Goal: Task Accomplishment & Management: Manage account settings

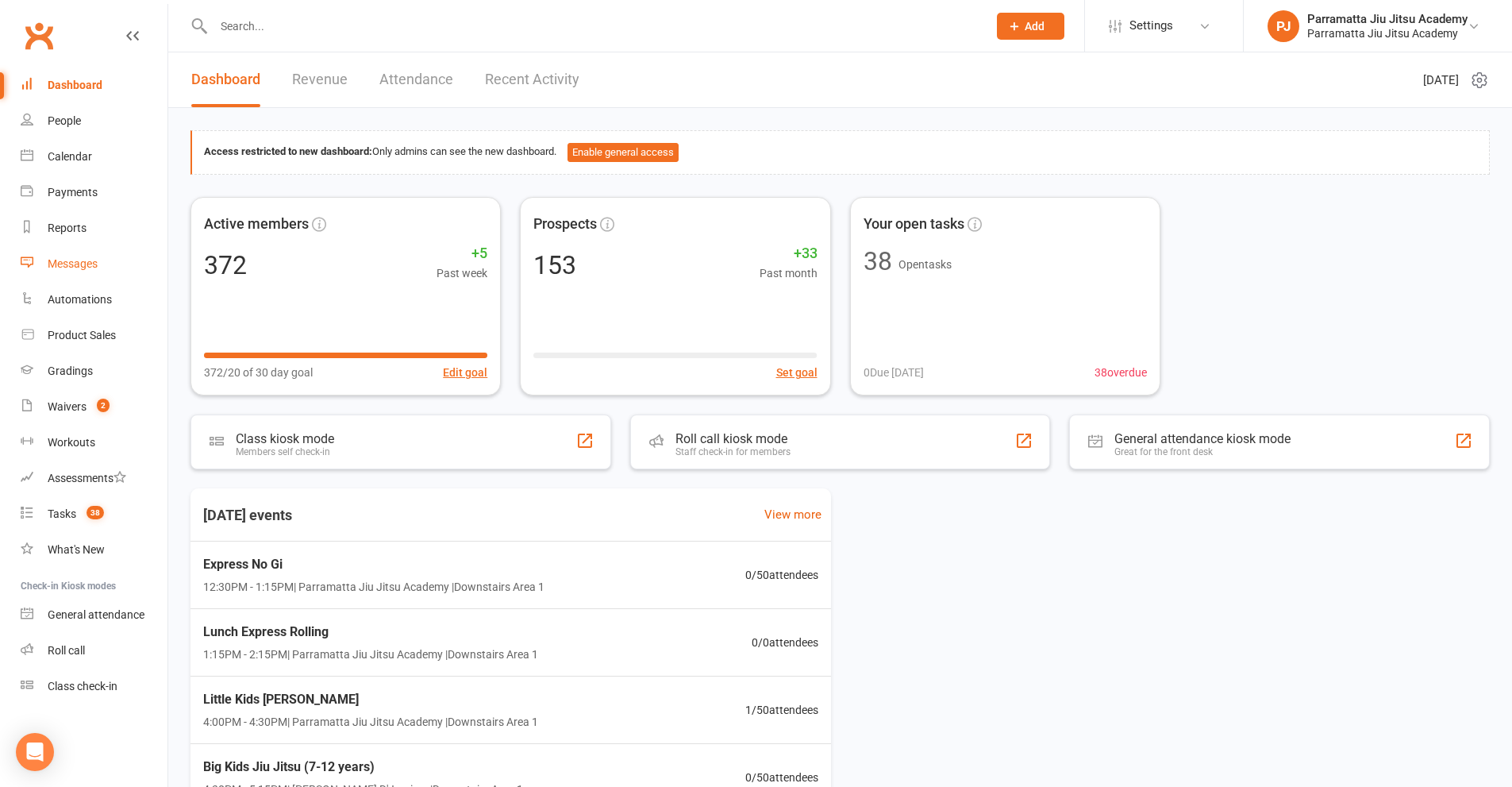
click at [71, 261] on div "Messages" at bounding box center [72, 263] width 50 height 13
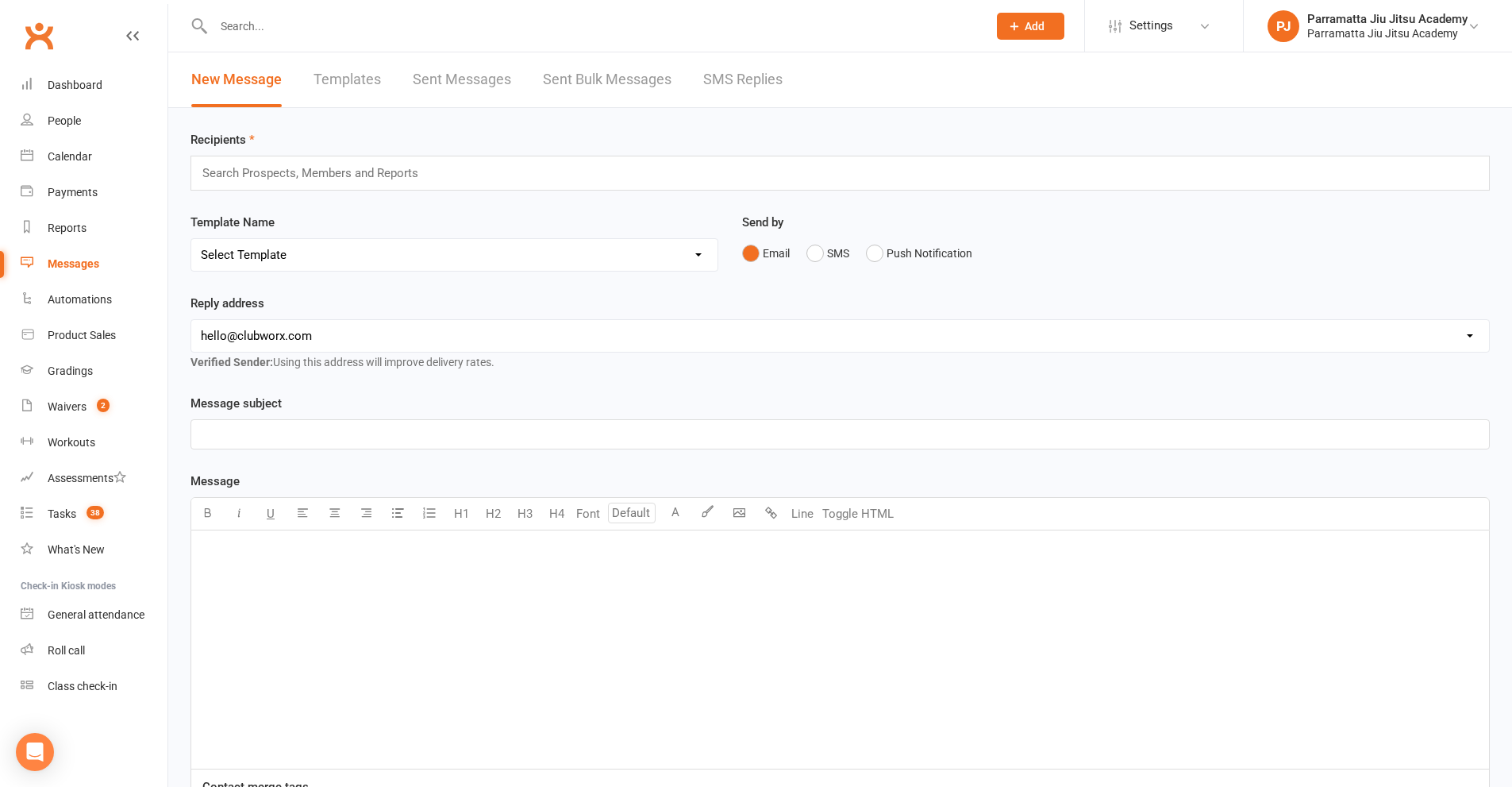
click at [380, 341] on select "hello@clubworx.com info@parramattajiujitsu.com.au andy@onlyjonesy.com.au member…" at bounding box center [839, 336] width 1298 height 32
select select "1"
click at [191, 320] on select "hello@clubworx.com info@parramattajiujitsu.com.au andy@onlyjonesy.com.au member…" at bounding box center [839, 336] width 1298 height 32
click at [421, 405] on div "Message subject ﻿" at bounding box center [840, 421] width 1300 height 56
click at [289, 23] on input "text" at bounding box center [592, 25] width 767 height 22
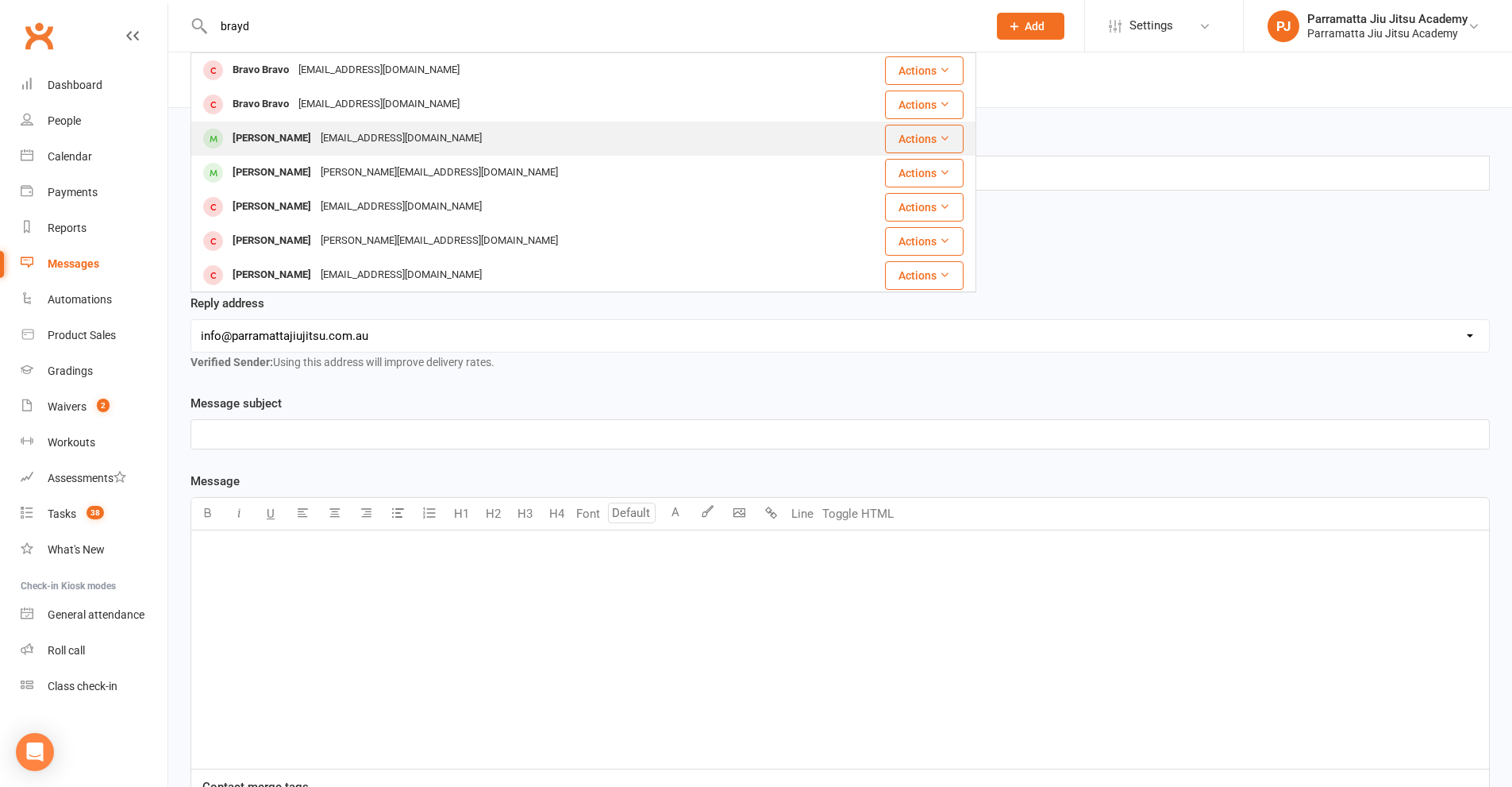
type input "brayd"
click at [330, 131] on div "braydenpursey1@hotmail.com" at bounding box center [401, 138] width 170 height 23
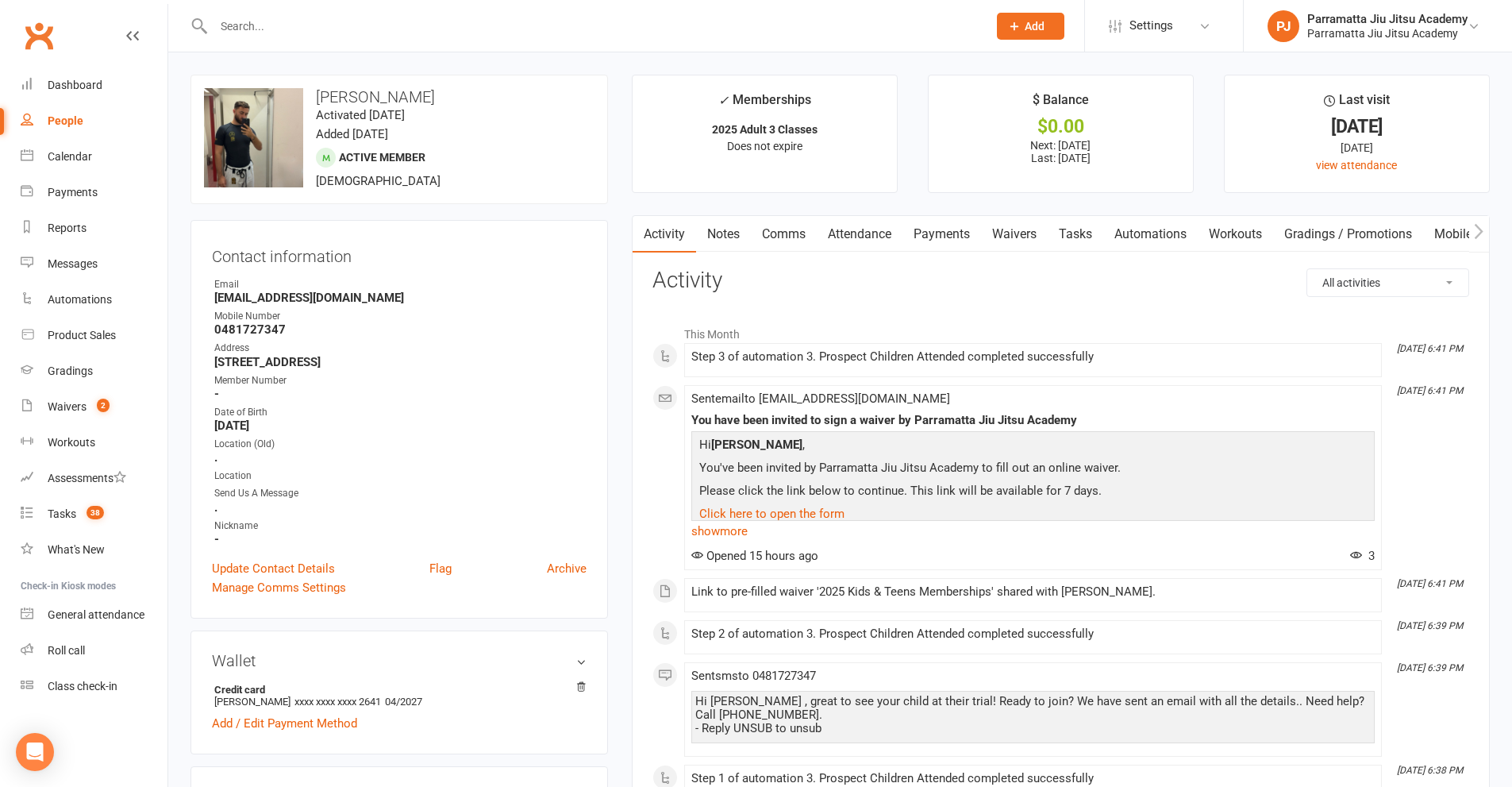
click at [1161, 231] on link "Automations" at bounding box center [1150, 235] width 94 height 37
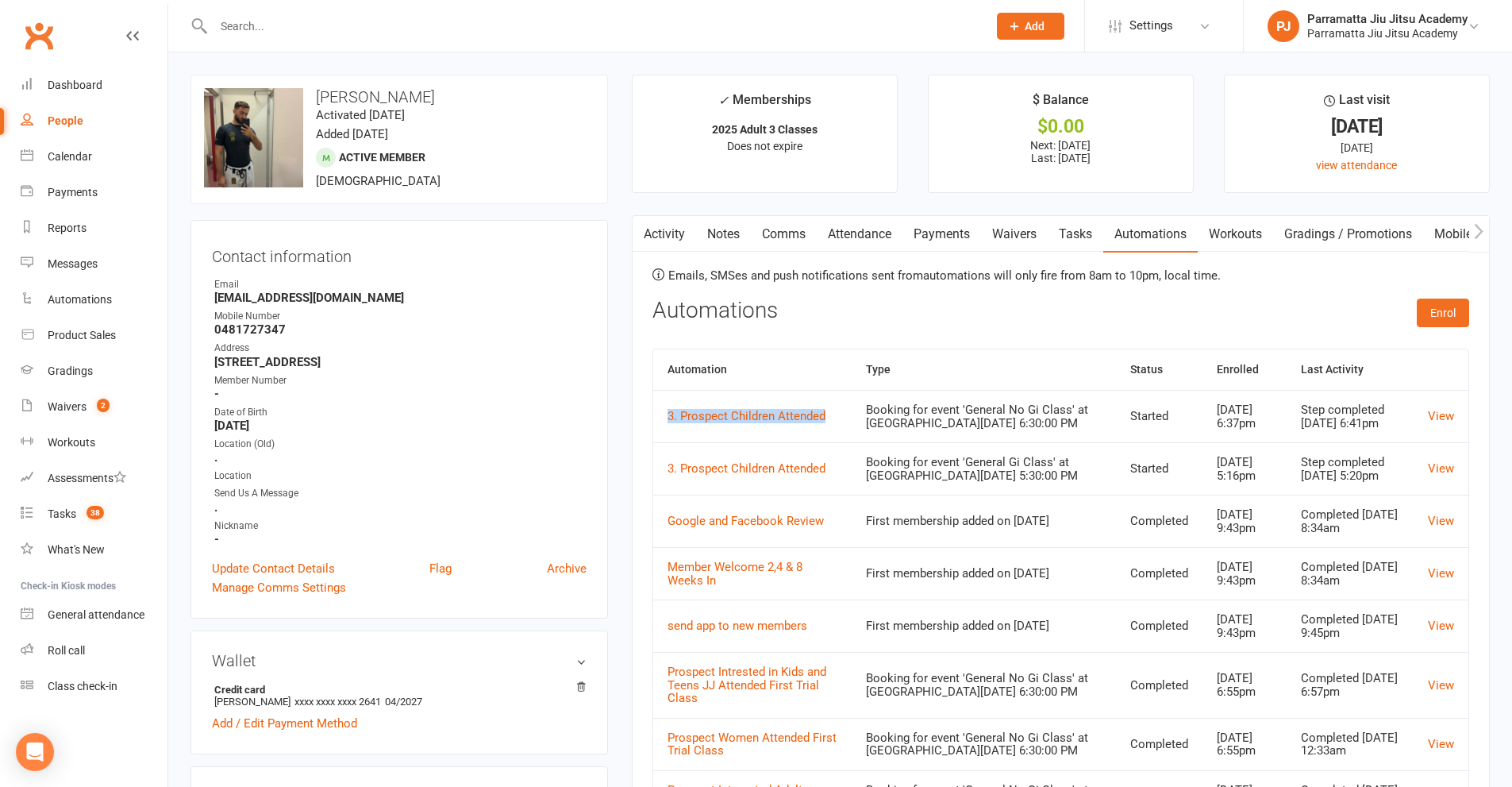
drag, startPoint x: 838, startPoint y: 423, endPoint x: 660, endPoint y: 431, distance: 178.2
click at [660, 431] on td "3. Prospect Children Attended" at bounding box center [753, 416] width 199 height 53
copy link "3. Prospect Children Attended"
drag, startPoint x: 833, startPoint y: 481, endPoint x: 666, endPoint y: 493, distance: 167.4
click at [666, 493] on td "3. Prospect Children Attended" at bounding box center [753, 468] width 199 height 53
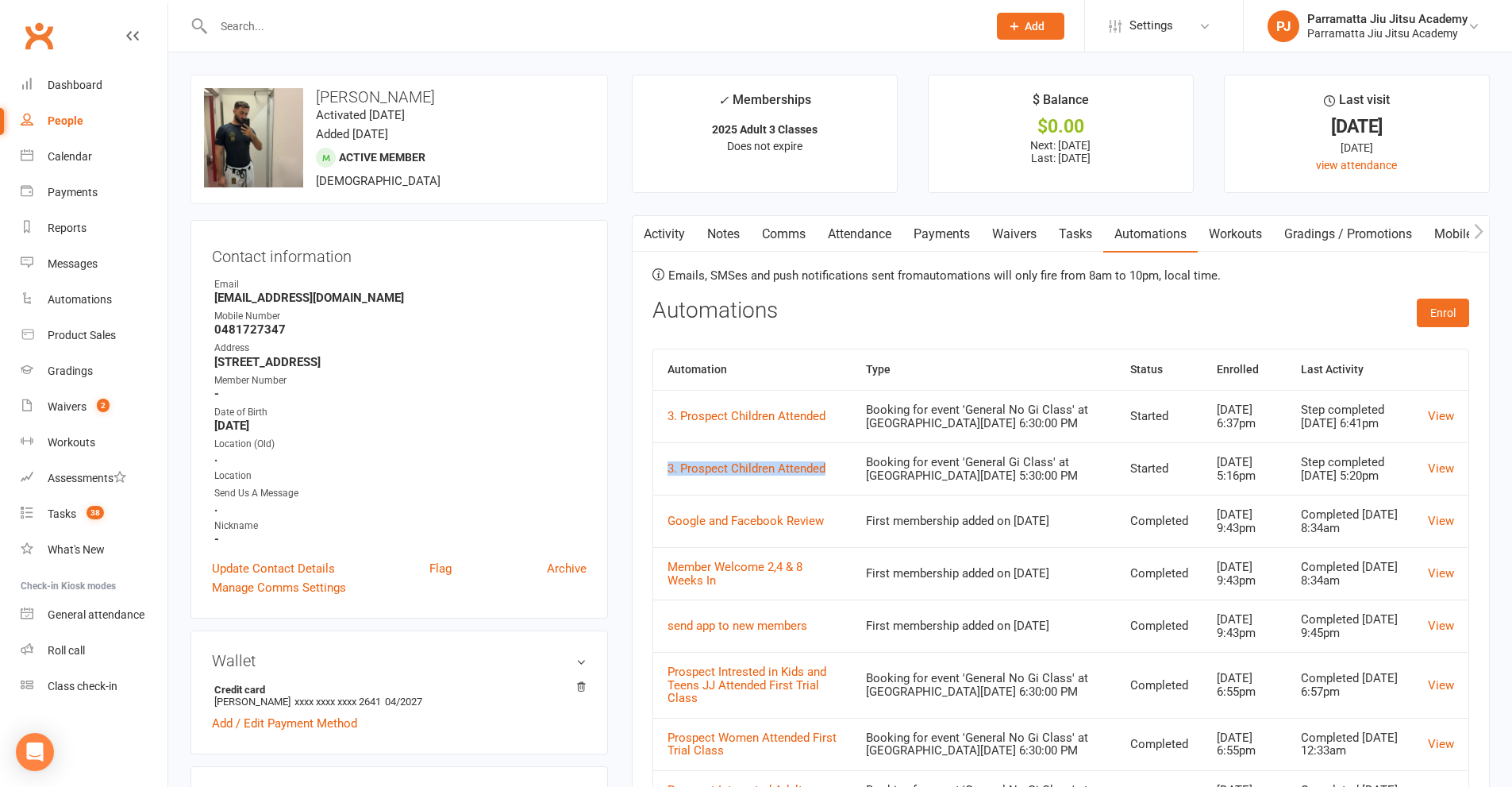
copy link "3. Prospect Children Attended"
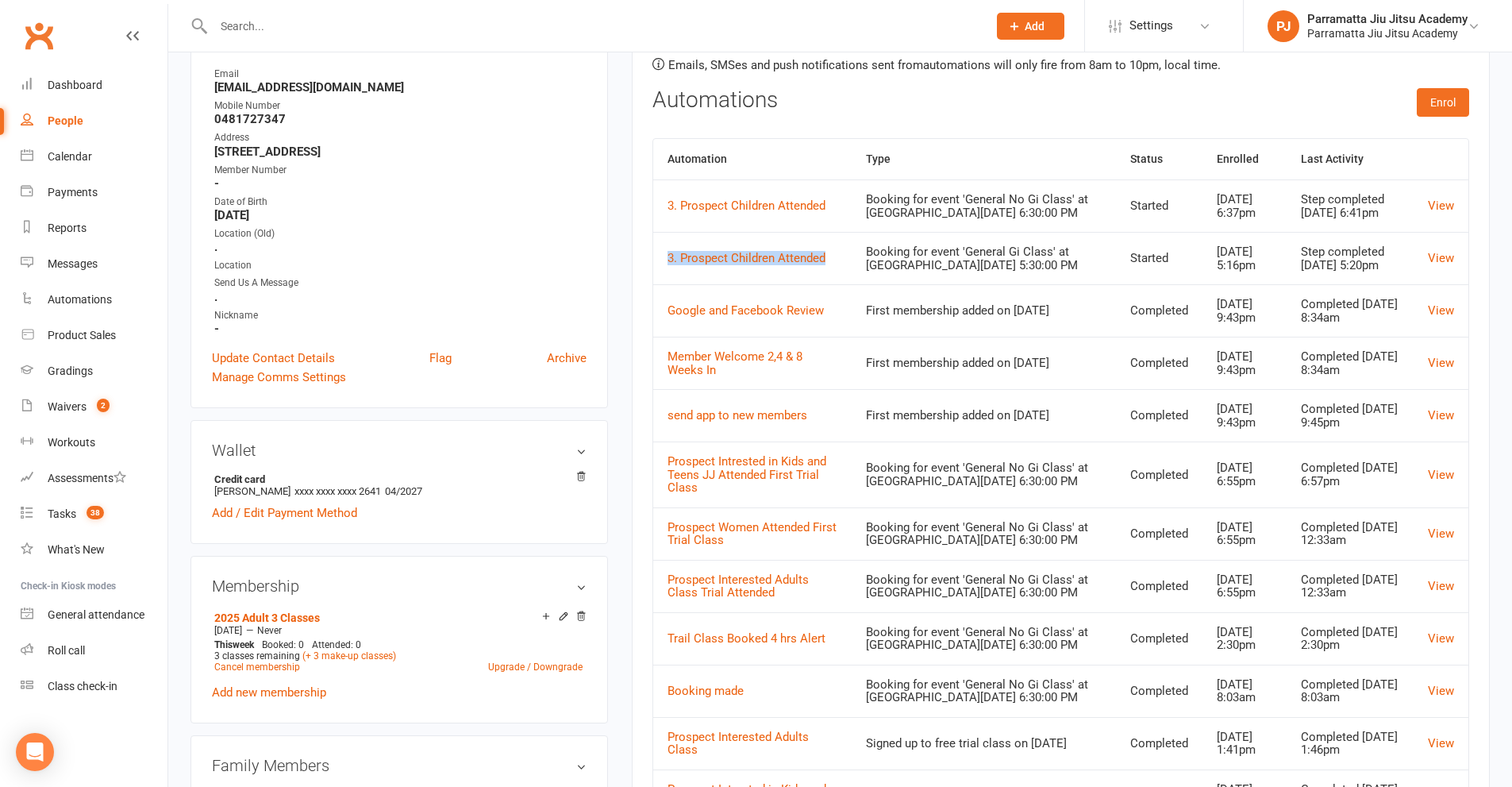
scroll to position [239, 0]
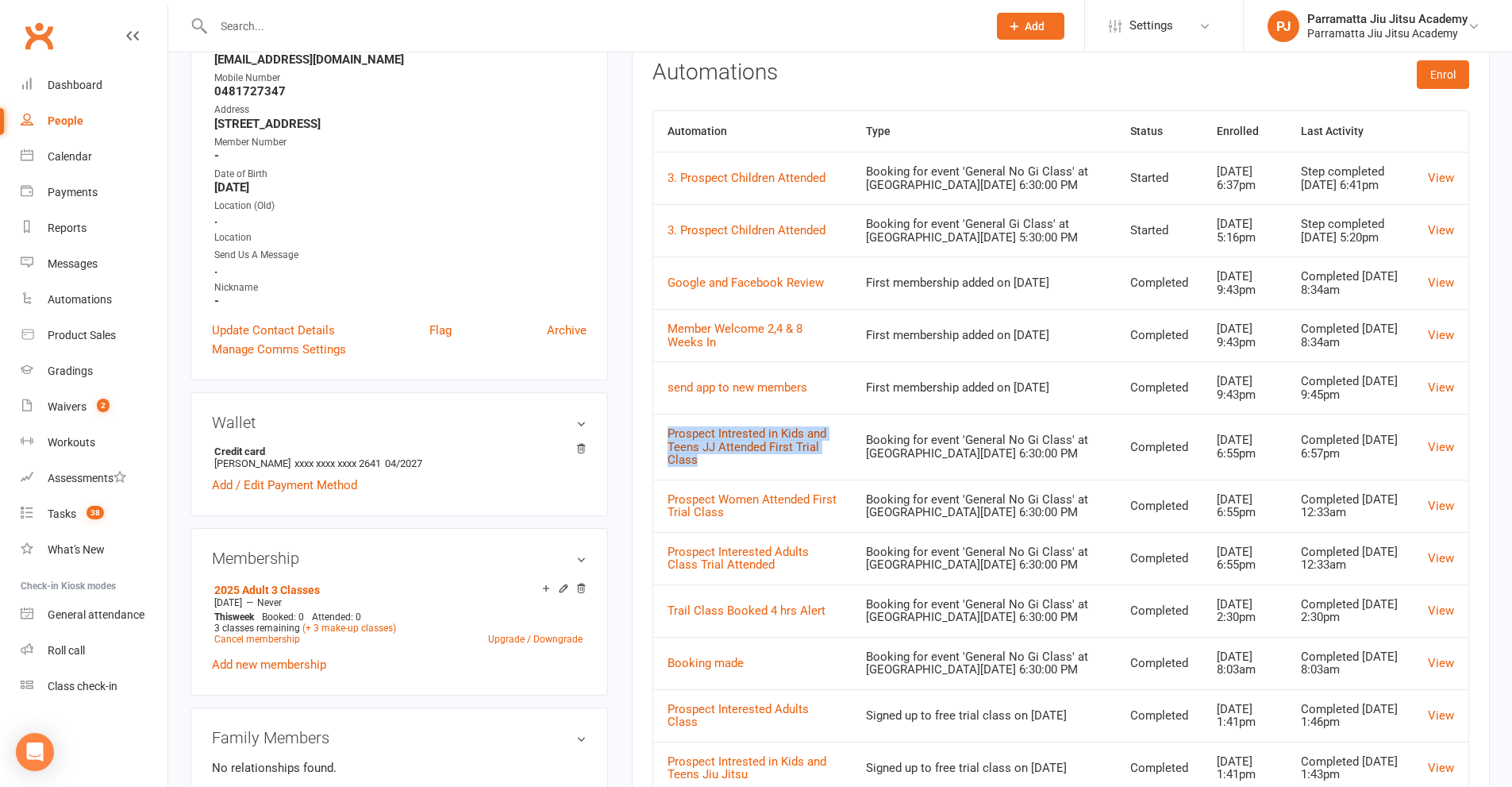
drag, startPoint x: 704, startPoint y: 475, endPoint x: 668, endPoint y: 454, distance: 41.7
click at [668, 454] on div "Prospect Intrested in Kids and Teens JJ Attended First Trial Class" at bounding box center [753, 447] width 169 height 40
copy link "Prospect Intrested in Kids and Teens JJ Attended First Trial Class"
drag, startPoint x: 727, startPoint y: 532, endPoint x: 664, endPoint y: 520, distance: 64.1
click at [664, 520] on td "Prospect Women Attended First Trial Class" at bounding box center [753, 506] width 199 height 53
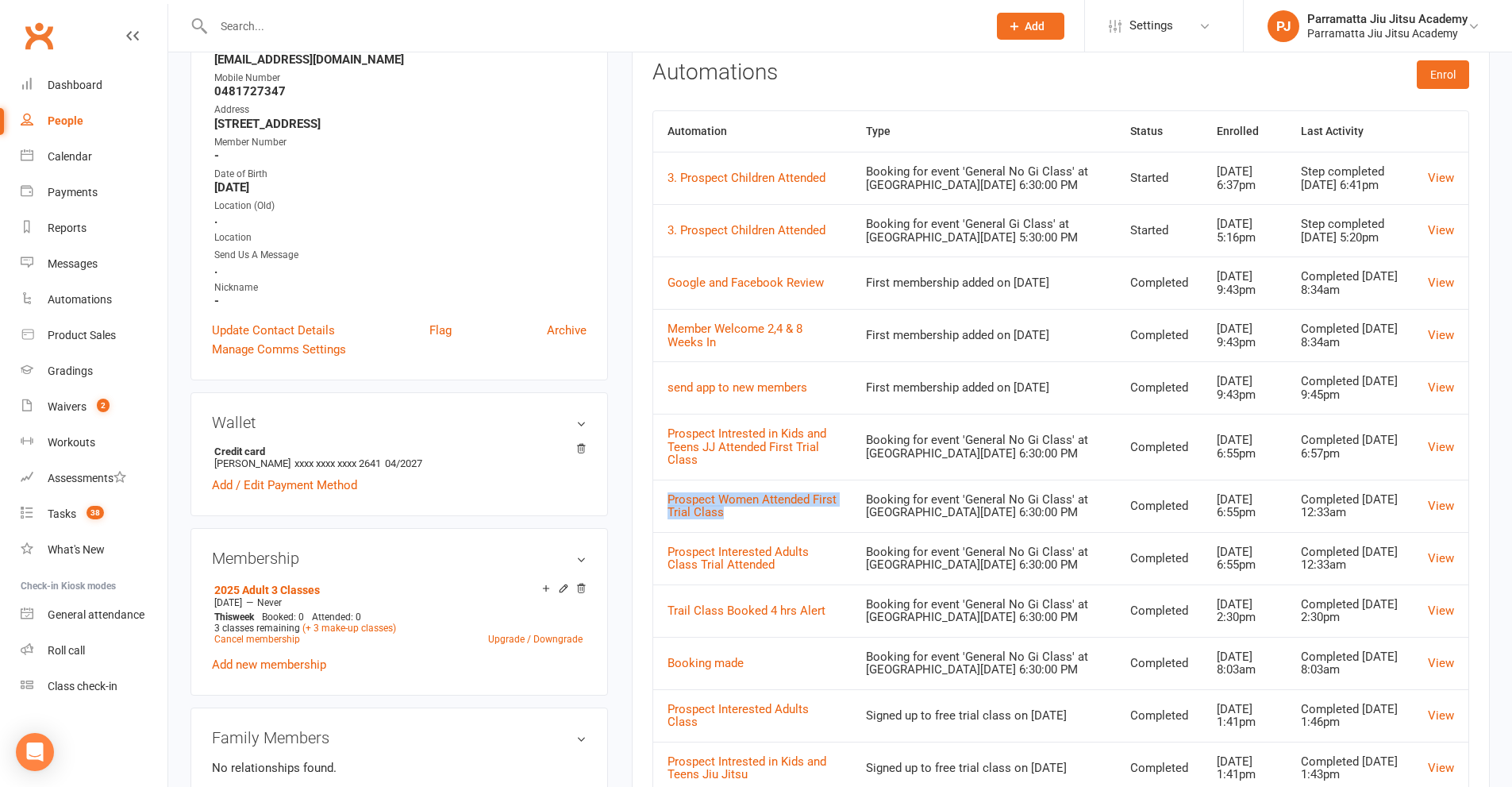
copy link "Prospect Women Attended First Trial Class"
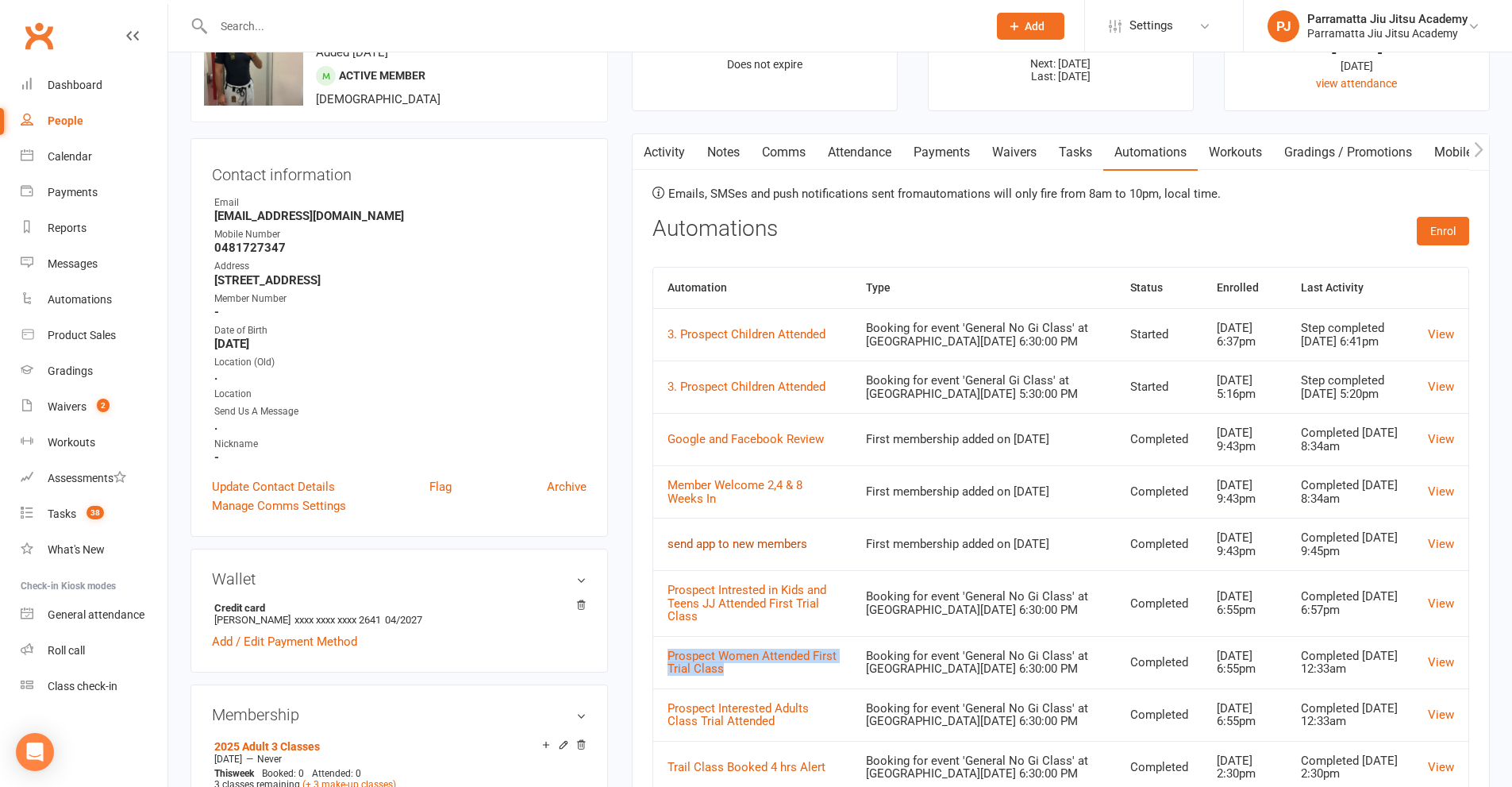
scroll to position [80, 0]
click at [71, 79] on div "Dashboard" at bounding box center [75, 85] width 55 height 13
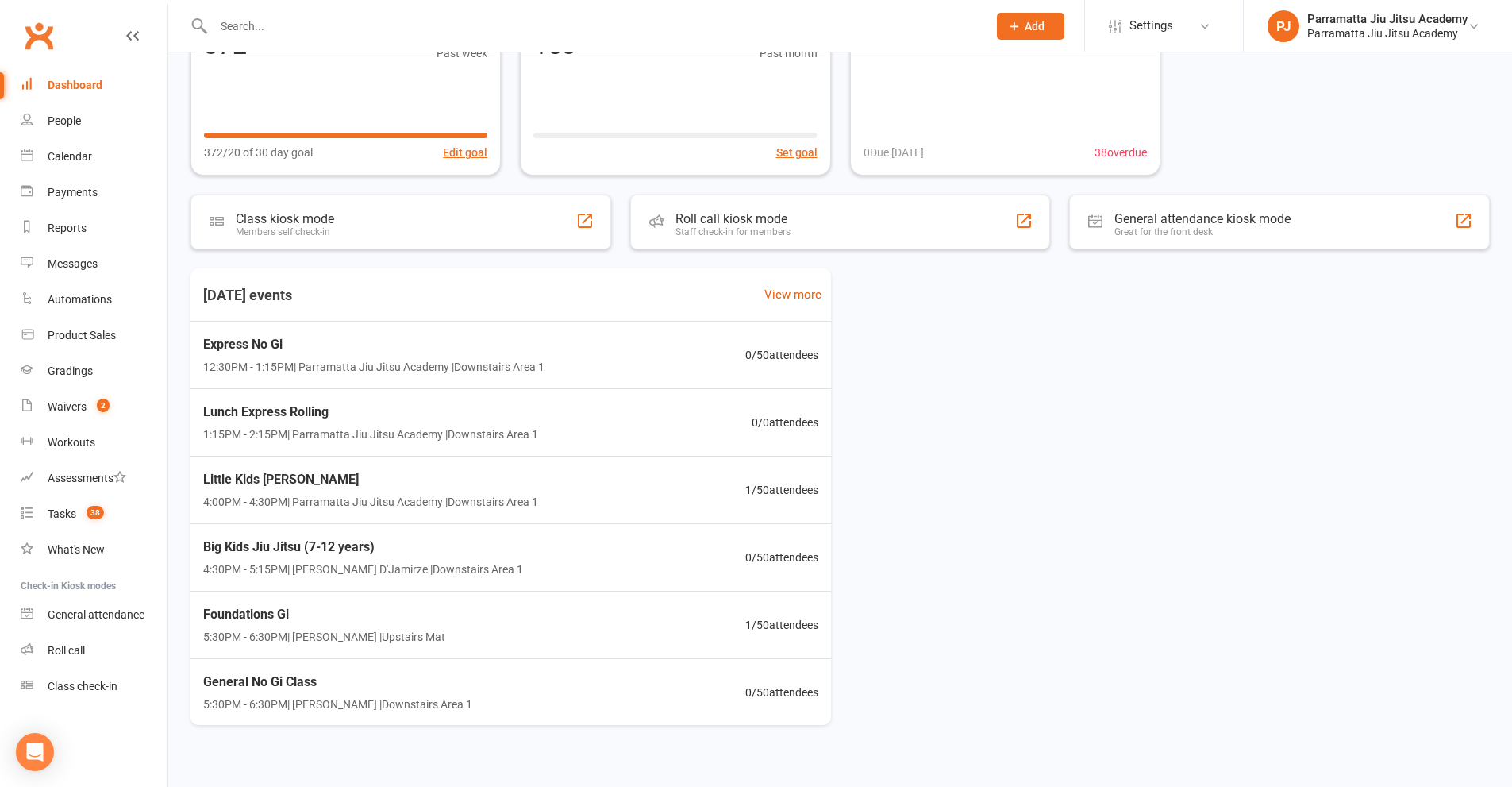
scroll to position [242, 0]
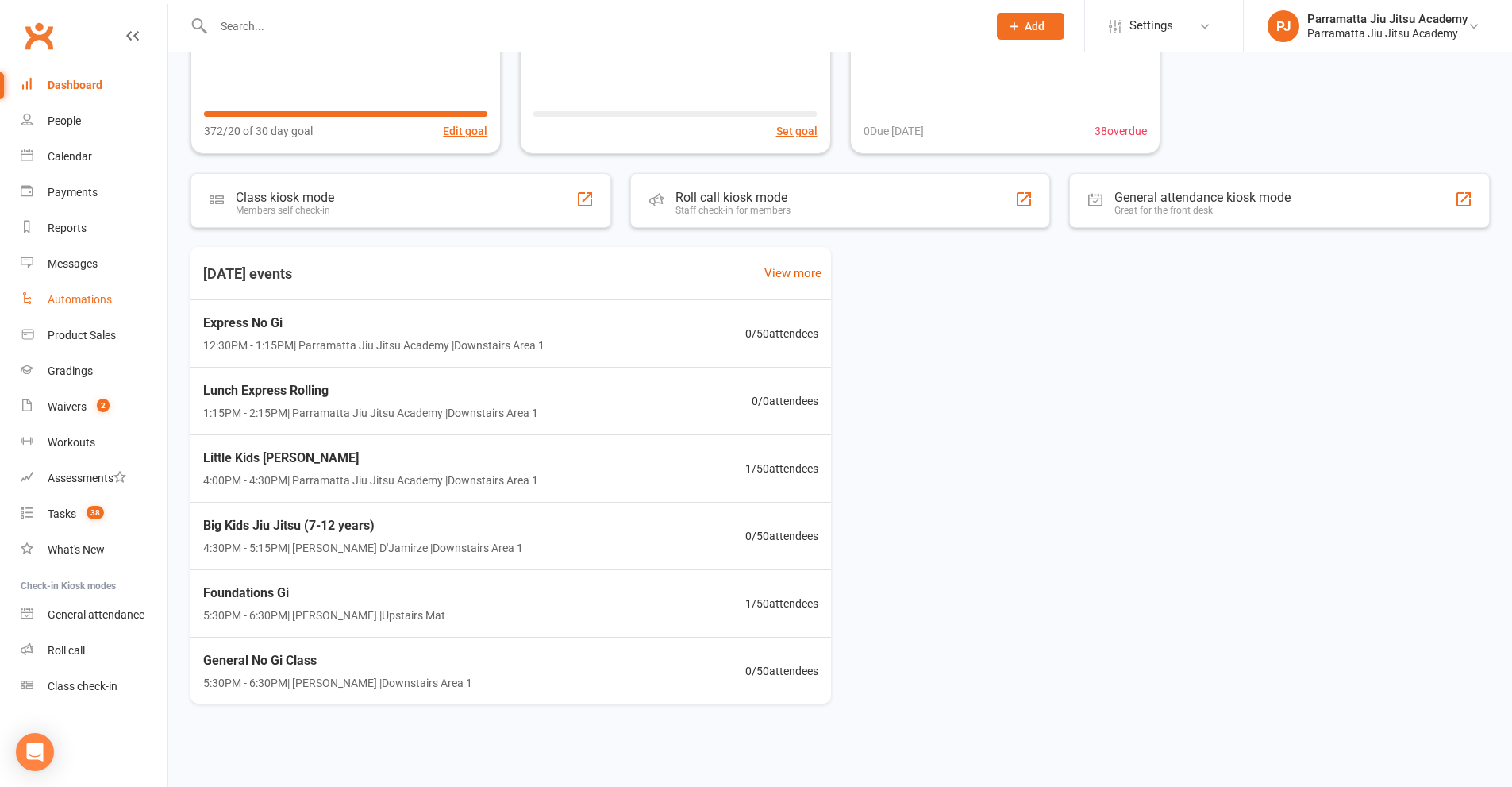
click at [96, 296] on div "Automations" at bounding box center [80, 299] width 64 height 13
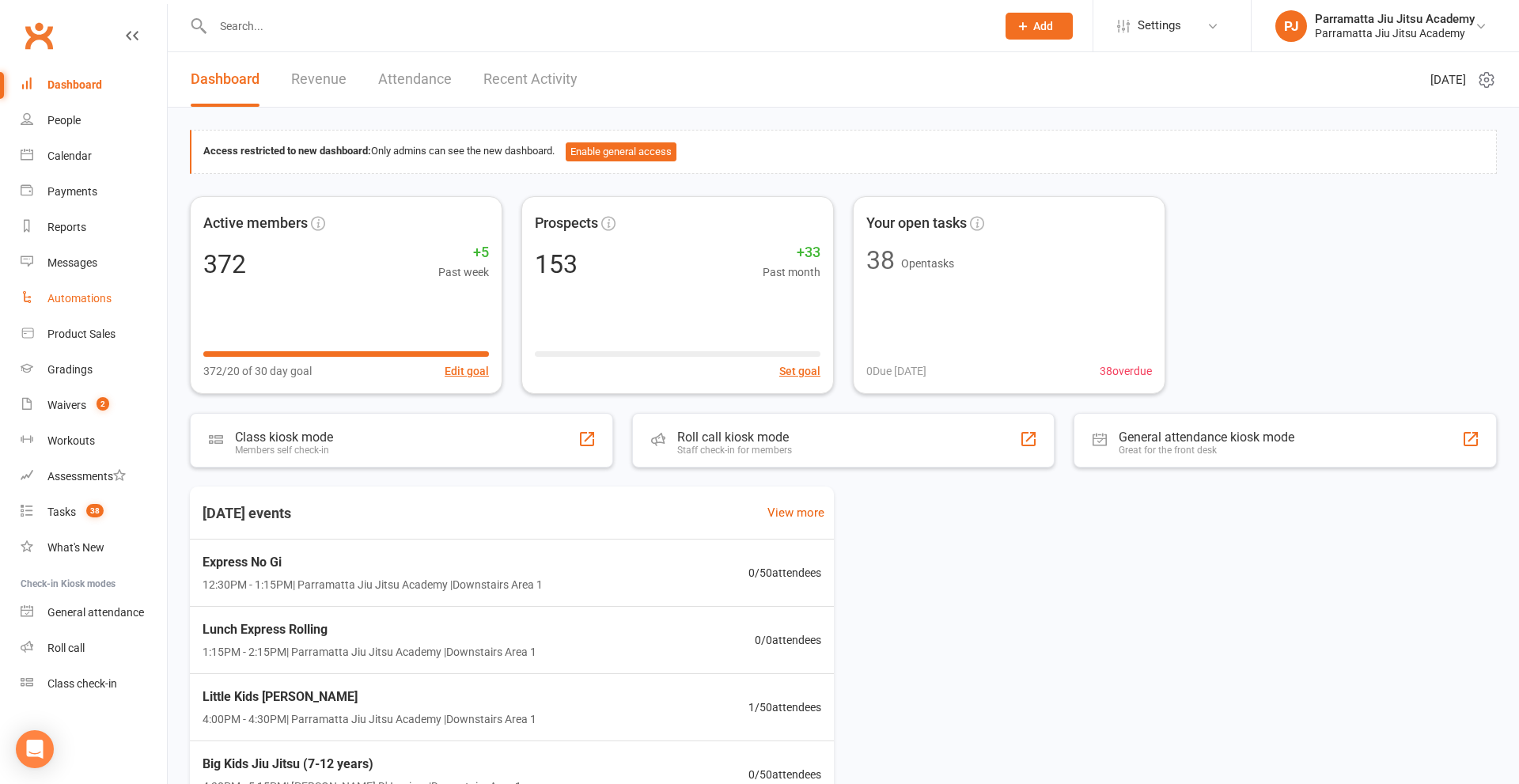
select select "25"
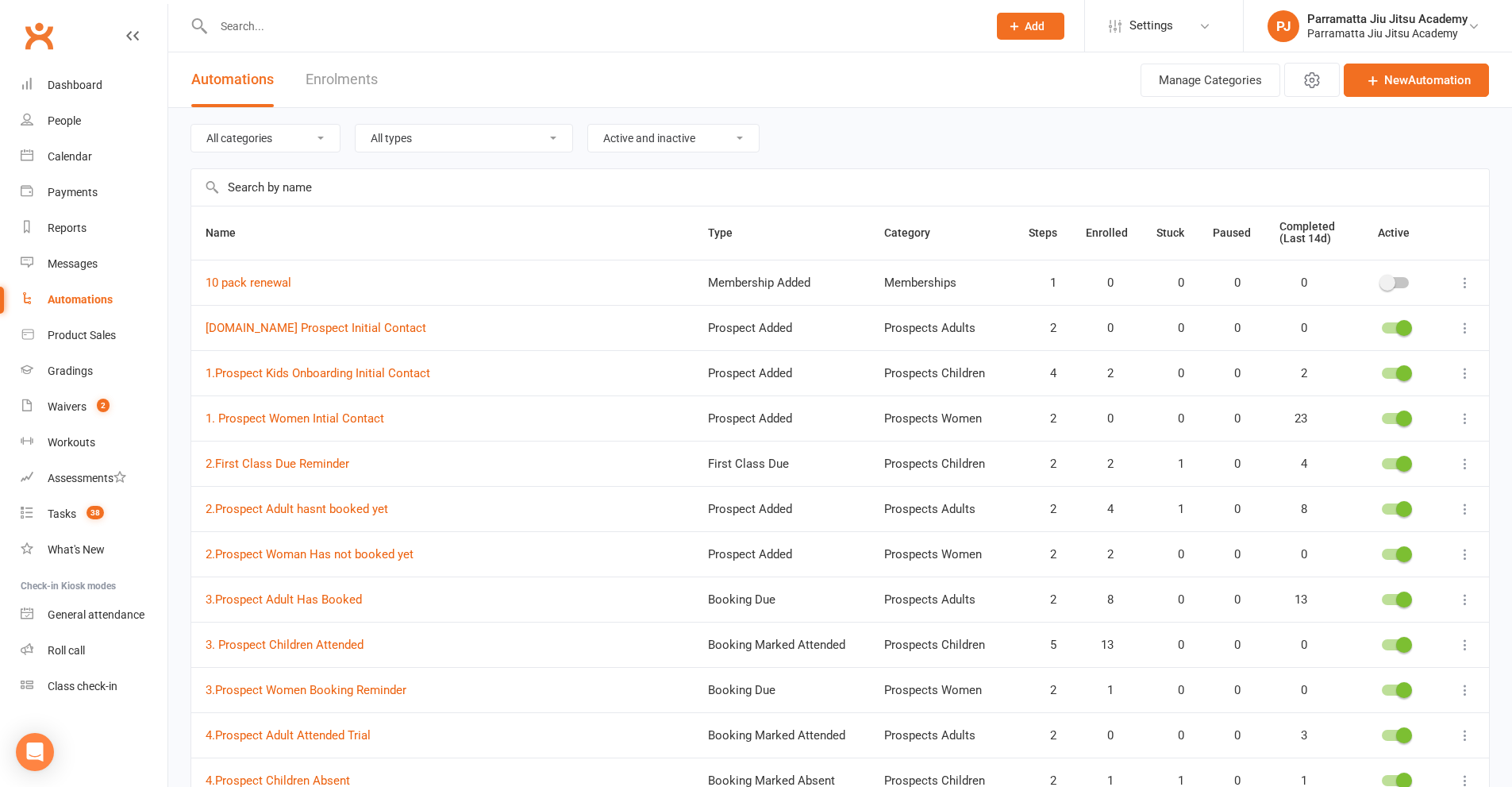
click at [329, 131] on select "All categories Memberships Prospects Adults Prospects Children Prospects Sequen…" at bounding box center [265, 138] width 148 height 27
select select "689"
click at [191, 125] on select "All categories Memberships Prospects Adults Prospects Children Prospects Sequen…" at bounding box center [265, 138] width 148 height 27
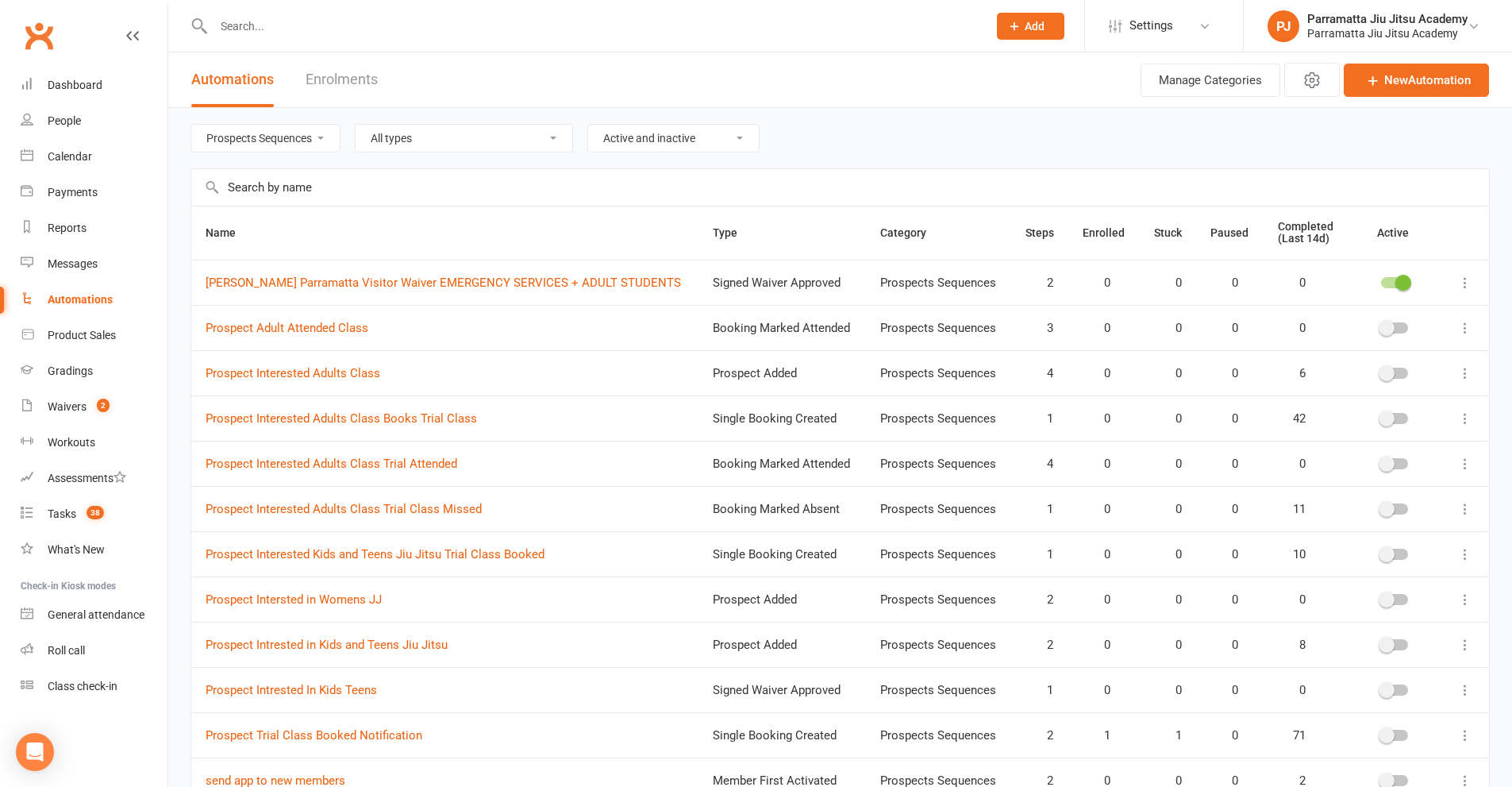
click at [1466, 330] on icon at bounding box center [1465, 328] width 16 height 16
click at [1355, 388] on link "Delete" at bounding box center [1383, 391] width 157 height 32
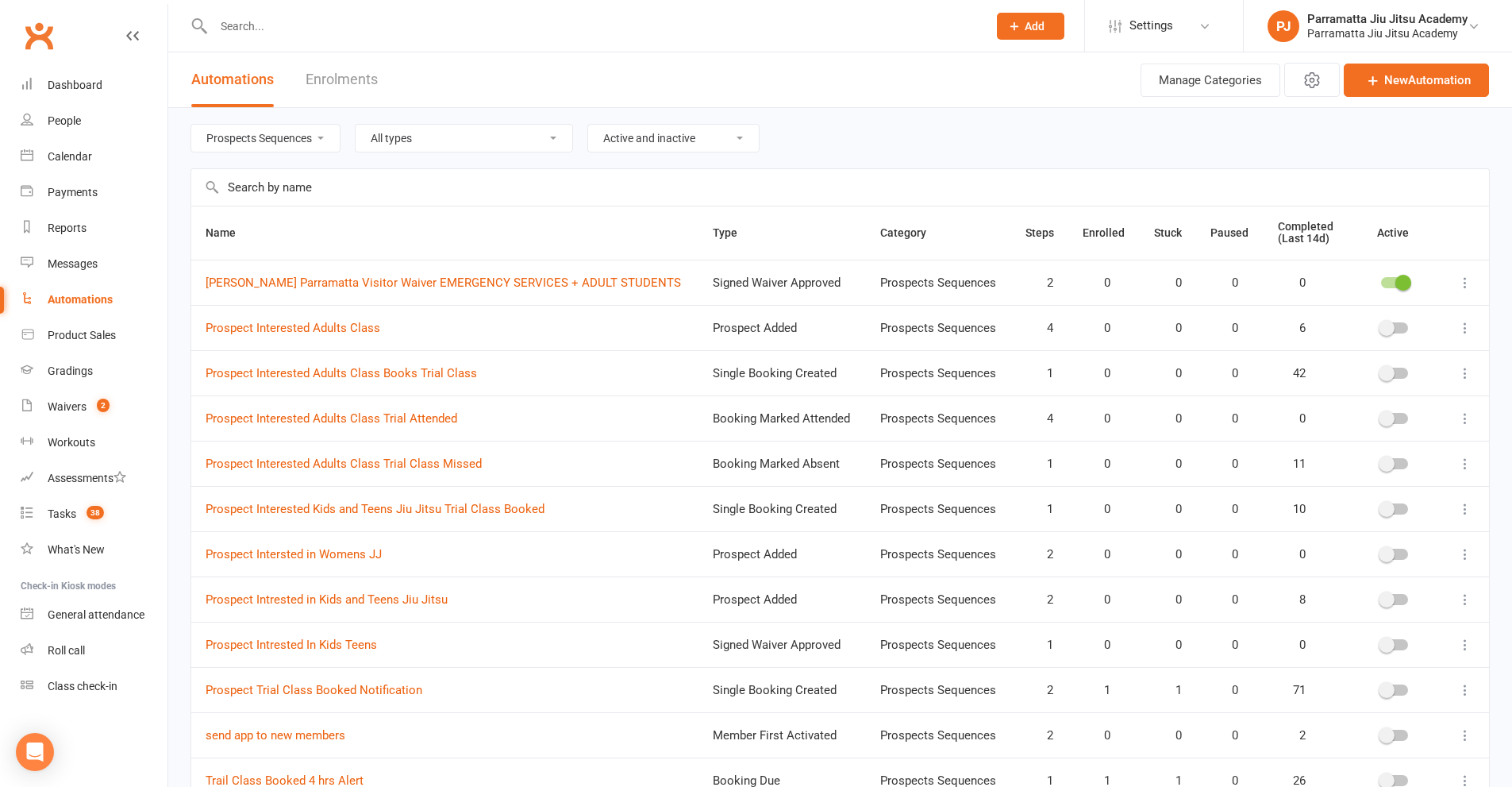
click at [1469, 327] on icon at bounding box center [1465, 328] width 16 height 16
click at [1356, 386] on link "Delete" at bounding box center [1383, 391] width 157 height 32
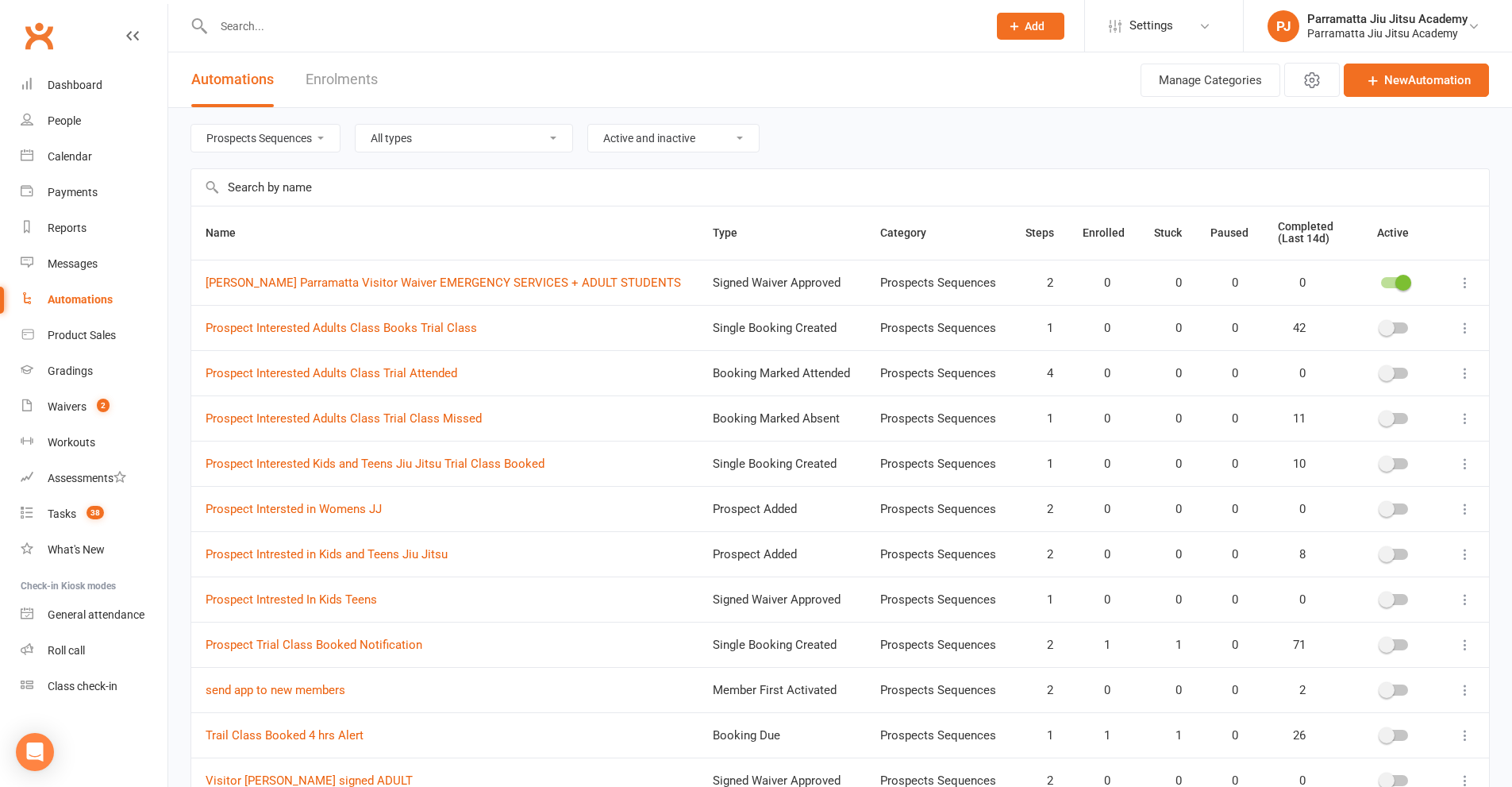
click at [1468, 326] on icon at bounding box center [1465, 328] width 16 height 16
click at [1326, 390] on link "Delete" at bounding box center [1383, 391] width 157 height 32
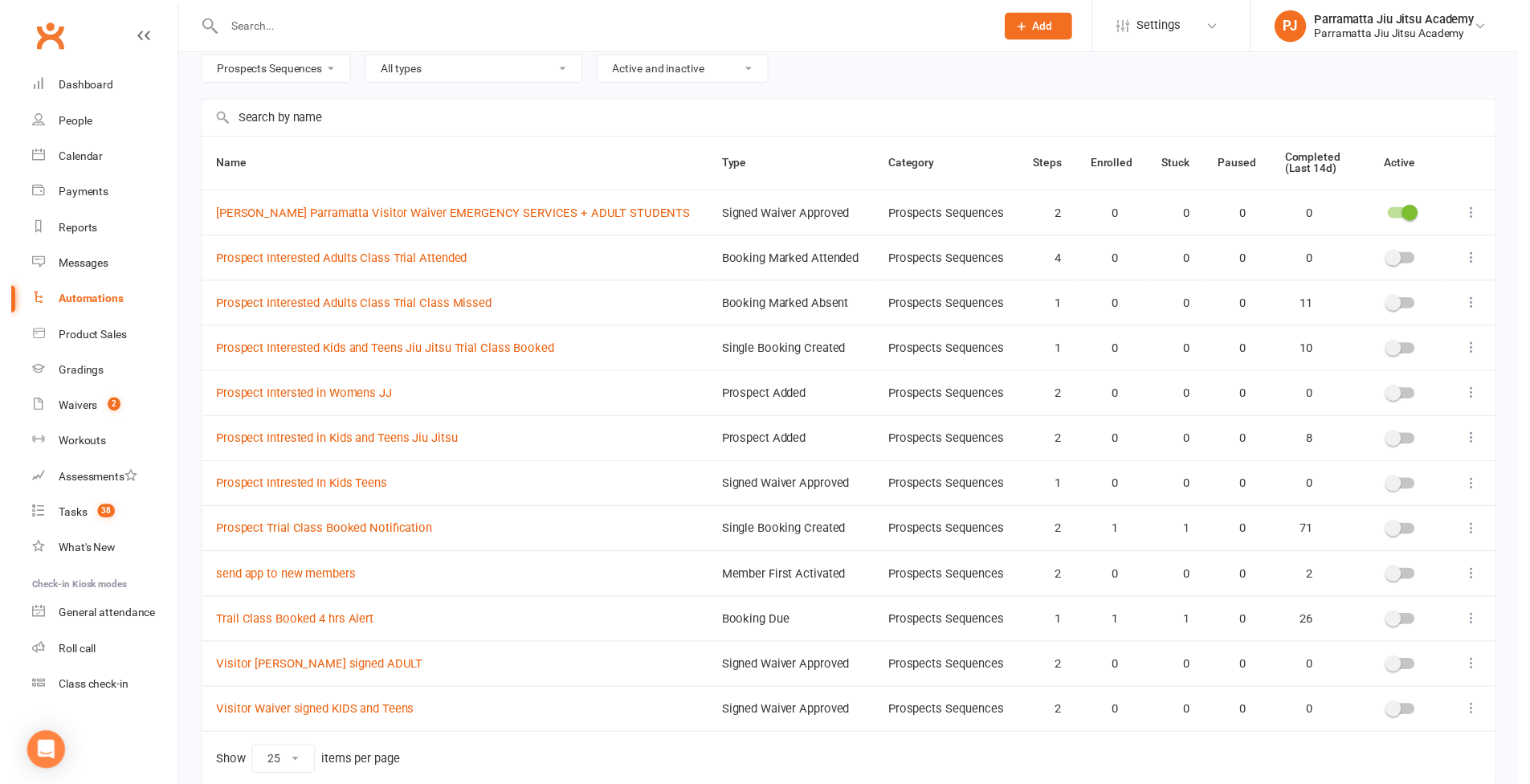
scroll to position [141, 0]
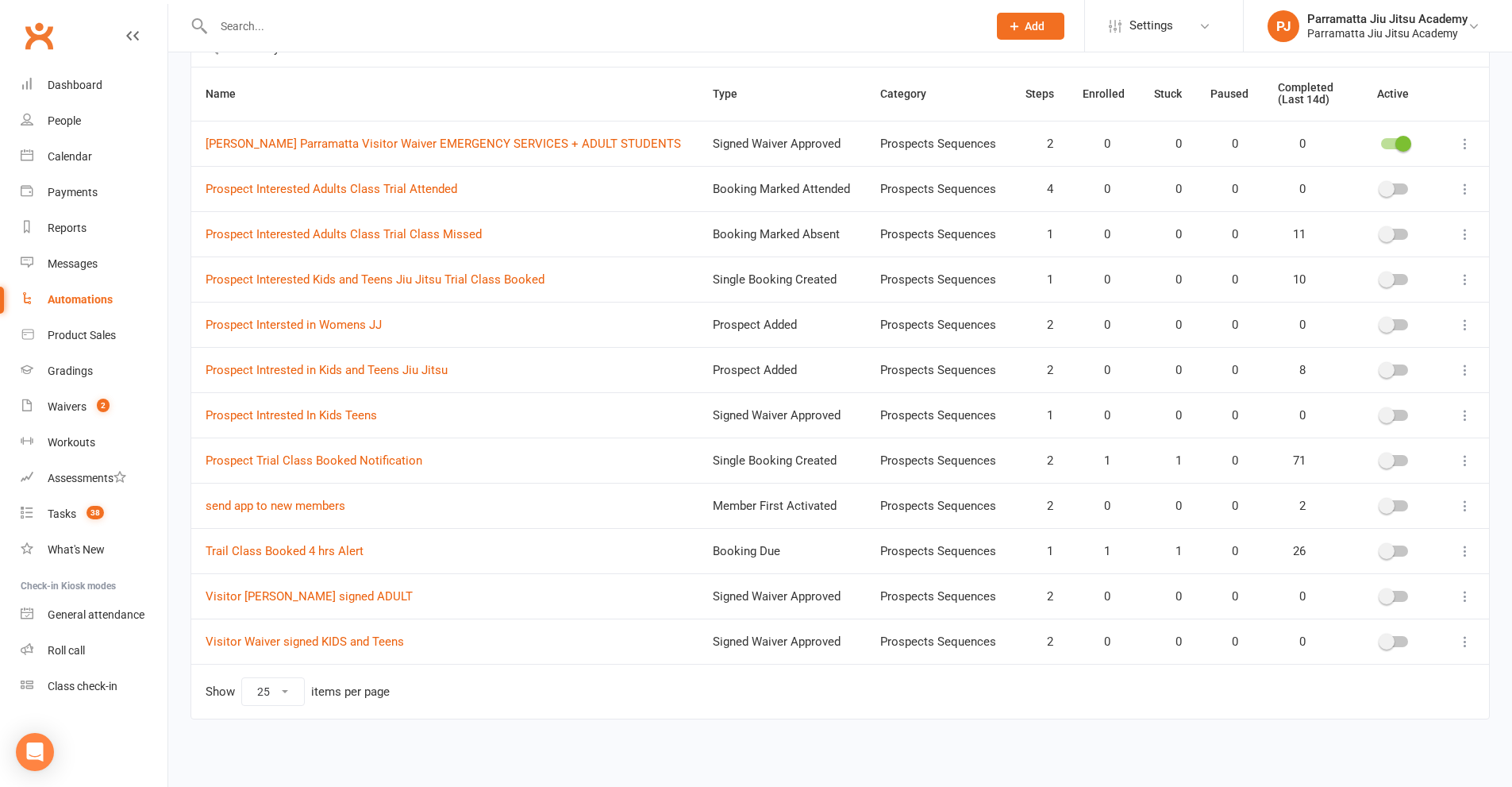
click at [1461, 641] on icon at bounding box center [1465, 642] width 16 height 16
click at [1354, 704] on link "Delete" at bounding box center [1383, 704] width 157 height 32
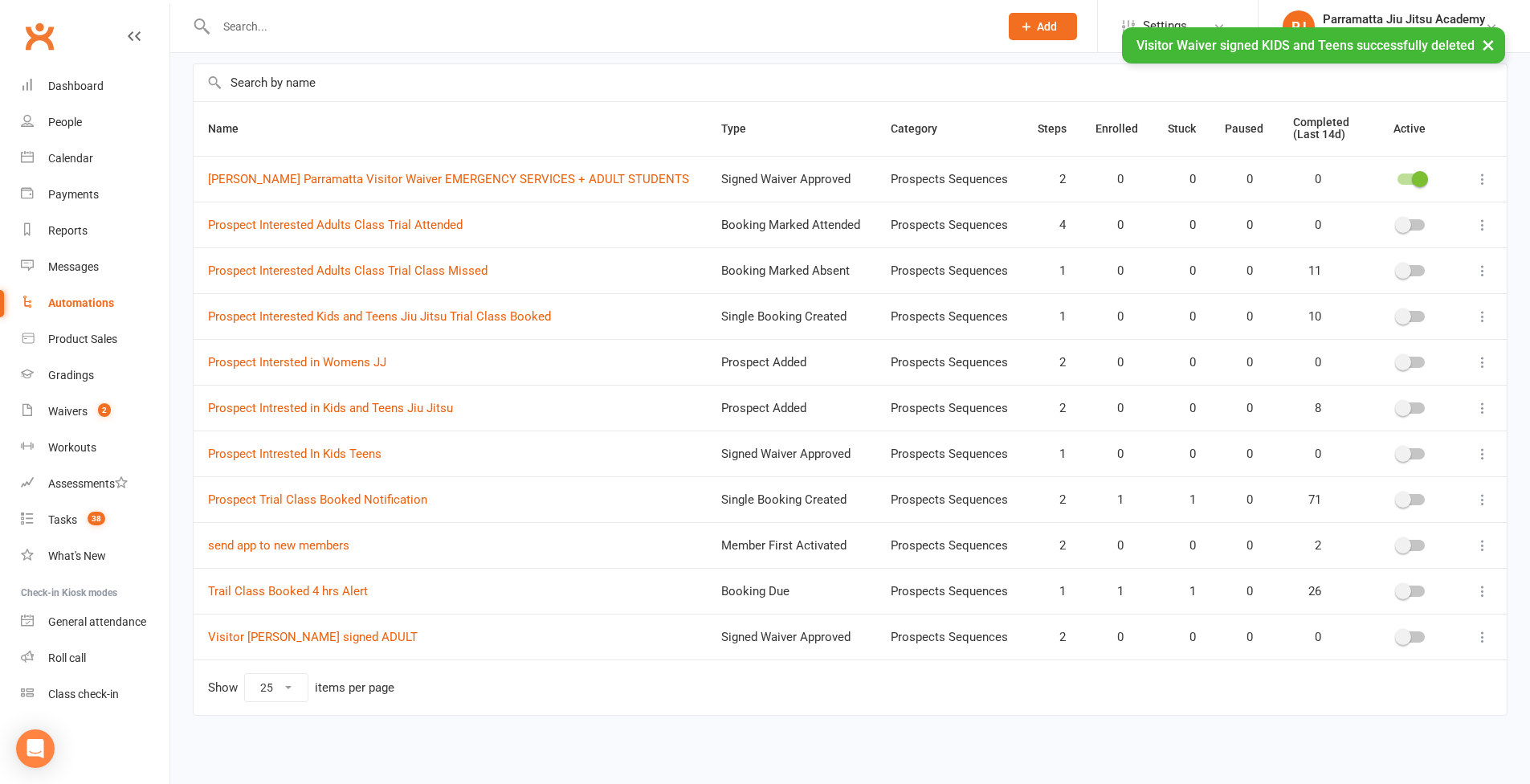
scroll to position [95, 0]
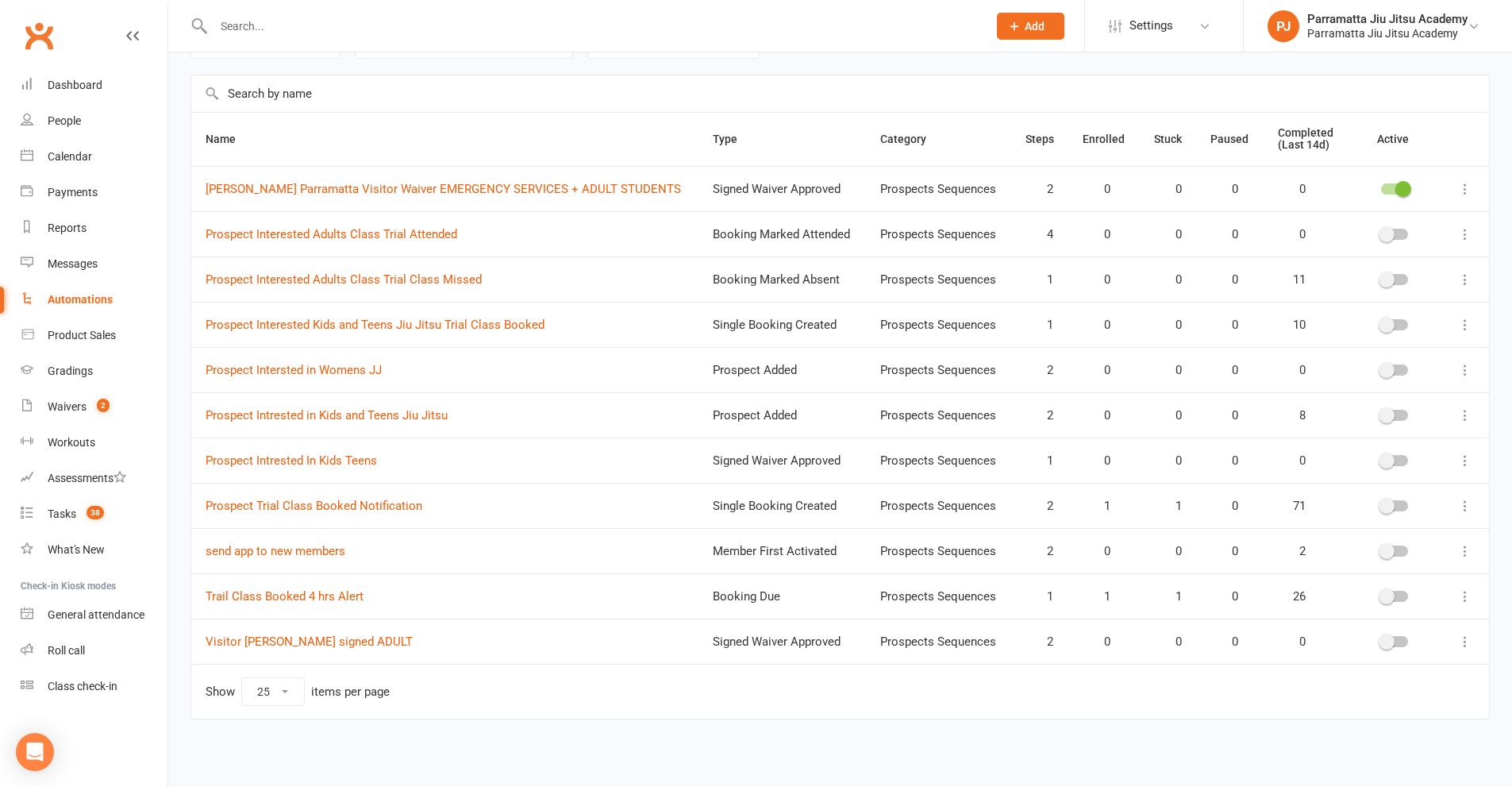
click at [1465, 642] on icon at bounding box center [1465, 642] width 16 height 16
drag, startPoint x: 1329, startPoint y: 703, endPoint x: 841, endPoint y: 74, distance: 796.1
click at [1329, 703] on link "Delete" at bounding box center [1383, 704] width 157 height 32
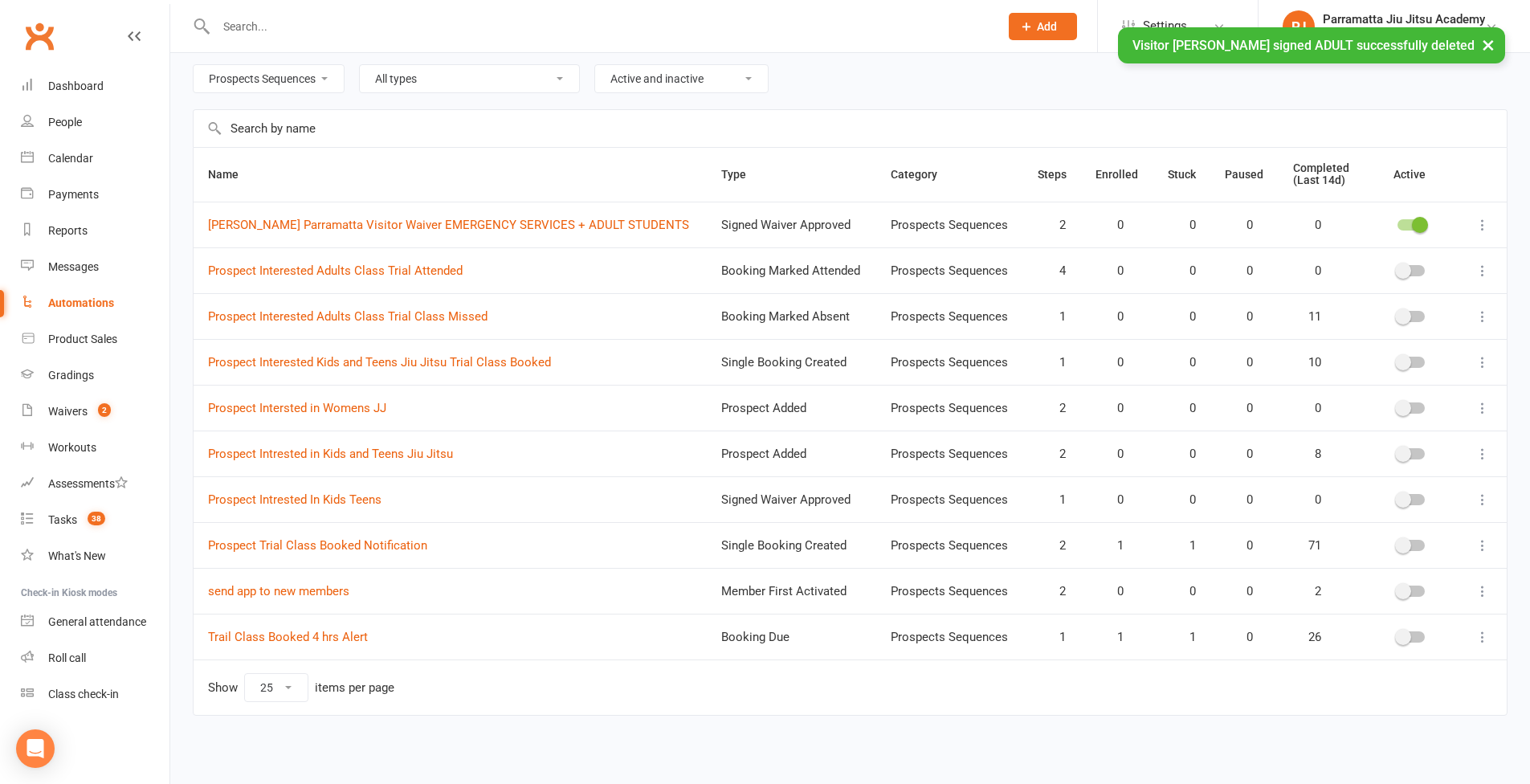
scroll to position [49, 0]
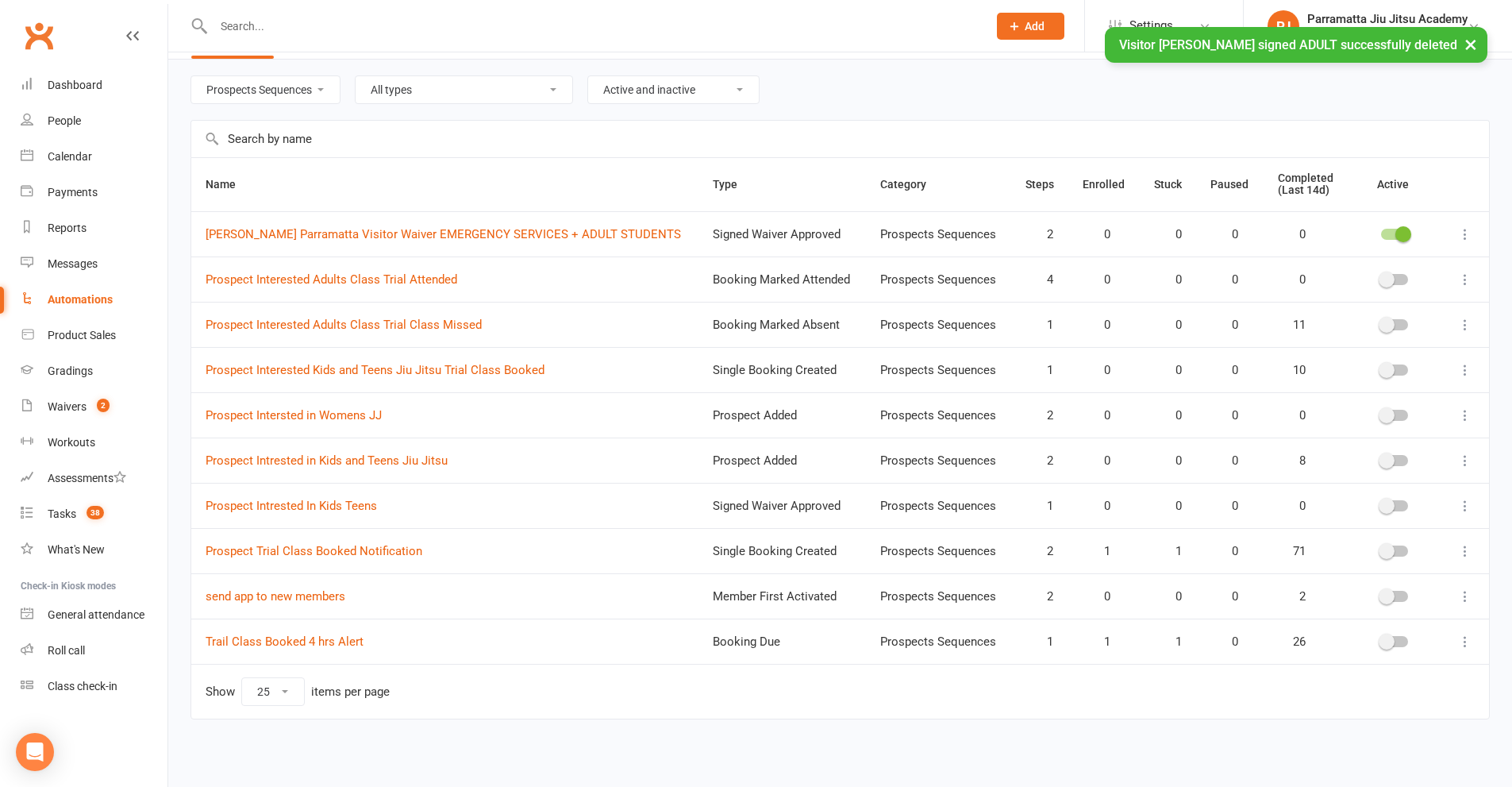
click at [1462, 643] on icon at bounding box center [1465, 642] width 16 height 16
click at [1326, 701] on link "Delete" at bounding box center [1383, 704] width 157 height 32
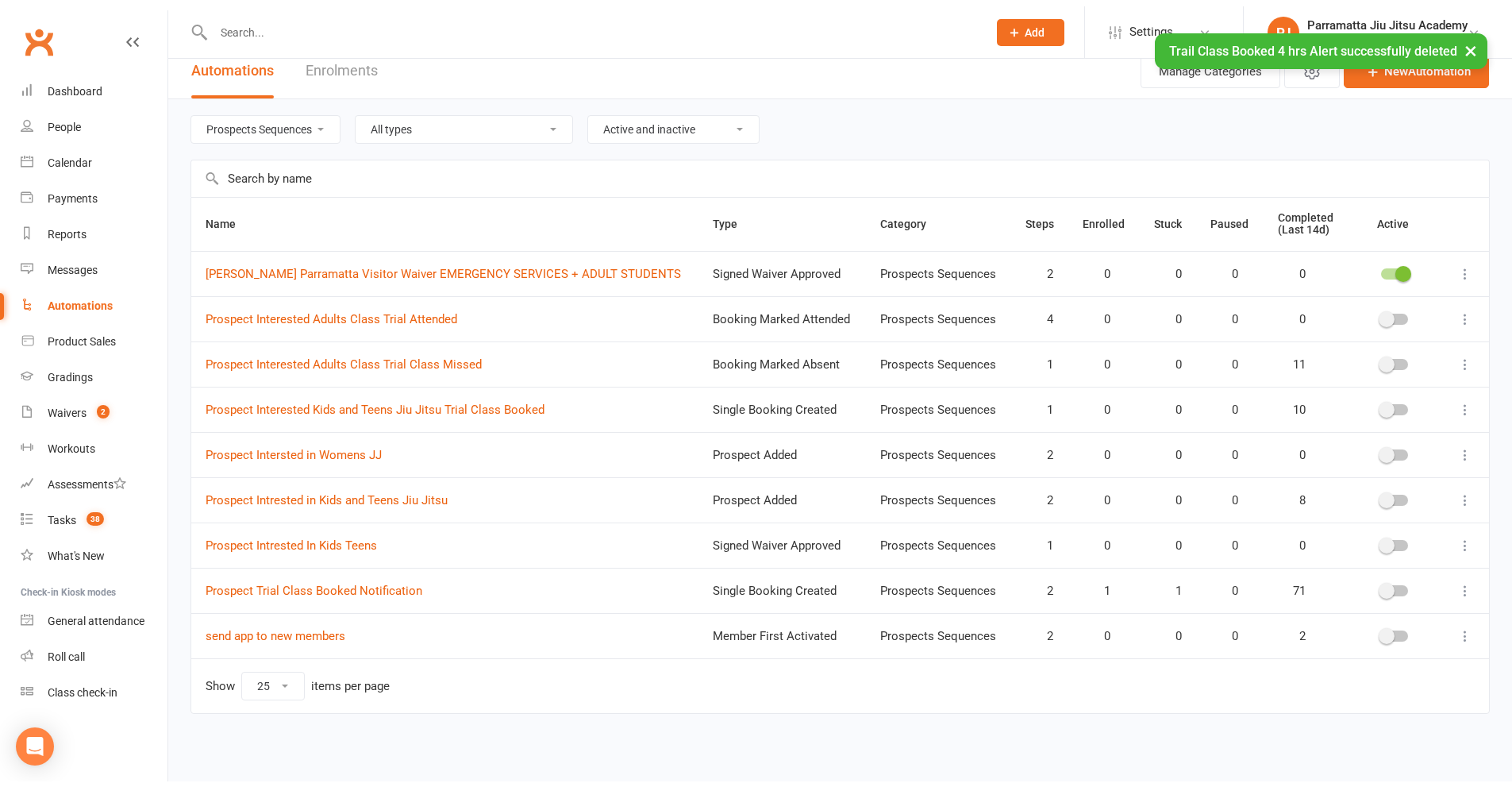
scroll to position [3, 0]
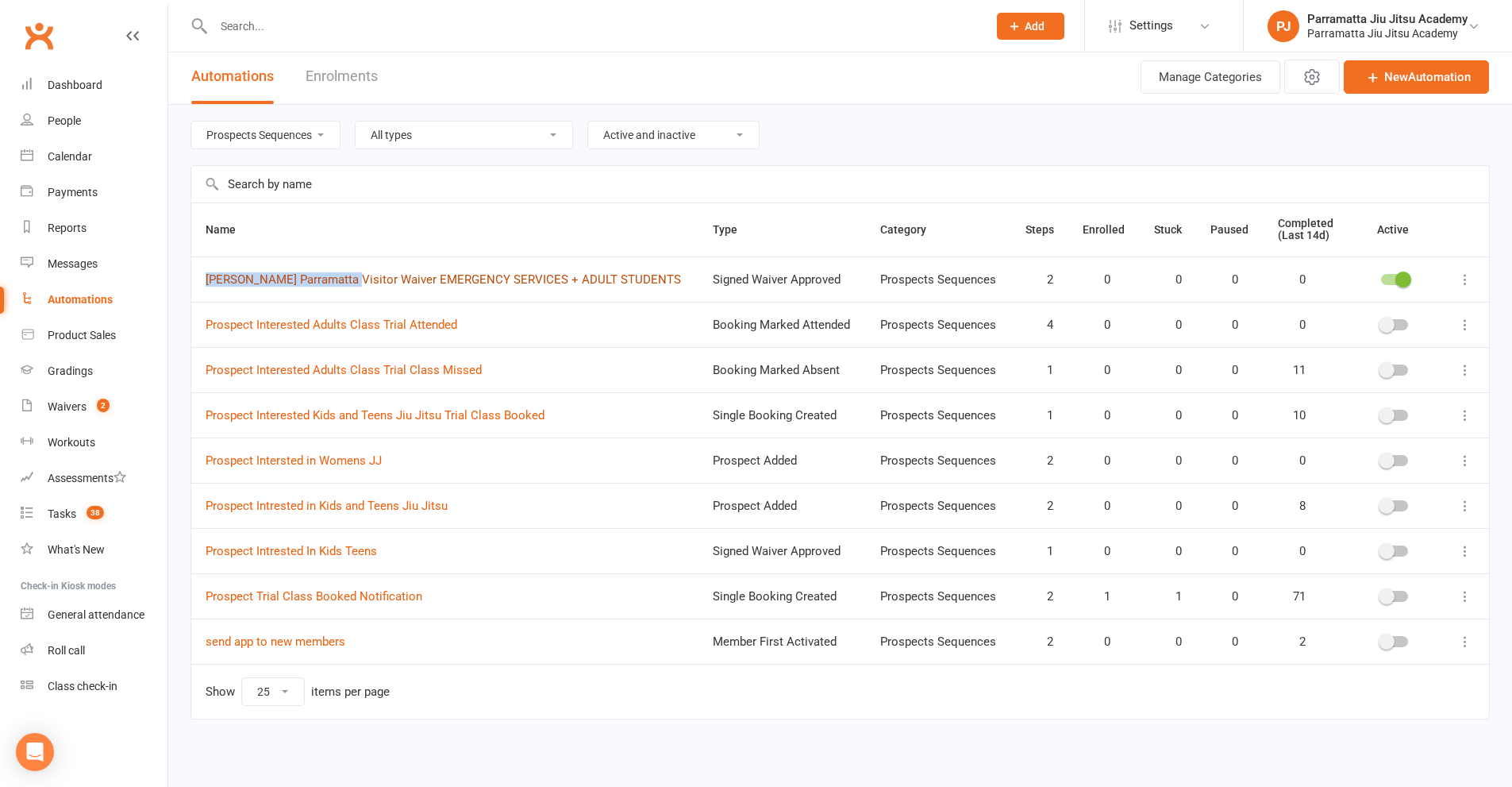
drag, startPoint x: 205, startPoint y: 271, endPoint x: 340, endPoint y: 281, distance: 135.4
click at [340, 281] on td "Gracie Parramatta Visitor Waiver EMERGENCY SERVICES + ADULT STUDENTS" at bounding box center [444, 279] width 507 height 45
copy link "Gracie Parramatta Visitor"
click at [324, 130] on select "All categories Memberships Prospects Adults Prospects Children Prospects Sequen…" at bounding box center [265, 135] width 148 height 27
select select
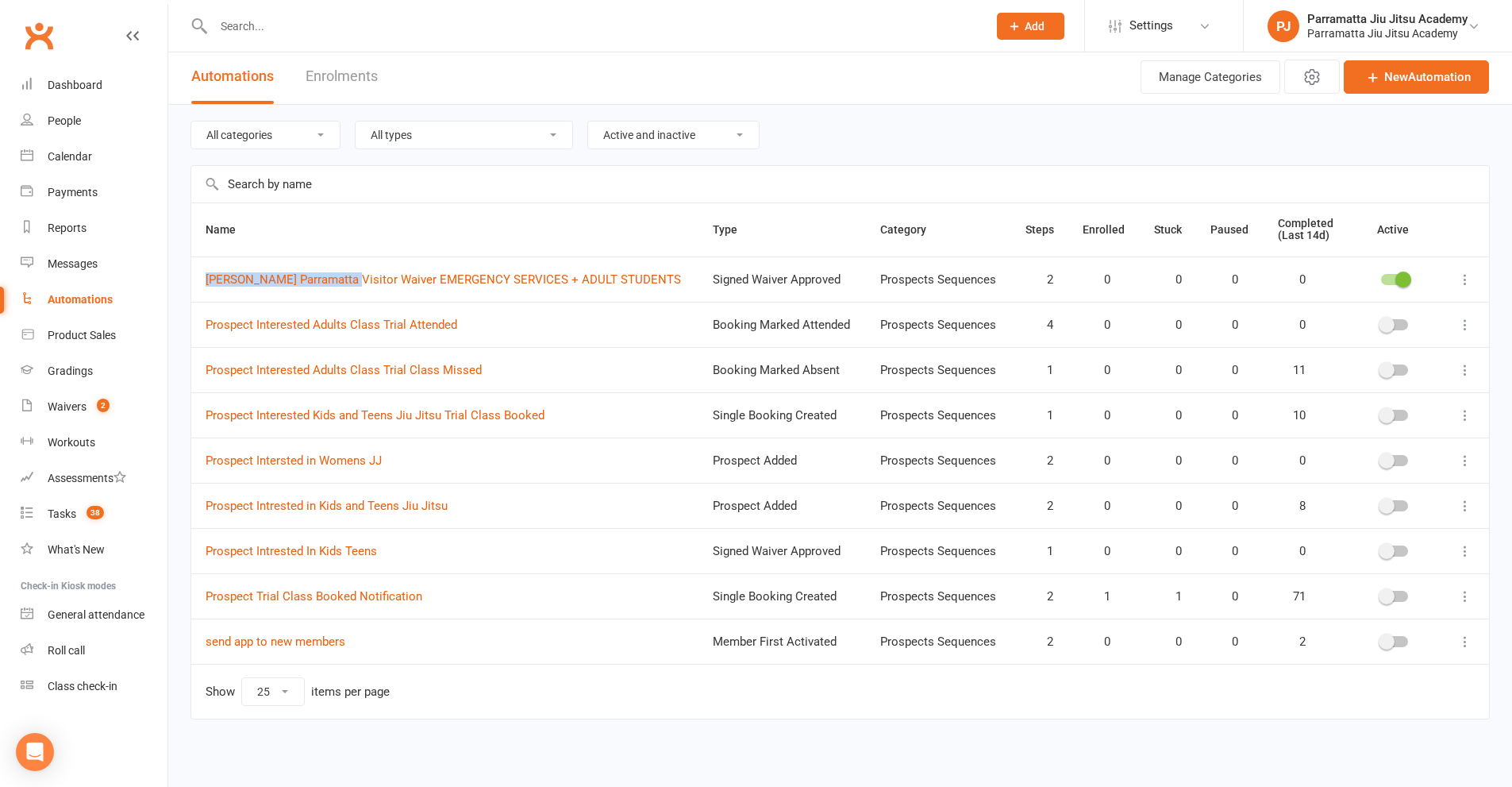
click at [191, 122] on select "All categories Memberships Prospects Adults Prospects Children Prospects Sequen…" at bounding box center [265, 135] width 148 height 27
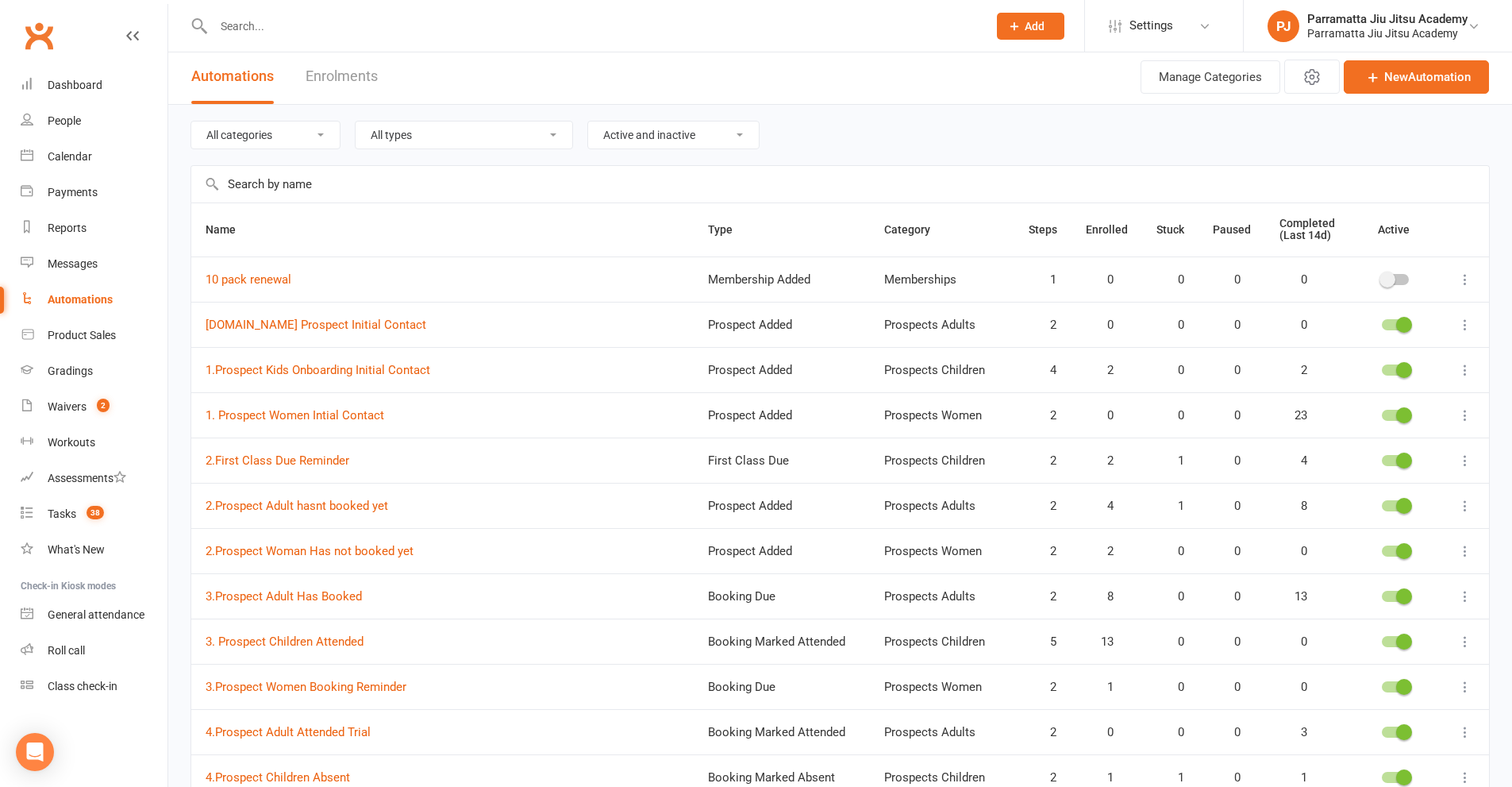
click at [324, 188] on input "text" at bounding box center [839, 184] width 1298 height 37
paste input "Gracie Parramatta Visitor"
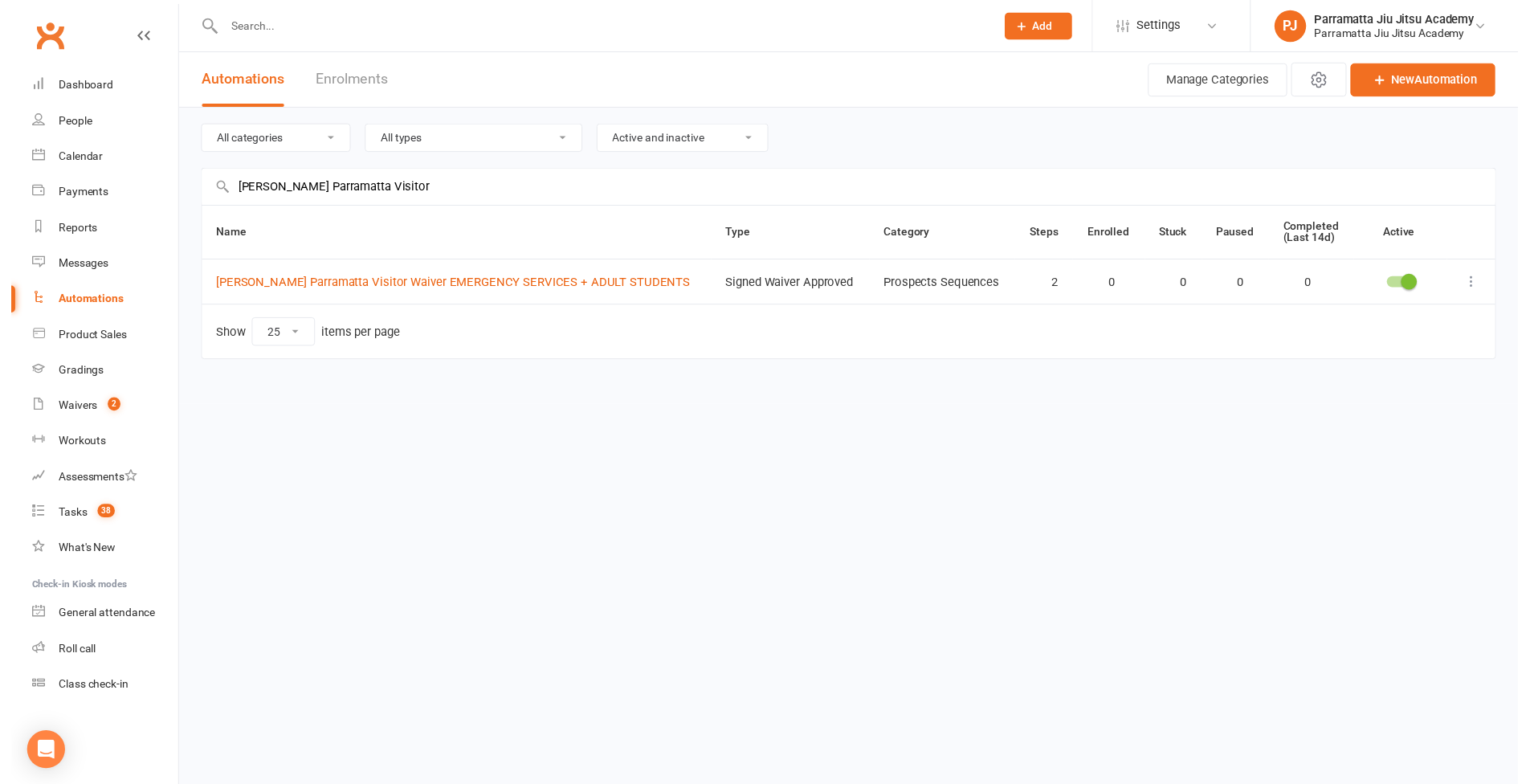
scroll to position [0, 0]
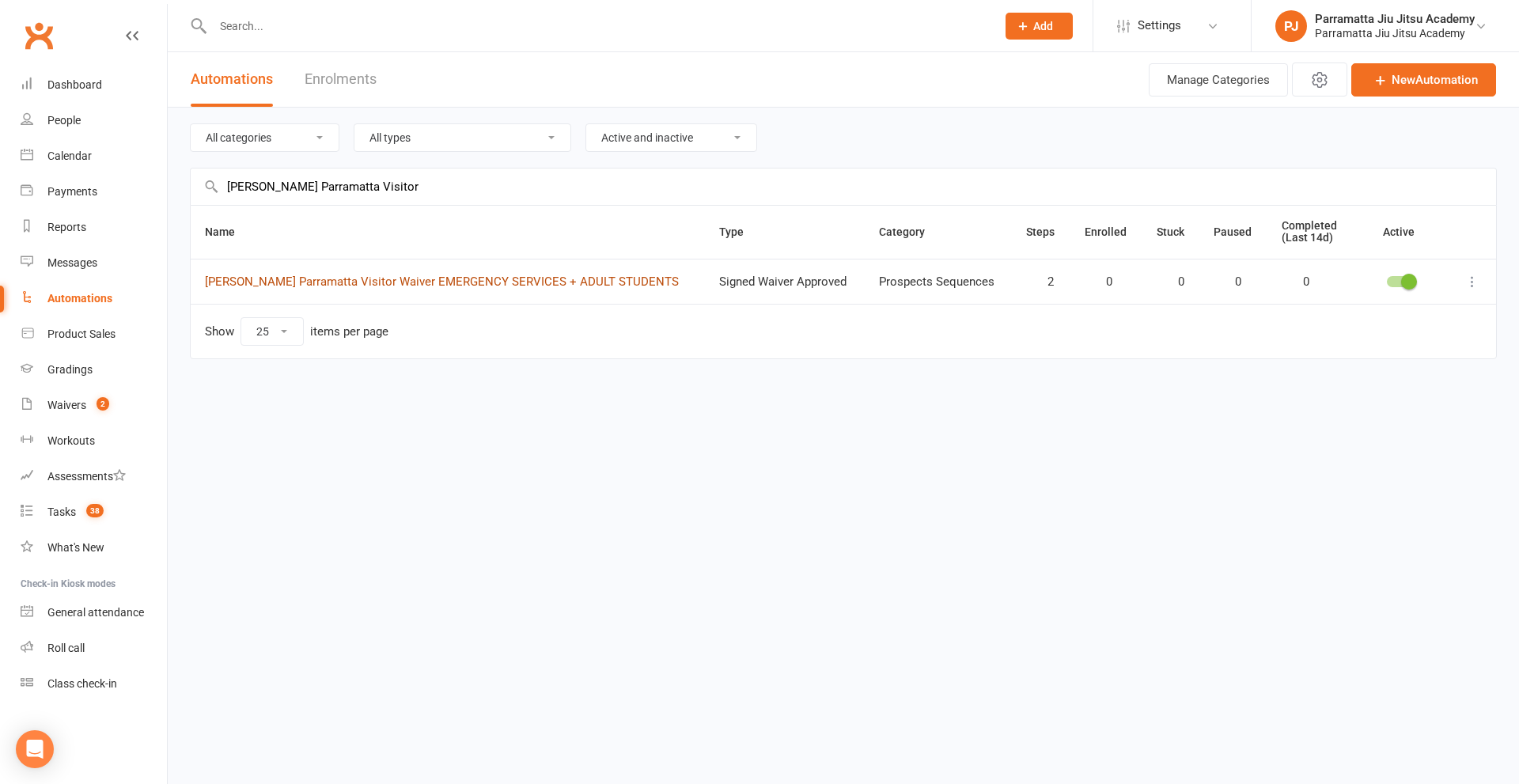
type input "Gracie Parramatta Visitor"
click at [469, 279] on link "Gracie Parramatta Visitor Waiver EMERGENCY SERVICES + ADULT STUDENTS" at bounding box center [442, 281] width 474 height 15
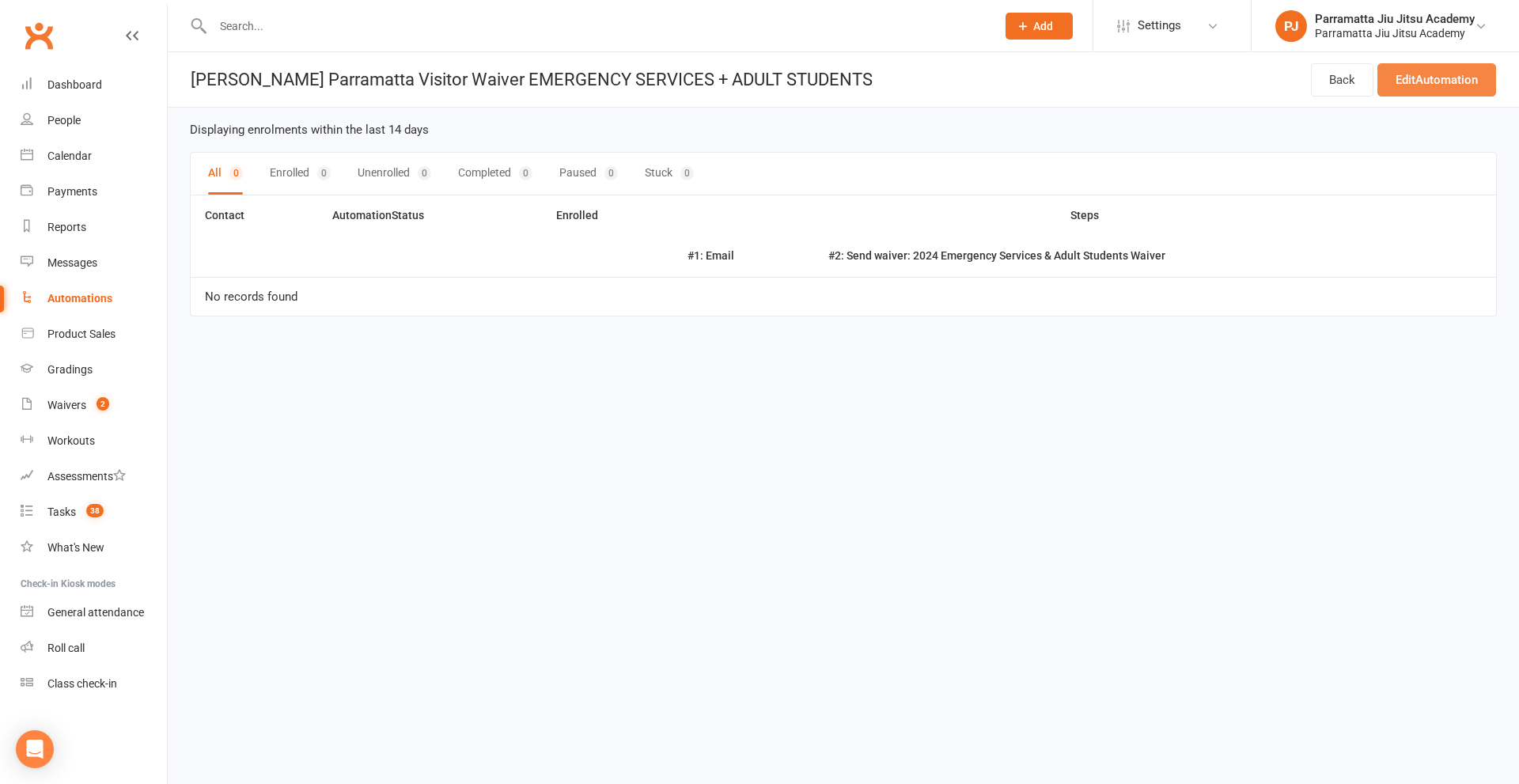
click at [1442, 80] on link "Edit Automation" at bounding box center [1437, 80] width 118 height 33
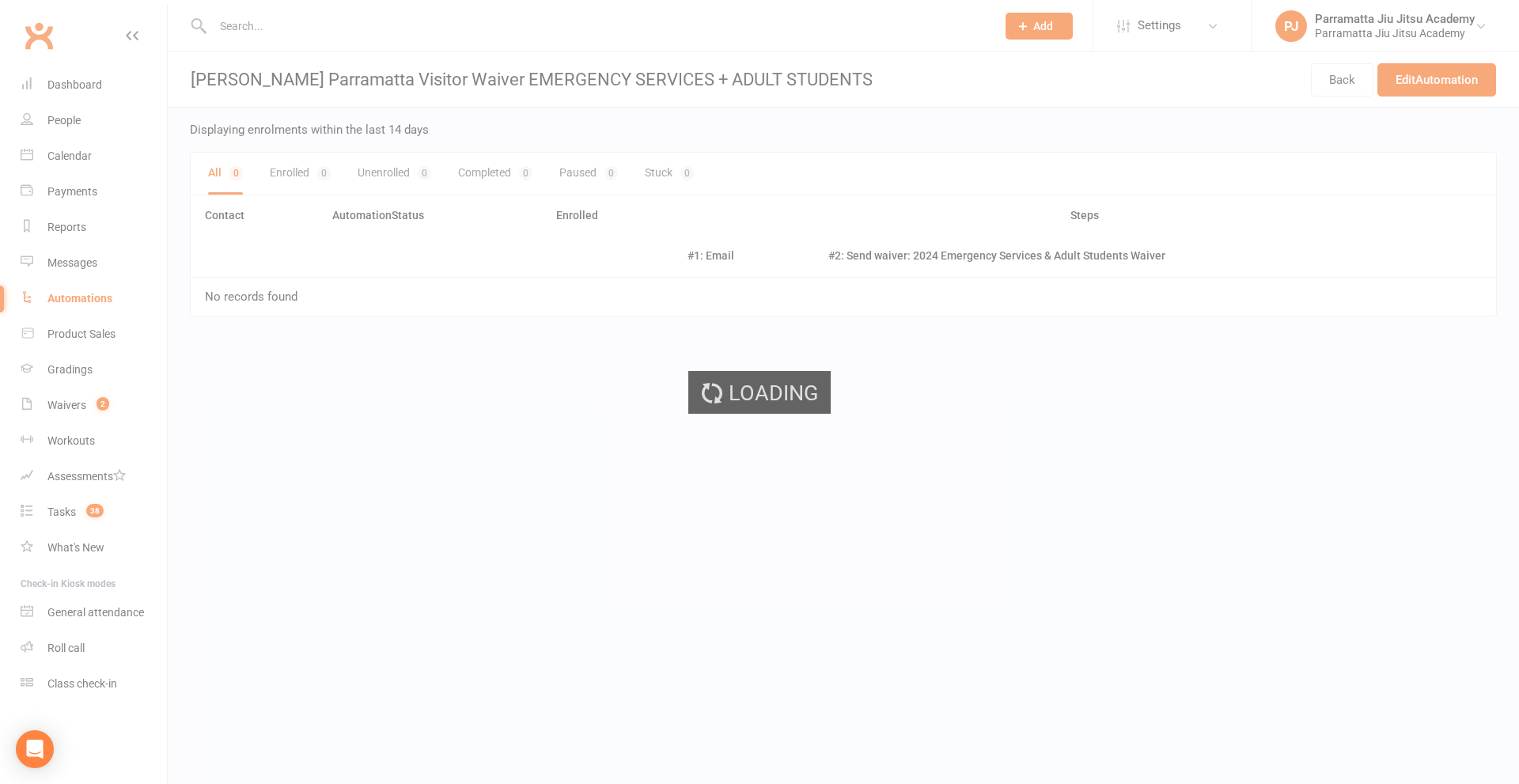
select select "send_to_parent"
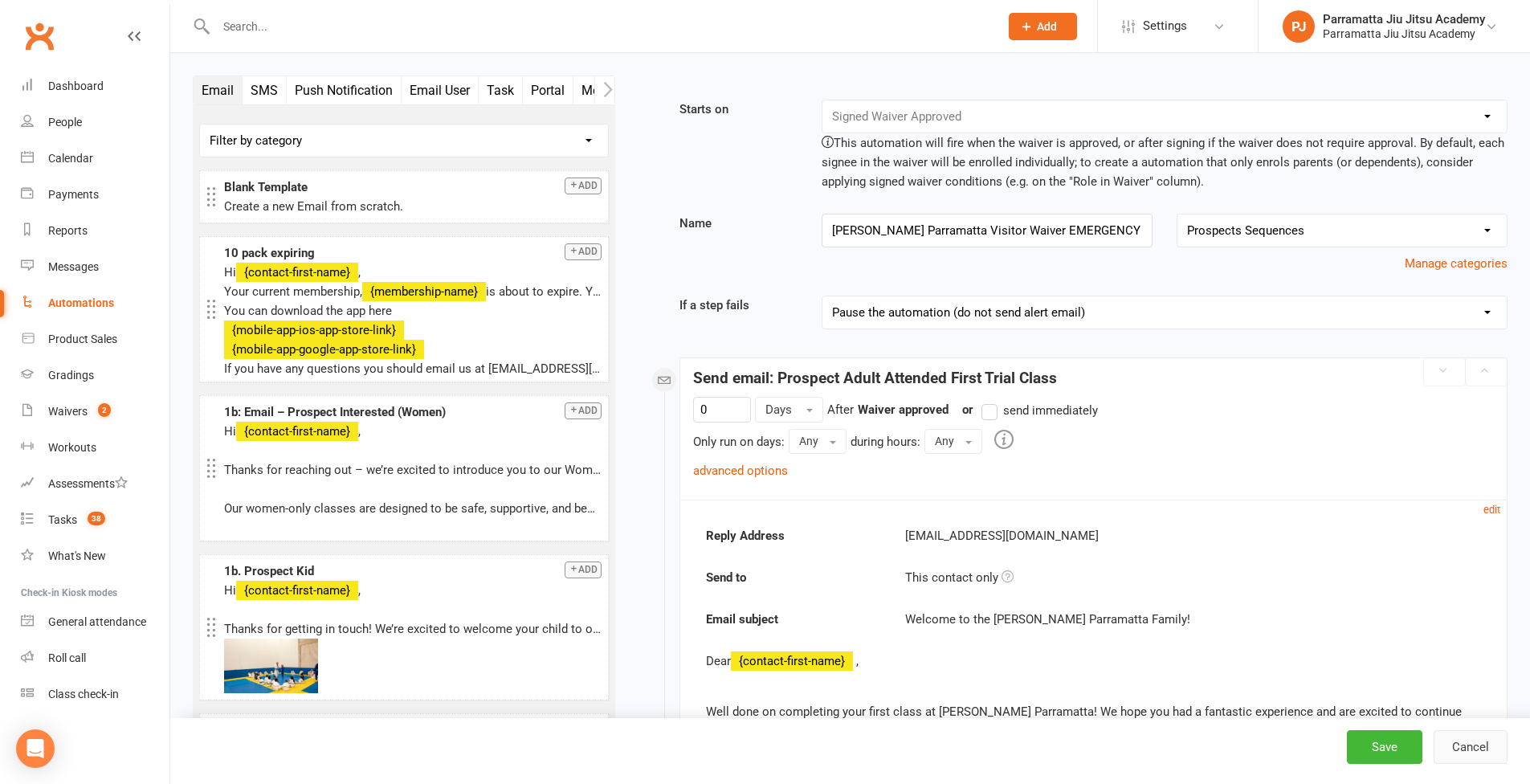
click at [1480, 749] on button "Cancel" at bounding box center [1470, 747] width 74 height 33
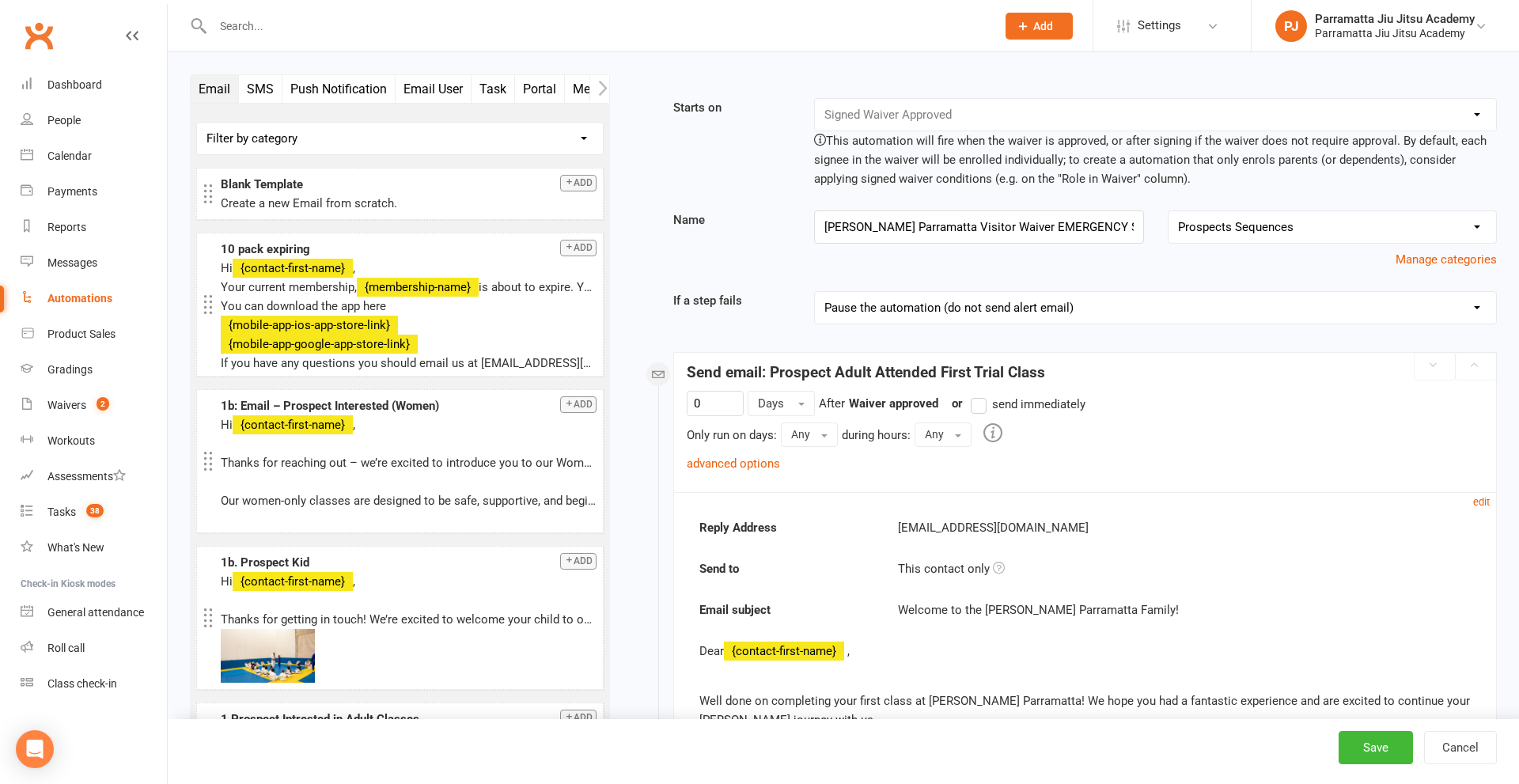
select select "25"
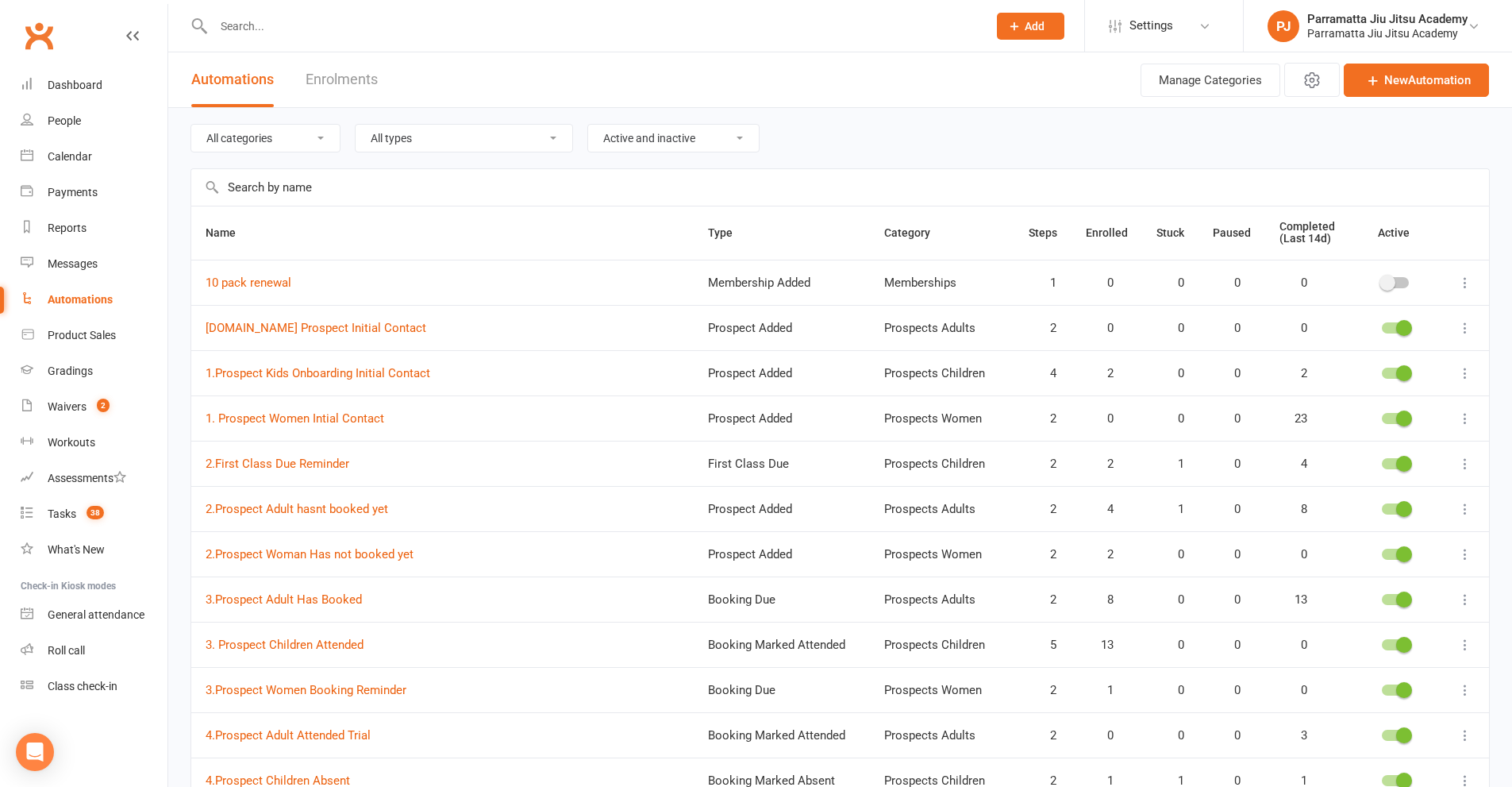
click at [308, 135] on select "All categories Memberships Prospects Adults Prospects Children Prospects Sequen…" at bounding box center [265, 138] width 148 height 27
select select "689"
click at [191, 125] on select "All categories Memberships Prospects Adults Prospects Children Prospects Sequen…" at bounding box center [265, 138] width 148 height 27
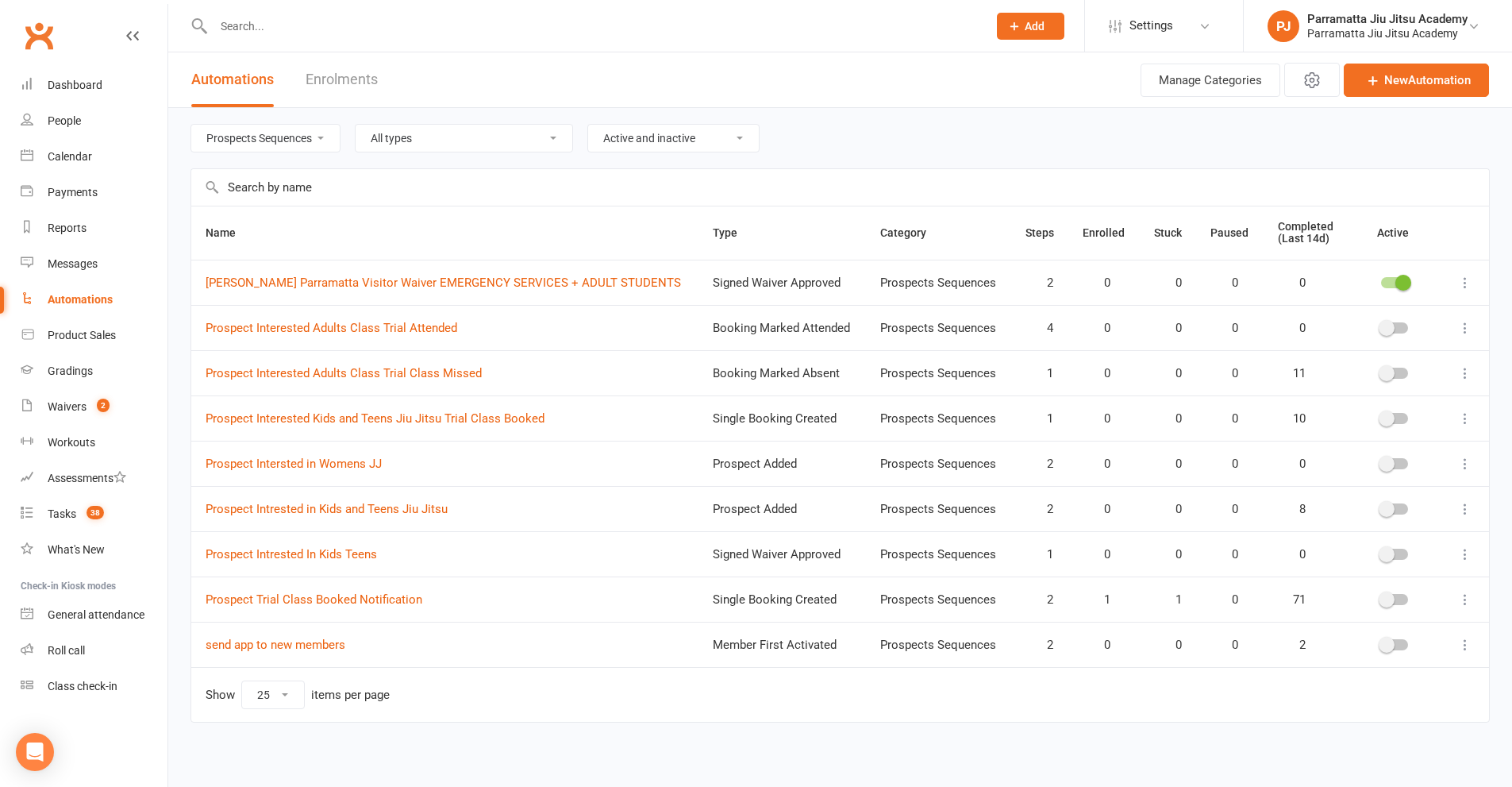
click at [1461, 324] on icon at bounding box center [1465, 328] width 16 height 16
drag, startPoint x: 1380, startPoint y: 386, endPoint x: 845, endPoint y: 99, distance: 607.1
click at [1380, 387] on link "Delete" at bounding box center [1383, 391] width 157 height 32
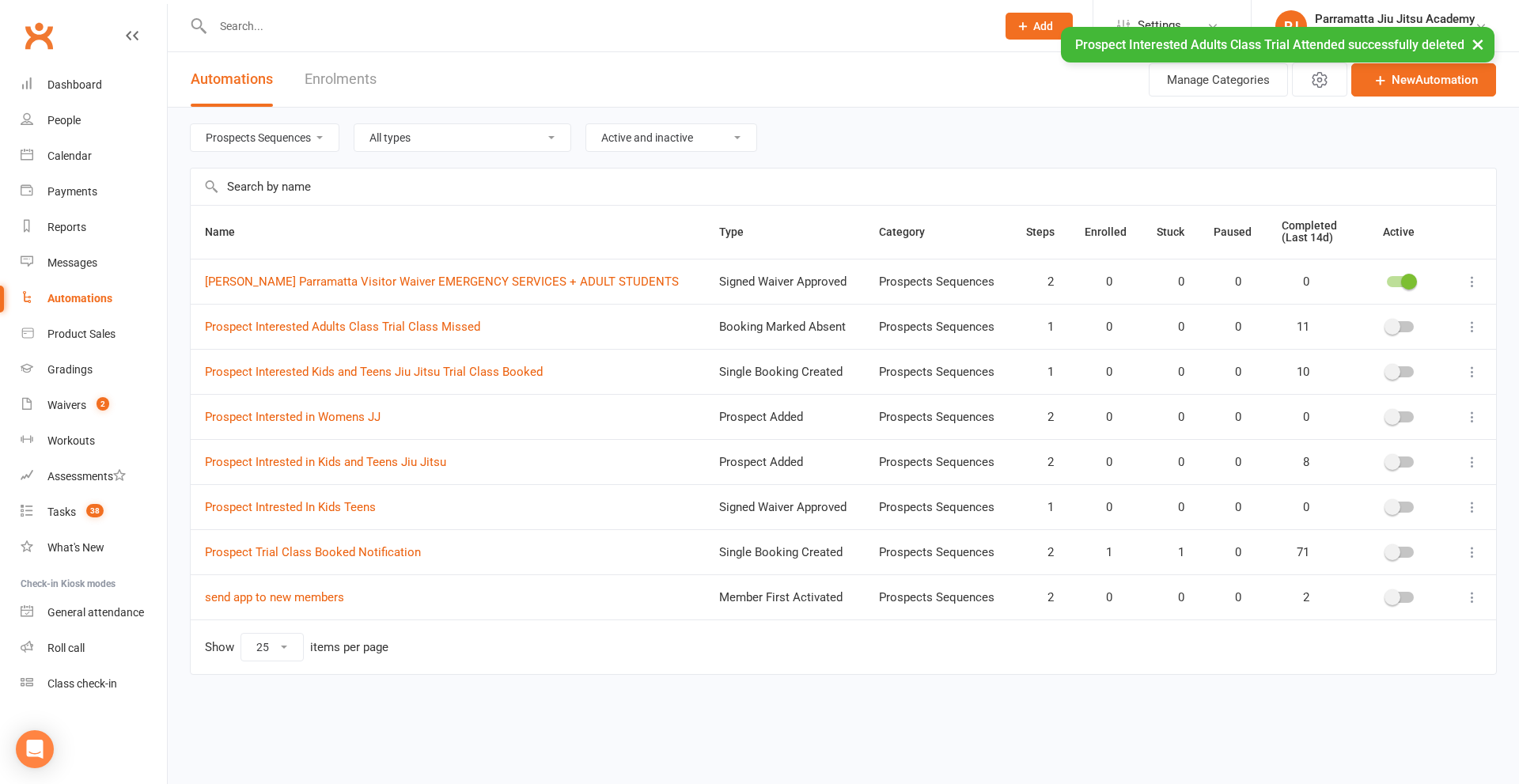
click at [1472, 326] on icon at bounding box center [1472, 327] width 16 height 16
click at [1372, 390] on link "Delete" at bounding box center [1403, 389] width 156 height 32
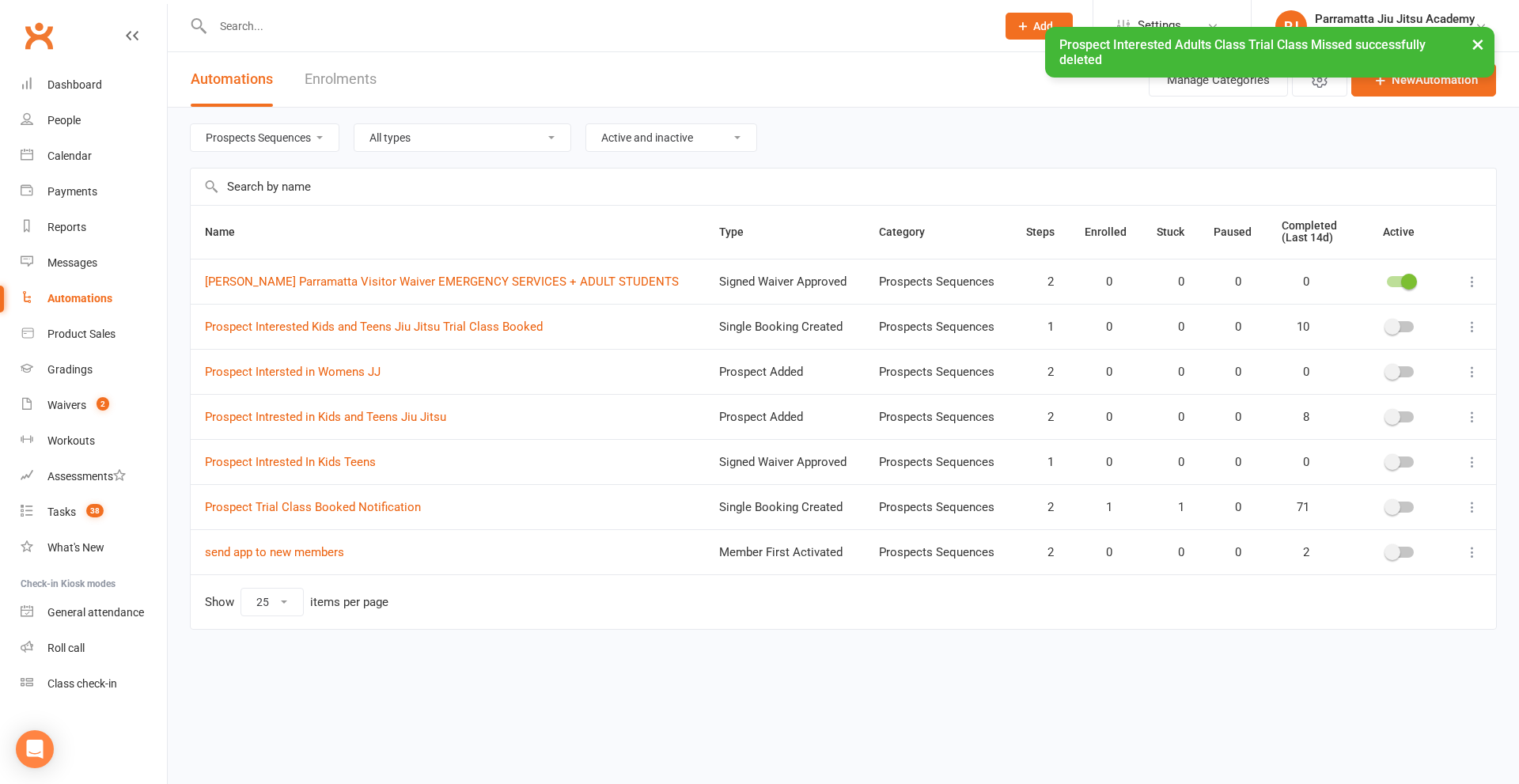
click at [1476, 327] on icon at bounding box center [1472, 327] width 16 height 16
click at [1382, 383] on link "Delete" at bounding box center [1403, 389] width 156 height 32
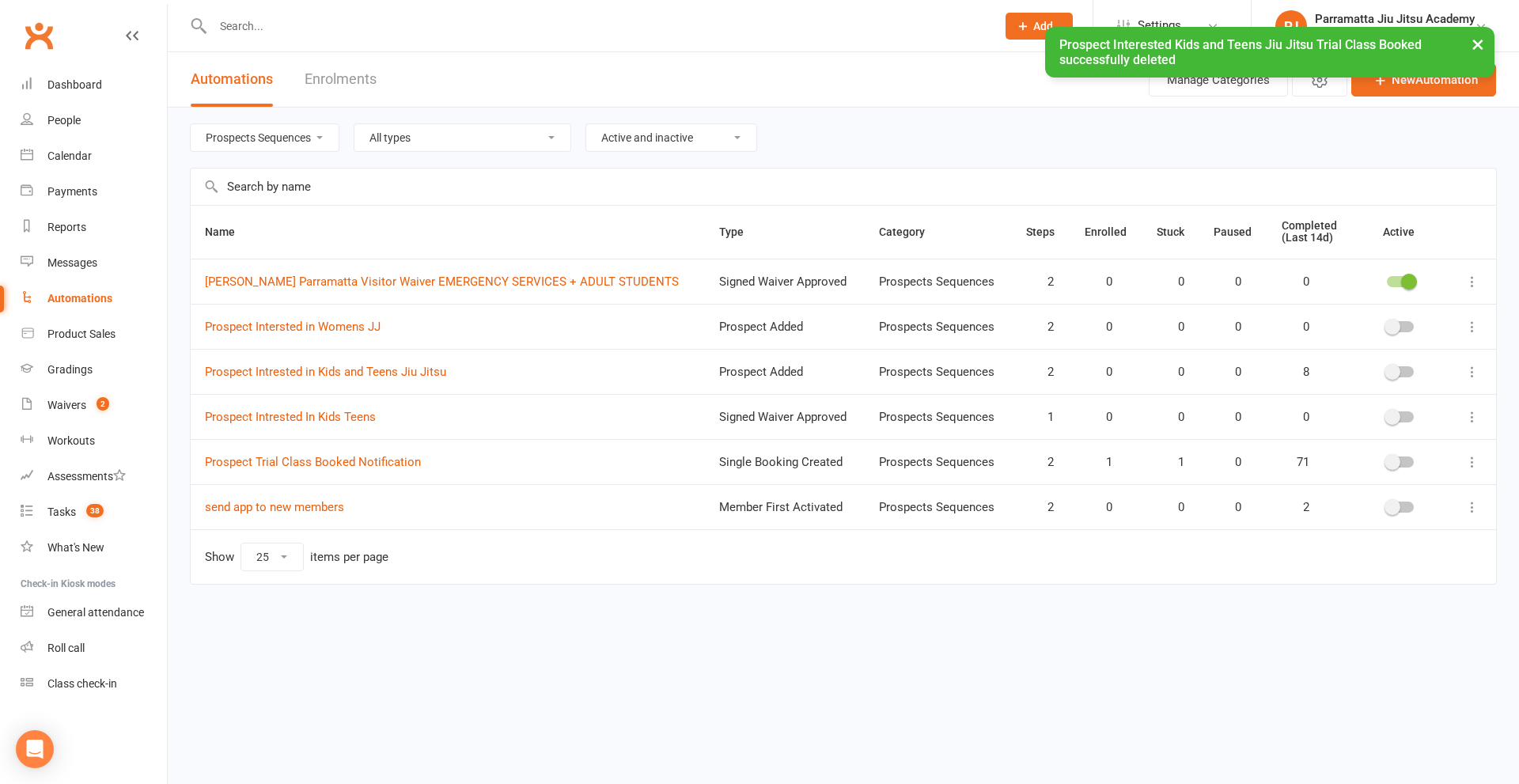
click at [1468, 324] on icon at bounding box center [1472, 327] width 16 height 16
click at [1383, 392] on link "Delete" at bounding box center [1403, 389] width 156 height 32
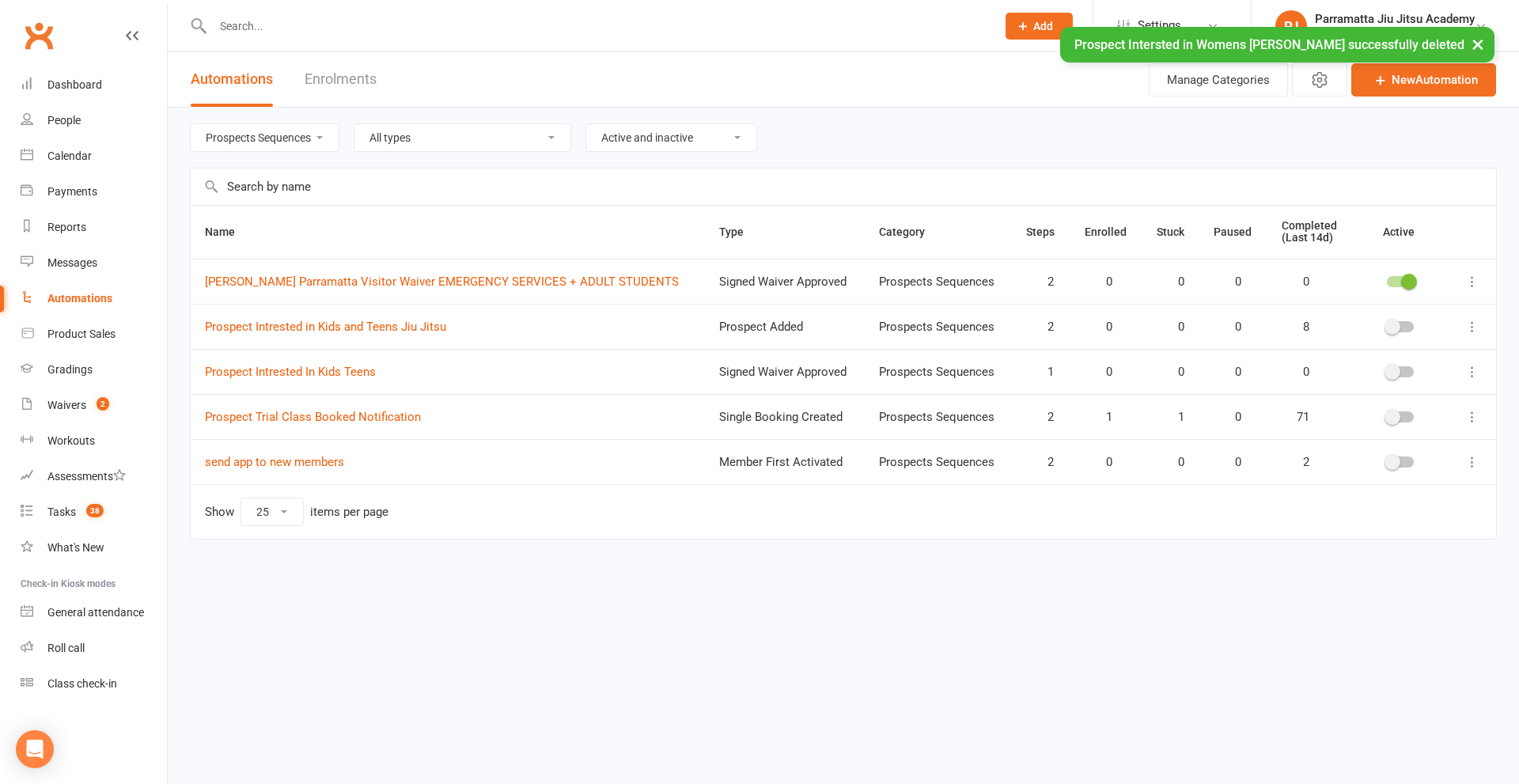
click at [1472, 329] on icon at bounding box center [1472, 327] width 16 height 16
click at [1357, 393] on link "Delete" at bounding box center [1403, 389] width 156 height 32
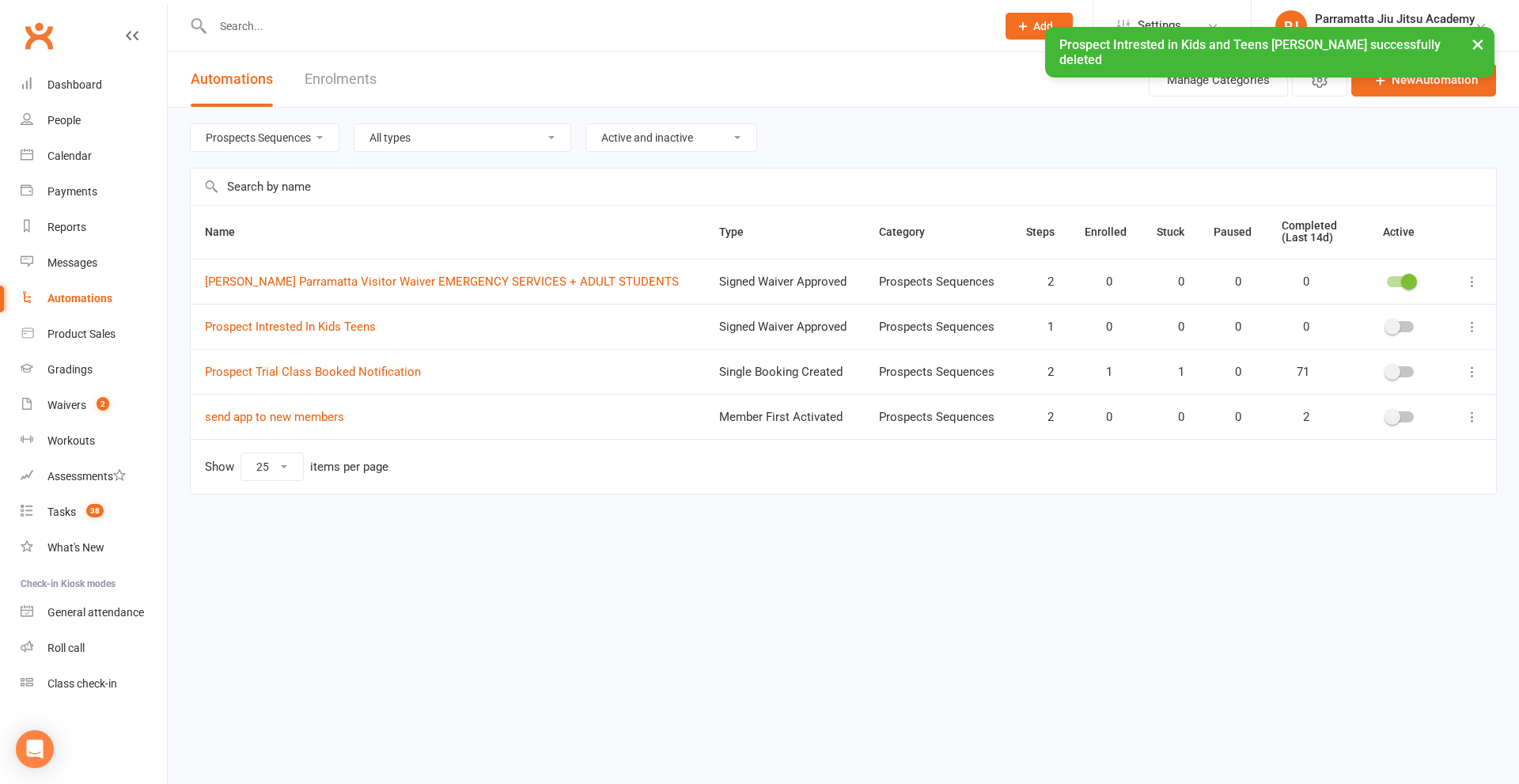
click at [1472, 327] on icon at bounding box center [1472, 327] width 16 height 16
click at [1363, 391] on link "Delete" at bounding box center [1403, 389] width 156 height 32
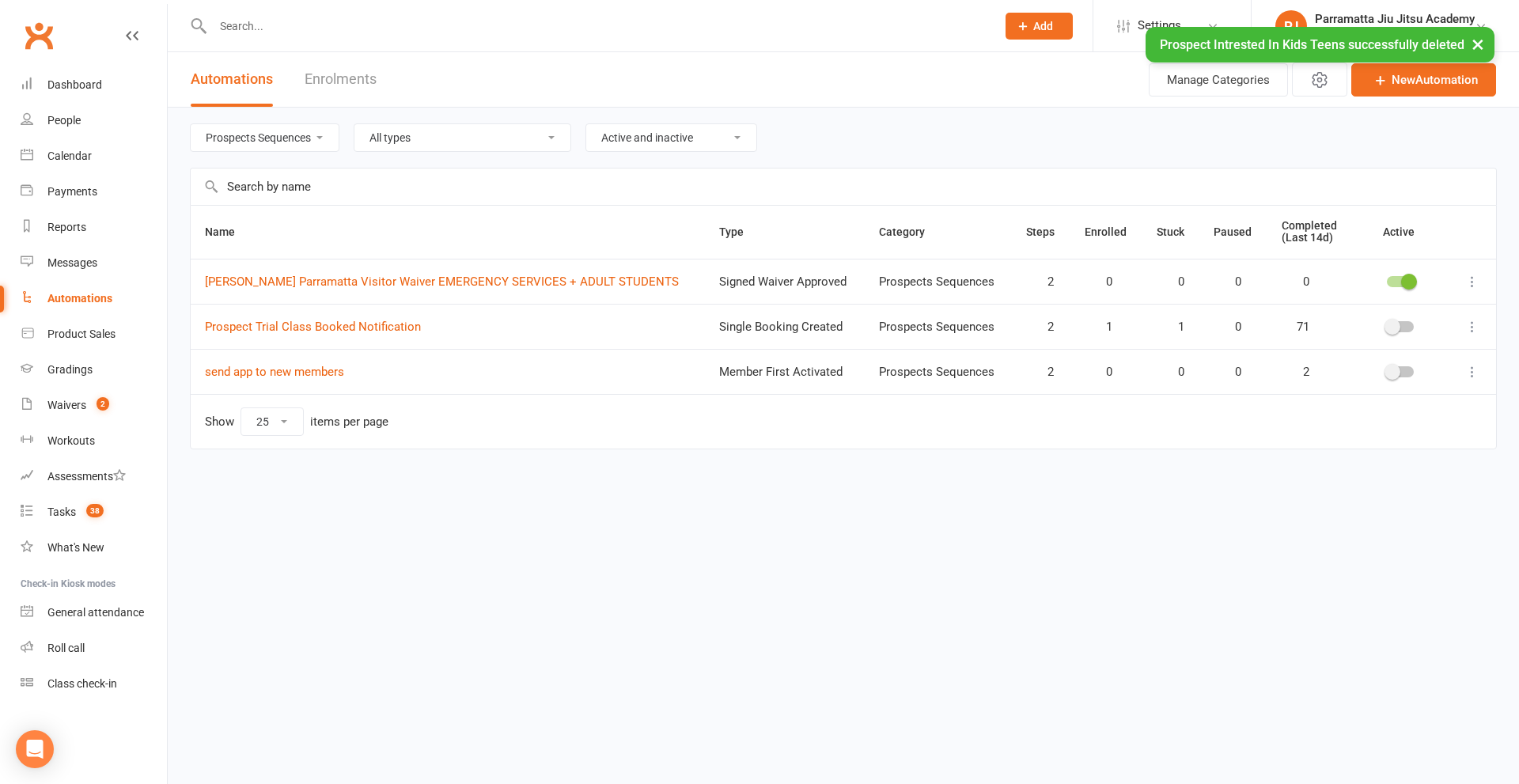
click at [1469, 325] on icon at bounding box center [1472, 327] width 16 height 16
drag, startPoint x: 1381, startPoint y: 383, endPoint x: 821, endPoint y: 90, distance: 632.0
click at [1381, 382] on link "Delete" at bounding box center [1403, 389] width 156 height 32
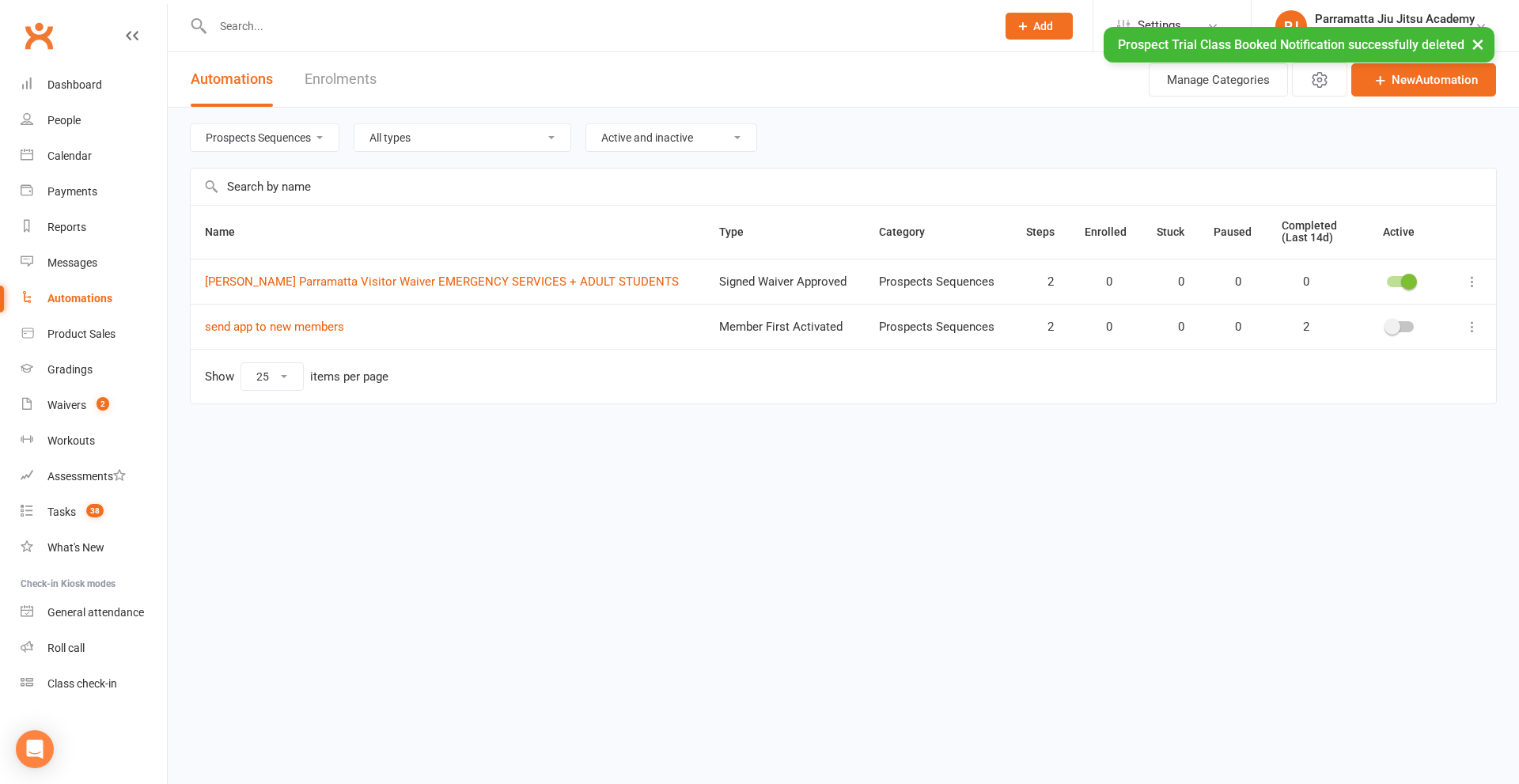
click at [1471, 320] on icon at bounding box center [1472, 327] width 16 height 16
click at [1354, 391] on link "Delete" at bounding box center [1403, 389] width 156 height 32
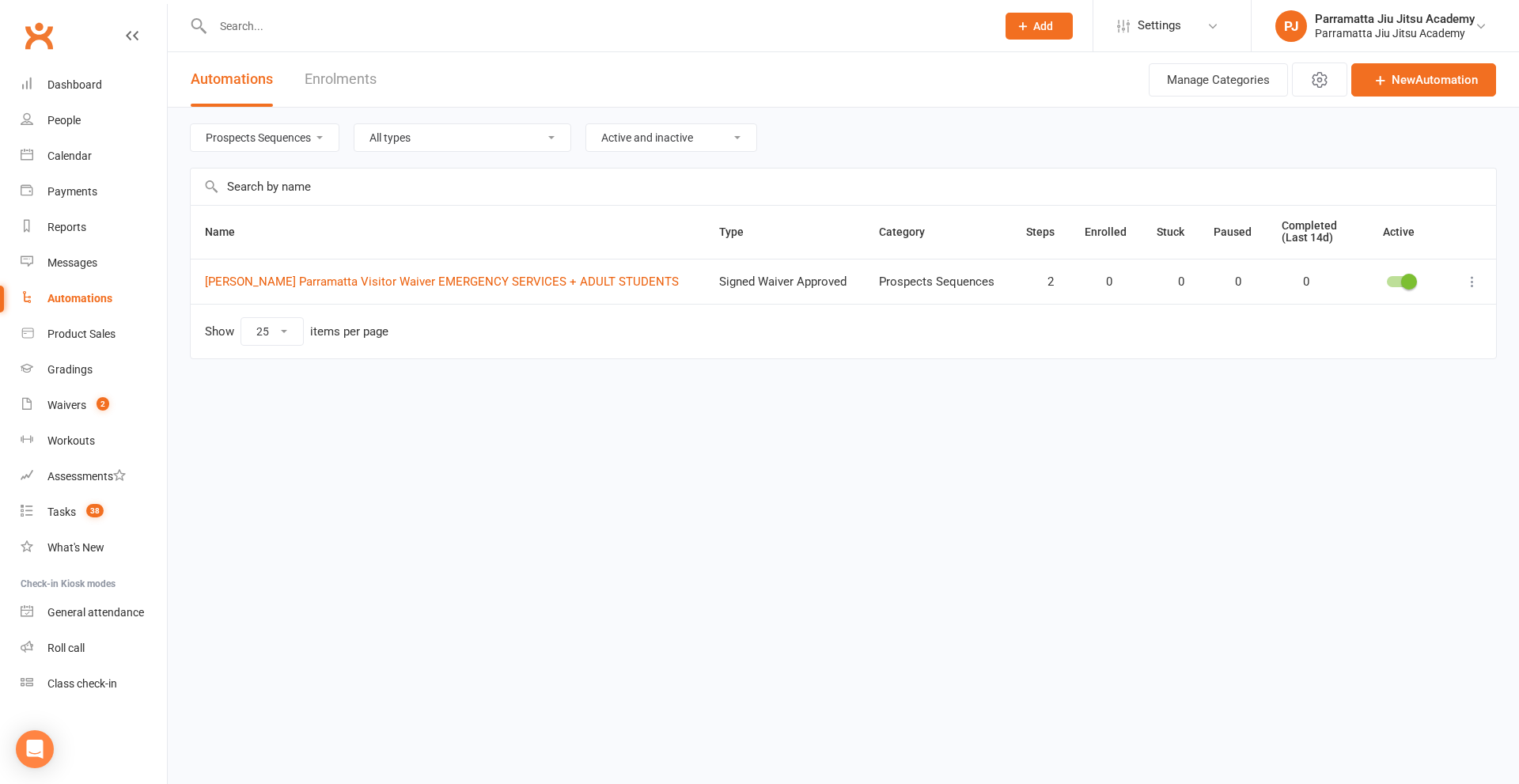
click at [1403, 285] on span at bounding box center [1409, 281] width 16 height 16
click at [1387, 279] on input "checkbox" at bounding box center [1387, 279] width 0 height 0
click at [1476, 286] on icon at bounding box center [1472, 281] width 16 height 16
click at [1356, 349] on link "Delete" at bounding box center [1403, 343] width 156 height 32
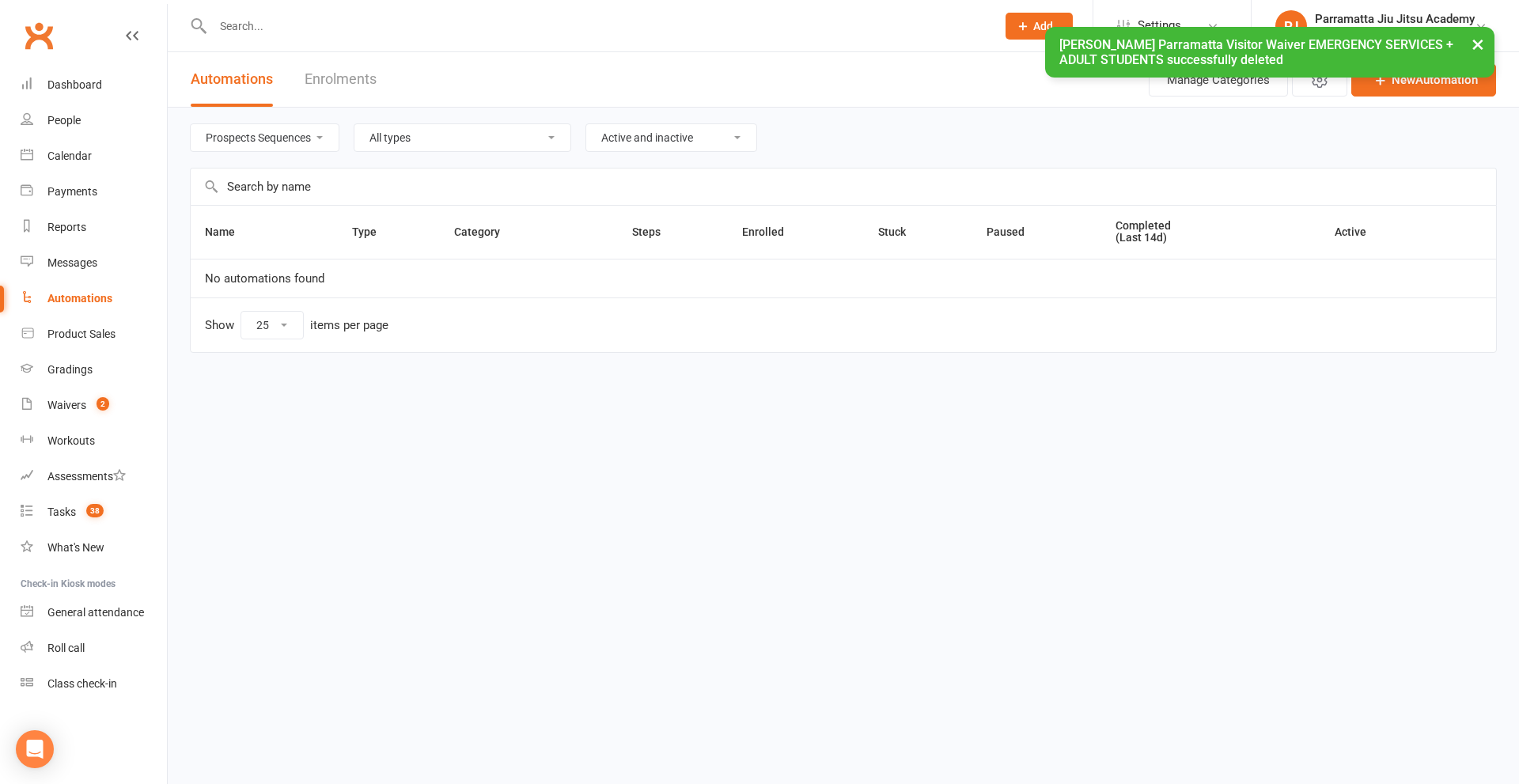
click at [311, 141] on select "All categories Memberships Prospects Adults Prospects Children Prospects Sequen…" at bounding box center [264, 138] width 148 height 27
select select
click at [190, 124] on select "All categories Memberships Prospects Adults Prospects Children Prospects Sequen…" at bounding box center [264, 138] width 148 height 27
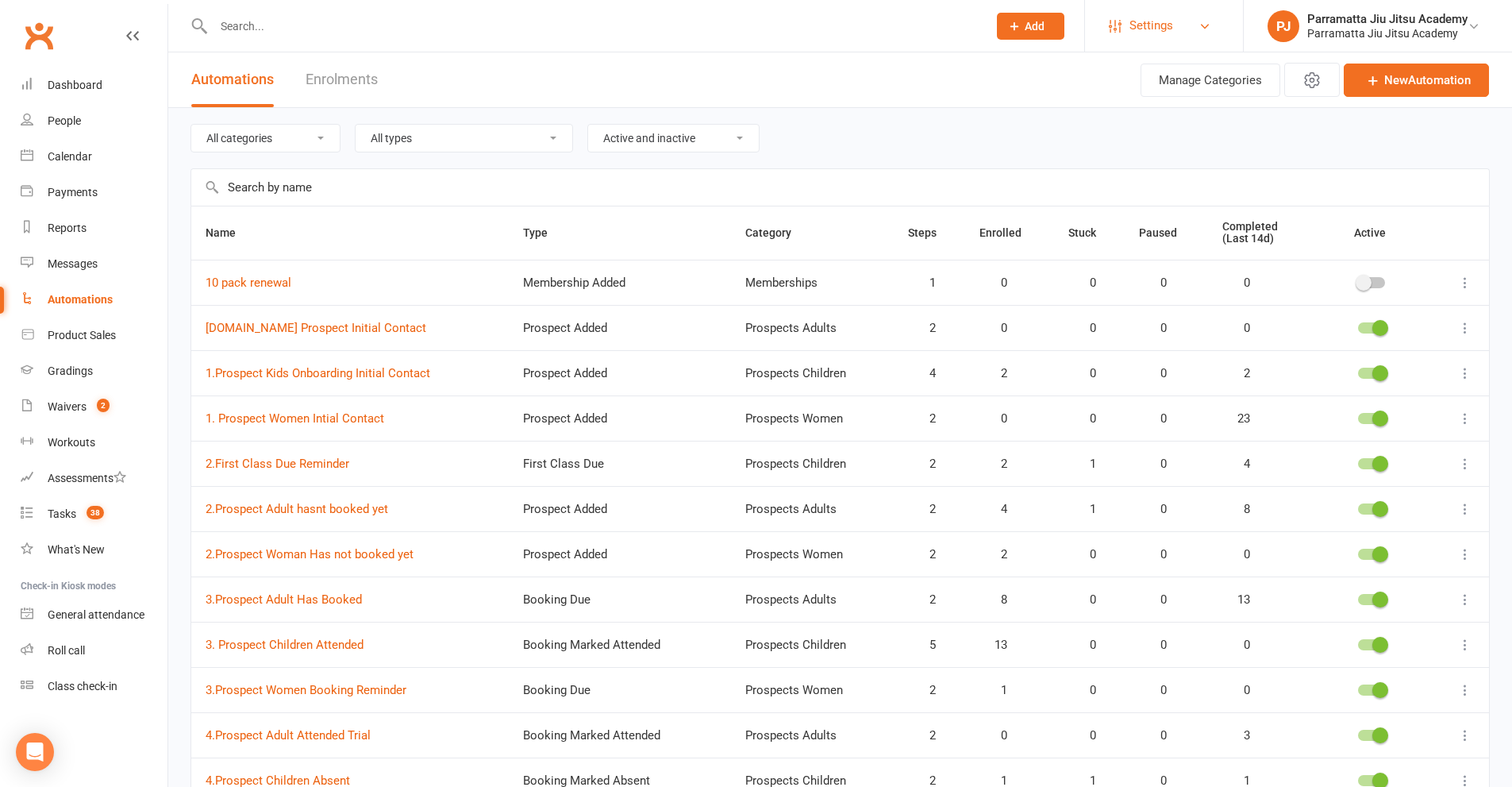
click at [1214, 19] on link "Settings" at bounding box center [1163, 25] width 110 height 36
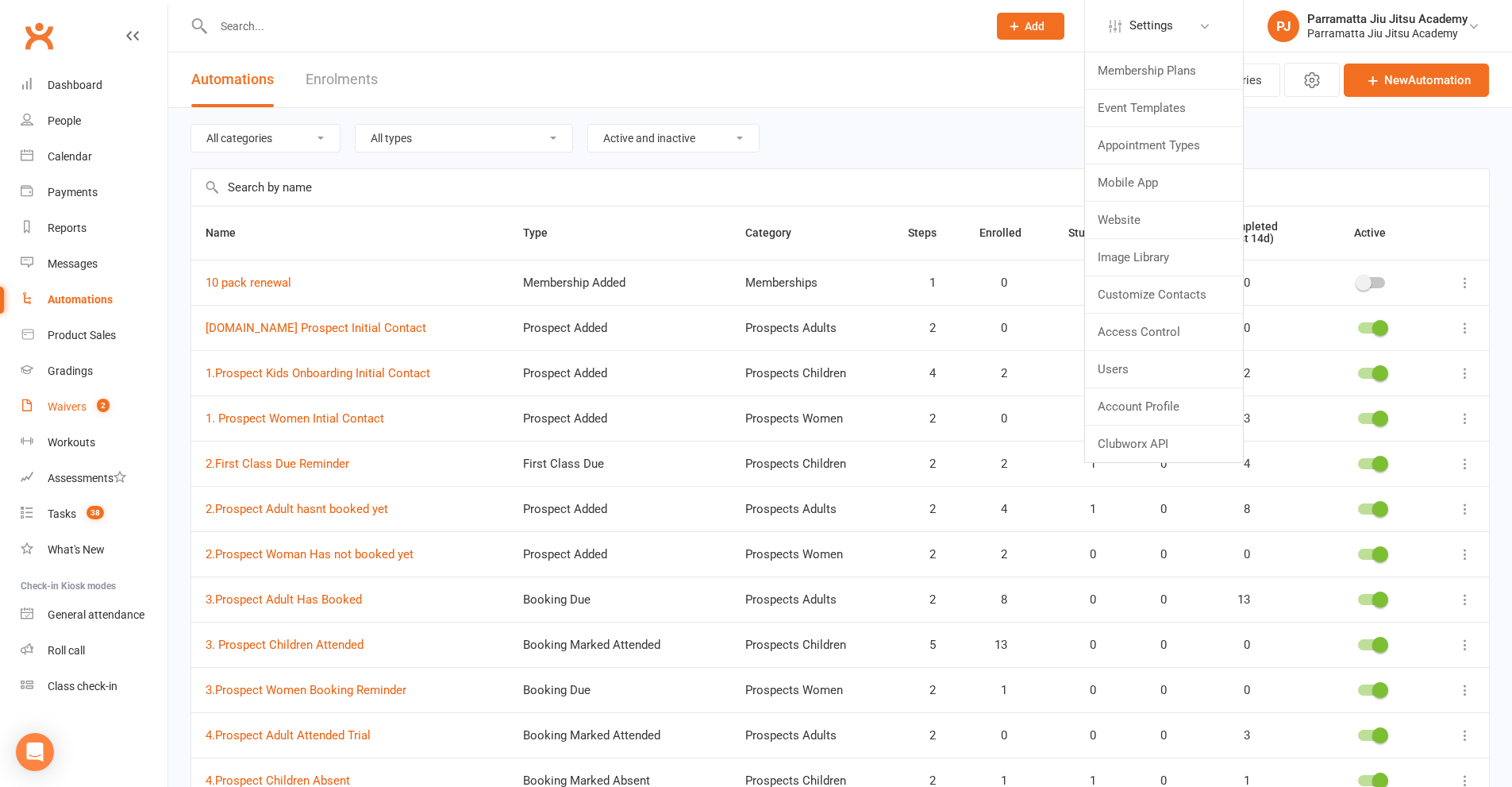
click at [88, 406] on link "Waivers 2" at bounding box center [93, 407] width 147 height 36
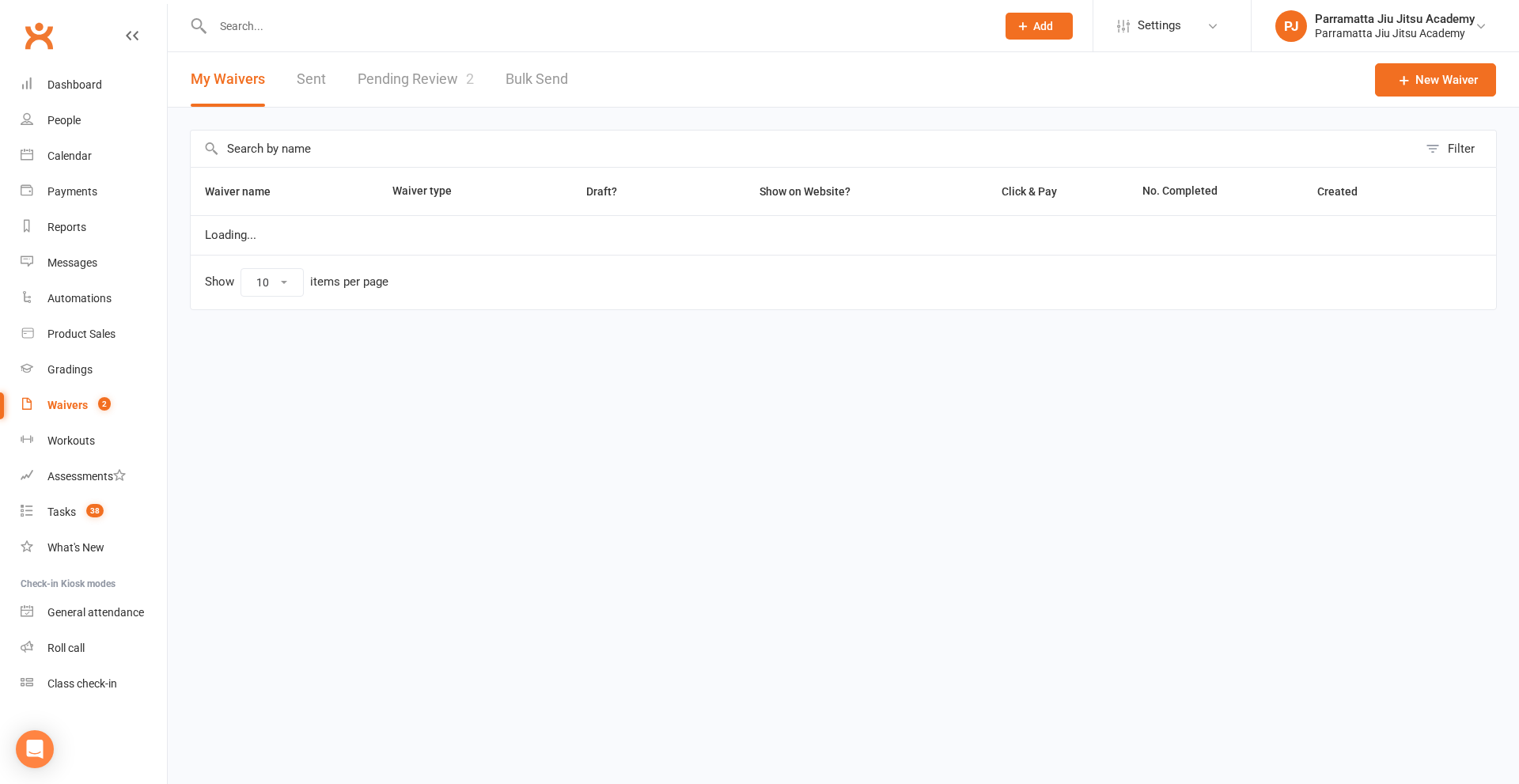
select select "100"
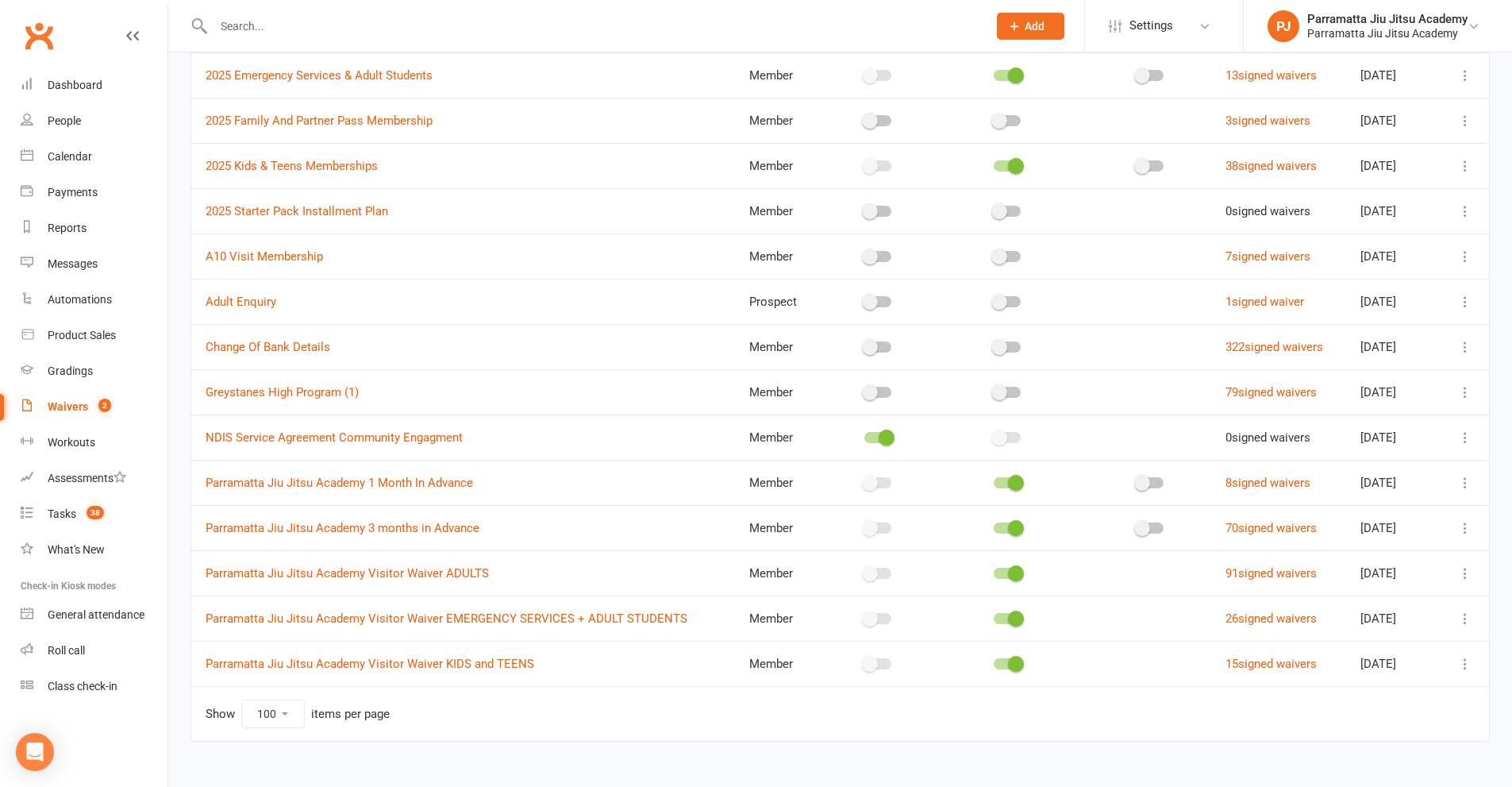
scroll to position [231, 0]
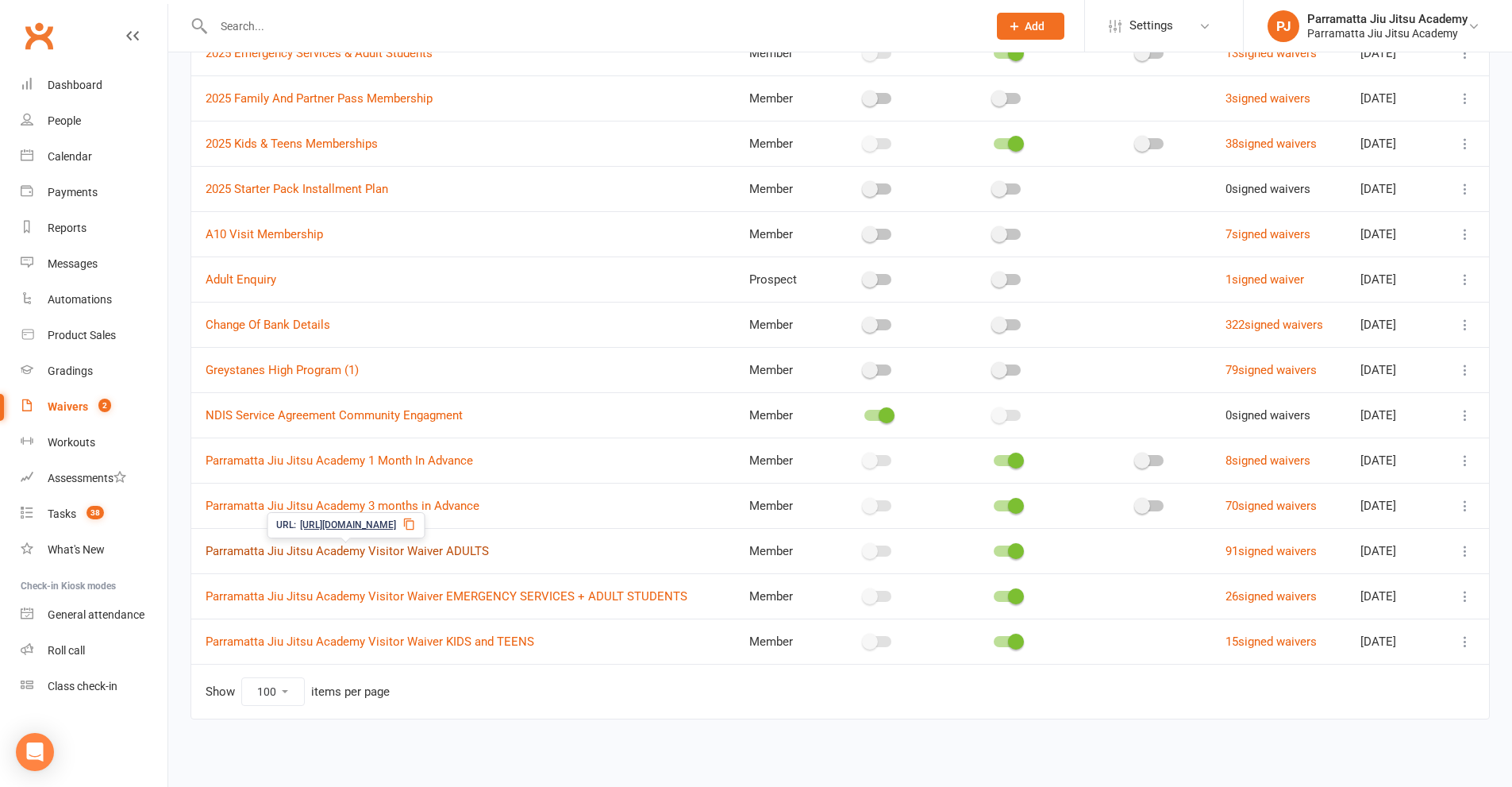
click at [387, 551] on link "Parramatta Jiu Jitsu Academy Visitor Waiver ADULTS" at bounding box center [347, 551] width 283 height 15
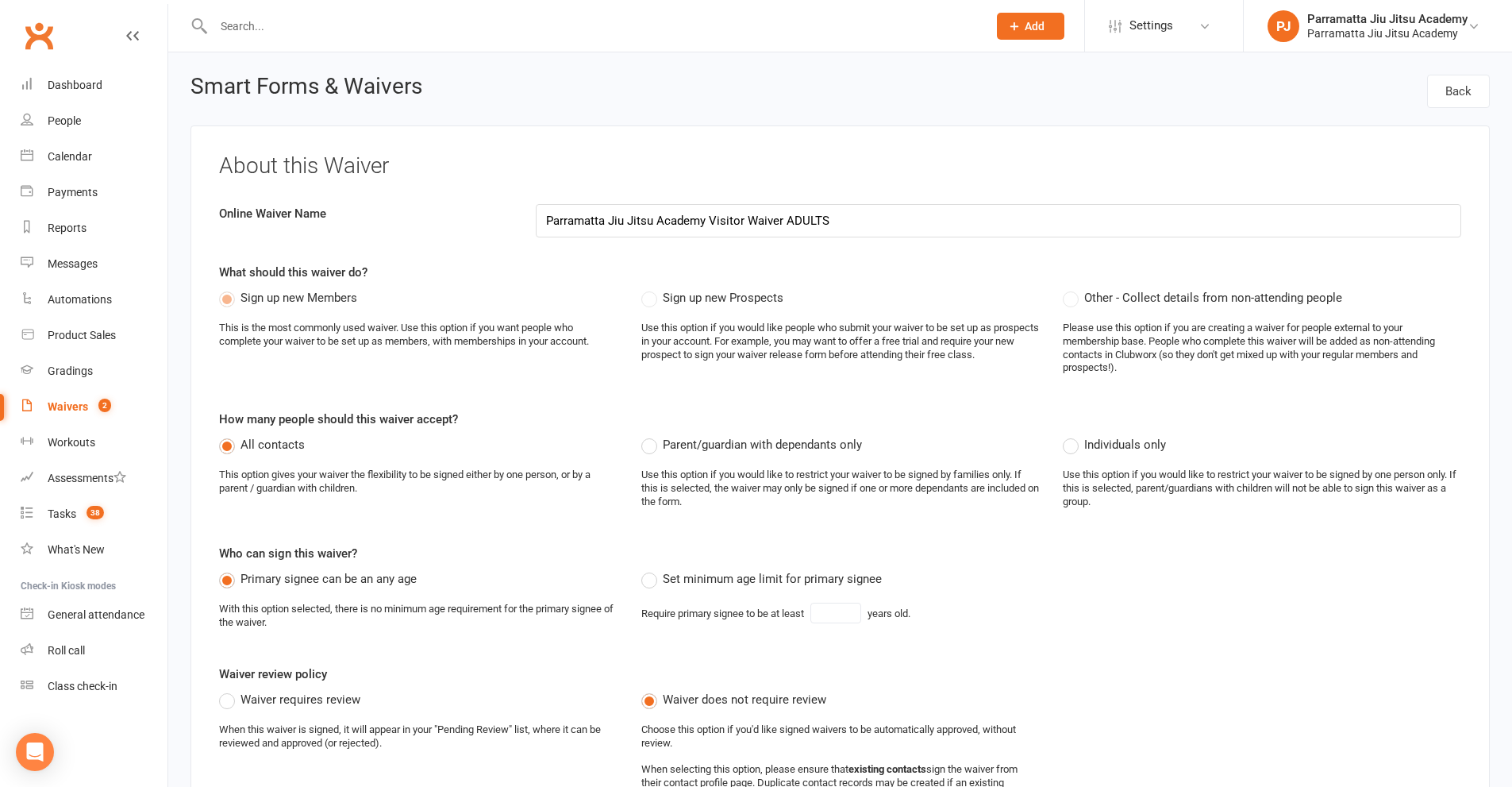
select select "applies_to_all_signees"
select select "select"
click at [73, 300] on div "Automations" at bounding box center [80, 299] width 64 height 13
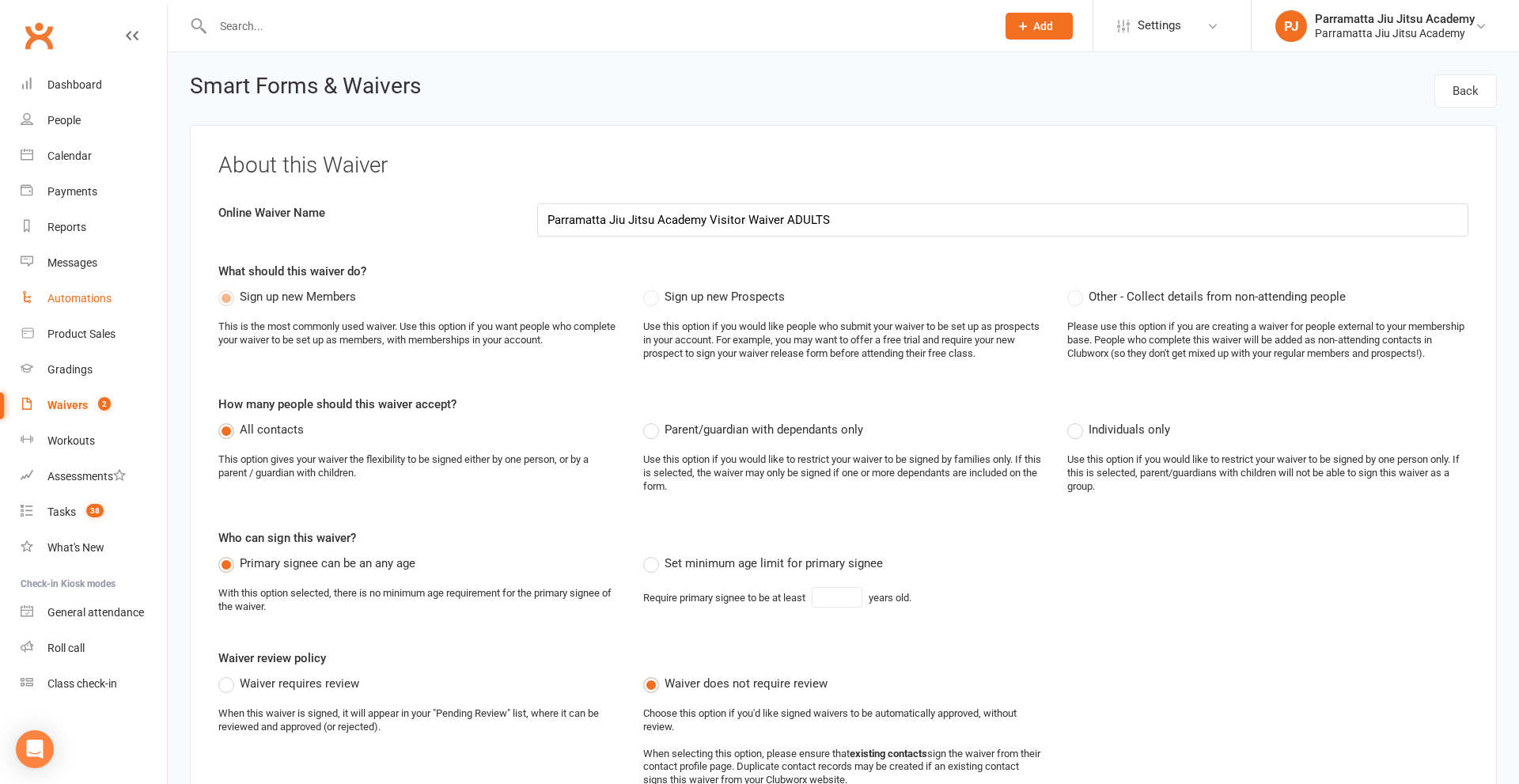
select select "25"
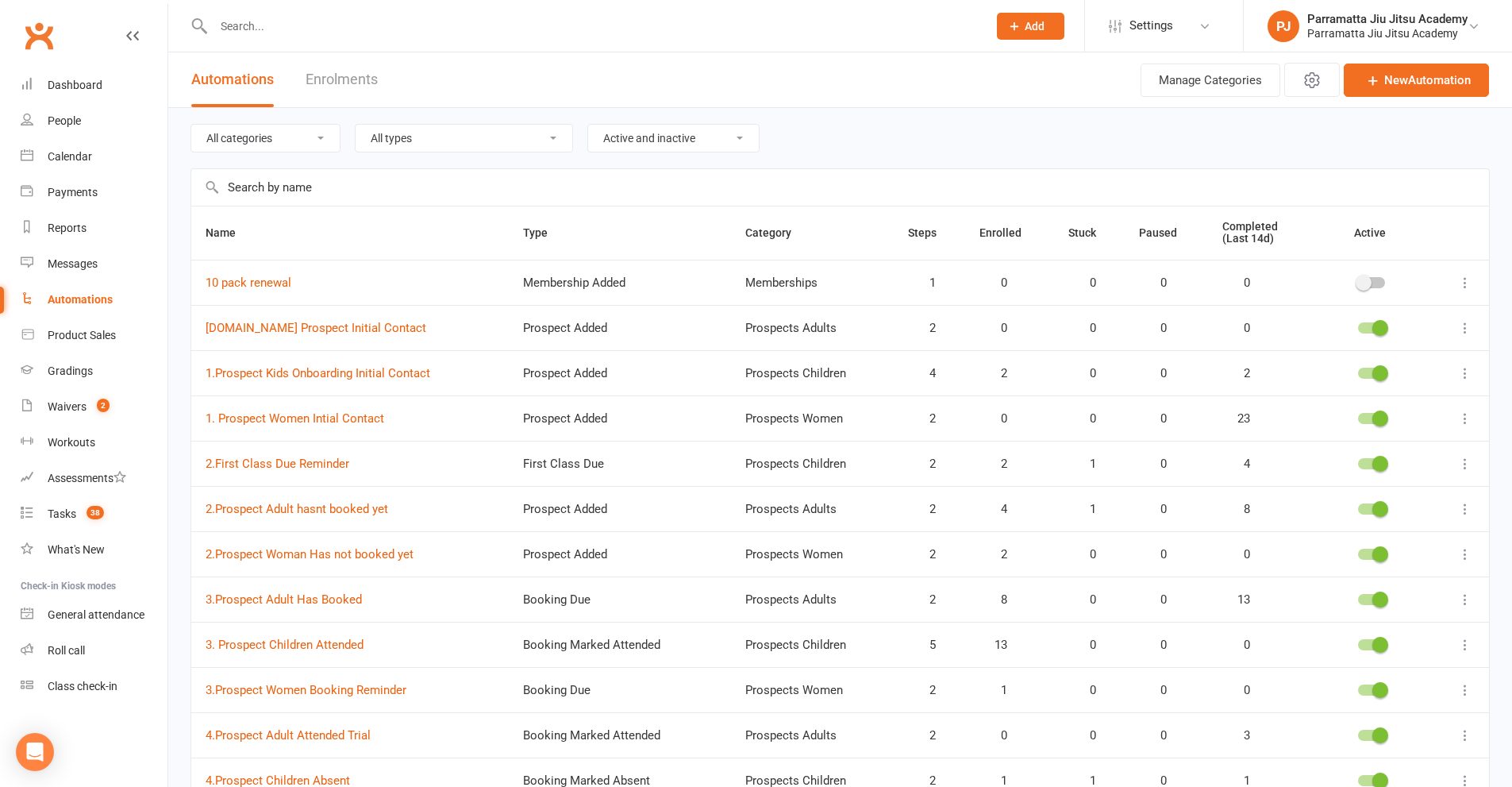
click at [318, 135] on select "All categories Memberships Prospects Adults Prospects Children Prospects Sequen…" at bounding box center [265, 138] width 148 height 27
click at [1184, 81] on button "Manage Categories" at bounding box center [1210, 80] width 139 height 33
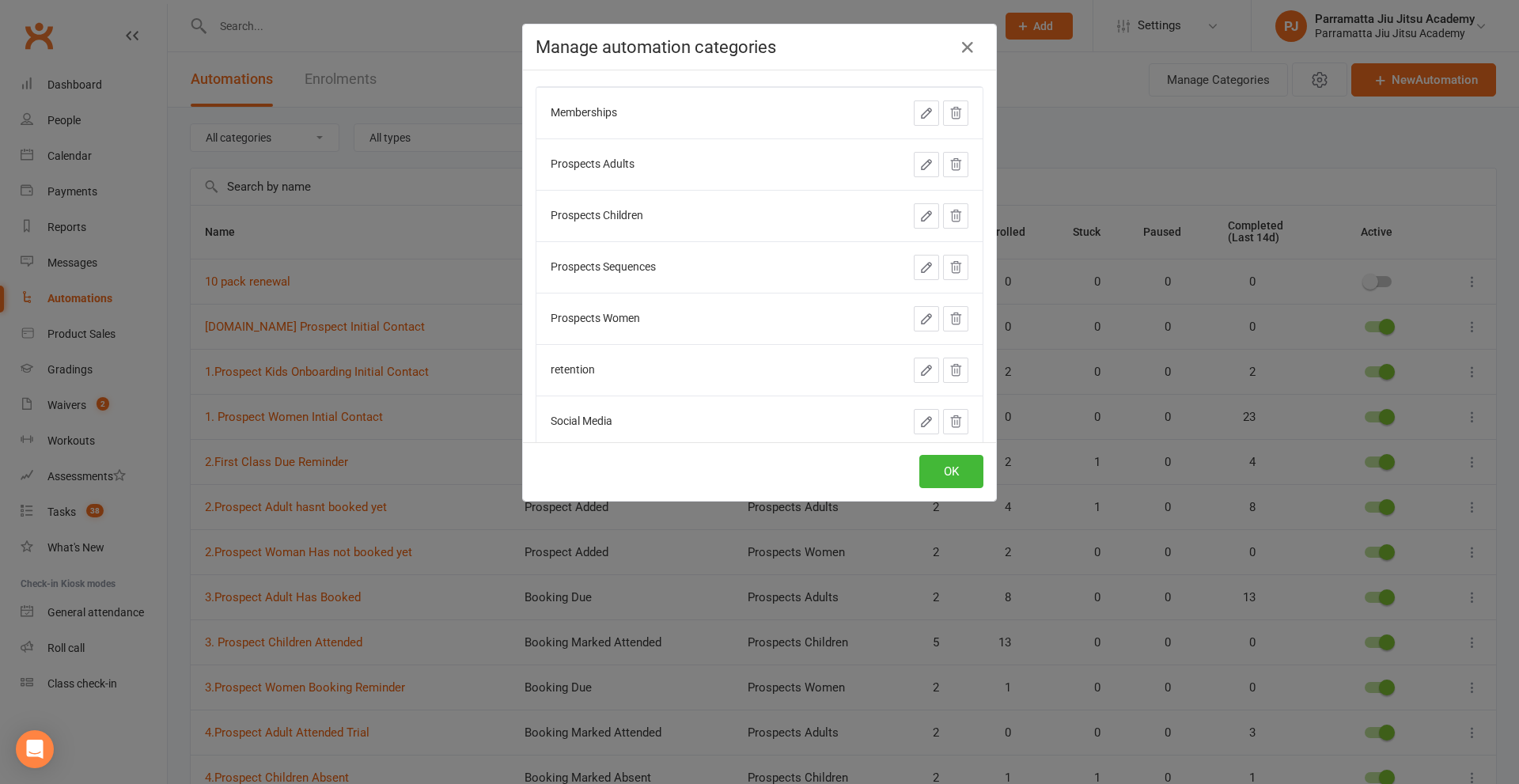
scroll to position [80, 0]
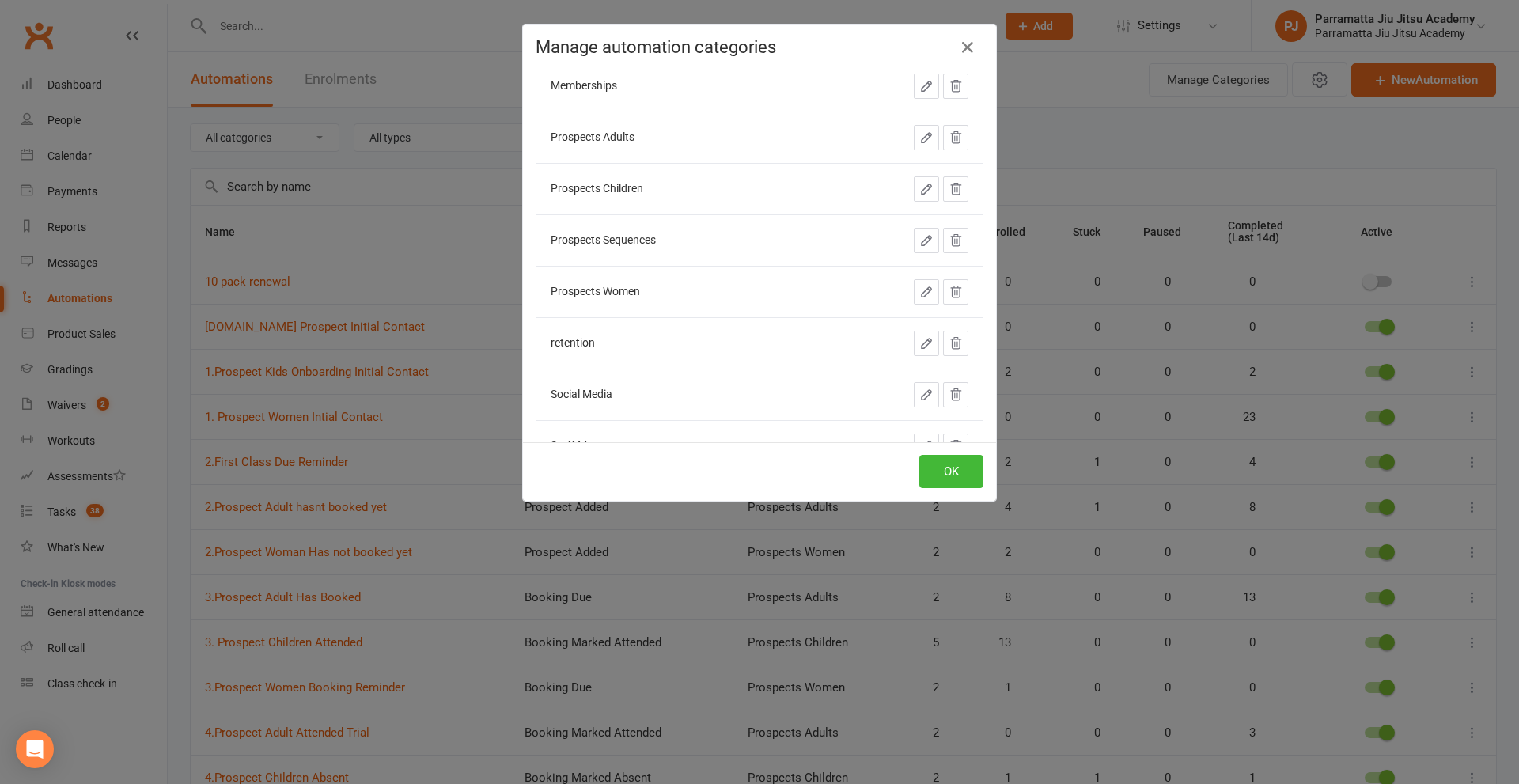
click at [919, 240] on icon "button" at bounding box center [926, 241] width 15 height 15
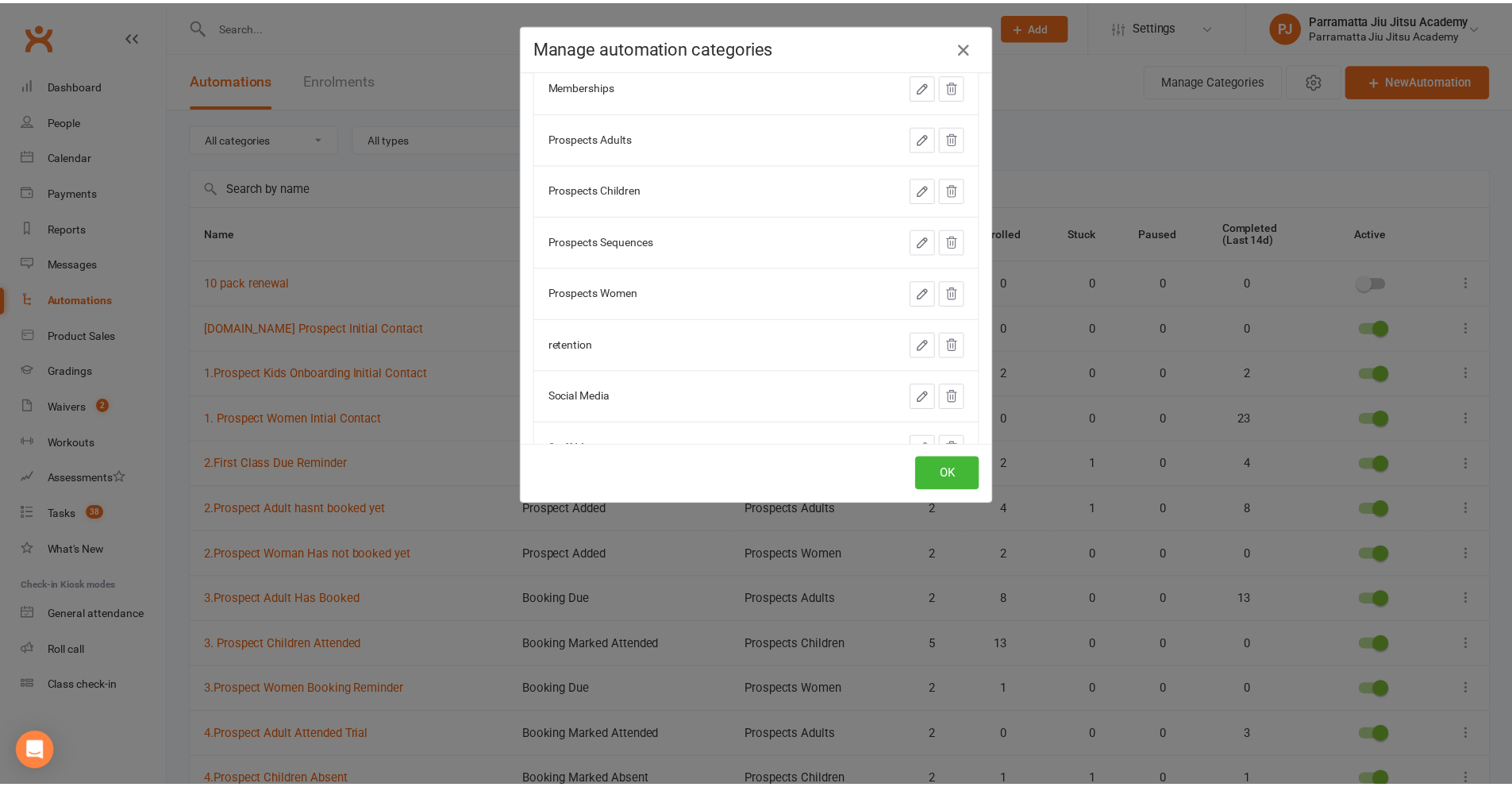
scroll to position [0, 0]
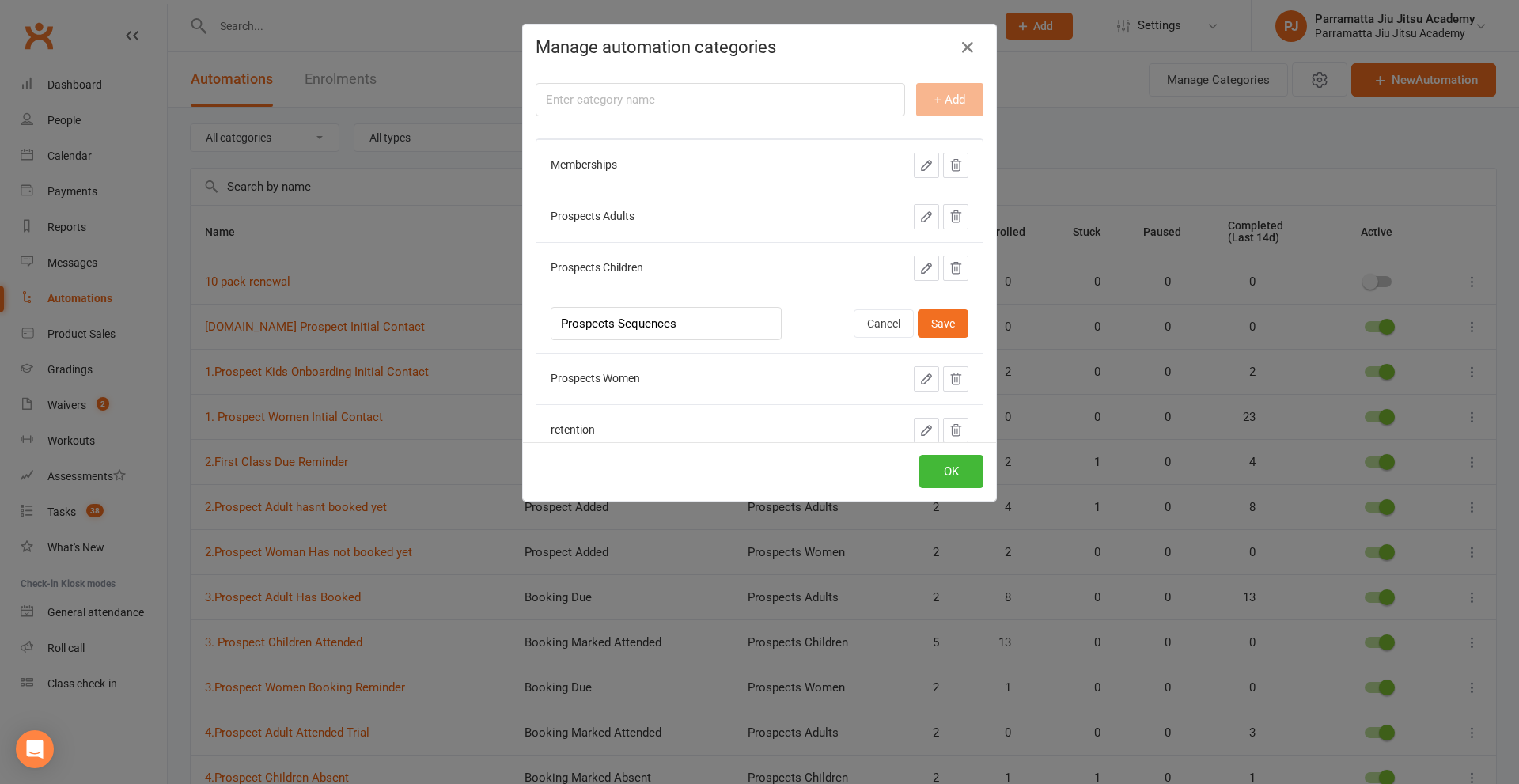
drag, startPoint x: 680, startPoint y: 328, endPoint x: 461, endPoint y: 337, distance: 219.2
click at [461, 337] on div "Manage automation categories + Add Memberships Prospects Adults Prospects Child…" at bounding box center [759, 392] width 1519 height 784
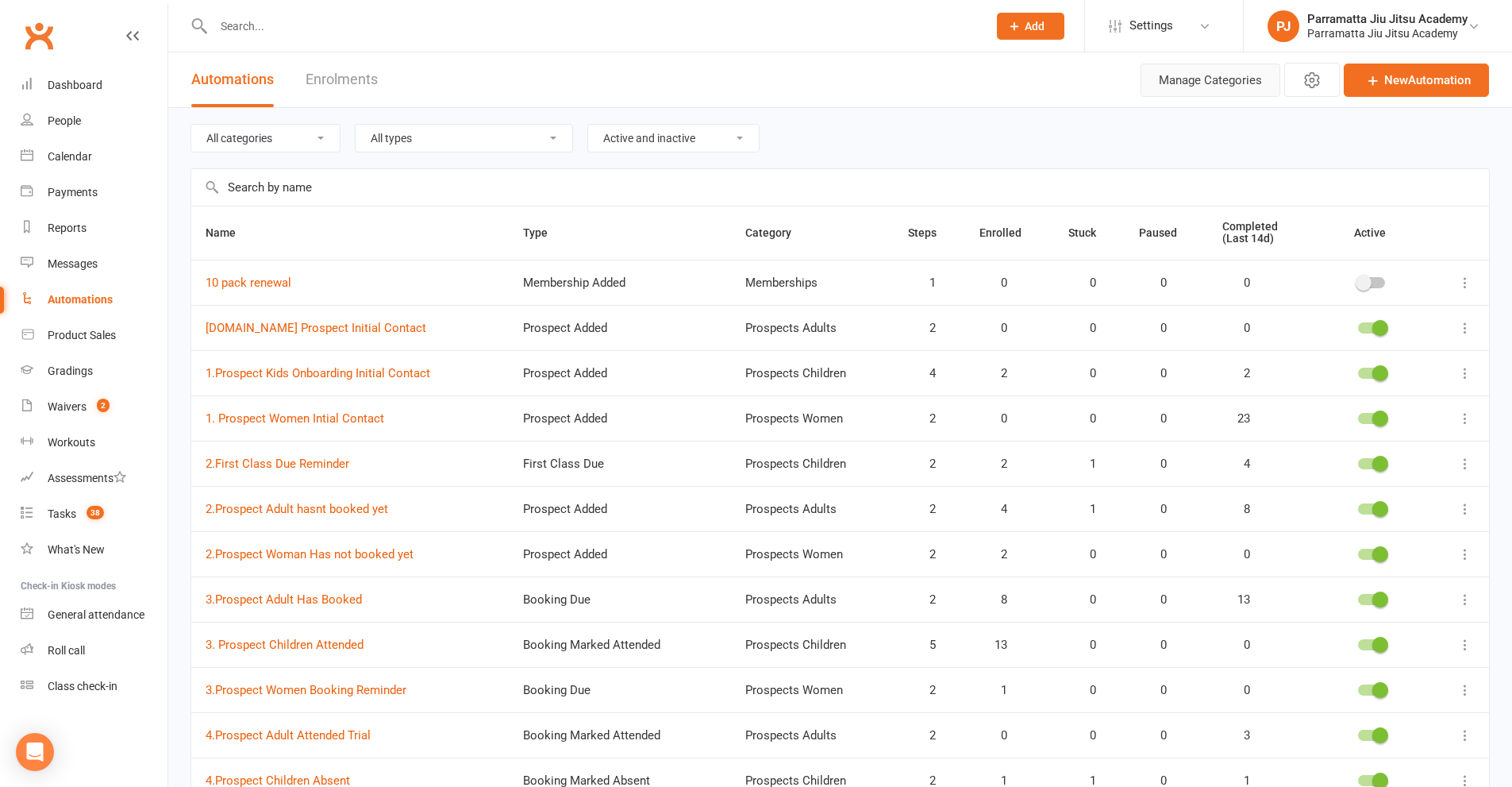
click at [1210, 84] on button "Manage Categories" at bounding box center [1210, 80] width 139 height 33
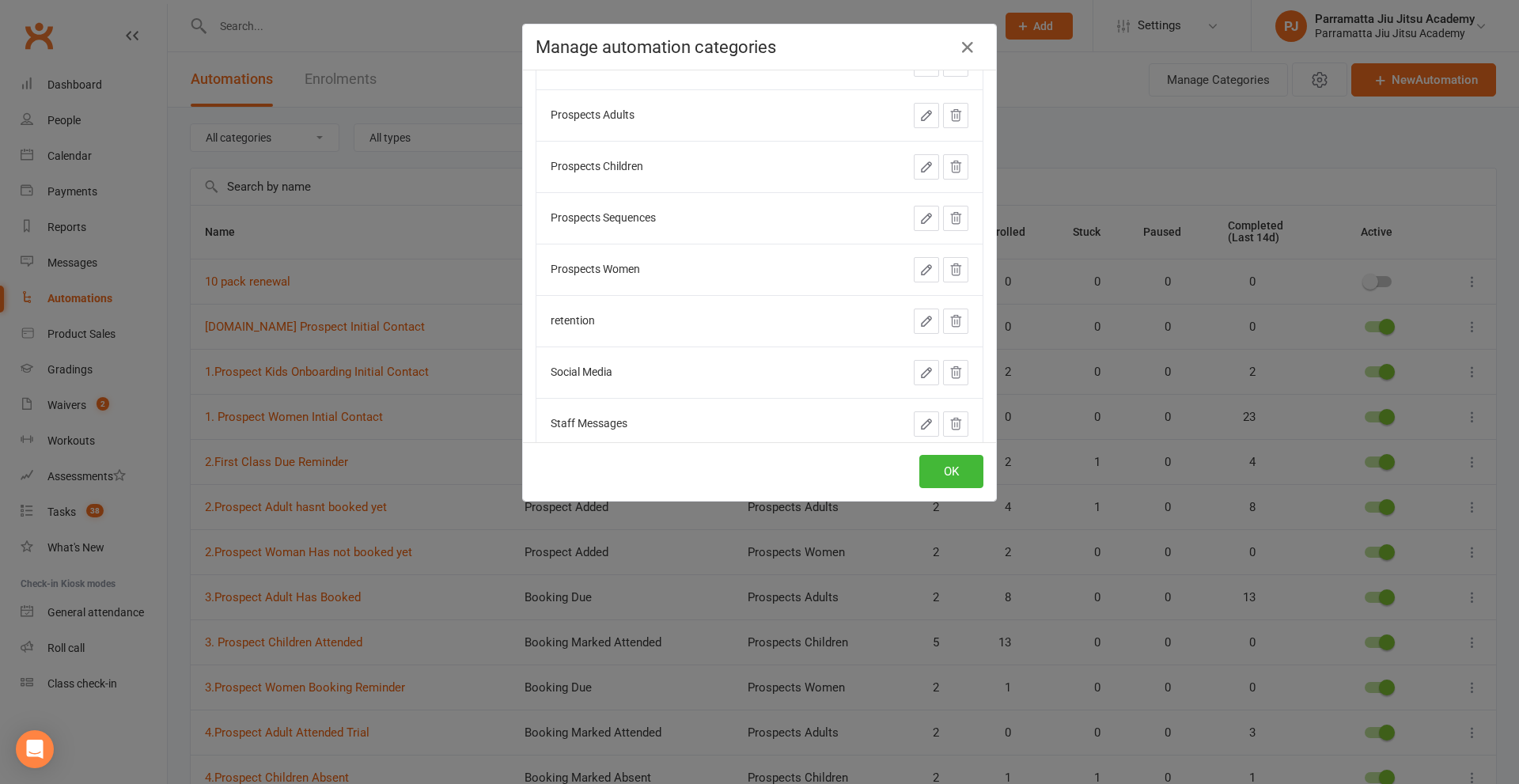
scroll to position [65, 0]
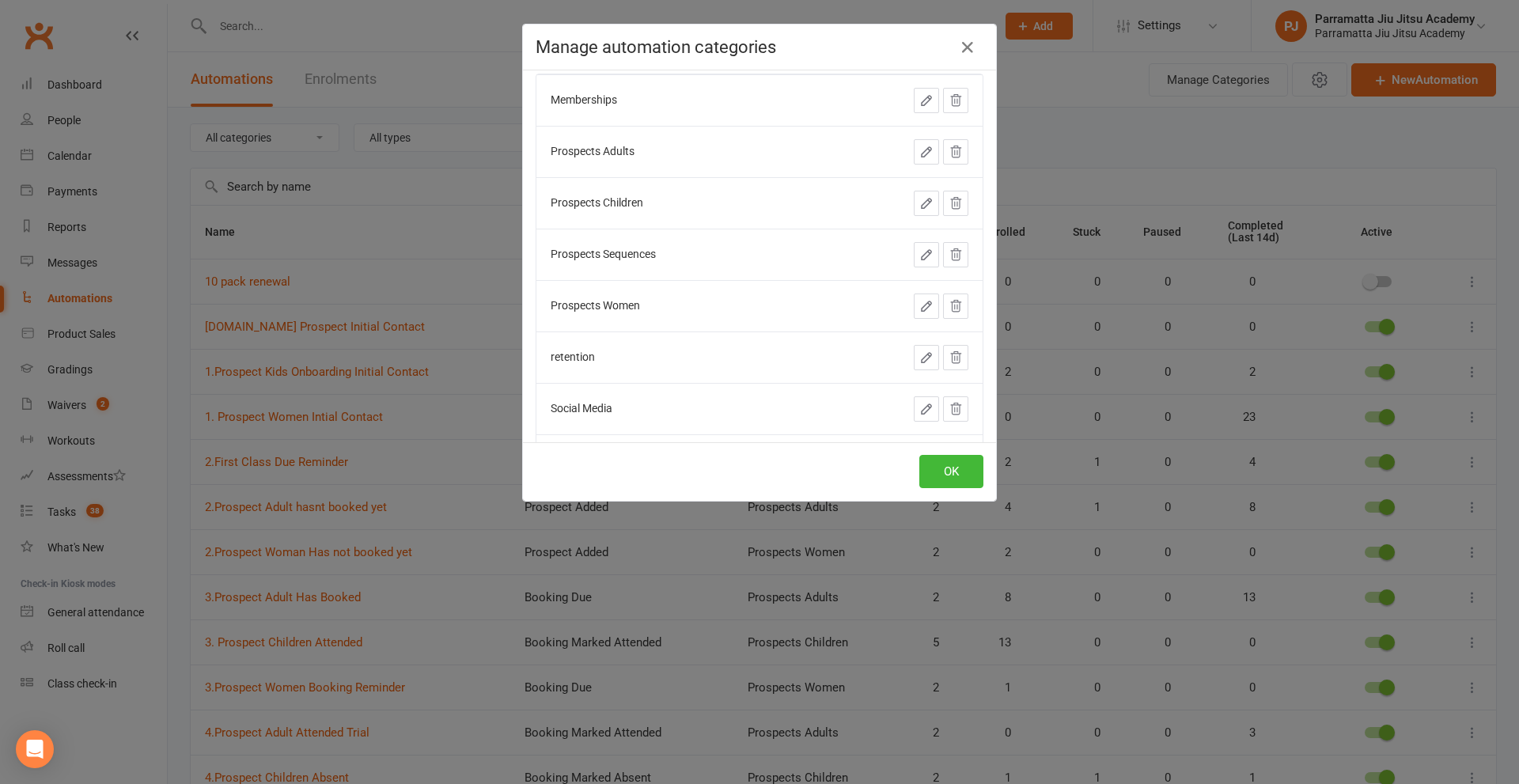
click at [922, 250] on icon "button" at bounding box center [927, 255] width 10 height 10
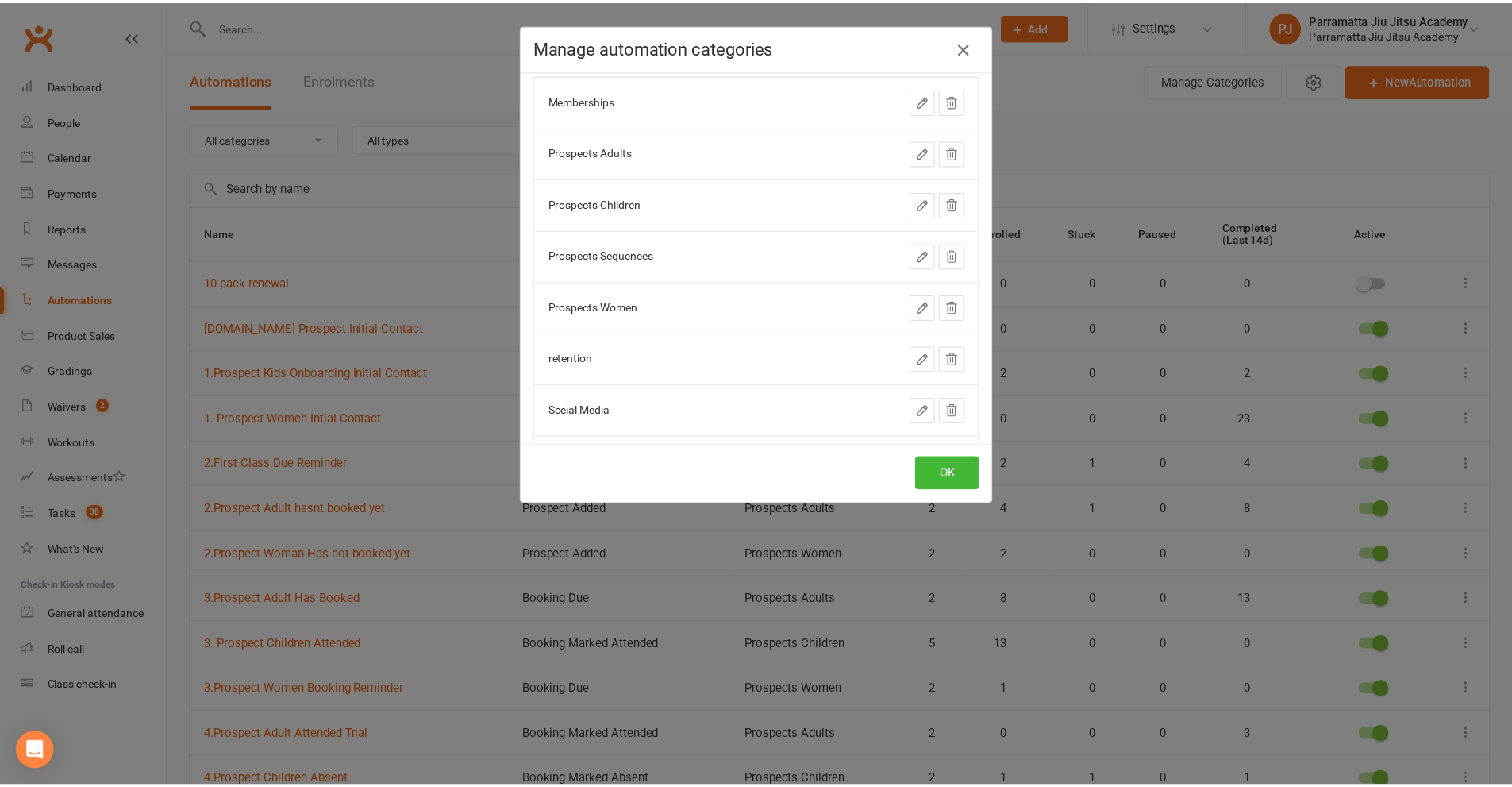
scroll to position [0, 0]
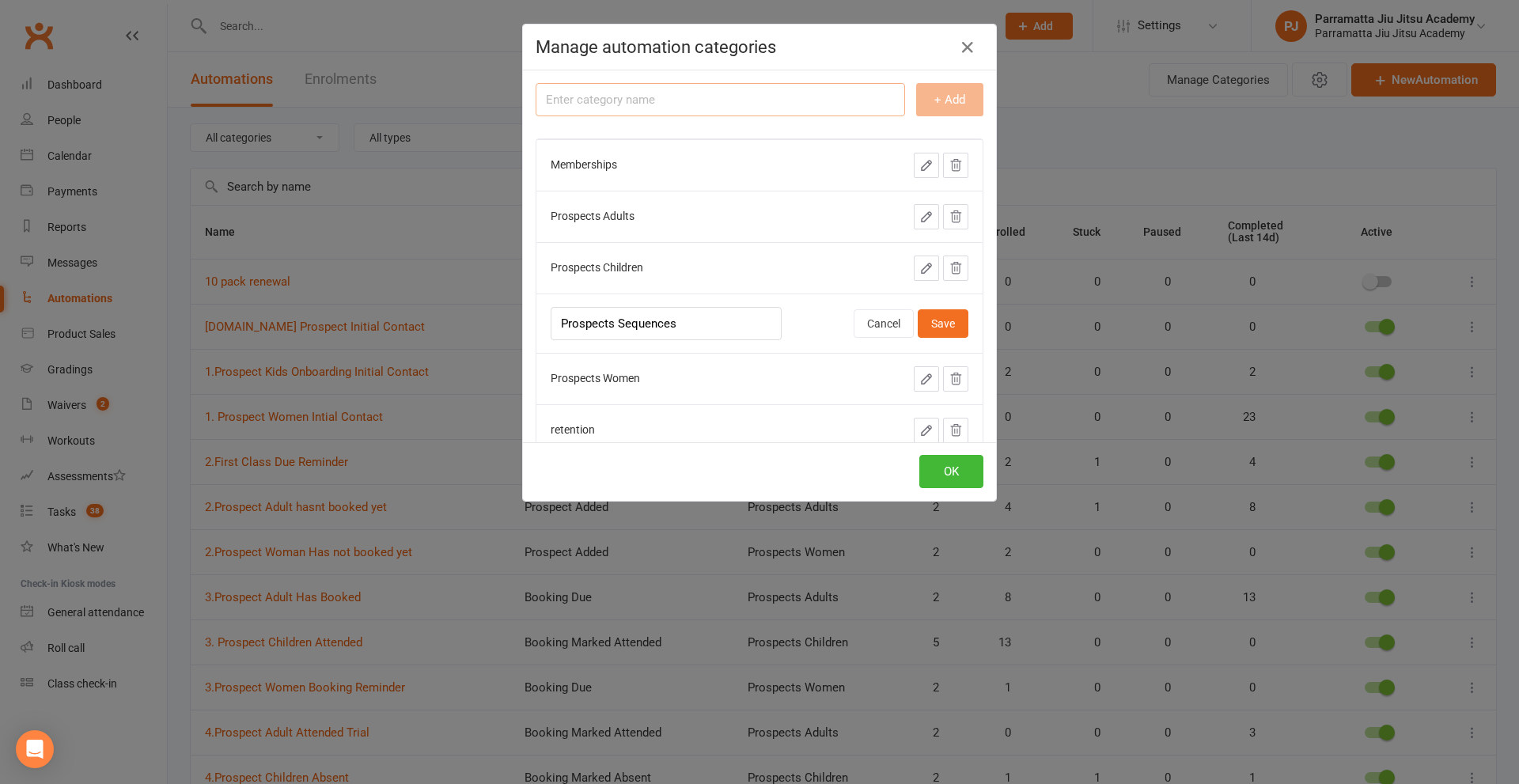
click at [666, 96] on input "text" at bounding box center [720, 100] width 370 height 33
drag, startPoint x: 696, startPoint y: 331, endPoint x: 417, endPoint y: 336, distance: 279.0
click at [417, 336] on div "Manage automation categories + Add Memberships Prospects Adults Prospects Child…" at bounding box center [759, 392] width 1519 height 784
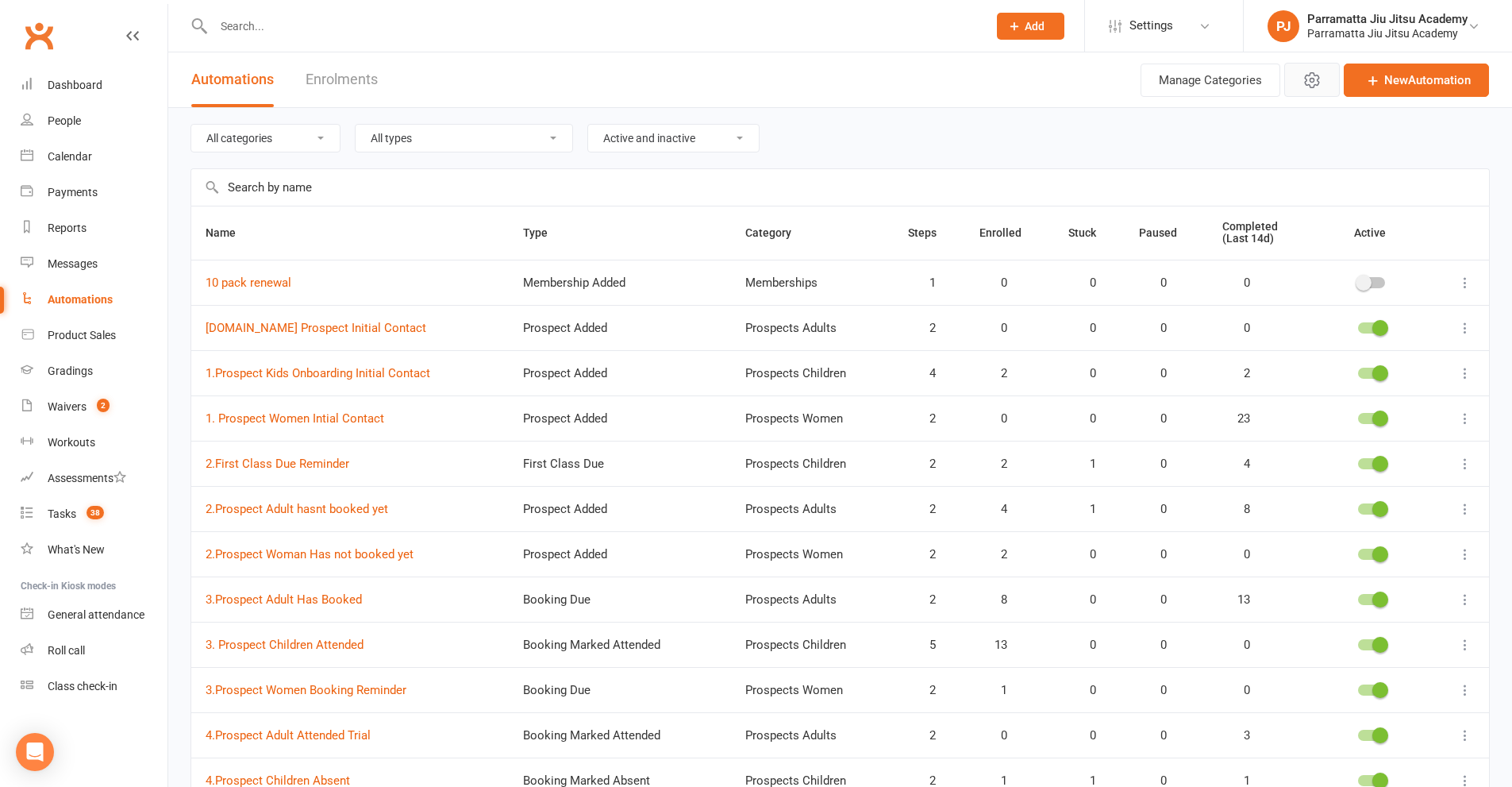
click at [1306, 82] on icon "button" at bounding box center [1312, 81] width 19 height 19
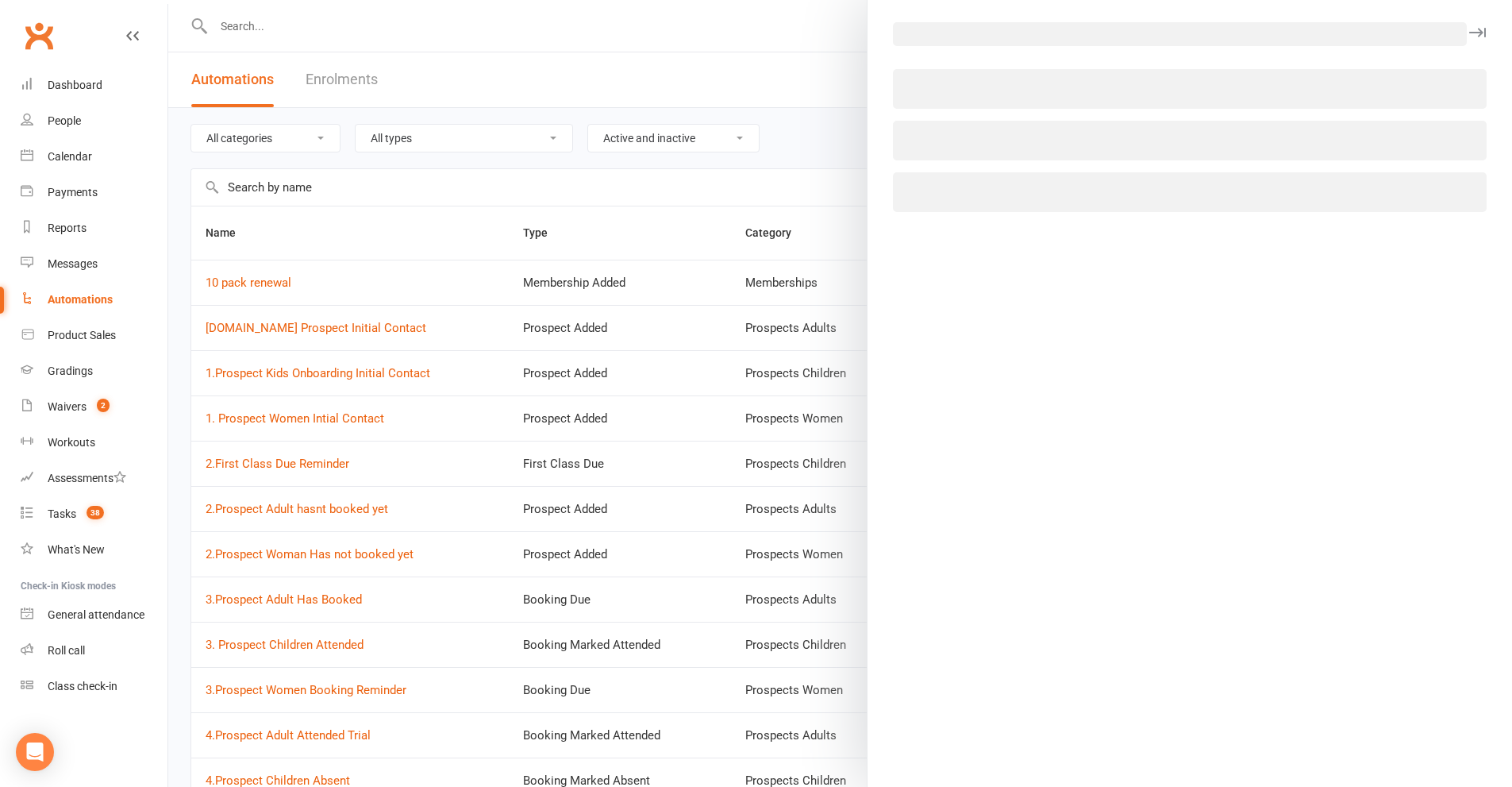
select select "8"
select select "21"
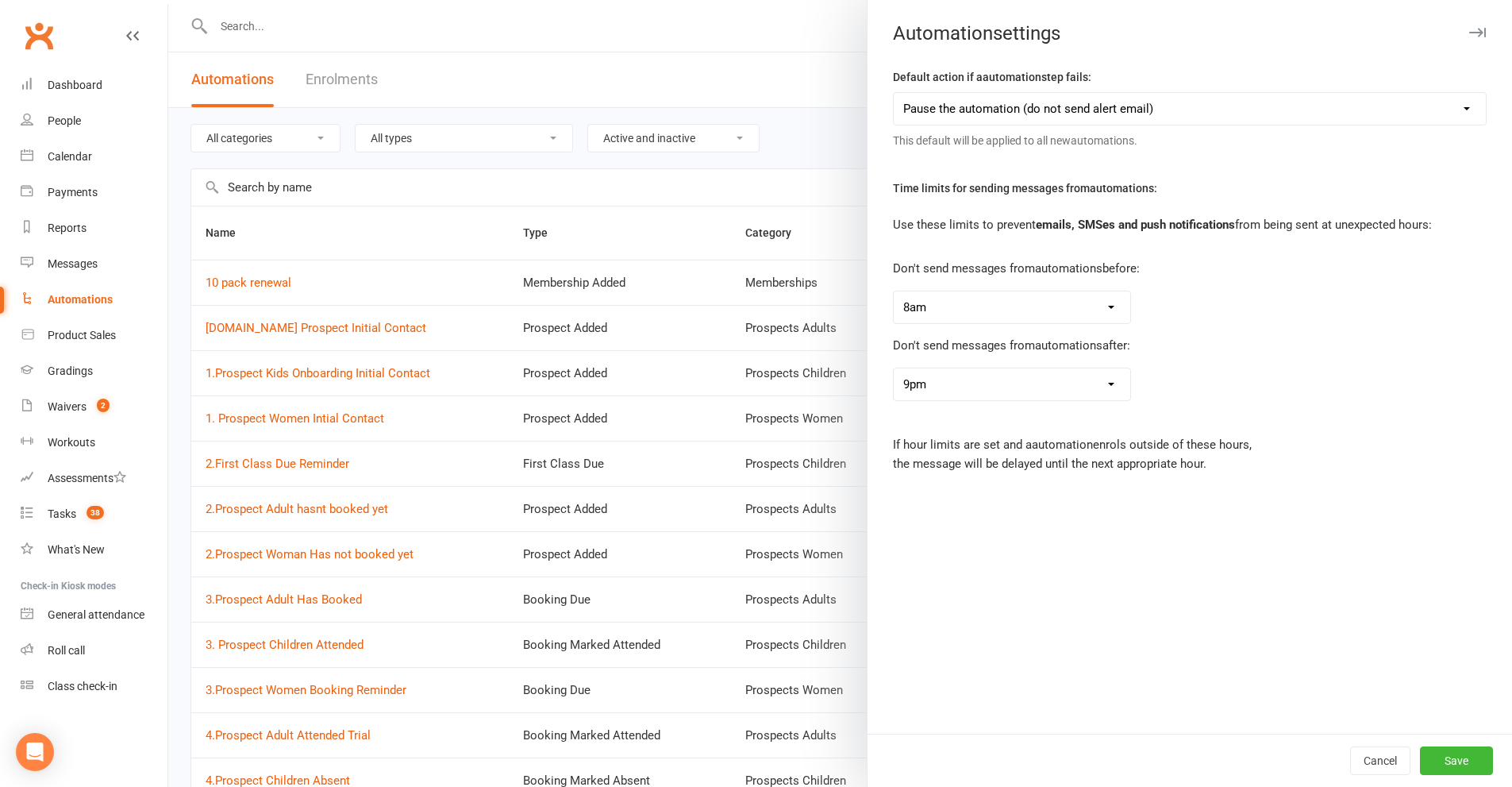
click at [1105, 323] on select "No limit 1am 2am 3am 4am 5am 6am 7am 8am 9am 10am 11am 12pm 1pm 2pm 3pm 4pm 5pm…" at bounding box center [1012, 307] width 237 height 32
click at [1252, 355] on p "Don't send messages from automations after:" at bounding box center [1112, 346] width 439 height 19
click at [1367, 763] on button "Cancel" at bounding box center [1381, 760] width 60 height 28
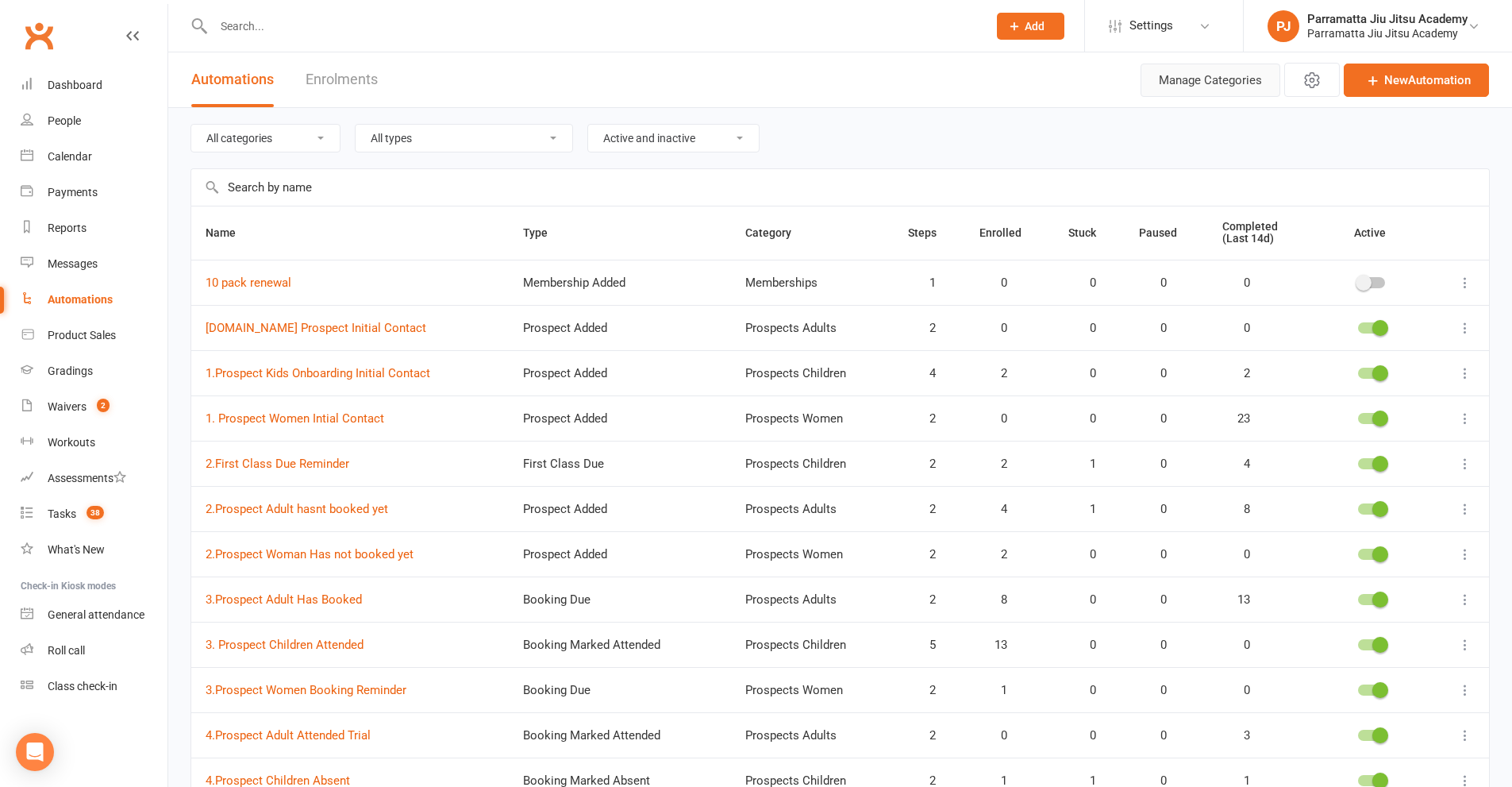
click at [1170, 86] on button "Manage Categories" at bounding box center [1210, 80] width 139 height 33
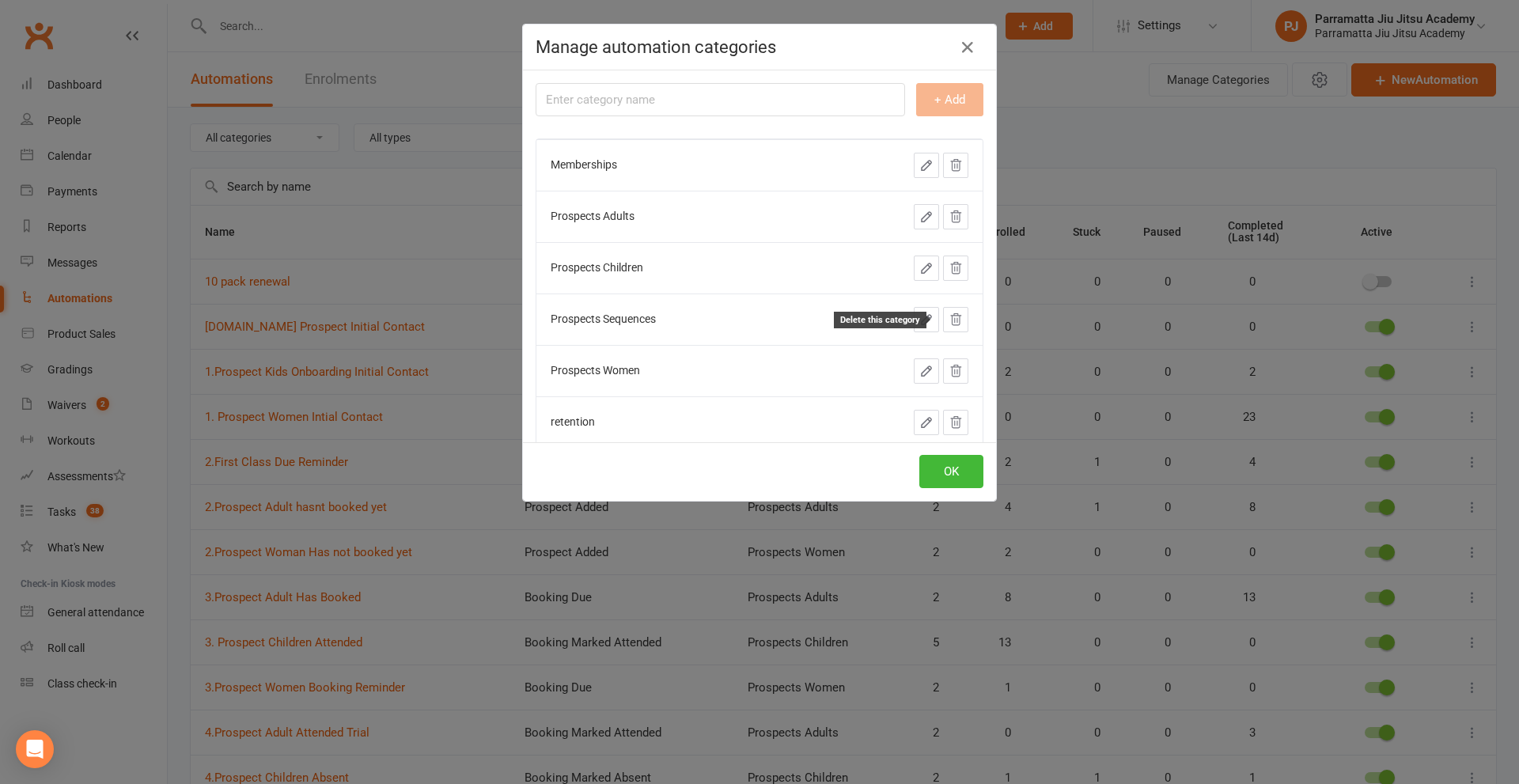
click at [949, 323] on icon at bounding box center [956, 319] width 15 height 15
click at [642, 96] on input "text" at bounding box center [720, 100] width 370 height 33
type input "Visitor Automation"
click at [953, 467] on button "OK" at bounding box center [951, 472] width 64 height 33
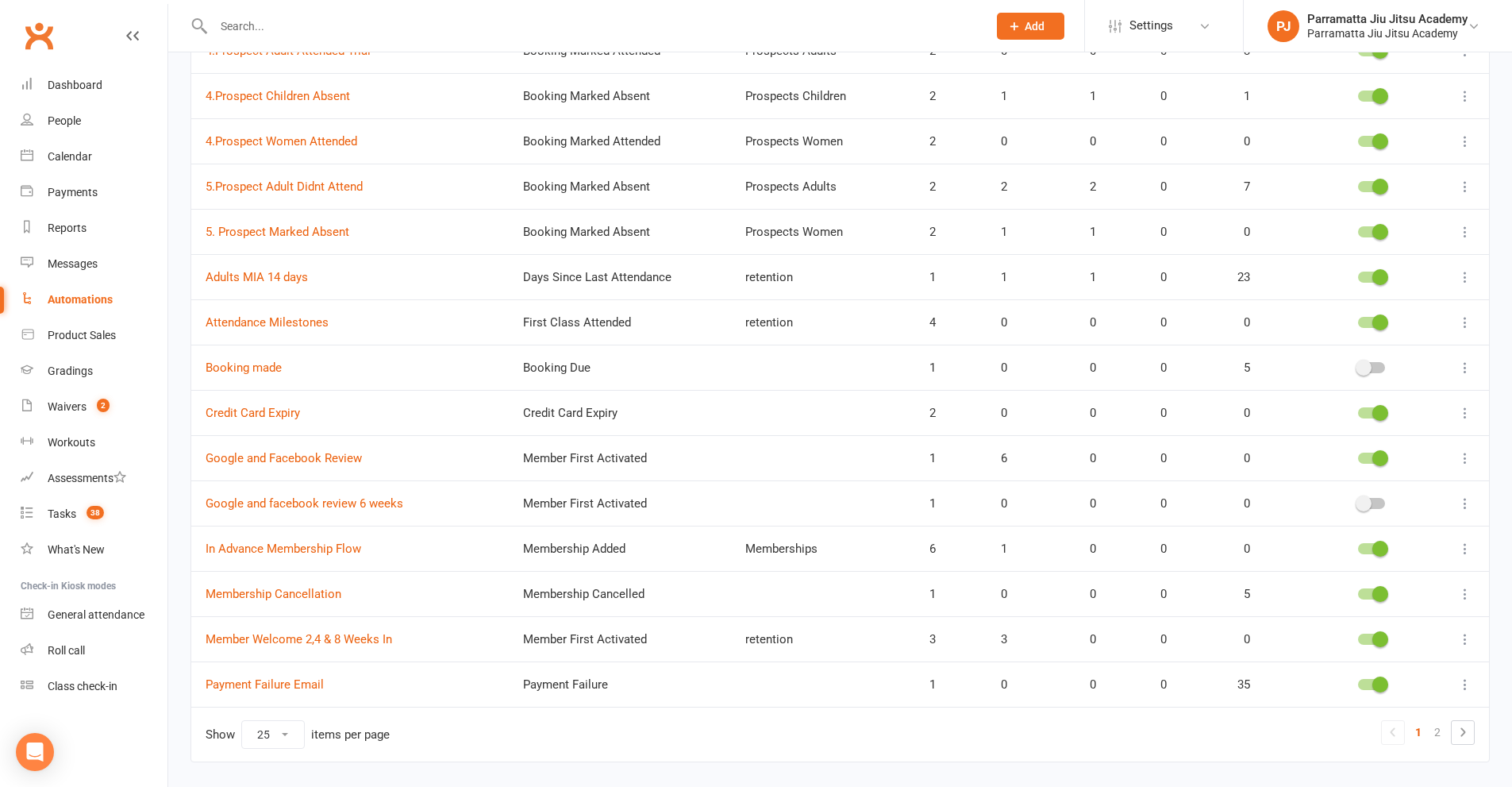
scroll to position [715, 0]
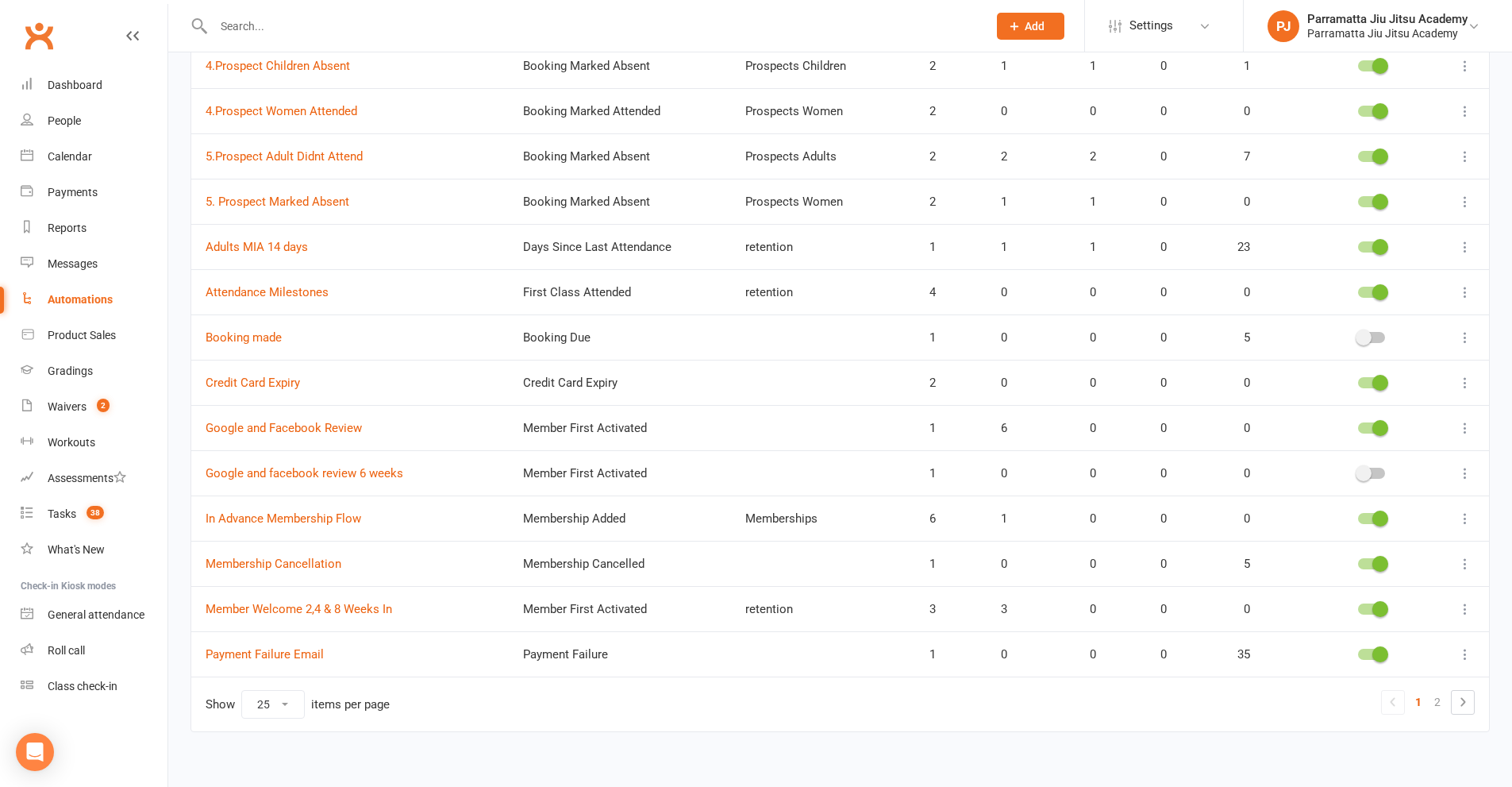
click at [1465, 338] on icon at bounding box center [1465, 337] width 16 height 16
click at [1352, 404] on link "Delete" at bounding box center [1383, 400] width 157 height 32
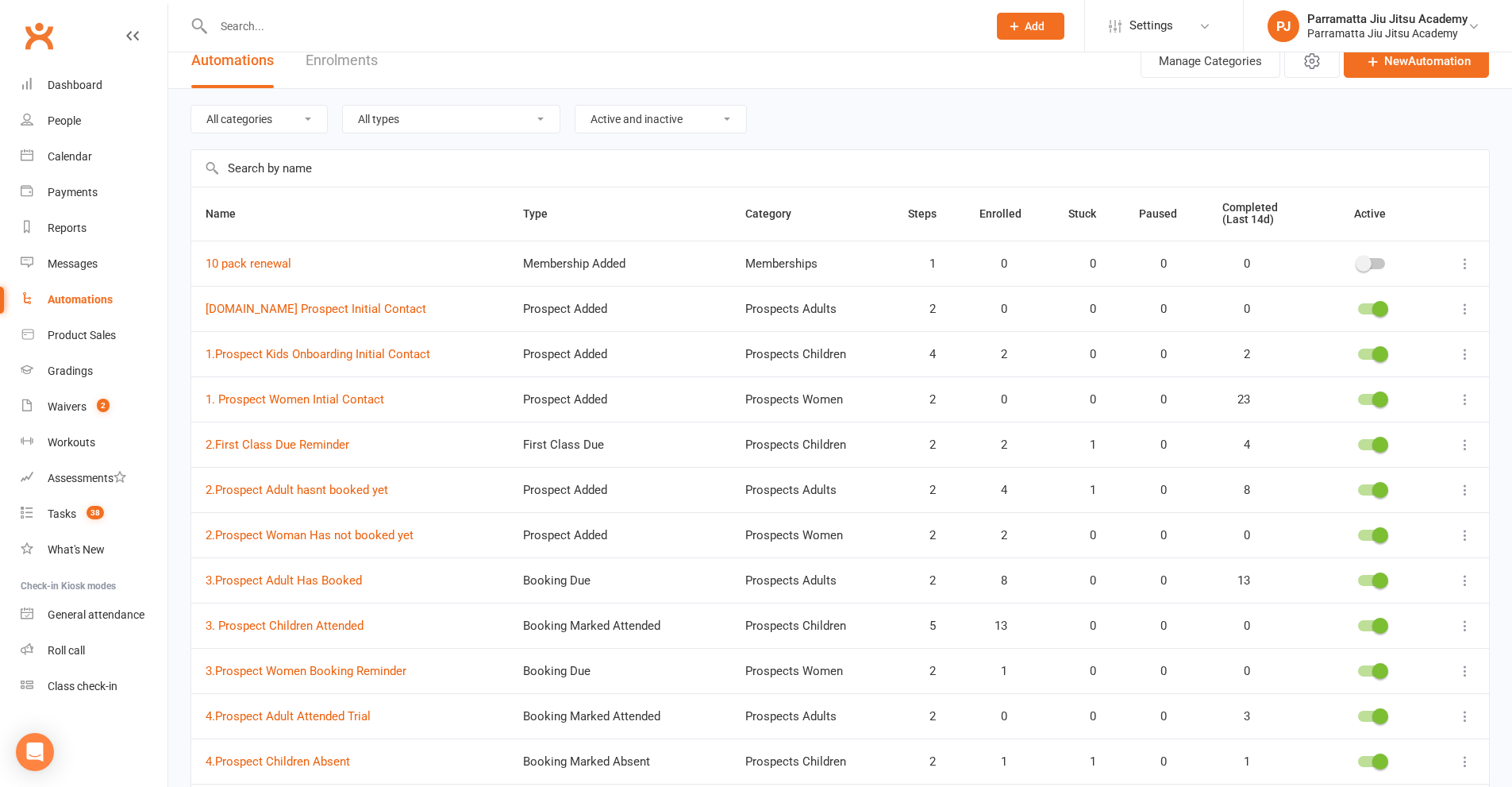
scroll to position [0, 0]
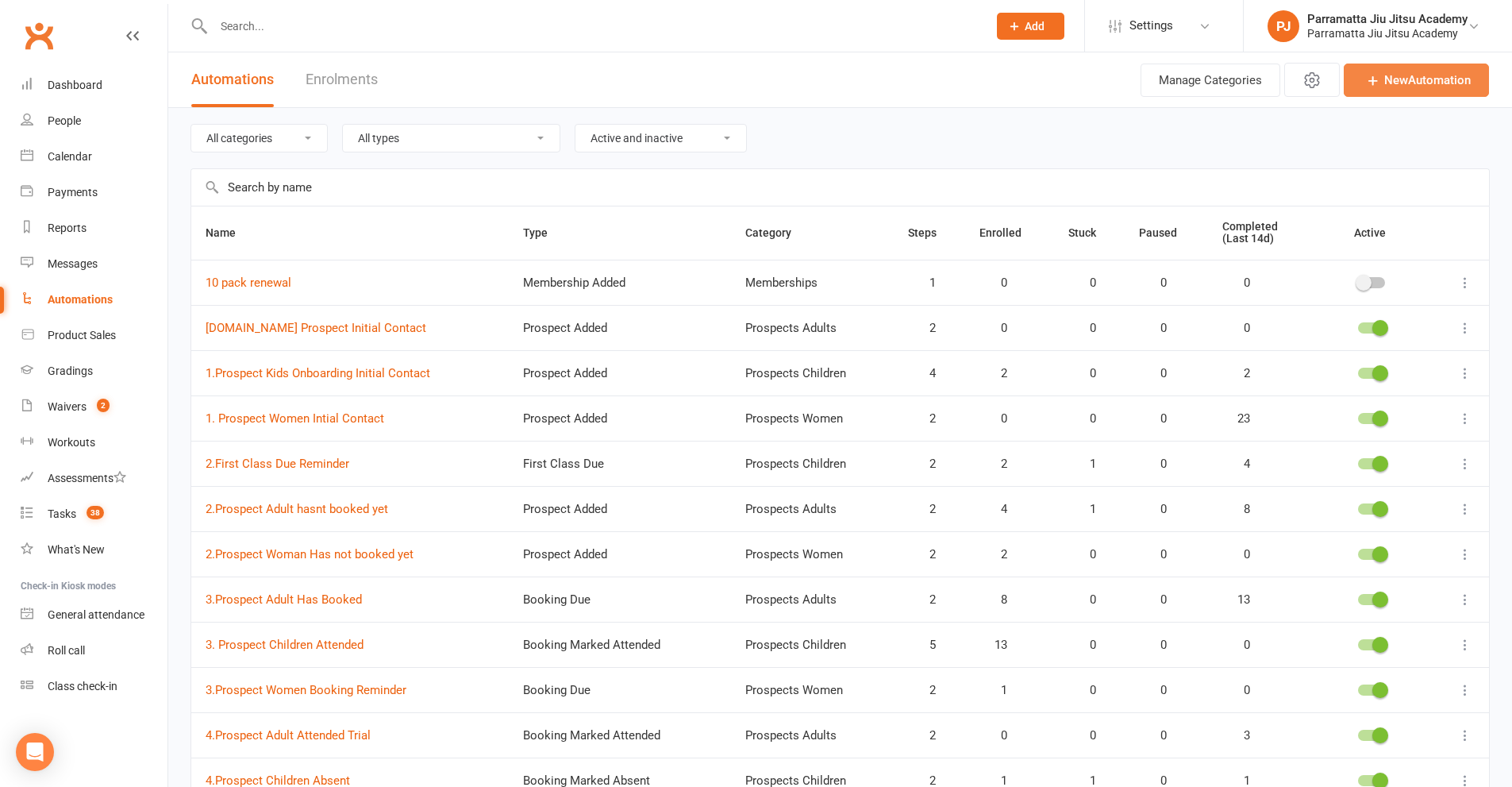
click at [1369, 87] on icon at bounding box center [1373, 80] width 16 height 16
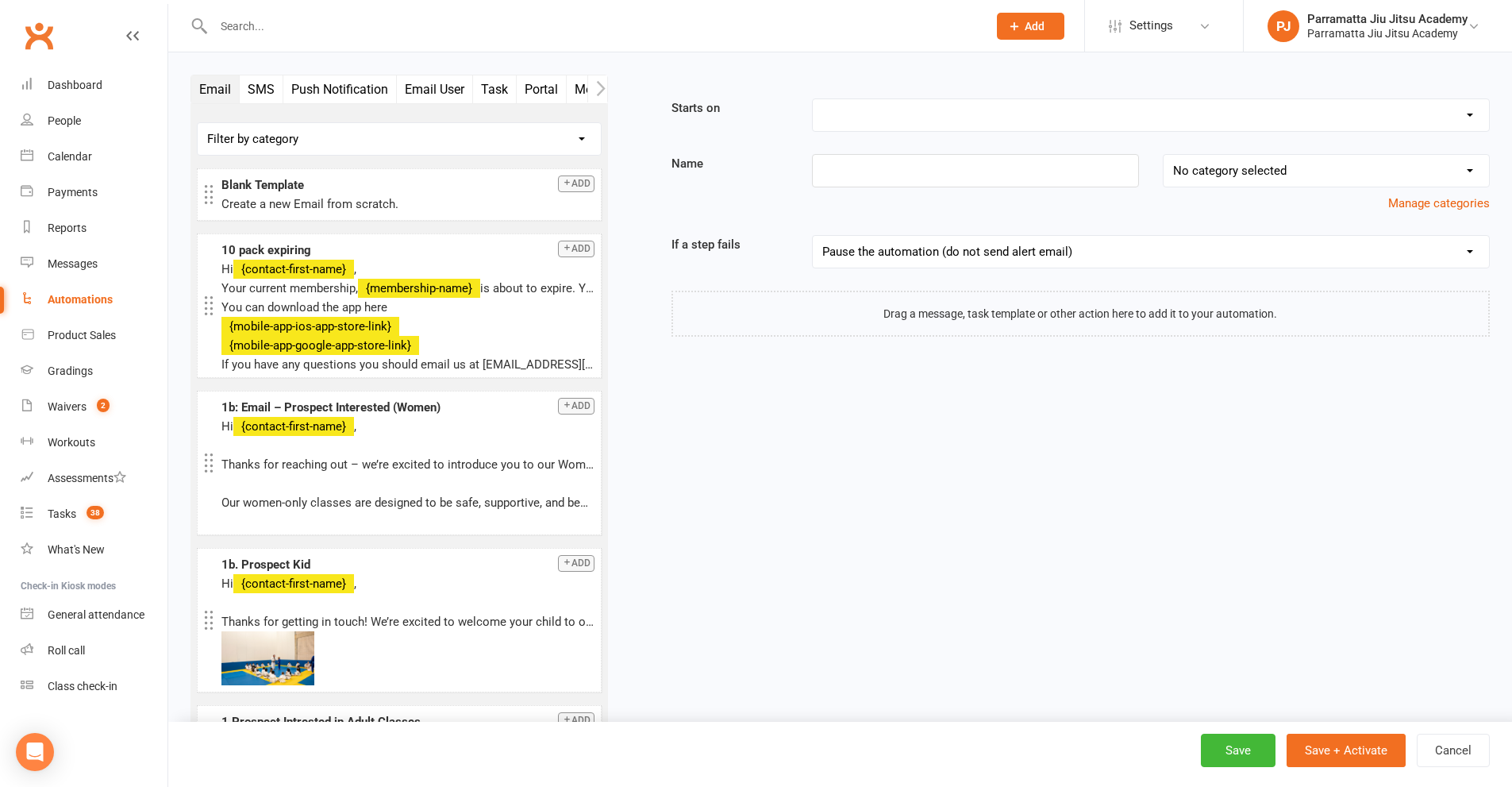
click at [1399, 123] on select "Booking Cancelled Booking Due Booking Late-Cancelled Booking Marked Absent Book…" at bounding box center [1151, 115] width 677 height 32
drag, startPoint x: 720, startPoint y: 591, endPoint x: 729, endPoint y: 591, distance: 9.0
click at [726, 591] on div "Email SMS Push Notification Email User Task Portal Membership Workout Style Mob…" at bounding box center [839, 417] width 1323 height 684
click at [1353, 114] on select "Booking Cancelled Booking Due Booking Late-Cancelled Booking Marked Absent Book…" at bounding box center [1151, 115] width 677 height 32
select select "30"
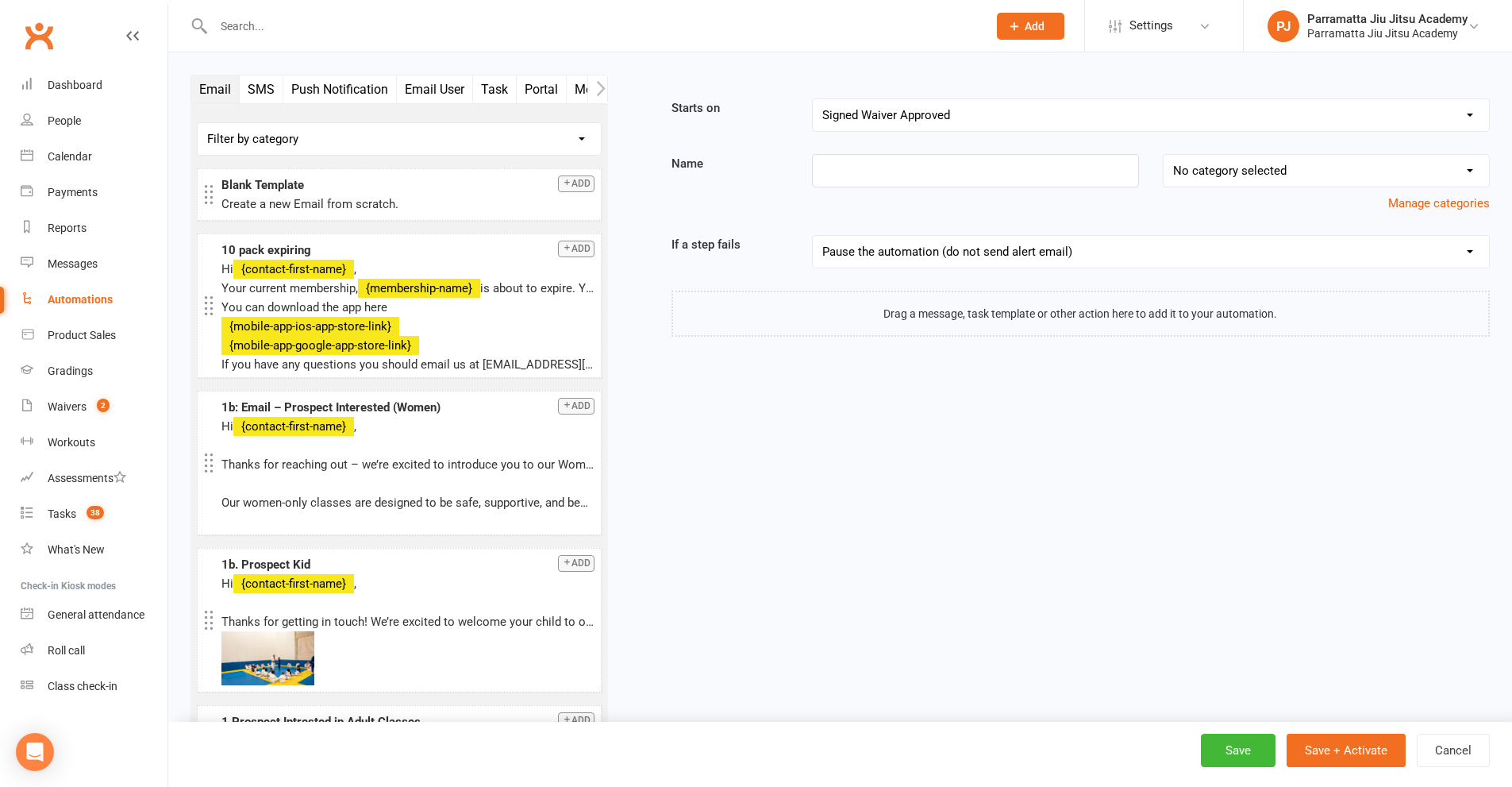
click at [813, 99] on select "Booking Cancelled Booking Due Booking Late-Cancelled Booking Marked Absent Book…" at bounding box center [1151, 115] width 677 height 32
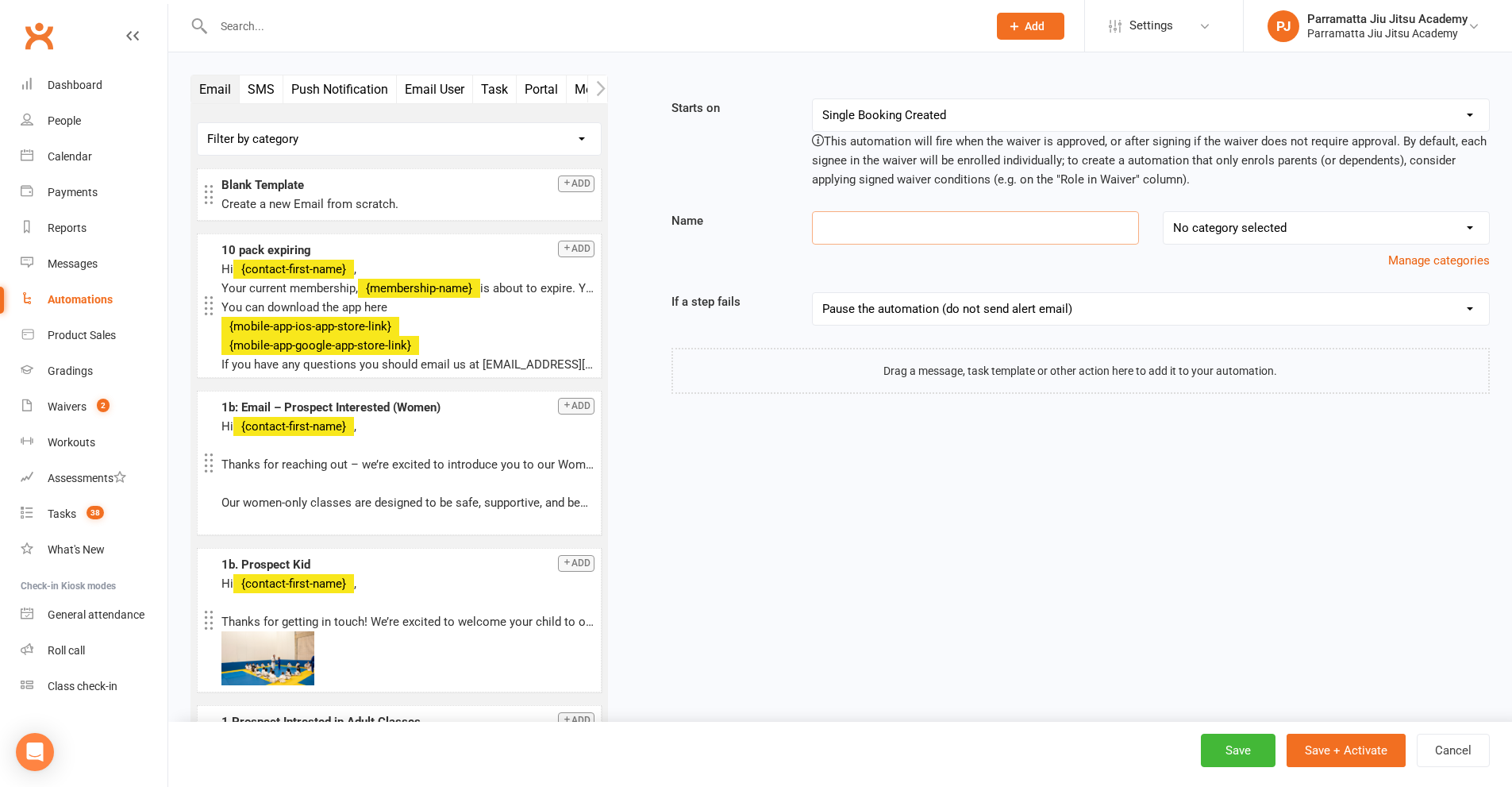
click at [899, 234] on input at bounding box center [976, 228] width 327 height 33
type input "Visitor Waiver Signed"
click at [1289, 226] on select "No category selected Memberships Prospects Adults Prospects Children Prospects …" at bounding box center [1326, 228] width 325 height 32
click at [1309, 228] on select "No category selected Memberships Prospects Adults Prospects Children Prospects …" at bounding box center [1326, 228] width 325 height 32
click at [1450, 260] on button "Manage categories" at bounding box center [1439, 261] width 101 height 19
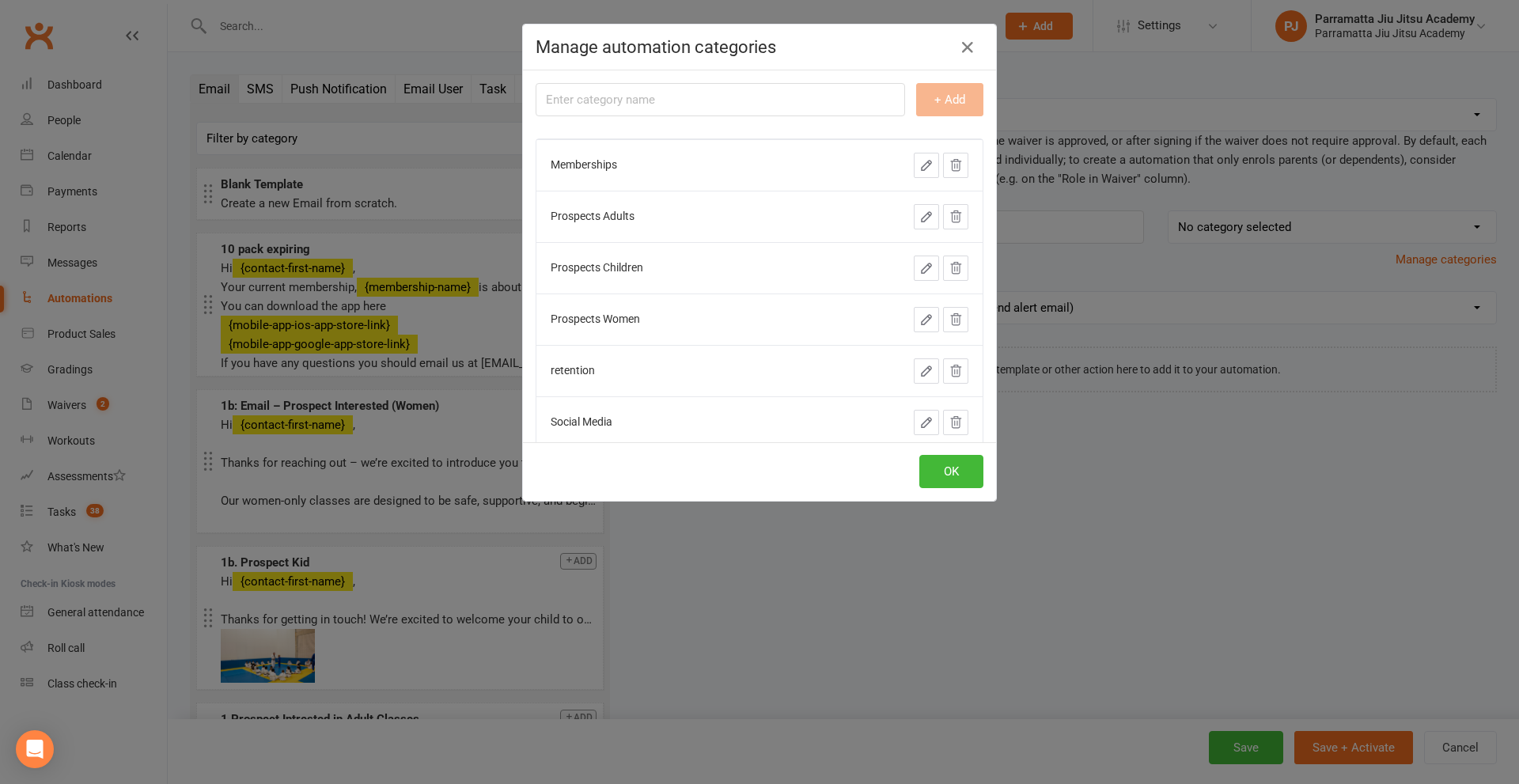
click at [711, 101] on input "text" at bounding box center [720, 100] width 370 height 33
type input "Visitor Automation"
click at [941, 105] on button "+ Add" at bounding box center [949, 100] width 67 height 33
click at [951, 471] on button "OK" at bounding box center [951, 472] width 64 height 33
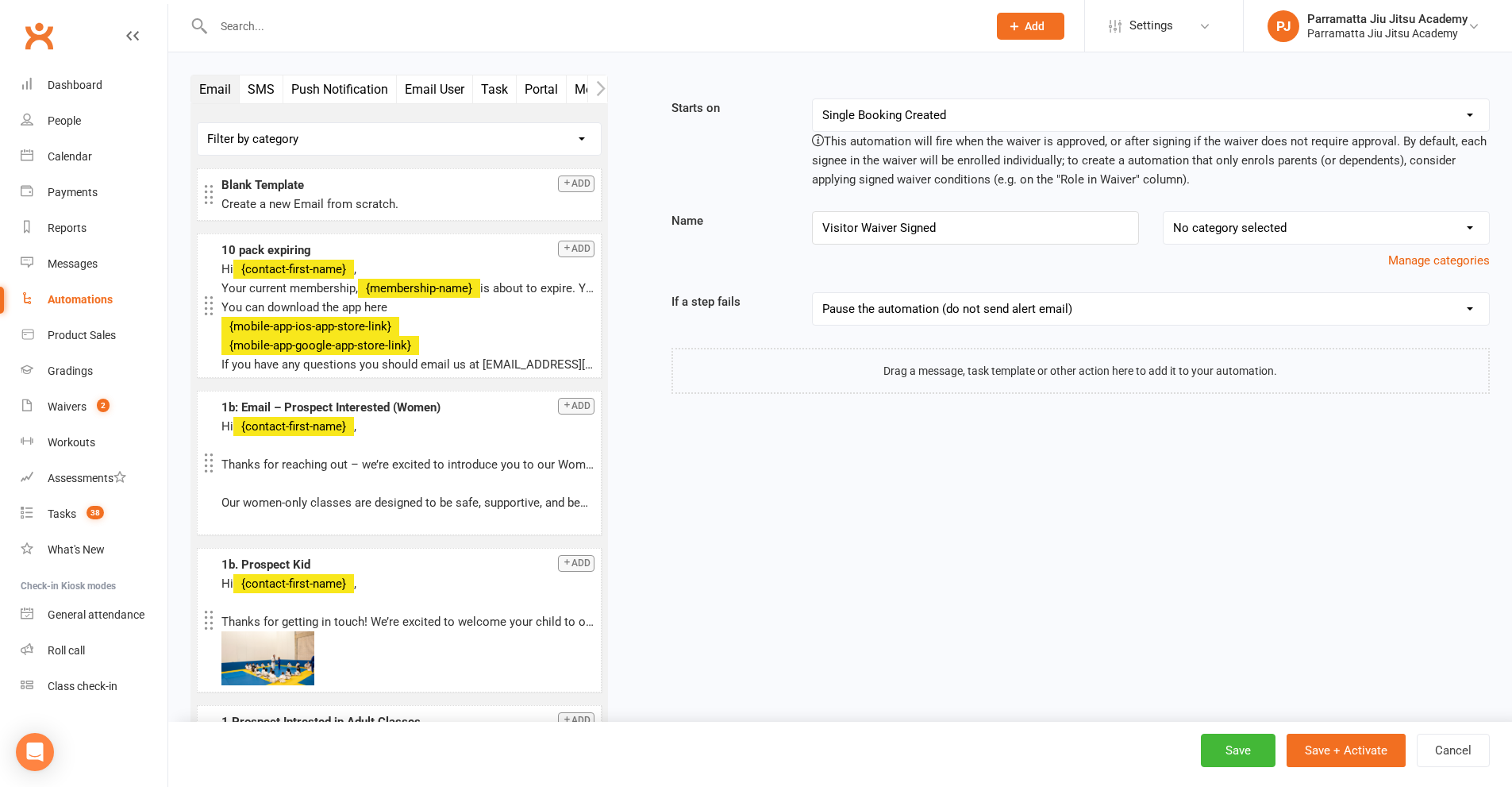
click at [1303, 221] on select "No category selected Memberships Prospects Adults Prospects Children Prospects …" at bounding box center [1326, 228] width 325 height 32
select select "7"
click at [1163, 212] on select "No category selected Memberships Prospects Adults Prospects Children Prospects …" at bounding box center [1326, 228] width 325 height 32
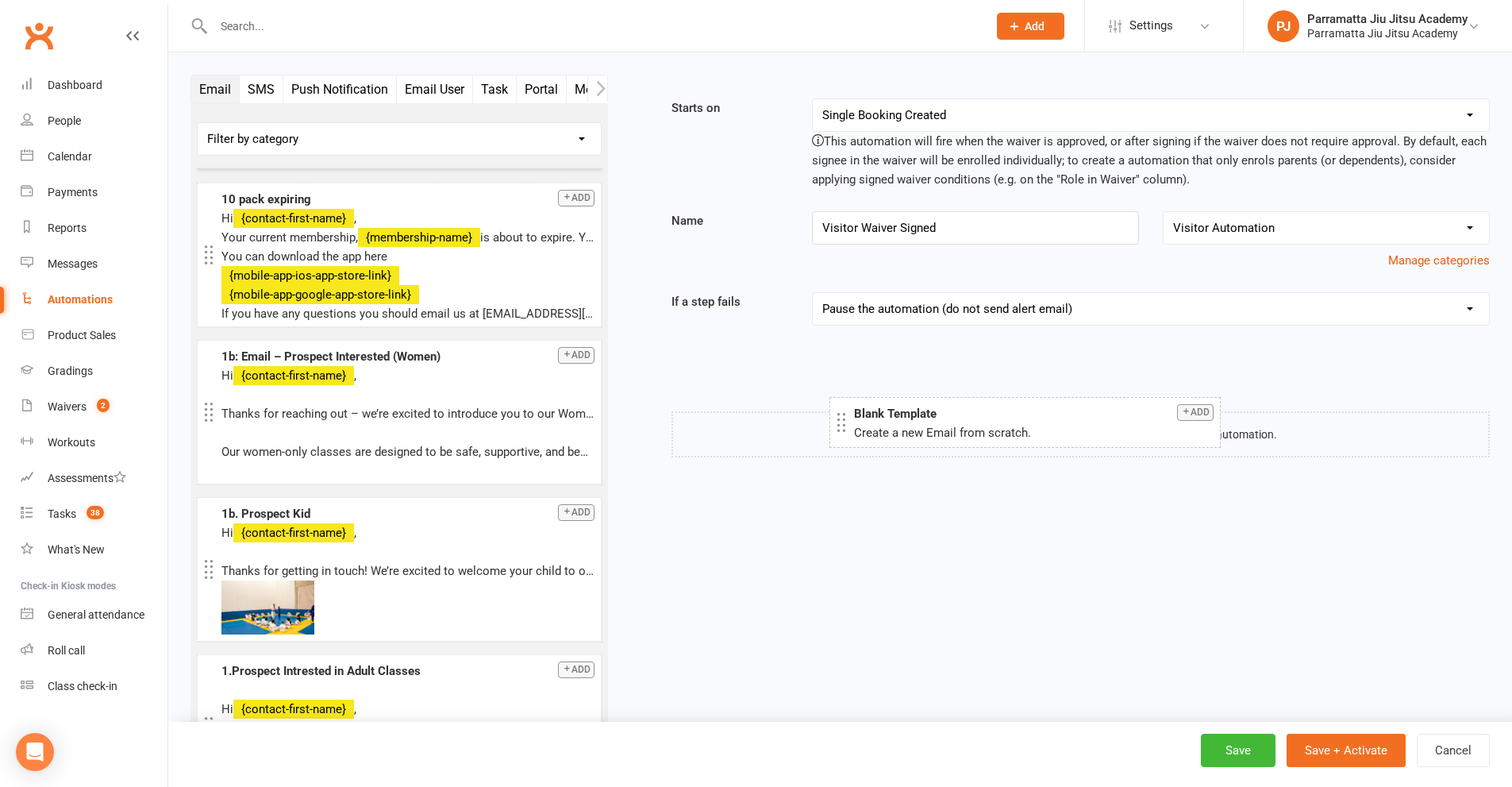
drag, startPoint x: 211, startPoint y: 193, endPoint x: 843, endPoint y: 421, distance: 671.9
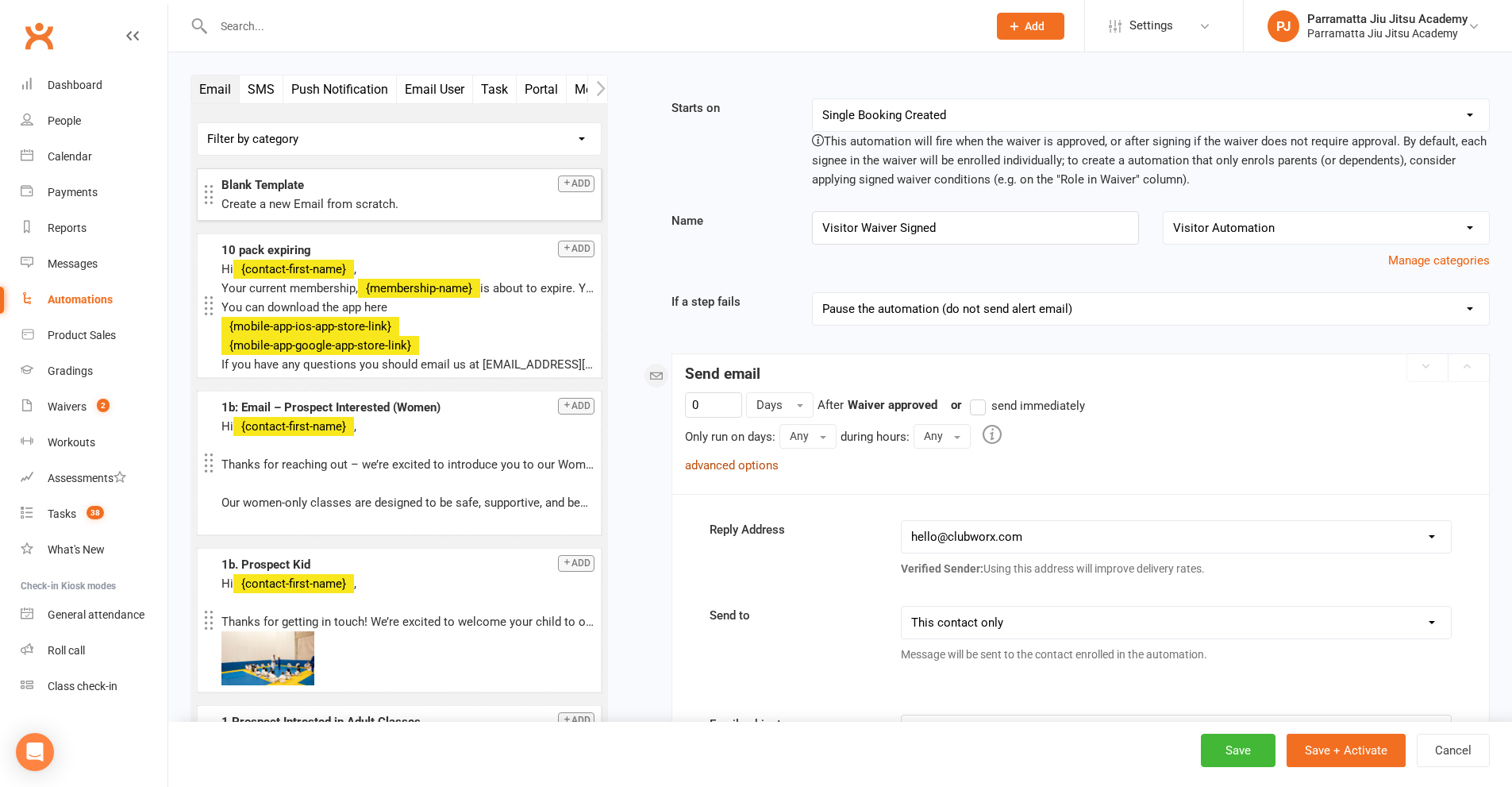
click at [748, 468] on link "advanced options" at bounding box center [732, 465] width 93 height 15
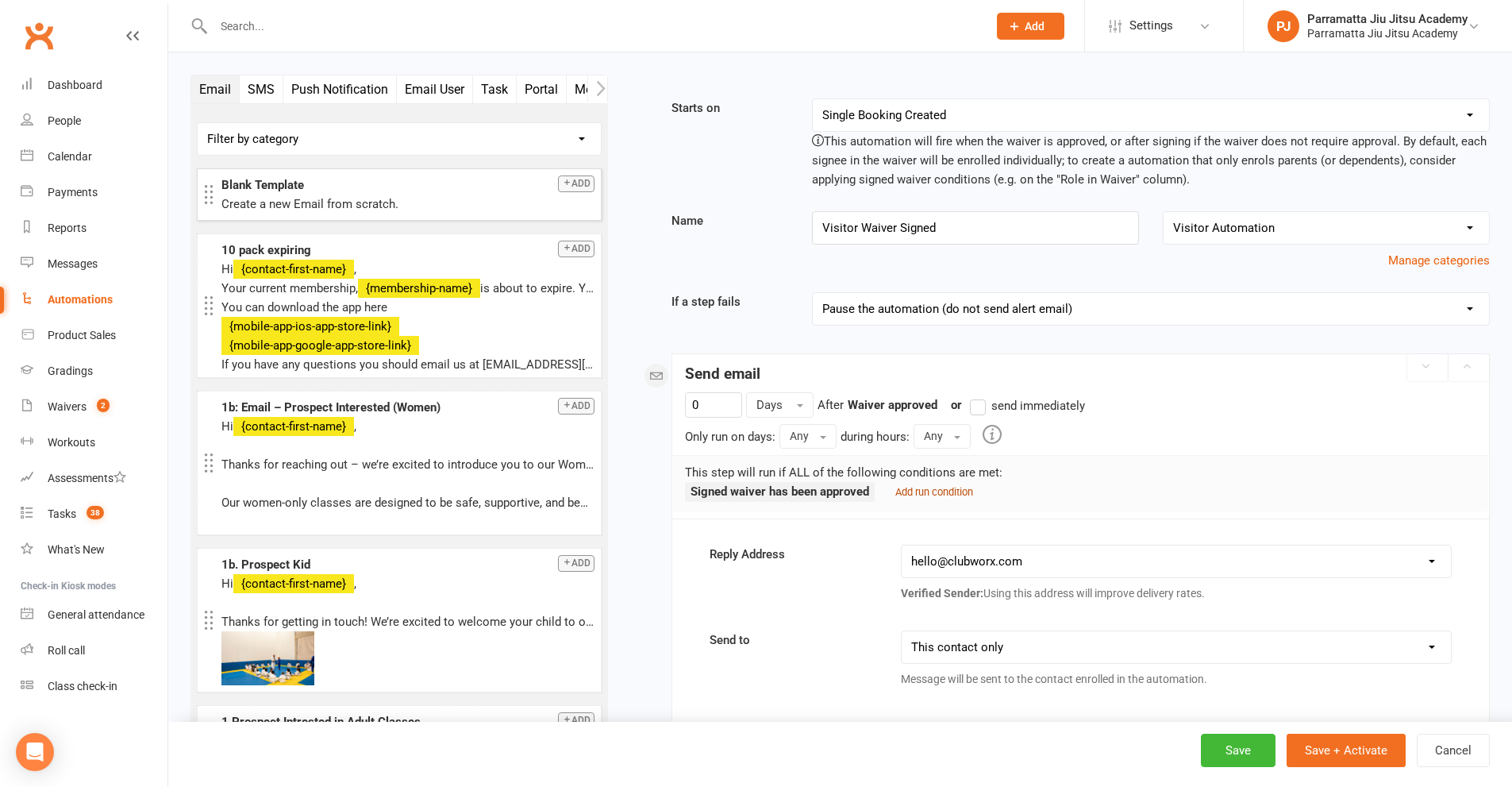
click at [947, 493] on small "Add run condition" at bounding box center [935, 492] width 78 height 12
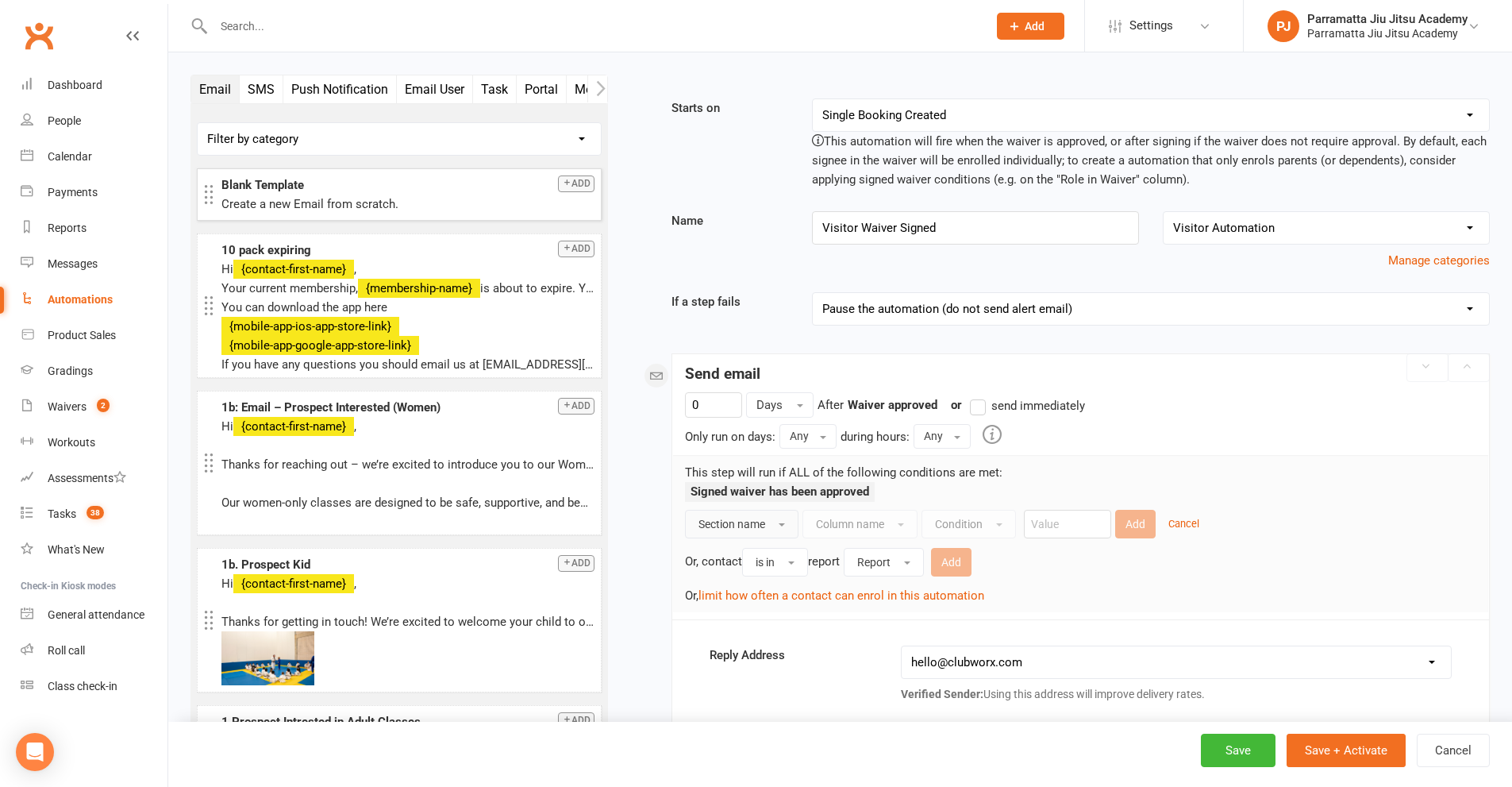
click at [730, 529] on span "Section name" at bounding box center [731, 524] width 66 height 13
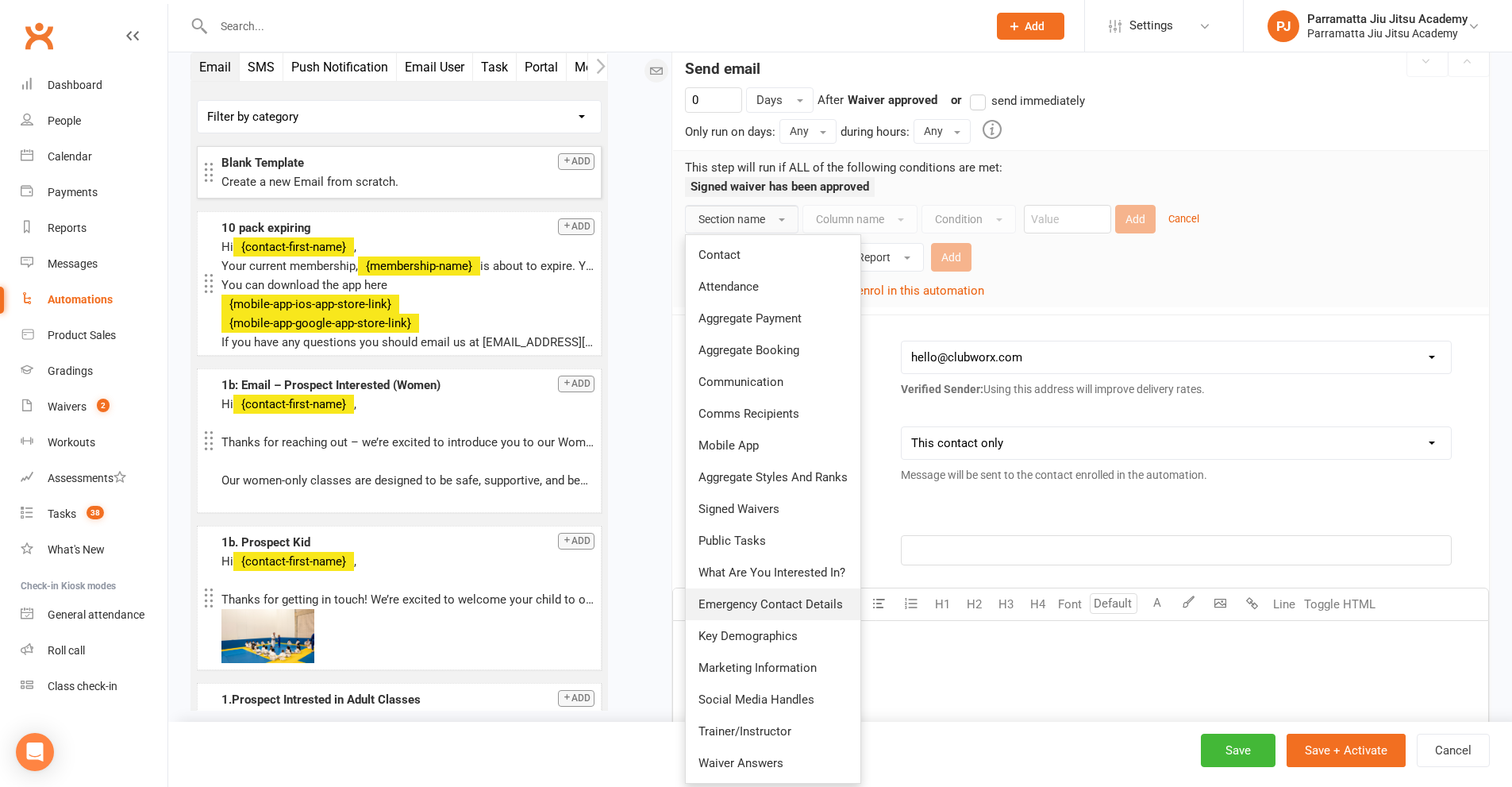
scroll to position [318, 0]
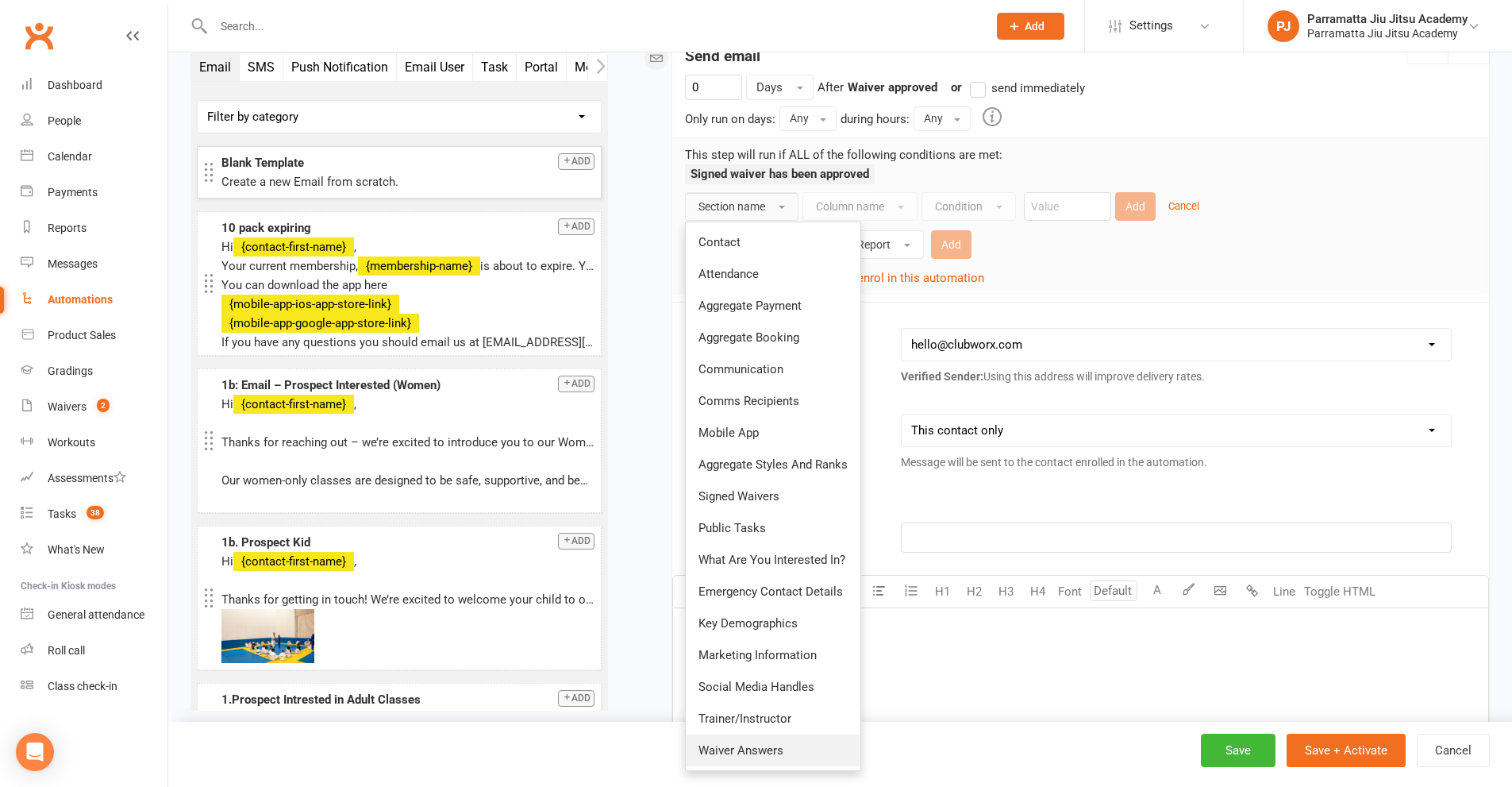
click at [759, 744] on span "Waiver Answers" at bounding box center [740, 750] width 85 height 15
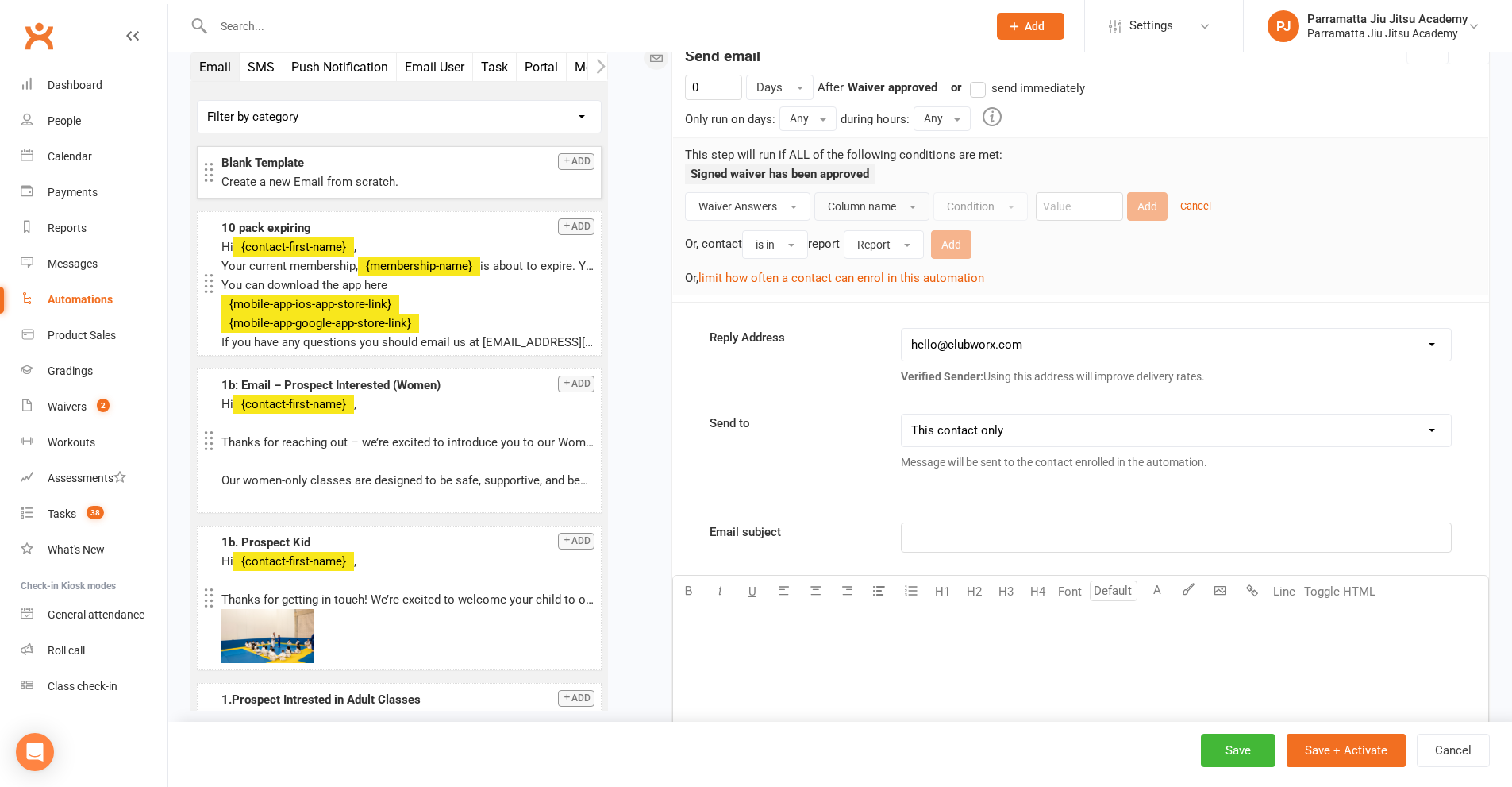
click at [889, 200] on span "Column name" at bounding box center [862, 206] width 68 height 13
click at [853, 196] on button "Column name" at bounding box center [872, 206] width 115 height 28
click at [776, 210] on span "Waiver Answers" at bounding box center [737, 206] width 79 height 13
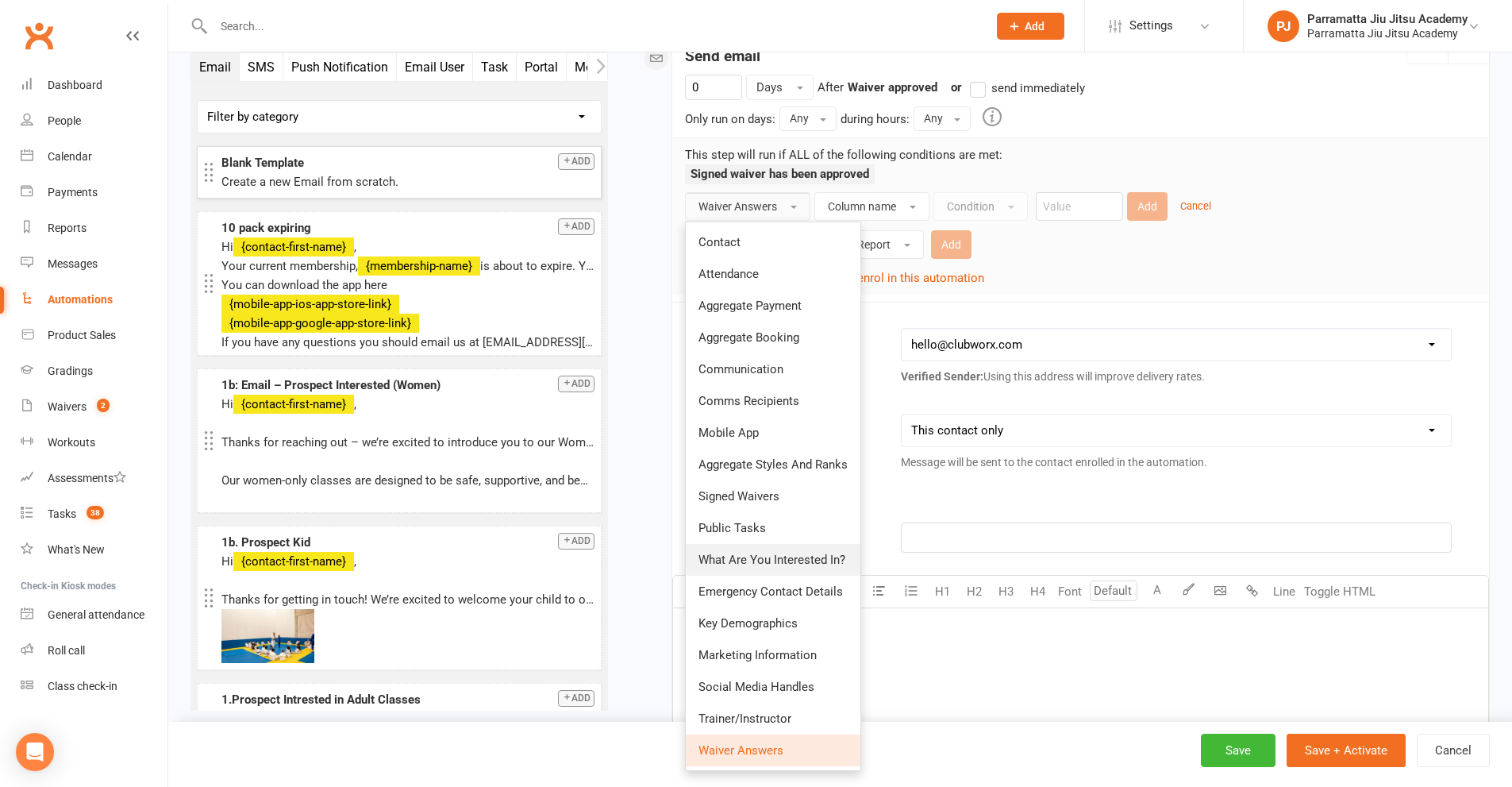
click at [797, 561] on span "What Are You Interested In?" at bounding box center [771, 559] width 147 height 15
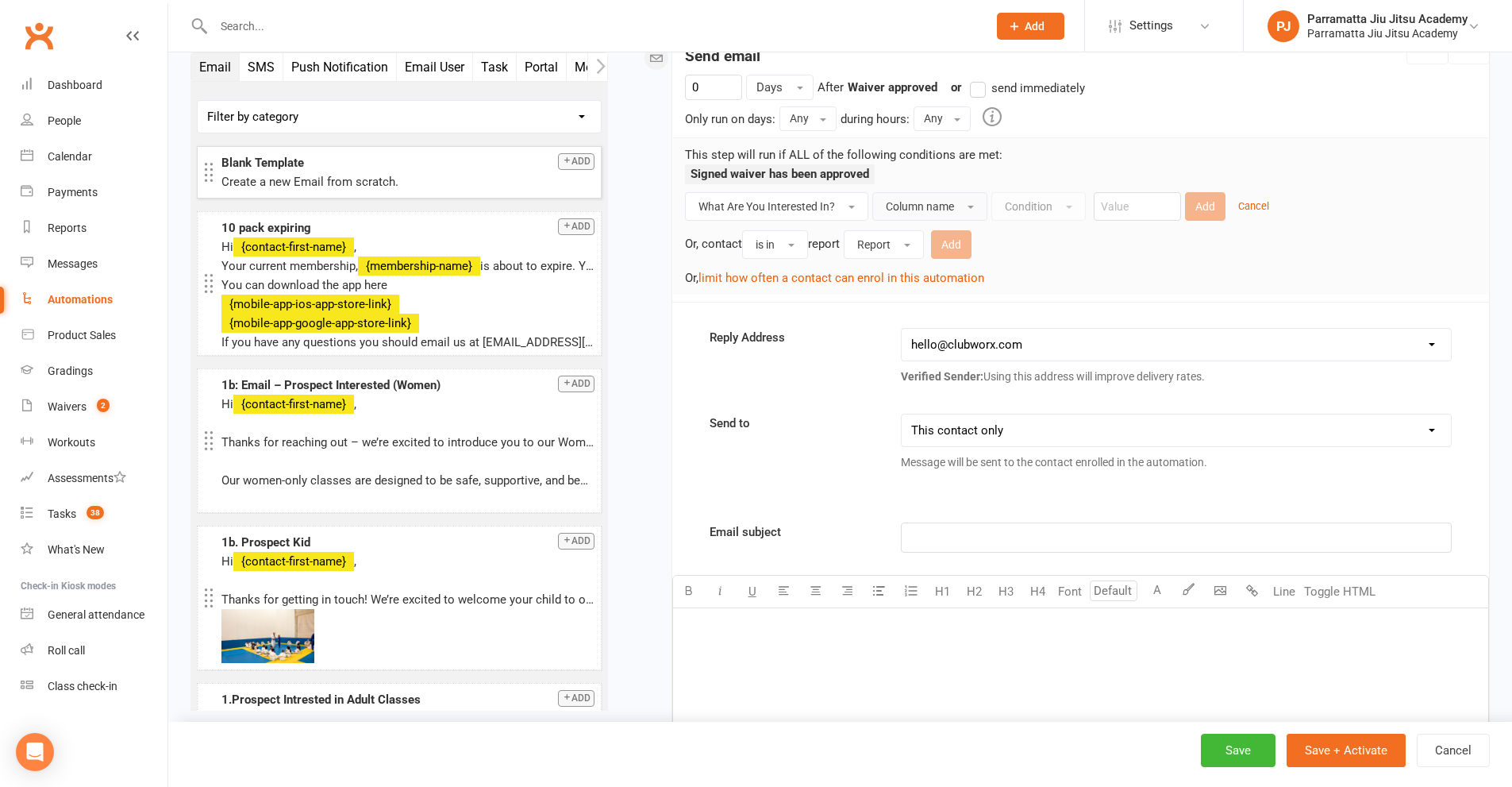
click at [951, 201] on span "Column name" at bounding box center [920, 206] width 68 height 13
click at [956, 197] on button "Column name" at bounding box center [930, 206] width 115 height 28
click at [836, 200] on button "What Are You Interested In?" at bounding box center [777, 206] width 183 height 28
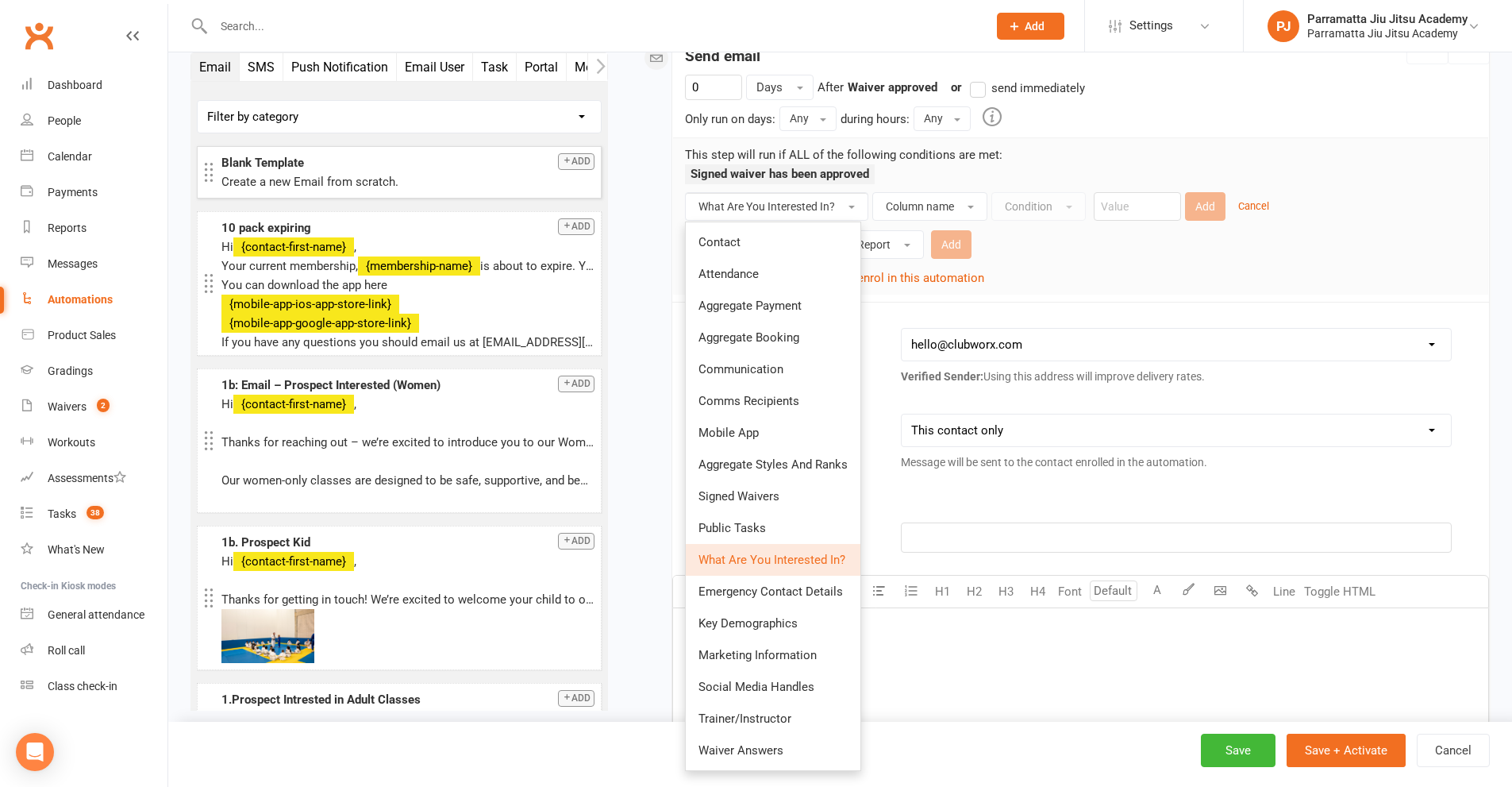
click at [1073, 312] on div "Reply Address hello@clubworx.com info@parramattajiujitsu.com.au andy@onlyjonesy…" at bounding box center [1081, 677] width 817 height 750
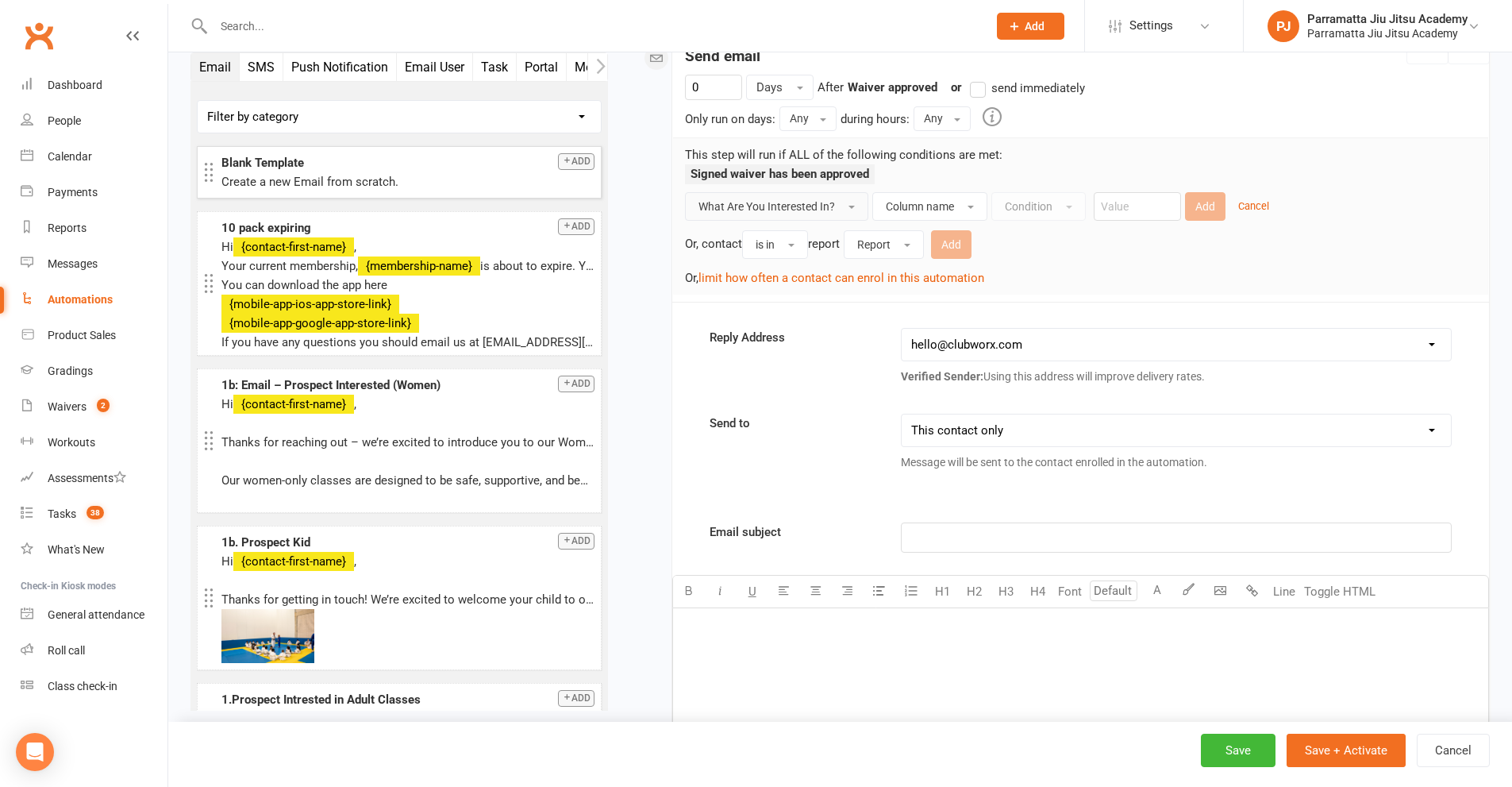
click at [833, 209] on span "What Are You Interested In?" at bounding box center [766, 206] width 136 height 13
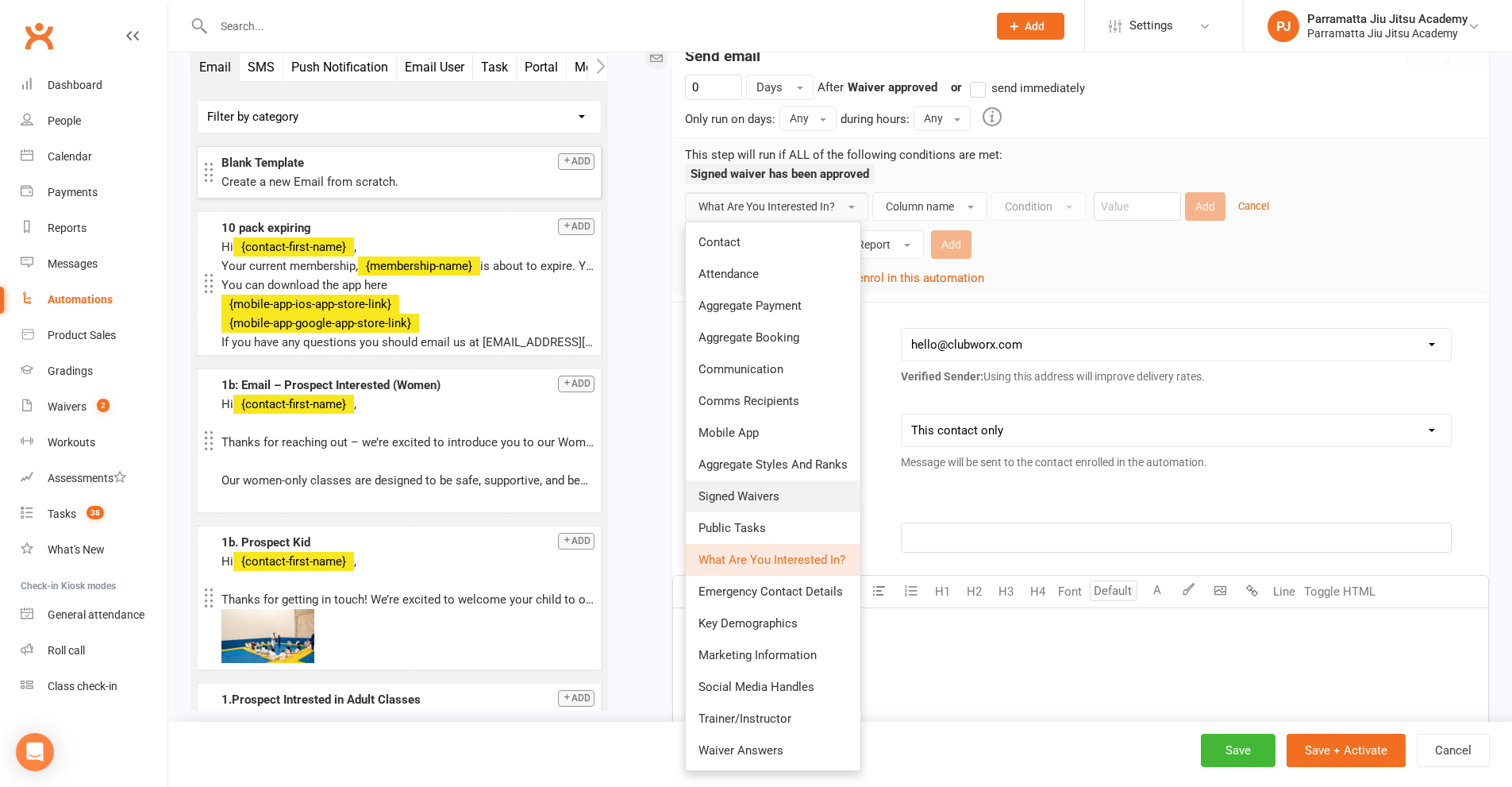
click at [779, 505] on link "Signed Waivers" at bounding box center [772, 496] width 174 height 32
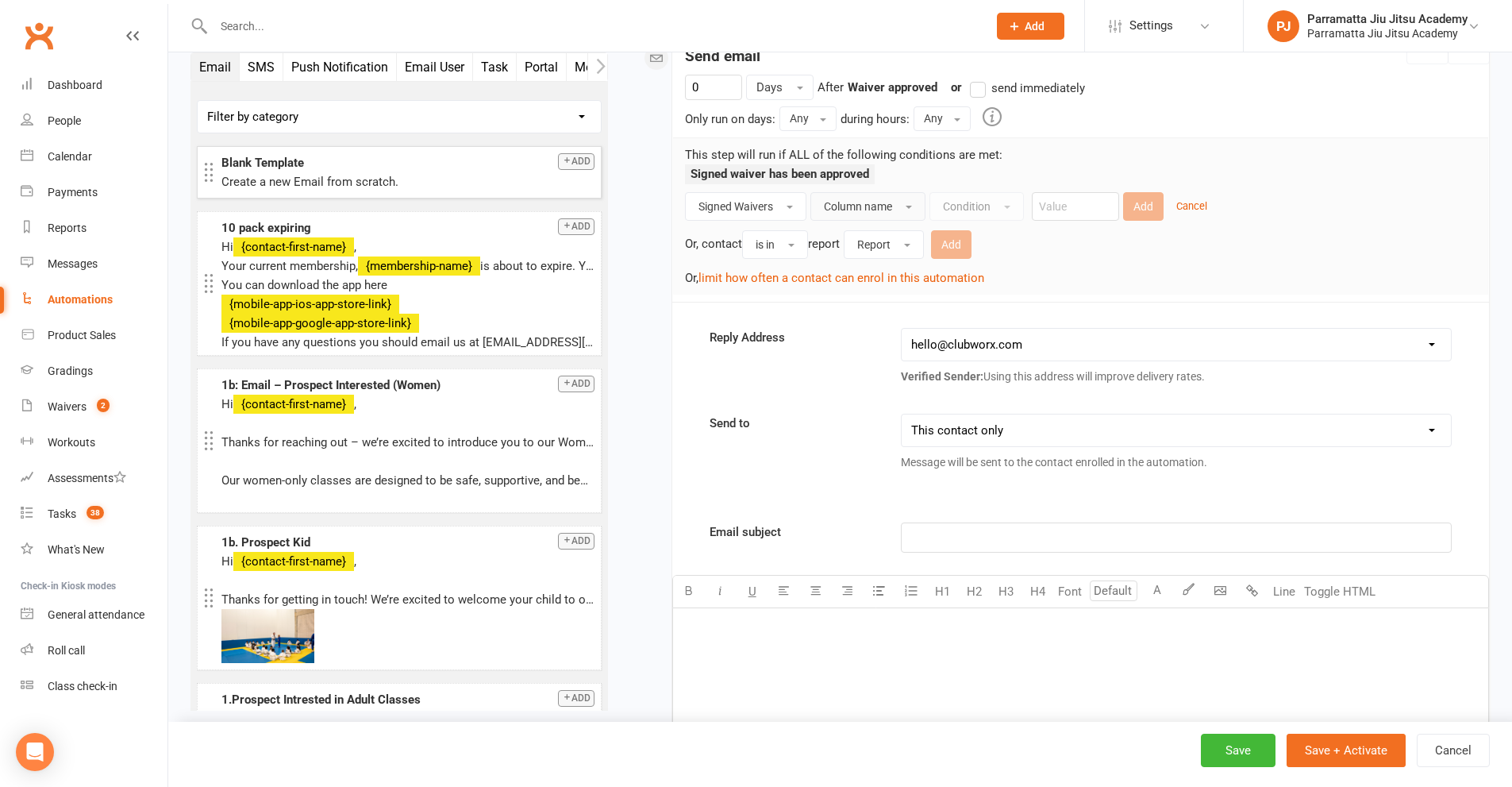
click at [887, 194] on button "Column name" at bounding box center [867, 206] width 115 height 28
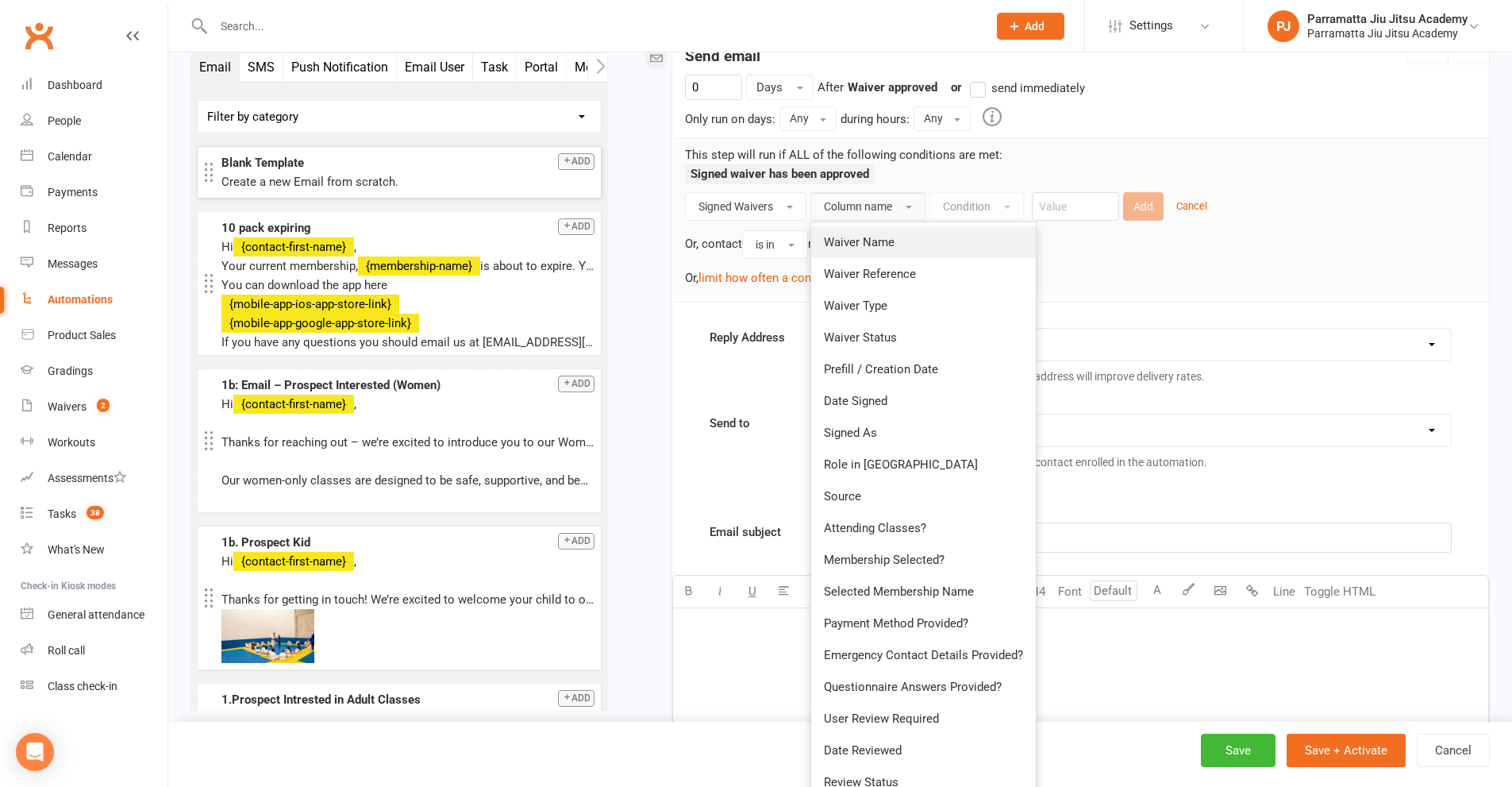
click at [886, 236] on span "Waiver Name" at bounding box center [859, 242] width 71 height 15
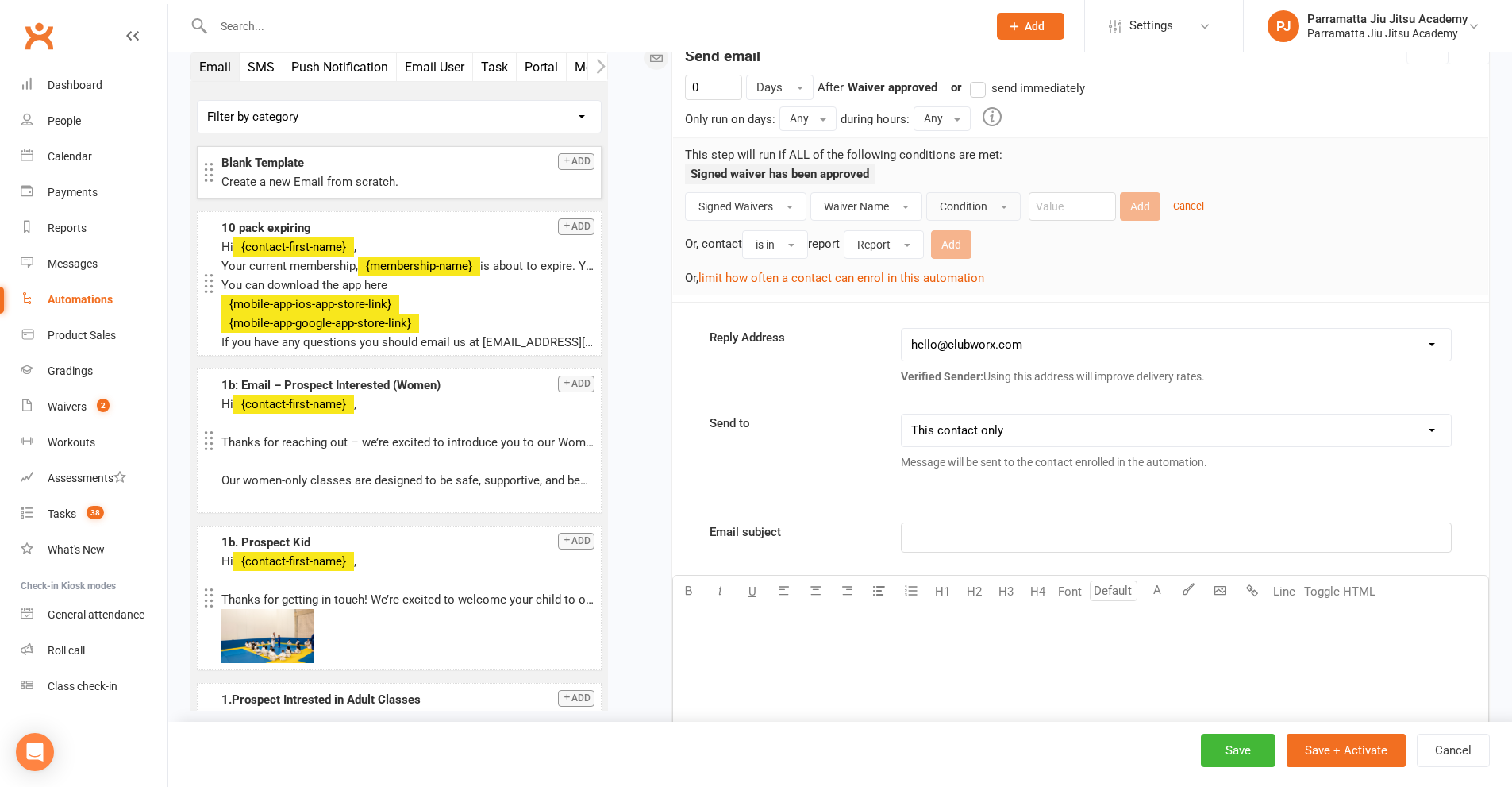
click at [981, 202] on span "Condition" at bounding box center [963, 206] width 48 height 13
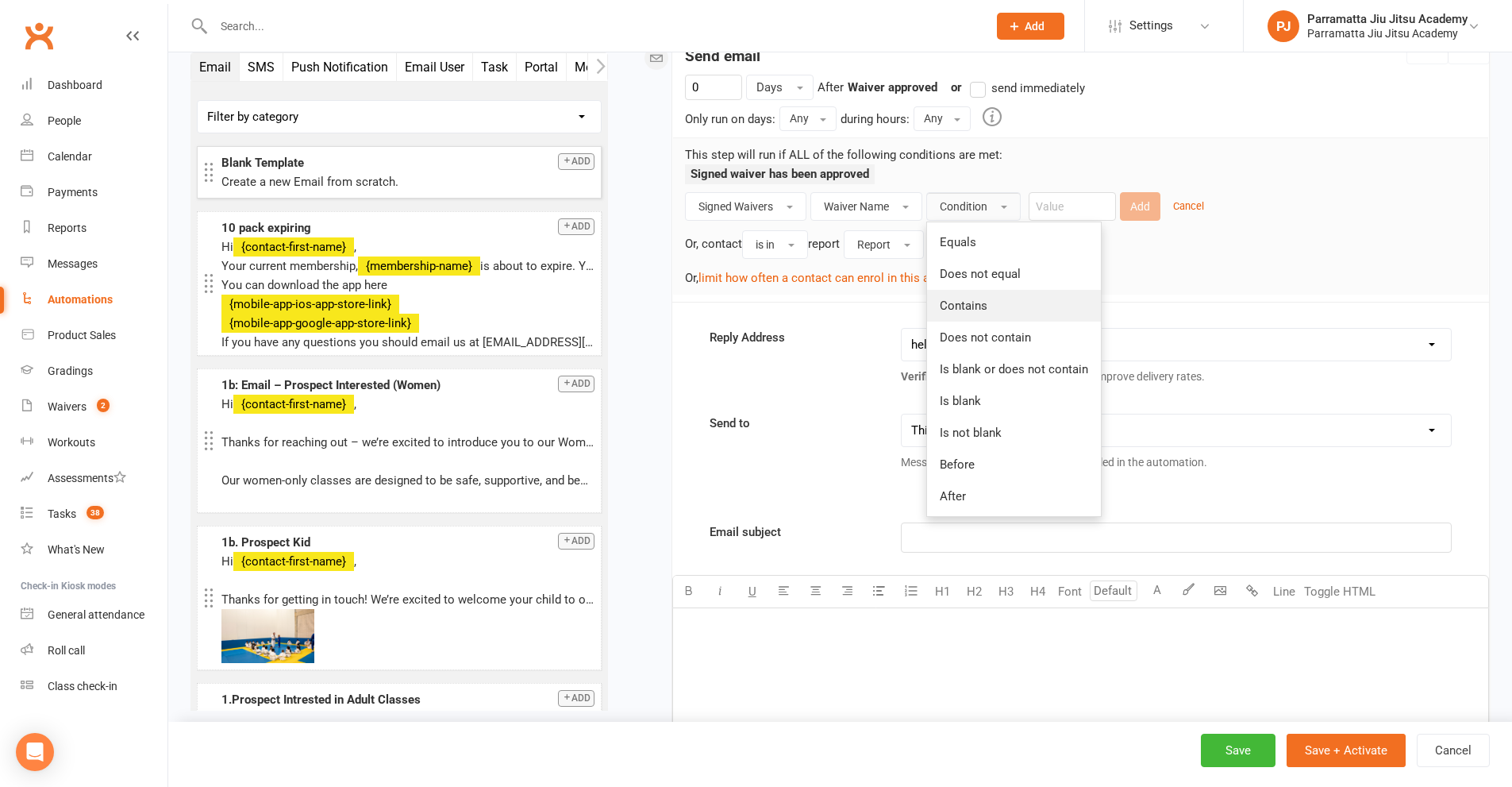
click at [1014, 305] on link "Contains" at bounding box center [1014, 306] width 174 height 32
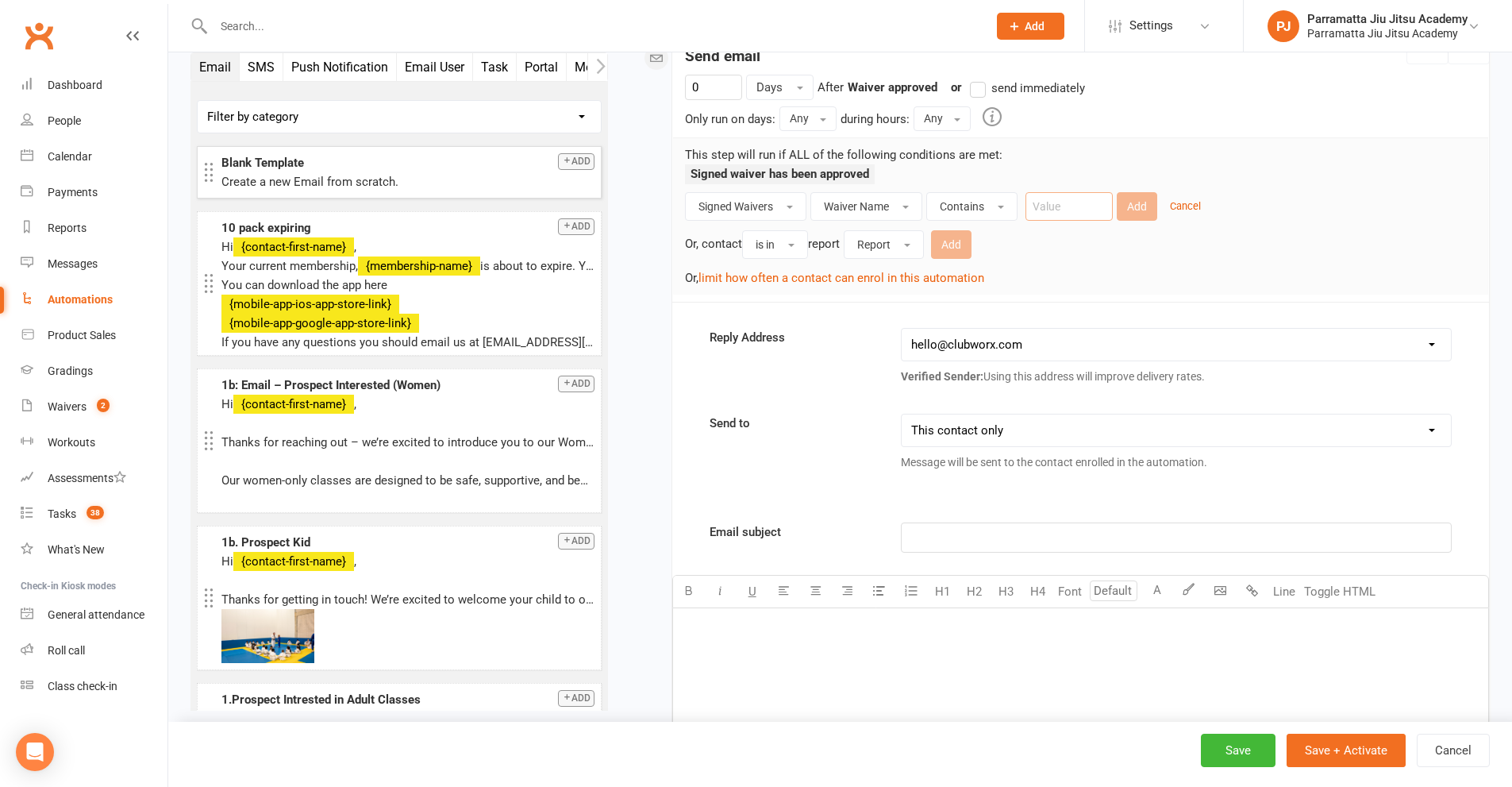
click at [1062, 205] on input "text" at bounding box center [1069, 206] width 88 height 28
type input "visitor"
click at [1138, 209] on button "Add" at bounding box center [1137, 206] width 41 height 28
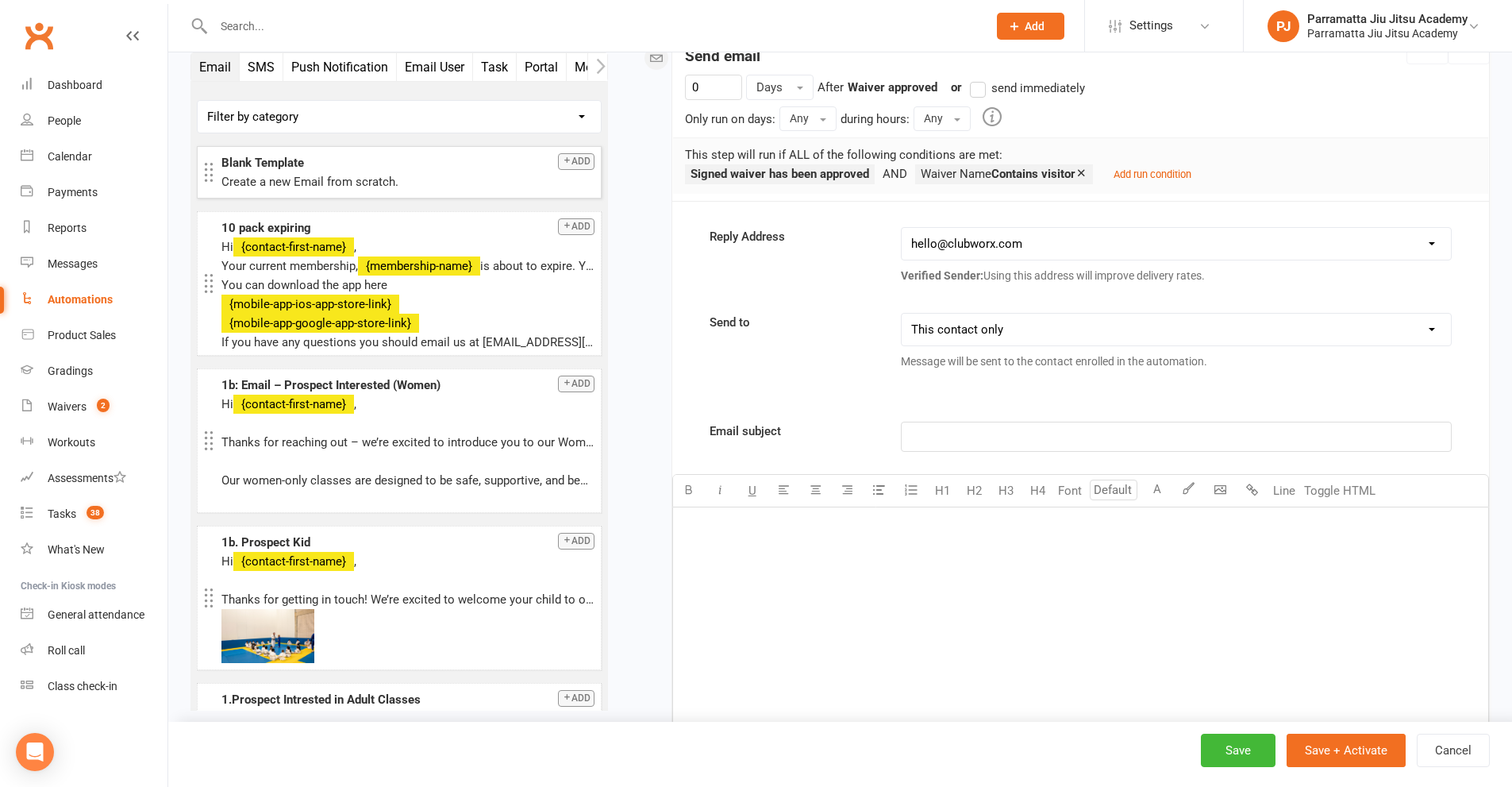
click at [1144, 240] on select "[EMAIL_ADDRESS][DOMAIN_NAME] [EMAIL_ADDRESS][DOMAIN_NAME] [EMAIL_ADDRESS][DOMAI…" at bounding box center [1176, 244] width 549 height 32
select select "1"
click at [902, 228] on select "[EMAIL_ADDRESS][DOMAIN_NAME] [EMAIL_ADDRESS][DOMAIN_NAME] [EMAIL_ADDRESS][DOMAI…" at bounding box center [1176, 244] width 549 height 32
click at [797, 545] on div "﻿" at bounding box center [1080, 626] width 815 height 239
click at [978, 438] on p "﻿" at bounding box center [1176, 437] width 531 height 19
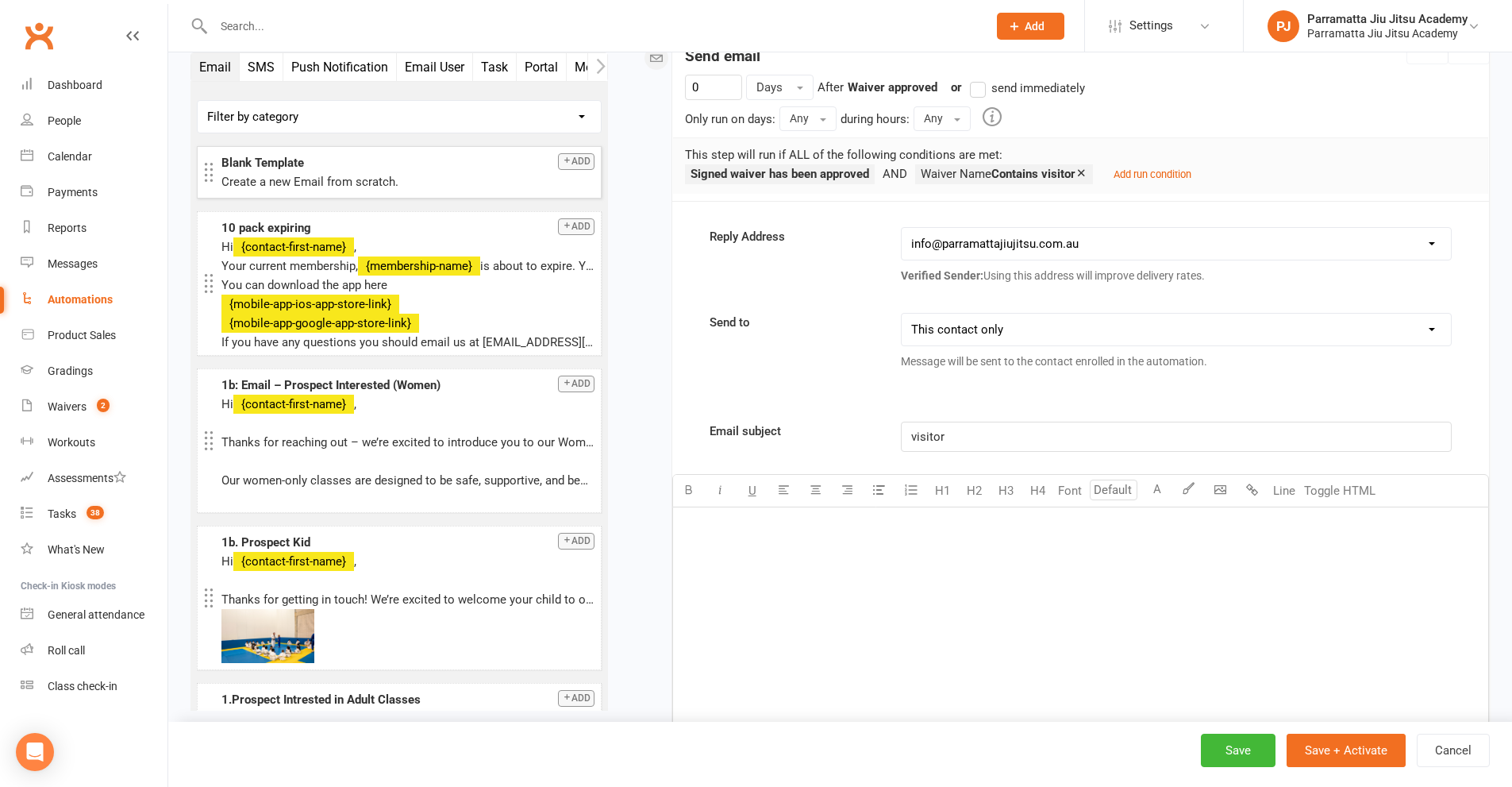
click at [860, 537] on p "﻿" at bounding box center [1081, 528] width 796 height 19
click at [1344, 750] on button "Save + Activate" at bounding box center [1346, 750] width 119 height 33
select select "25"
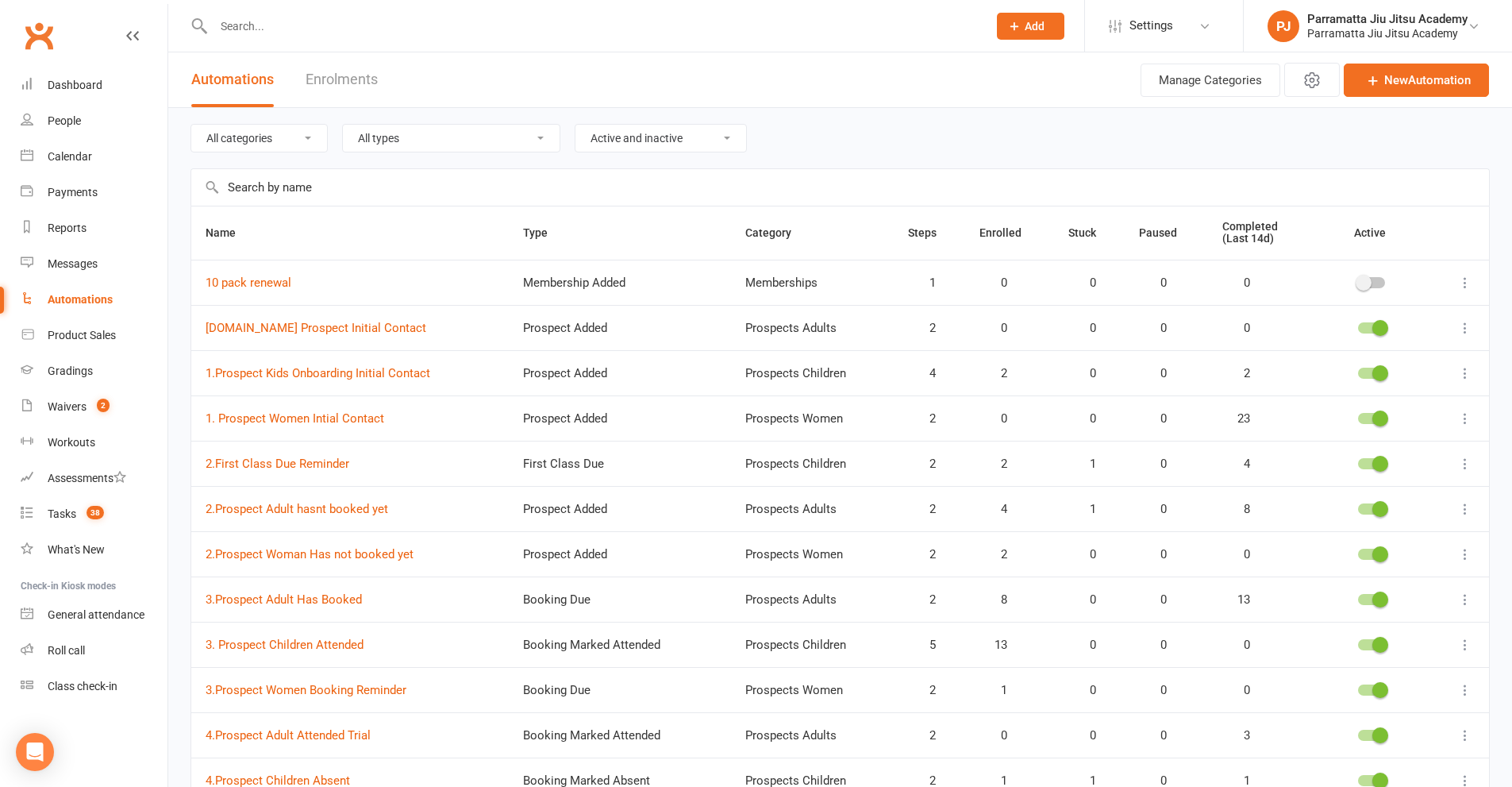
click at [281, 131] on select "All categories Memberships Prospects Adults Prospects Children Prospects Women …" at bounding box center [258, 138] width 135 height 27
select select "976"
click at [191, 125] on select "All categories Memberships Prospects Adults Prospects Children Prospects Women …" at bounding box center [258, 138] width 135 height 27
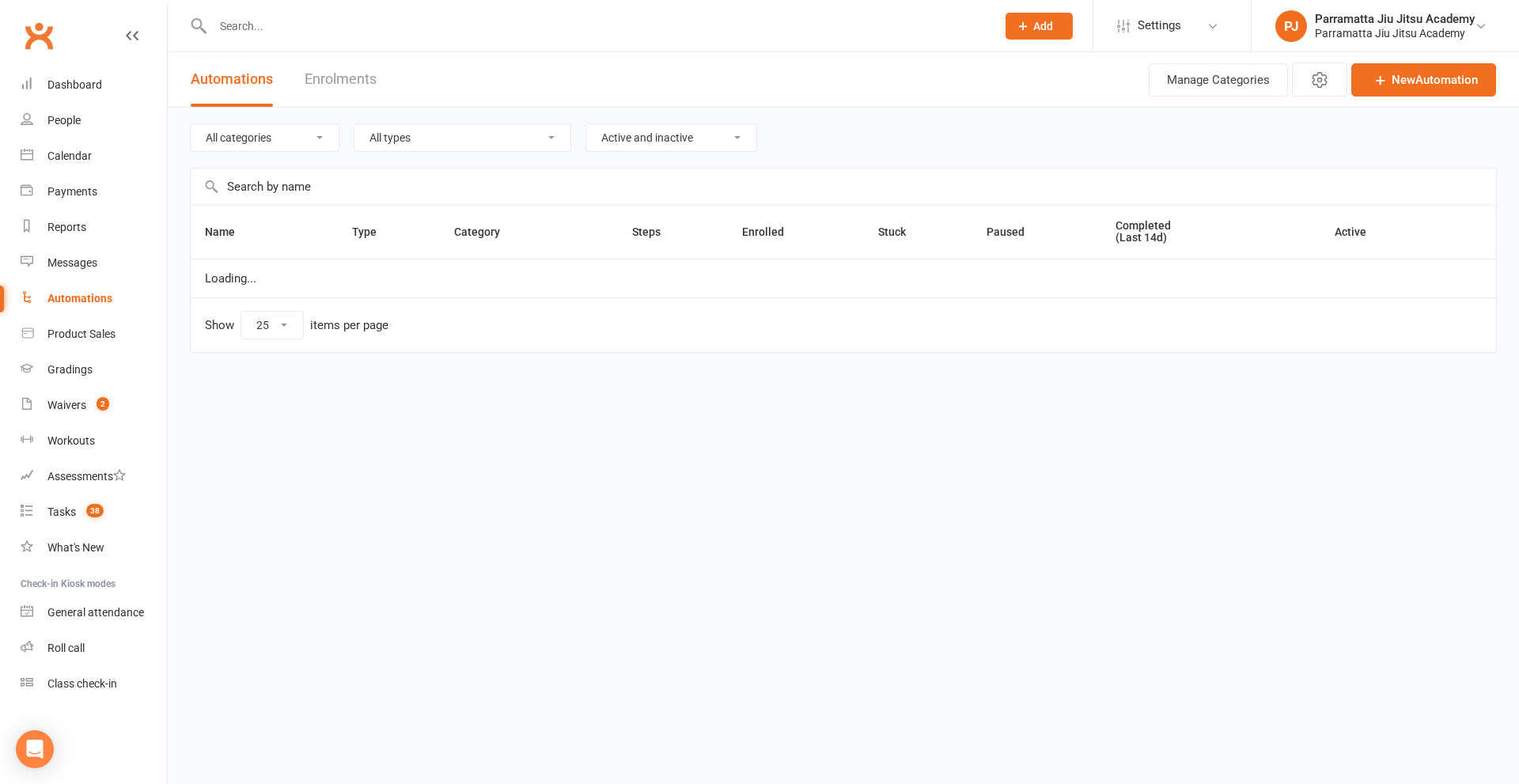
select select "25"
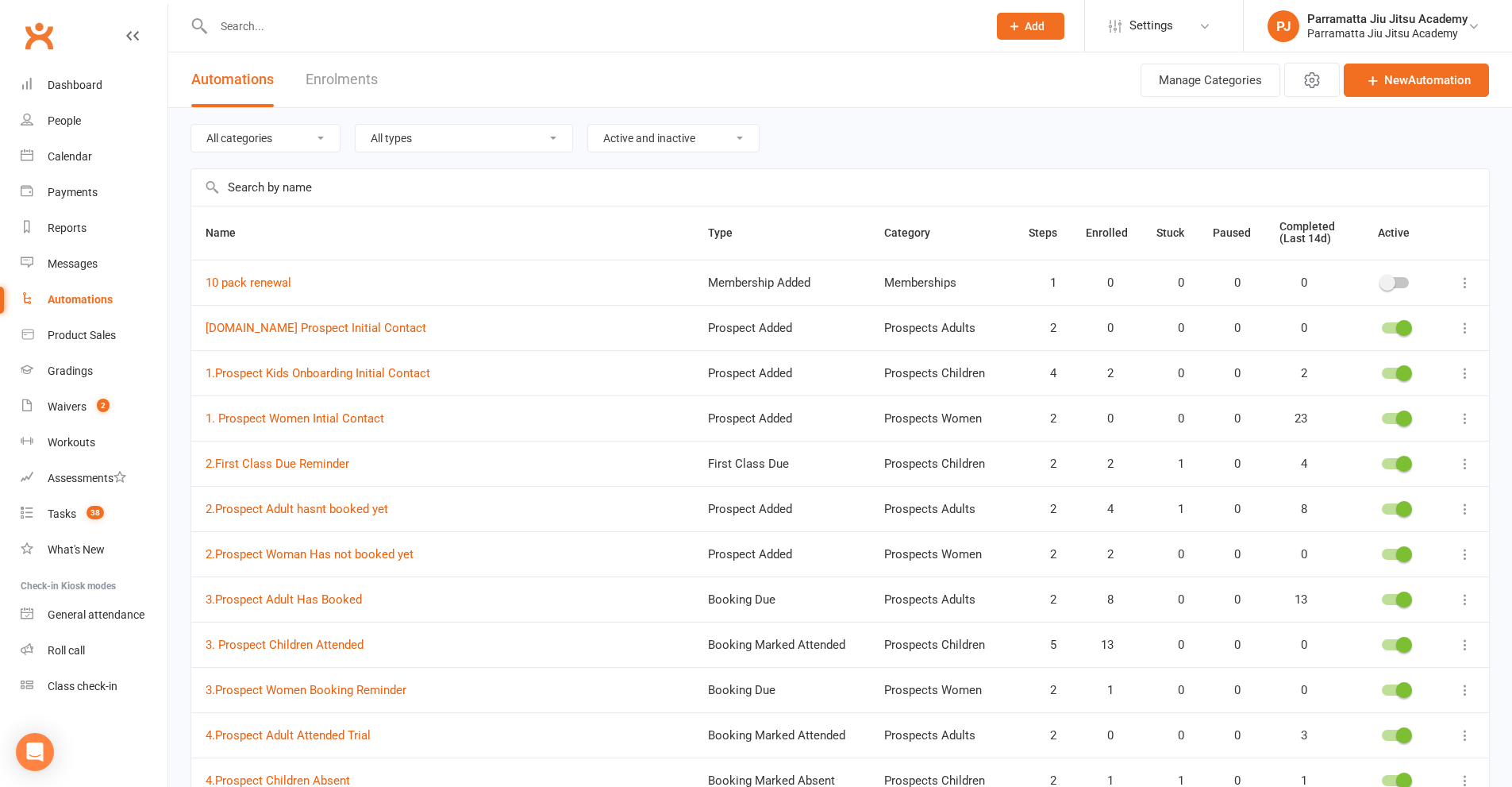
click at [342, 194] on input "text" at bounding box center [839, 188] width 1298 height 37
paste input "3. Prospect Children Attended"
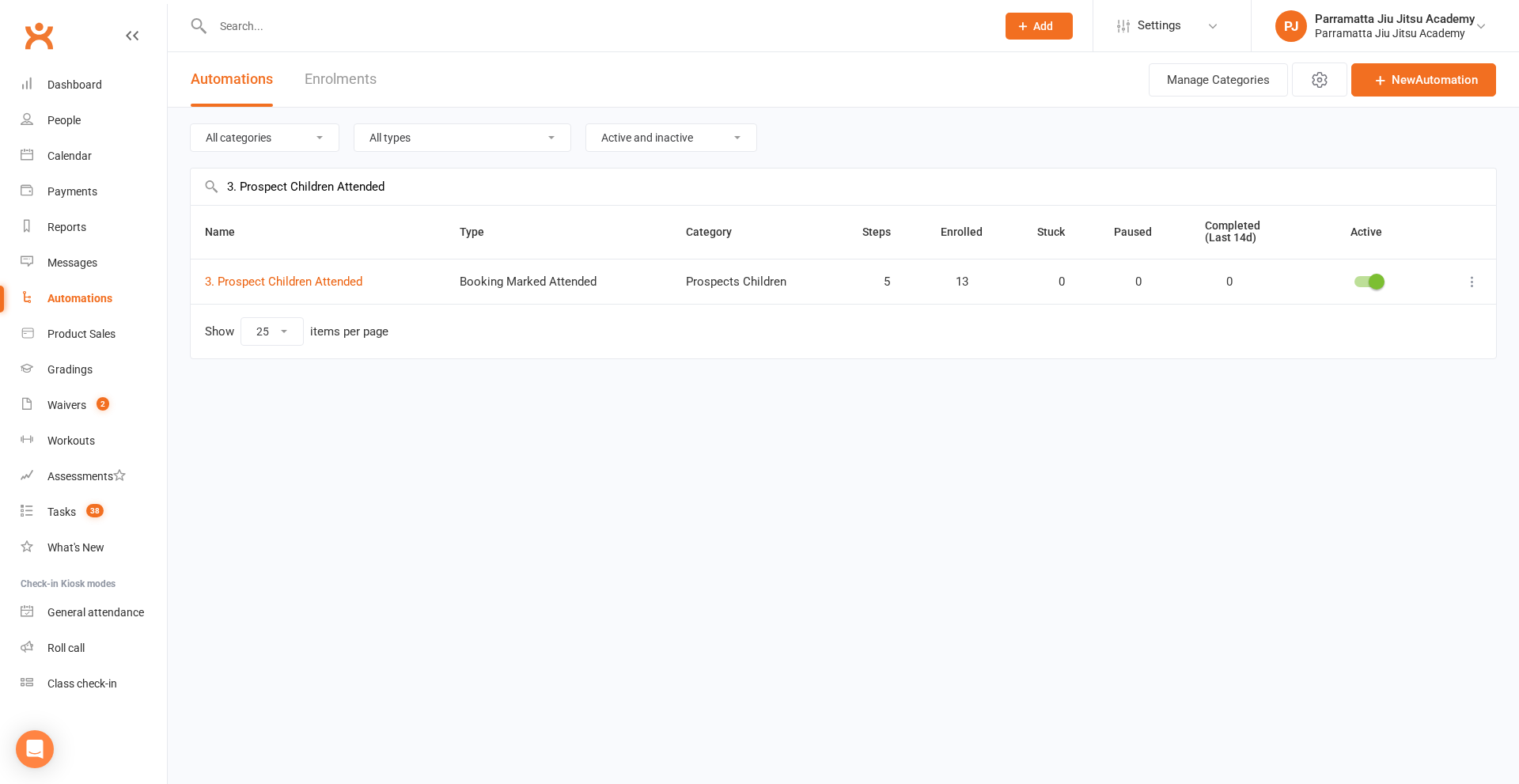
type input "3. Prospect Children Attended"
click at [1475, 282] on icon at bounding box center [1472, 281] width 16 height 16
click at [1362, 316] on link "Edit" at bounding box center [1403, 312] width 156 height 32
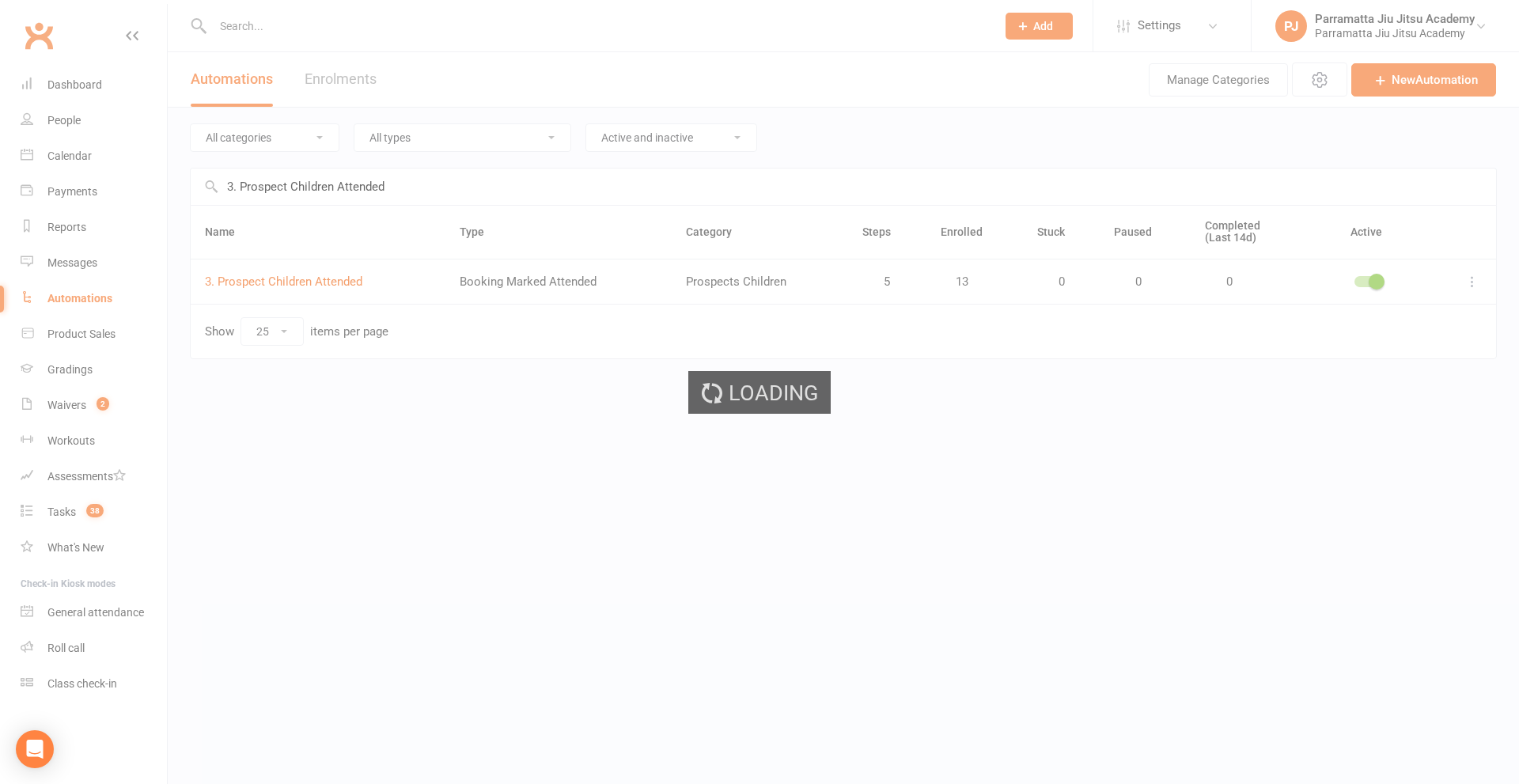
select select "send_to_parent"
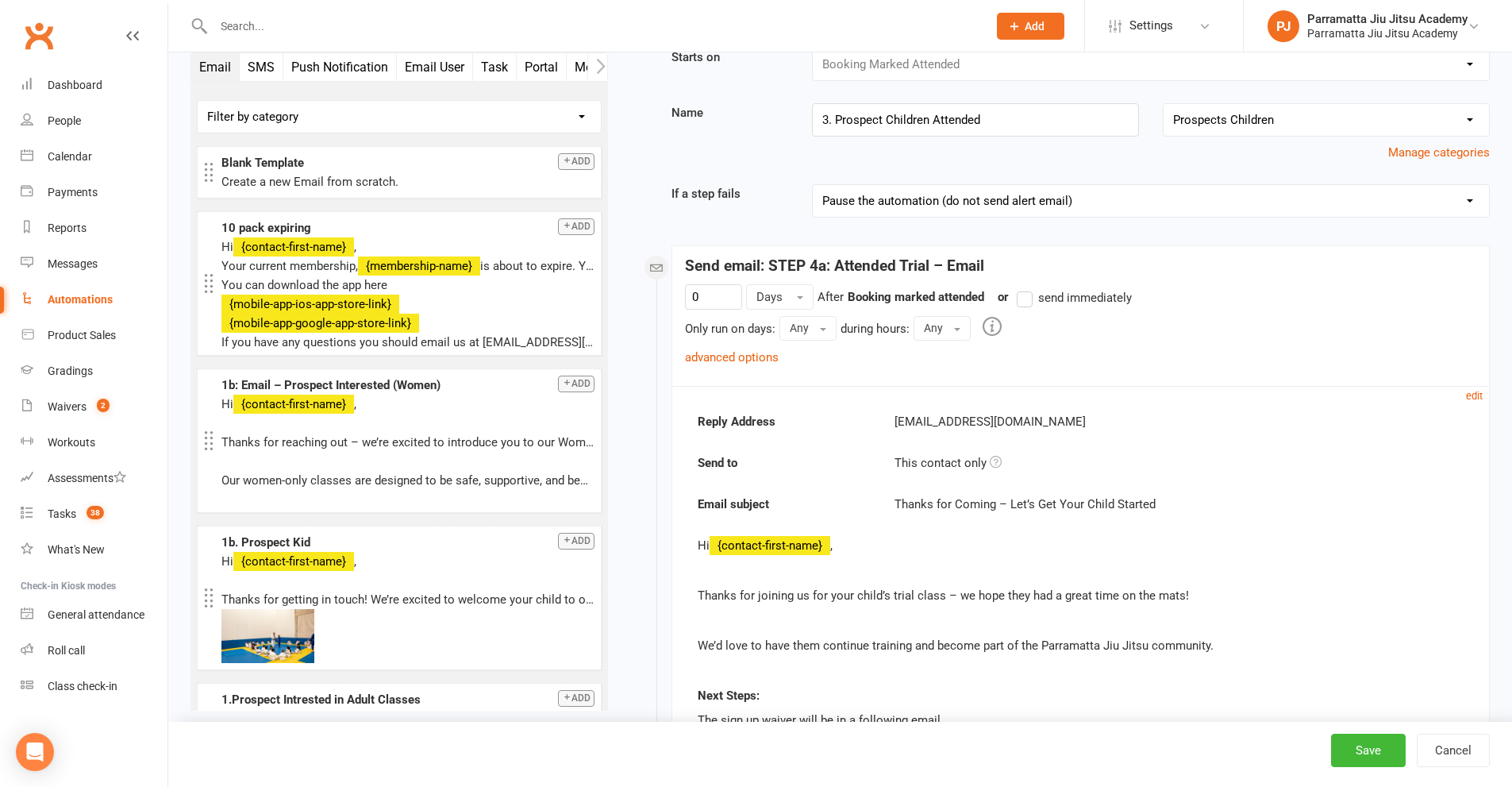
scroll to position [80, 0]
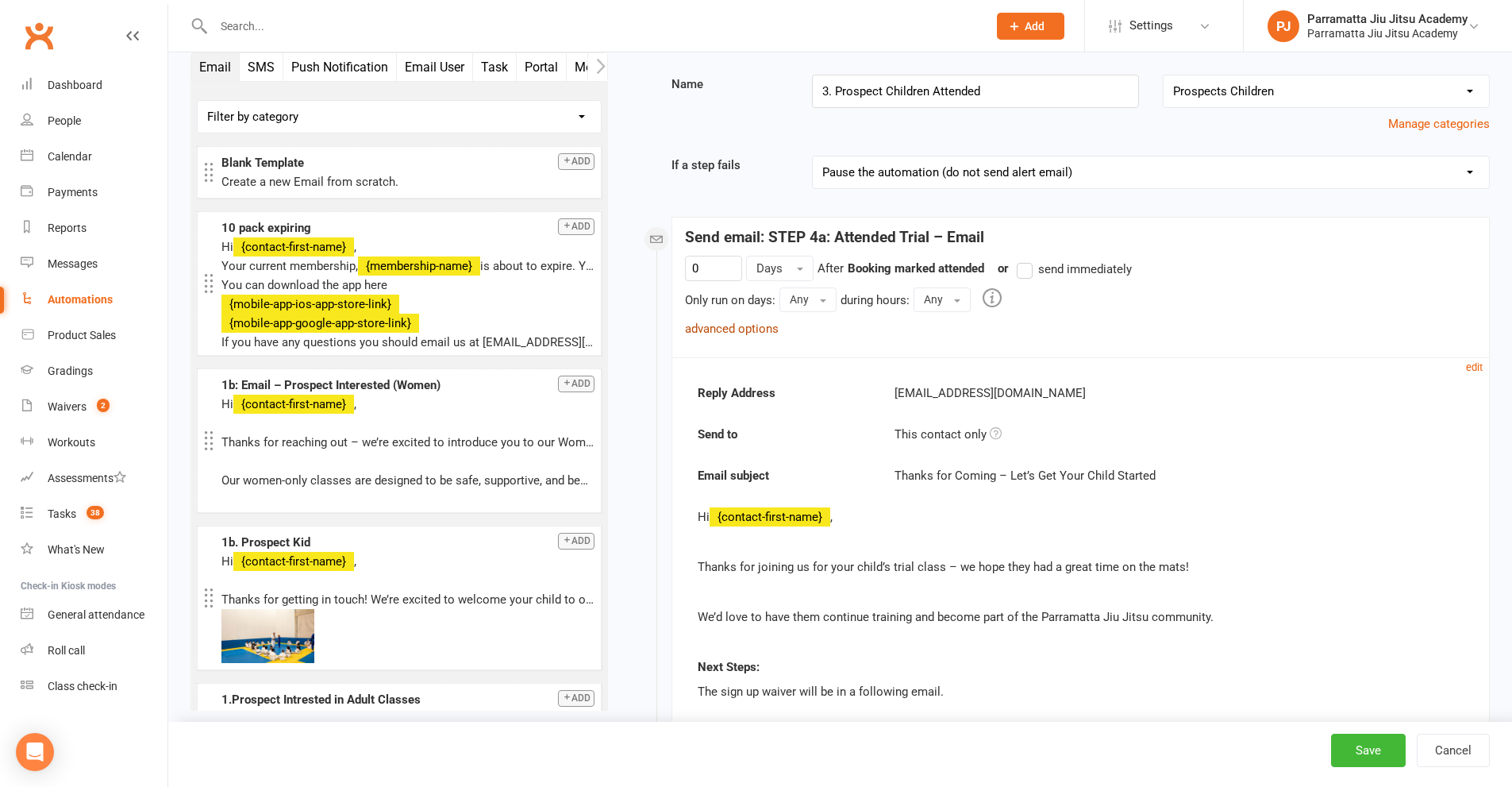
click at [748, 329] on link "advanced options" at bounding box center [732, 328] width 93 height 15
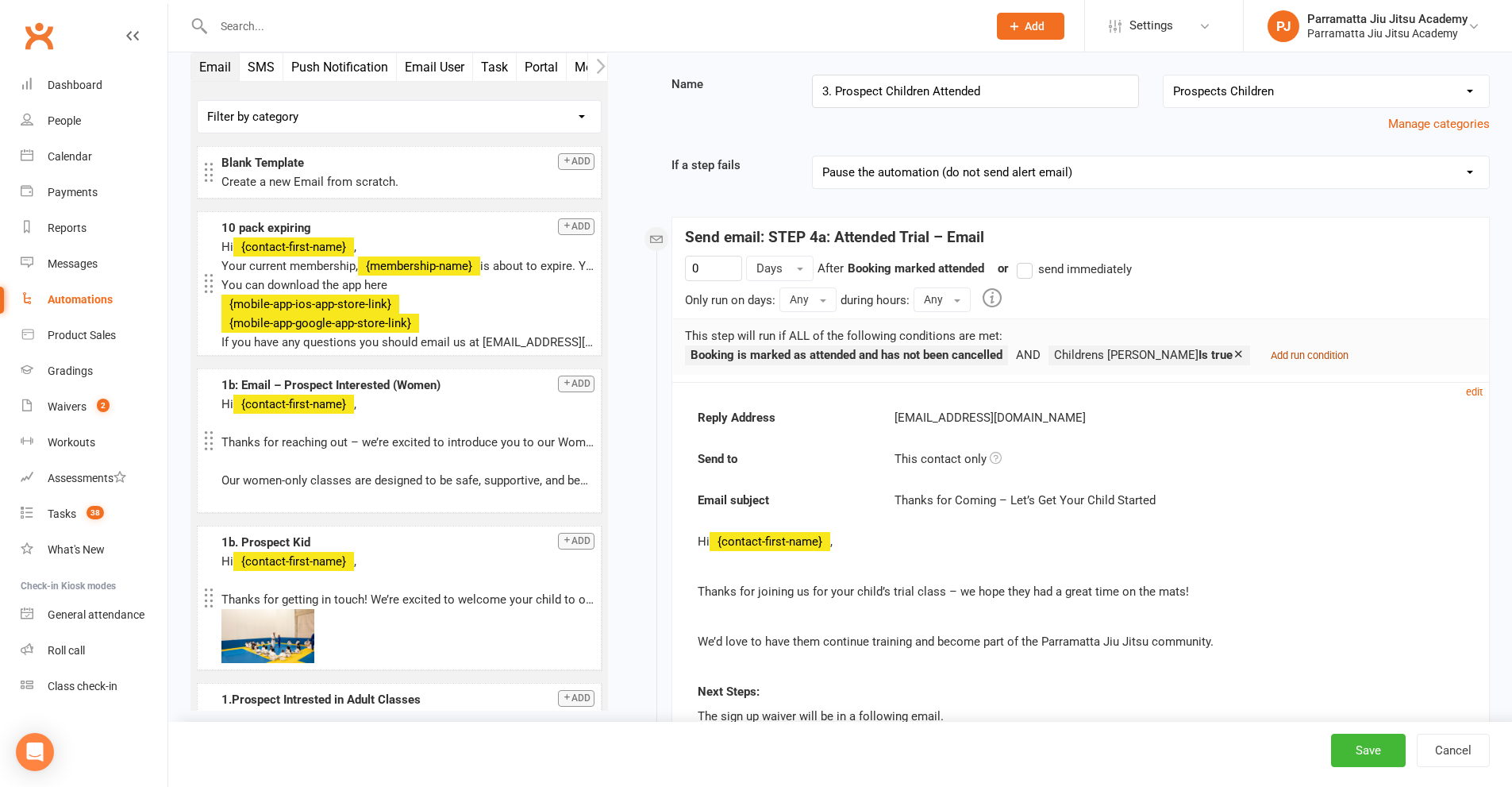
click at [1286, 354] on small "Add run condition" at bounding box center [1309, 356] width 78 height 12
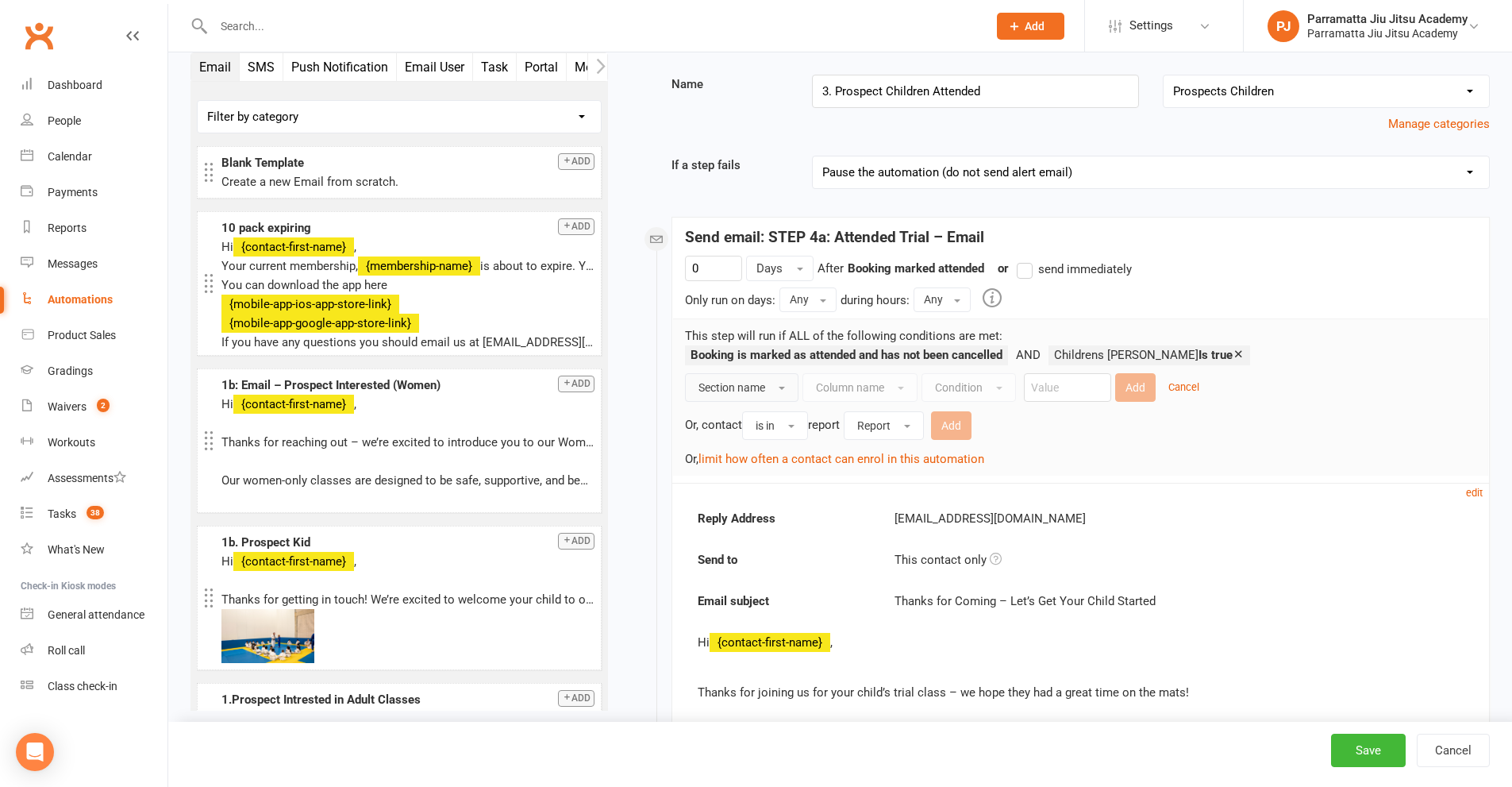
click at [791, 388] on button "Section name" at bounding box center [742, 387] width 114 height 28
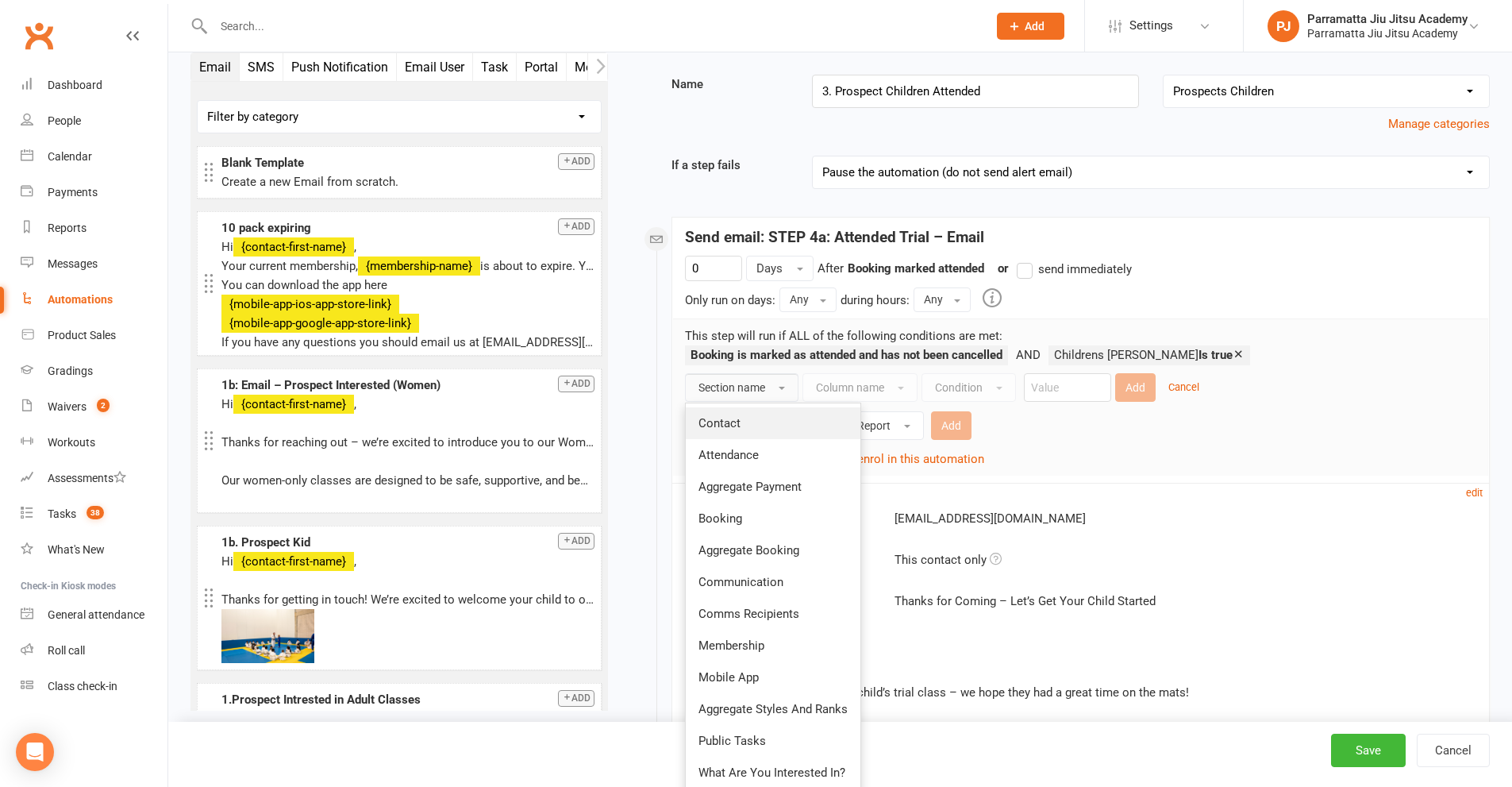
click at [750, 428] on link "Contact" at bounding box center [772, 423] width 174 height 32
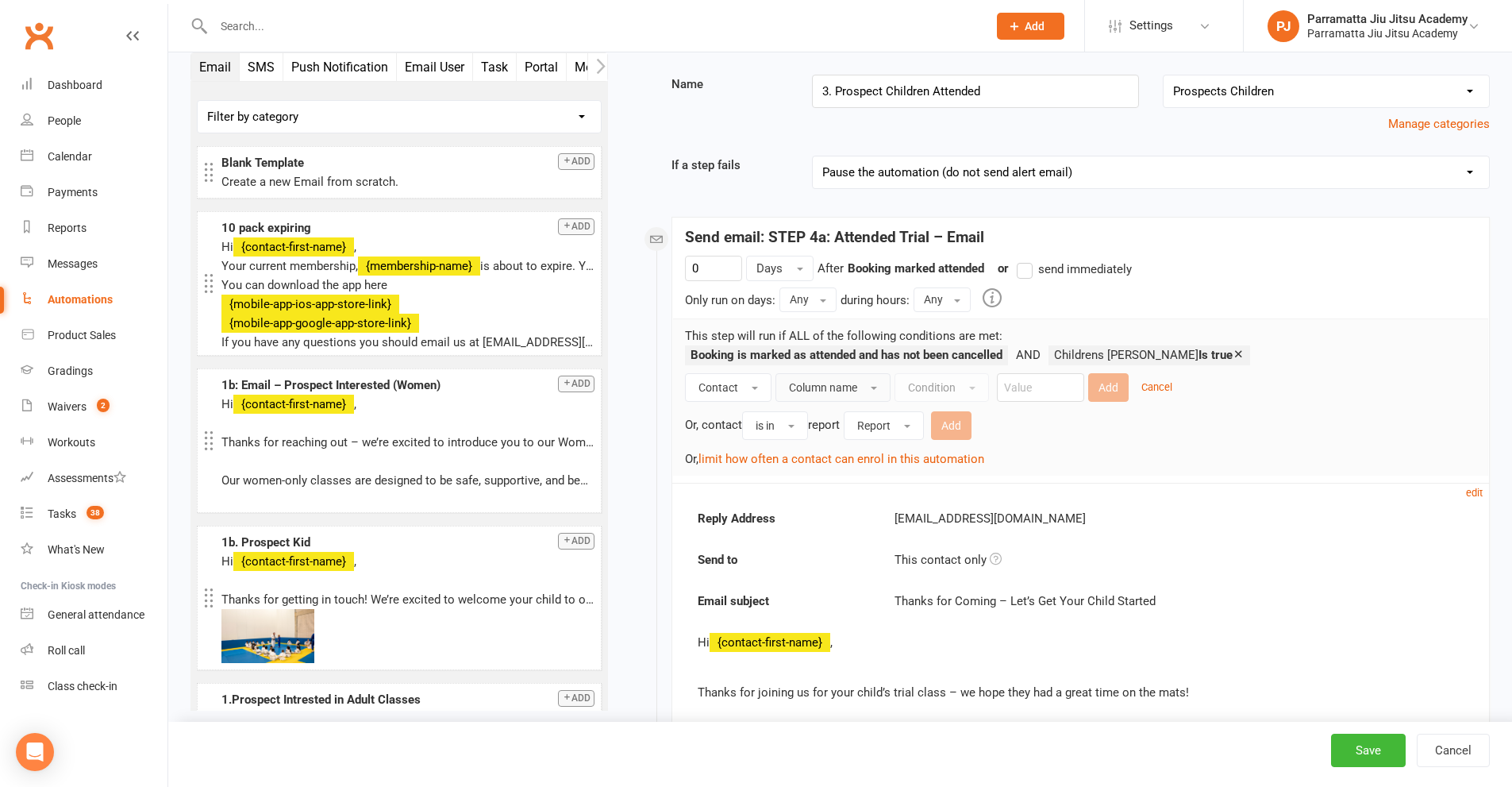
click at [873, 390] on button "Column name" at bounding box center [833, 387] width 115 height 28
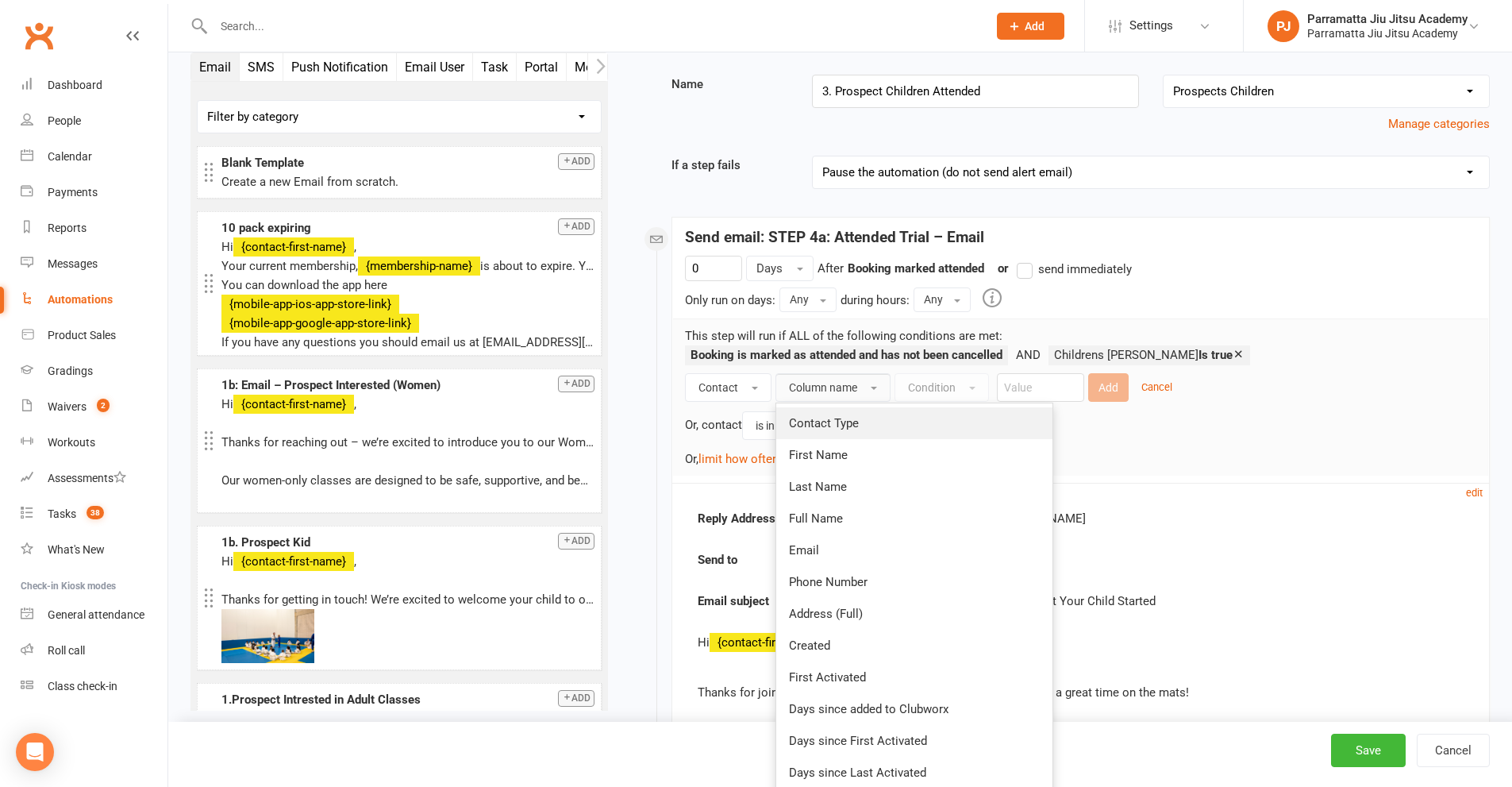
click at [858, 424] on span "Contact Type" at bounding box center [824, 423] width 70 height 15
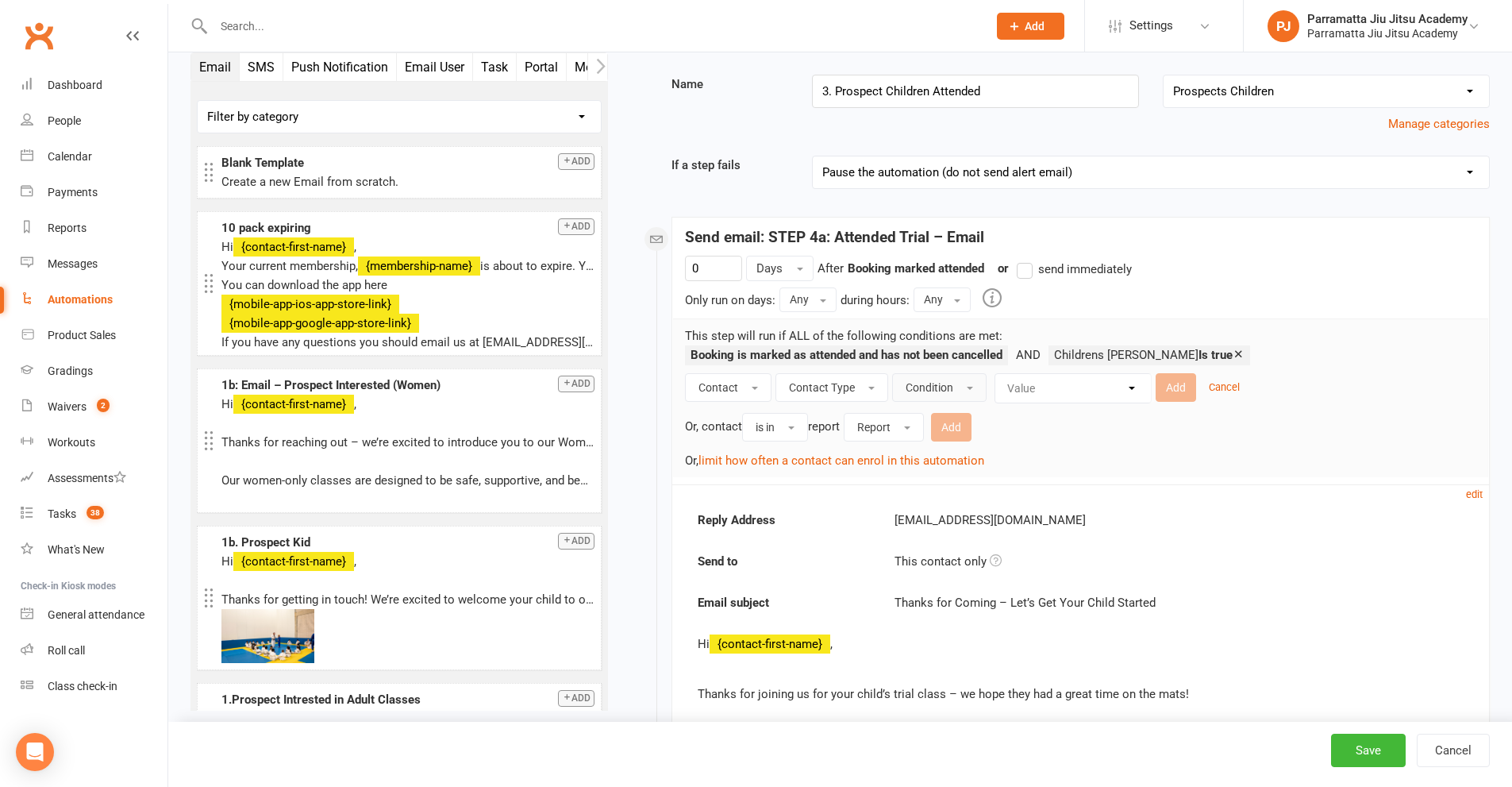
click at [943, 384] on span "Condition" at bounding box center [929, 387] width 48 height 13
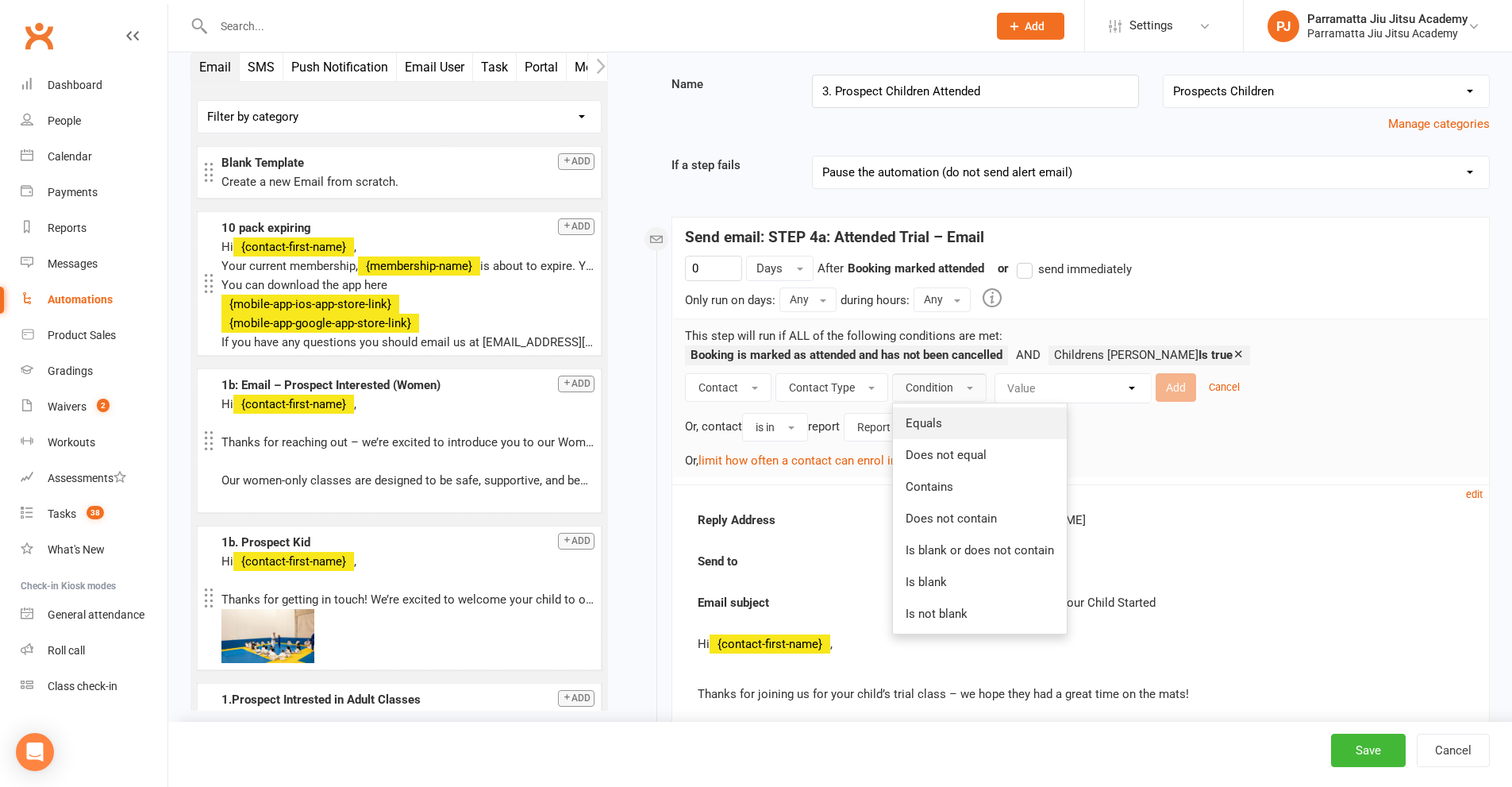
click at [965, 424] on link "Equals" at bounding box center [979, 423] width 174 height 32
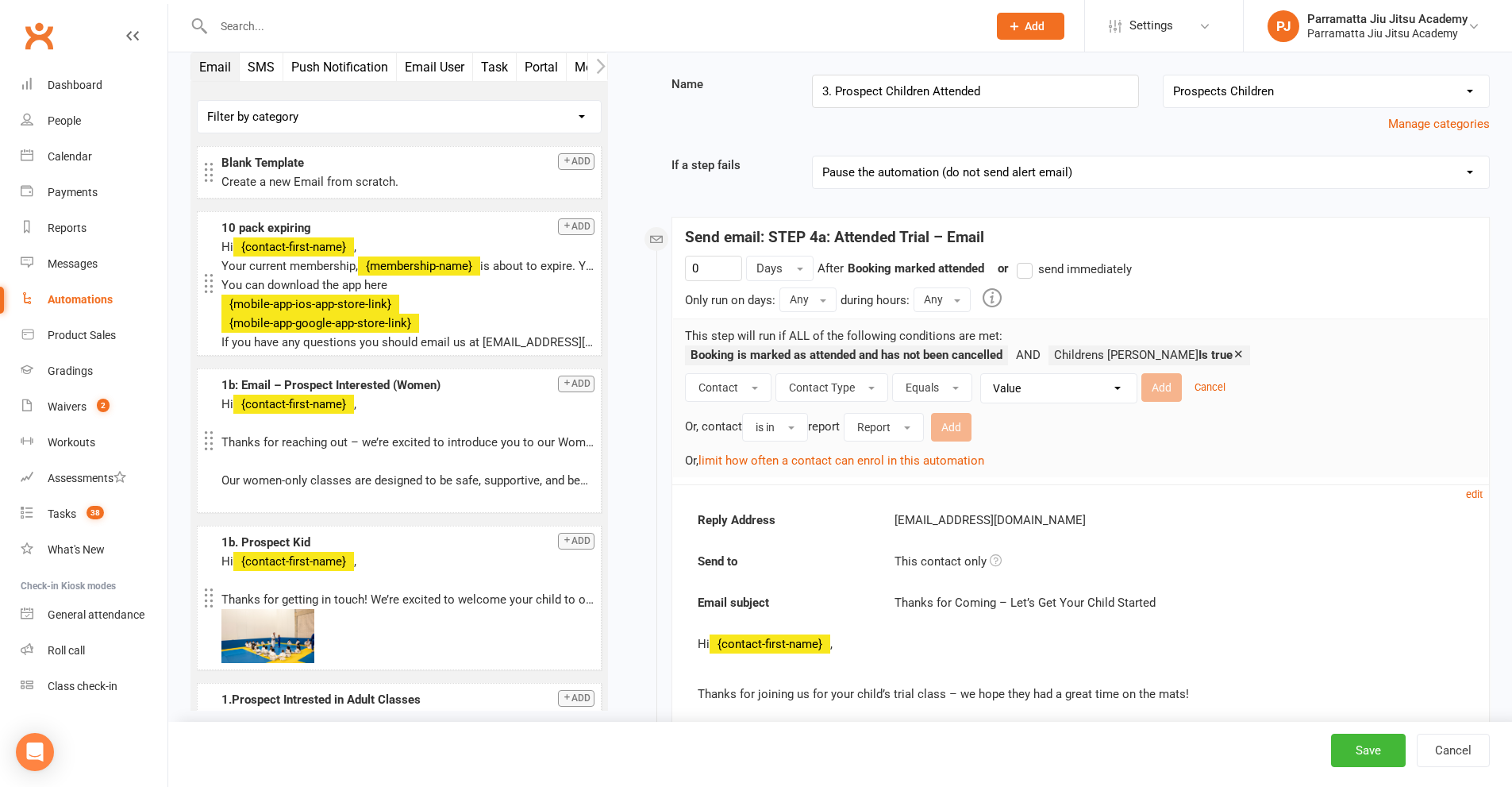
click at [1073, 393] on select "Value Member Prospect Non-attending Contact" at bounding box center [1063, 388] width 156 height 28
select select "1"
click at [985, 374] on select "Value Member Prospect Non-attending Contact" at bounding box center [1063, 388] width 156 height 28
click at [1159, 384] on button "Add" at bounding box center [1162, 387] width 41 height 28
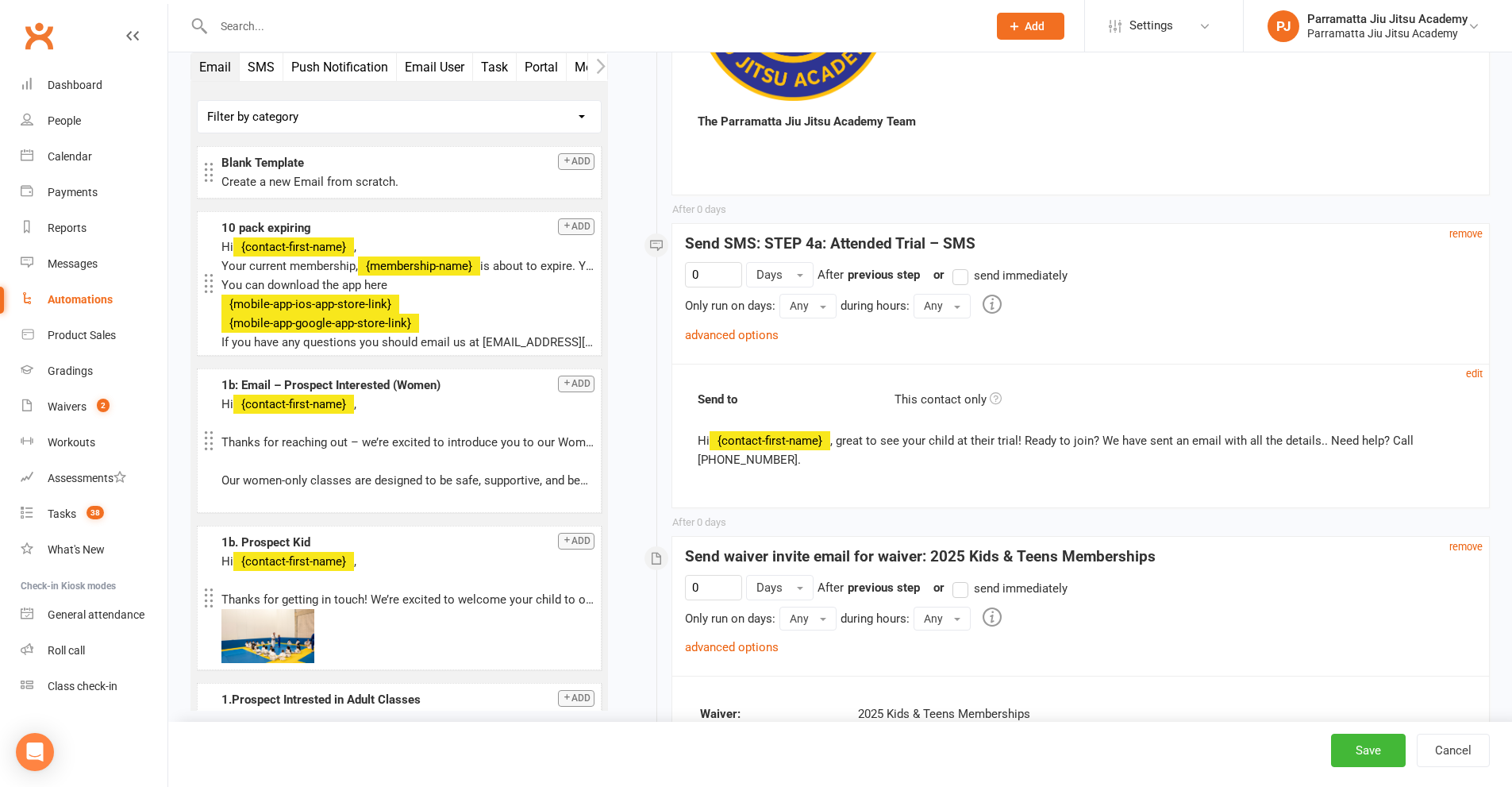
scroll to position [1271, 0]
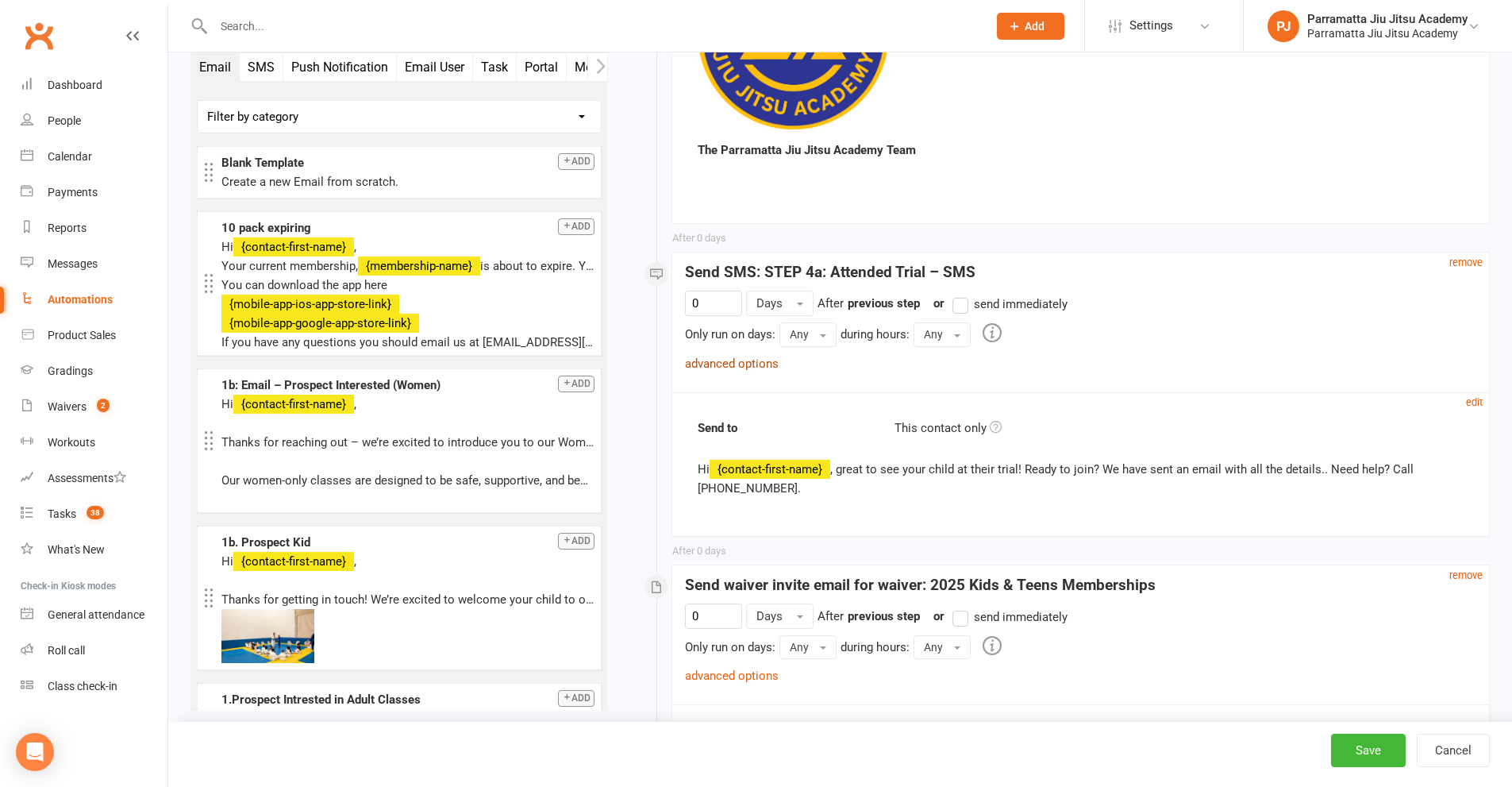
click at [769, 356] on link "advanced options" at bounding box center [732, 363] width 93 height 15
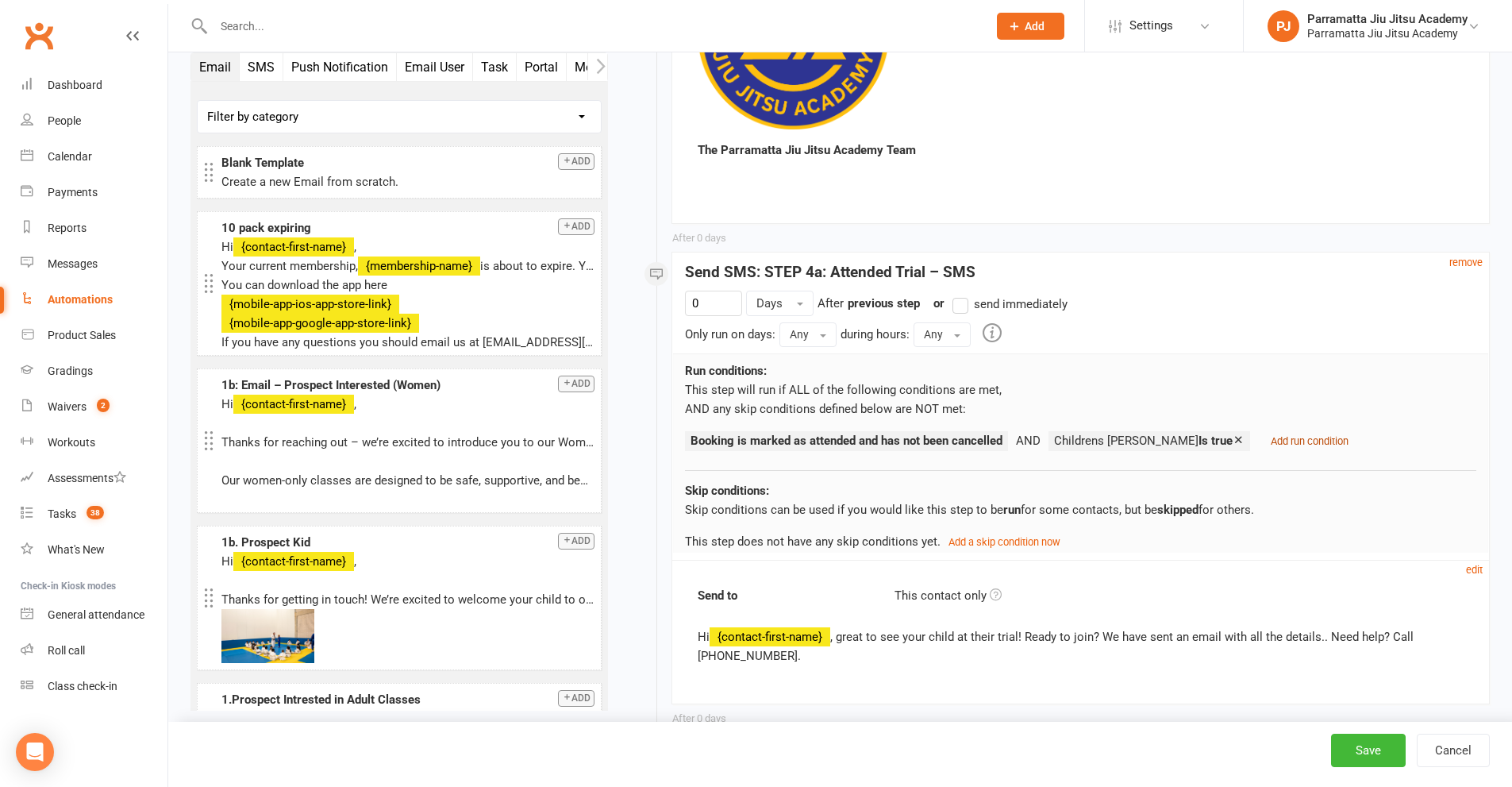
click at [1271, 435] on small "Add run condition" at bounding box center [1309, 441] width 78 height 12
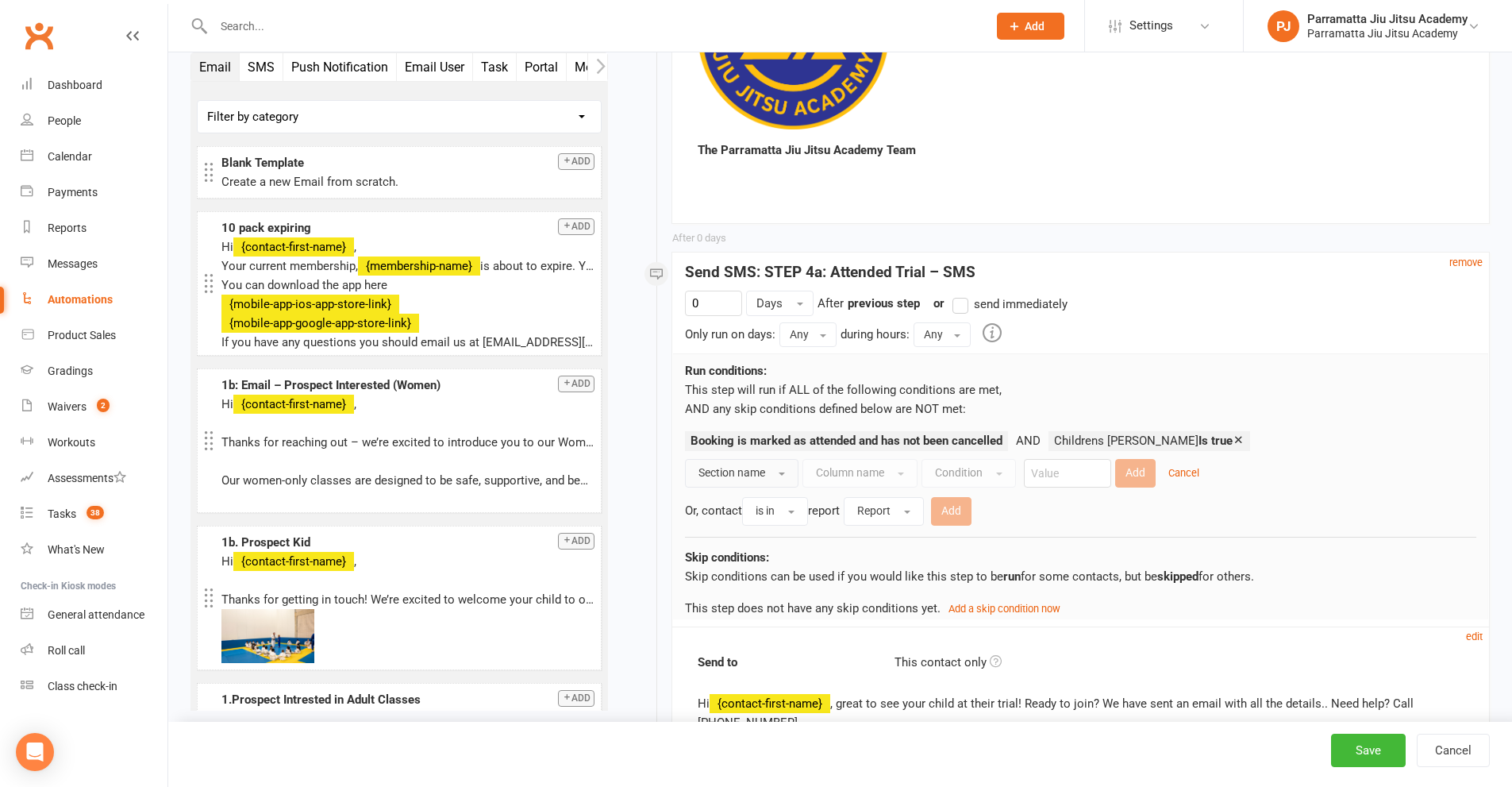
click at [760, 467] on span "Section name" at bounding box center [731, 472] width 66 height 13
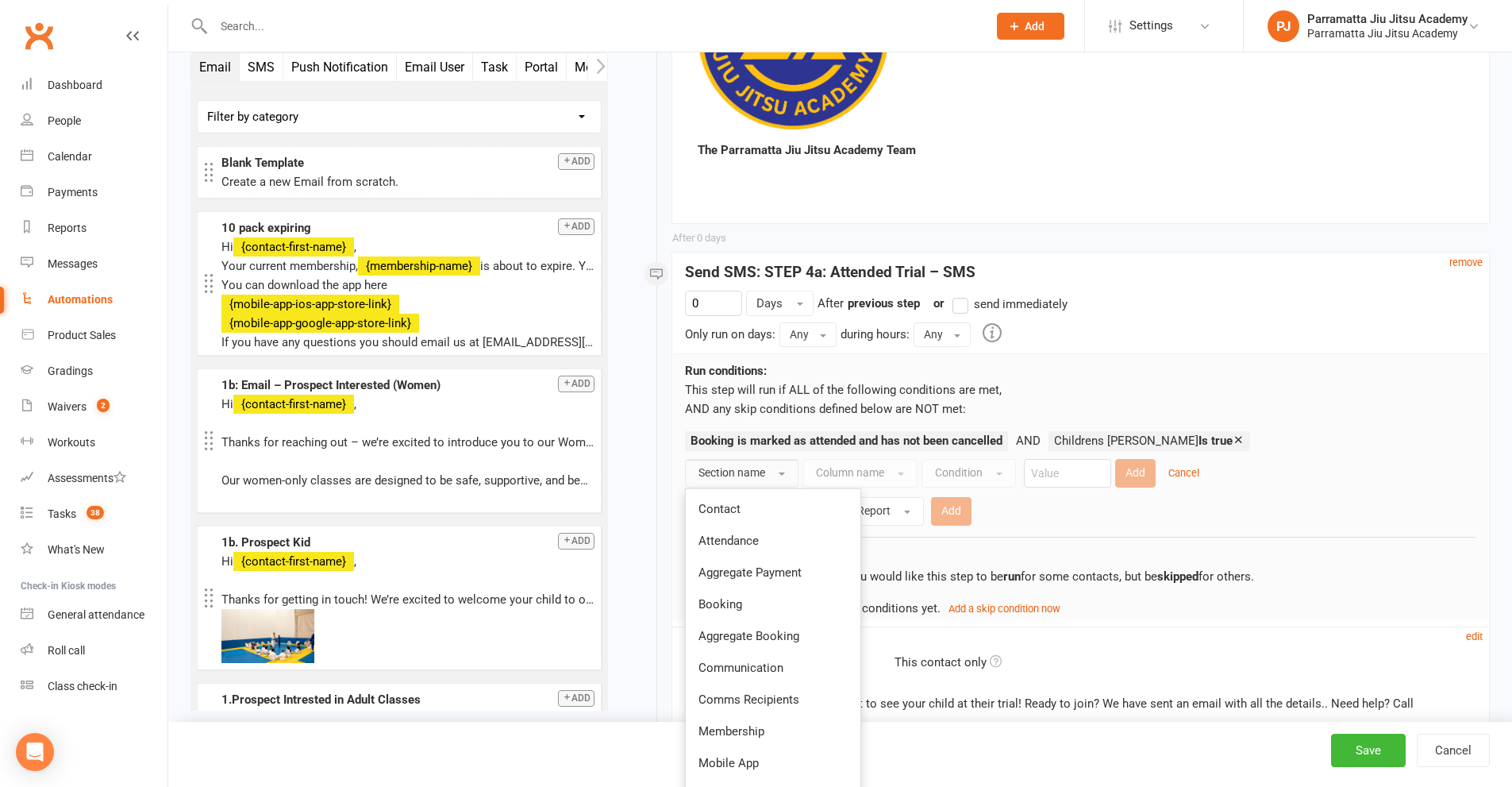
click at [759, 493] on link "Contact" at bounding box center [772, 508] width 174 height 32
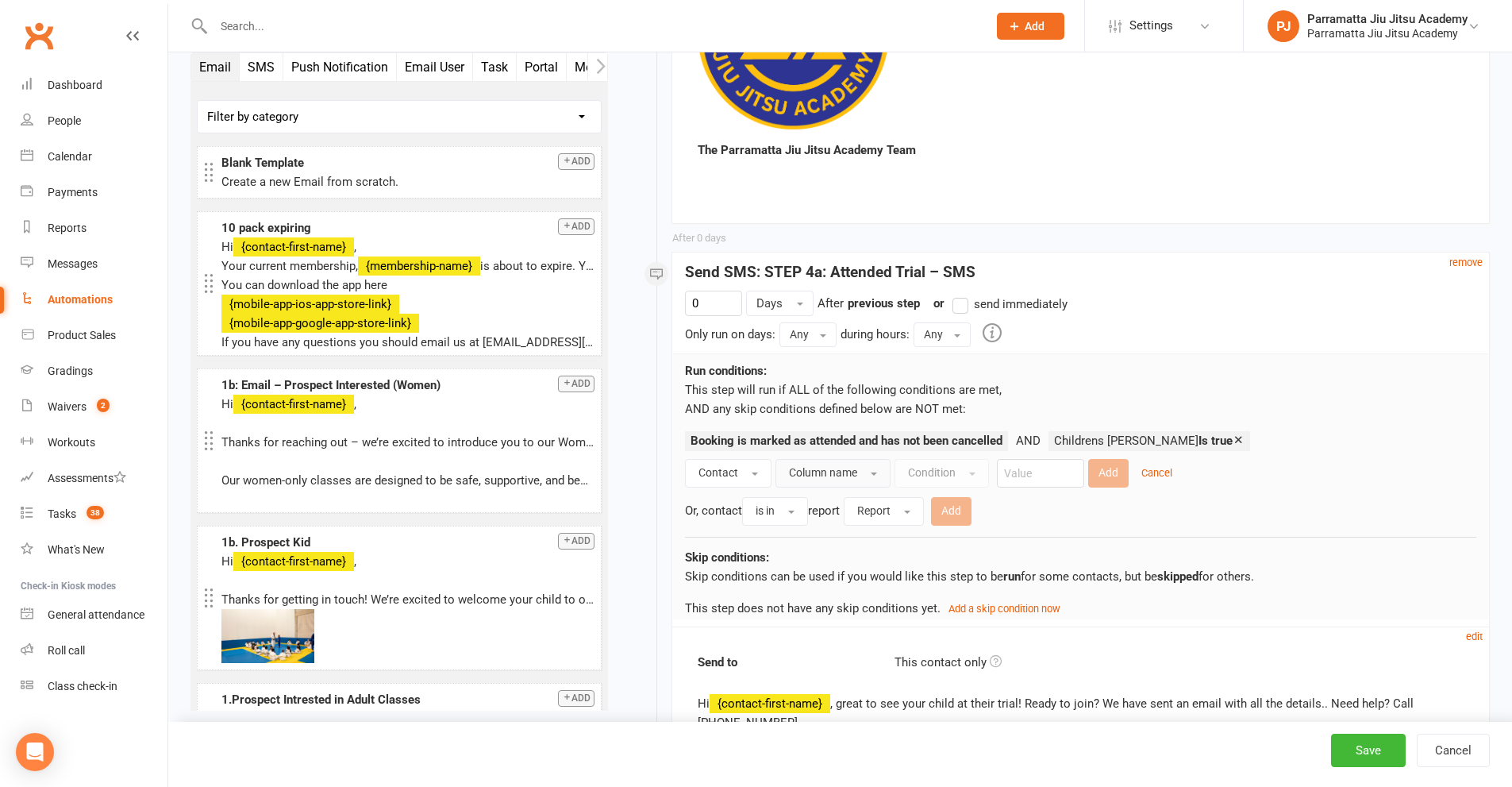
click at [851, 467] on span "Column name" at bounding box center [823, 472] width 68 height 13
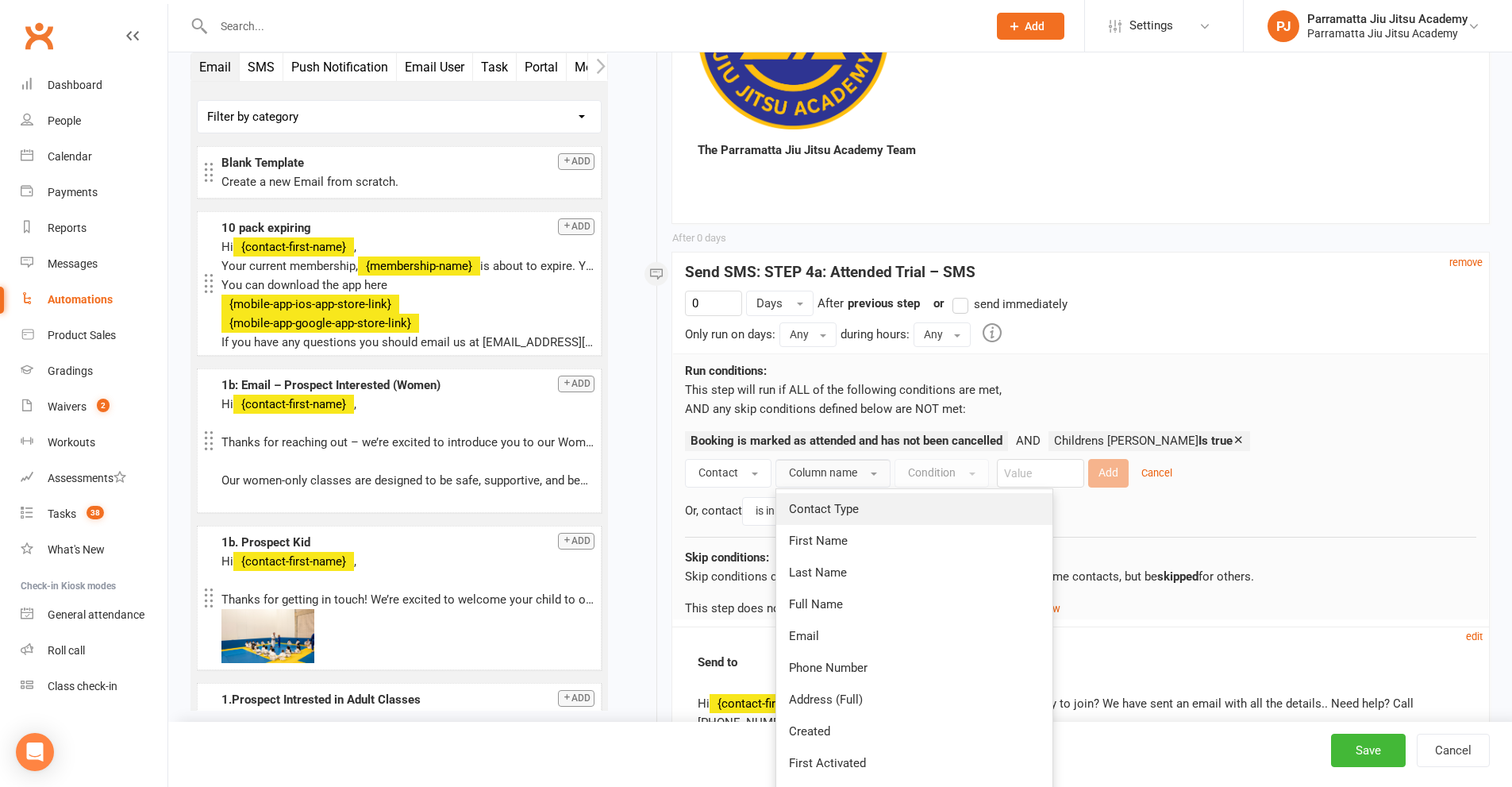
click at [845, 502] on span "Contact Type" at bounding box center [824, 508] width 70 height 15
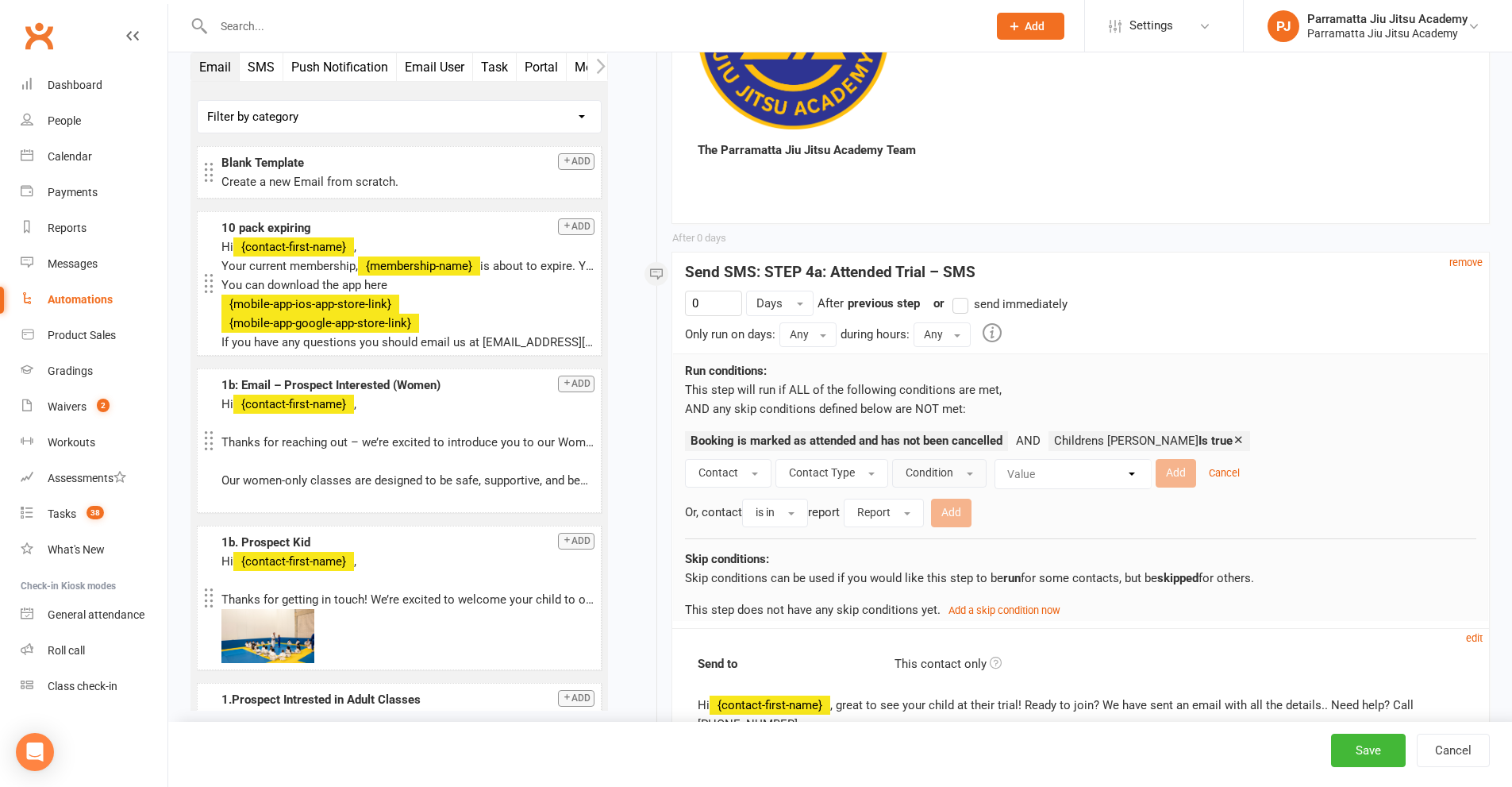
click at [920, 467] on span "Condition" at bounding box center [929, 472] width 48 height 13
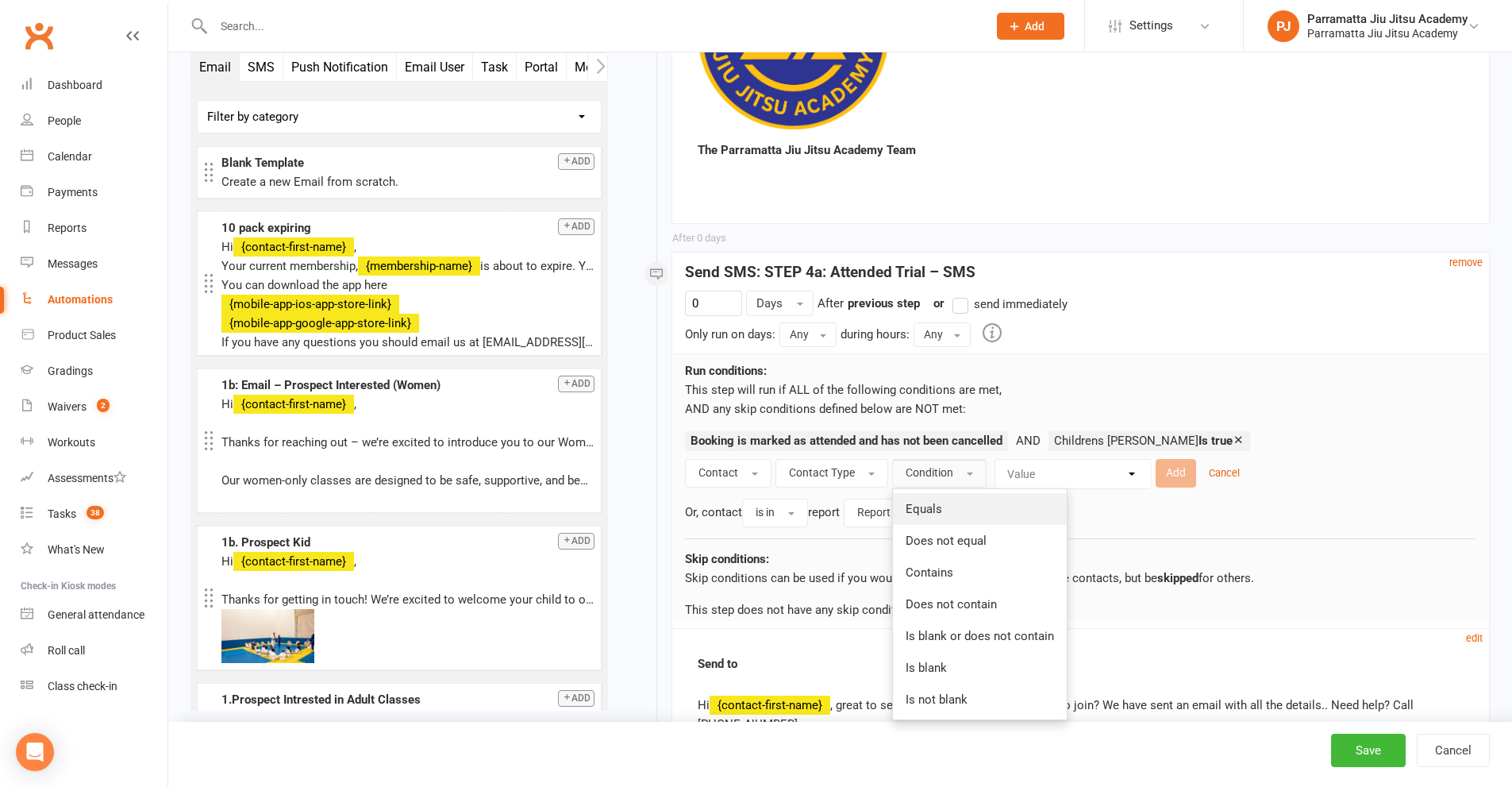
click at [942, 493] on link "Equals" at bounding box center [979, 508] width 174 height 32
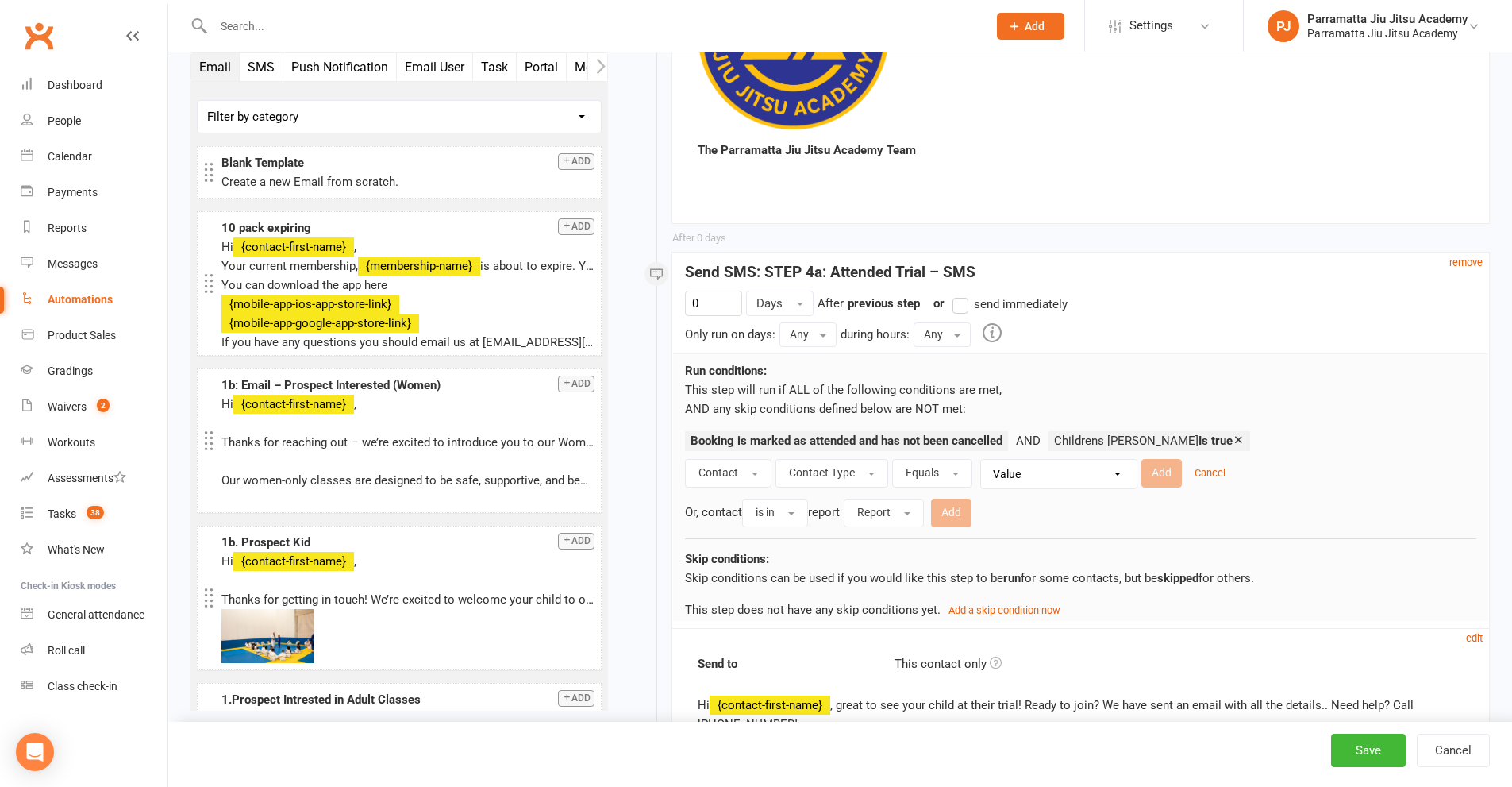
click at [1051, 460] on select "Value Member Prospect Non-attending Contact" at bounding box center [1063, 473] width 156 height 28
select select "1"
click at [985, 460] on select "Value Member Prospect Non-attending Contact" at bounding box center [1063, 473] width 156 height 28
click at [1159, 459] on button "Add" at bounding box center [1162, 472] width 41 height 28
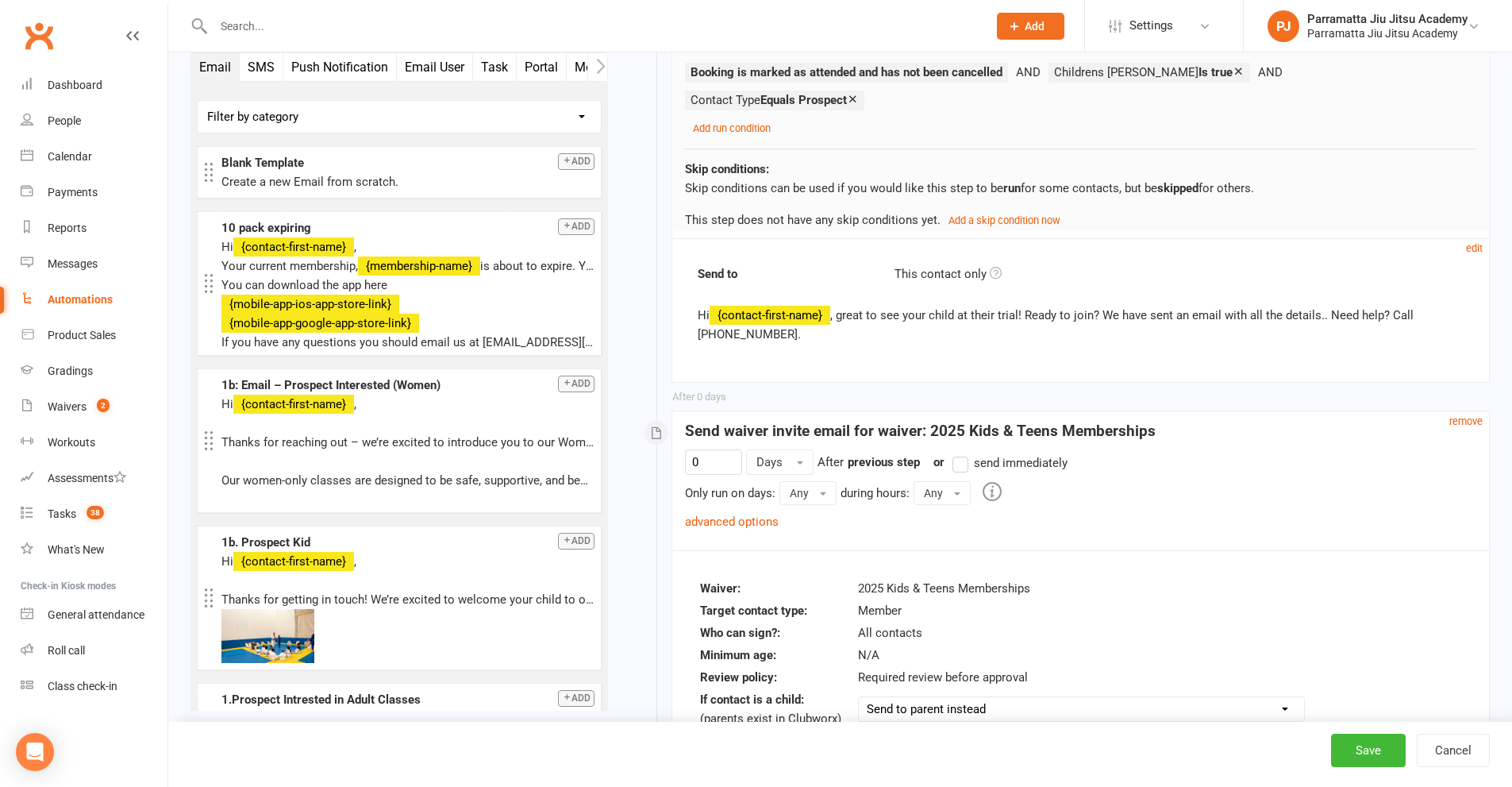
scroll to position [1668, 0]
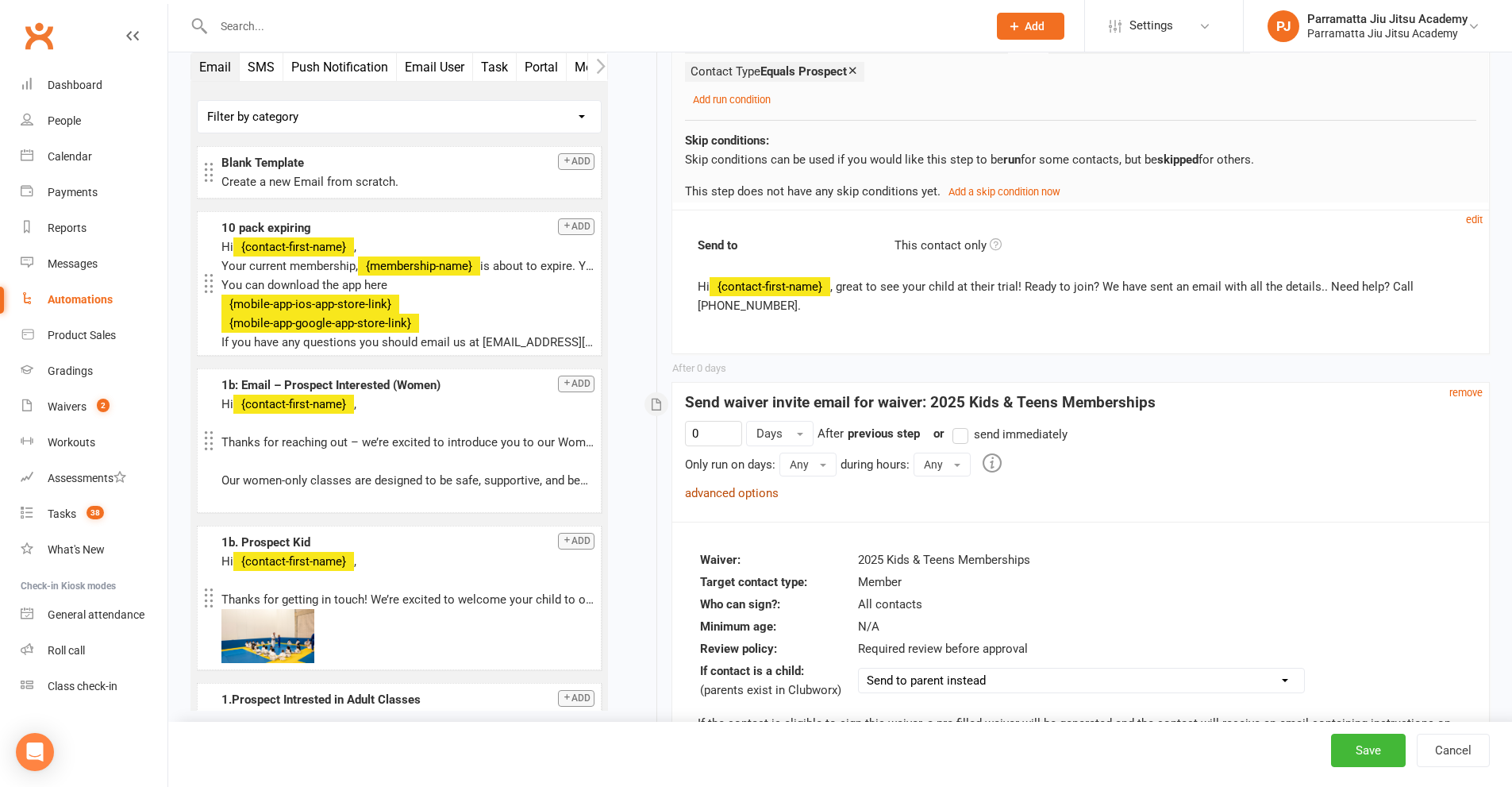
click at [733, 486] on link "advanced options" at bounding box center [732, 493] width 93 height 15
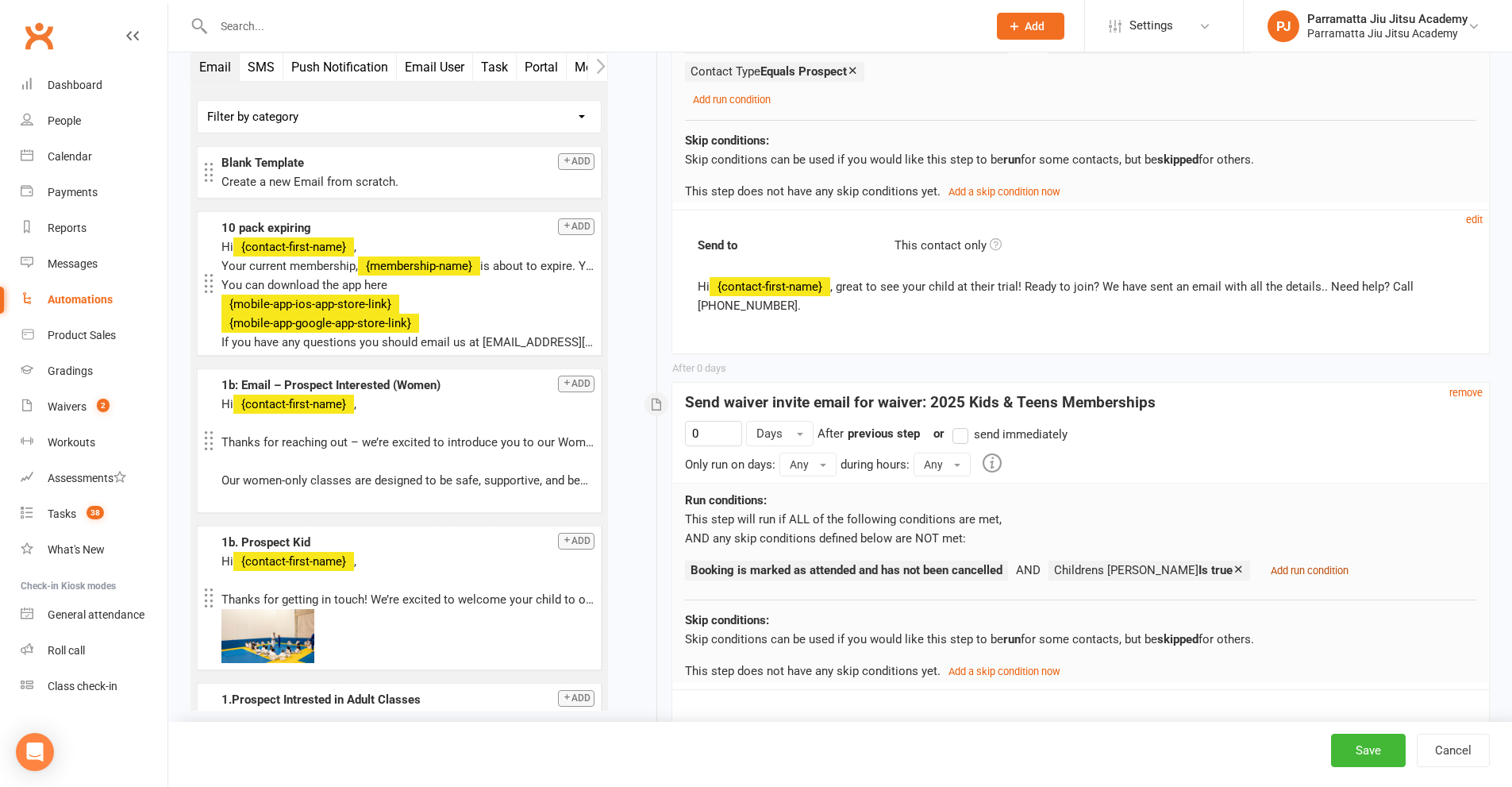
click at [1298, 565] on small "Add run condition" at bounding box center [1309, 571] width 78 height 12
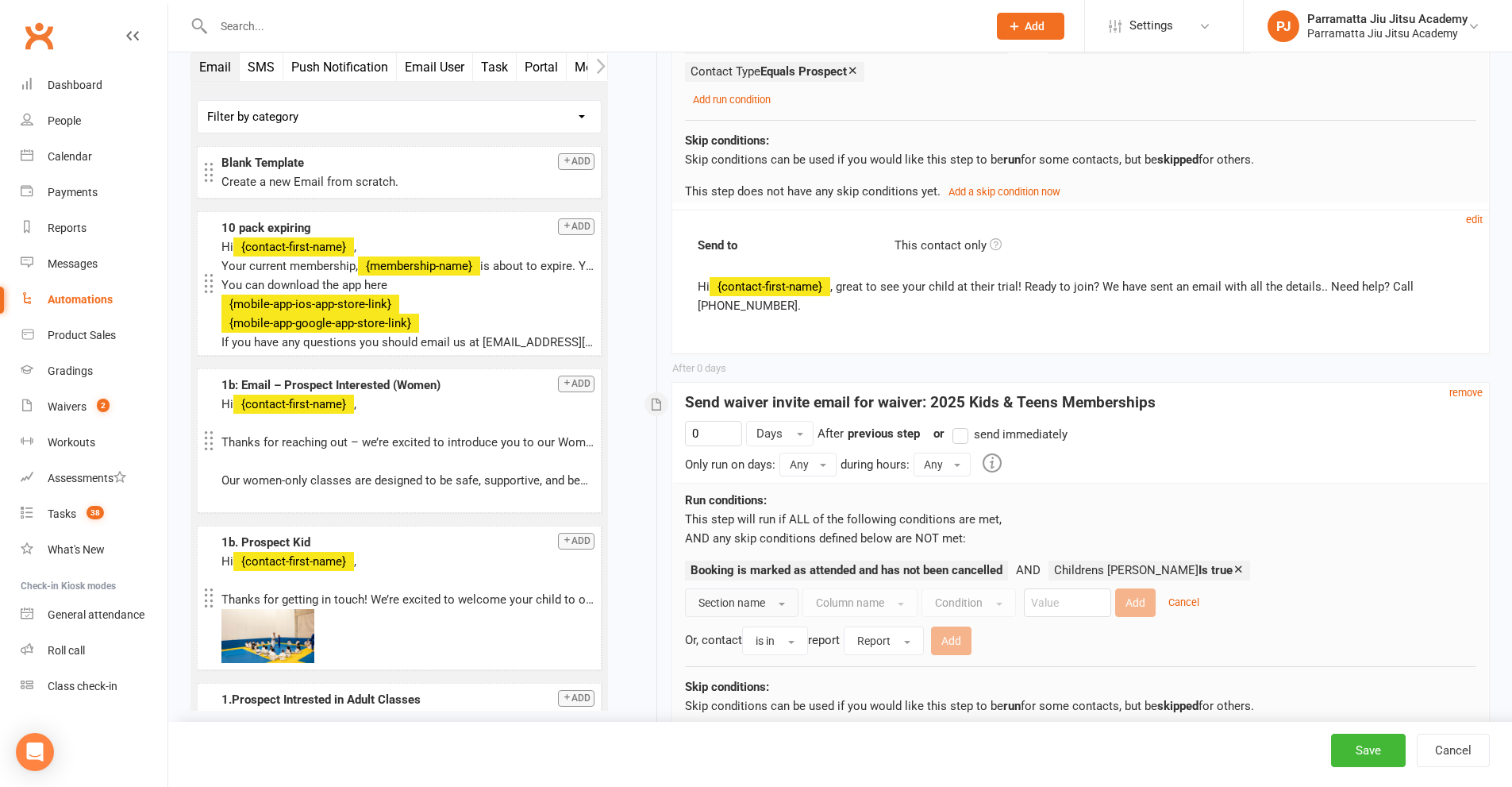
drag, startPoint x: 729, startPoint y: 540, endPoint x: 744, endPoint y: 543, distance: 15.3
click at [729, 588] on button "Section name" at bounding box center [742, 602] width 114 height 28
click at [767, 622] on link "Contact" at bounding box center [772, 638] width 174 height 32
click at [857, 596] on span "Column name" at bounding box center [823, 602] width 68 height 13
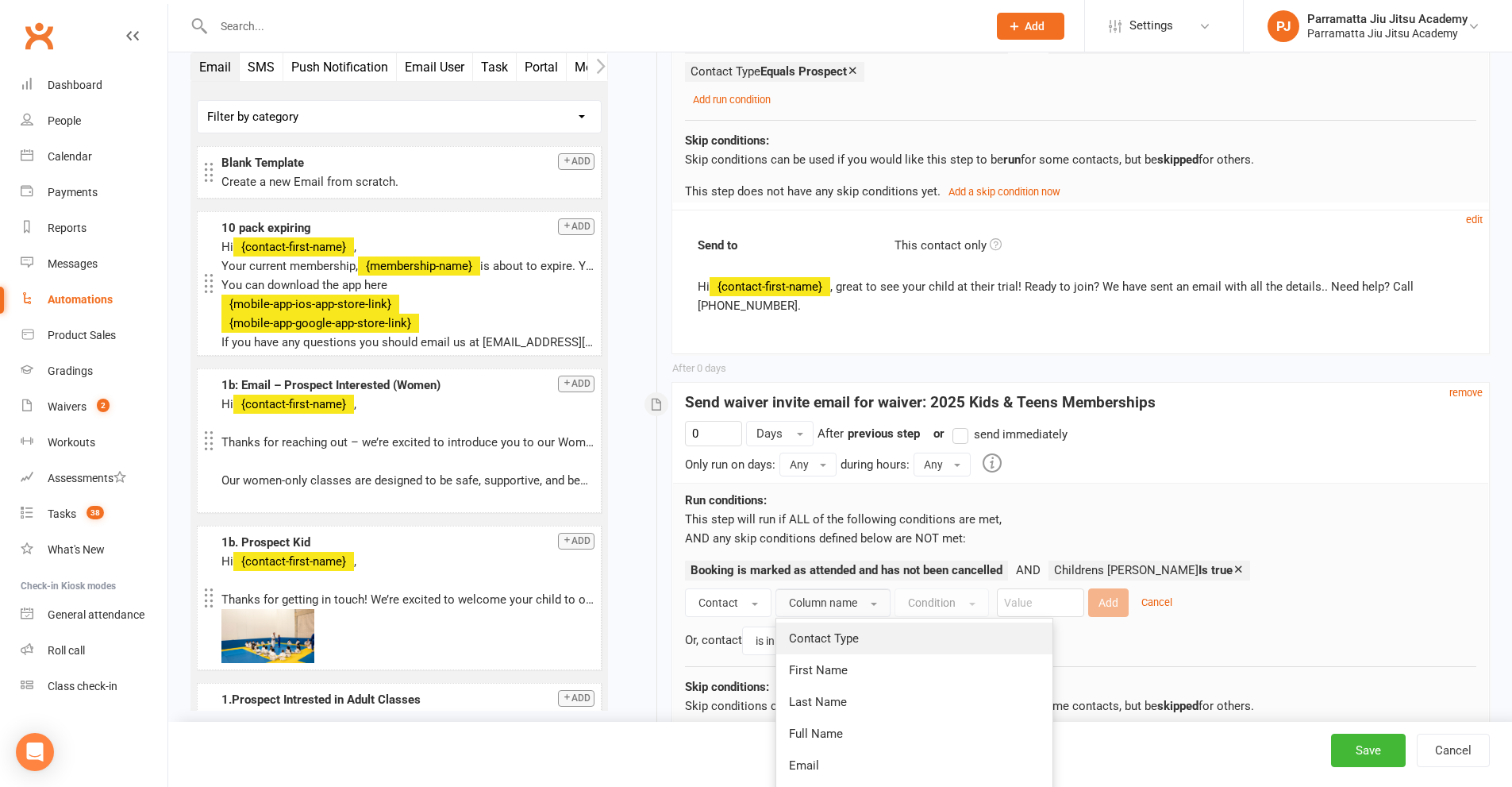
drag, startPoint x: 849, startPoint y: 579, endPoint x: 875, endPoint y: 573, distance: 26.7
click at [849, 631] on span "Contact Type" at bounding box center [824, 638] width 70 height 15
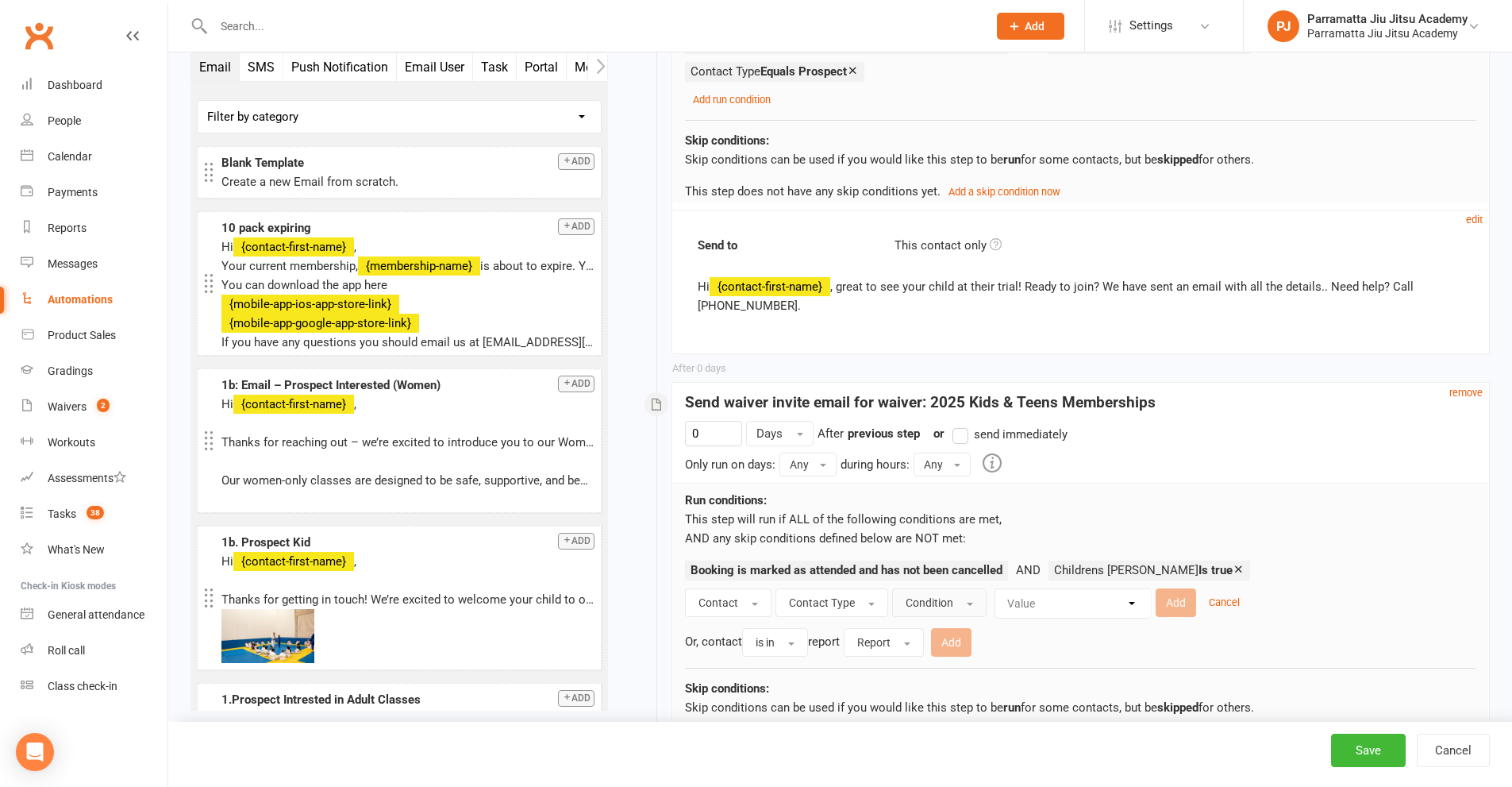
click at [934, 596] on span "Condition" at bounding box center [929, 602] width 48 height 13
click at [945, 622] on link "Equals" at bounding box center [979, 638] width 174 height 32
click at [1063, 589] on select "Value Member Prospect Non-attending Contact" at bounding box center [1063, 603] width 156 height 28
select select "1"
click at [985, 589] on select "Value Member Prospect Non-attending Contact" at bounding box center [1063, 603] width 156 height 28
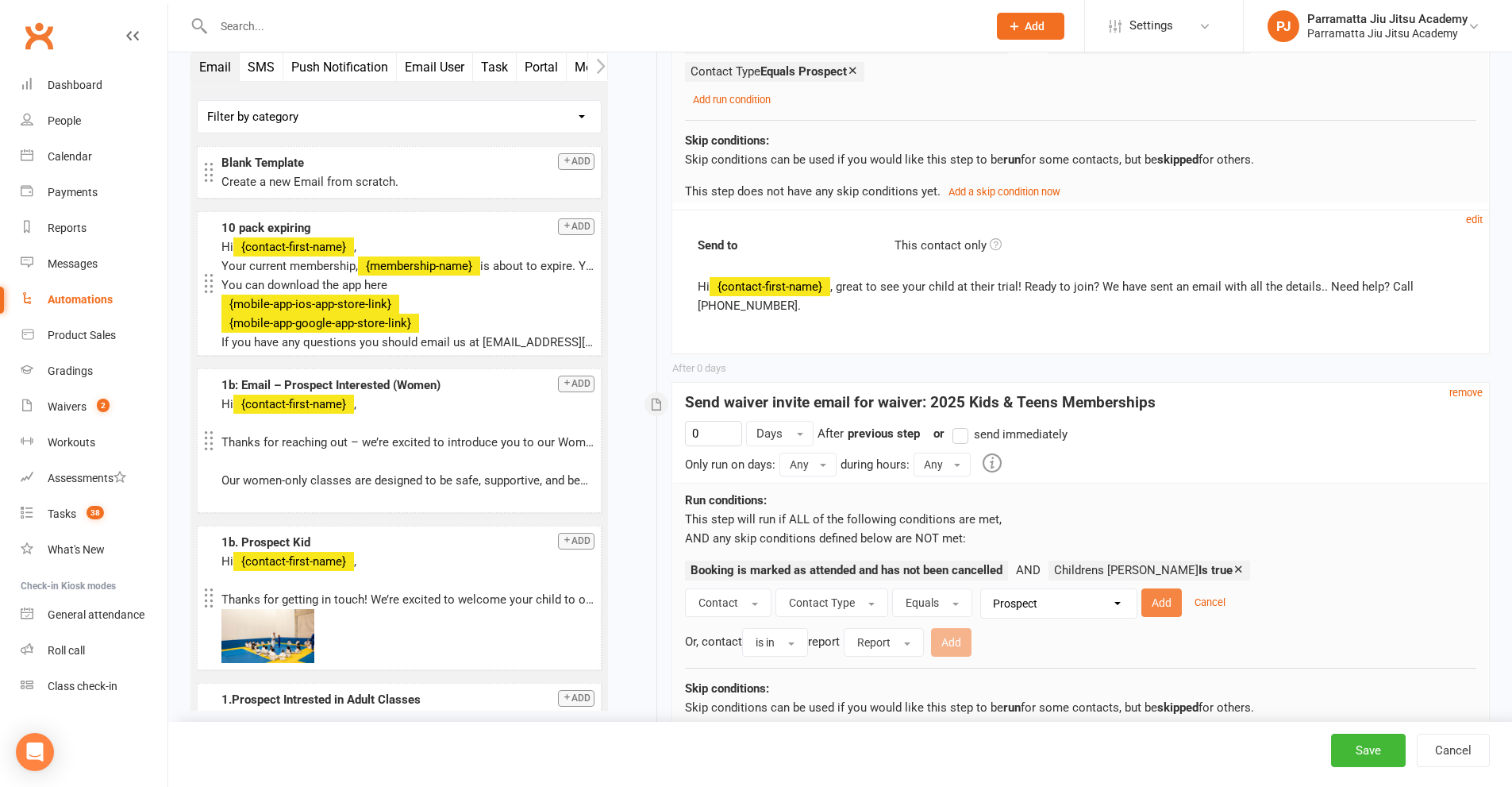
click at [1159, 588] on button "Add" at bounding box center [1162, 602] width 41 height 28
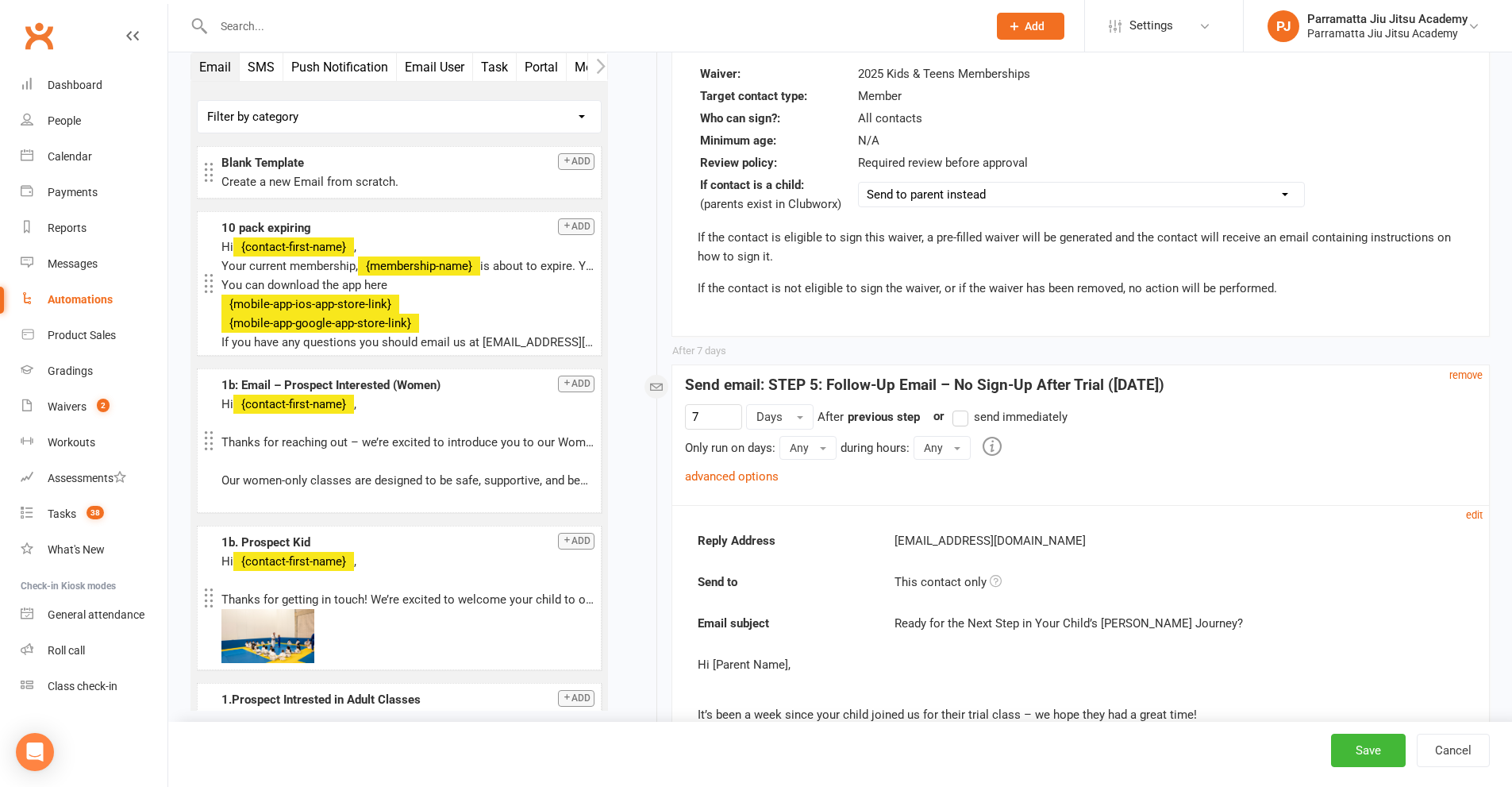
scroll to position [2382, 0]
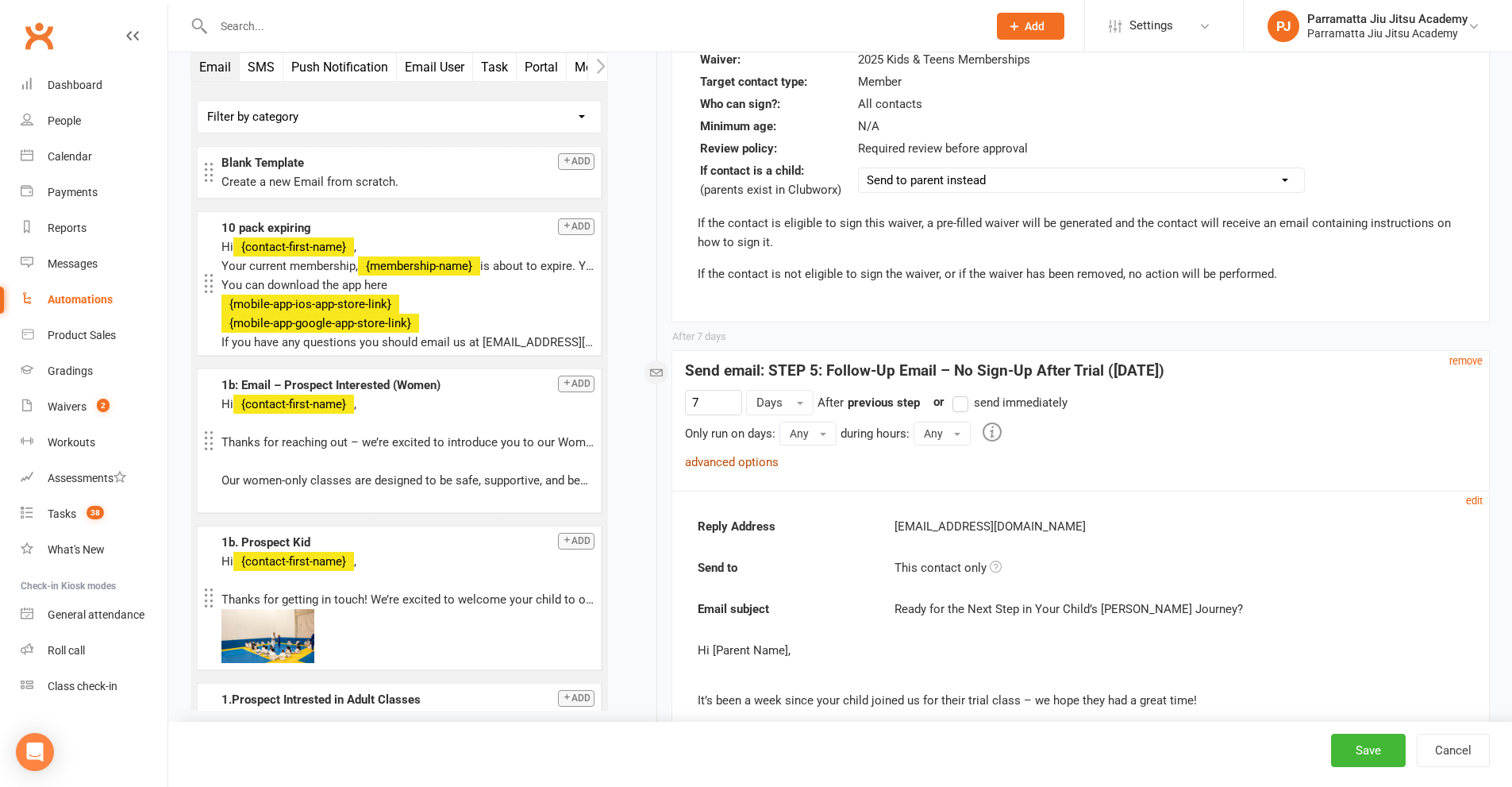
click at [723, 455] on link "advanced options" at bounding box center [732, 462] width 93 height 15
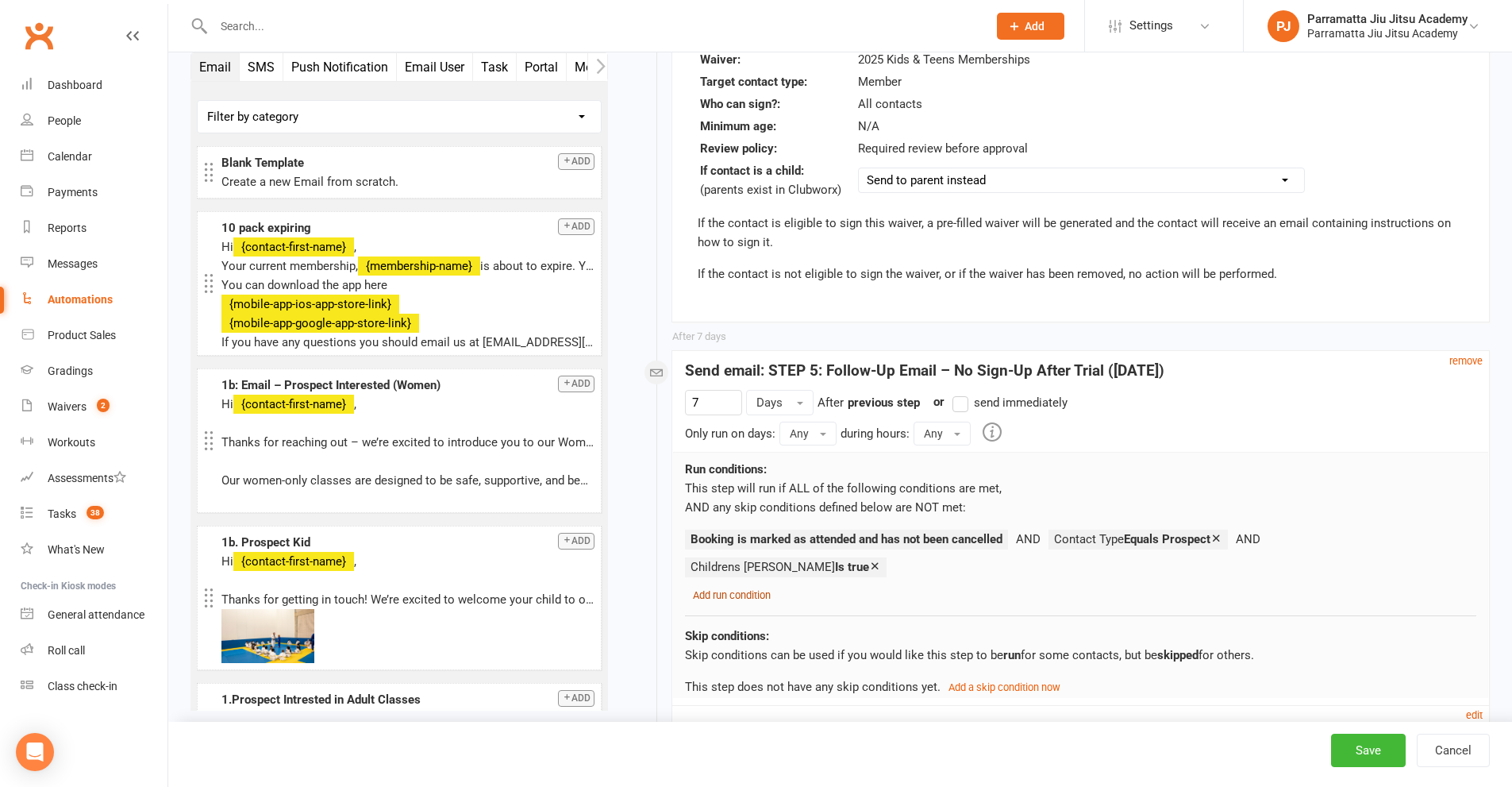
click at [729, 589] on small "Add run condition" at bounding box center [732, 595] width 78 height 12
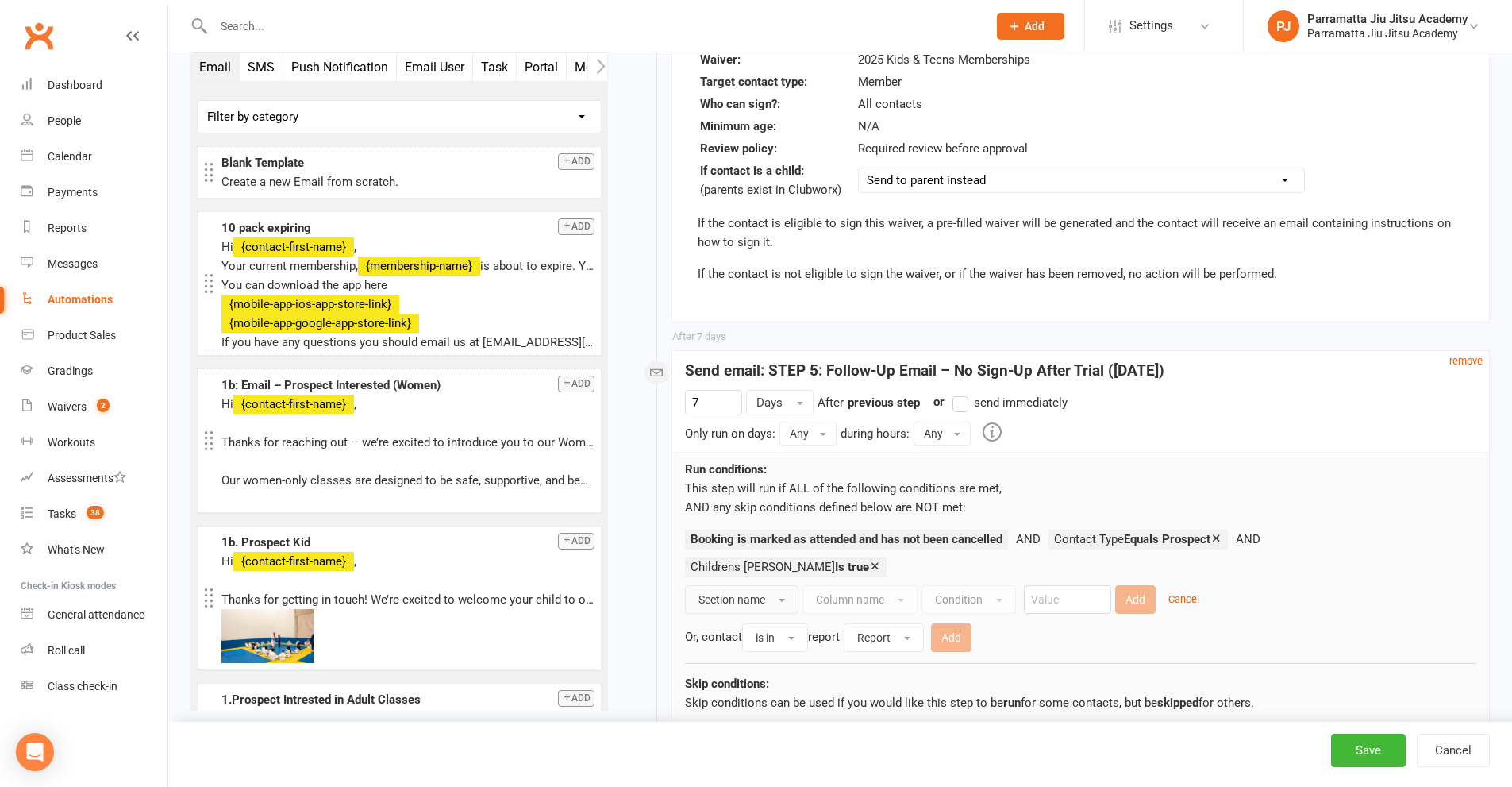
click at [755, 593] on span "Section name" at bounding box center [731, 599] width 66 height 13
click at [749, 619] on link "Contact" at bounding box center [772, 635] width 174 height 32
click at [849, 593] on span "Column name" at bounding box center [823, 599] width 68 height 13
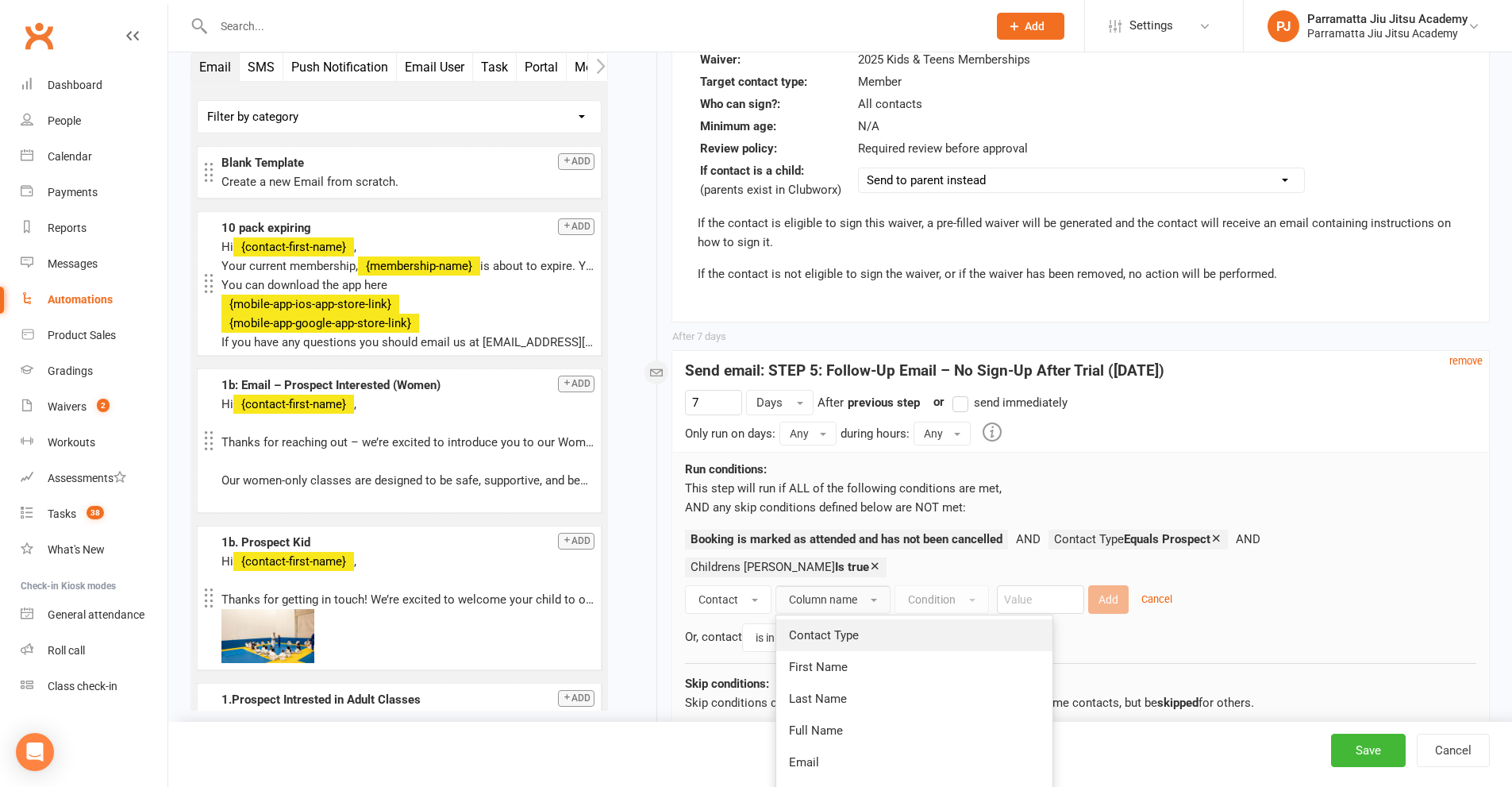
click at [849, 628] on span "Contact Type" at bounding box center [824, 635] width 70 height 15
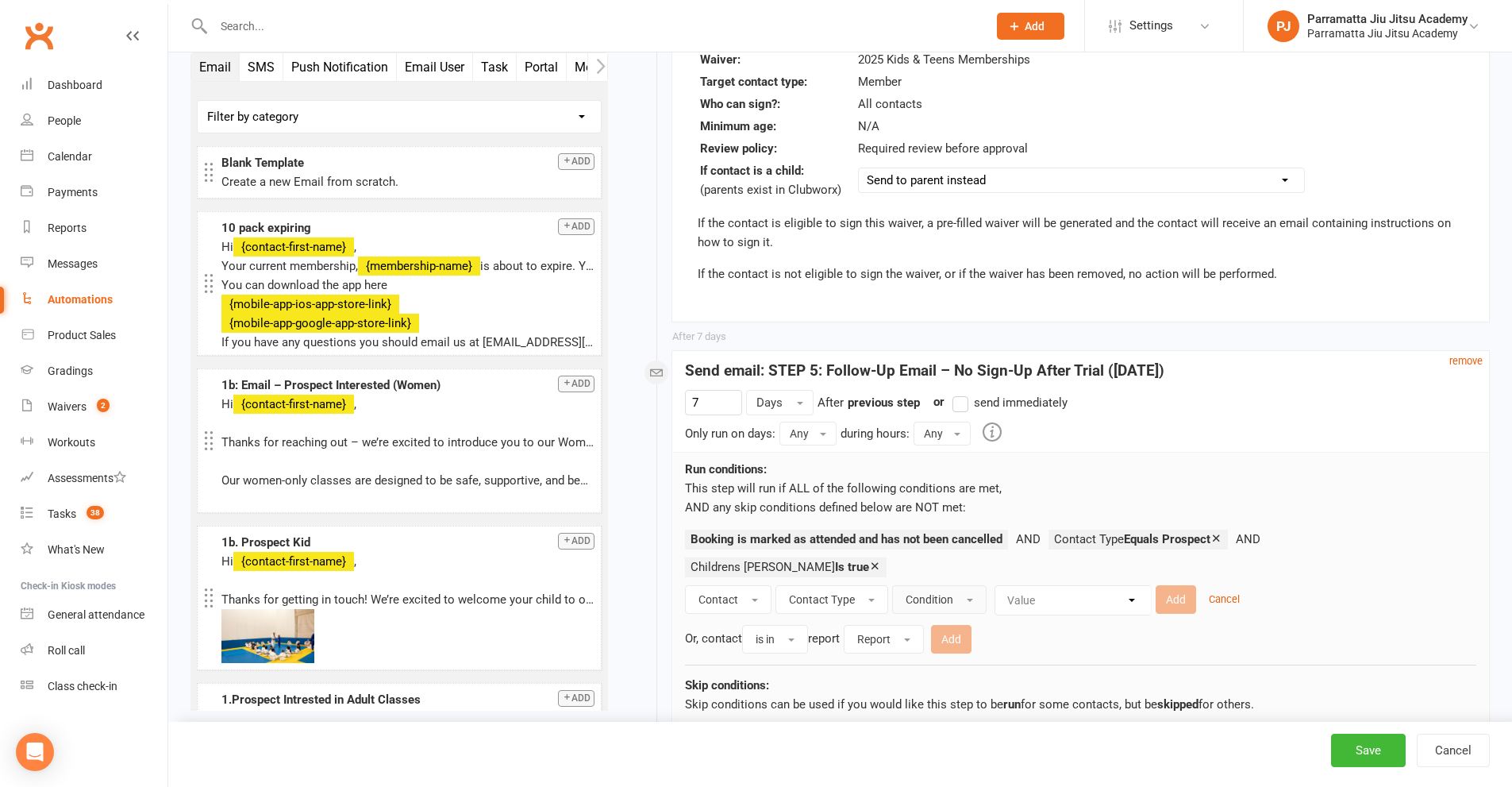
click at [948, 593] on span "Condition" at bounding box center [929, 599] width 48 height 13
click at [849, 593] on span "Contact Type" at bounding box center [822, 599] width 66 height 13
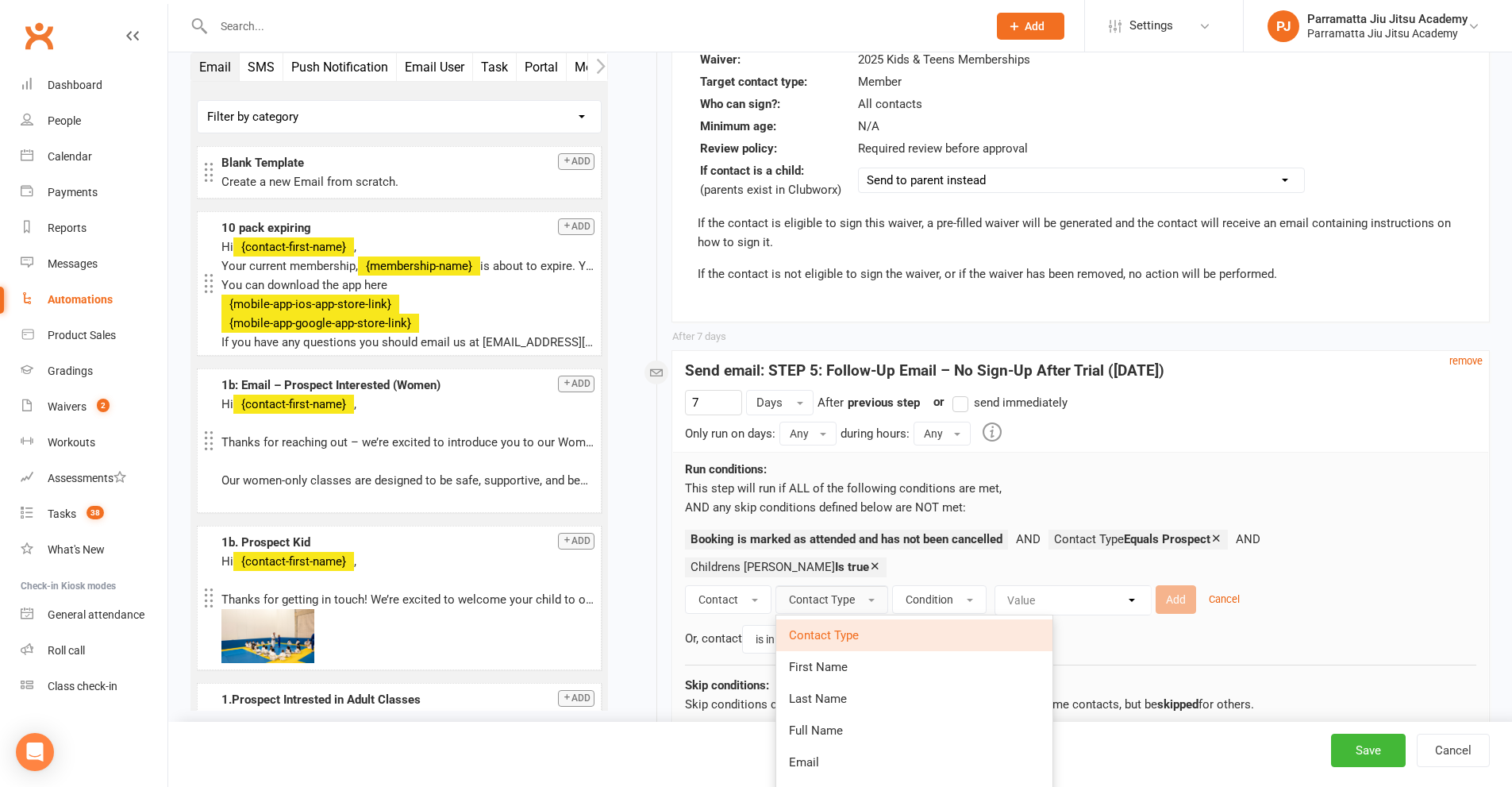
click at [849, 593] on span "Contact Type" at bounding box center [822, 599] width 66 height 13
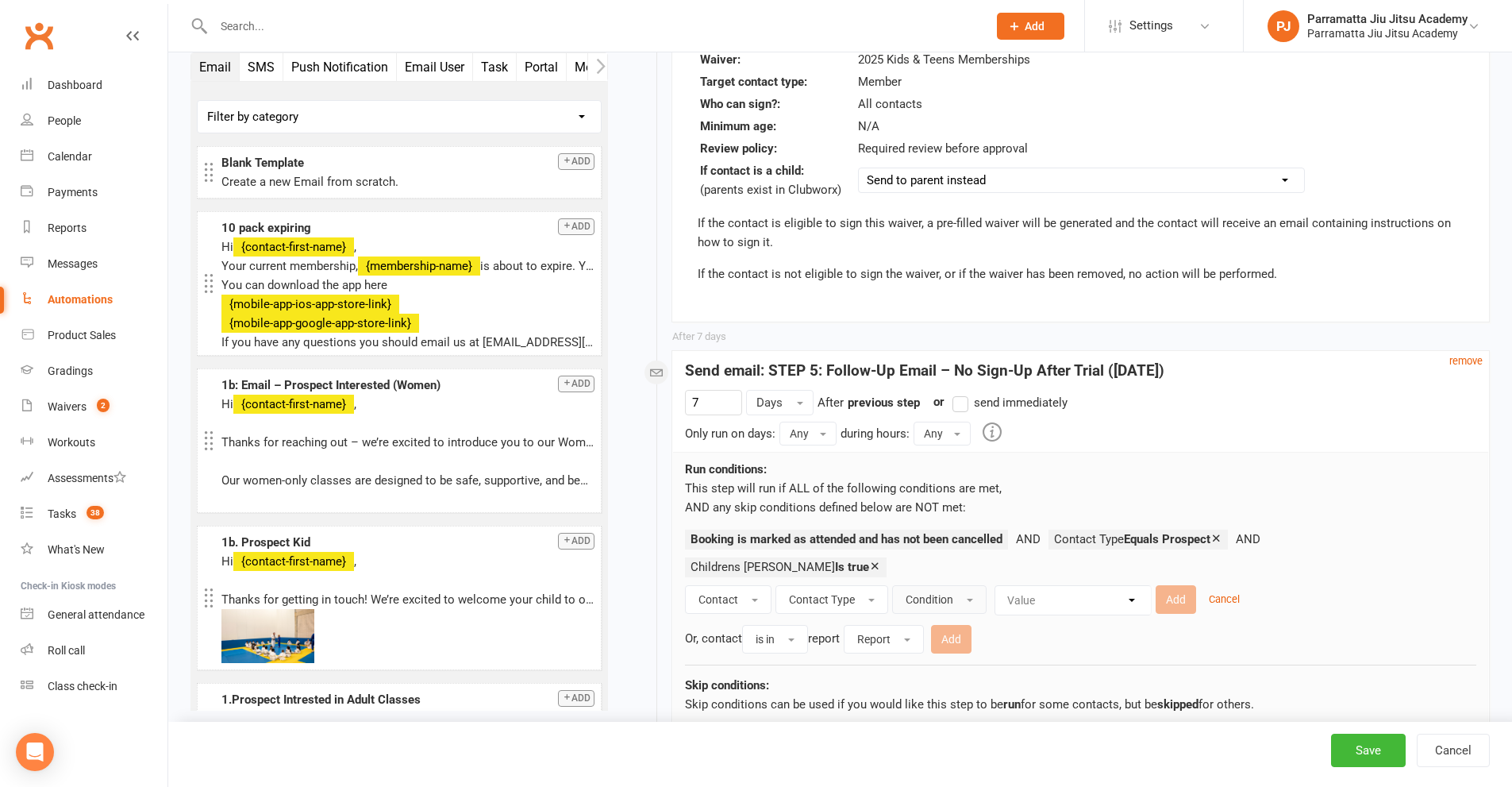
click at [948, 593] on span "Condition" at bounding box center [929, 599] width 48 height 13
click at [943, 619] on link "Equals" at bounding box center [979, 635] width 174 height 32
click at [1084, 586] on select "Value Member Prospect Non-attending Contact" at bounding box center [1063, 600] width 156 height 28
select select "1"
click at [985, 586] on select "Value Member Prospect Non-attending Contact" at bounding box center [1063, 600] width 156 height 28
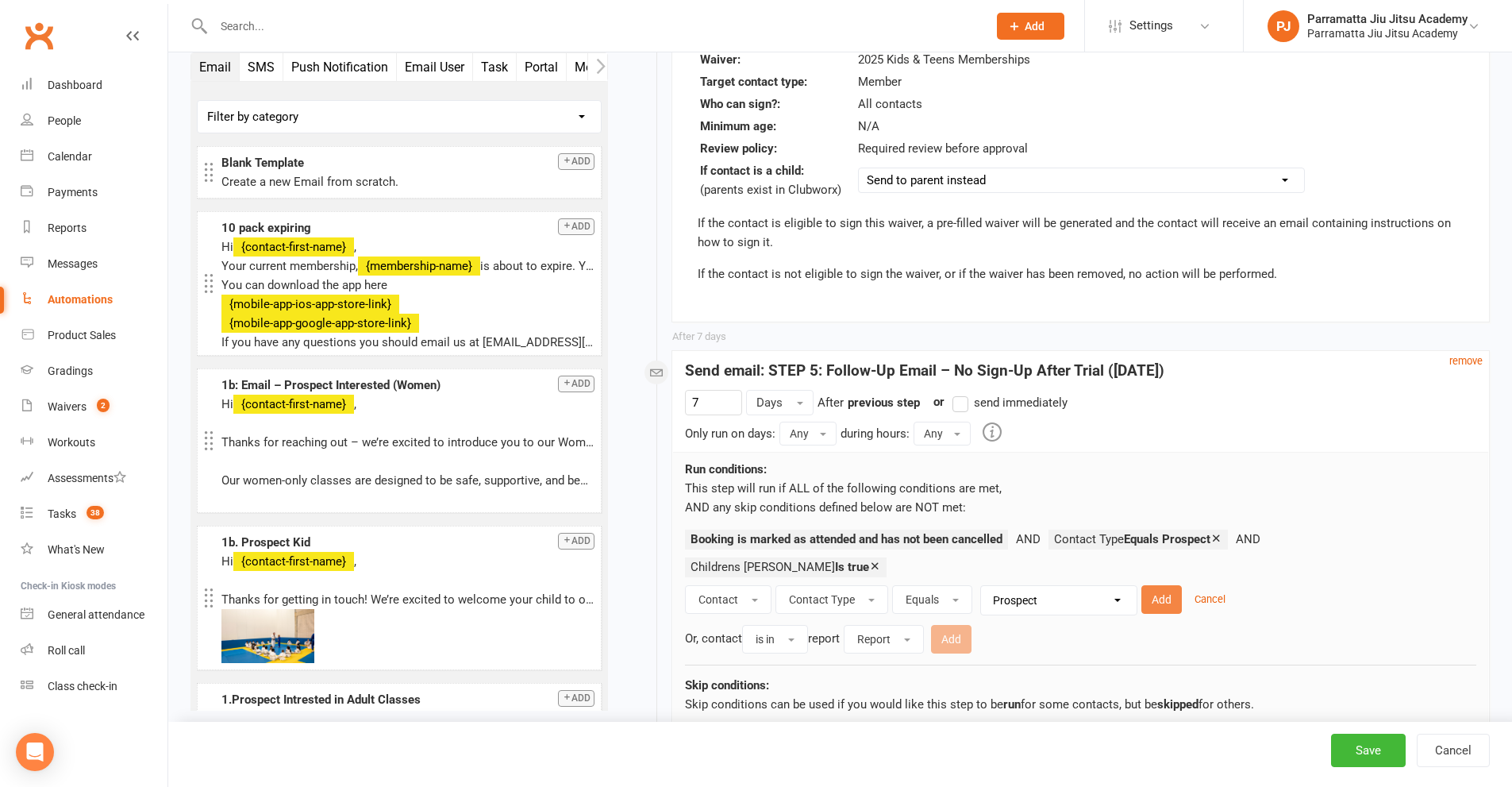
click at [1165, 585] on button "Add" at bounding box center [1162, 599] width 41 height 28
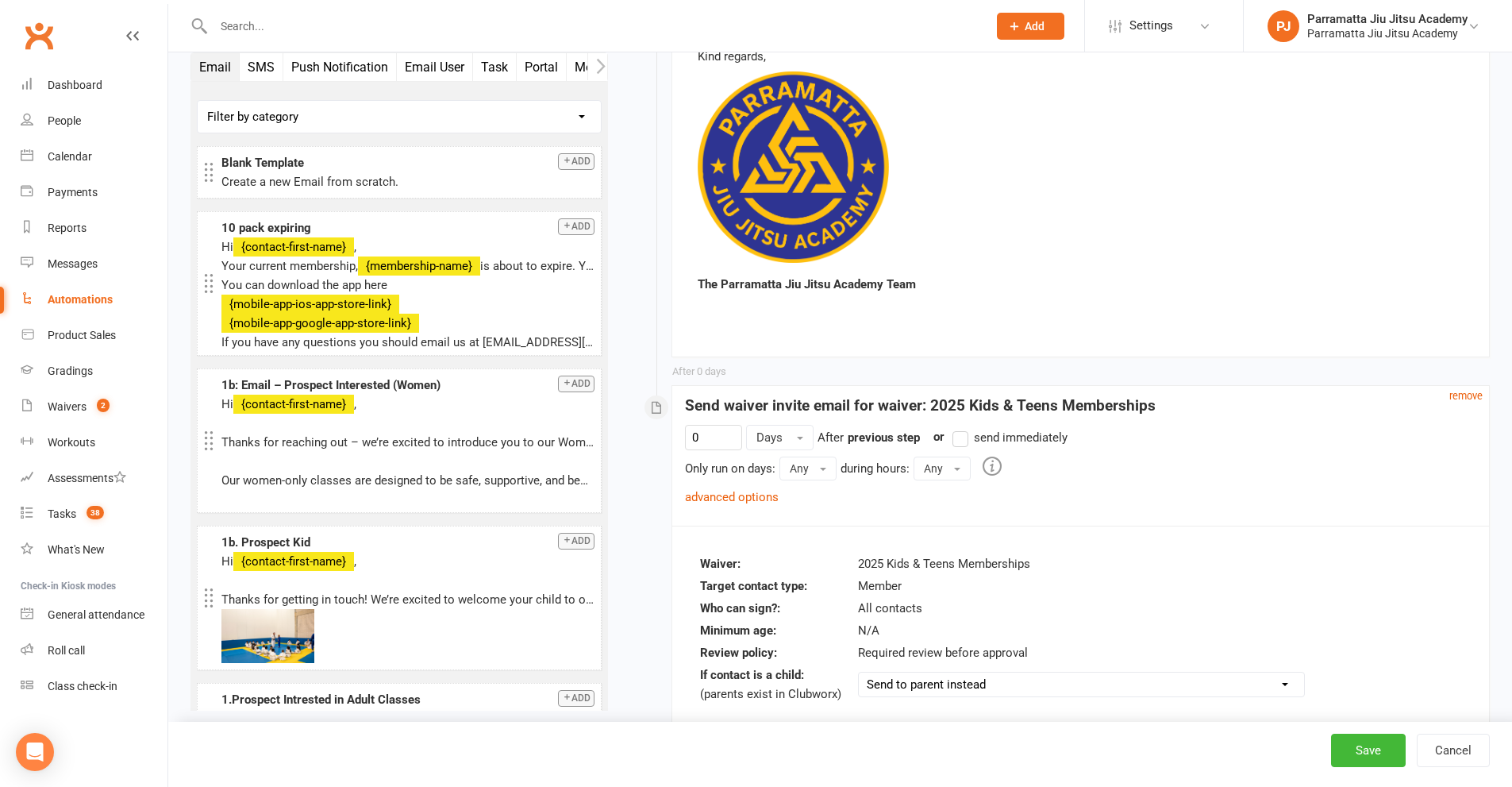
scroll to position [3812, 0]
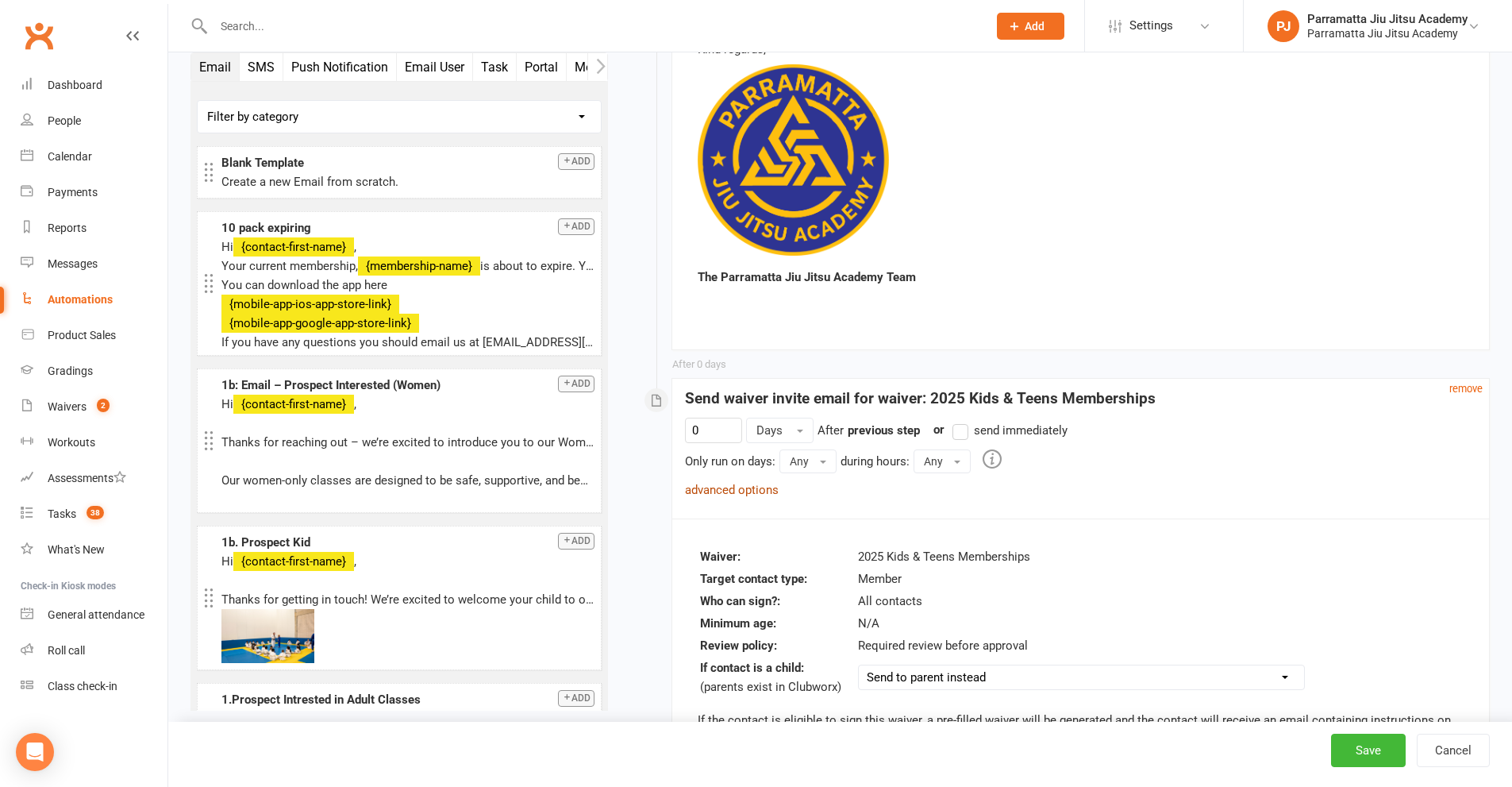
click at [719, 483] on link "advanced options" at bounding box center [732, 490] width 93 height 15
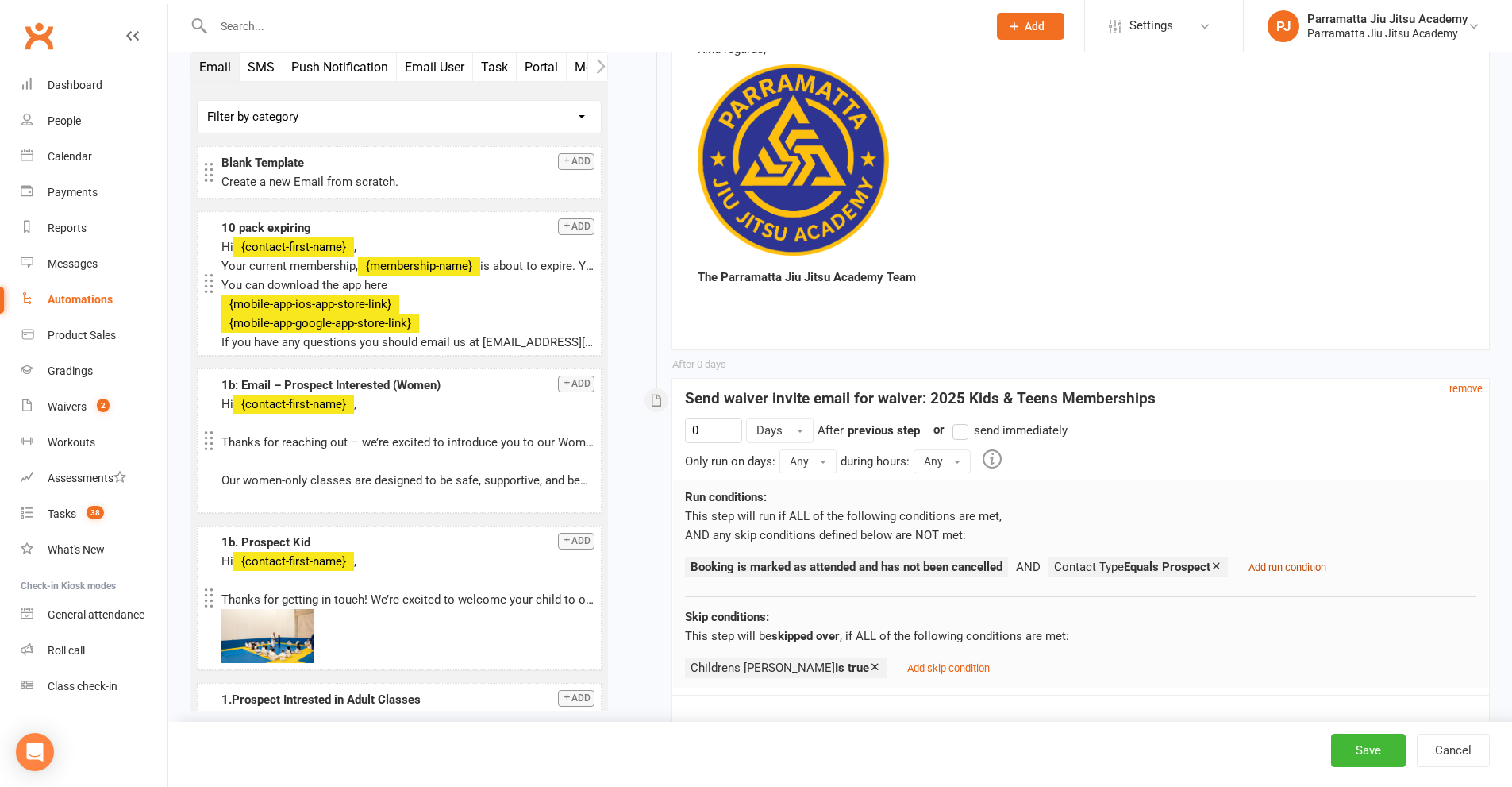
click at [1305, 561] on small "Add run condition" at bounding box center [1288, 567] width 78 height 12
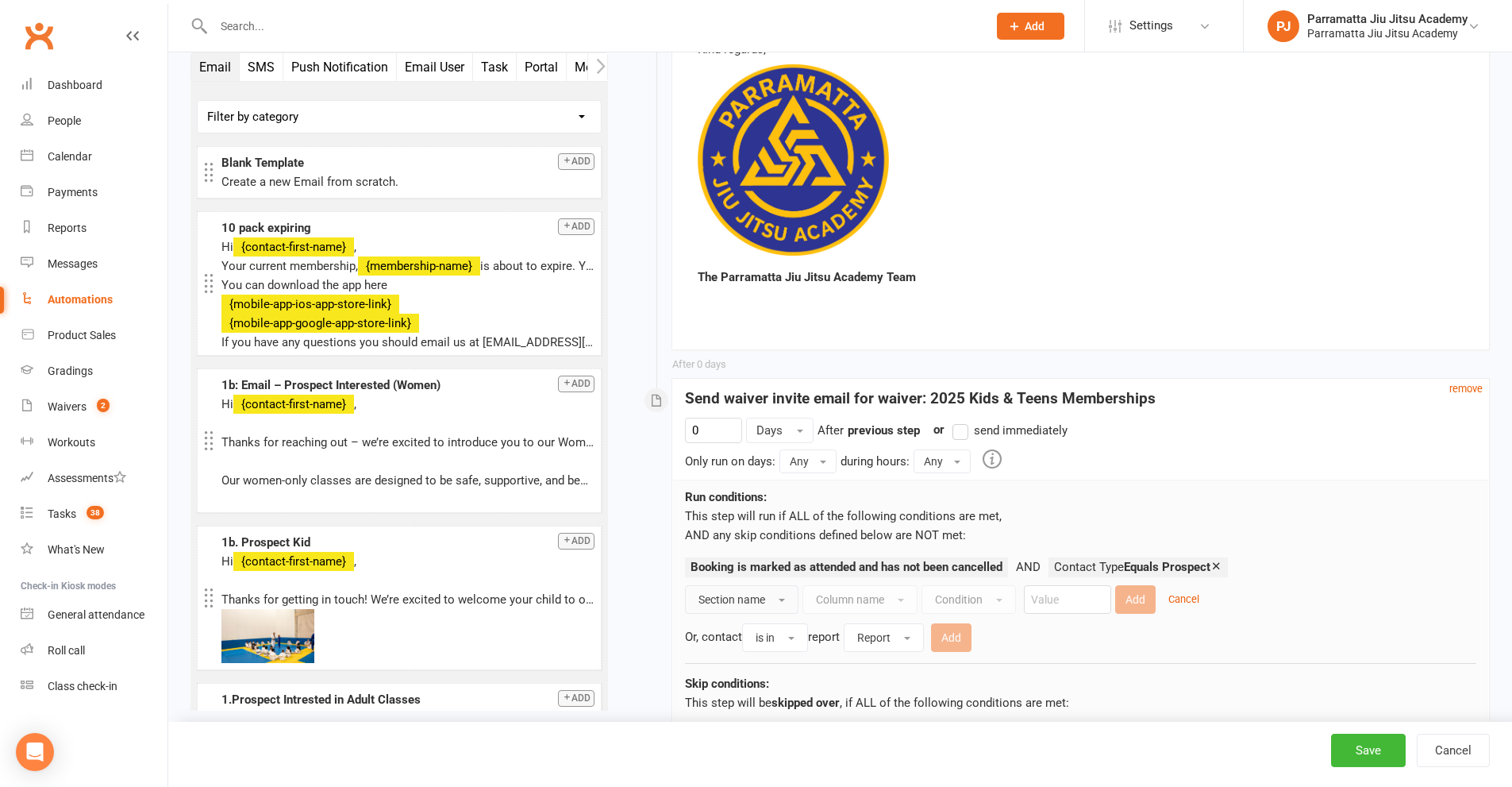
click at [755, 585] on button "Section name" at bounding box center [742, 599] width 114 height 28
click at [745, 619] on link "Contact" at bounding box center [772, 635] width 174 height 32
click at [863, 585] on button "Column name" at bounding box center [833, 599] width 115 height 28
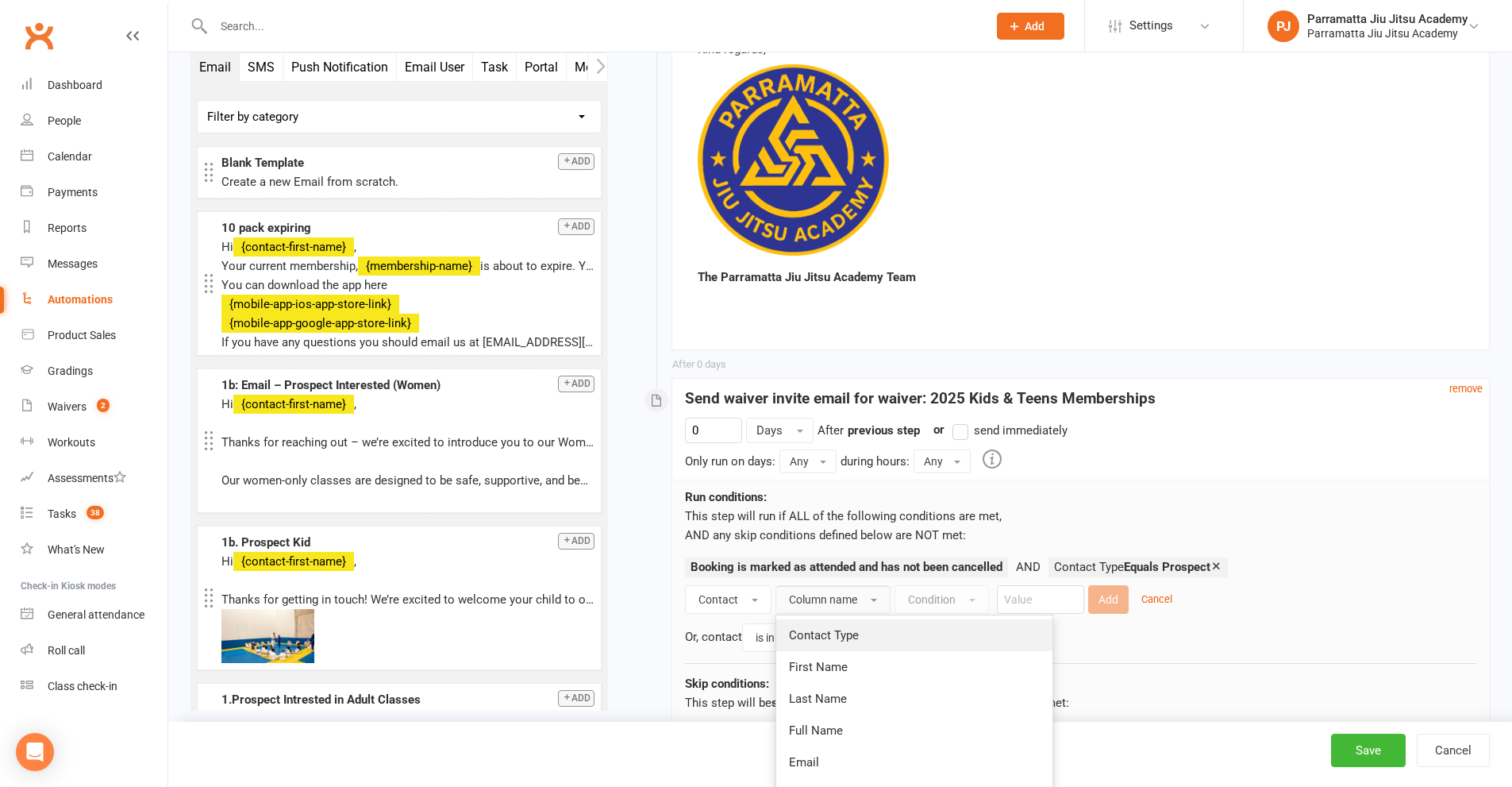
click at [861, 619] on link "Contact Type" at bounding box center [914, 635] width 277 height 32
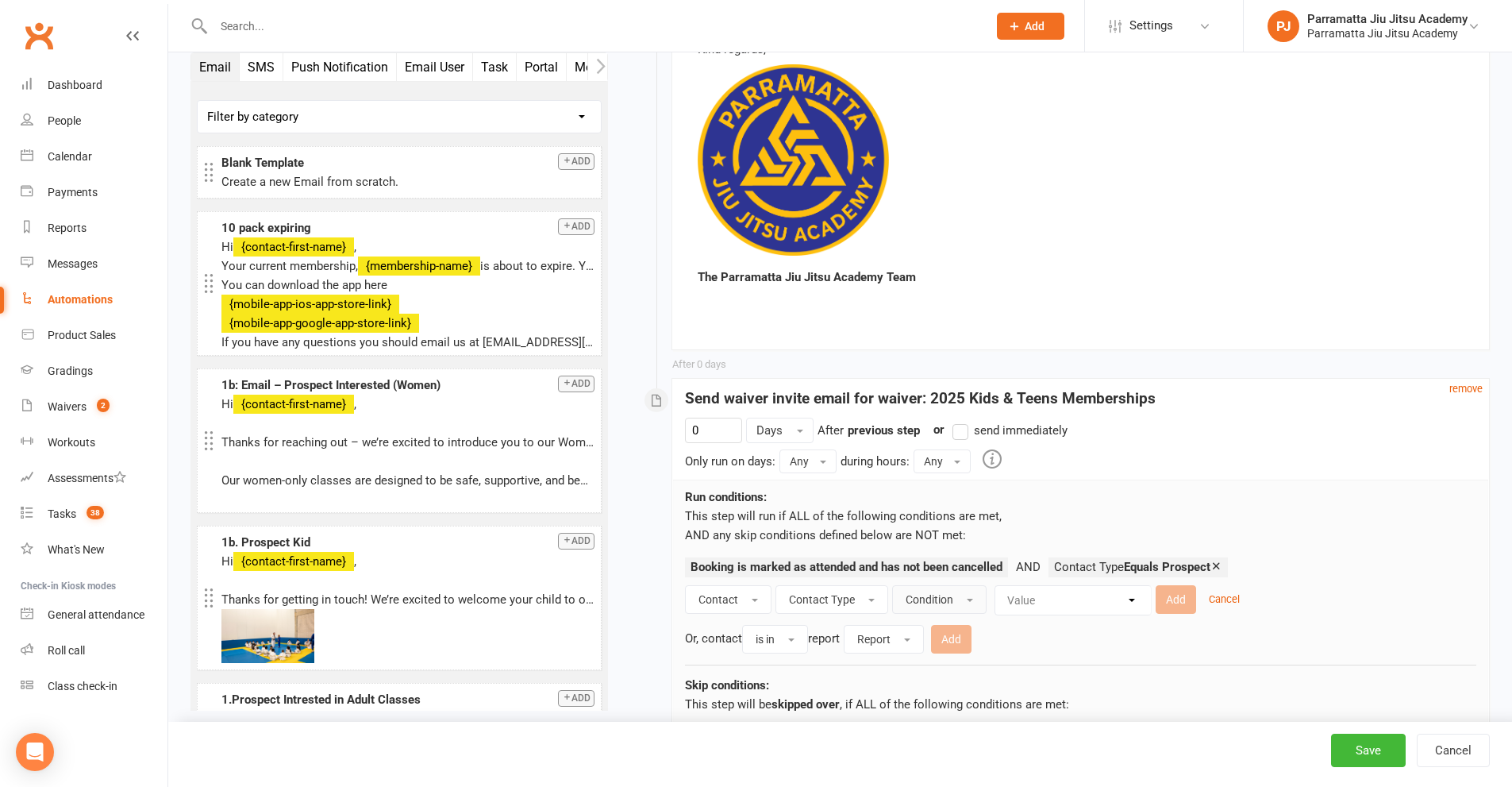
click at [948, 593] on span "Condition" at bounding box center [929, 599] width 48 height 13
click at [950, 619] on link "Equals" at bounding box center [979, 635] width 174 height 32
click at [1038, 586] on select "Value Member Prospect Non-attending Contact" at bounding box center [1063, 600] width 156 height 28
select select "1"
click at [985, 586] on select "Value Member Prospect Non-attending Contact" at bounding box center [1063, 600] width 156 height 28
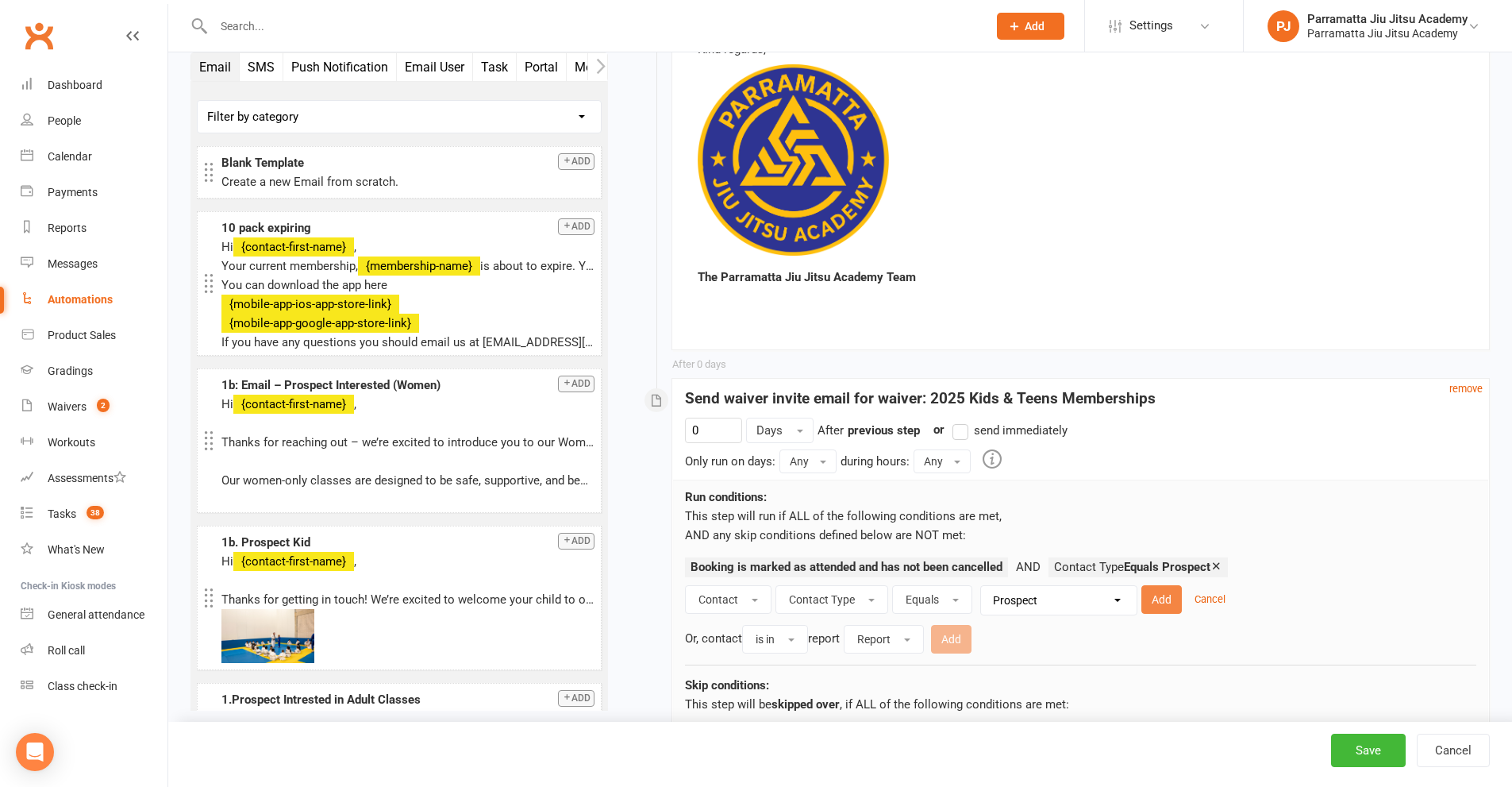
click at [1170, 585] on button "Add" at bounding box center [1162, 599] width 41 height 28
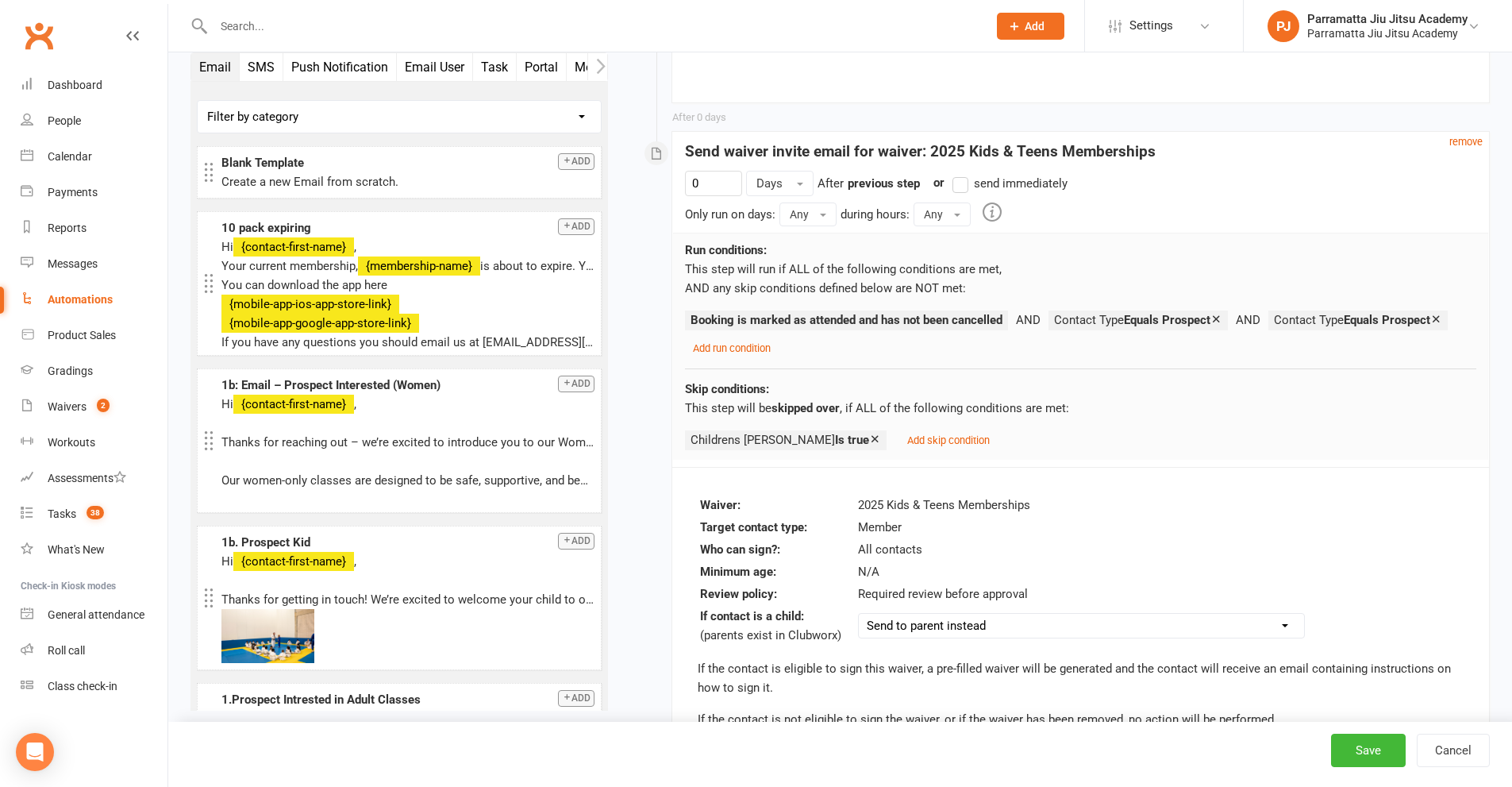
scroll to position [4114, 0]
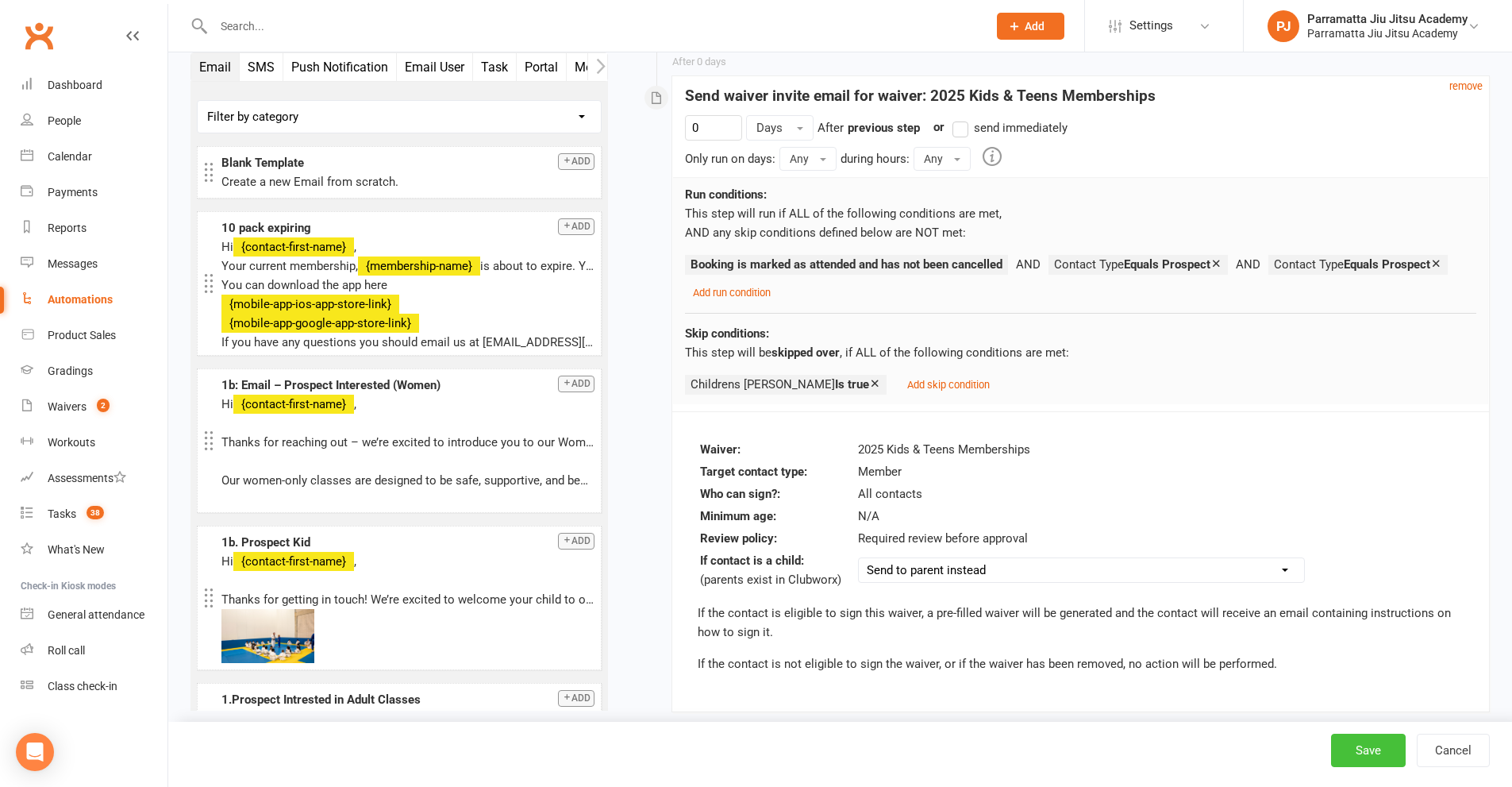
click at [1378, 754] on button "Save" at bounding box center [1368, 750] width 75 height 33
select select "25"
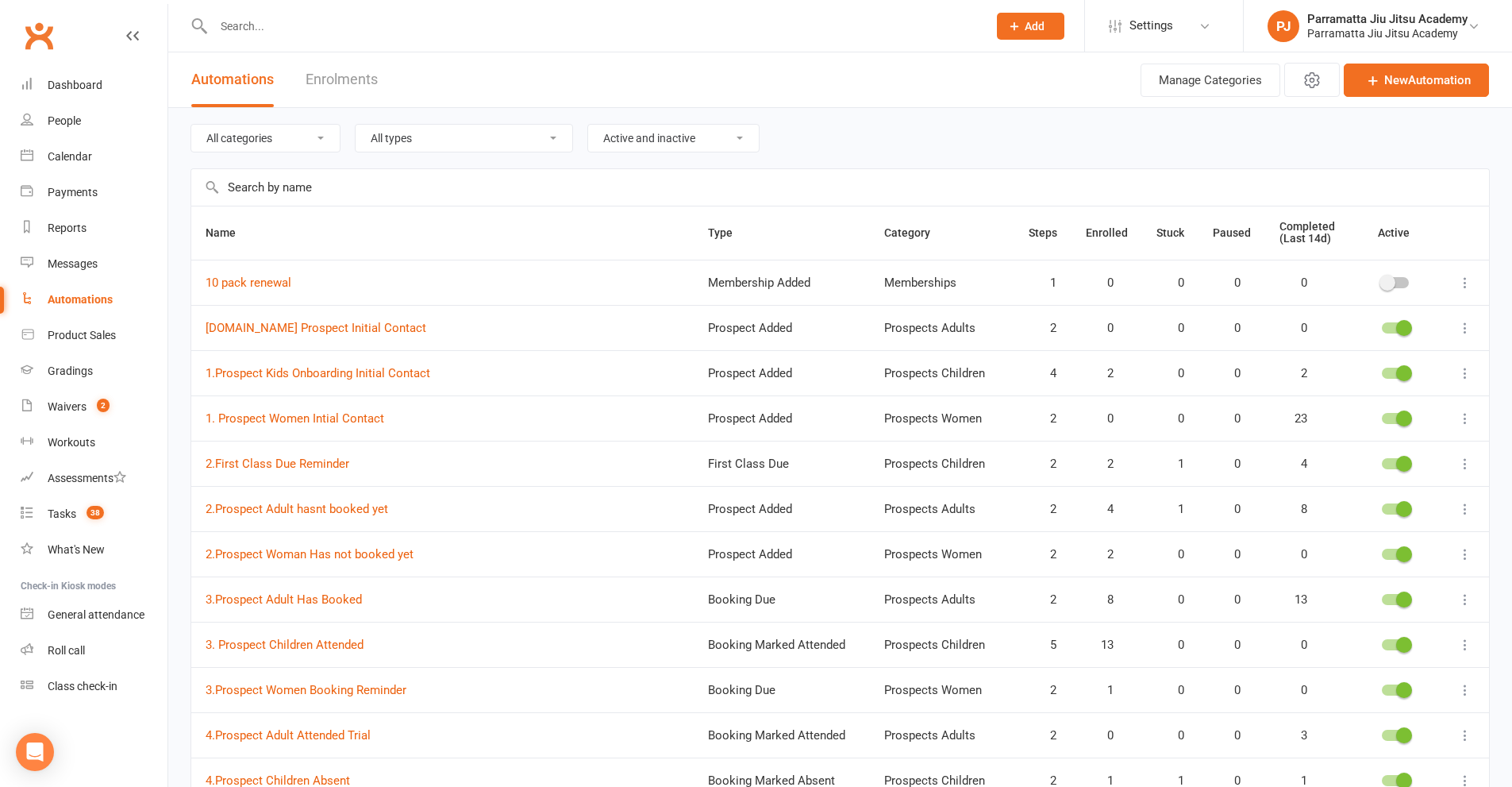
click at [373, 197] on input "text" at bounding box center [839, 188] width 1298 height 37
paste input "3. Prospect Children Attended"
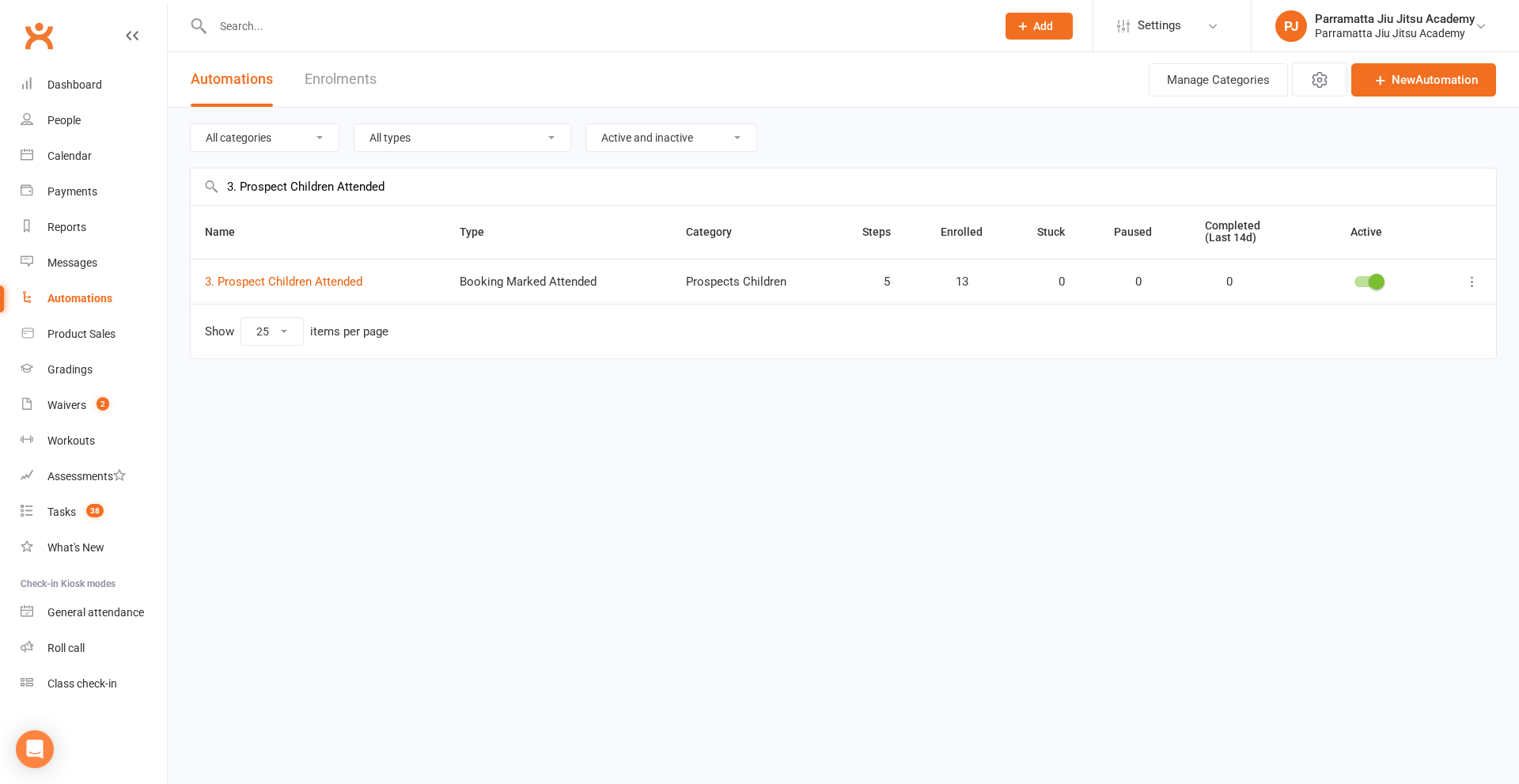
type input "3. Prospect Children Attended"
click at [1472, 282] on icon at bounding box center [1472, 281] width 16 height 16
click at [1358, 317] on link "Edit" at bounding box center [1403, 312] width 156 height 32
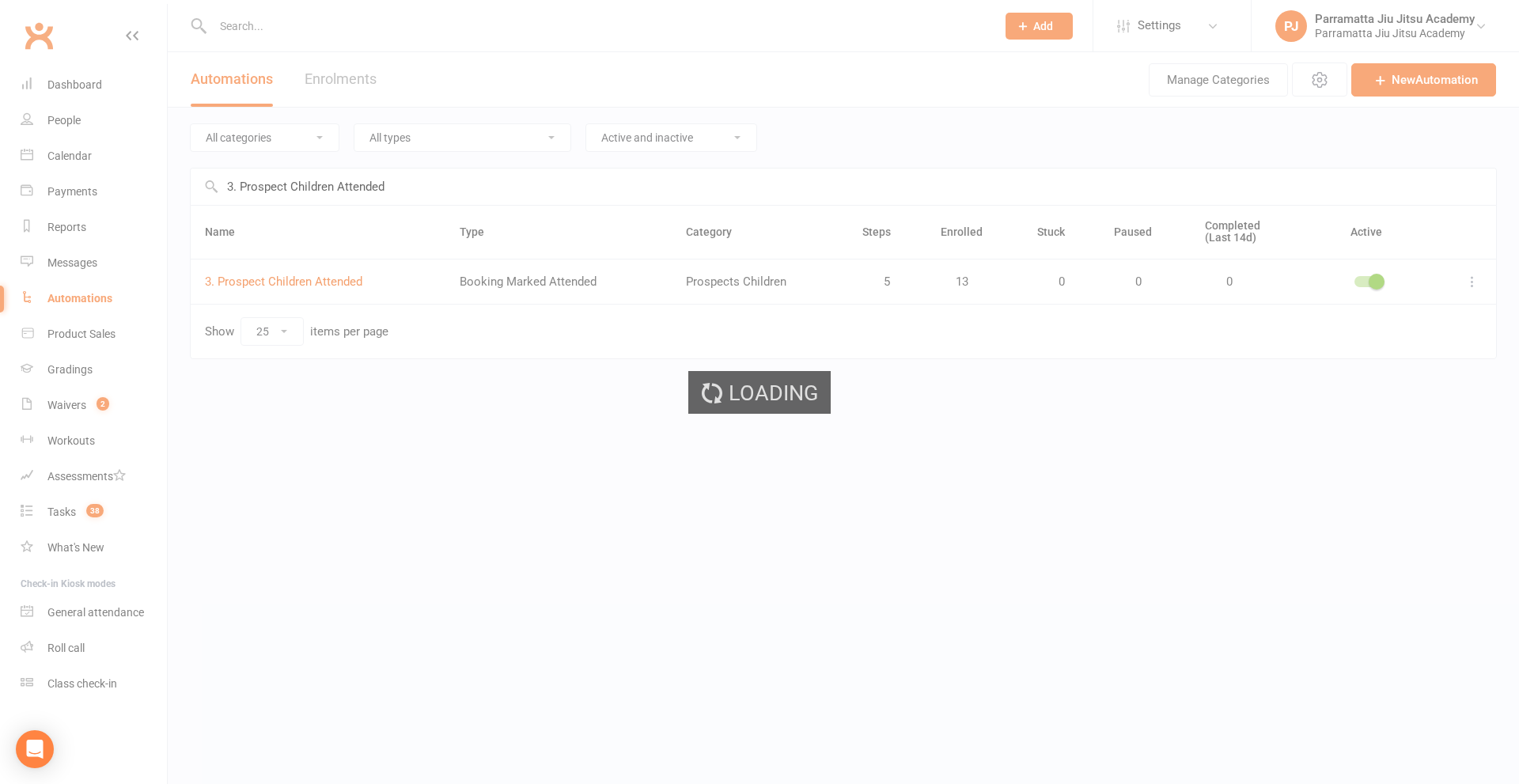
select select "send_to_parent"
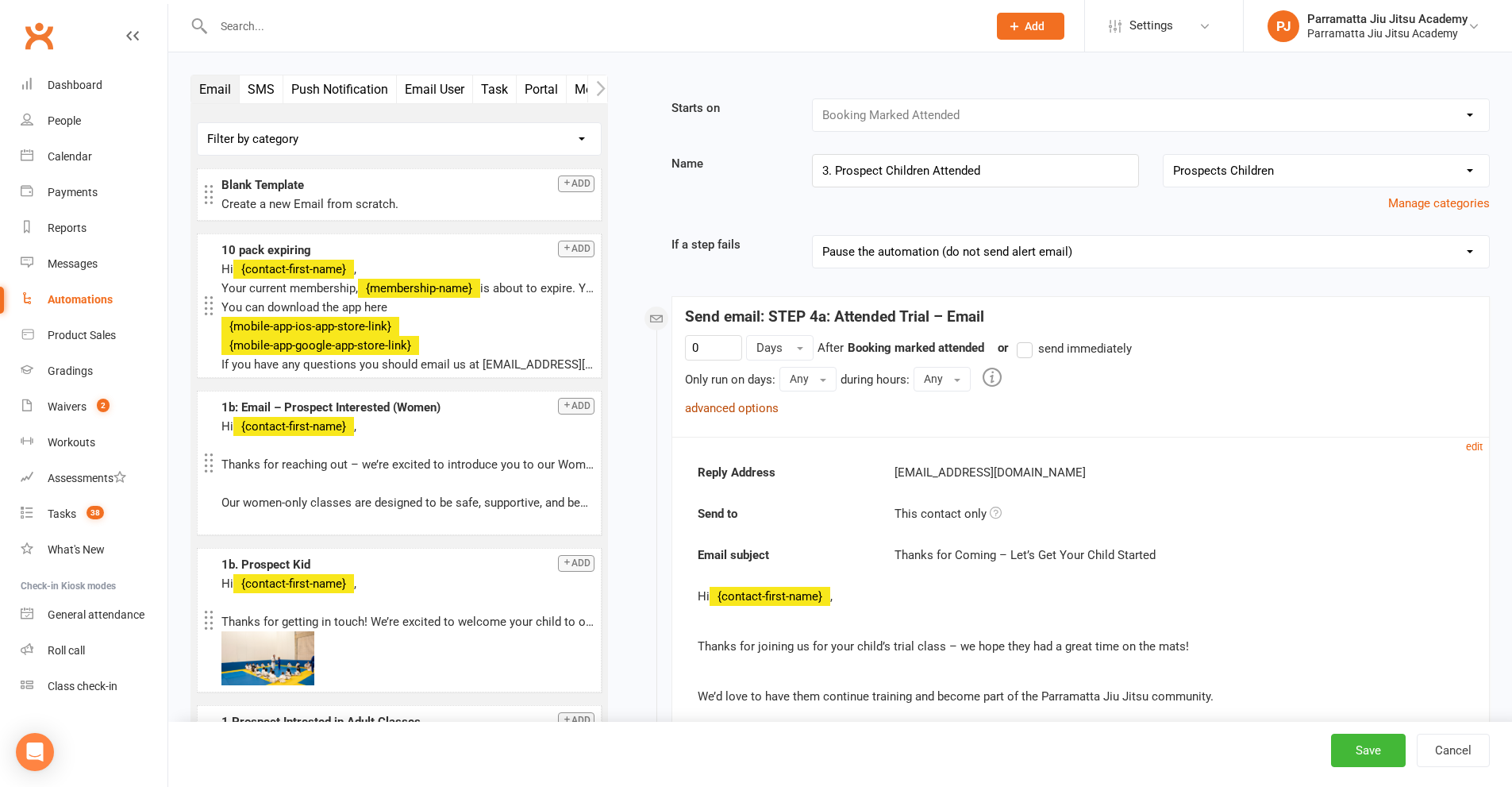
click at [740, 406] on link "advanced options" at bounding box center [732, 408] width 93 height 15
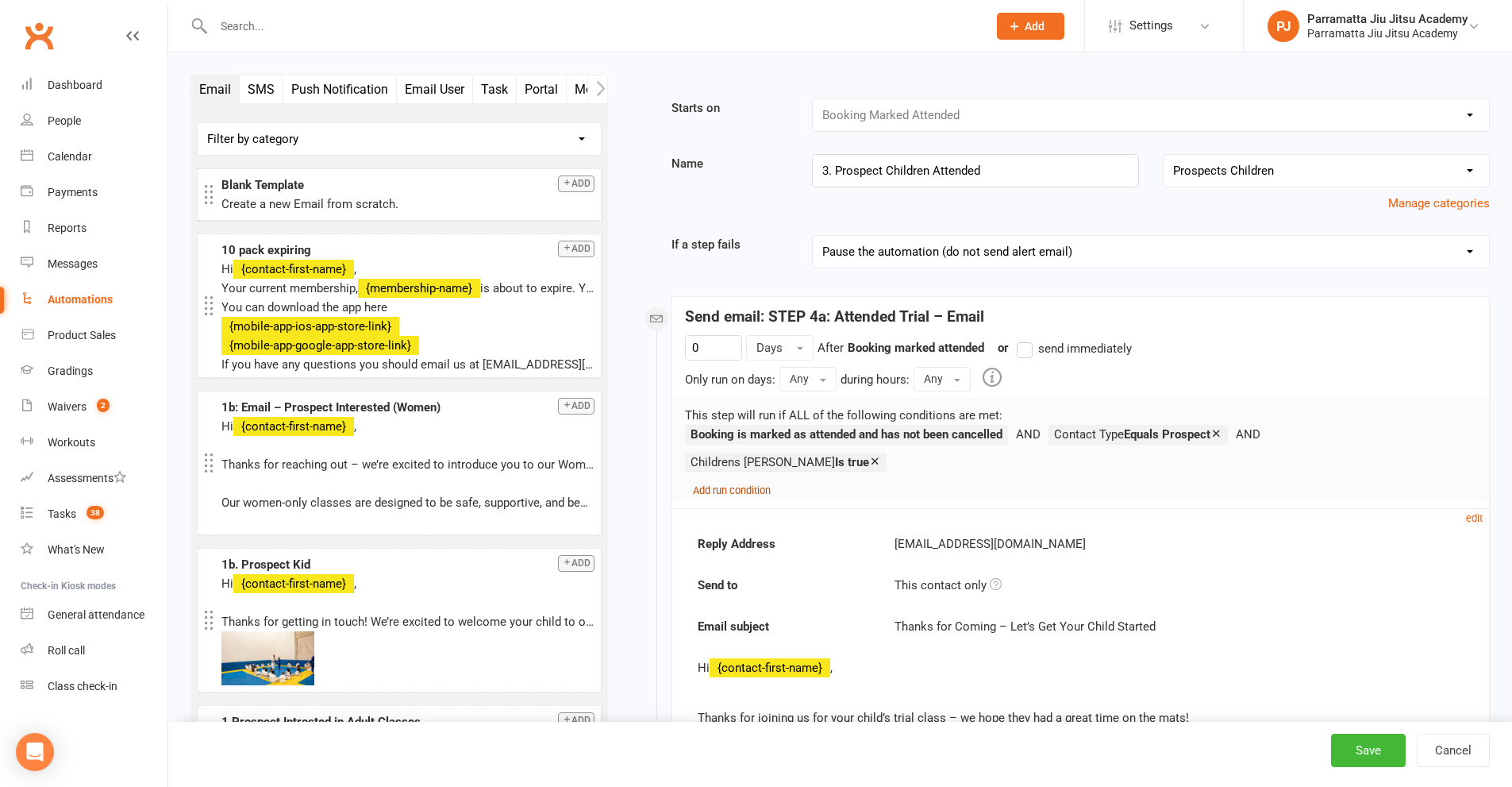
click at [731, 484] on small "Add run condition" at bounding box center [732, 490] width 78 height 12
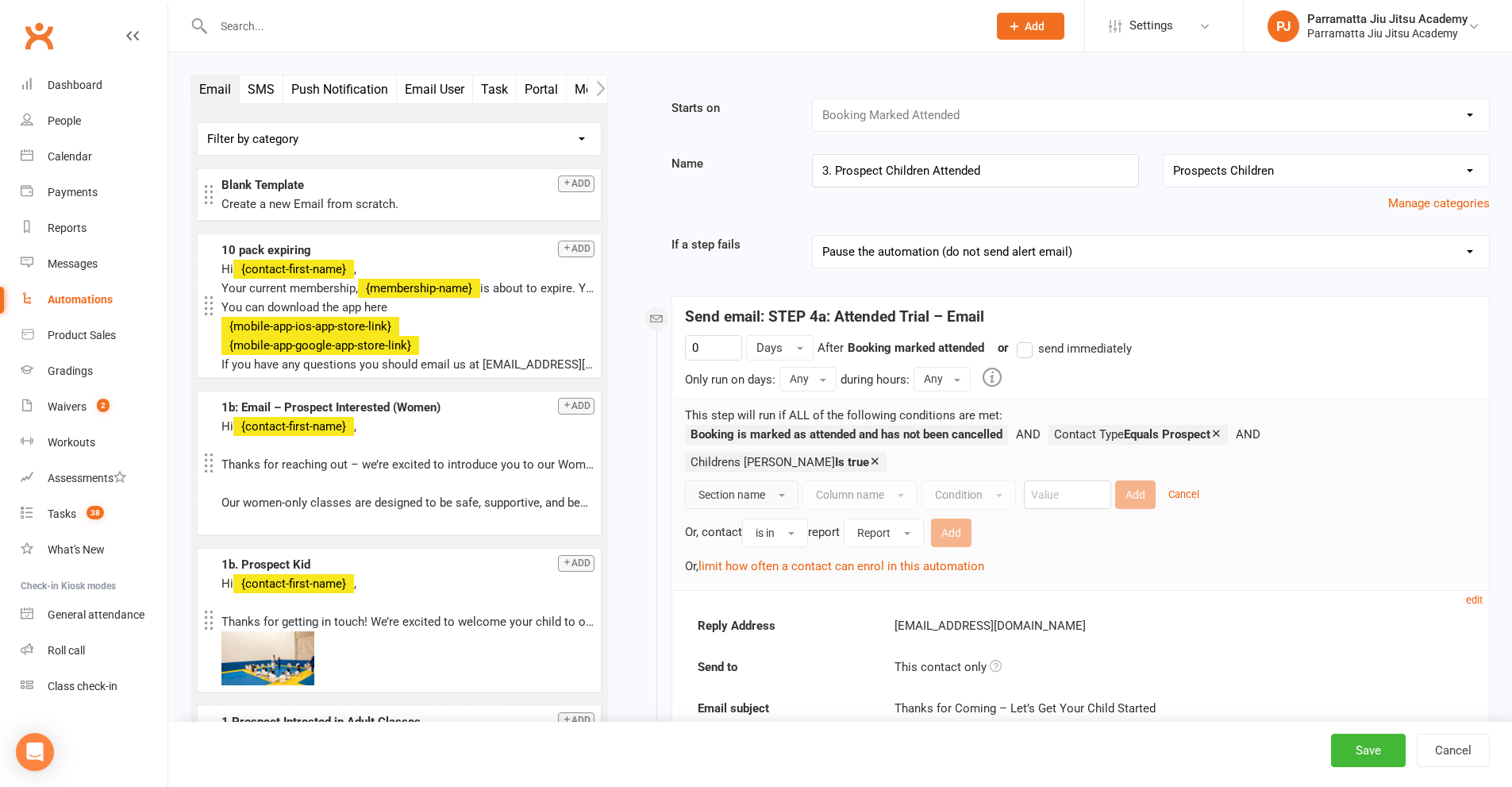
click at [720, 488] on span "Section name" at bounding box center [731, 494] width 66 height 13
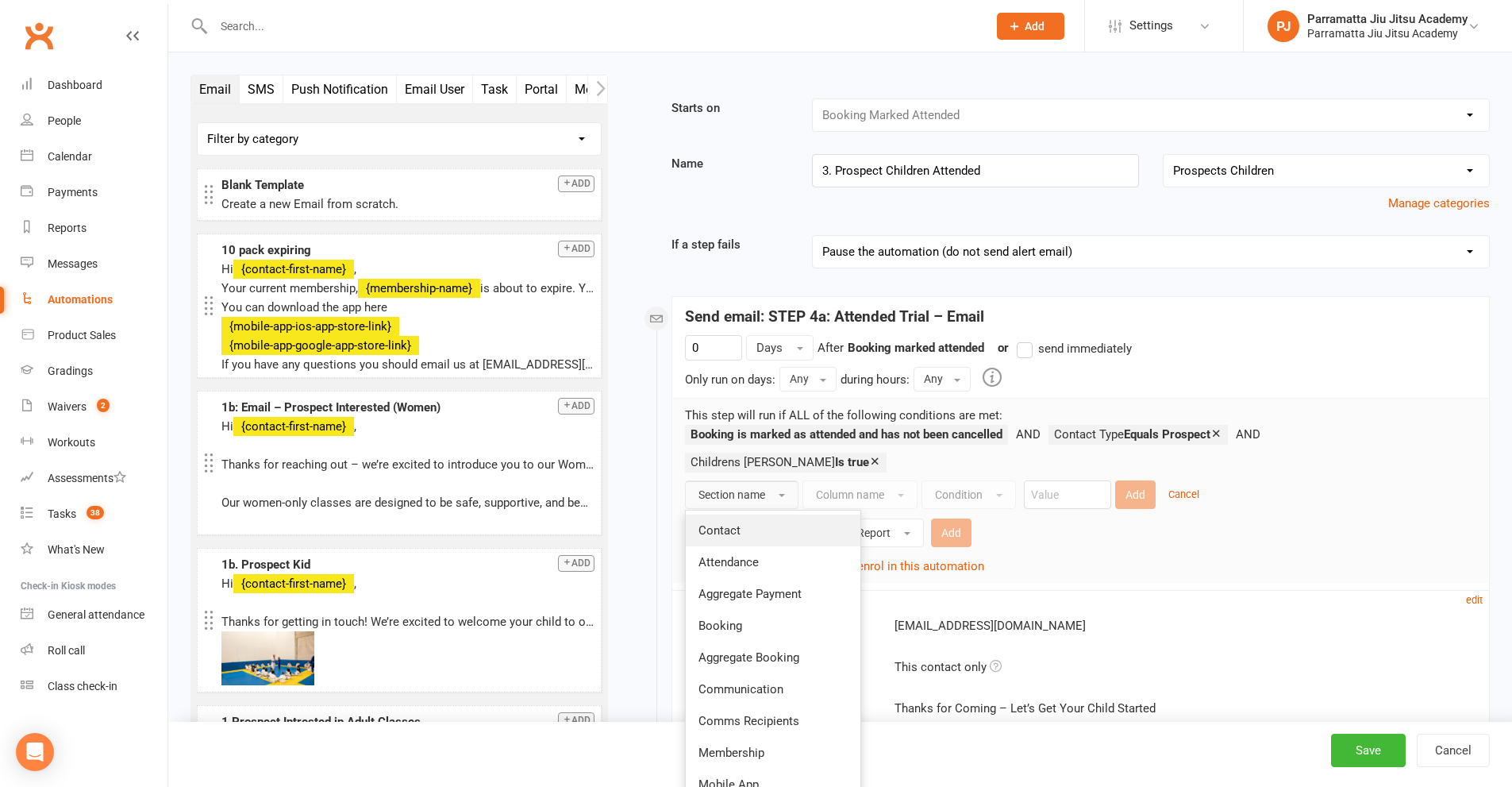
click at [755, 514] on link "Contact" at bounding box center [772, 530] width 174 height 32
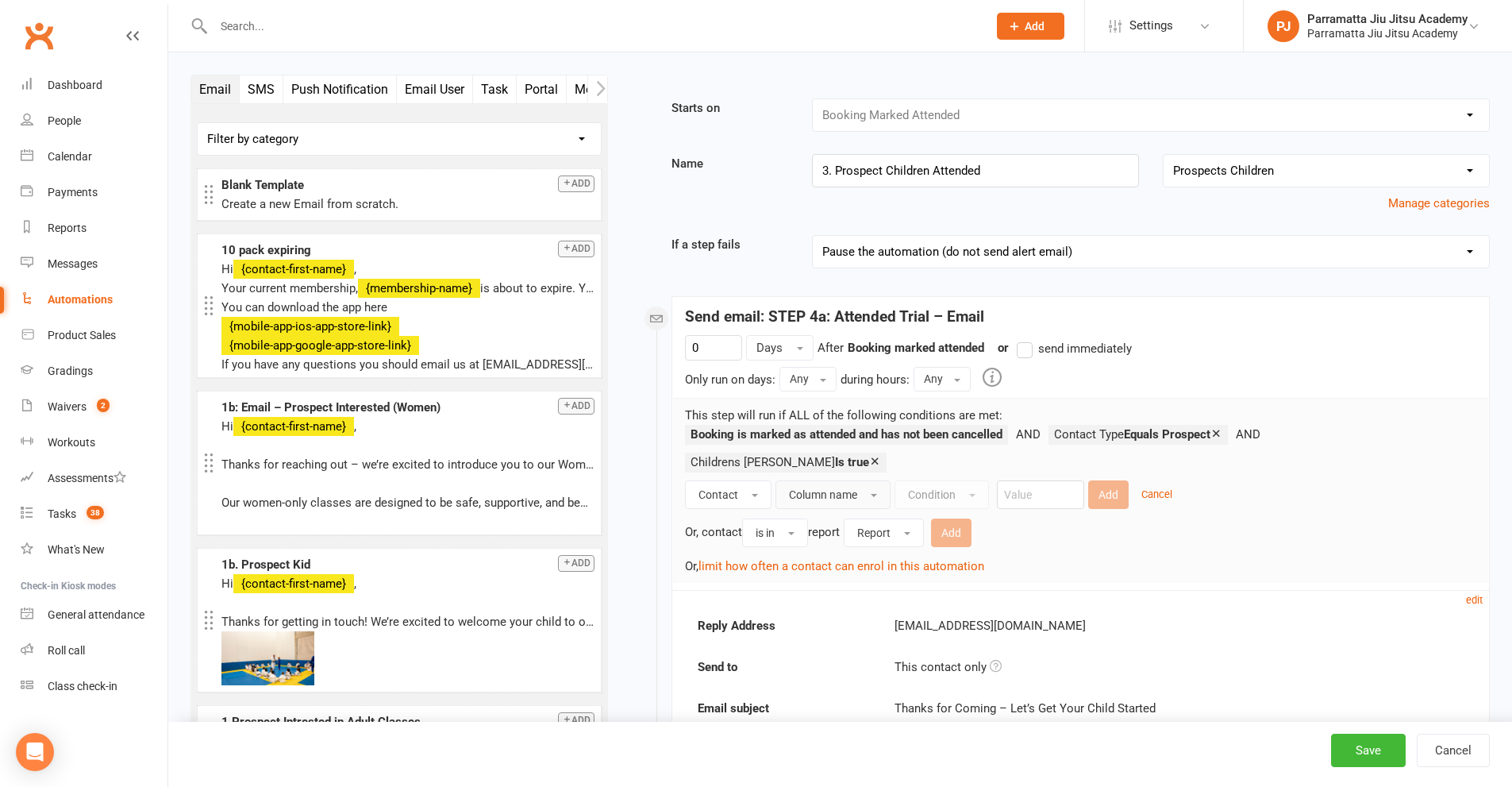
click at [863, 480] on button "Column name" at bounding box center [833, 494] width 115 height 28
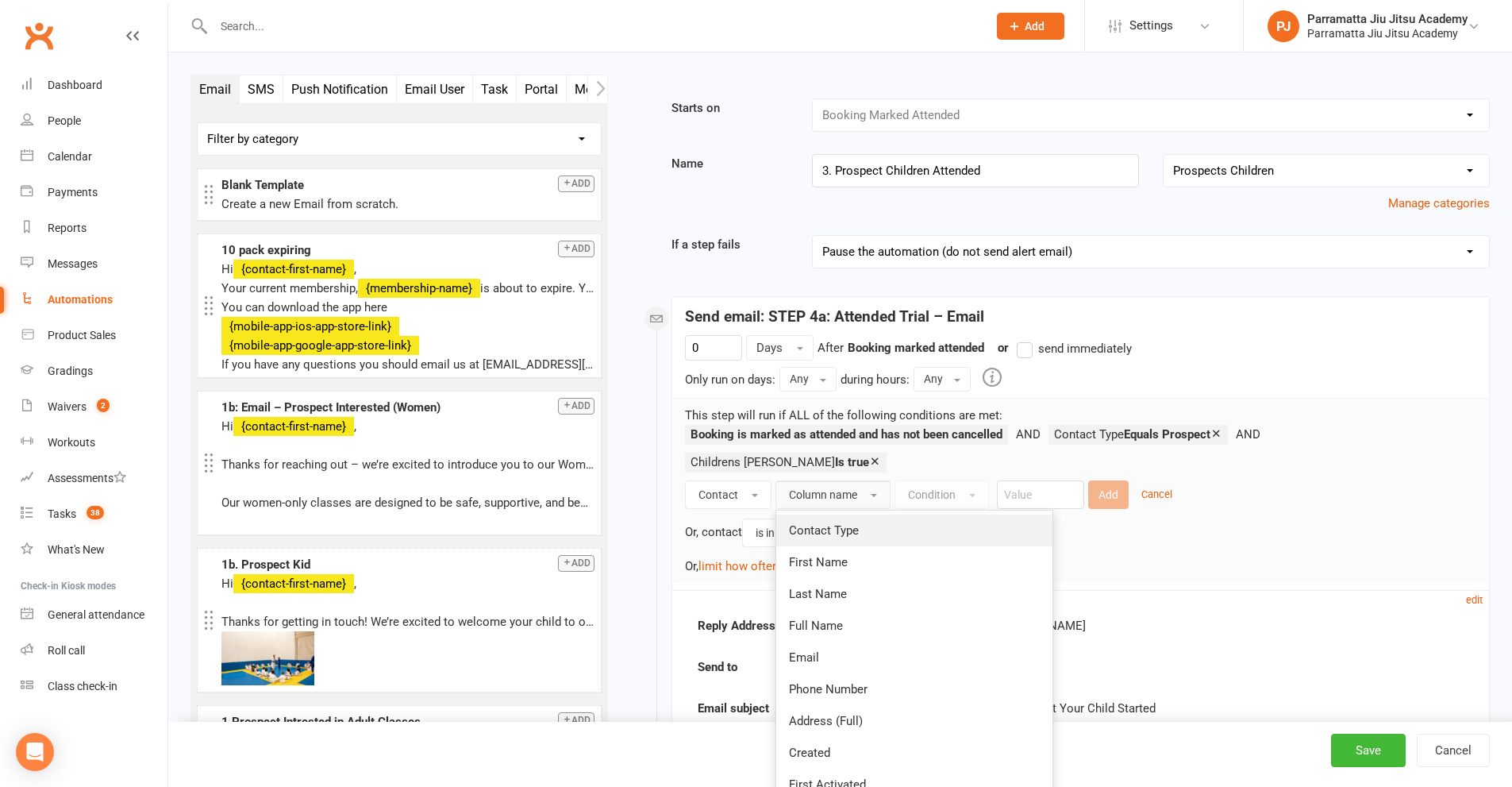
click at [839, 523] on span "Contact Type" at bounding box center [824, 530] width 70 height 15
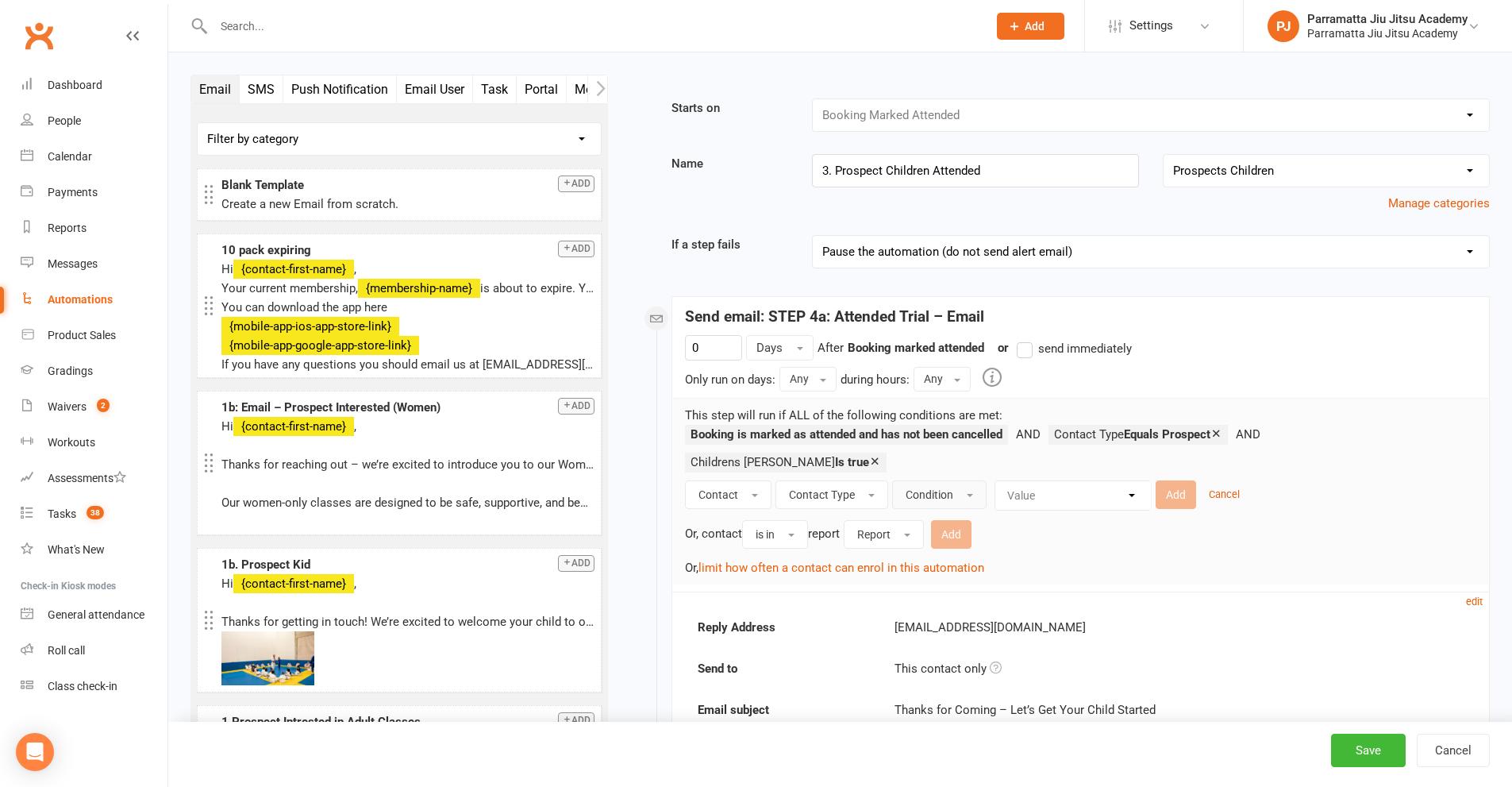
click at [936, 488] on span "Condition" at bounding box center [929, 494] width 48 height 13
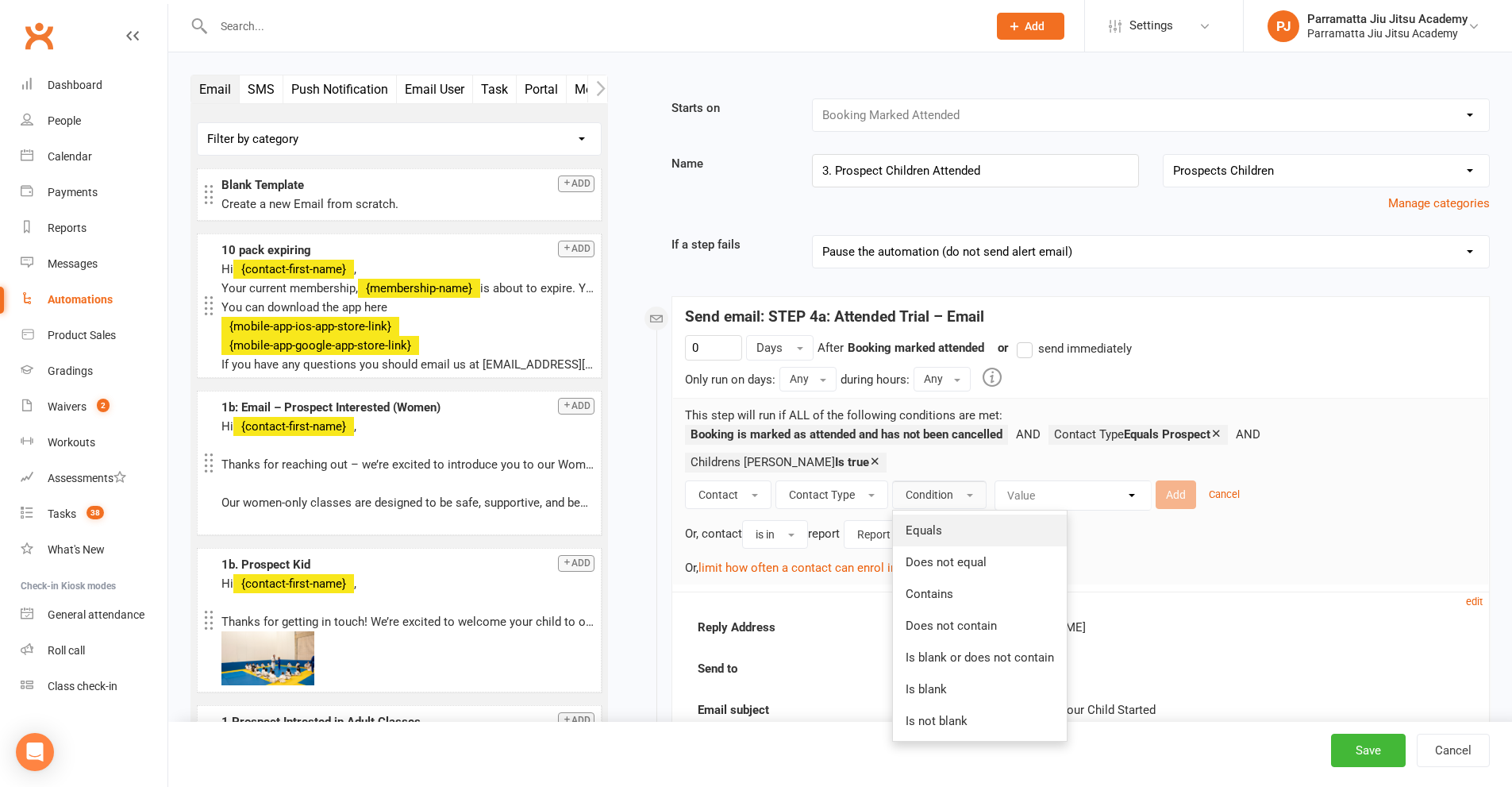
click at [948, 514] on link "Equals" at bounding box center [979, 530] width 174 height 32
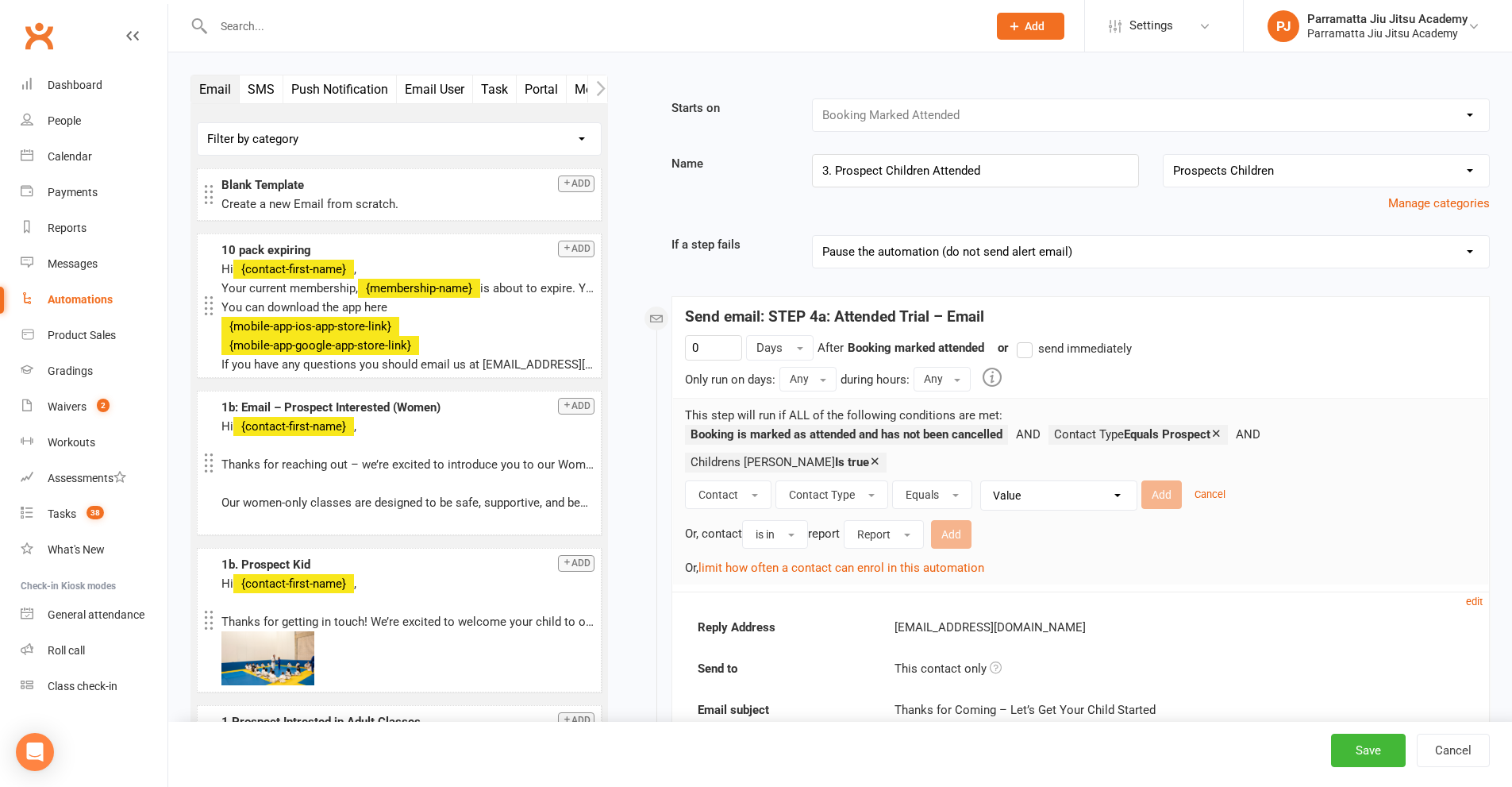
click at [1078, 481] on select "Value Member Prospect Non-attending Contact" at bounding box center [1063, 495] width 156 height 28
select select "1"
click at [985, 481] on select "Value Member Prospect Non-attending Contact" at bounding box center [1063, 495] width 156 height 28
click at [1150, 480] on button "Add" at bounding box center [1162, 494] width 41 height 28
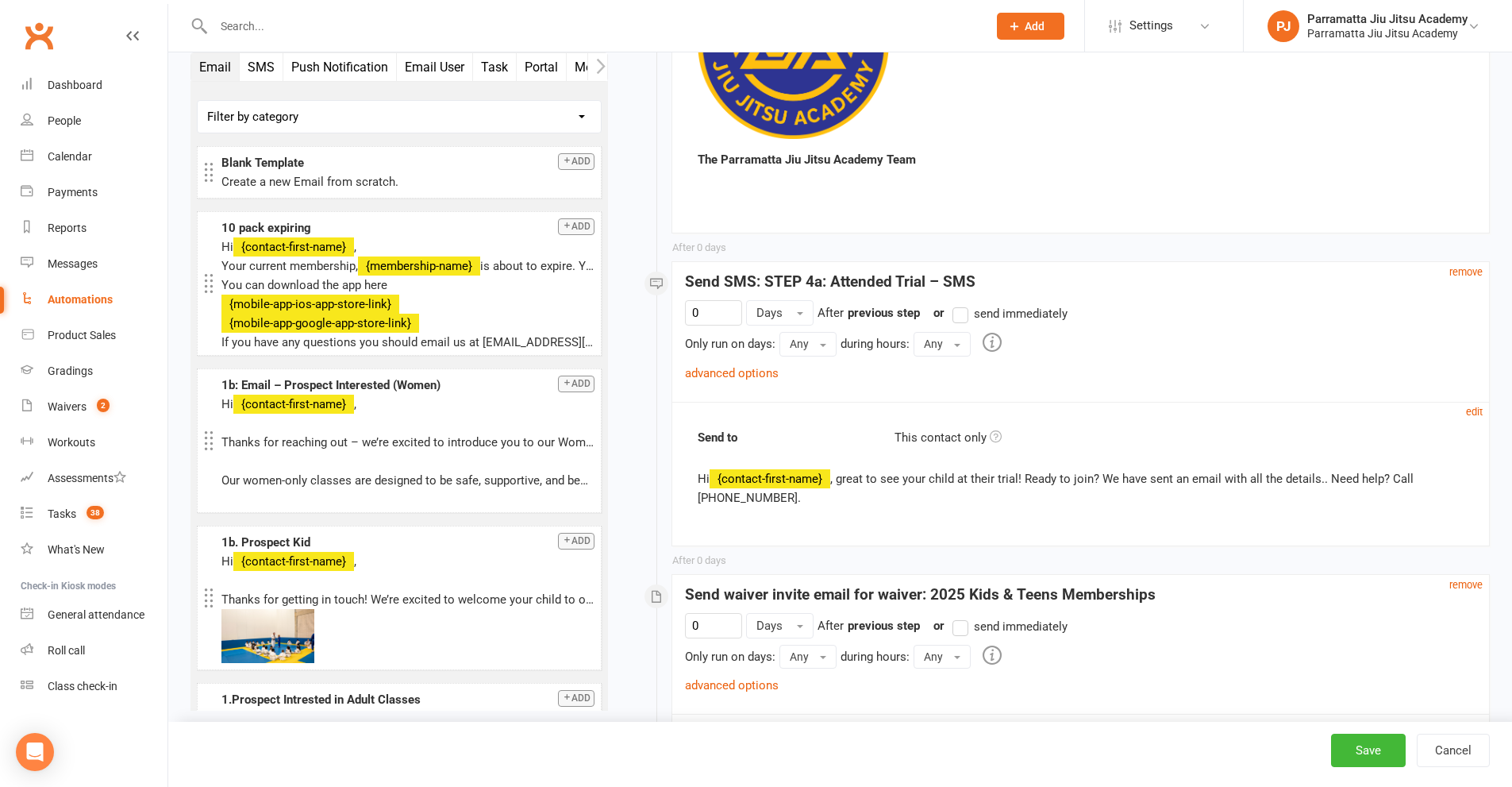
scroll to position [1271, 0]
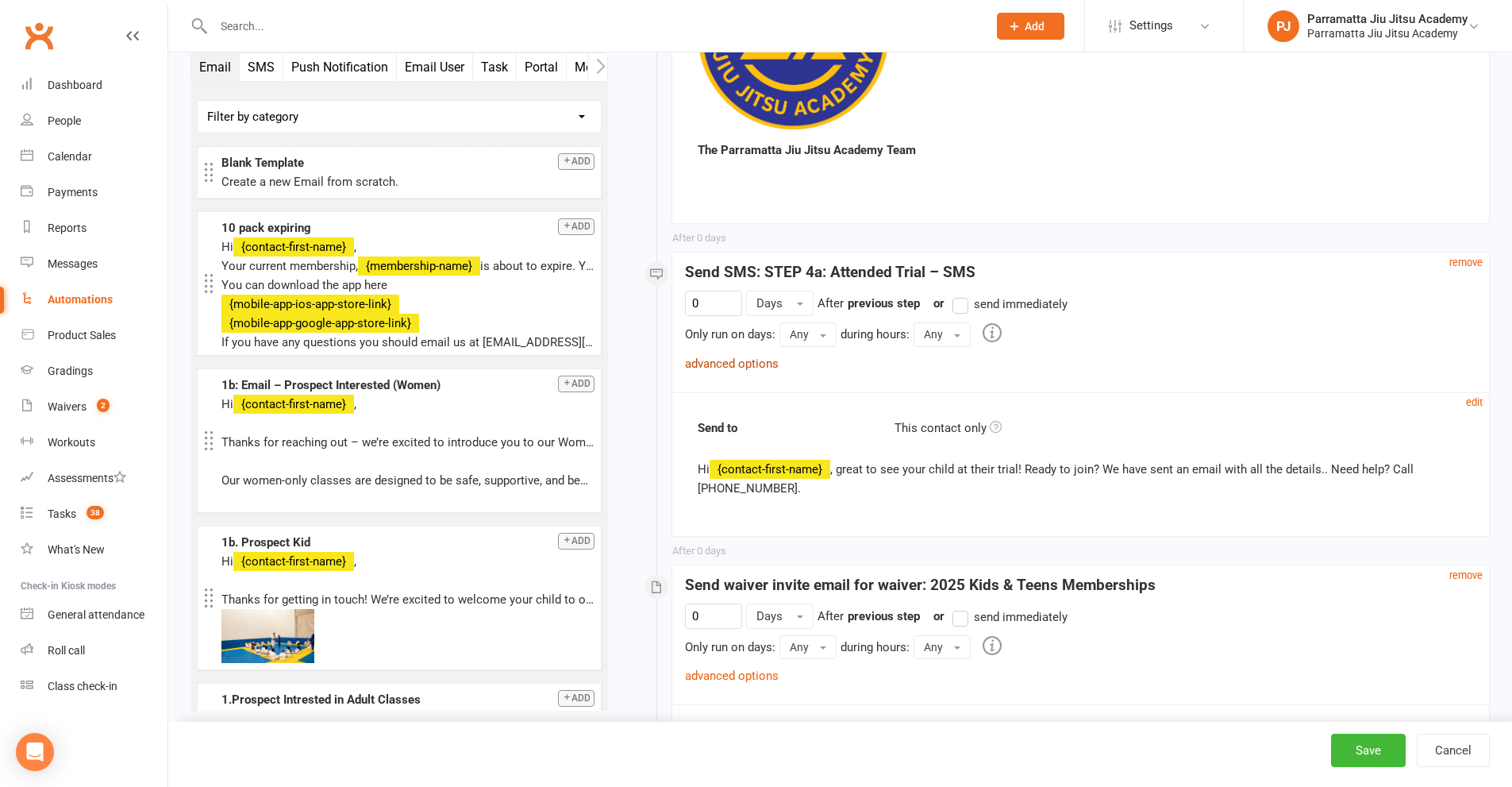
click at [743, 361] on link "advanced options" at bounding box center [732, 363] width 93 height 15
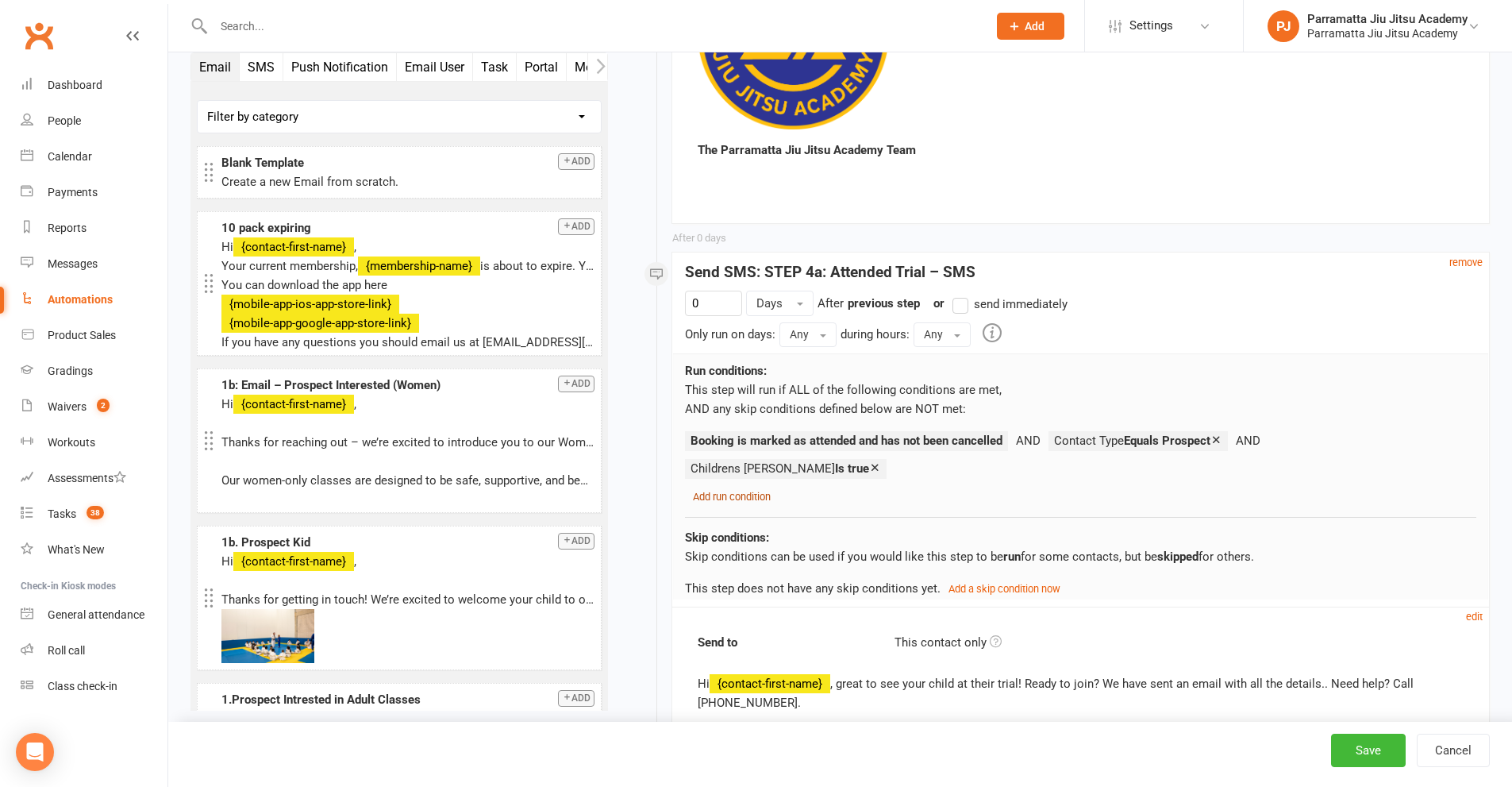
click at [720, 491] on small "Add run condition" at bounding box center [732, 497] width 78 height 12
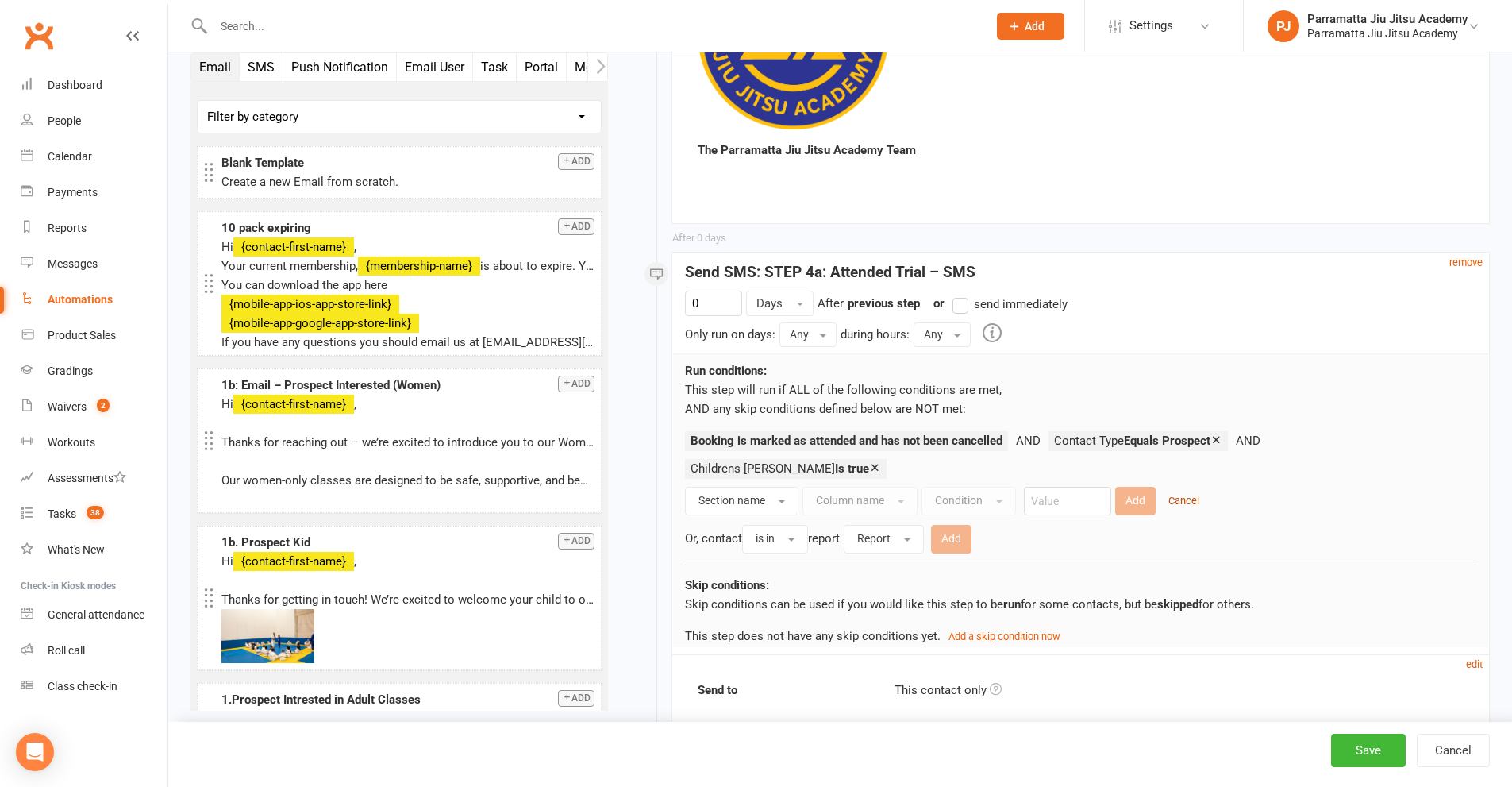
click at [1183, 495] on small "Cancel" at bounding box center [1184, 501] width 31 height 12
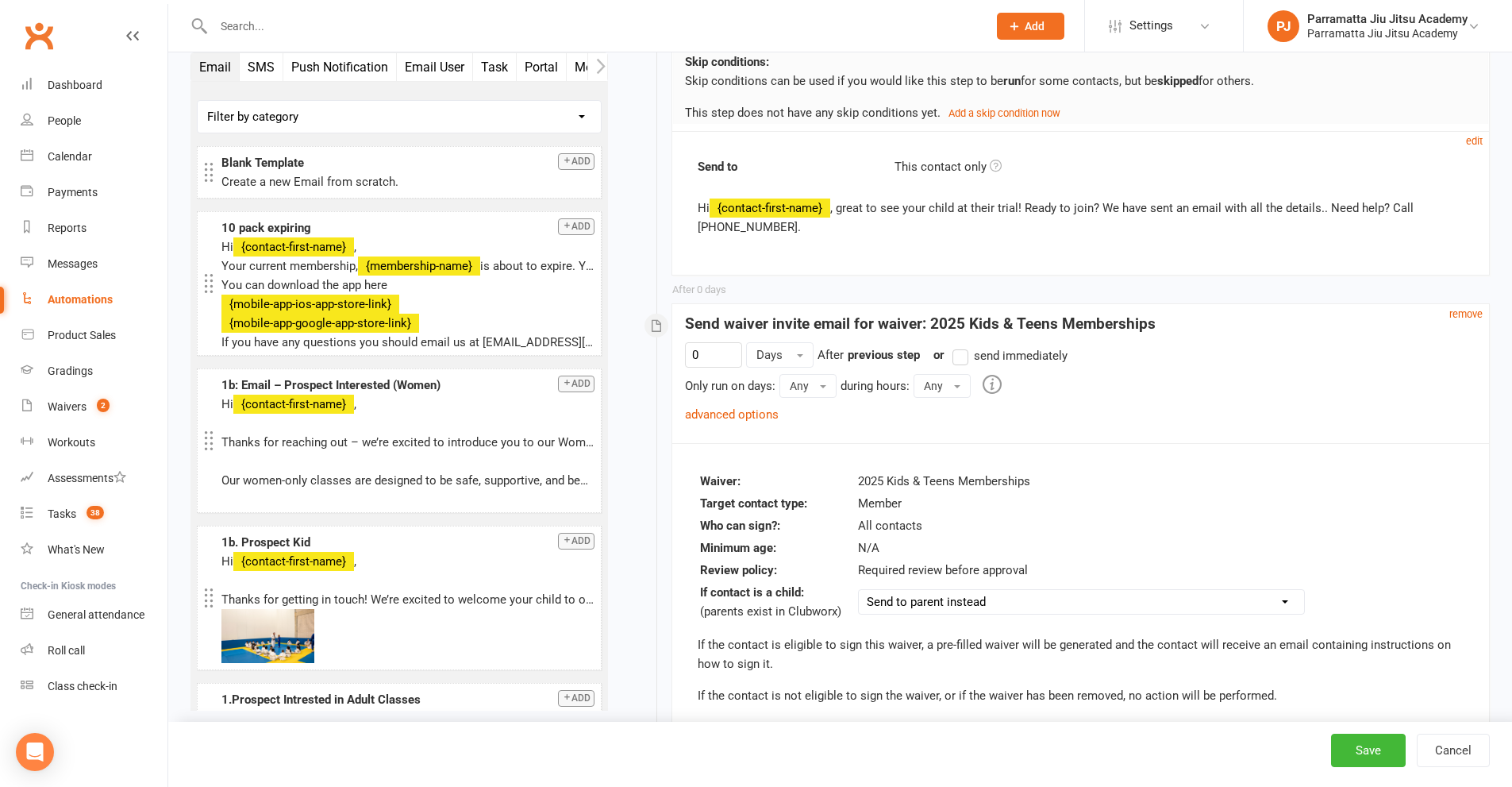
scroll to position [1747, 0]
click at [749, 406] on link "advanced options" at bounding box center [732, 413] width 93 height 15
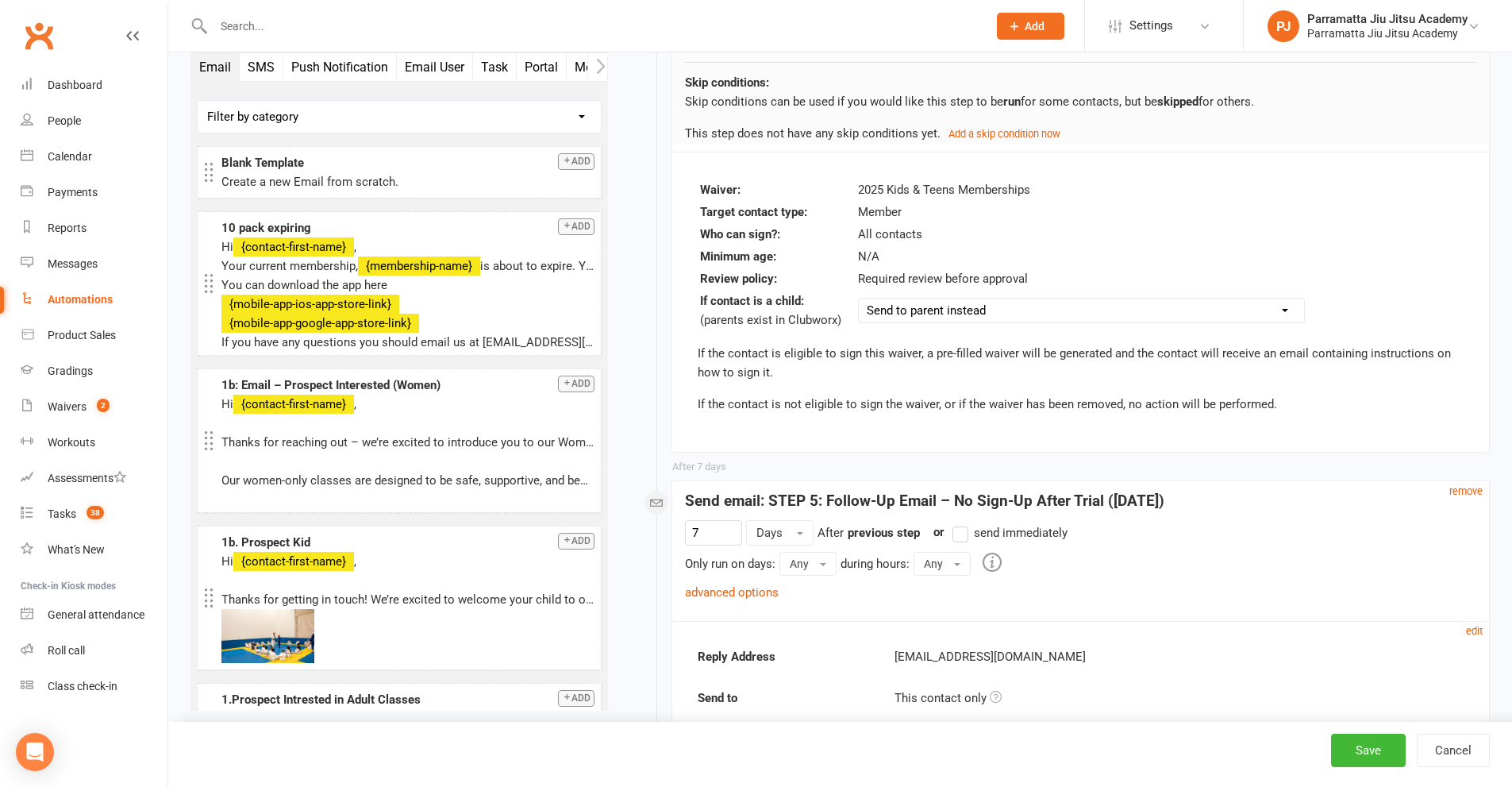
scroll to position [2462, 0]
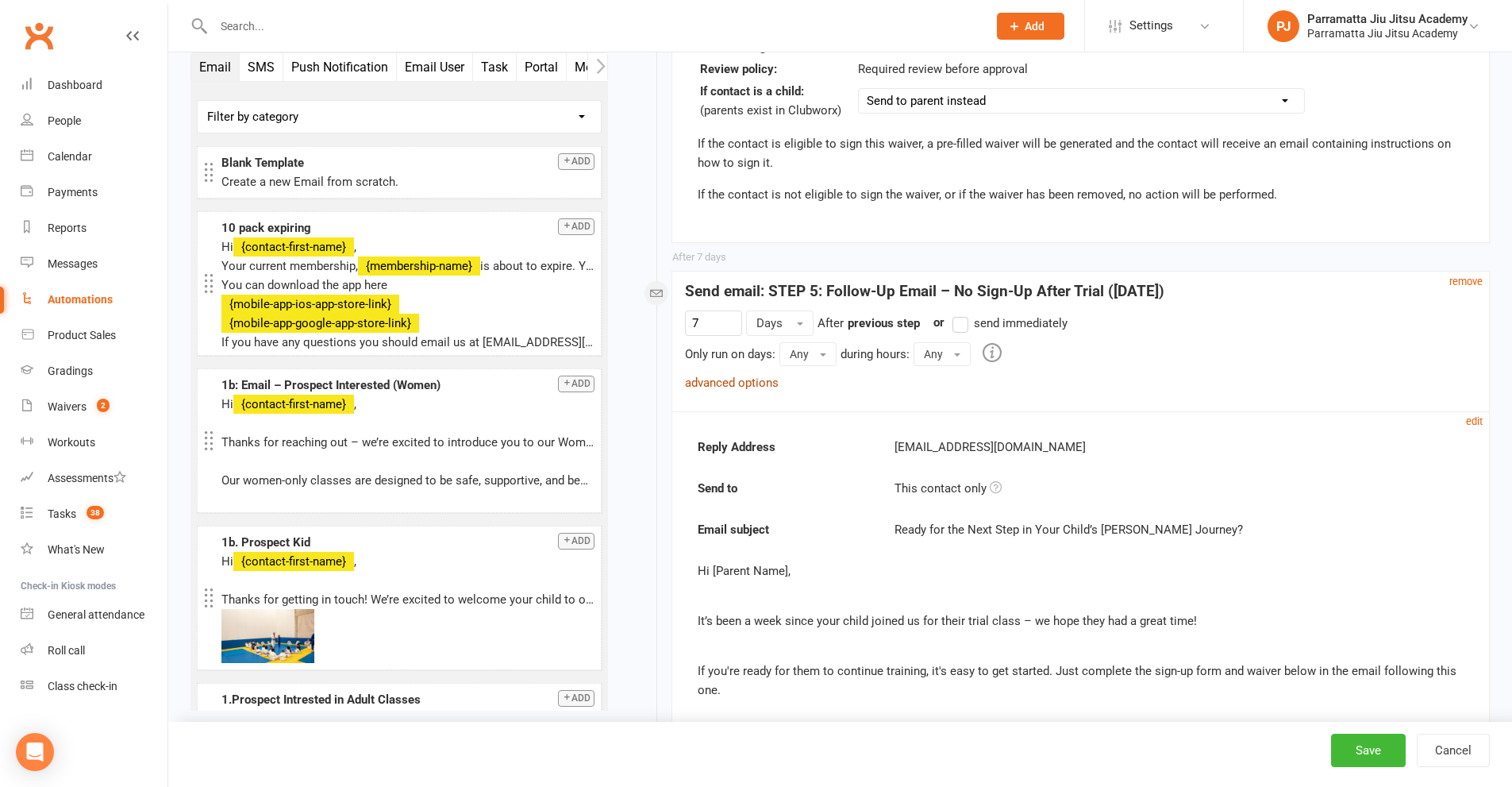
click at [752, 376] on link "advanced options" at bounding box center [732, 383] width 93 height 15
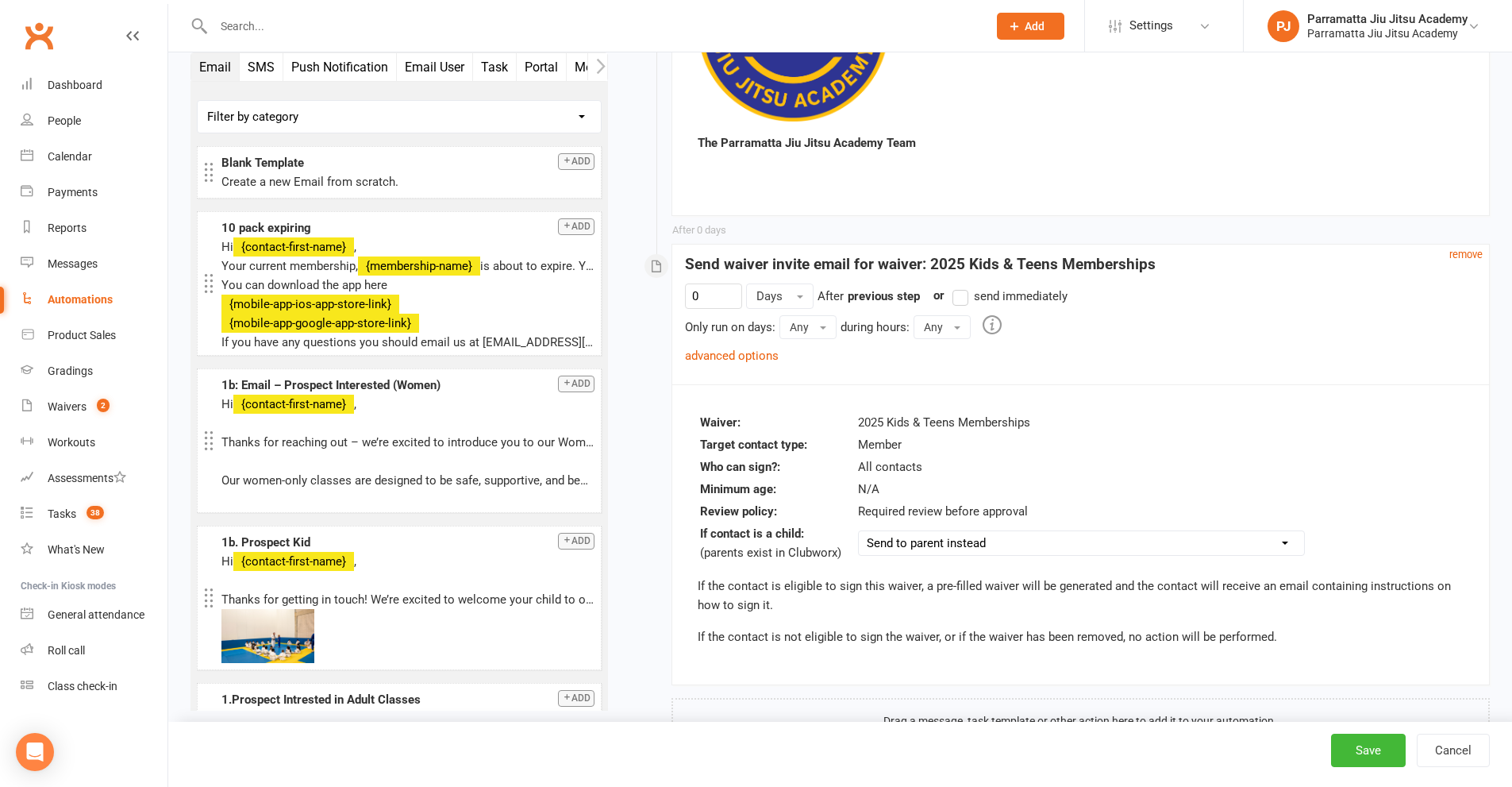
scroll to position [3947, 0]
click at [752, 348] on link "advanced options" at bounding box center [732, 355] width 93 height 15
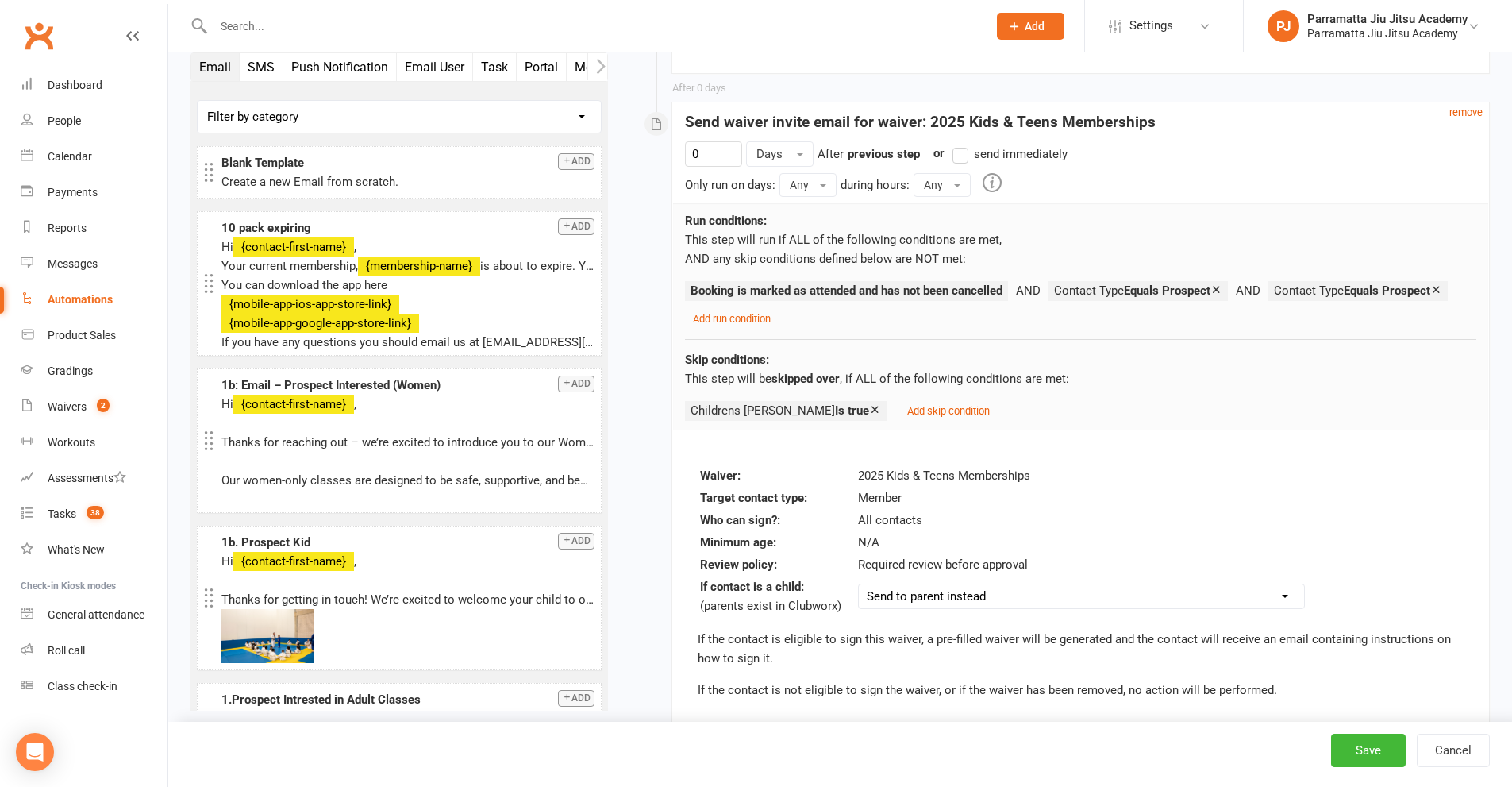
scroll to position [4142, 0]
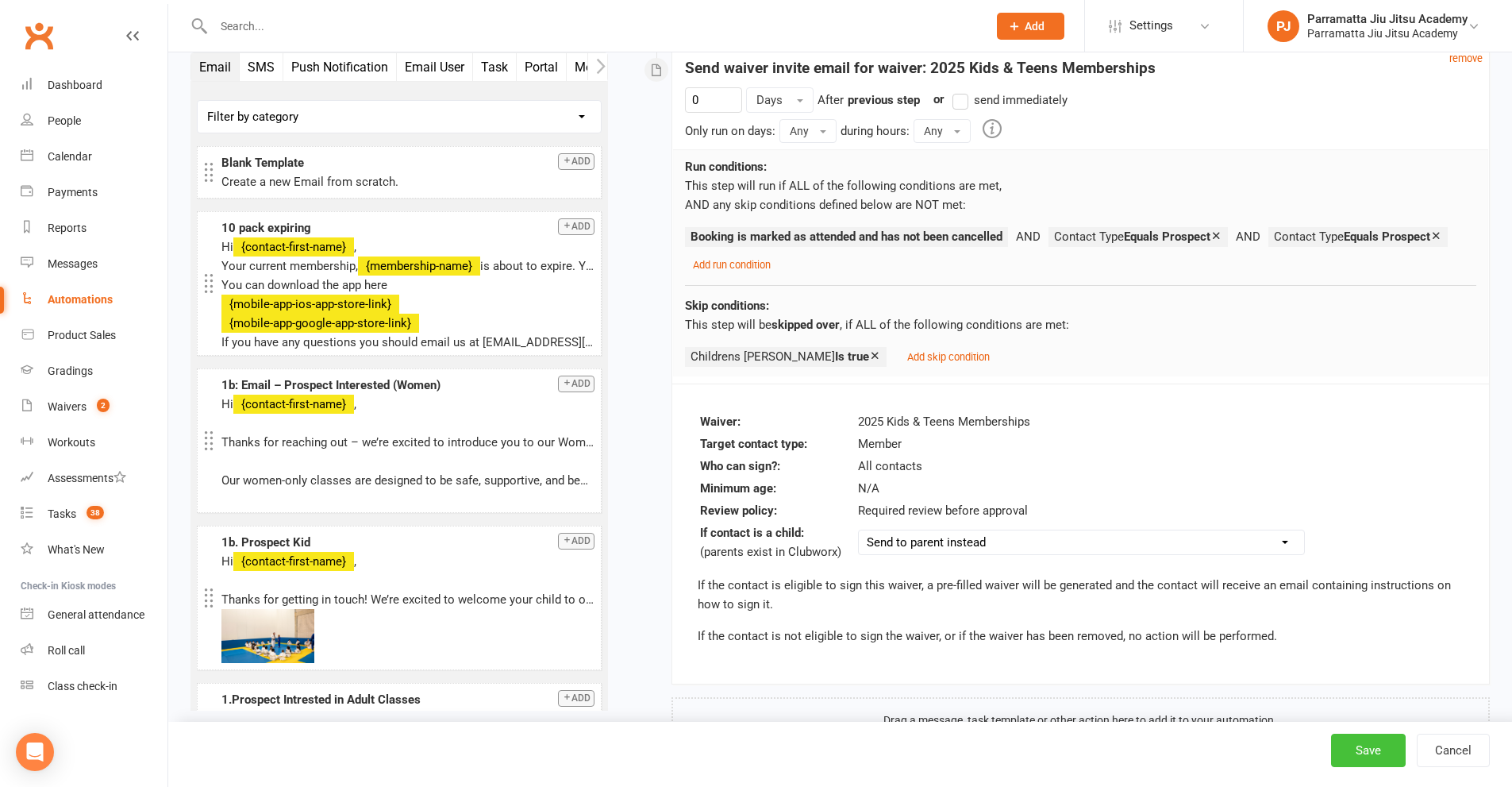
click at [1371, 750] on button "Save" at bounding box center [1368, 750] width 75 height 33
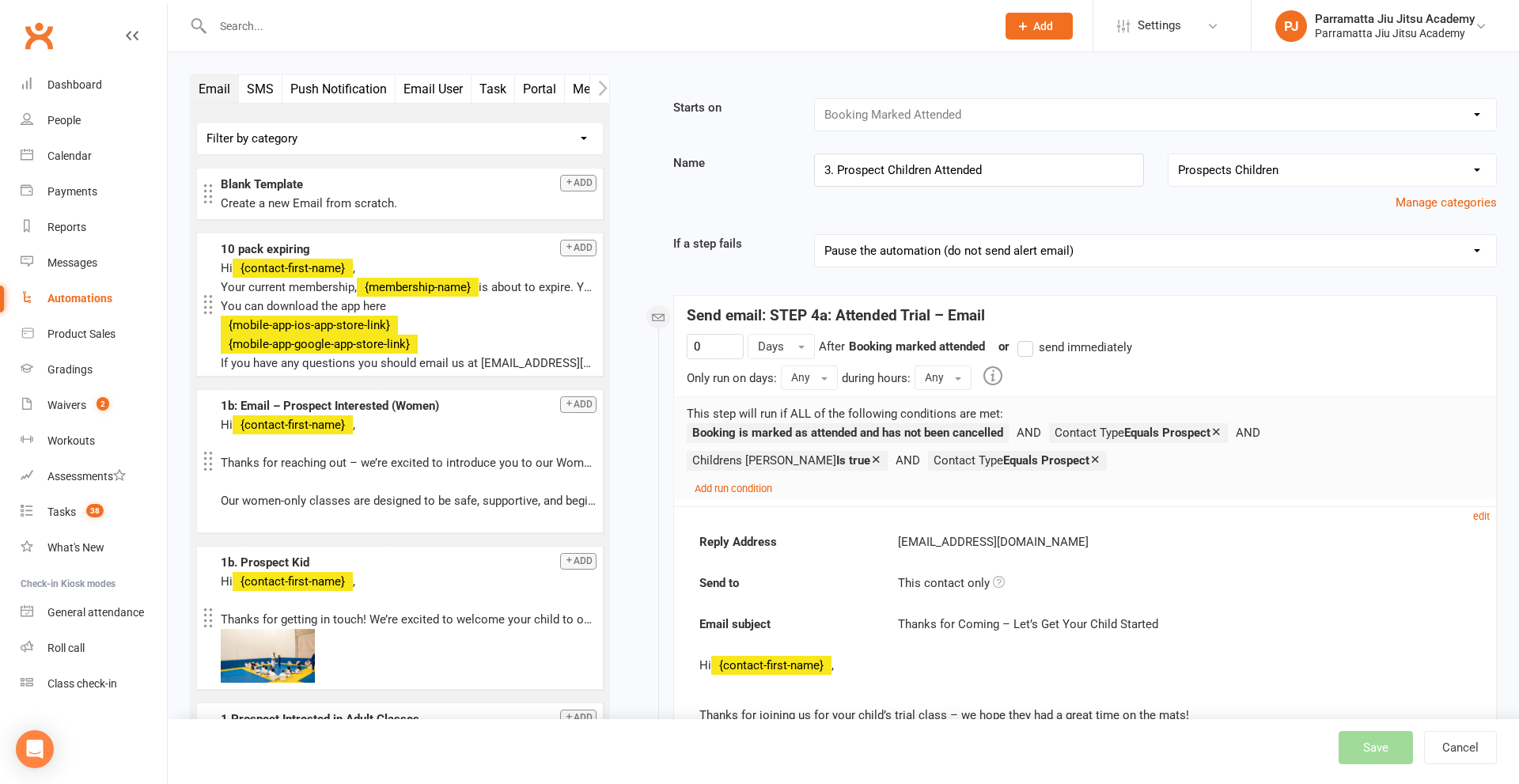
select select "25"
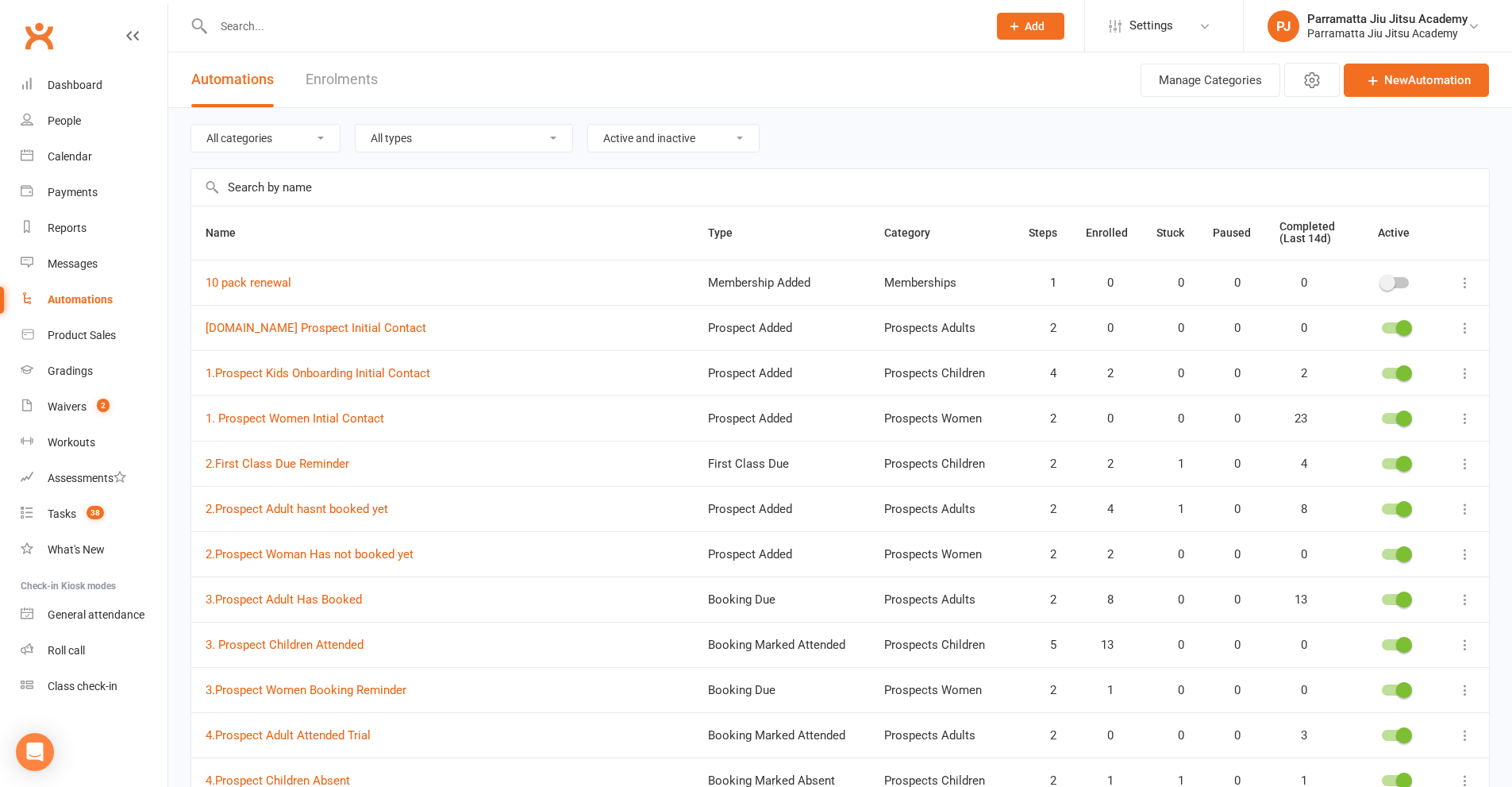
click at [329, 194] on input "text" at bounding box center [839, 188] width 1298 height 37
paste input "Prospect Intrested in Kids and Teens JJ Attended First Trial Class"
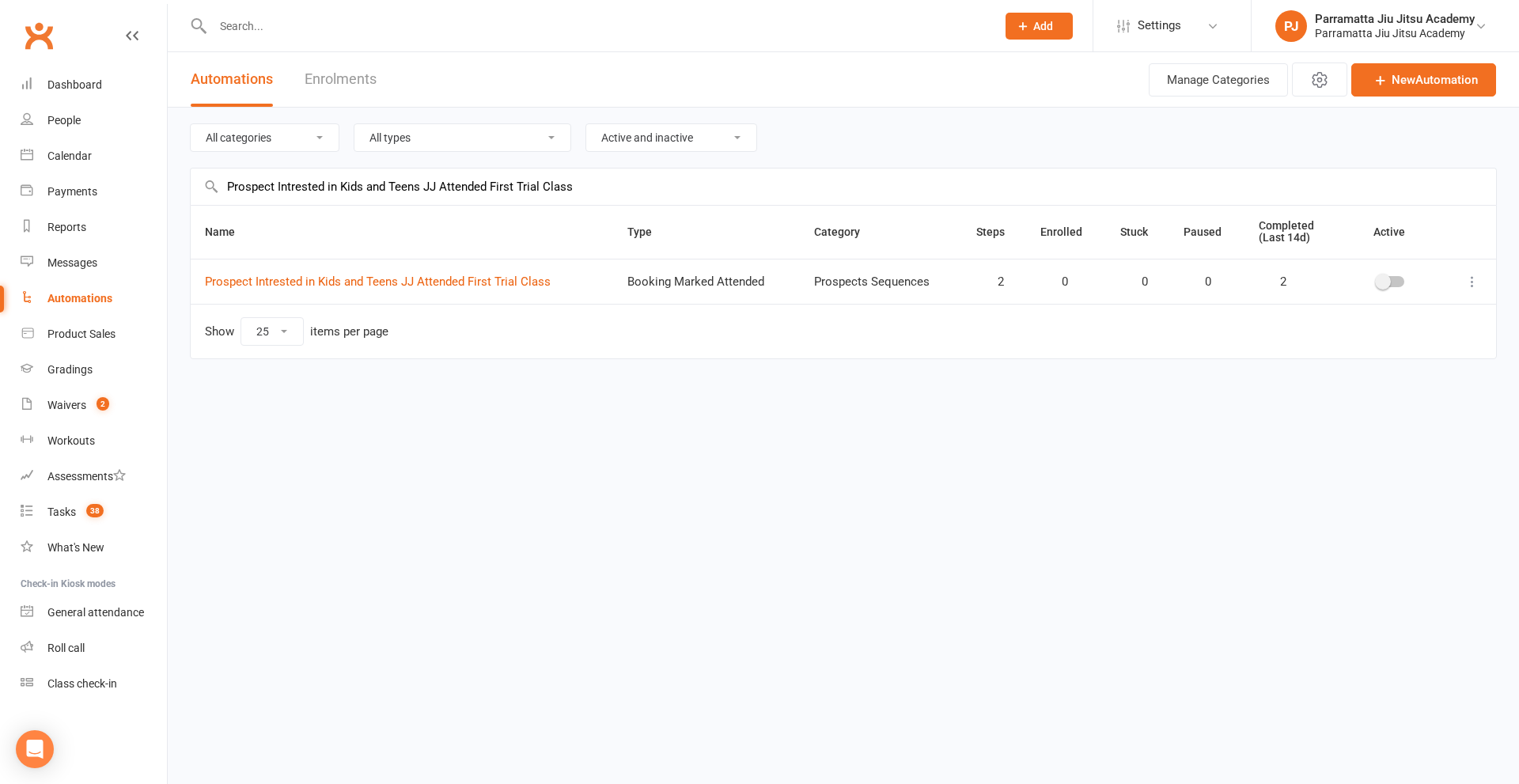
click at [1472, 279] on icon at bounding box center [1472, 281] width 16 height 16
click at [1401, 345] on link "Delete" at bounding box center [1403, 343] width 156 height 32
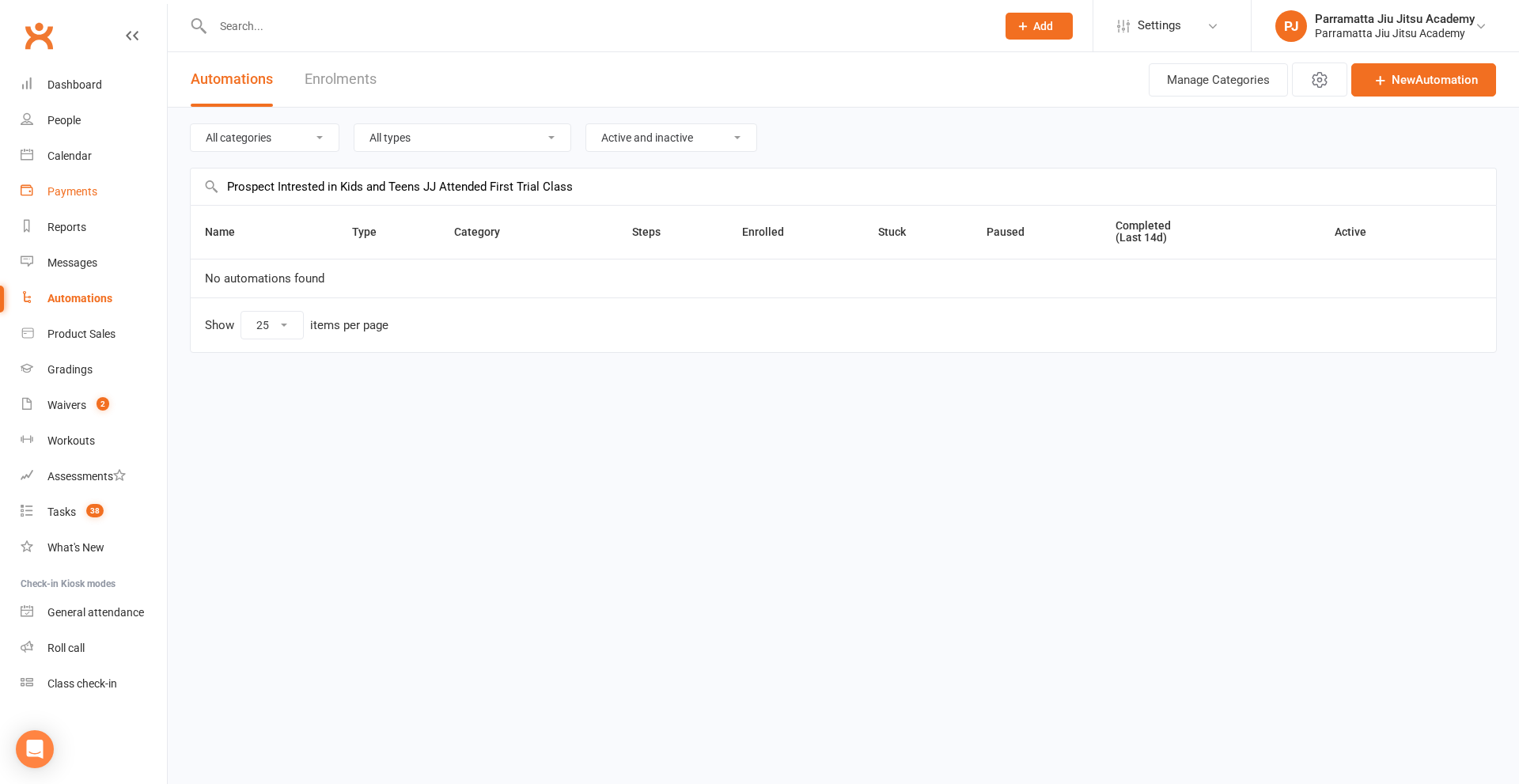
drag, startPoint x: 582, startPoint y: 182, endPoint x: 144, endPoint y: 192, distance: 438.1
click at [144, 192] on ui-view "Prospect Member Non-attending contact Class / event Appointment Grading event T…" at bounding box center [759, 200] width 1519 height 393
paste input "Women"
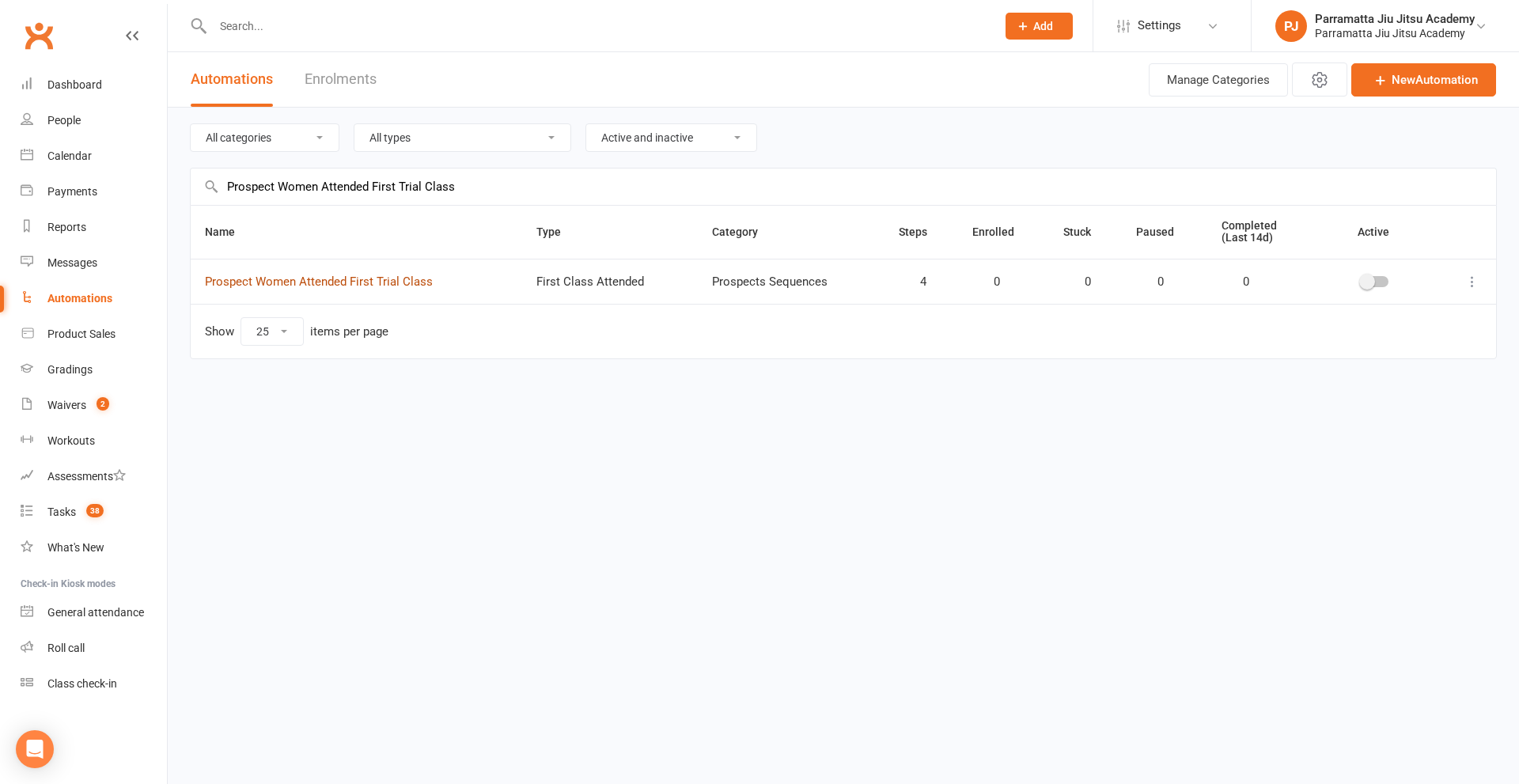
type input "Prospect Women Attended First Trial Class"
click at [383, 277] on link "Prospect Women Attended First Trial Class" at bounding box center [318, 281] width 228 height 15
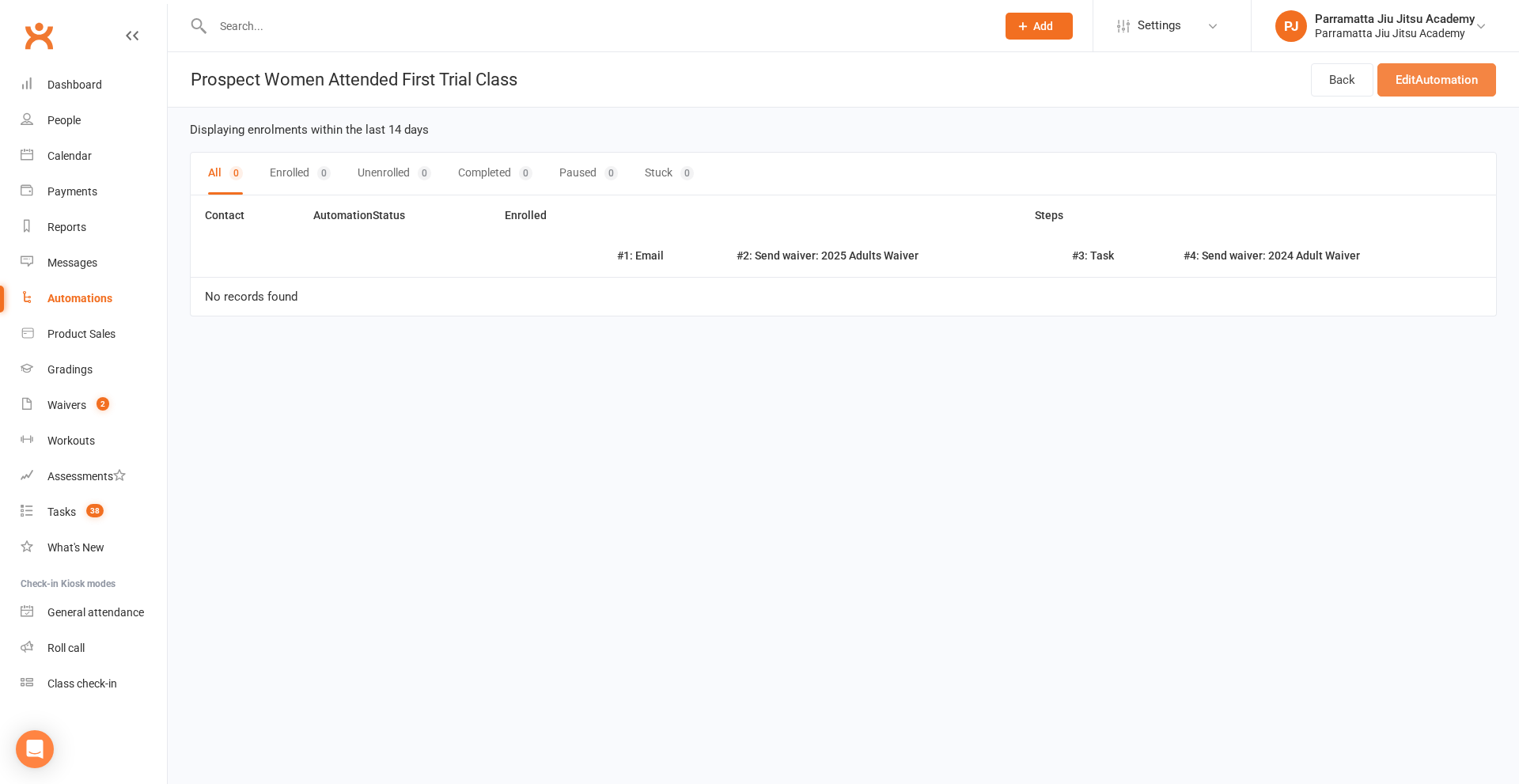
click at [1439, 69] on link "Edit Automation" at bounding box center [1437, 80] width 118 height 33
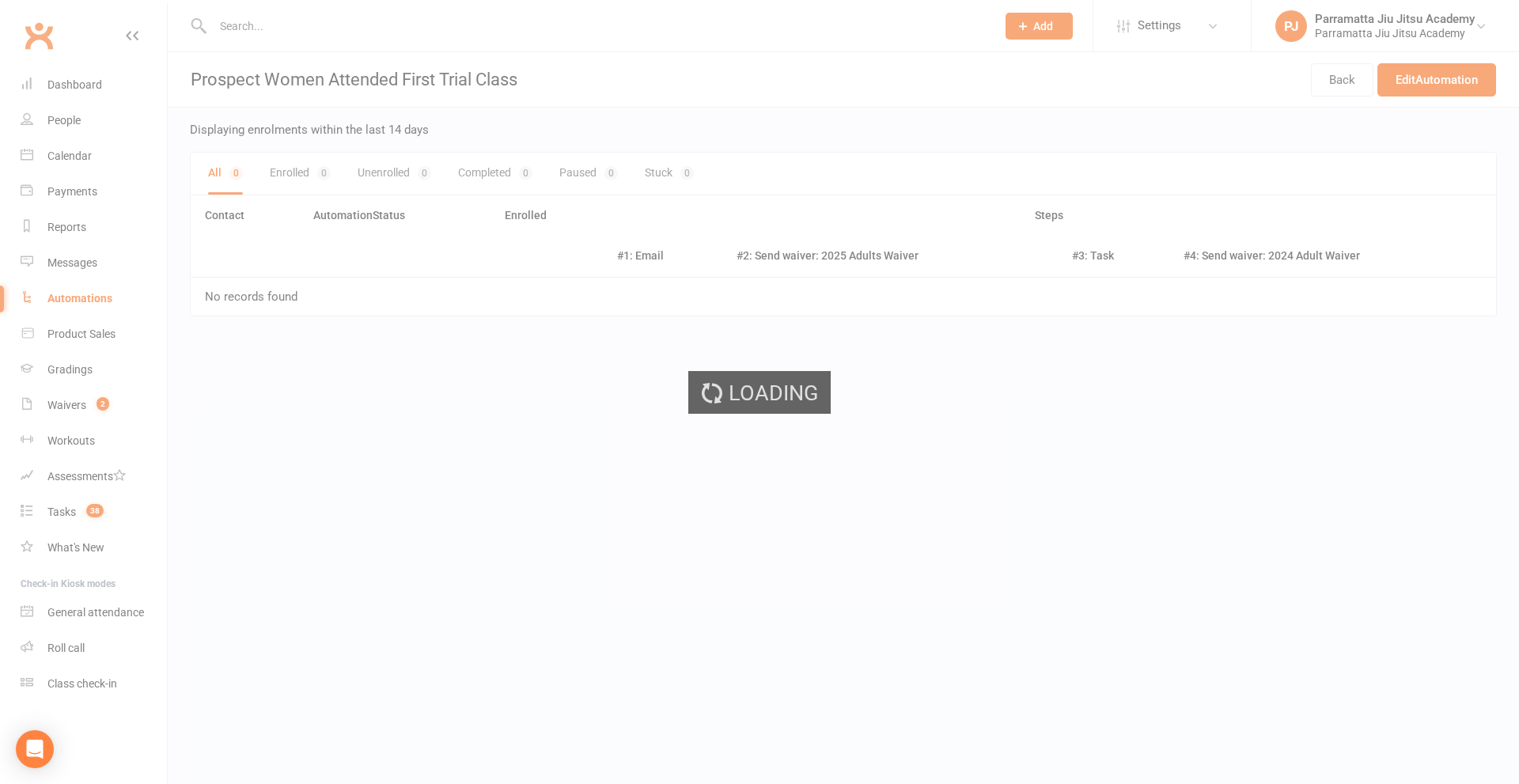
select select "send_to_parent"
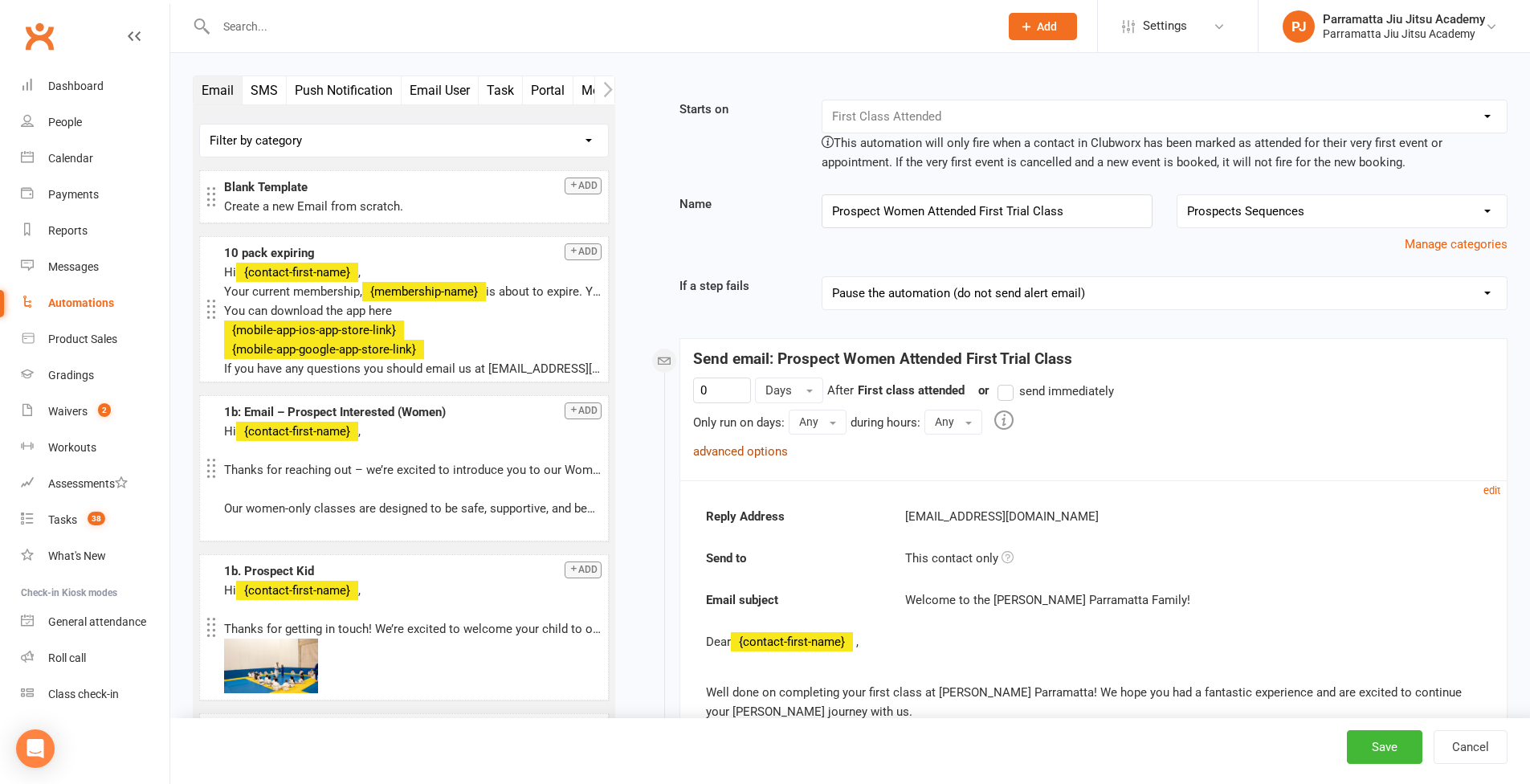
click at [766, 450] on link "advanced options" at bounding box center [741, 451] width 95 height 15
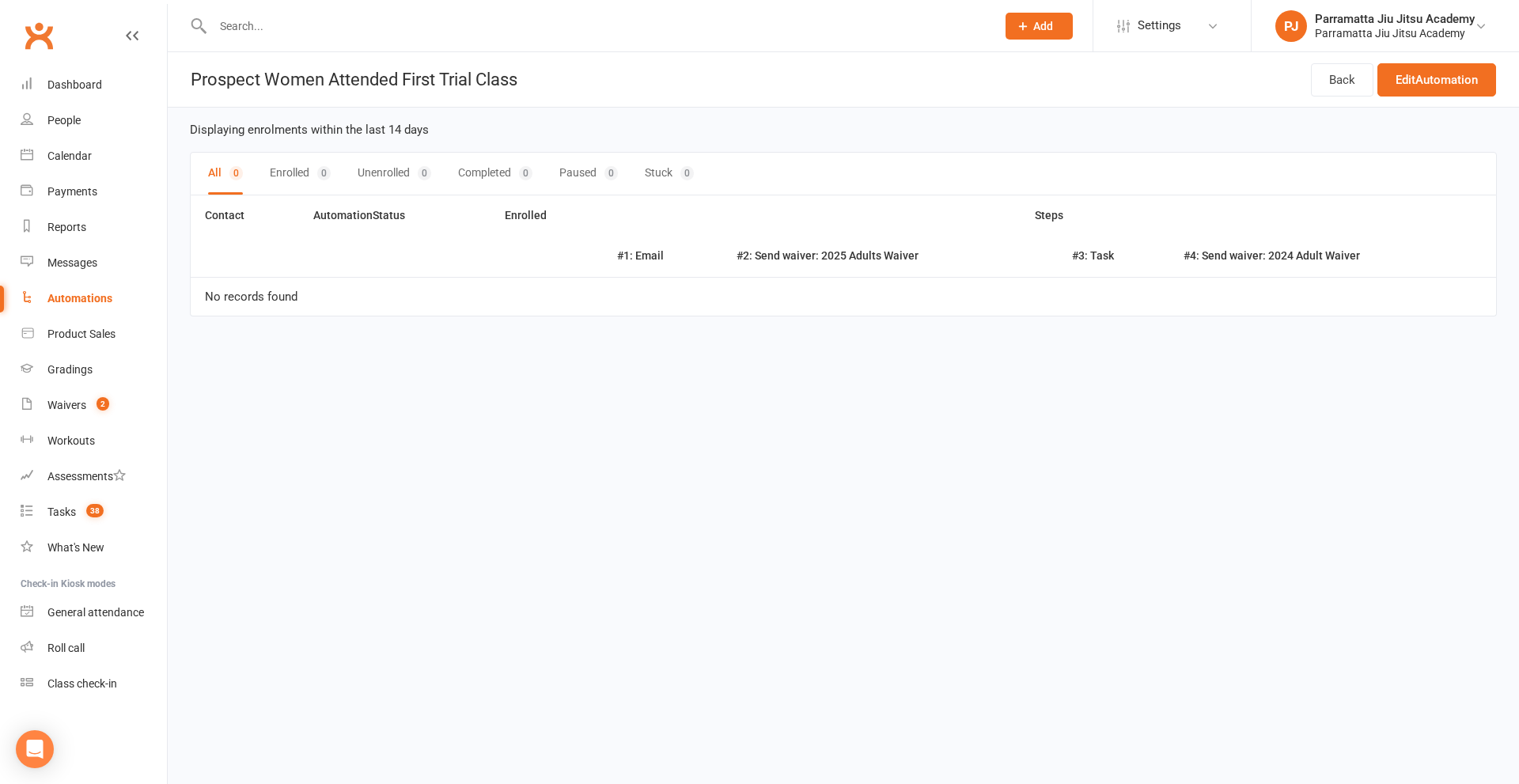
select select "25"
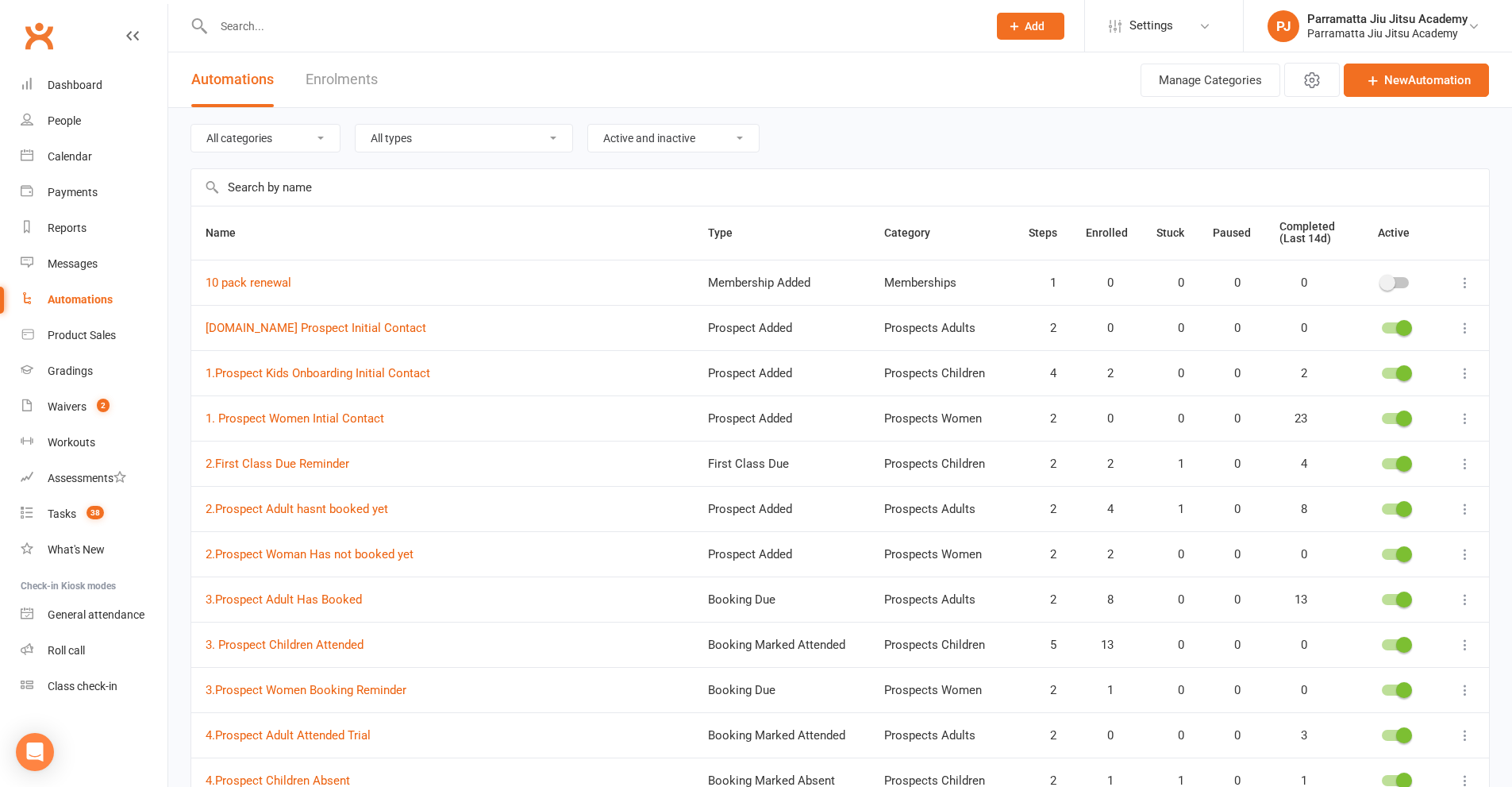
click at [415, 197] on input "text" at bounding box center [839, 188] width 1298 height 37
paste input "Prospect Women Attended First Trial Class"
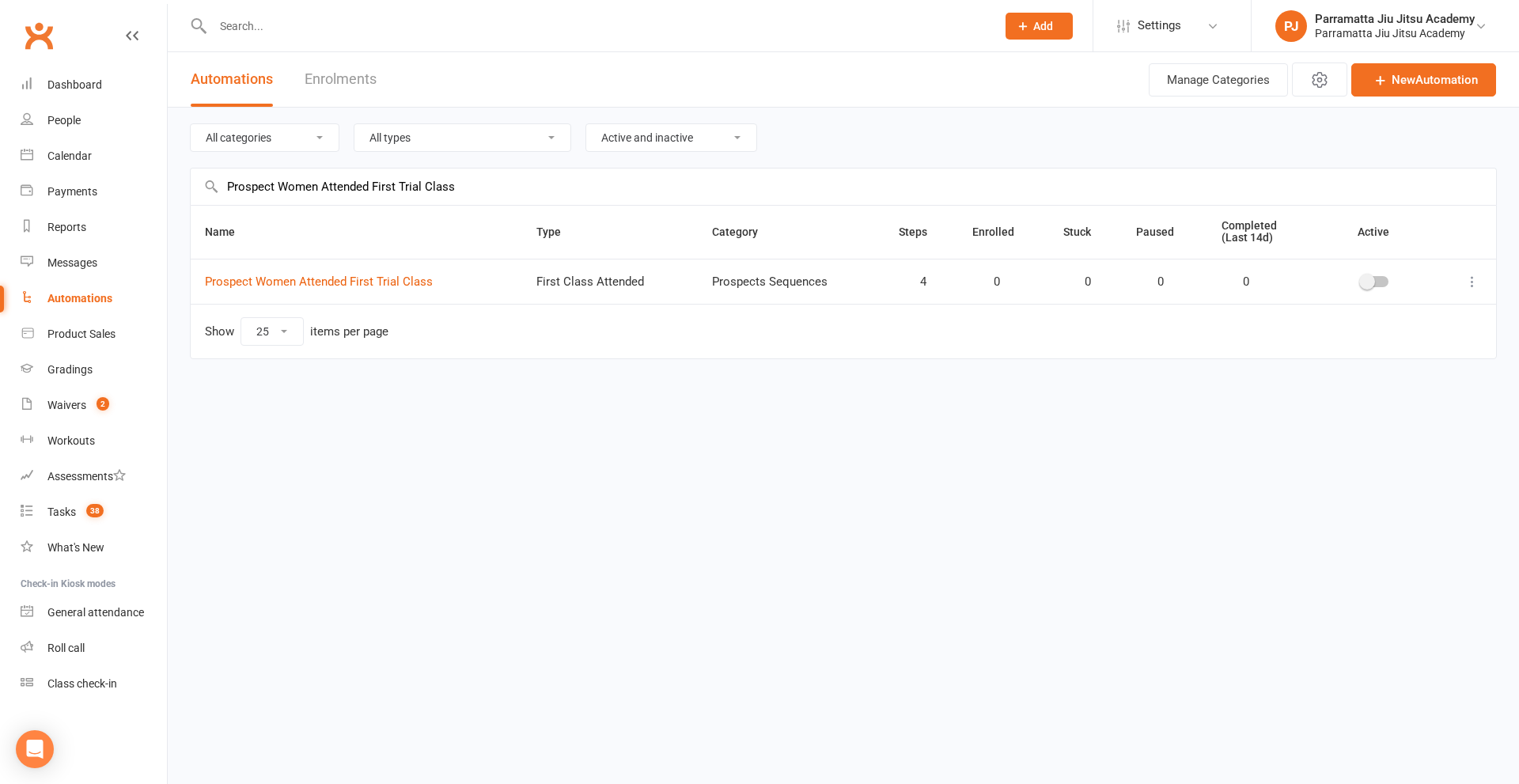
type input "Prospect Women Attended First Trial Class"
click at [1467, 280] on icon at bounding box center [1472, 281] width 16 height 16
click at [1369, 347] on link "Delete" at bounding box center [1403, 343] width 156 height 32
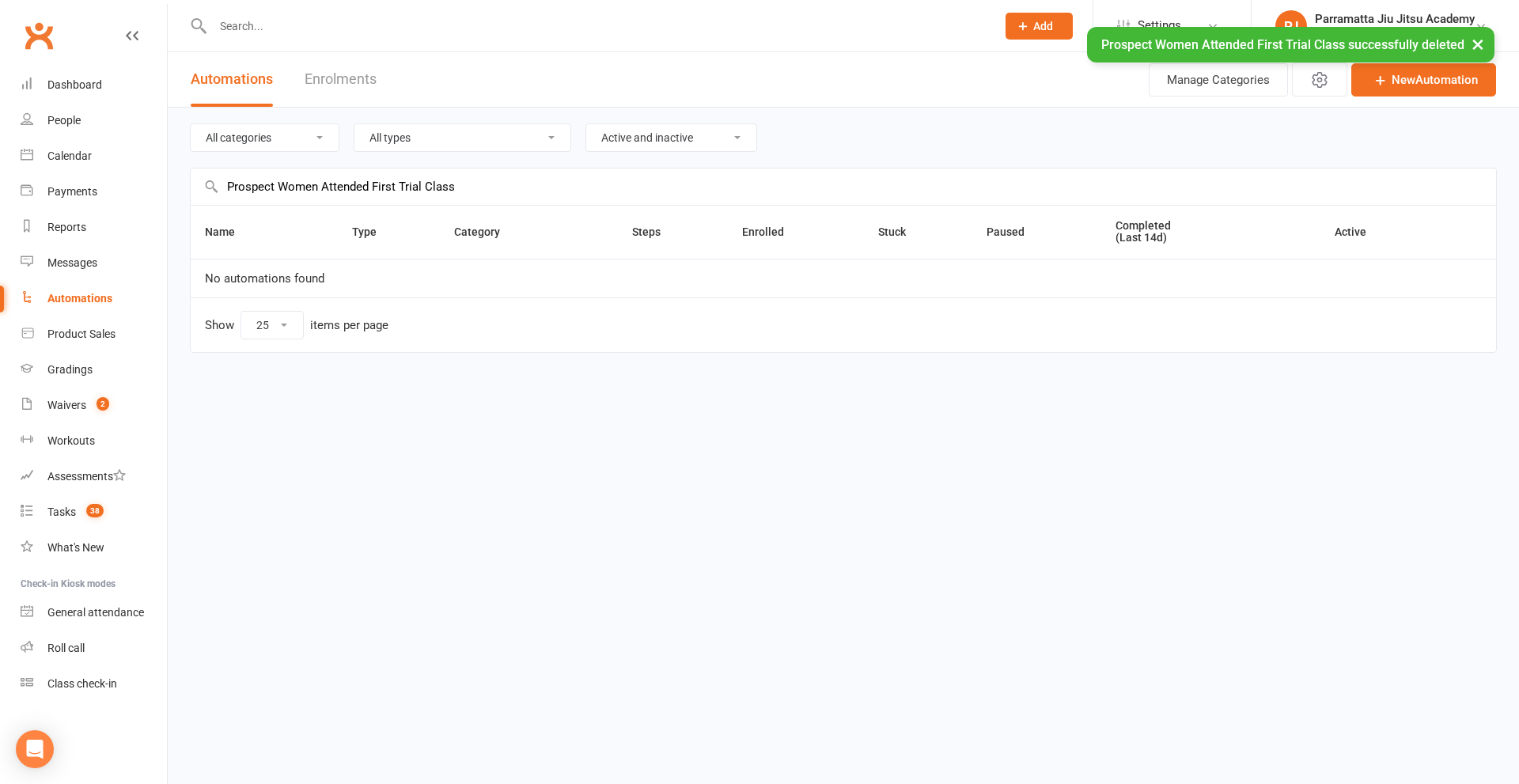
drag, startPoint x: 462, startPoint y: 191, endPoint x: 2, endPoint y: 200, distance: 460.1
click at [2, 200] on ui-view "Prospect Member Non-attending contact Class / event Appointment Grading event T…" at bounding box center [759, 200] width 1519 height 393
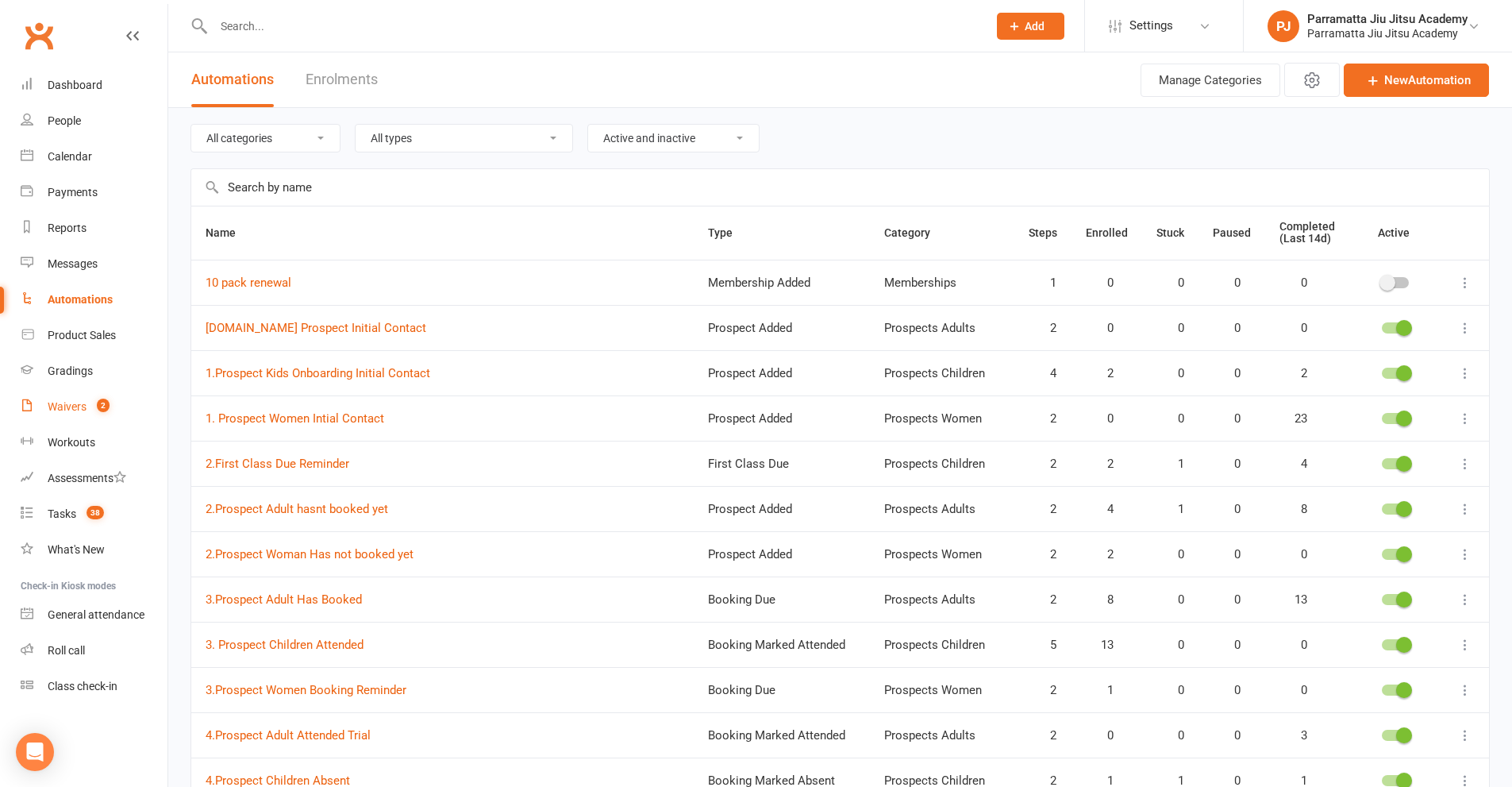
click at [82, 406] on div "Waivers" at bounding box center [67, 406] width 39 height 13
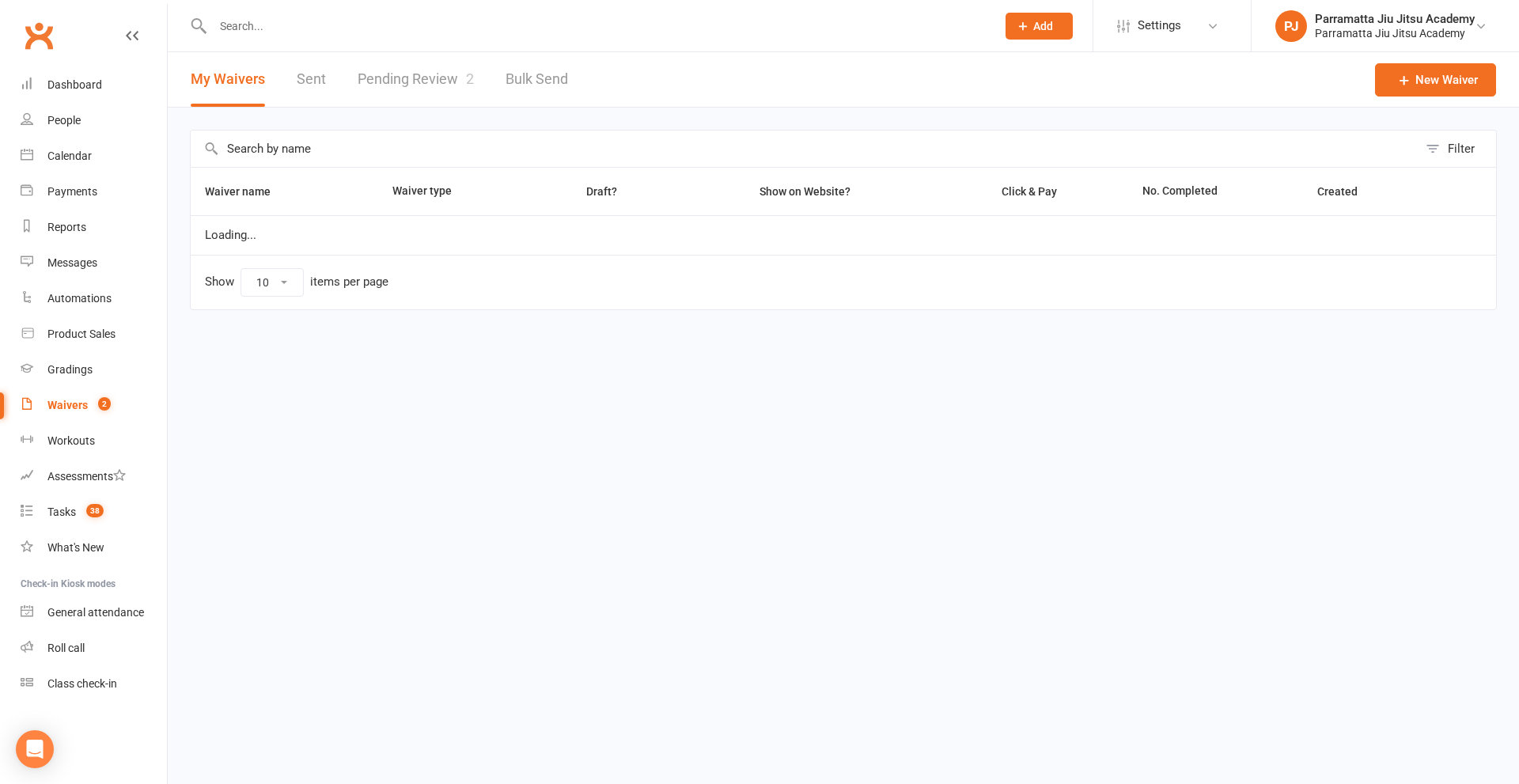
select select "100"
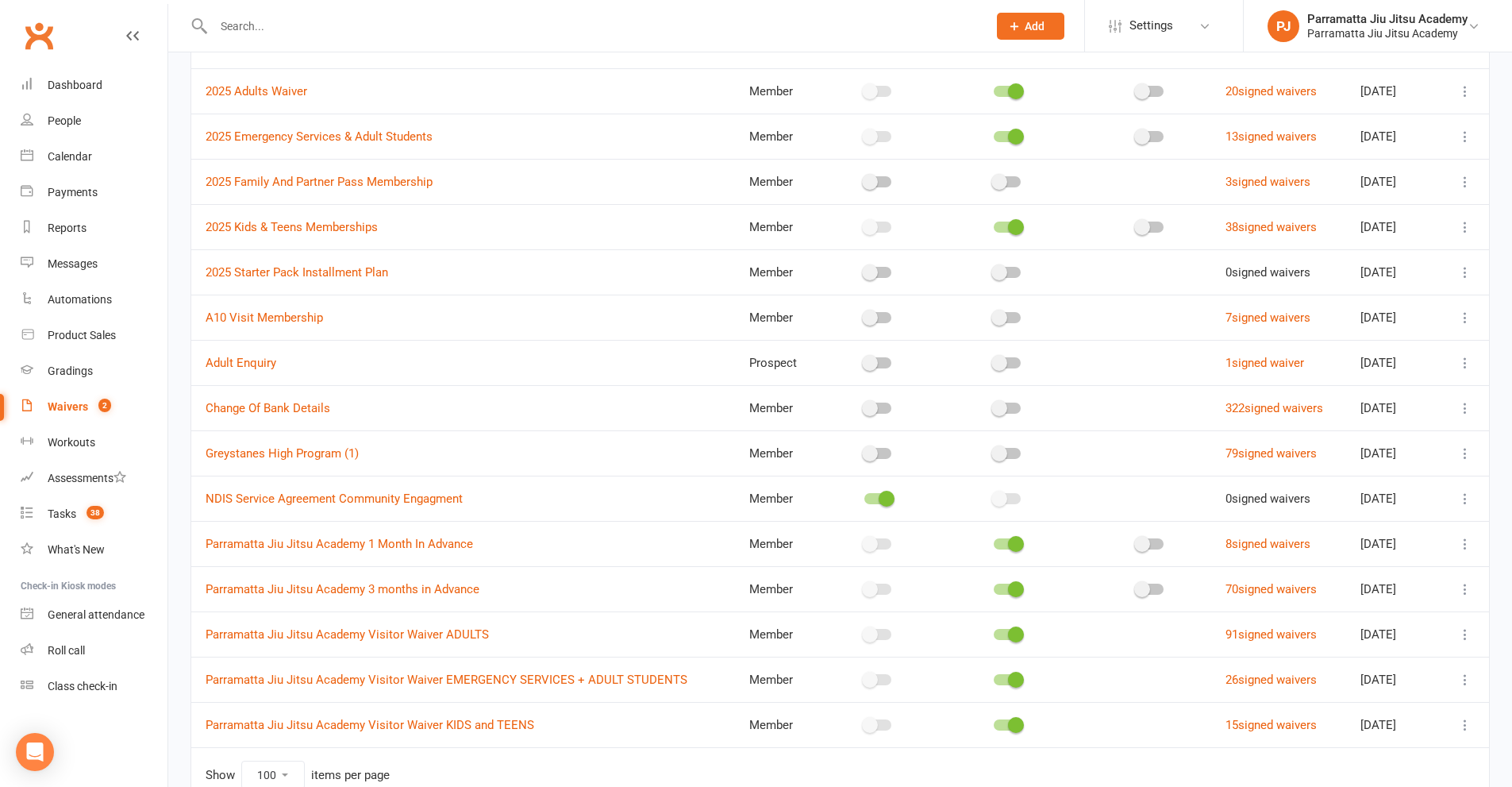
scroll to position [159, 0]
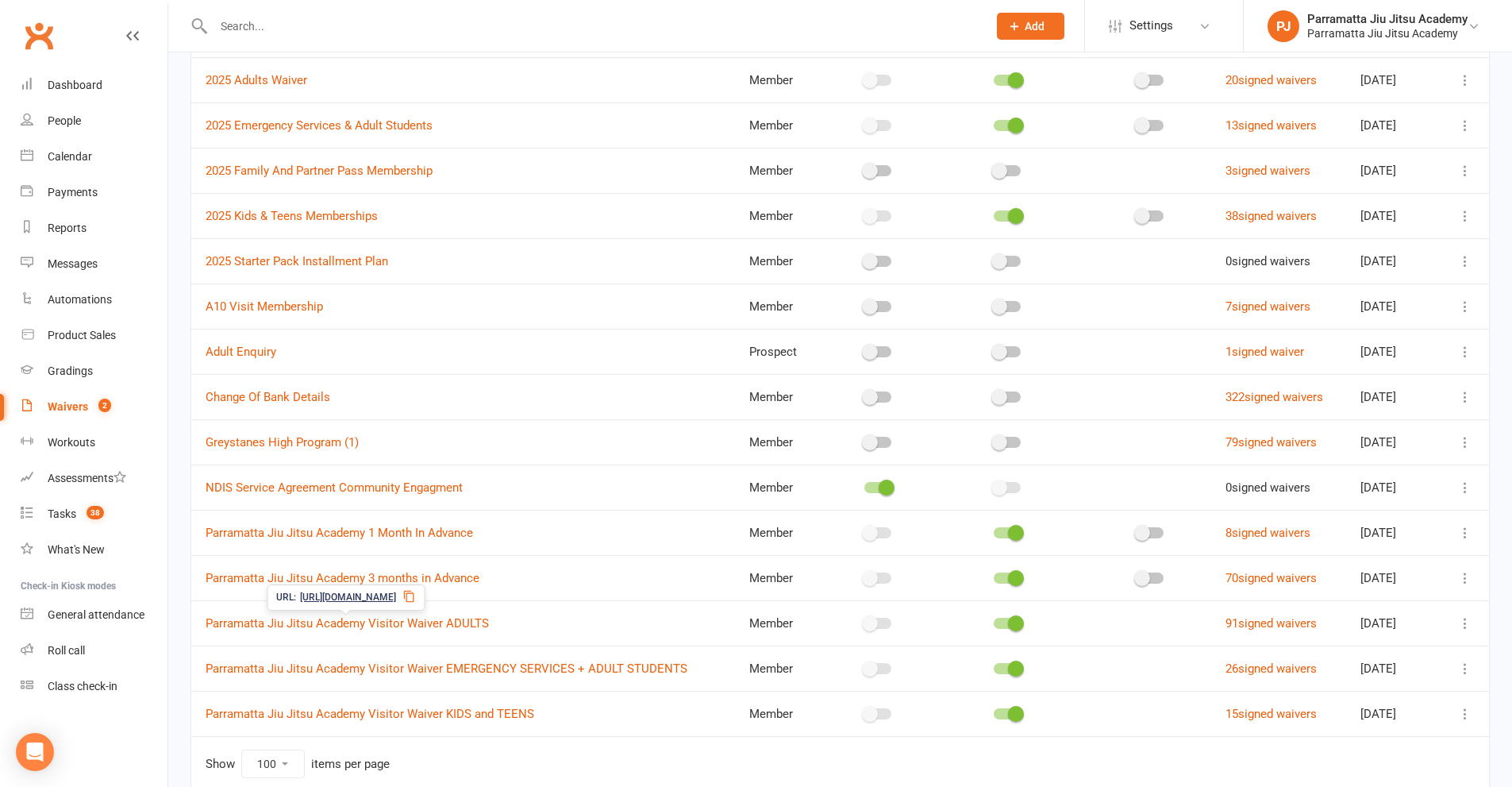
click at [415, 599] on icon at bounding box center [408, 596] width 13 height 13
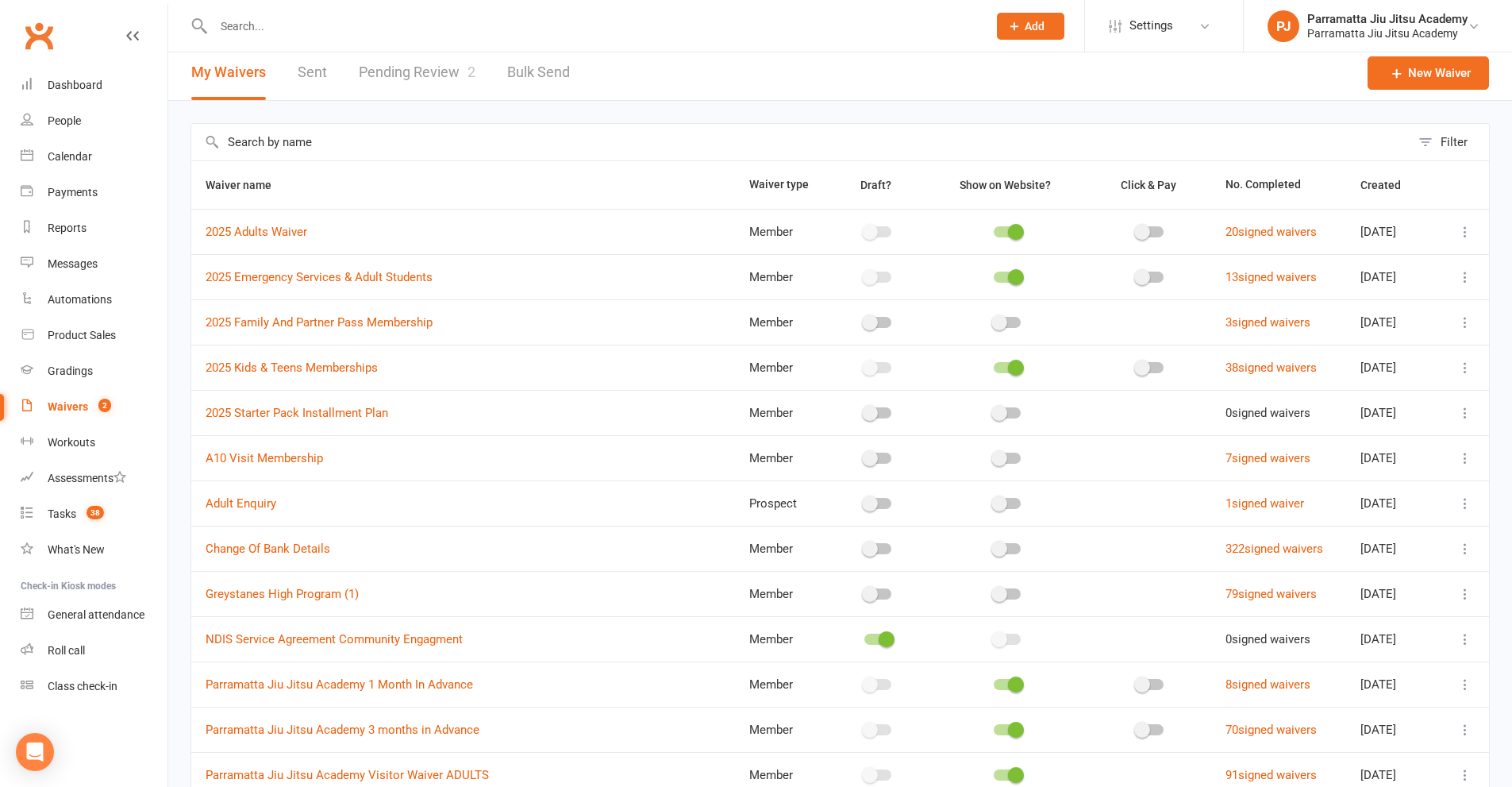
scroll to position [0, 0]
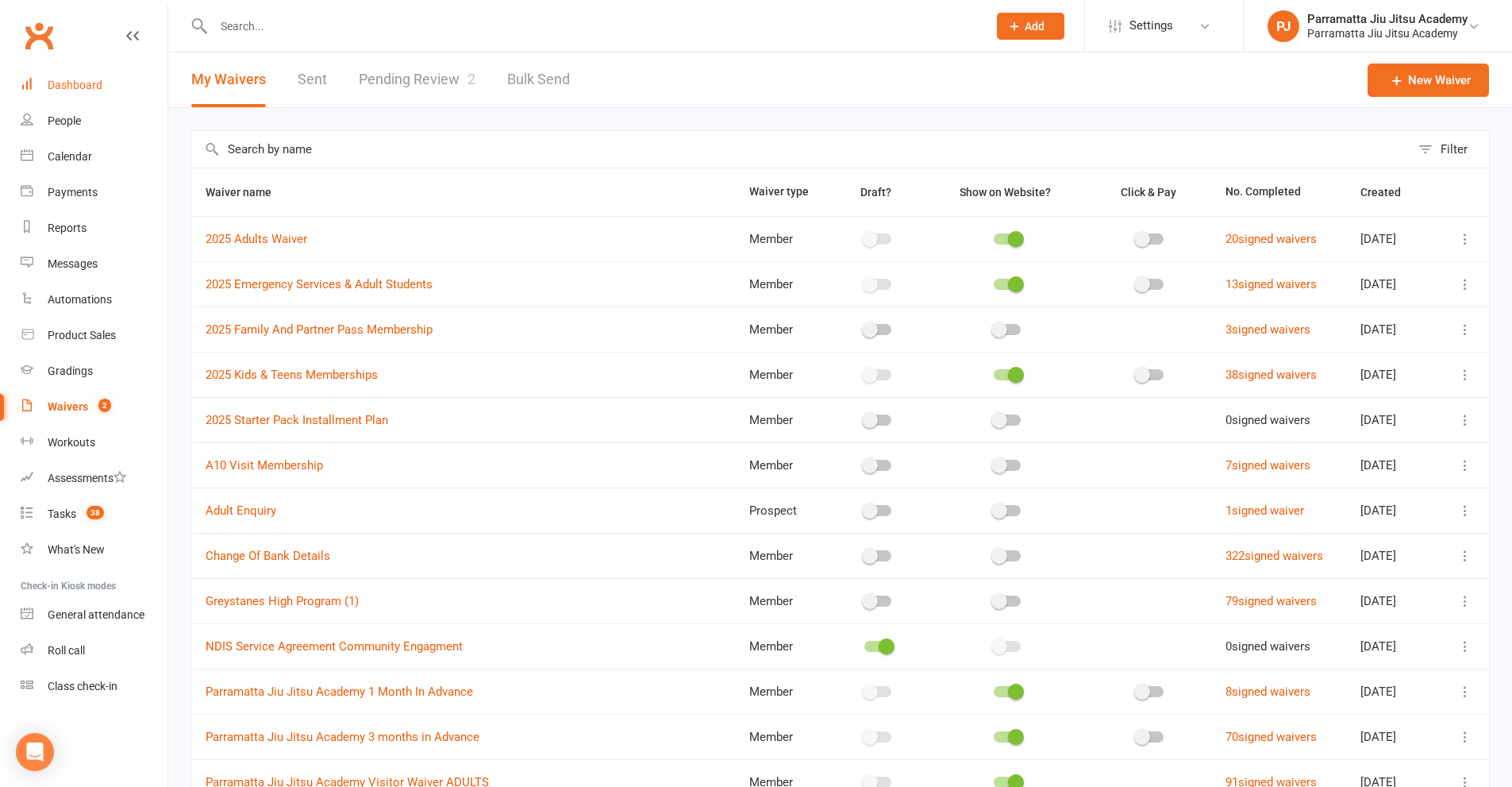
click at [70, 89] on div "Dashboard" at bounding box center [75, 85] width 55 height 13
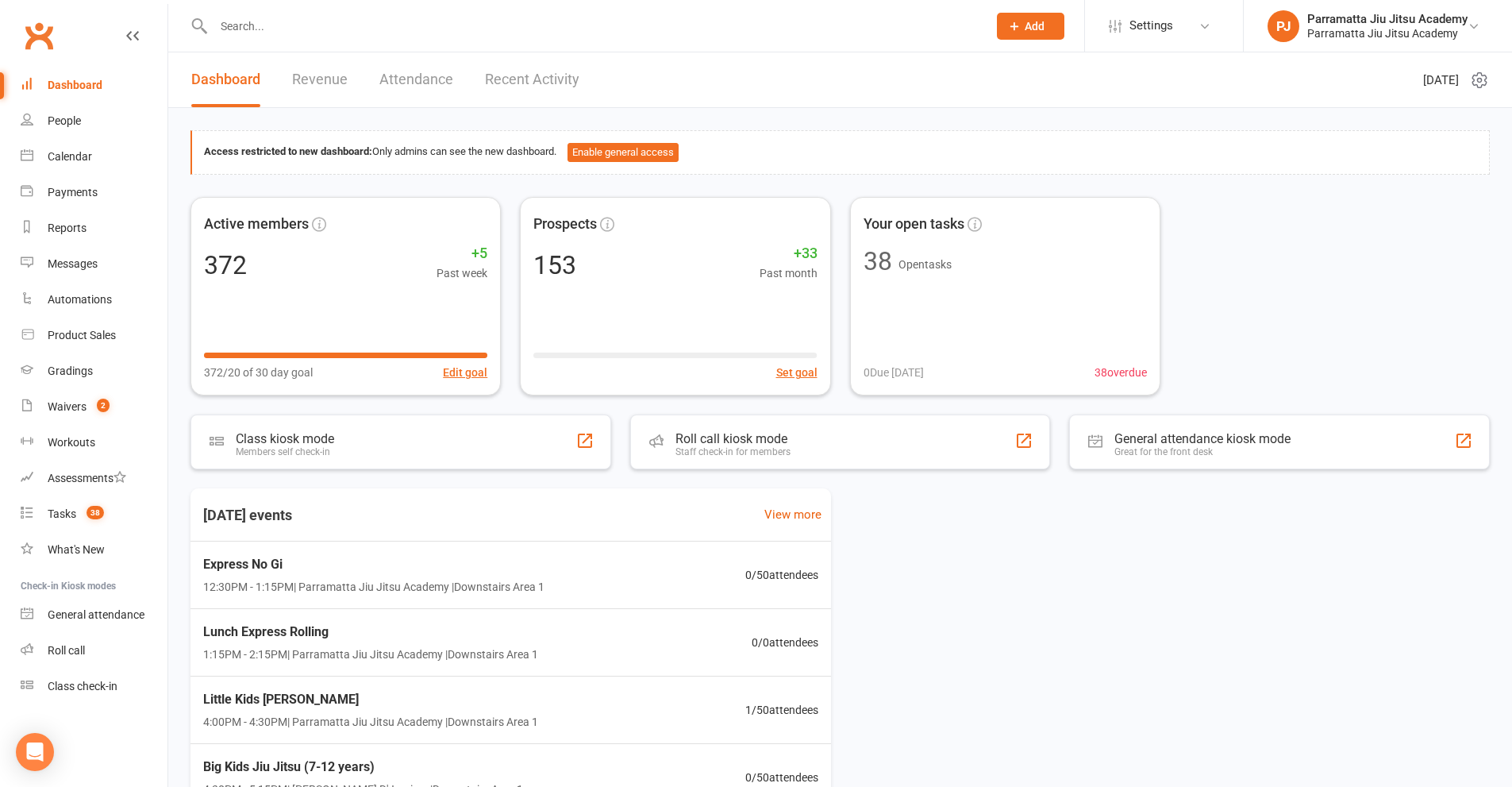
click at [557, 78] on link "Recent Activity" at bounding box center [532, 80] width 94 height 55
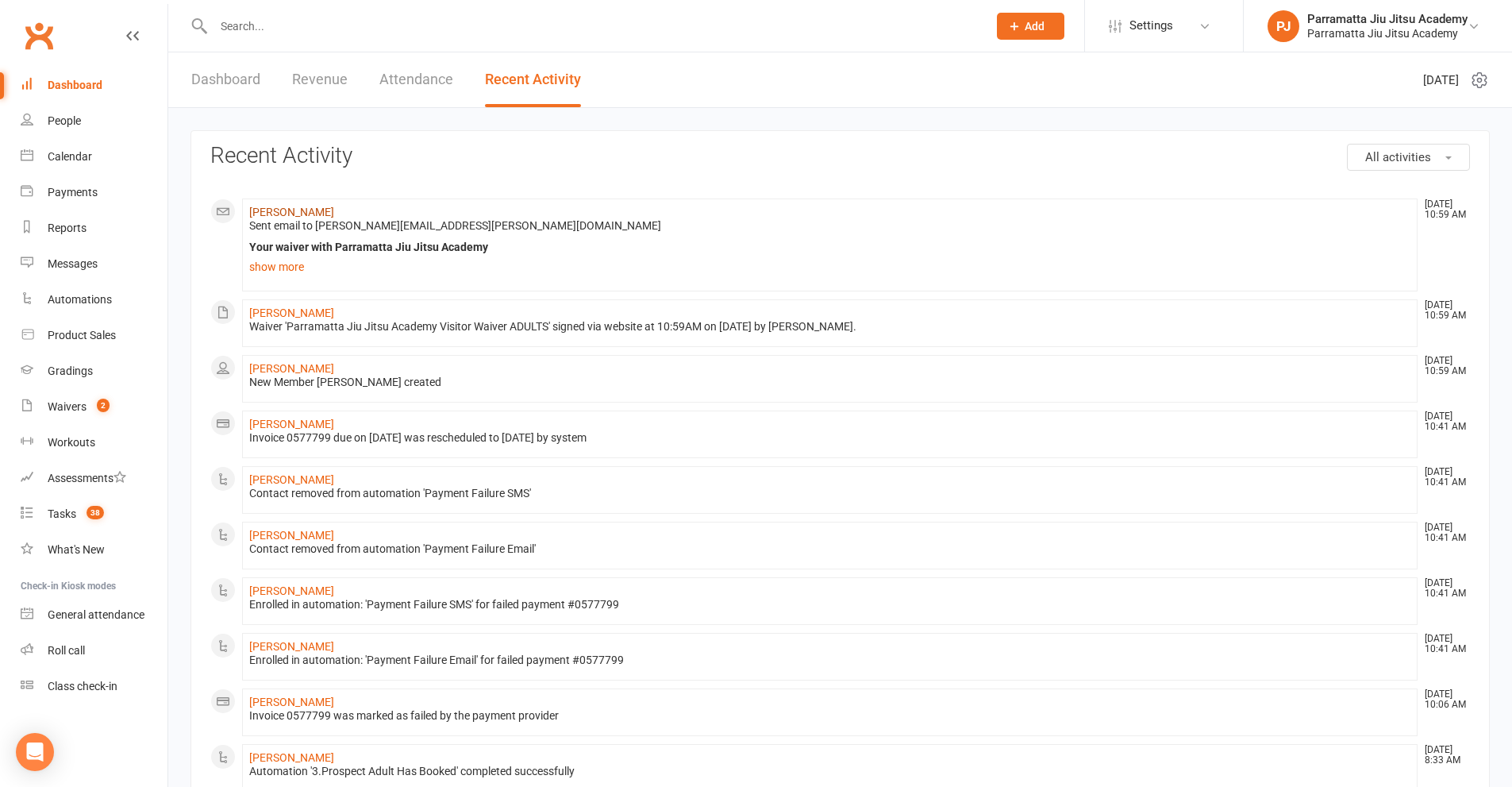
click at [281, 213] on link "[PERSON_NAME]" at bounding box center [291, 211] width 85 height 13
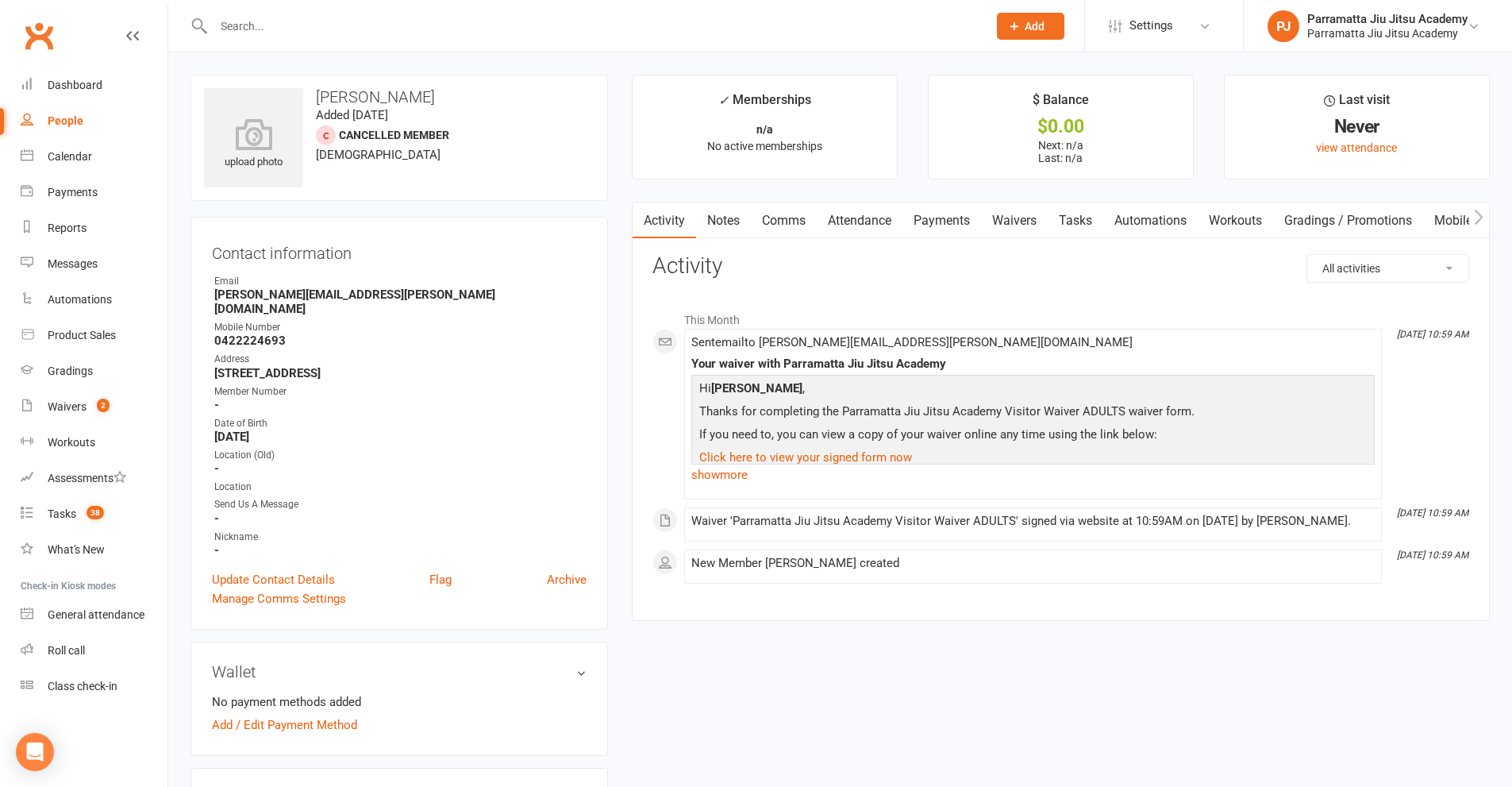
click at [1159, 226] on link "Automations" at bounding box center [1150, 221] width 94 height 37
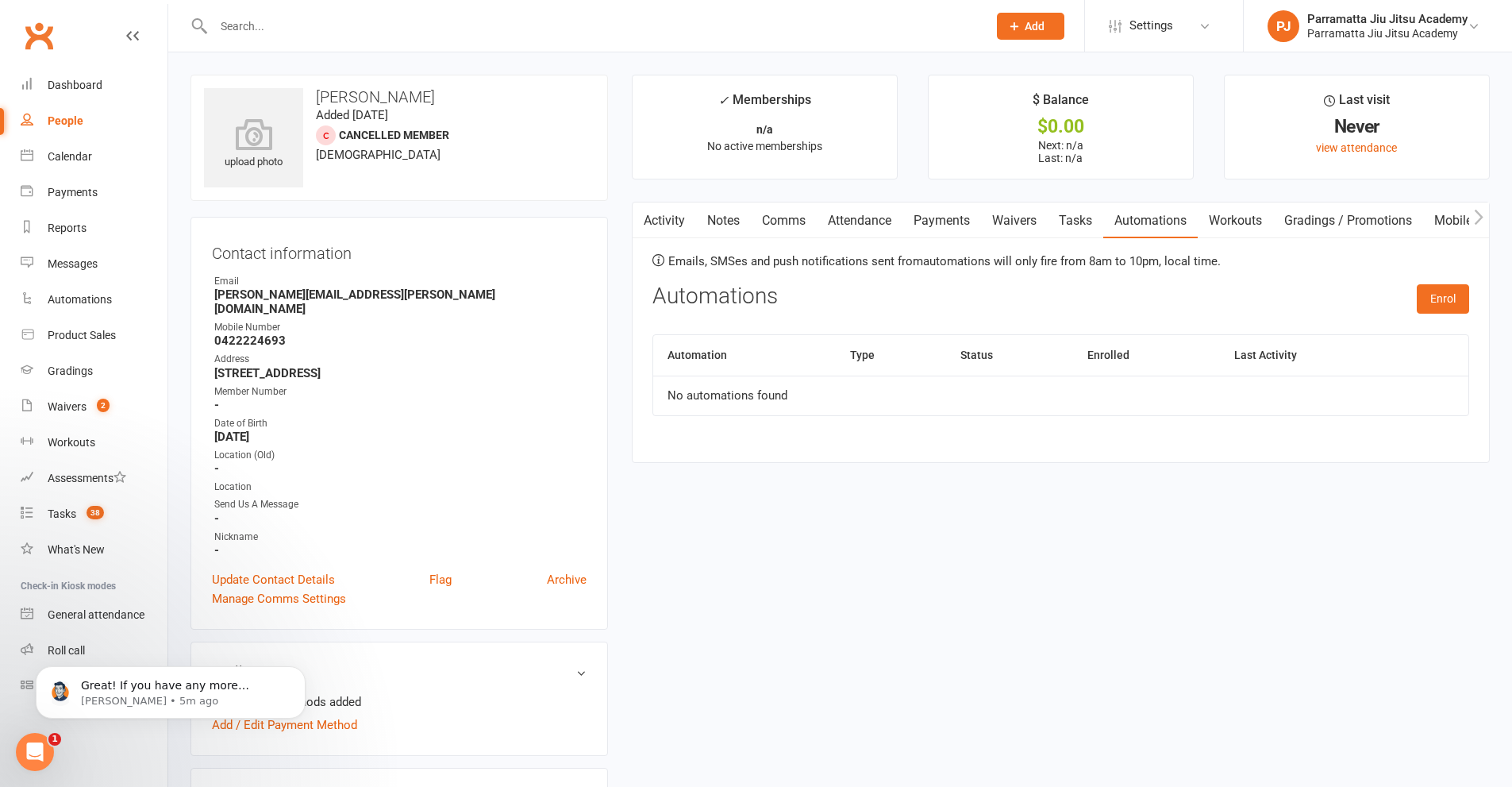
drag, startPoint x: 573, startPoint y: 561, endPoint x: 830, endPoint y: 78, distance: 547.1
click at [573, 570] on link "Archive" at bounding box center [567, 580] width 40 height 19
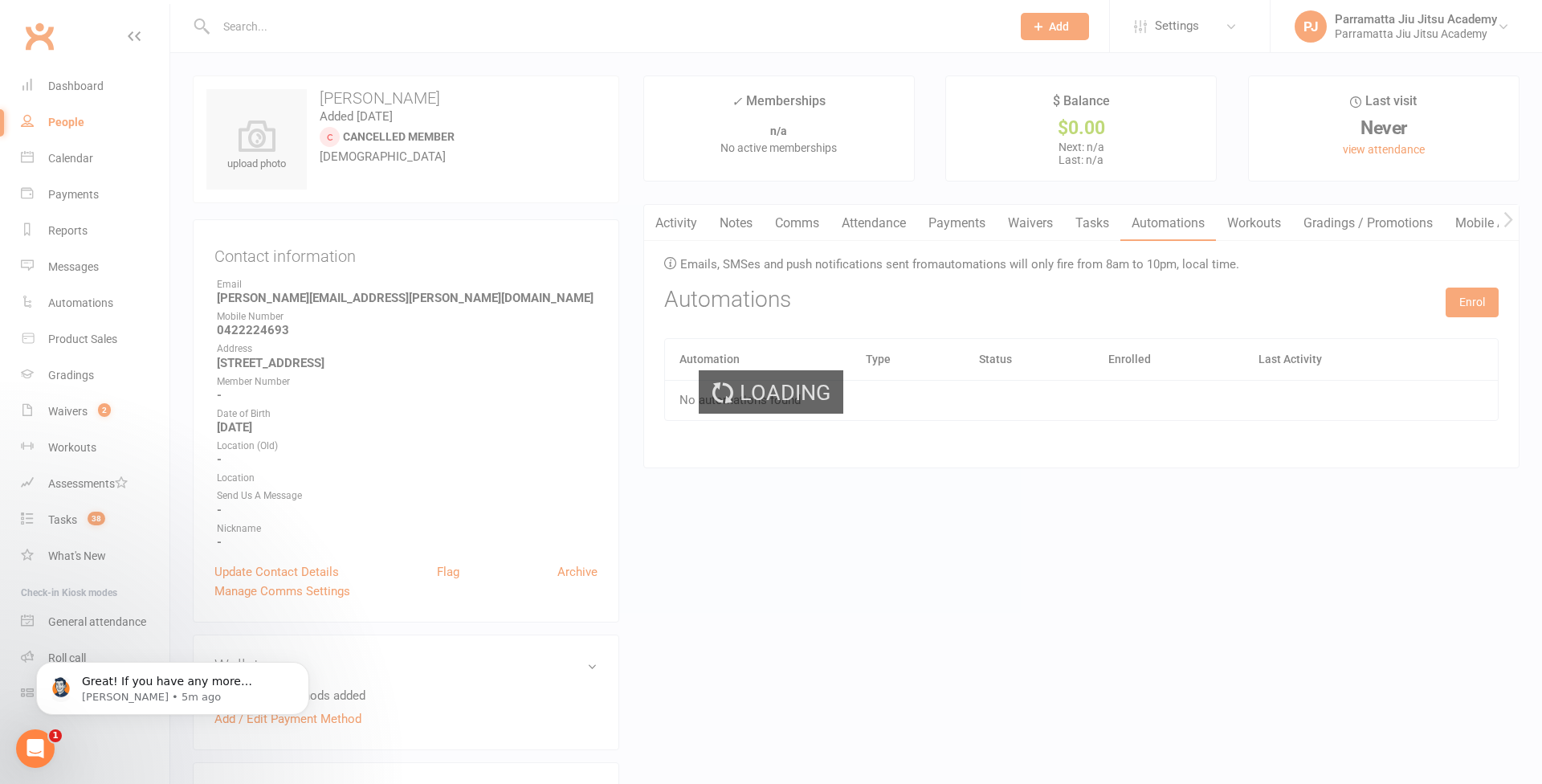
select select "100"
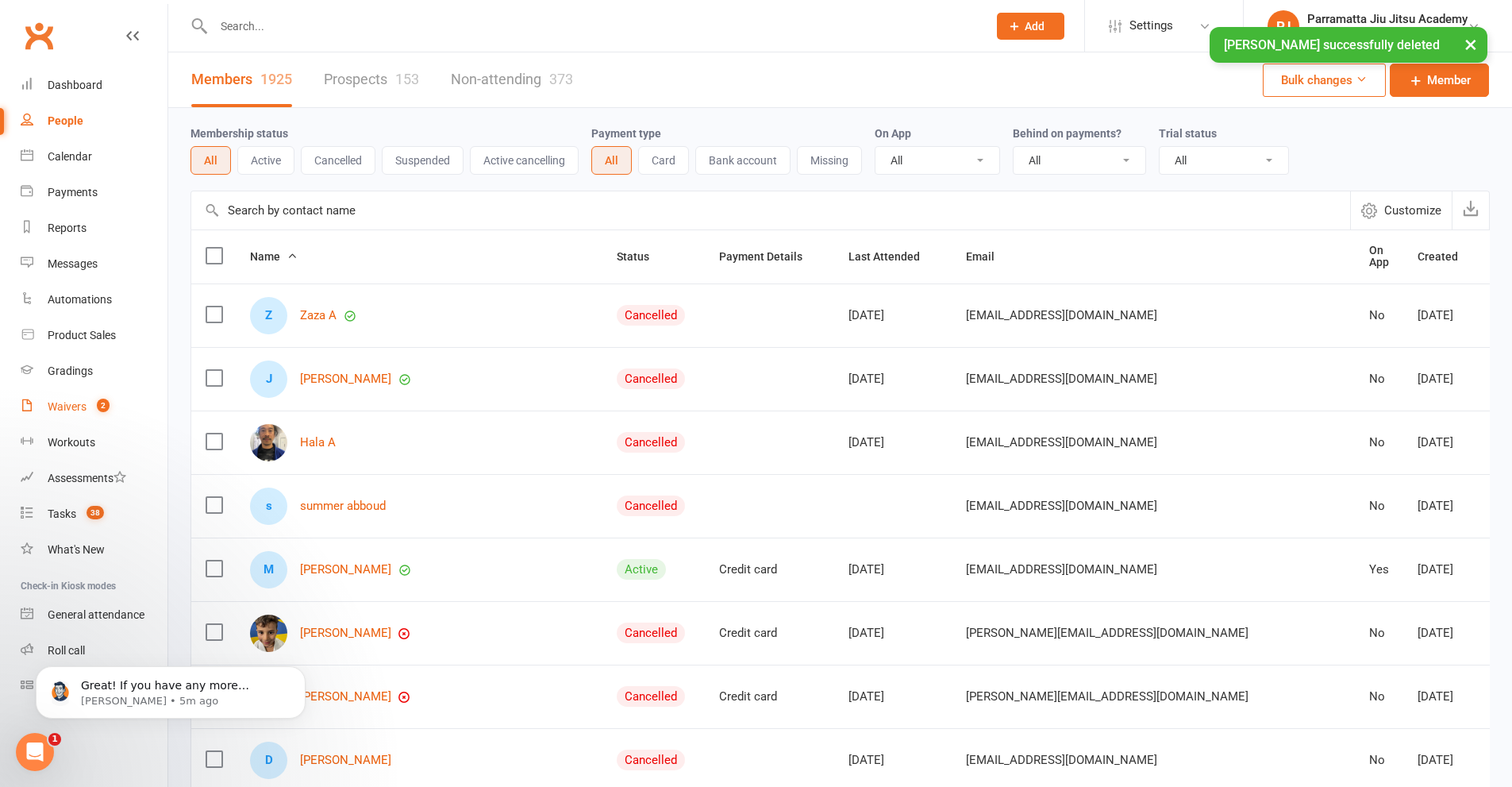
click at [82, 406] on div "Waivers" at bounding box center [67, 406] width 39 height 13
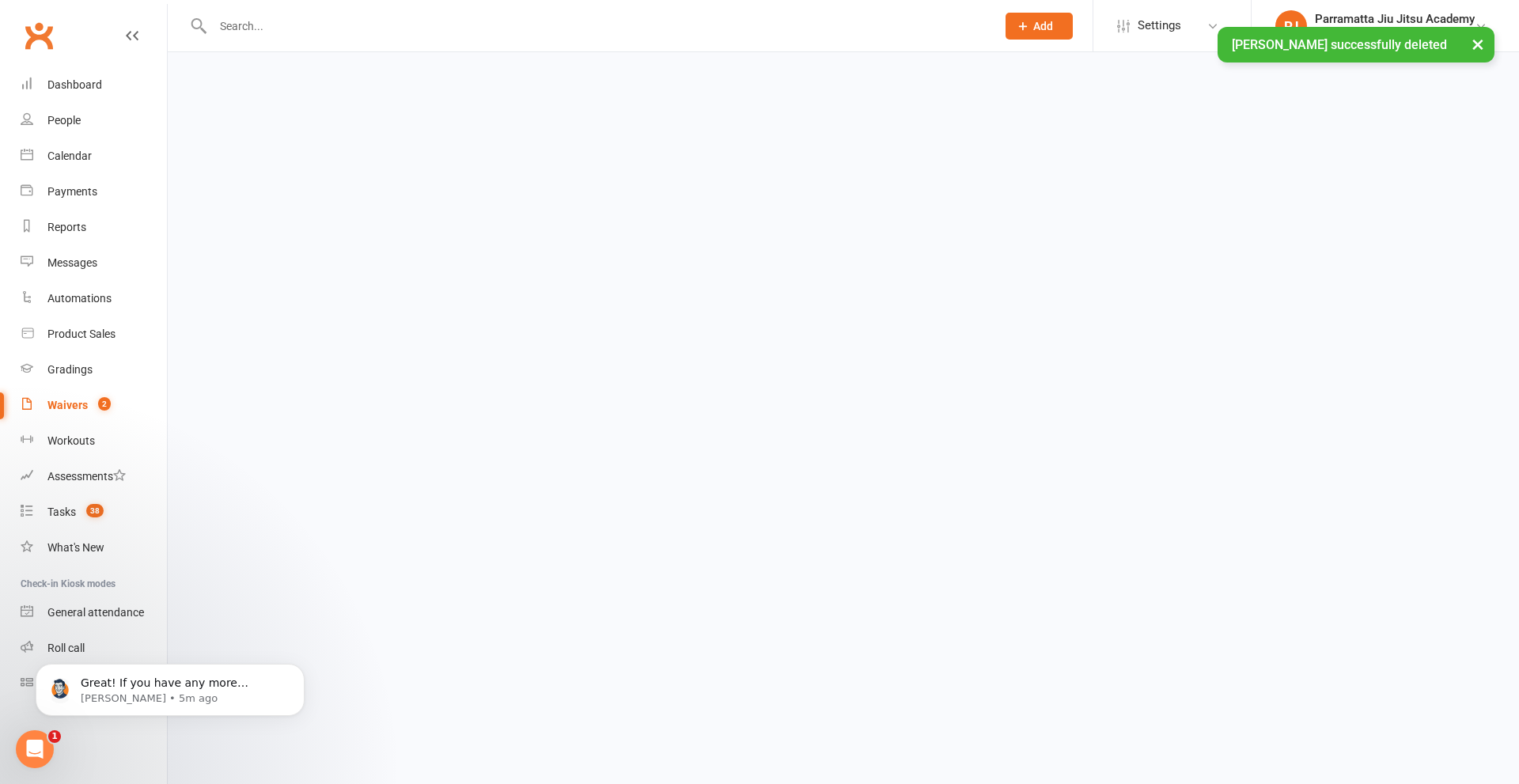
select select "100"
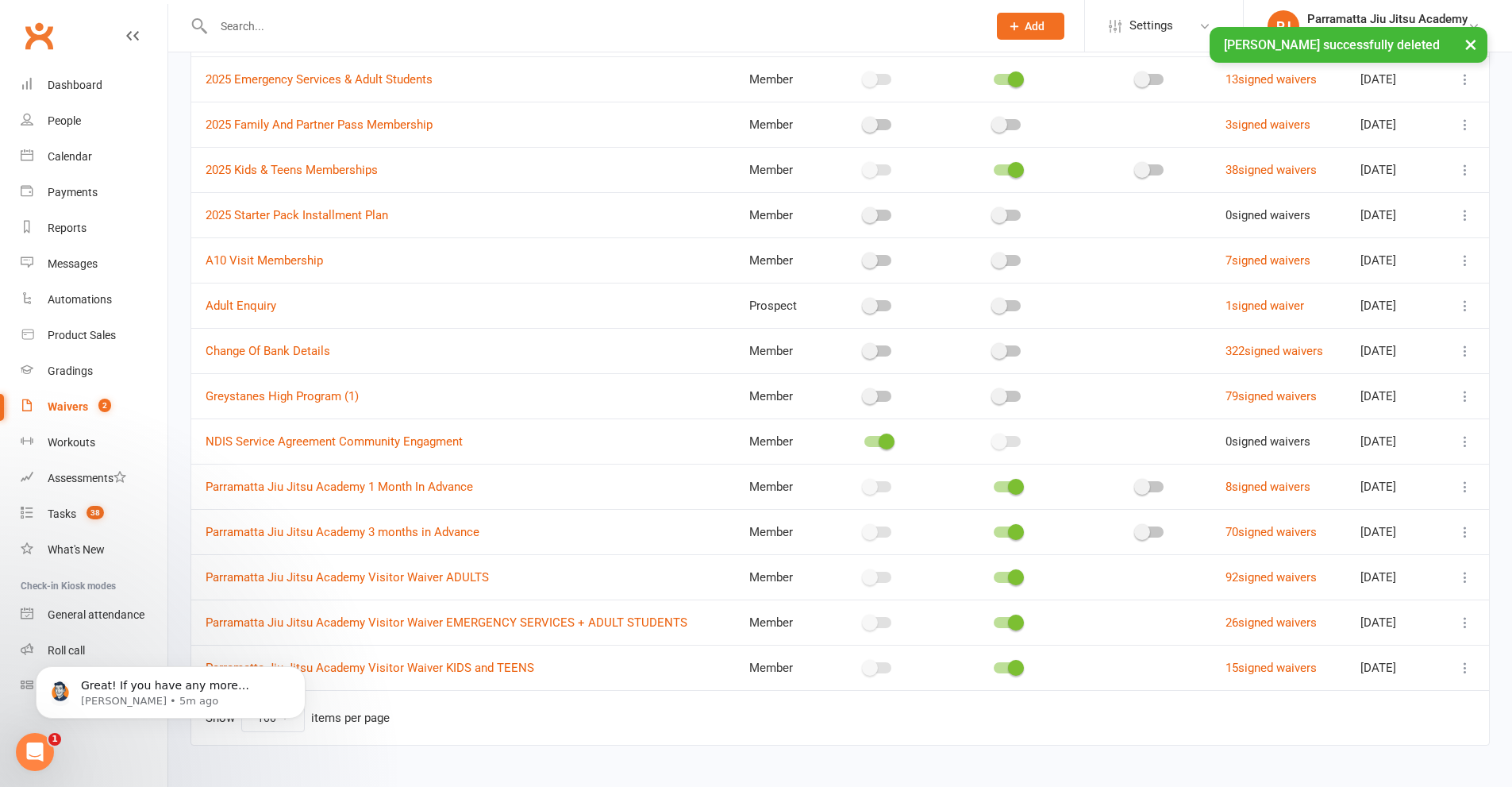
scroll to position [231, 0]
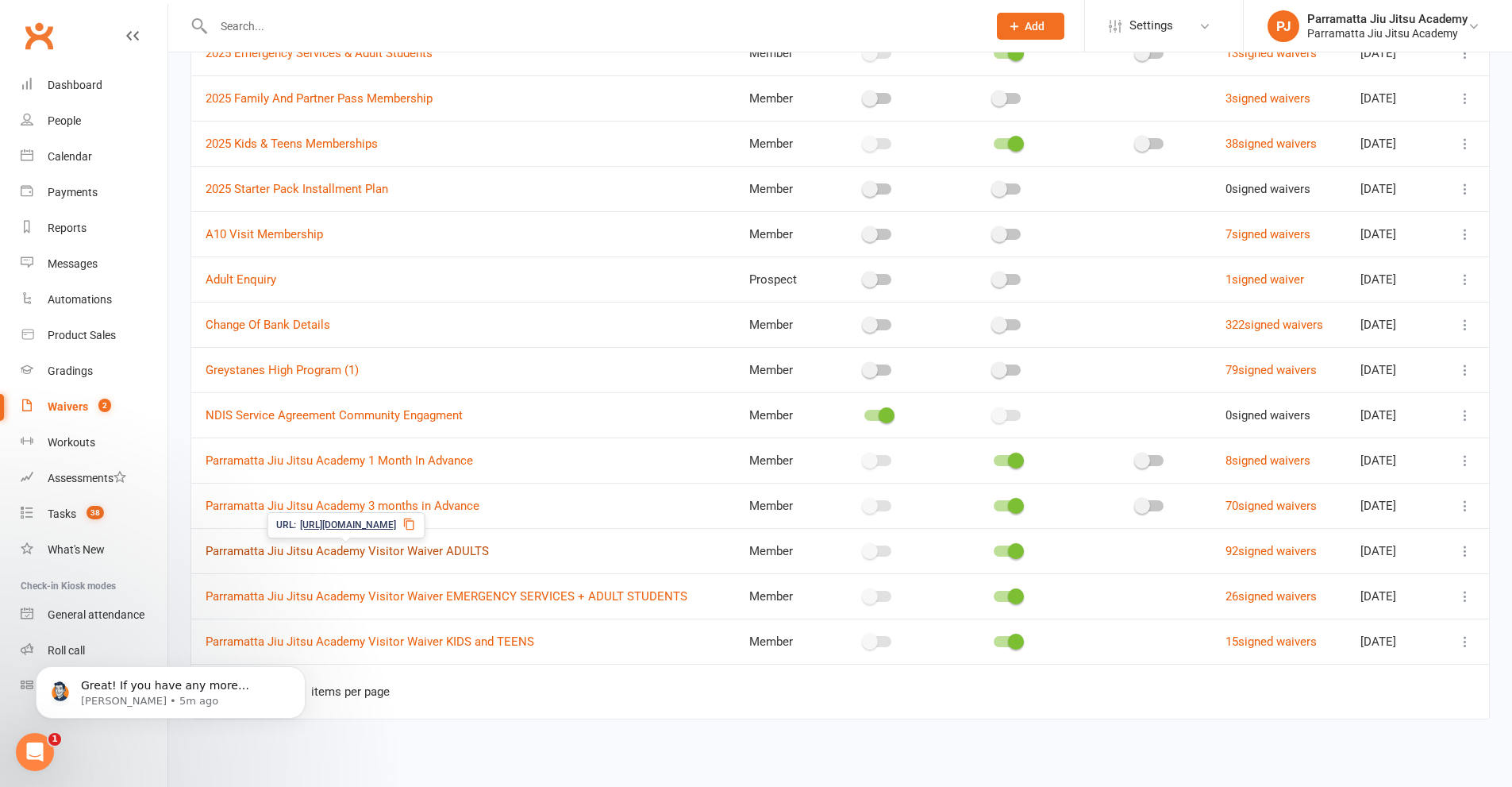
click at [348, 549] on link "Parramatta Jiu Jitsu Academy Visitor Waiver ADULTS" at bounding box center [347, 551] width 283 height 15
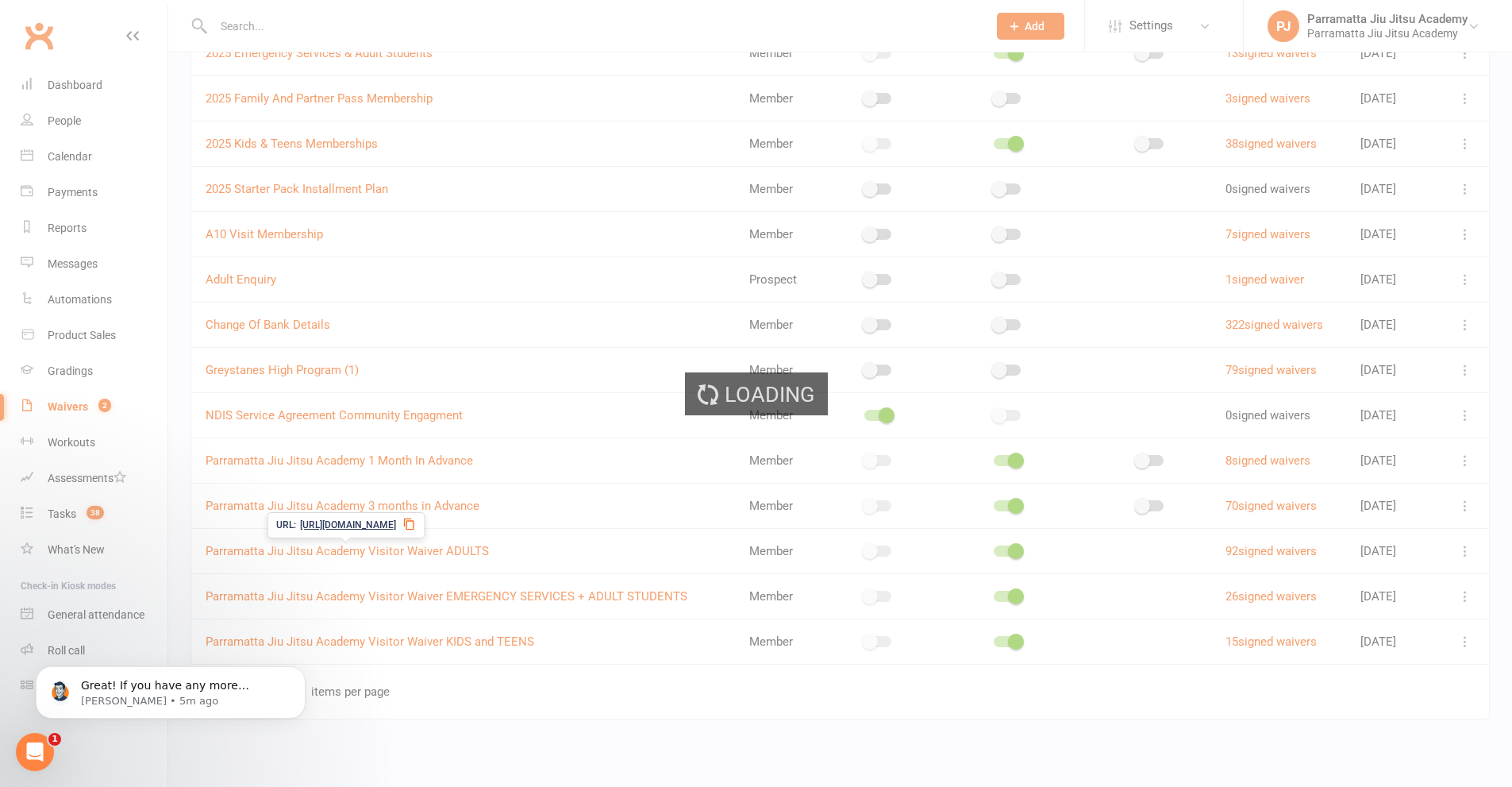
select select "applies_to_all_signees"
select select "select"
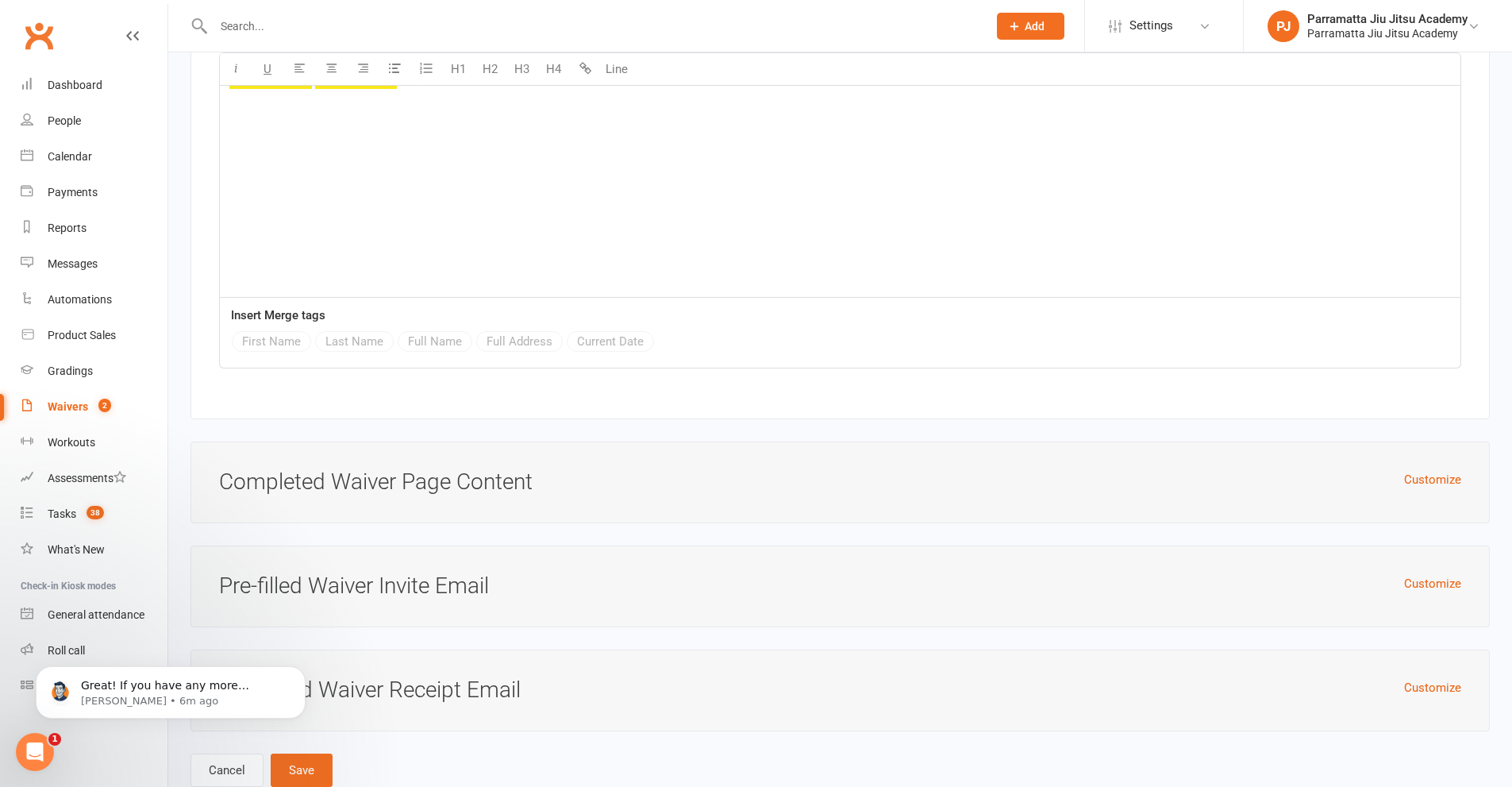
scroll to position [5361, 0]
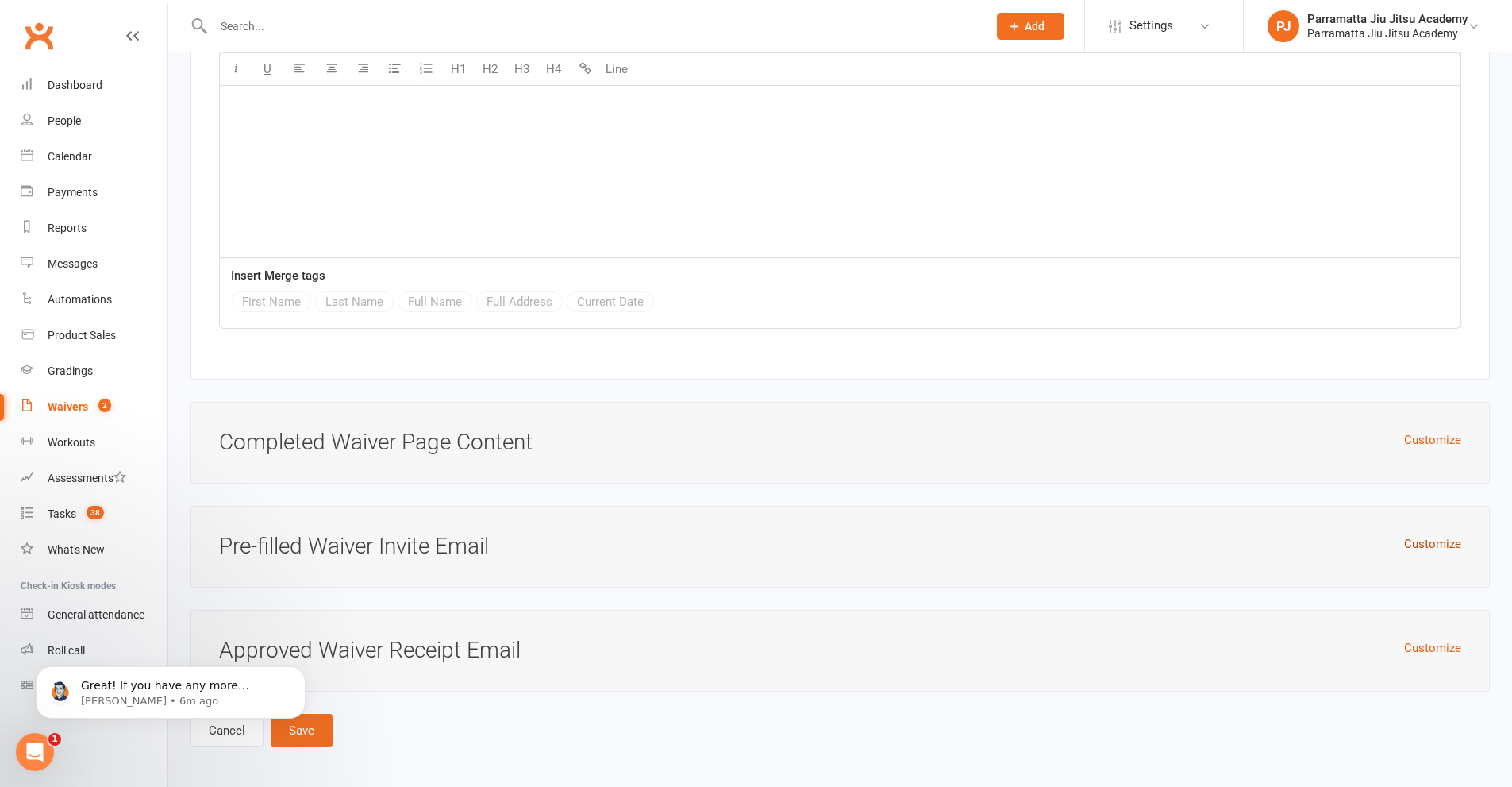
click at [1436, 540] on button "Customize" at bounding box center [1432, 544] width 57 height 19
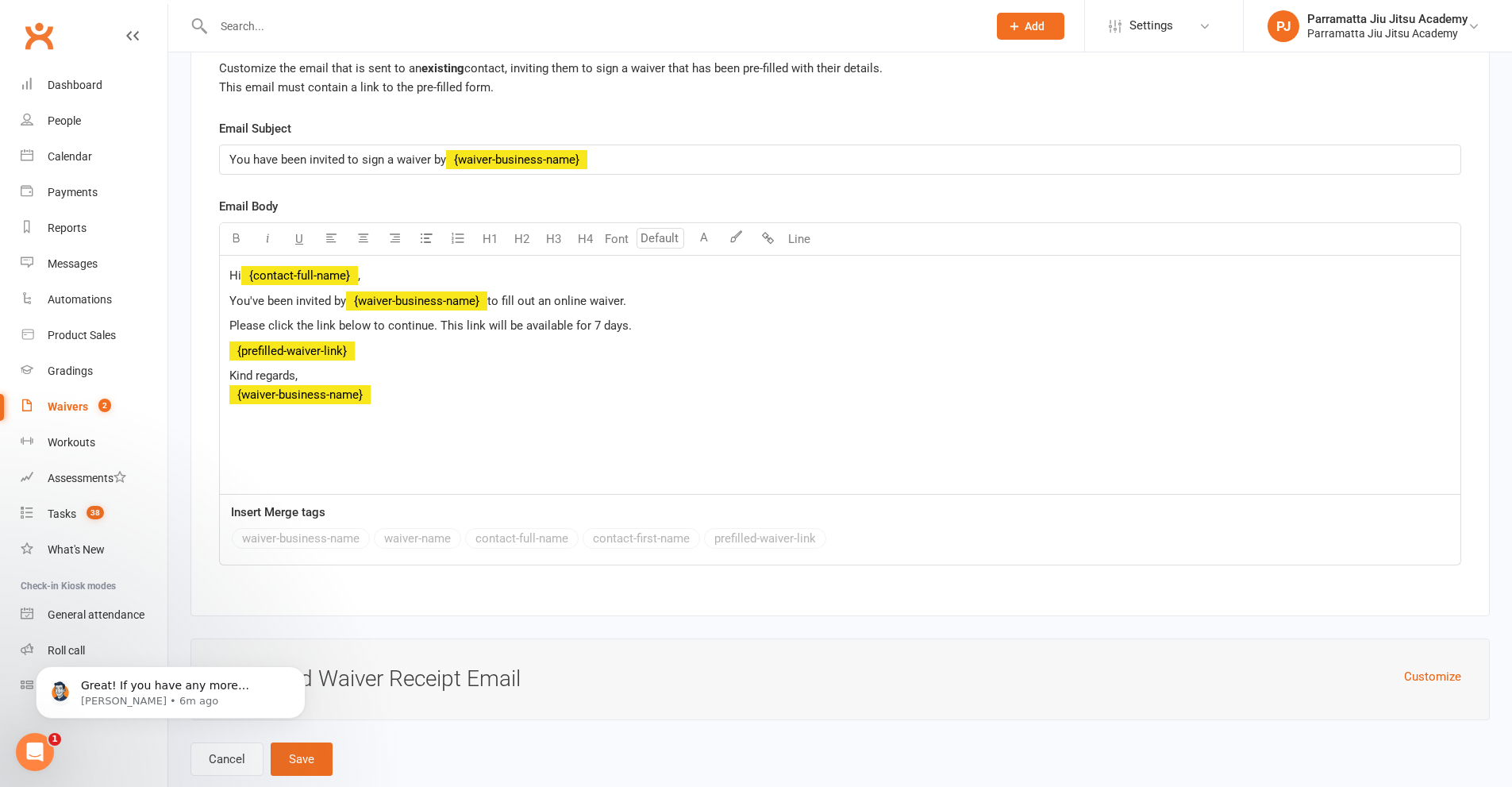
scroll to position [5902, 0]
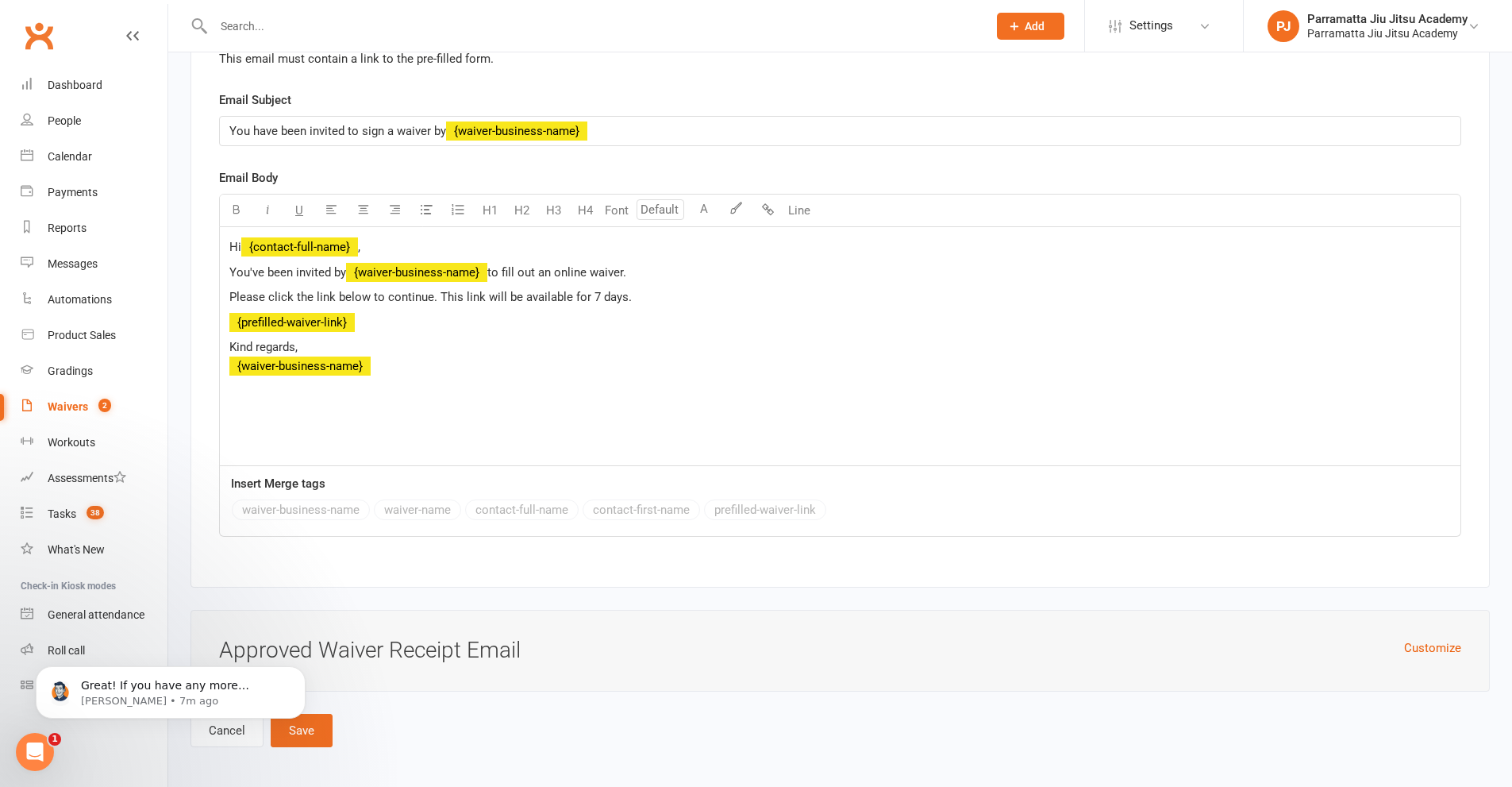
click at [225, 730] on body "Great! If you have any more questions or need further assistance with your auto…" at bounding box center [170, 688] width 305 height 98
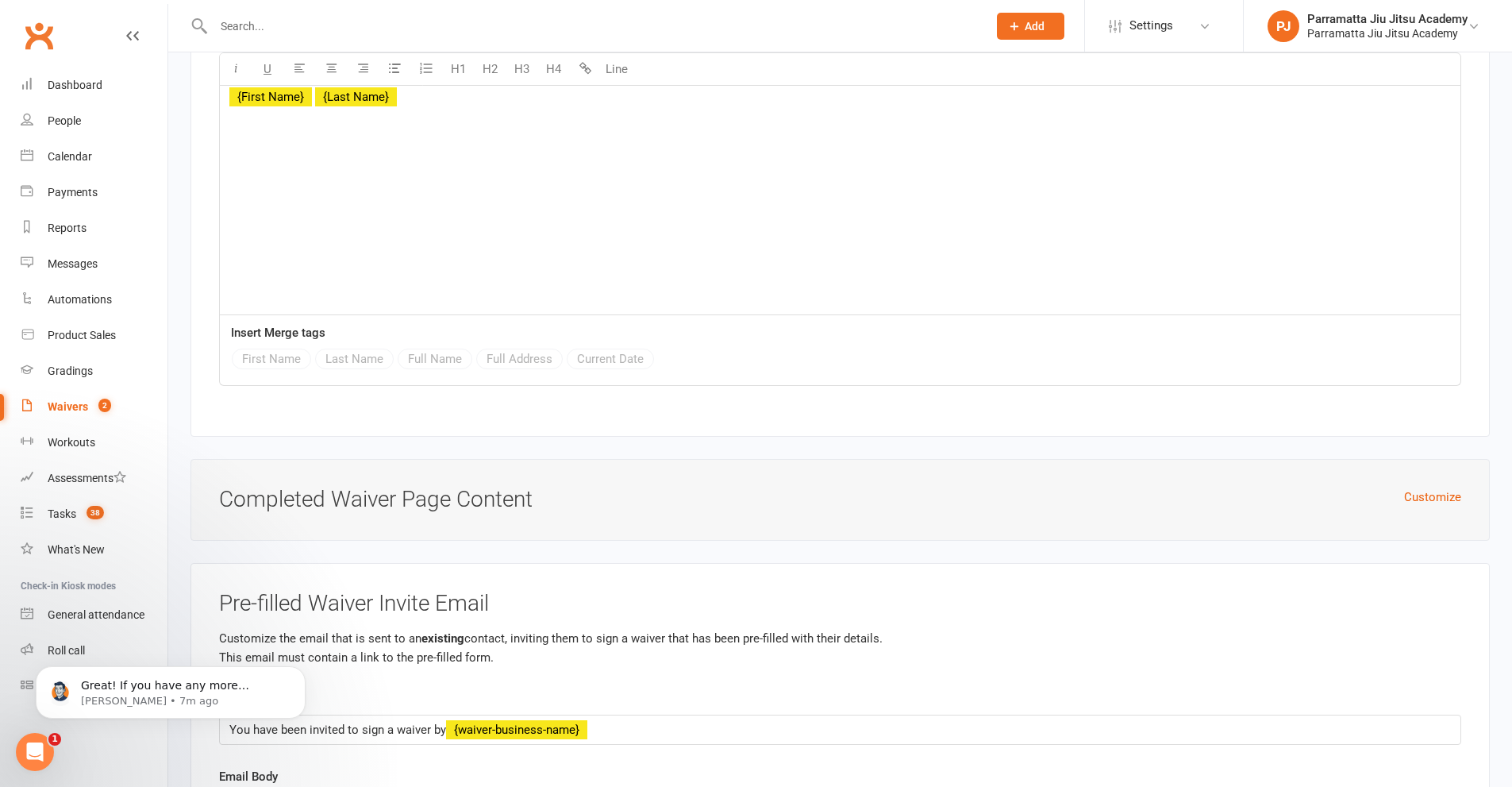
scroll to position [5266, 0]
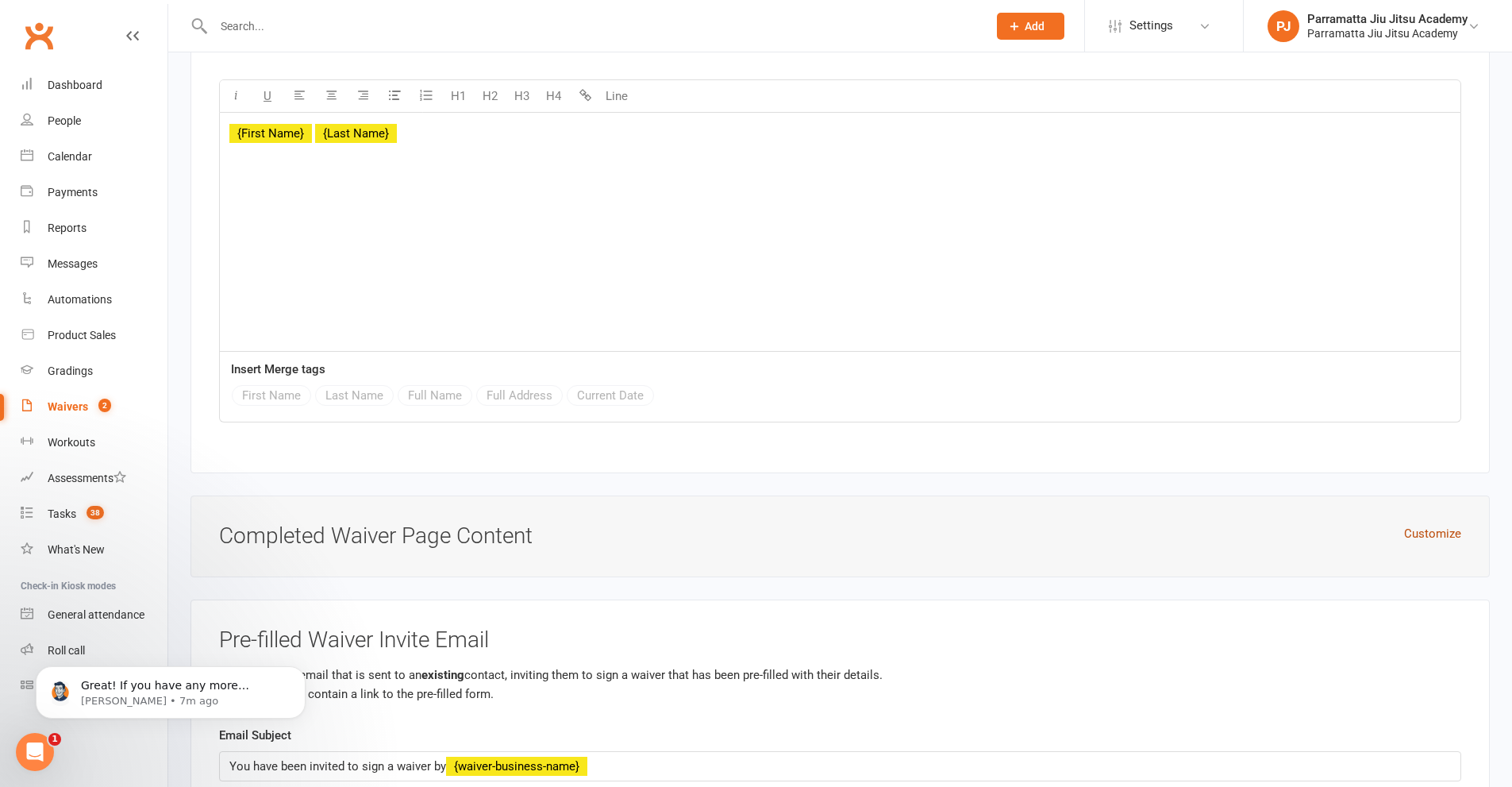
click at [1452, 525] on button "Customize" at bounding box center [1432, 534] width 57 height 19
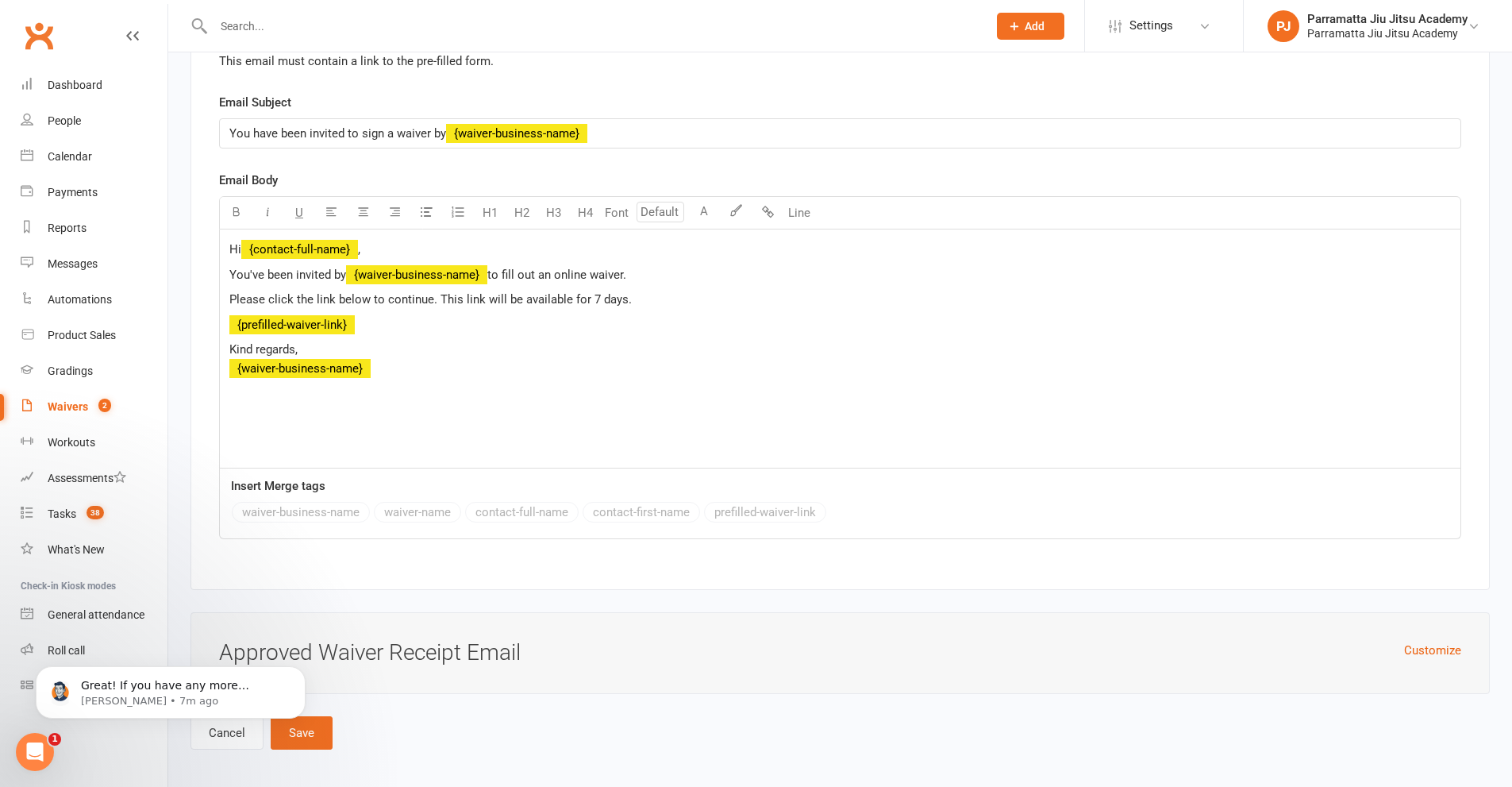
scroll to position [6492, 0]
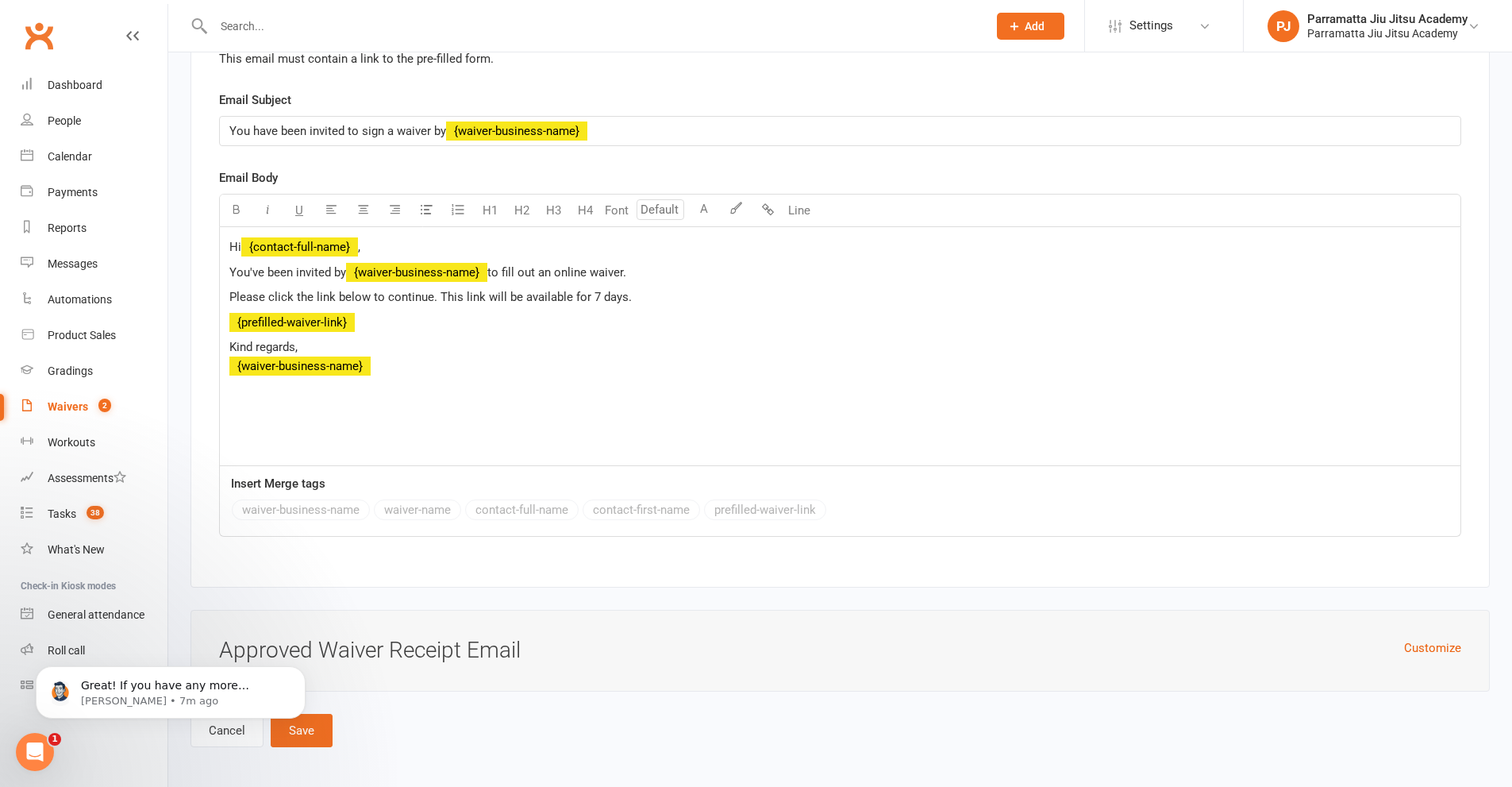
click at [224, 729] on body "Great! If you have any more questions or need further assistance with your auto…" at bounding box center [170, 688] width 305 height 98
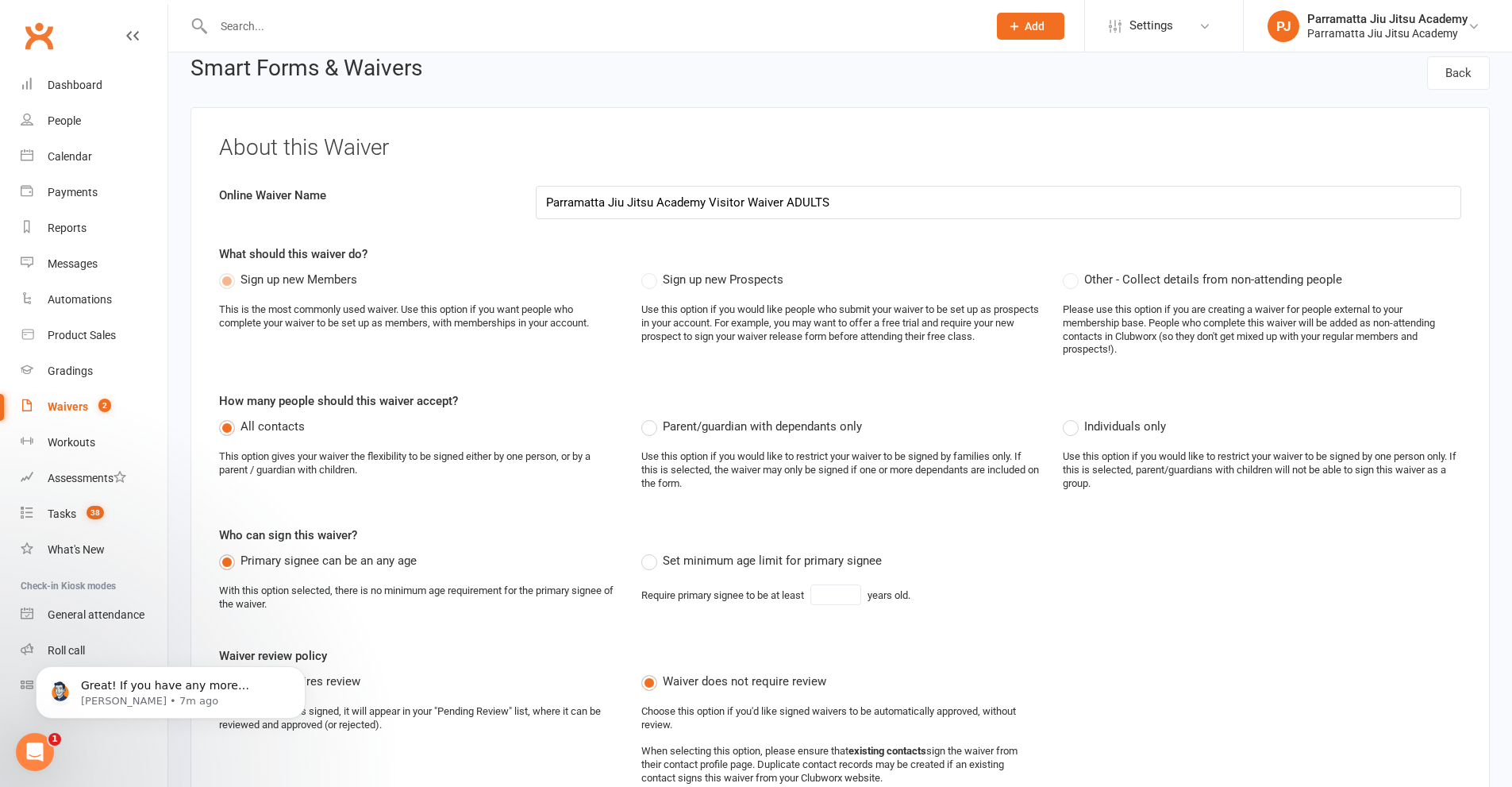
scroll to position [0, 0]
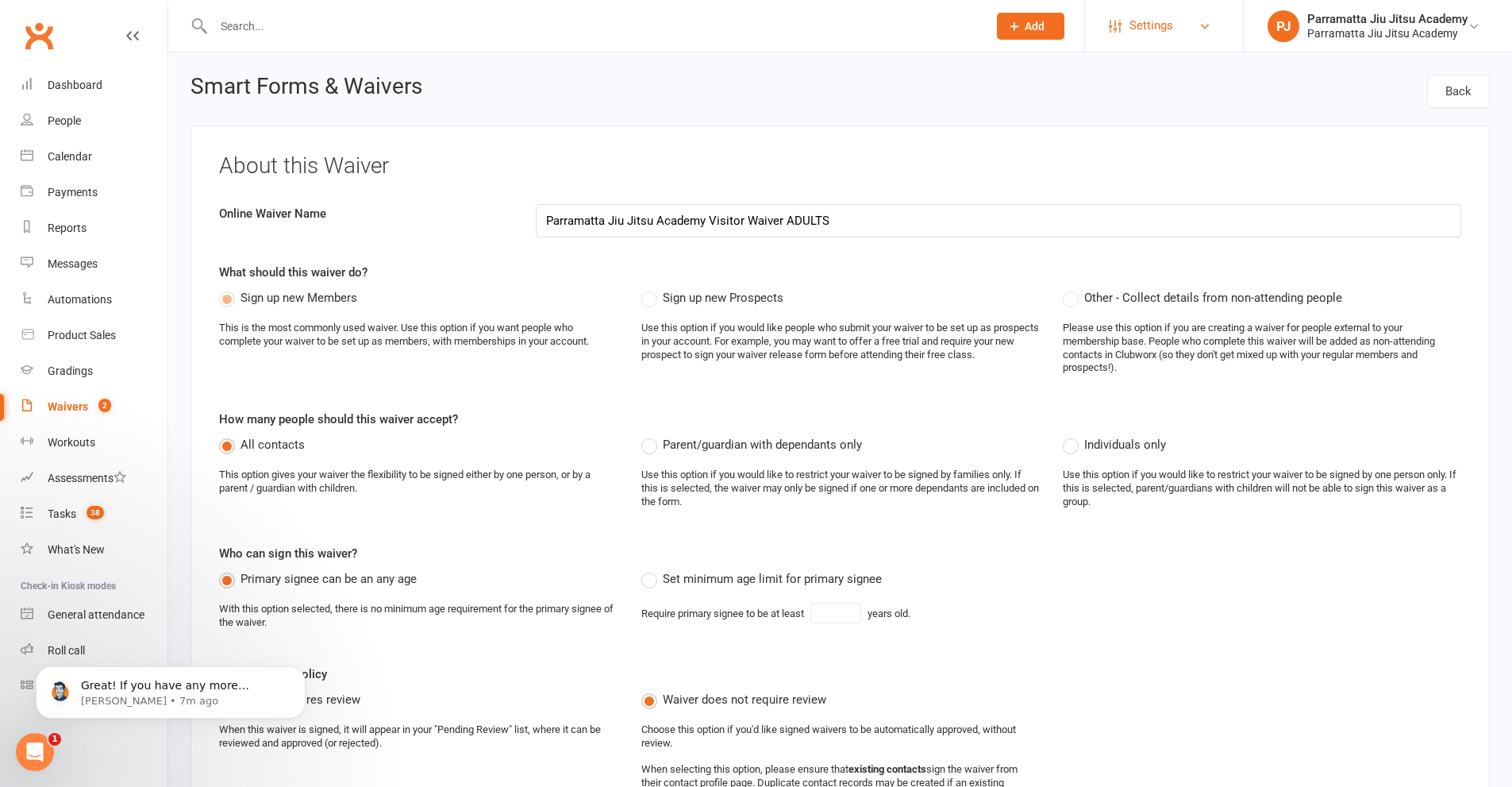
click at [1191, 31] on link "Settings" at bounding box center [1163, 25] width 110 height 36
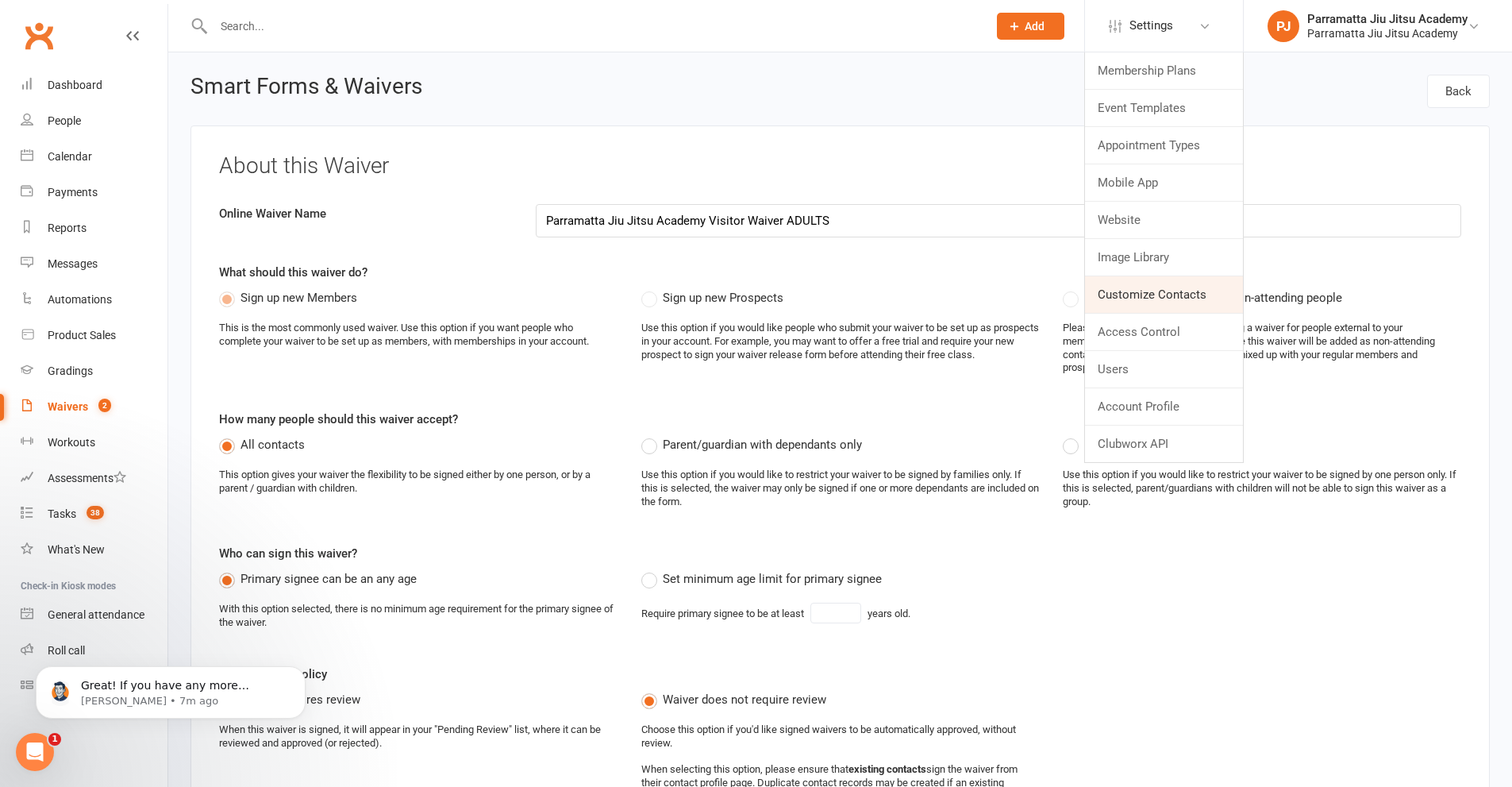
click at [1142, 295] on link "Customize Contacts" at bounding box center [1164, 295] width 158 height 37
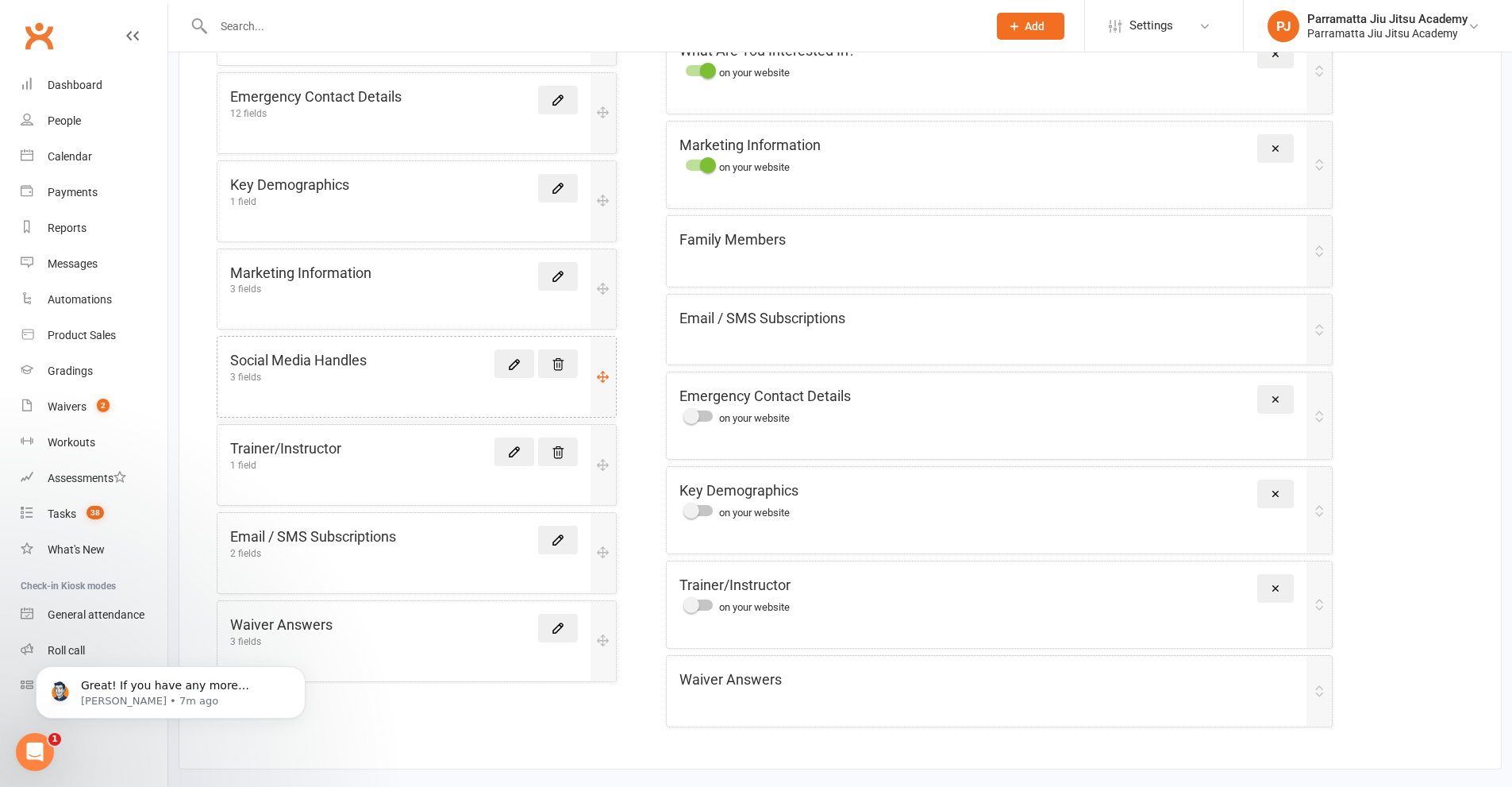
scroll to position [439, 0]
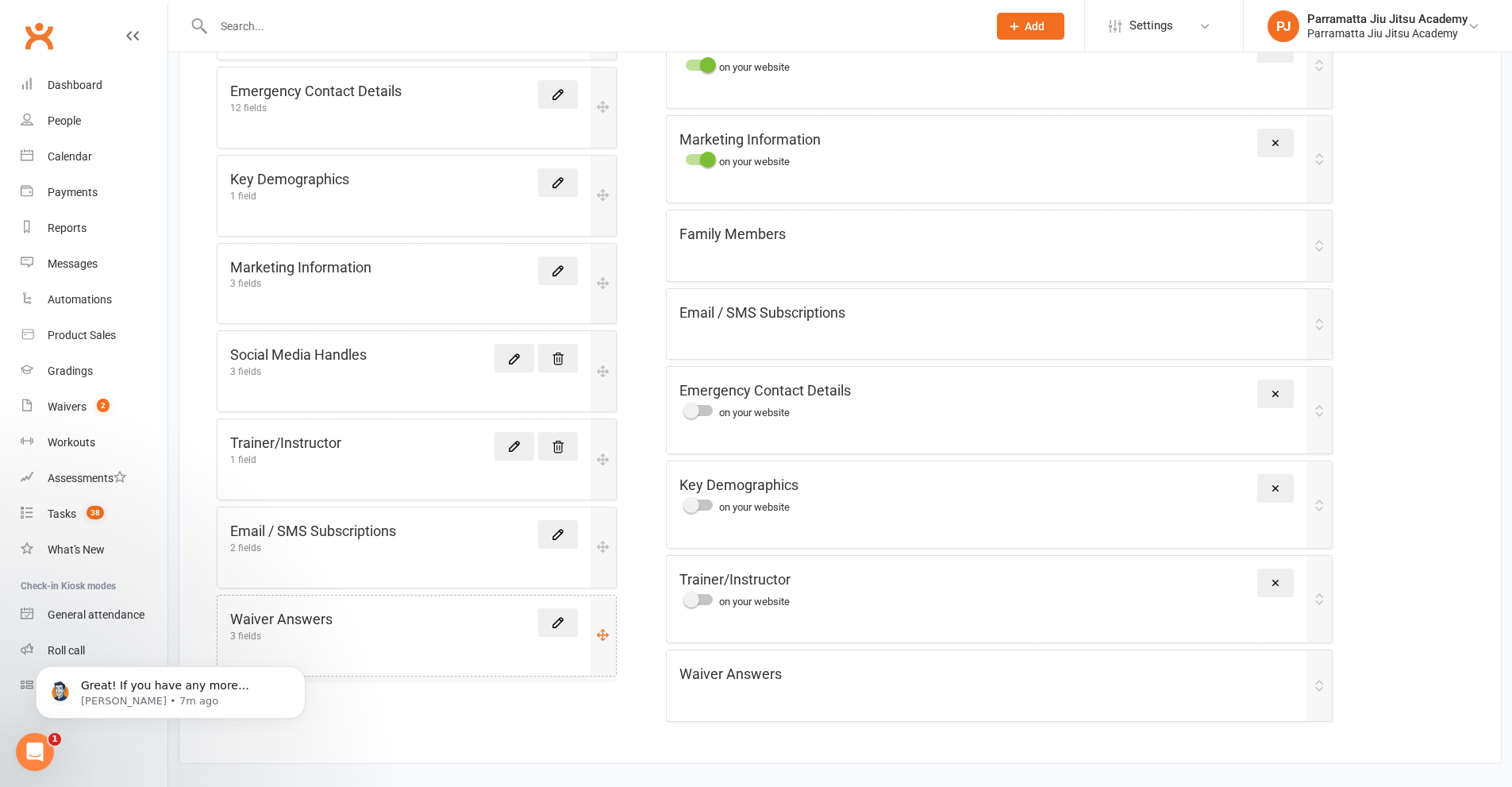
click at [409, 634] on div "Waiver Answers 3 fields" at bounding box center [403, 624] width 348 height 32
click at [551, 623] on icon at bounding box center [558, 622] width 15 height 15
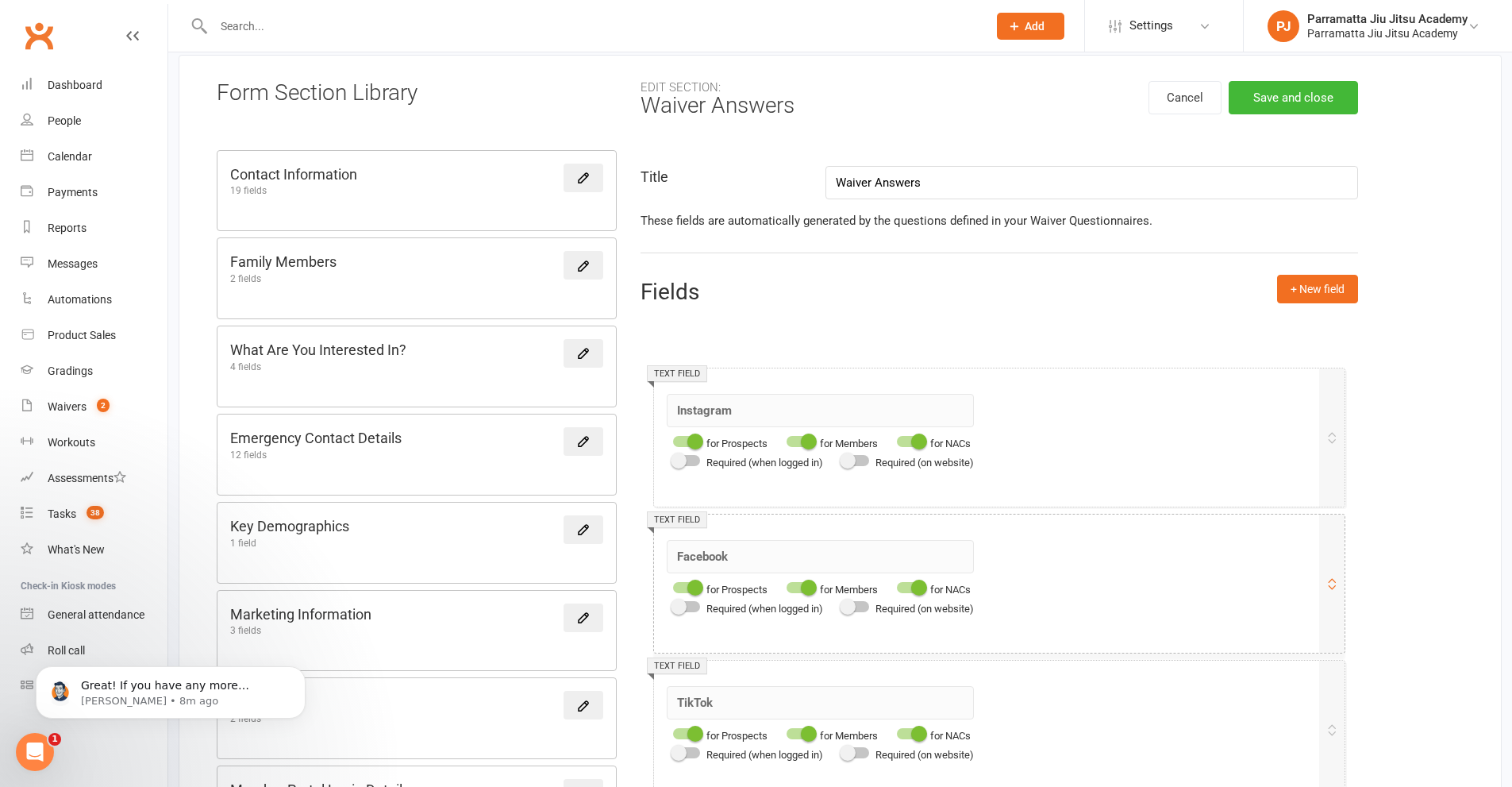
scroll to position [80, 0]
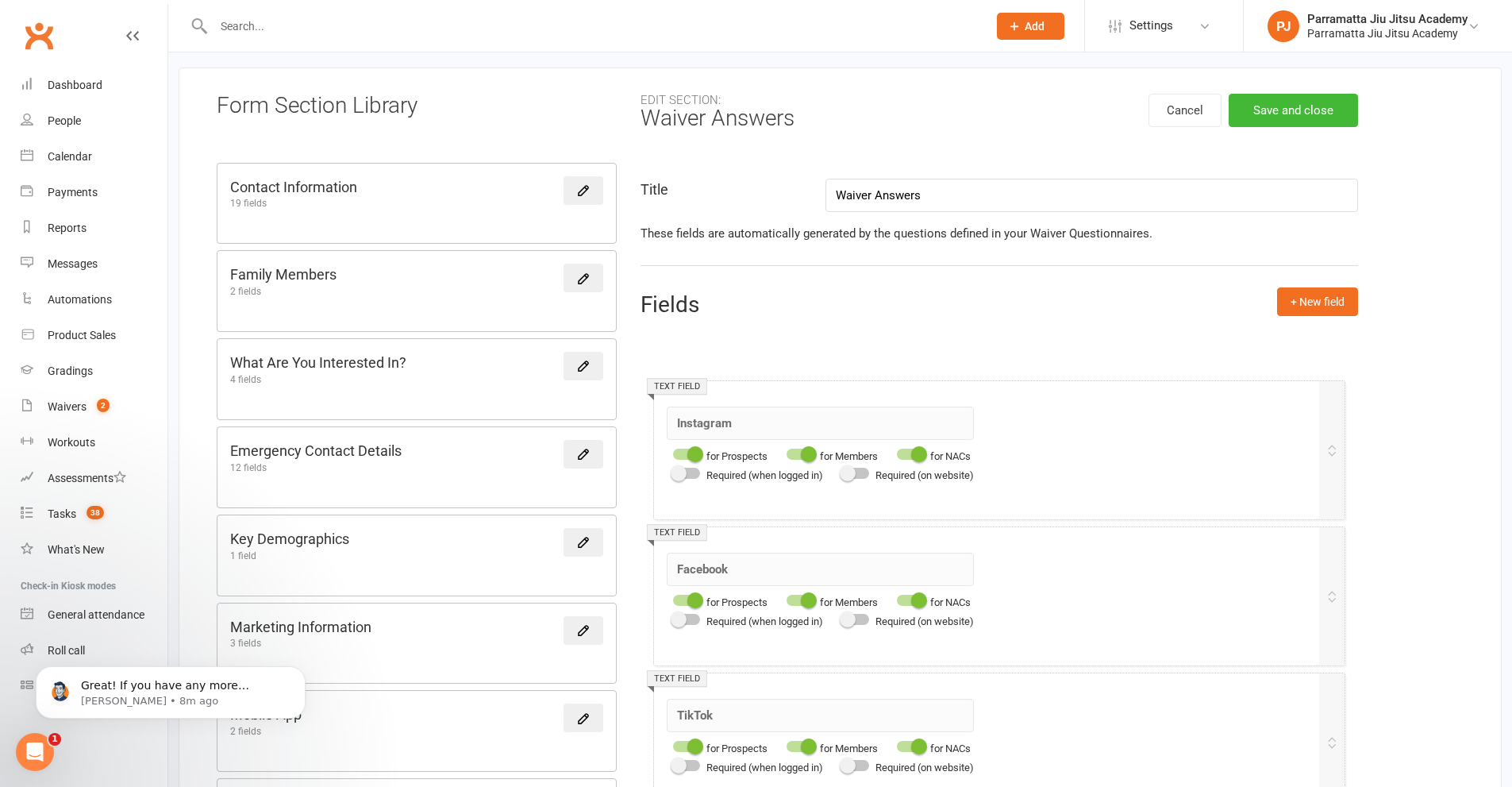
drag, startPoint x: 955, startPoint y: 191, endPoint x: 779, endPoint y: 187, distance: 176.0
click at [779, 187] on div "Title Waiver Answers" at bounding box center [1000, 195] width 742 height 33
click at [803, 460] on div "for Members" at bounding box center [829, 456] width 97 height 19
click at [923, 466] on div "Required (on website)" at bounding box center [905, 475] width 138 height 19
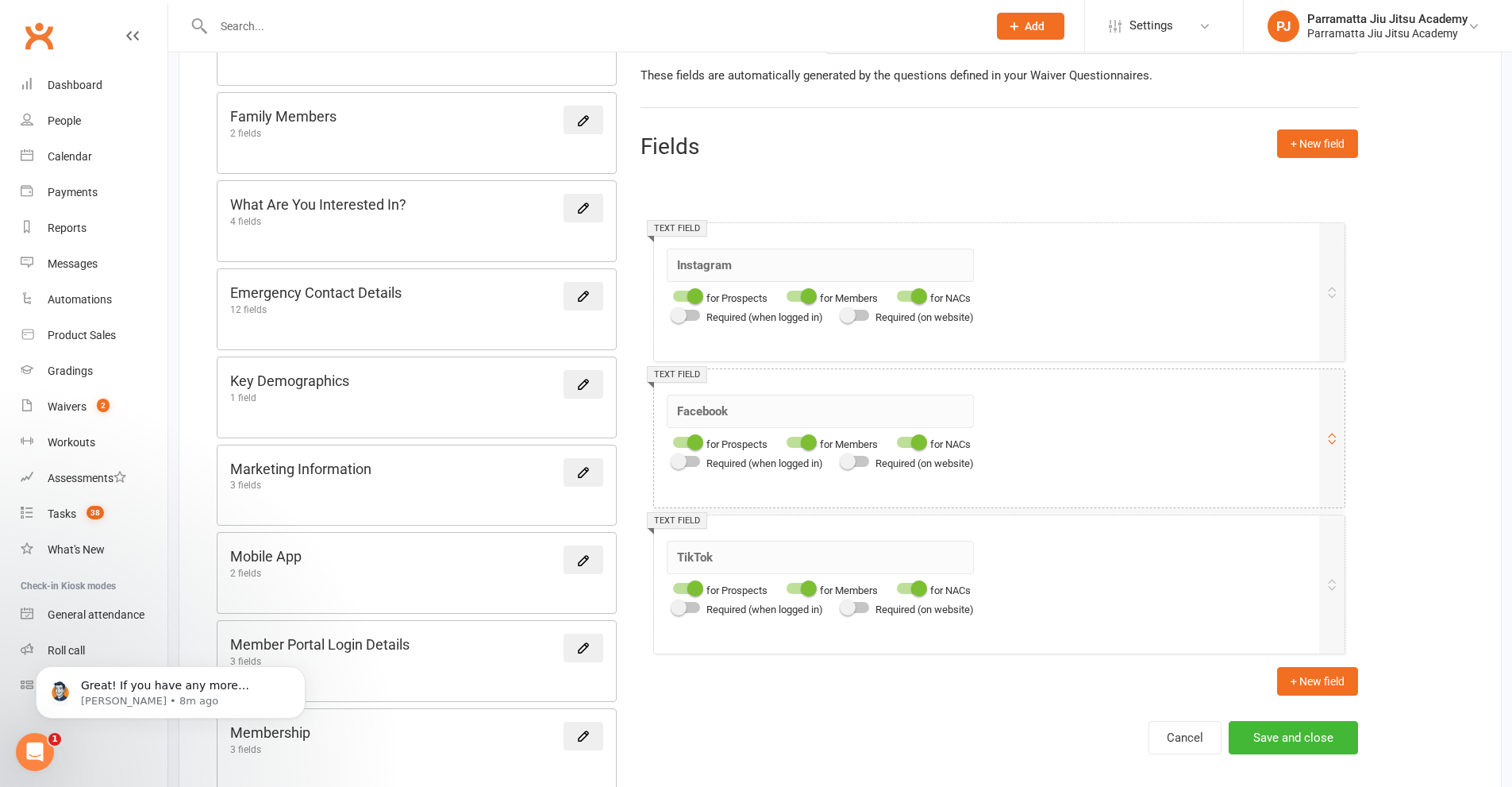
scroll to position [239, 0]
click at [925, 294] on span at bounding box center [919, 295] width 16 height 16
type input "Are you here for a trial class?"
click at [897, 293] on input "checkbox" at bounding box center [897, 293] width 0 height 0
click at [809, 299] on span at bounding box center [809, 295] width 16 height 16
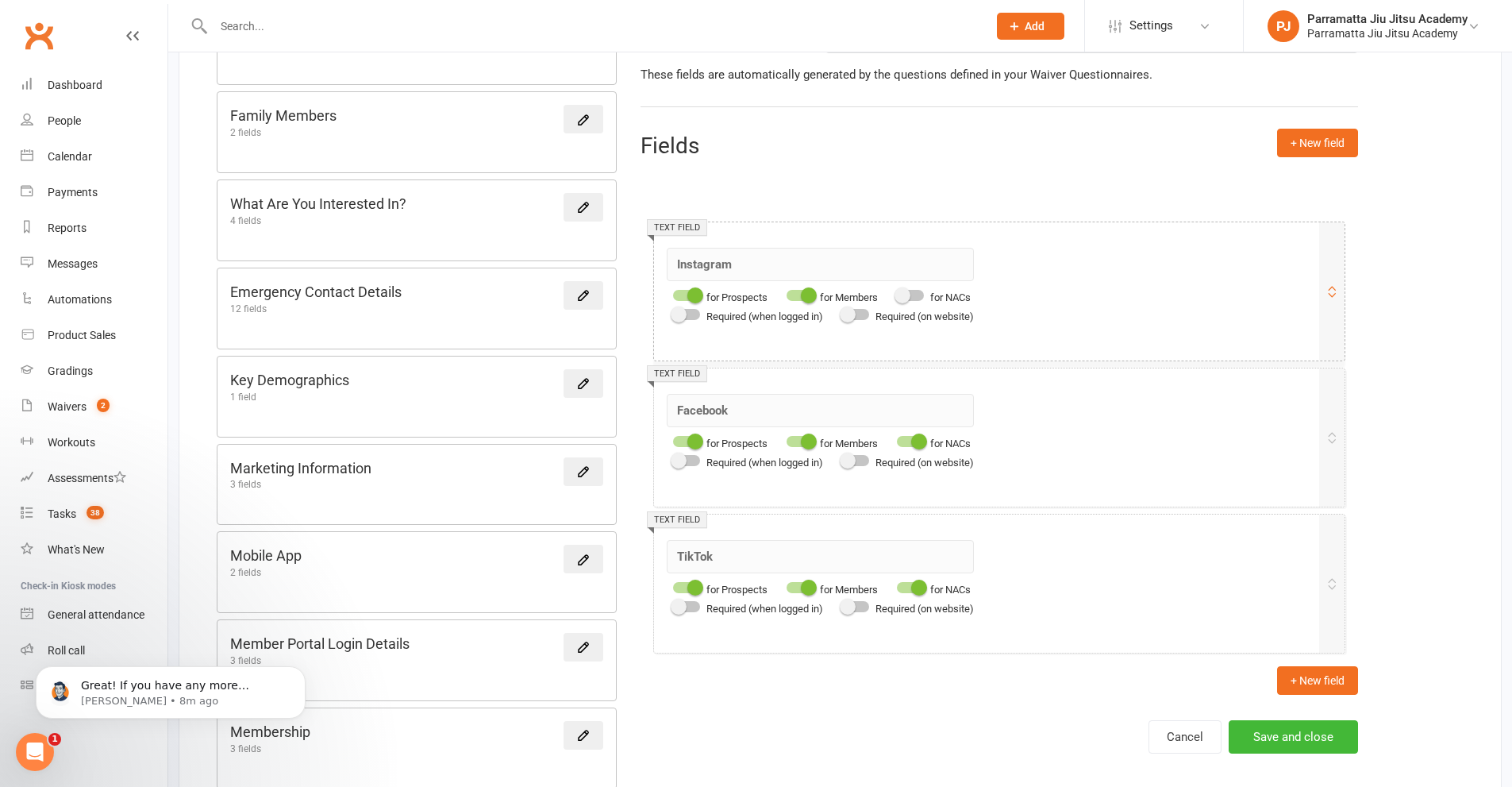
click at [787, 293] on input "checkbox" at bounding box center [787, 293] width 0 height 0
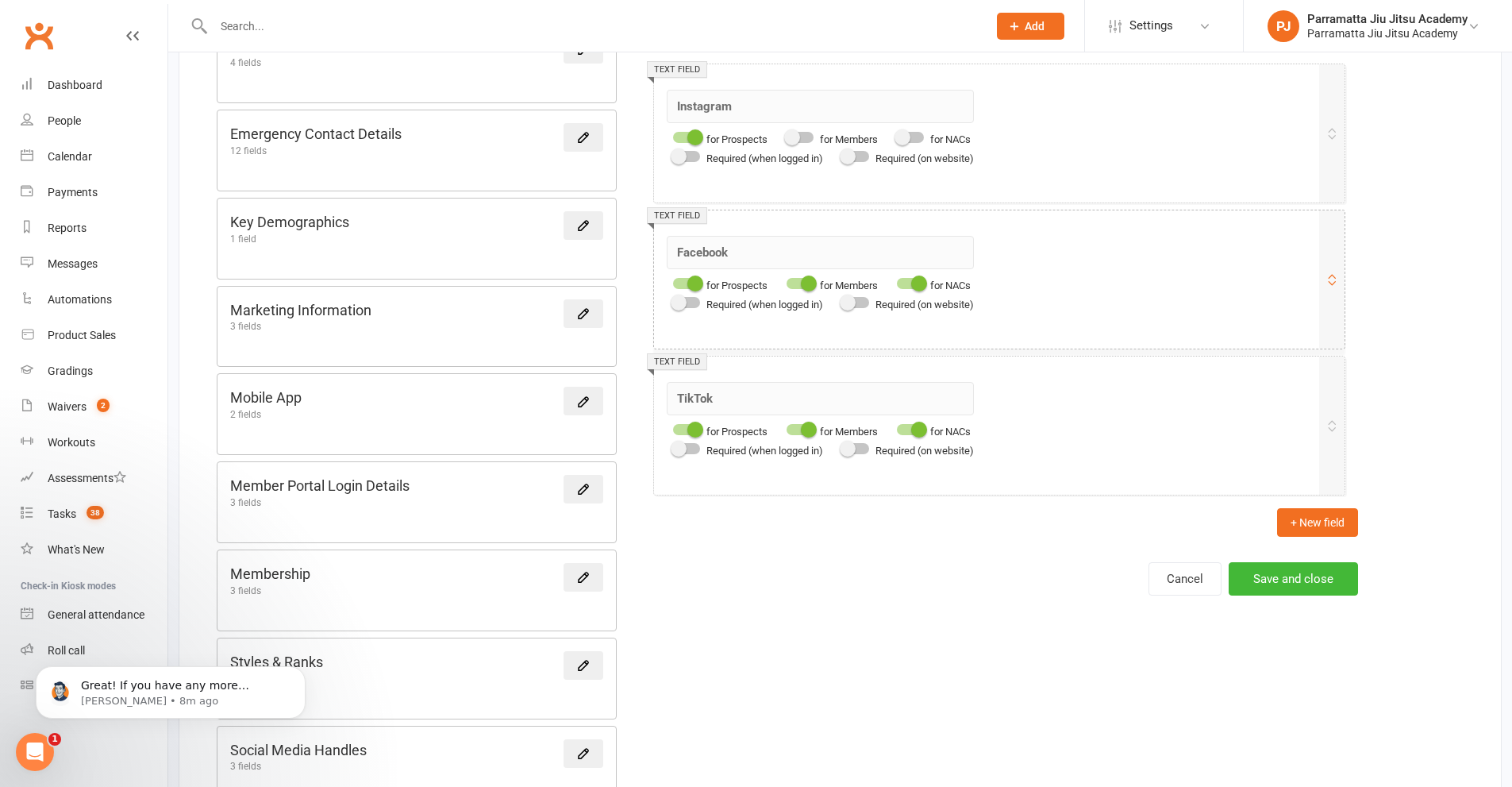
scroll to position [397, 0]
click at [812, 286] on span at bounding box center [809, 282] width 16 height 16
click at [787, 281] on input "checkbox" at bounding box center [787, 281] width 0 height 0
click at [924, 288] on span at bounding box center [919, 282] width 16 height 16
click at [897, 281] on input "checkbox" at bounding box center [897, 281] width 0 height 0
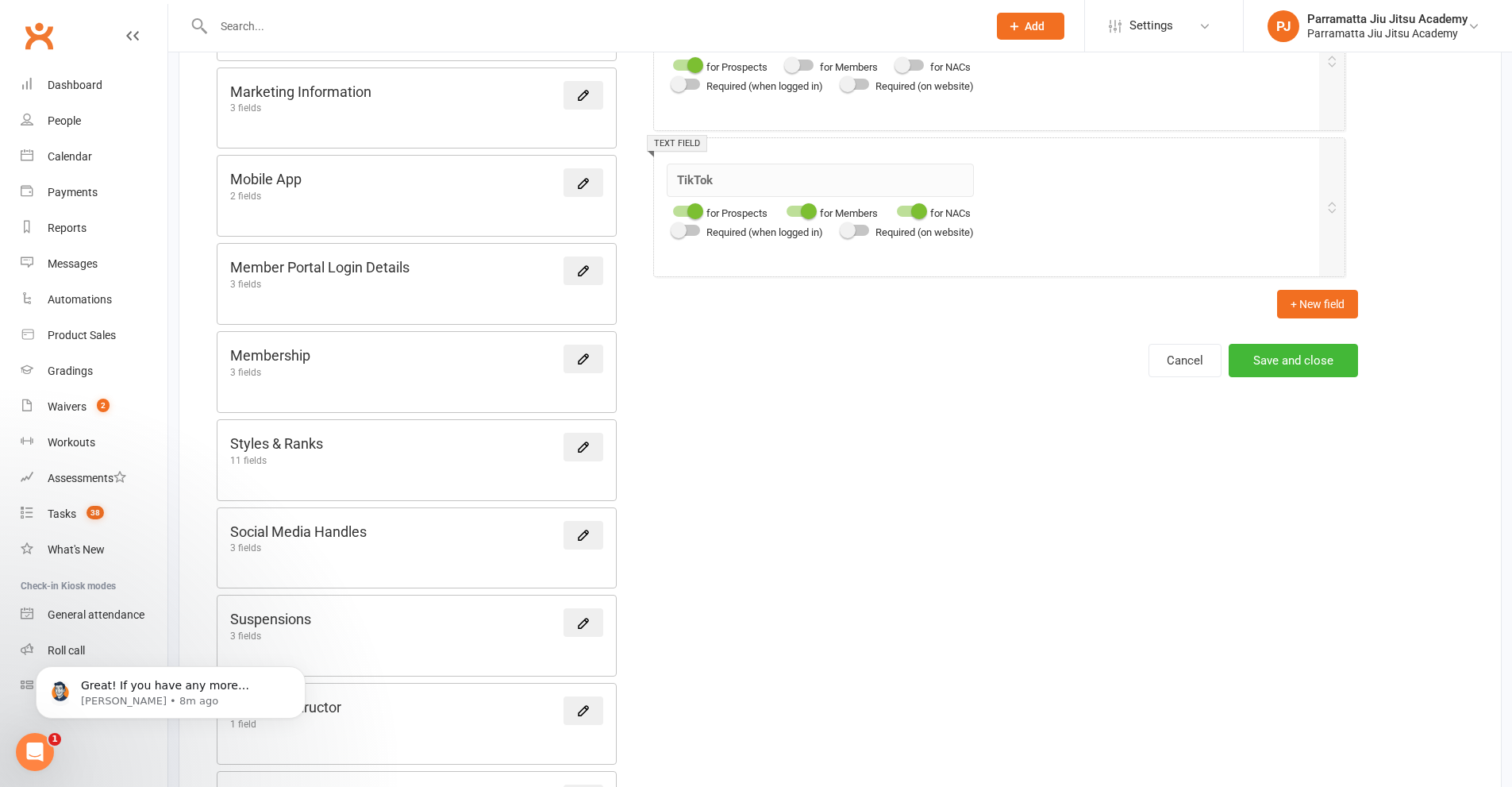
scroll to position [602, 0]
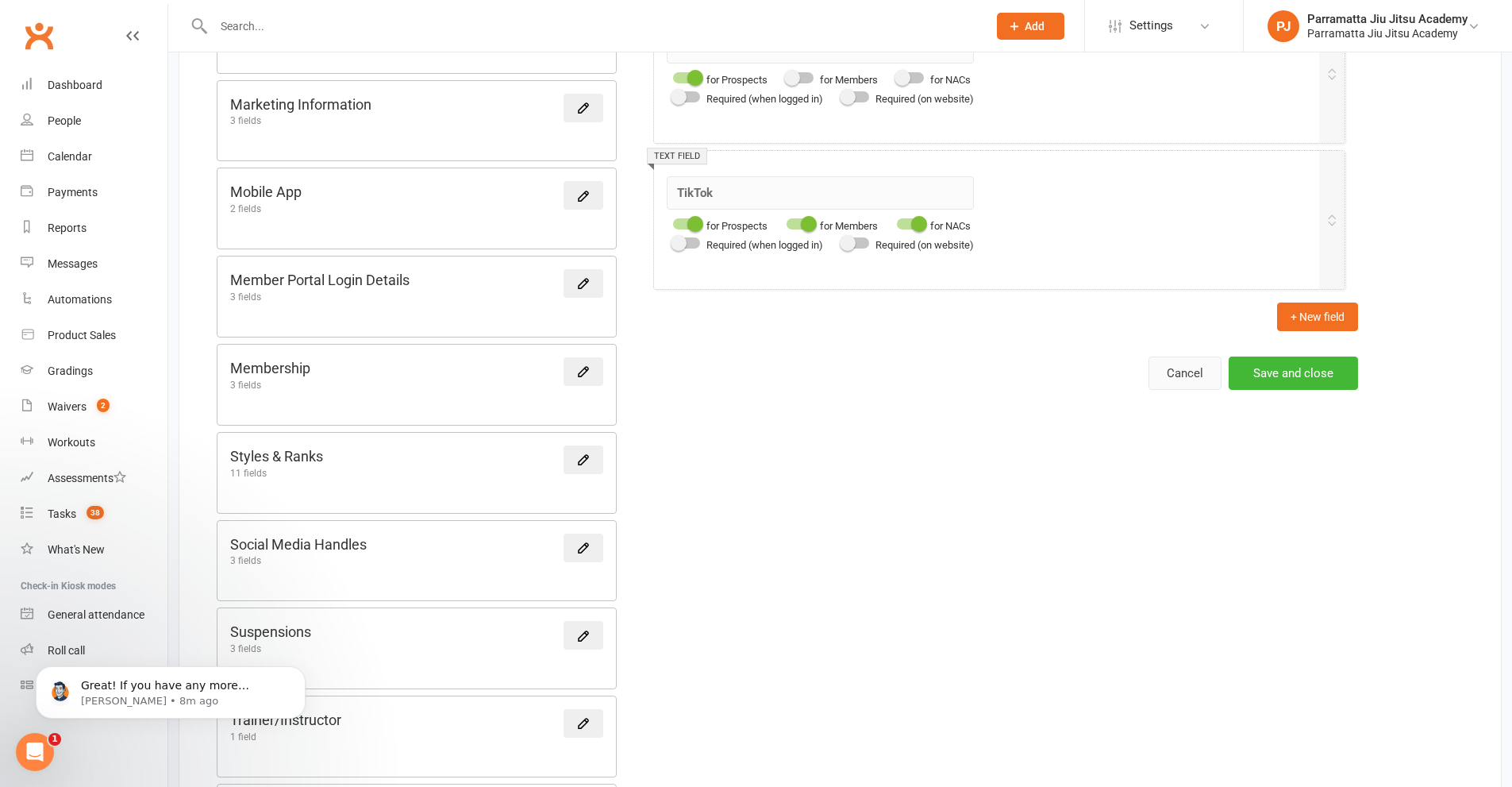
click at [1189, 375] on button "Cancel" at bounding box center [1185, 373] width 73 height 33
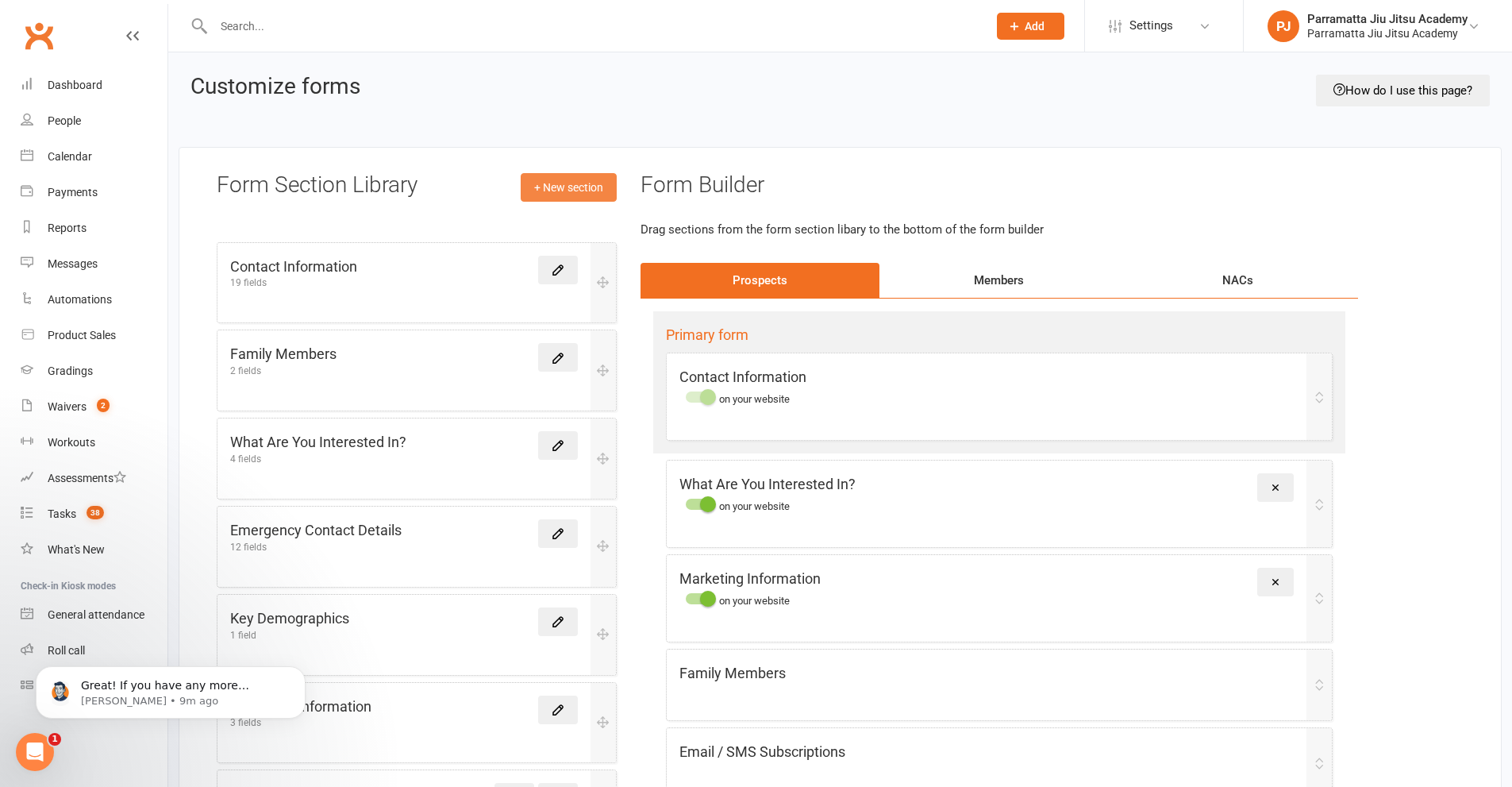
click at [563, 183] on link "+ New section" at bounding box center [569, 187] width 96 height 28
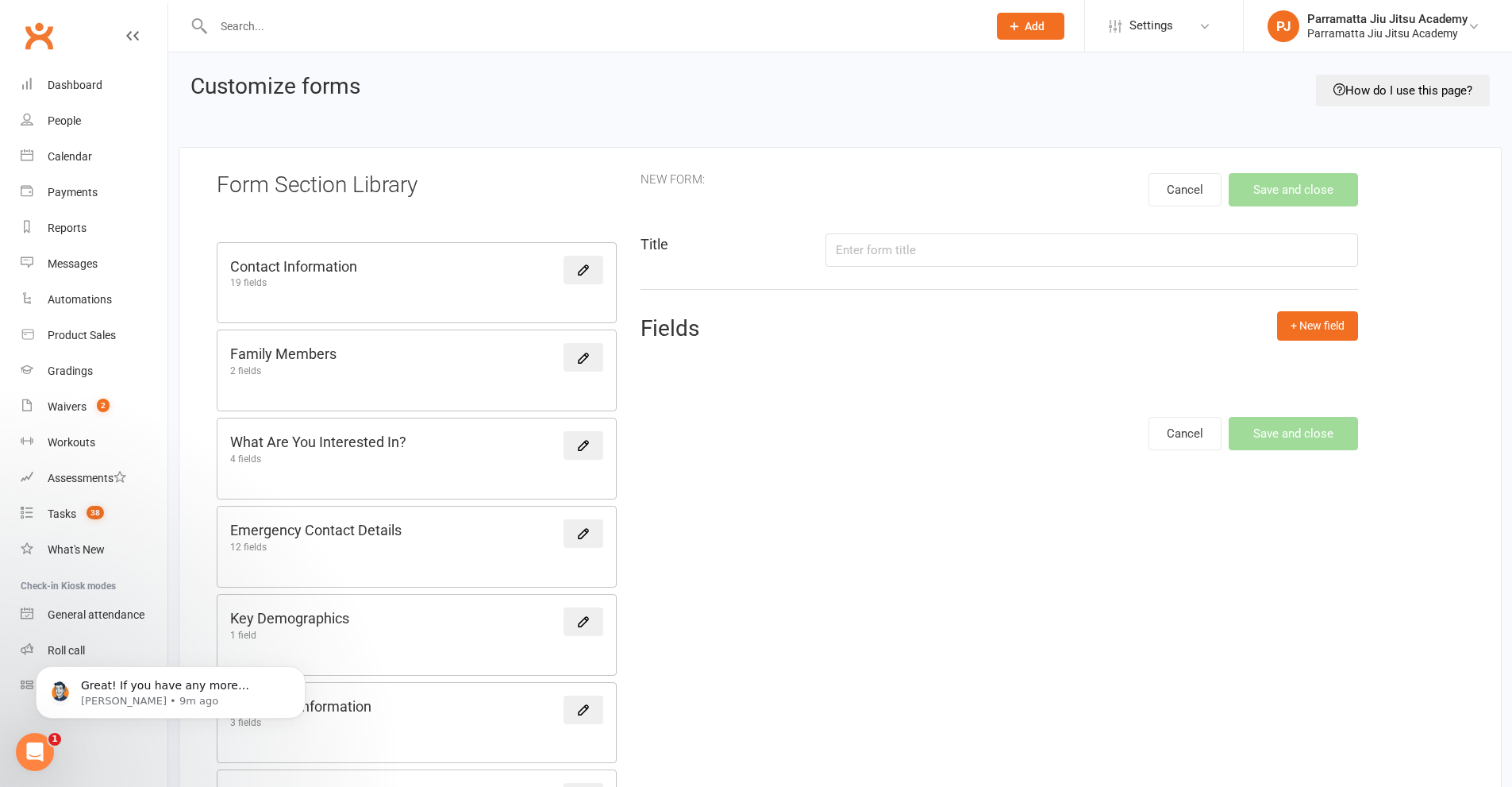
click at [970, 251] on input "text" at bounding box center [1091, 250] width 532 height 33
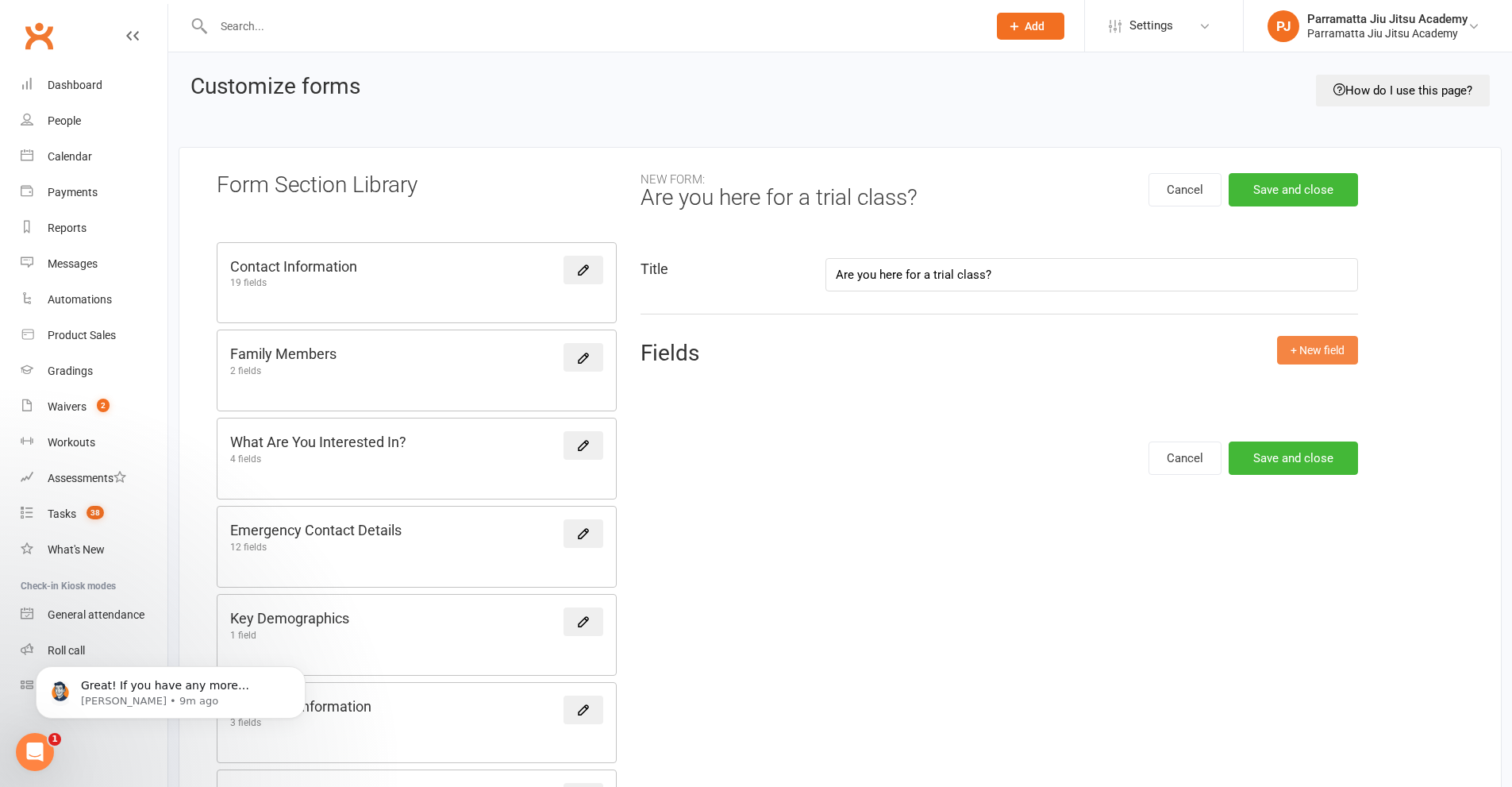
type input "Are you here for a trial class?"
click at [1298, 348] on button "+ New field" at bounding box center [1317, 350] width 81 height 28
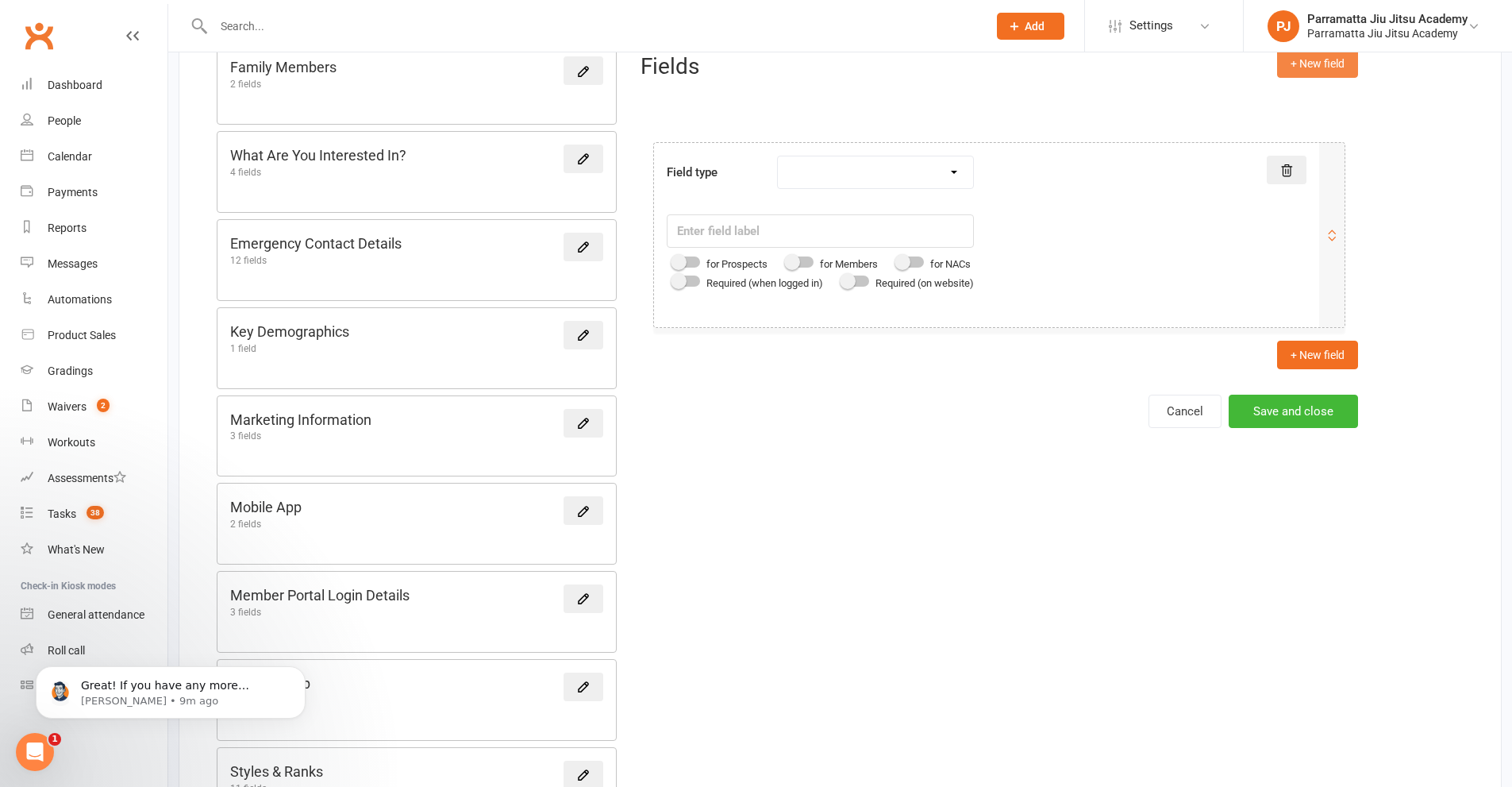
scroll to position [191, 0]
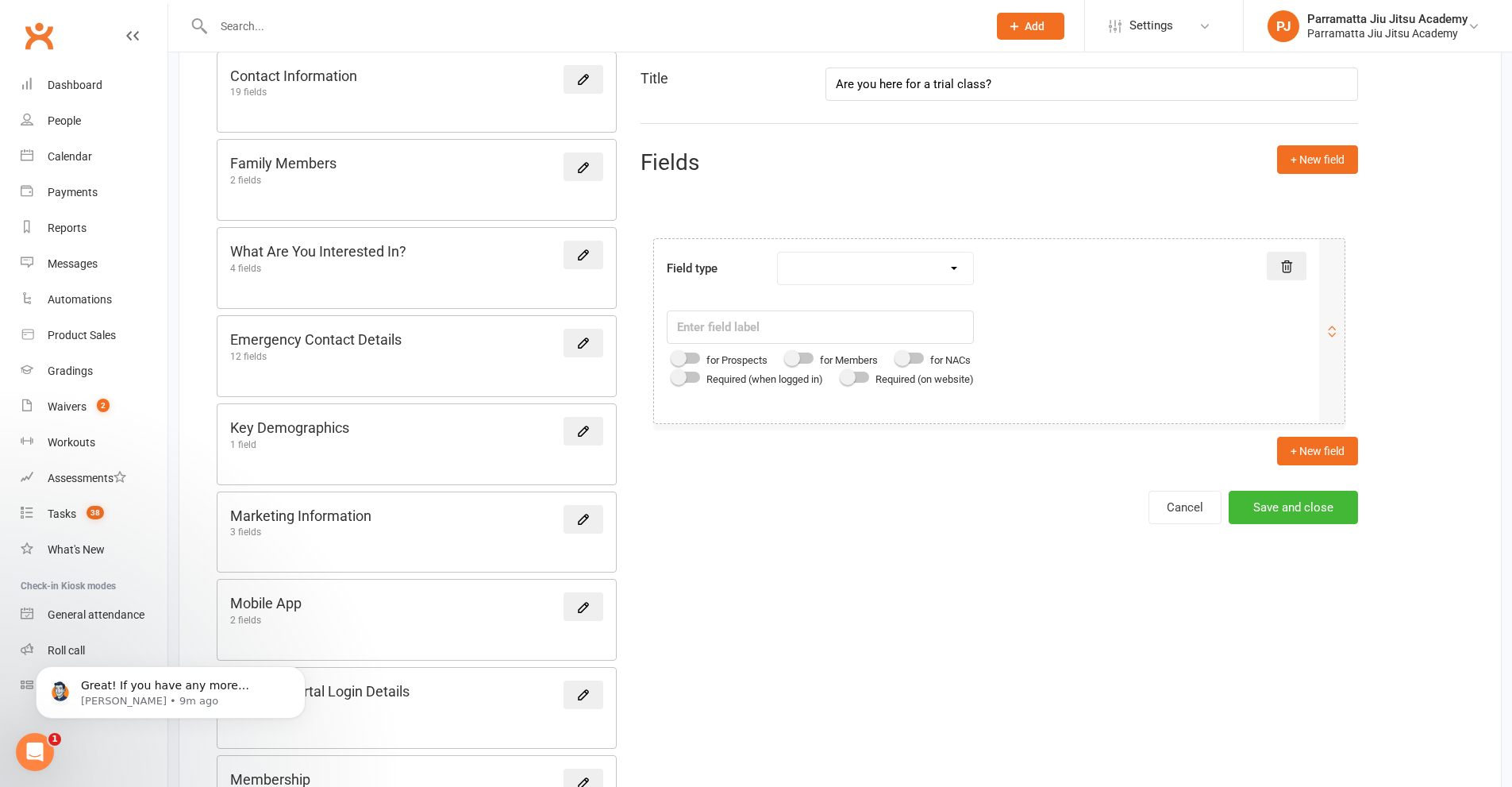
click at [970, 275] on select "Text field Checkbox field Date field Number field Currency field Percent field …" at bounding box center [875, 268] width 196 height 32
select select "checkbox"
click at [780, 252] on select "Text field Checkbox field Date field Number field Currency field Percent field …" at bounding box center [875, 268] width 196 height 32
click at [852, 327] on input "text" at bounding box center [821, 327] width 308 height 33
click at [1086, 329] on div "Field type Text field Checkbox field Date field Number field Currency field Per…" at bounding box center [986, 319] width 640 height 136
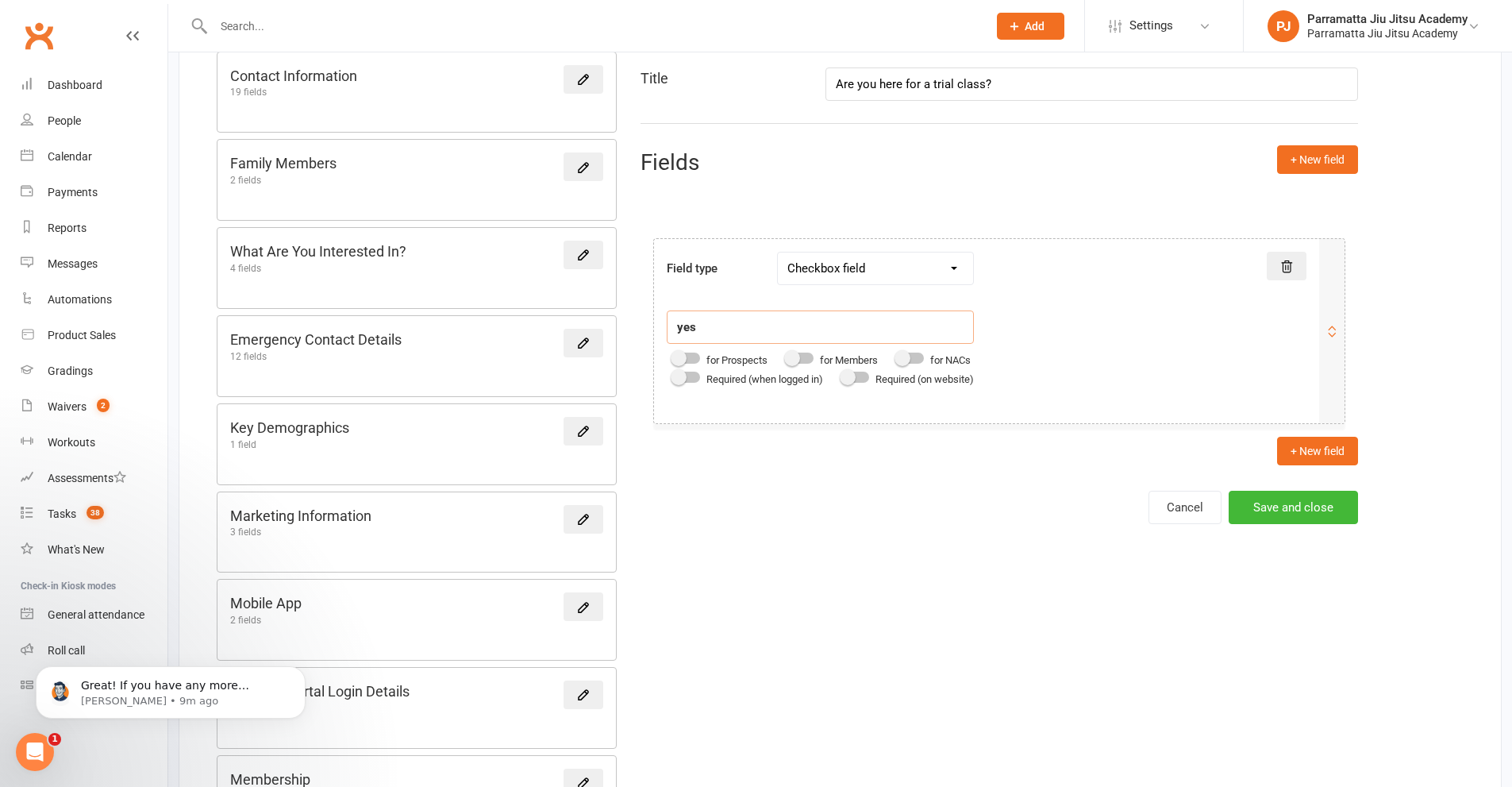
click at [681, 358] on span at bounding box center [679, 358] width 16 height 16
type input "yes"
click at [673, 356] on input "checkbox" at bounding box center [673, 356] width 0 height 0
click at [955, 271] on select "Text field Checkbox field Date field Number field Currency field Percent field …" at bounding box center [875, 268] width 196 height 32
select select "drop_select"
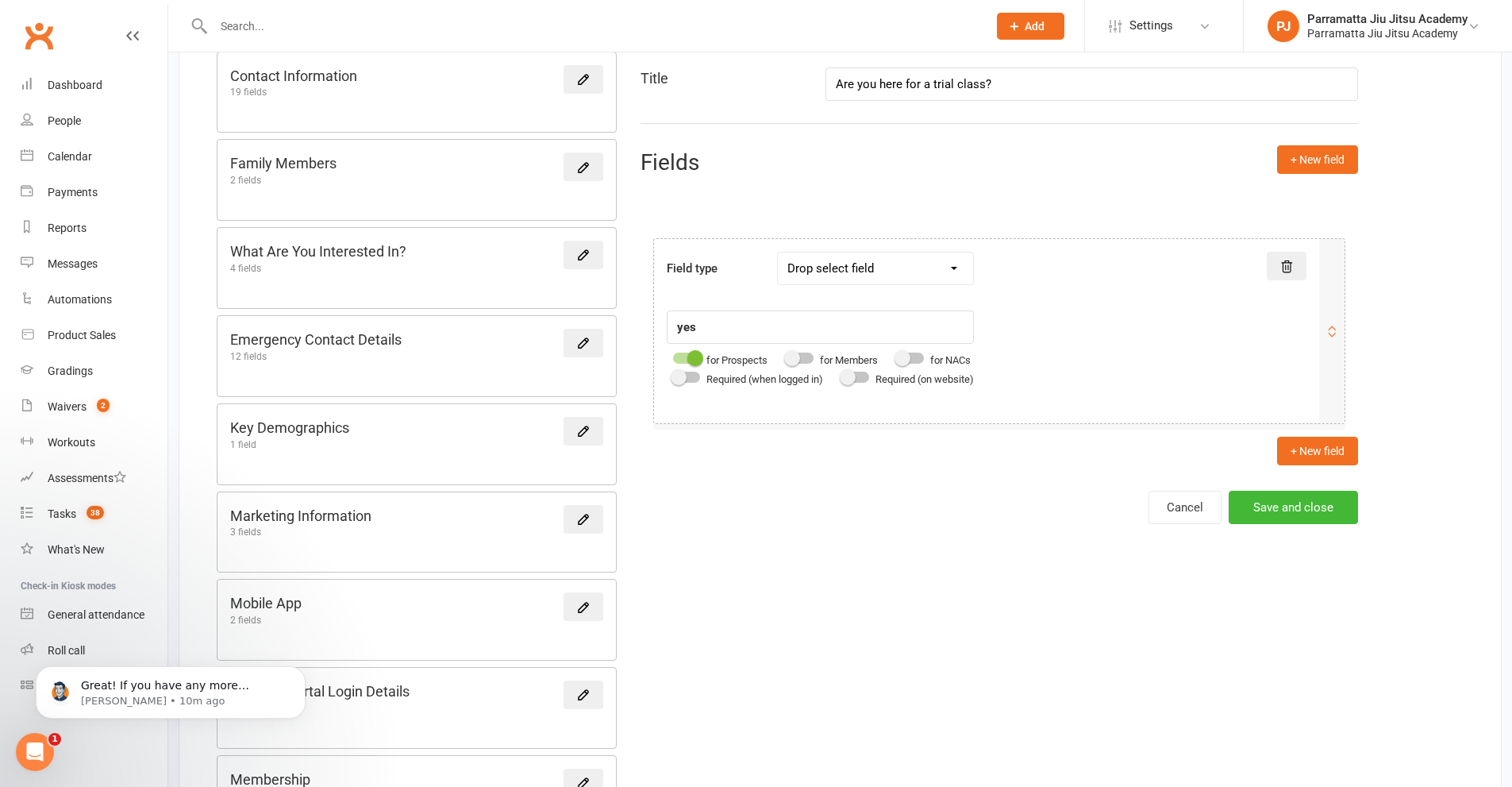
click at [780, 252] on select "Text field Checkbox field Date field Number field Currency field Percent field …" at bounding box center [875, 268] width 196 height 32
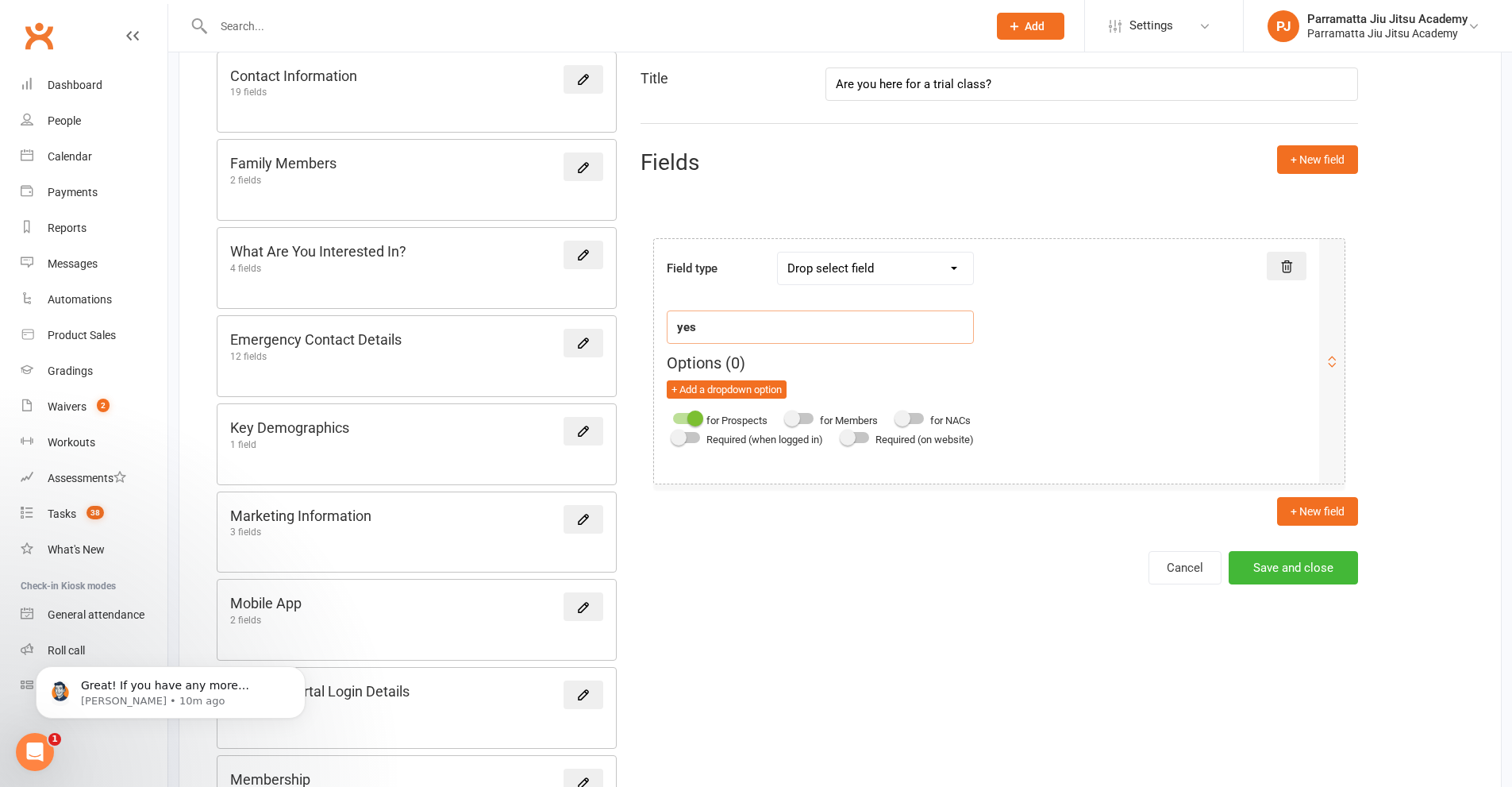
click at [825, 329] on input "yes" at bounding box center [821, 327] width 308 height 33
drag, startPoint x: 774, startPoint y: 332, endPoint x: 642, endPoint y: 329, distance: 132.0
click at [642, 329] on div "Field type Text field Checkbox field Date field Number field Currency field Per…" at bounding box center [999, 361] width 718 height 272
click at [737, 394] on button "+ Add a dropdown option" at bounding box center [726, 391] width 120 height 19
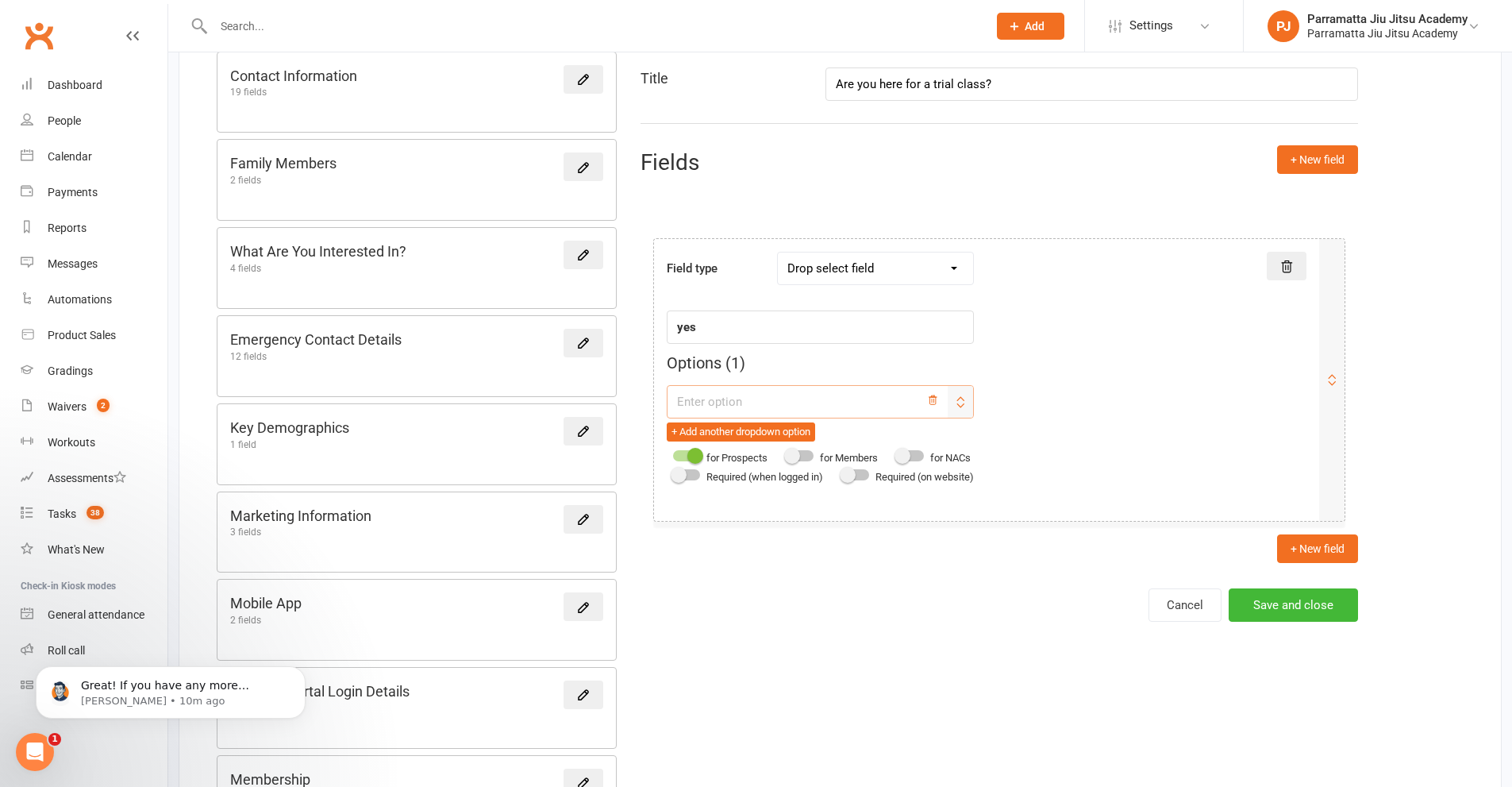
click at [773, 404] on input "text" at bounding box center [821, 401] width 308 height 33
click at [1075, 392] on div "Field type Text field Checkbox field Date field Number field Currency field Per…" at bounding box center [986, 368] width 640 height 235
click at [1099, 437] on div "Field type Text field Checkbox field Date field Number field Currency field Per…" at bounding box center [986, 368] width 640 height 235
type input "No"
click at [752, 329] on input "yes" at bounding box center [821, 327] width 308 height 33
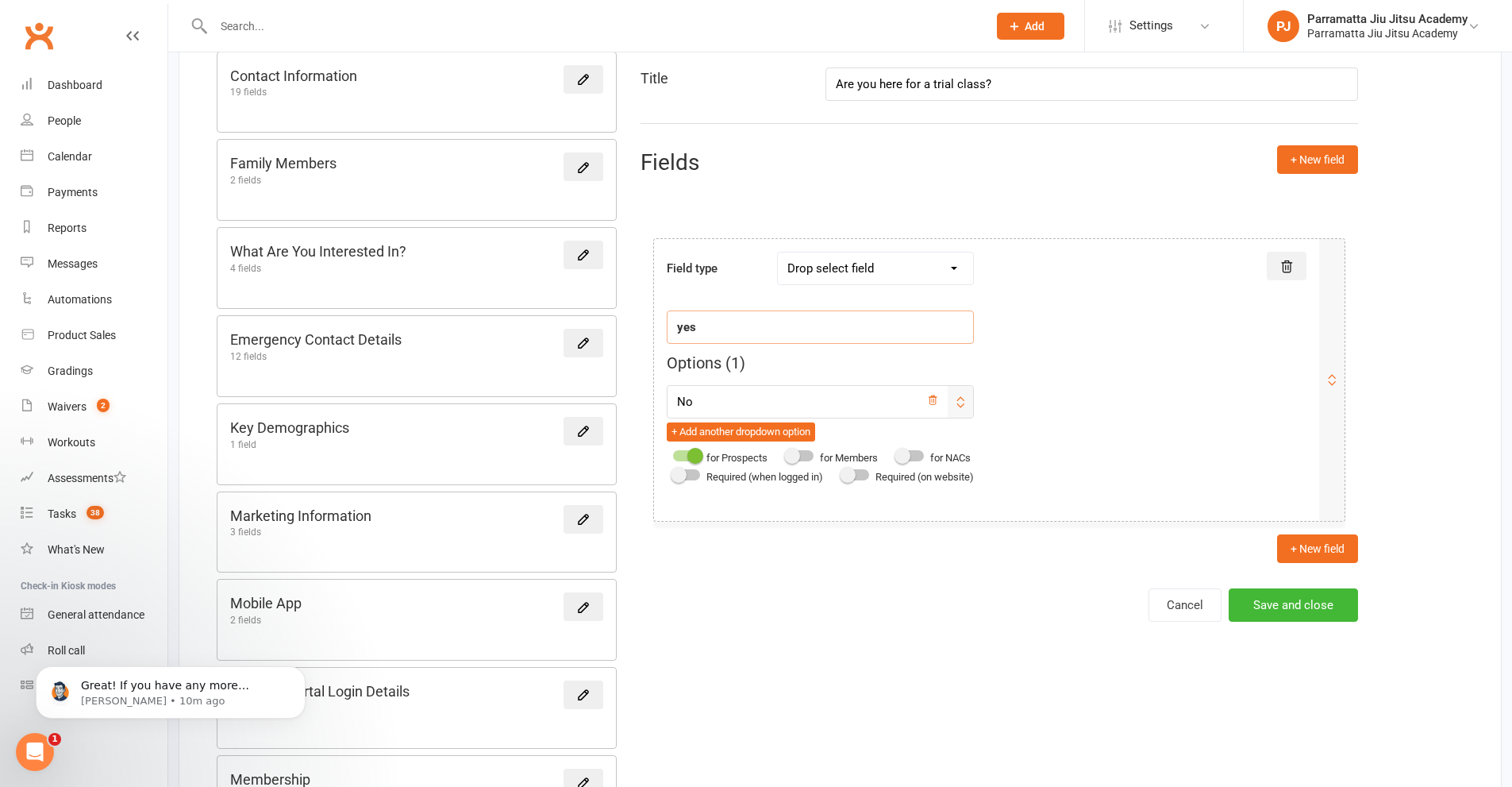
click at [1287, 263] on icon at bounding box center [1286, 267] width 15 height 15
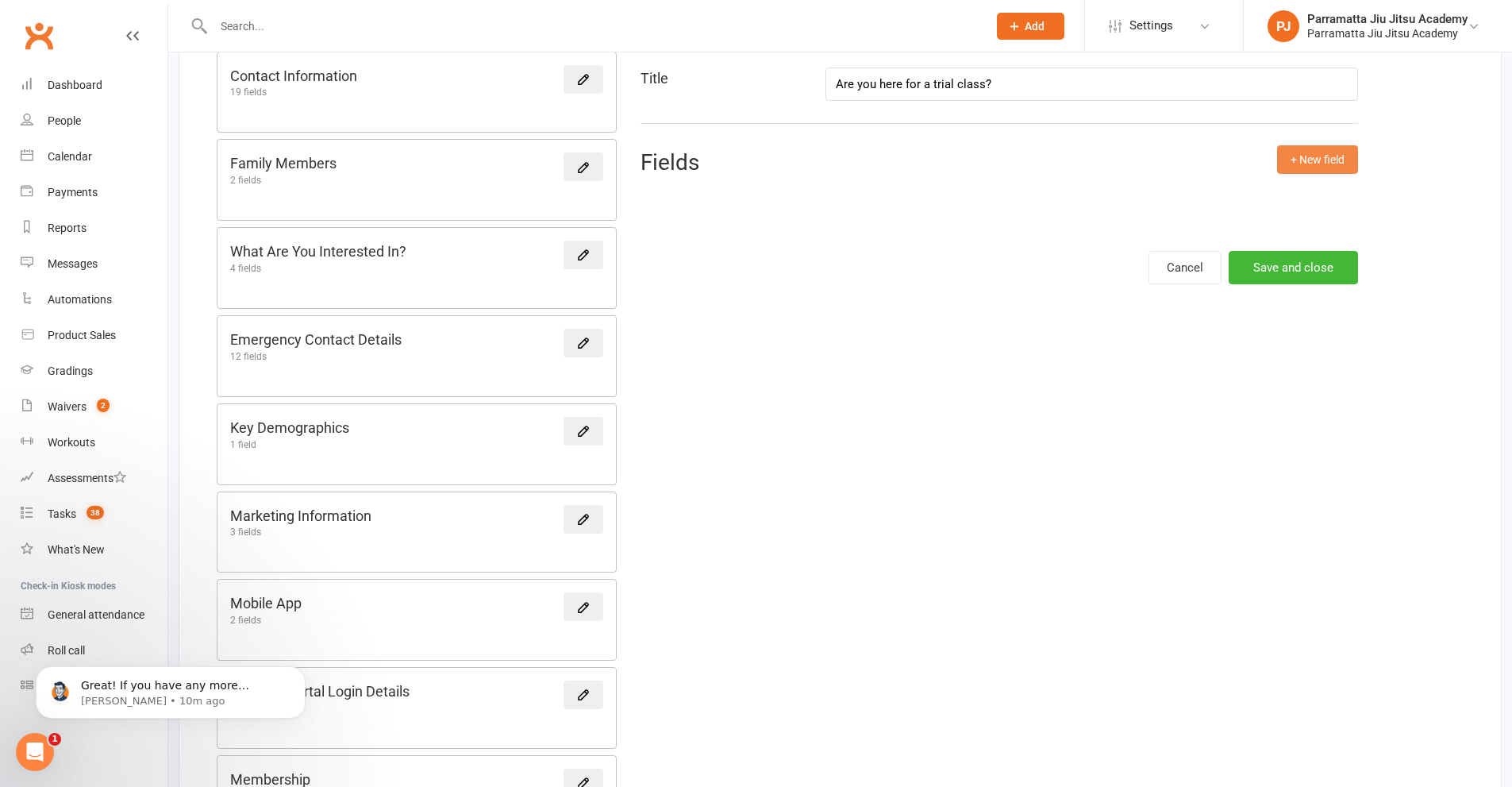
click at [1328, 159] on button "+ New field" at bounding box center [1317, 159] width 81 height 28
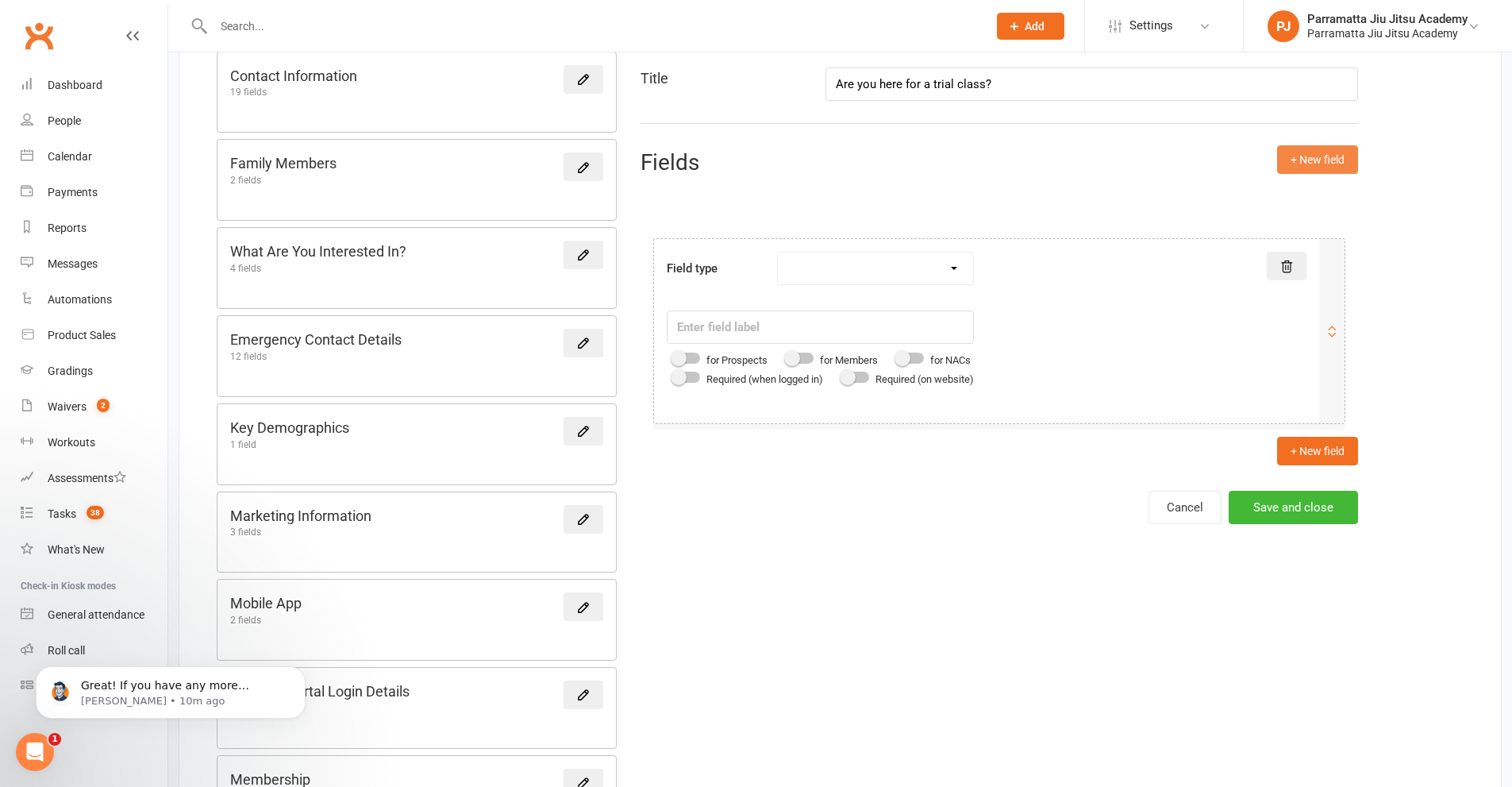
scroll to position [350, 0]
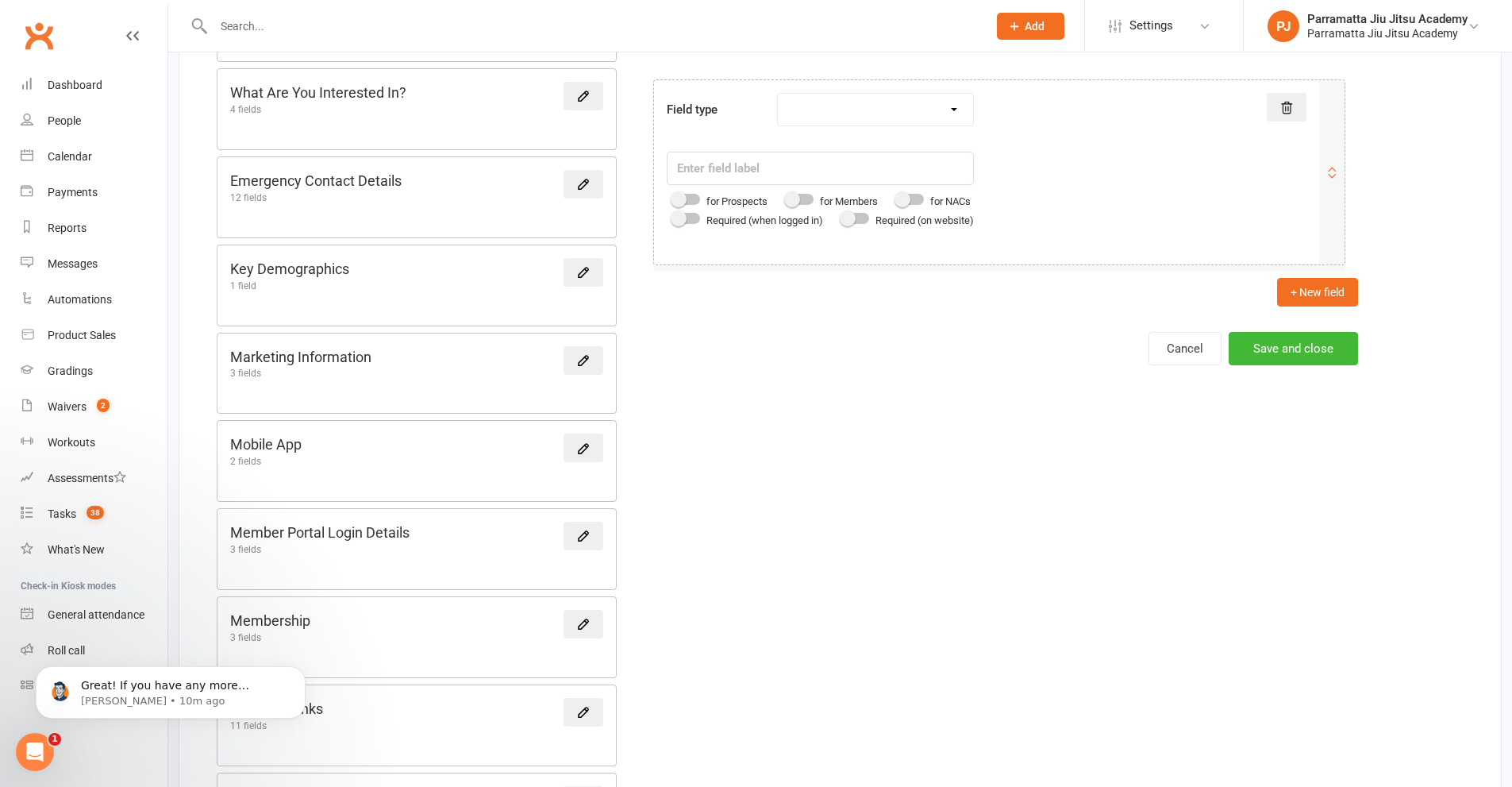
click at [926, 120] on select "Text field Checkbox field Date field Number field Currency field Percent field …" at bounding box center [875, 109] width 196 height 32
select select "drop_select"
click at [780, 94] on select "Text field Checkbox field Date field Number field Currency field Percent field …" at bounding box center [875, 109] width 196 height 32
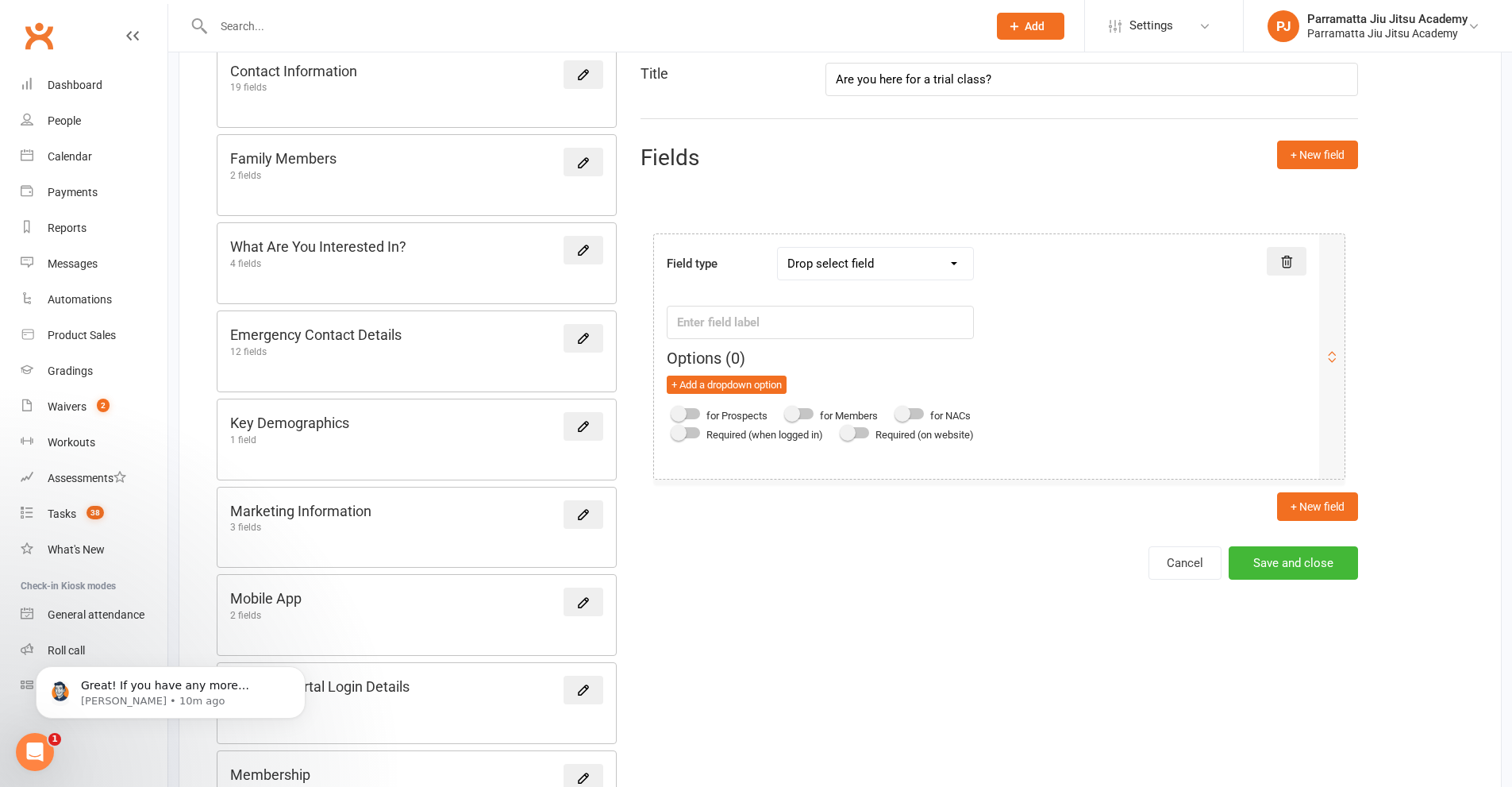
scroll to position [191, 0]
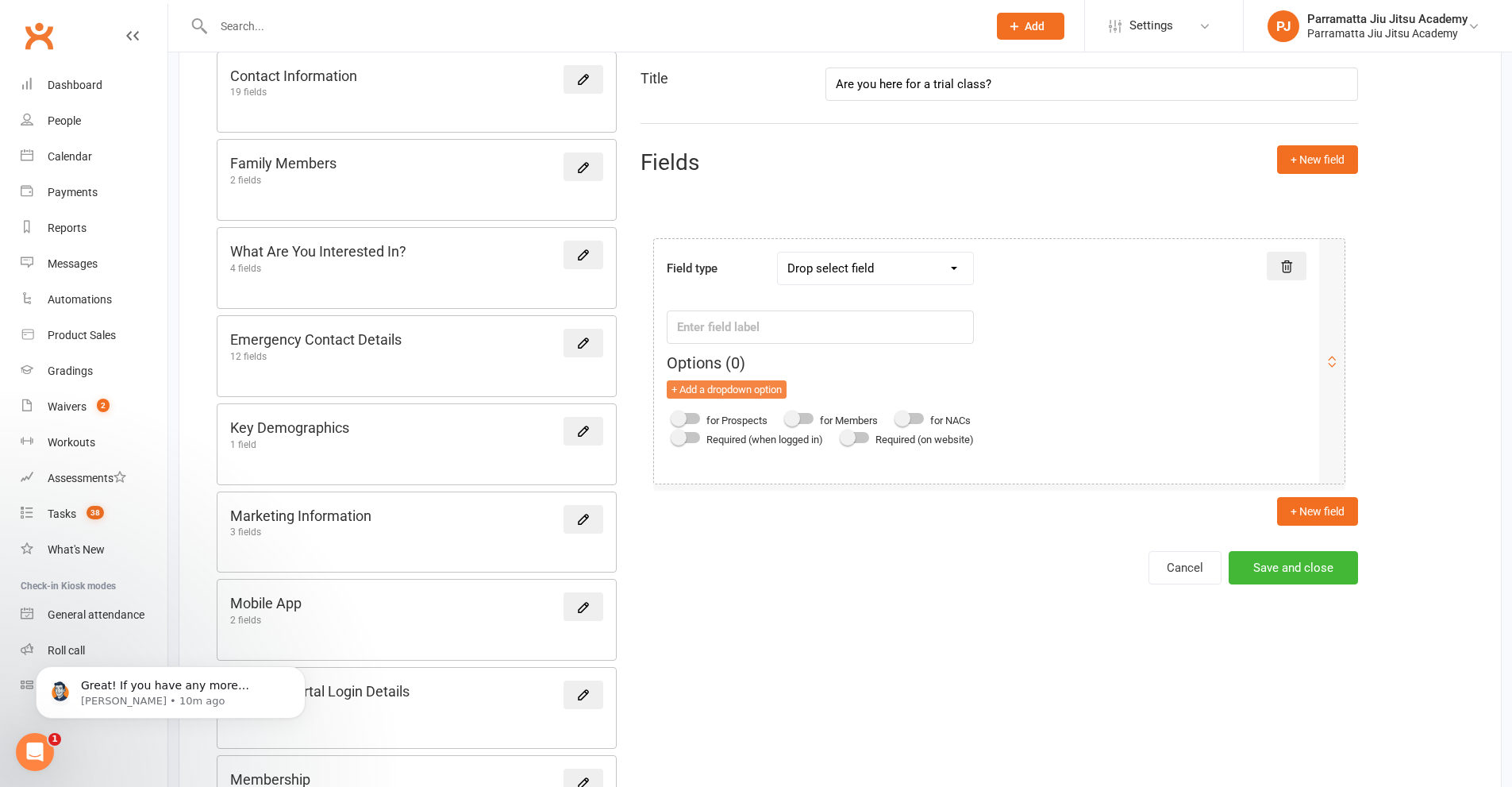
click at [679, 391] on button "+ Add a dropdown option" at bounding box center [726, 391] width 120 height 19
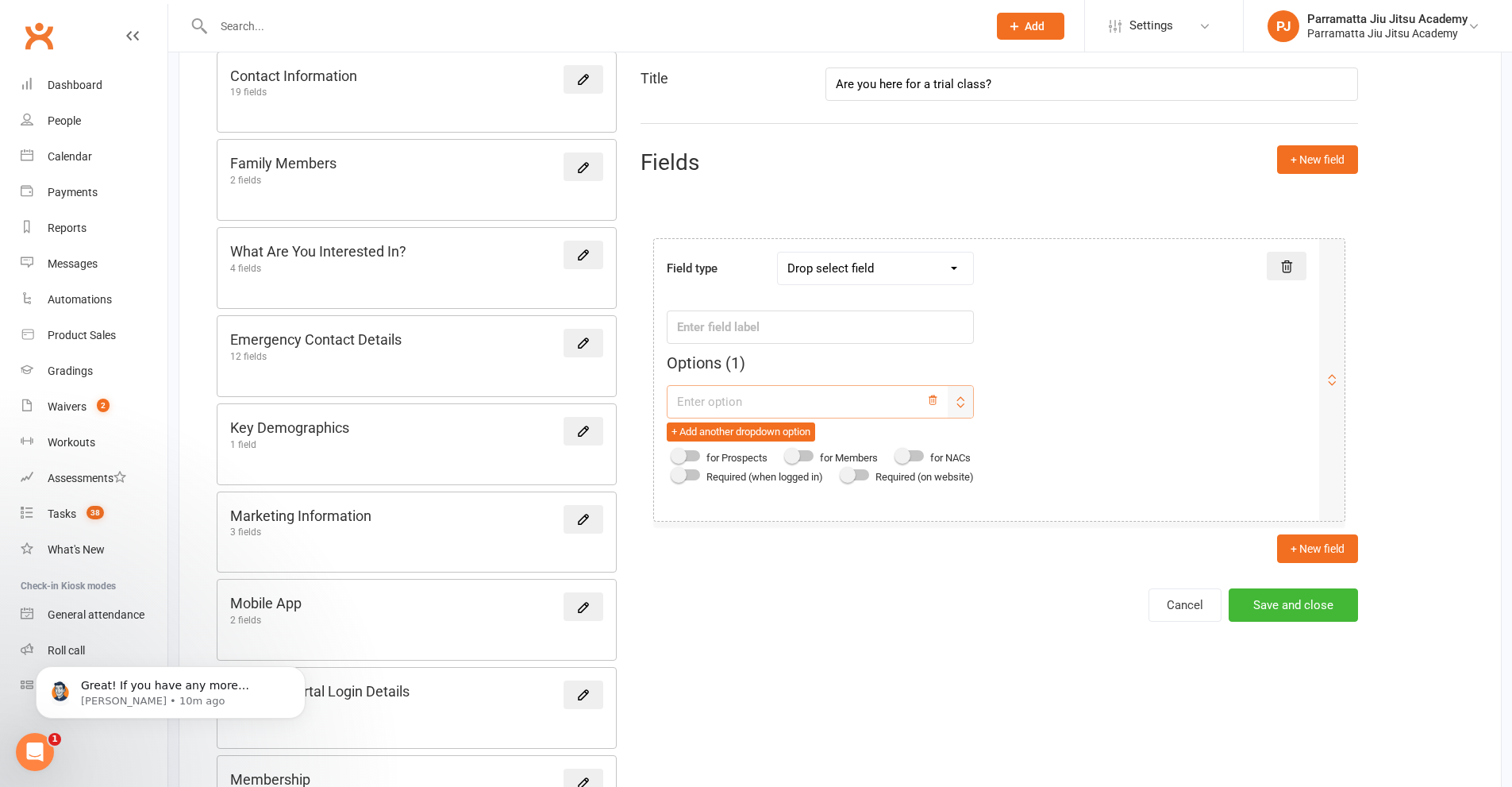
click at [745, 407] on input "text" at bounding box center [821, 401] width 308 height 33
type input "Yes"
click at [725, 433] on button "+ Add another dropdown option" at bounding box center [741, 432] width 148 height 19
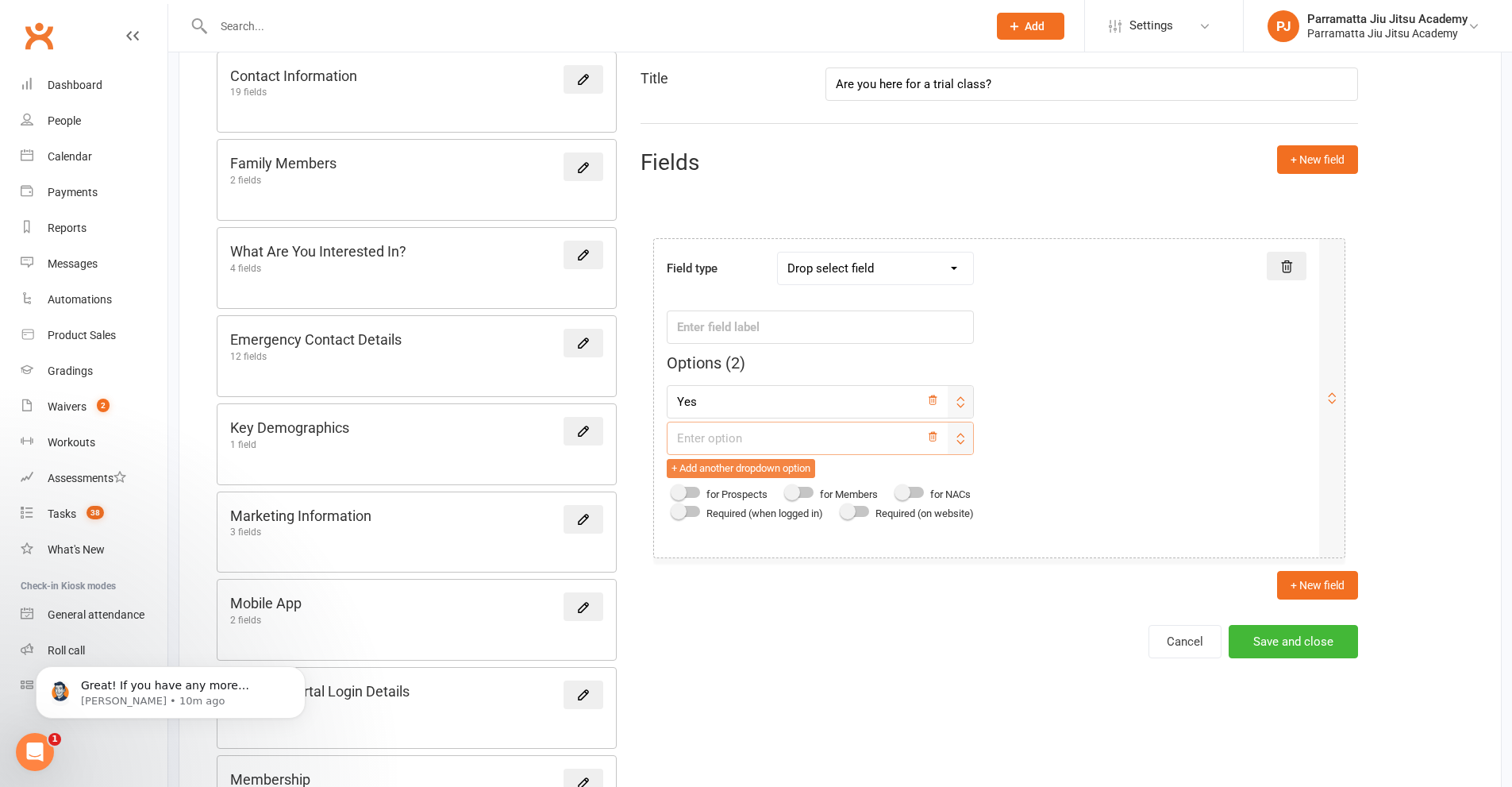
click at [725, 433] on input "text" at bounding box center [821, 438] width 308 height 33
click at [1112, 425] on div "Field type Text field Checkbox field Date field Number field Currency field Per…" at bounding box center [986, 387] width 640 height 271
click at [677, 495] on span at bounding box center [679, 492] width 16 height 16
type input "No"
click at [673, 490] on input "checkbox" at bounding box center [673, 490] width 0 height 0
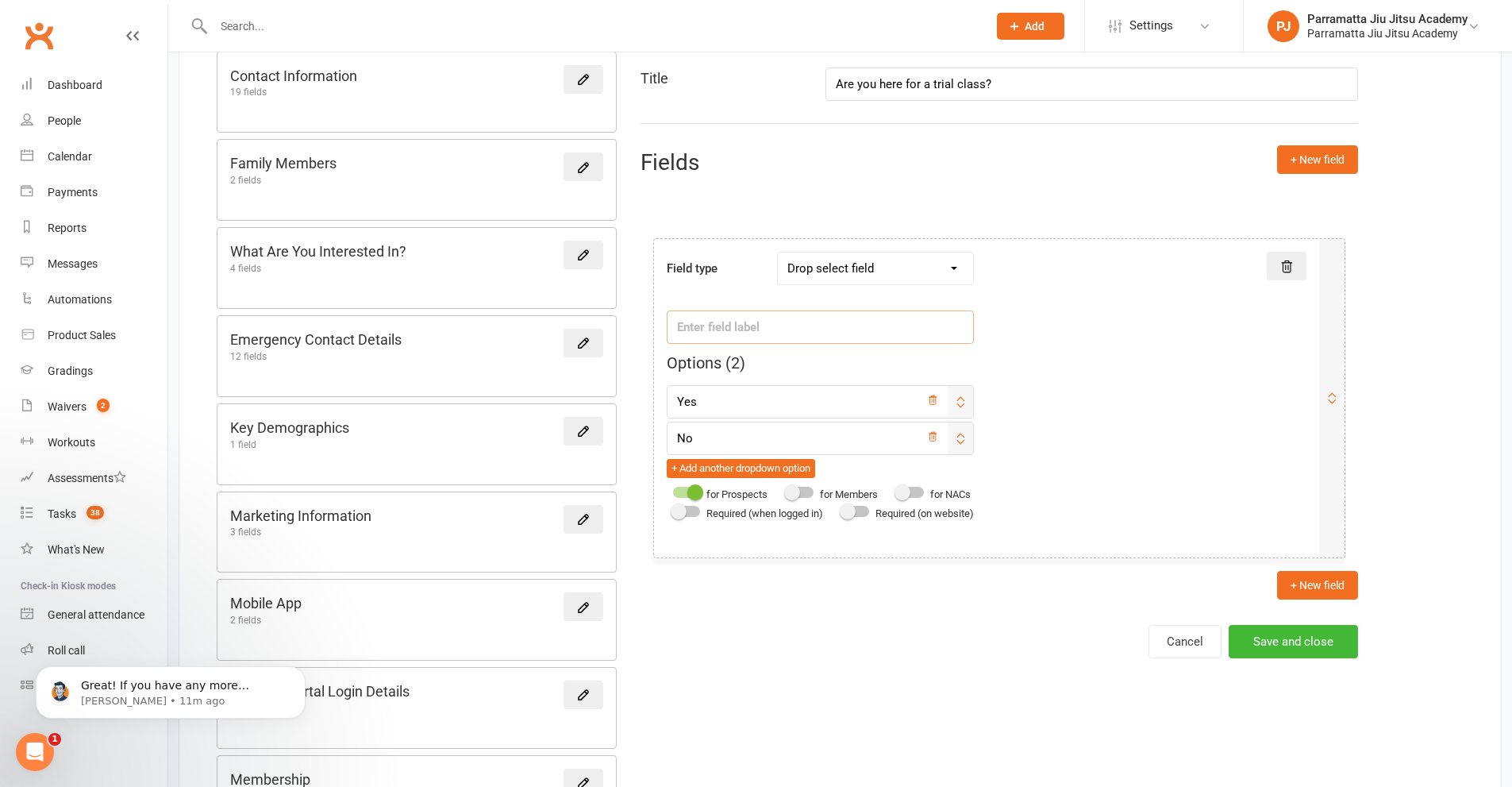
click at [753, 322] on input "text" at bounding box center [821, 327] width 308 height 33
click at [1176, 405] on div "Field type Text field Checkbox field Date field Number field Currency field Per…" at bounding box center [986, 387] width 640 height 271
type input "Please Choose"
click at [1298, 579] on button "+ New field" at bounding box center [1317, 584] width 81 height 28
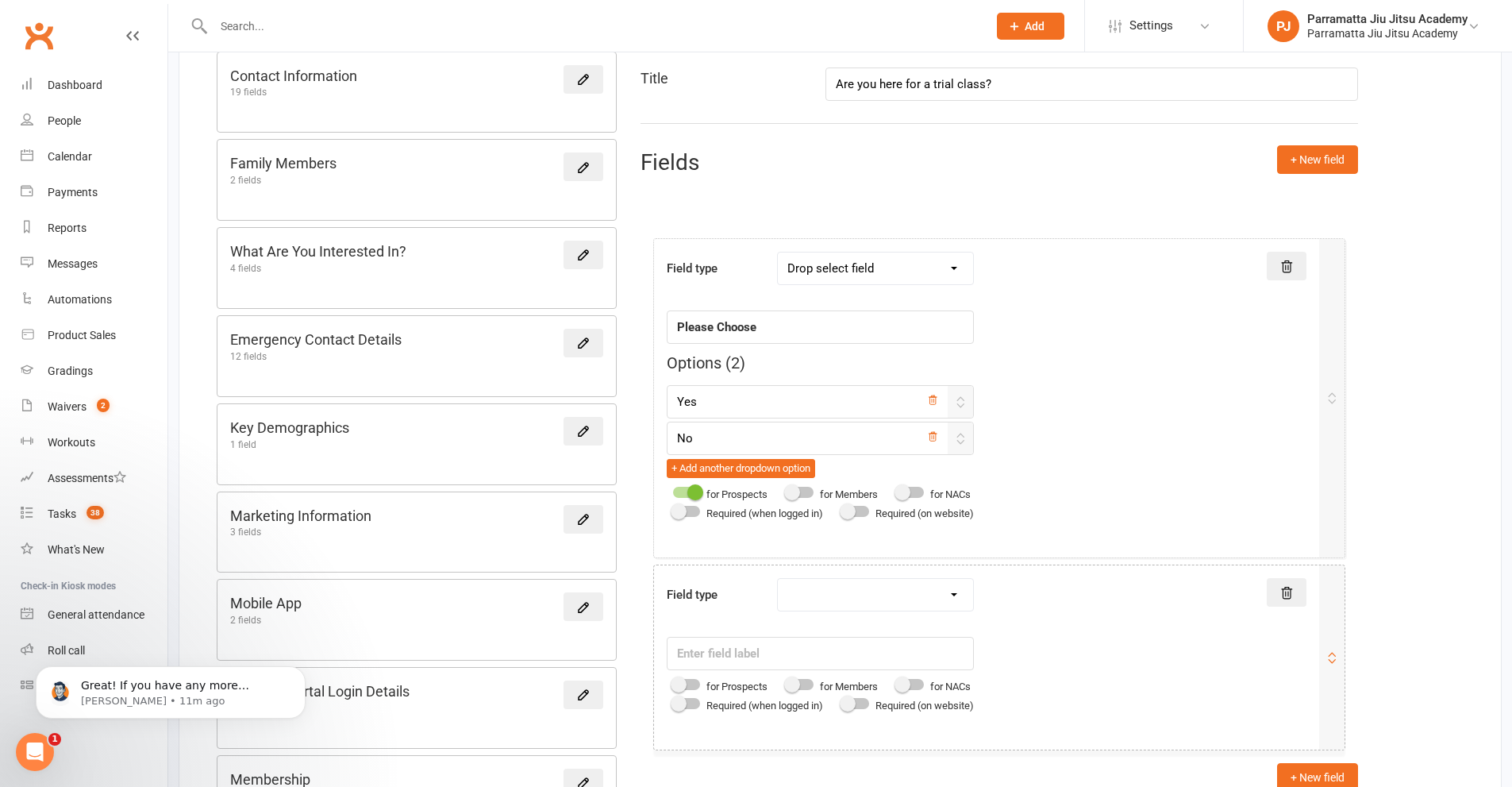
click at [951, 586] on select "Text field Checkbox field Date field Number field Currency field Percent field …" at bounding box center [875, 594] width 196 height 32
select select "text"
click at [780, 579] on select "Text field Checkbox field Date field Number field Currency field Percent field …" at bounding box center [875, 594] width 196 height 32
click at [919, 585] on select "Text field Checkbox field Date field Number field Currency field Percent field …" at bounding box center [875, 594] width 196 height 32
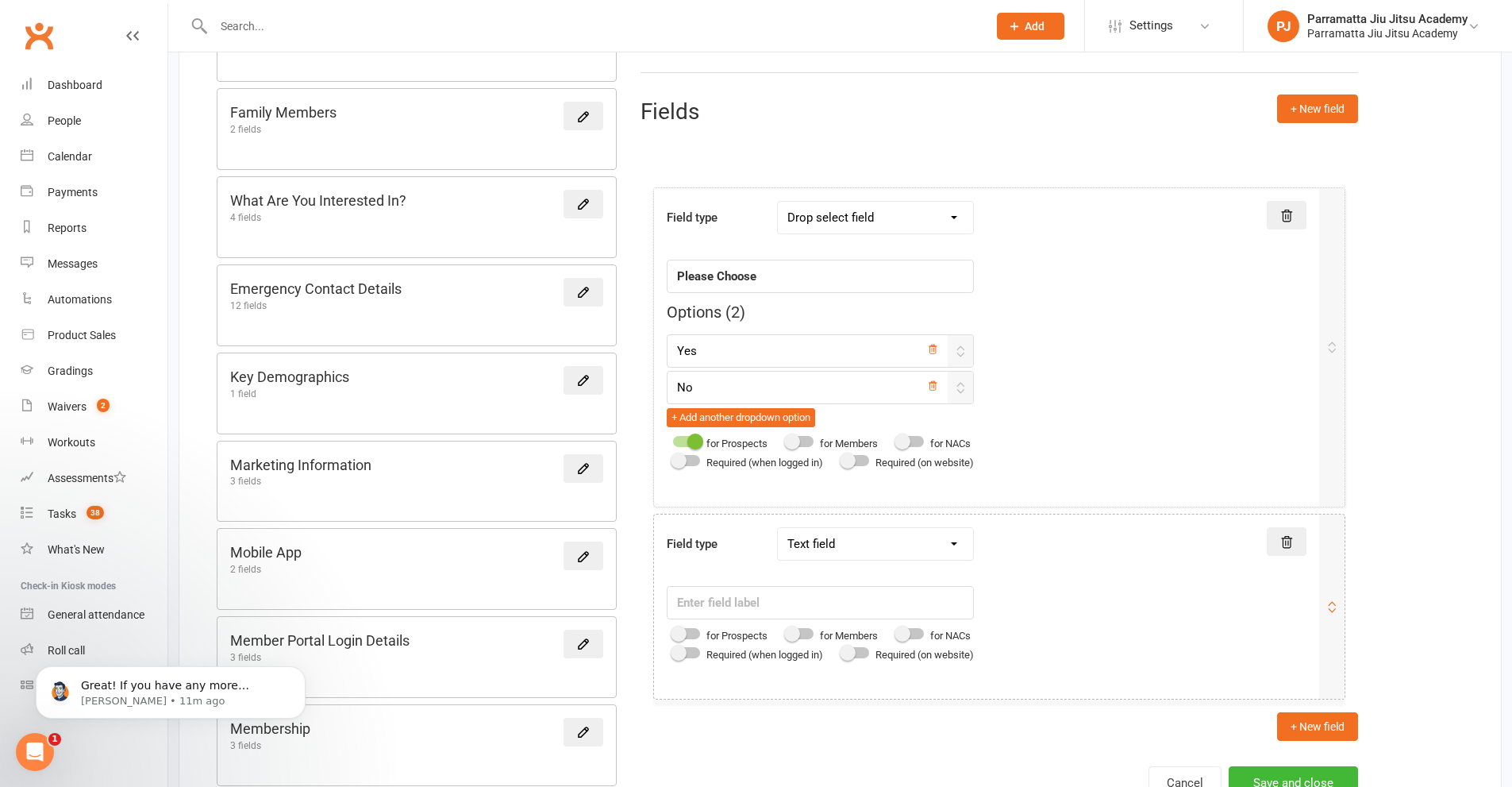
scroll to position [270, 0]
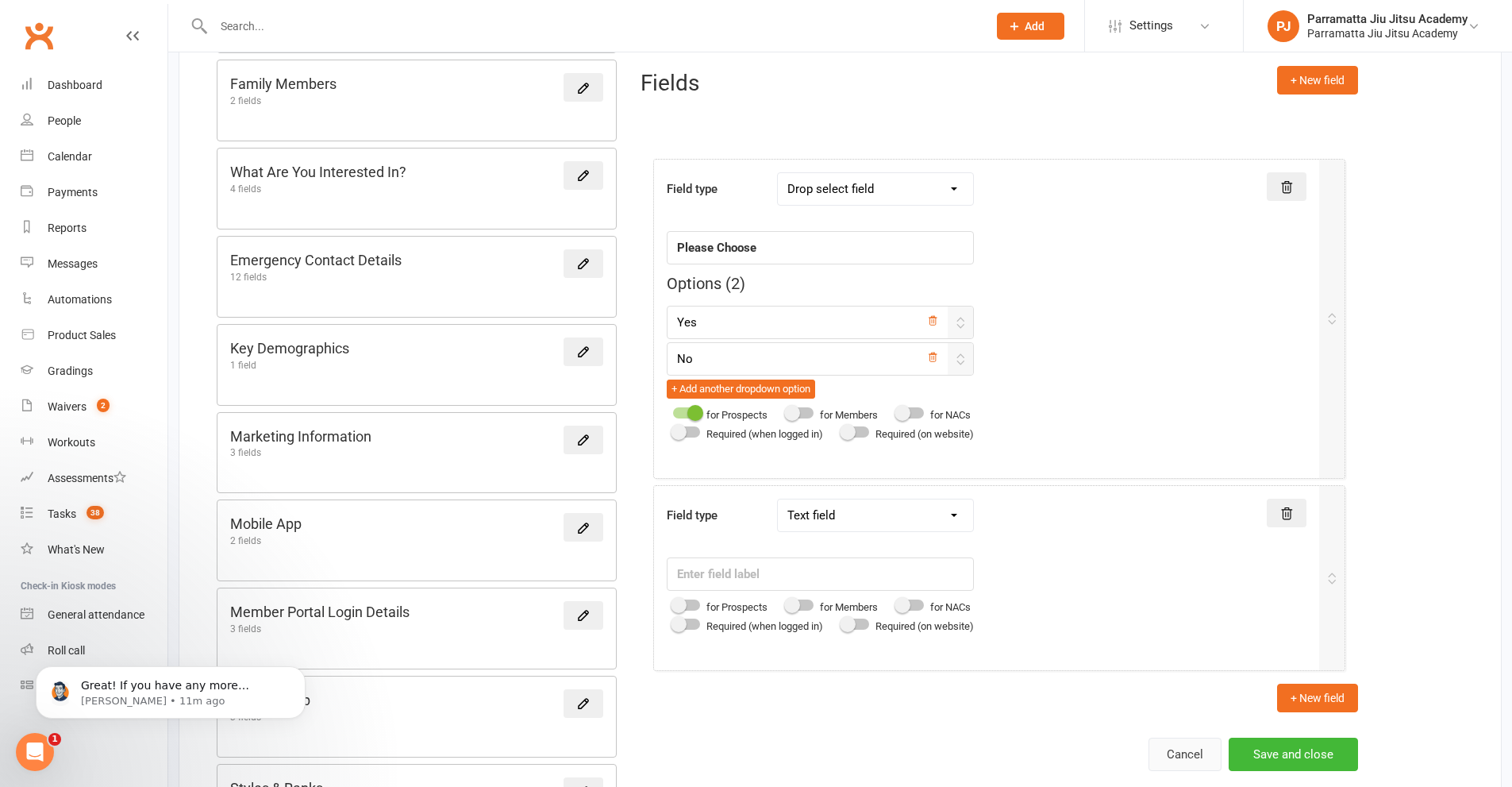
click at [1189, 759] on button "Cancel" at bounding box center [1185, 754] width 73 height 33
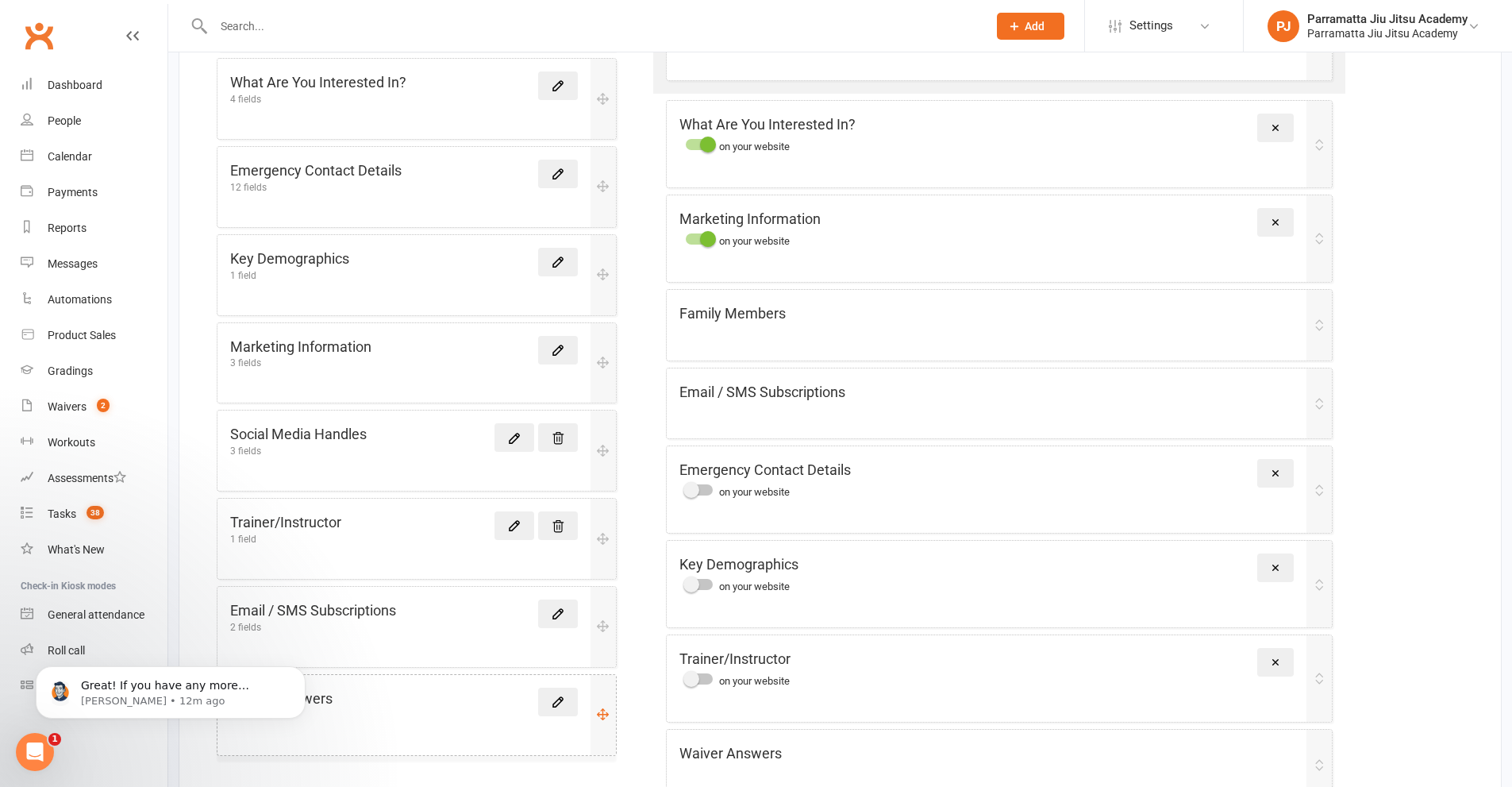
scroll to position [439, 0]
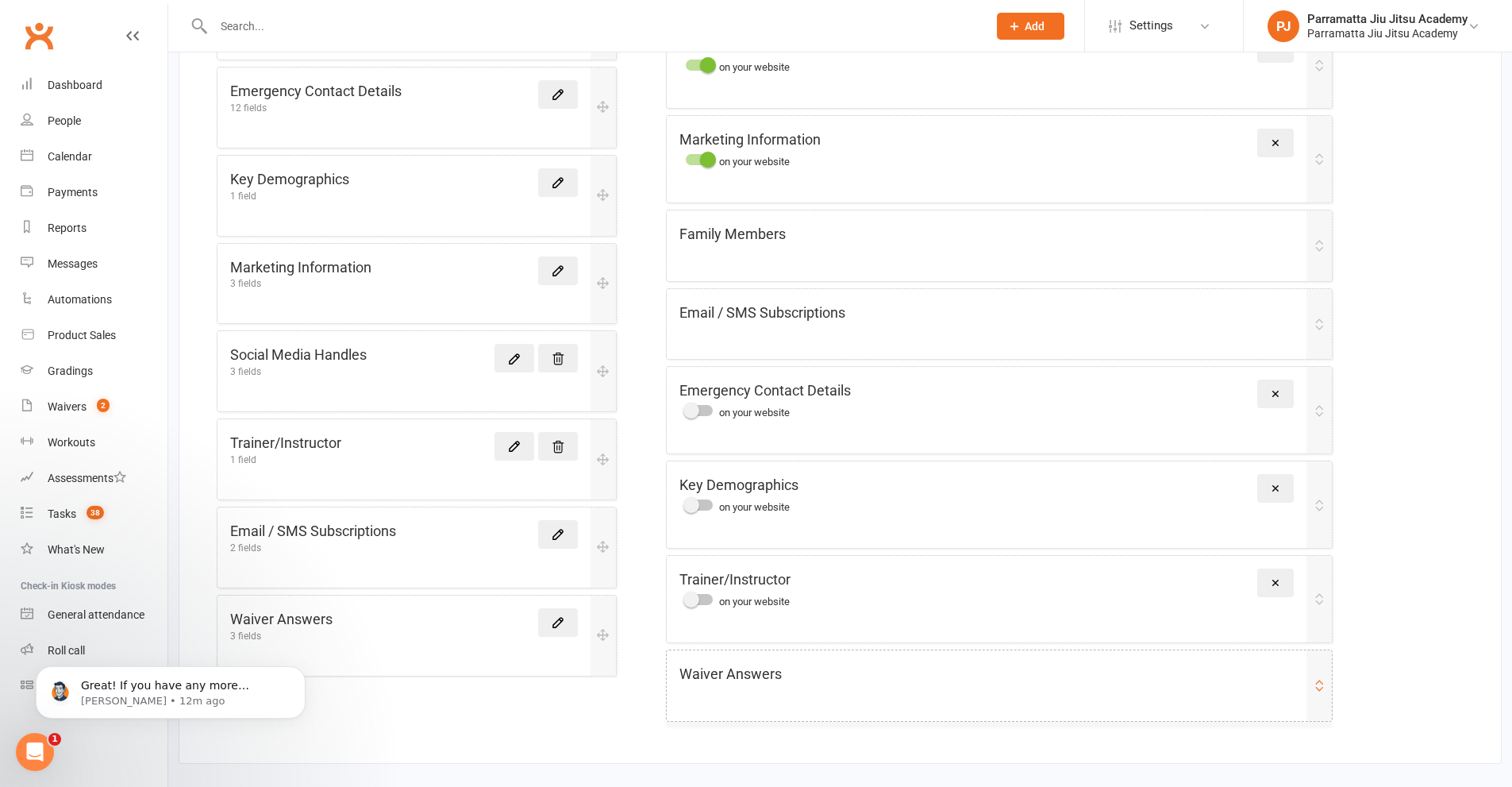
click at [1321, 689] on icon at bounding box center [1319, 685] width 13 height 13
click at [1013, 688] on div "Waiver Answers" at bounding box center [999, 686] width 665 height 71
click at [783, 686] on div "Waiver Answers" at bounding box center [999, 686] width 665 height 71
click at [783, 686] on div "Waiver Answers" at bounding box center [986, 675] width 614 height 23
click at [561, 620] on icon at bounding box center [558, 622] width 10 height 10
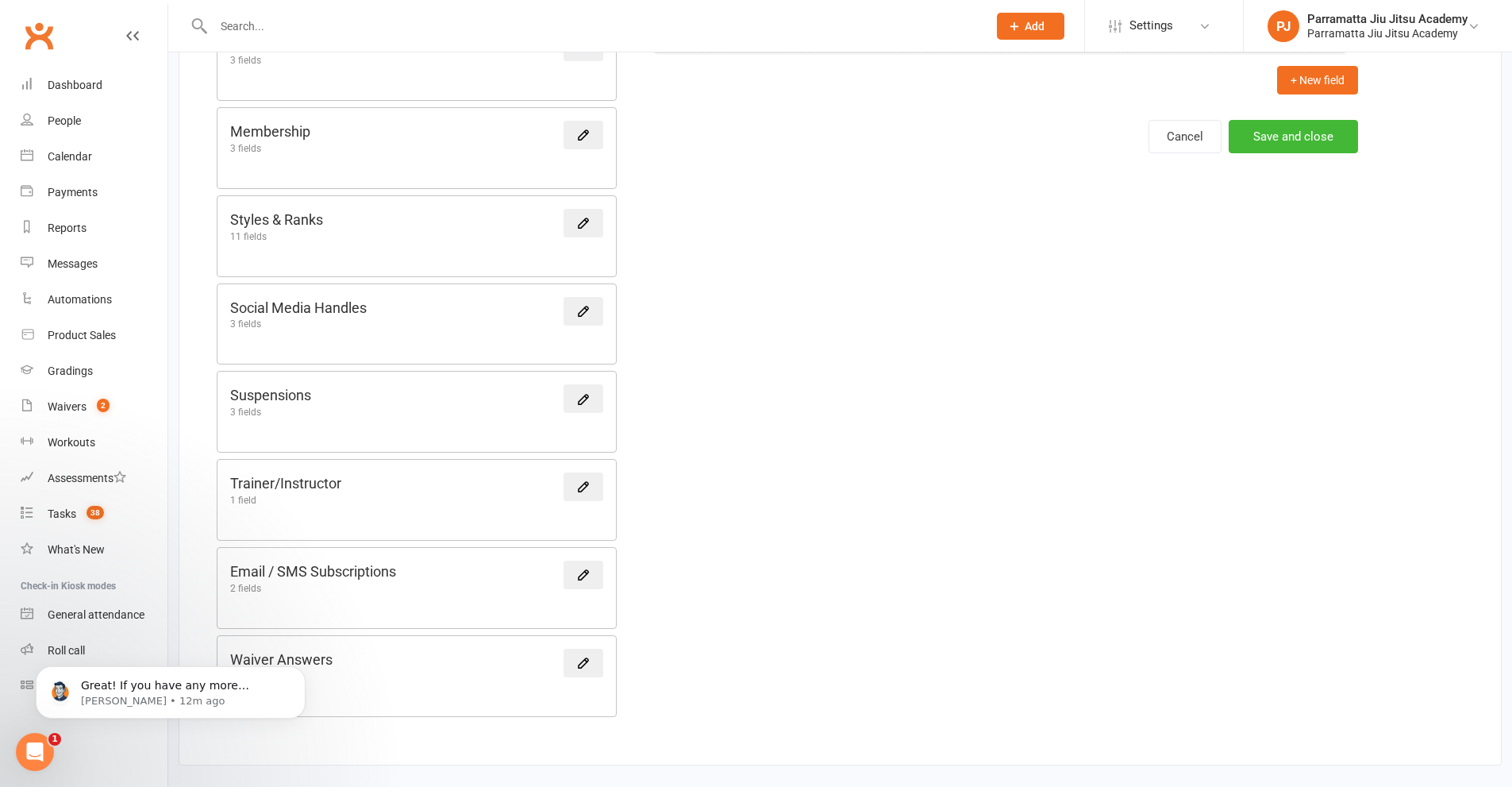
scroll to position [841, 0]
click at [1192, 134] on button "Cancel" at bounding box center [1185, 134] width 73 height 33
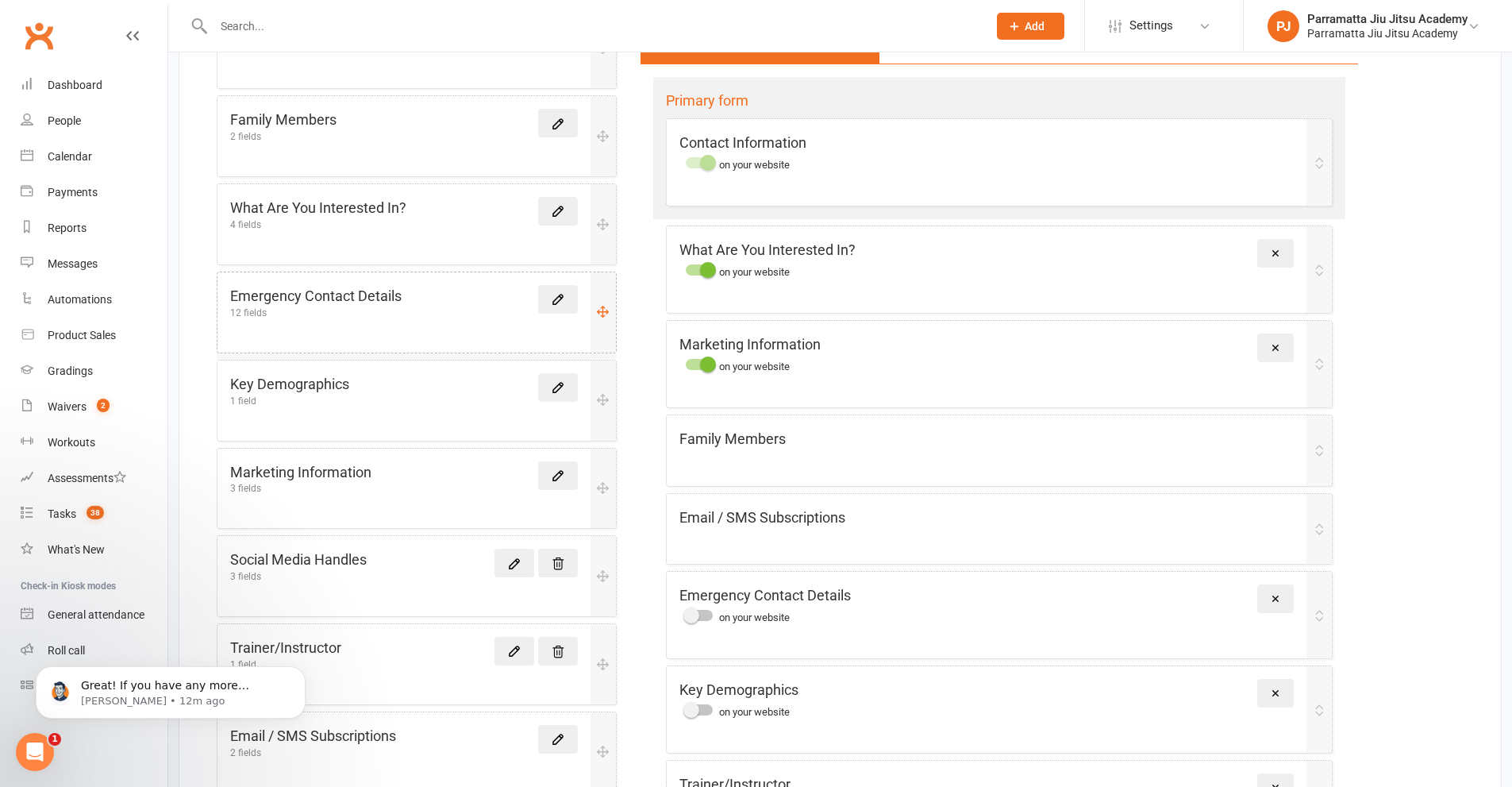
scroll to position [239, 0]
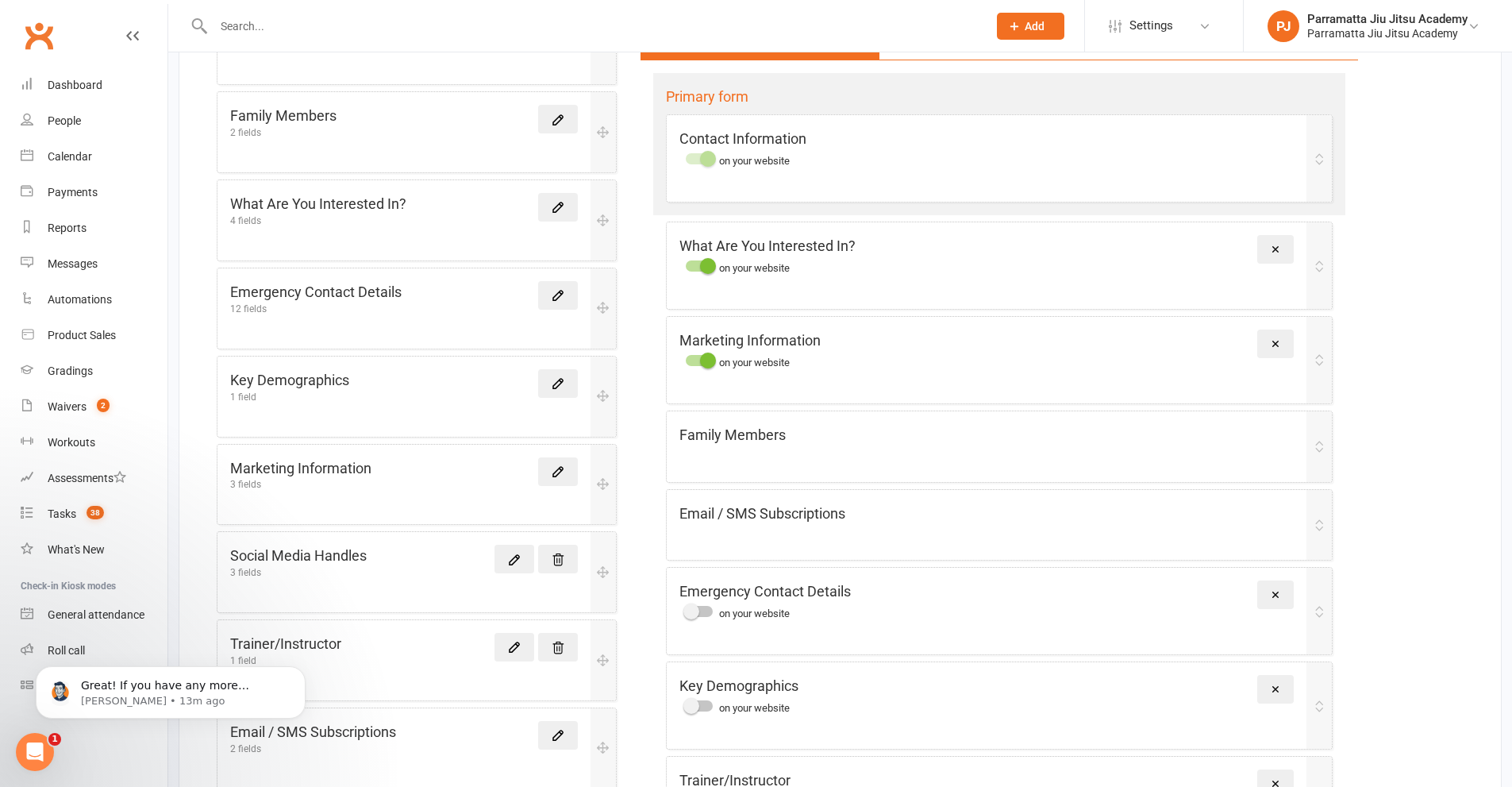
click at [37, 745] on icon "Open Intercom Messenger" at bounding box center [35, 752] width 26 height 26
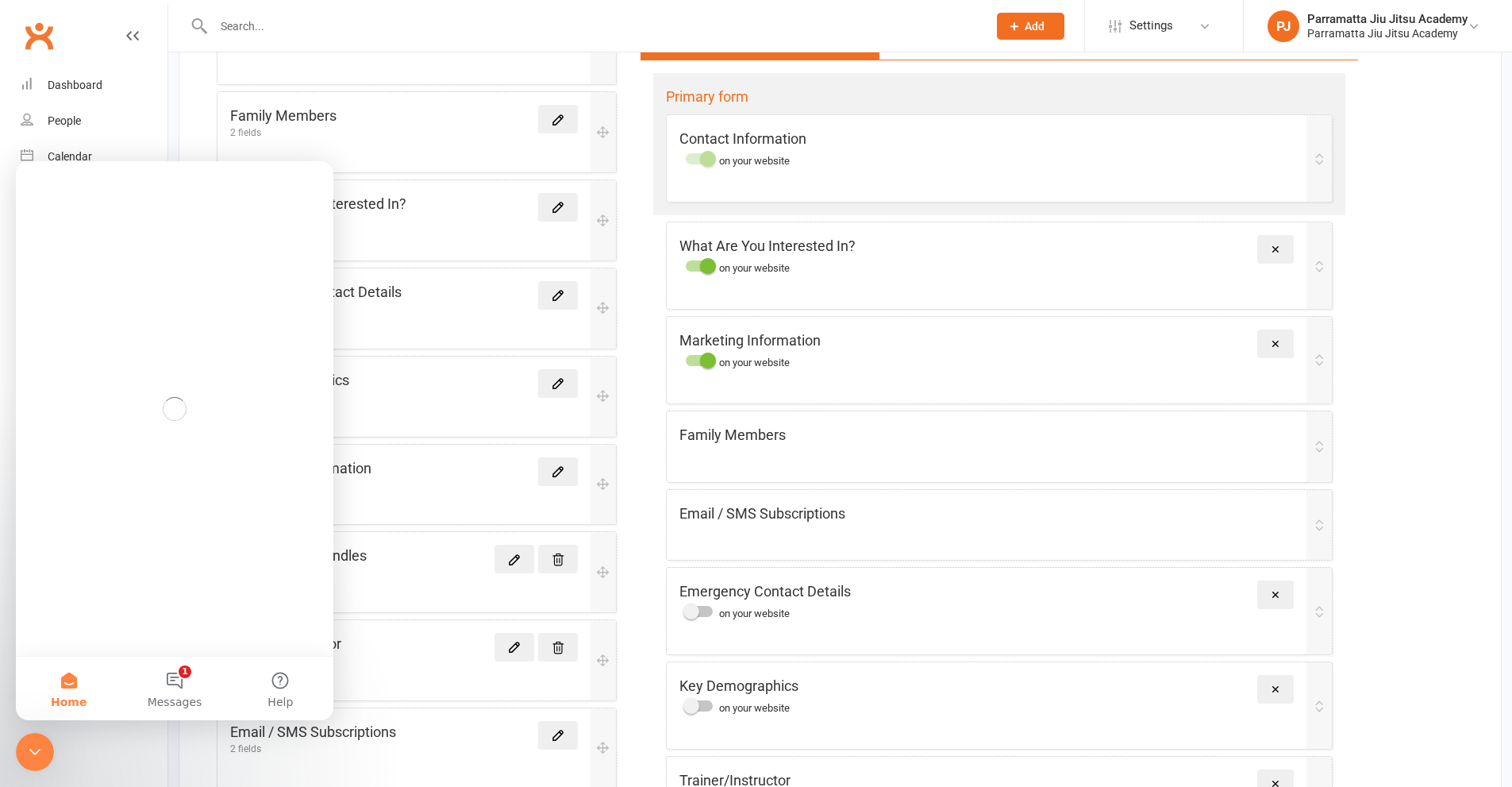
scroll to position [0, 0]
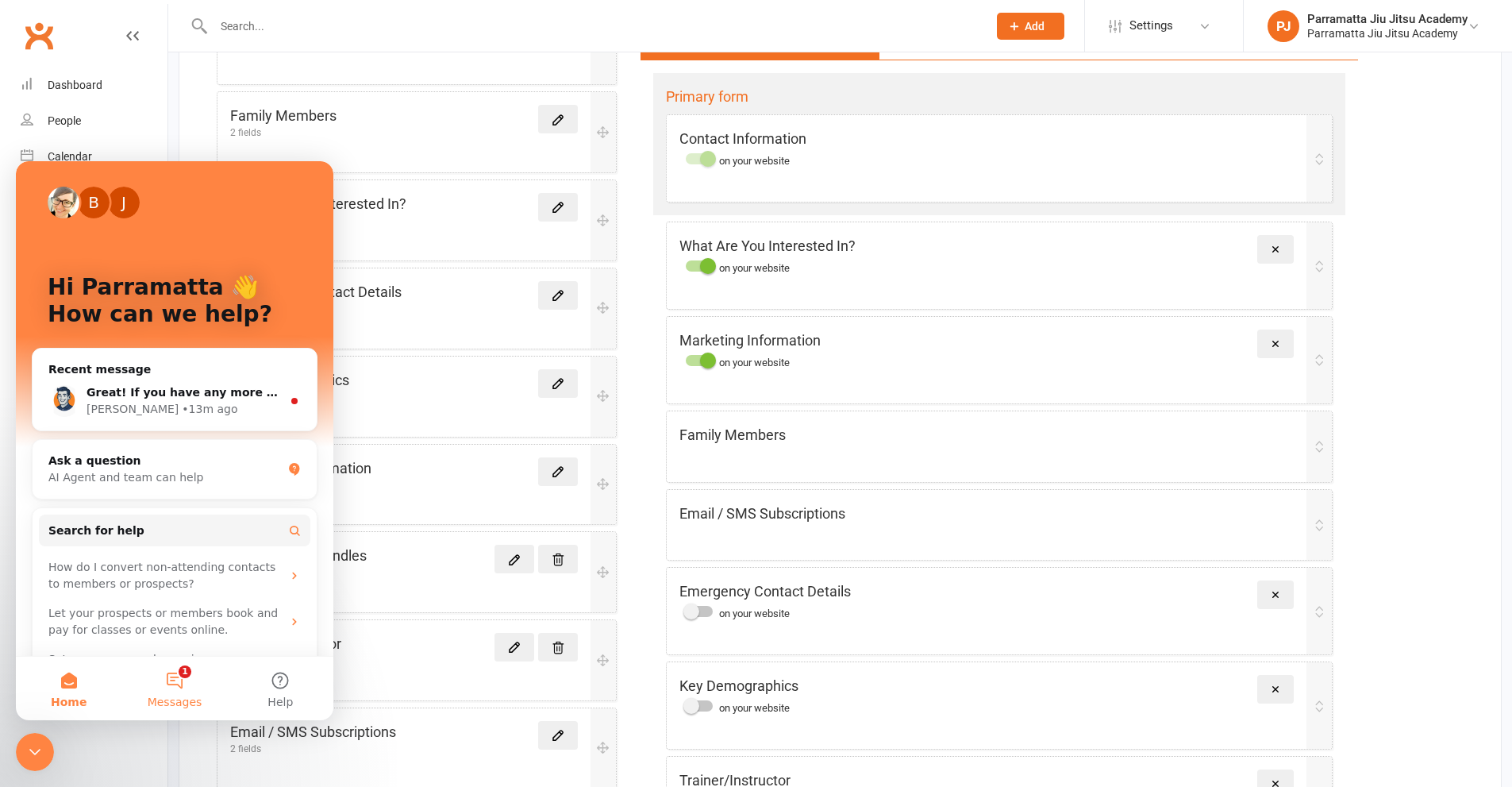
click at [174, 673] on button "1 Messages" at bounding box center [174, 688] width 105 height 63
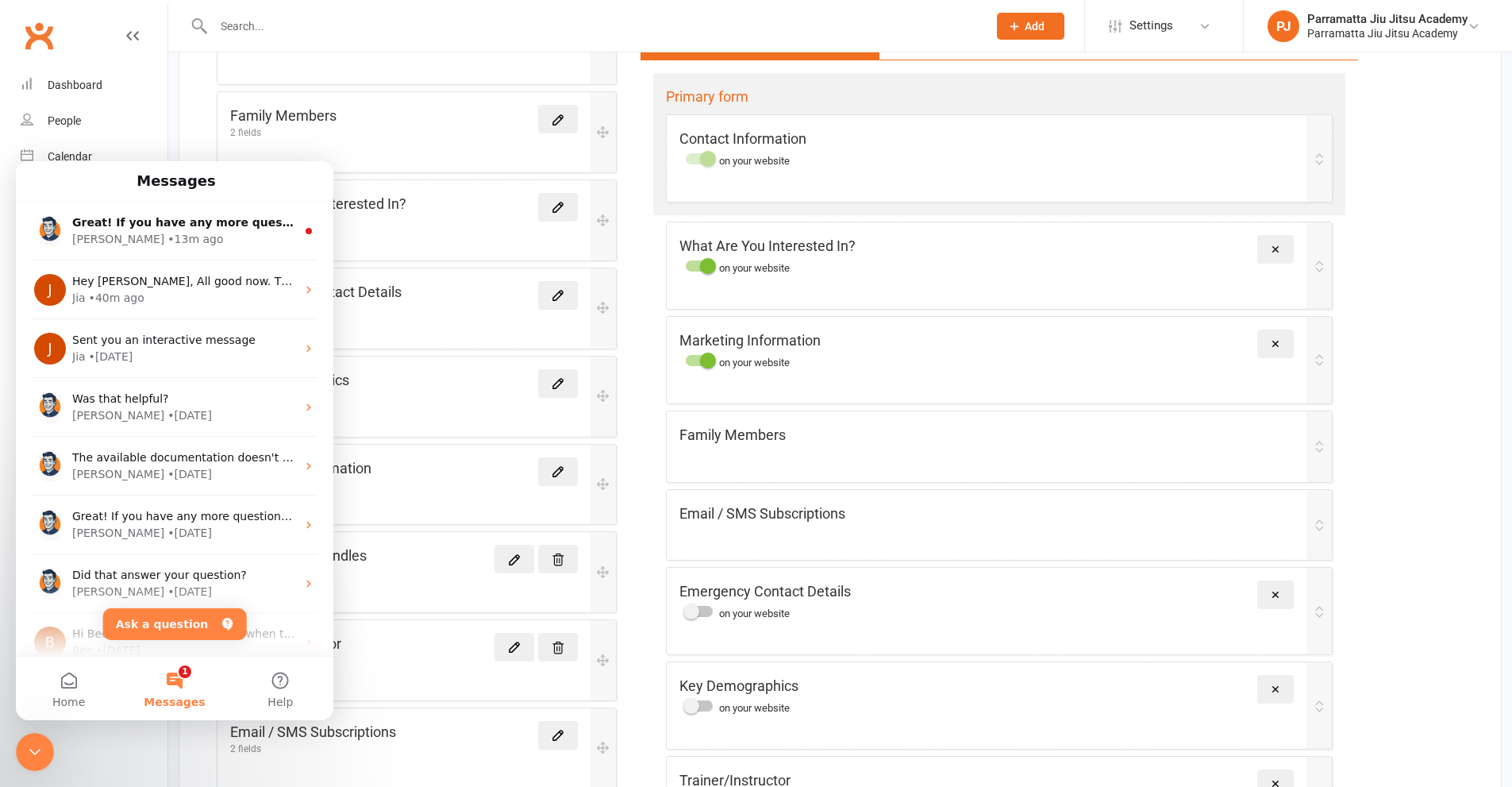
click at [45, 741] on div "Close Intercom Messenger" at bounding box center [34, 752] width 38 height 38
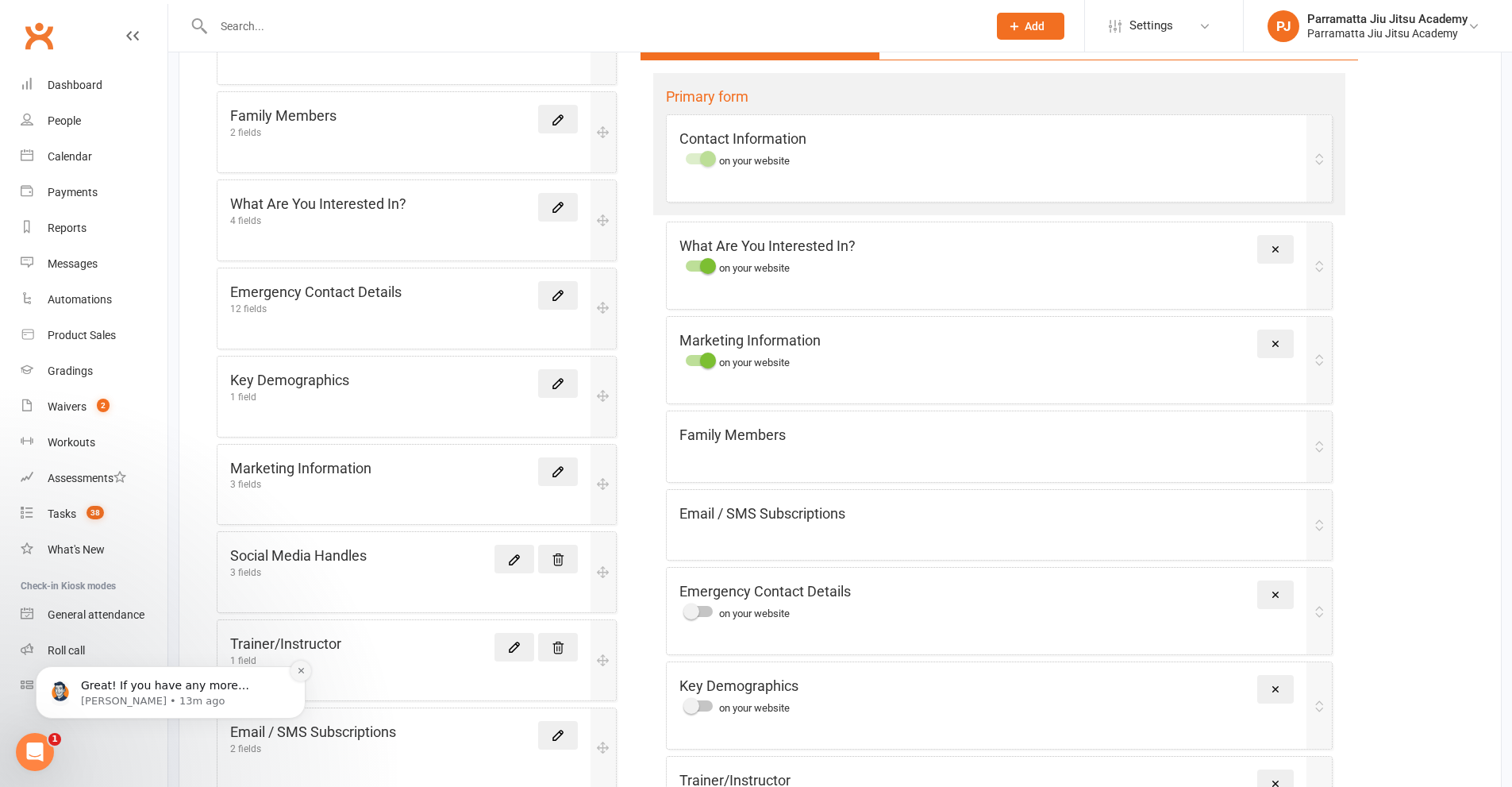
click at [300, 673] on icon "Dismiss notification" at bounding box center [301, 670] width 9 height 9
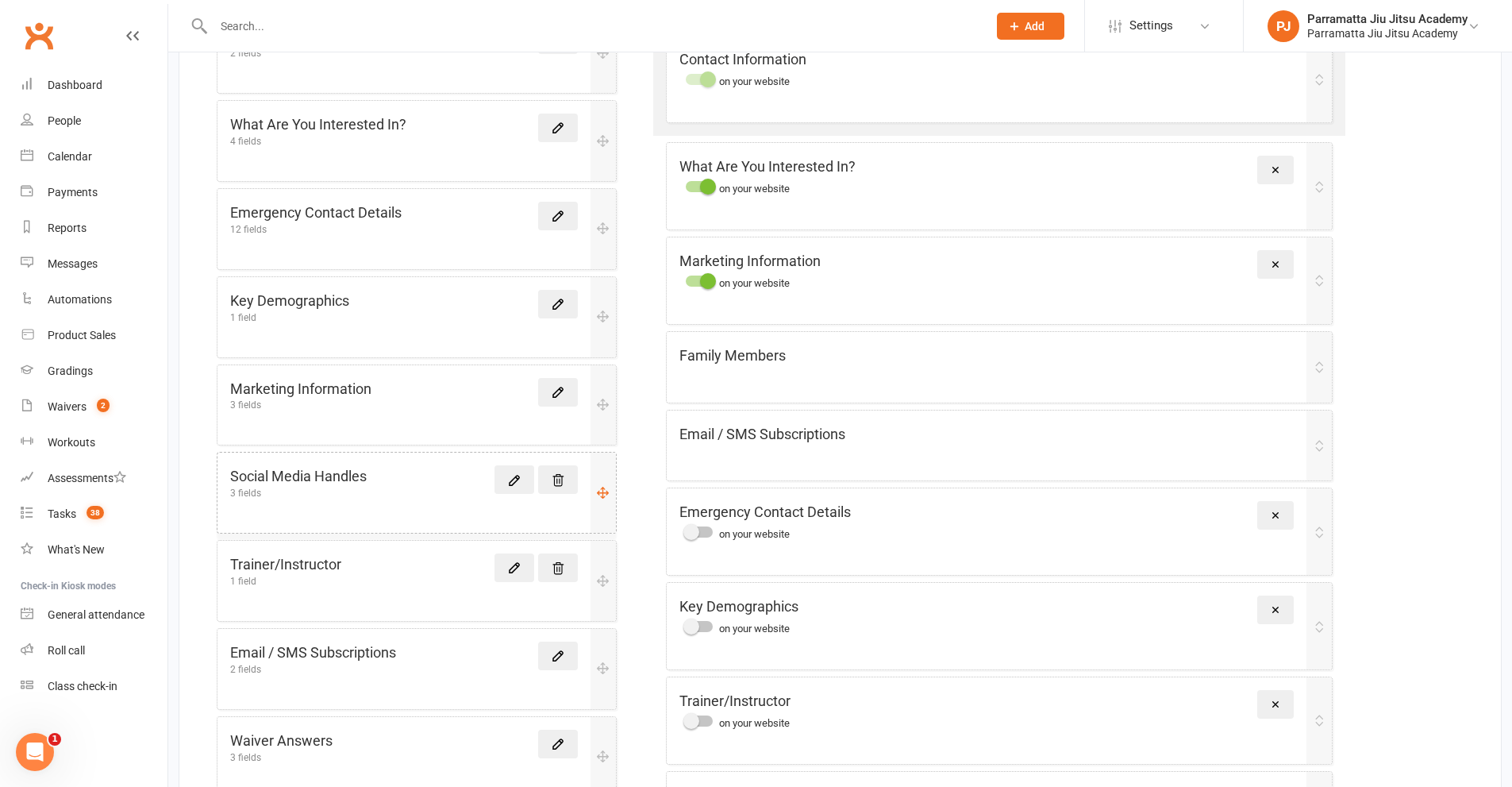
scroll to position [397, 0]
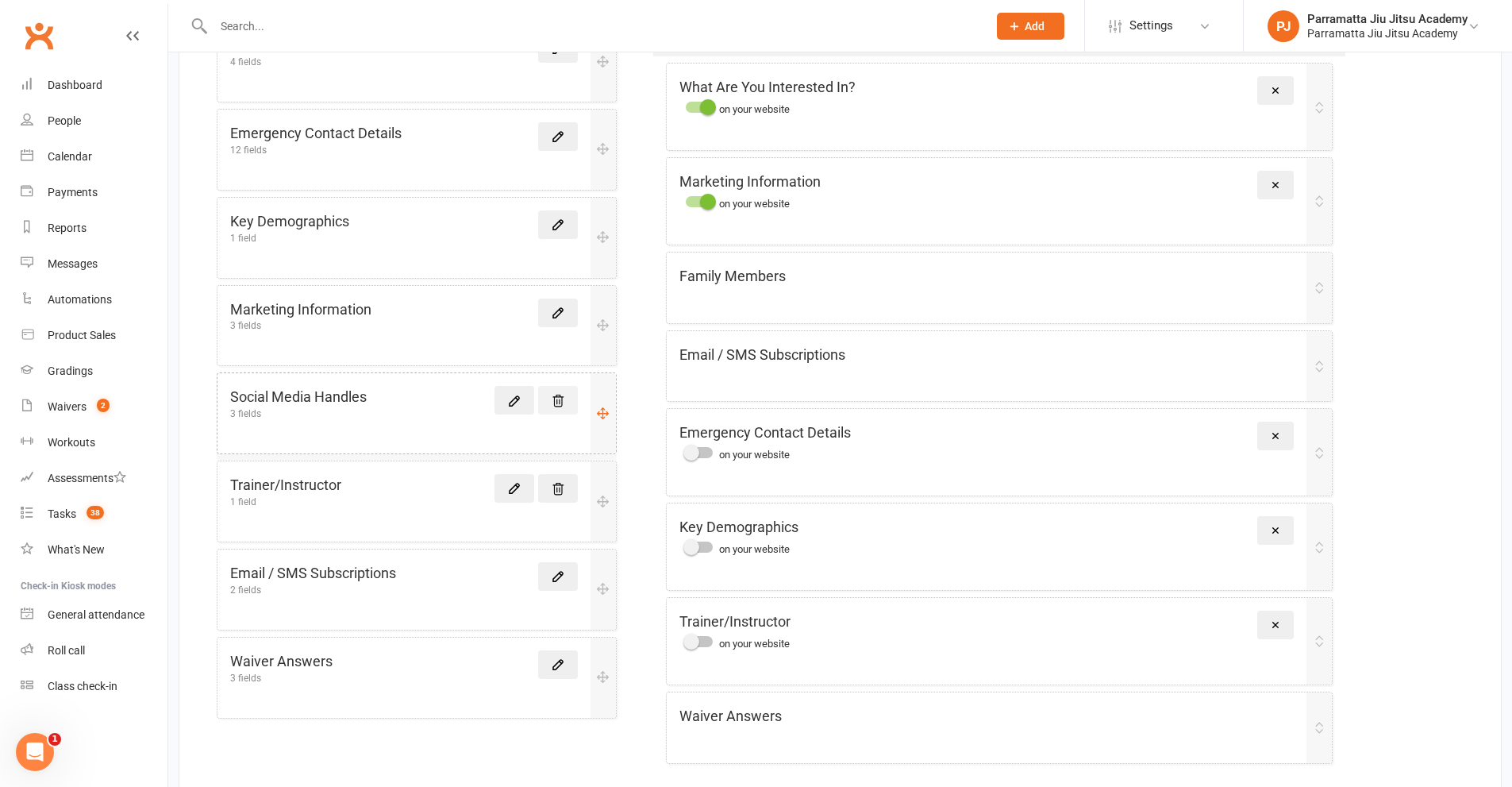
click at [555, 395] on icon at bounding box center [558, 400] width 15 height 15
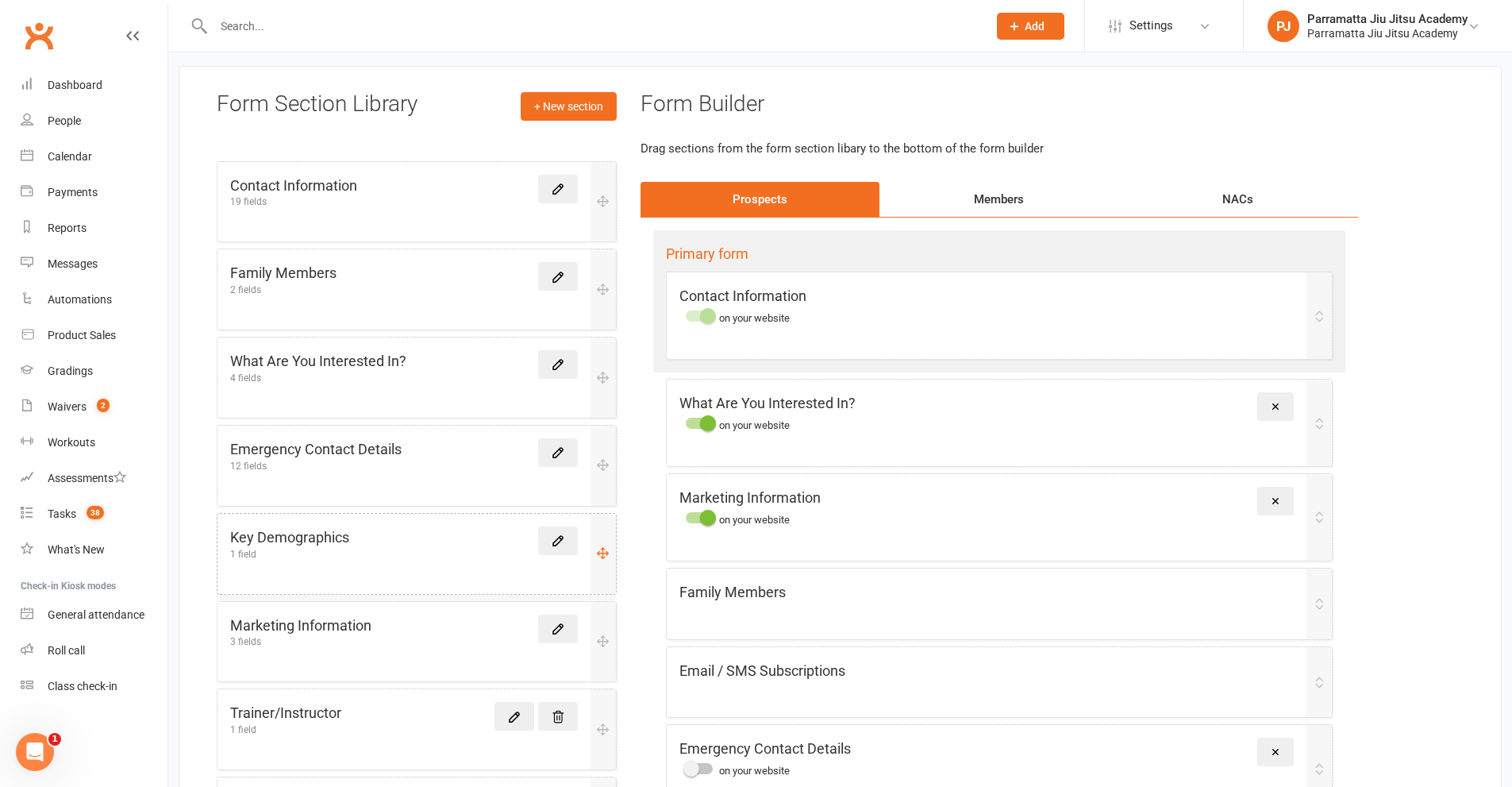
scroll to position [0, 0]
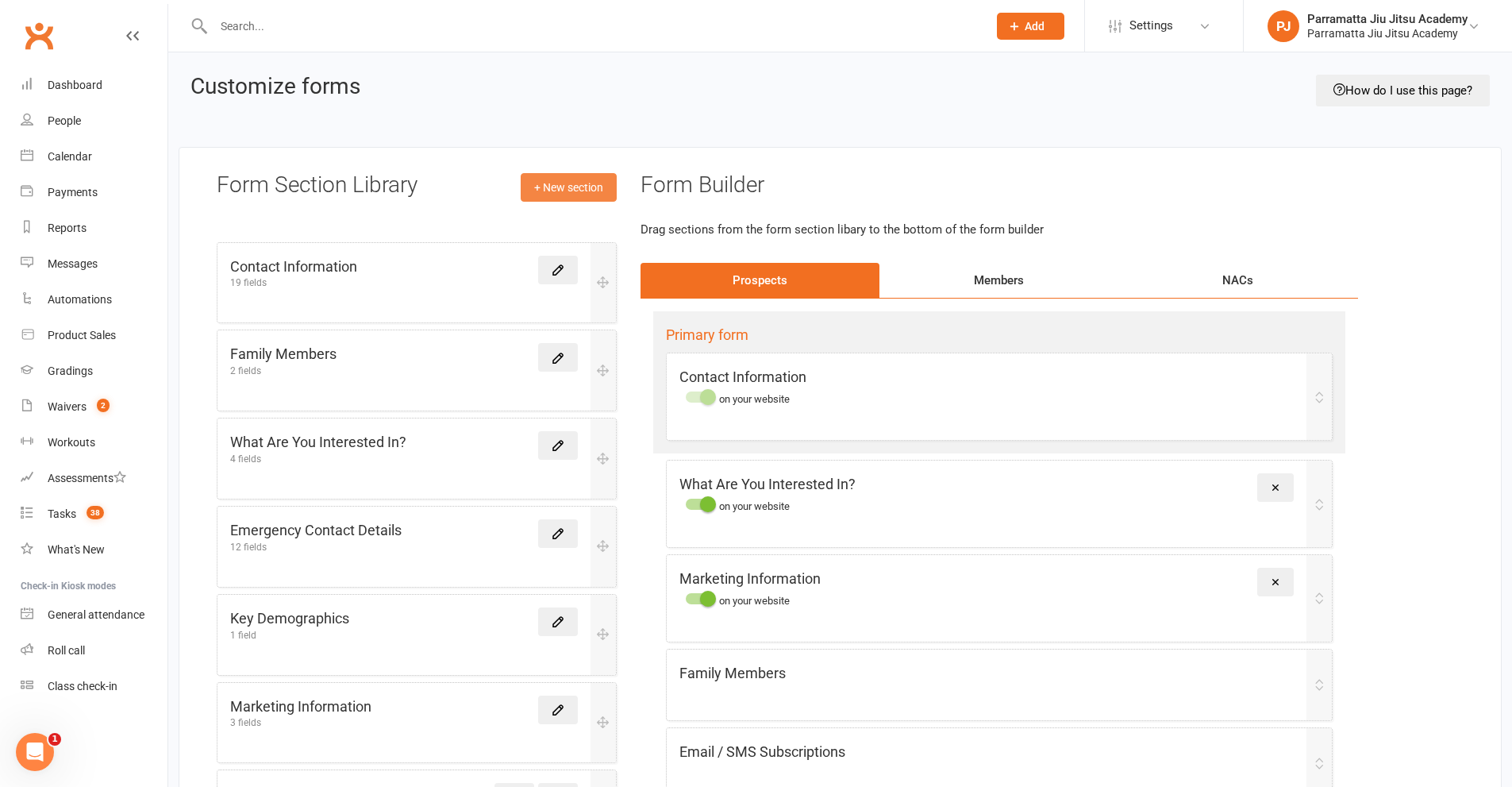
click at [531, 180] on link "+ New section" at bounding box center [569, 187] width 96 height 28
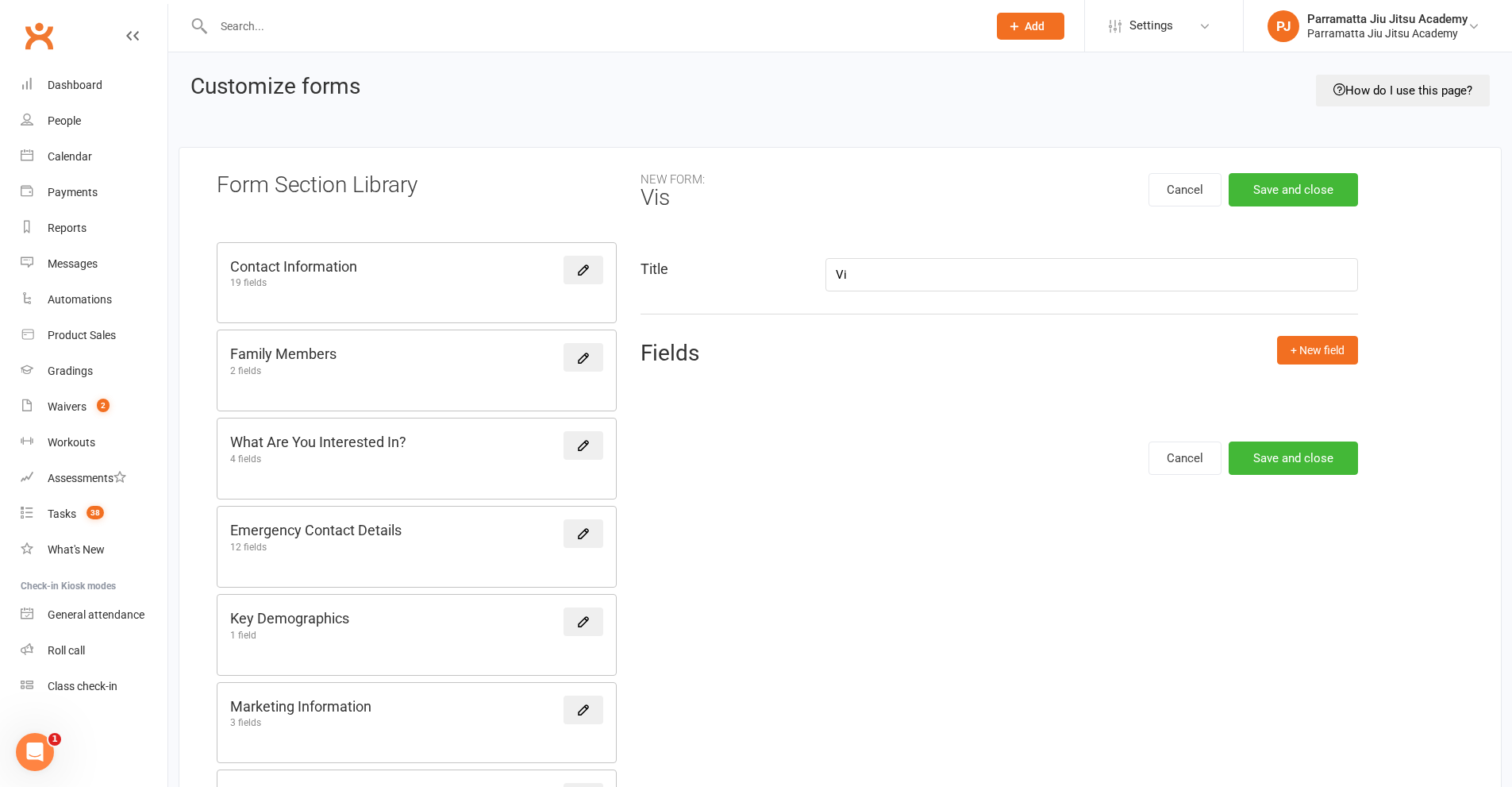
type input "V"
type input "Visitor"
click at [1299, 457] on button "Save and close" at bounding box center [1293, 458] width 129 height 33
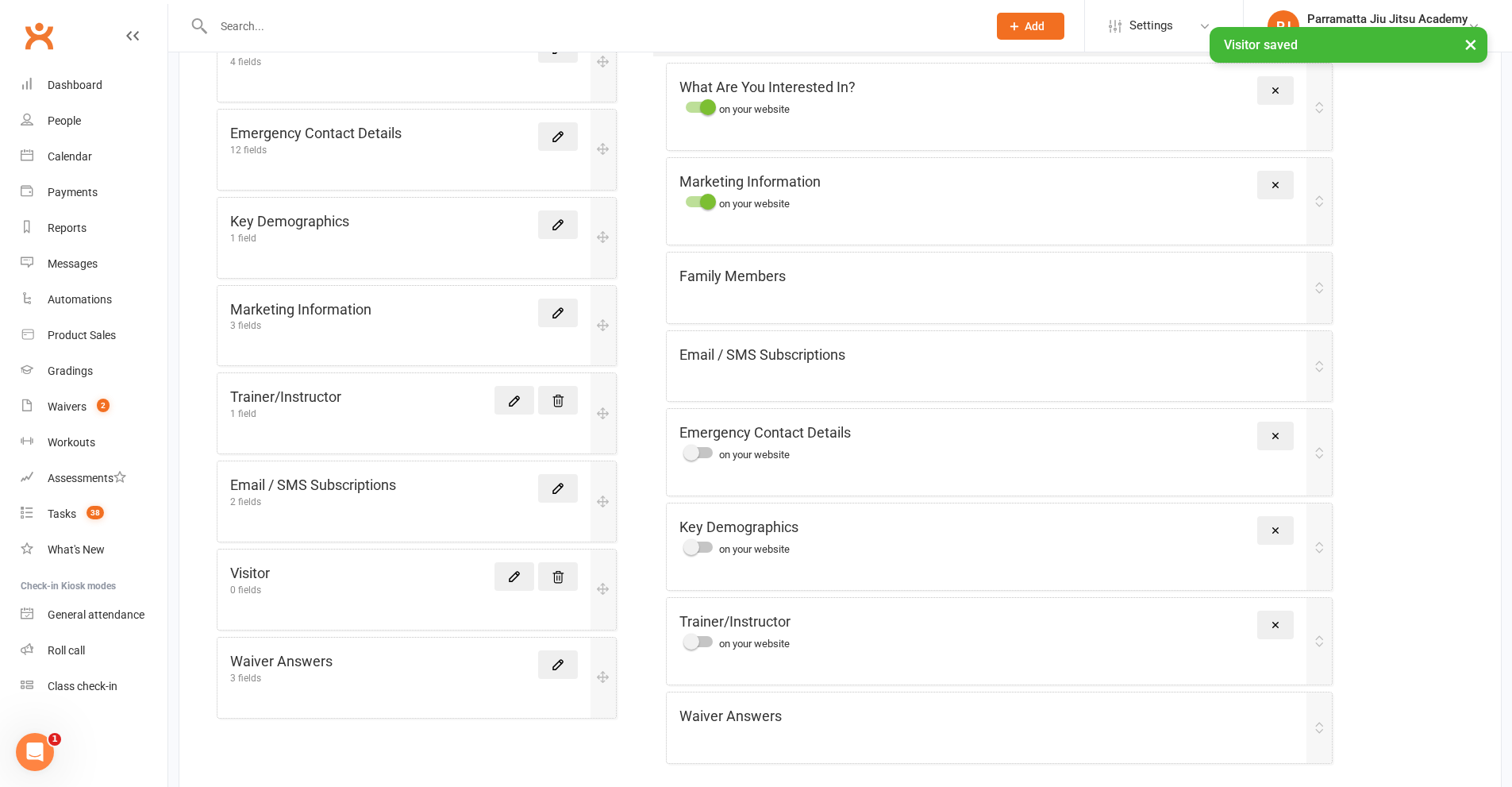
scroll to position [439, 0]
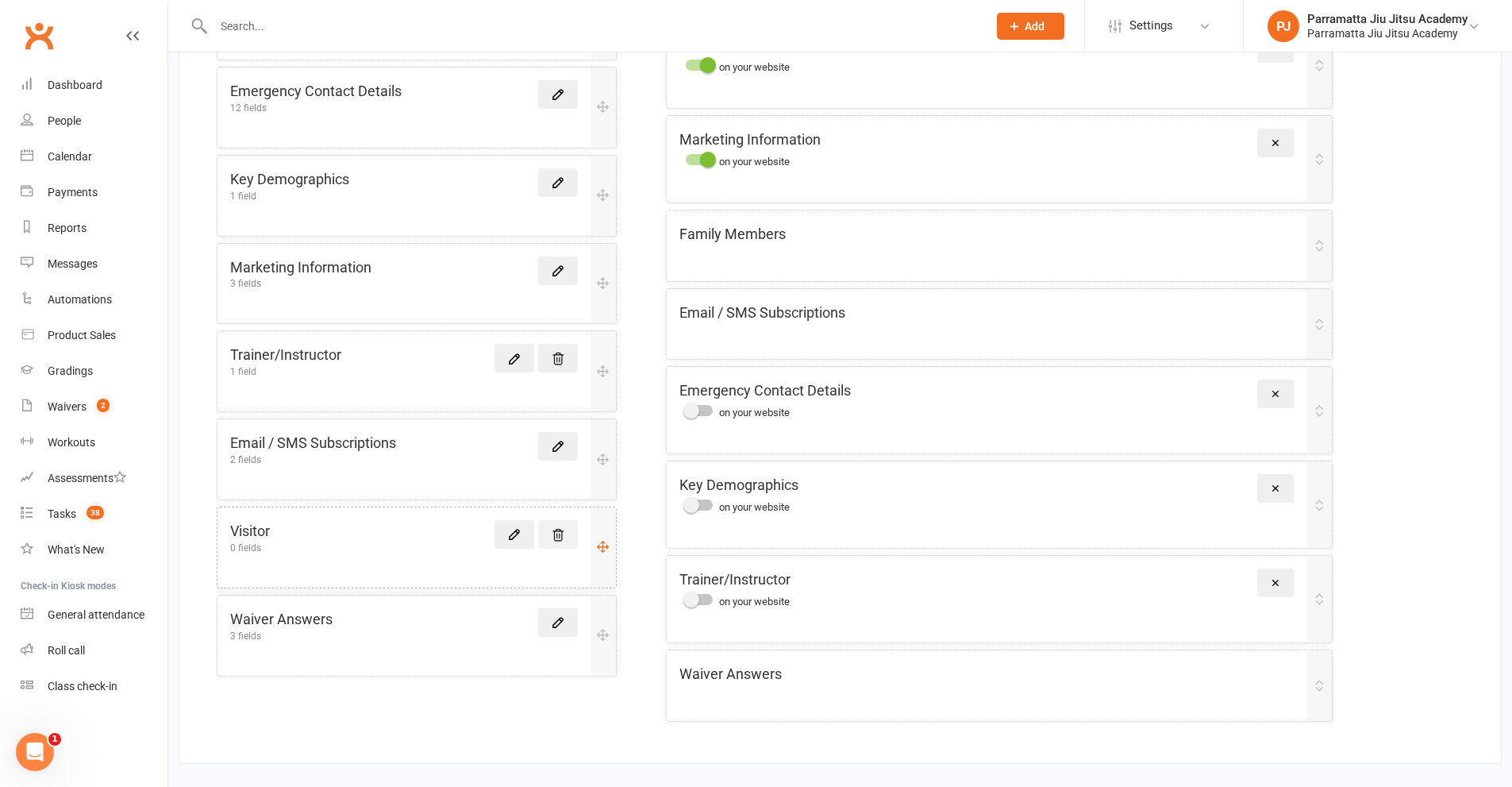
click at [561, 532] on icon at bounding box center [558, 535] width 15 height 15
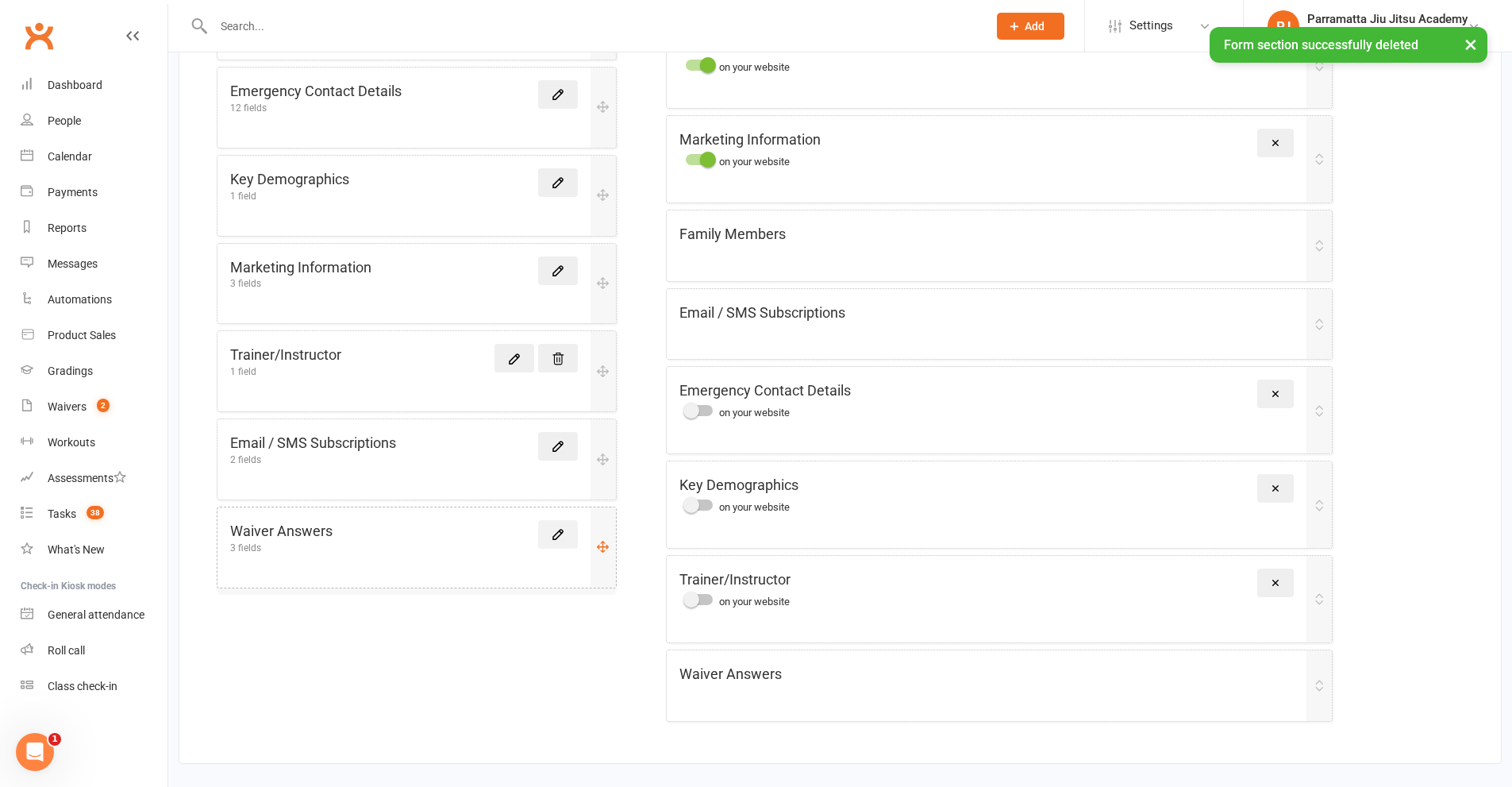
click at [569, 534] on link at bounding box center [558, 534] width 40 height 28
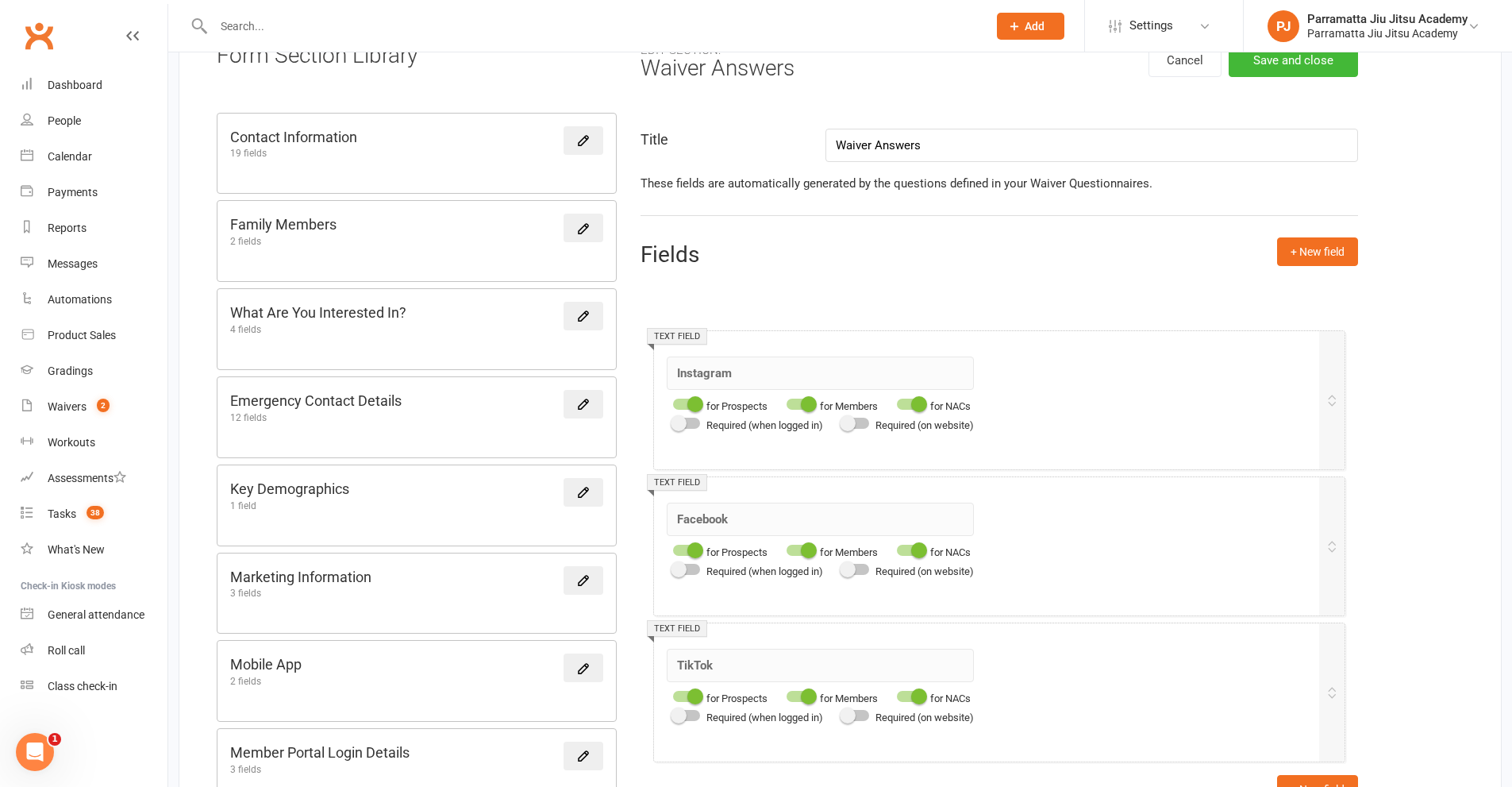
scroll to position [37, 0]
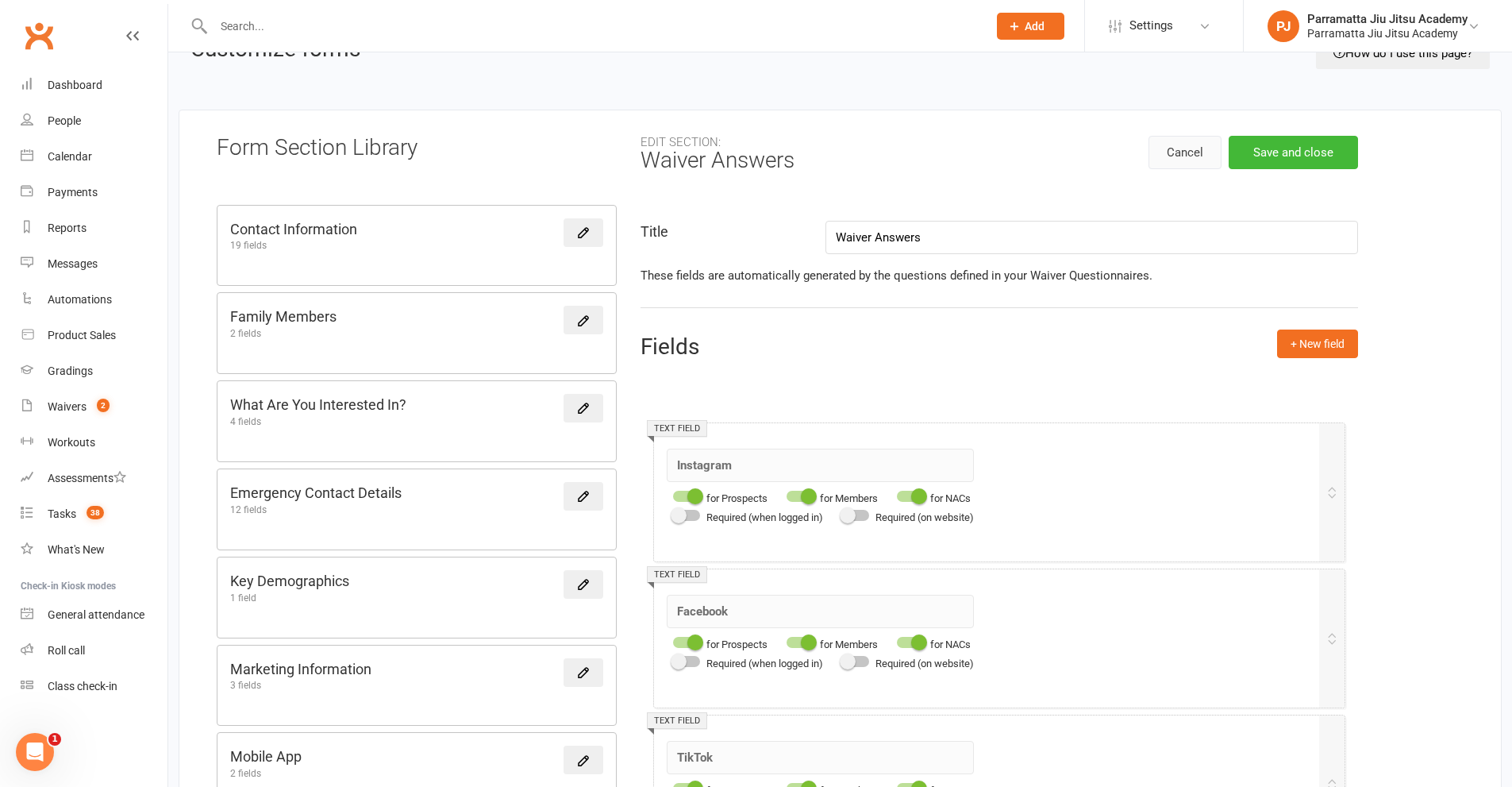
click at [1186, 156] on button "Cancel" at bounding box center [1185, 152] width 73 height 33
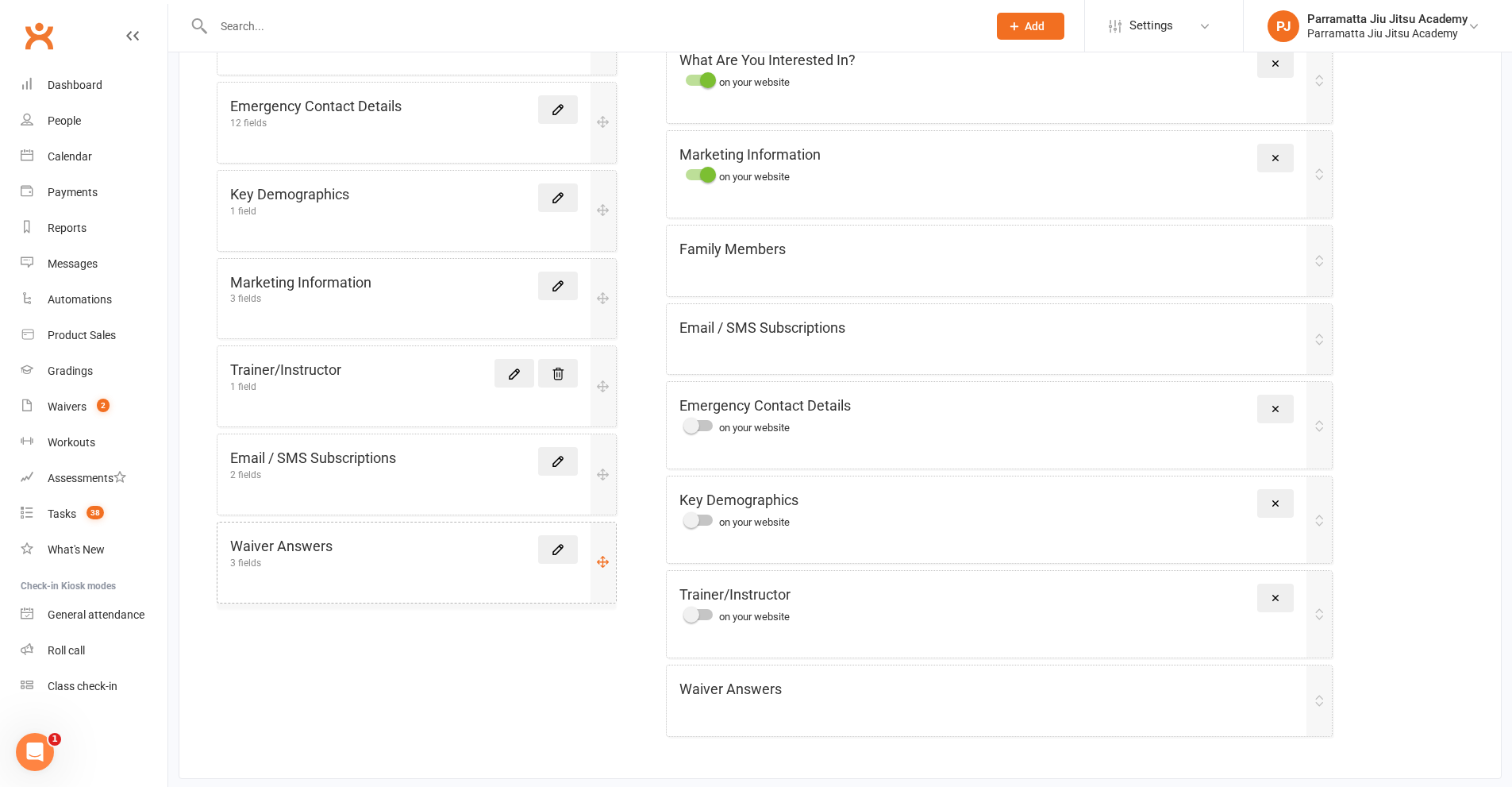
scroll to position [439, 0]
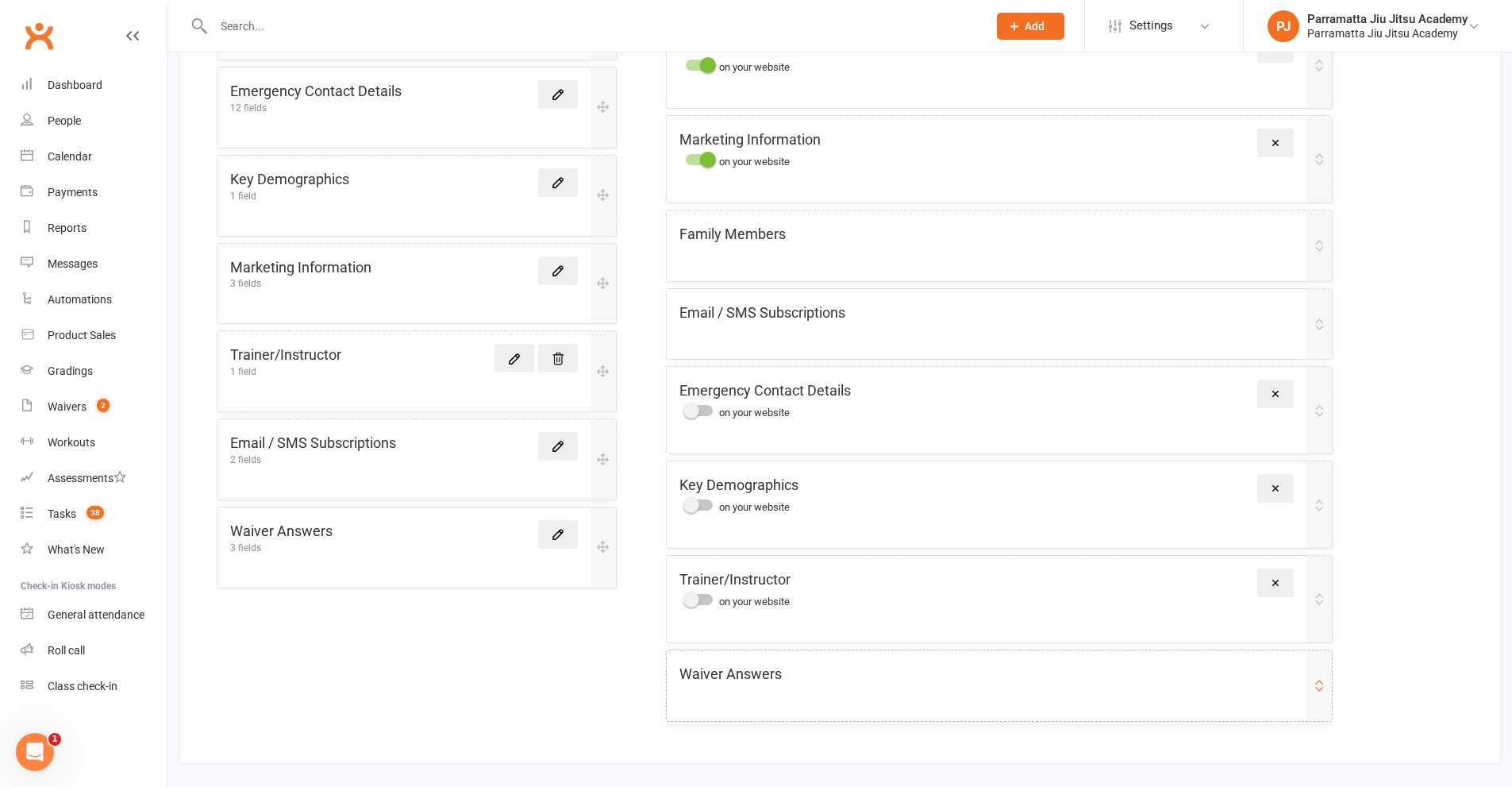
click at [790, 683] on div "Waiver Answers" at bounding box center [986, 675] width 614 height 23
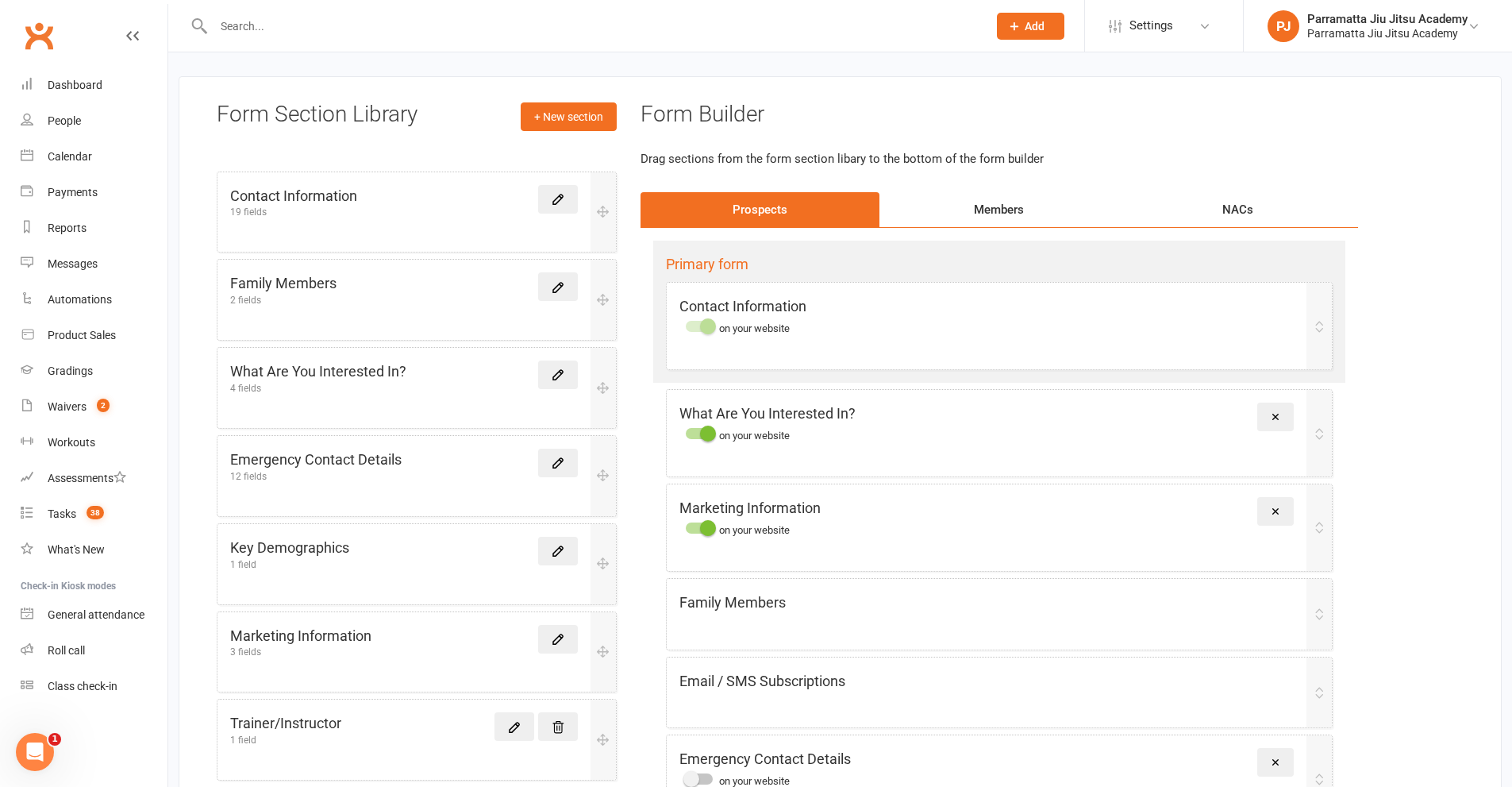
scroll to position [42, 0]
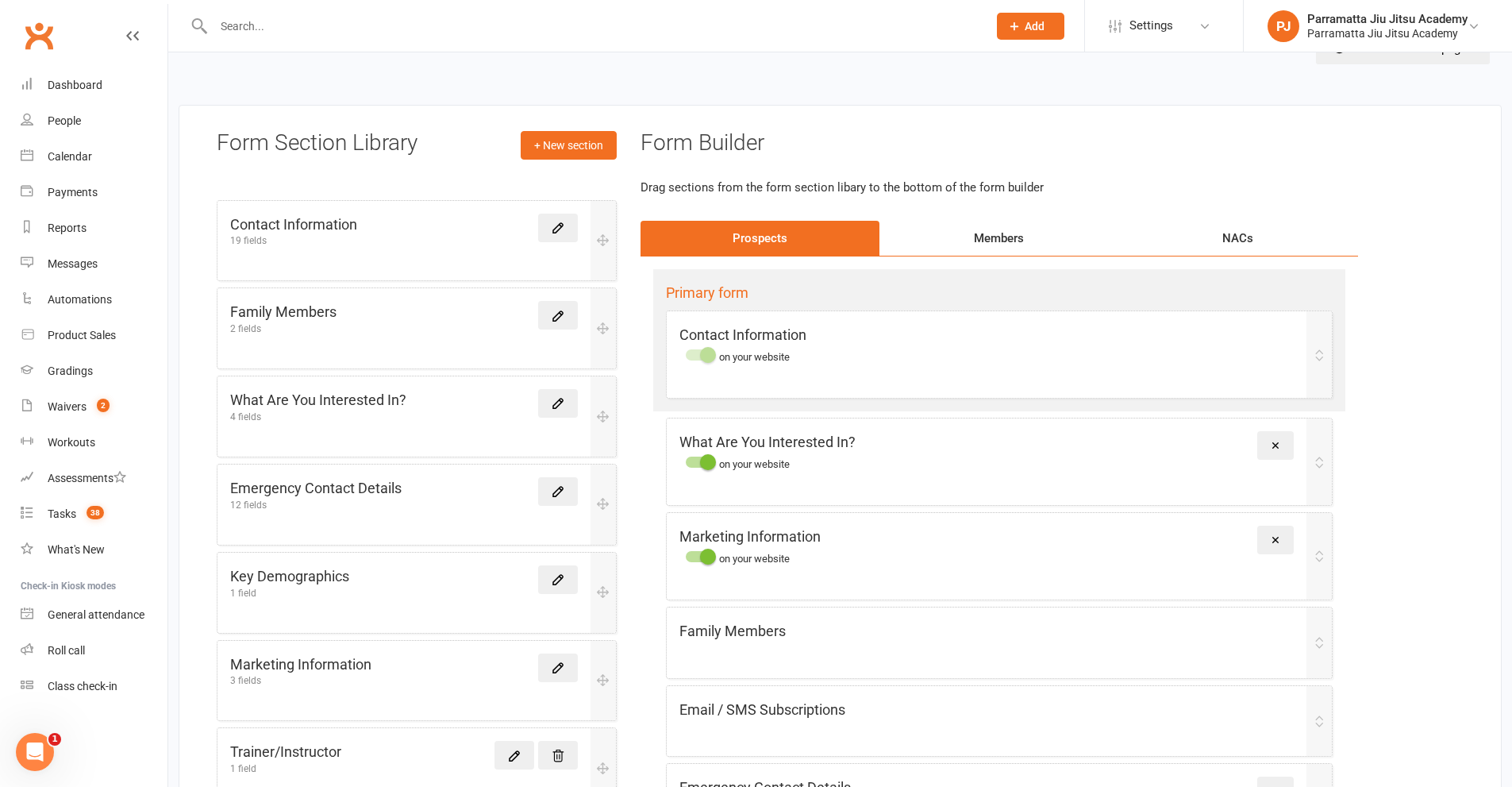
click at [1001, 240] on div "Members" at bounding box center [998, 239] width 239 height 35
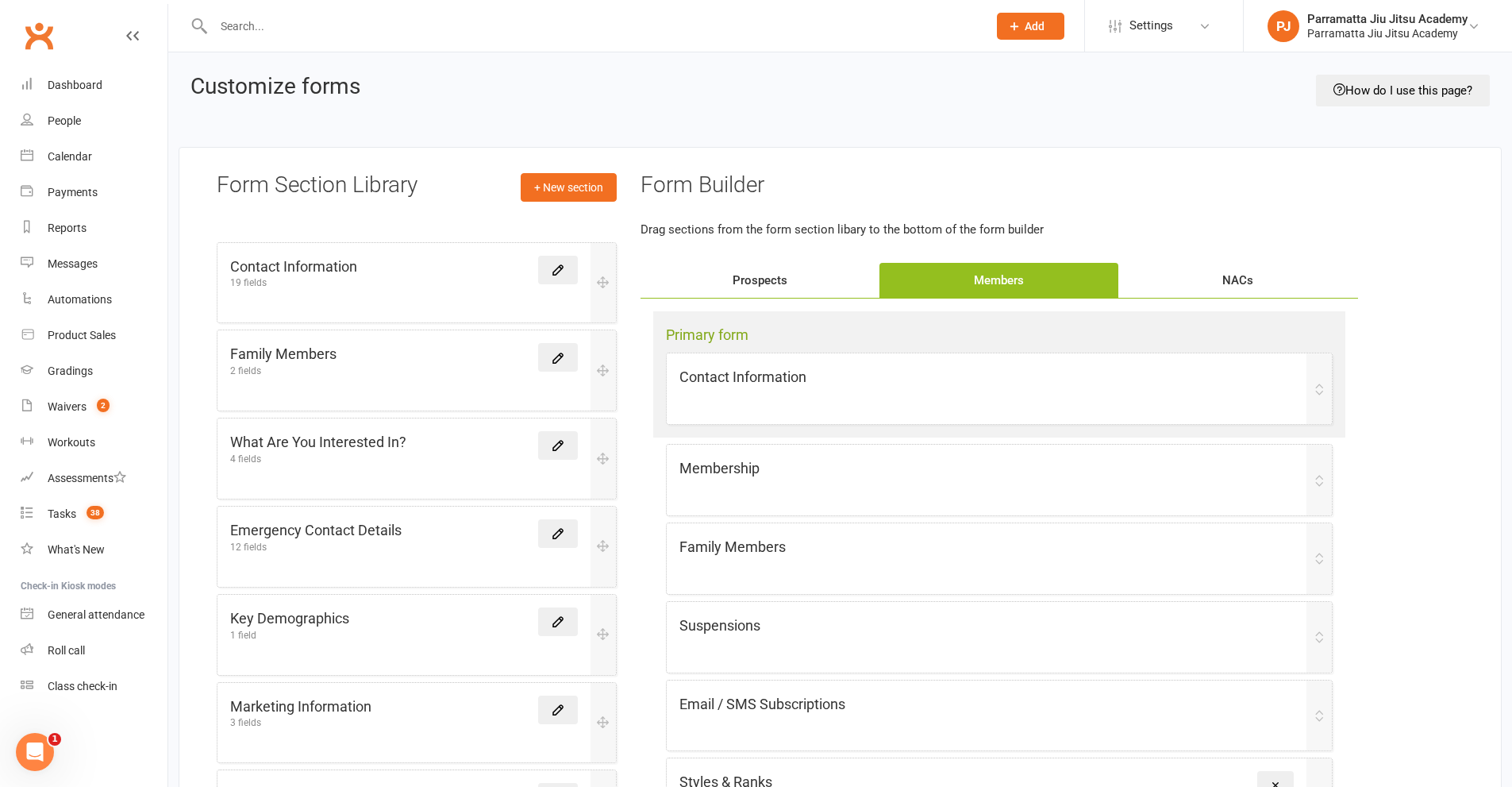
click at [786, 285] on div "Prospects" at bounding box center [759, 281] width 239 height 35
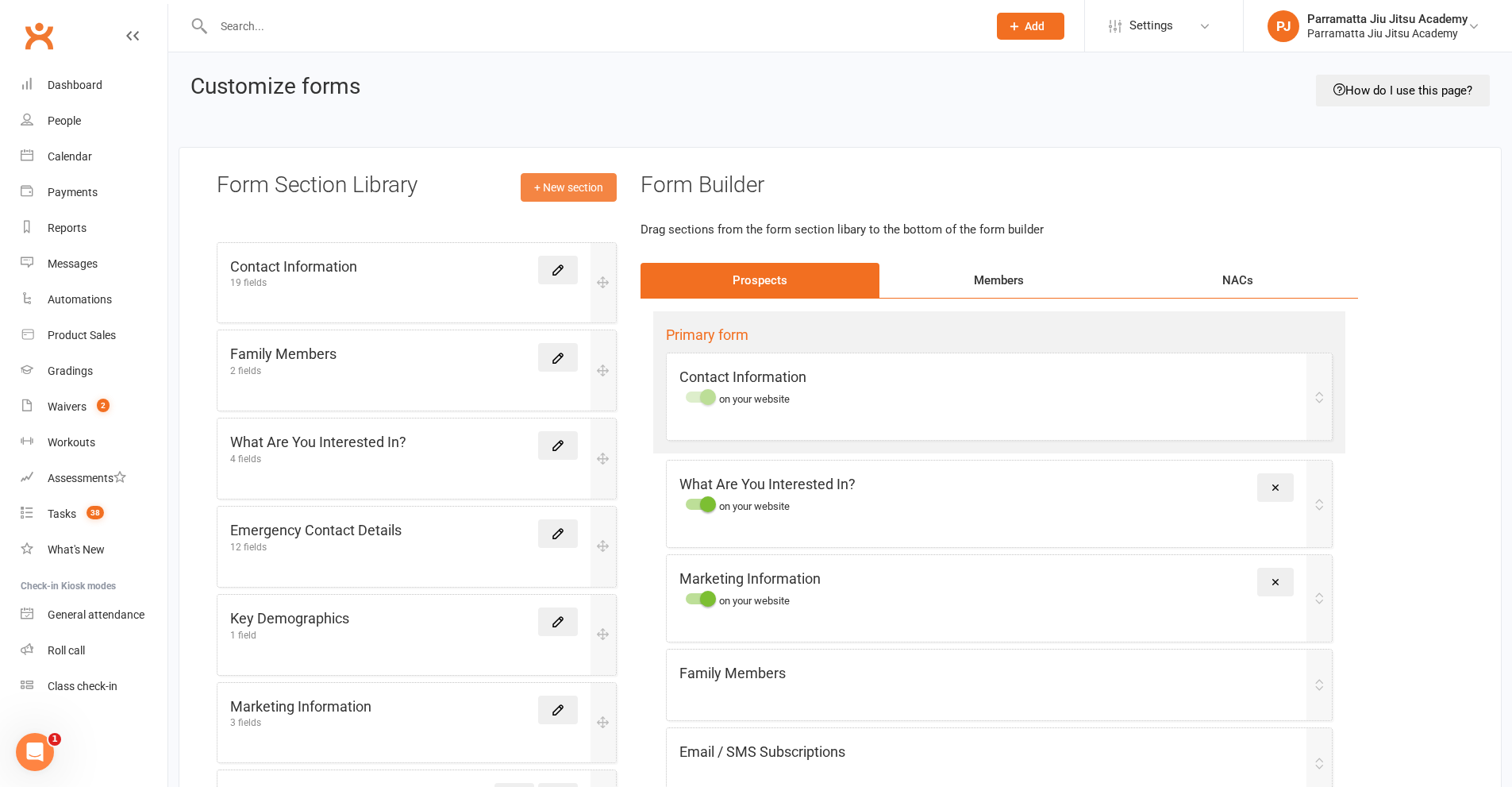
click at [553, 179] on link "+ New section" at bounding box center [569, 187] width 96 height 28
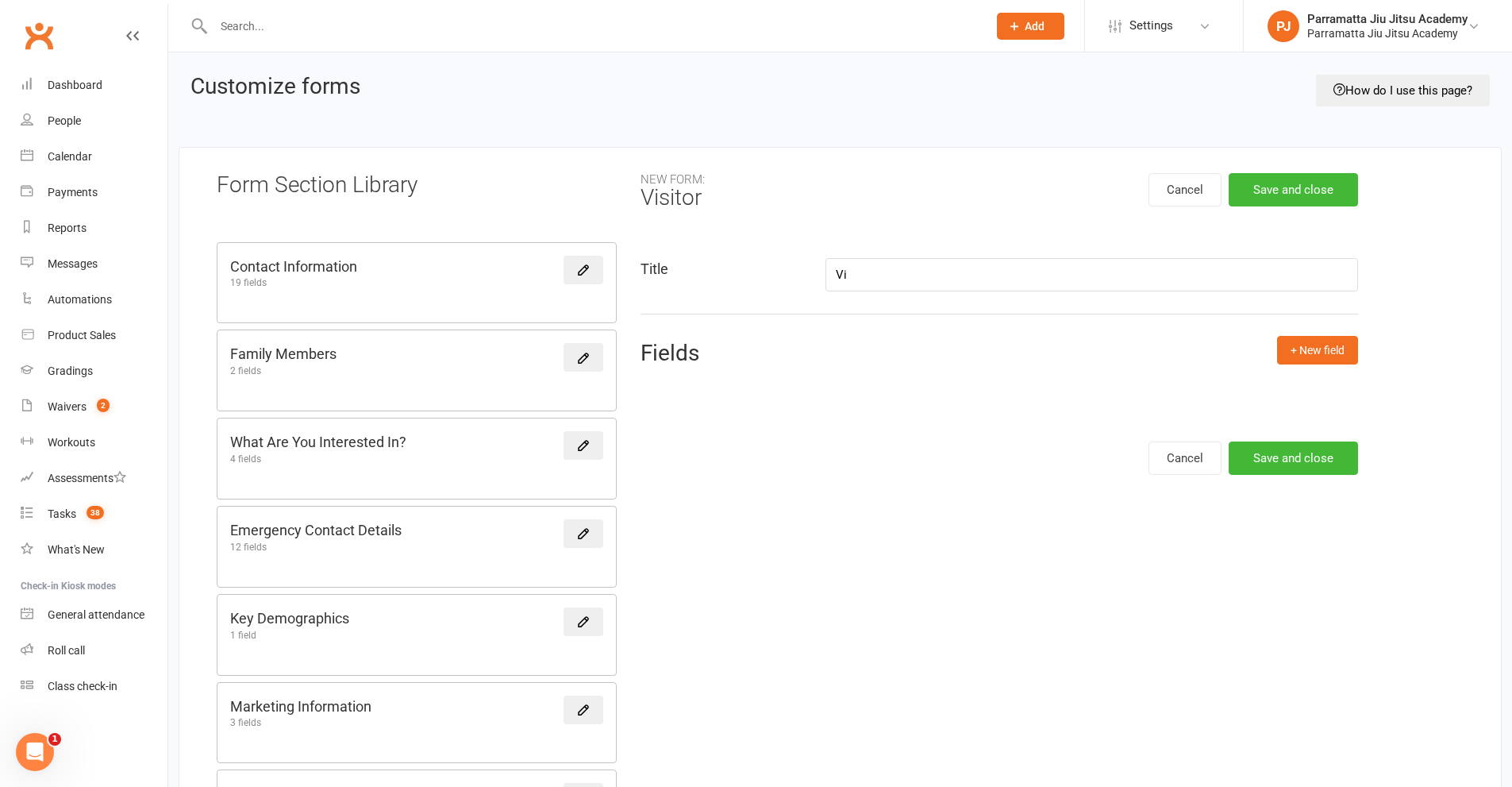
type input "V"
type input "Are You Here For A Trial Class?"
click at [1292, 346] on button "+ New field" at bounding box center [1317, 350] width 81 height 28
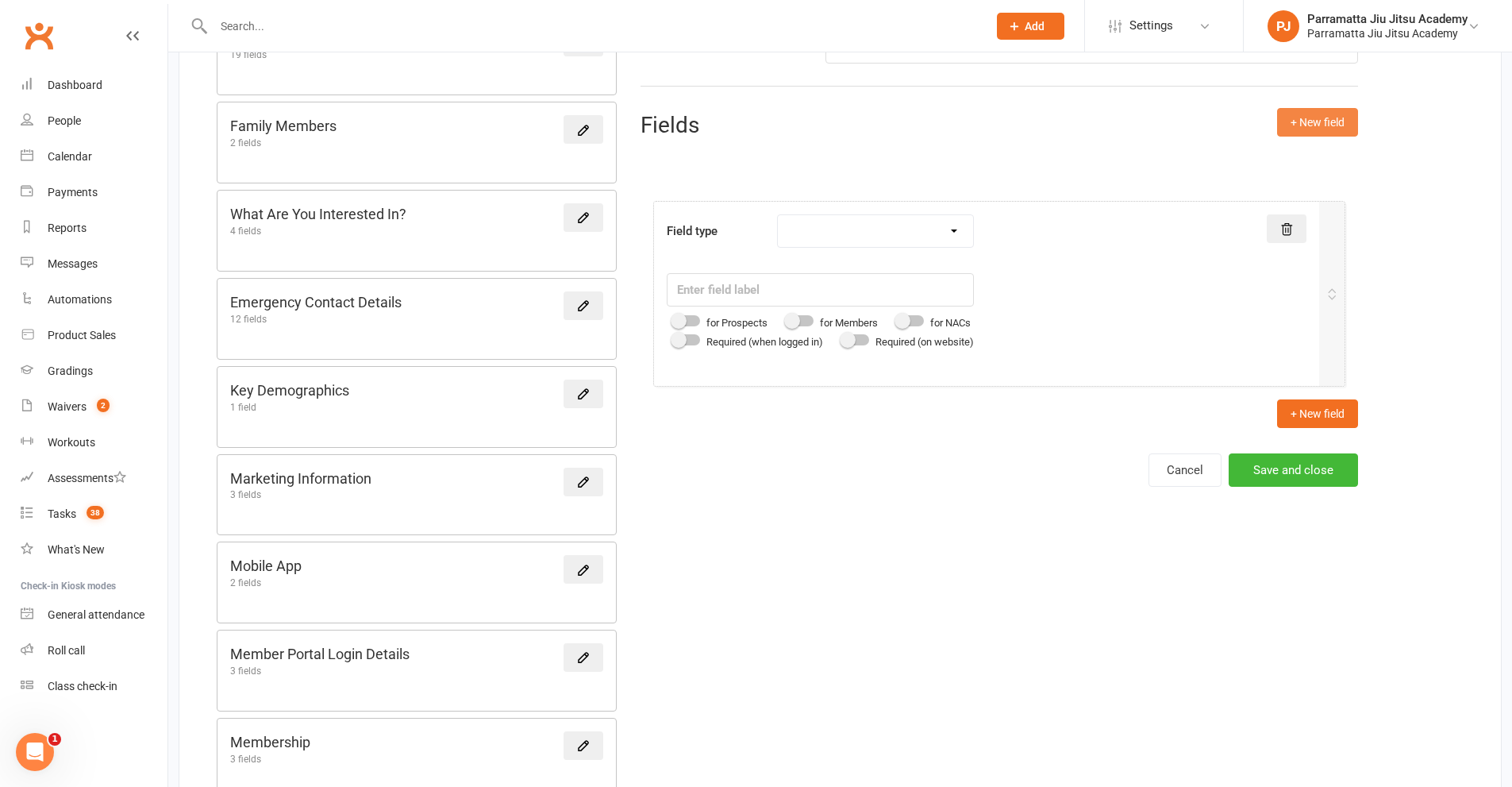
scroll to position [350, 0]
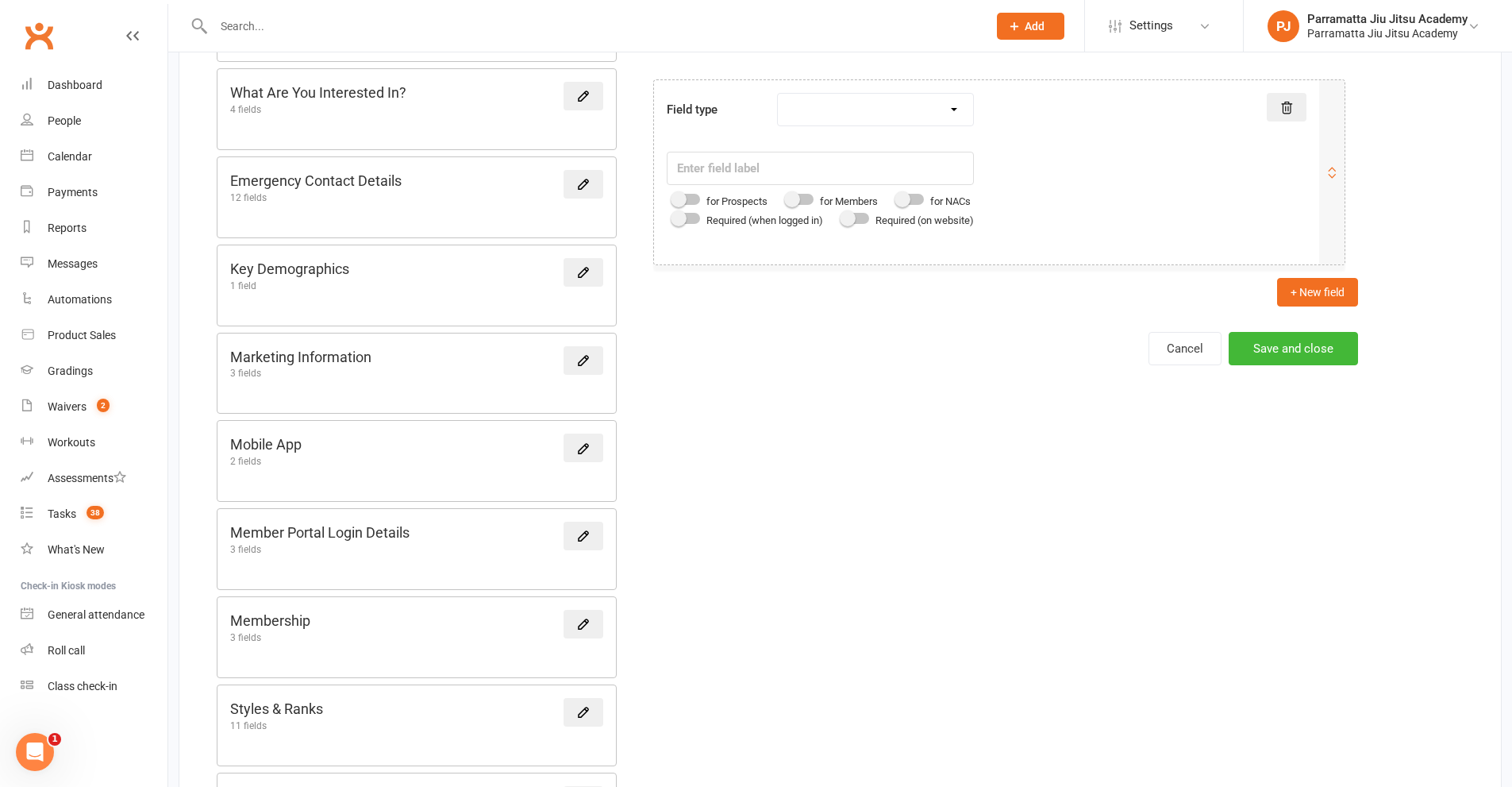
click at [690, 204] on div at bounding box center [686, 199] width 27 height 11
click at [673, 197] on input "checkbox" at bounding box center [673, 197] width 0 height 0
click at [738, 172] on input "text" at bounding box center [821, 169] width 308 height 33
click at [964, 113] on select "Text field Checkbox field Date field Number field Currency field Percent field …" at bounding box center [875, 109] width 196 height 32
select select "drop_select"
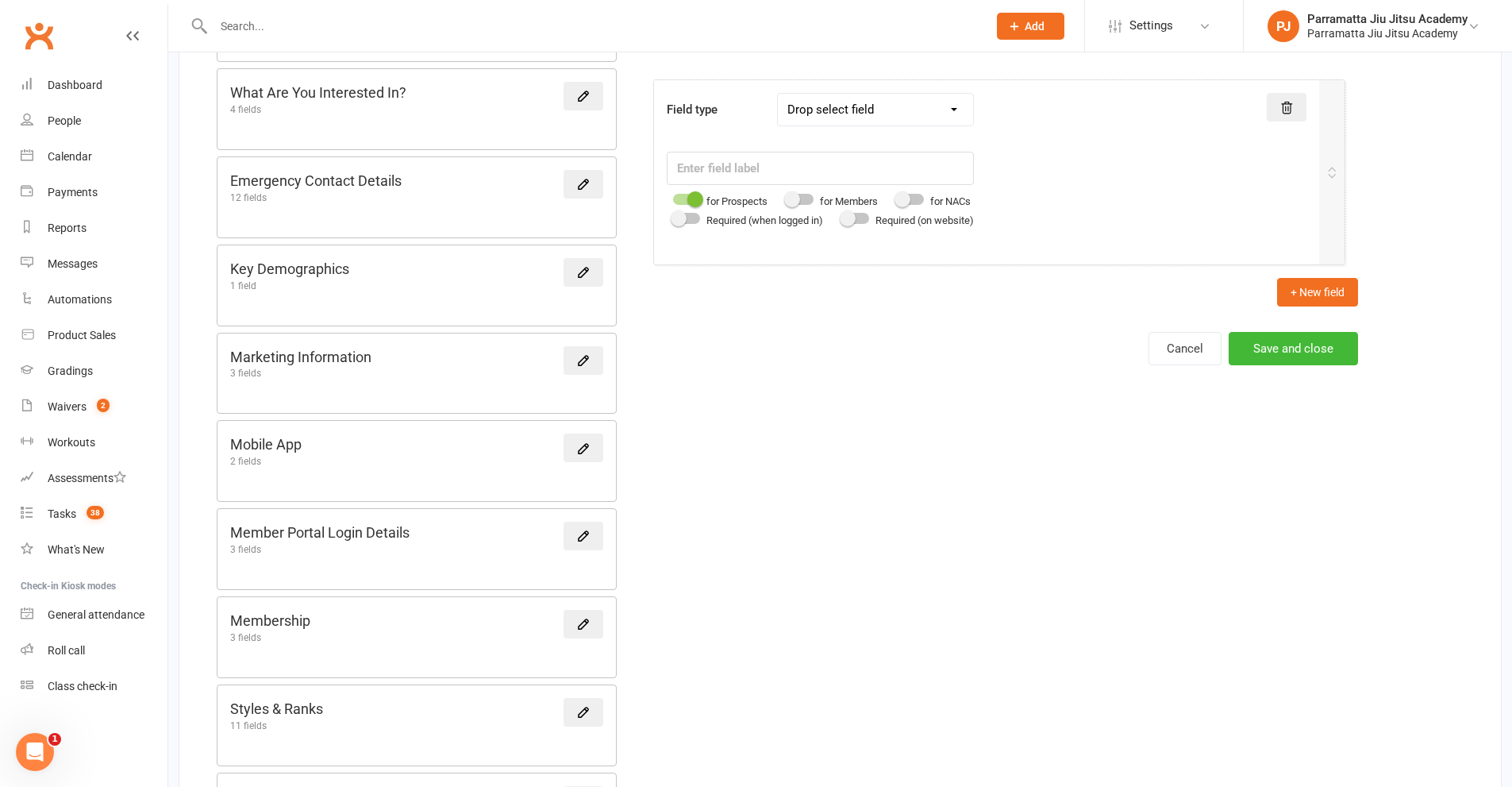
click at [780, 94] on select "Text field Checkbox field Date field Number field Currency field Percent field …" at bounding box center [875, 109] width 196 height 32
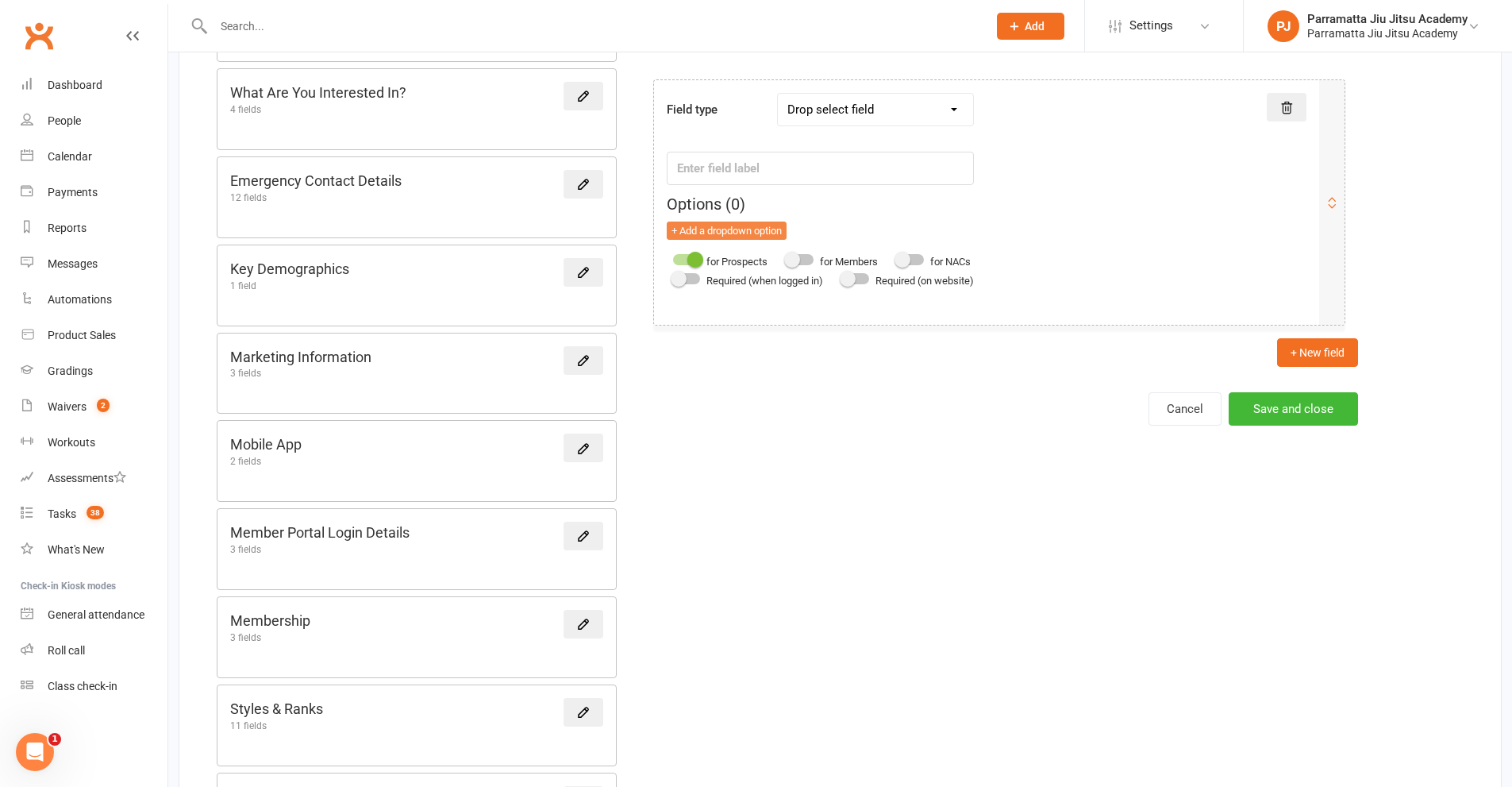
click at [729, 234] on button "+ Add a dropdown option" at bounding box center [726, 231] width 120 height 19
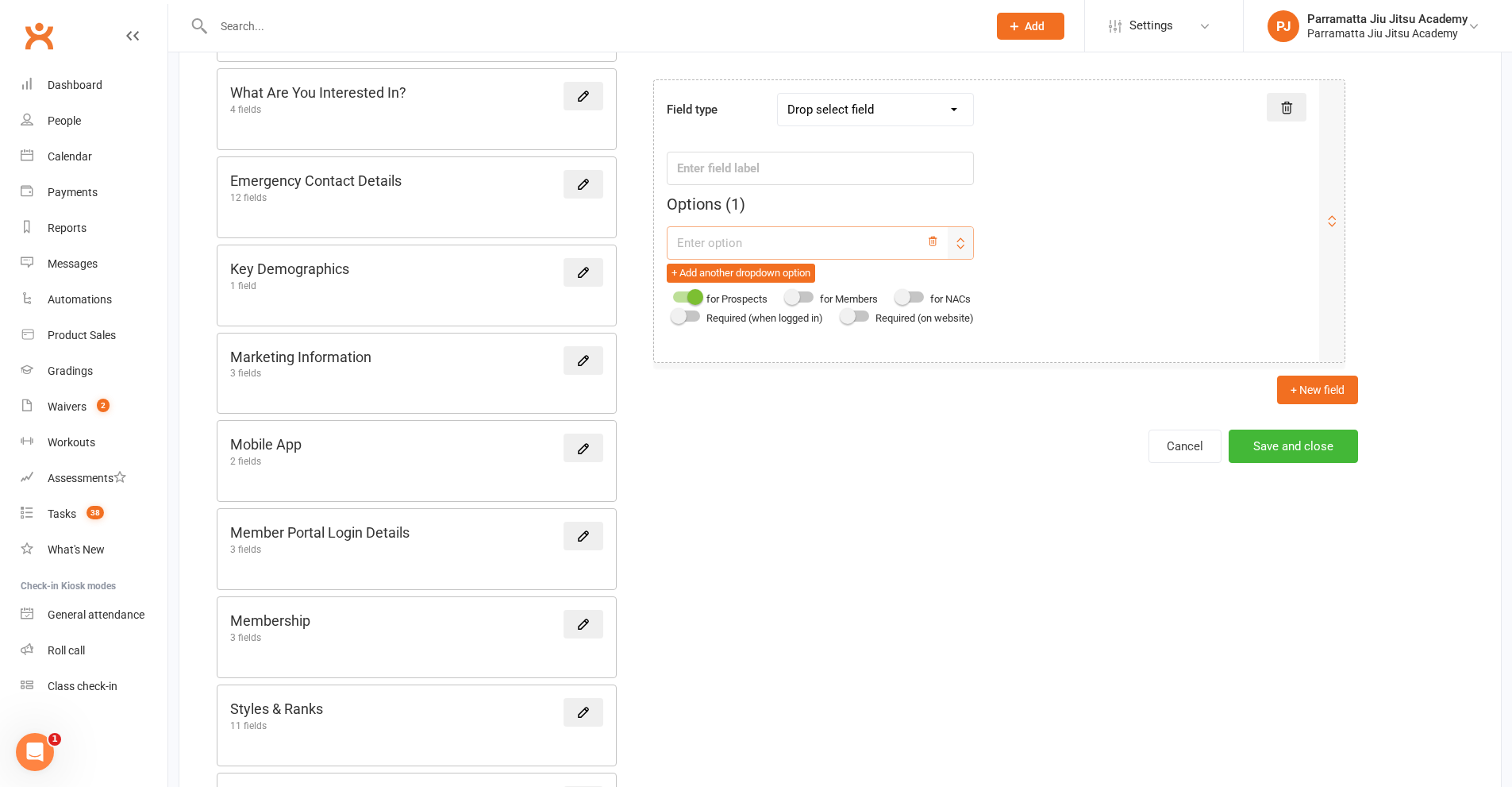
click at [739, 239] on input "text" at bounding box center [821, 243] width 308 height 33
type input "Yes"
click at [746, 281] on button "+ Add another dropdown option" at bounding box center [741, 274] width 148 height 19
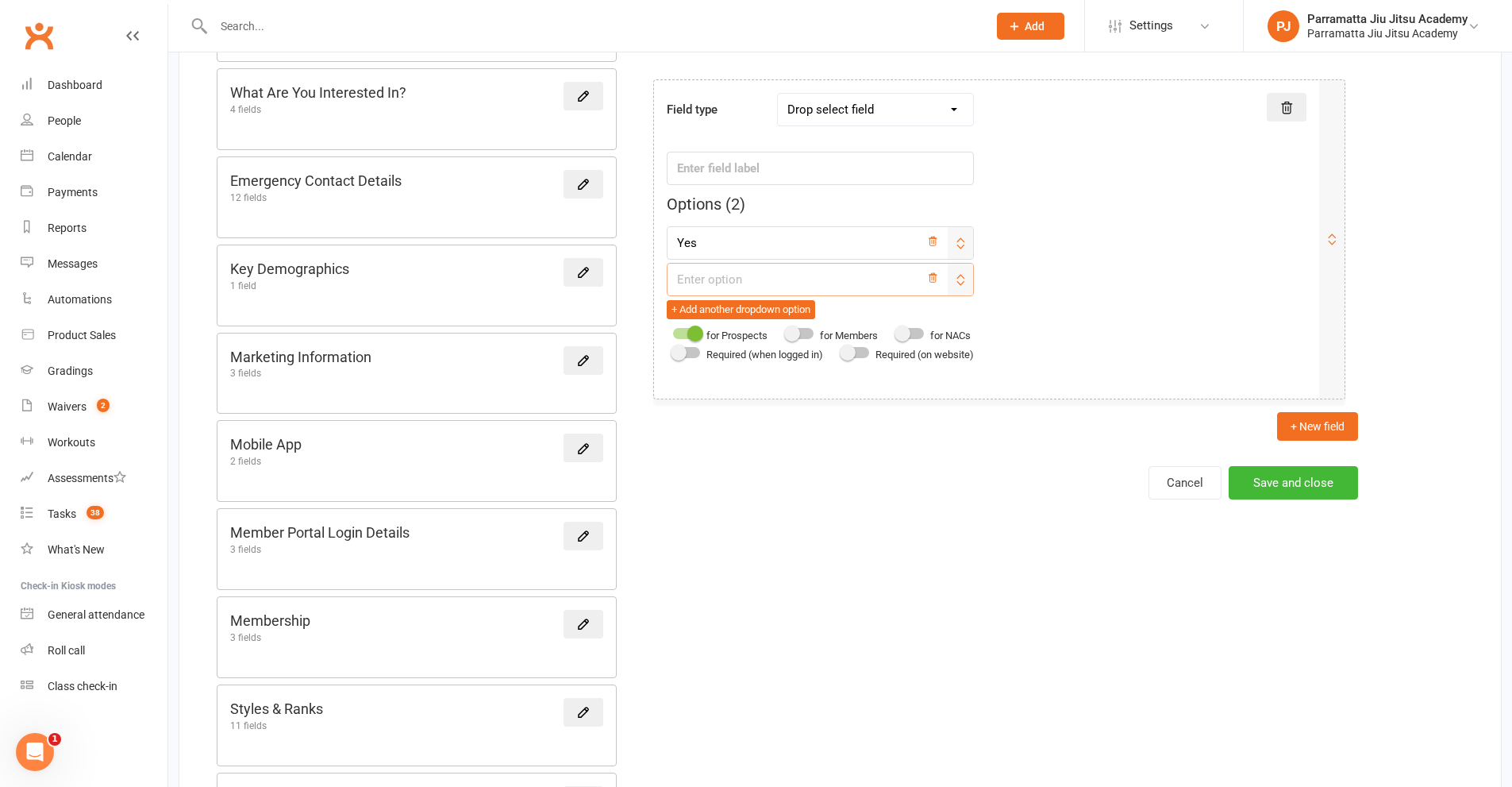
click at [741, 284] on input "text" at bounding box center [821, 280] width 308 height 33
type input "No"
click at [1294, 480] on button "Save and close" at bounding box center [1293, 483] width 129 height 33
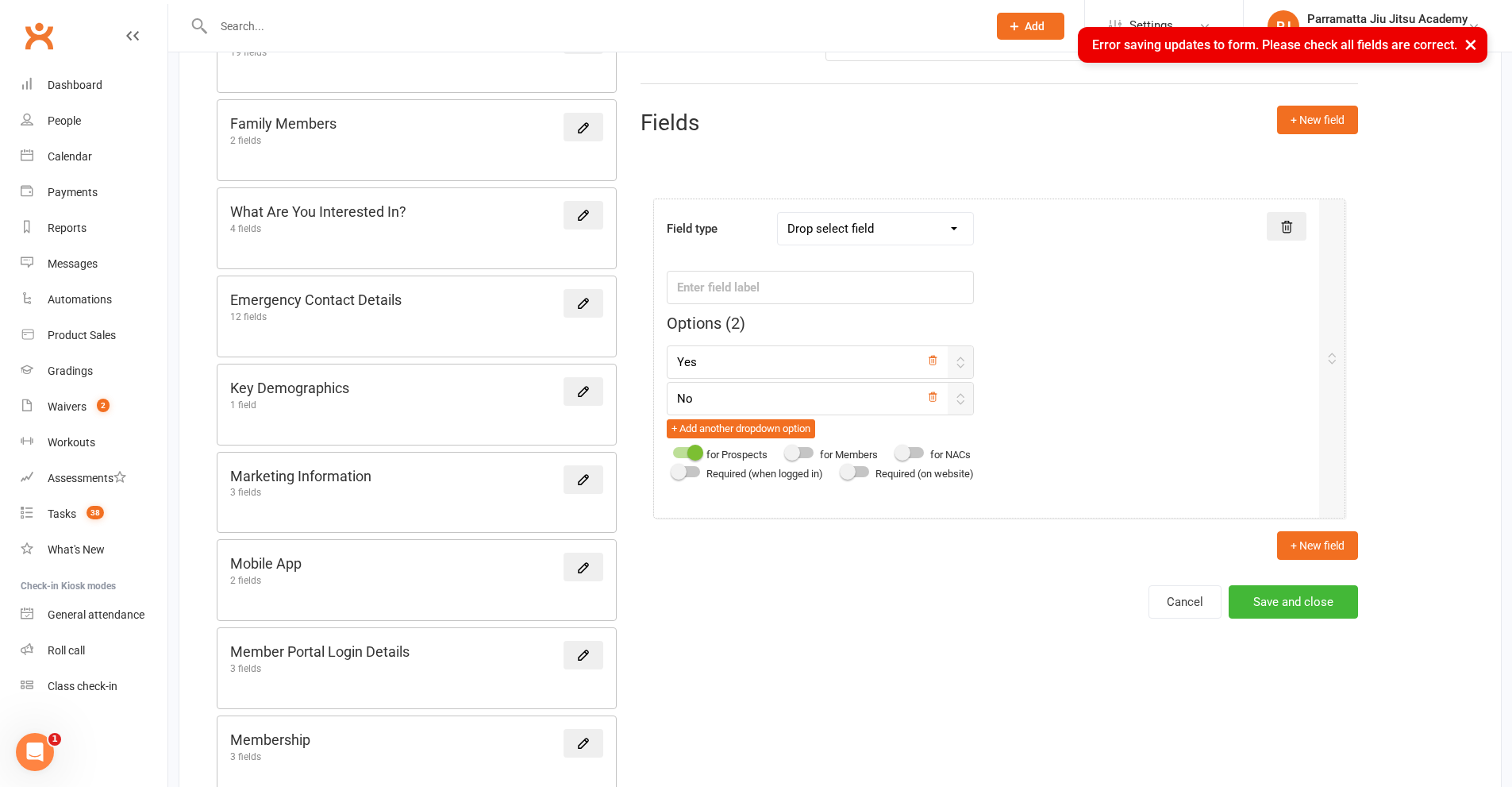
scroll to position [191, 0]
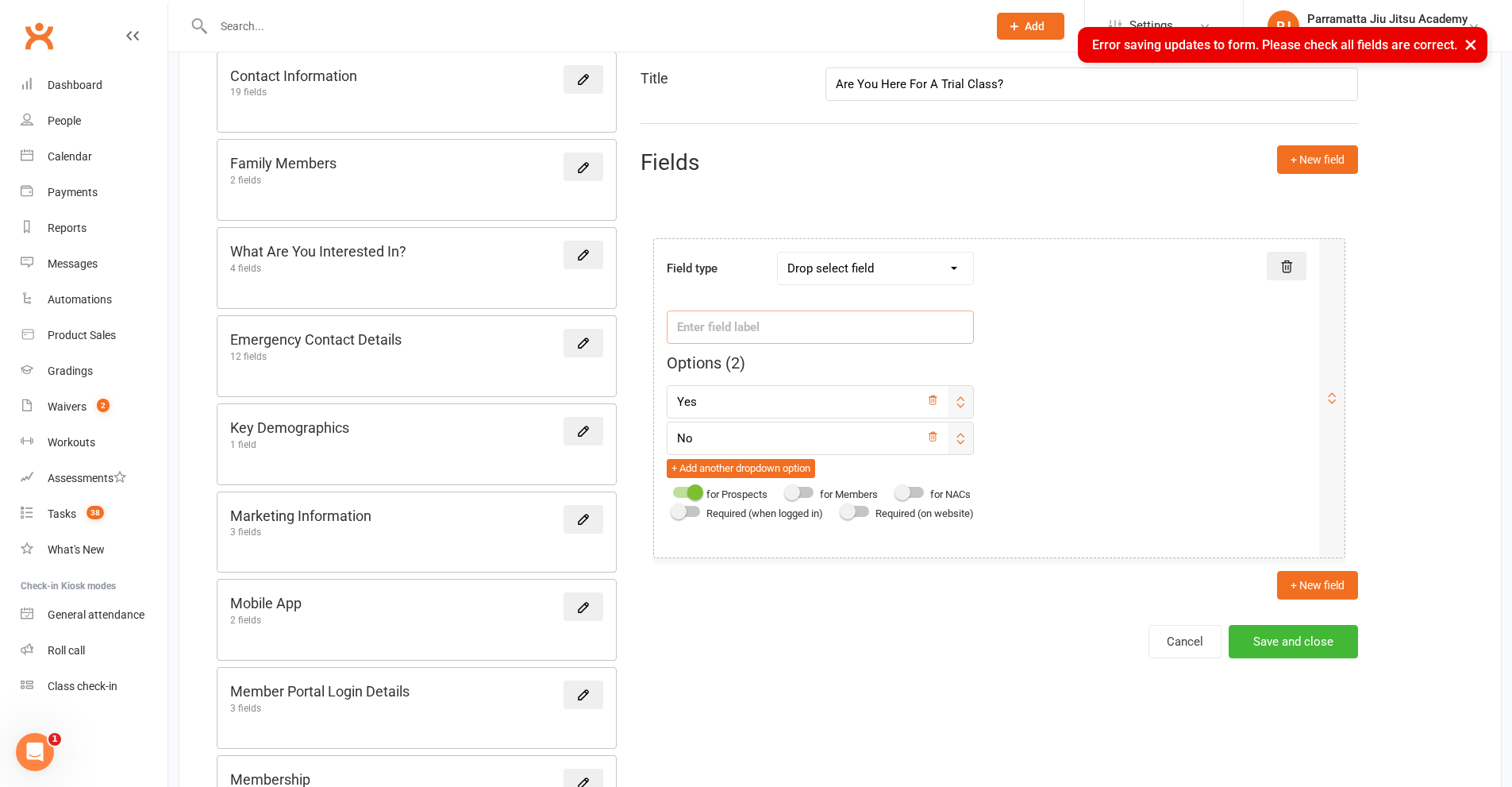
click at [754, 326] on input "text" at bounding box center [821, 327] width 308 height 33
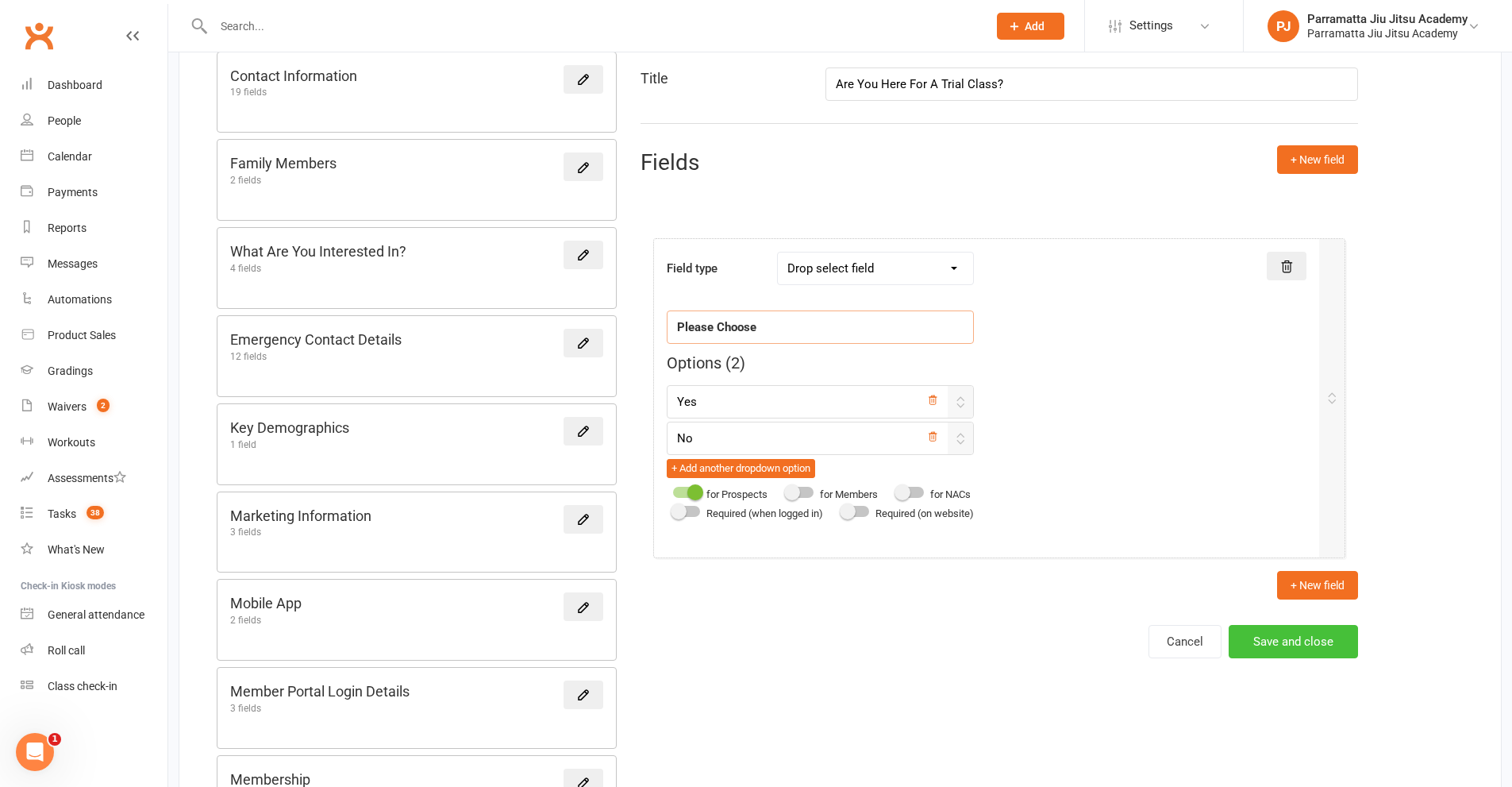
type input "Please Choose"
click at [1326, 634] on button "Save and close" at bounding box center [1293, 642] width 129 height 33
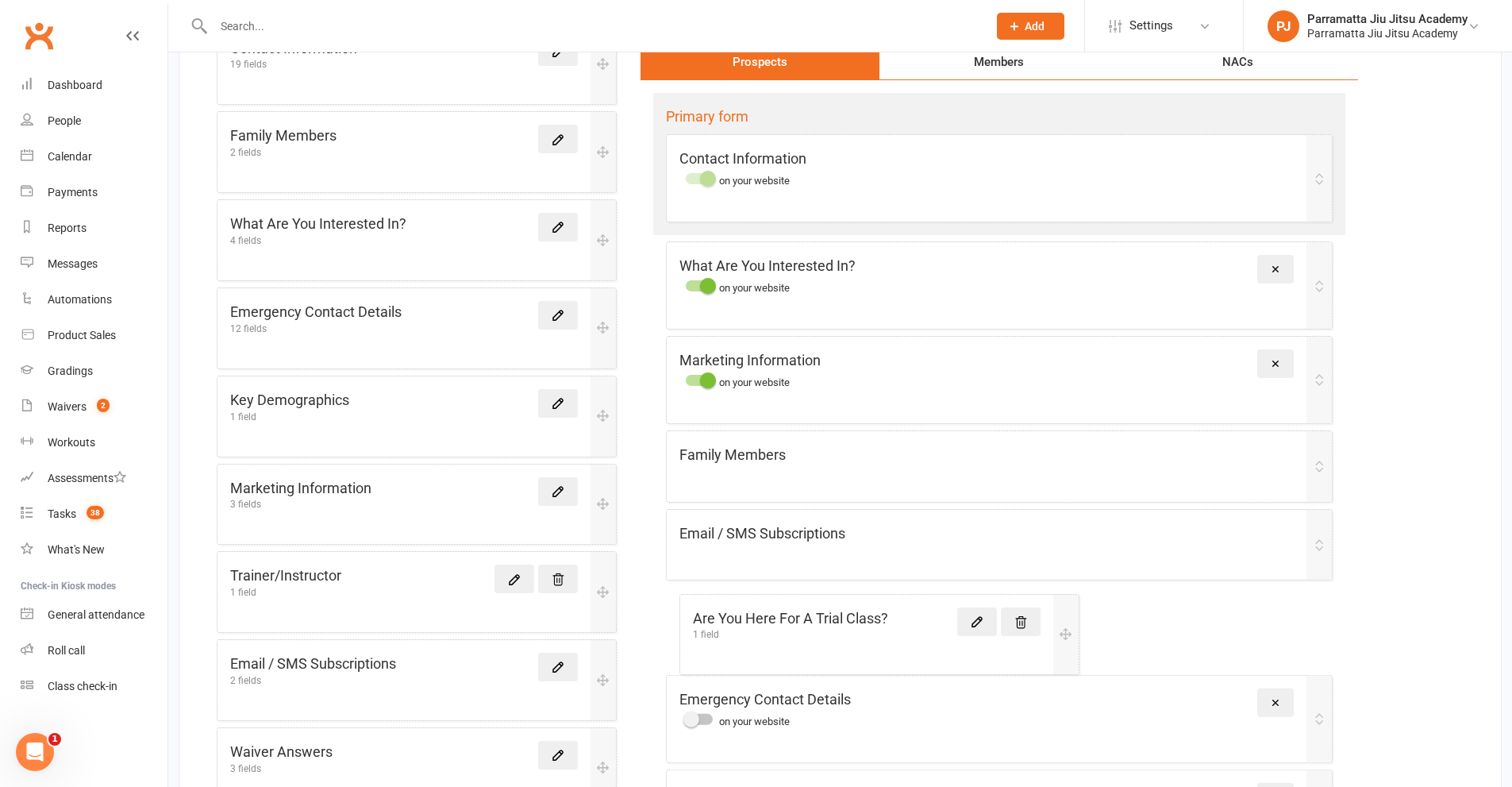
scroll to position [221, 0]
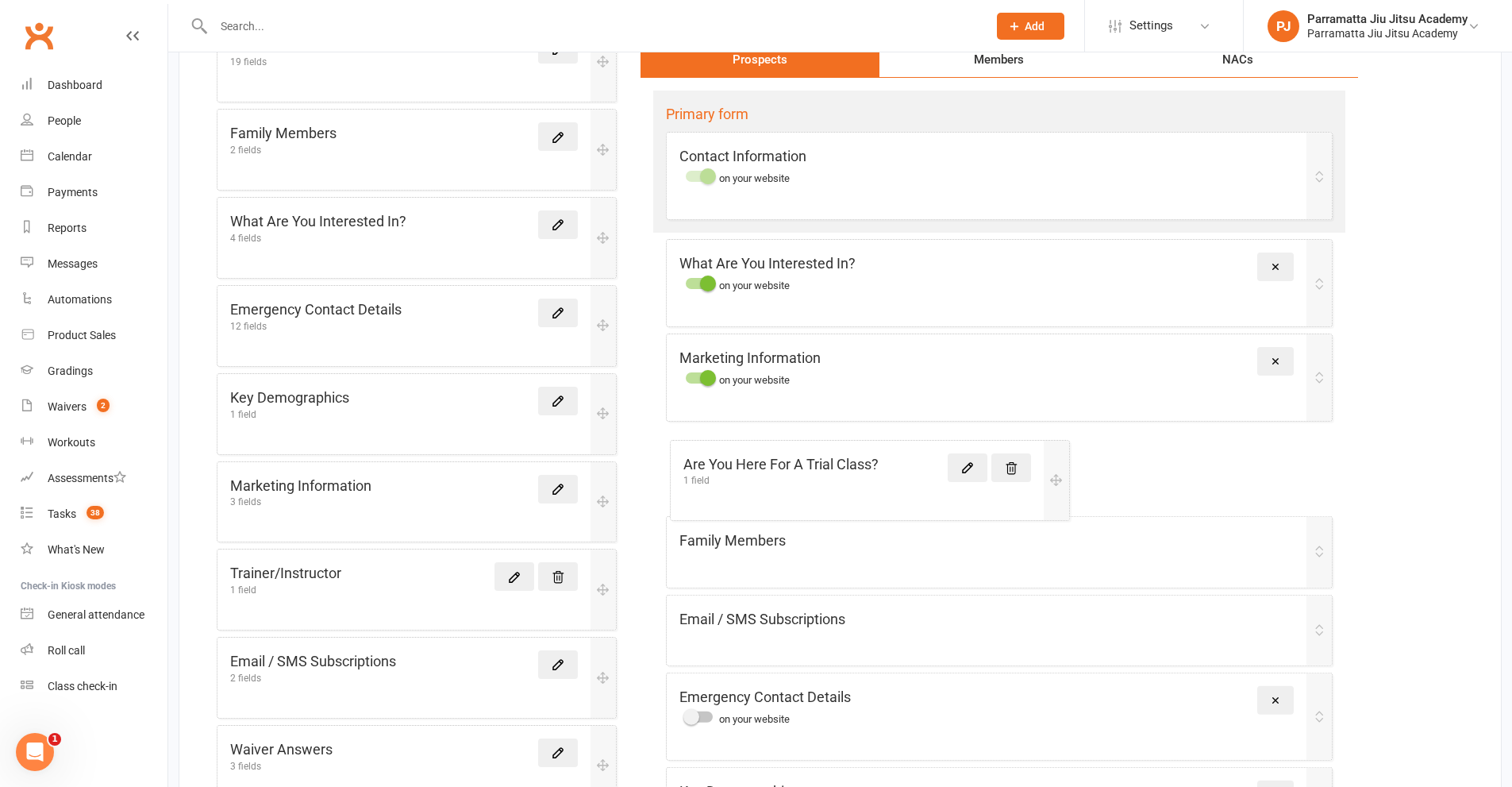
drag, startPoint x: 361, startPoint y: 265, endPoint x: 819, endPoint y: 463, distance: 499.0
click at [819, 463] on div "Form Section Library + New section Are You Here For A Trial Class? 1 field Cont…" at bounding box center [839, 498] width 1323 height 1144
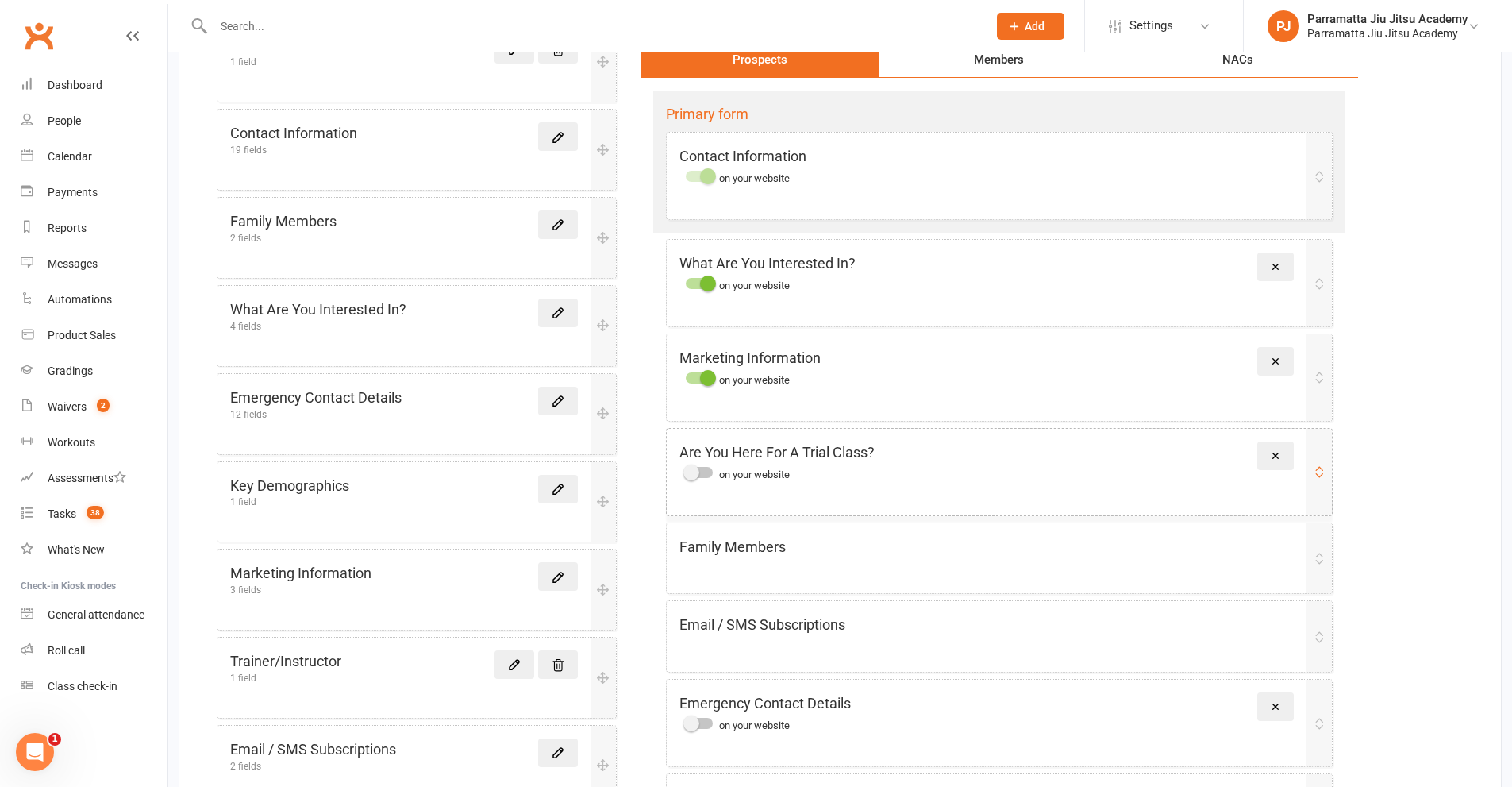
click at [689, 472] on span at bounding box center [691, 472] width 16 height 16
click at [685, 470] on input "checkbox" at bounding box center [685, 470] width 0 height 0
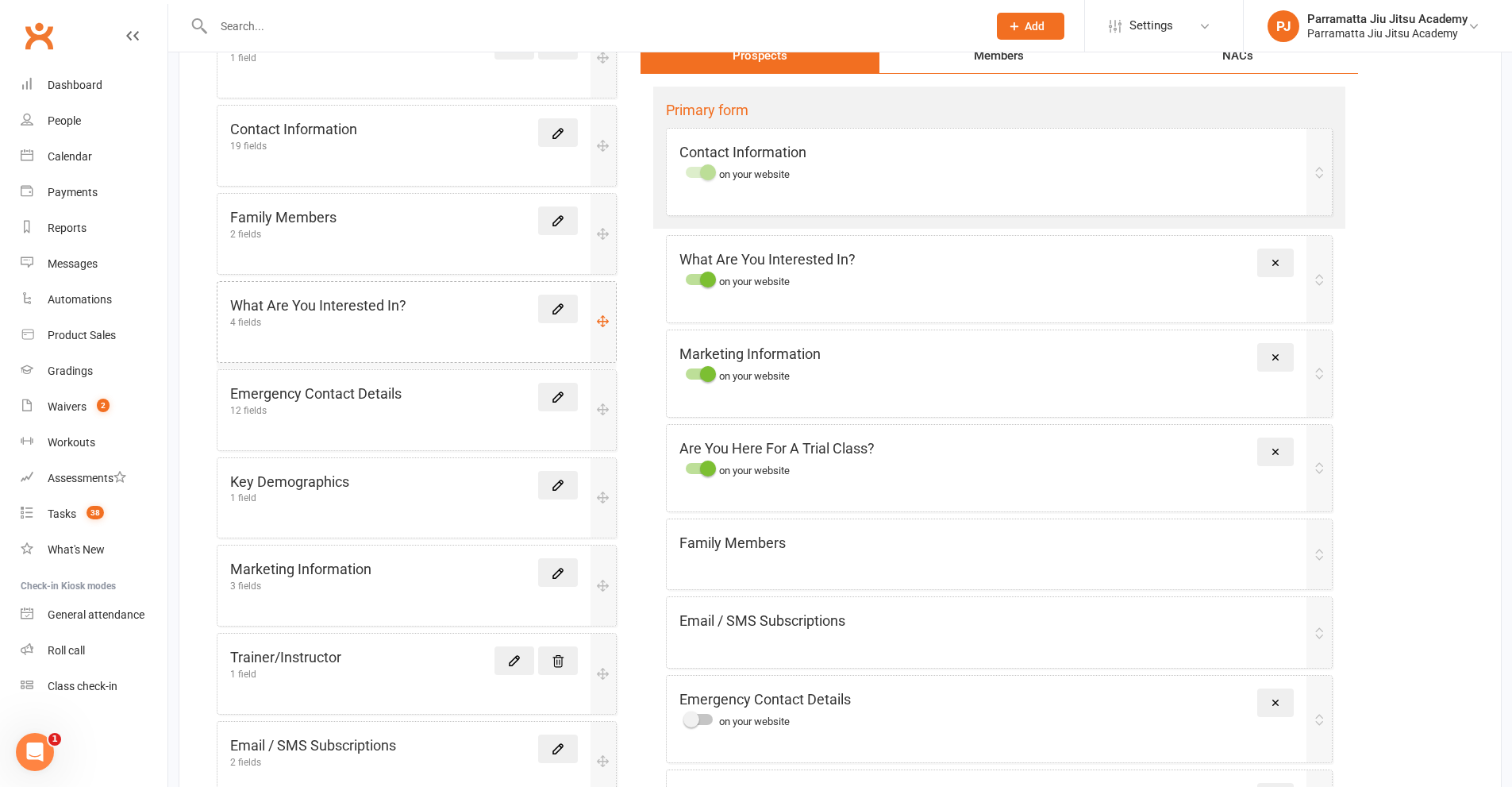
scroll to position [0, 0]
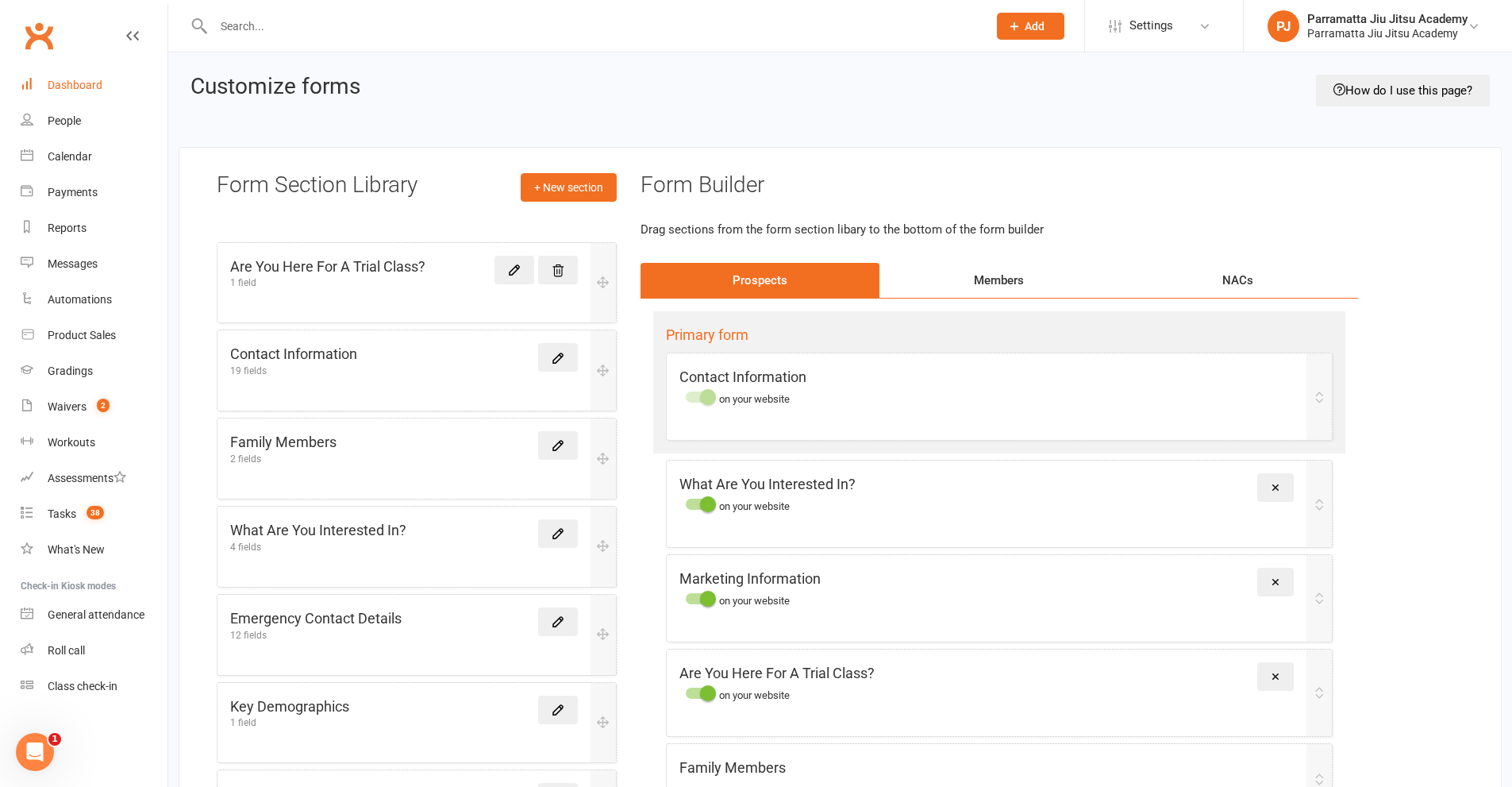
click at [71, 83] on div "Dashboard" at bounding box center [75, 85] width 55 height 13
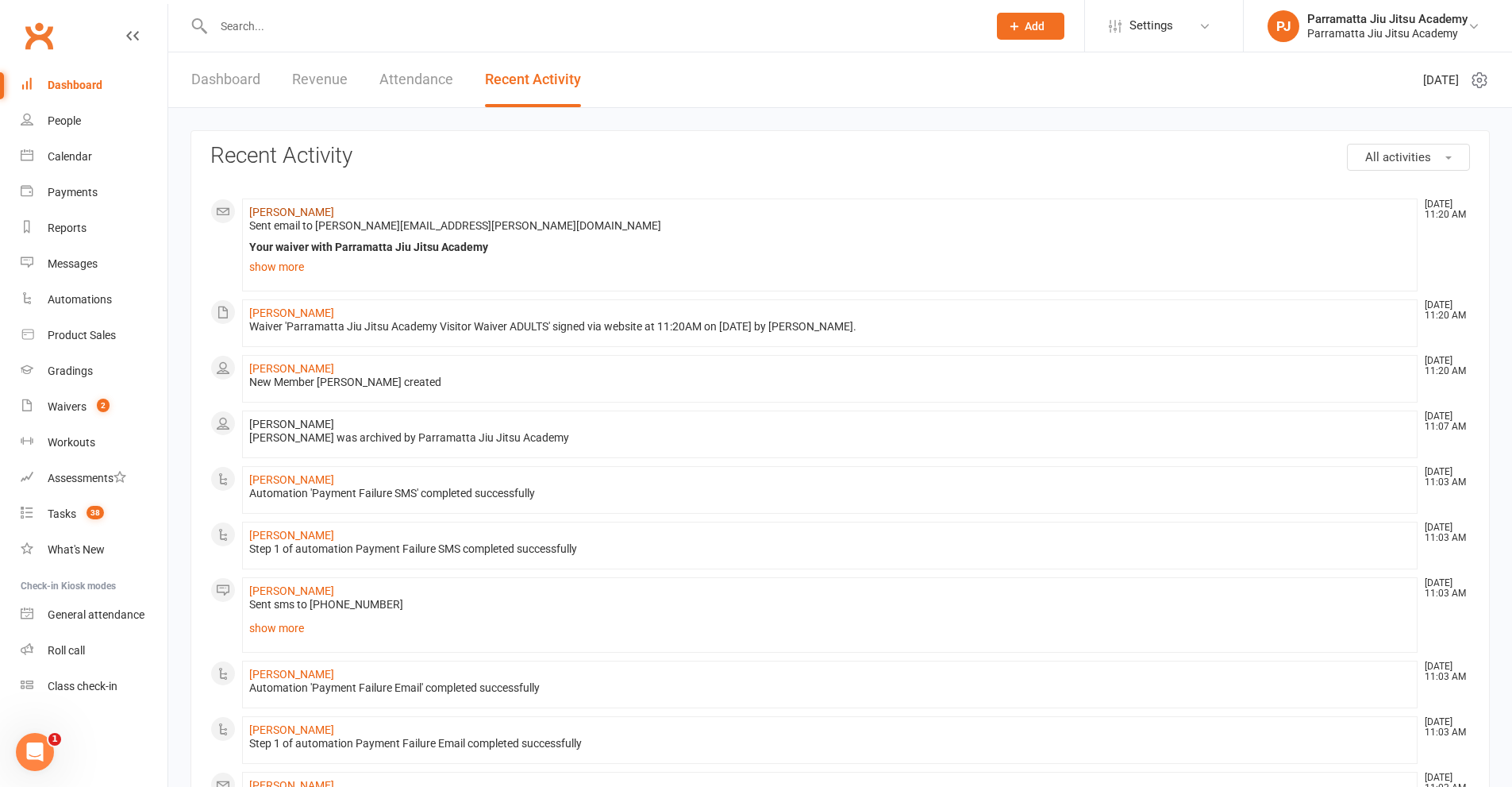
click at [287, 214] on link "[PERSON_NAME]" at bounding box center [291, 211] width 85 height 13
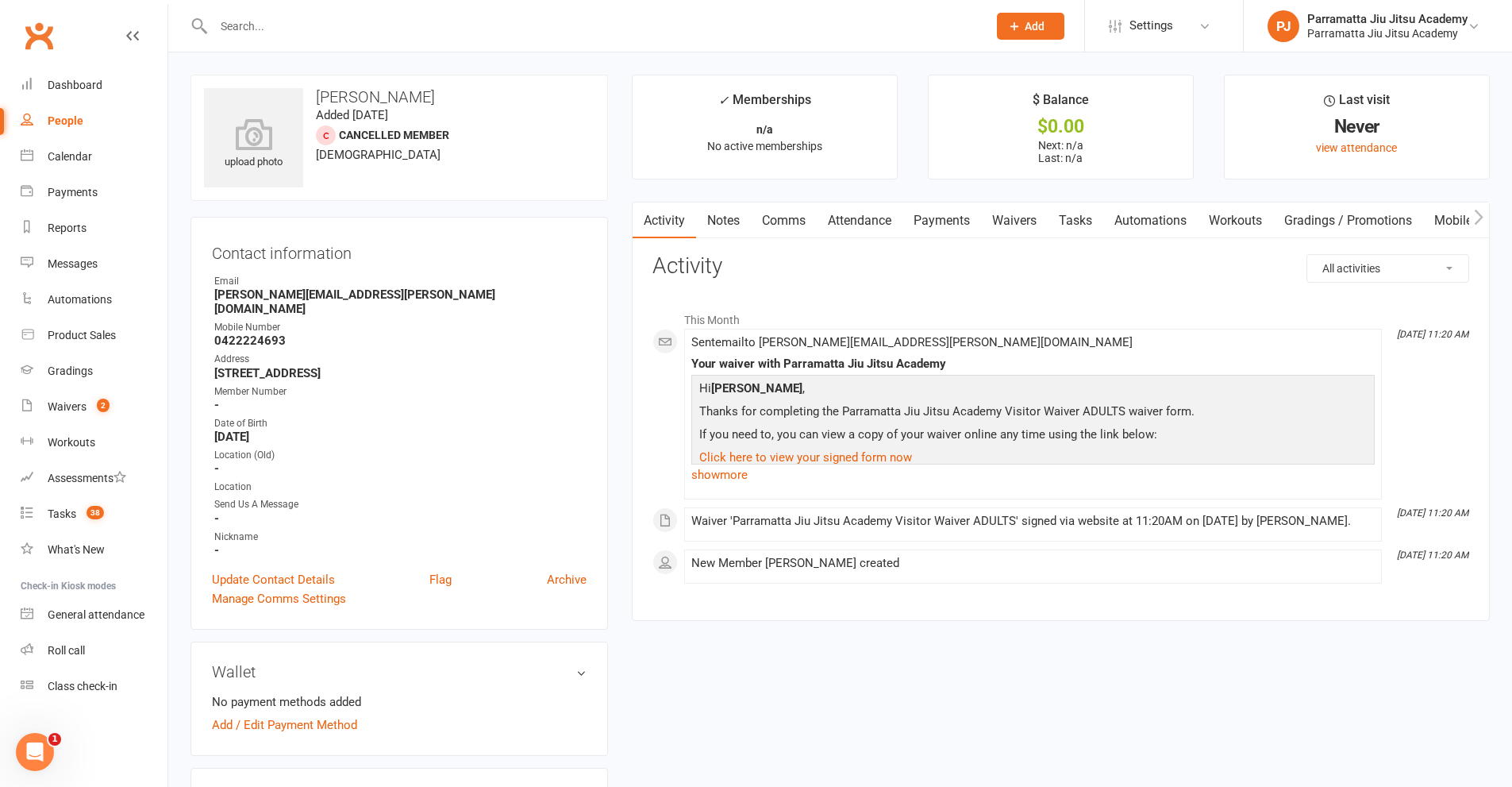
click at [1027, 221] on link "Waivers" at bounding box center [1014, 221] width 66 height 37
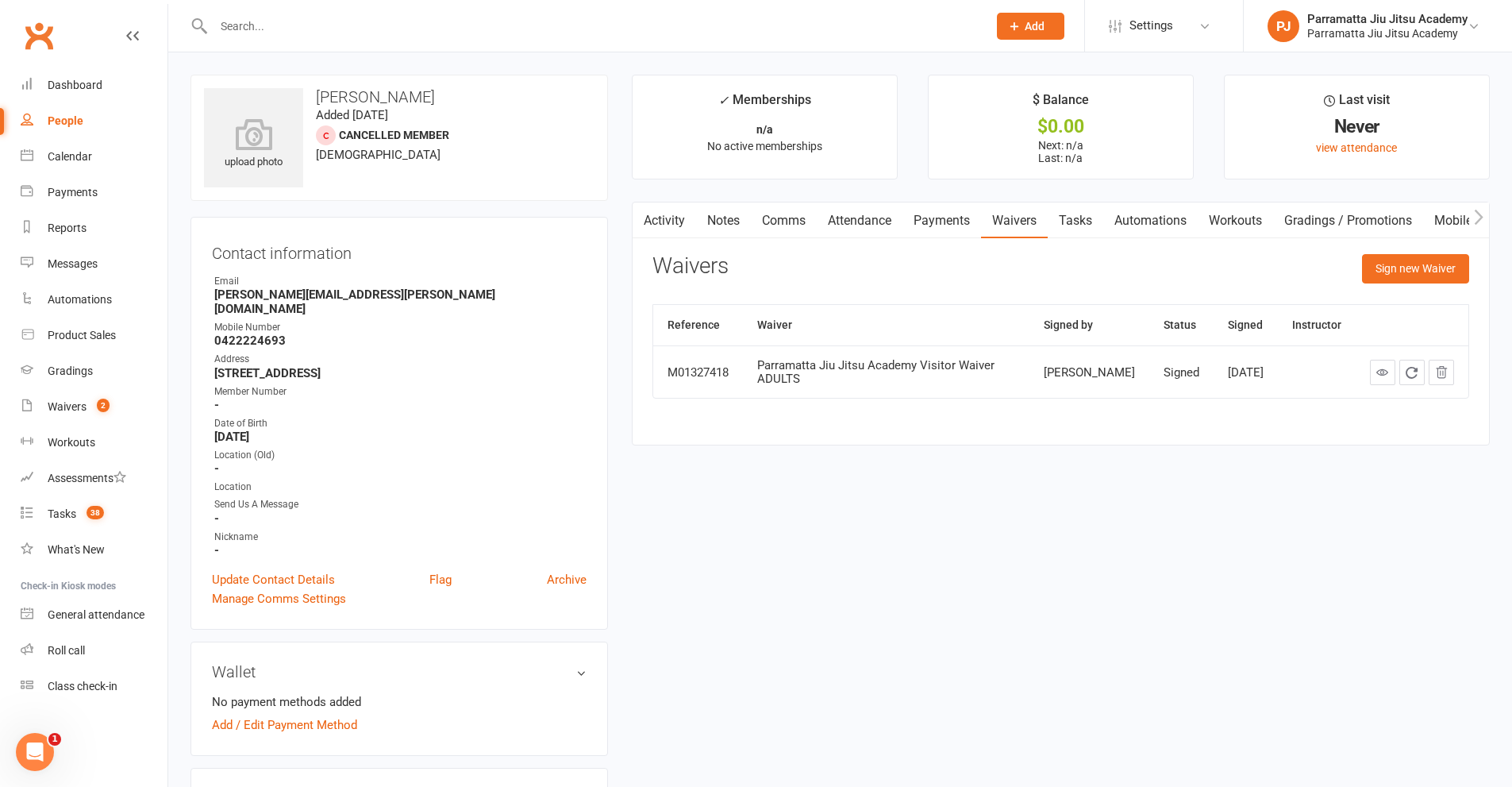
click at [1141, 213] on link "Automations" at bounding box center [1150, 221] width 94 height 37
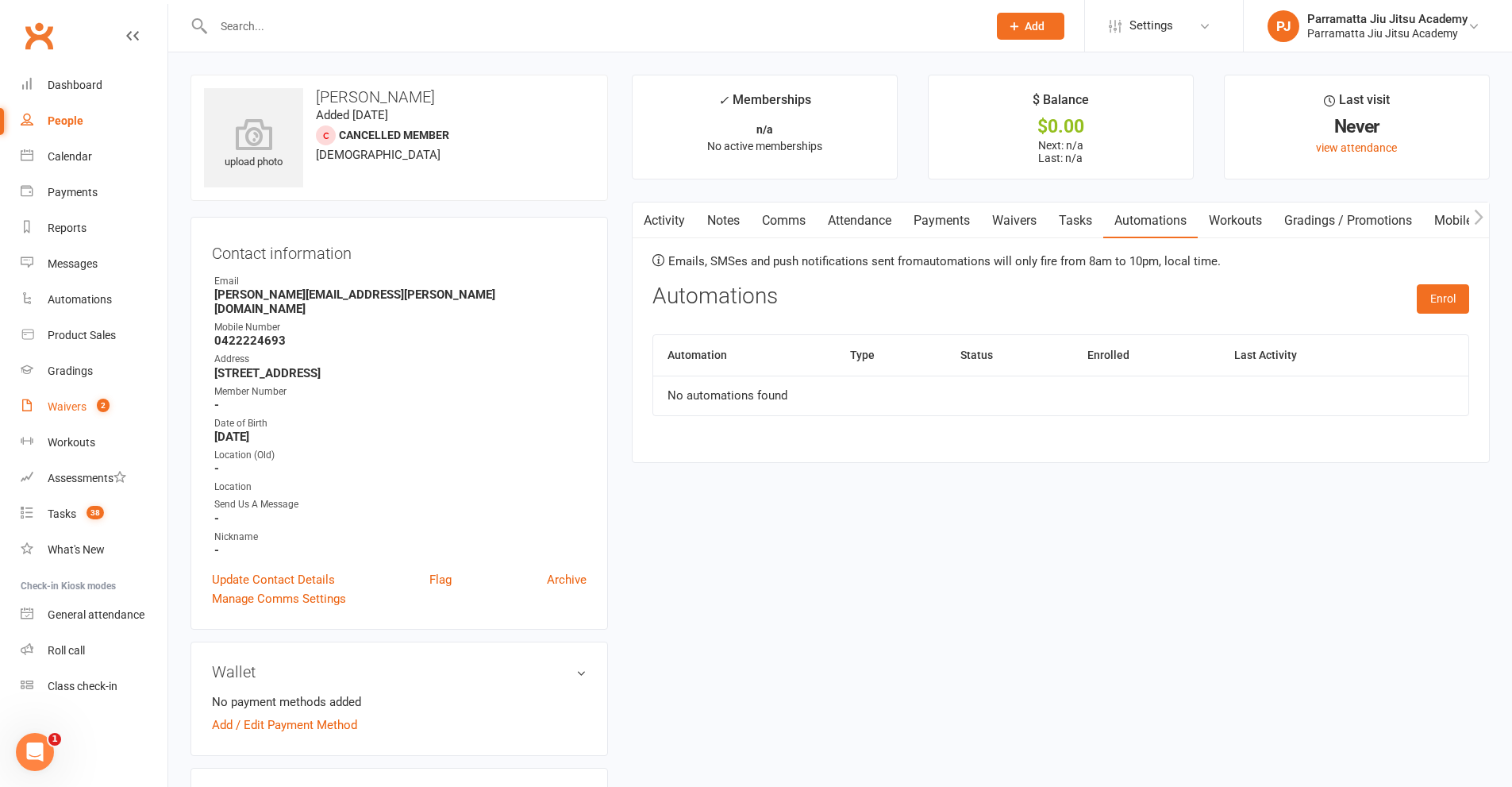
click at [72, 403] on div "Waivers" at bounding box center [67, 406] width 39 height 13
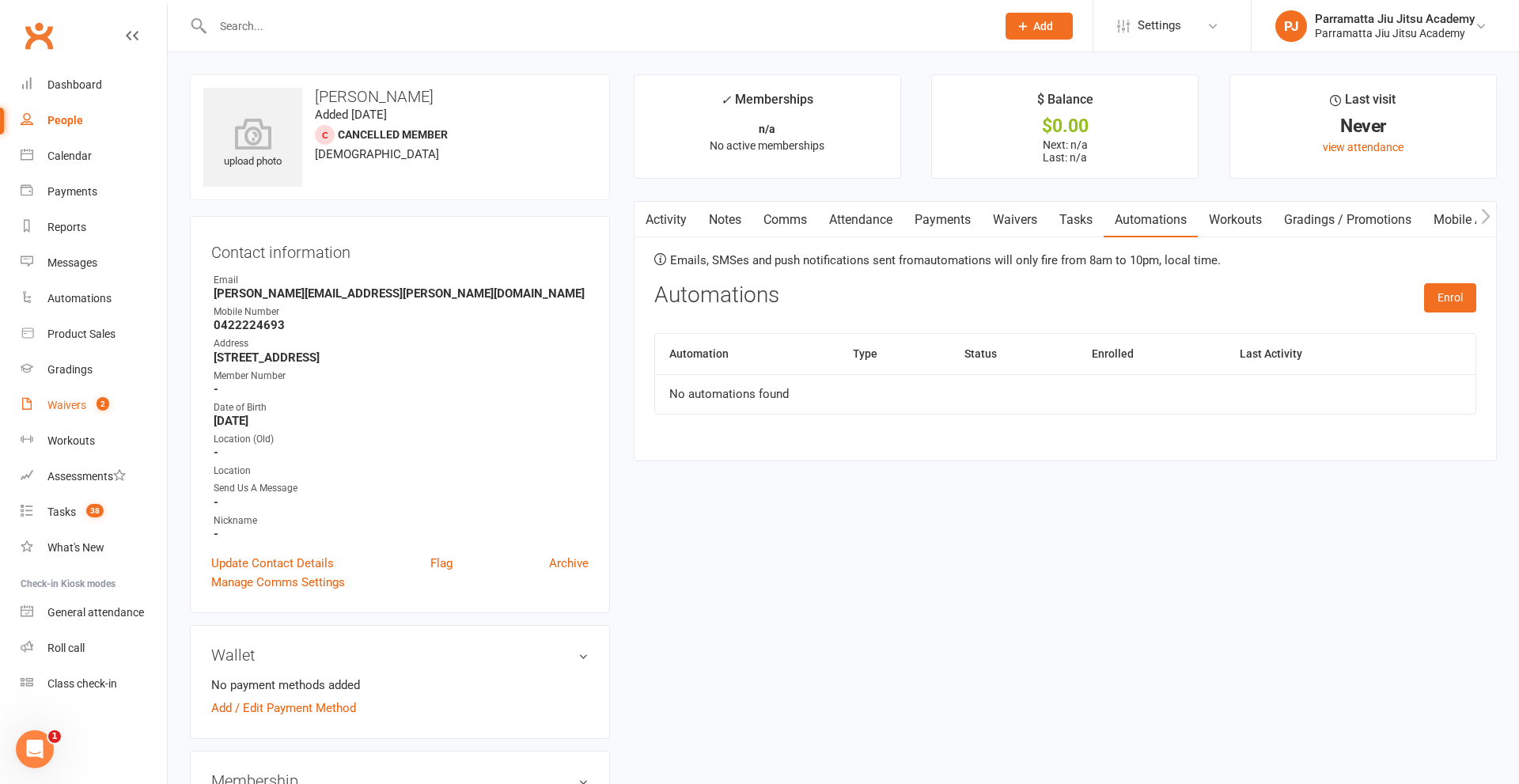
select select "100"
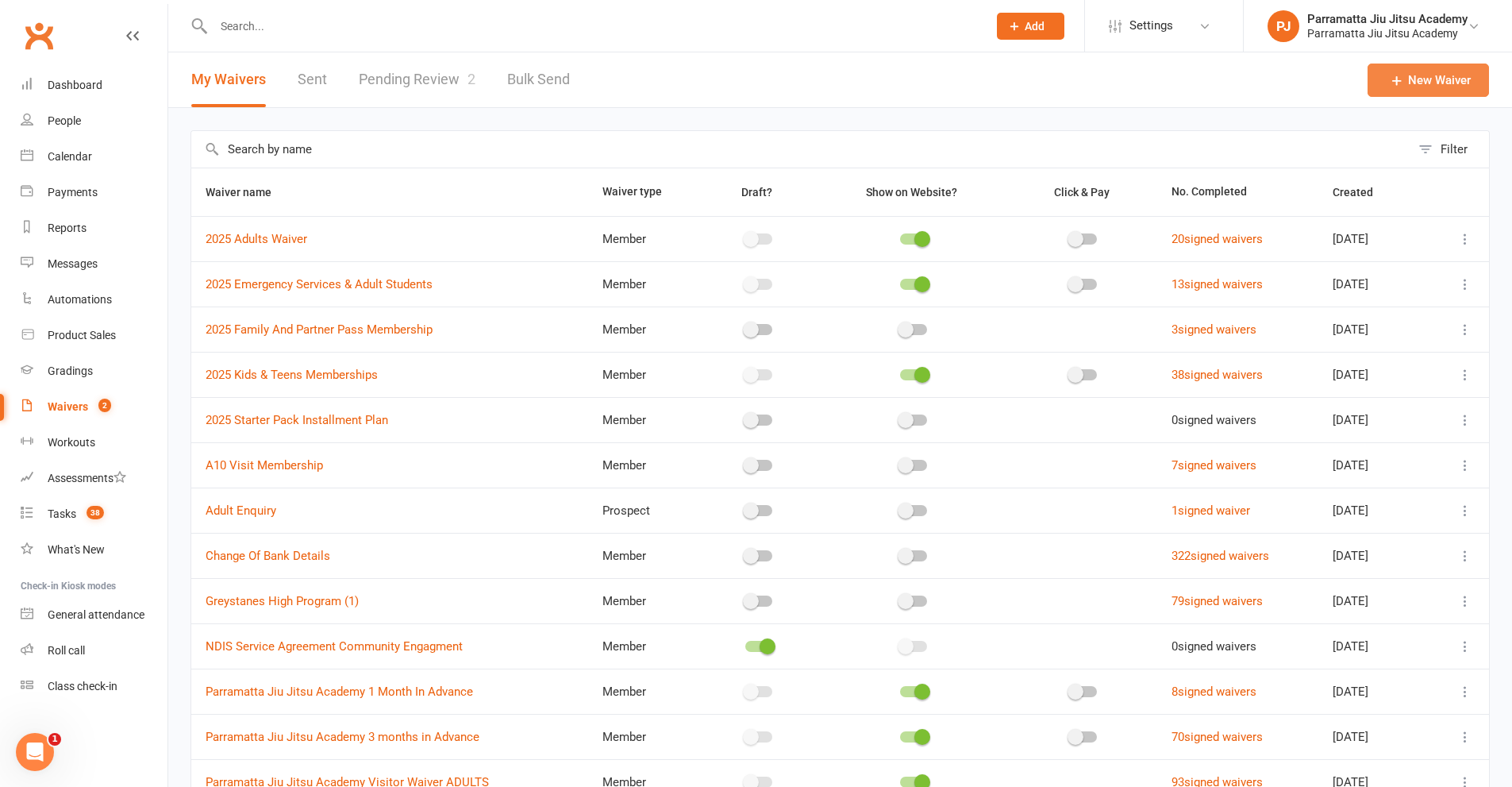
click at [1386, 70] on link "New Waiver" at bounding box center [1428, 80] width 122 height 33
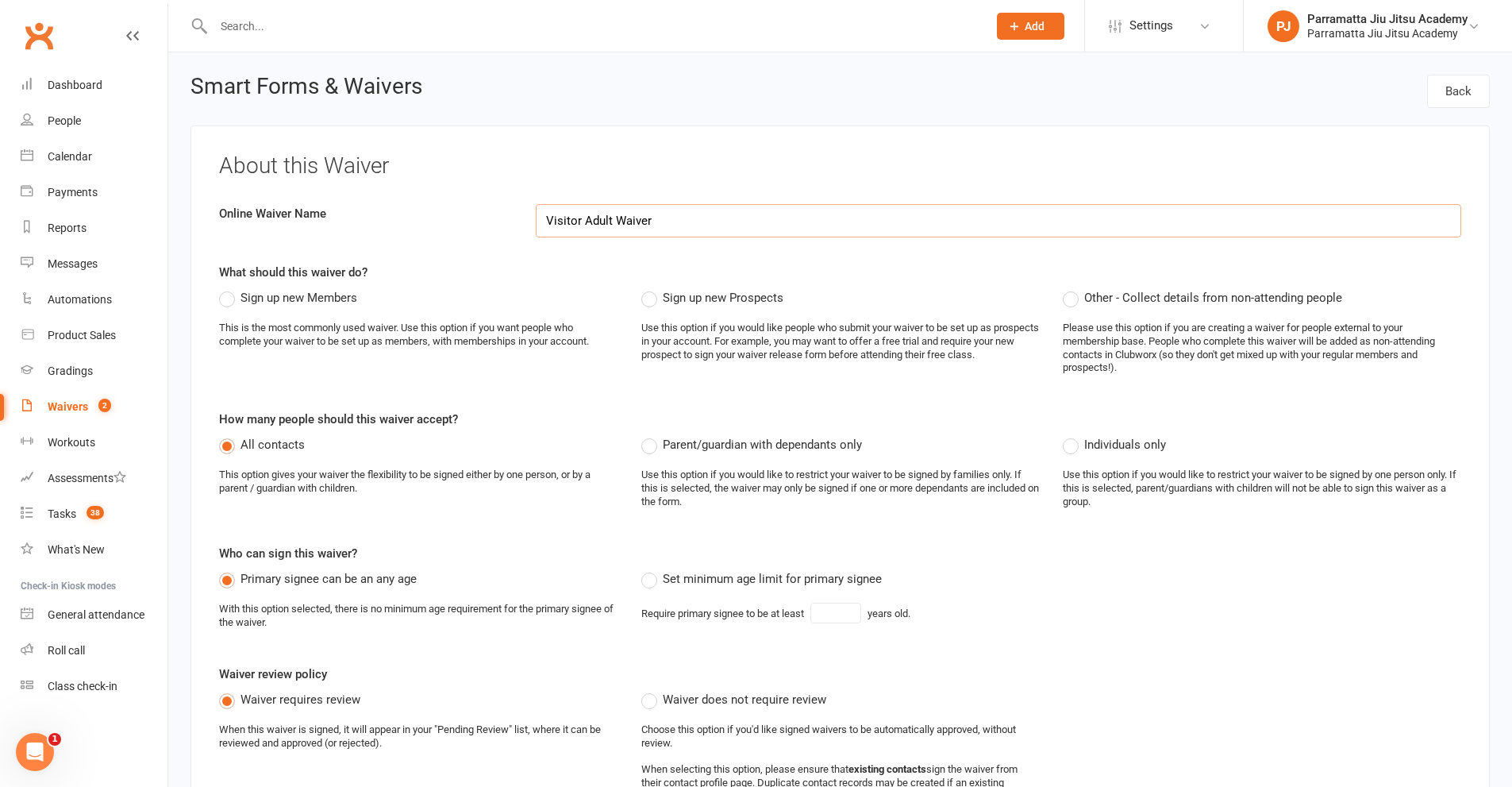
type input "Visitor Adult Waiver"
click at [654, 302] on label "Sign up new Prospects" at bounding box center [713, 298] width 142 height 19
click at [651, 288] on input "Sign up new Prospects" at bounding box center [646, 288] width 11 height 0
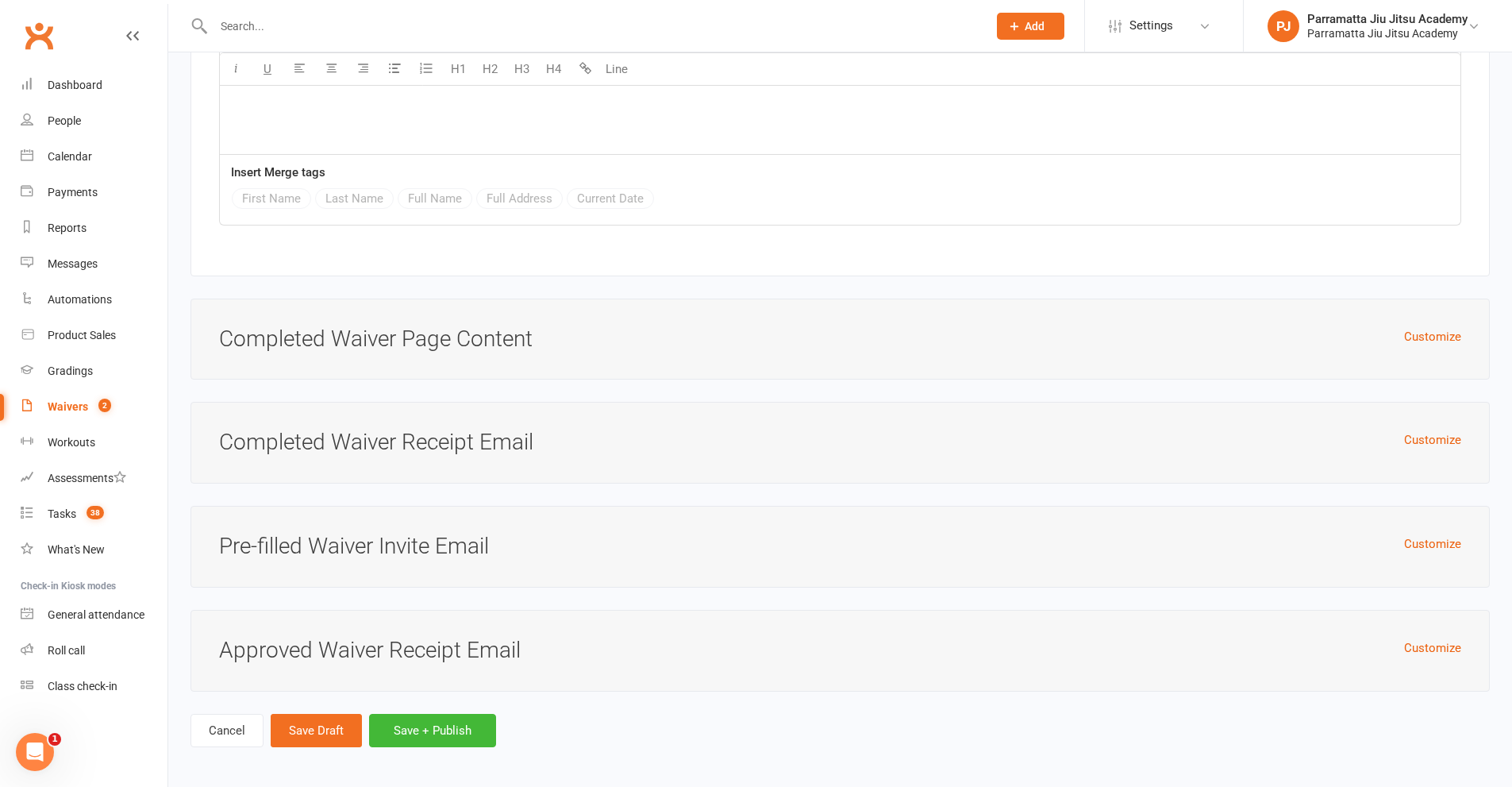
scroll to position [3572, 0]
click at [475, 726] on button "Save + Publish" at bounding box center [432, 730] width 127 height 33
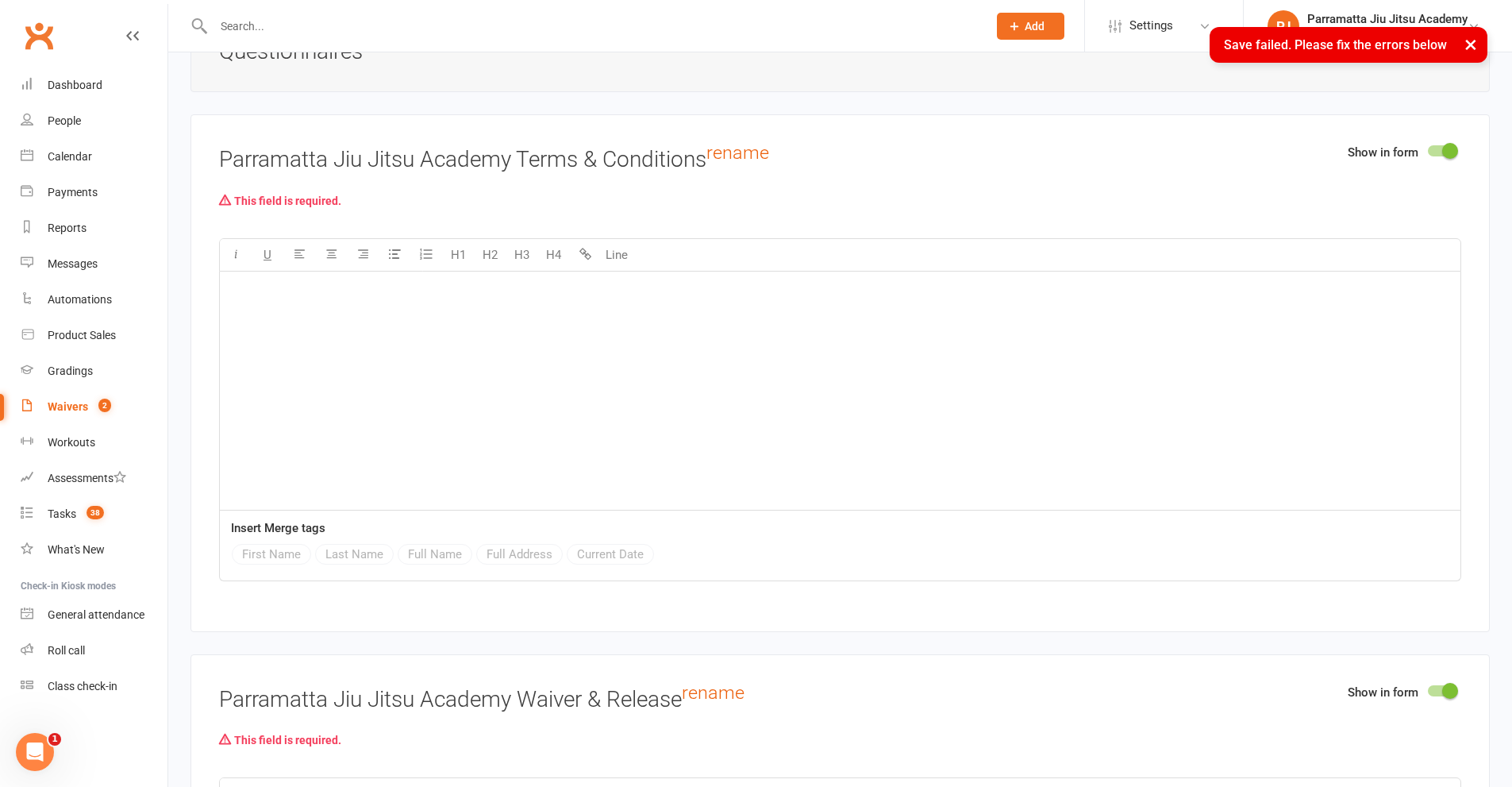
scroll to position [1857, 0]
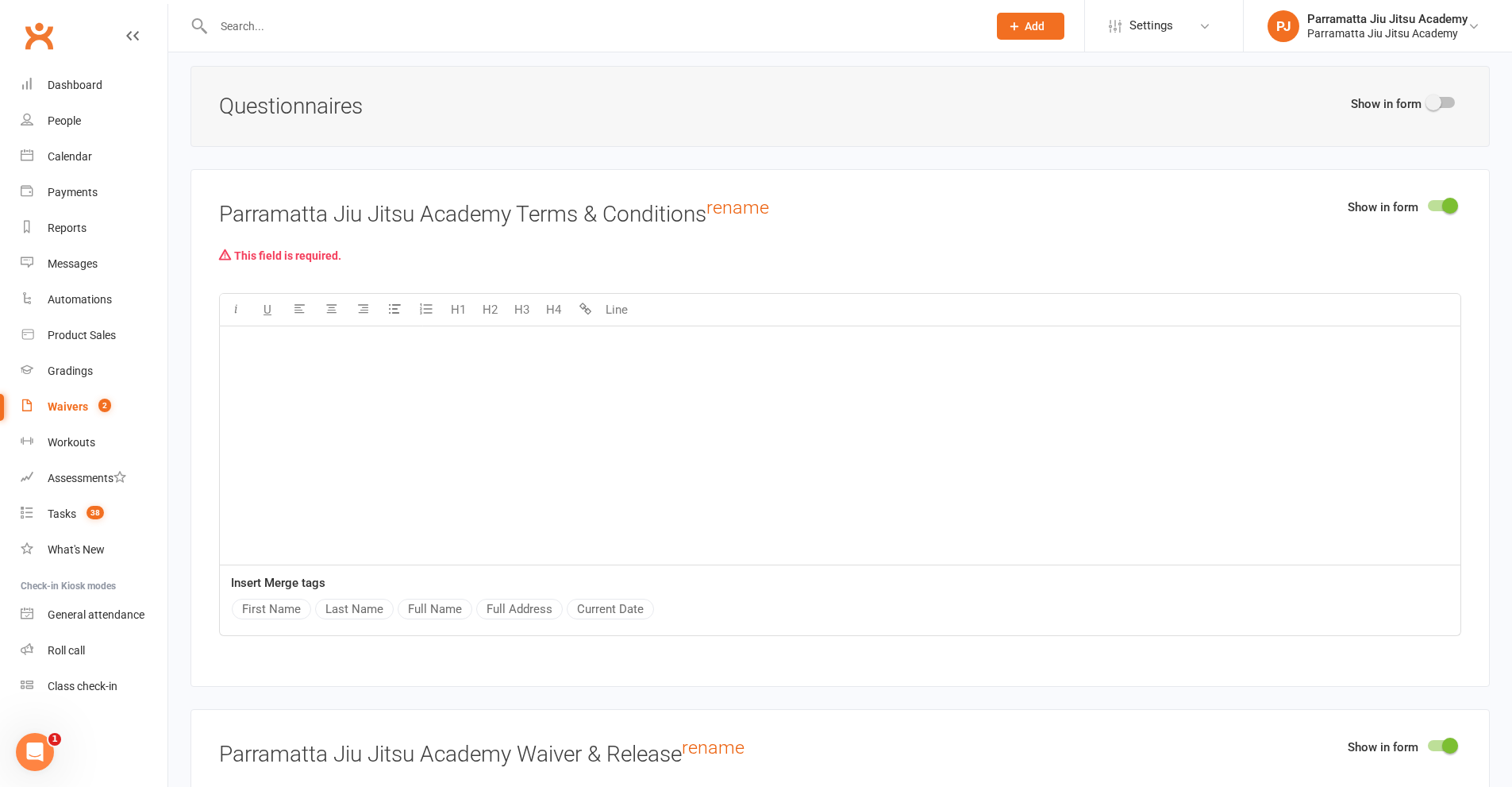
click at [336, 363] on div "﻿" at bounding box center [840, 445] width 1240 height 239
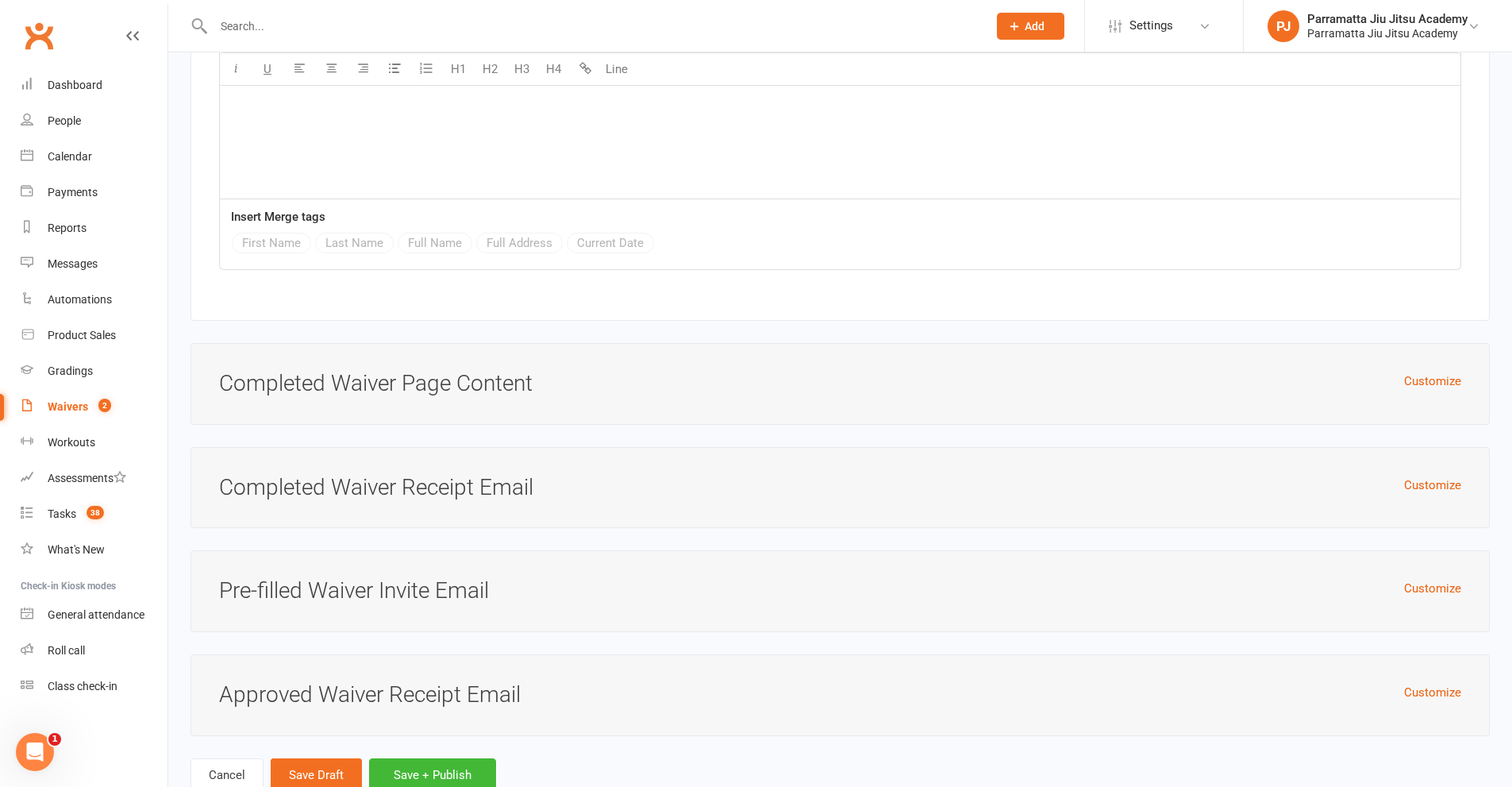
scroll to position [3675, 0]
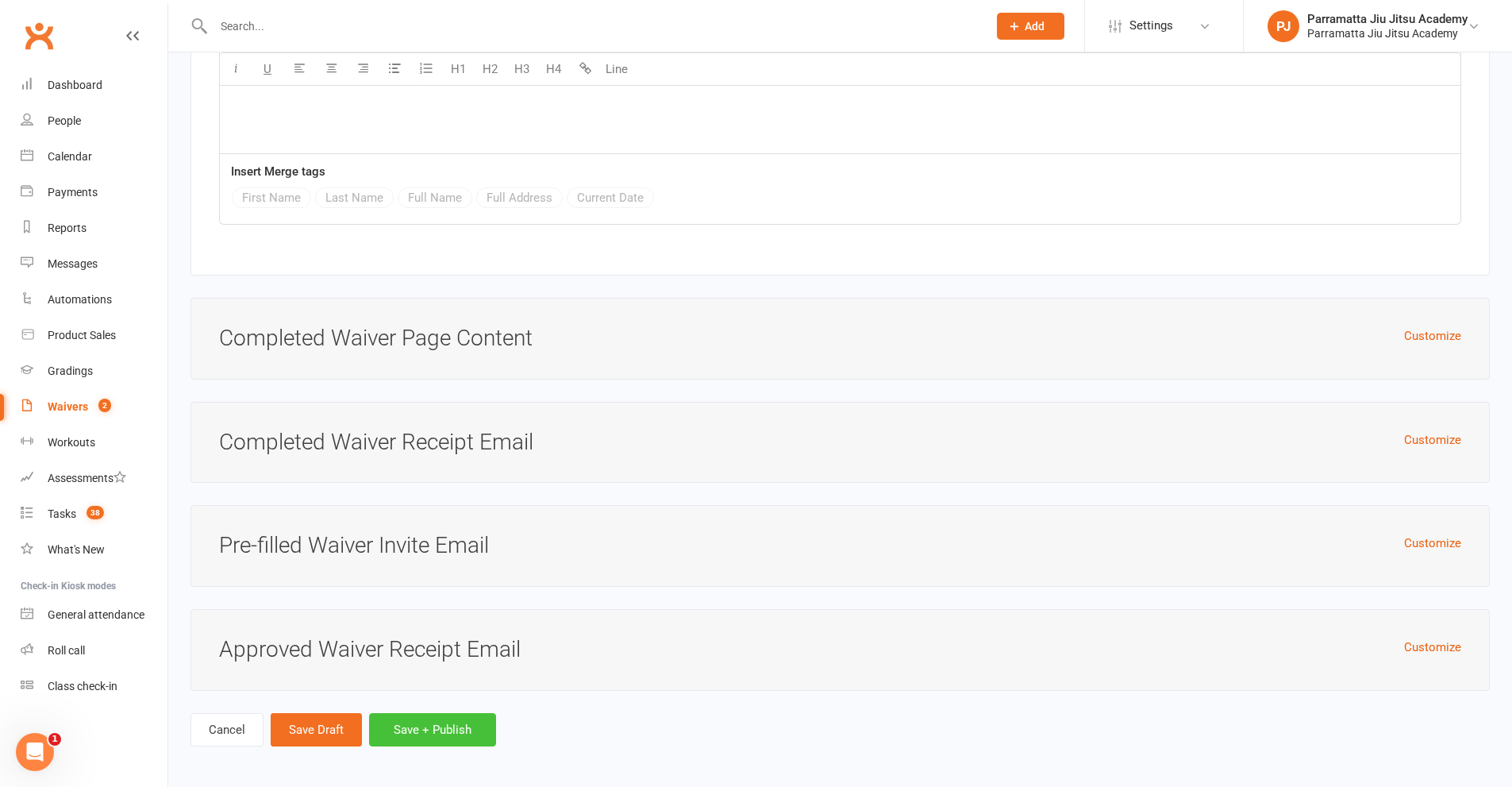
click at [442, 725] on button "Save + Publish" at bounding box center [432, 730] width 127 height 33
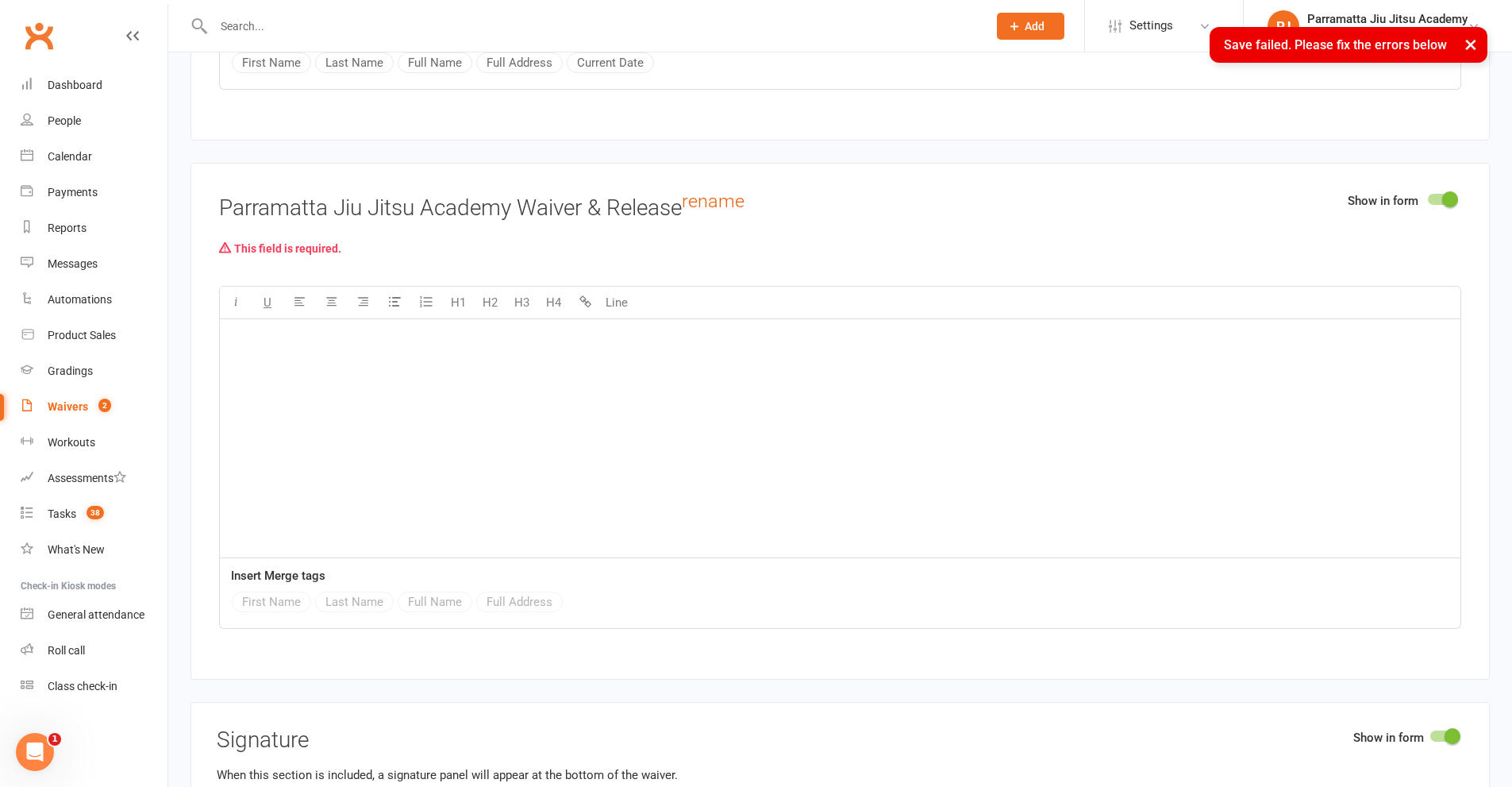
scroll to position [2366, 0]
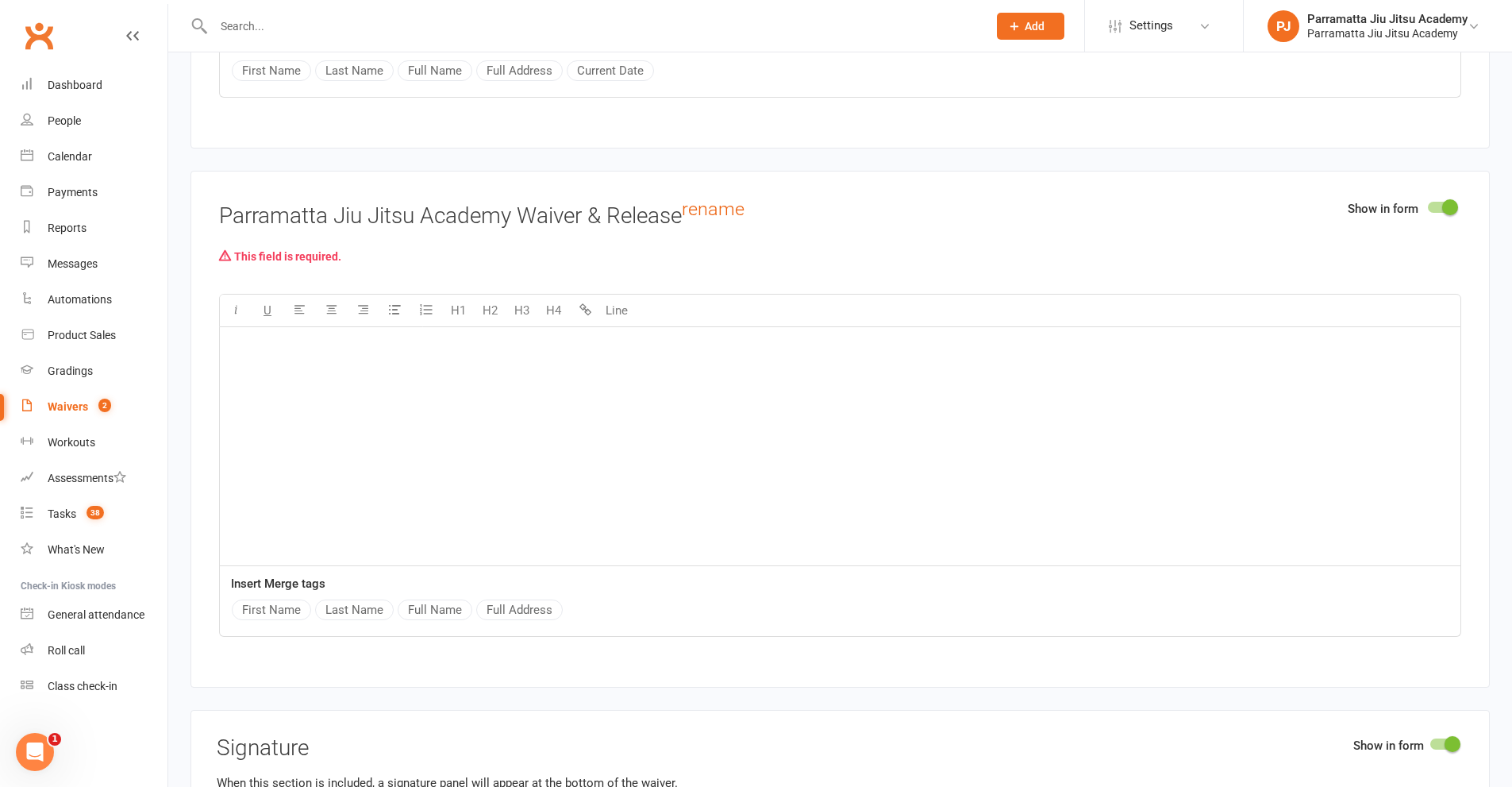
click at [306, 344] on p "﻿" at bounding box center [840, 348] width 1222 height 19
click at [288, 604] on button "First Name" at bounding box center [272, 610] width 80 height 20
click at [377, 608] on button "Last Name" at bounding box center [354, 610] width 79 height 20
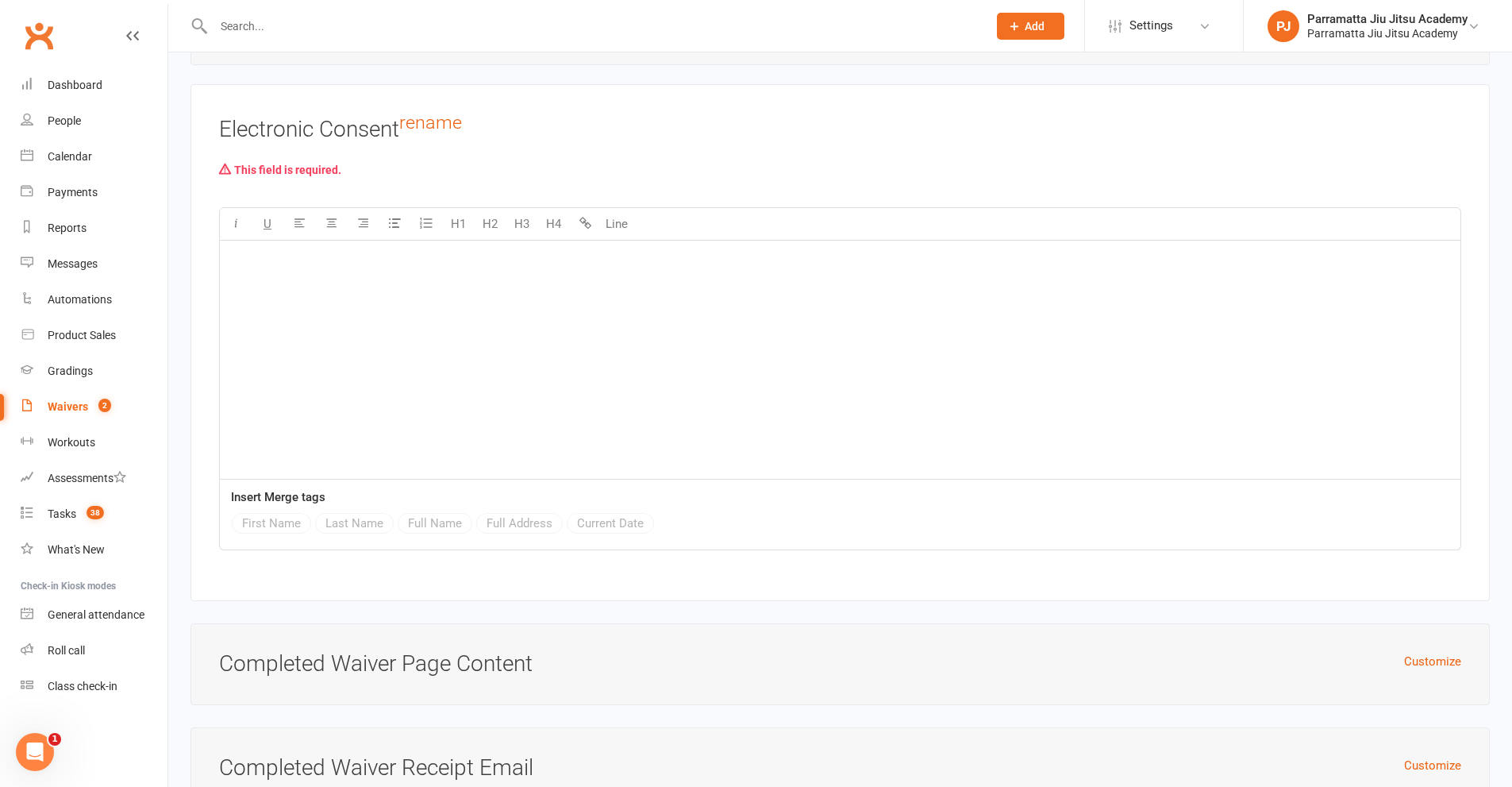
scroll to position [3240, 0]
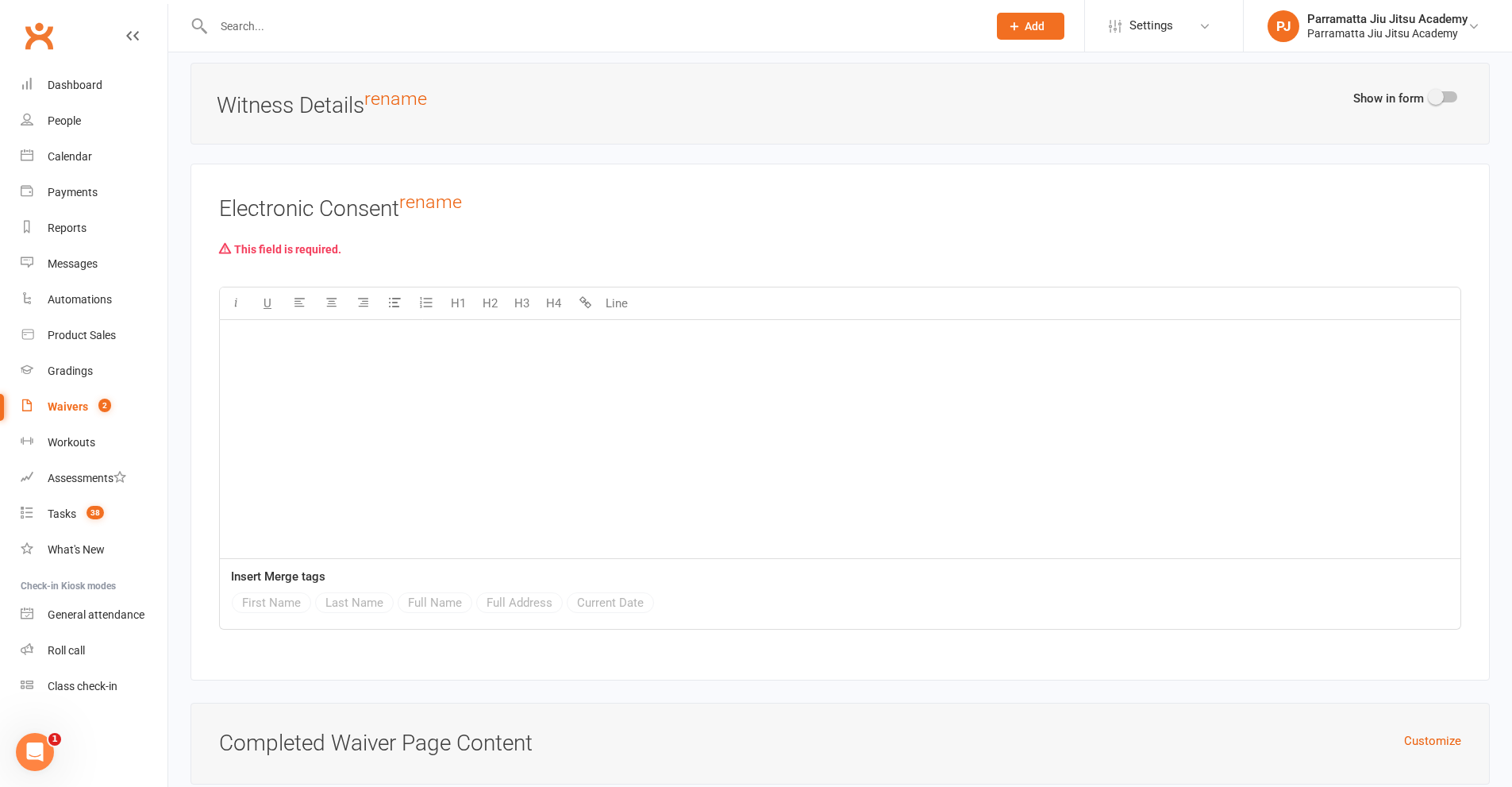
click at [290, 597] on div "First Name Last Name Full Name Full Address Current Date" at bounding box center [445, 604] width 426 height 24
click at [306, 406] on div "﻿" at bounding box center [840, 439] width 1240 height 239
click at [281, 601] on button "First Name" at bounding box center [272, 602] width 80 height 20
click at [359, 592] on button "Last Name" at bounding box center [354, 602] width 79 height 20
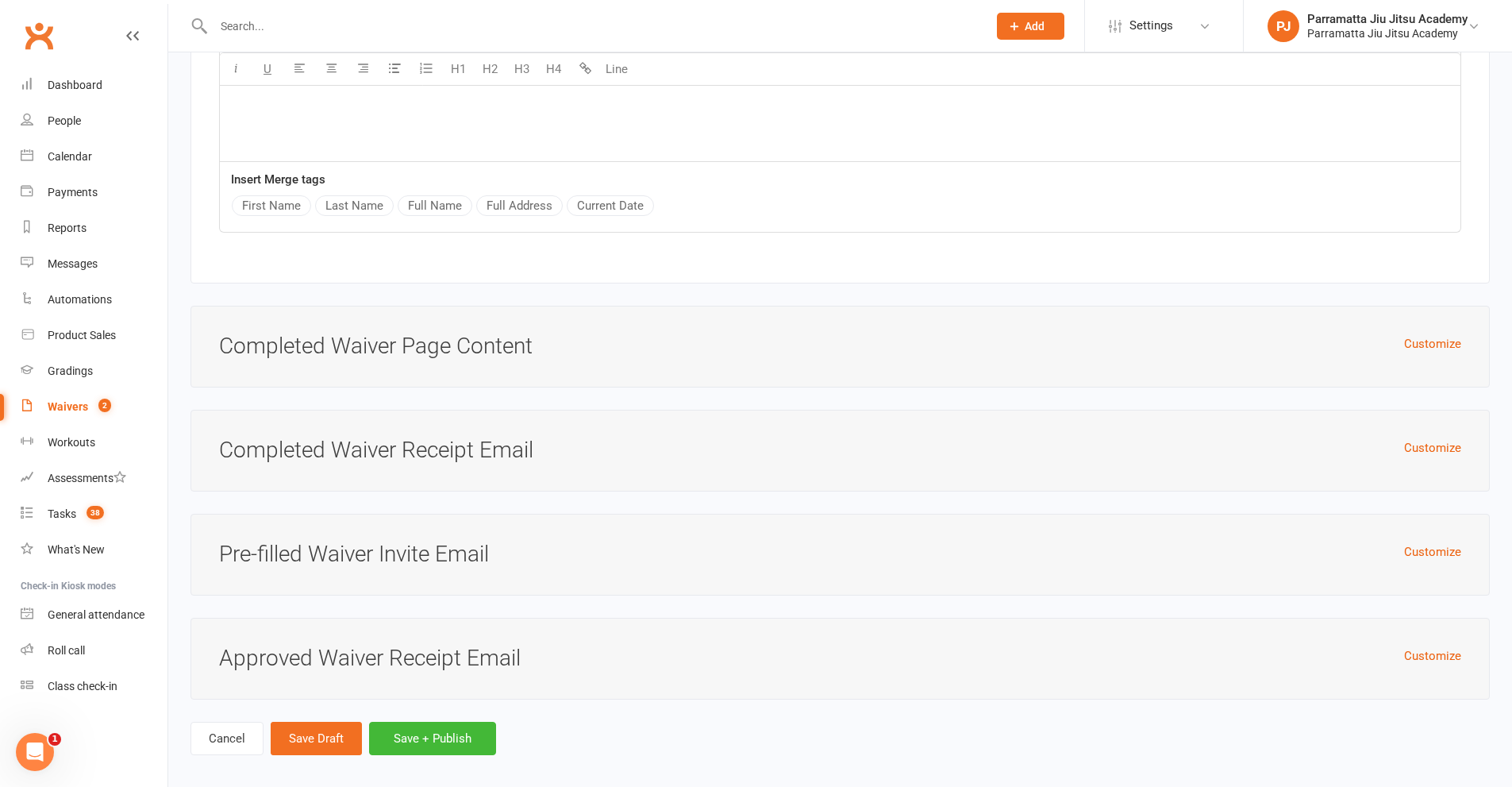
scroll to position [3645, 0]
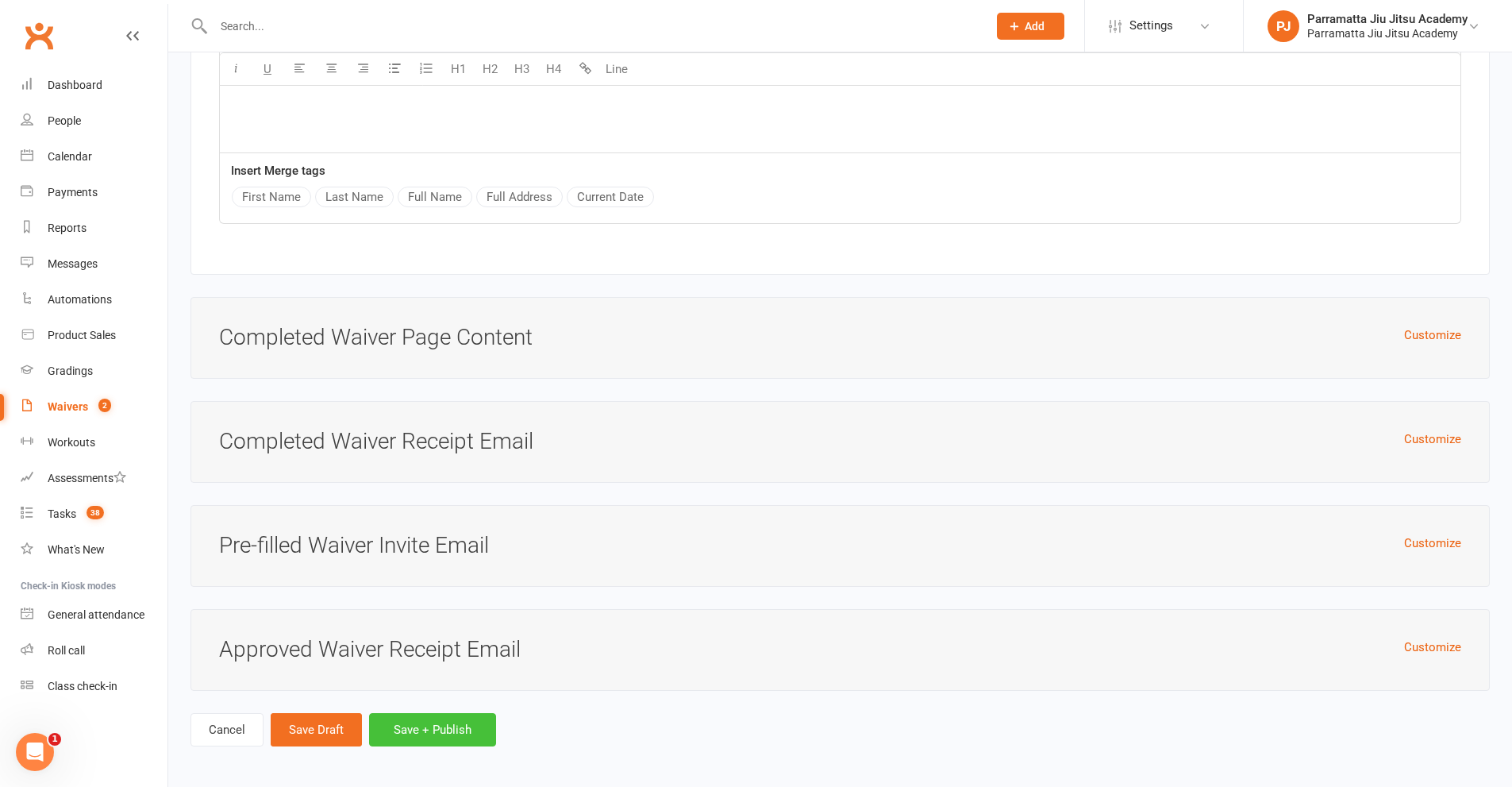
click at [458, 724] on button "Save + Publish" at bounding box center [432, 730] width 127 height 33
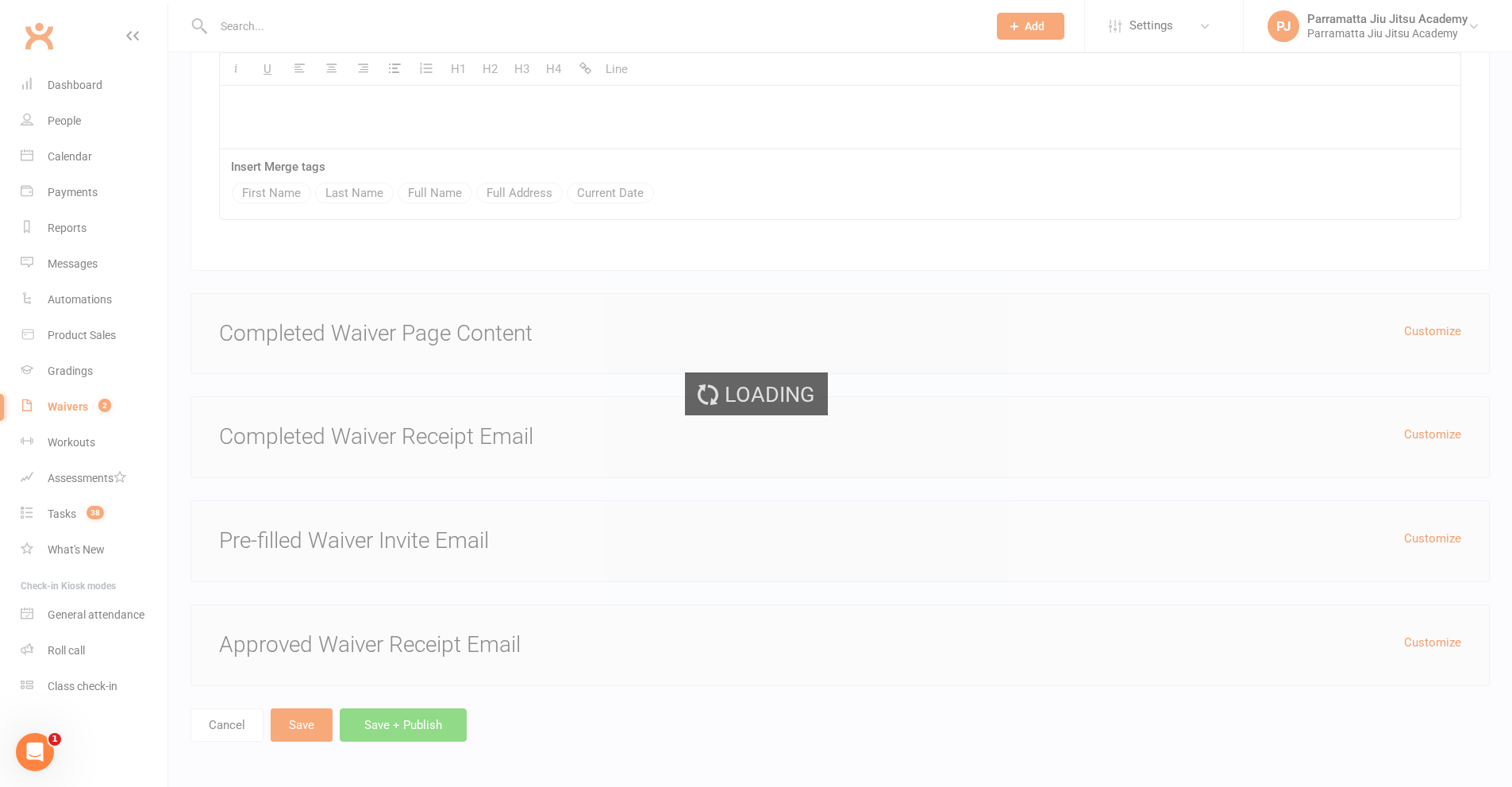
scroll to position [3572, 0]
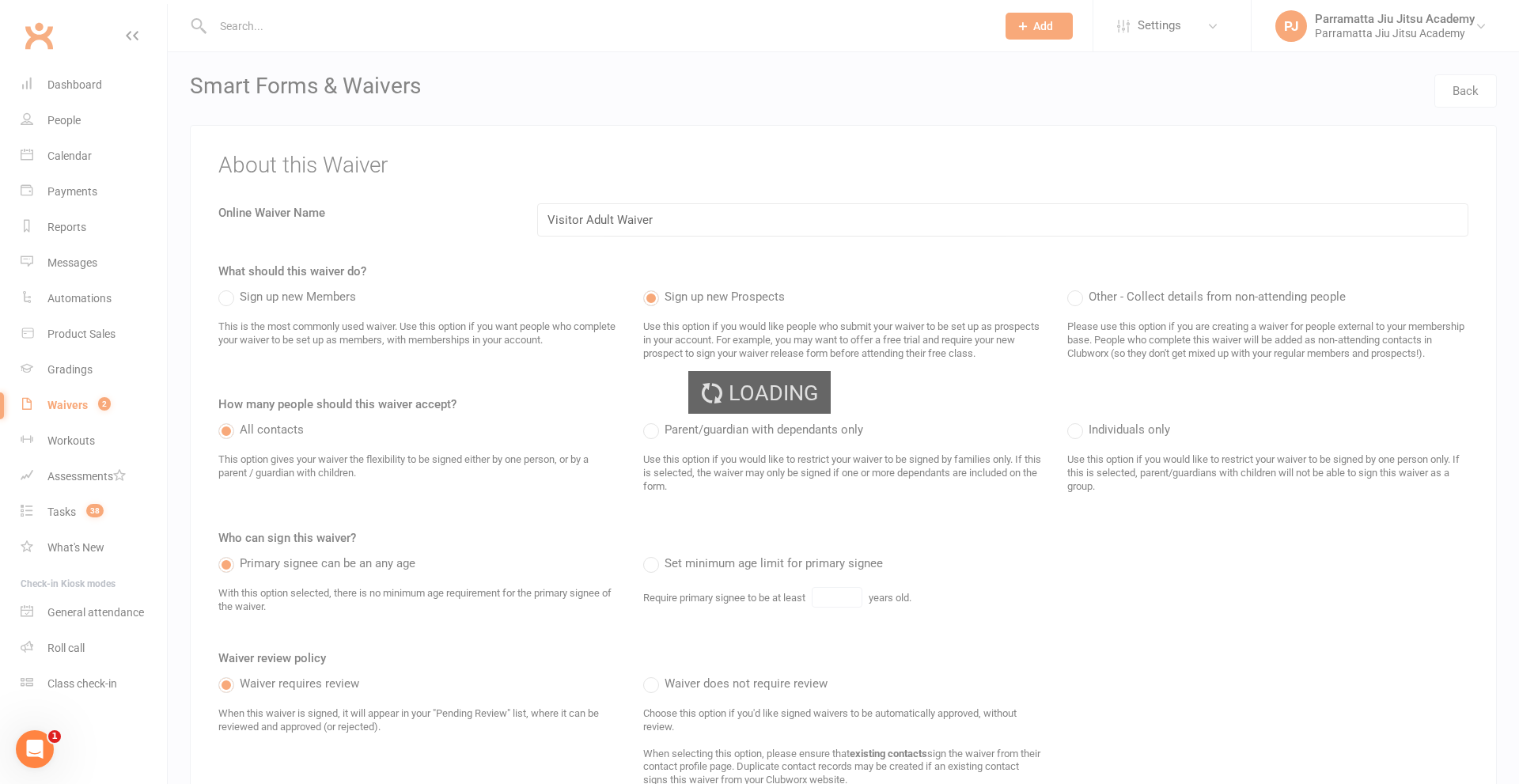
select select "100"
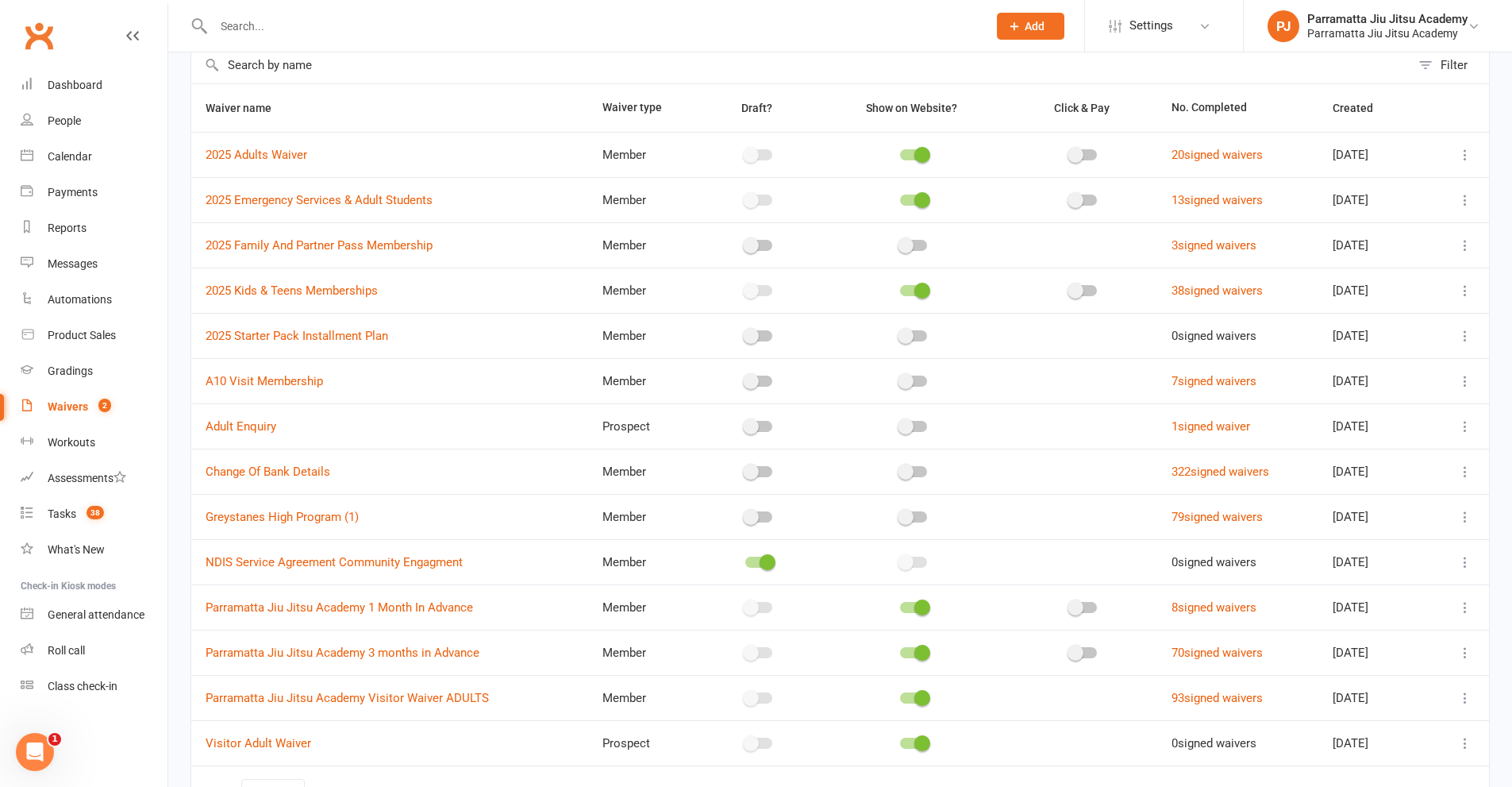
scroll to position [186, 0]
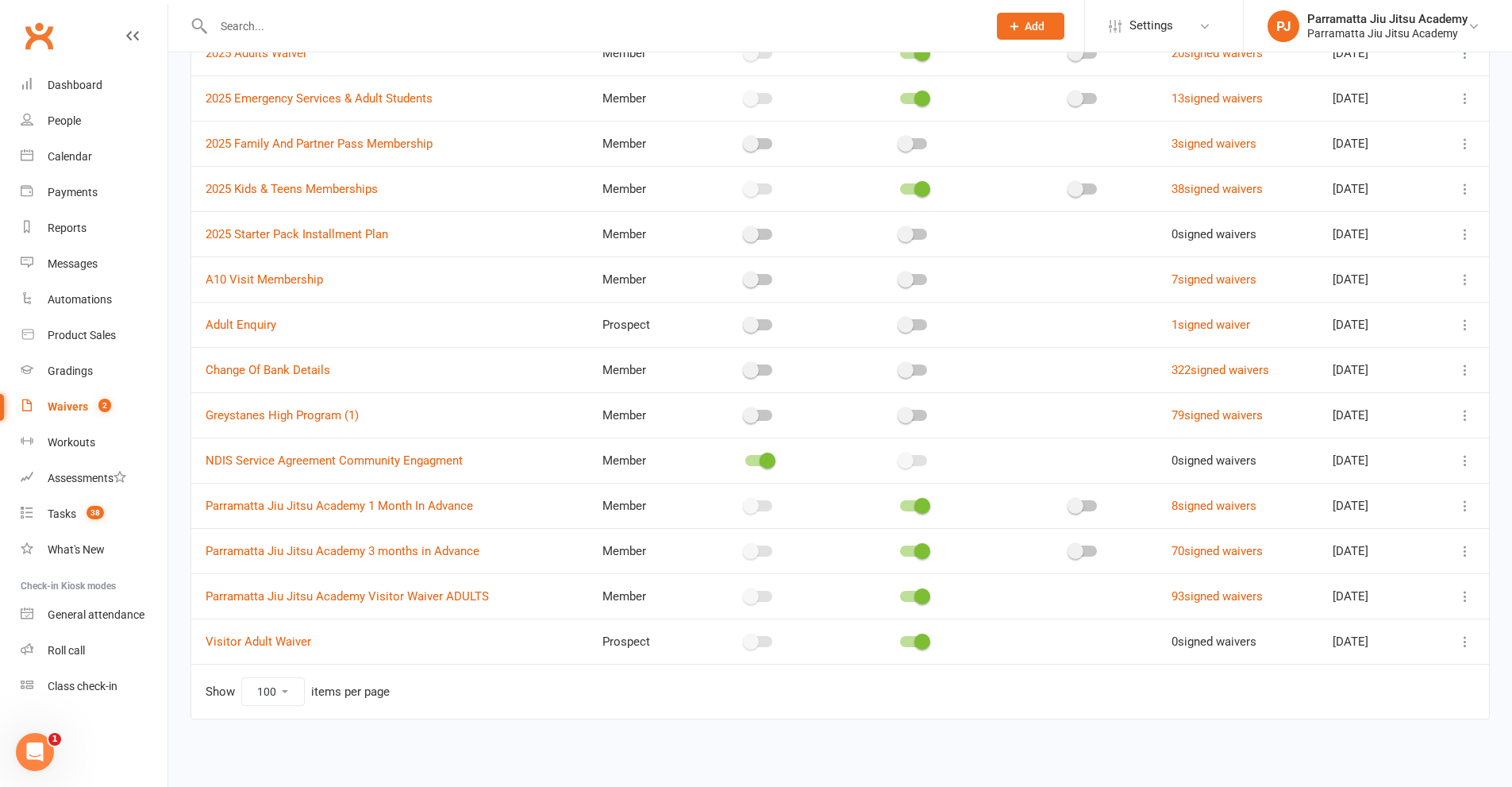
click at [1464, 643] on icon at bounding box center [1465, 642] width 16 height 16
click at [1357, 731] on link "Copy external link to clipboard" at bounding box center [1369, 736] width 187 height 32
click at [1465, 639] on icon at bounding box center [1465, 642] width 16 height 16
click at [1359, 679] on link "Edit waiver" at bounding box center [1369, 672] width 187 height 32
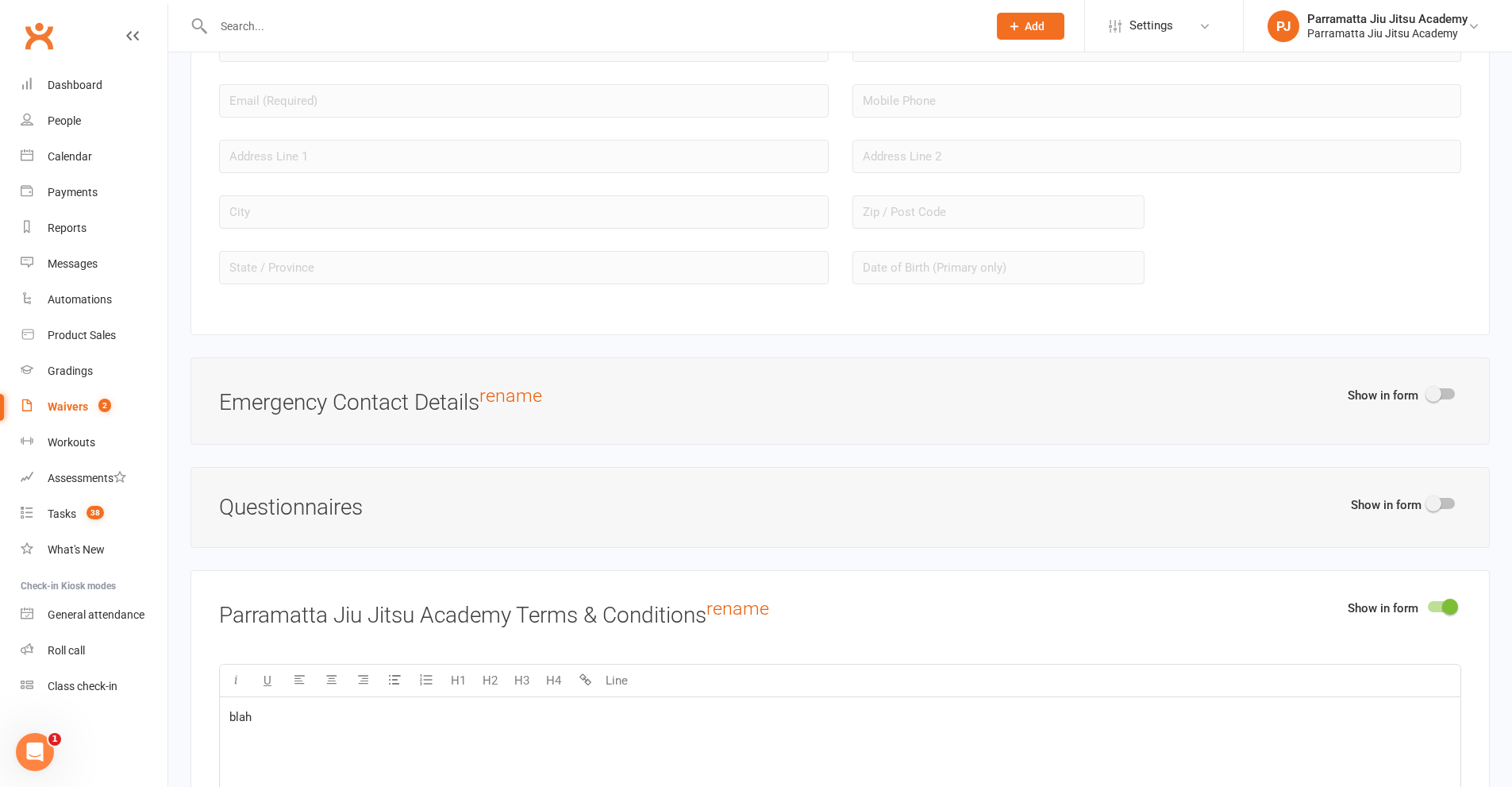
scroll to position [1589, 0]
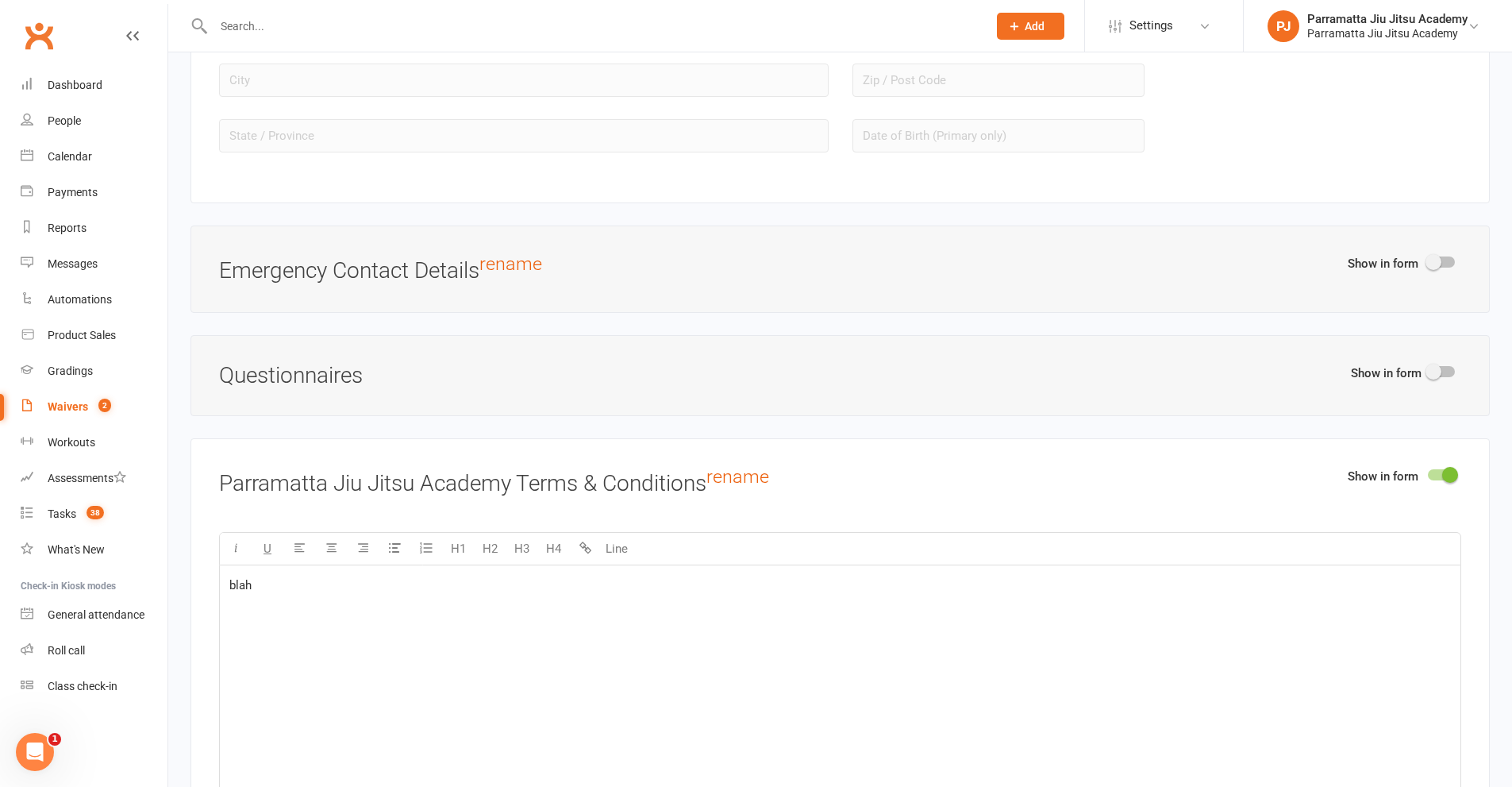
click at [1439, 370] on span at bounding box center [1433, 371] width 16 height 16
click at [1428, 369] on input "checkbox" at bounding box center [1428, 369] width 0 height 0
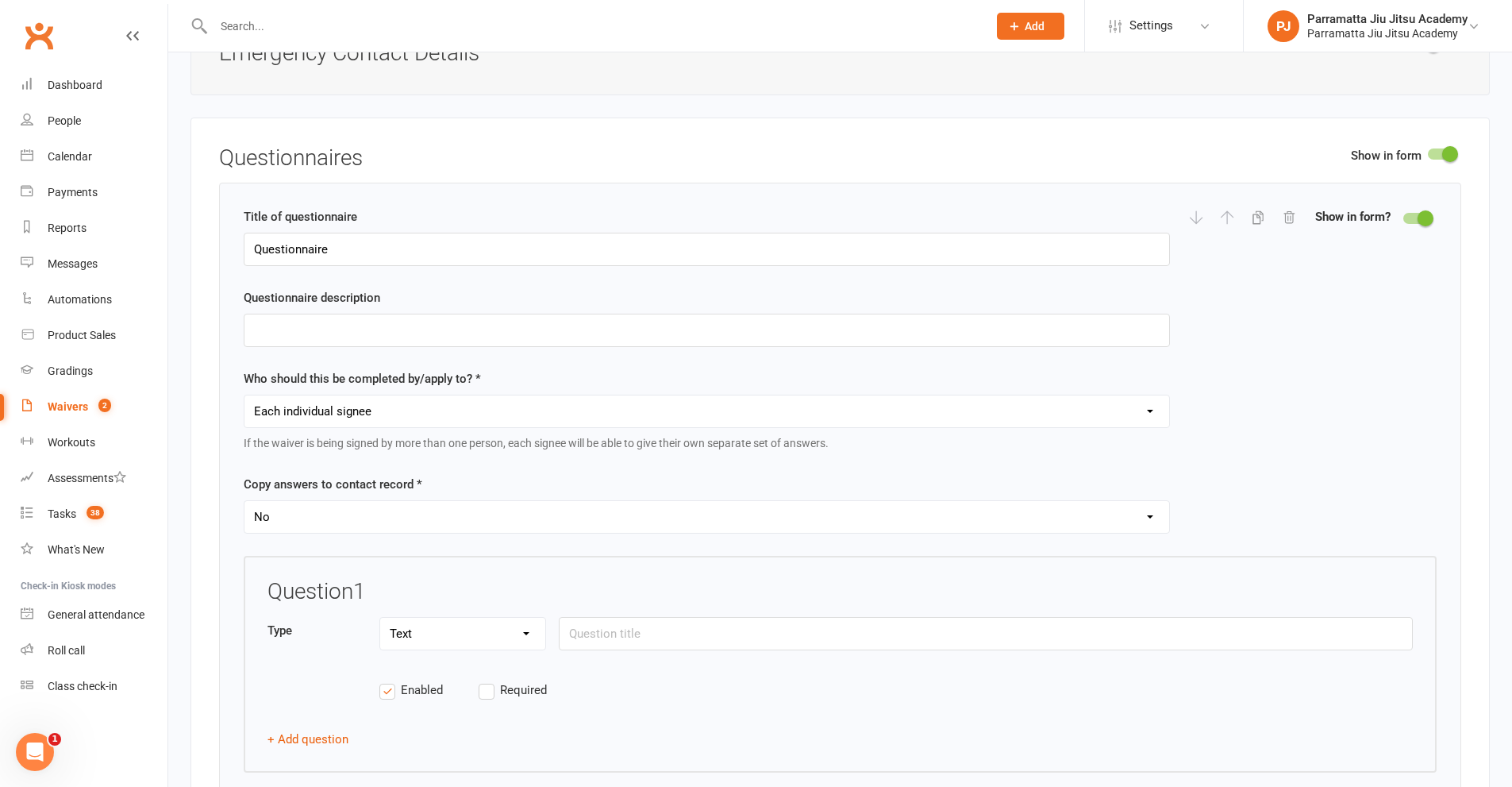
scroll to position [1826, 0]
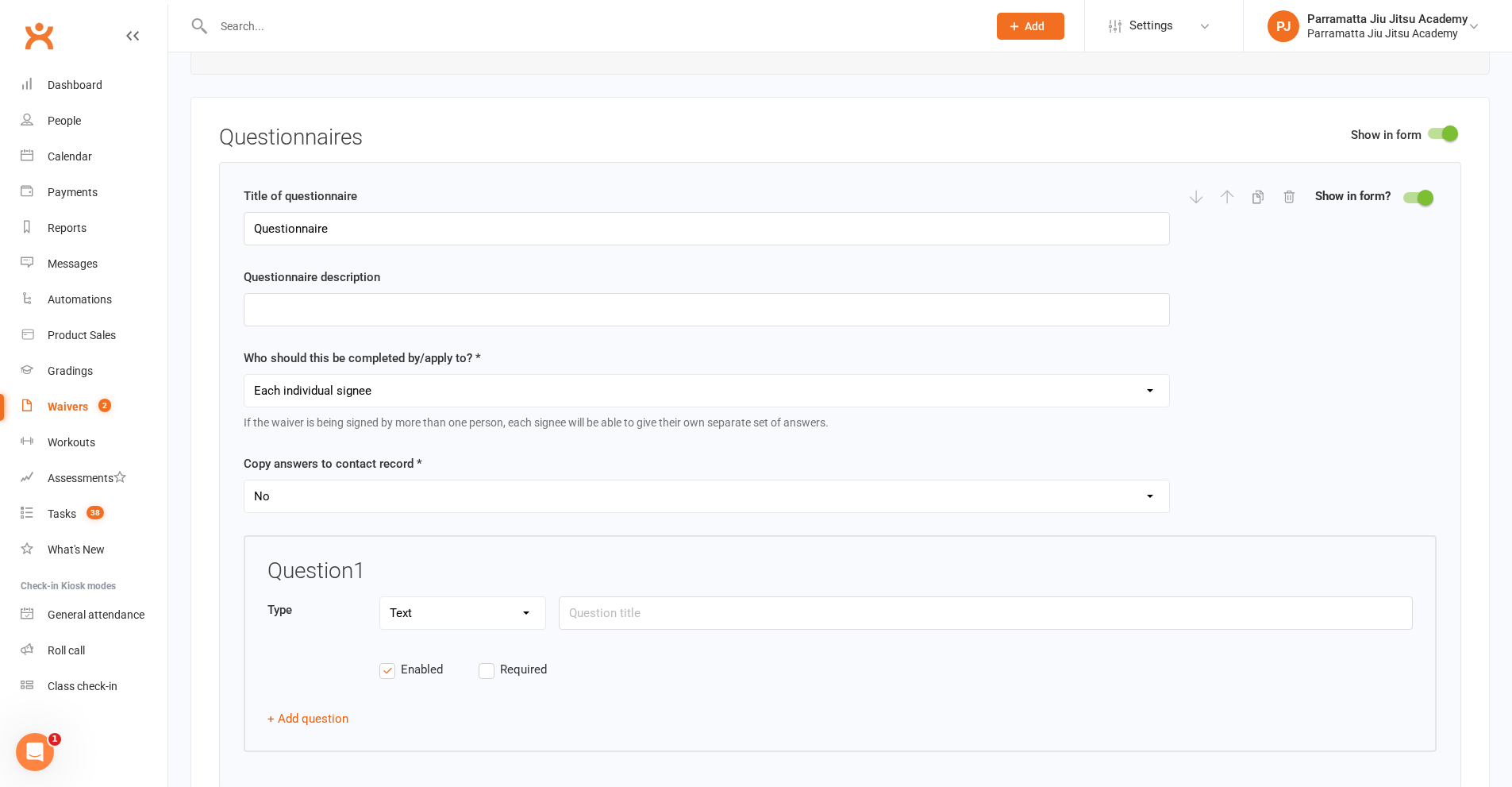
click at [1088, 494] on select "Yes No" at bounding box center [707, 496] width 925 height 32
select select "copy_answers_for_all_signees"
click at [244, 480] on select "Yes No" at bounding box center [707, 496] width 925 height 32
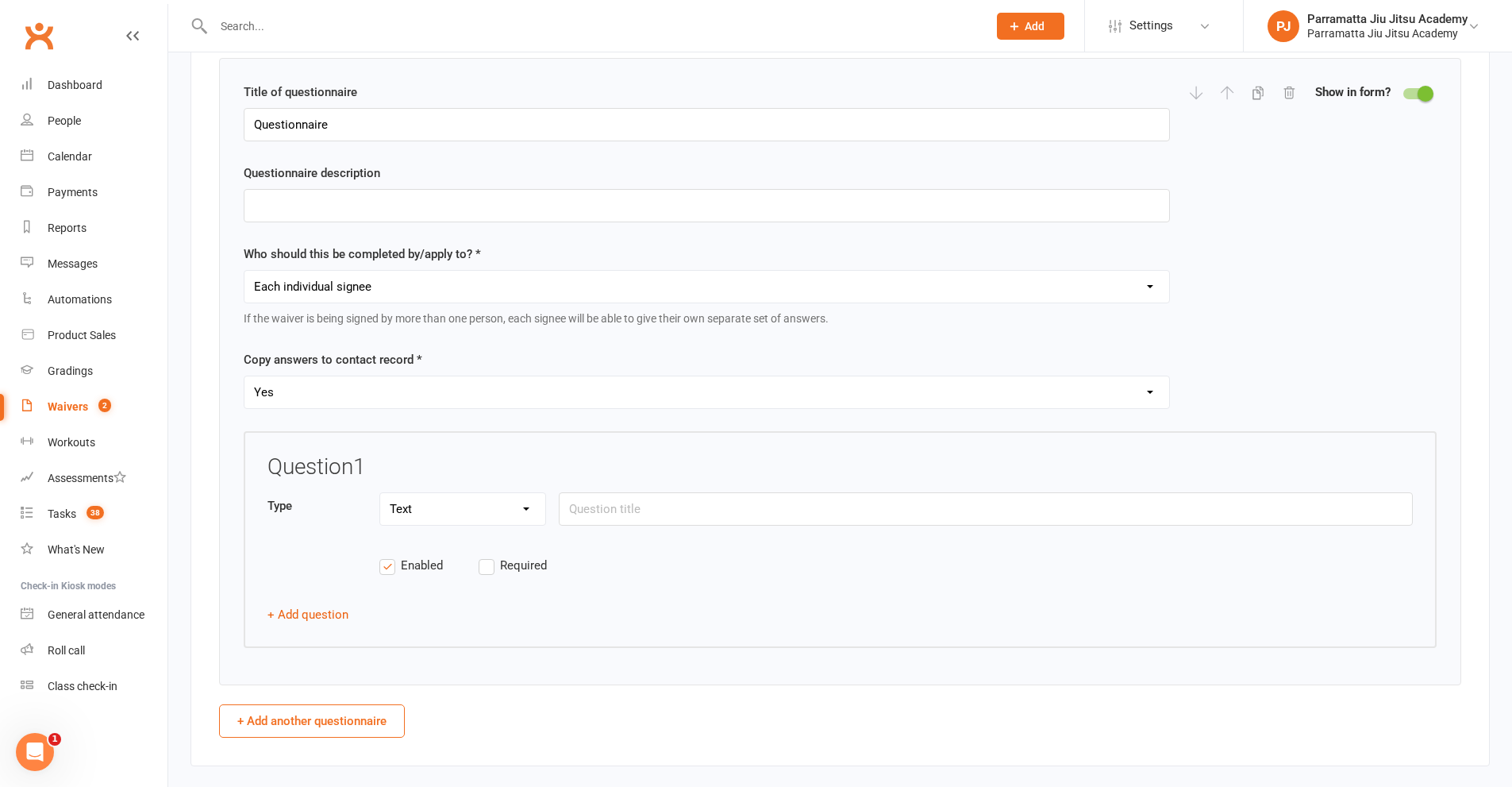
scroll to position [1985, 0]
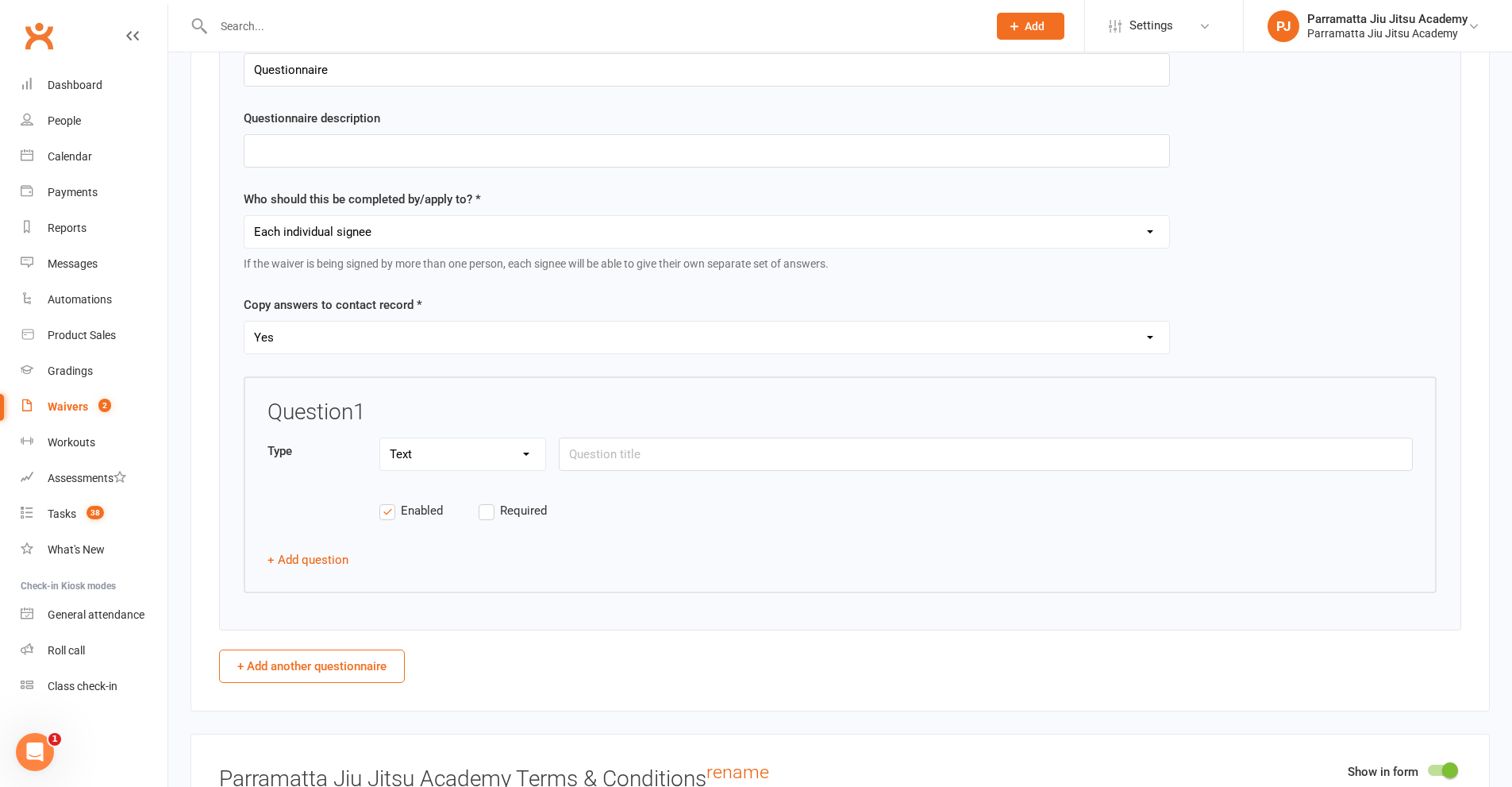
click at [528, 448] on select "Text Select Checkbox" at bounding box center [463, 454] width 166 height 32
select select "select"
click at [381, 438] on select "Text Select Checkbox" at bounding box center [463, 454] width 166 height 32
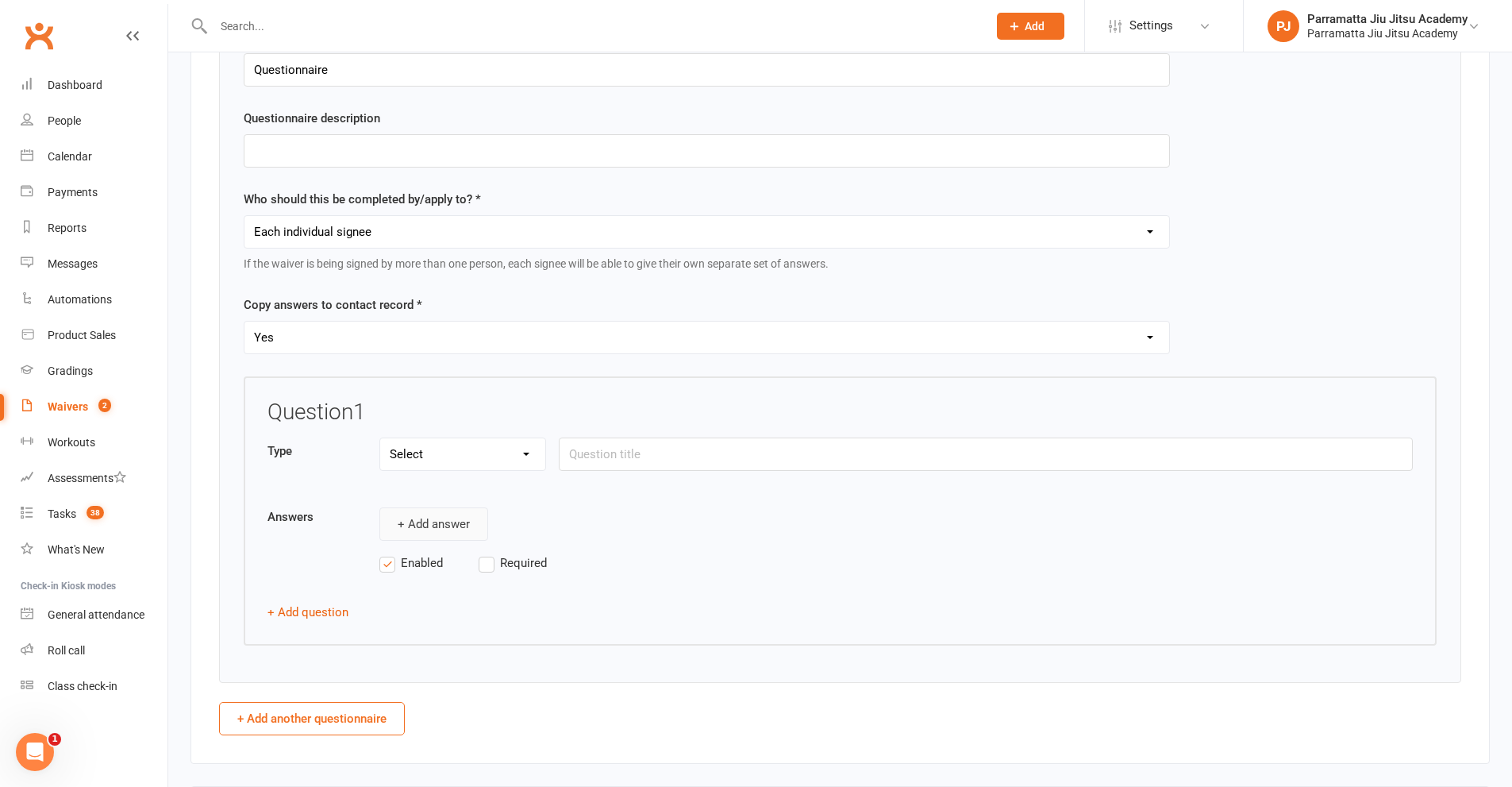
click at [393, 521] on button "+ Add answer" at bounding box center [434, 524] width 109 height 33
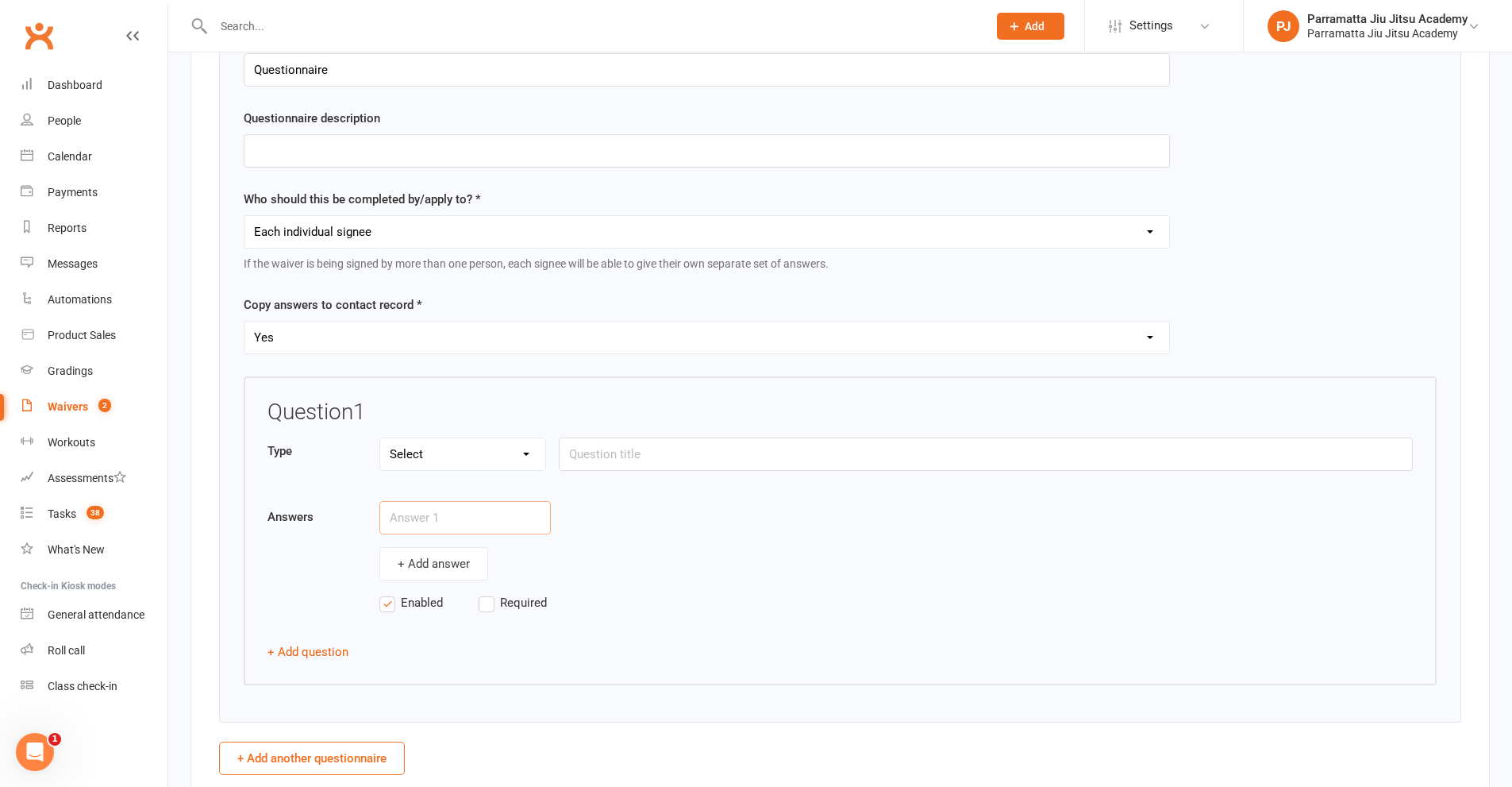
click at [429, 522] on input "text" at bounding box center [465, 517] width 171 height 33
type input "yes"
click at [404, 561] on button "+ Add answer" at bounding box center [434, 564] width 109 height 33
click at [430, 563] on input "text" at bounding box center [465, 557] width 171 height 33
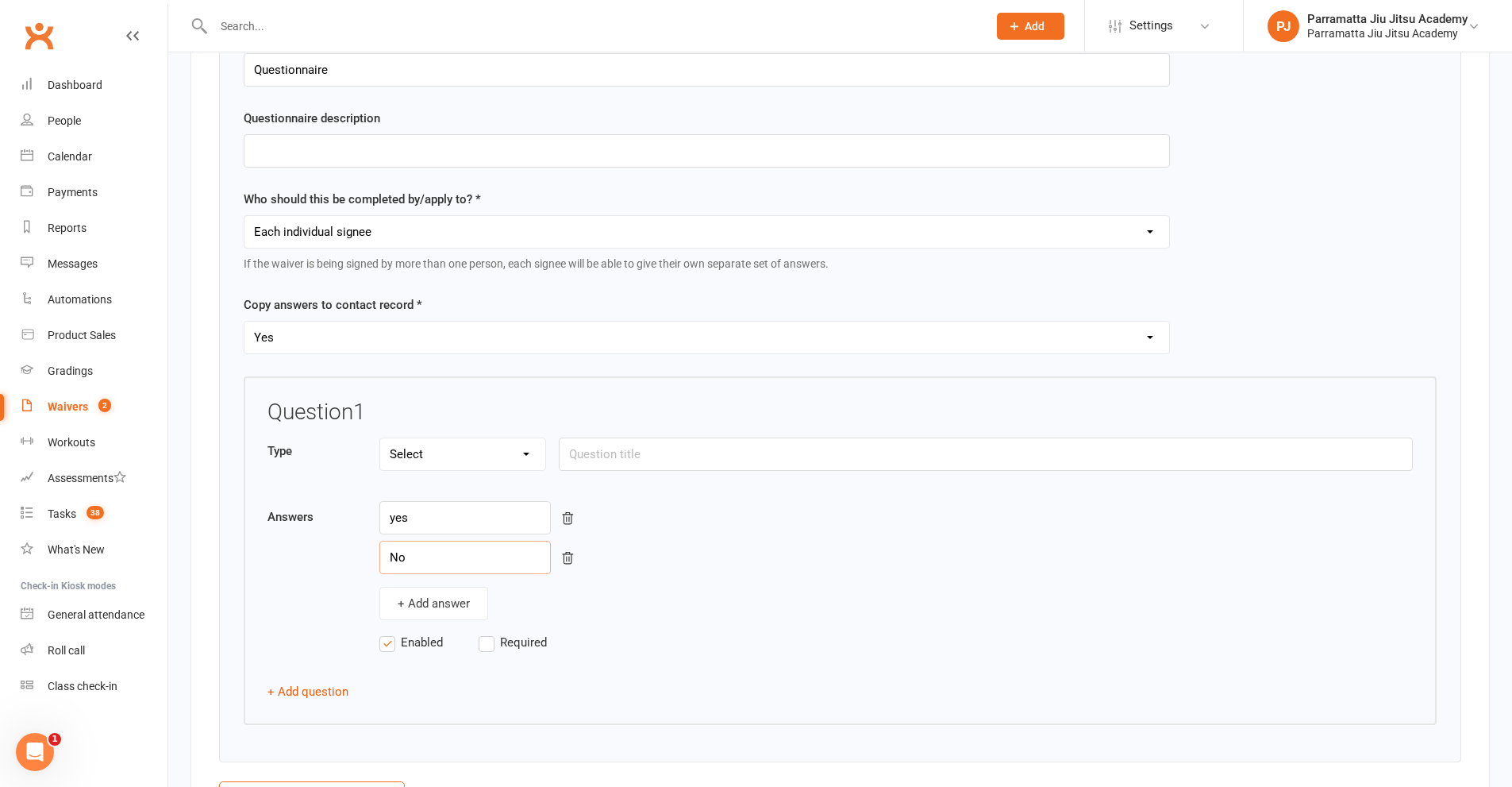
type input "No"
click at [488, 641] on label "Required" at bounding box center [529, 643] width 99 height 19
click at [488, 633] on input "Required" at bounding box center [529, 633] width 99 height 0
click at [634, 448] on input "text" at bounding box center [985, 454] width 854 height 33
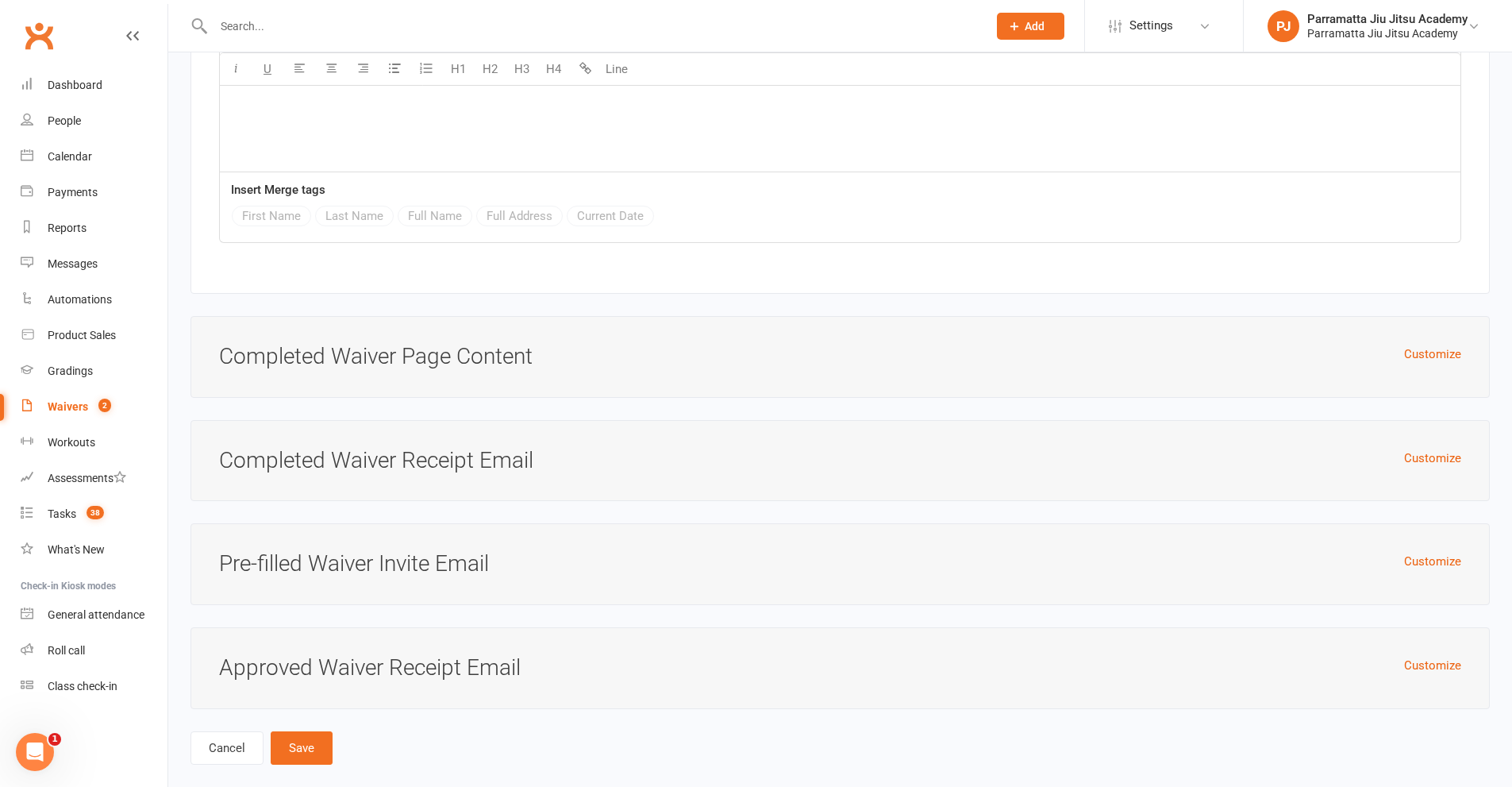
scroll to position [4395, 0]
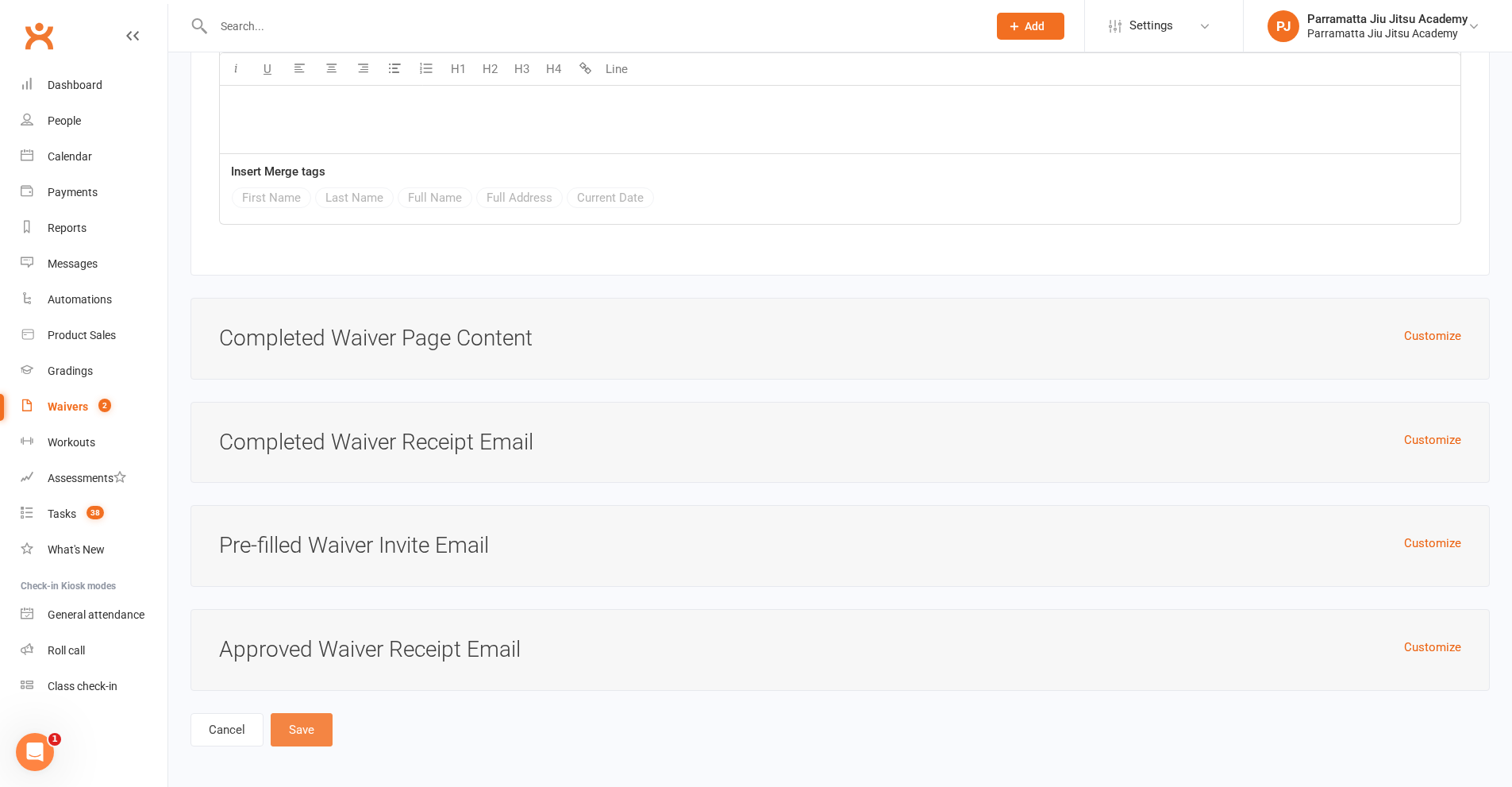
type input "Are you here for a trial class"
click at [294, 723] on button "Save" at bounding box center [302, 730] width 62 height 33
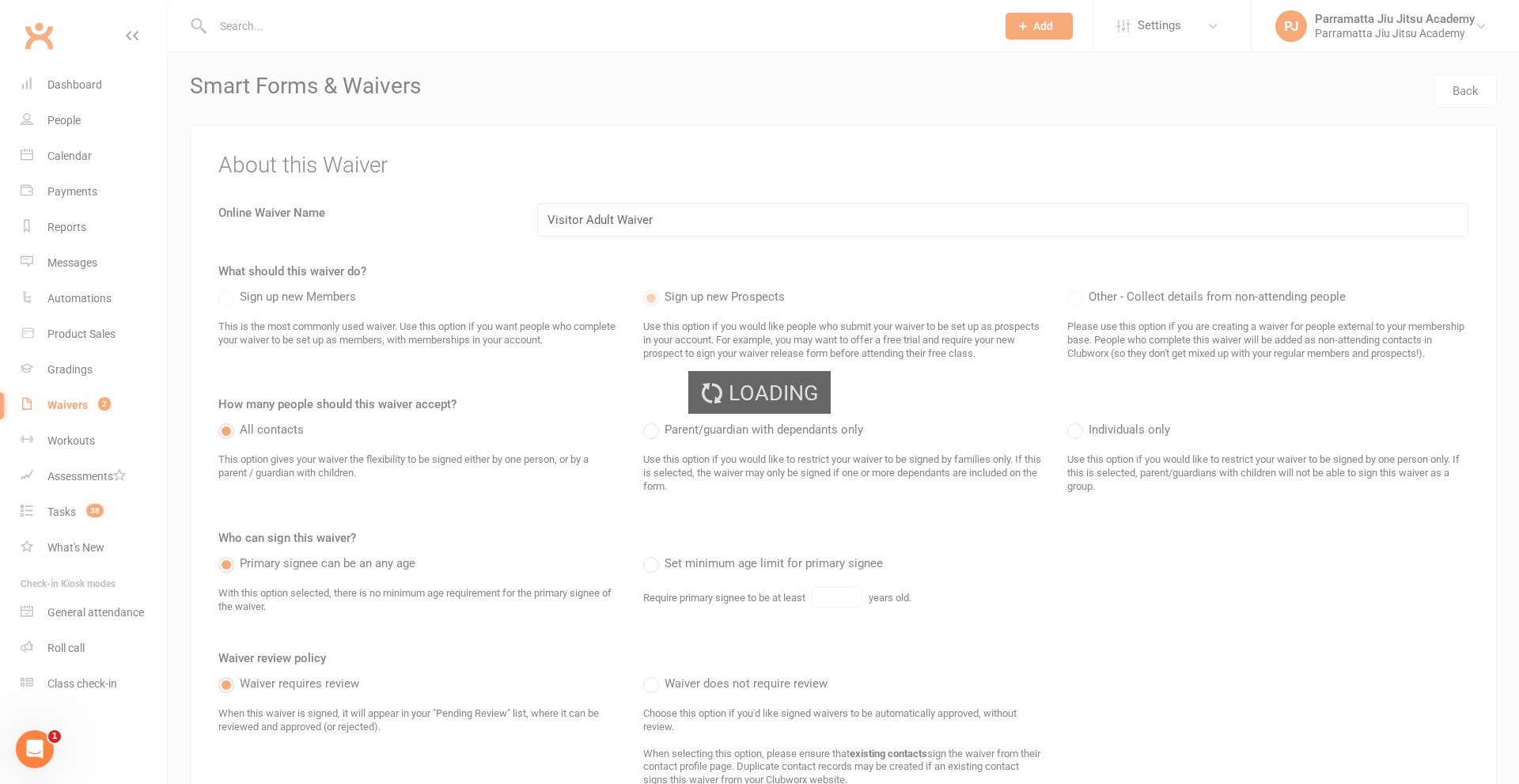
select select "100"
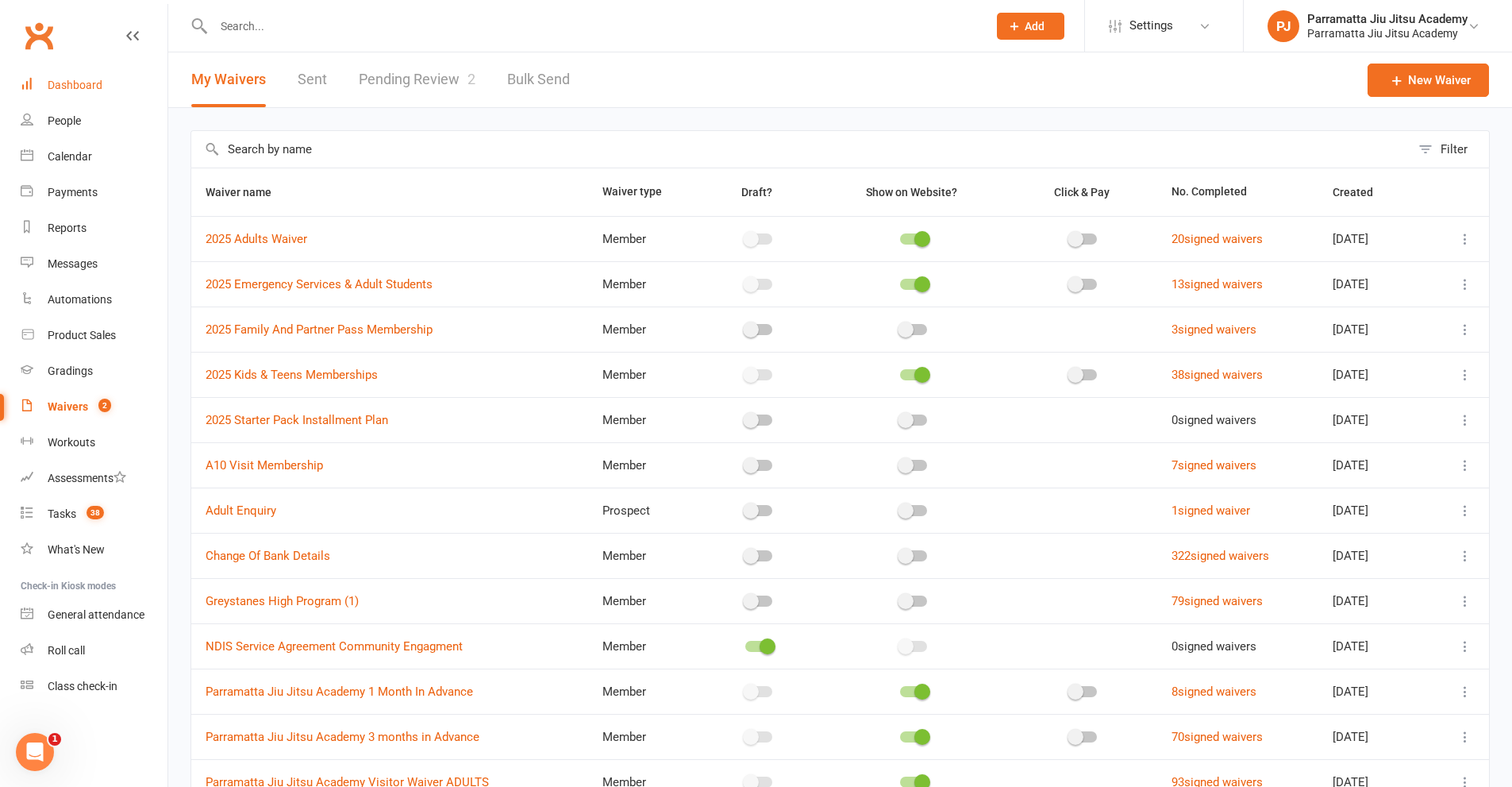
click at [63, 78] on link "Dashboard" at bounding box center [93, 85] width 147 height 36
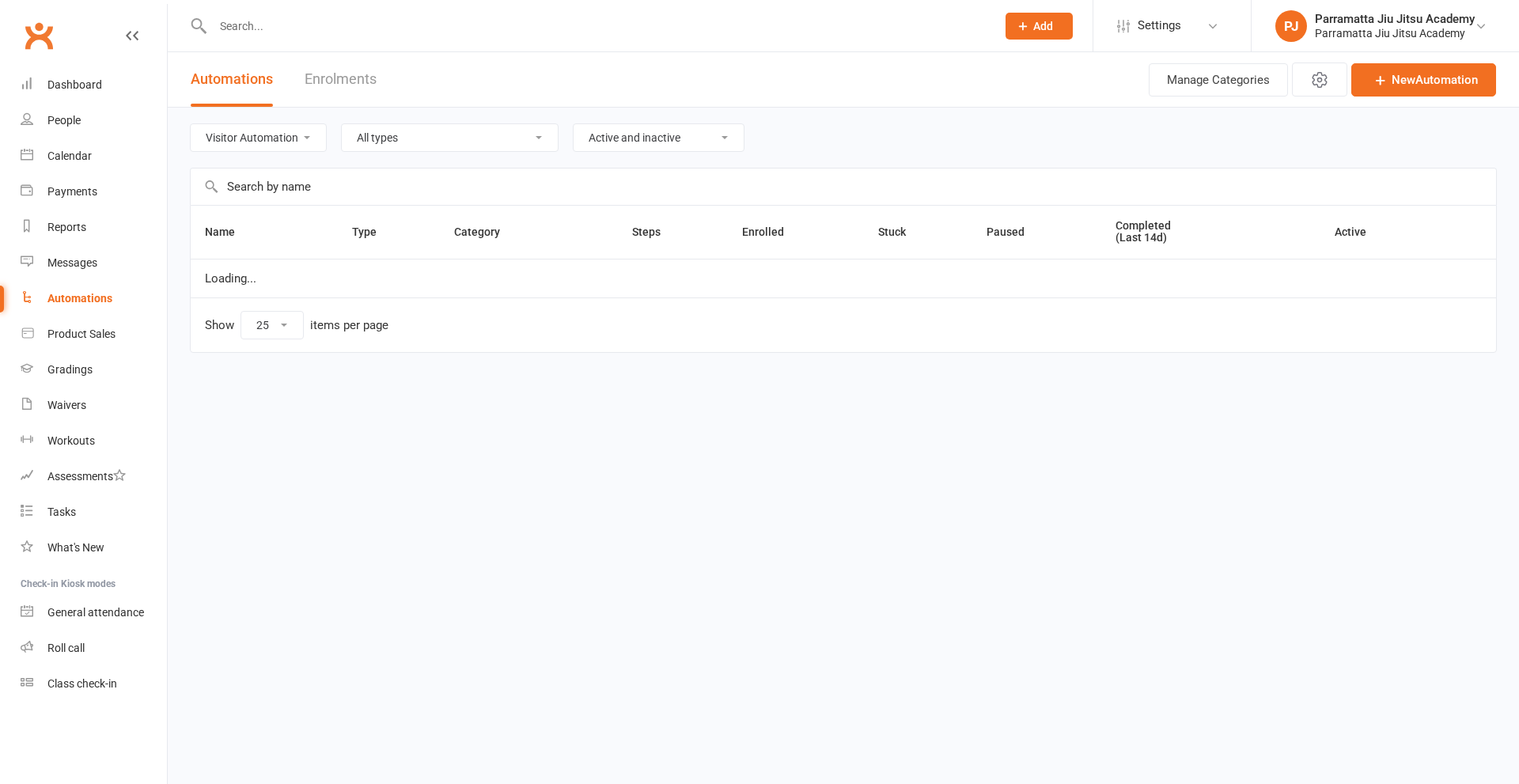
select select "976"
select select "25"
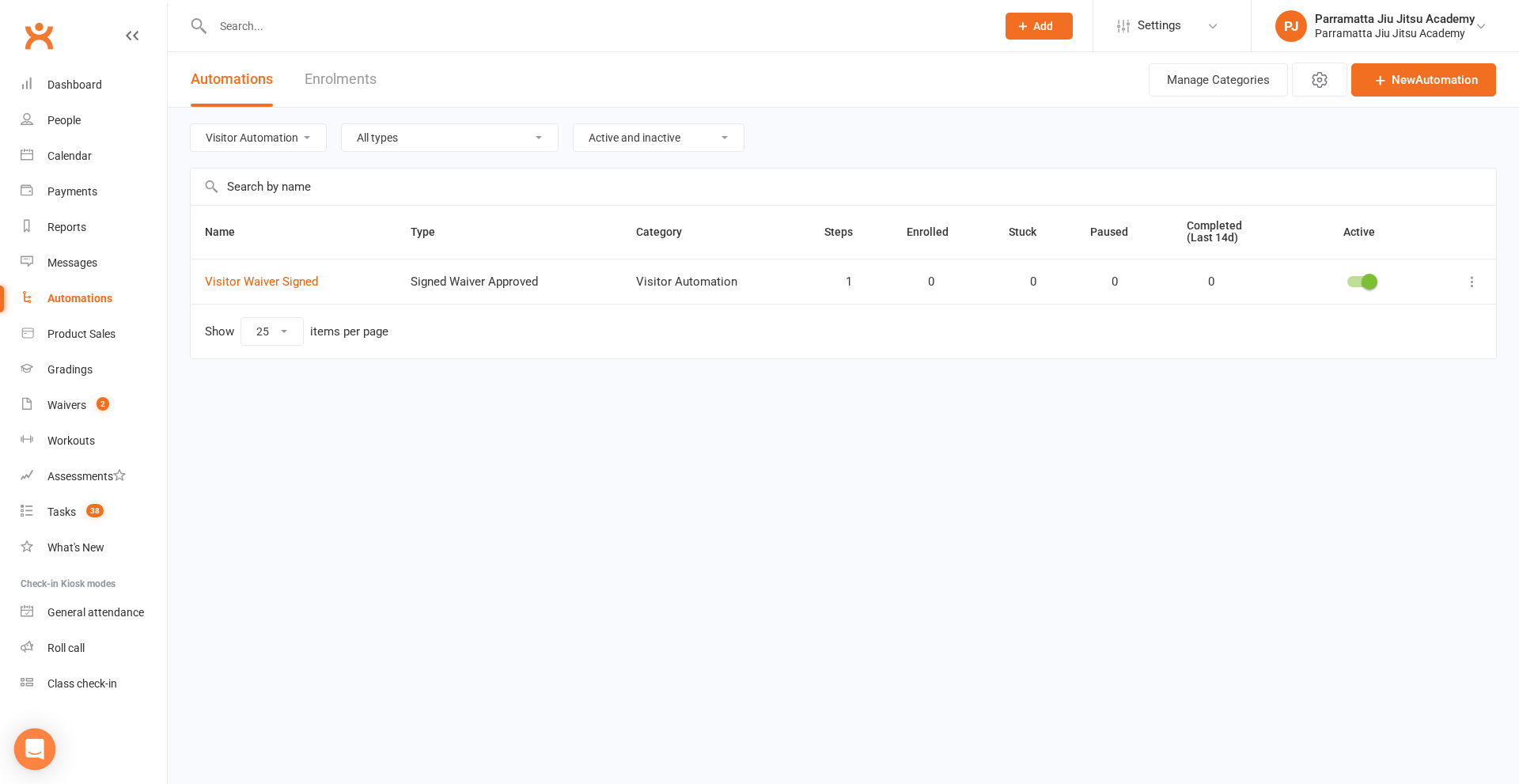
click at [20, 756] on div "Open Intercom Messenger" at bounding box center [35, 749] width 42 height 42
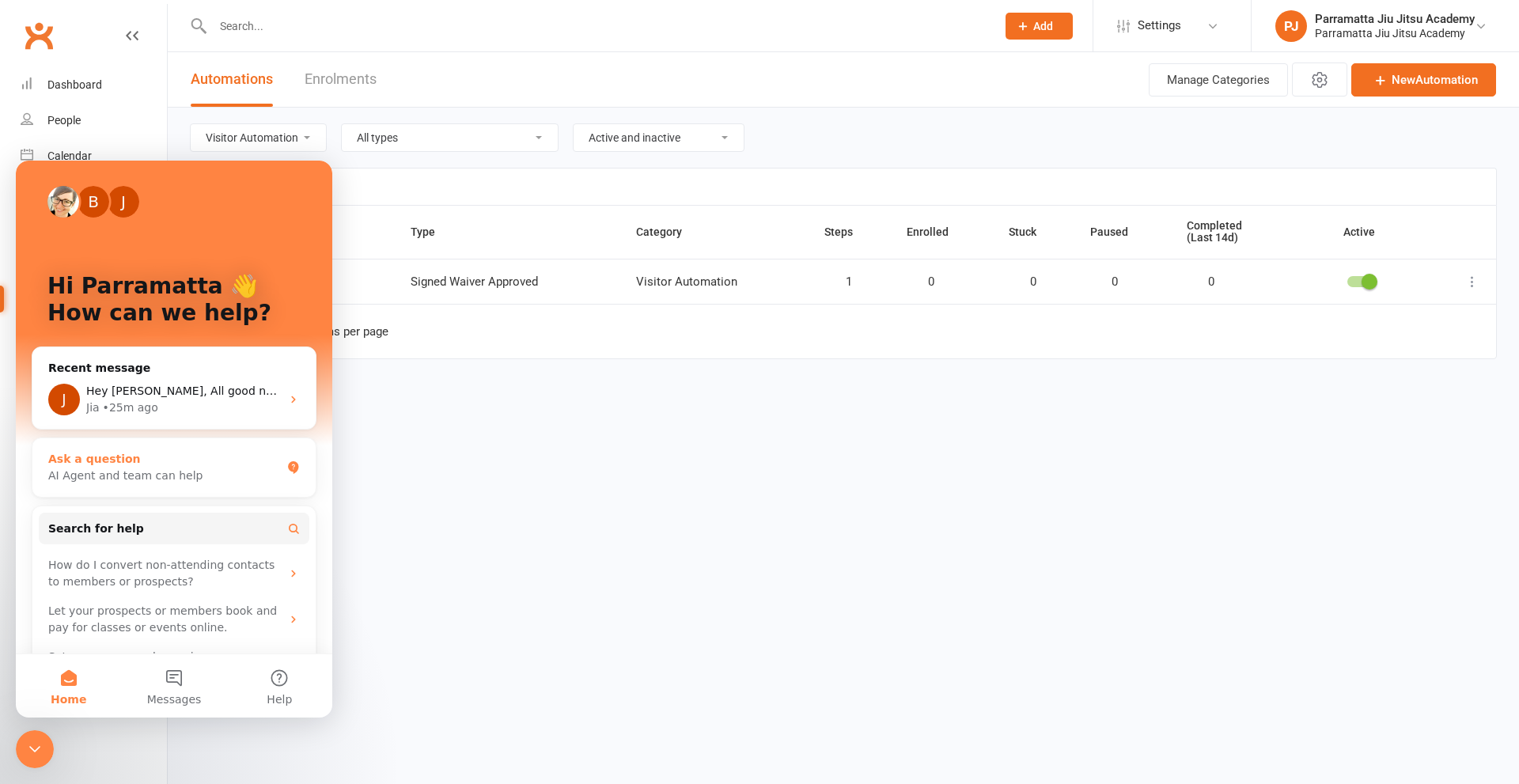
click at [178, 471] on div "AI Agent and team can help" at bounding box center [165, 475] width 233 height 16
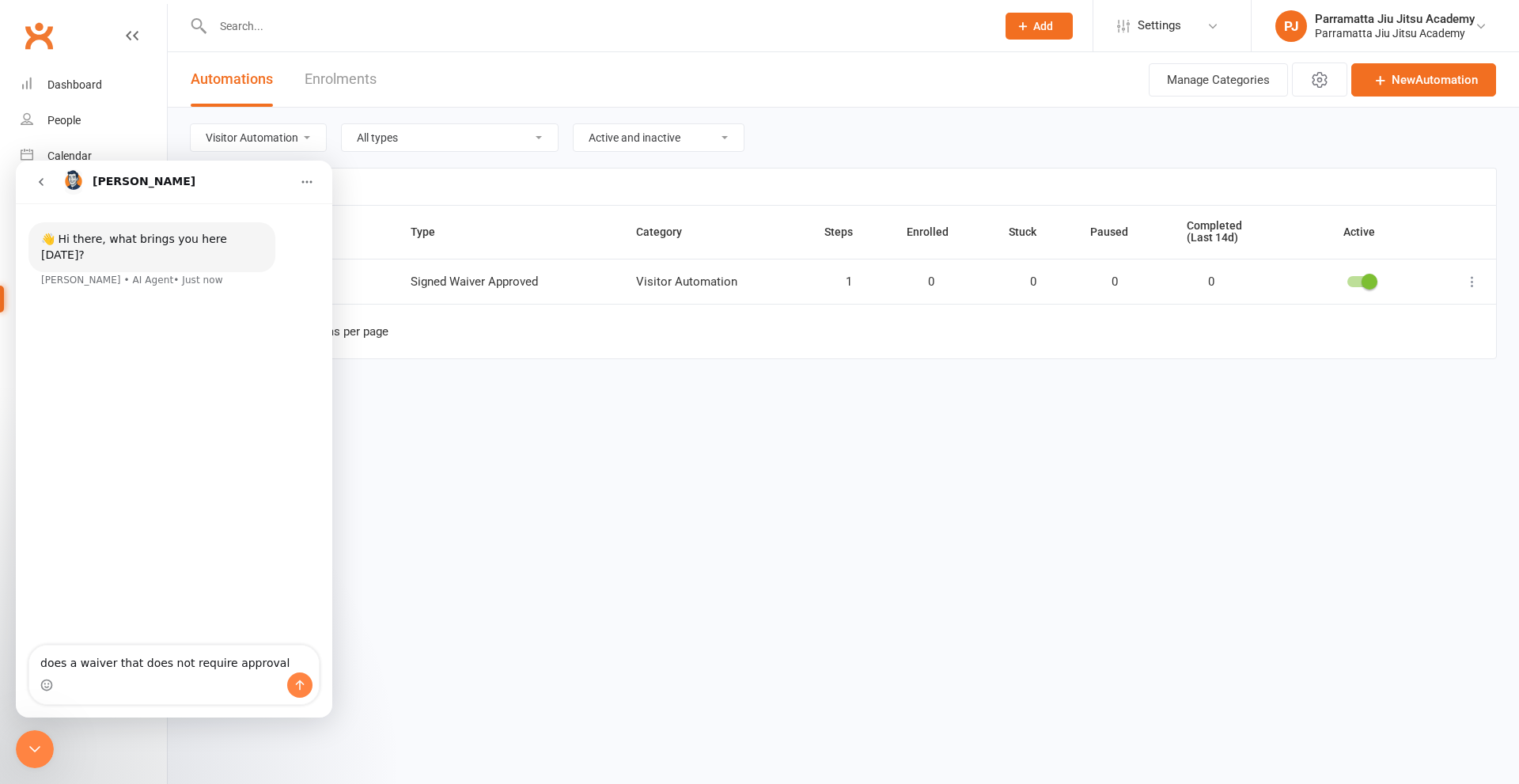
click at [531, 426] on html "Prospect Member Non-attending contact Class / event Appointment Grading event T…" at bounding box center [759, 212] width 1519 height 426
click at [1471, 279] on icon at bounding box center [1472, 281] width 16 height 16
click at [1391, 317] on link "Edit" at bounding box center [1403, 312] width 156 height 32
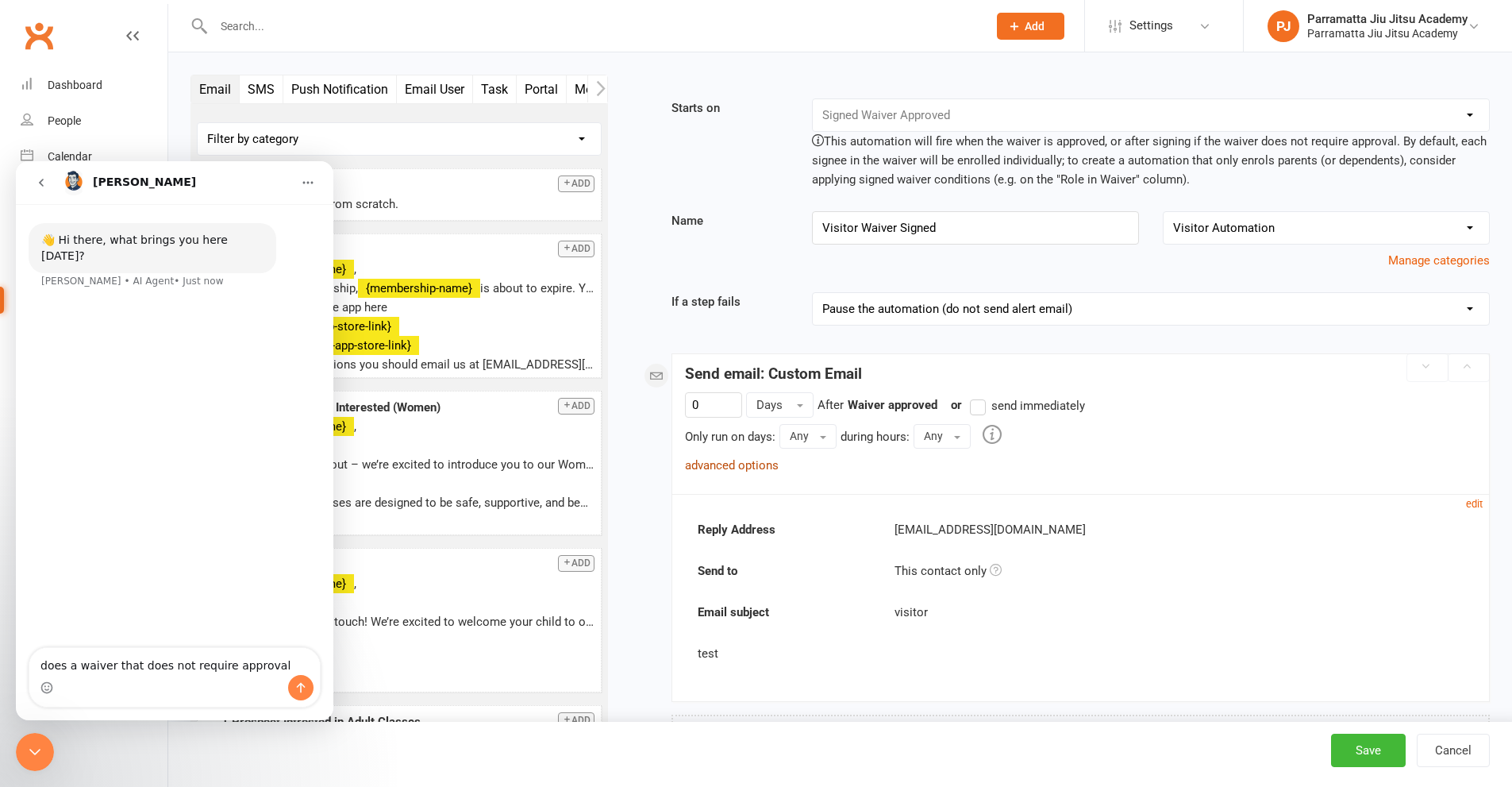
click at [737, 464] on link "advanced options" at bounding box center [732, 465] width 93 height 15
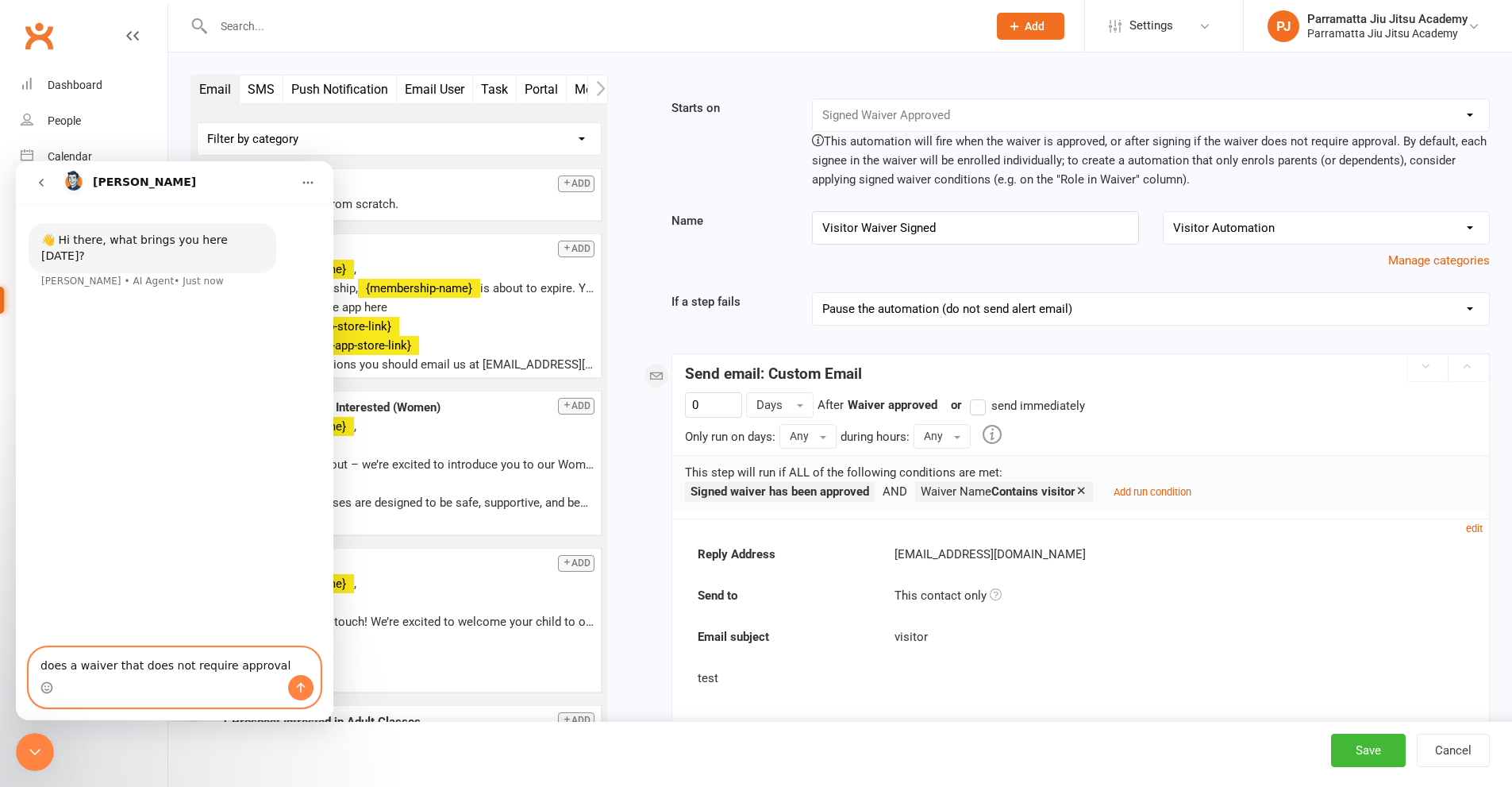
click at [269, 664] on textarea "does a waiver that does not require approval" at bounding box center [174, 661] width 290 height 27
type textarea "does a waiver that does not require approval count as a waiver that has been ap…"
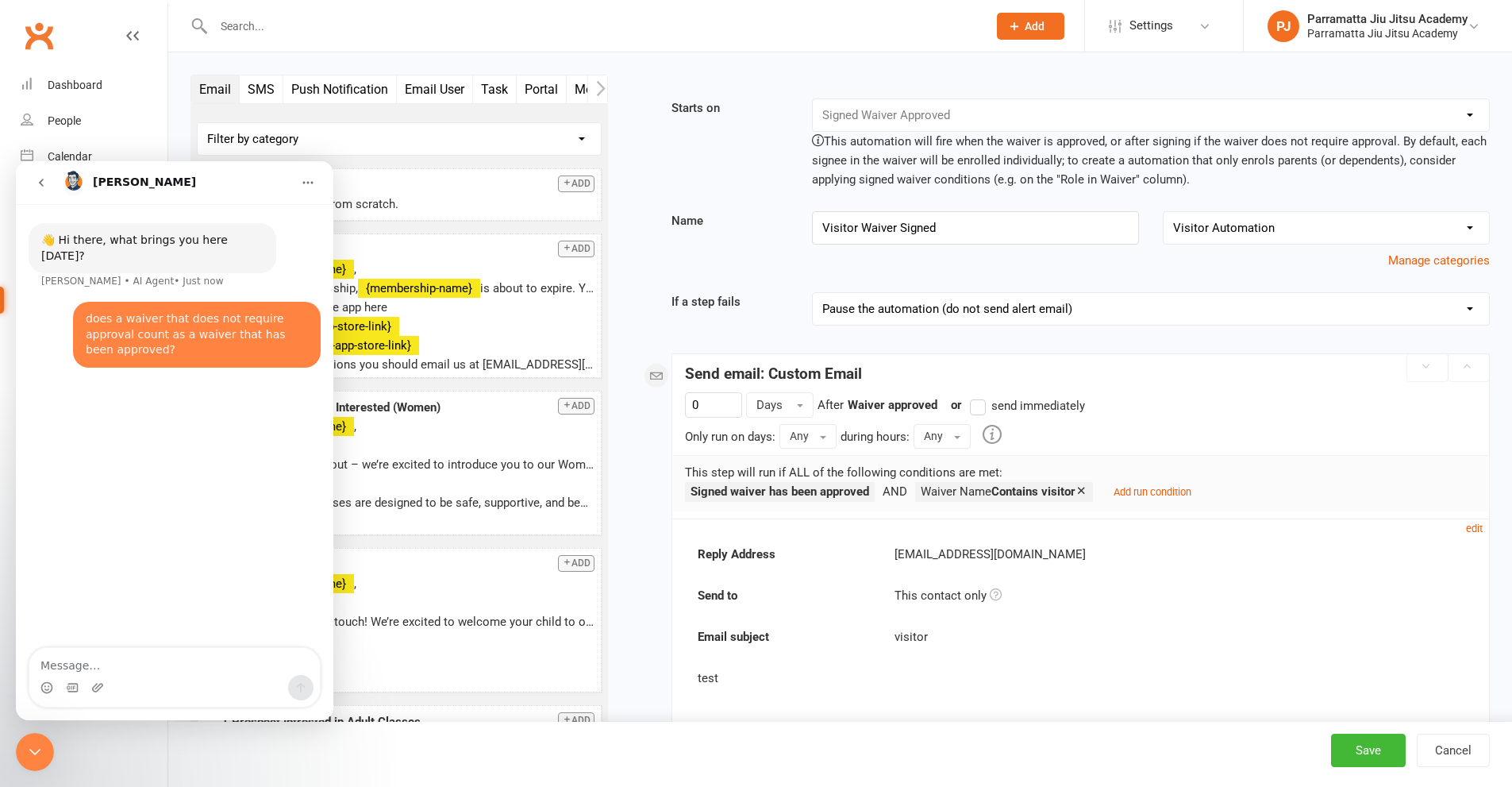
click at [43, 178] on icon "go back" at bounding box center [41, 182] width 13 height 13
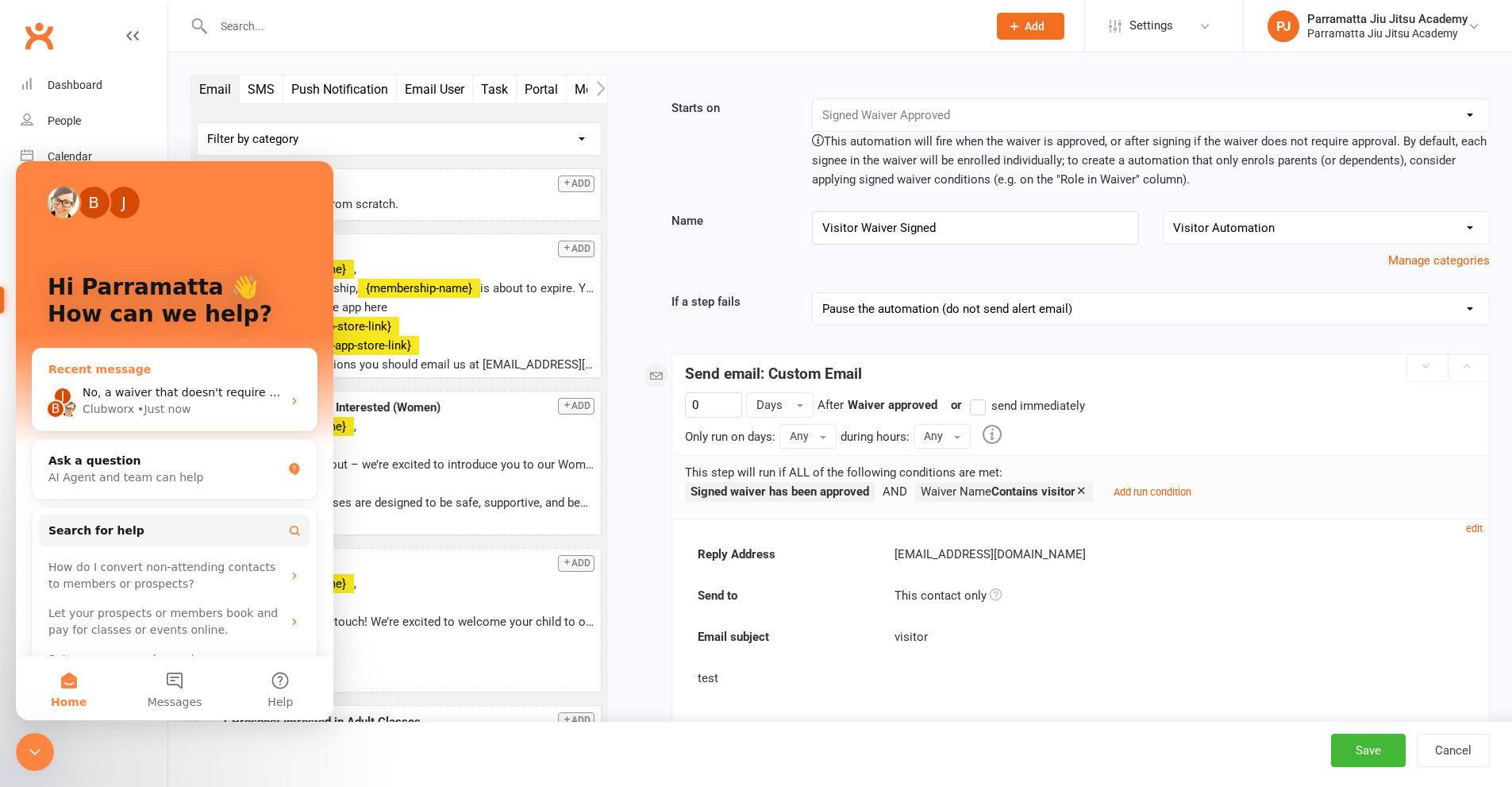
click at [217, 396] on span "No, a waiver that doesn't require approval is different from an approved waiver…" at bounding box center [458, 392] width 751 height 13
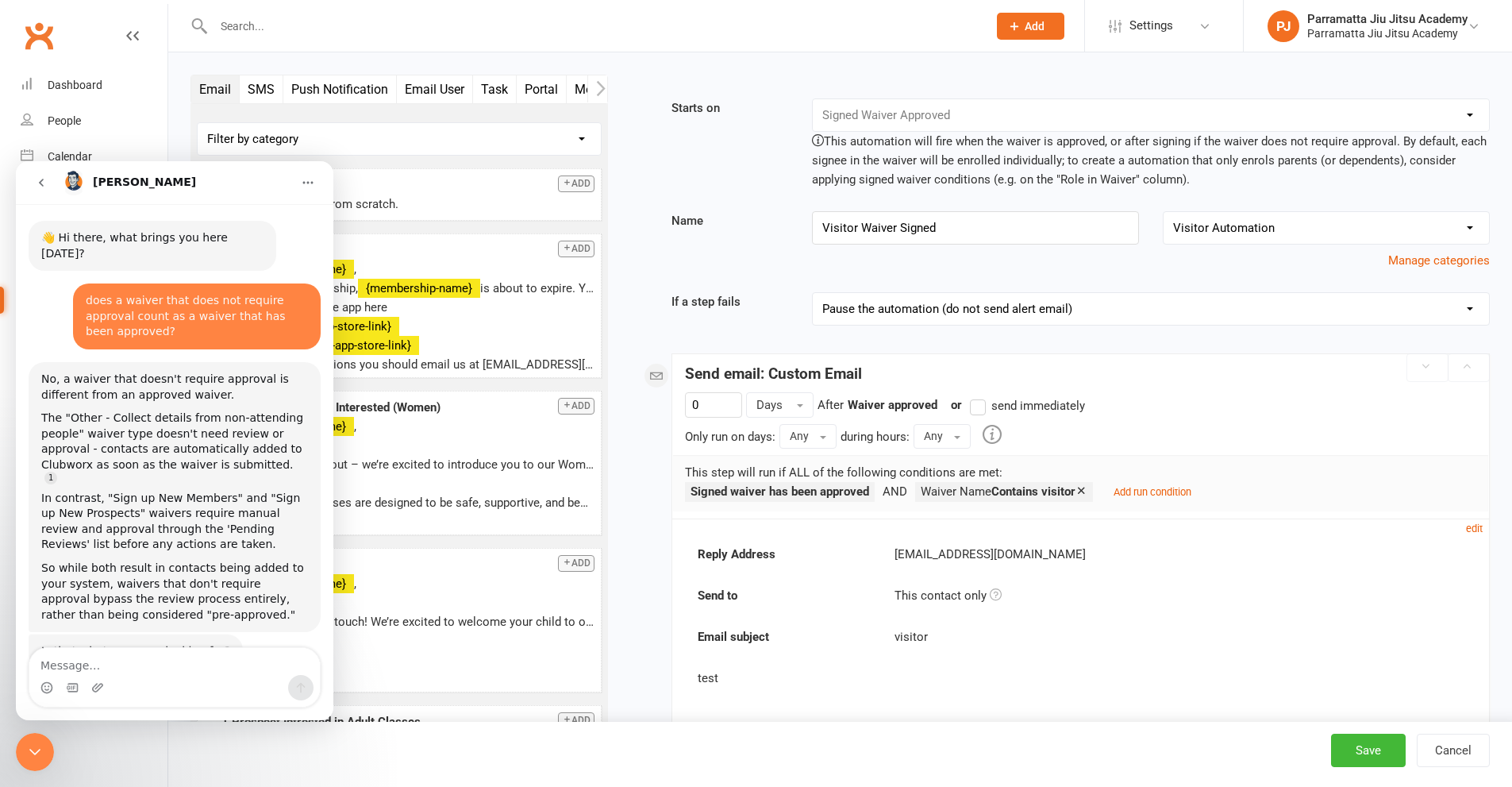
scroll to position [16, 0]
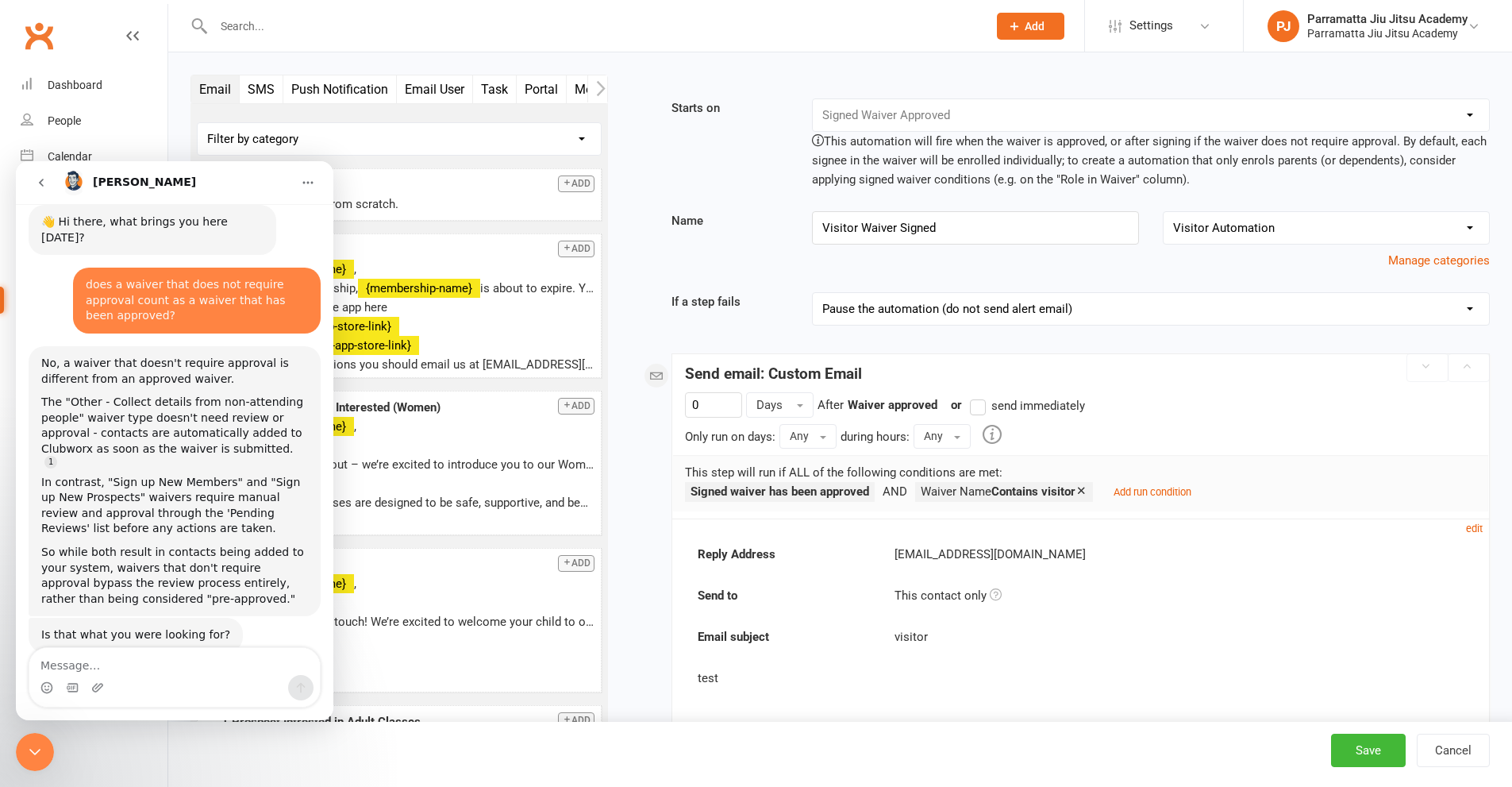
click at [182, 660] on textarea "Message…" at bounding box center [174, 661] width 290 height 27
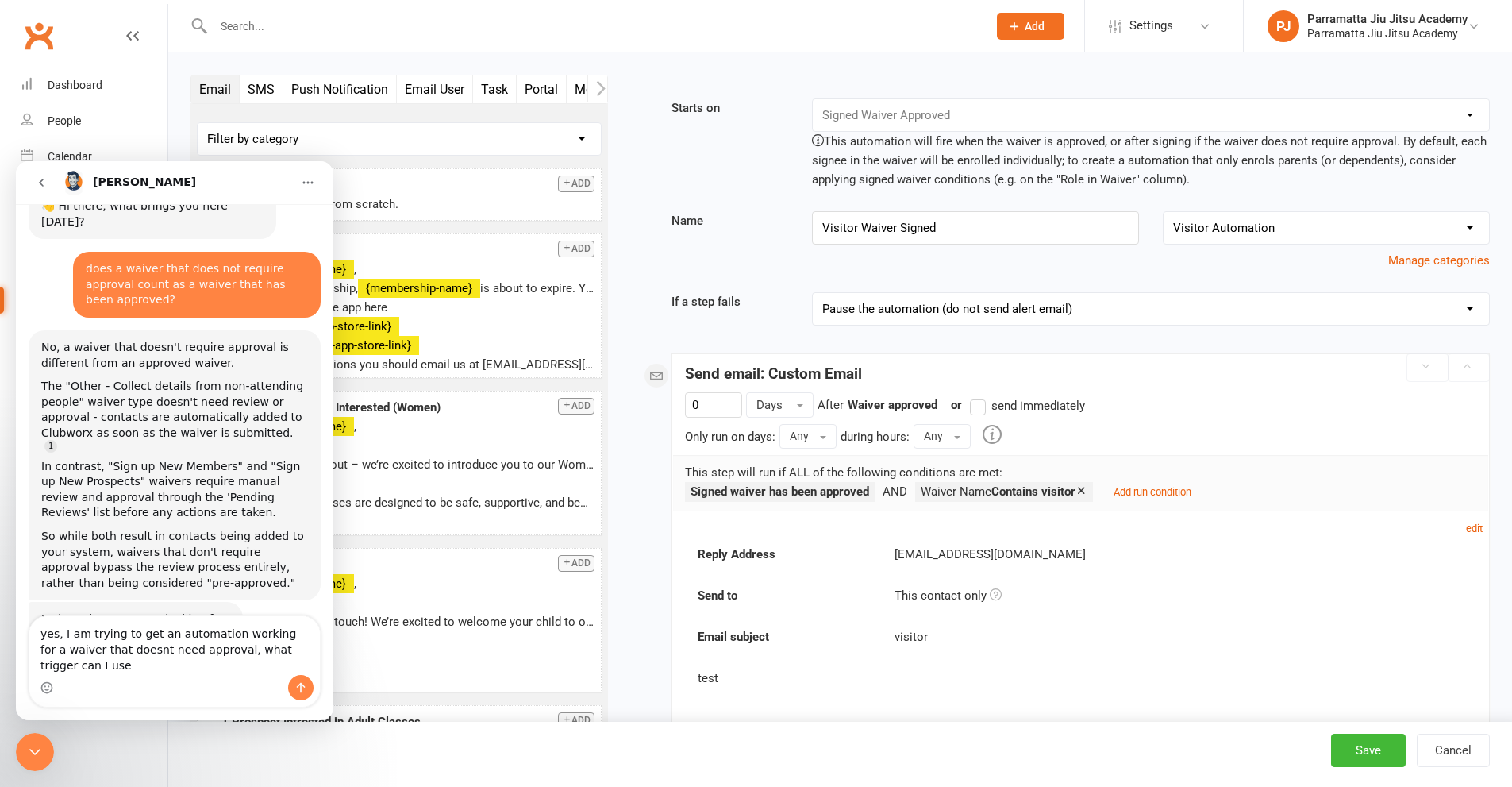
scroll to position [48, 0]
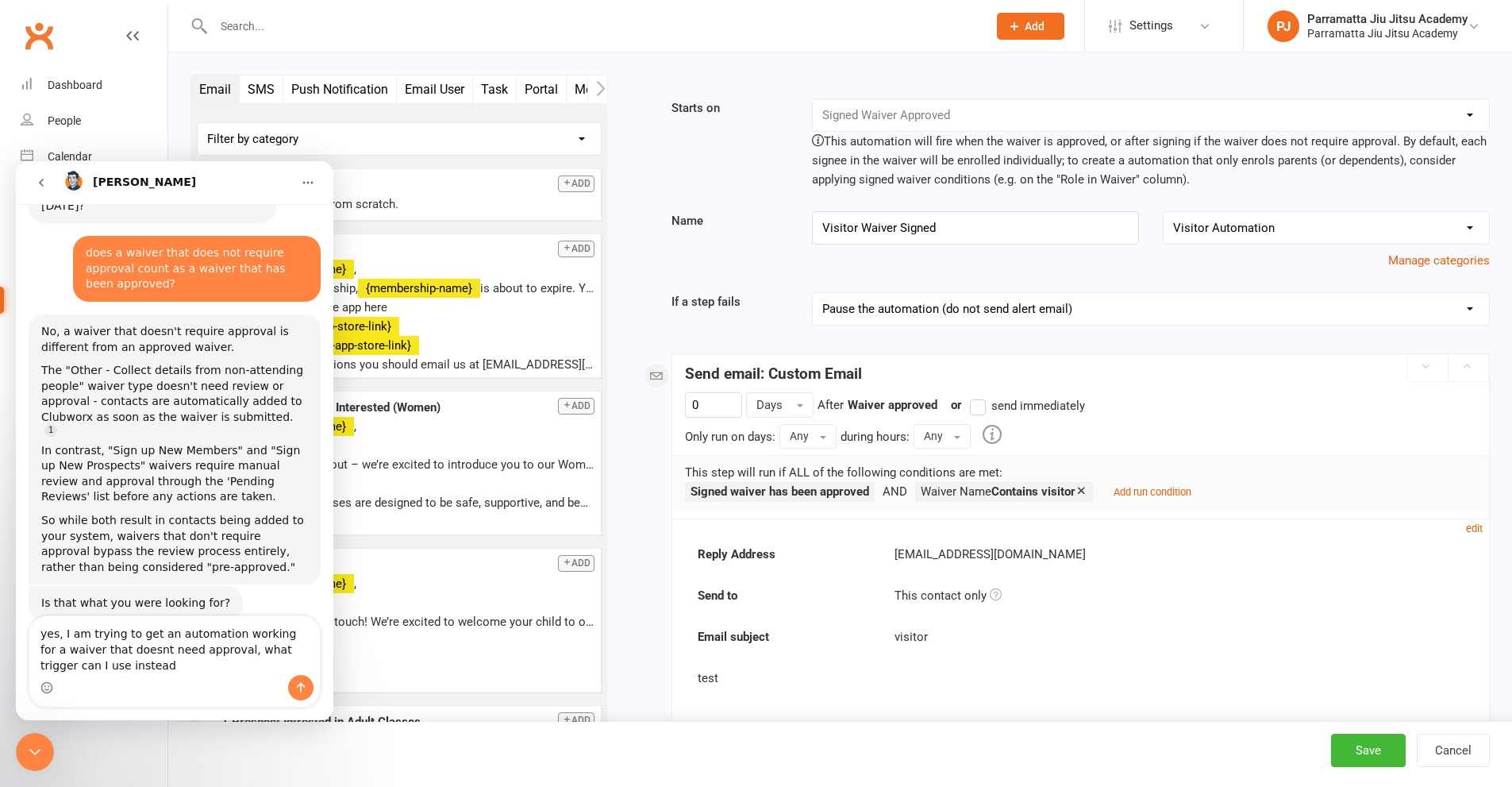
type textarea "yes, I am trying to get an automation working for a waiver that doesnt need app…"
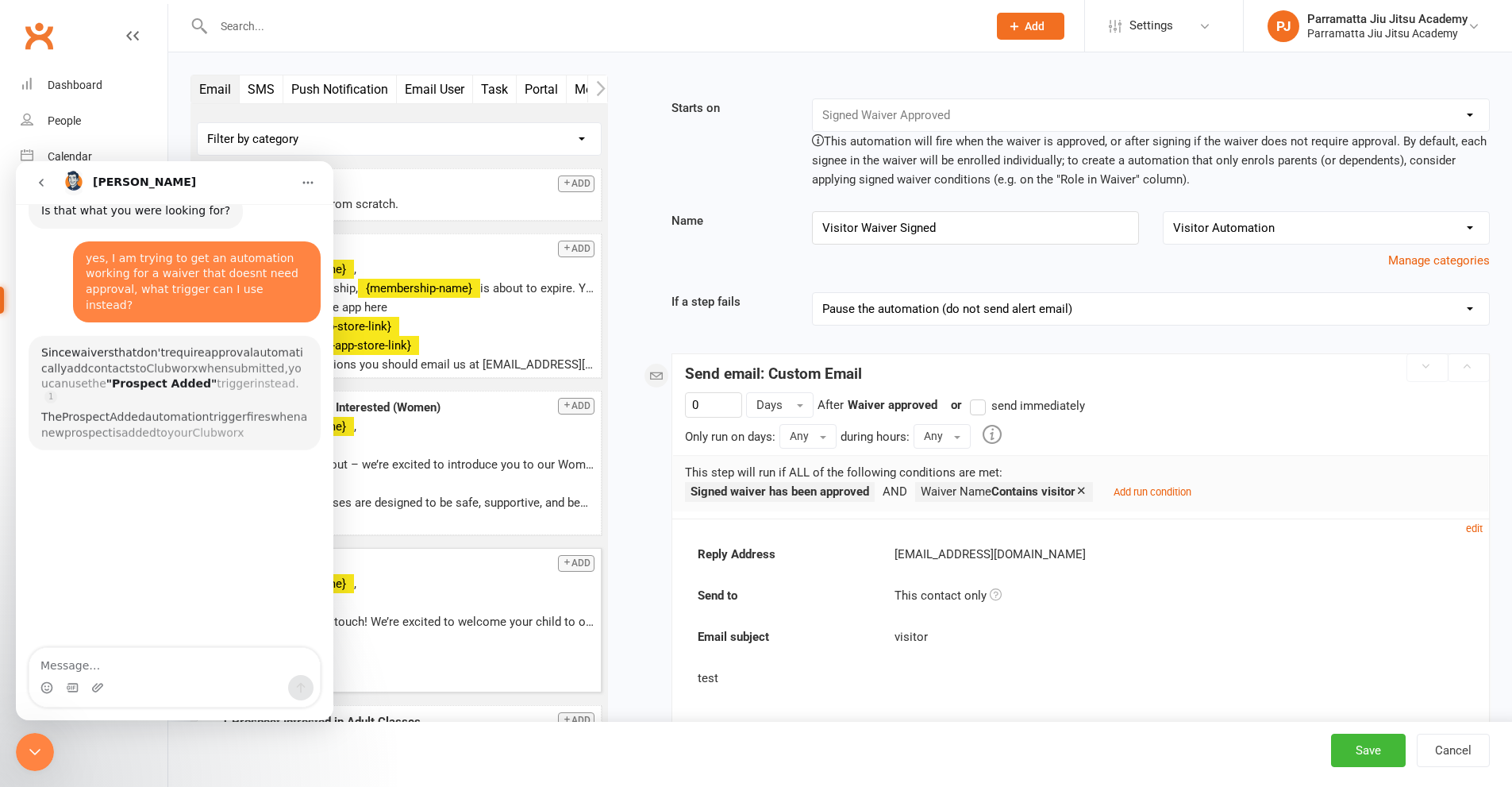
scroll to position [443, 0]
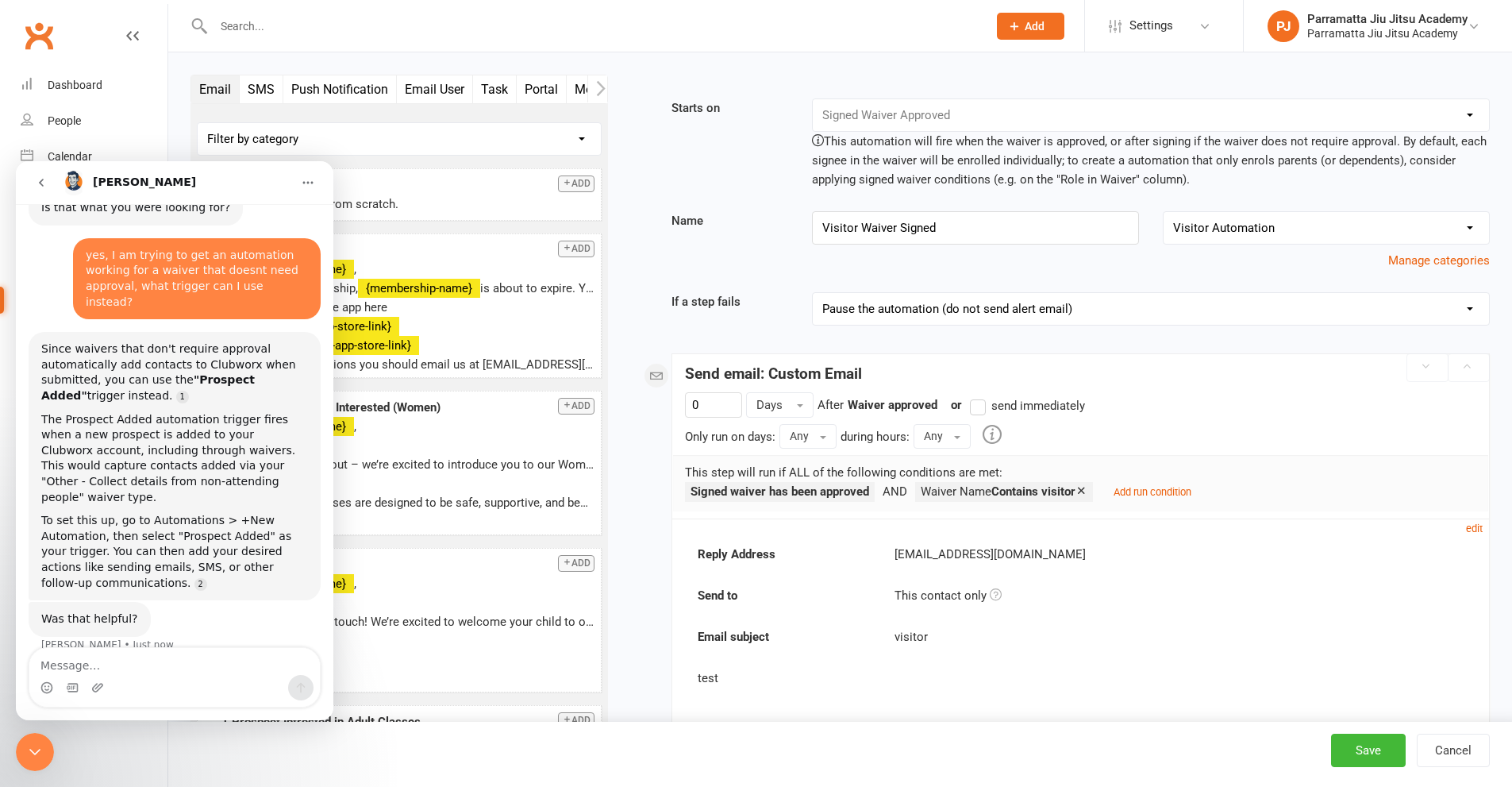
click at [193, 660] on textarea "Message…" at bounding box center [174, 661] width 290 height 27
type textarea "yes"
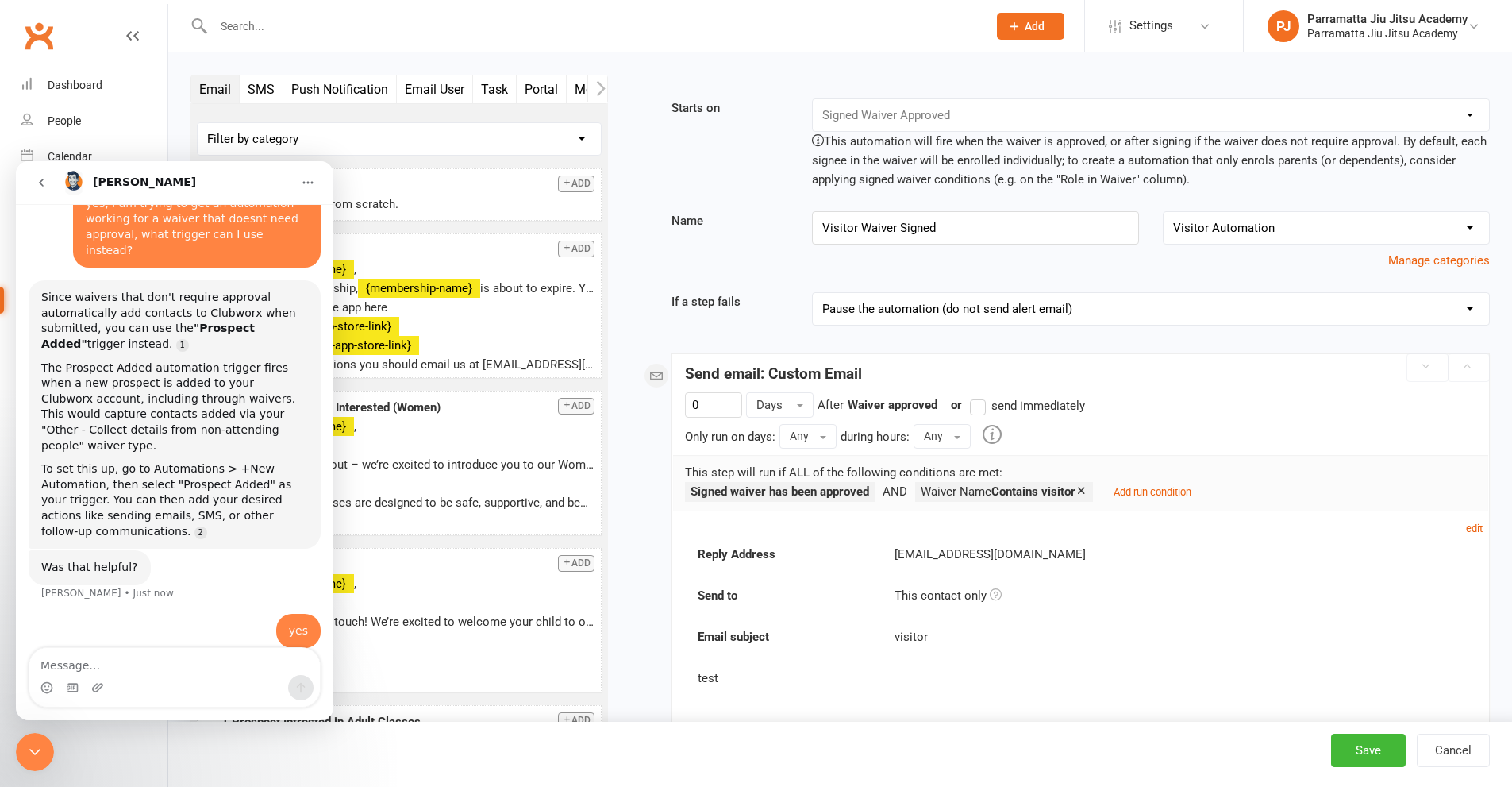
click at [38, 188] on icon "go back" at bounding box center [41, 182] width 13 height 13
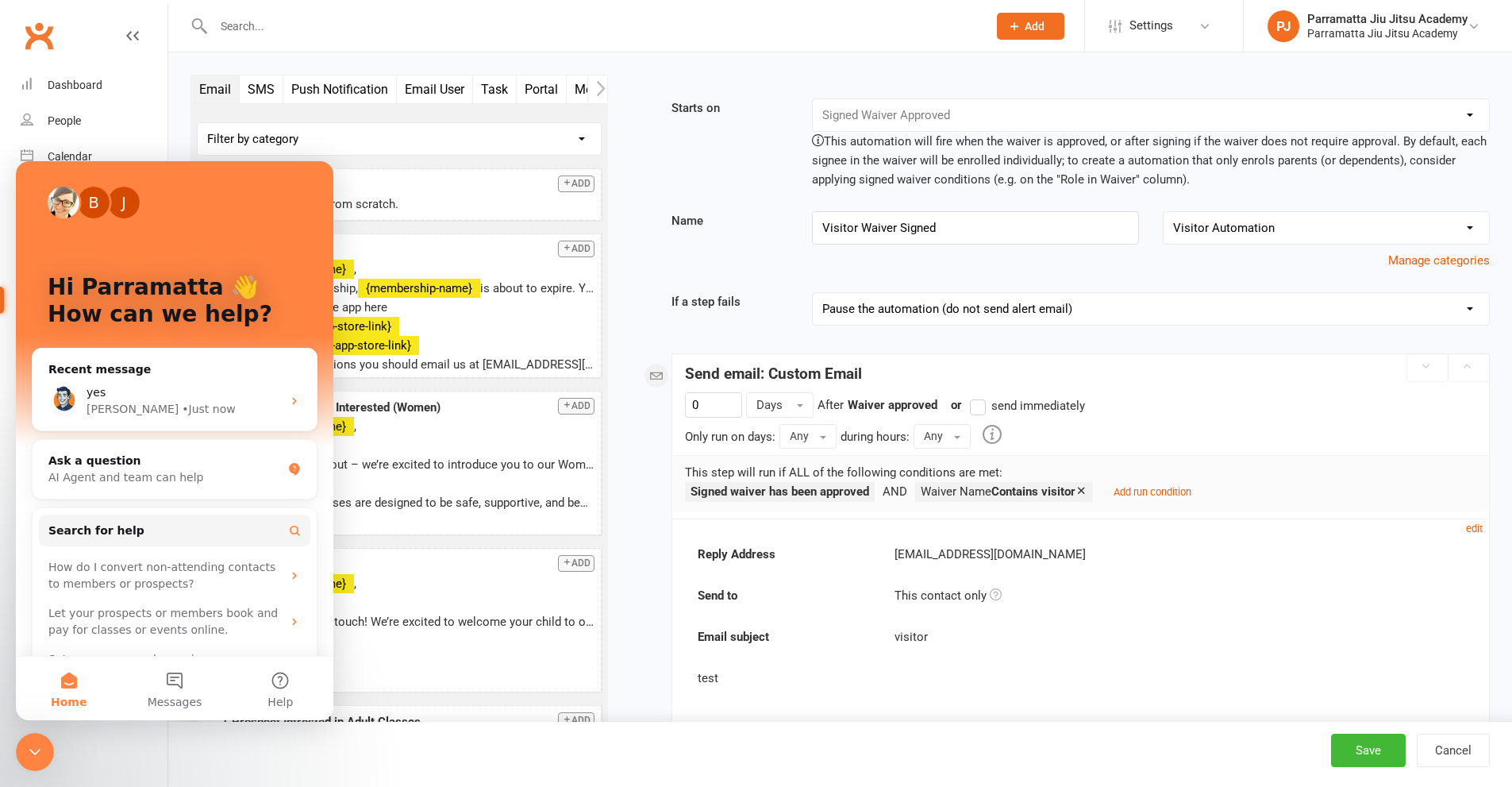
scroll to position [0, 0]
click at [31, 745] on icon "Close Intercom Messenger" at bounding box center [35, 752] width 19 height 19
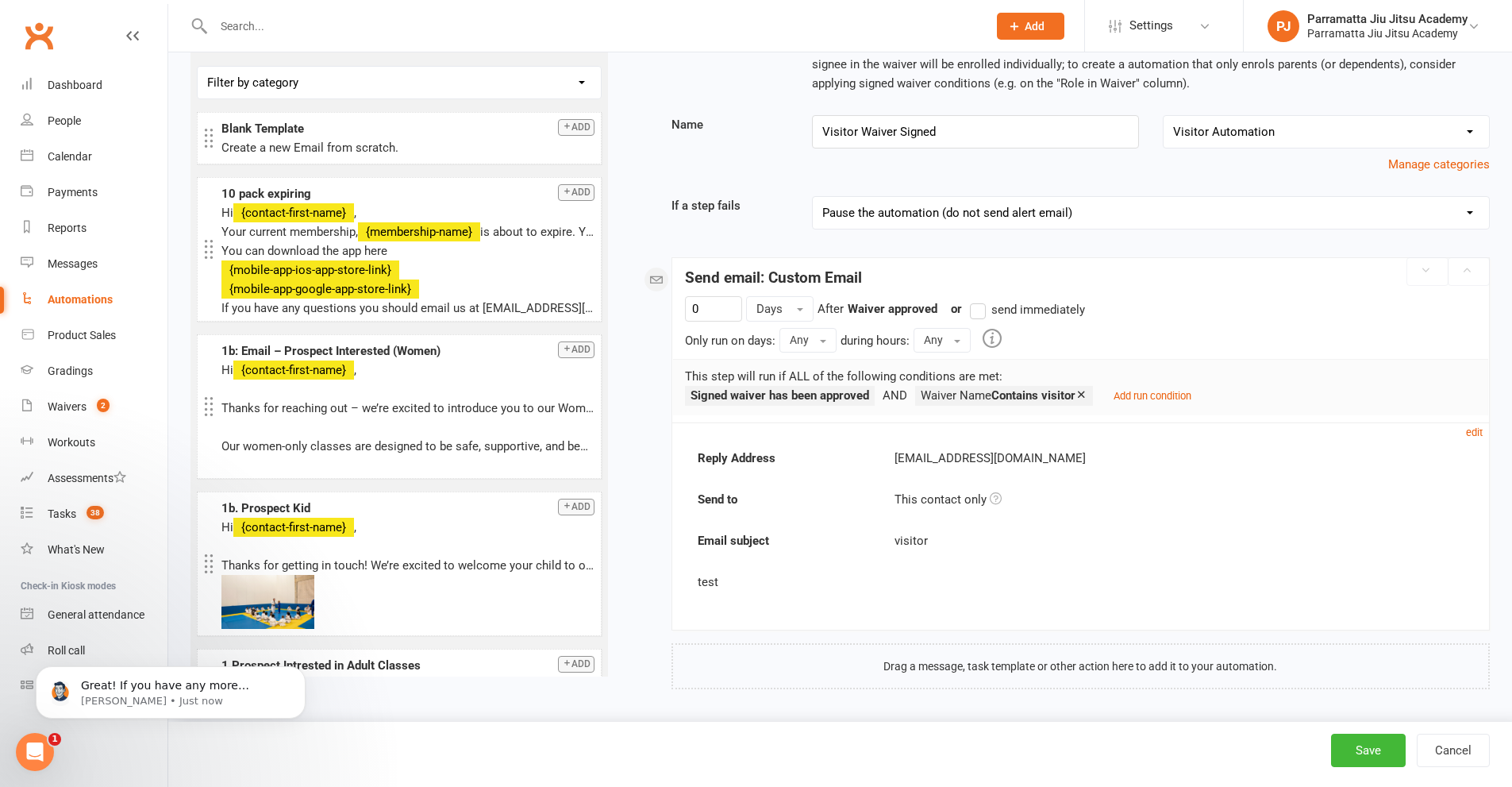
scroll to position [97, 0]
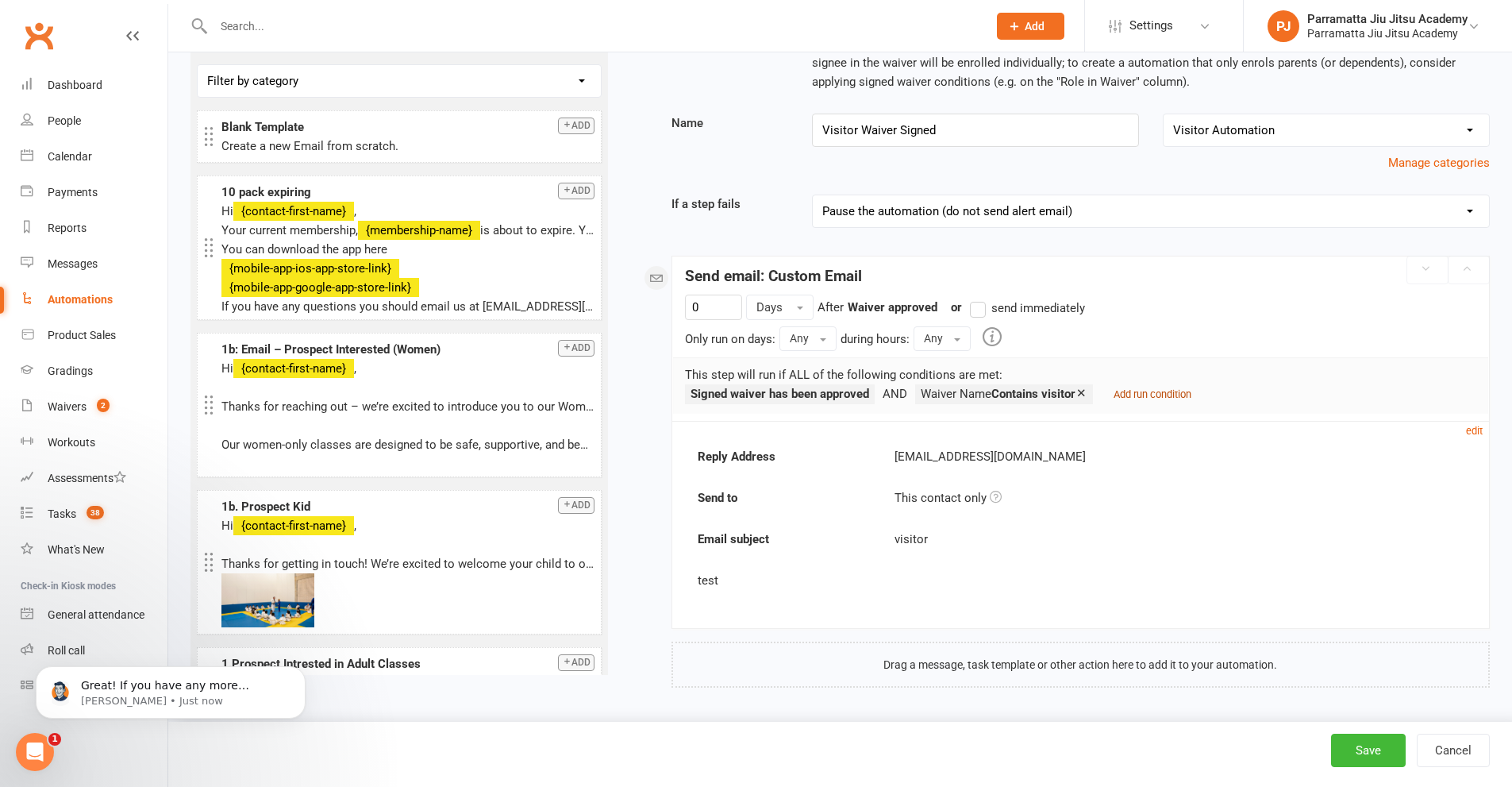
click at [1159, 394] on small "Add run condition" at bounding box center [1153, 394] width 78 height 12
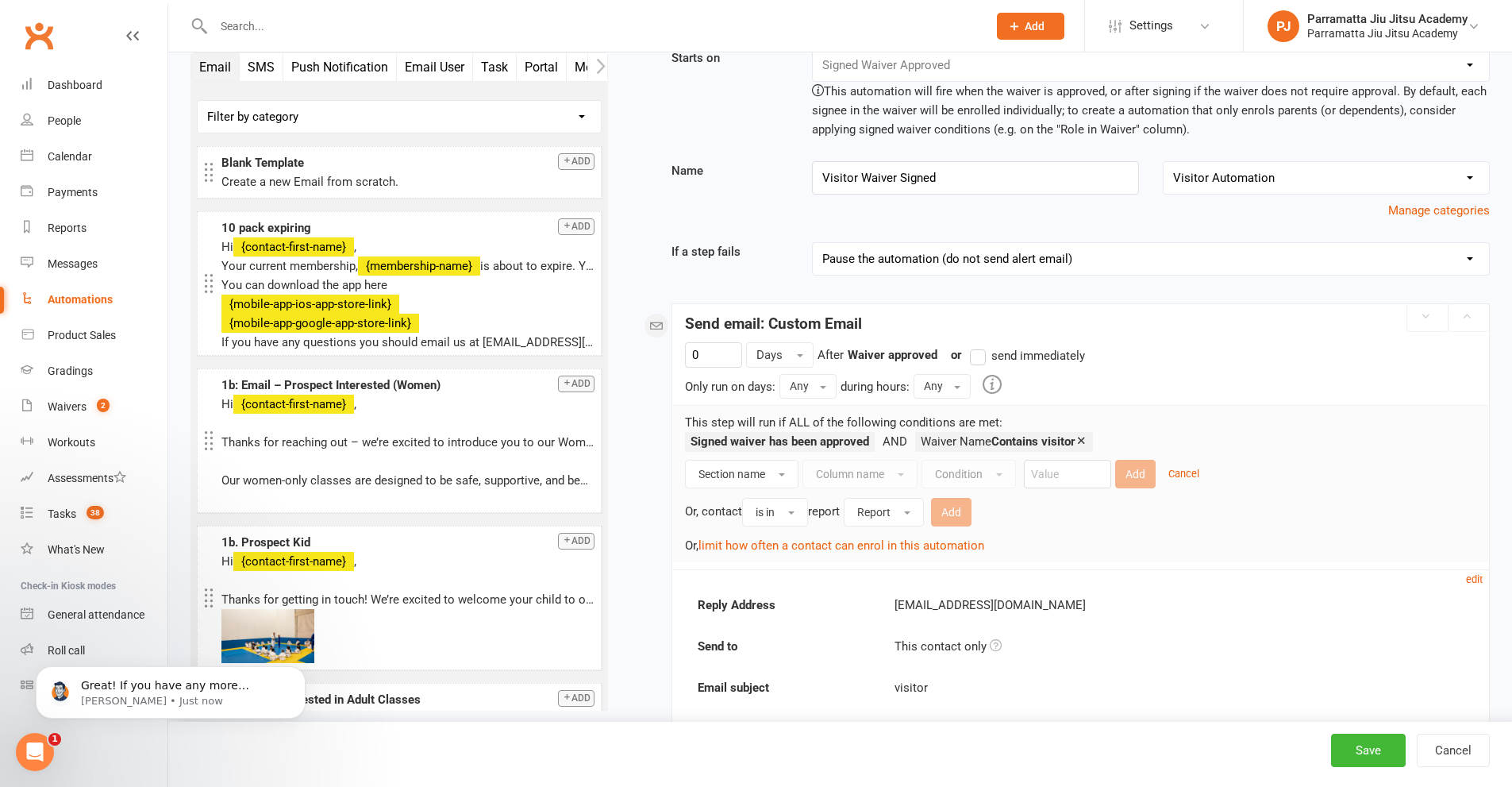
scroll to position [0, 0]
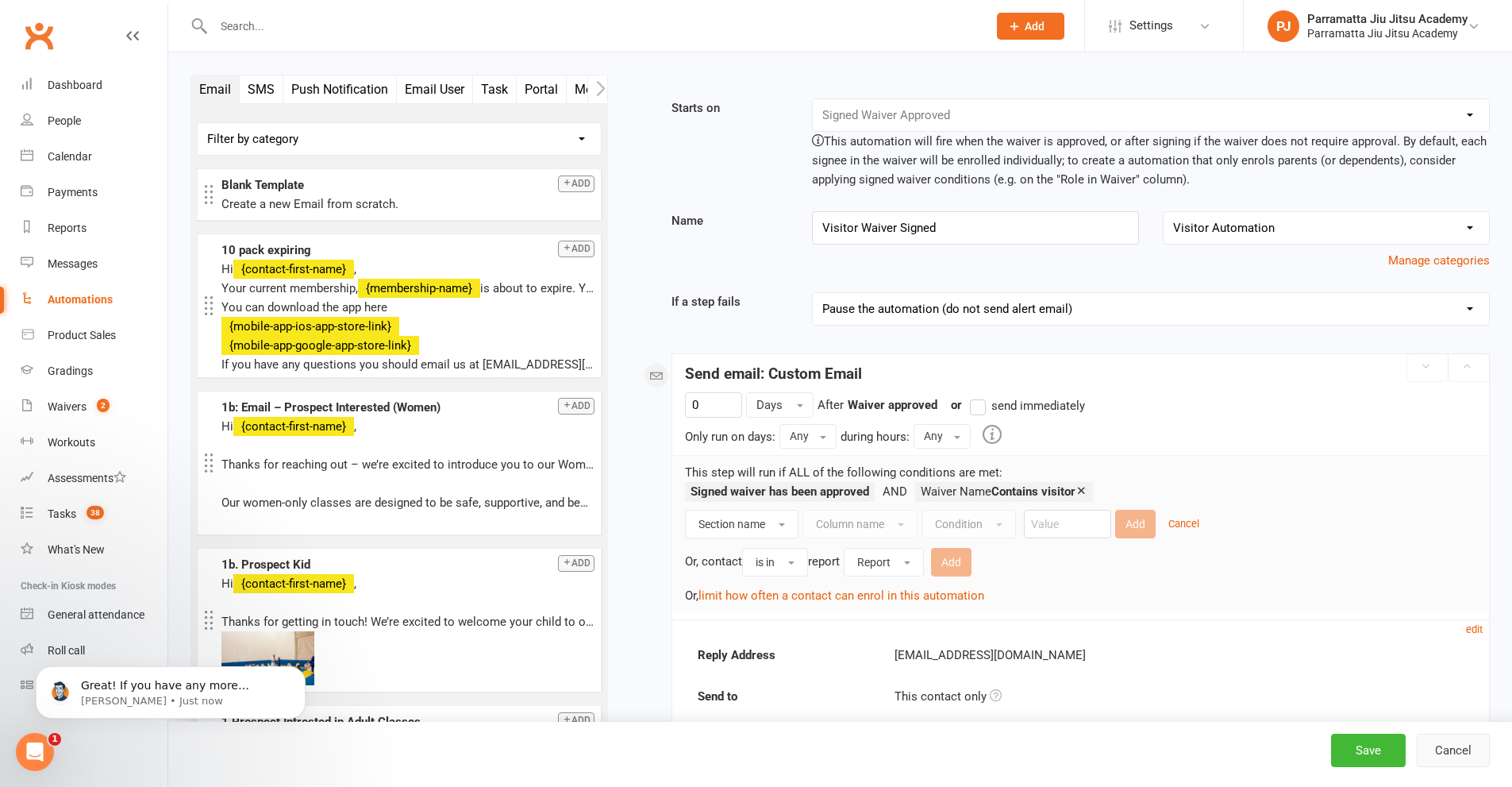
click at [1468, 750] on button "Cancel" at bounding box center [1453, 750] width 73 height 33
select select "25"
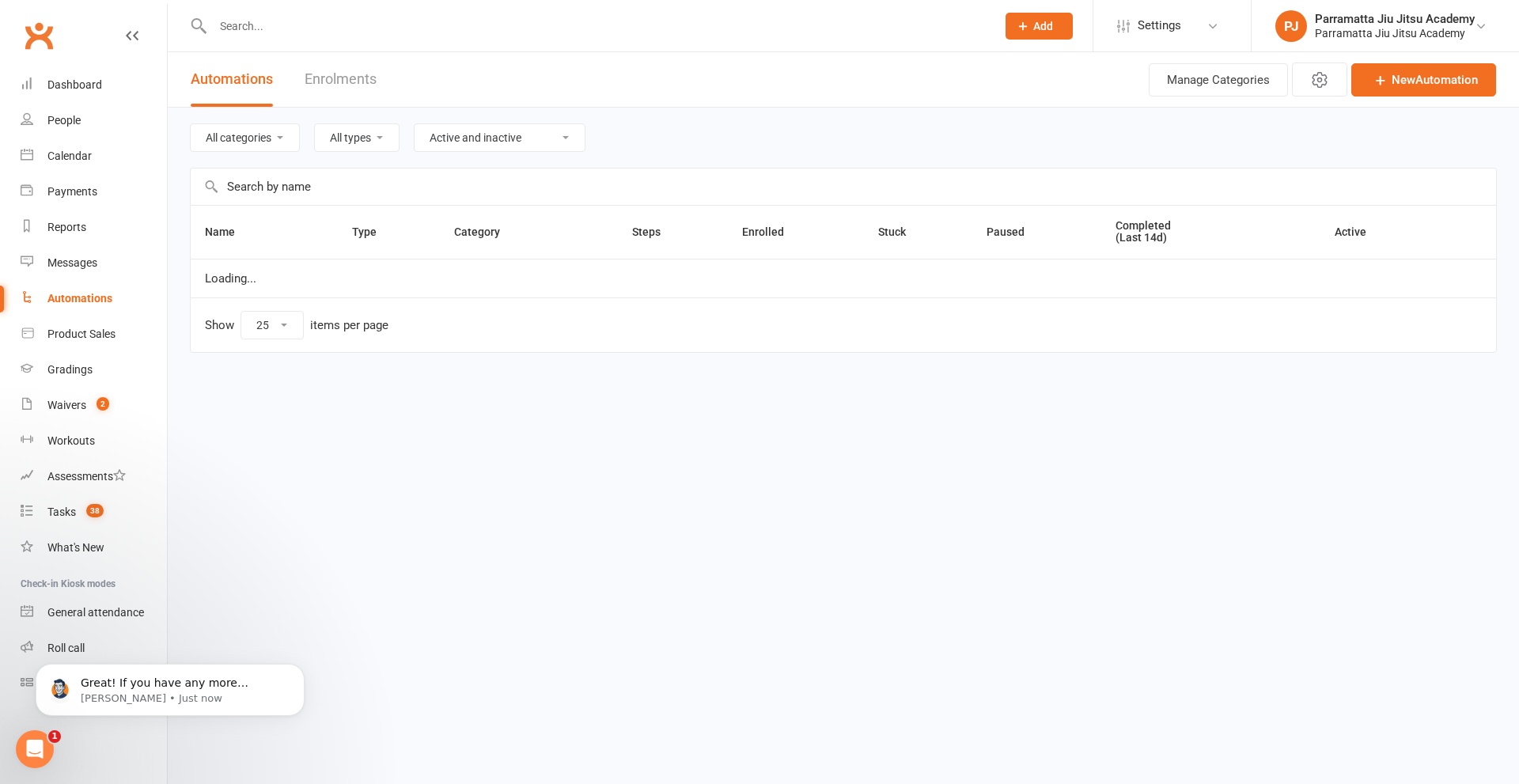
select select "976"
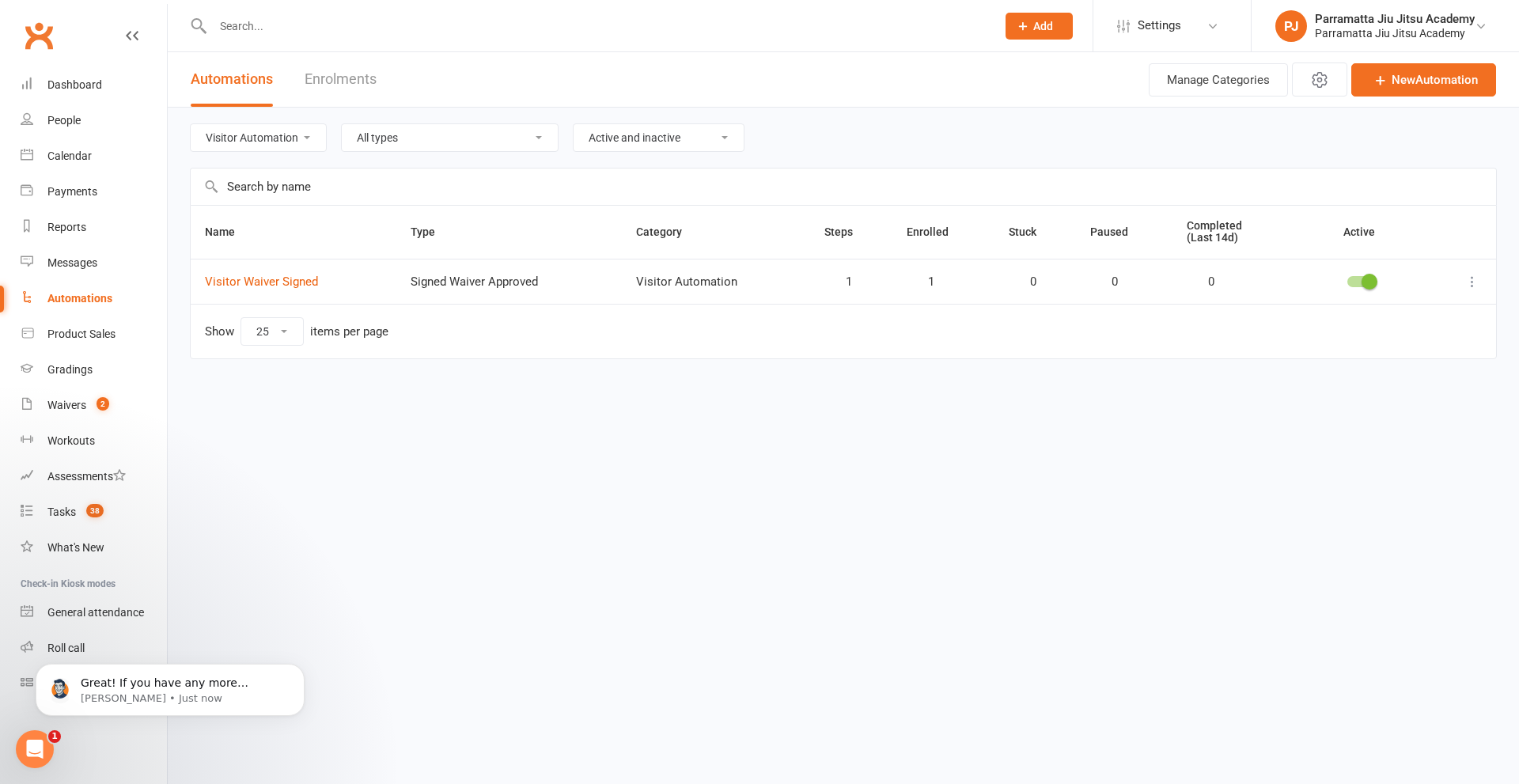
click at [1472, 278] on icon at bounding box center [1472, 281] width 16 height 16
click at [1411, 346] on link "Delete" at bounding box center [1403, 343] width 156 height 32
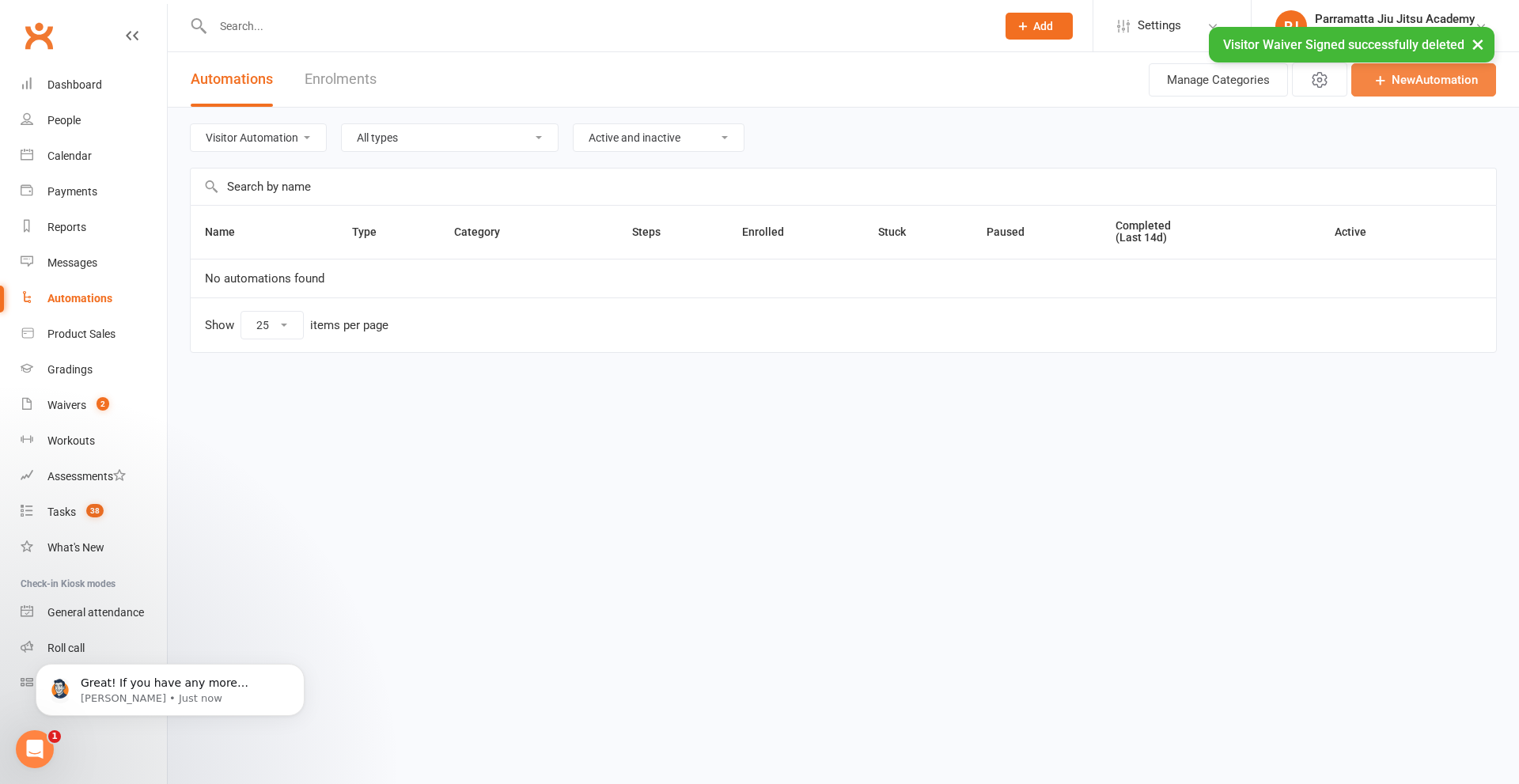
click at [1384, 79] on icon at bounding box center [1381, 80] width 16 height 16
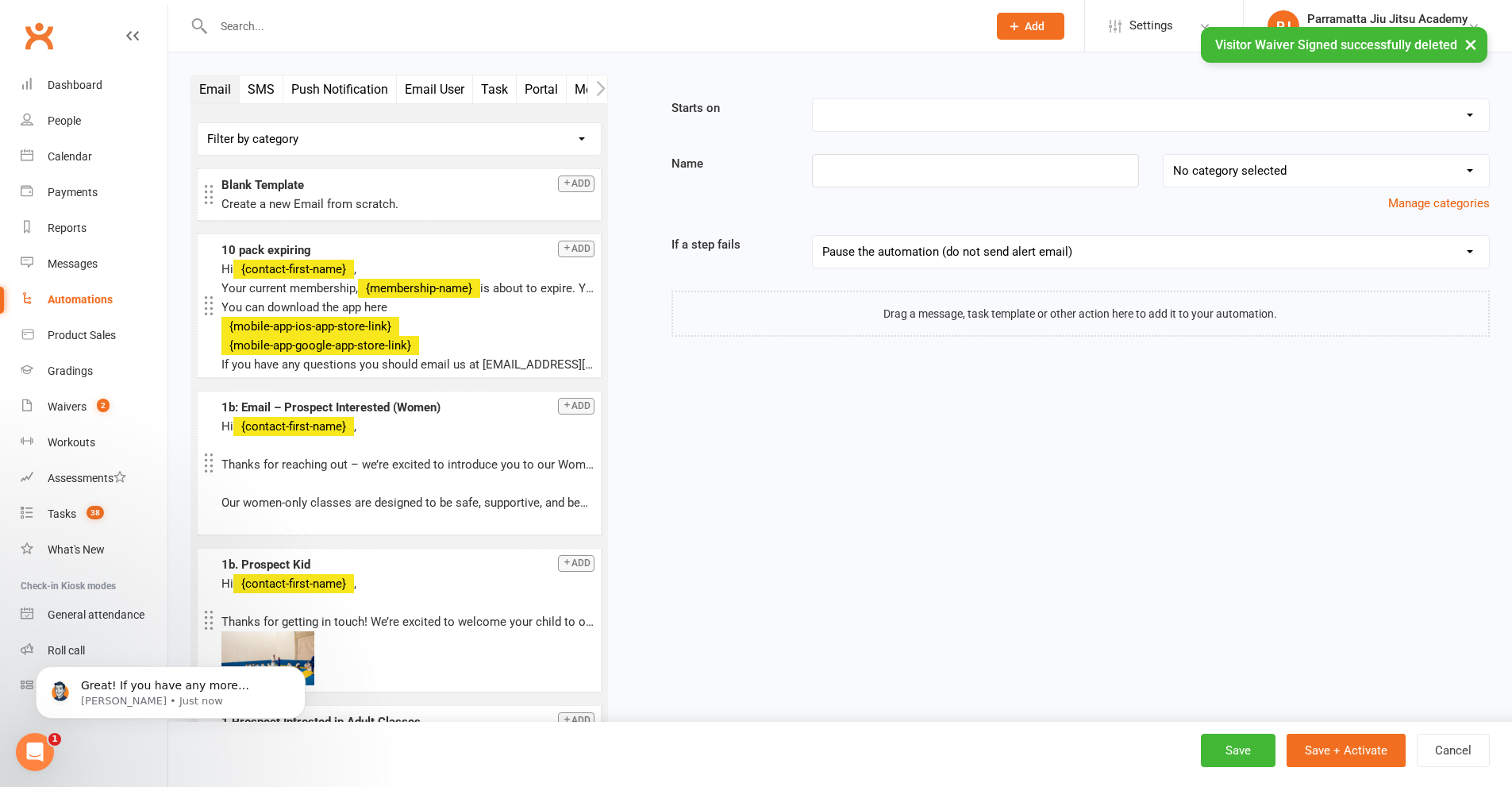
click at [879, 105] on select "Booking Cancelled Booking Due Booking Late-Cancelled Booking Marked Absent Book…" at bounding box center [1151, 115] width 677 height 32
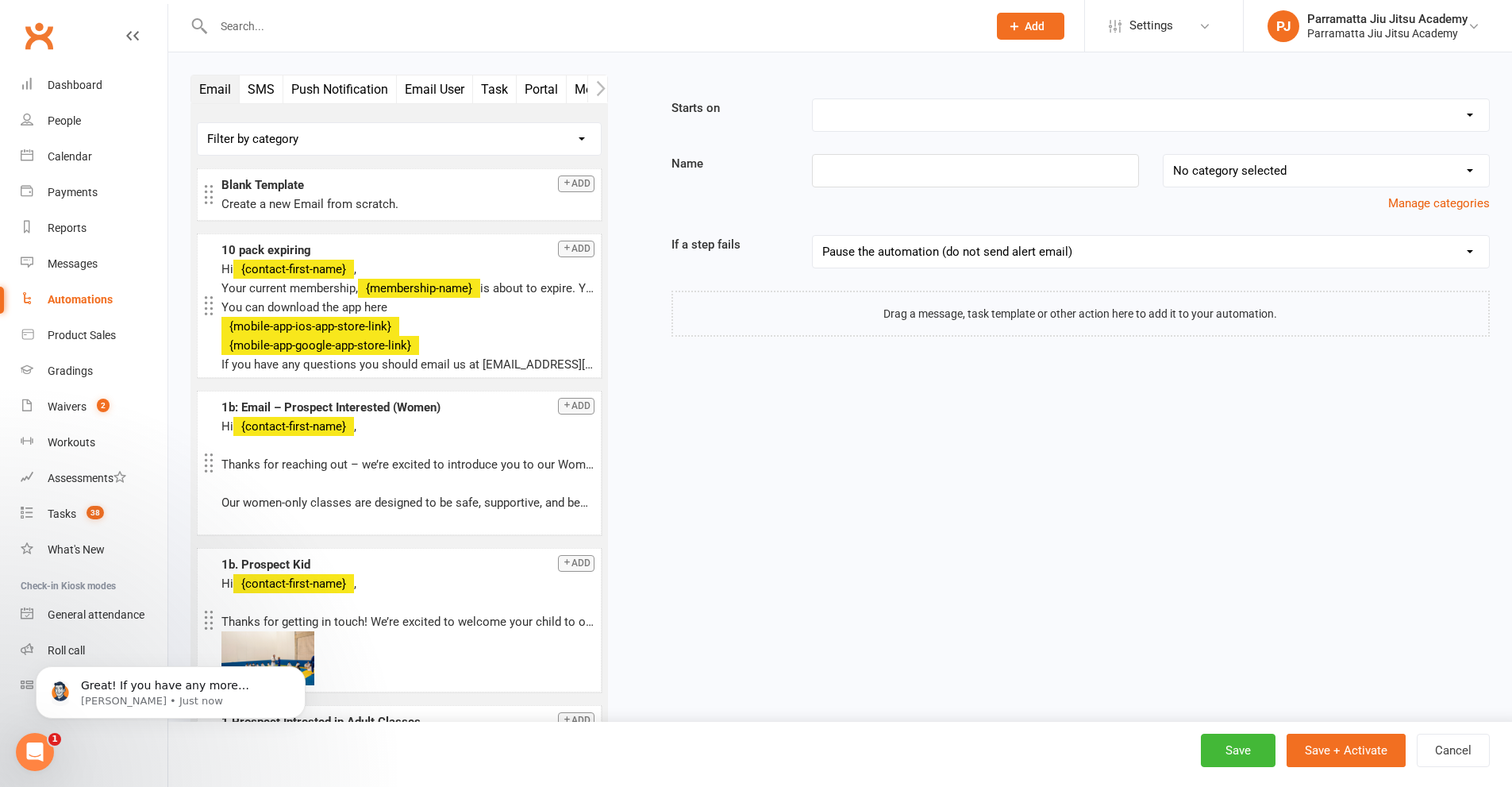
select select "28"
click at [813, 99] on select "Booking Cancelled Booking Due Booking Late-Cancelled Booking Marked Absent Book…" at bounding box center [1151, 115] width 677 height 32
click at [950, 167] on input at bounding box center [976, 170] width 327 height 33
type input "Visitor Waiver Signed"
click at [1353, 177] on select "No category selected Memberships Prospects Adults Prospects Children Prospects …" at bounding box center [1326, 170] width 325 height 32
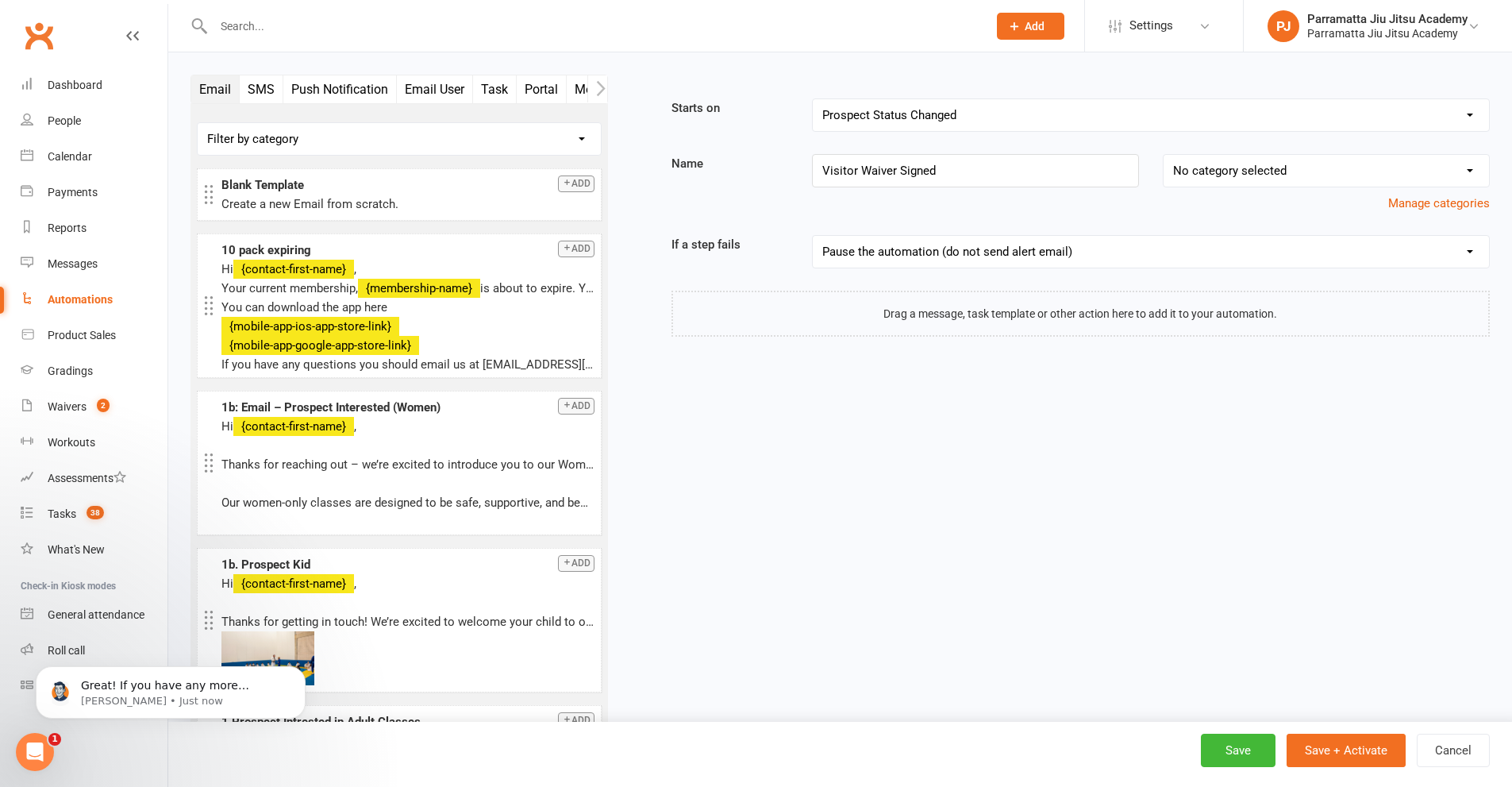
select select "7"
click at [1163, 155] on select "No category selected Memberships Prospects Adults Prospects Children Prospects …" at bounding box center [1326, 170] width 325 height 32
click at [817, 169] on input "Visitor Waiver Signed" at bounding box center [976, 170] width 327 height 33
click at [860, 169] on input "Visitor Waiver Signed" at bounding box center [976, 170] width 327 height 33
type input "Visitor Adult Waiver Signed"
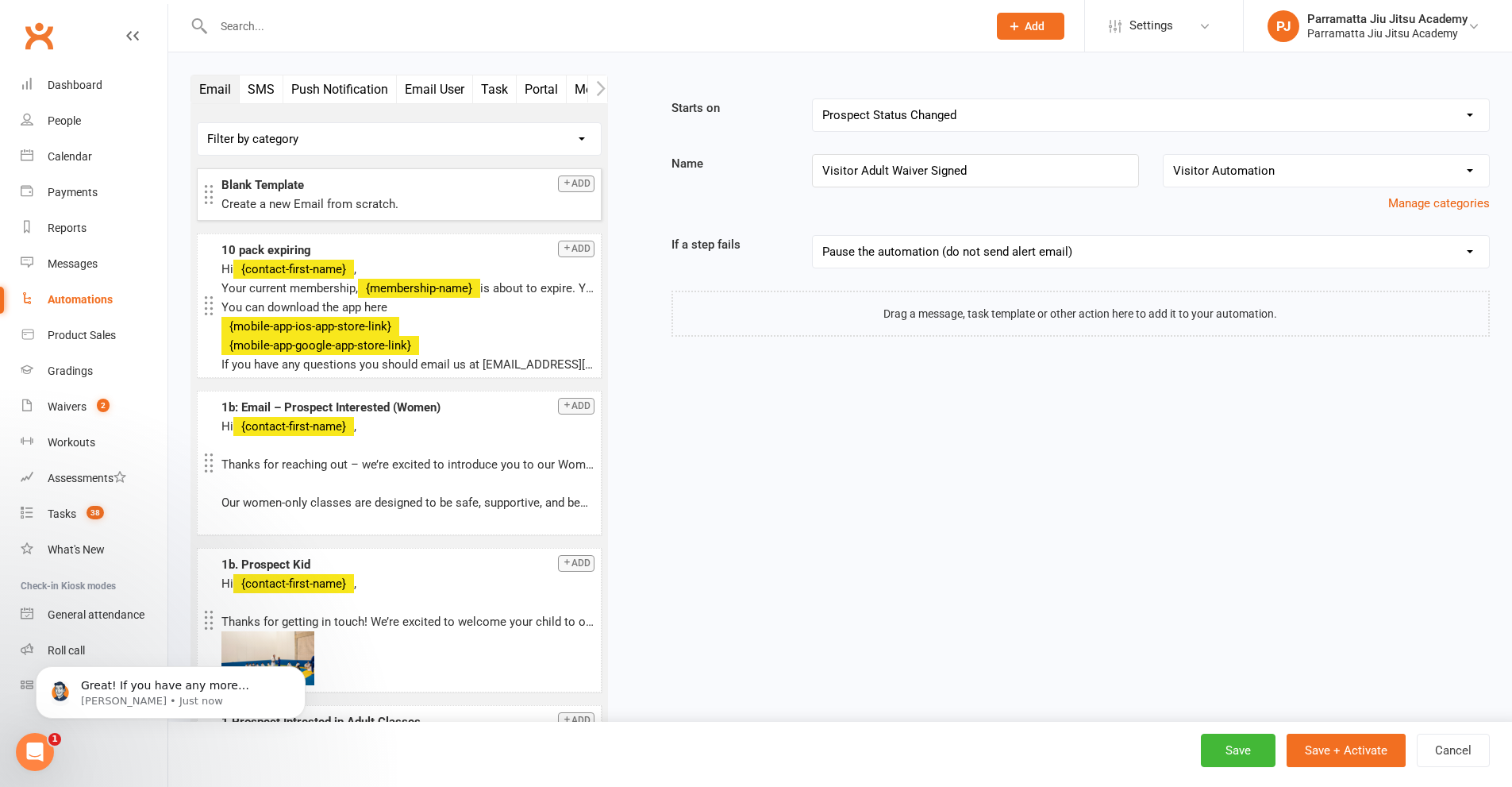
click at [567, 187] on button "Add" at bounding box center [576, 183] width 37 height 17
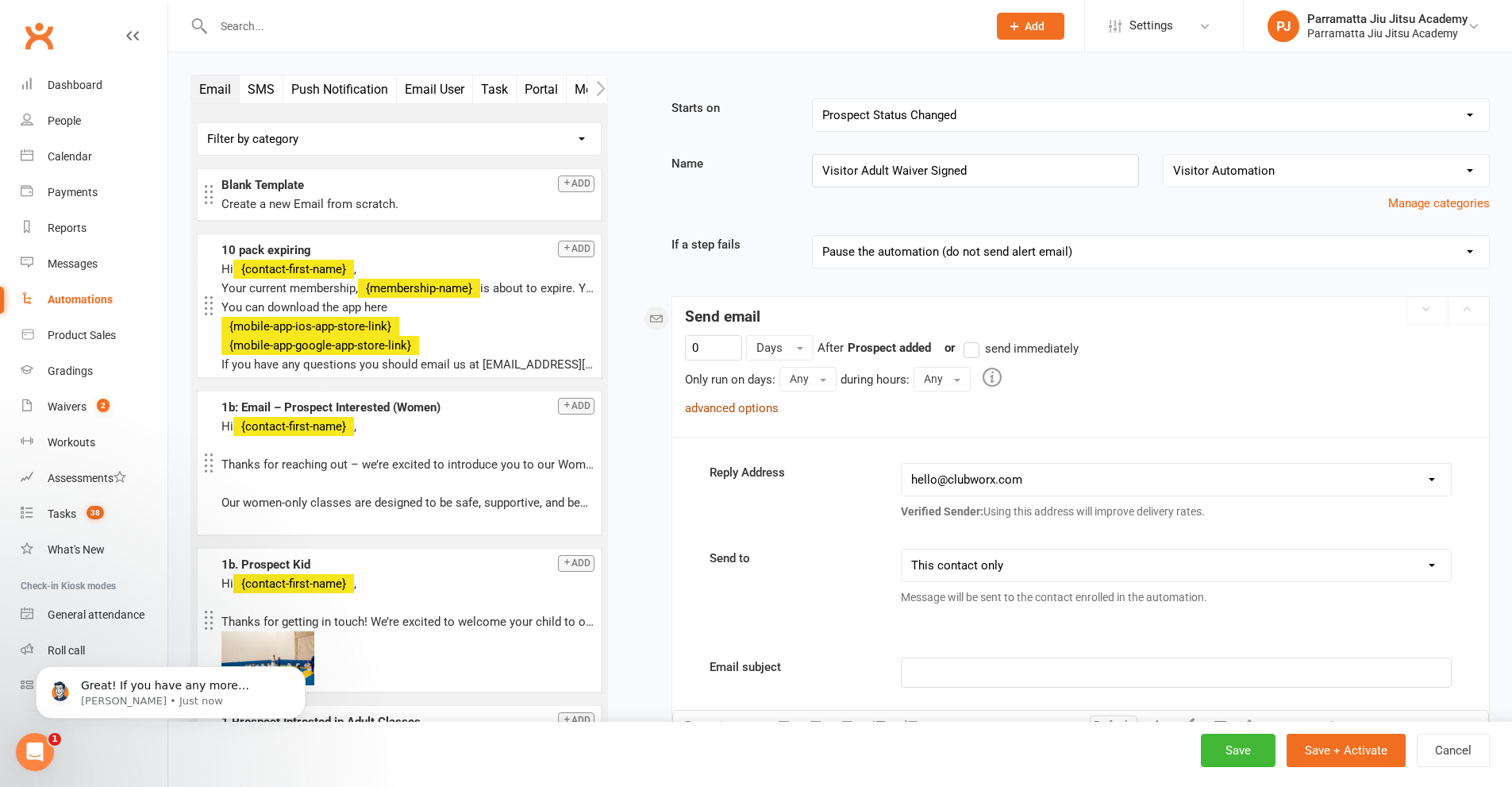
click at [741, 402] on link "advanced options" at bounding box center [732, 408] width 93 height 15
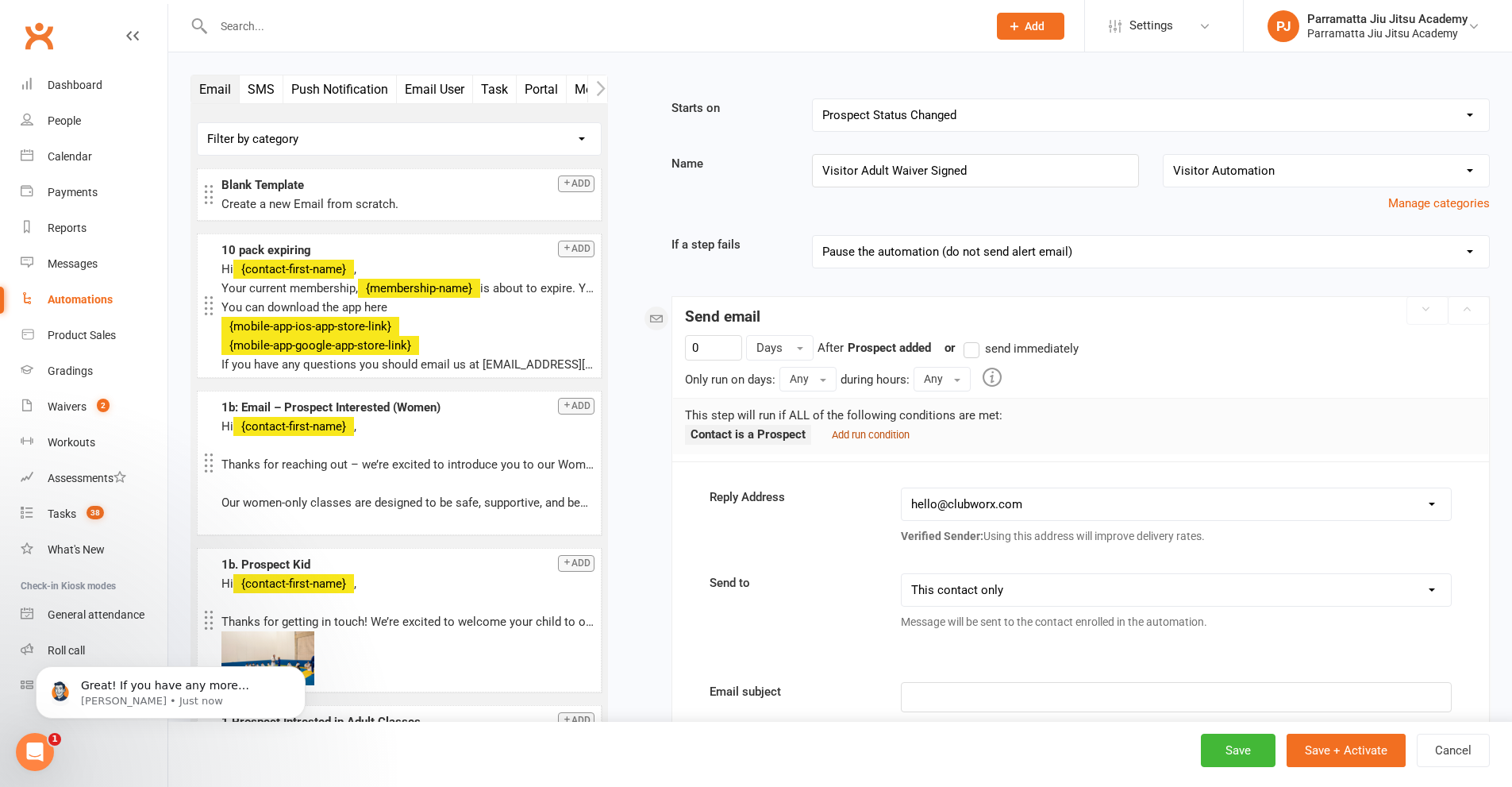
click at [892, 432] on small "Add run condition" at bounding box center [870, 434] width 78 height 12
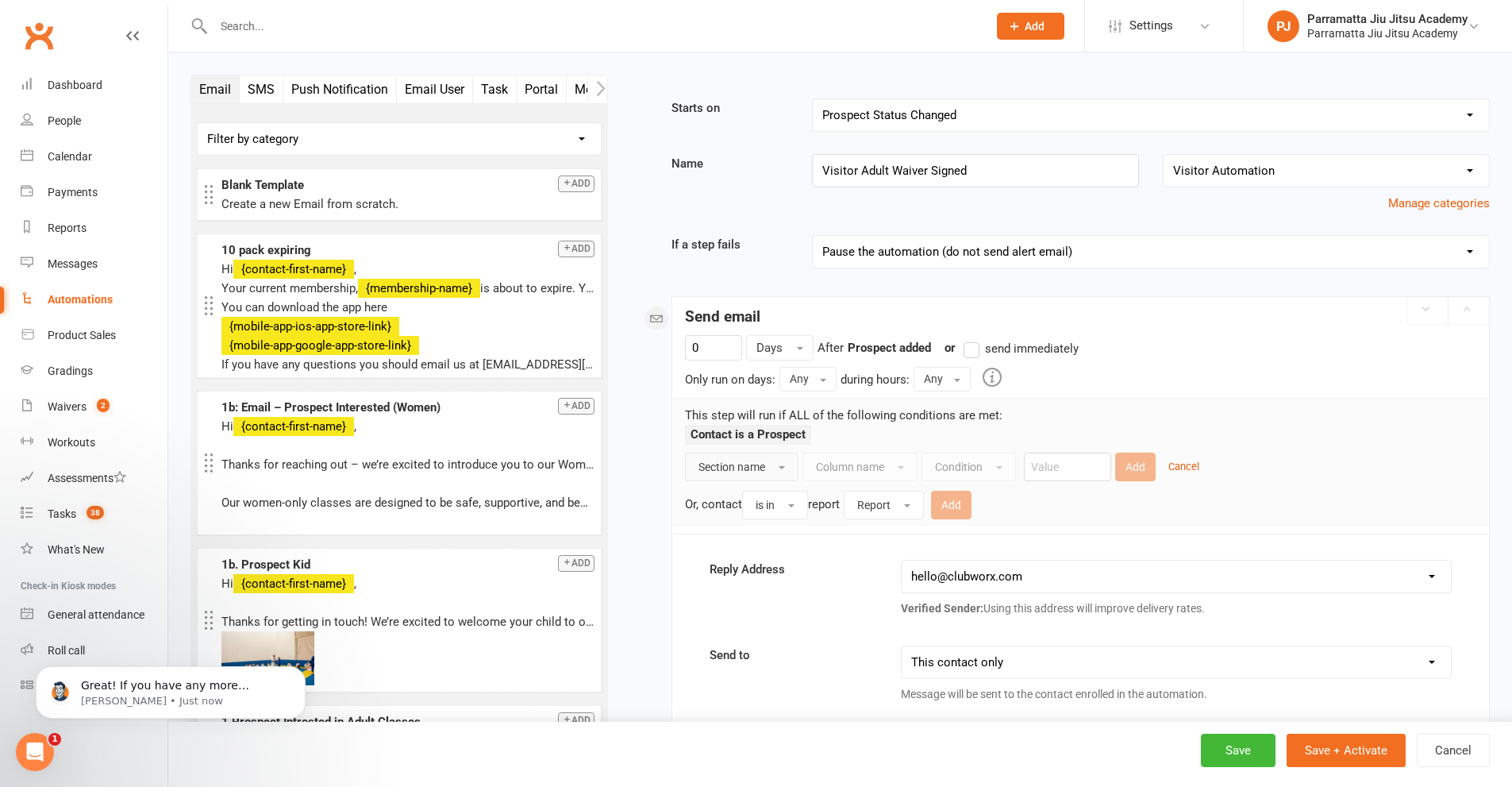
click at [760, 468] on span "Section name" at bounding box center [731, 467] width 66 height 13
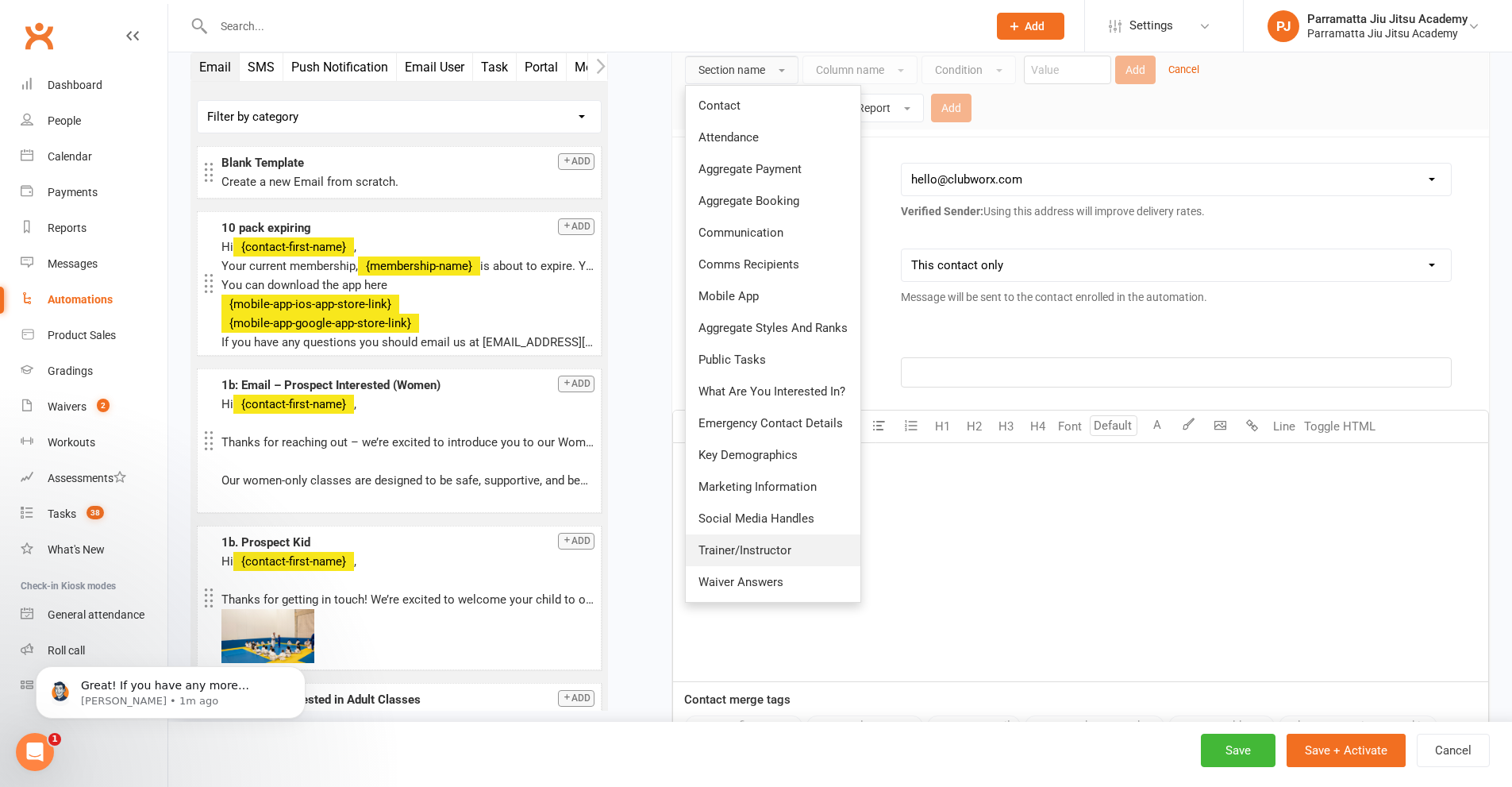
scroll to position [318, 0]
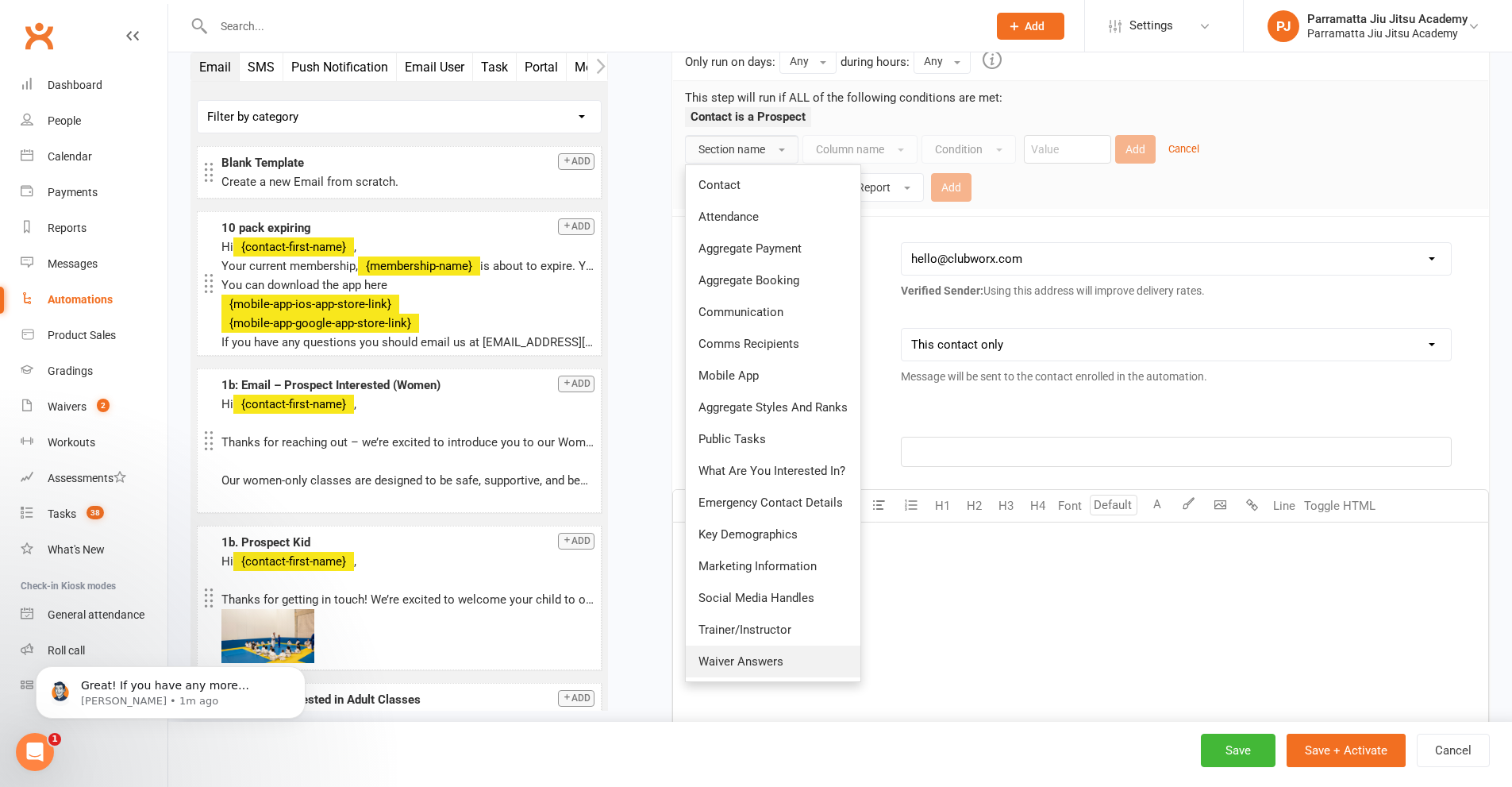
click at [767, 657] on span "Waiver Answers" at bounding box center [740, 661] width 85 height 15
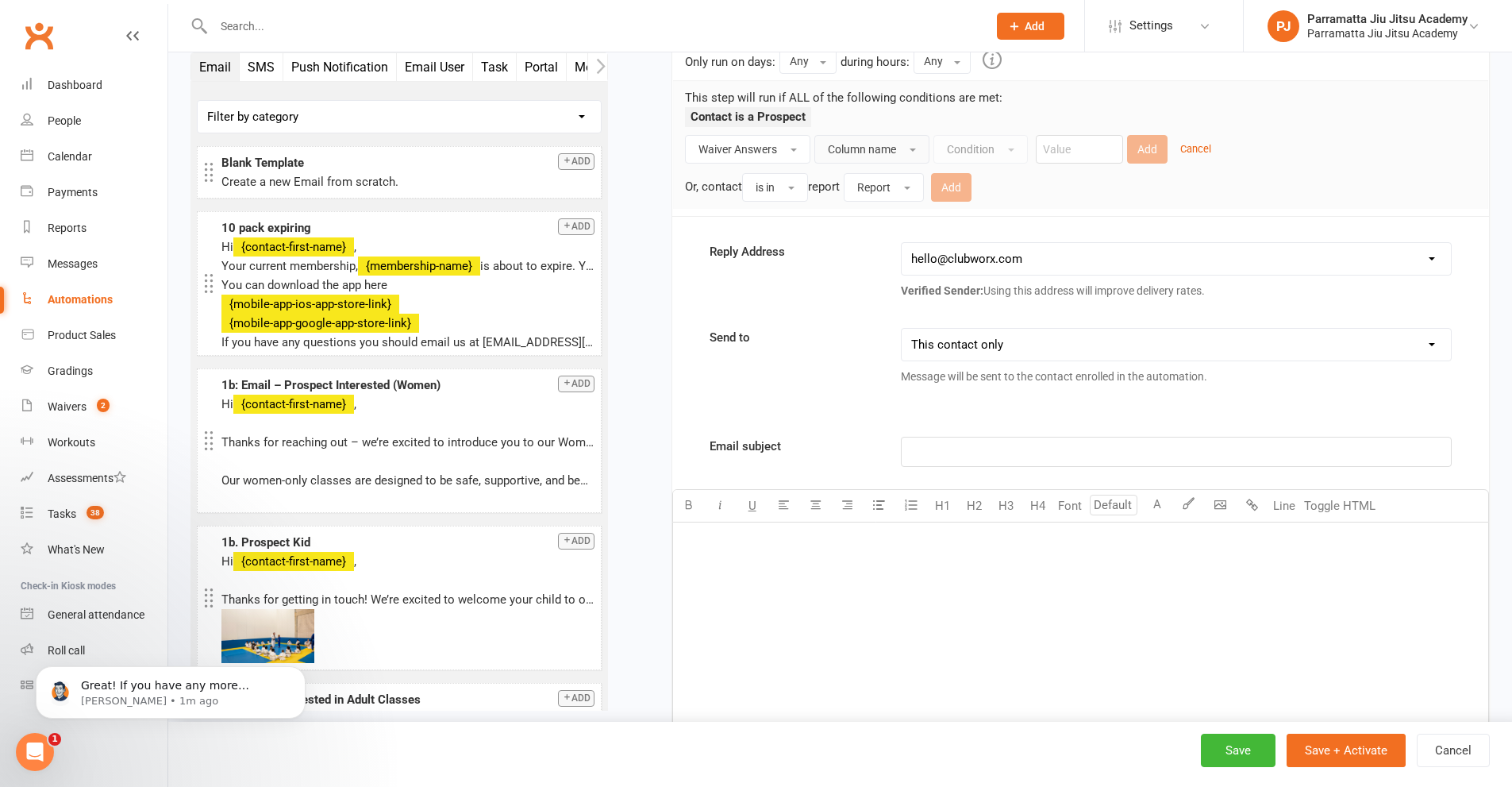
click at [895, 143] on span "Column name" at bounding box center [862, 149] width 68 height 13
click at [897, 143] on span "Column name" at bounding box center [862, 149] width 68 height 13
click at [771, 146] on span "Waiver Answers" at bounding box center [737, 149] width 79 height 13
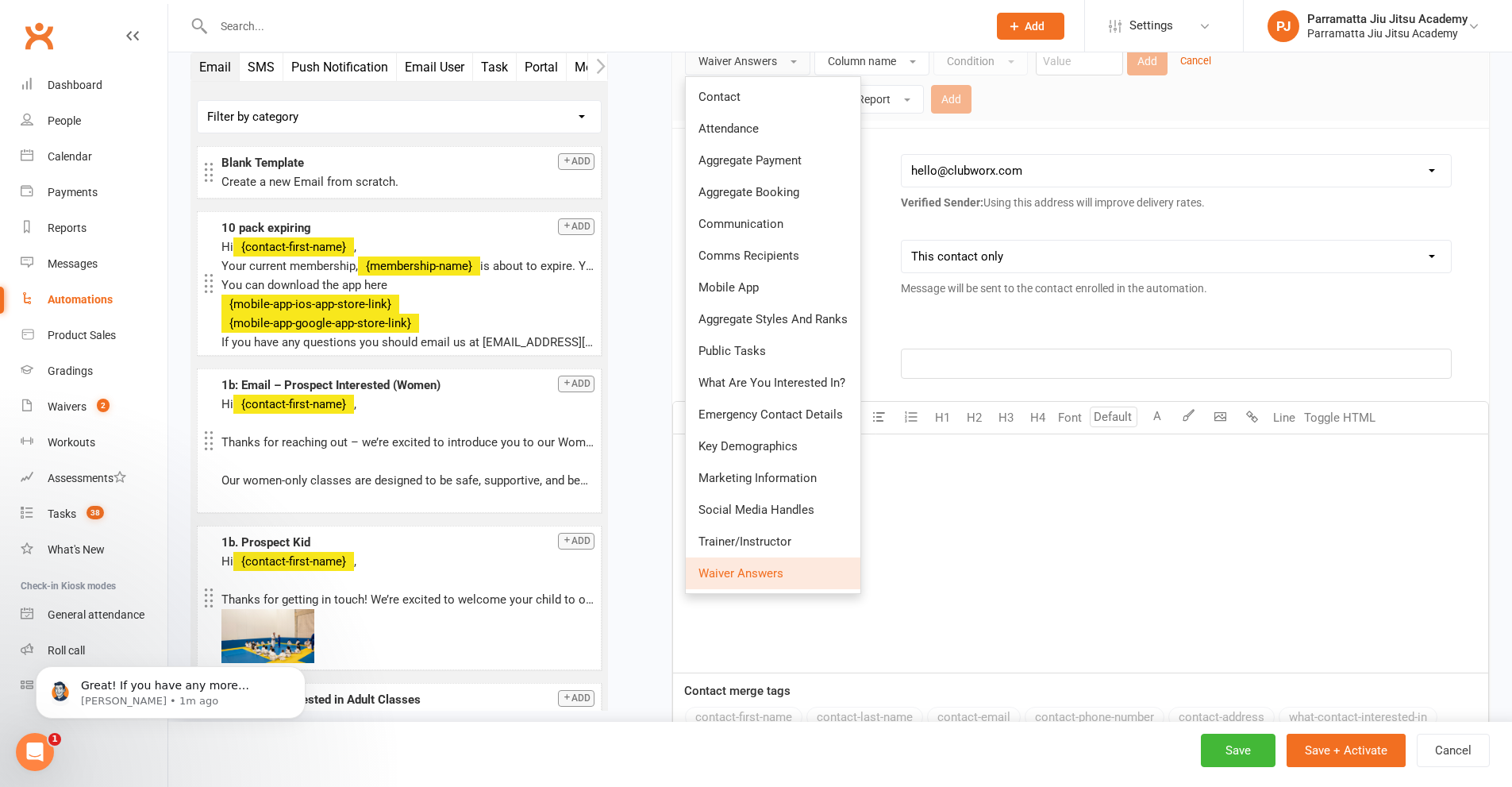
scroll to position [397, 0]
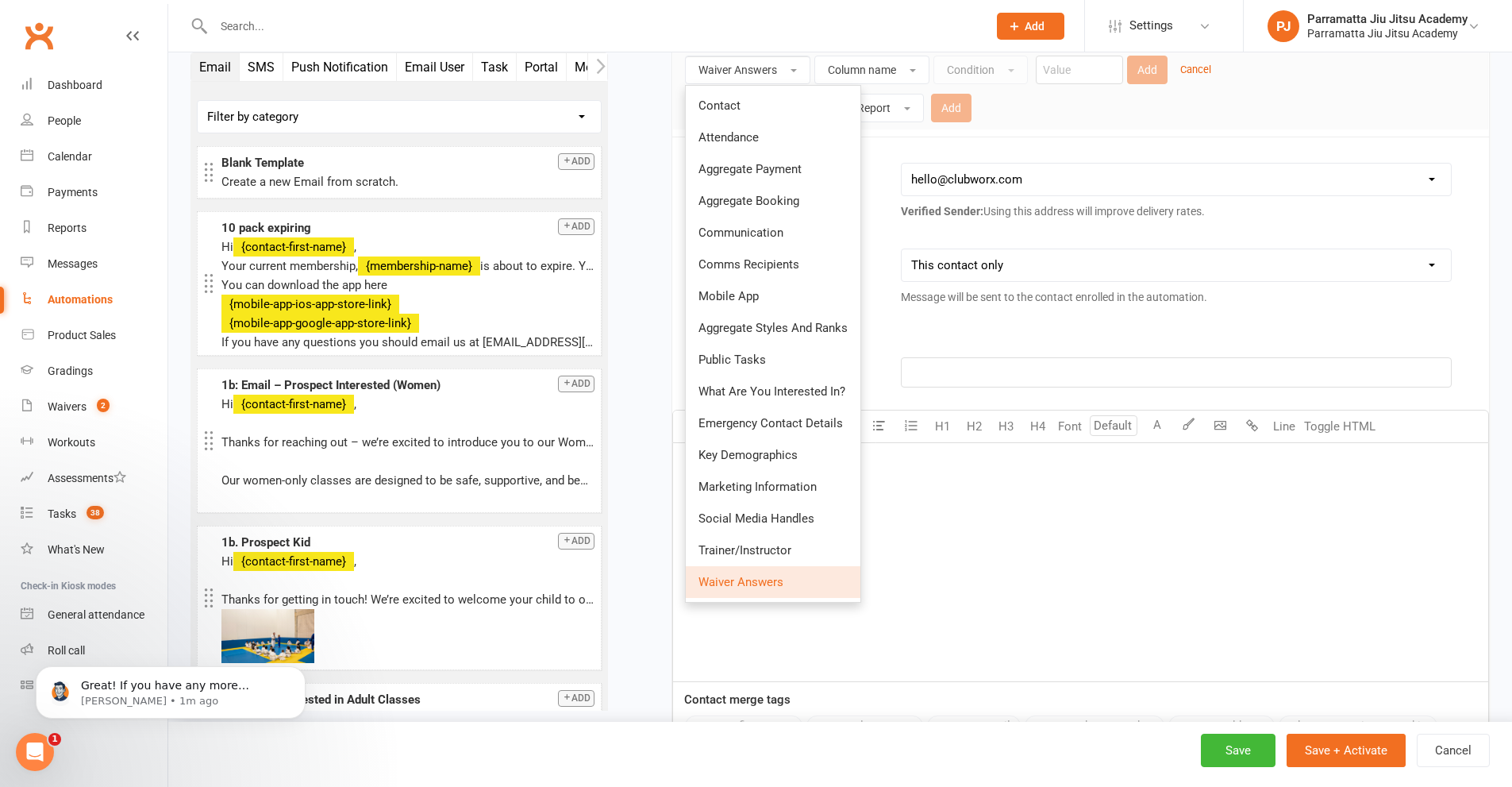
click at [1060, 514] on div "﻿" at bounding box center [1080, 562] width 815 height 239
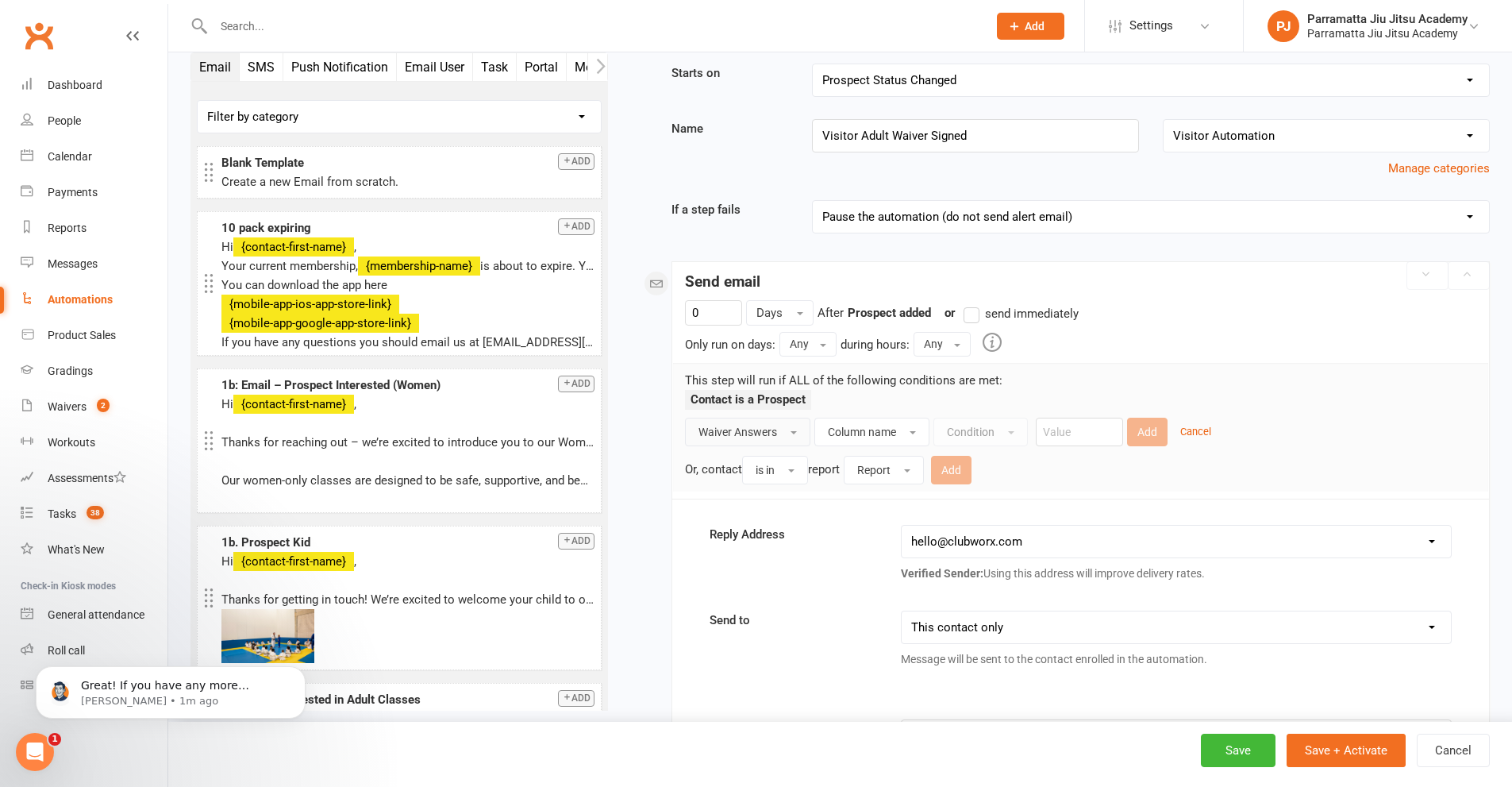
scroll to position [0, 0]
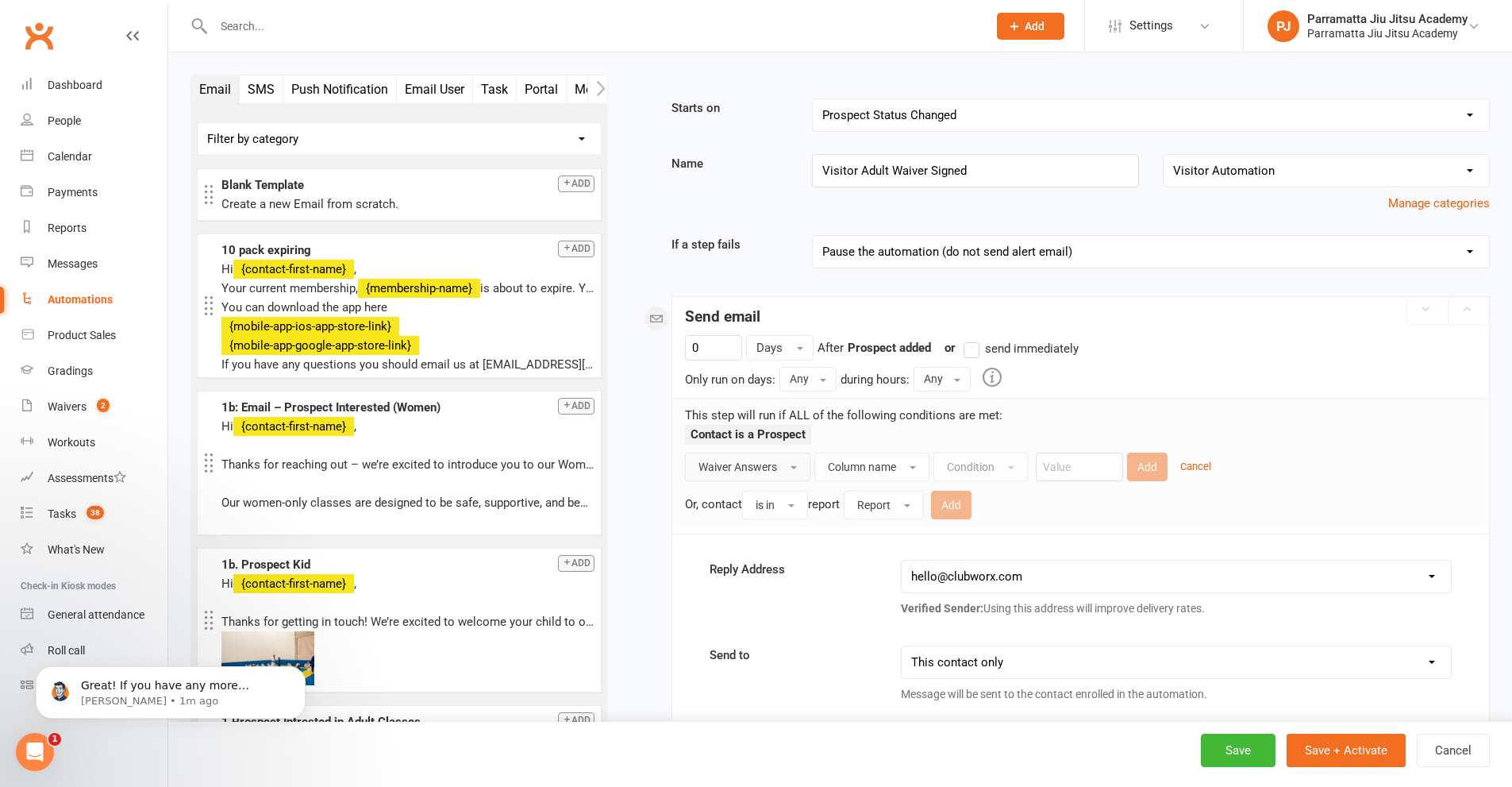
click at [772, 458] on button "Waiver Answers" at bounding box center [748, 467] width 126 height 28
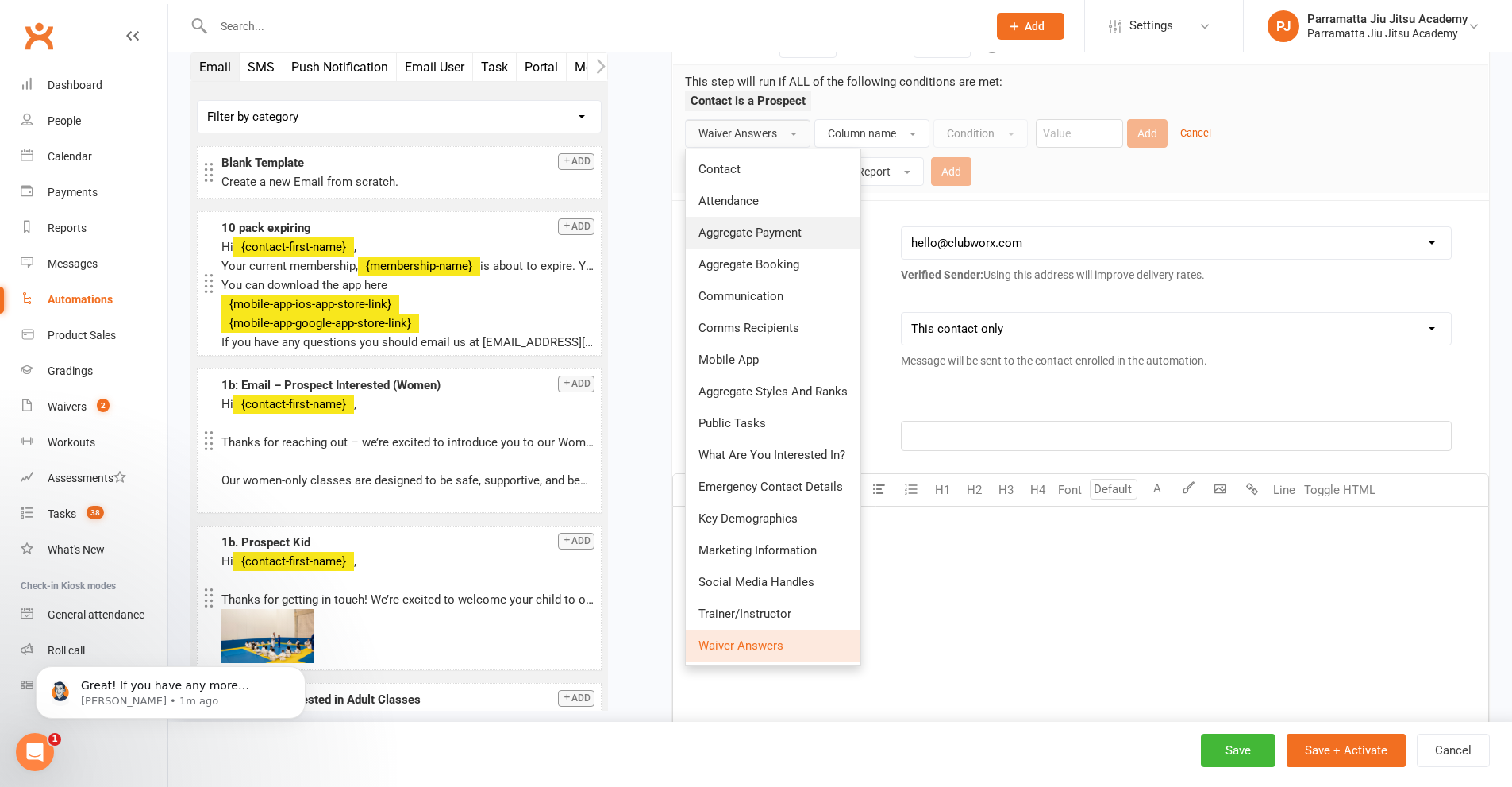
scroll to position [397, 0]
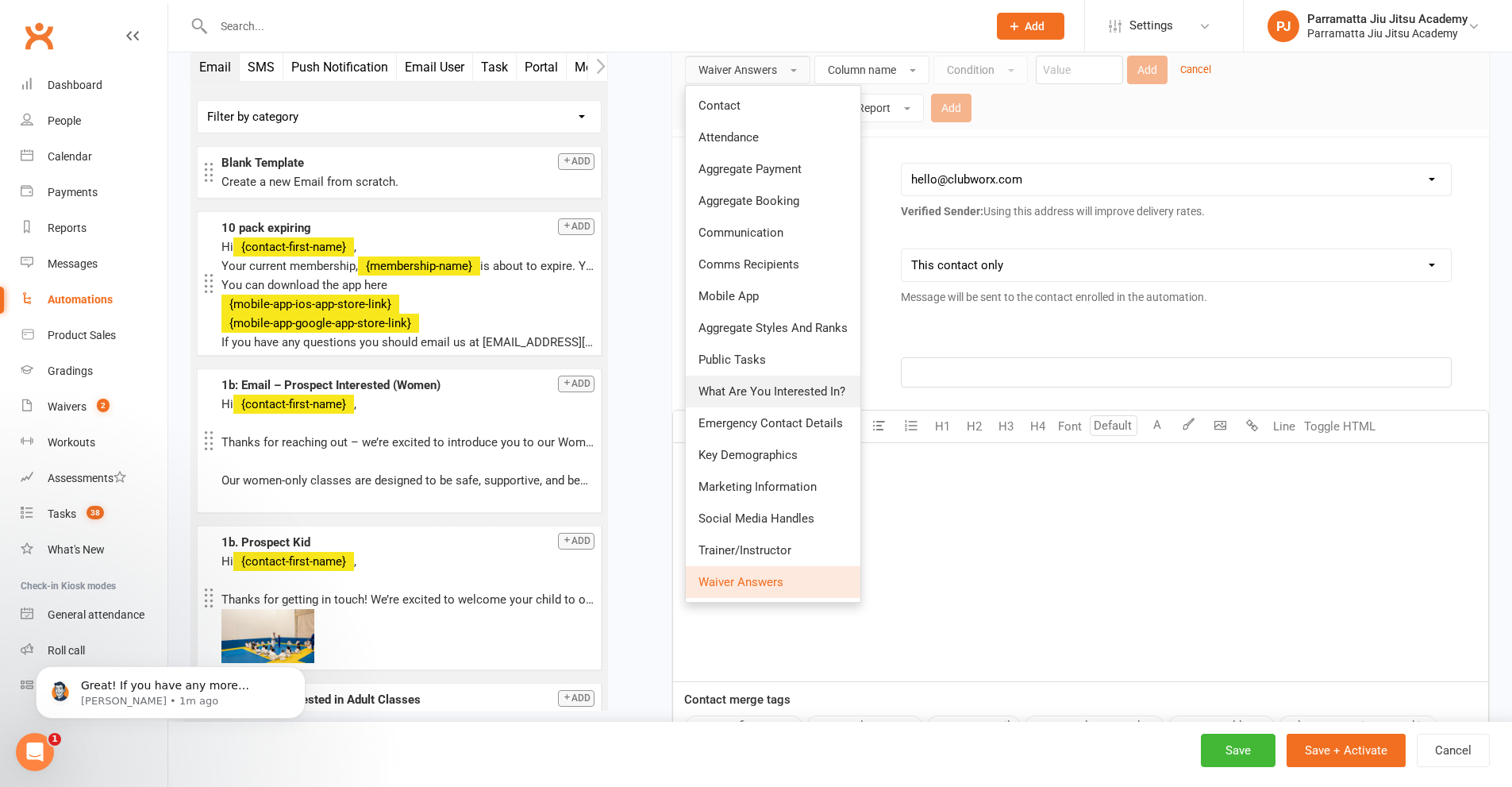
click at [769, 397] on span "What Are You Interested In?" at bounding box center [771, 392] width 147 height 15
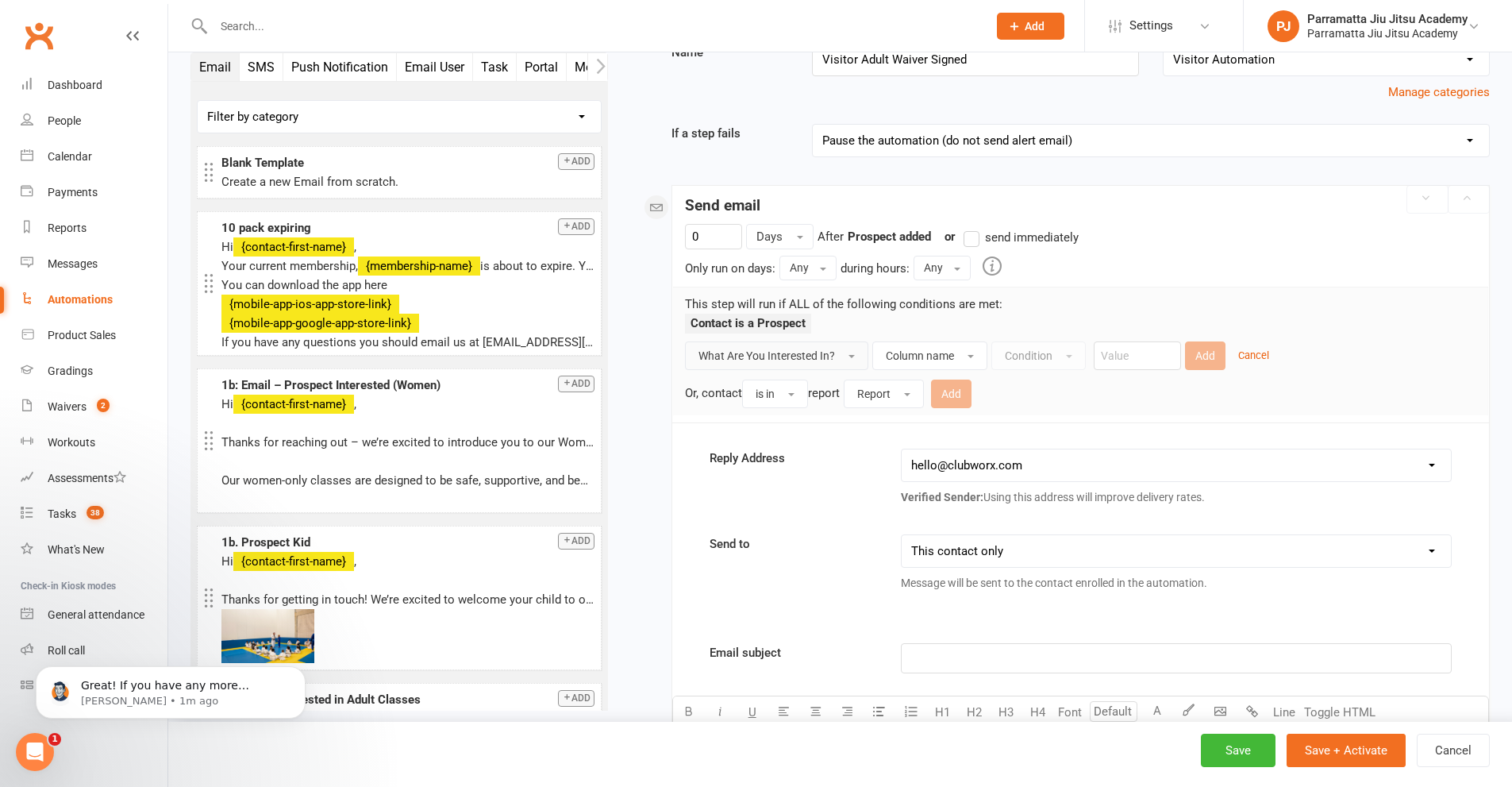
scroll to position [80, 0]
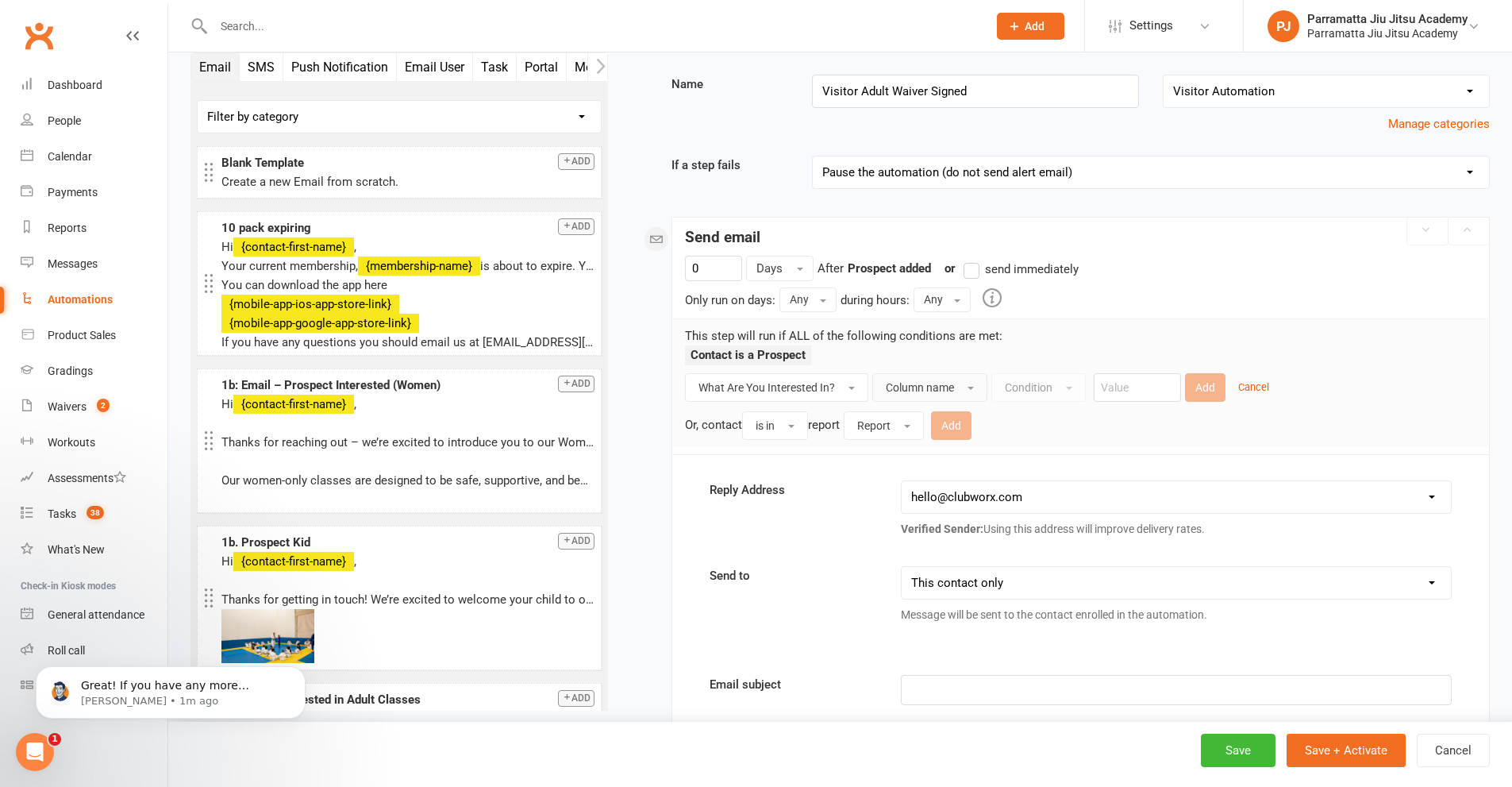
click at [961, 382] on button "Column name" at bounding box center [930, 387] width 115 height 28
click at [645, 479] on div "Starts on Booking Cancelled Booking Due Booking Late-Cancelled Booking Marked A…" at bounding box center [1060, 642] width 858 height 1245
click at [835, 390] on button "What Are You Interested In?" at bounding box center [777, 387] width 183 height 28
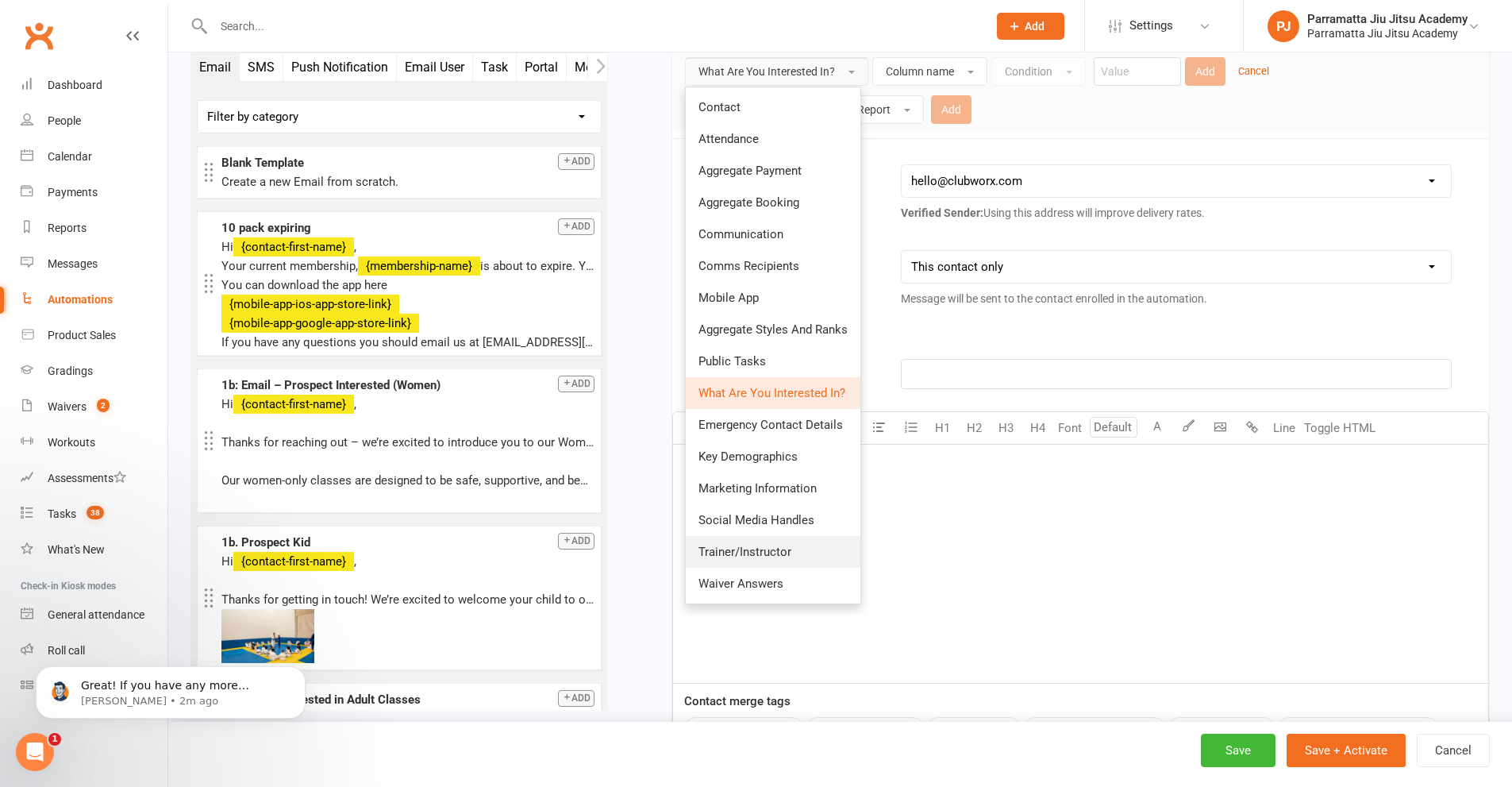
scroll to position [397, 0]
click at [777, 352] on link "Public Tasks" at bounding box center [772, 359] width 174 height 32
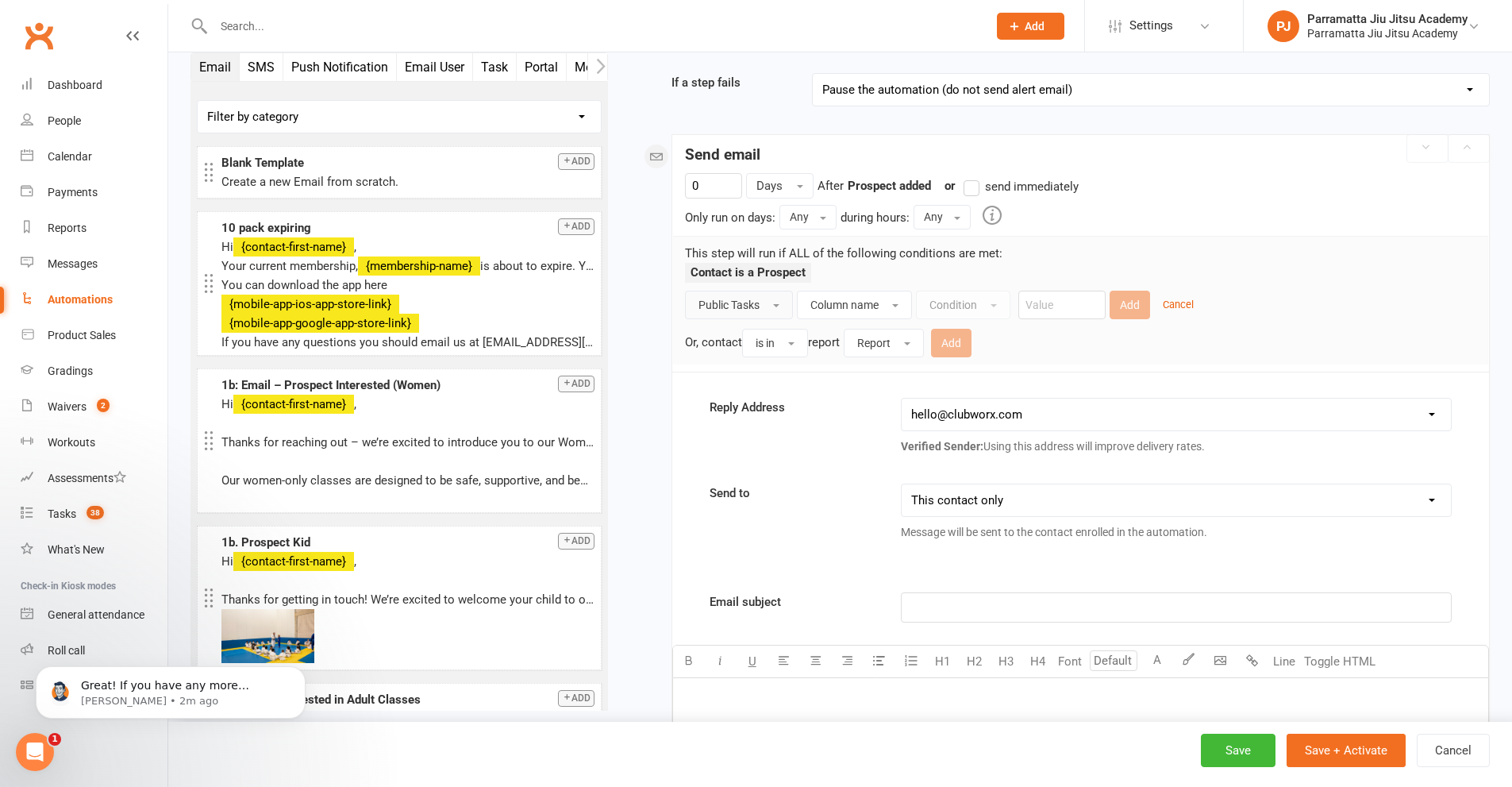
scroll to position [159, 0]
click at [876, 307] on span "Column name" at bounding box center [844, 308] width 68 height 13
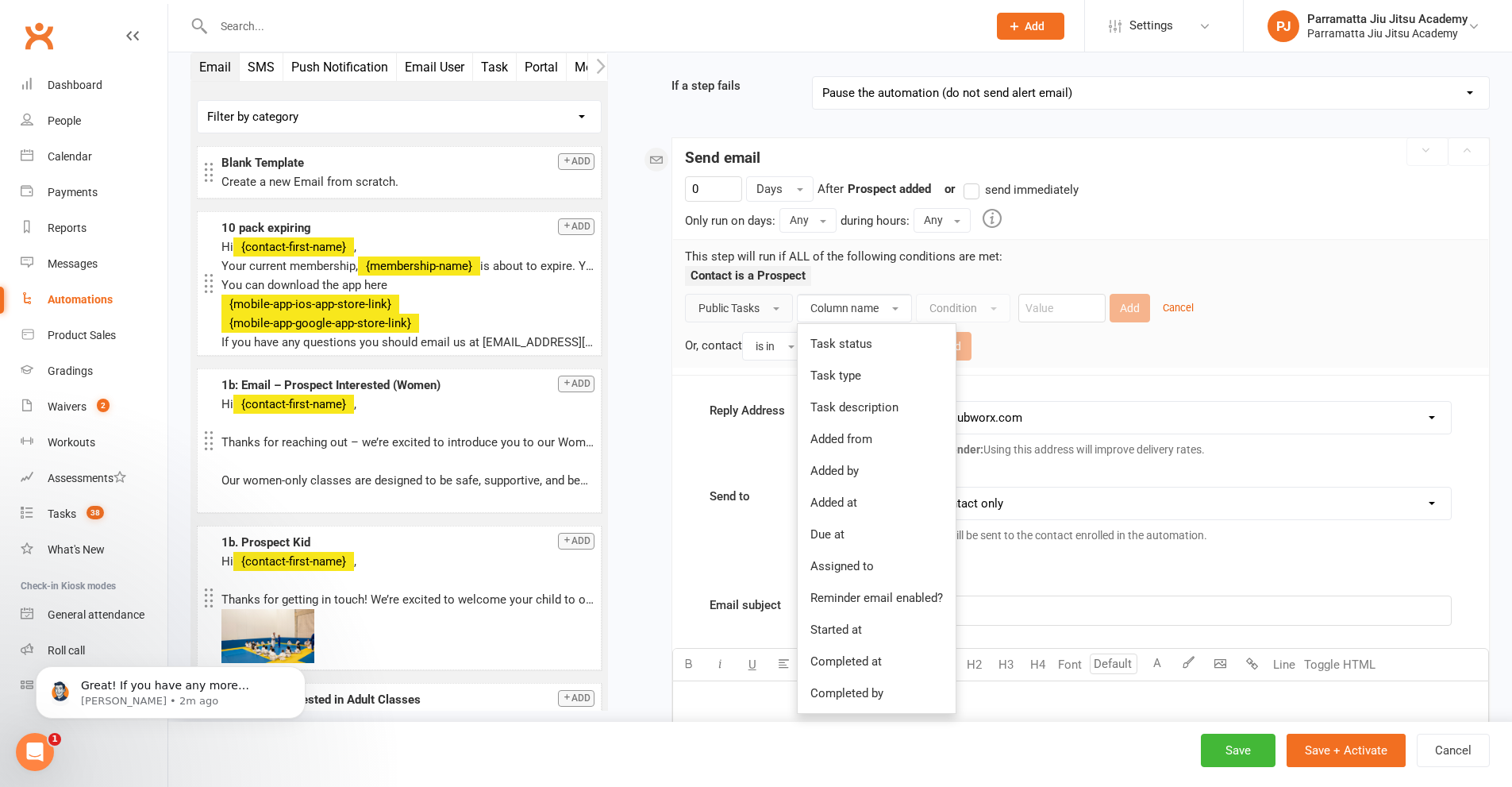
click at [749, 305] on span "Public Tasks" at bounding box center [728, 308] width 61 height 13
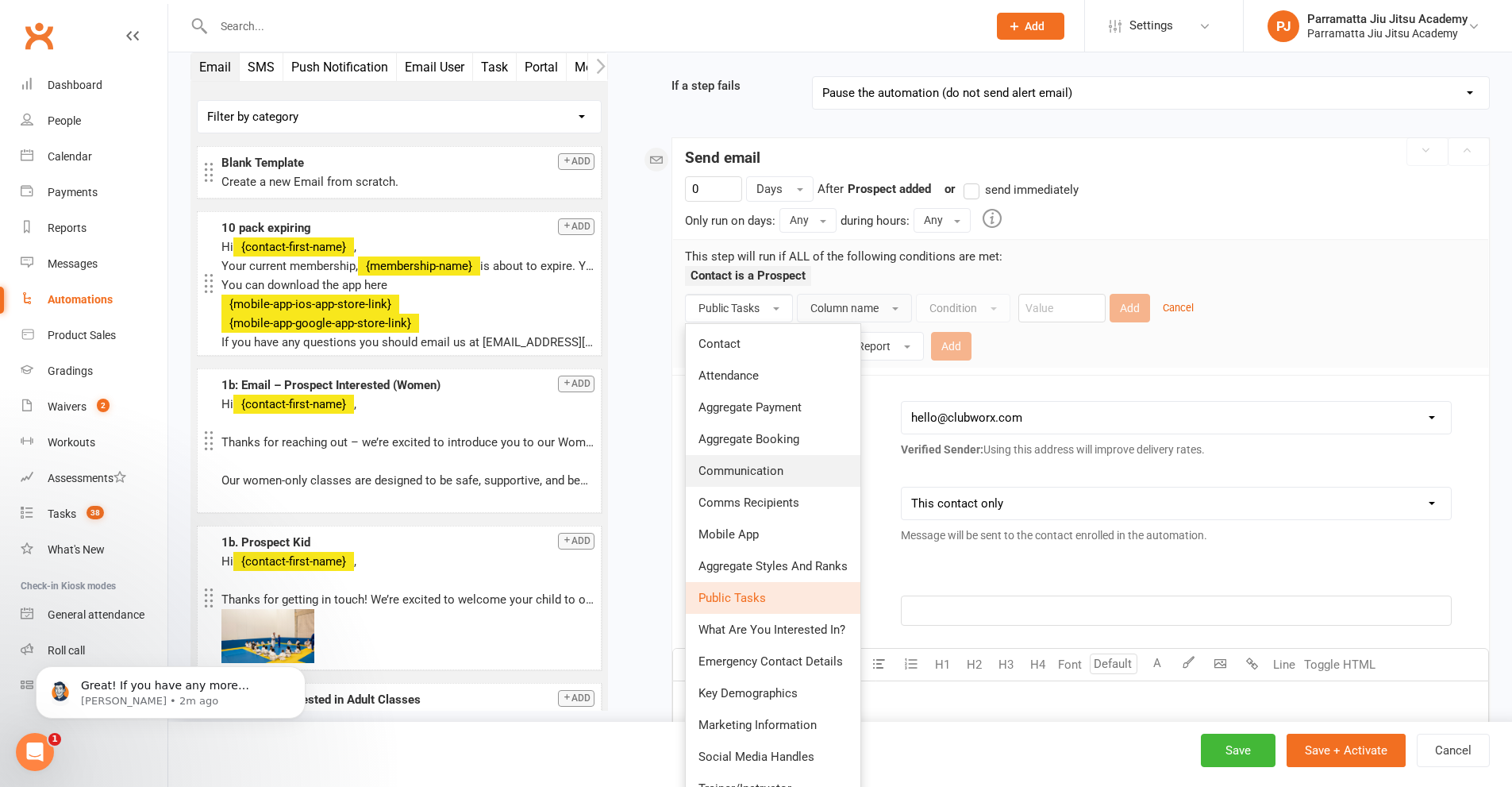
click at [769, 470] on span "Communication" at bounding box center [740, 470] width 85 height 15
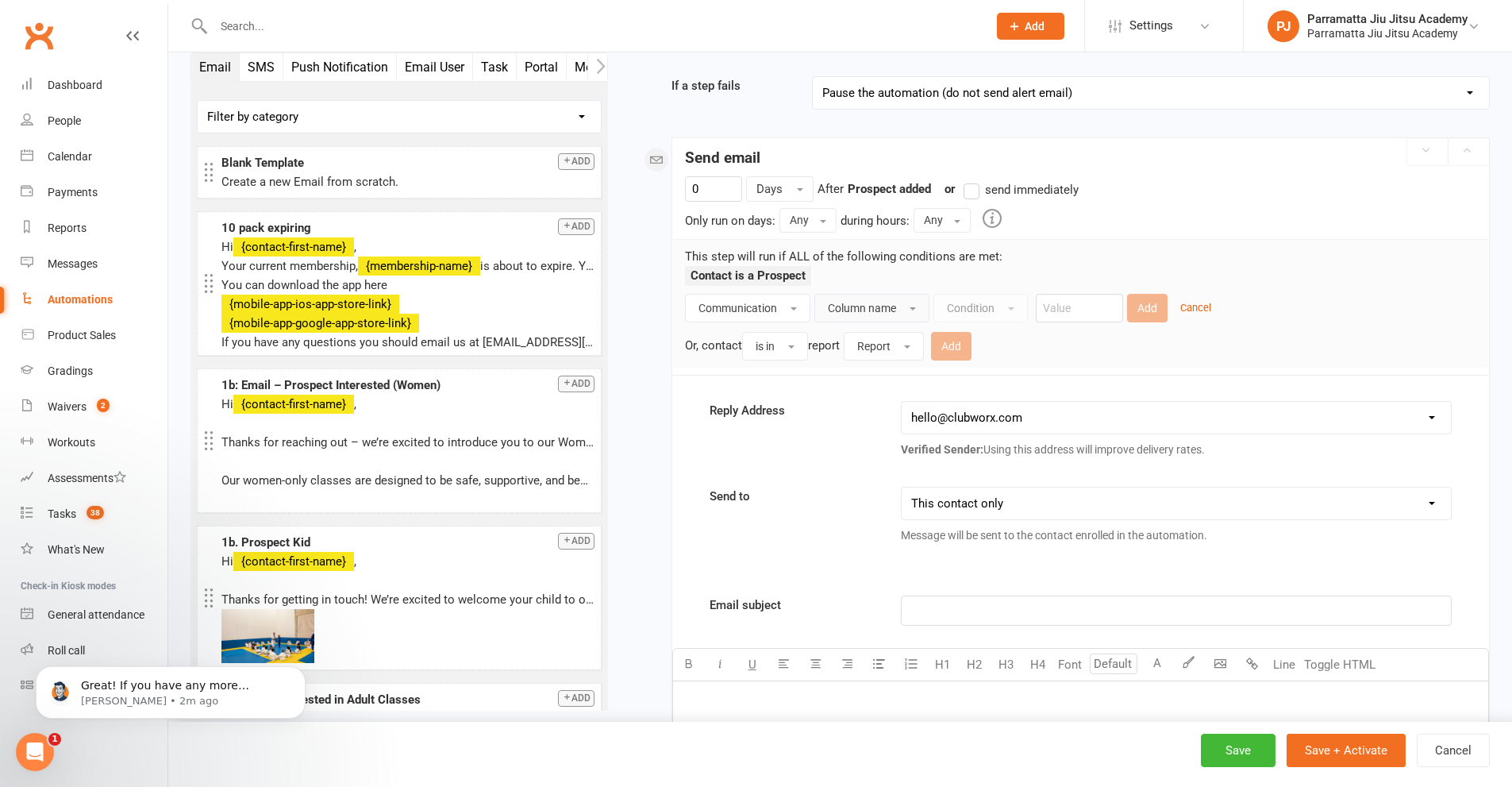
click at [861, 310] on span "Column name" at bounding box center [862, 308] width 68 height 13
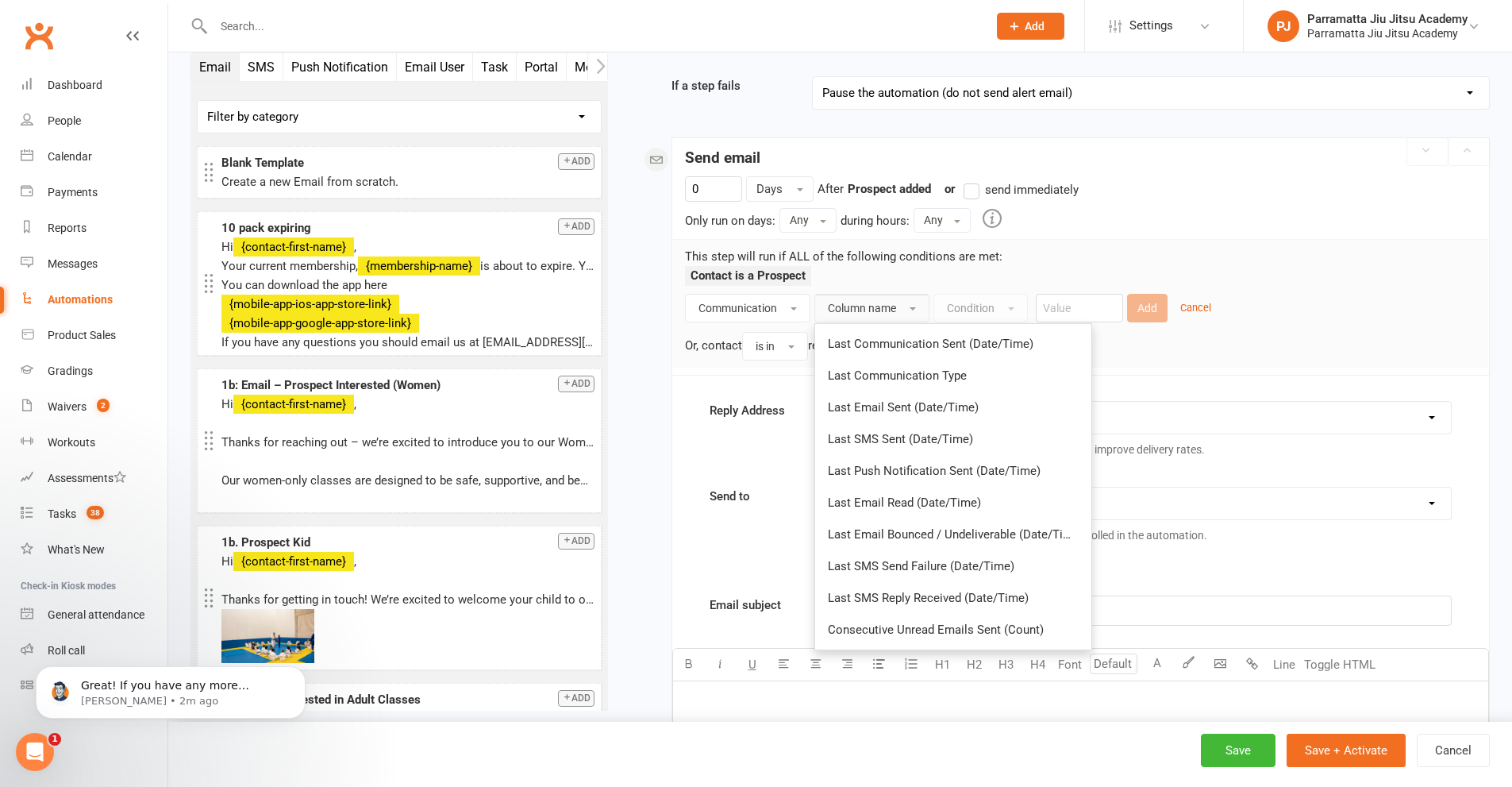
click at [861, 310] on span "Column name" at bounding box center [862, 308] width 68 height 13
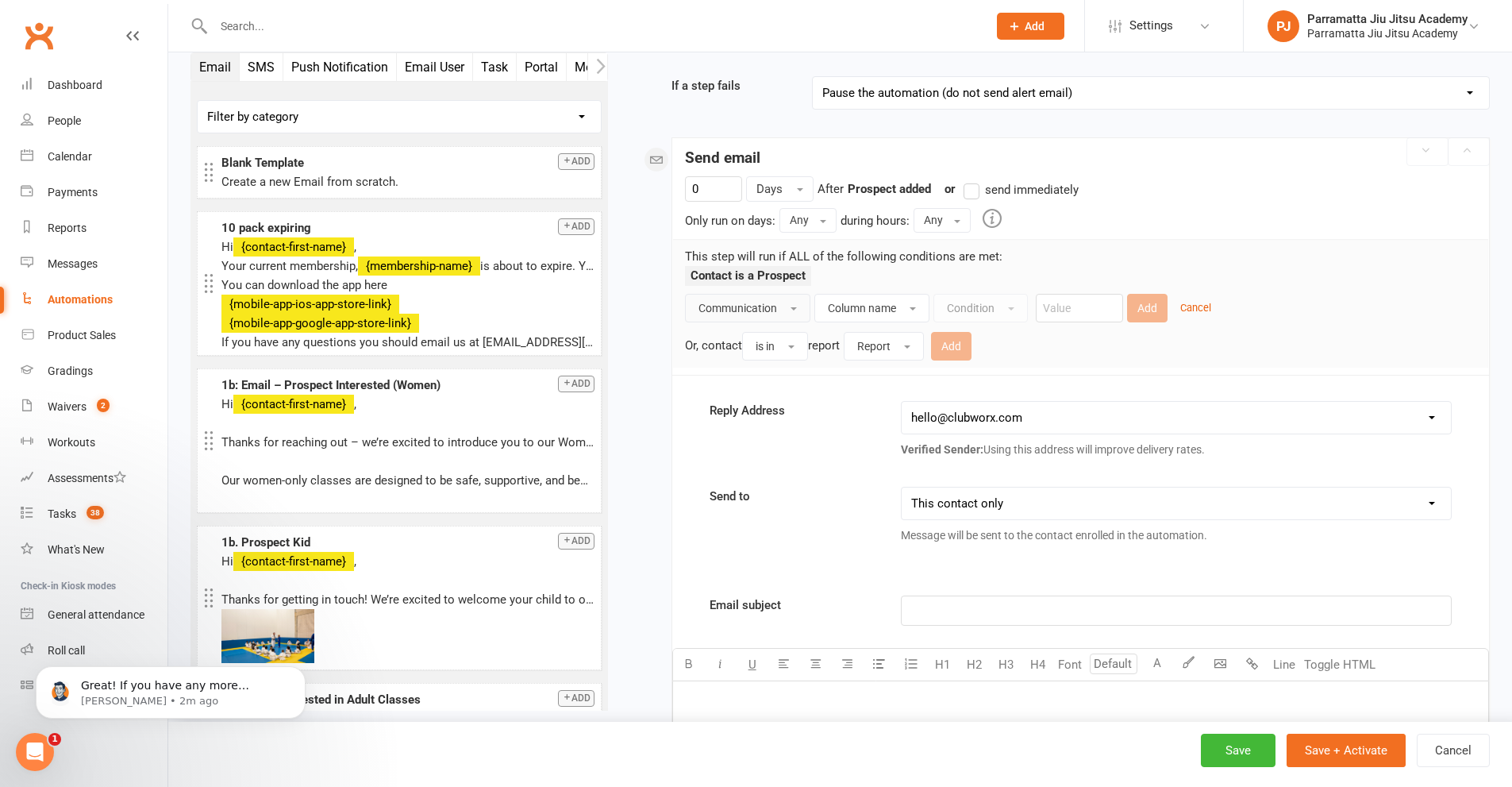
click at [787, 303] on button "Communication" at bounding box center [748, 308] width 126 height 28
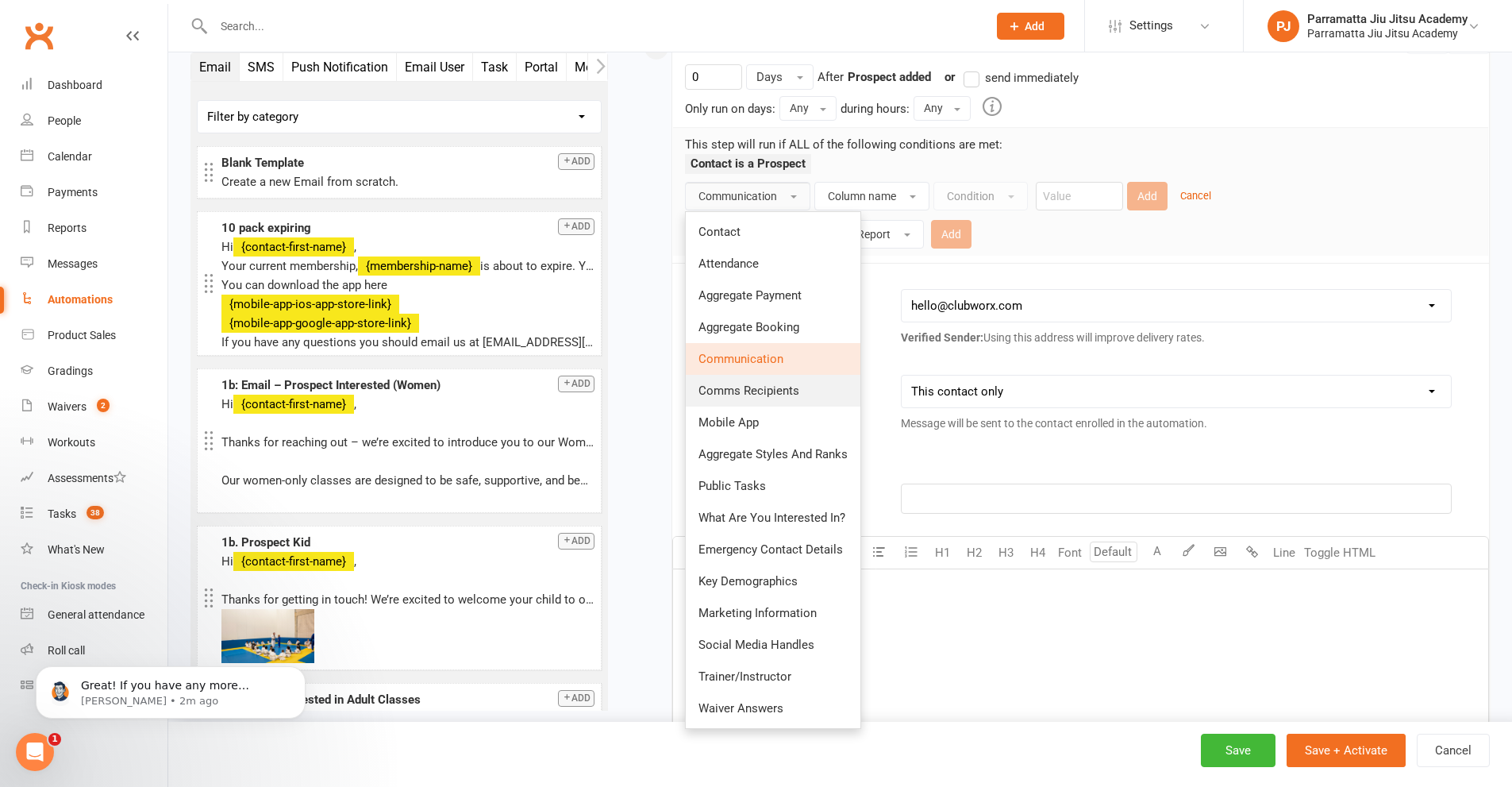
scroll to position [397, 0]
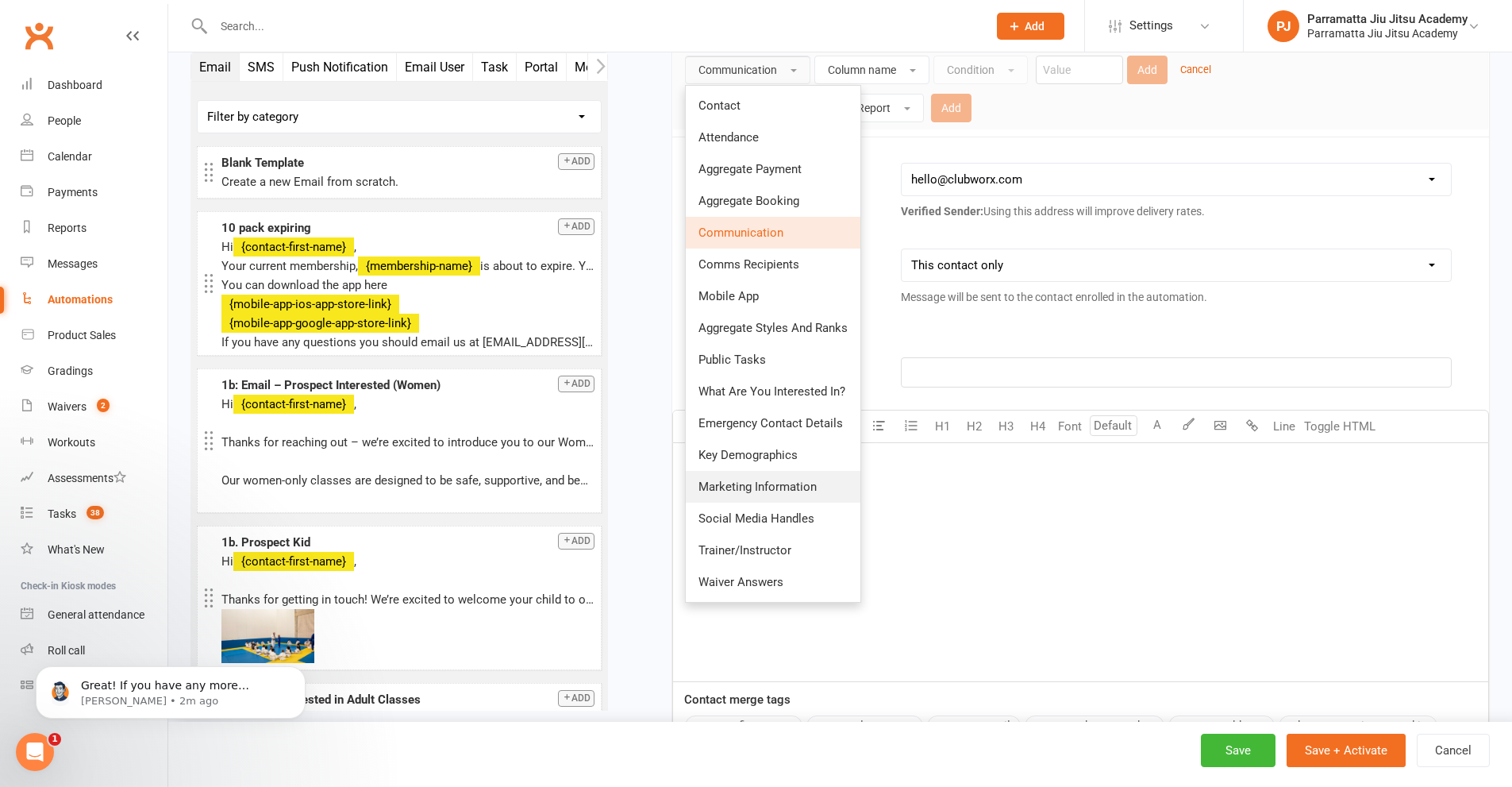
click at [797, 492] on span "Marketing Information" at bounding box center [756, 486] width 118 height 15
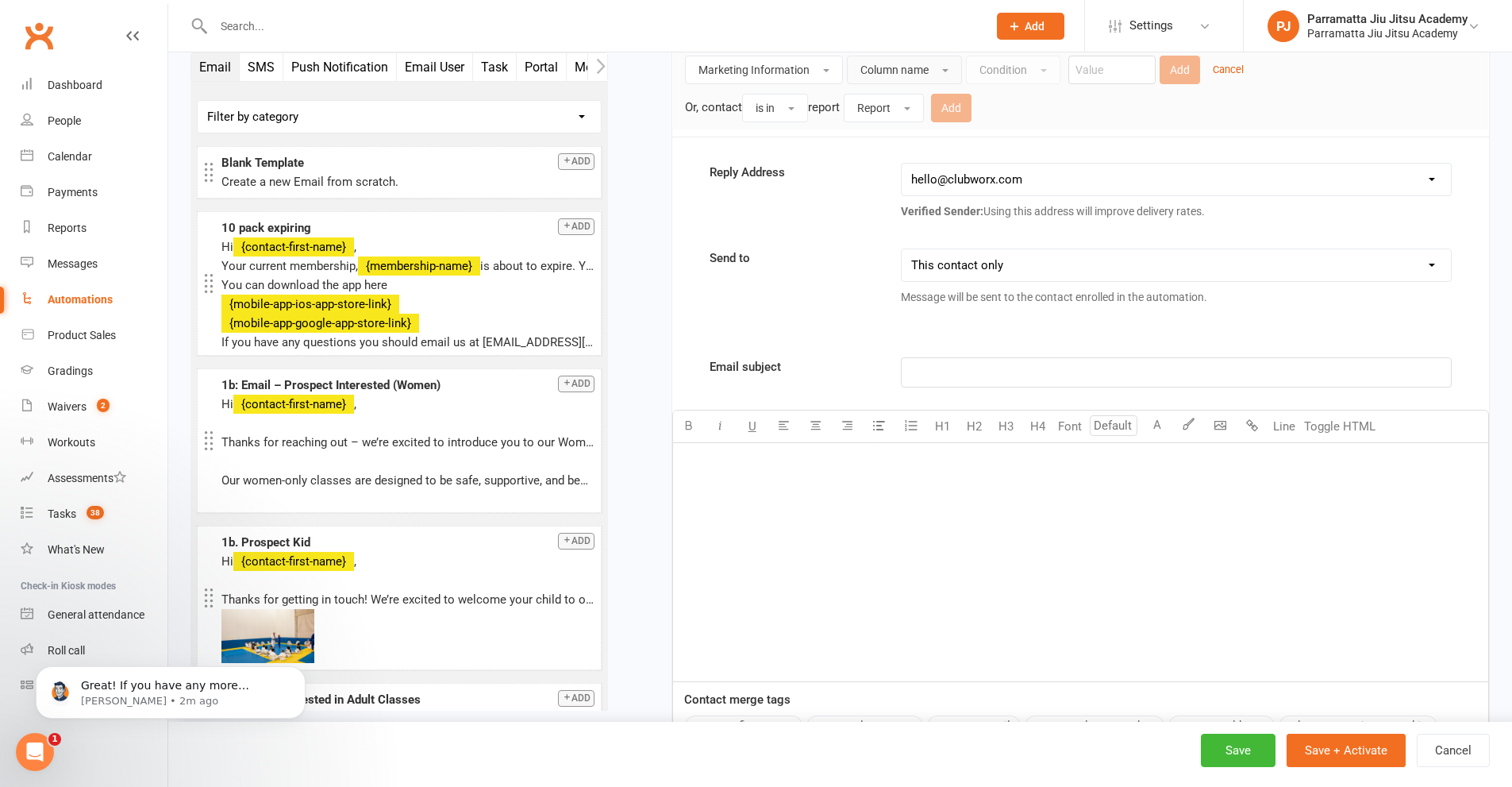
click at [922, 70] on span "Column name" at bounding box center [895, 69] width 68 height 13
click at [796, 69] on span "Marketing Information" at bounding box center [754, 69] width 111 height 13
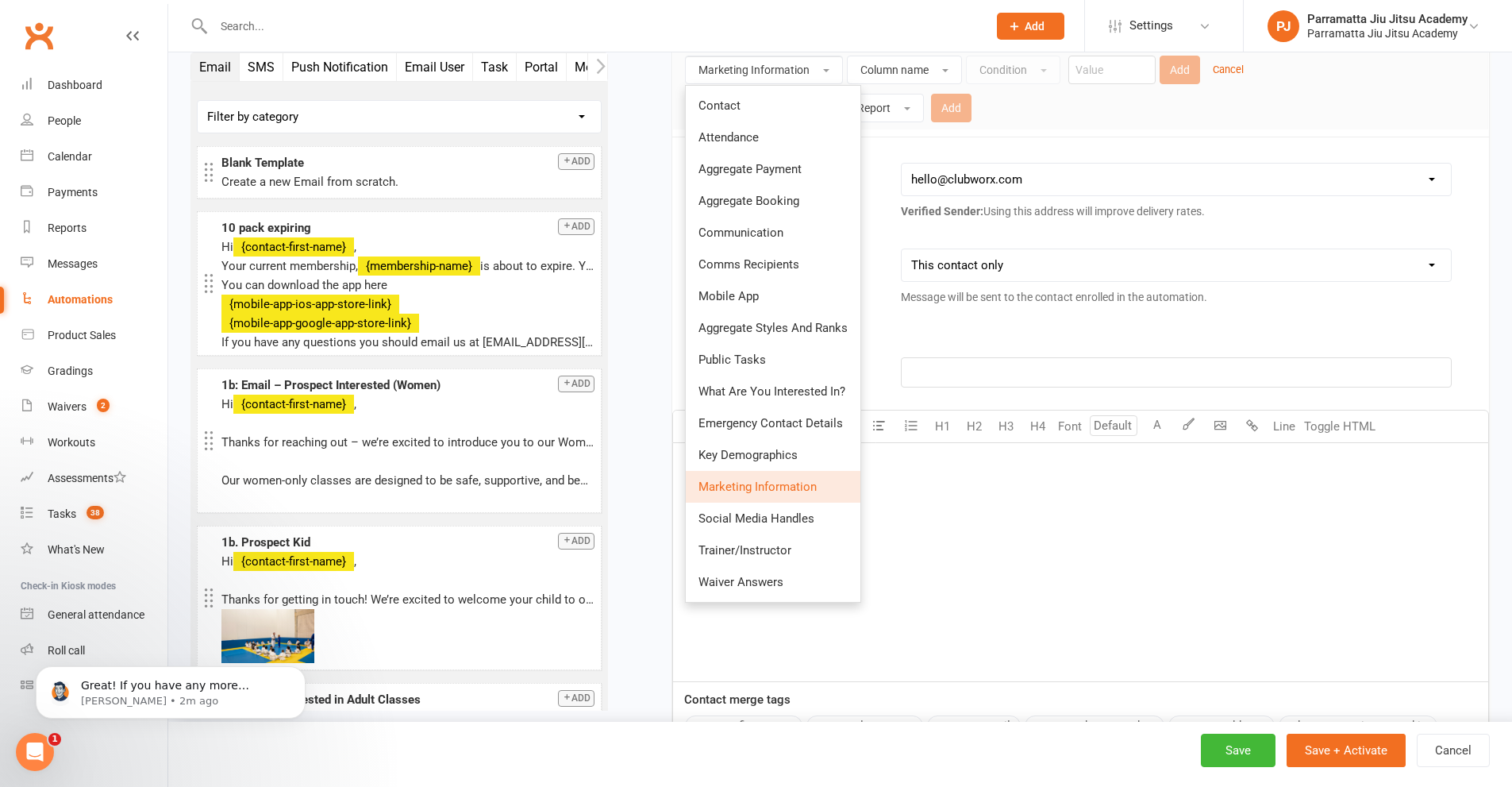
click at [646, 398] on div "Starts on Booking Cancelled Booking Due Booking Late-Cancelled Booking Marked A…" at bounding box center [1060, 323] width 858 height 1245
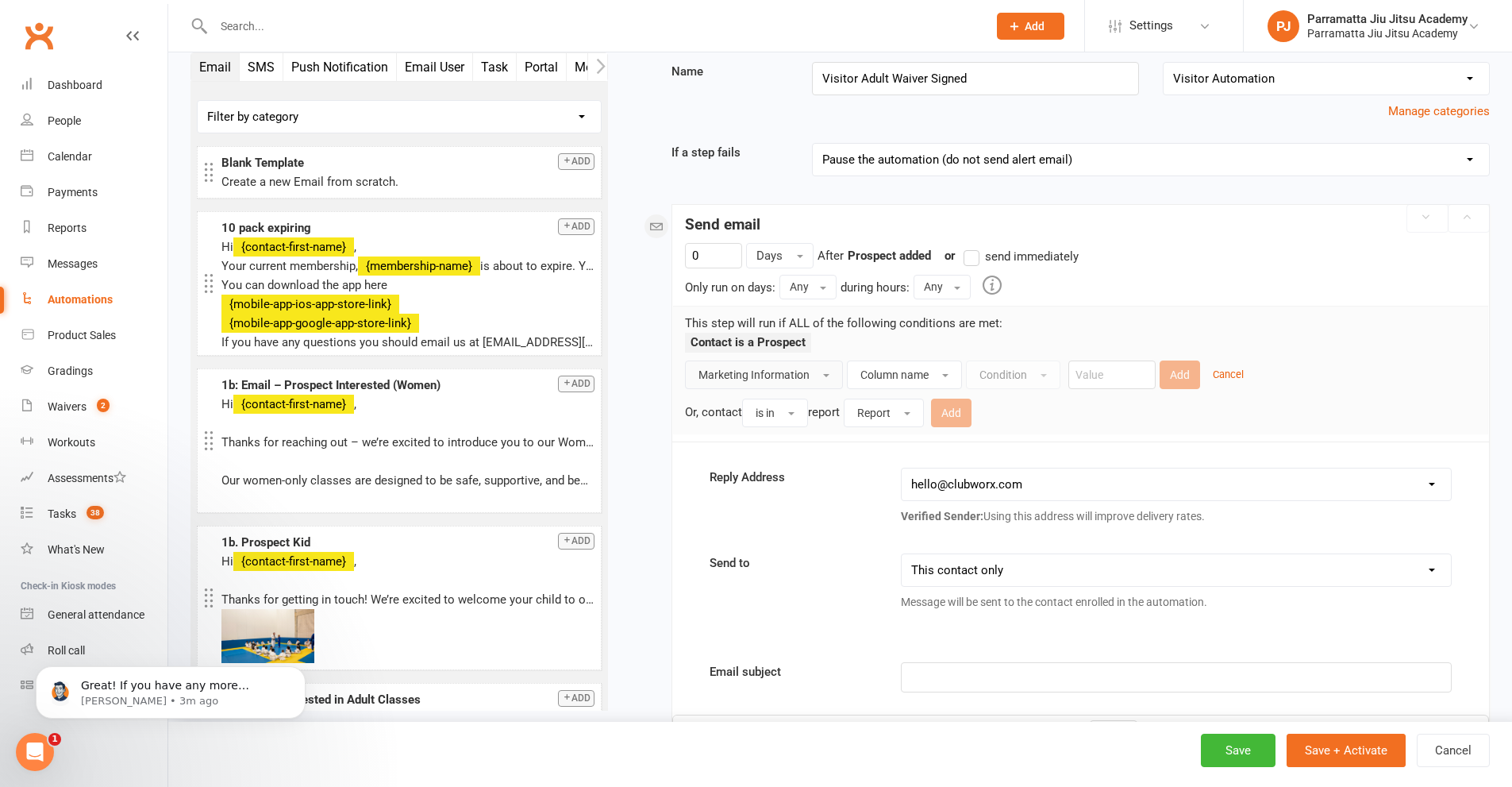
scroll to position [80, 0]
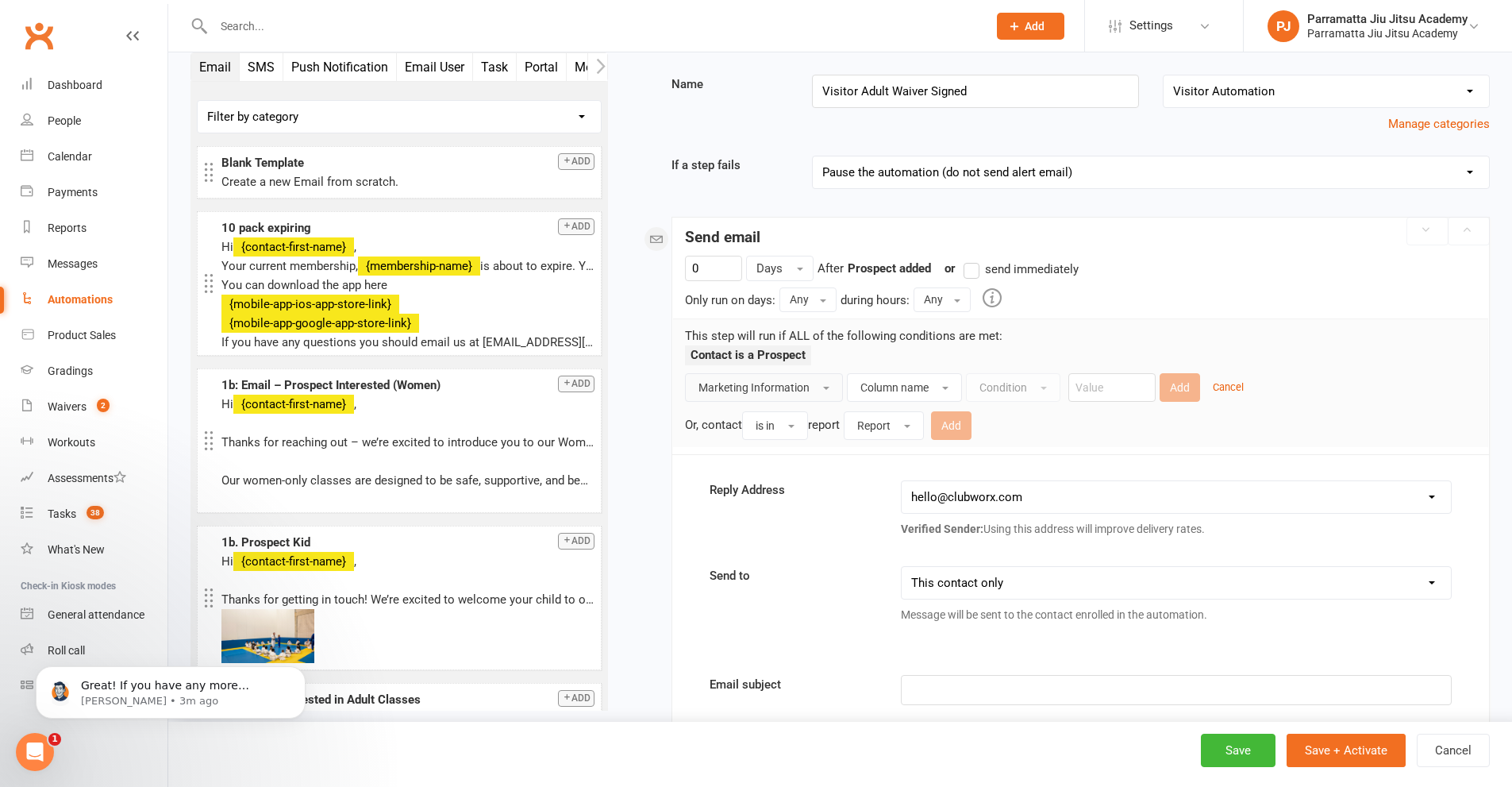
click at [774, 387] on span "Marketing Information" at bounding box center [754, 387] width 111 height 13
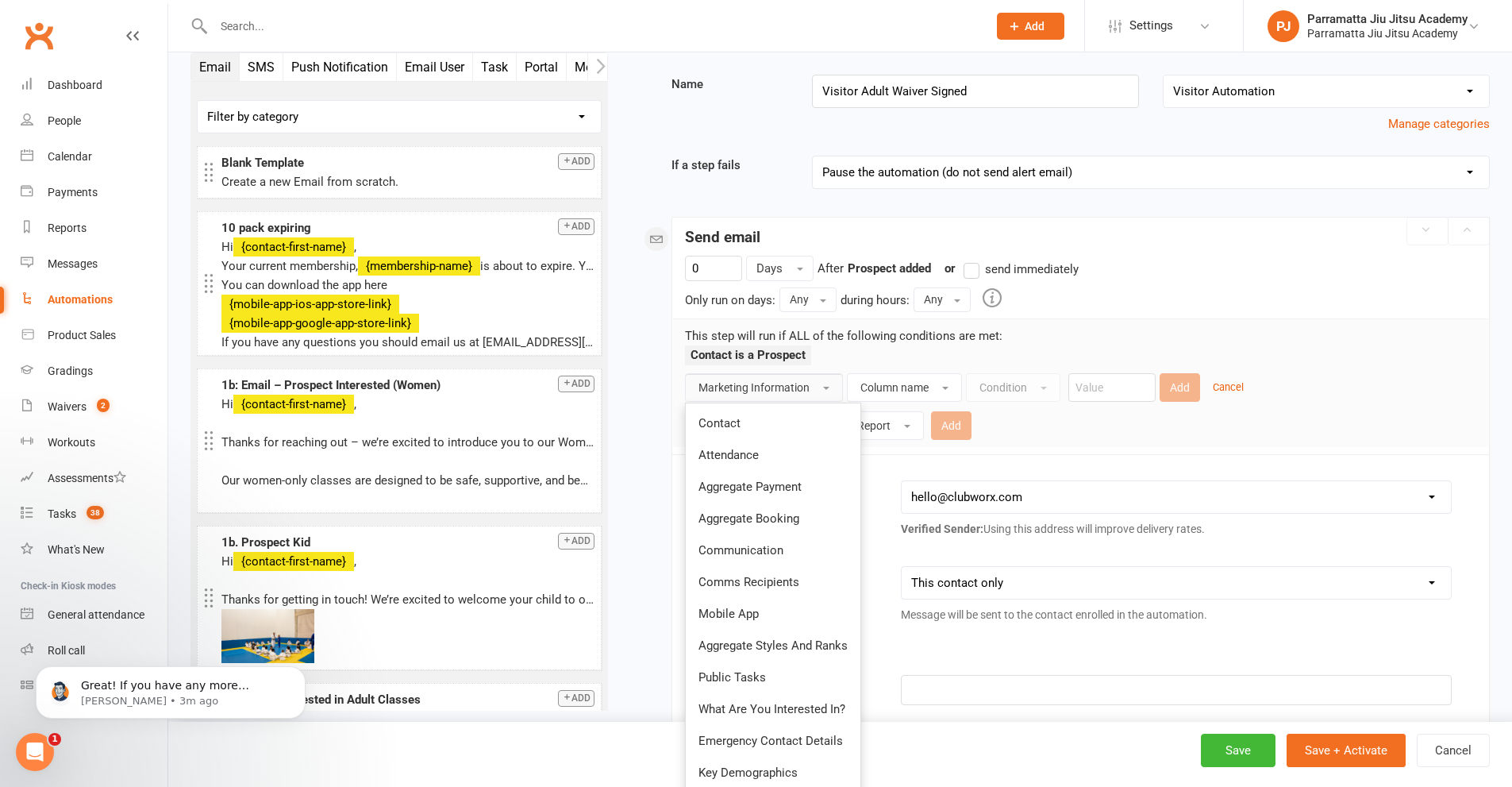
click at [1085, 447] on div "0 Days After Prospect added previous step or send immediately Only run on days:…" at bounding box center [1081, 355] width 817 height 198
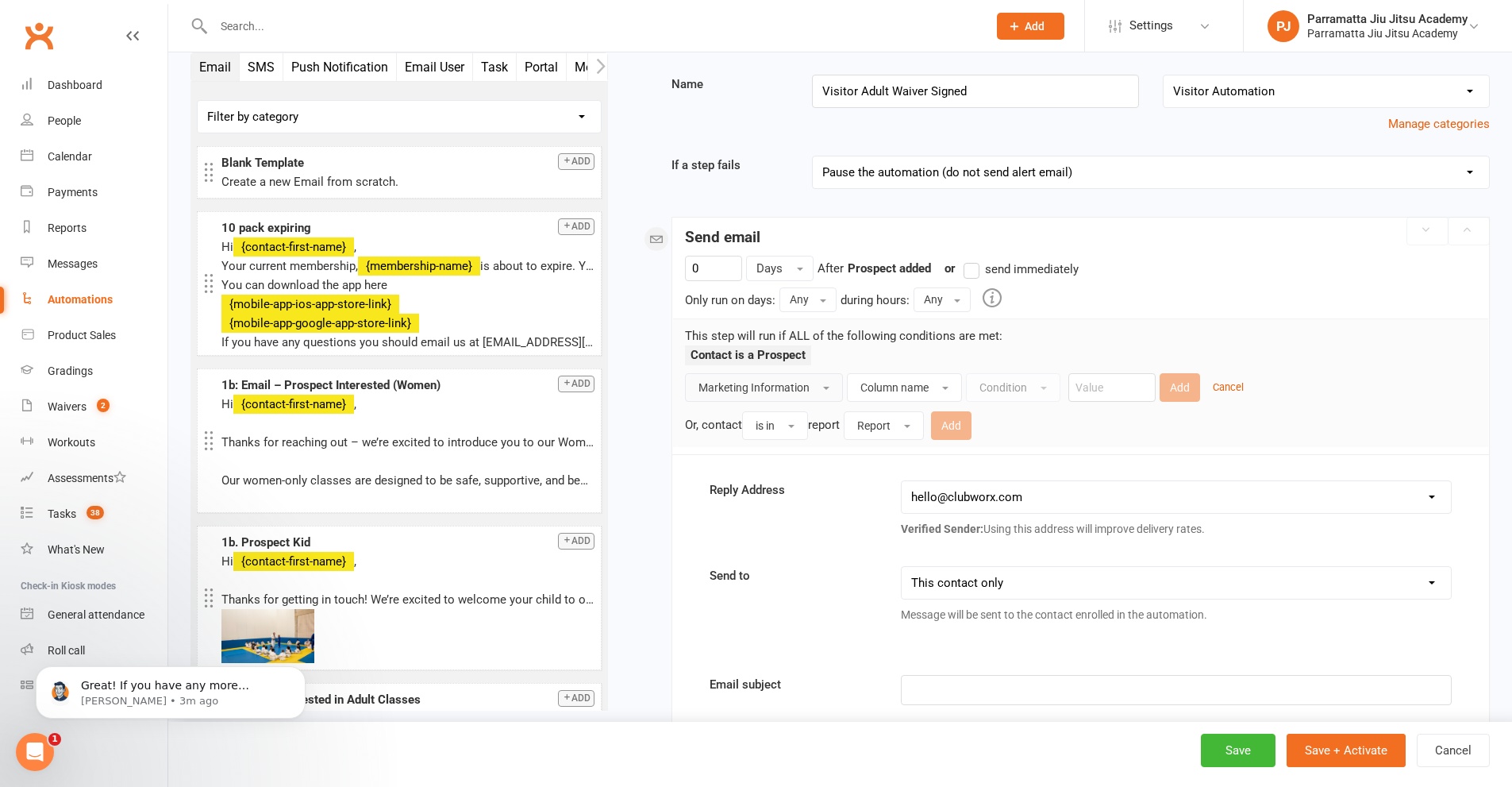
scroll to position [0, 0]
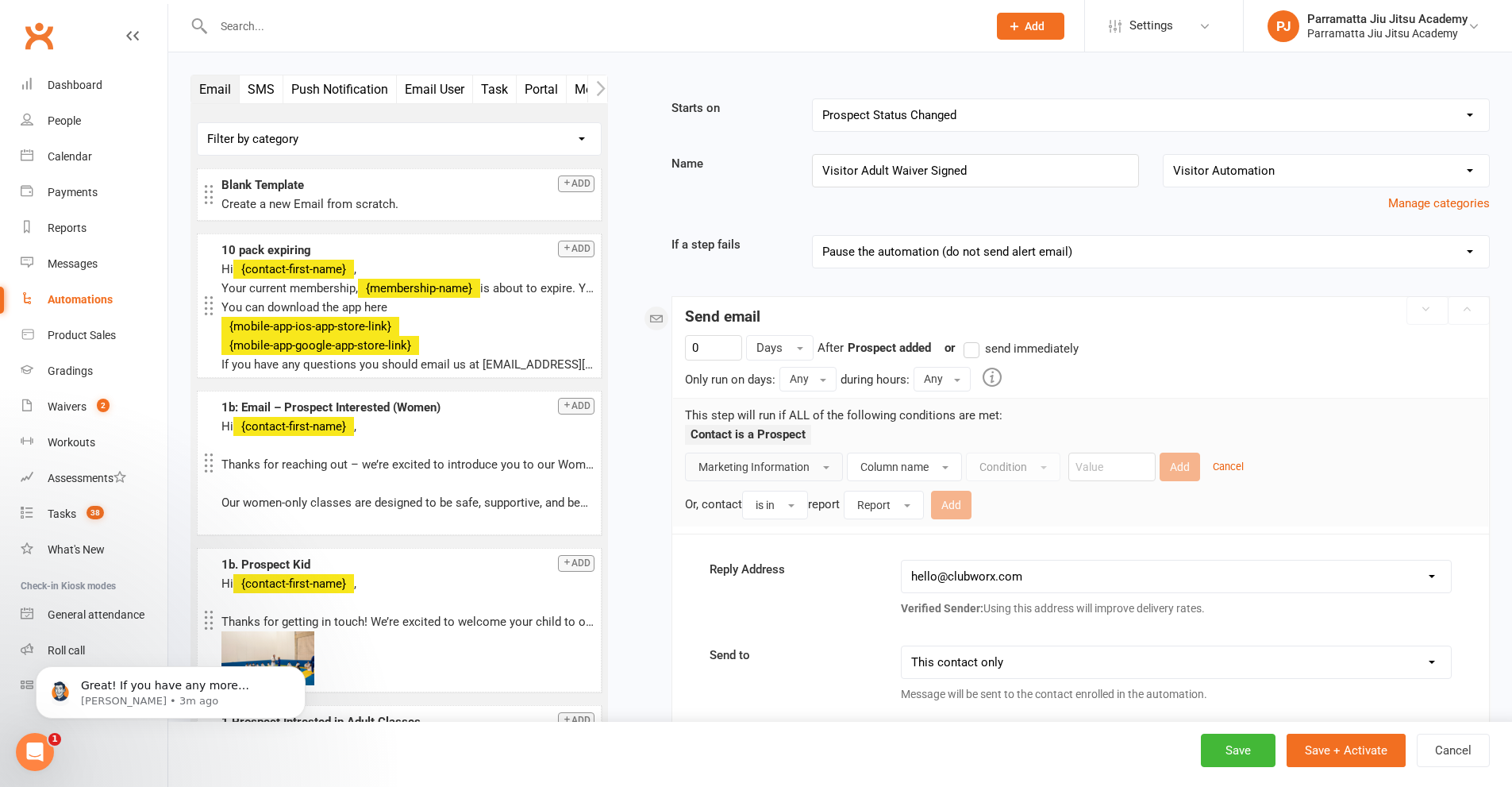
click at [815, 464] on button "Marketing Information" at bounding box center [764, 467] width 158 height 28
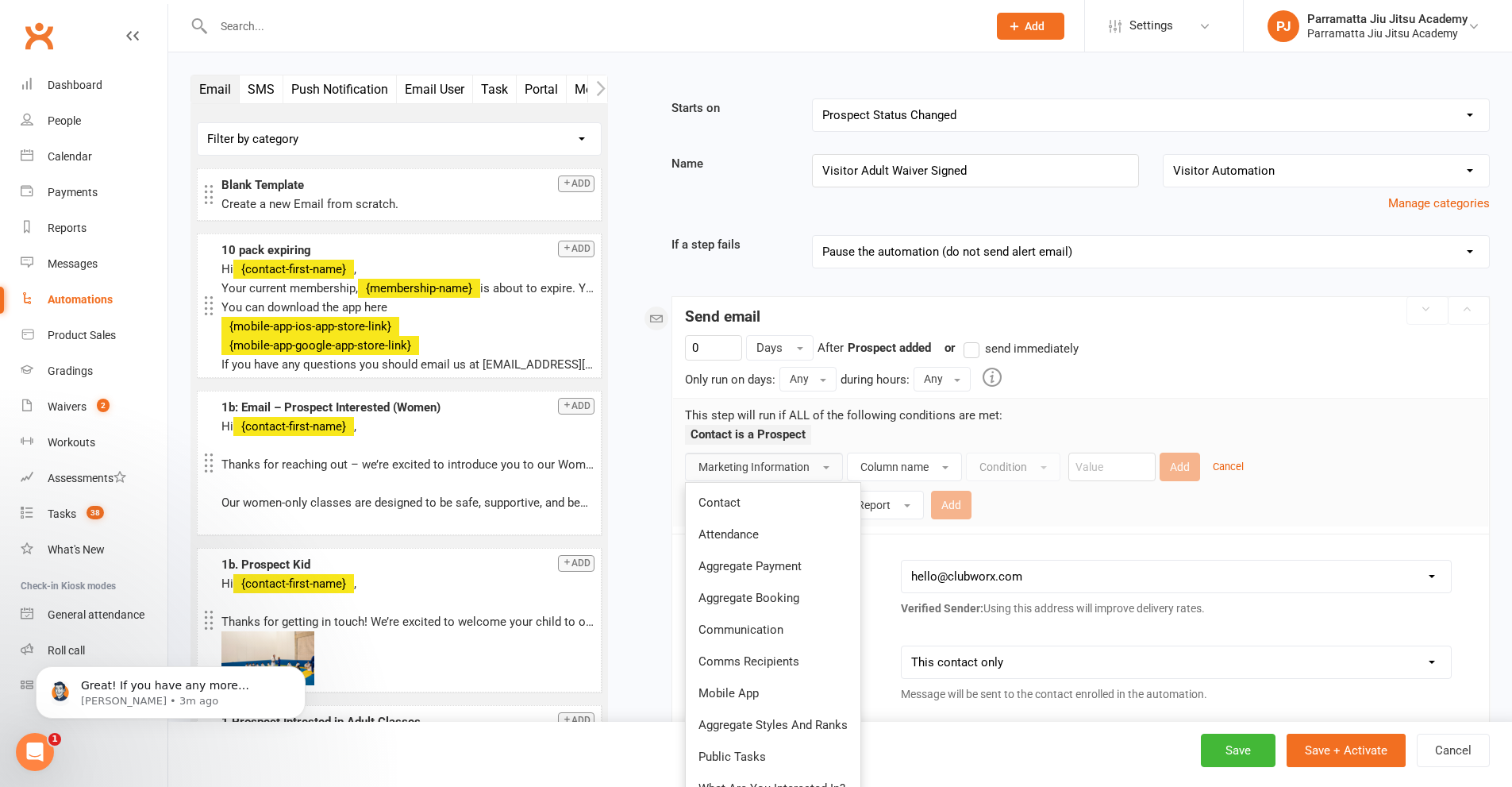
click at [815, 468] on button "Marketing Information" at bounding box center [764, 467] width 158 height 28
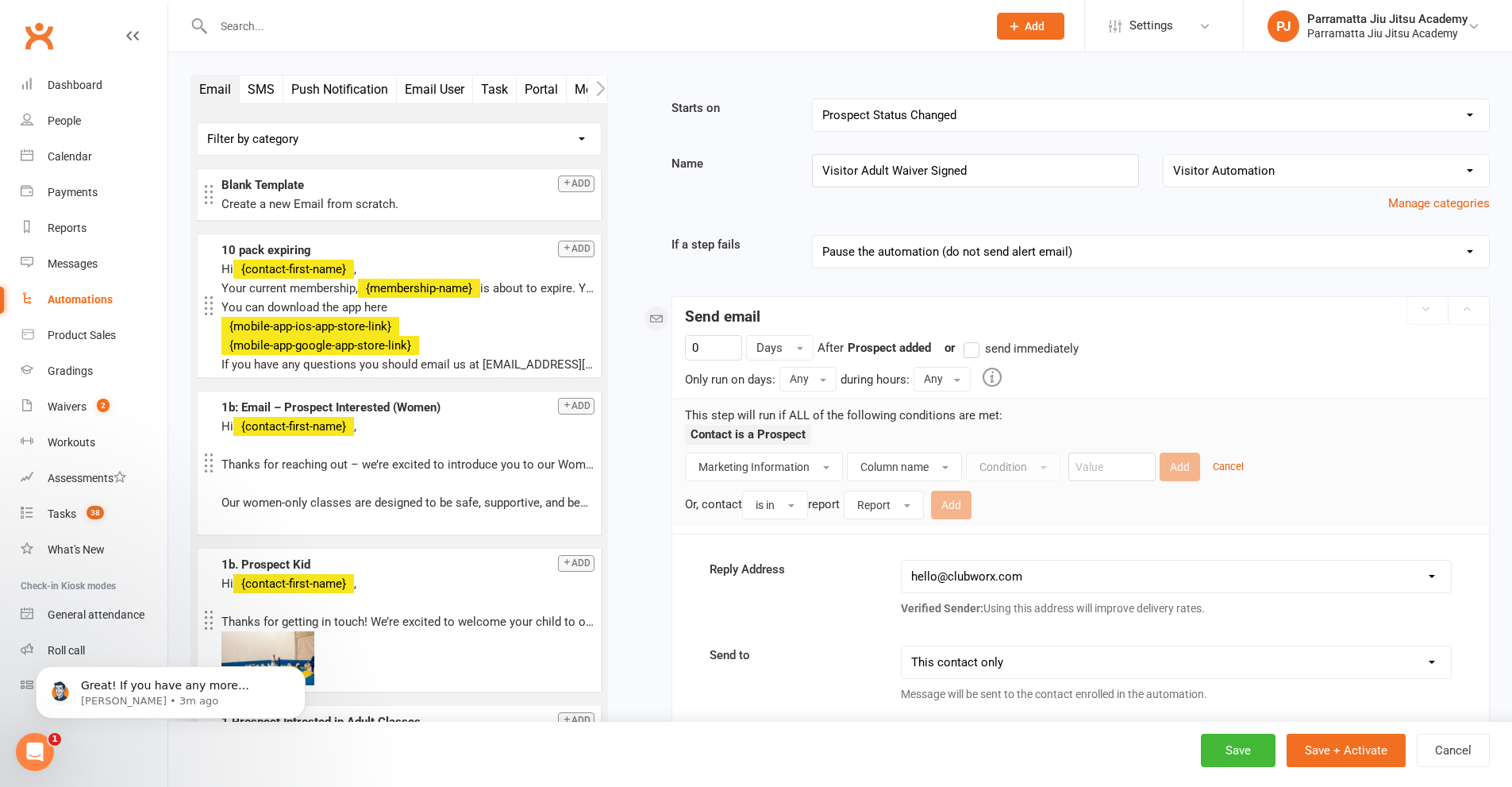
click at [1240, 115] on select "Booking Cancelled Booking Due Booking Late-Cancelled Booking Marked Absent Book…" at bounding box center [1151, 115] width 677 height 32
click at [619, 431] on div "Email SMS Push Notification Email User Task Portal Membership Workout Style Mob…" at bounding box center [398, 417] width 441 height 684
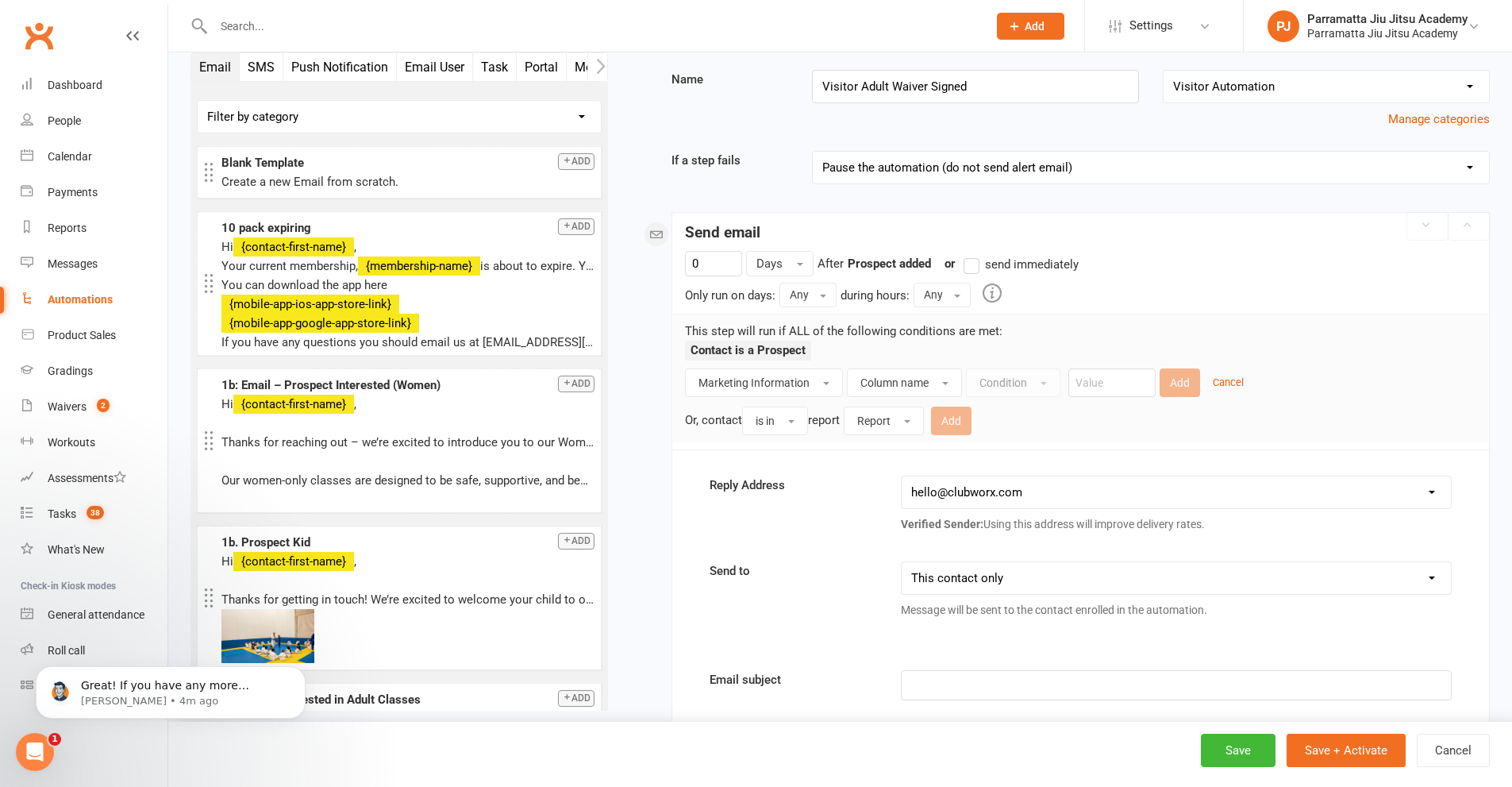
scroll to position [80, 0]
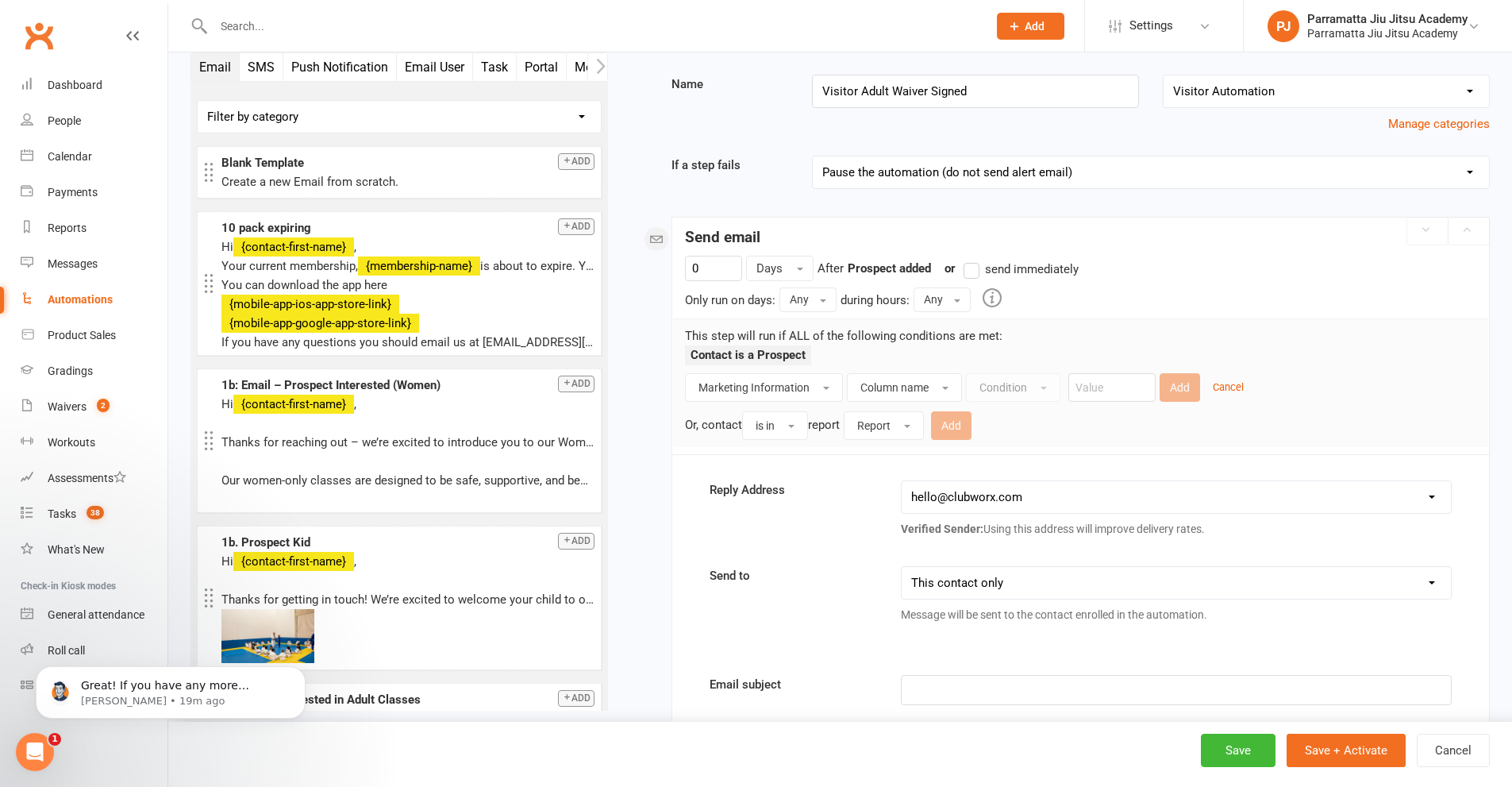
click at [642, 454] on div "Starts on Booking Cancelled Booking Due Booking Late-Cancelled Booking Marked A…" at bounding box center [1060, 642] width 858 height 1245
click at [810, 390] on button "Marketing Information" at bounding box center [764, 387] width 158 height 28
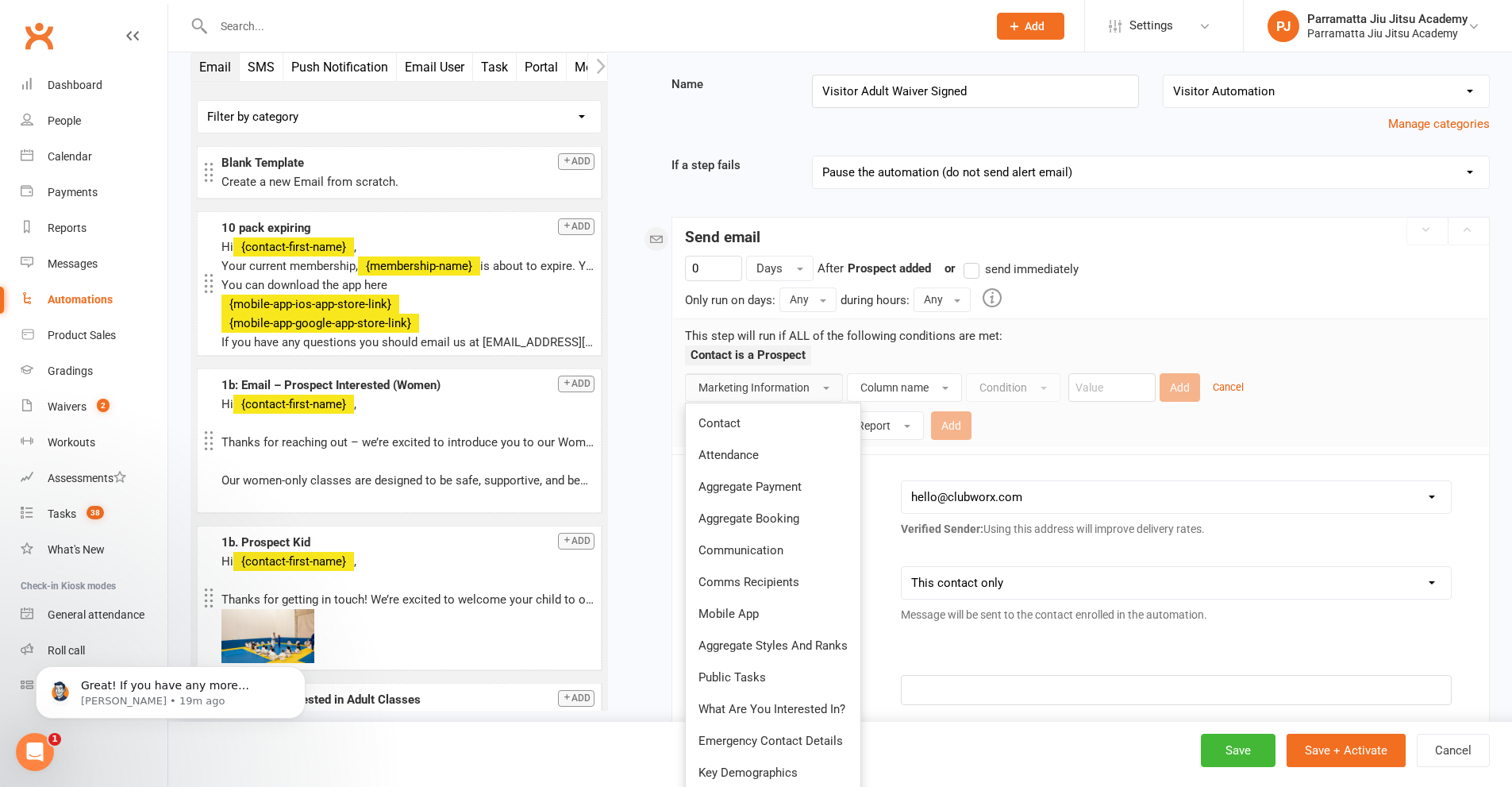
click at [757, 388] on span "Marketing Information" at bounding box center [754, 387] width 111 height 13
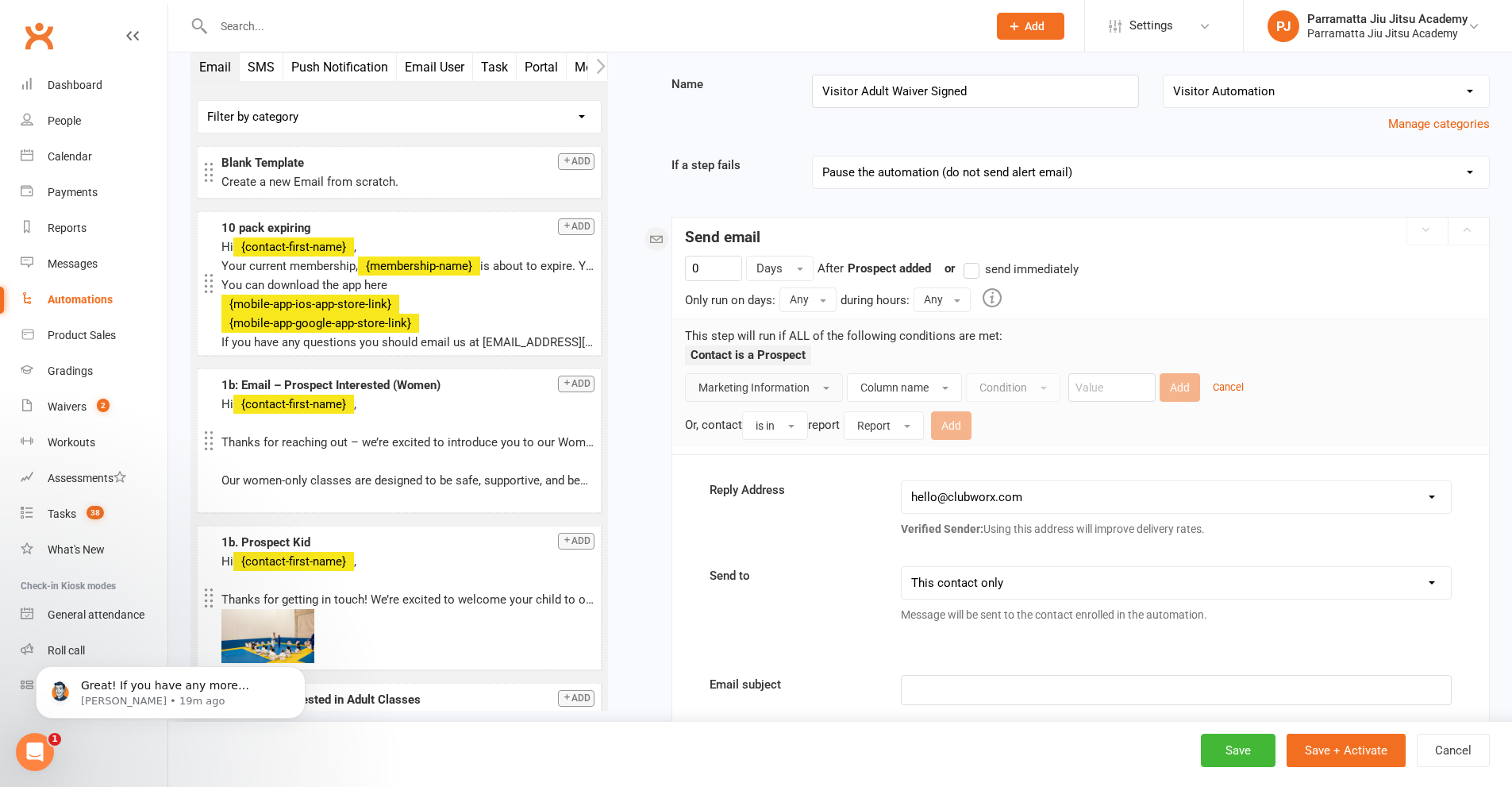
click at [763, 390] on span "Marketing Information" at bounding box center [754, 387] width 111 height 13
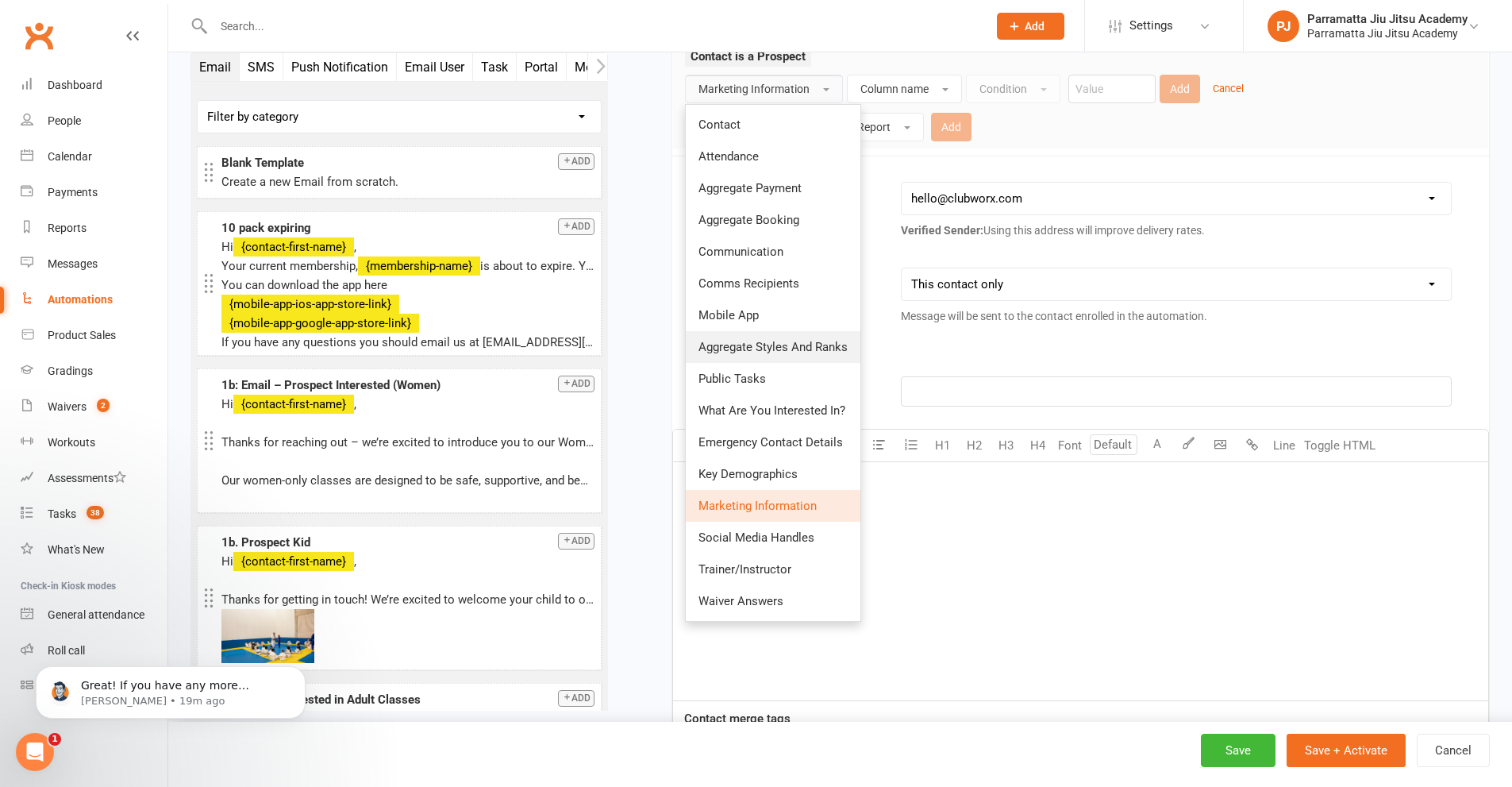
scroll to position [397, 0]
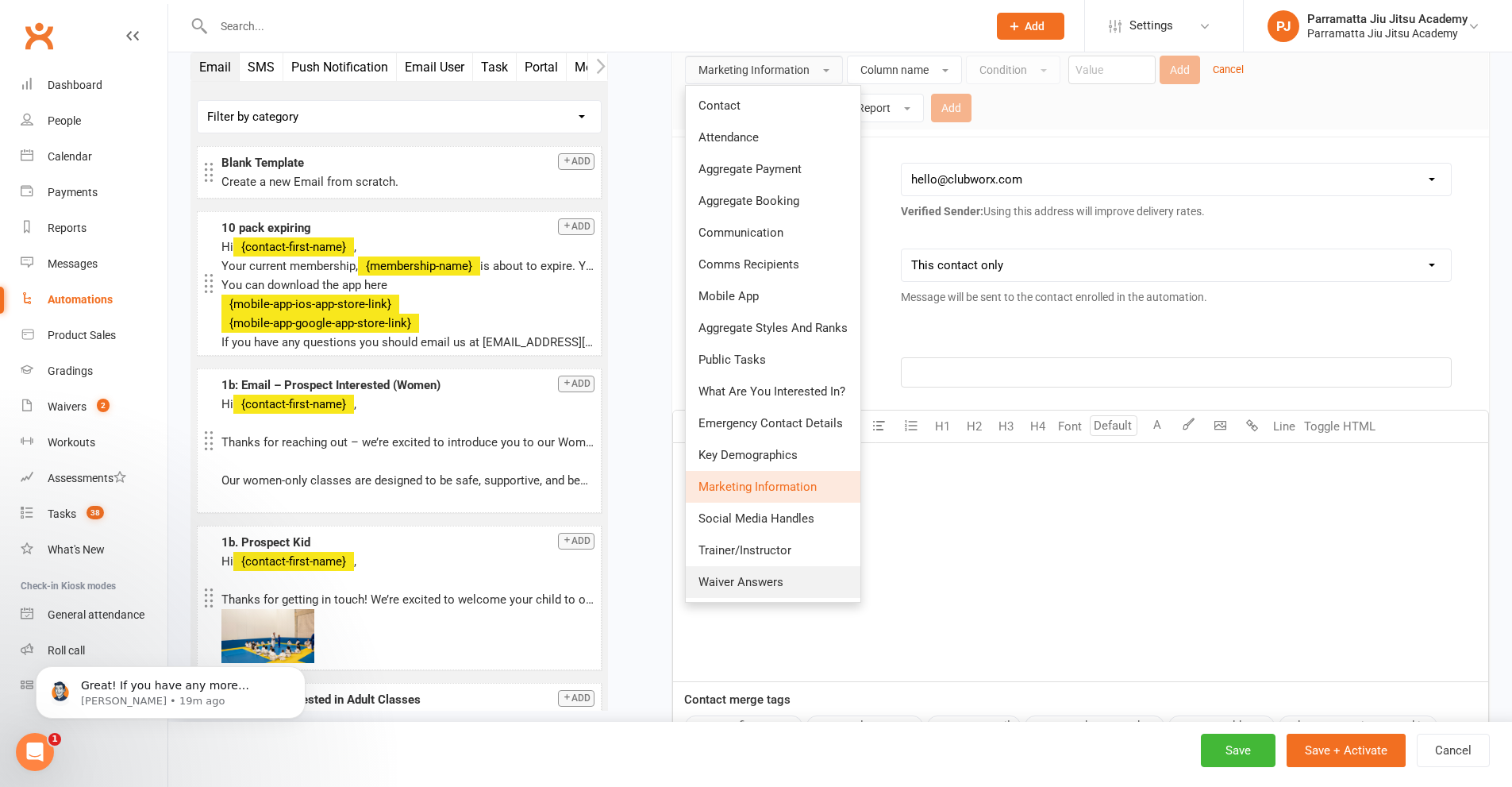
click at [775, 580] on span "Waiver Answers" at bounding box center [740, 581] width 85 height 15
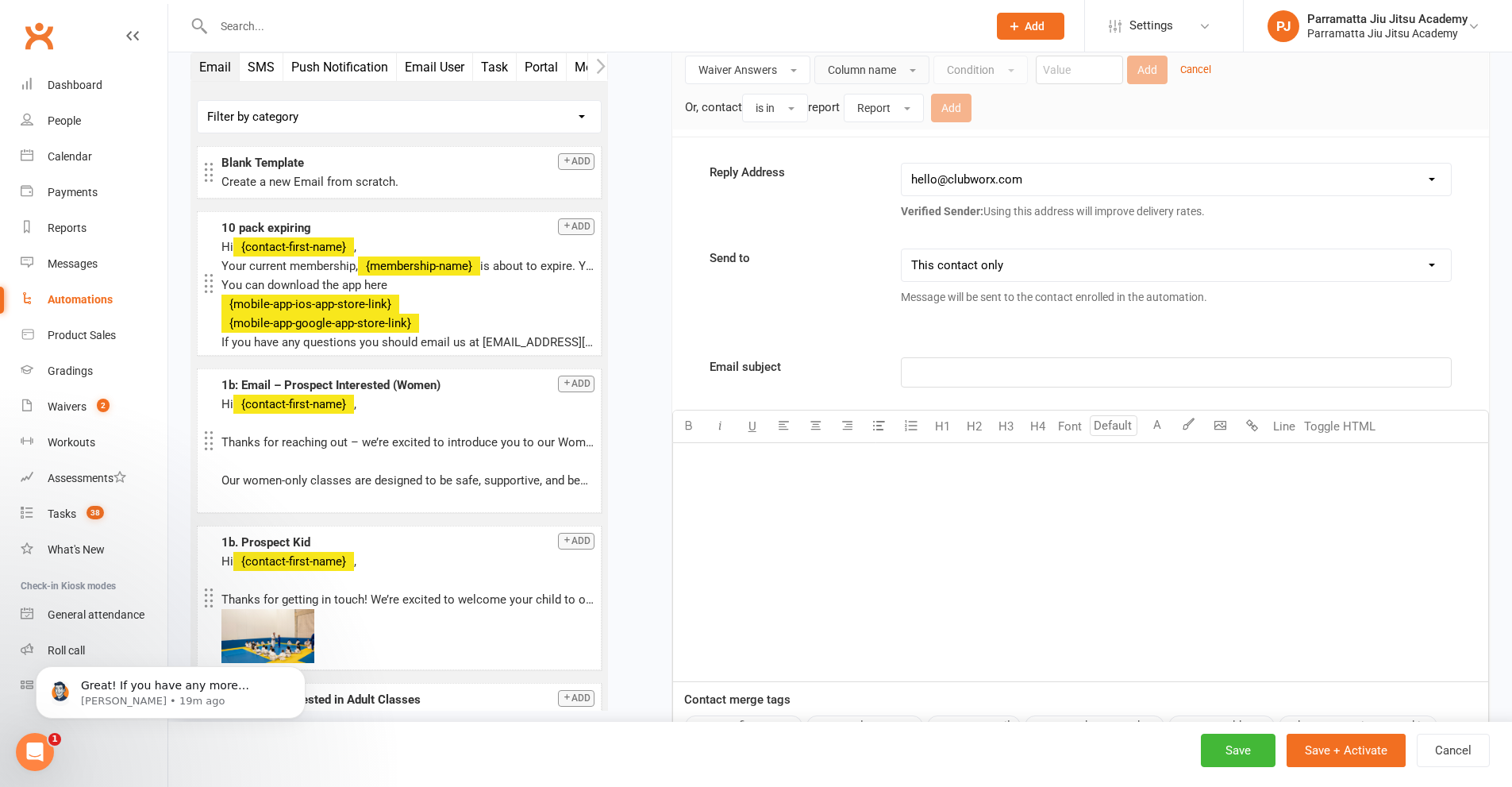
click at [897, 60] on button "Column name" at bounding box center [872, 69] width 115 height 28
click at [856, 217] on div "Reply Address hello@clubworx.com info@parramattajiujitsu.com.au andy@onlyjonesy…" at bounding box center [1081, 194] width 766 height 63
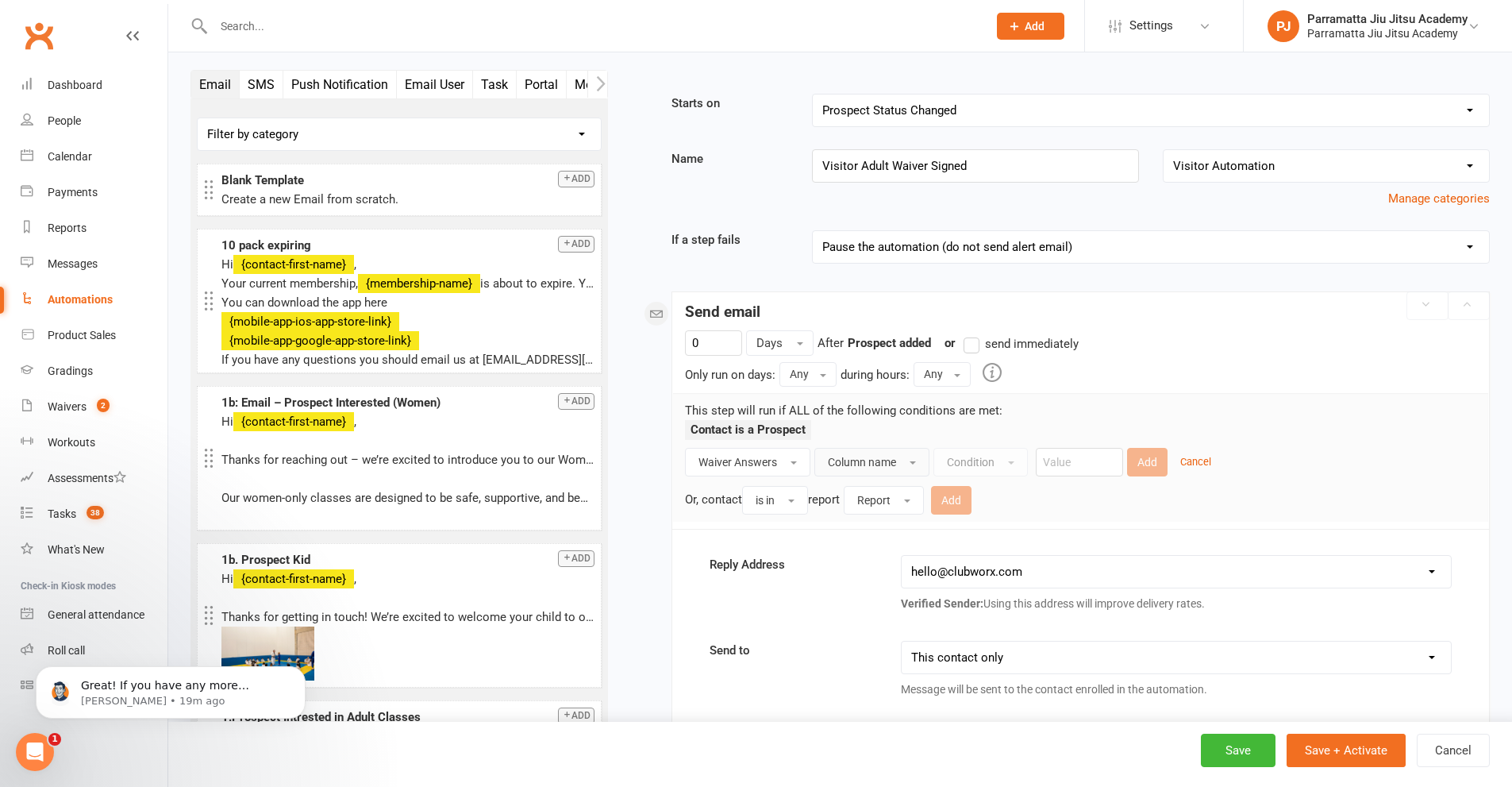
scroll to position [0, 0]
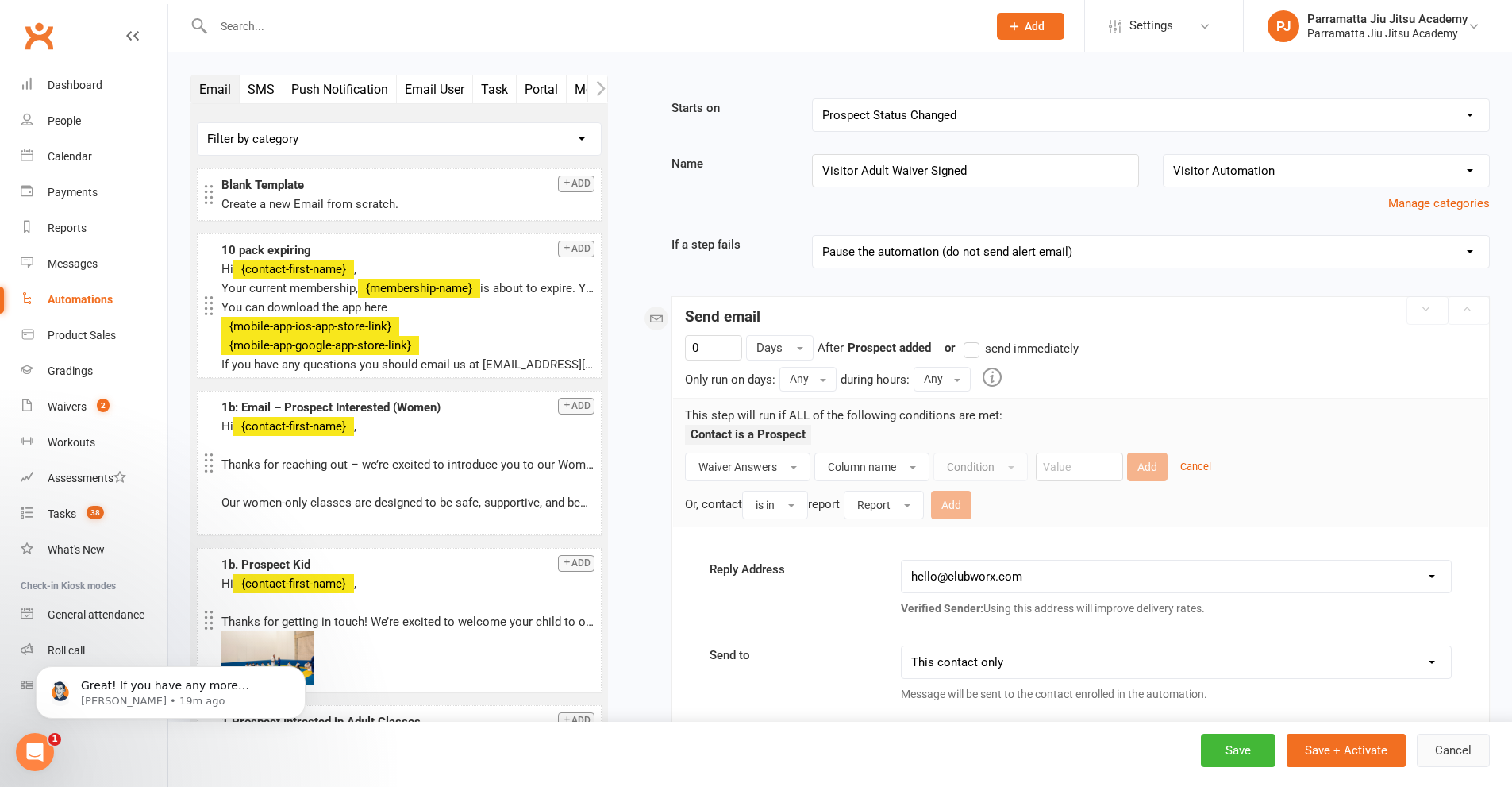
click at [1465, 750] on button "Cancel" at bounding box center [1453, 750] width 73 height 33
select select "25"
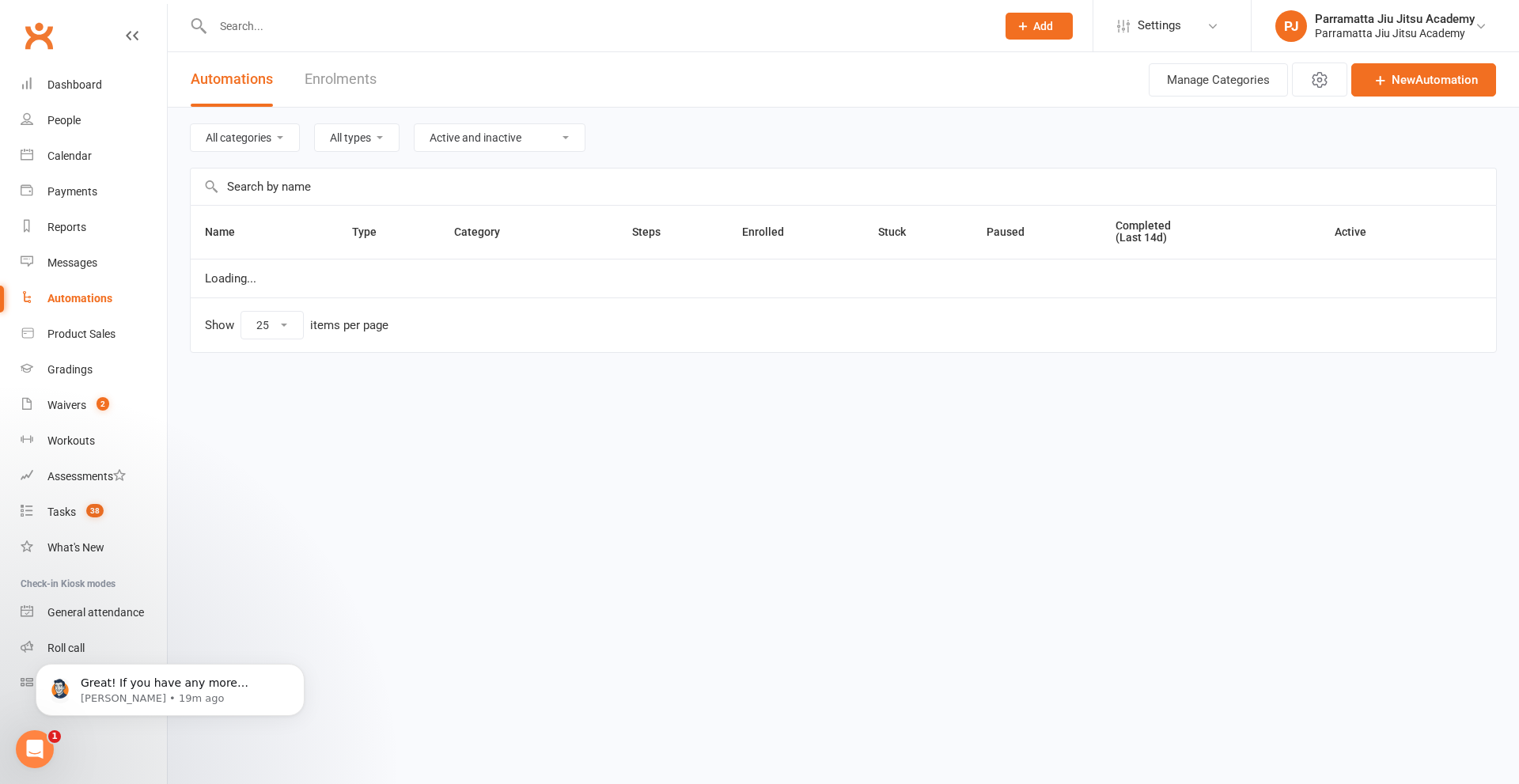
select select "976"
click at [1367, 78] on link "New Automation" at bounding box center [1424, 80] width 145 height 33
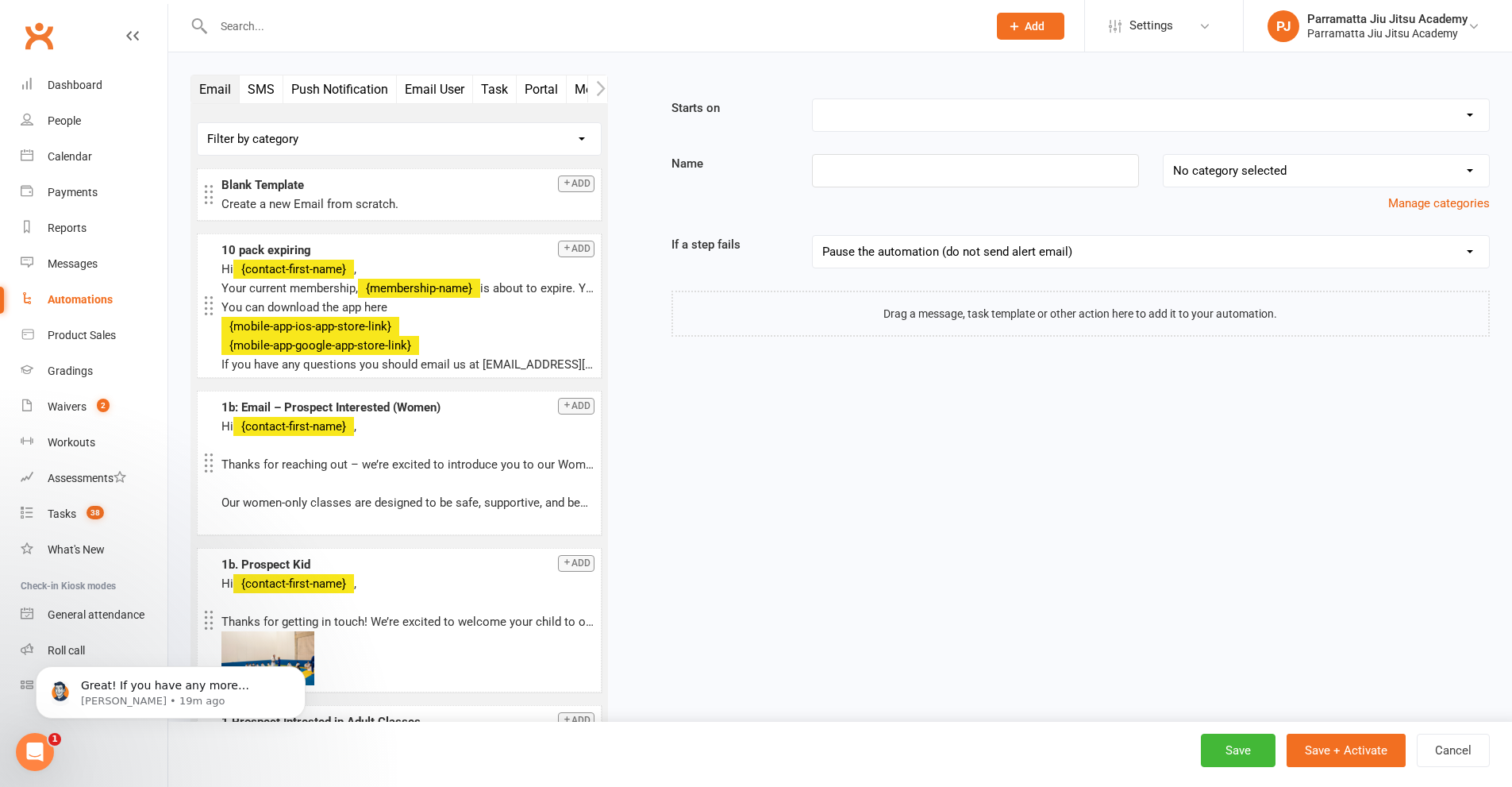
click at [936, 113] on select "Booking Cancelled Booking Due Booking Late-Cancelled Booking Marked Absent Book…" at bounding box center [1151, 115] width 677 height 32
select select "28"
click at [813, 99] on select "Booking Cancelled Booking Due Booking Late-Cancelled Booking Marked Absent Book…" at bounding box center [1151, 115] width 677 height 32
click at [1001, 173] on input at bounding box center [976, 170] width 327 height 33
type input "Visitor Waiver Adult"
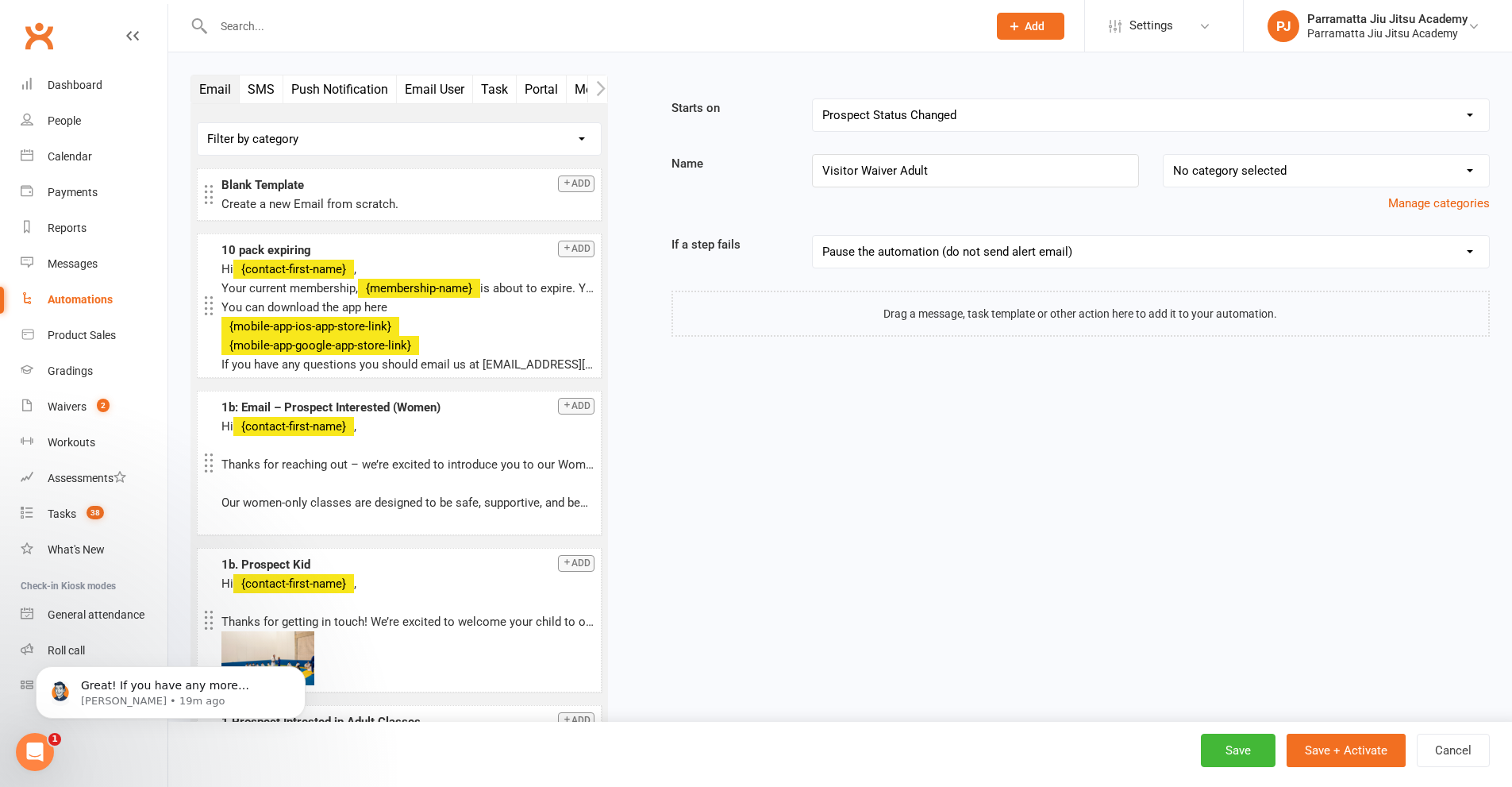
click at [1254, 171] on select "No category selected Memberships Prospects Adults Prospects Children Prospects …" at bounding box center [1326, 170] width 325 height 32
select select "7"
click at [1163, 155] on select "No category selected Memberships Prospects Adults Prospects Children Prospects …" at bounding box center [1326, 170] width 325 height 32
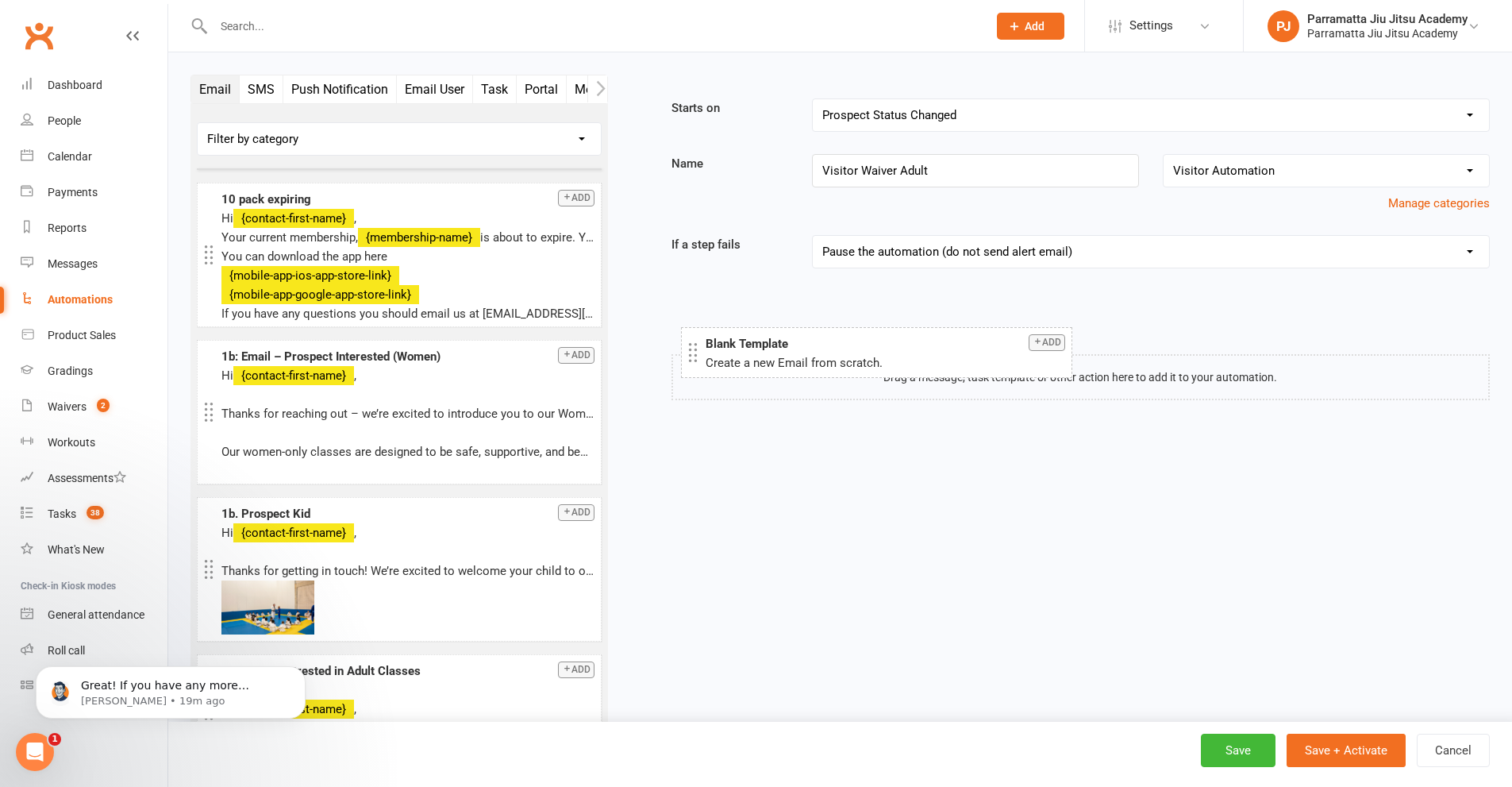
drag, startPoint x: 296, startPoint y: 192, endPoint x: 780, endPoint y: 351, distance: 509.4
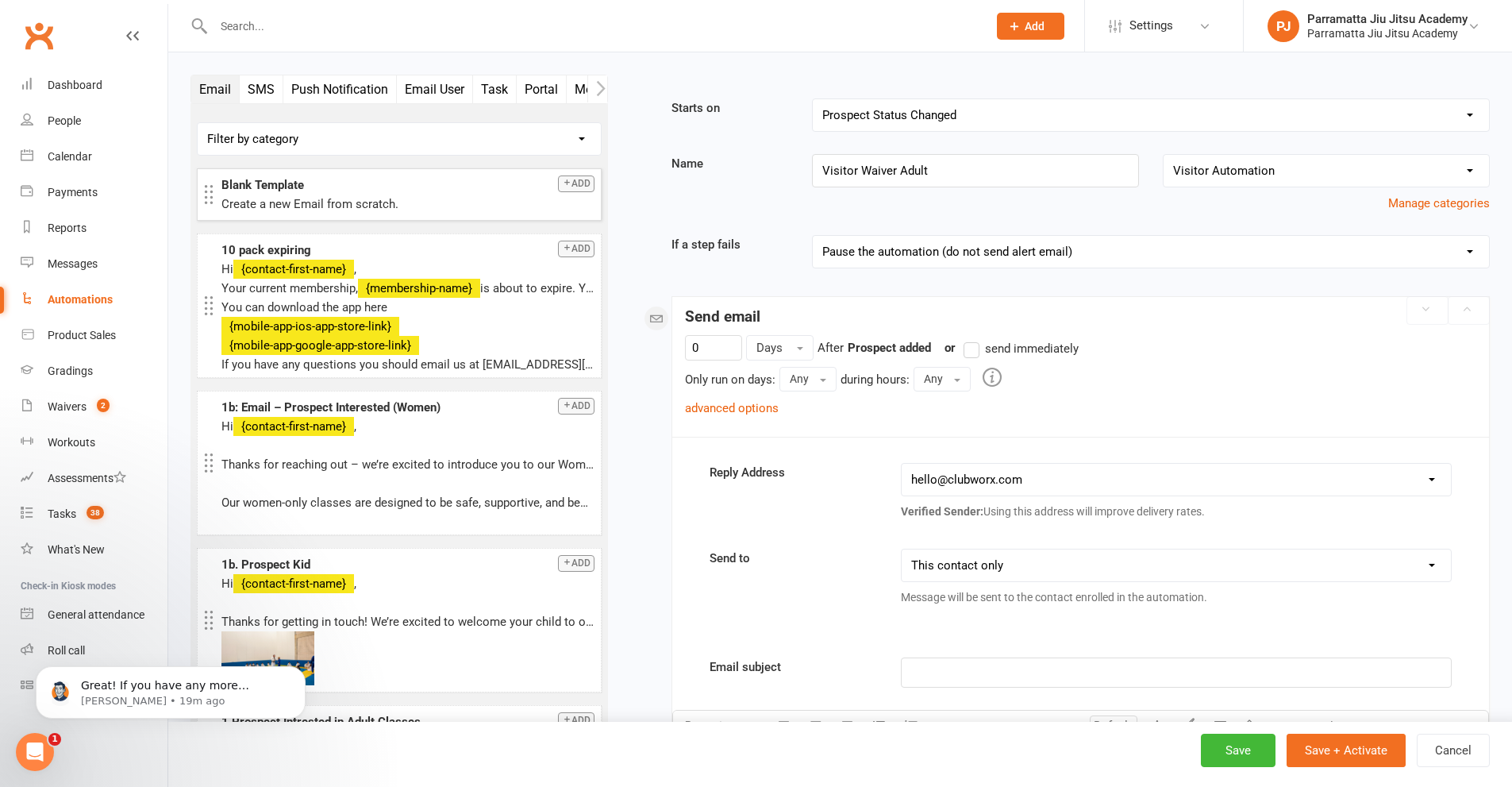
click at [751, 406] on link "advanced options" at bounding box center [732, 408] width 93 height 15
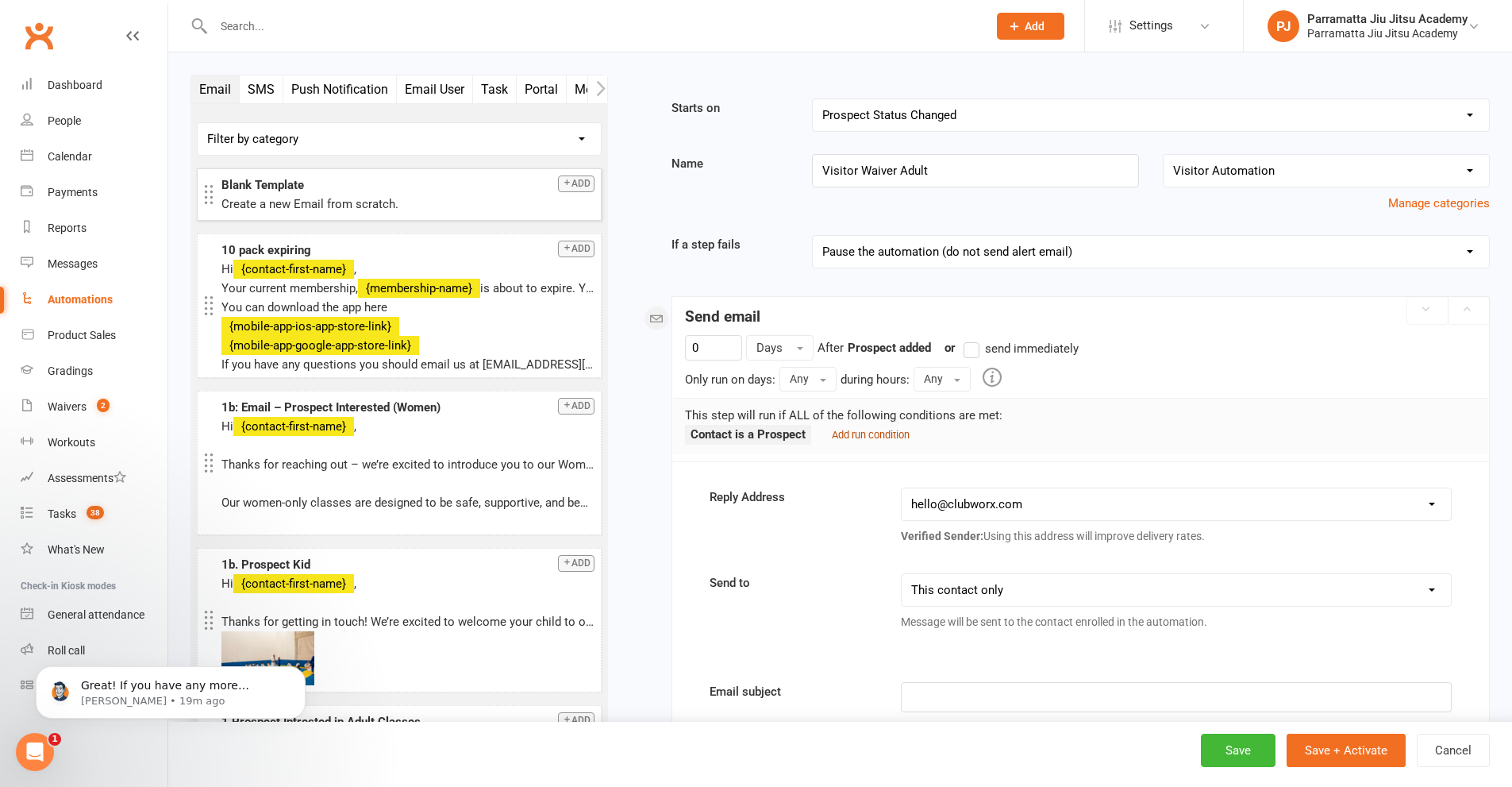
click at [885, 432] on small "Add run condition" at bounding box center [870, 434] width 78 height 12
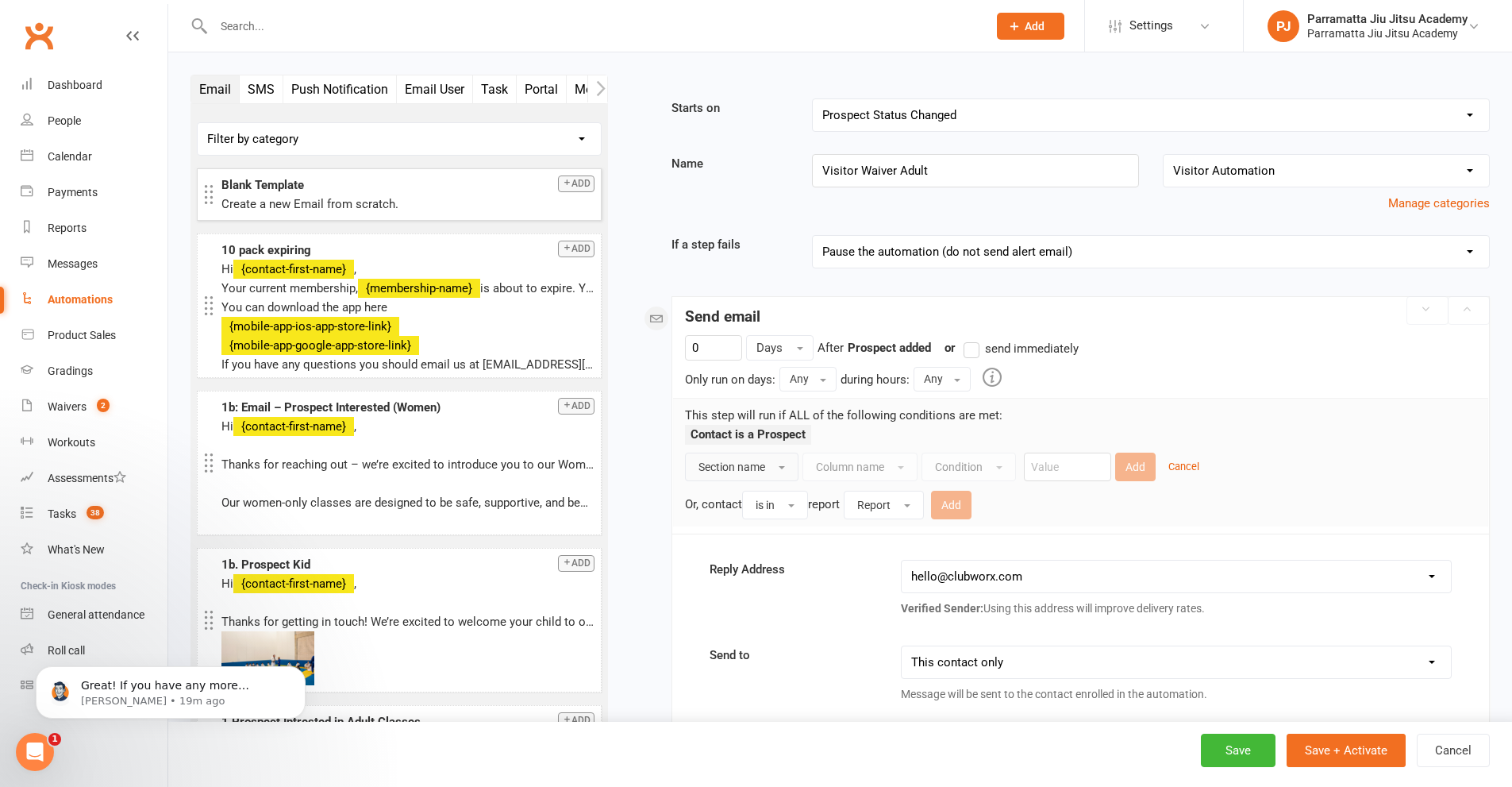
click at [782, 467] on span "button" at bounding box center [782, 468] width 7 height 3
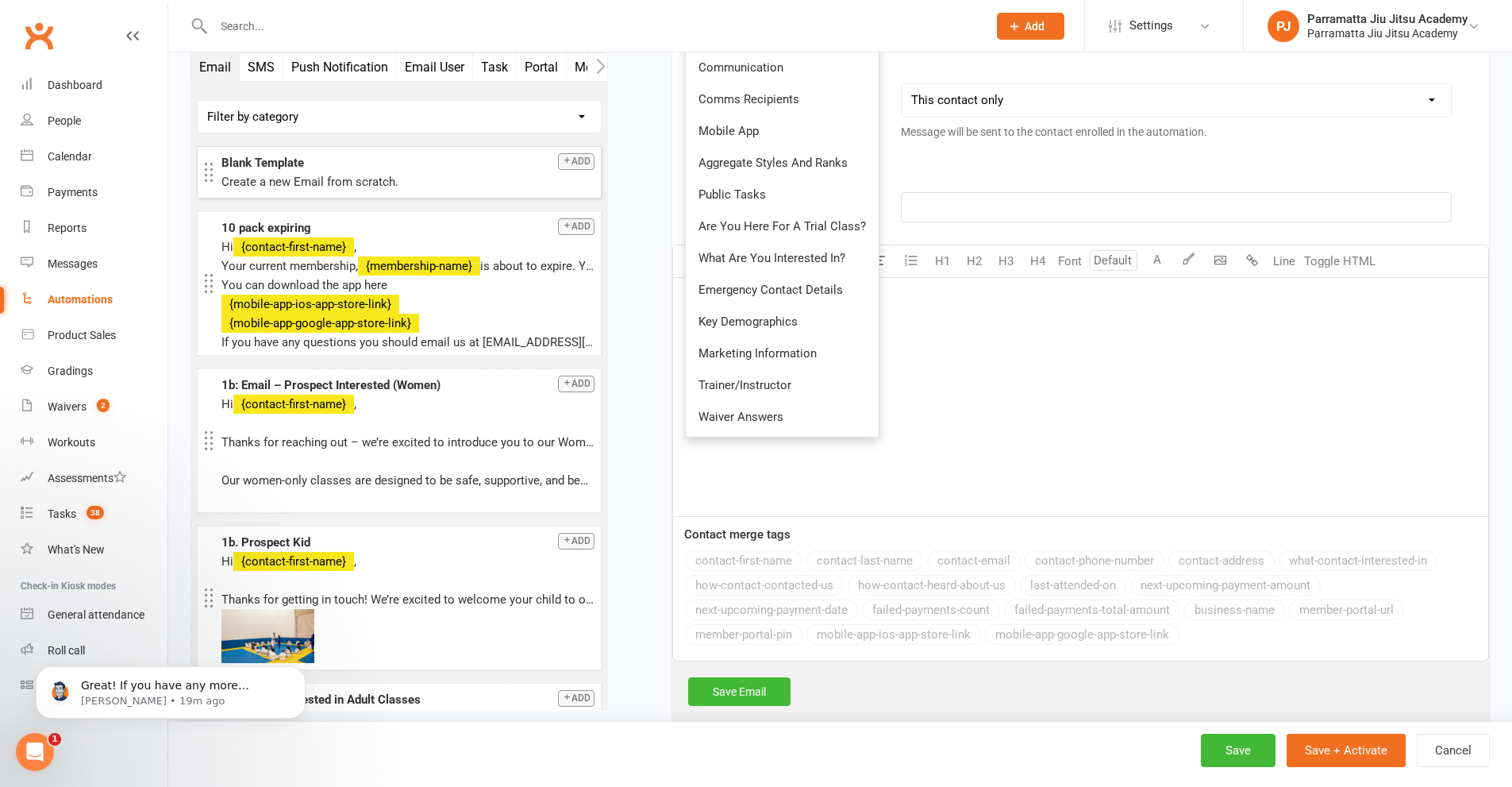
scroll to position [656, 0]
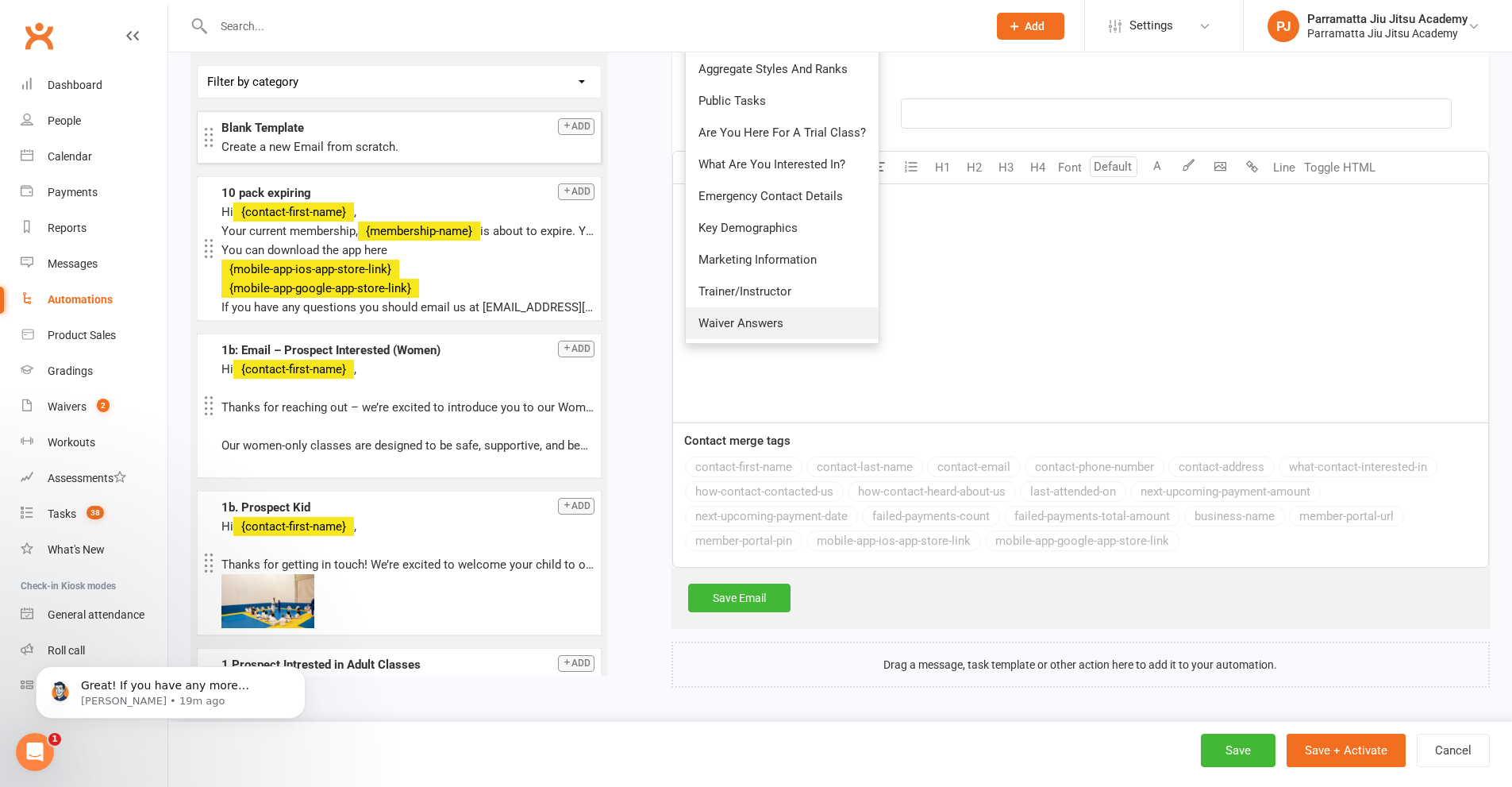
click at [787, 329] on link "Waiver Answers" at bounding box center [782, 323] width 193 height 32
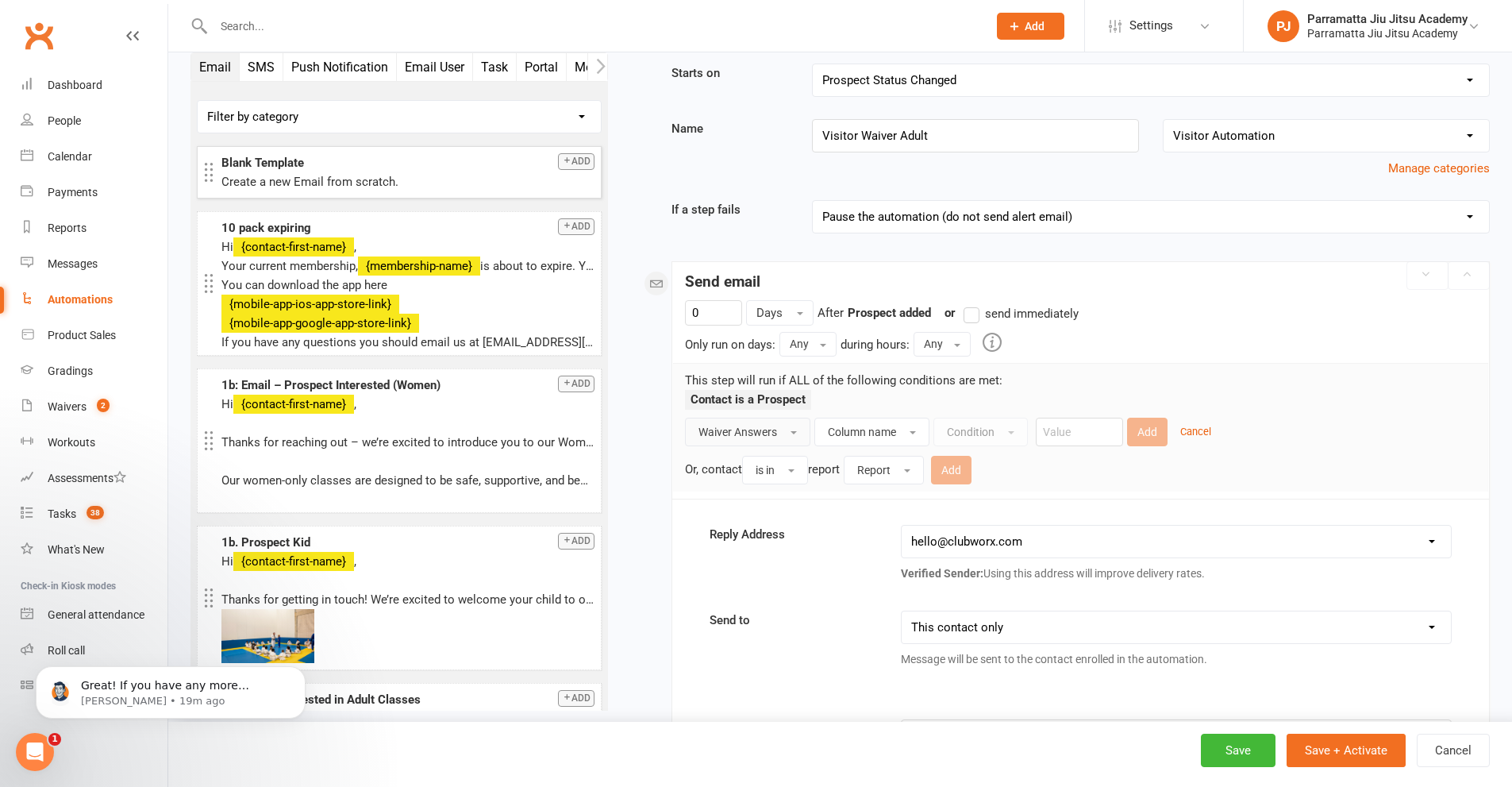
scroll to position [20, 0]
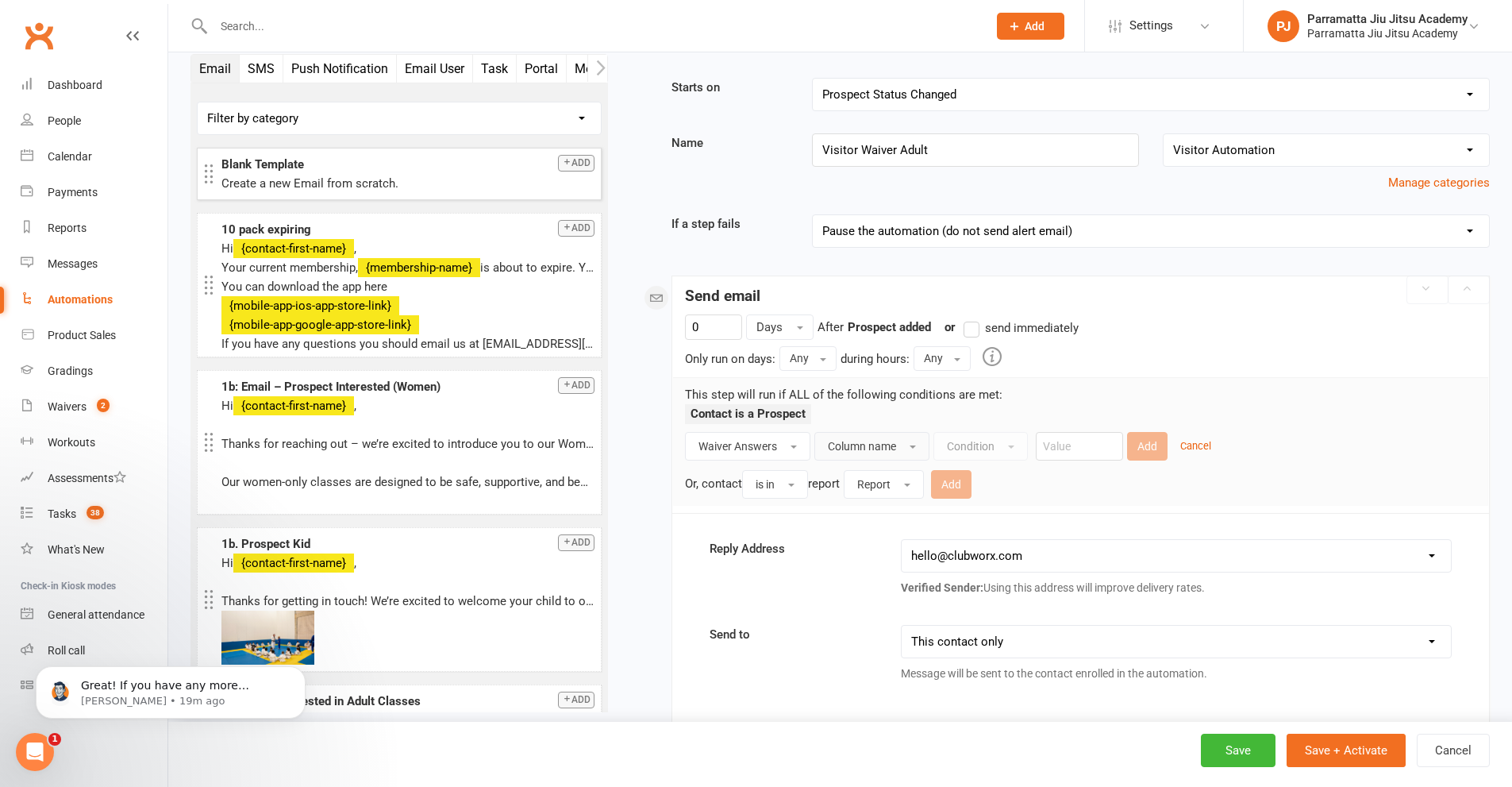
click at [873, 443] on span "Column name" at bounding box center [862, 446] width 68 height 13
click at [896, 446] on span "Column name" at bounding box center [862, 446] width 68 height 13
click at [742, 437] on button "Waiver Answers" at bounding box center [748, 446] width 126 height 28
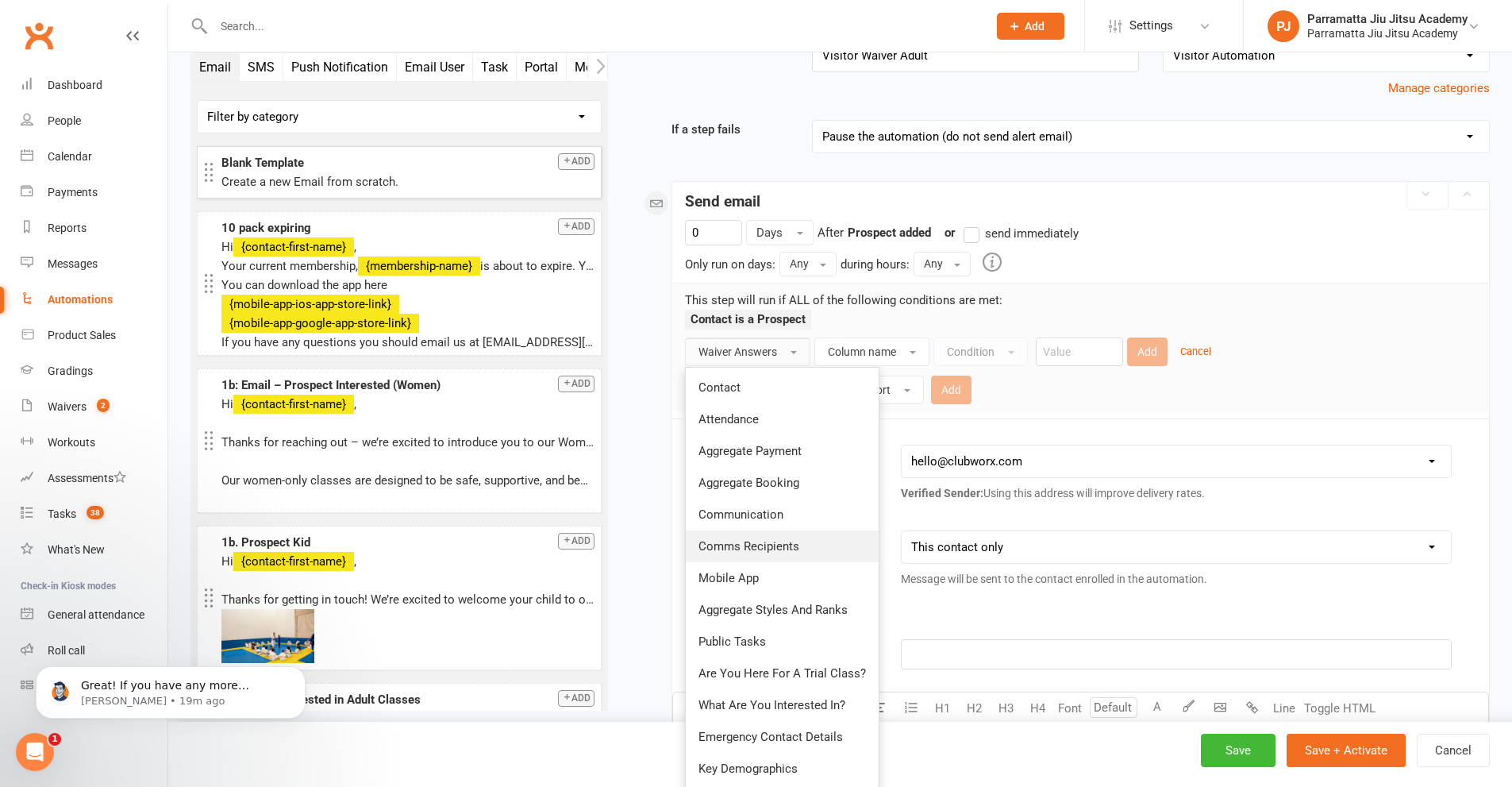
scroll to position [418, 0]
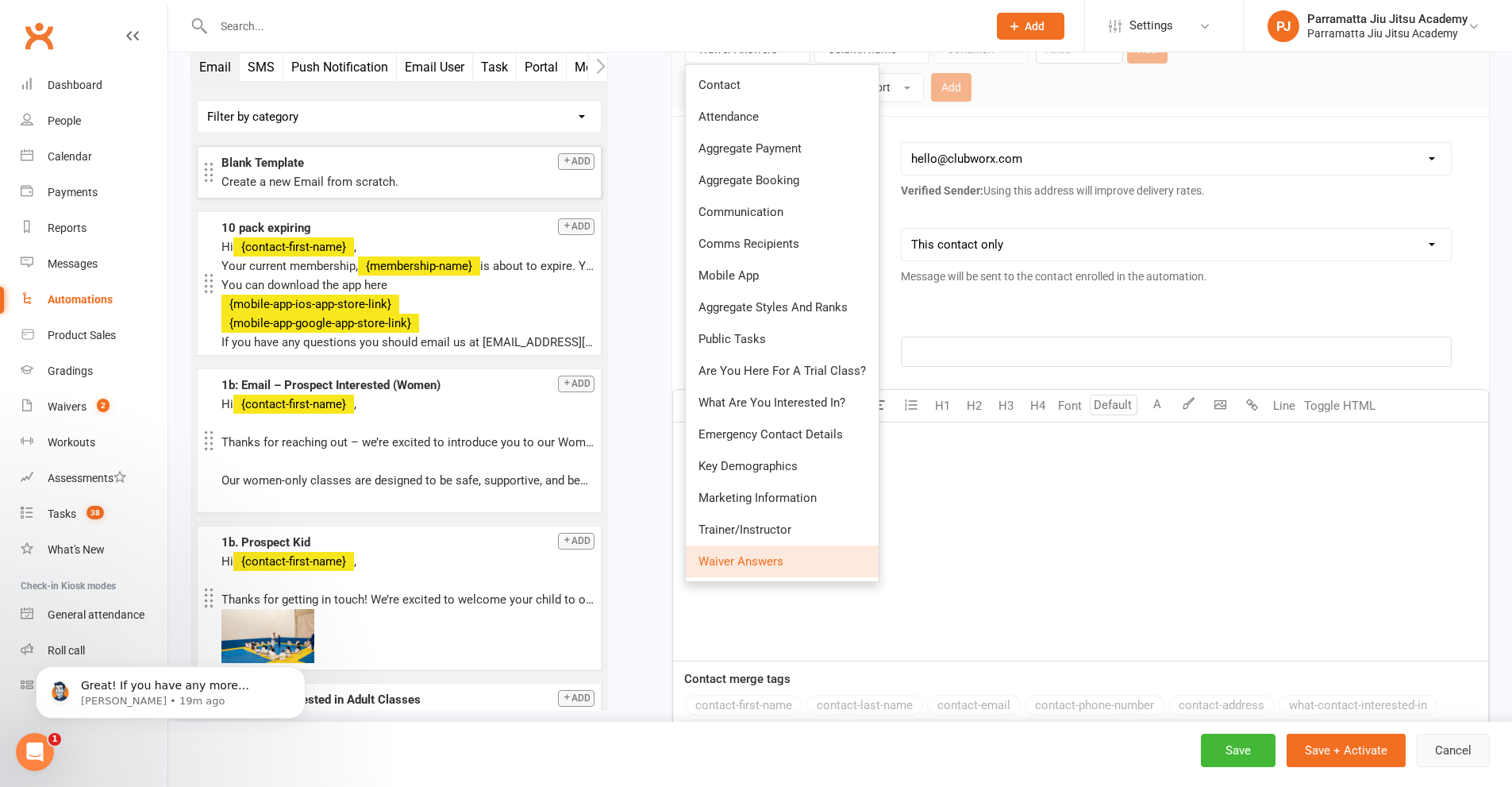
click at [1462, 746] on button "Cancel" at bounding box center [1453, 750] width 73 height 33
select select "25"
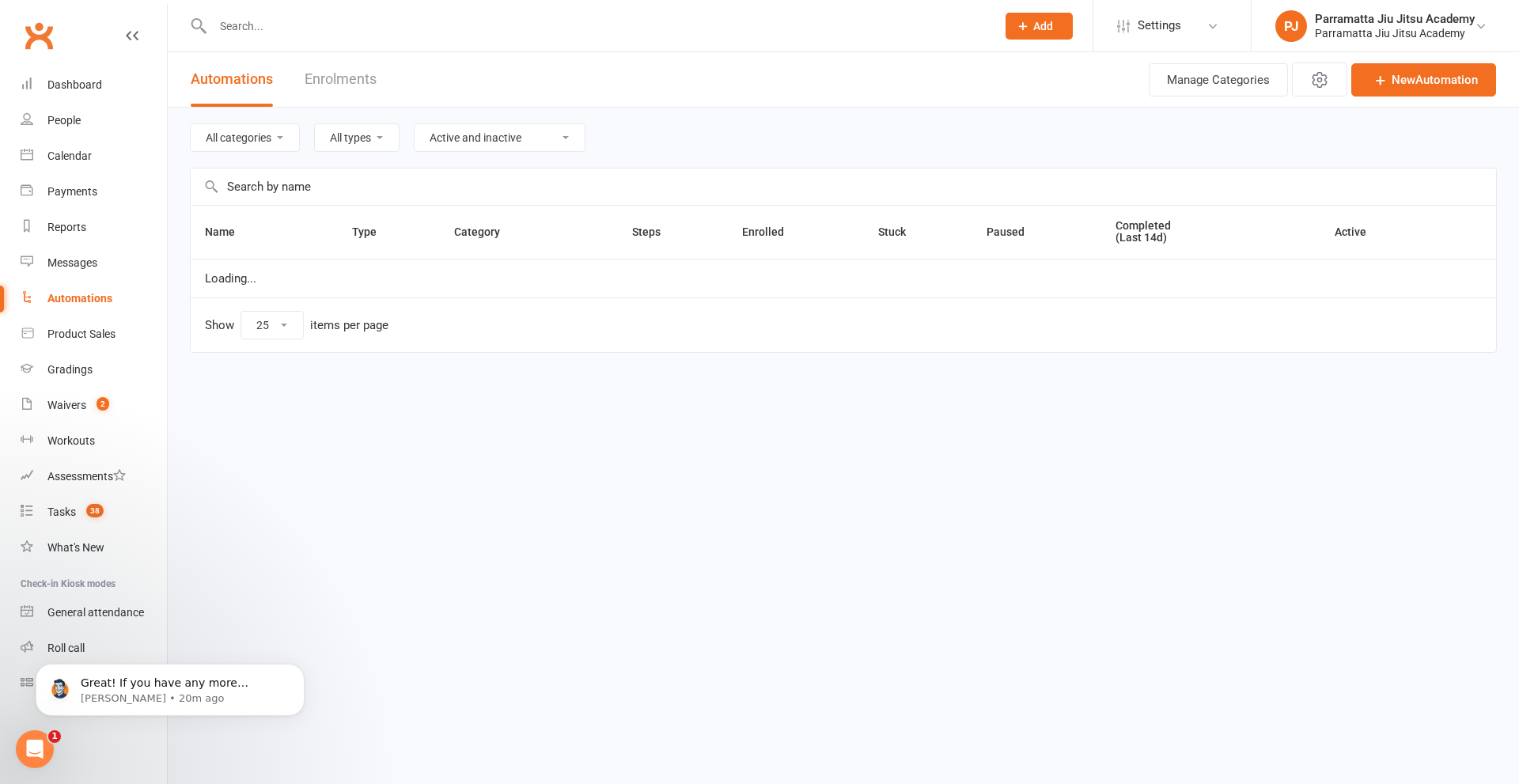
select select "976"
click at [71, 409] on div "Waivers" at bounding box center [67, 405] width 39 height 13
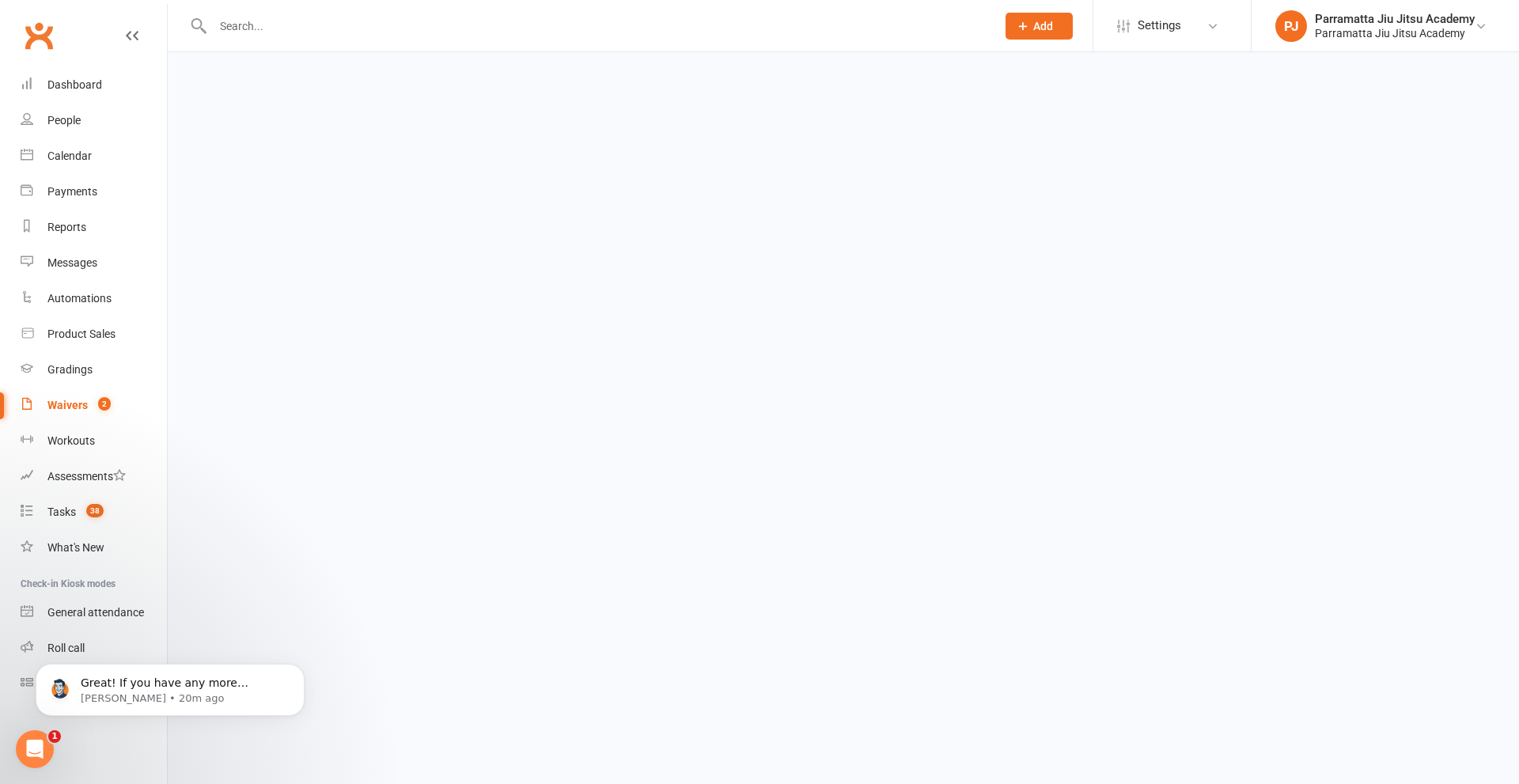
select select "100"
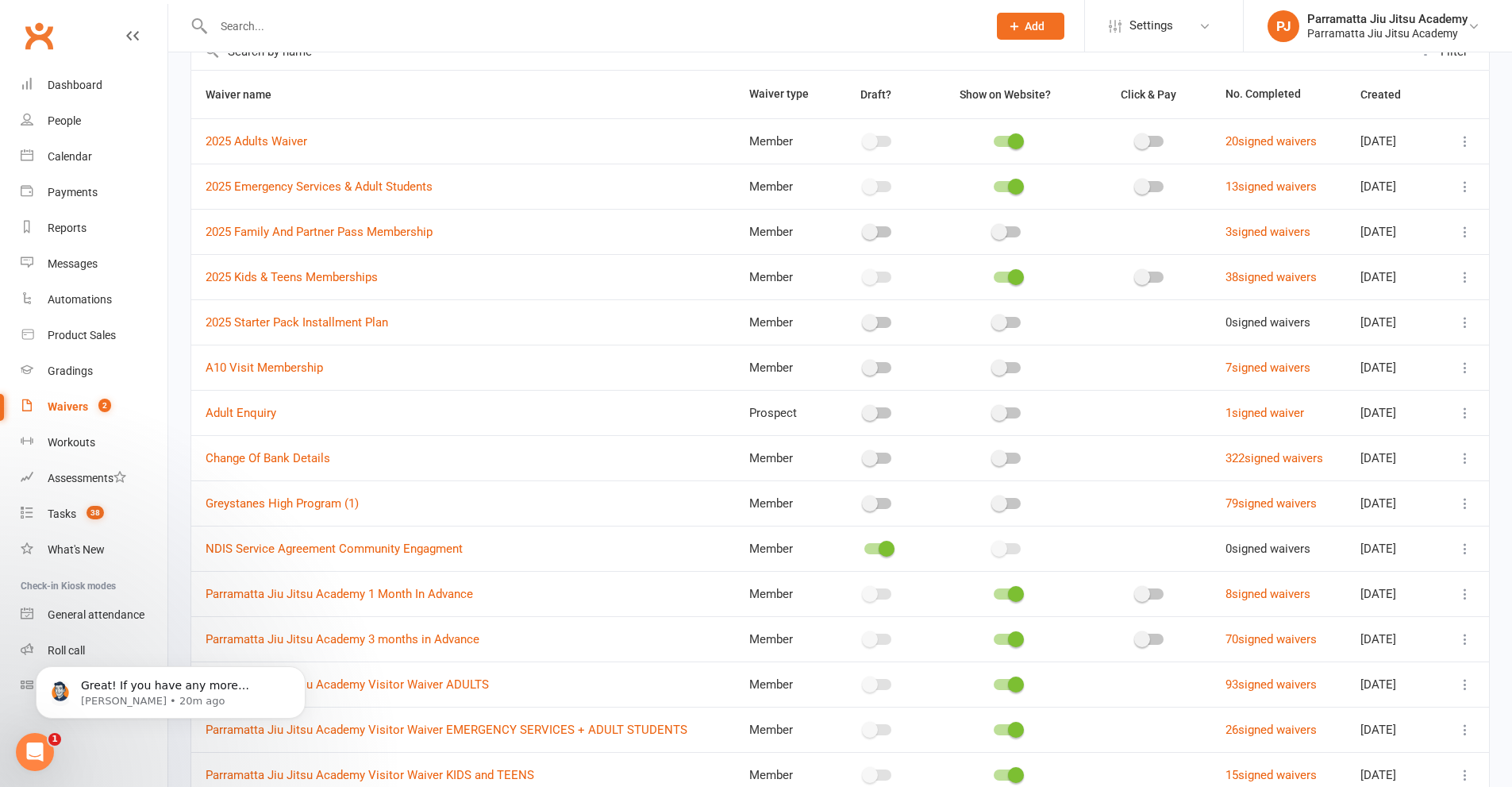
scroll to position [231, 0]
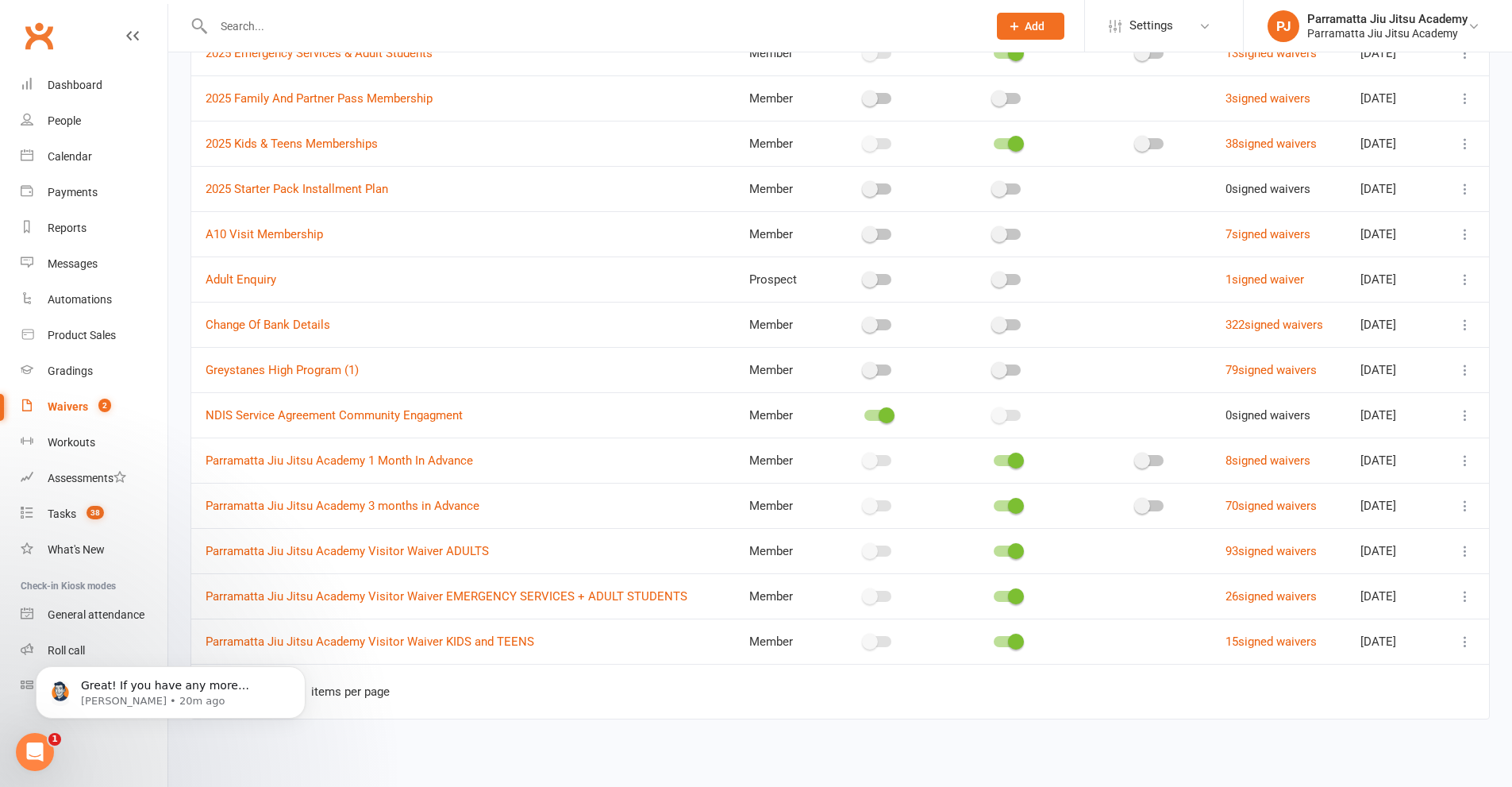
click at [1465, 548] on icon at bounding box center [1465, 551] width 16 height 16
click at [1333, 581] on link "Edit waiver" at bounding box center [1369, 581] width 187 height 32
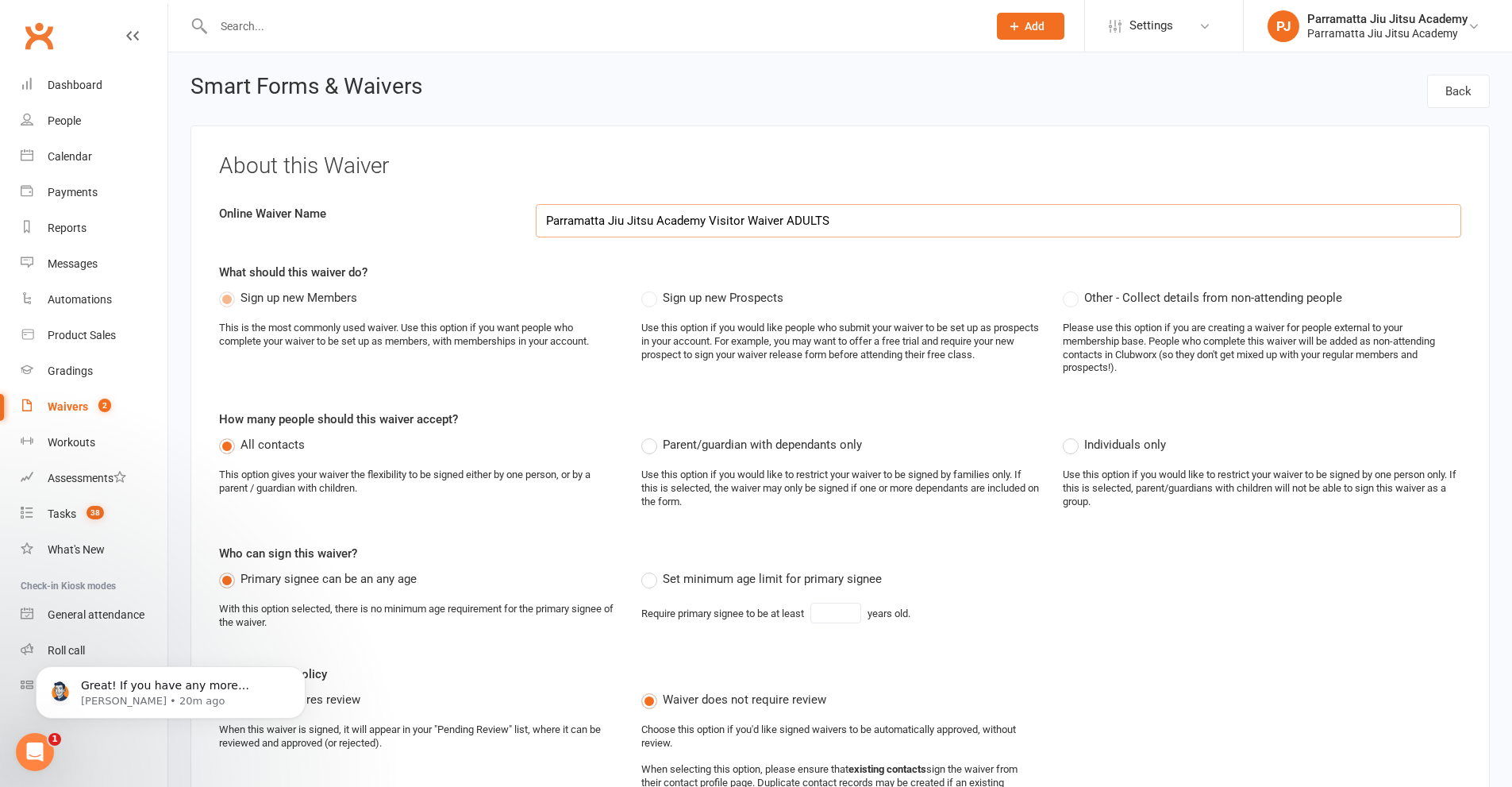
select select "applies_to_all_signees"
select select "select"
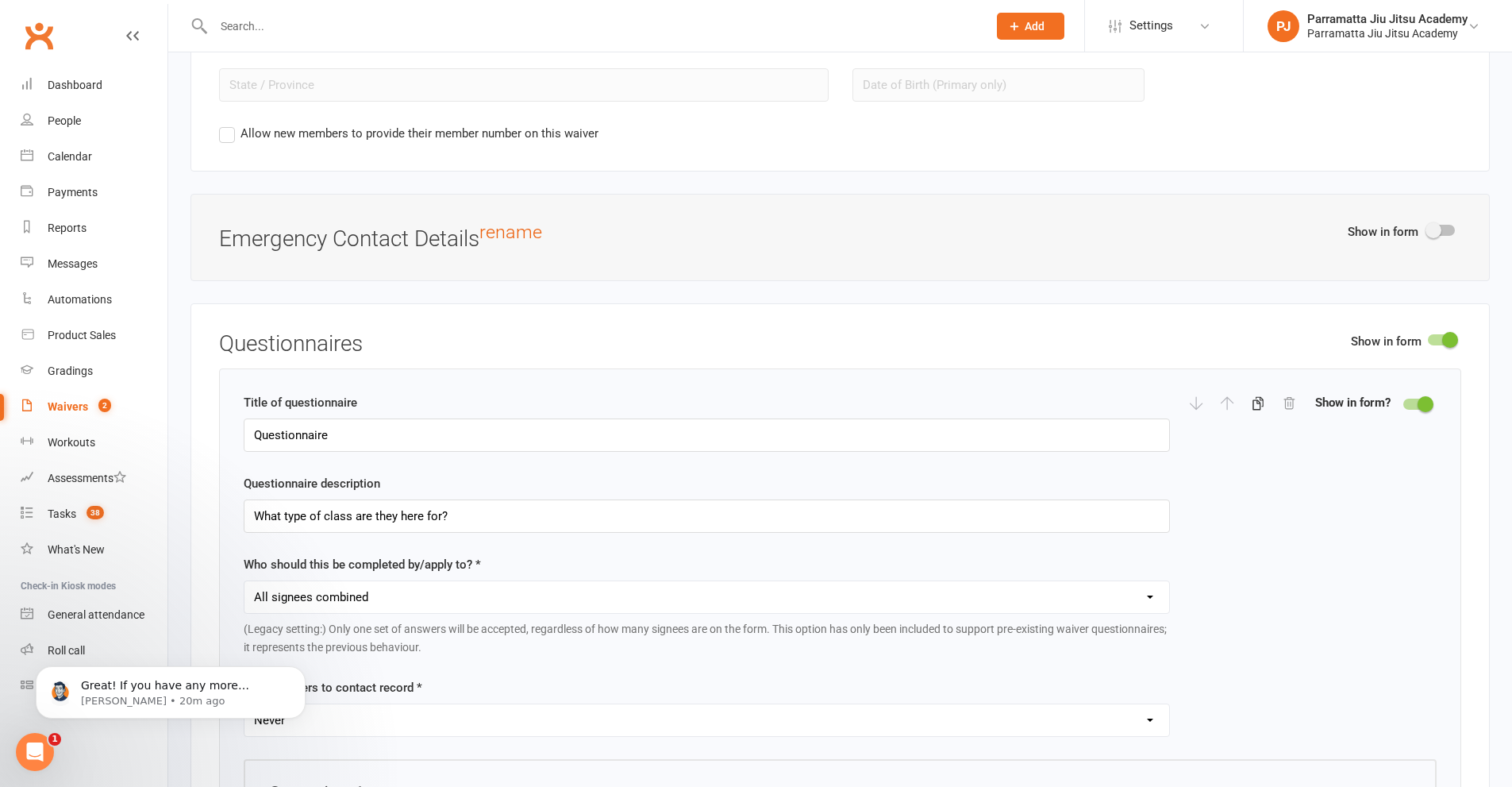
scroll to position [1668, 0]
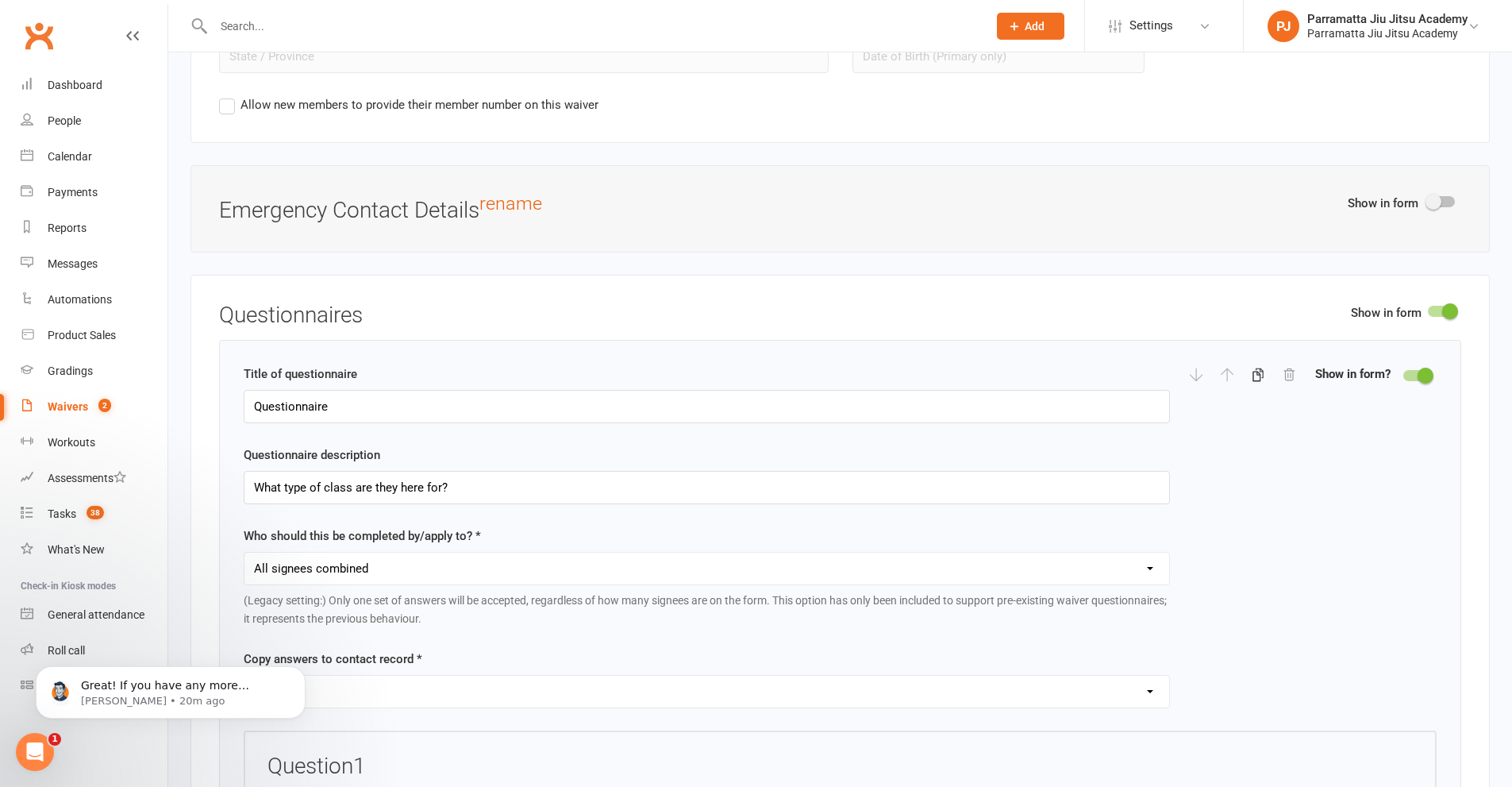
drag, startPoint x: 1257, startPoint y: 376, endPoint x: 1317, endPoint y: 398, distance: 63.9
click at [1314, 404] on div "Title of questionnaire Questionnaire Questionnaire description What type of cla…" at bounding box center [839, 547] width 1193 height 366
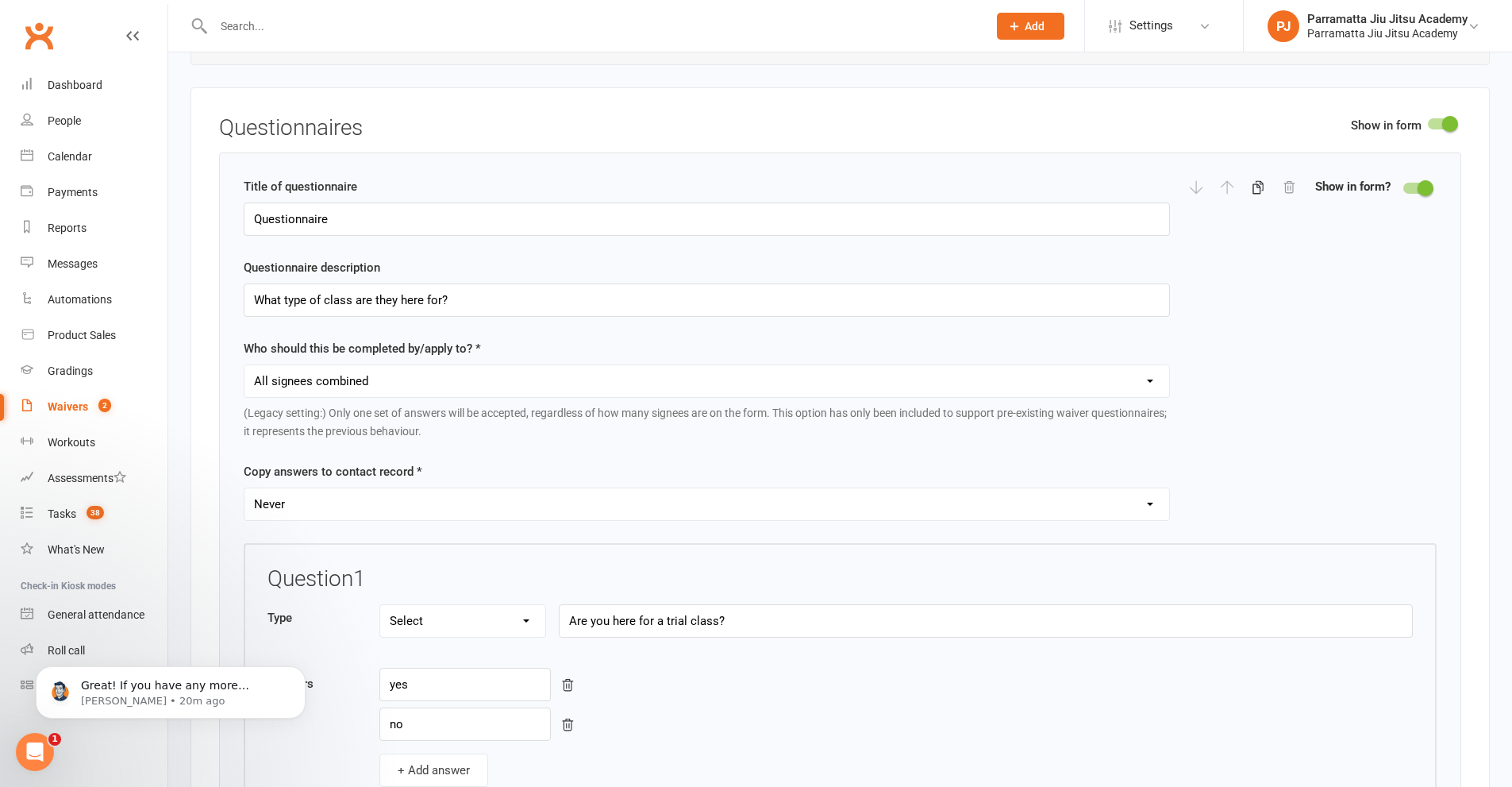
scroll to position [1826, 0]
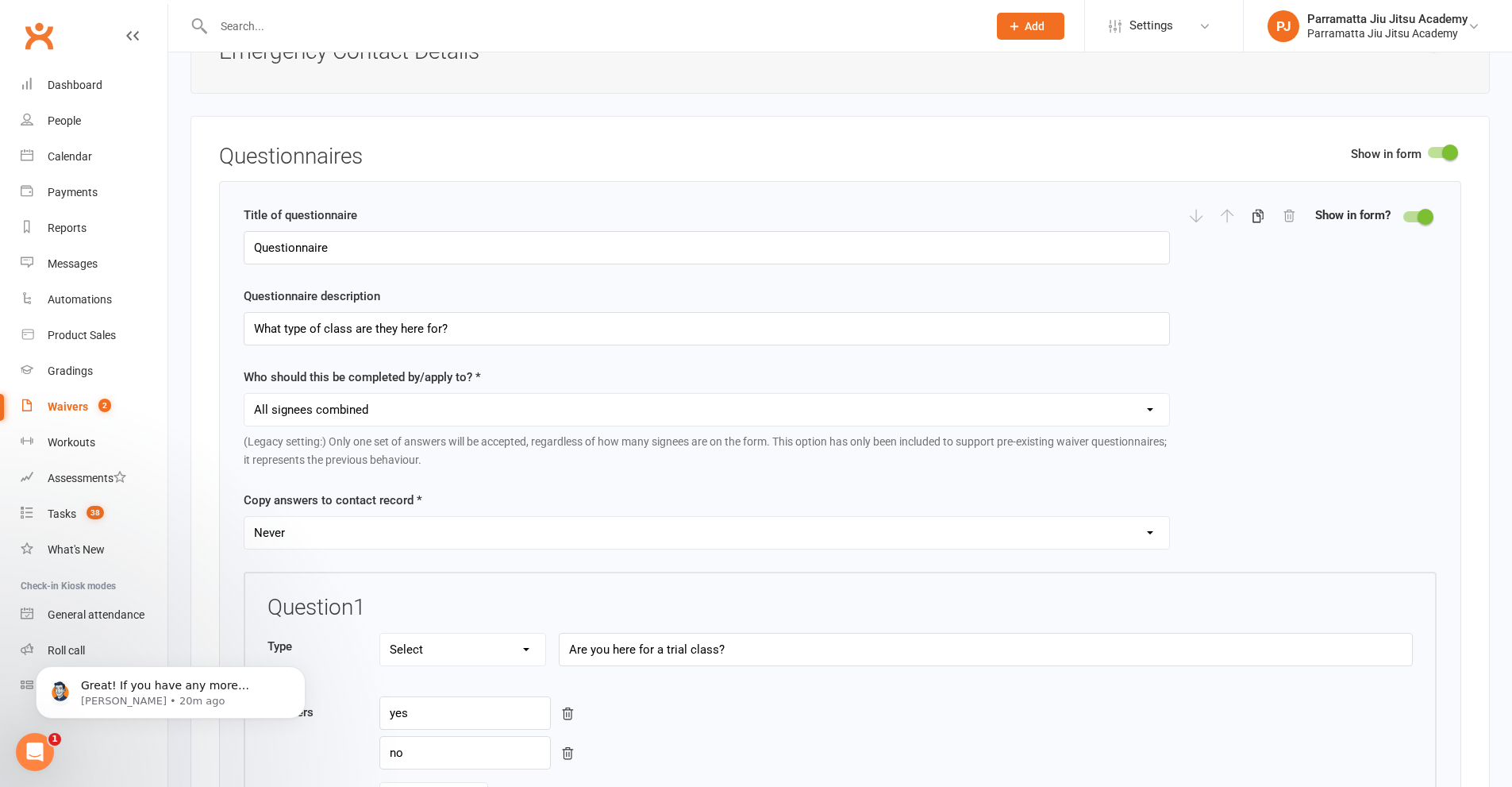
click at [541, 220] on div "Title of questionnaire Questionnaire" at bounding box center [706, 235] width 926 height 58
click at [729, 218] on div "Title of questionnaire Questionnaire" at bounding box center [706, 235] width 926 height 58
click at [1417, 213] on div at bounding box center [1418, 216] width 27 height 11
click at [1404, 214] on input "checkbox" at bounding box center [1404, 214] width 0 height 0
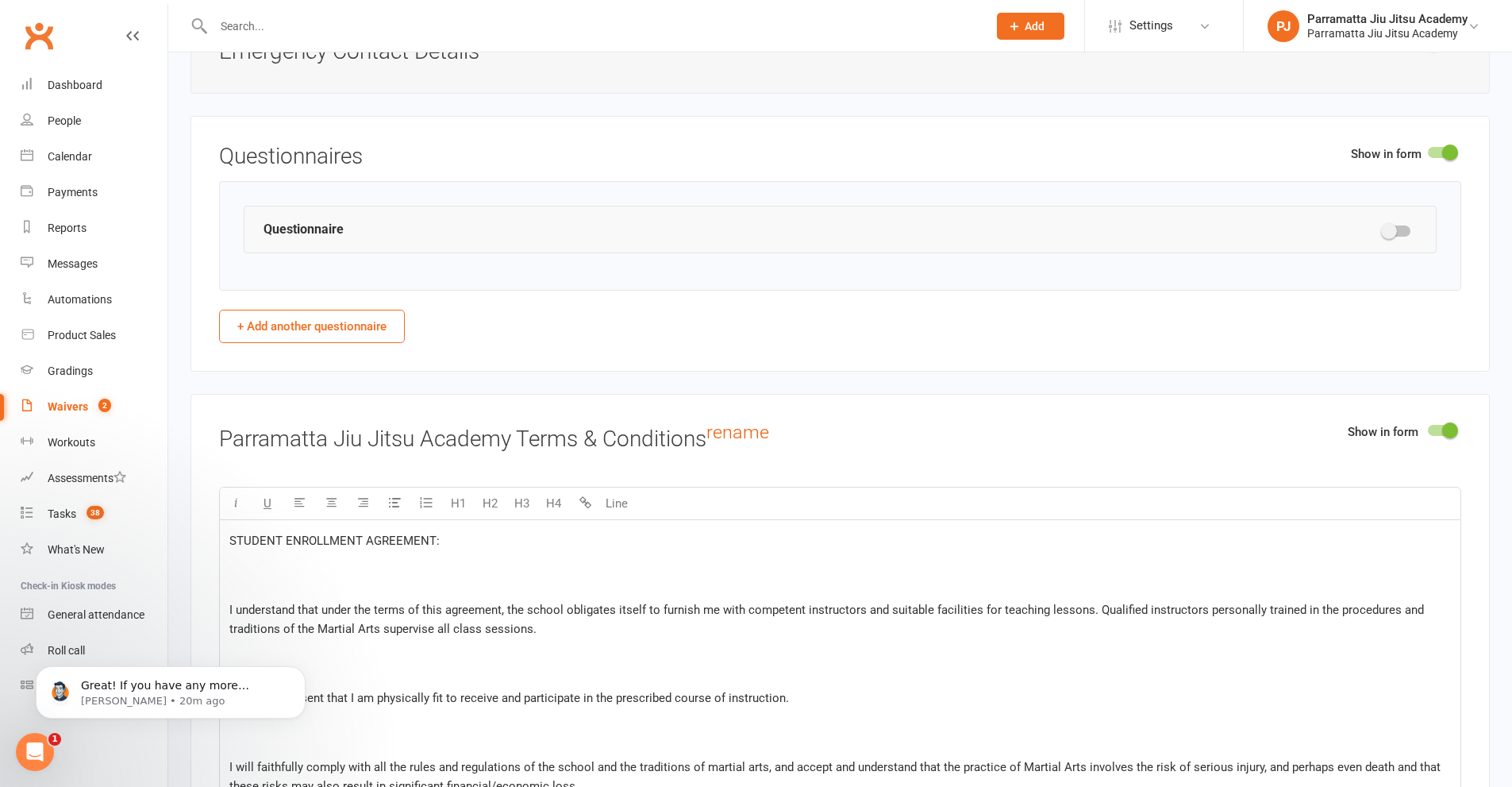
click at [239, 327] on button "+ Add another questionnaire" at bounding box center [312, 326] width 186 height 33
select select "do_not_copy_answers"
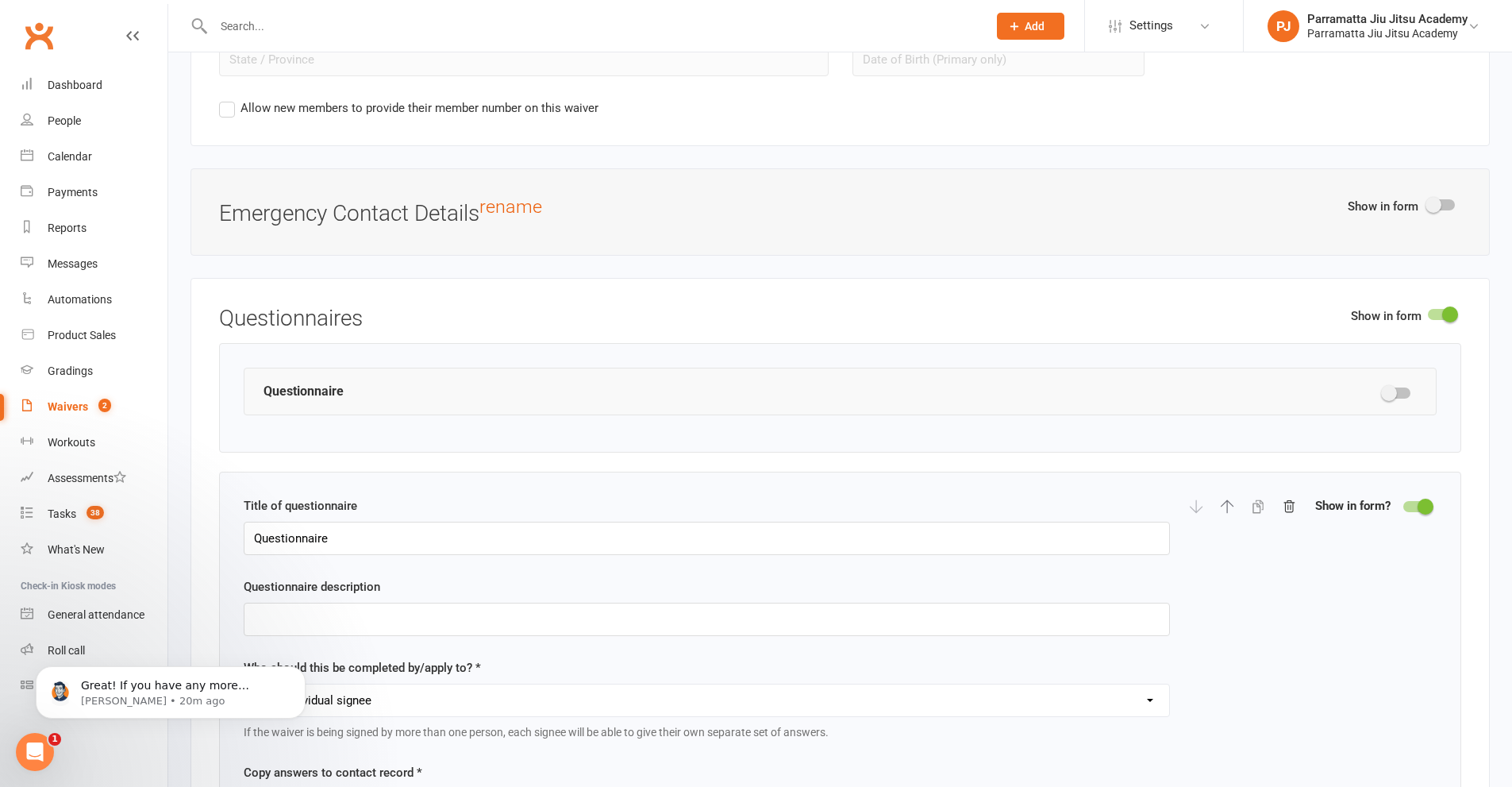
scroll to position [1747, 0]
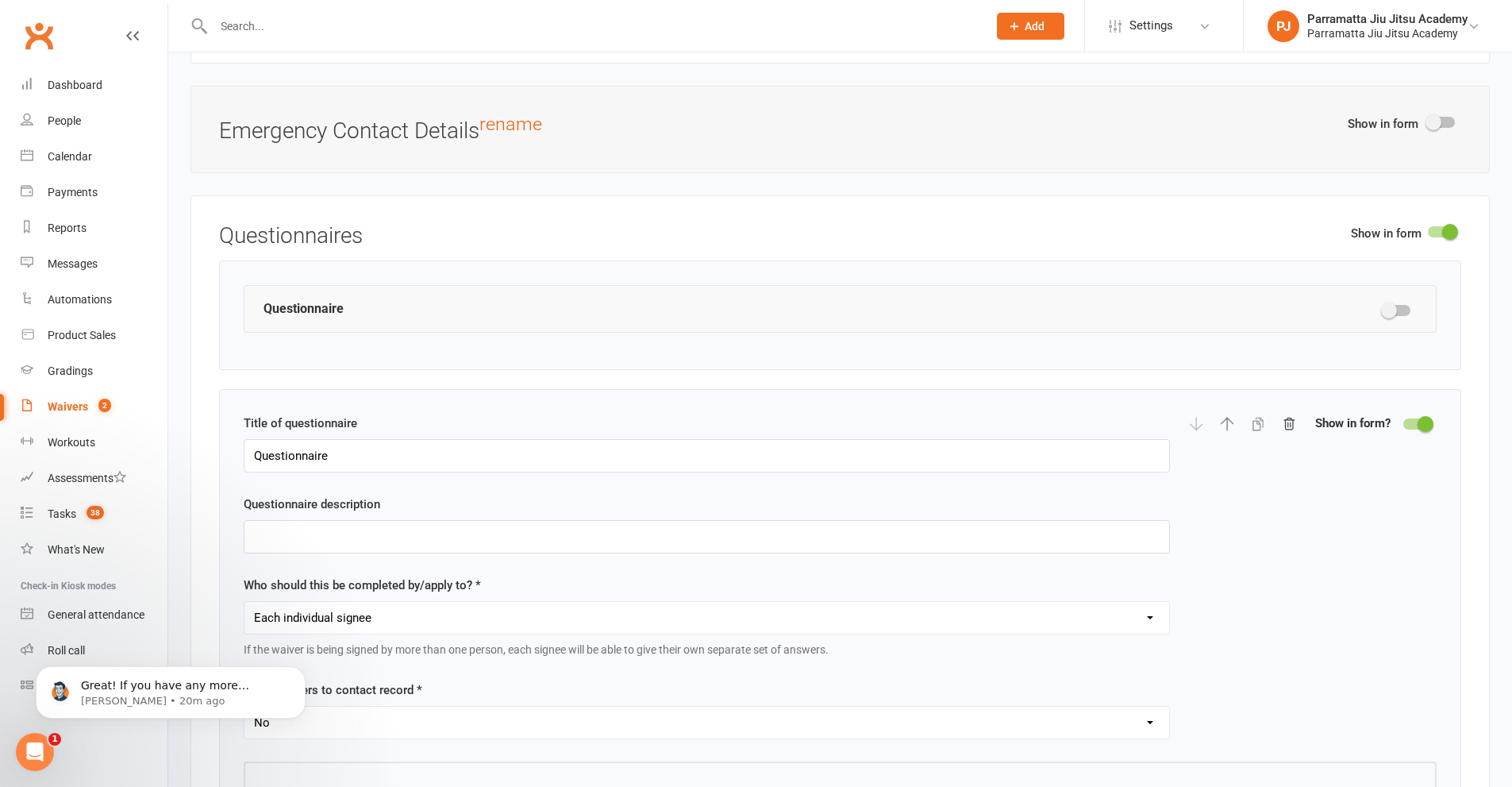
click at [1424, 422] on span at bounding box center [1425, 424] width 16 height 16
click at [1404, 422] on input "checkbox" at bounding box center [1404, 422] width 0 height 0
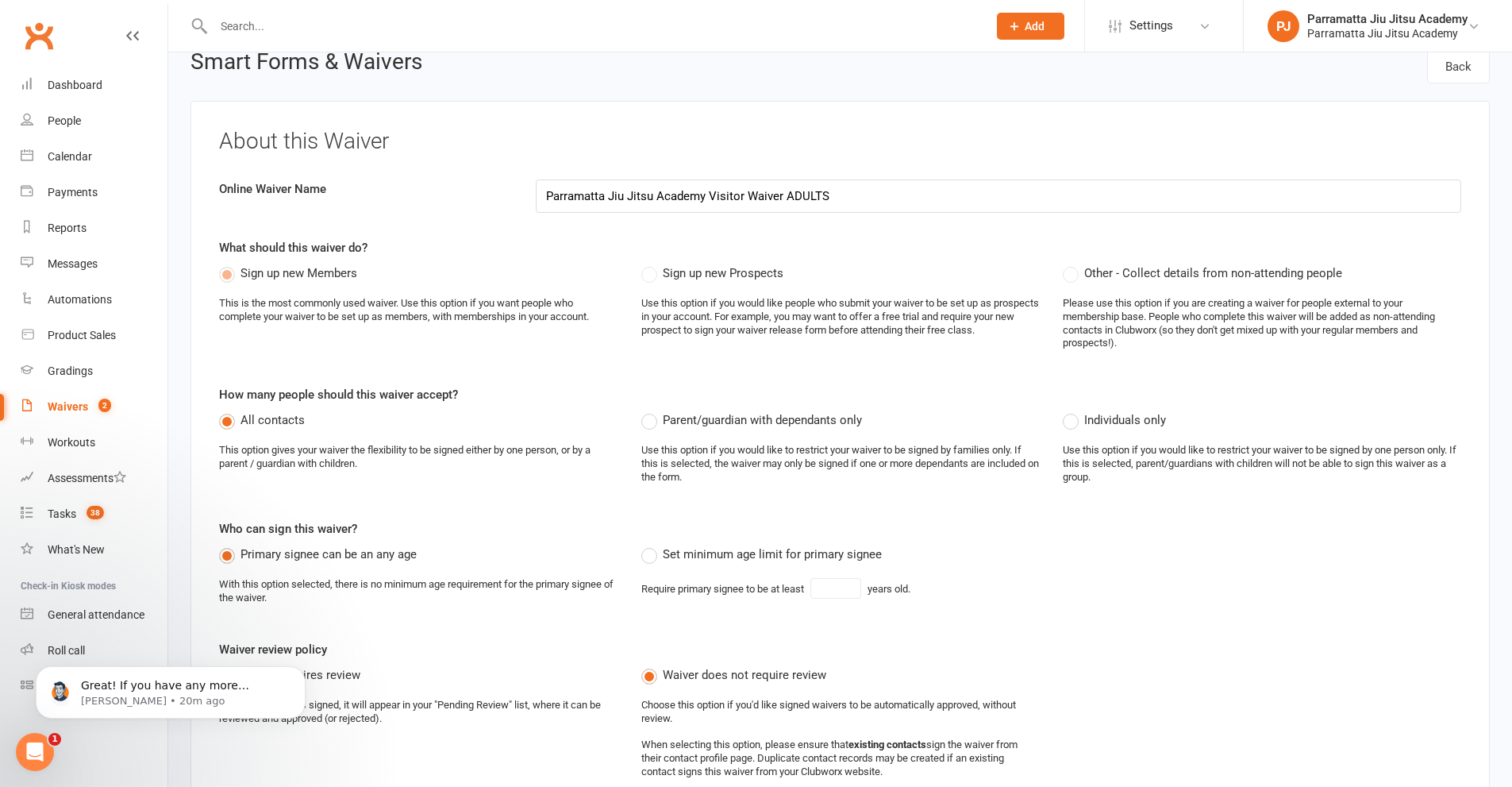
scroll to position [0, 0]
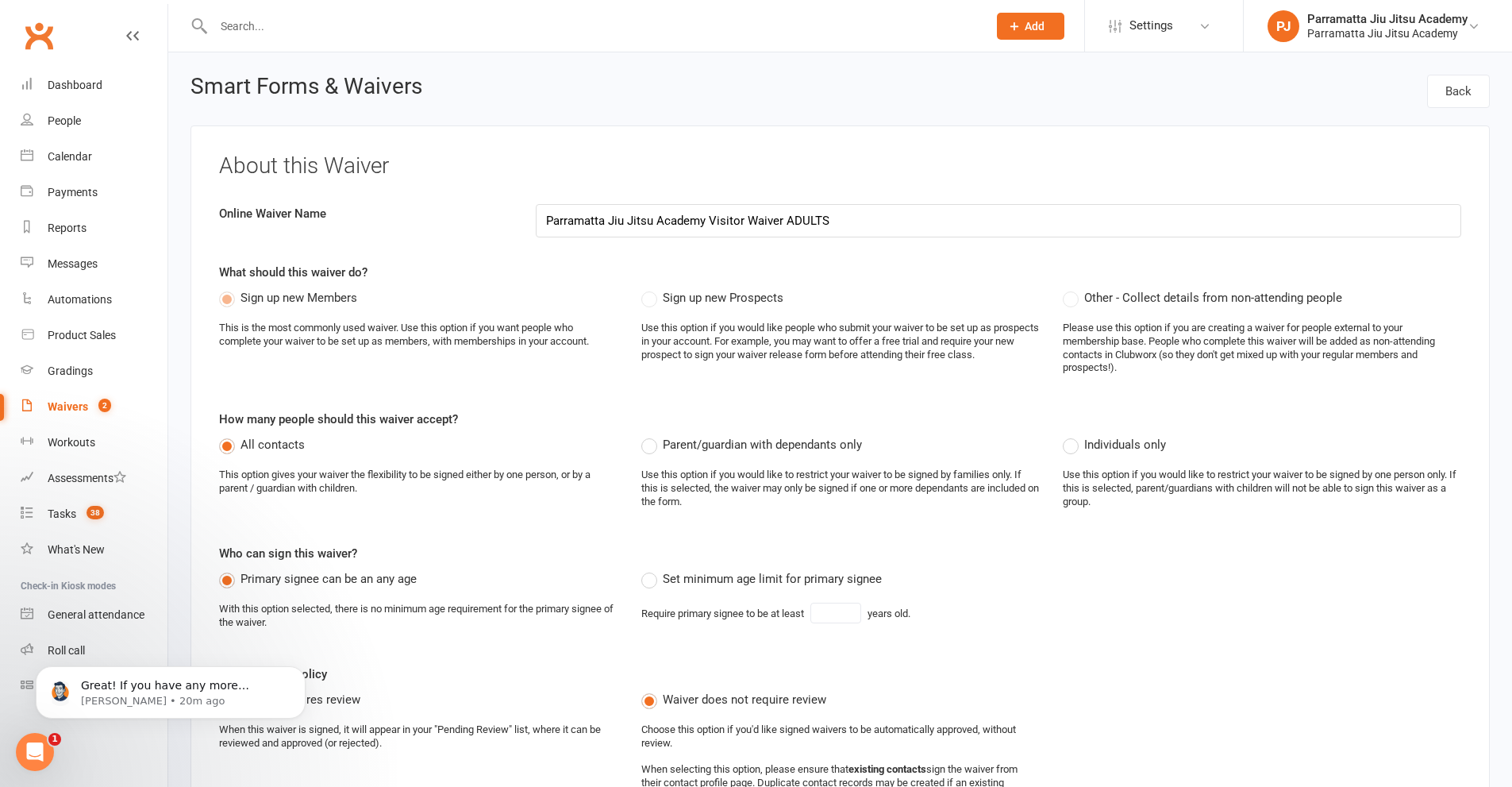
click at [652, 298] on label "Sign up new Prospects" at bounding box center [713, 298] width 142 height 19
click at [652, 297] on label "Sign up new Prospects" at bounding box center [713, 298] width 142 height 19
click at [75, 402] on div "Waivers" at bounding box center [68, 406] width 41 height 13
select select "100"
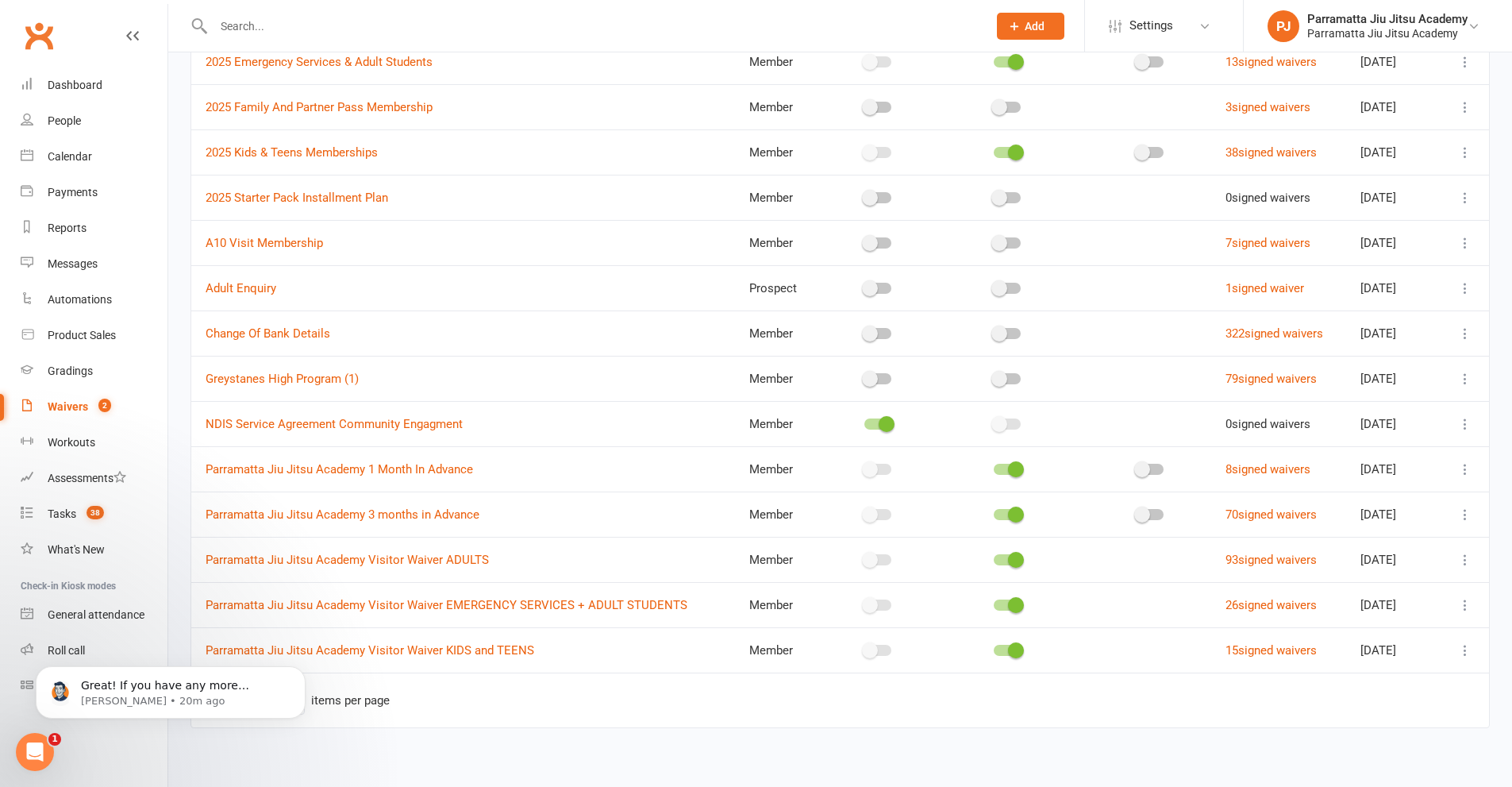
scroll to position [231, 0]
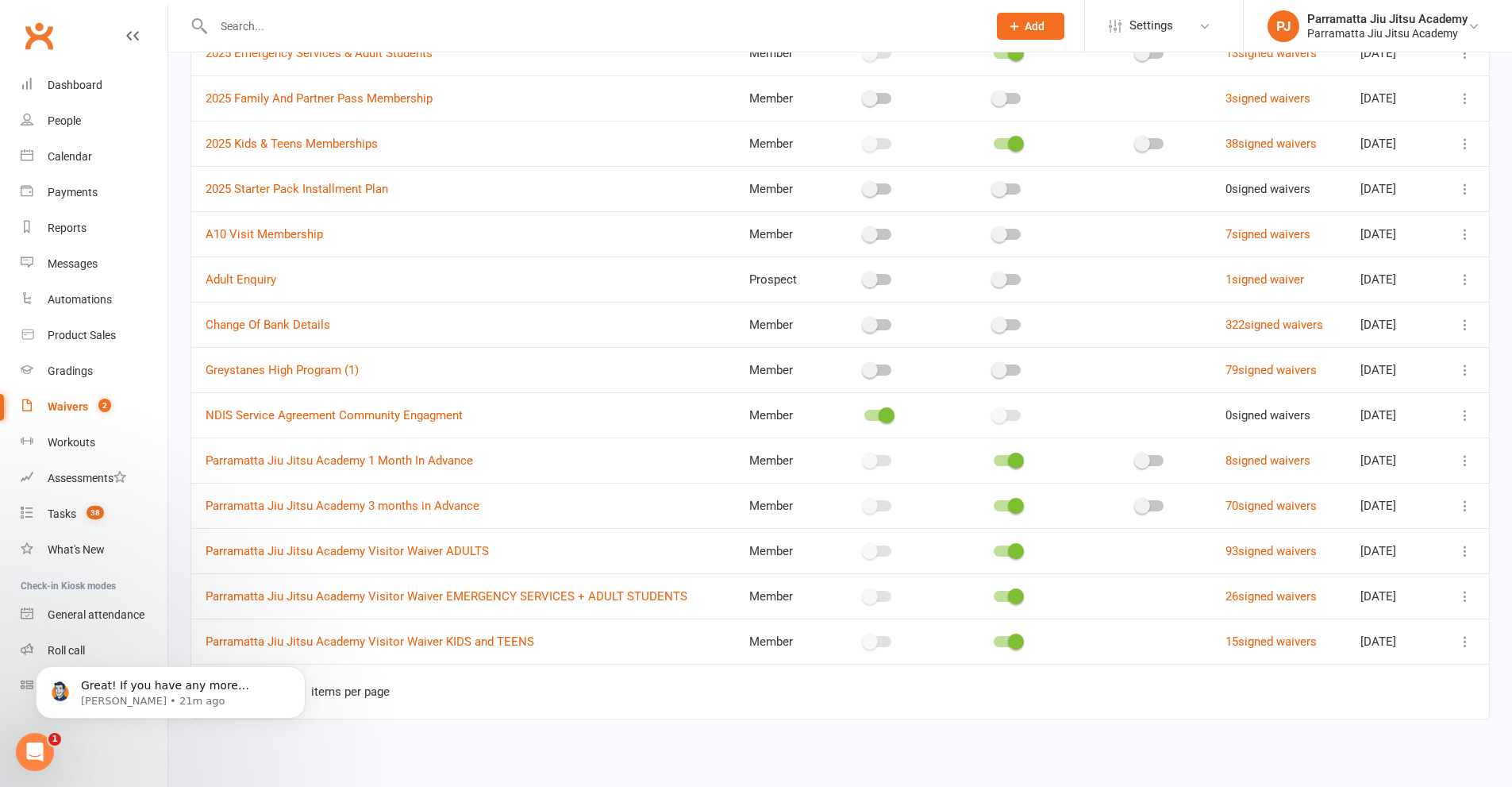
click at [1467, 639] on icon at bounding box center [1465, 642] width 16 height 16
drag, startPoint x: 1347, startPoint y: 767, endPoint x: 850, endPoint y: 98, distance: 833.4
click at [1347, 765] on link "Delete waiver" at bounding box center [1369, 768] width 187 height 32
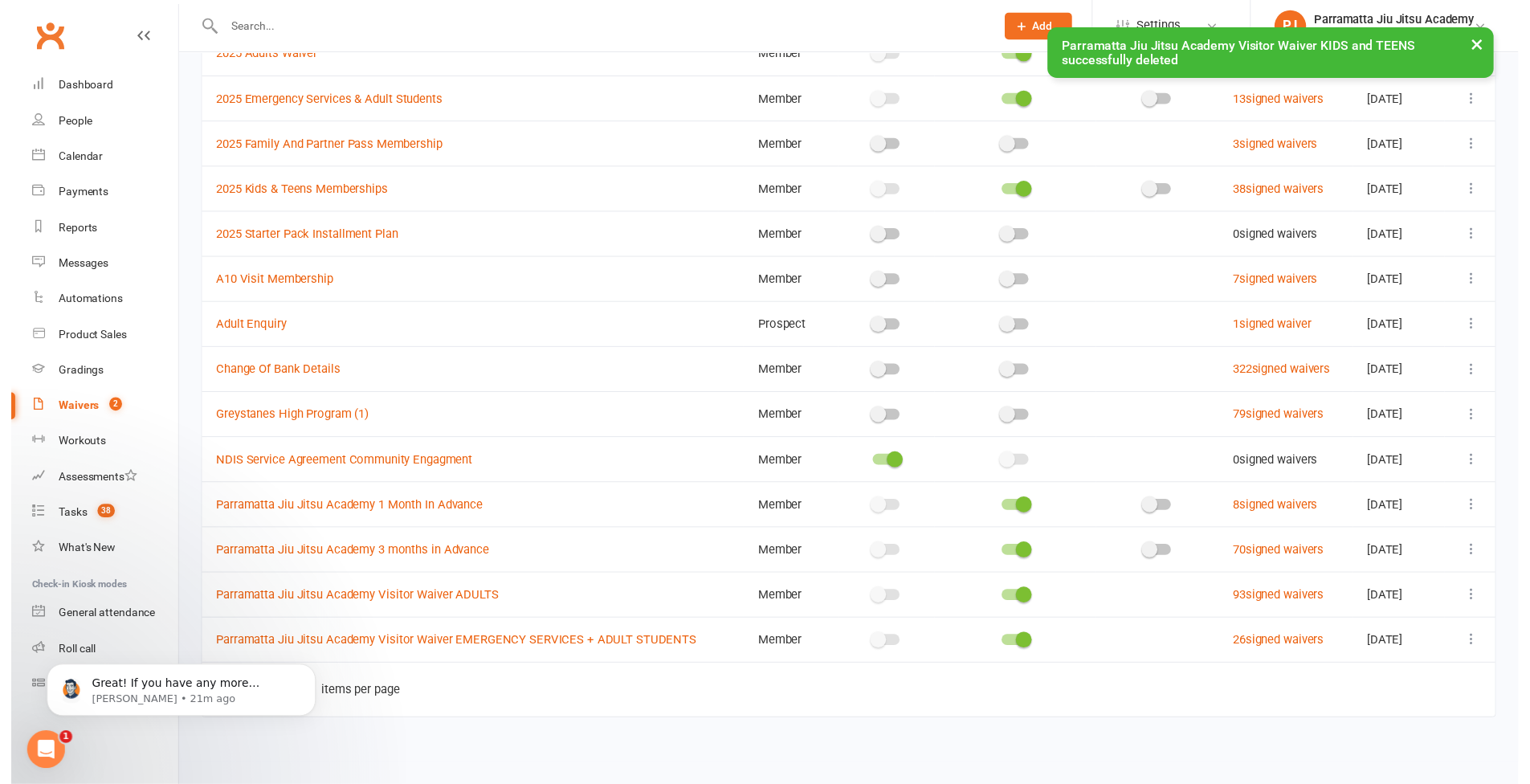
scroll to position [188, 0]
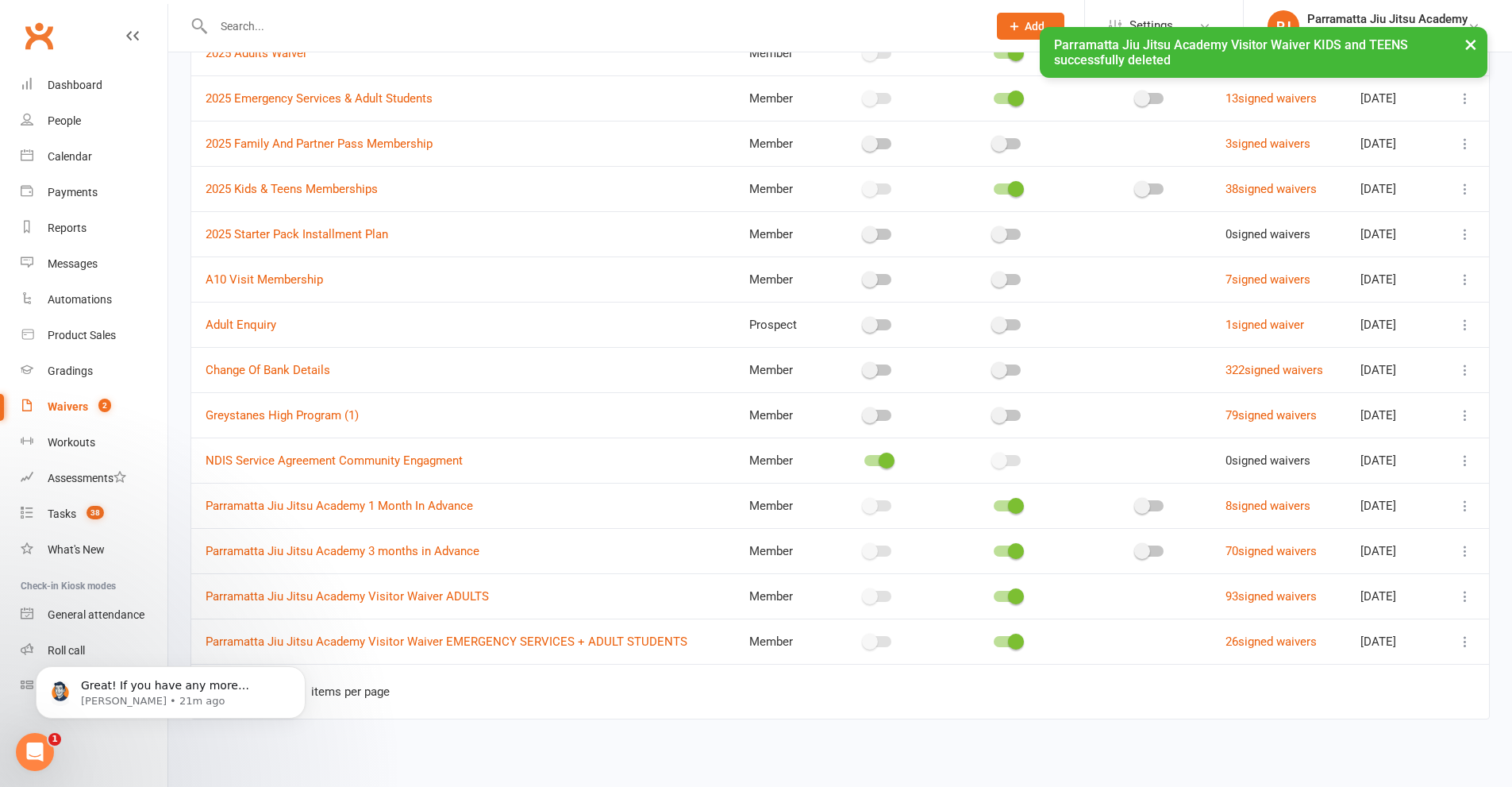
click at [1463, 640] on icon at bounding box center [1465, 642] width 16 height 16
click at [1343, 765] on link "Delete waiver" at bounding box center [1369, 768] width 187 height 32
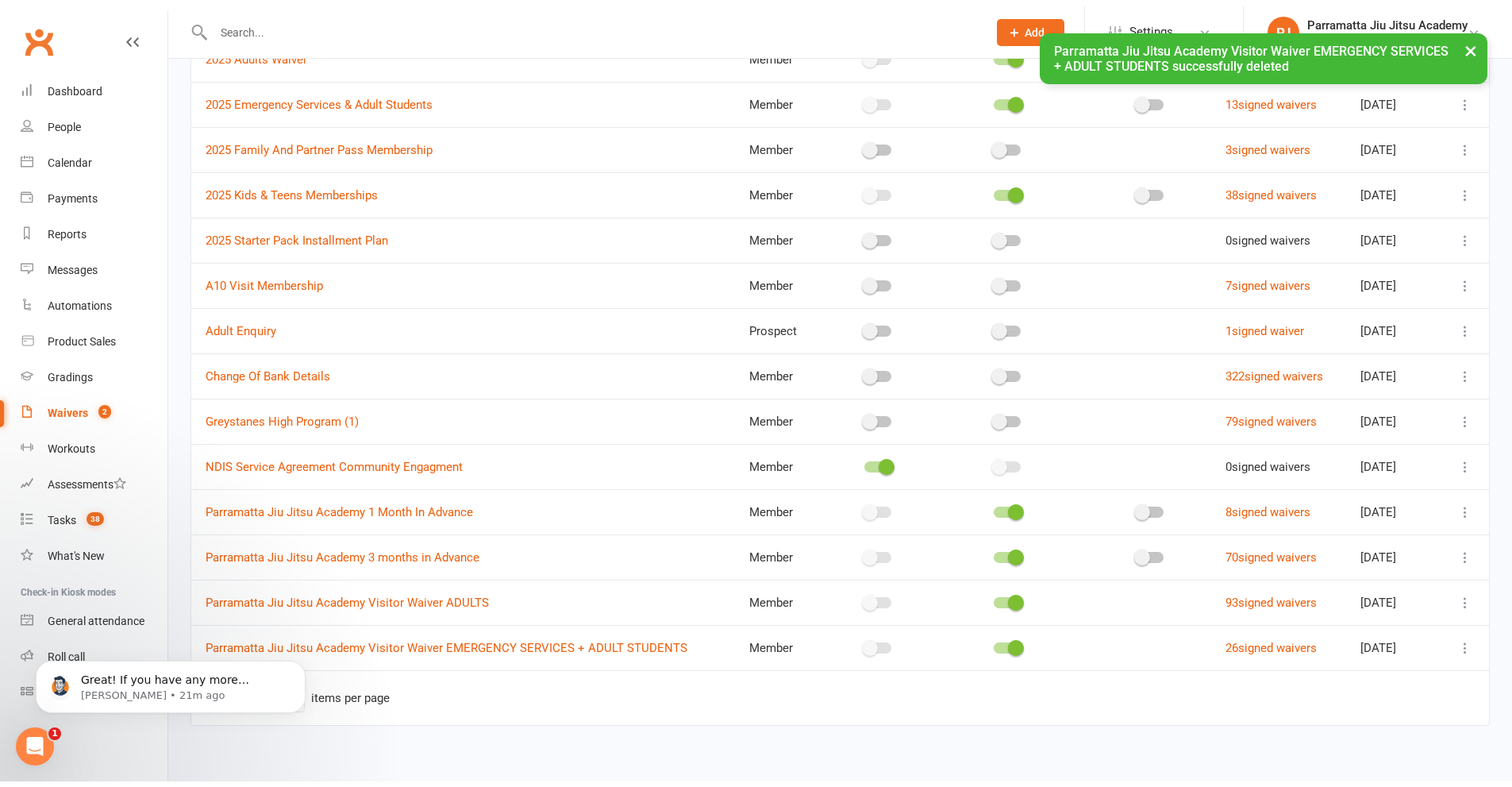
scroll to position [140, 0]
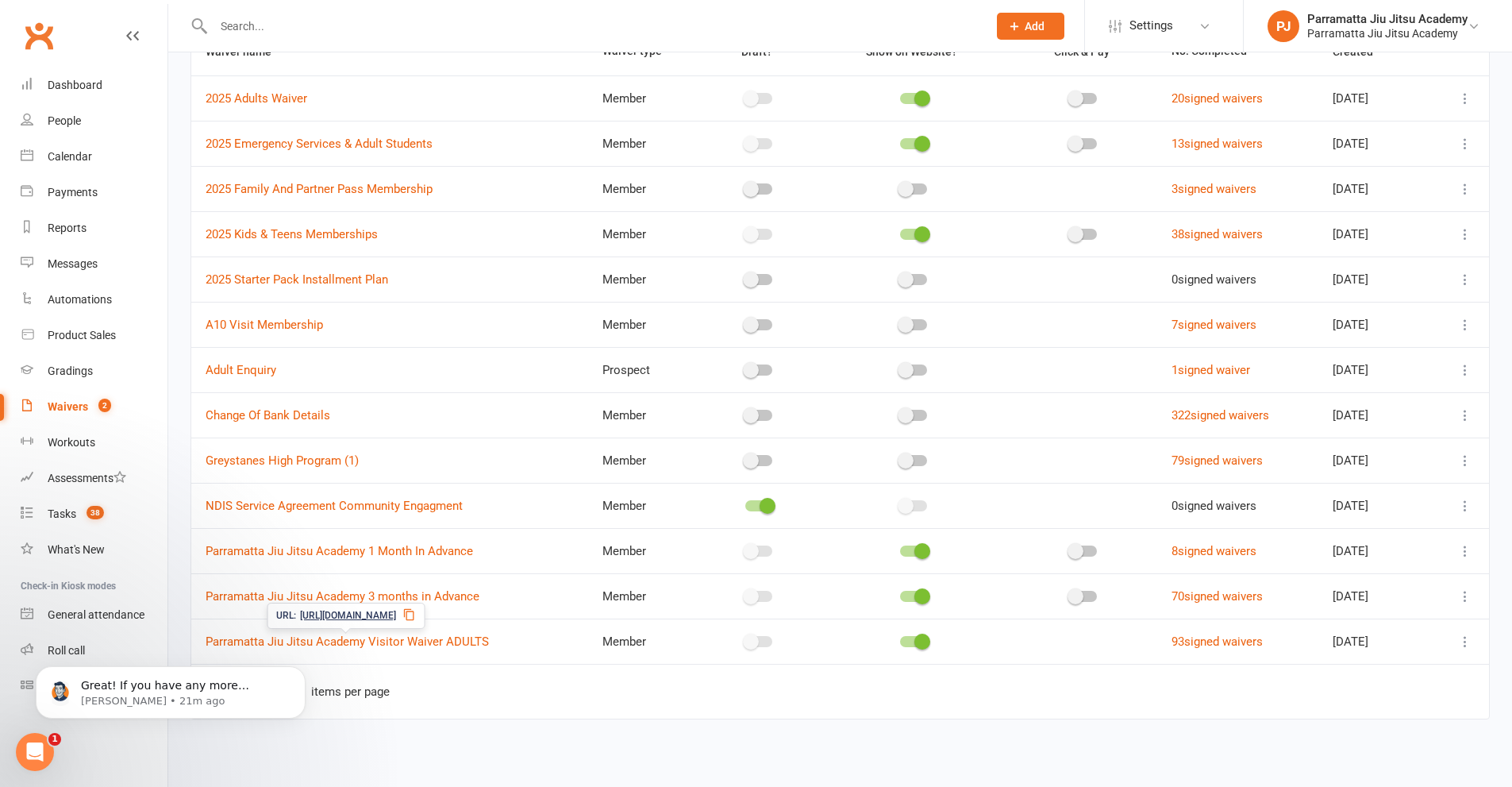
drag, startPoint x: 429, startPoint y: 640, endPoint x: 1464, endPoint y: 643, distance: 1035.0
click at [1464, 643] on icon at bounding box center [1465, 642] width 16 height 16
click at [1400, 670] on link "Edit waiver" at bounding box center [1369, 672] width 187 height 32
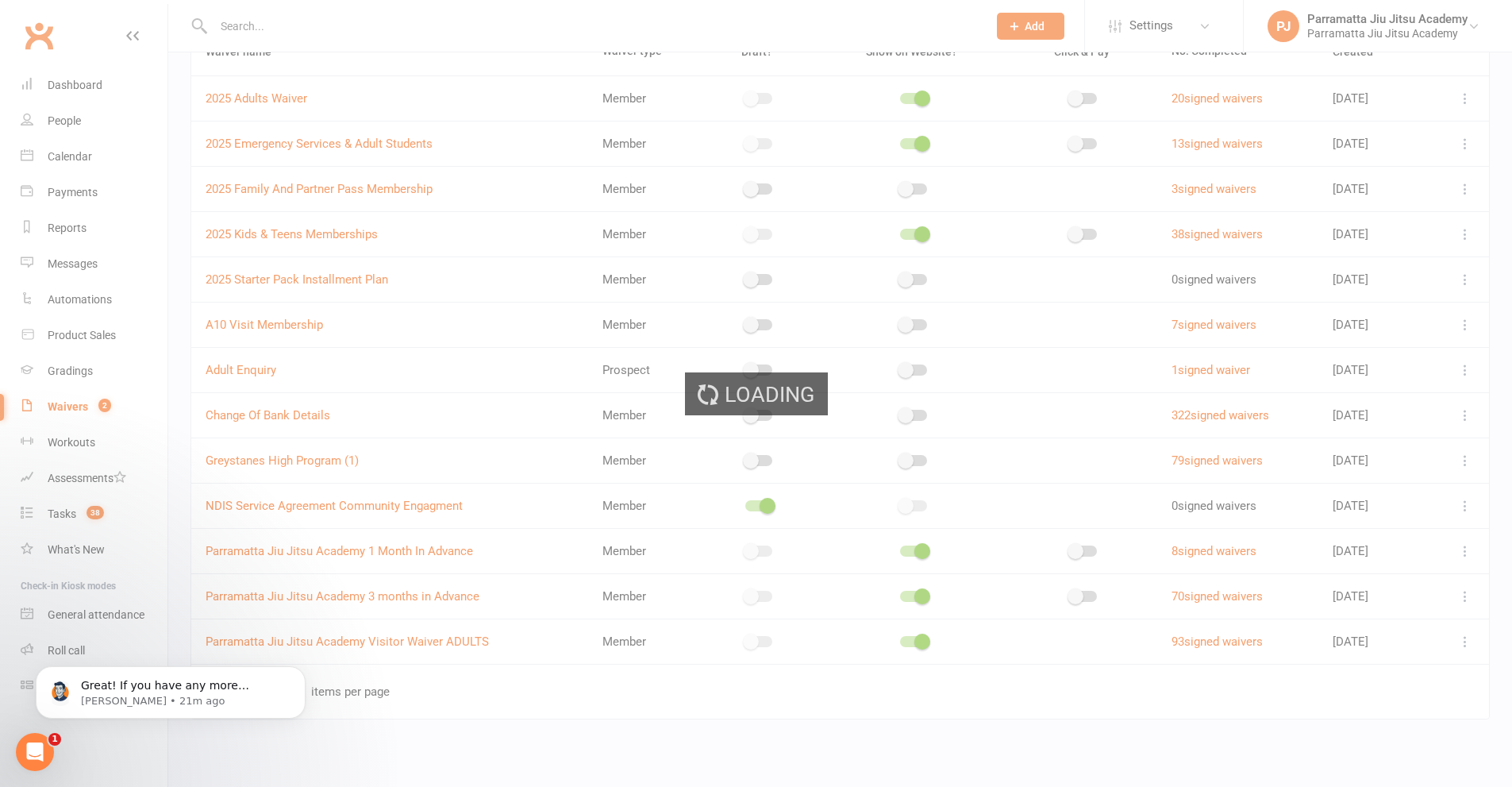
select select "applies_to_all_signees"
select select "select"
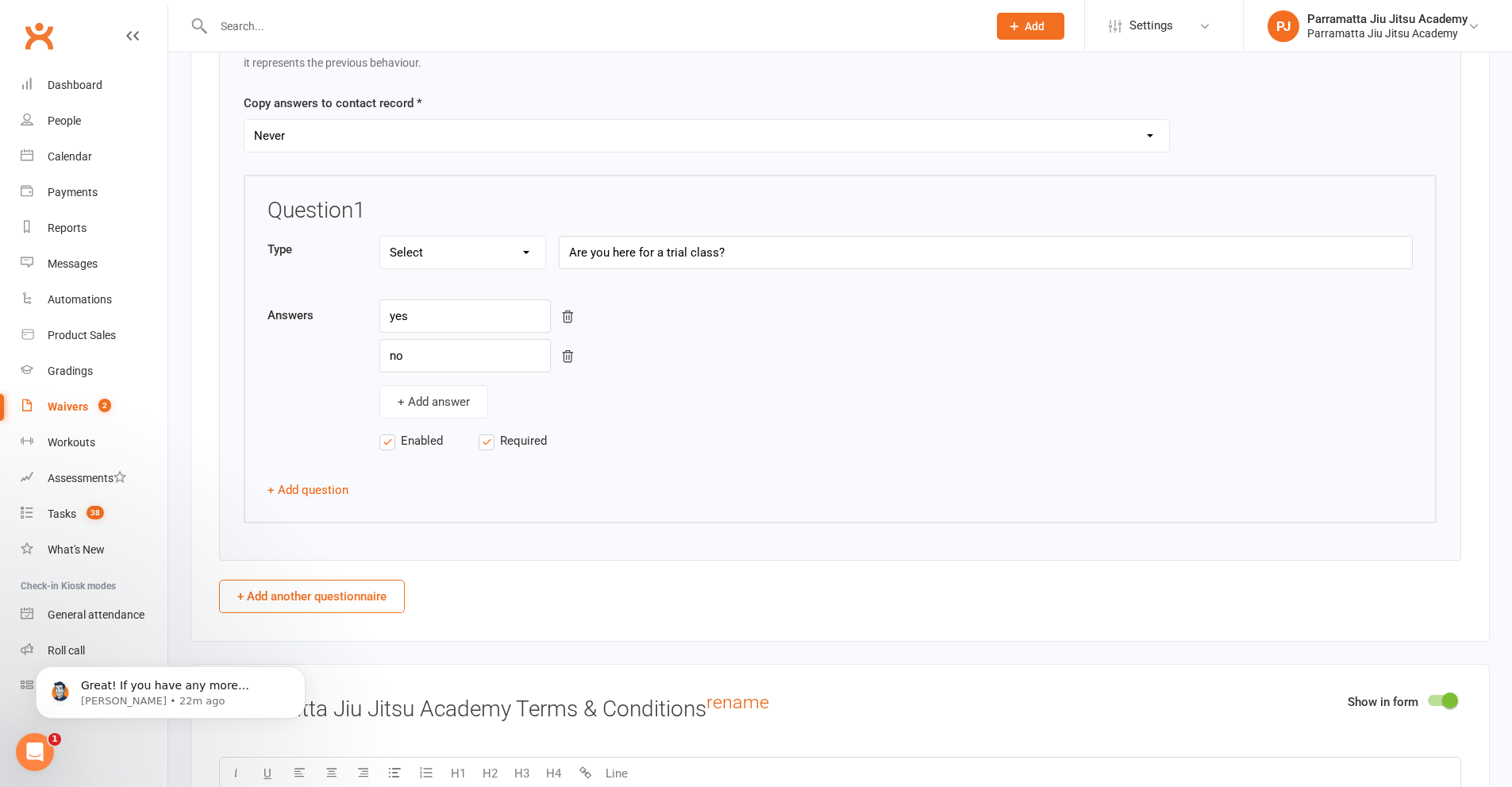
scroll to position [2382, 0]
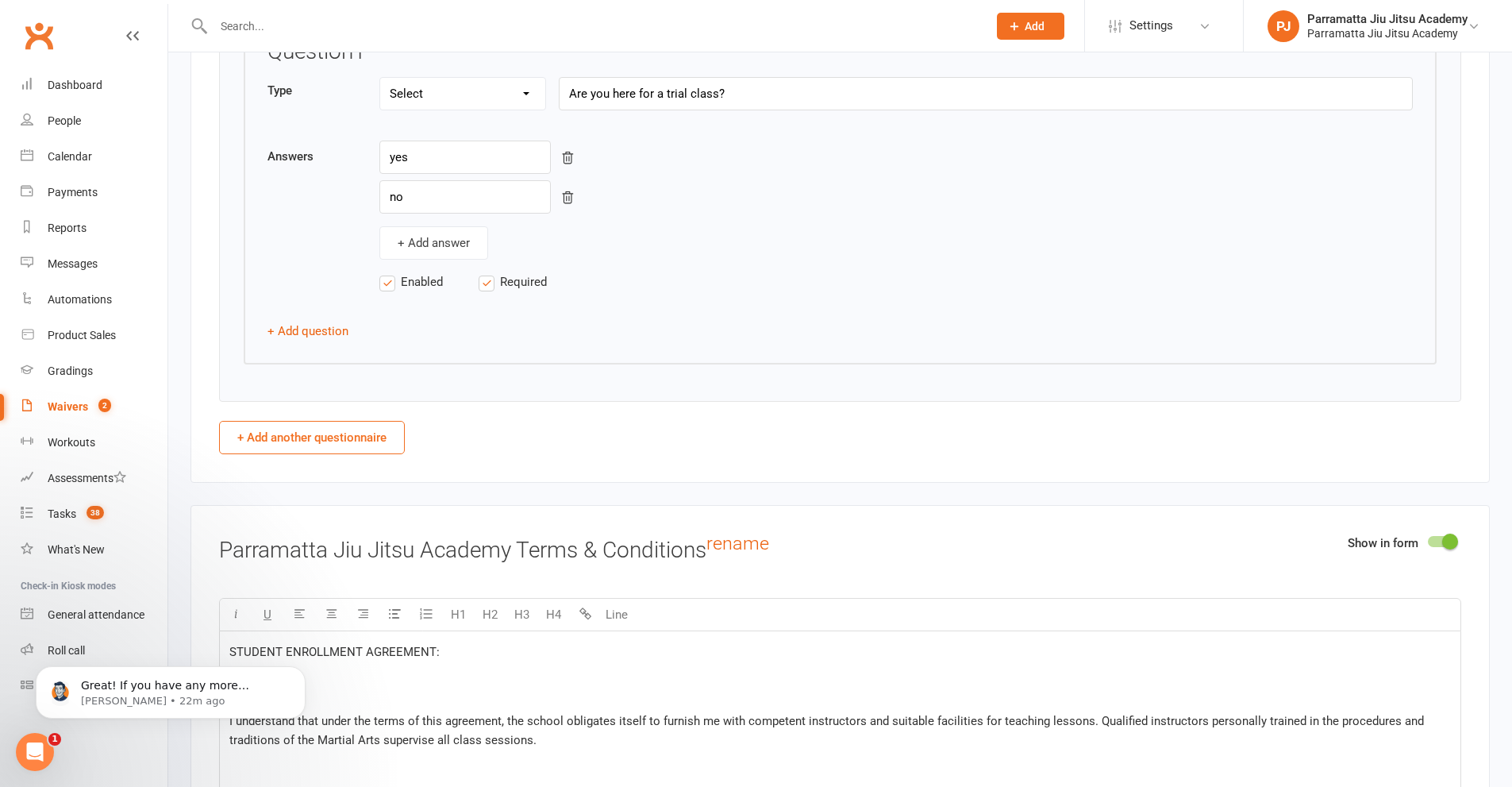
click at [665, 674] on p at bounding box center [840, 686] width 1222 height 38
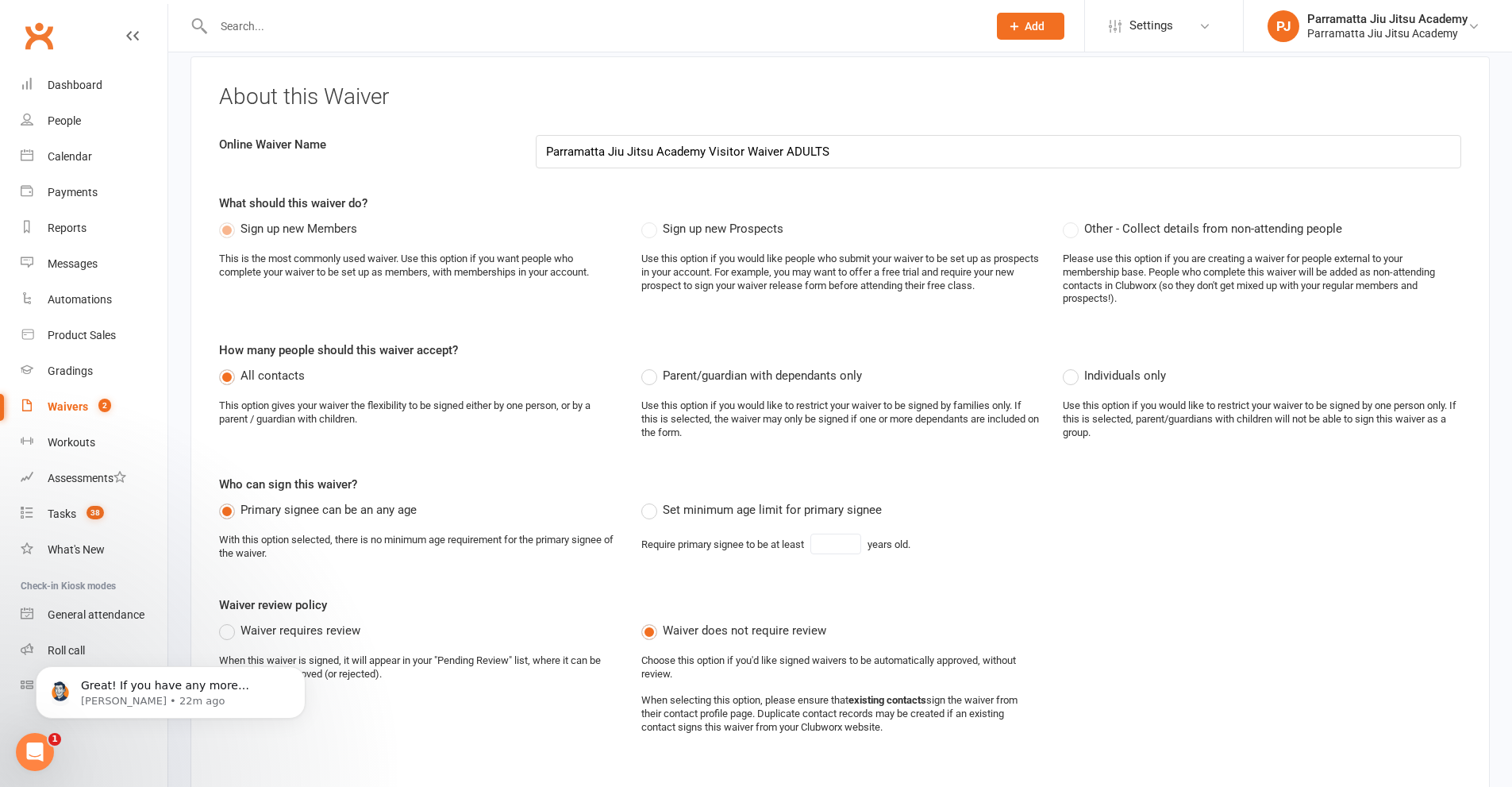
scroll to position [0, 0]
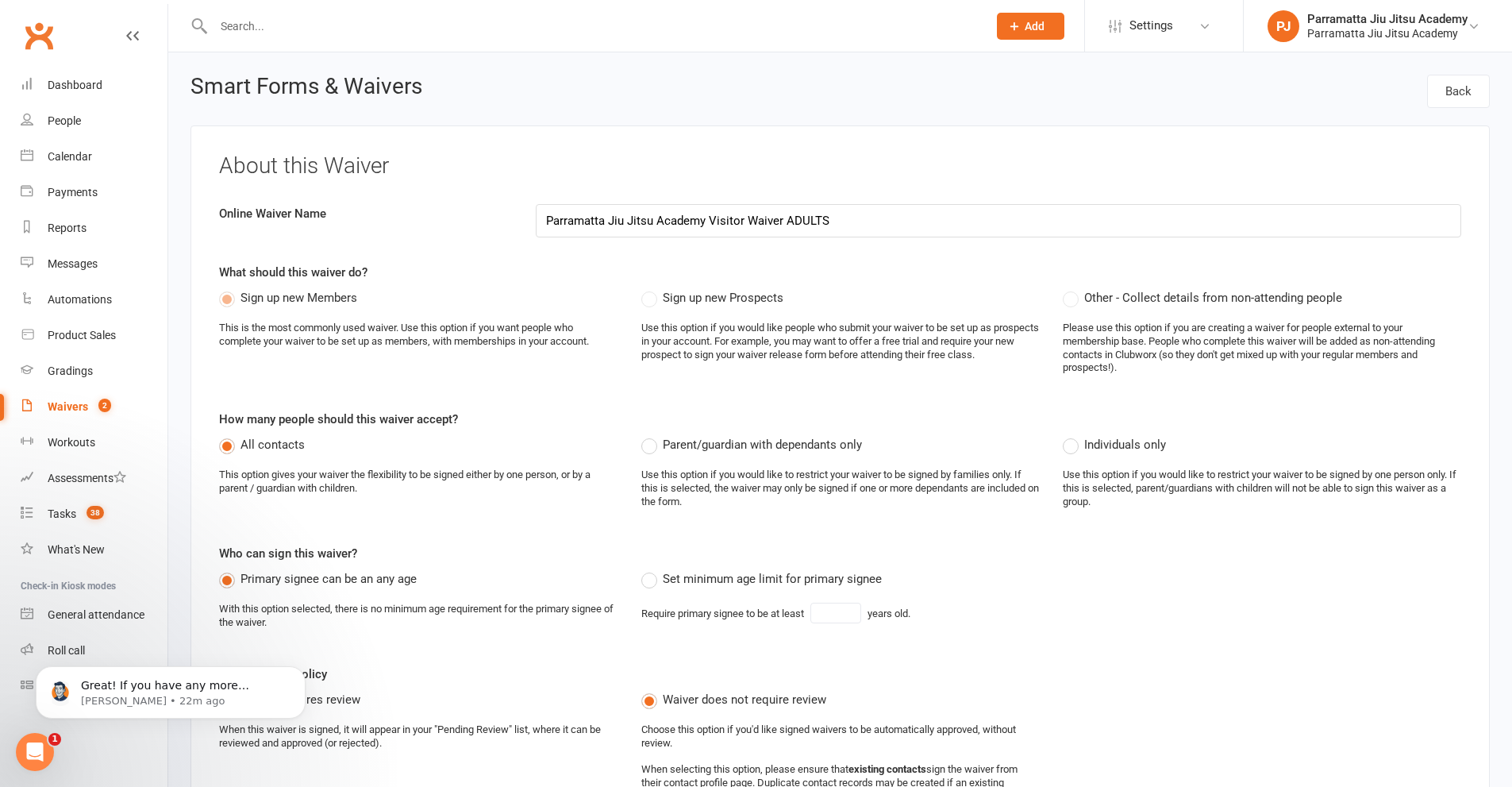
click at [648, 298] on label "Sign up new Prospects" at bounding box center [713, 298] width 142 height 19
click at [239, 294] on label "Sign up new Members" at bounding box center [288, 298] width 138 height 19
click at [232, 297] on label "Sign up new Members" at bounding box center [288, 298] width 138 height 19
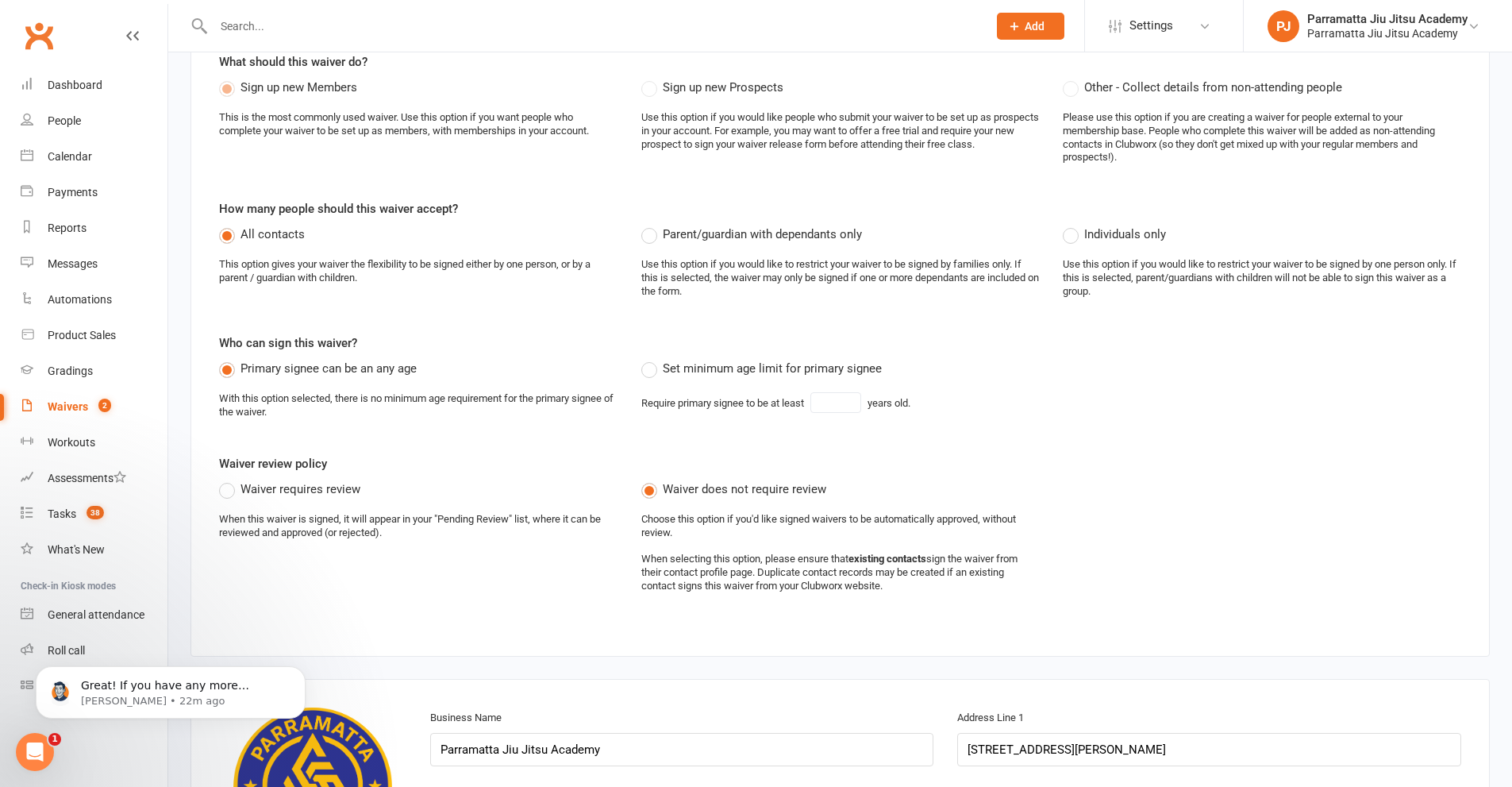
scroll to position [239, 0]
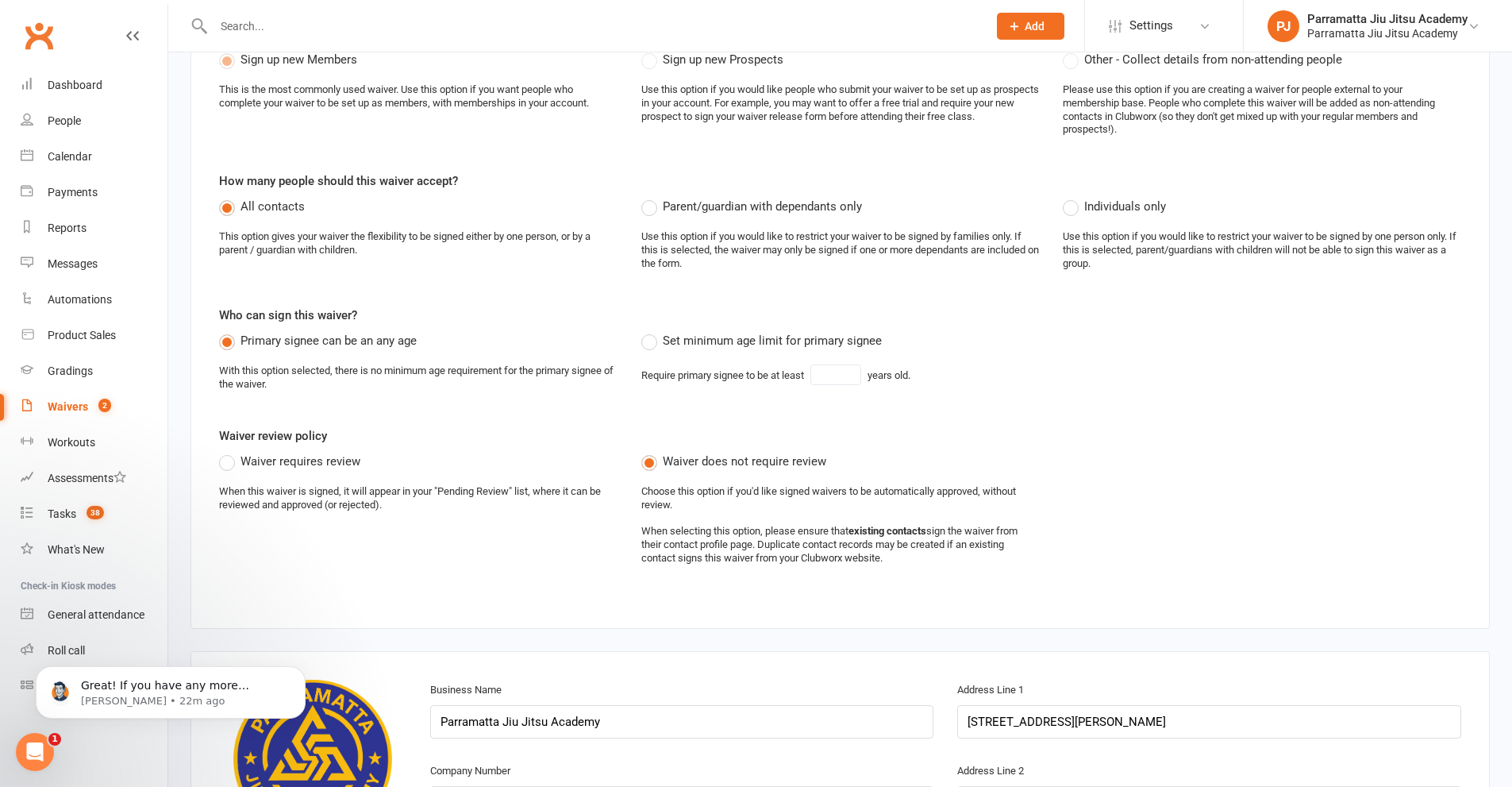
click at [230, 338] on label "Primary signee can be an any age" at bounding box center [317, 341] width 198 height 19
click at [230, 331] on input "Primary signee can be an any age" at bounding box center [224, 331] width 11 height 0
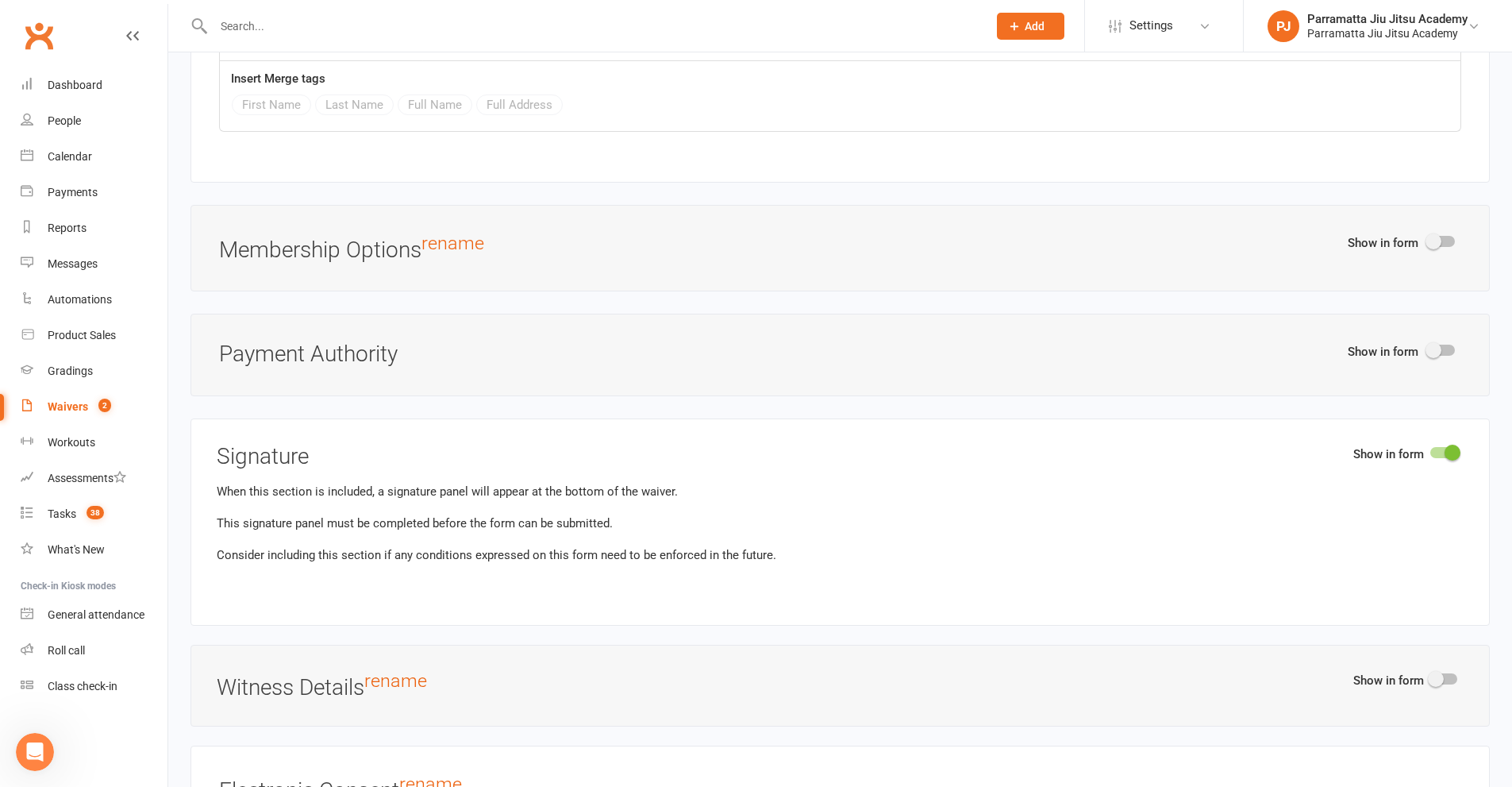
scroll to position [4526, 0]
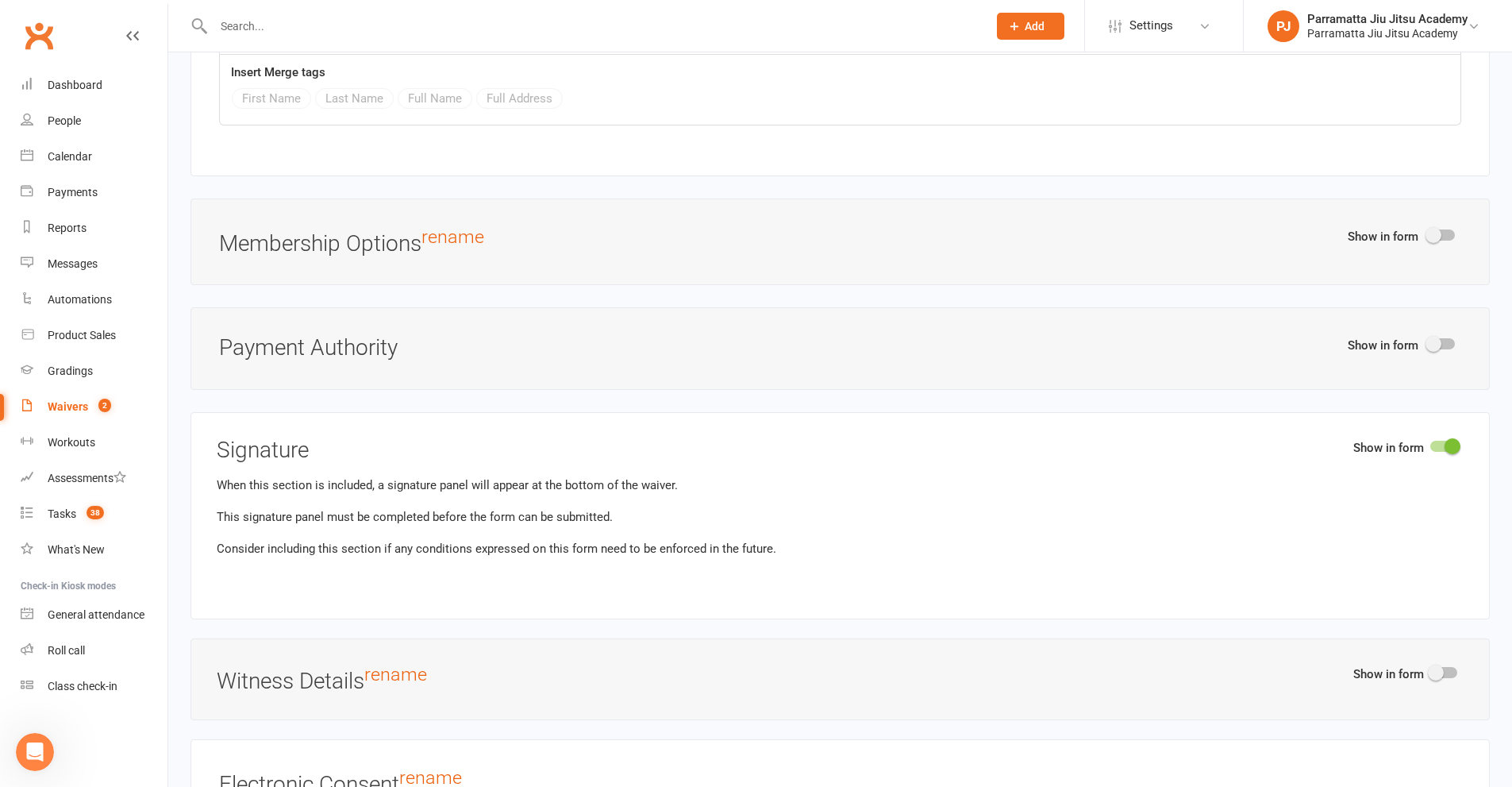
click at [1441, 235] on span at bounding box center [1433, 235] width 16 height 16
click at [1428, 233] on input "checkbox" at bounding box center [1428, 233] width 0 height 0
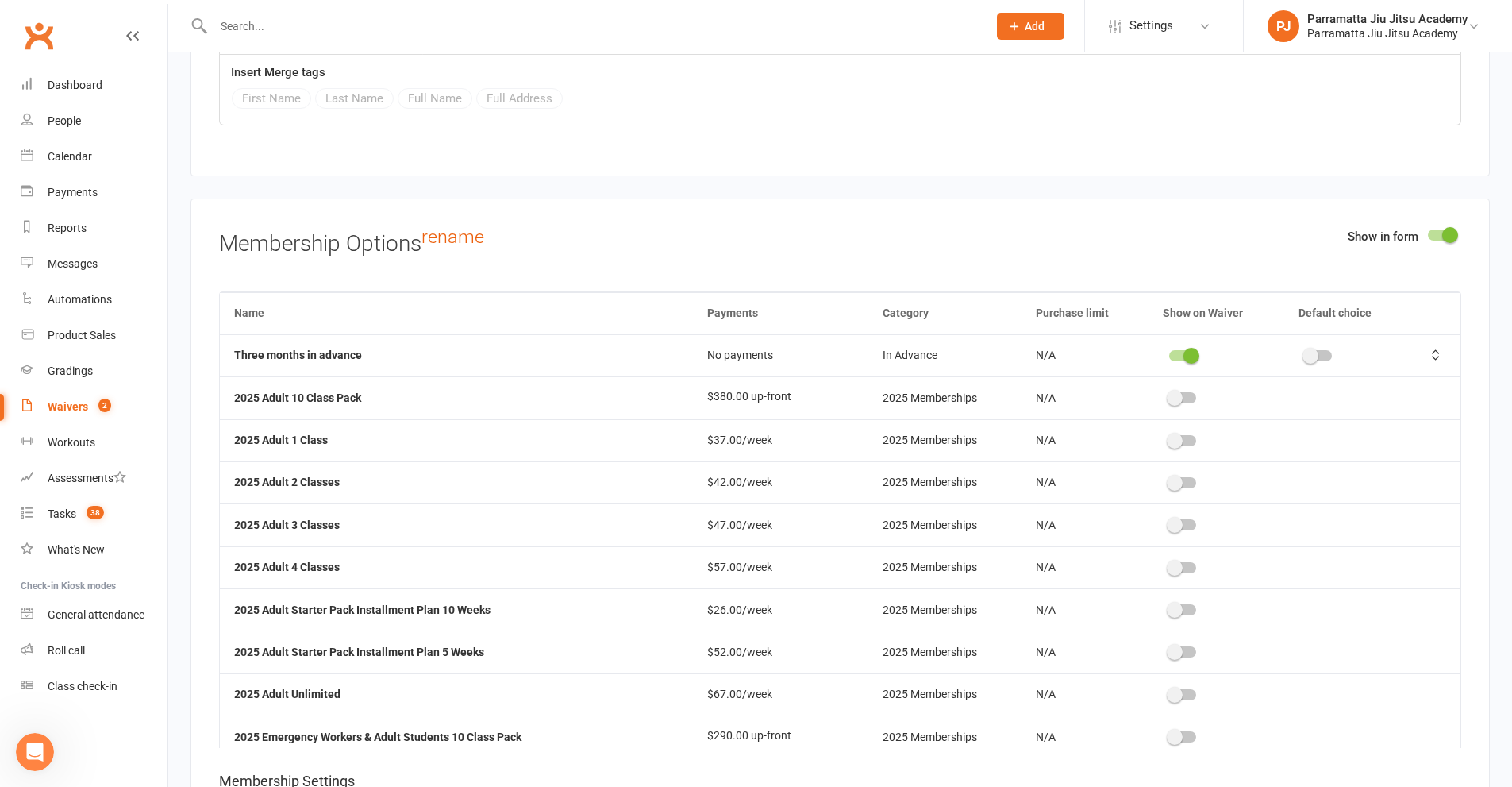
click at [1441, 235] on div at bounding box center [1442, 235] width 27 height 11
click at [1428, 233] on input "checkbox" at bounding box center [1428, 233] width 0 height 0
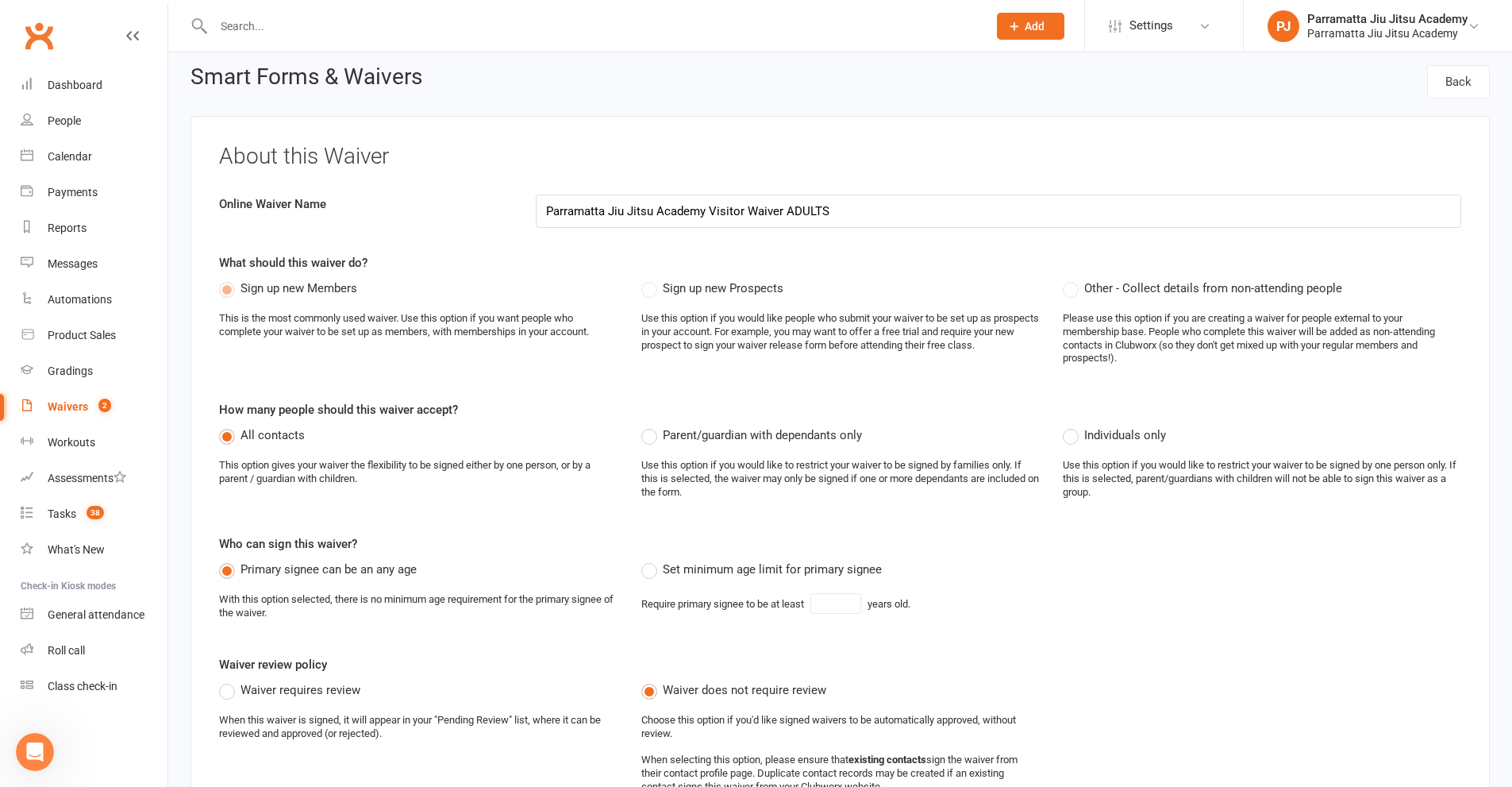
scroll to position [0, 0]
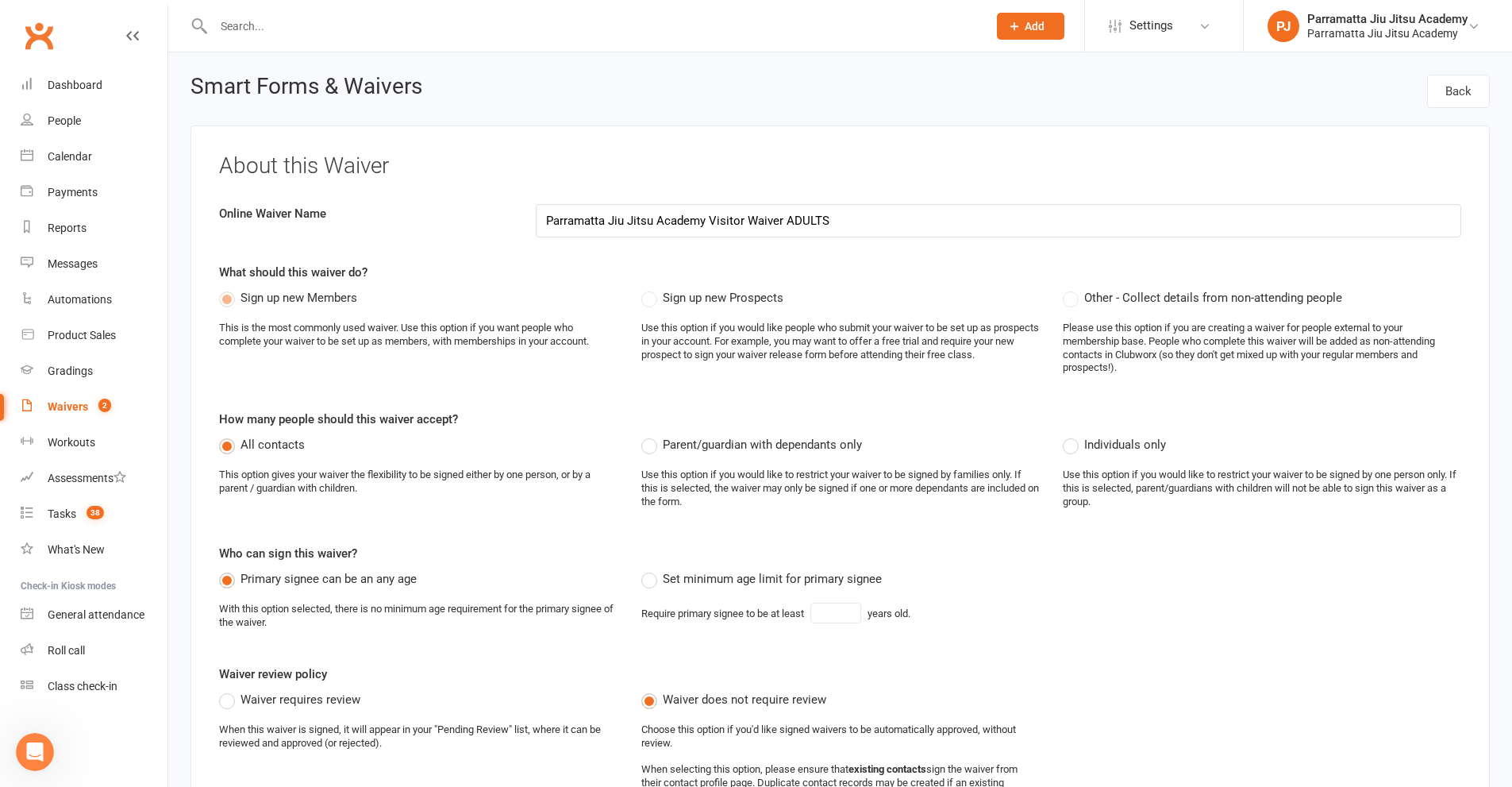
click at [655, 300] on label "Sign up new Prospects" at bounding box center [713, 298] width 142 height 19
click at [653, 297] on label "Sign up new Prospects" at bounding box center [713, 298] width 142 height 19
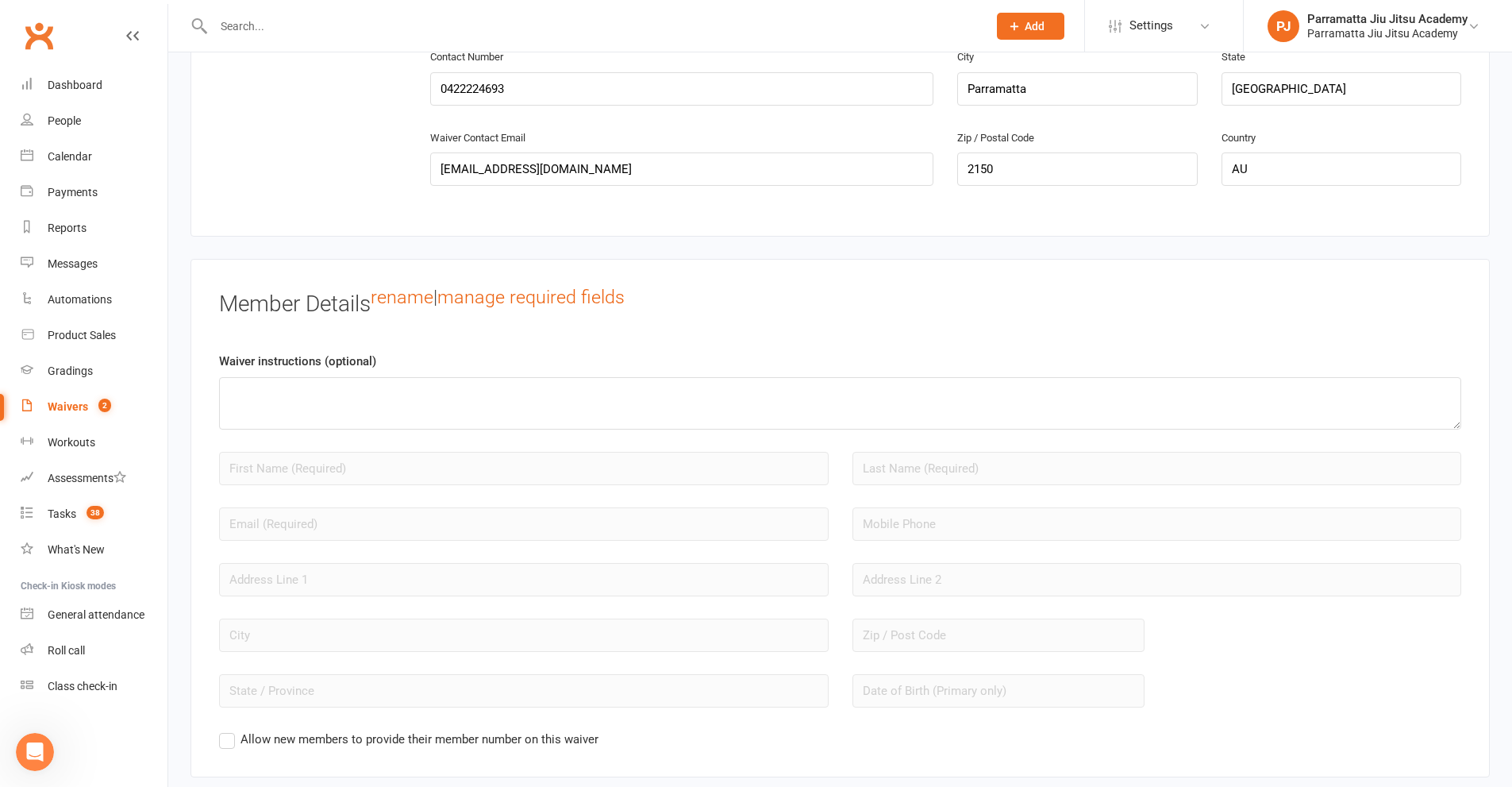
scroll to position [1032, 0]
click at [80, 400] on div "Waivers" at bounding box center [68, 406] width 41 height 13
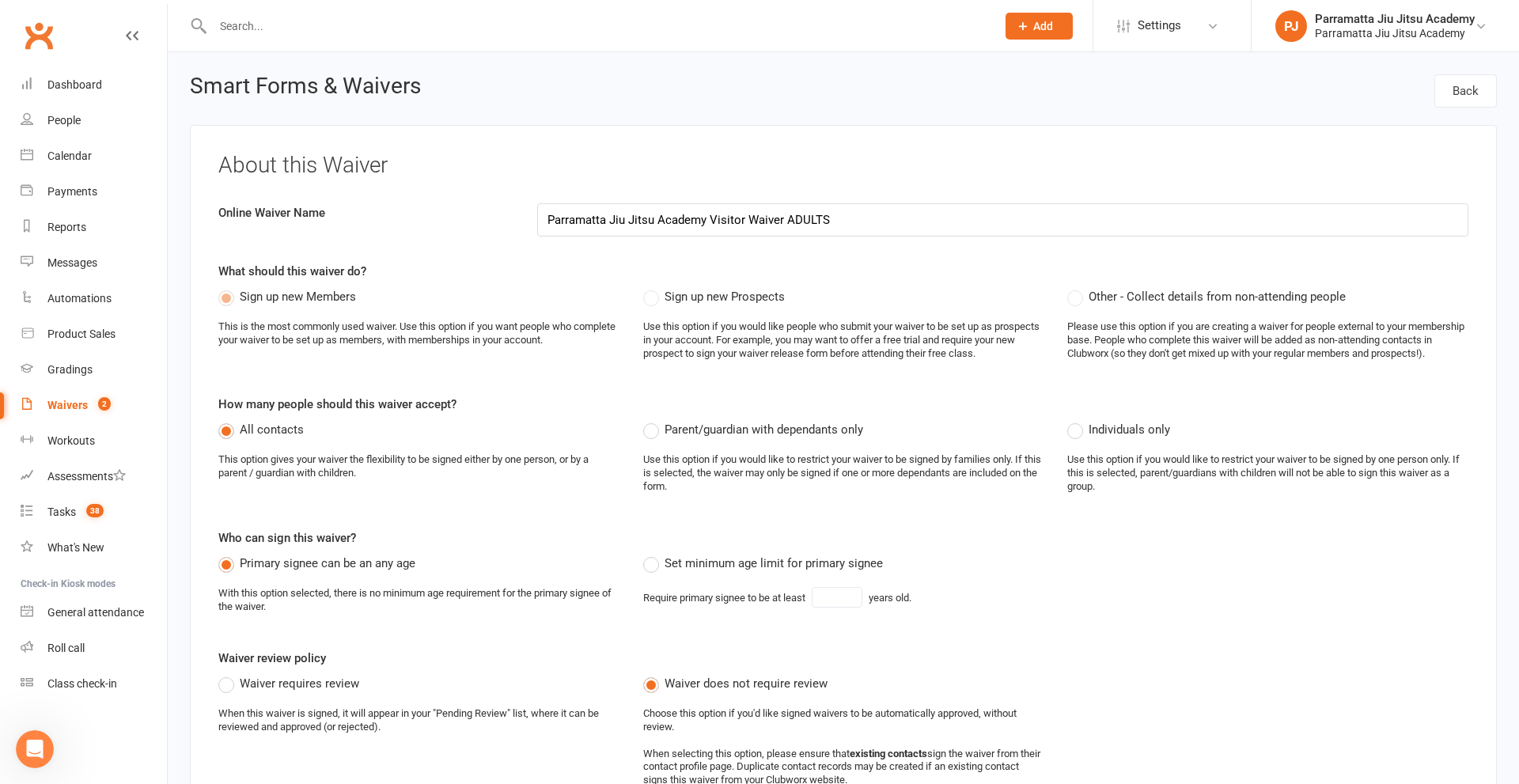
select select "100"
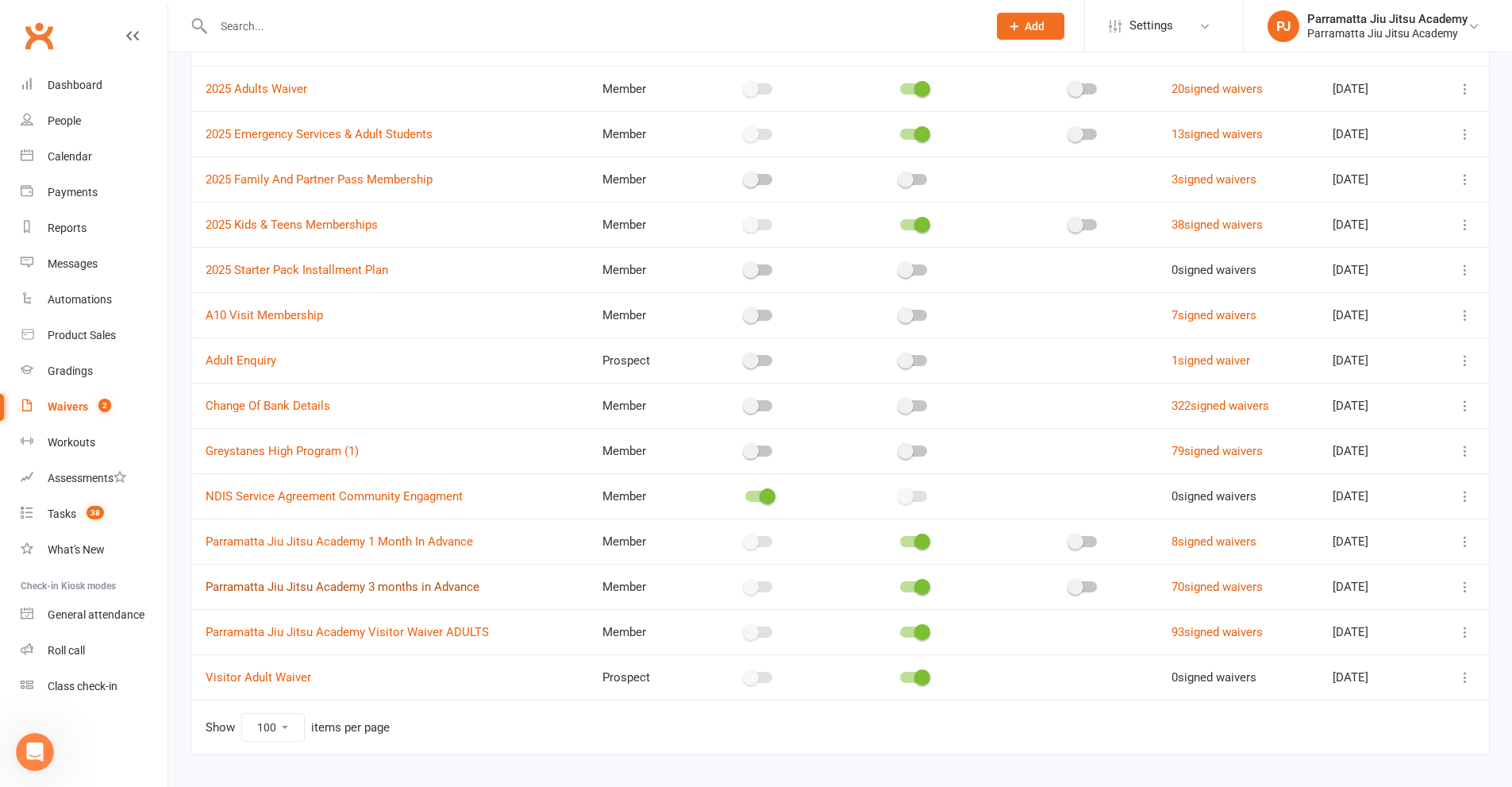
scroll to position [186, 0]
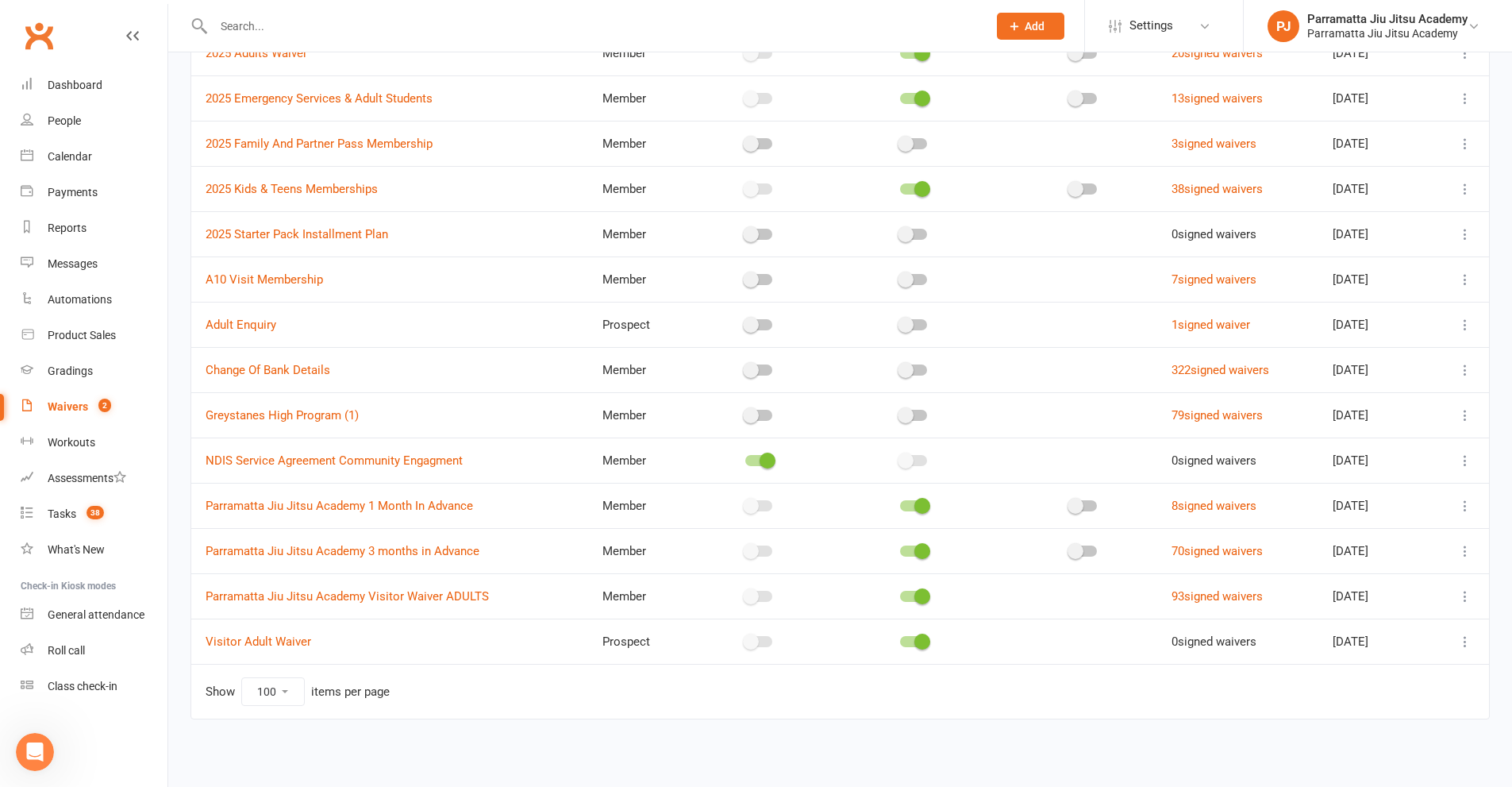
click at [1466, 639] on icon at bounding box center [1465, 642] width 16 height 16
click at [1357, 737] on link "Copy external link to clipboard" at bounding box center [1369, 736] width 187 height 32
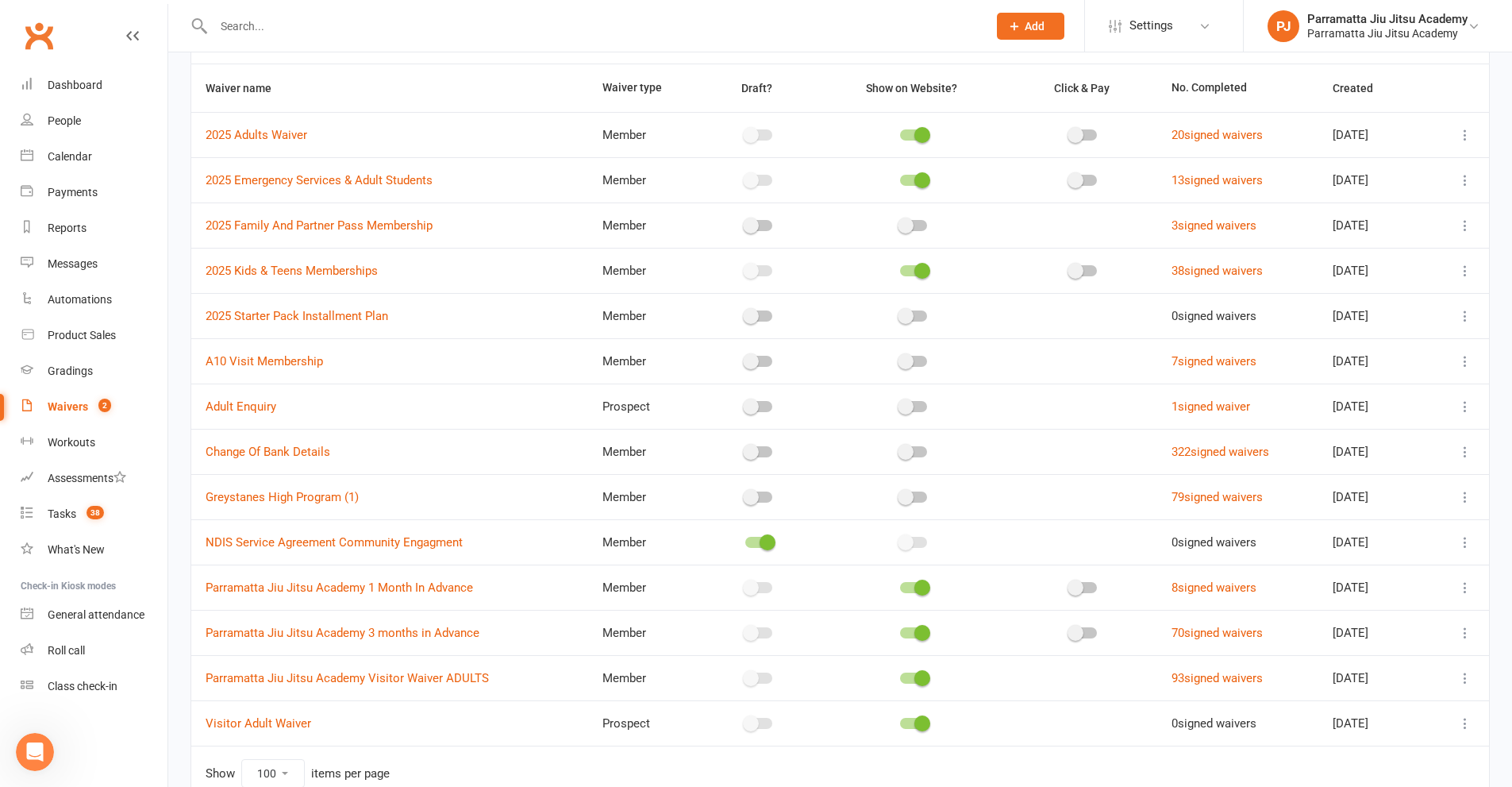
scroll to position [0, 0]
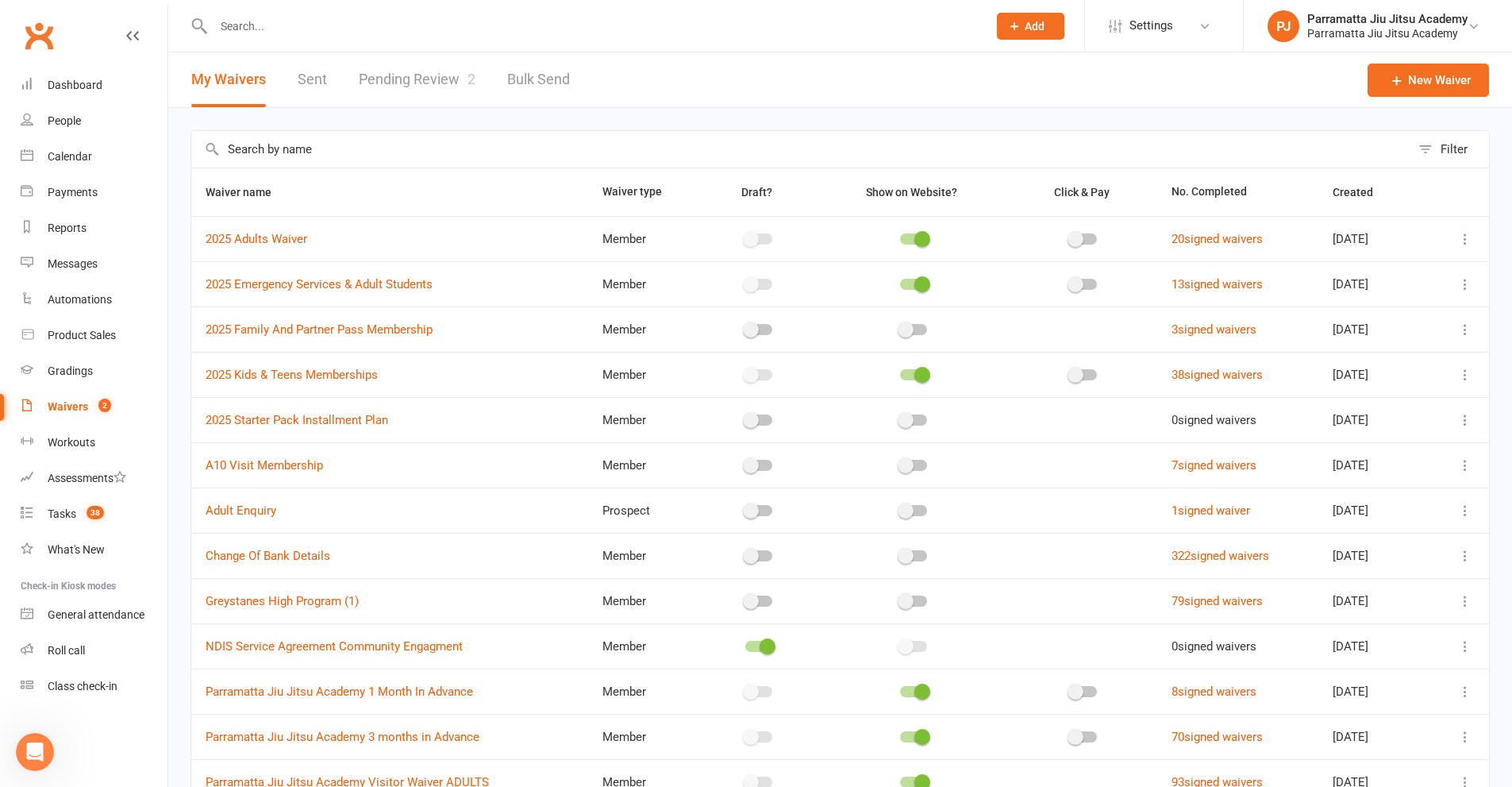
click at [1051, 24] on button "Add" at bounding box center [1030, 26] width 67 height 27
click at [991, 74] on link "Prospect" at bounding box center [1014, 71] width 141 height 37
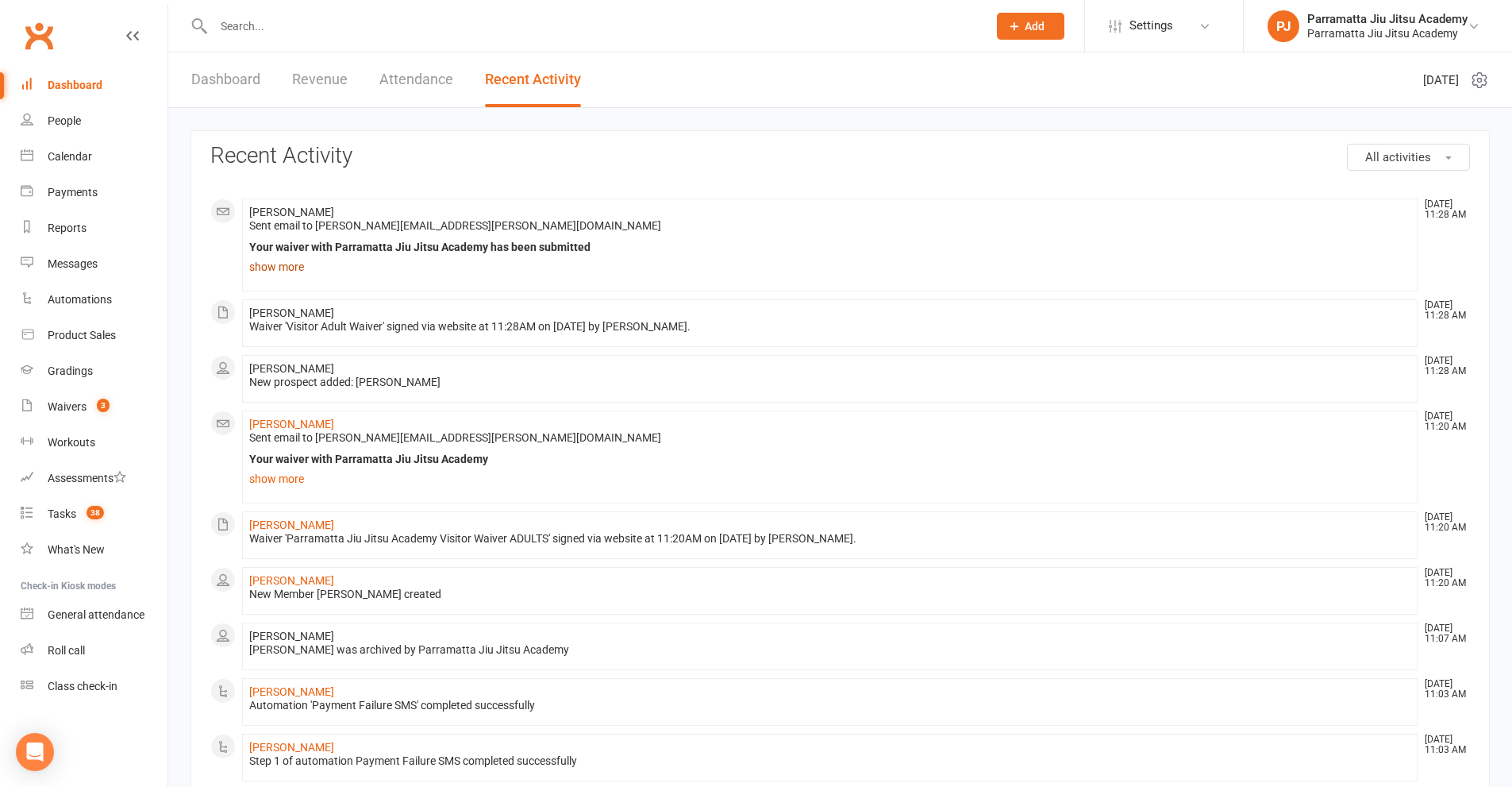
click at [289, 261] on link "show more" at bounding box center [830, 267] width 1162 height 22
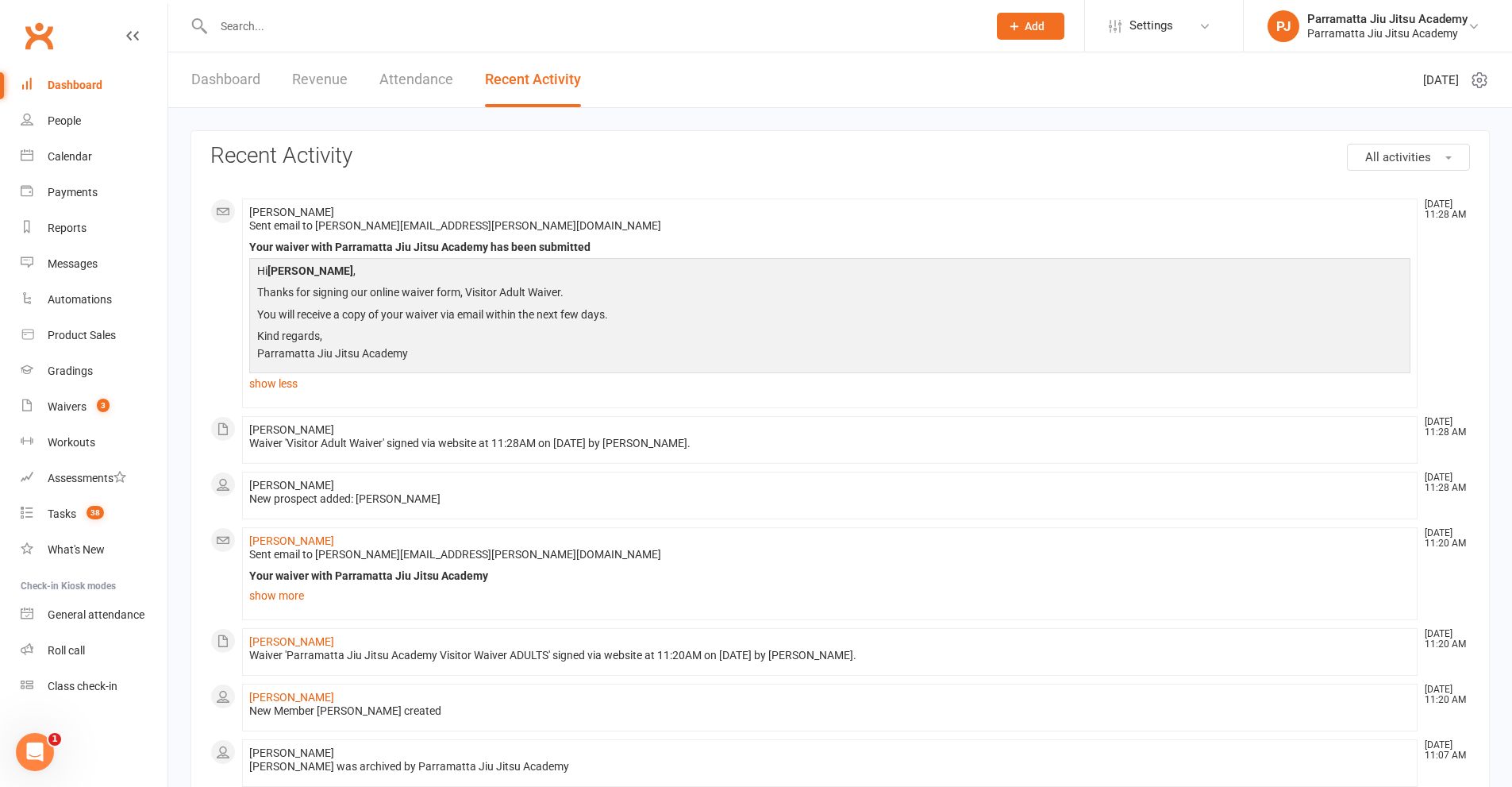
click at [293, 207] on span "[PERSON_NAME]" at bounding box center [291, 211] width 85 height 13
click at [294, 596] on link "show more" at bounding box center [830, 595] width 1162 height 22
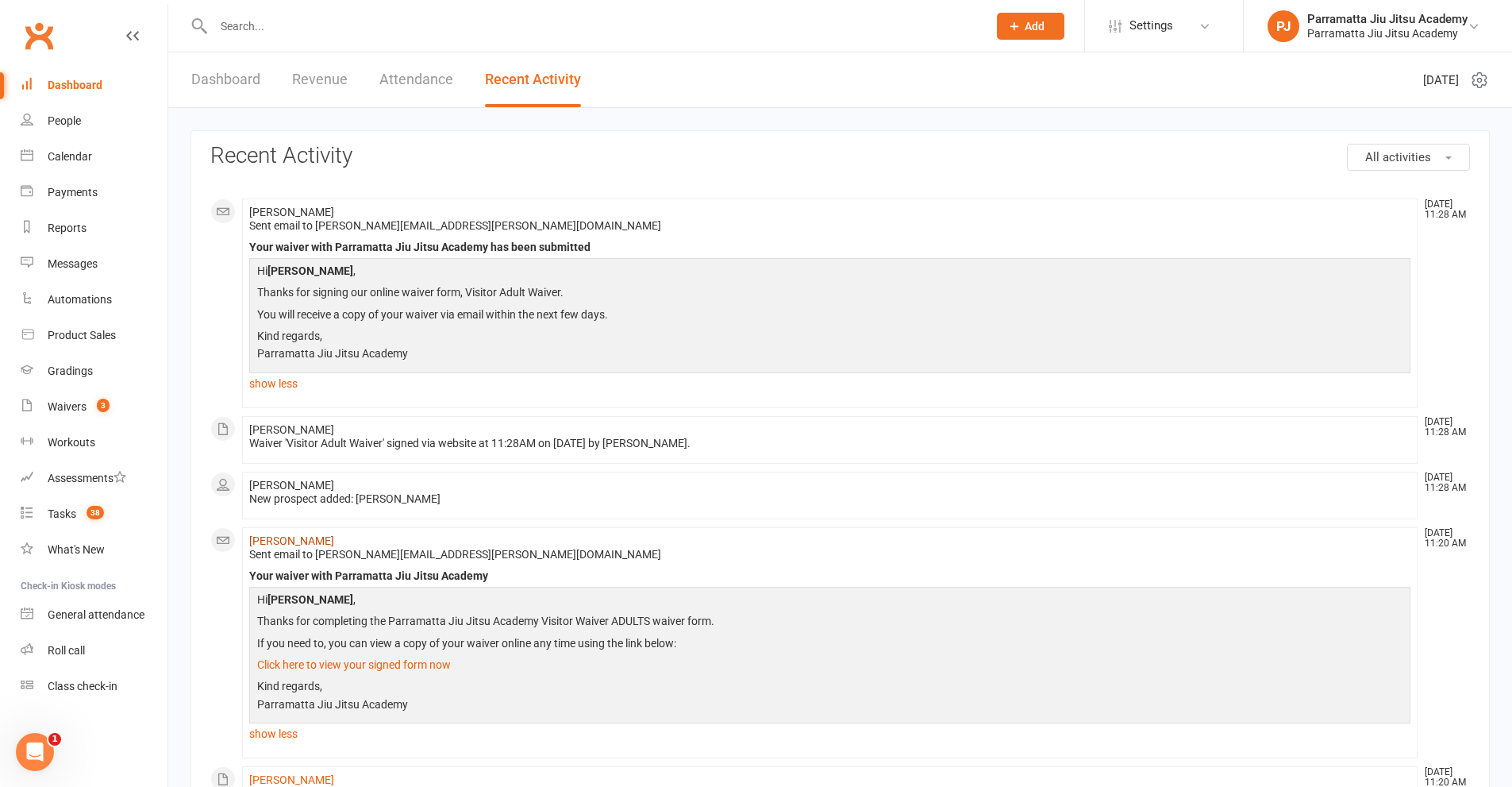
click at [277, 540] on link "[PERSON_NAME]" at bounding box center [291, 541] width 85 height 13
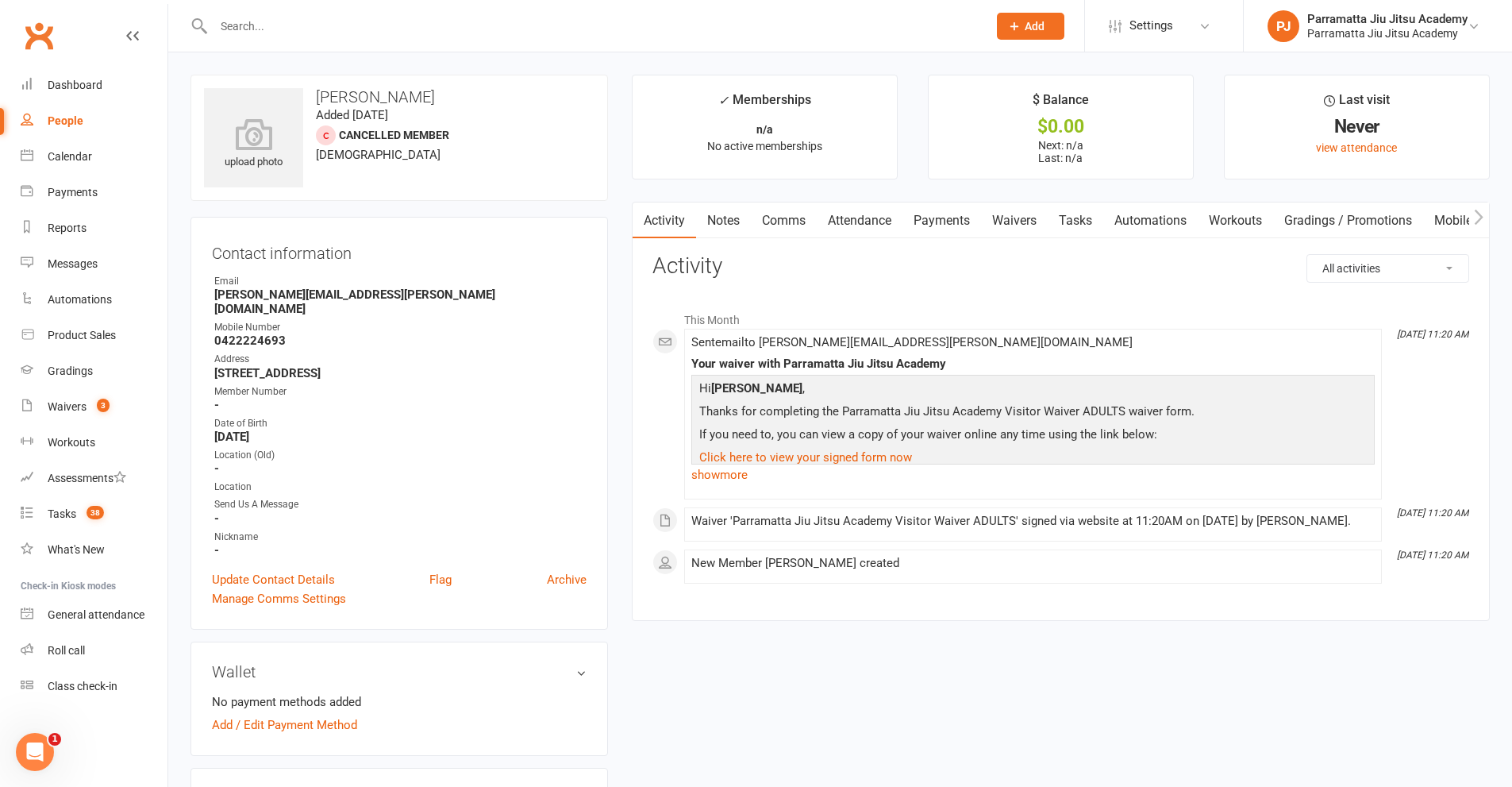
click at [1014, 213] on link "Waivers" at bounding box center [1014, 221] width 66 height 37
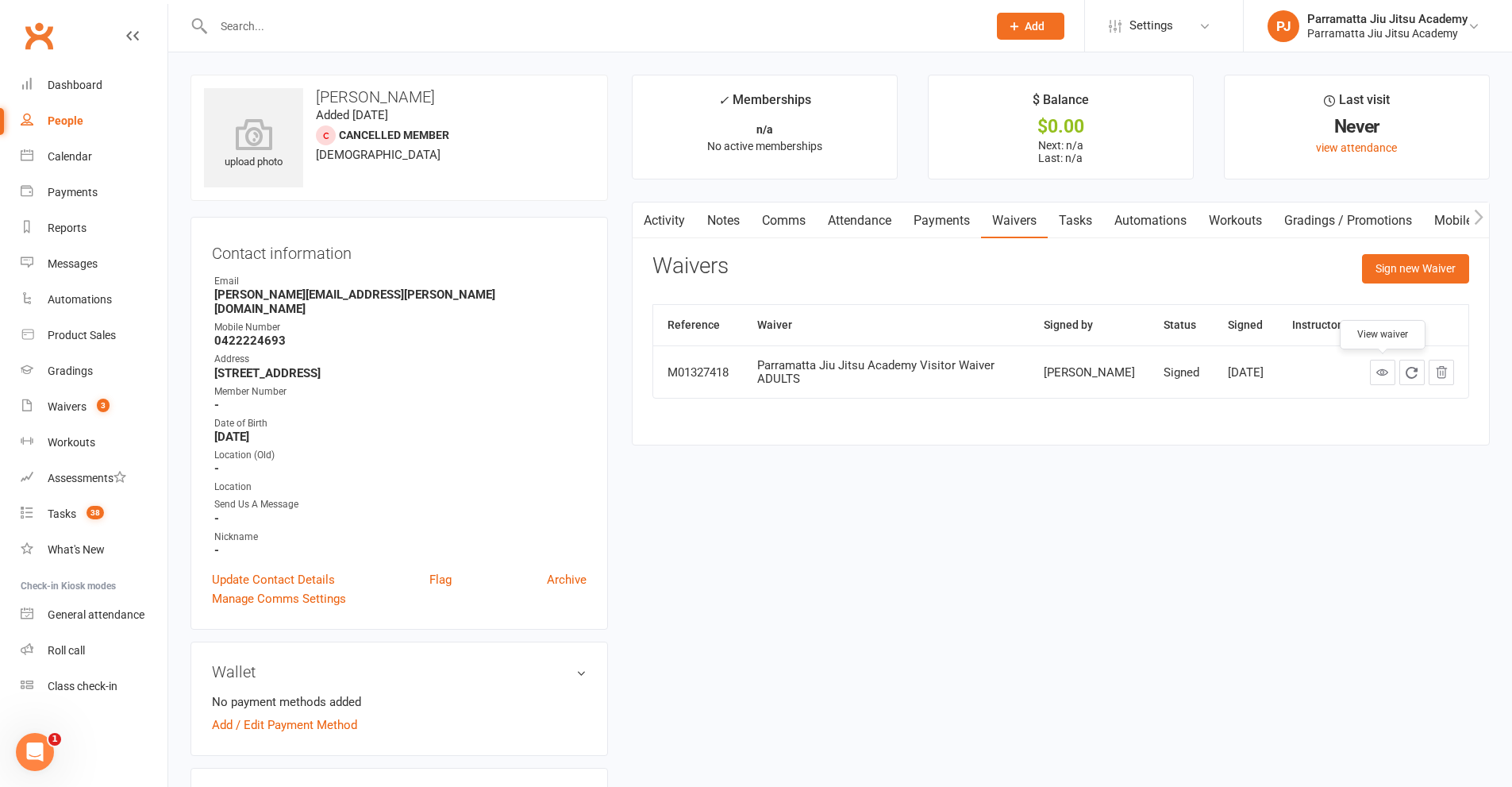
click at [1383, 373] on icon at bounding box center [1383, 372] width 12 height 12
click at [92, 298] on div "Automations" at bounding box center [80, 299] width 64 height 13
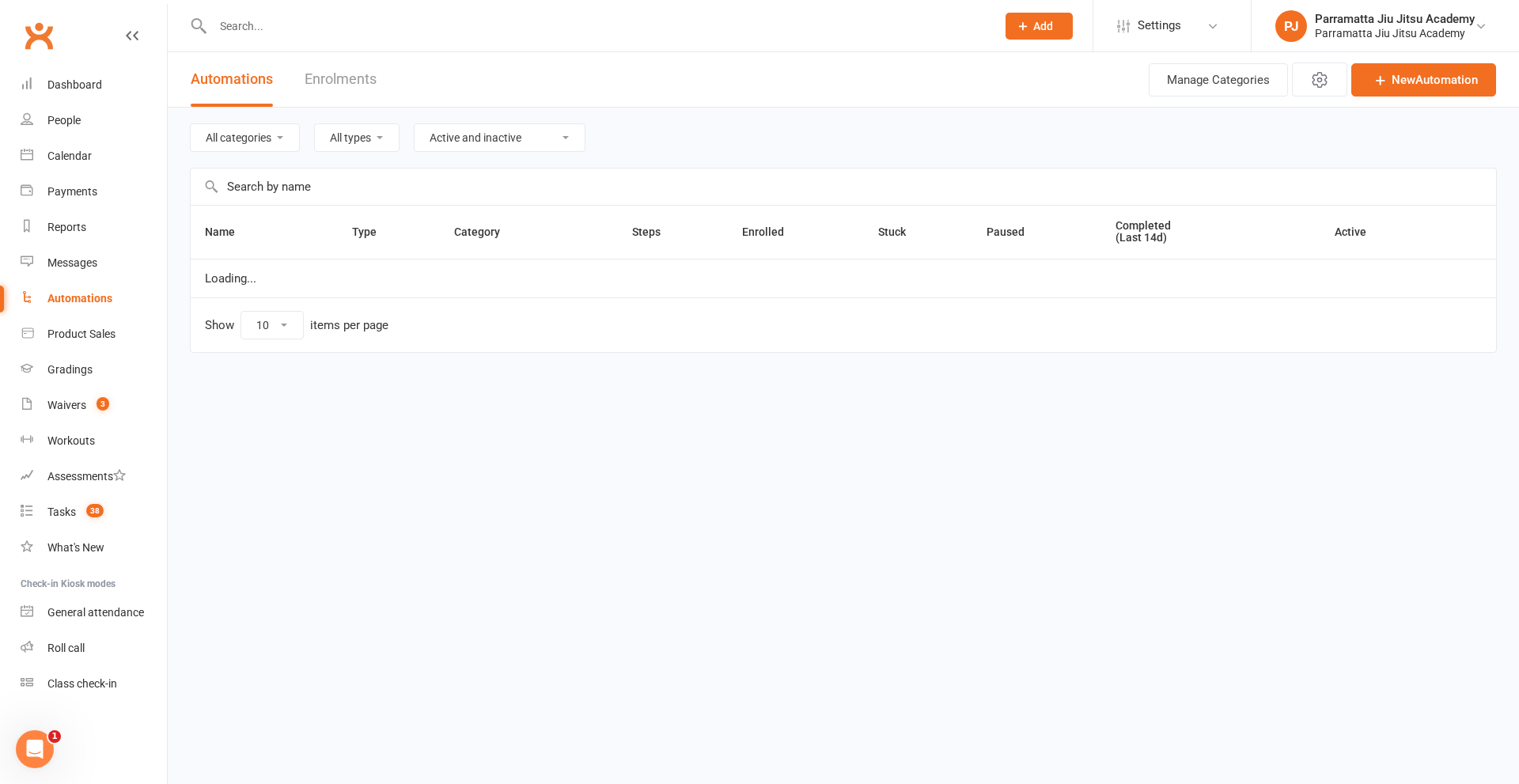
select select "25"
select select "976"
click at [1386, 84] on icon at bounding box center [1381, 80] width 16 height 16
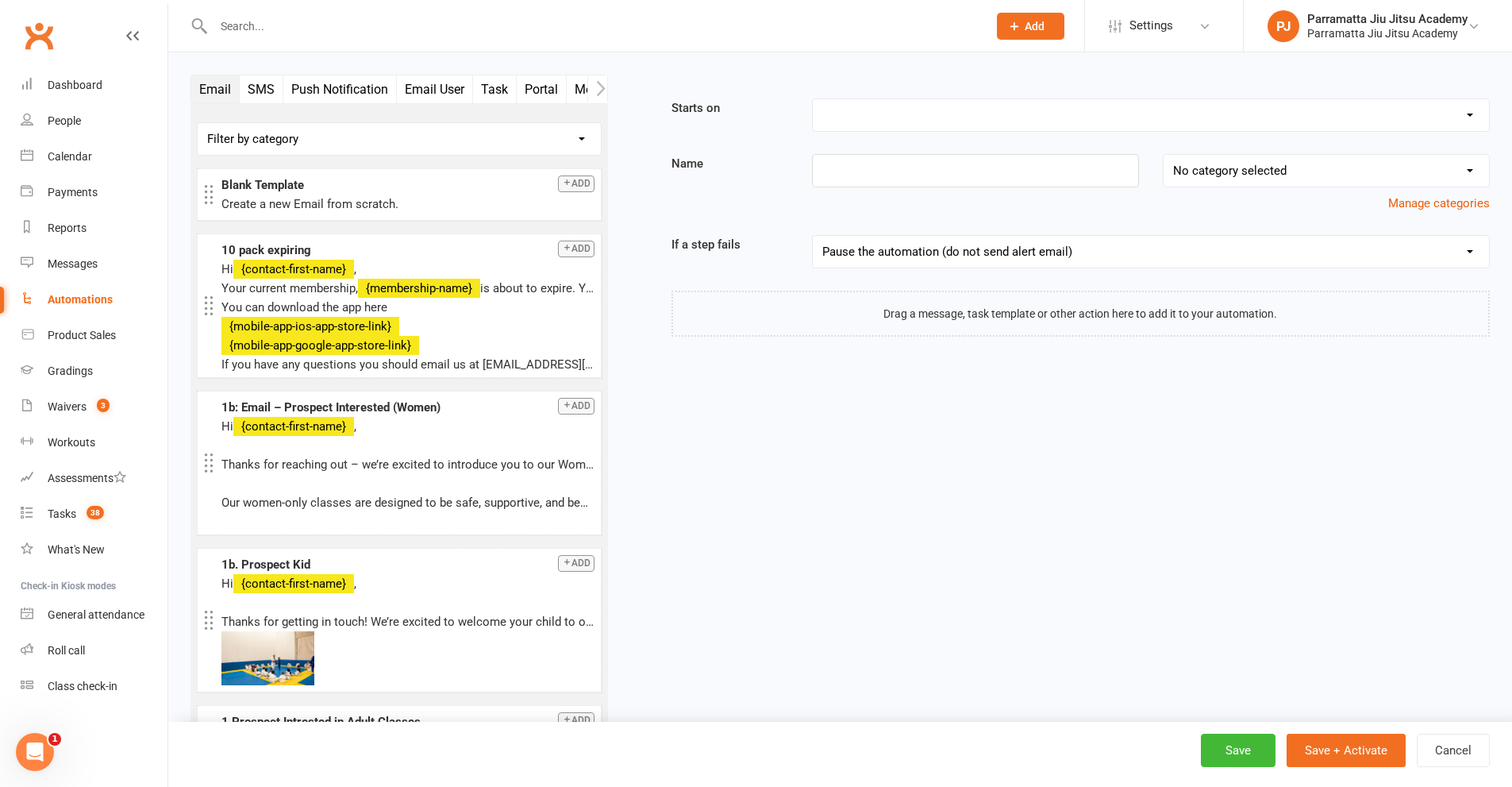
click at [893, 114] on select "Booking Cancelled Booking Due Booking Late-Cancelled Booking Marked Absent Book…" at bounding box center [1151, 115] width 677 height 32
select select "28"
click at [813, 99] on select "Booking Cancelled Booking Due Booking Late-Cancelled Booking Marked Absent Book…" at bounding box center [1151, 115] width 677 height 32
click at [1282, 173] on select "No category selected Memberships Prospects Adults Prospects Children Prospects …" at bounding box center [1326, 170] width 325 height 32
select select "7"
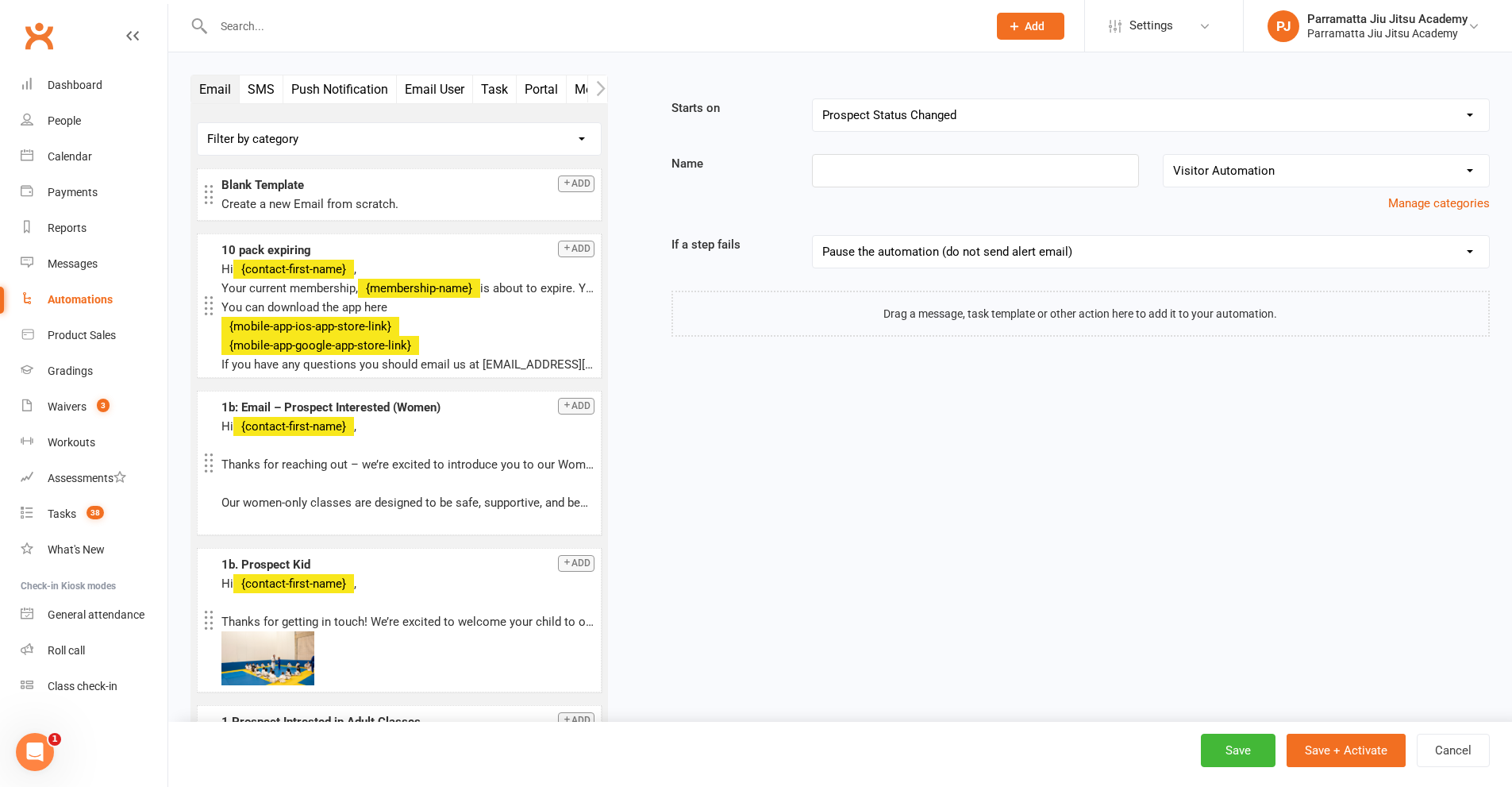
click at [1163, 155] on select "No category selected Memberships Prospects Adults Prospects Children Prospects …" at bounding box center [1326, 170] width 325 height 32
click at [940, 166] on input at bounding box center [976, 170] width 327 height 33
type input "A"
type input "Visitor Adult Waiver"
click at [565, 178] on button "Add" at bounding box center [576, 183] width 37 height 17
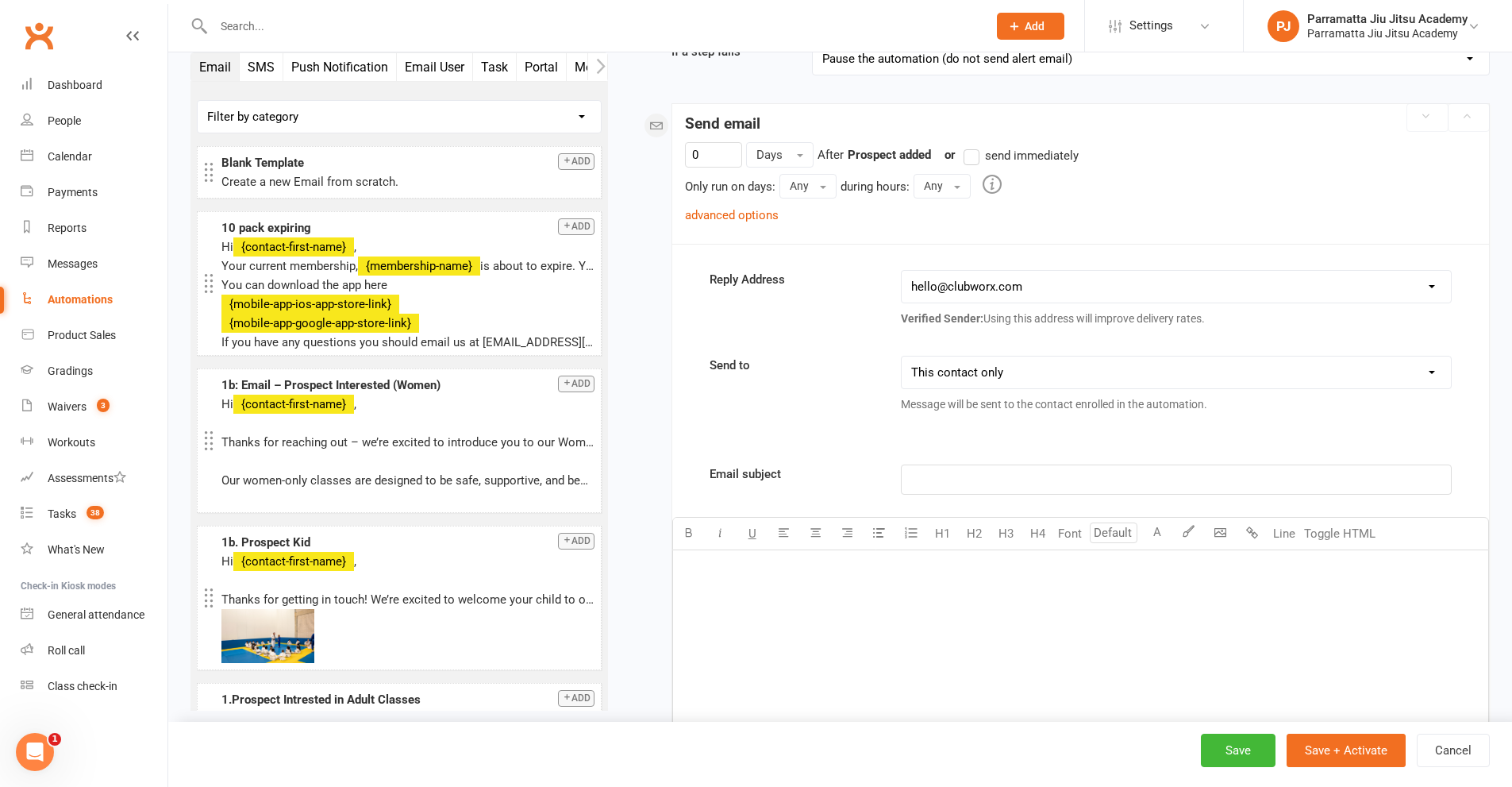
scroll to position [217, 0]
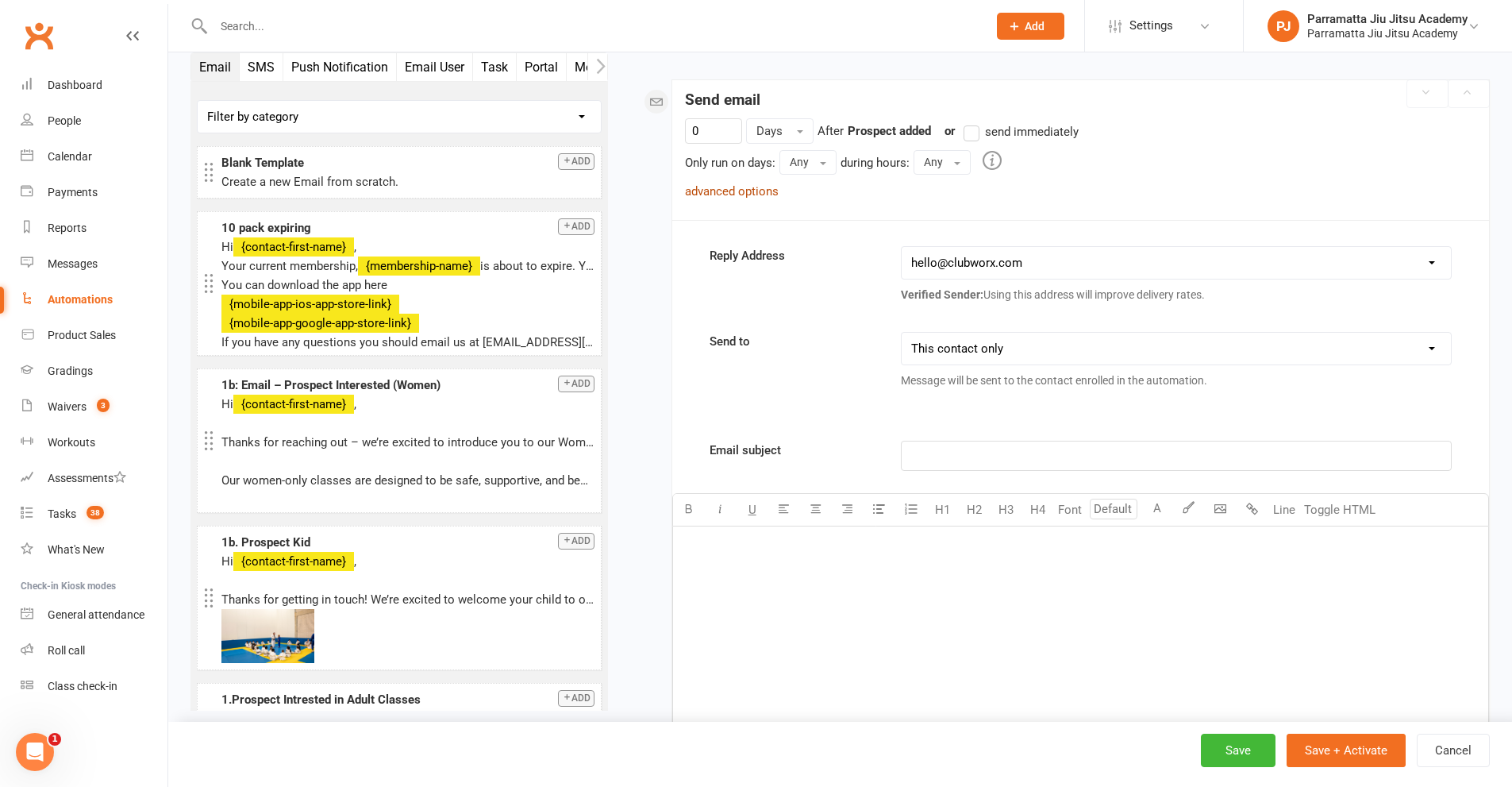
click at [748, 193] on link "advanced options" at bounding box center [732, 191] width 93 height 15
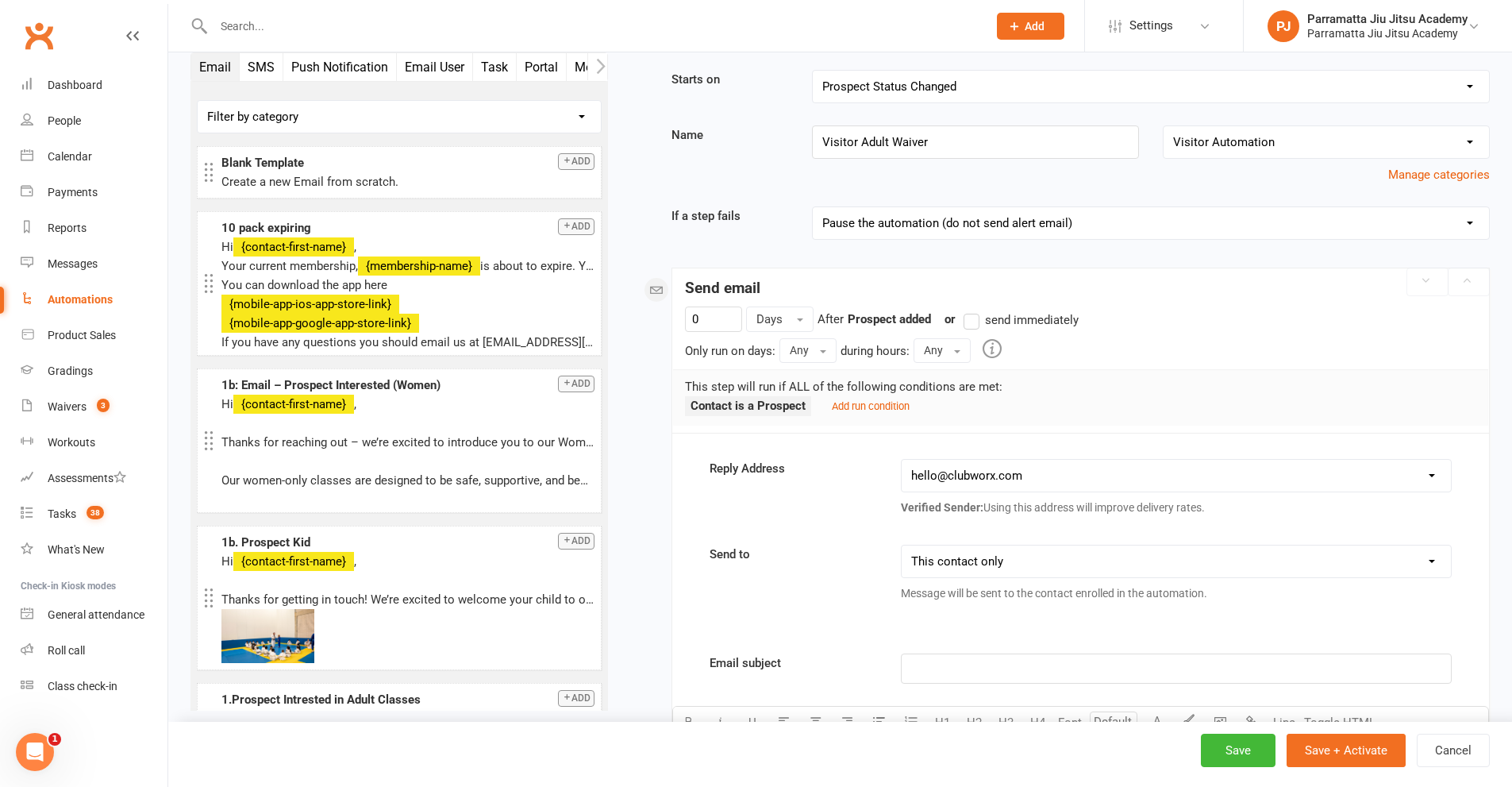
scroll to position [0, 0]
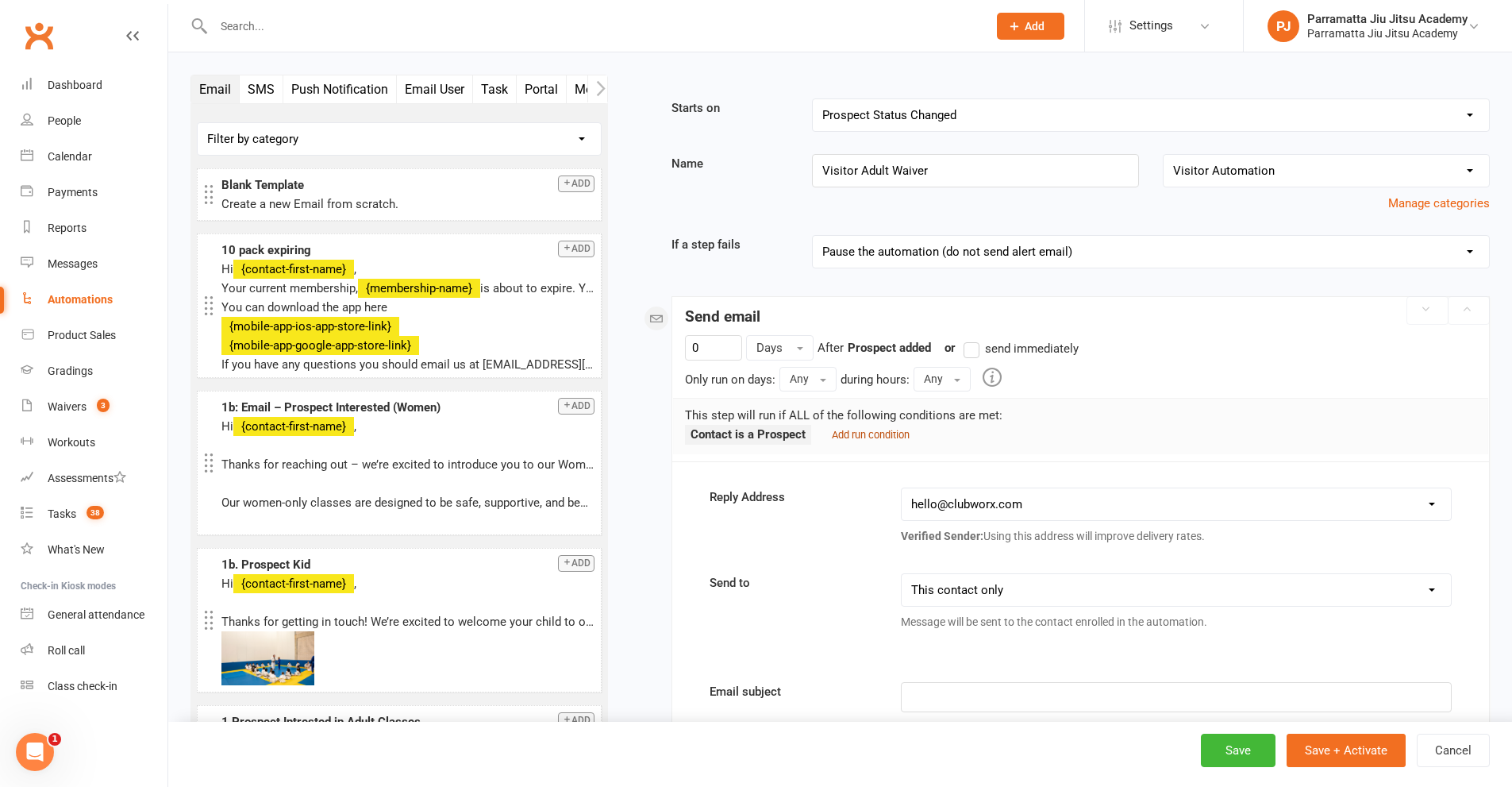
click at [859, 436] on small "Add run condition" at bounding box center [870, 434] width 78 height 12
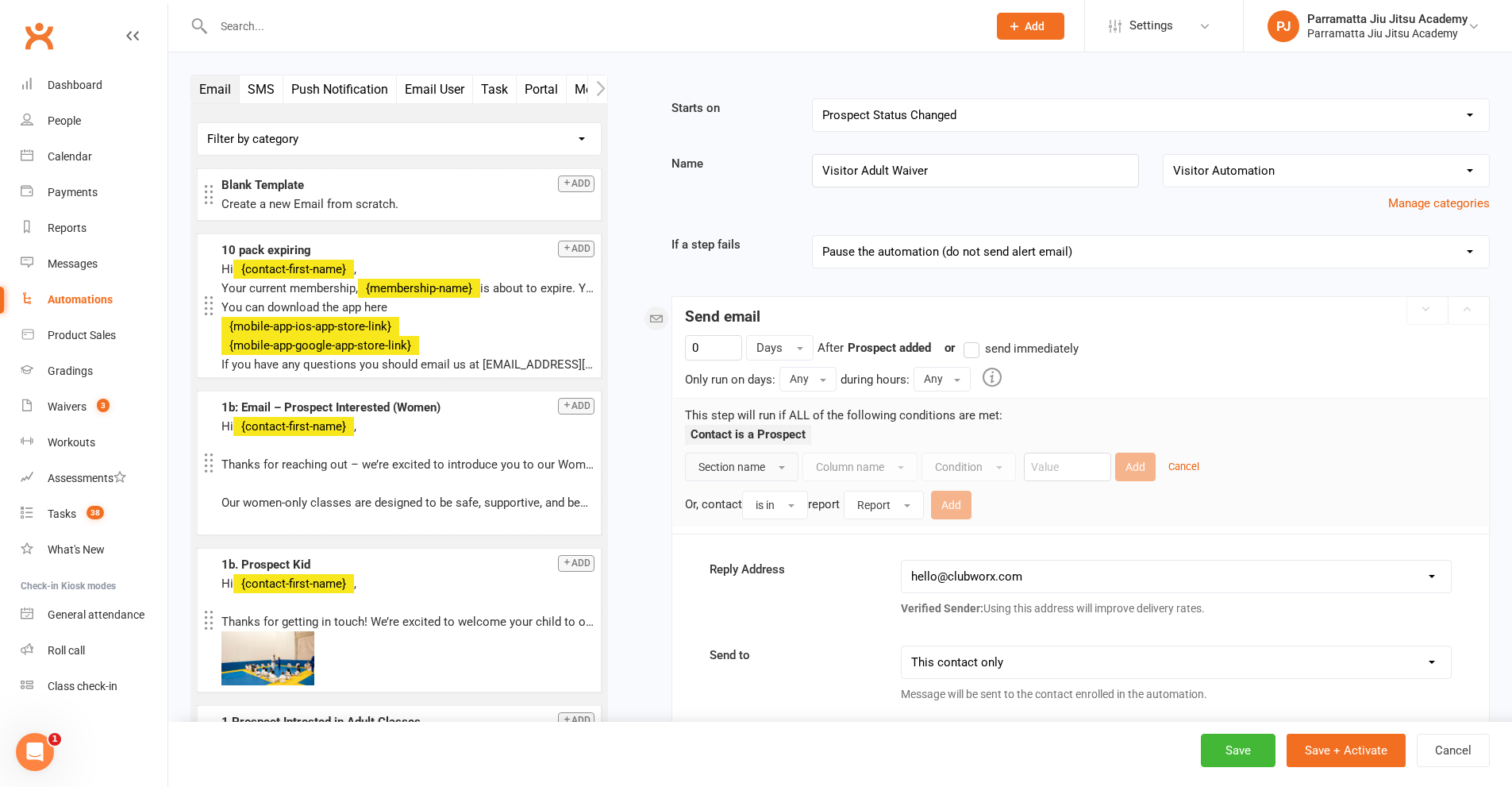
click at [779, 473] on button "Section name" at bounding box center [742, 467] width 114 height 28
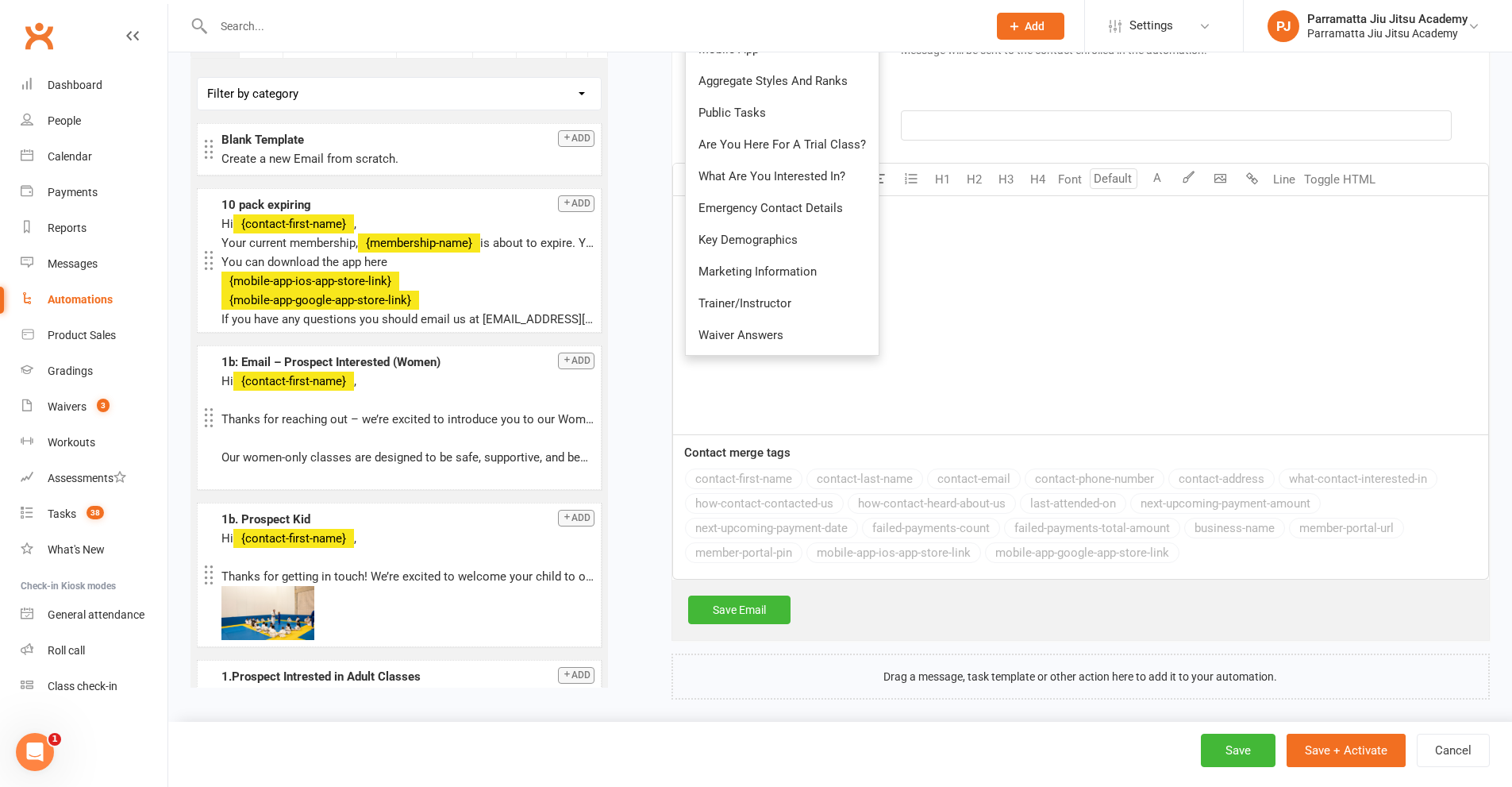
scroll to position [656, 0]
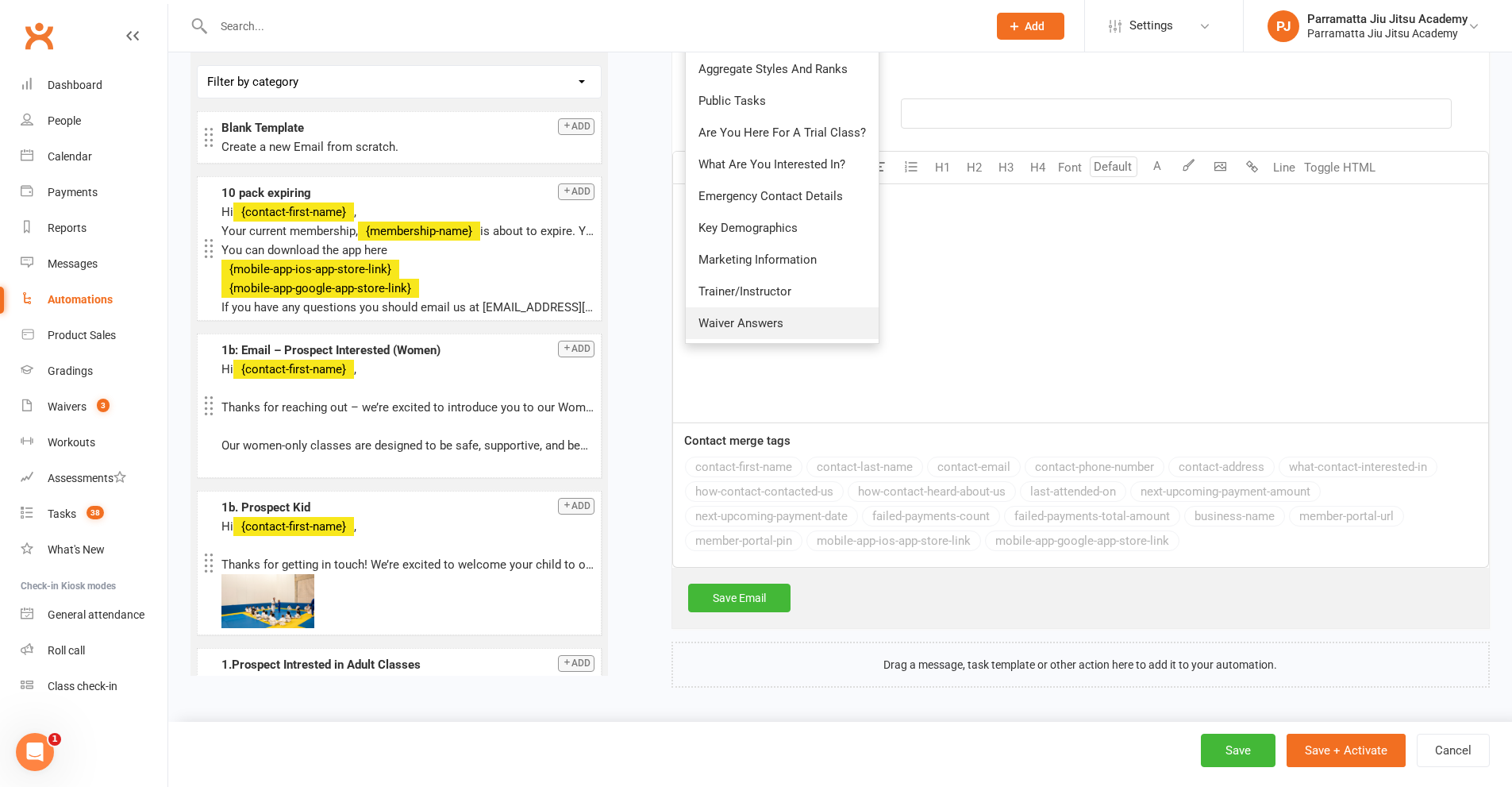
click at [775, 320] on span "Waiver Answers" at bounding box center [740, 323] width 85 height 15
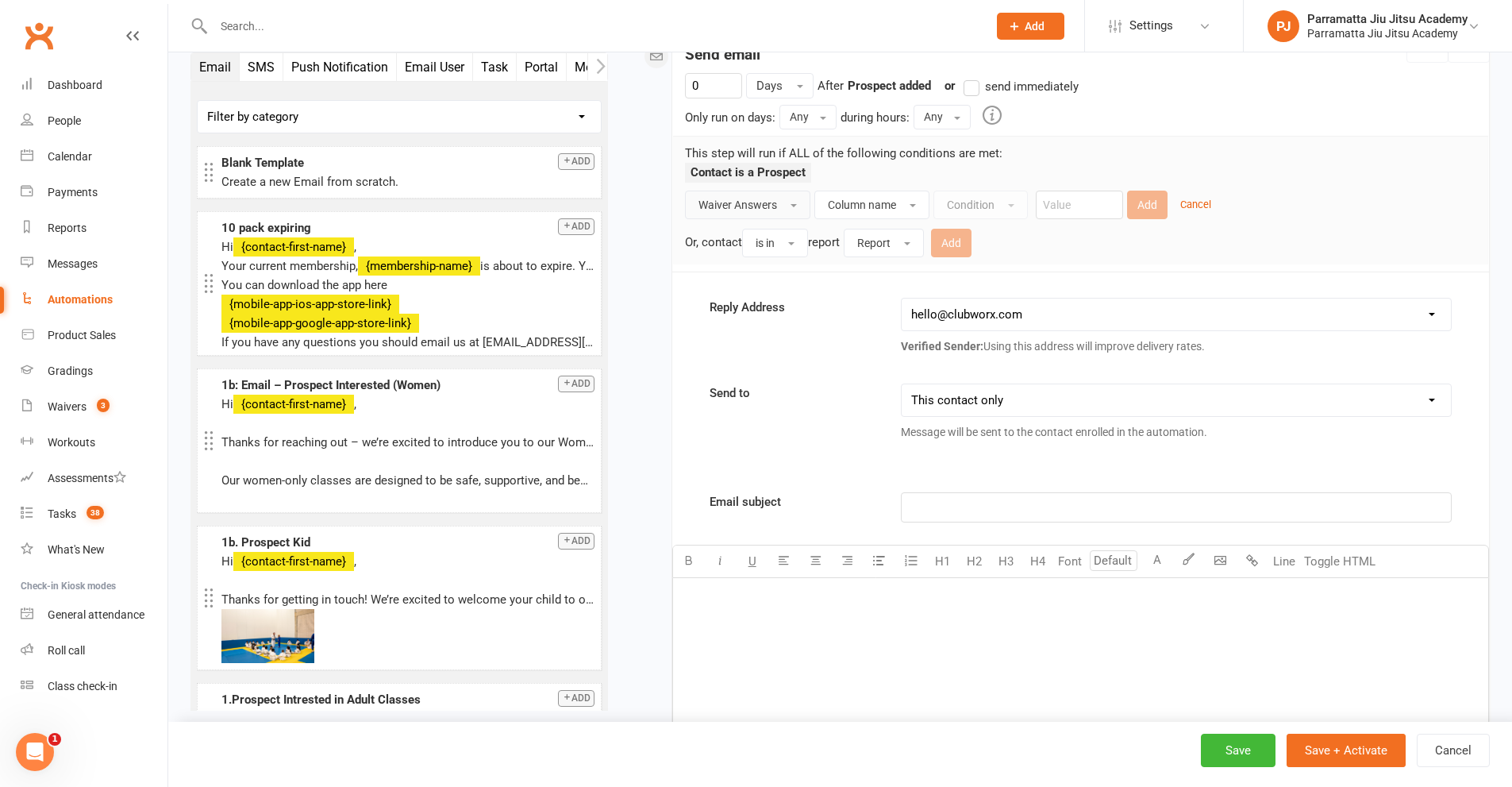
scroll to position [259, 0]
click at [897, 200] on button "Column name" at bounding box center [872, 207] width 115 height 28
click at [756, 213] on span "Waiver Answers" at bounding box center [737, 207] width 79 height 13
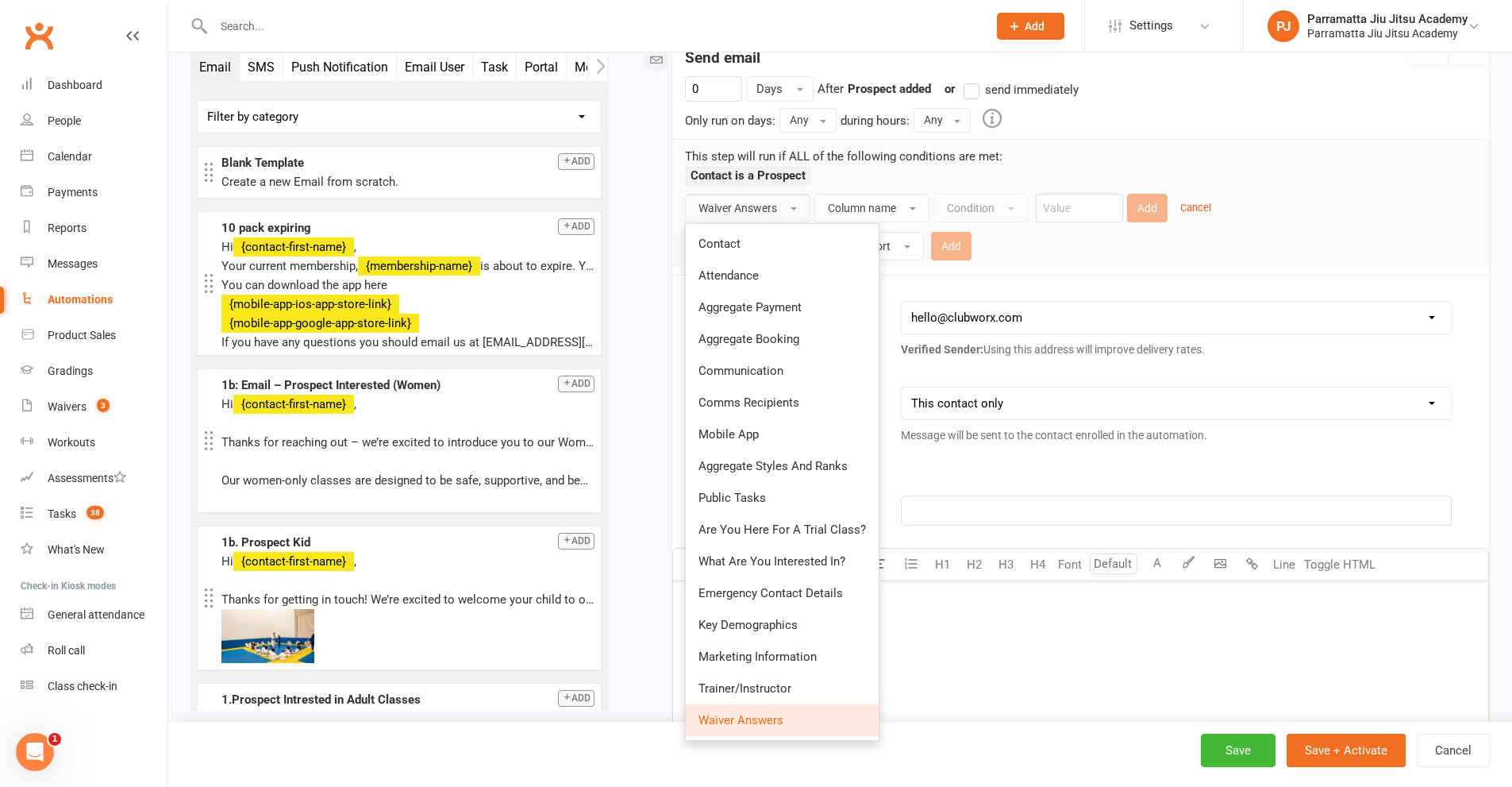
click at [766, 202] on span "Waiver Answers" at bounding box center [737, 207] width 79 height 13
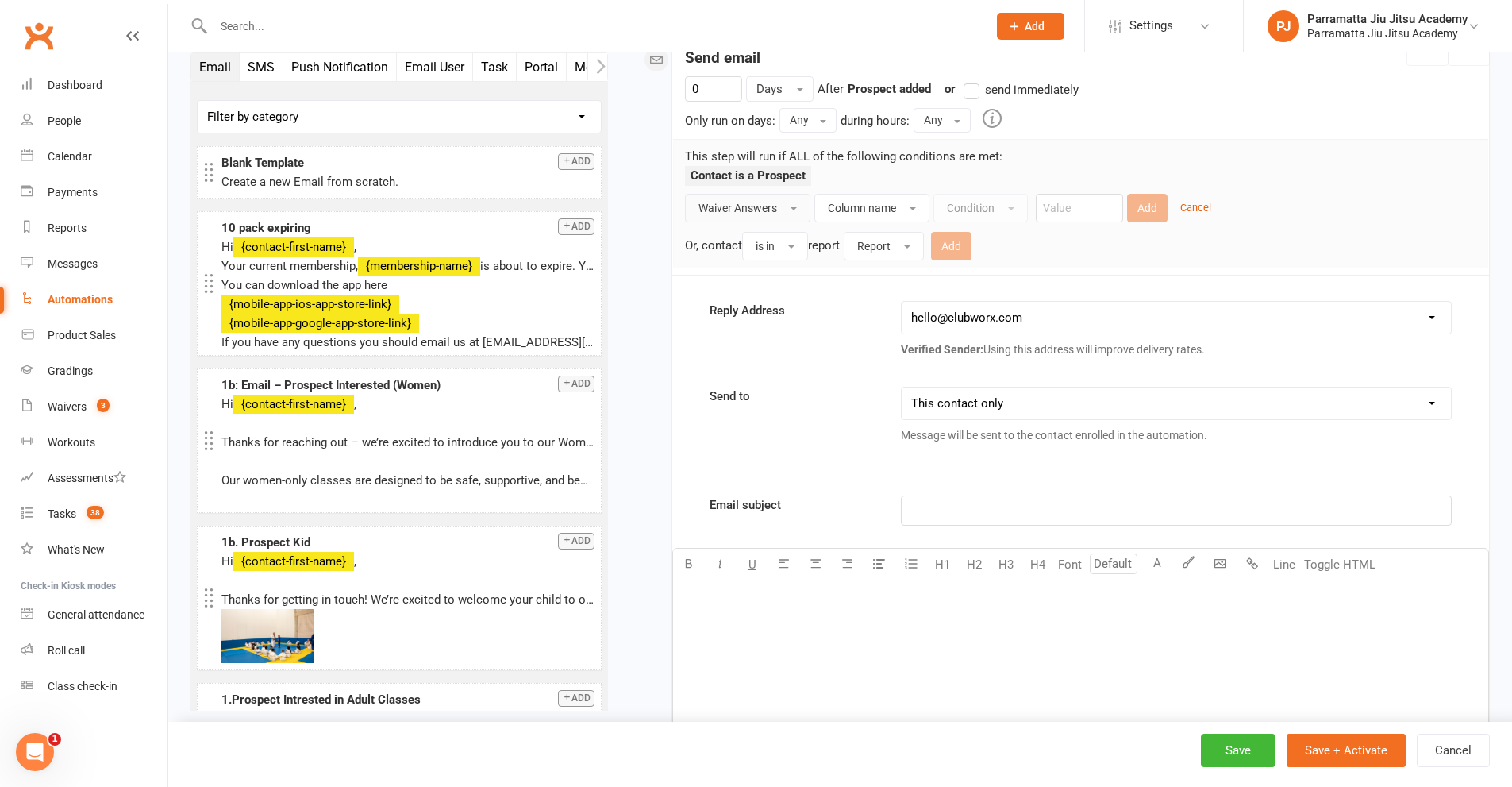
click at [766, 202] on span "Waiver Answers" at bounding box center [737, 207] width 79 height 13
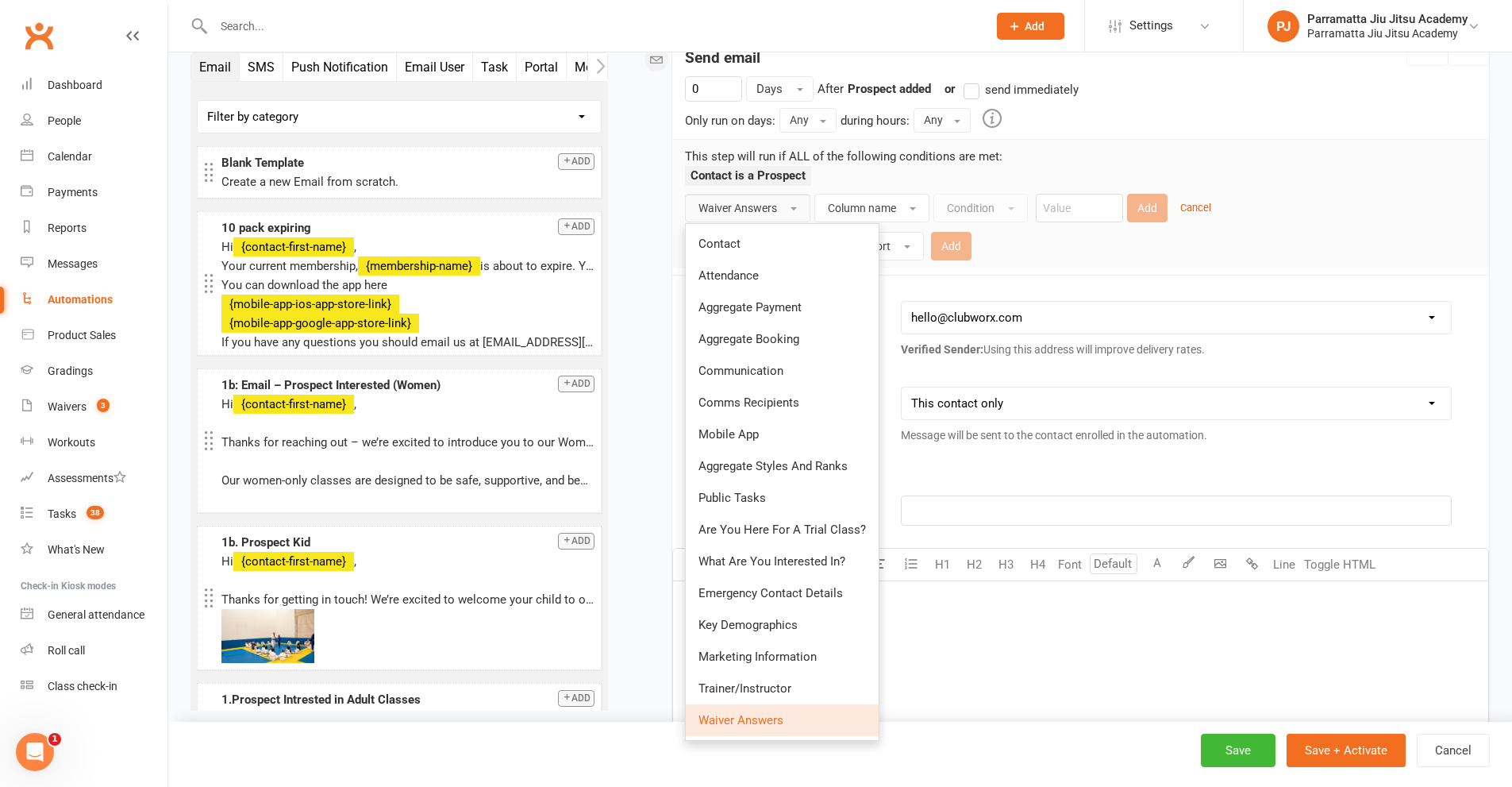
click at [756, 725] on span "Waiver Answers" at bounding box center [740, 720] width 85 height 15
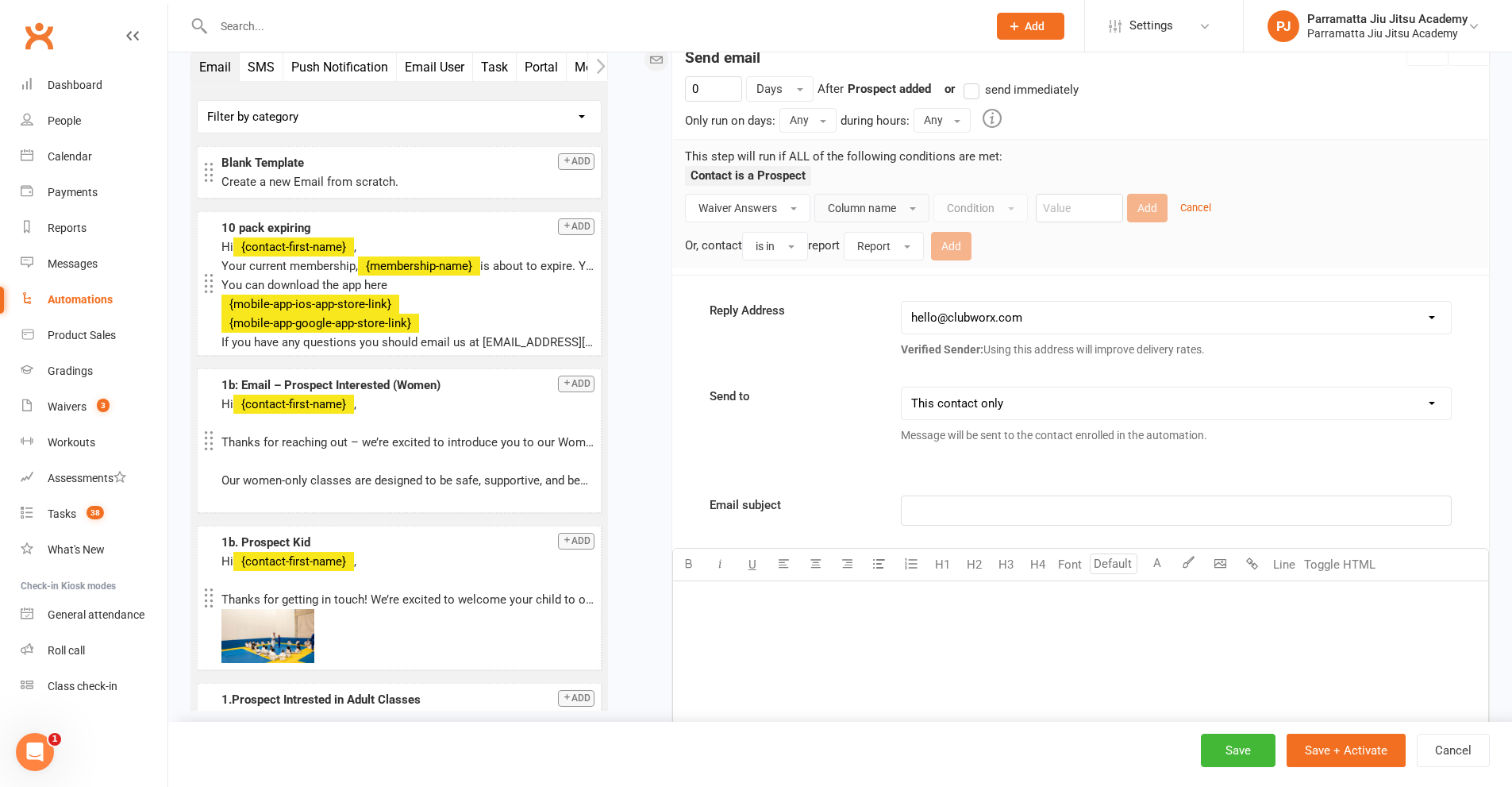
click at [904, 204] on button "Column name" at bounding box center [872, 207] width 115 height 28
click at [989, 211] on div "Condition" at bounding box center [980, 207] width 94 height 28
click at [779, 205] on button "Waiver Answers" at bounding box center [748, 207] width 126 height 28
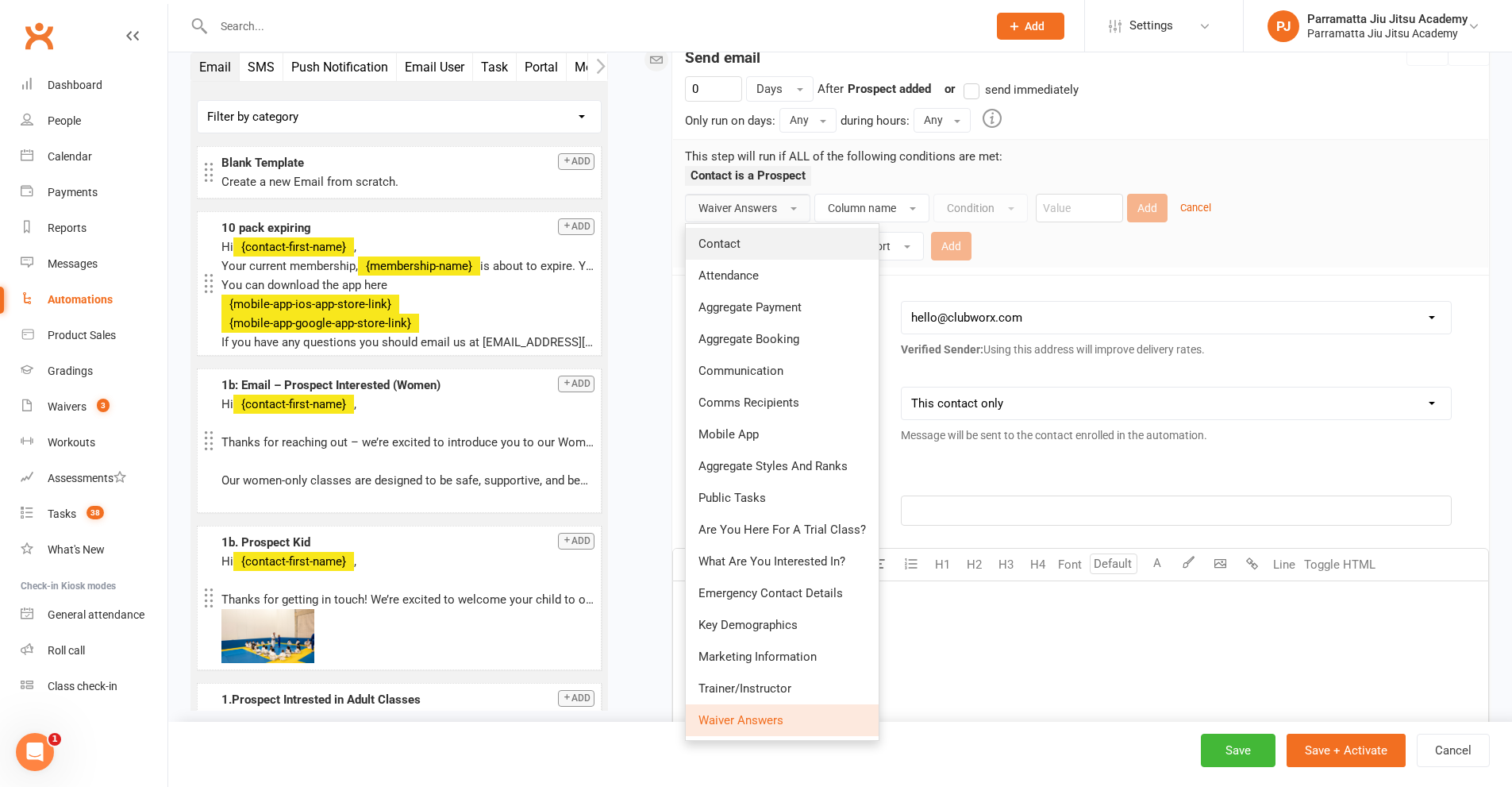
click at [763, 244] on link "Contact" at bounding box center [782, 244] width 193 height 32
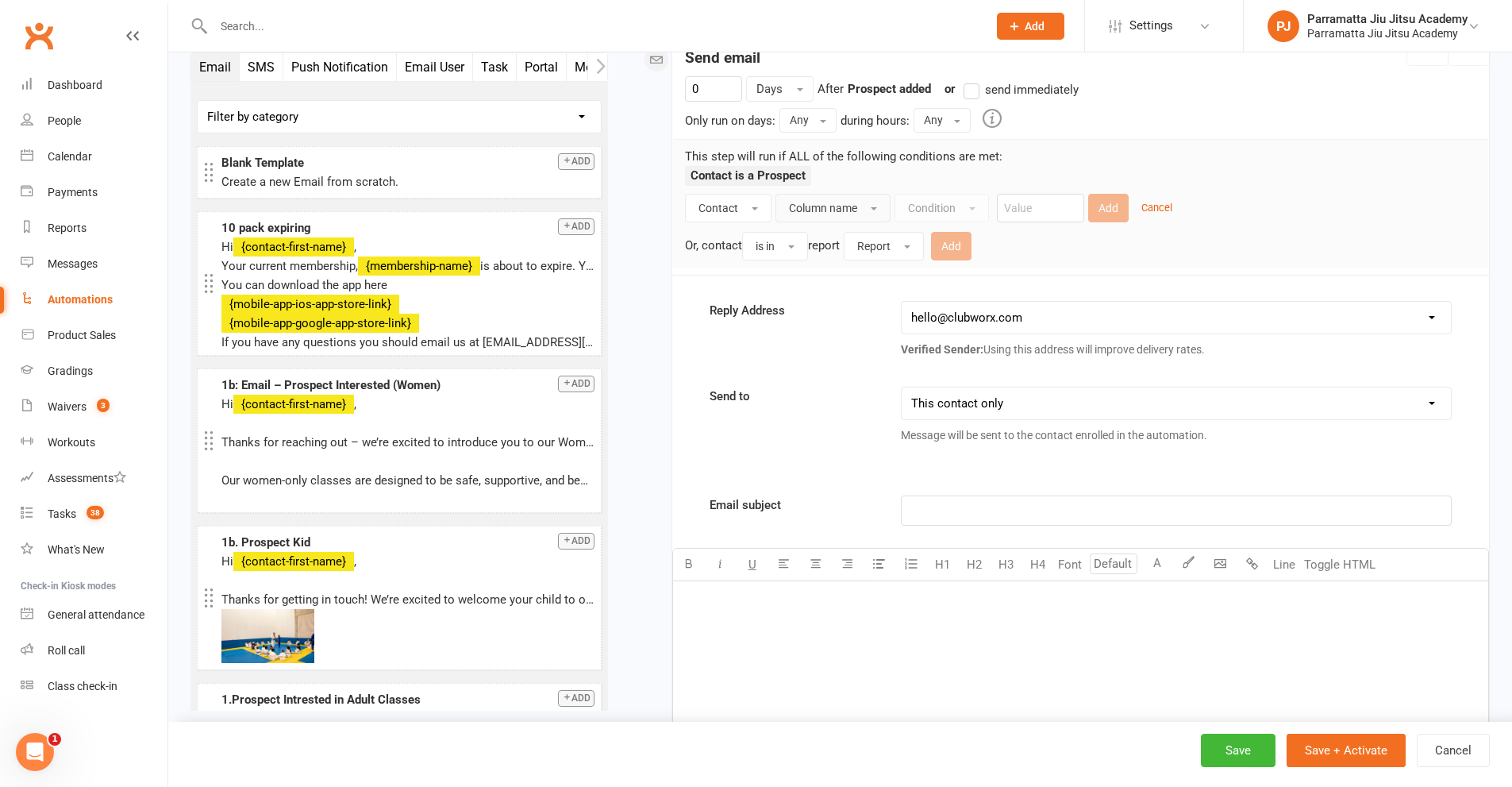
click at [865, 214] on button "Column name" at bounding box center [833, 207] width 115 height 28
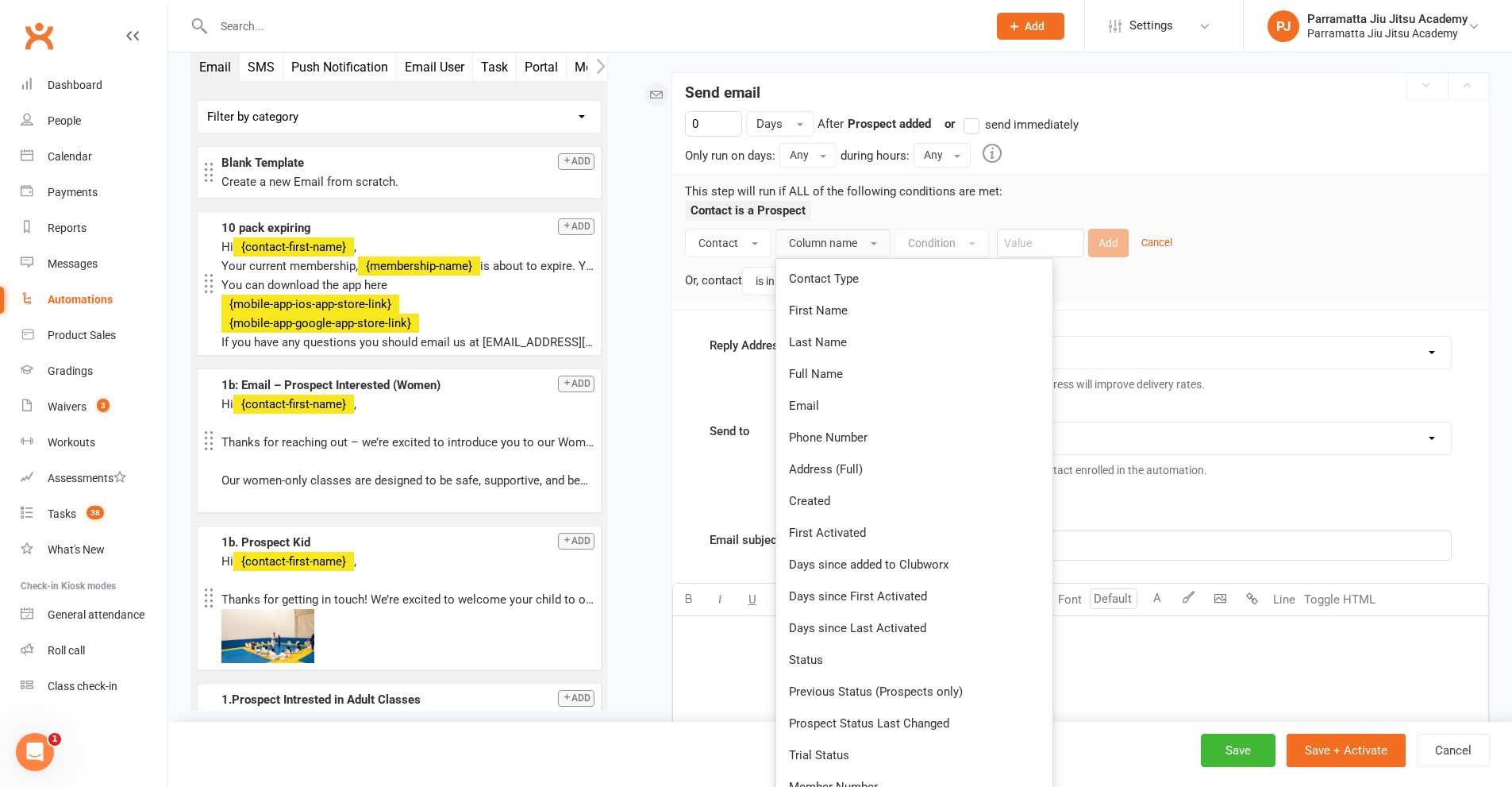
scroll to position [179, 0]
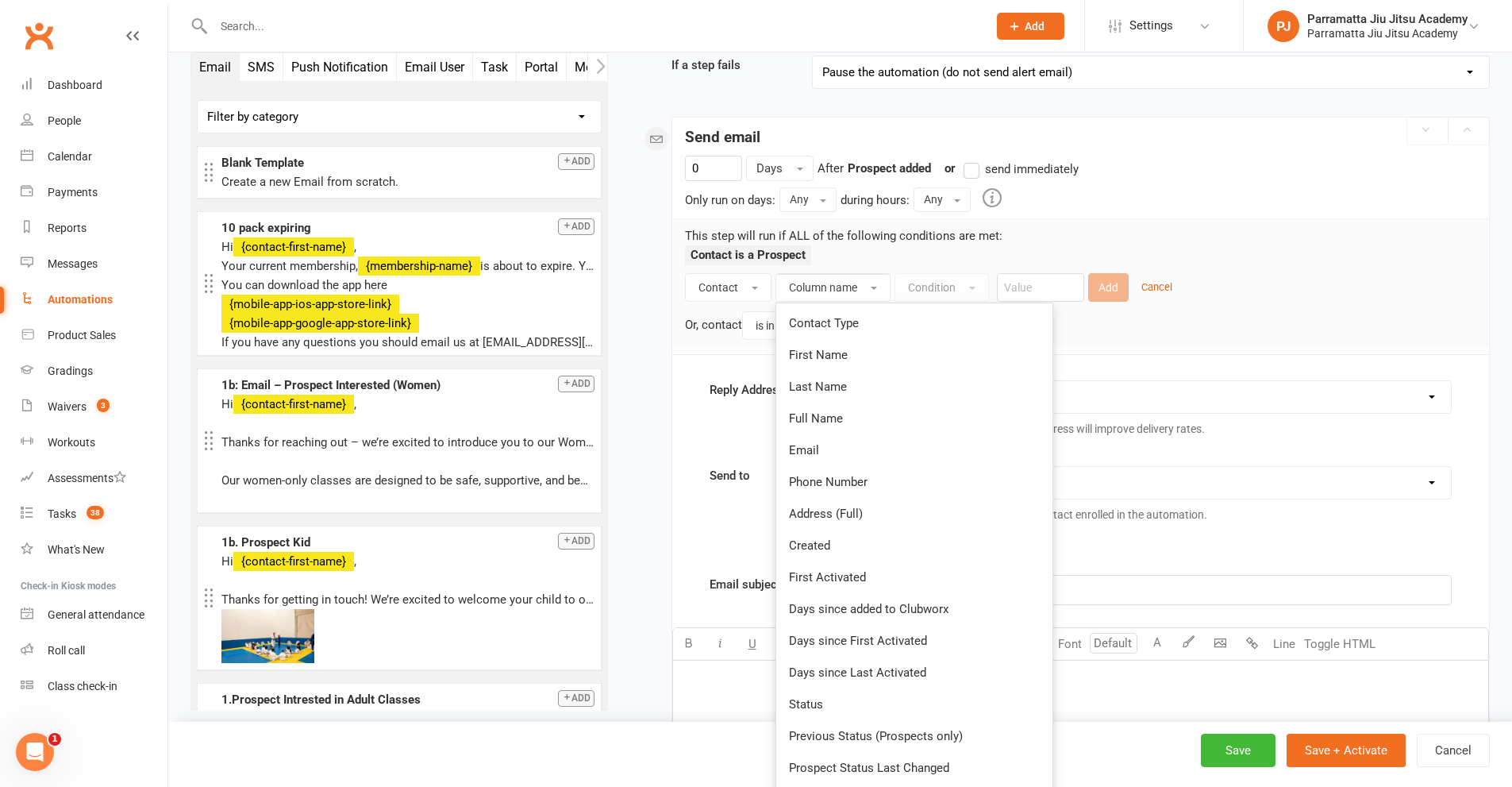
click at [1100, 395] on select "[EMAIL_ADDRESS][DOMAIN_NAME] [EMAIL_ADDRESS][DOMAIN_NAME] [EMAIL_ADDRESS][DOMAI…" at bounding box center [1176, 396] width 549 height 32
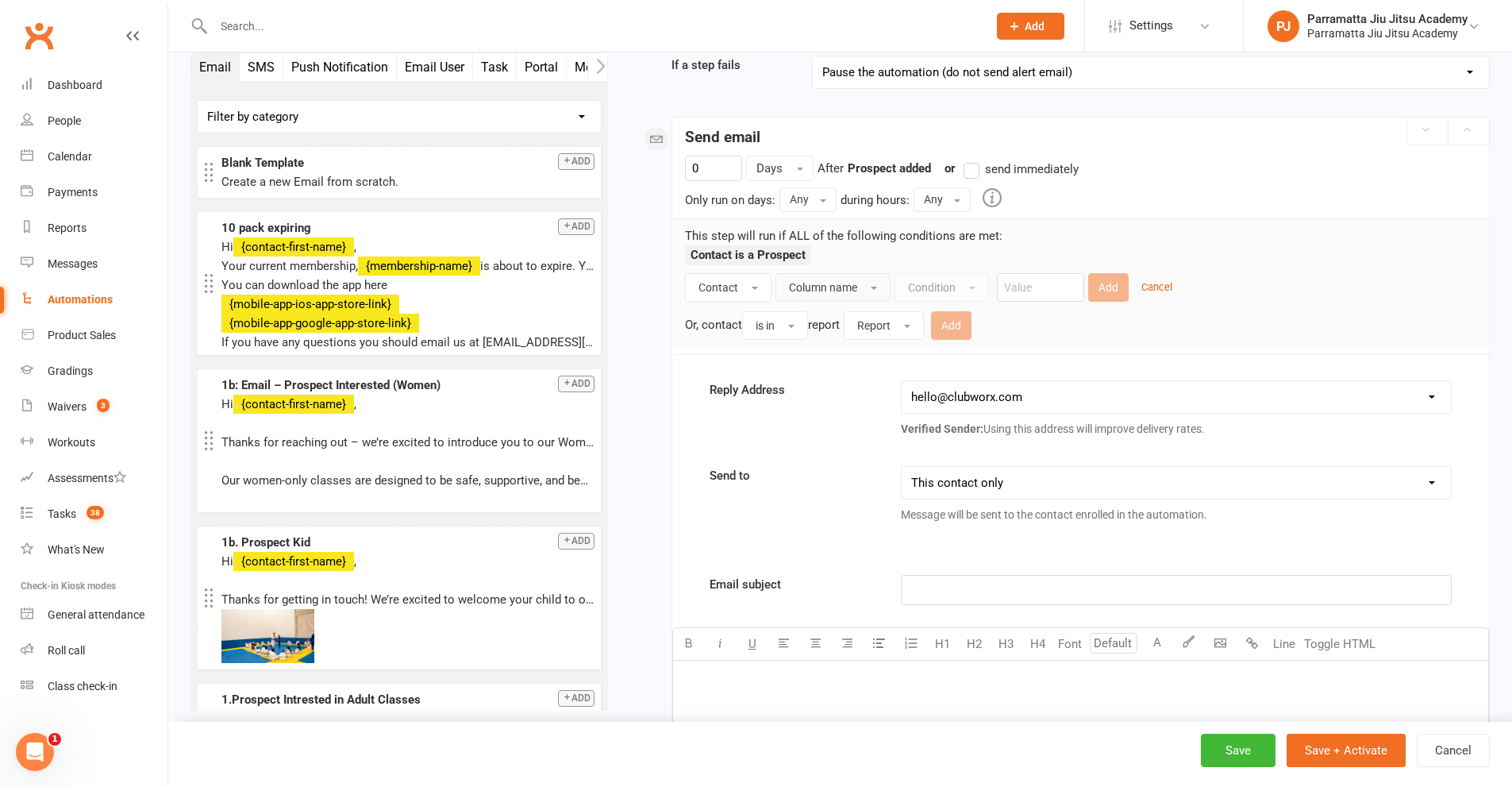
click at [982, 295] on div "Condition" at bounding box center [941, 286] width 94 height 28
click at [973, 285] on div "Condition" at bounding box center [941, 286] width 94 height 28
click at [761, 285] on button "Contact" at bounding box center [728, 286] width 87 height 28
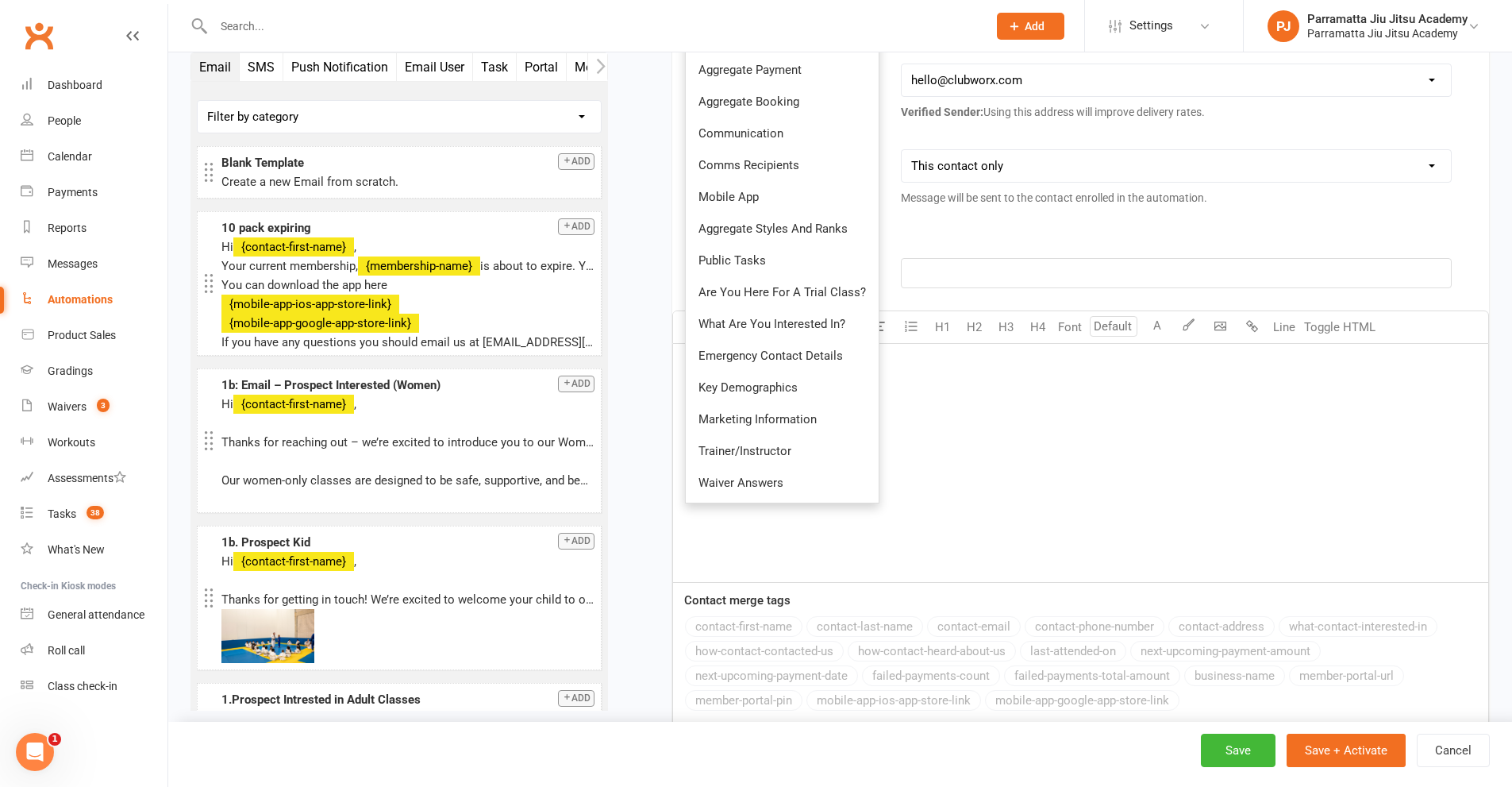
scroll to position [497, 0]
click at [750, 484] on span "Waiver Answers" at bounding box center [740, 482] width 85 height 15
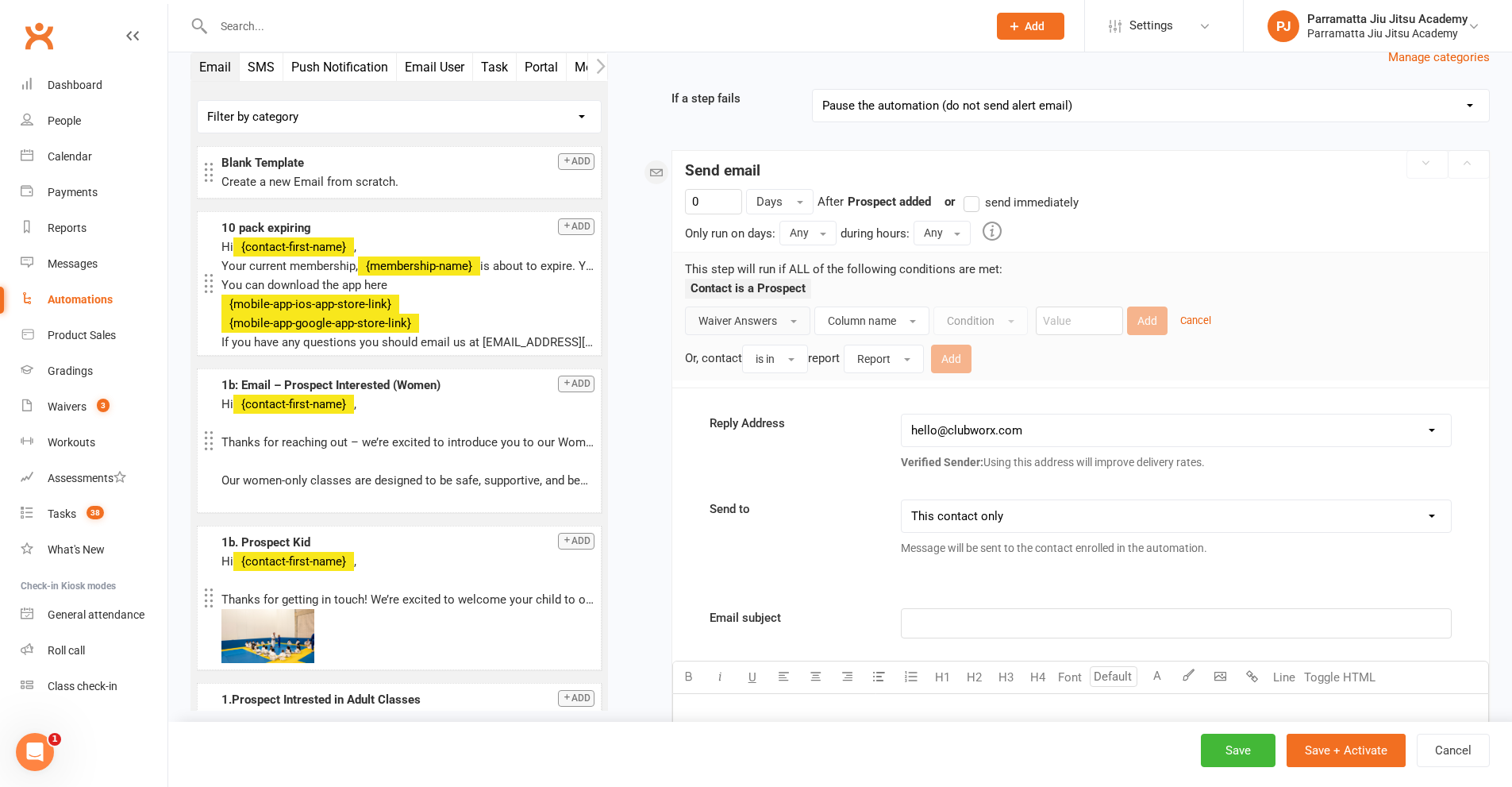
scroll to position [0, 0]
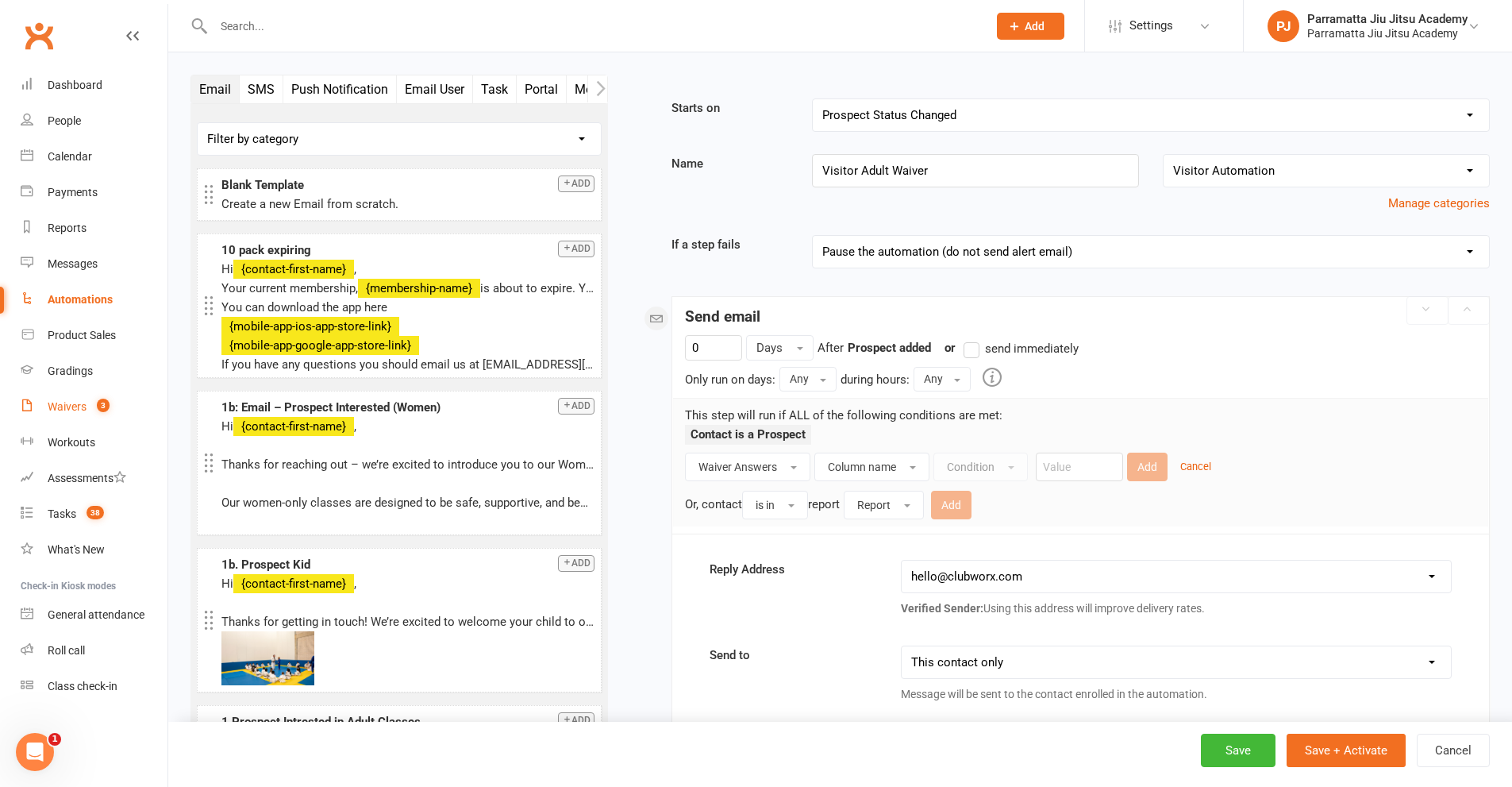
drag, startPoint x: 71, startPoint y: 406, endPoint x: 909, endPoint y: 80, distance: 899.2
click at [71, 406] on div "Waivers" at bounding box center [67, 406] width 39 height 13
click at [68, 402] on div "Waivers" at bounding box center [67, 406] width 39 height 13
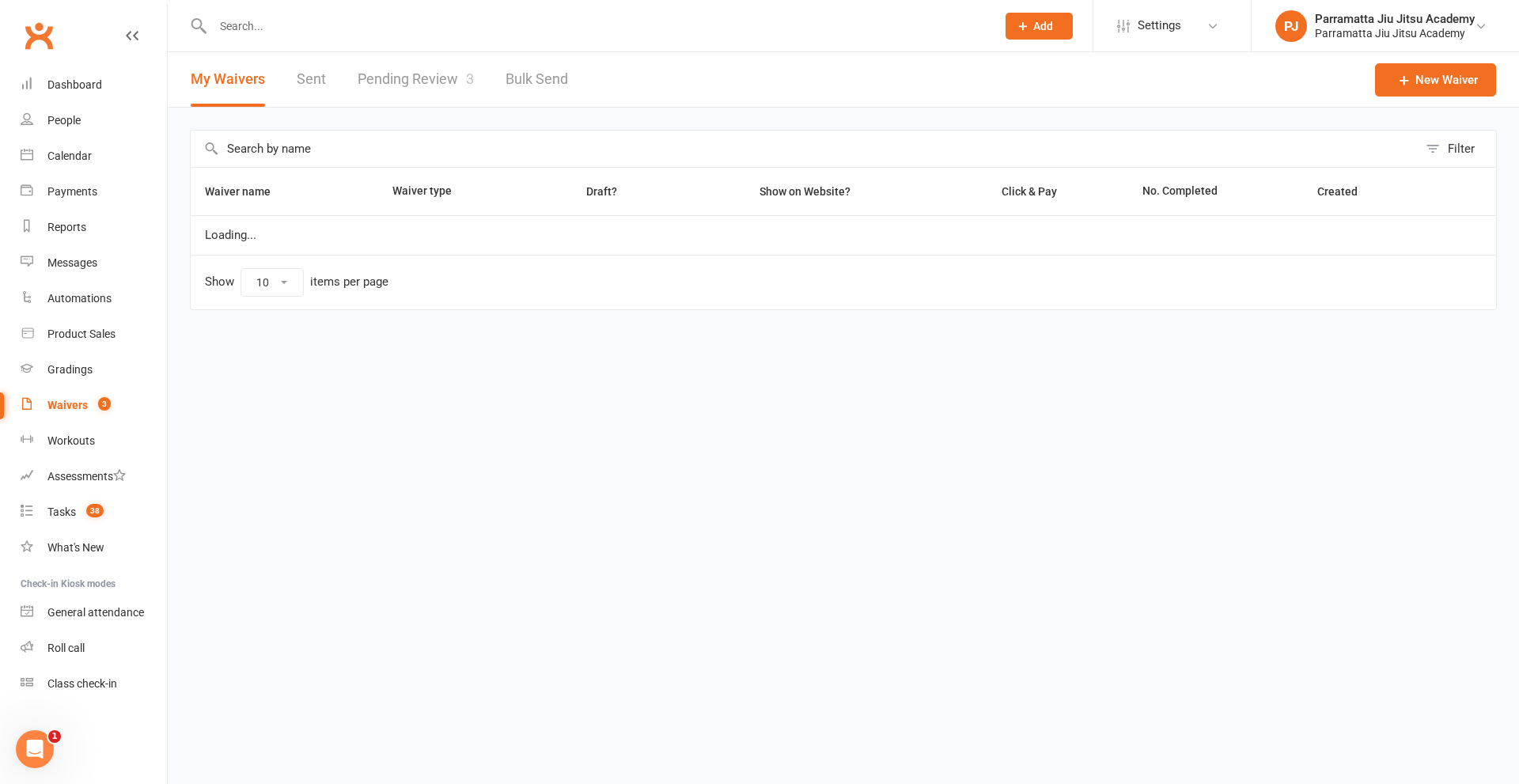
select select "100"
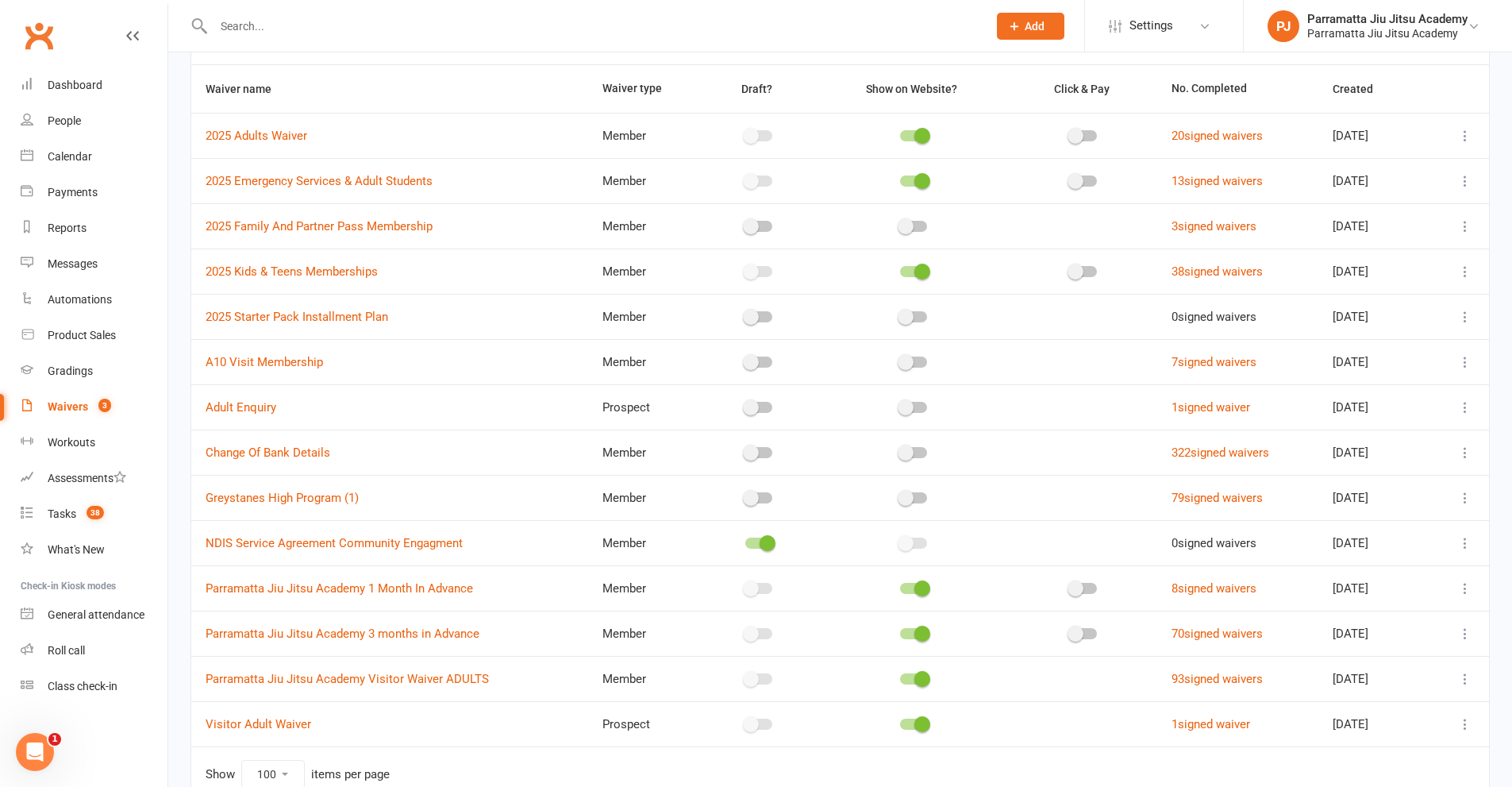
scroll to position [186, 0]
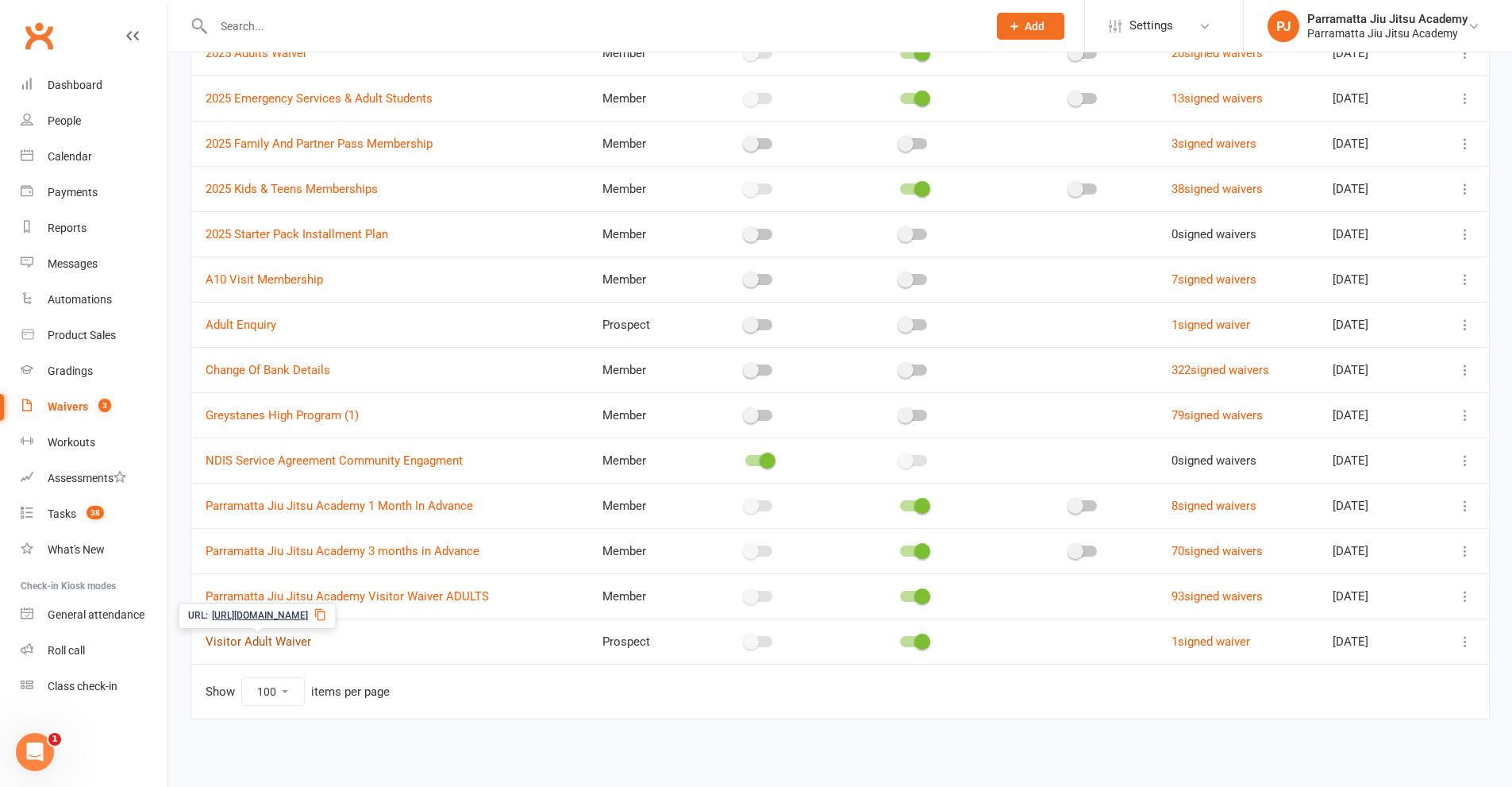
click at [235, 640] on link "Visitor Adult Waiver" at bounding box center [258, 641] width 105 height 15
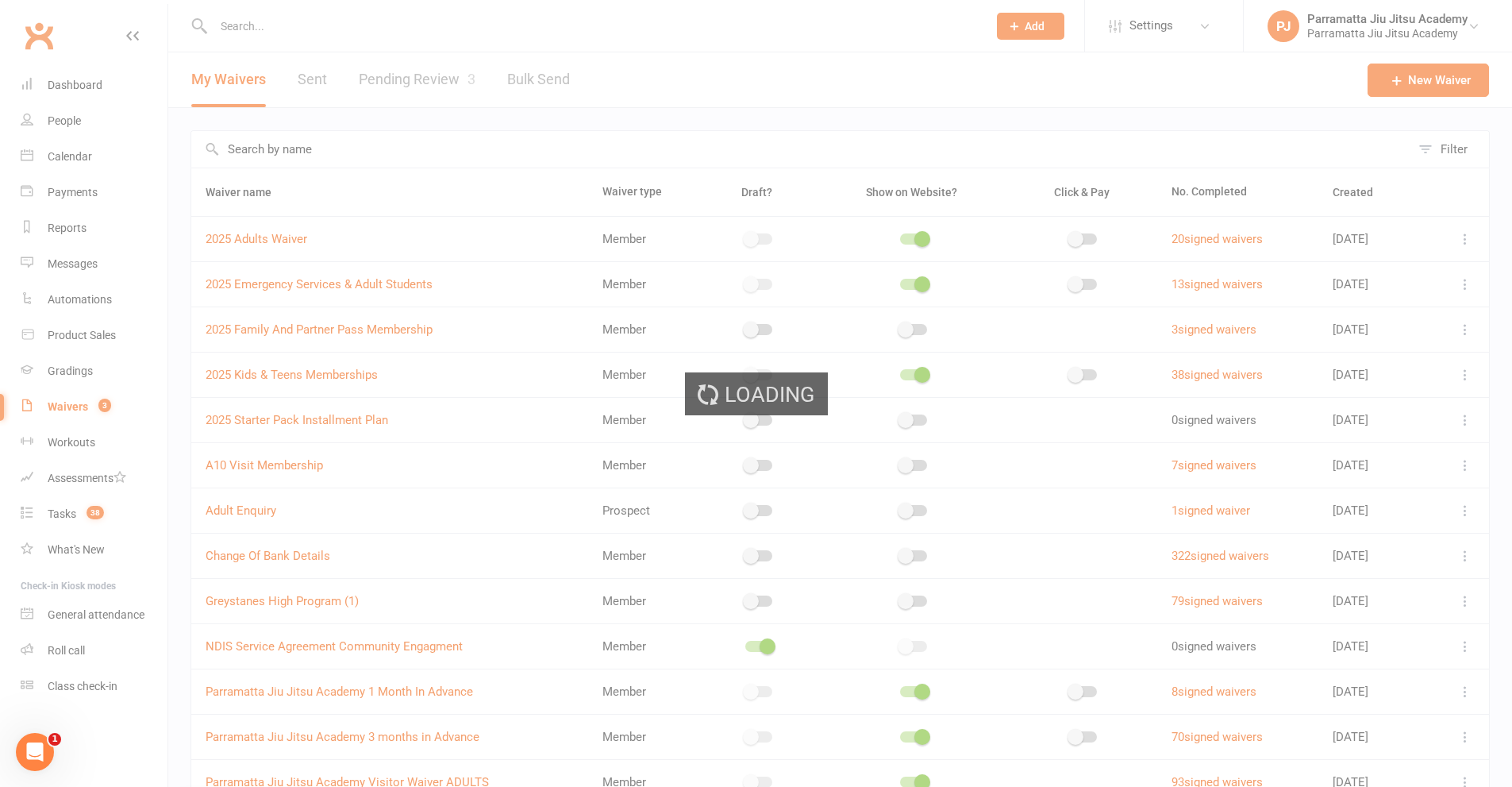
select select "select"
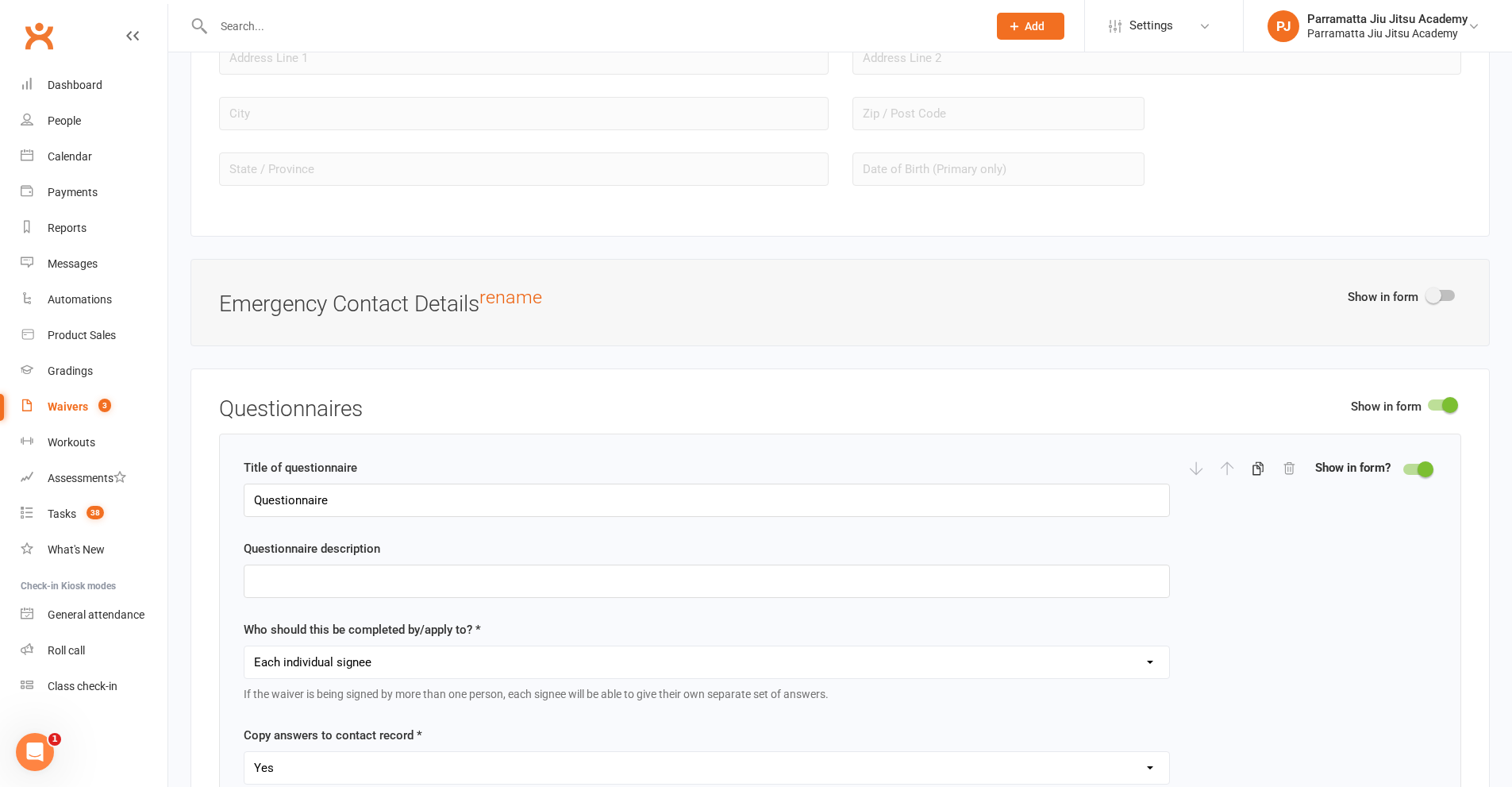
scroll to position [1536, 0]
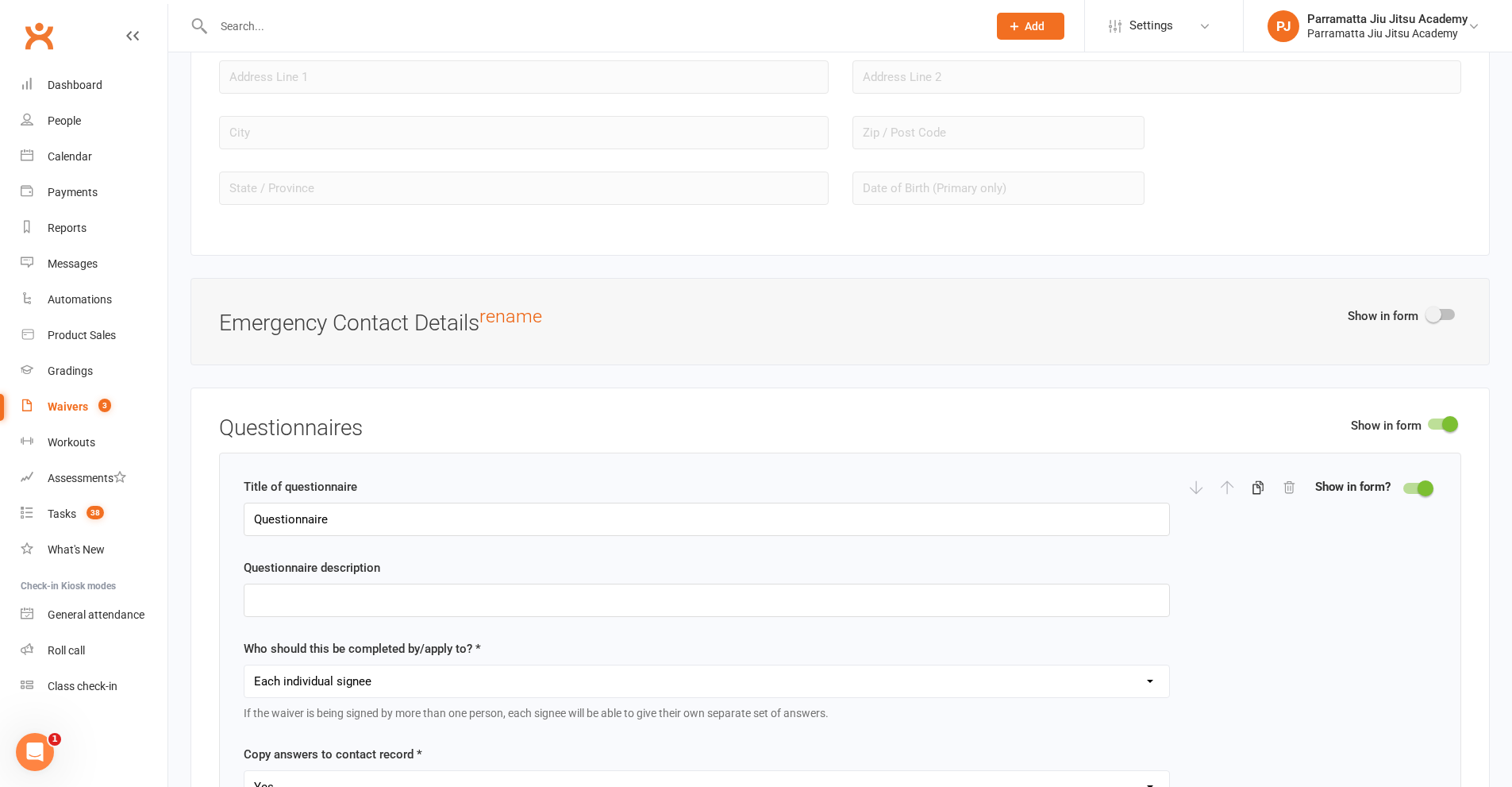
click at [80, 402] on div "Waivers" at bounding box center [68, 406] width 41 height 13
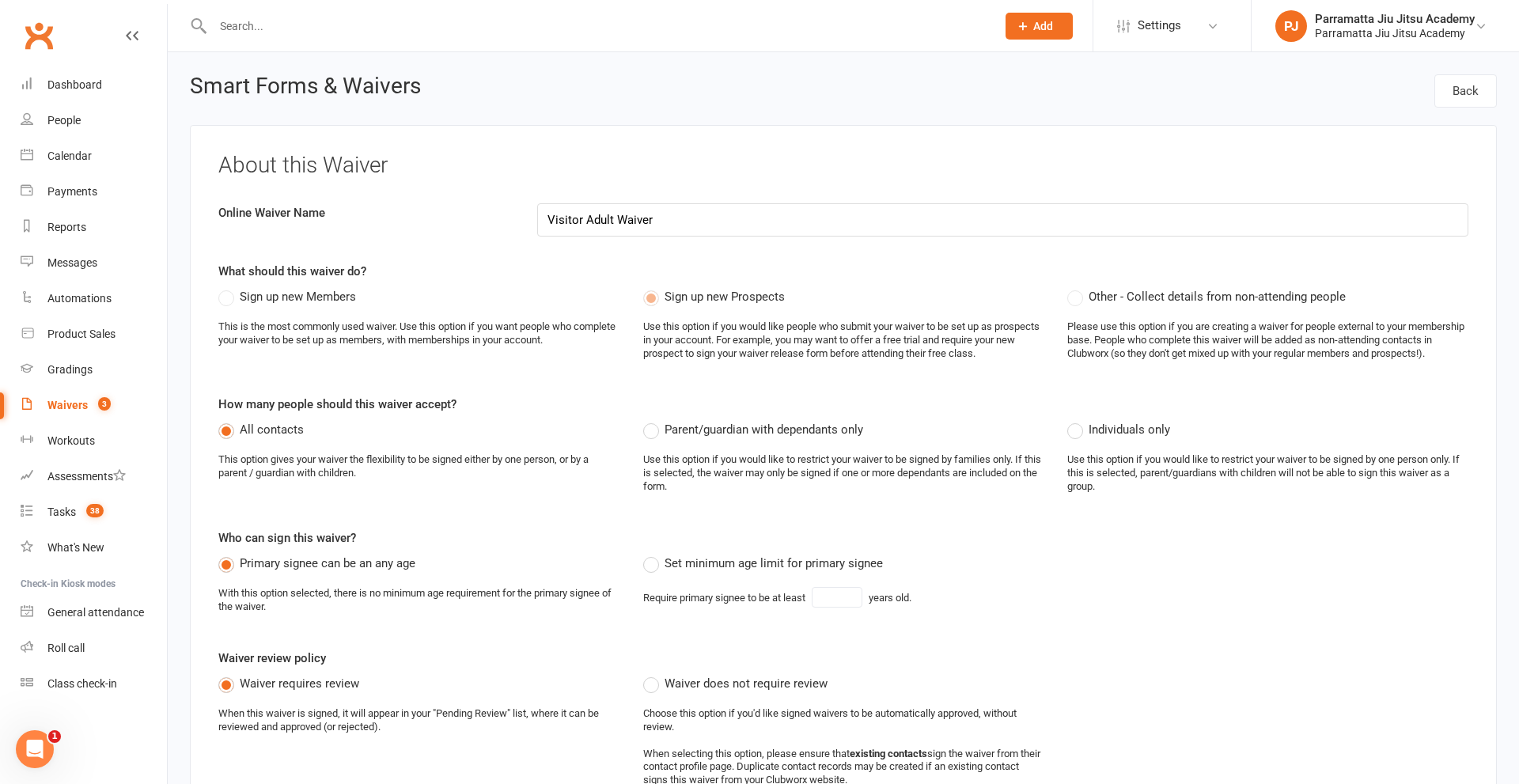
select select "100"
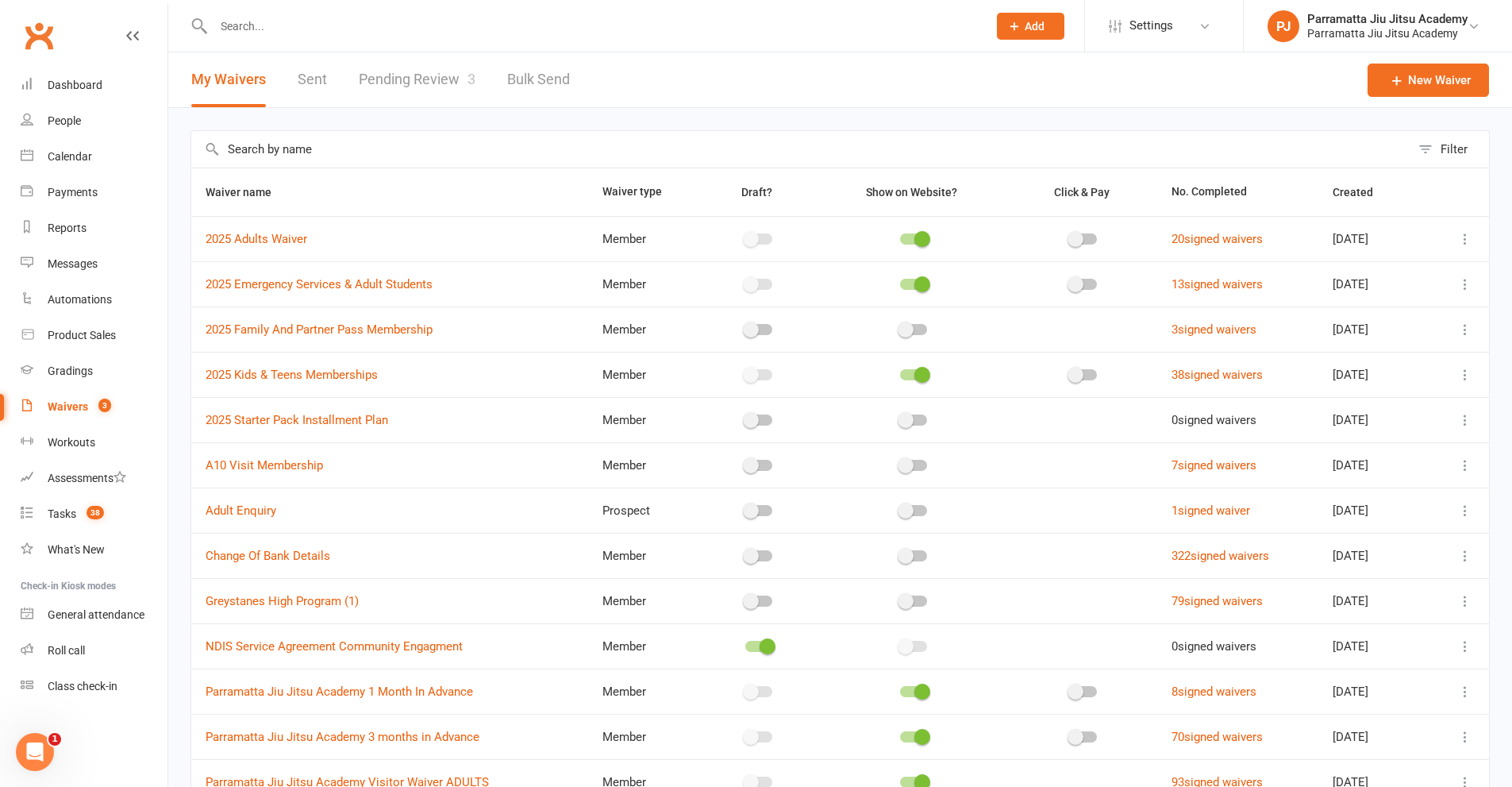
click at [428, 80] on link "Pending Review 3" at bounding box center [418, 80] width 117 height 55
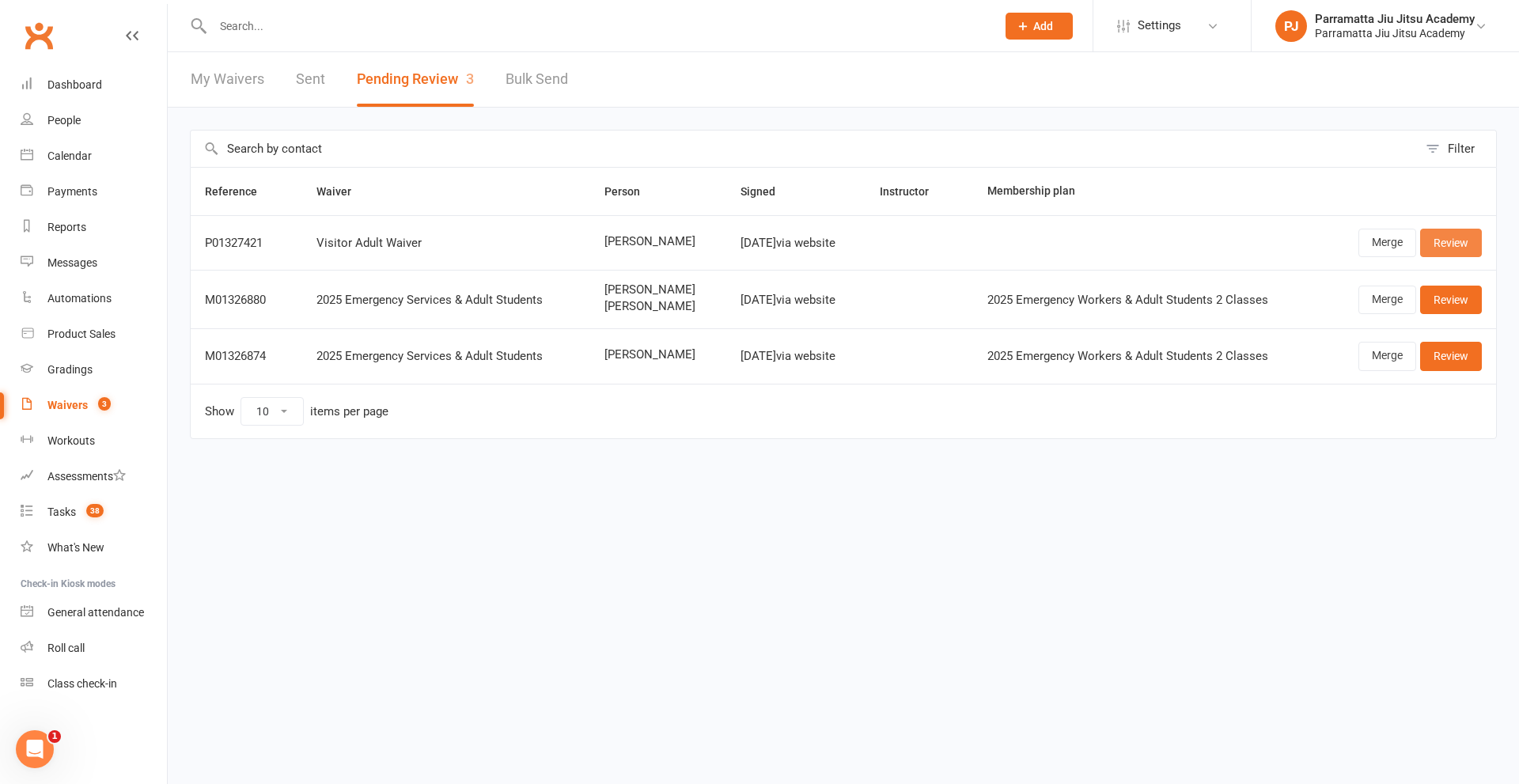
click at [1477, 245] on link "Review" at bounding box center [1452, 243] width 62 height 28
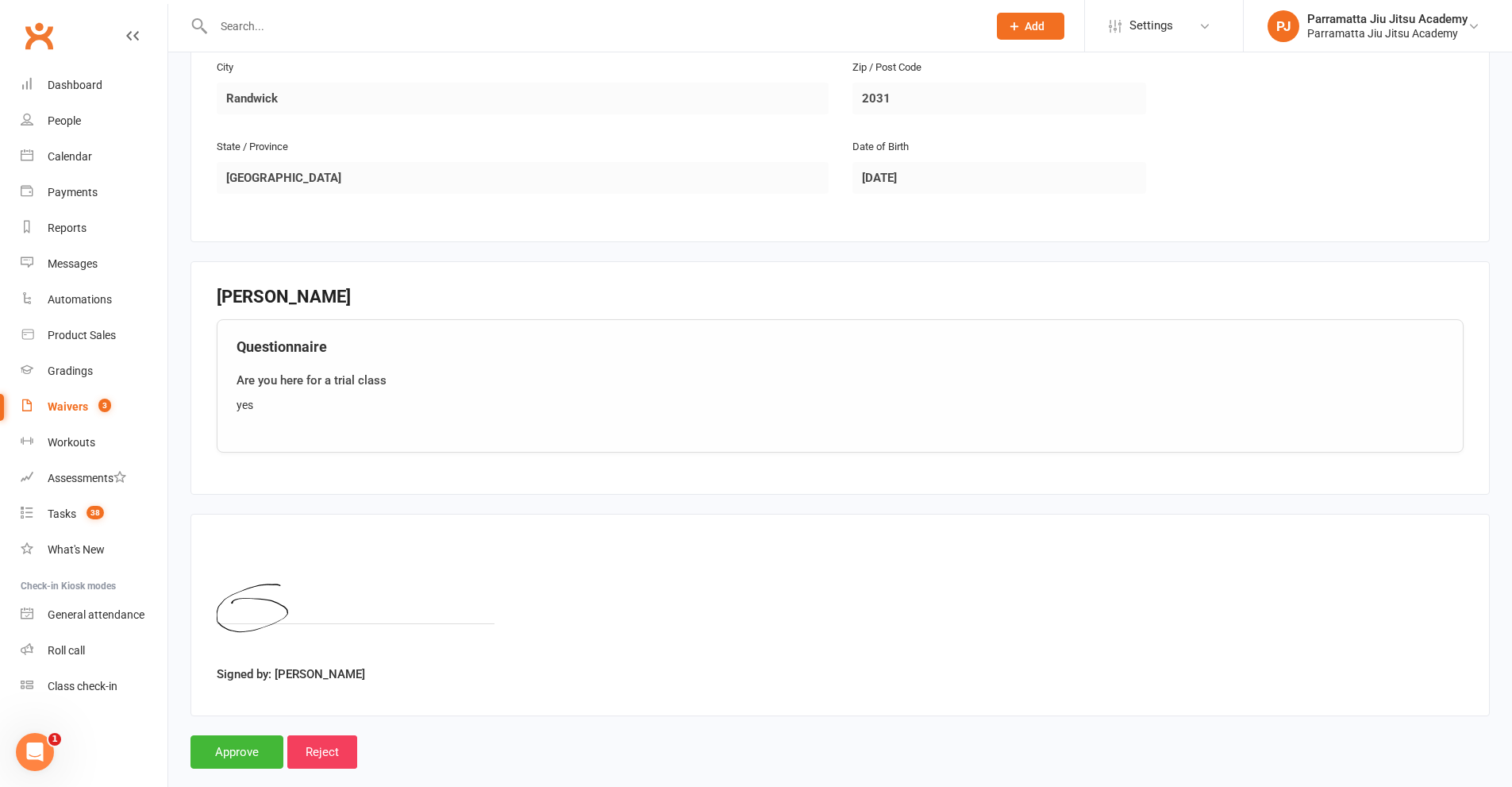
scroll to position [662, 0]
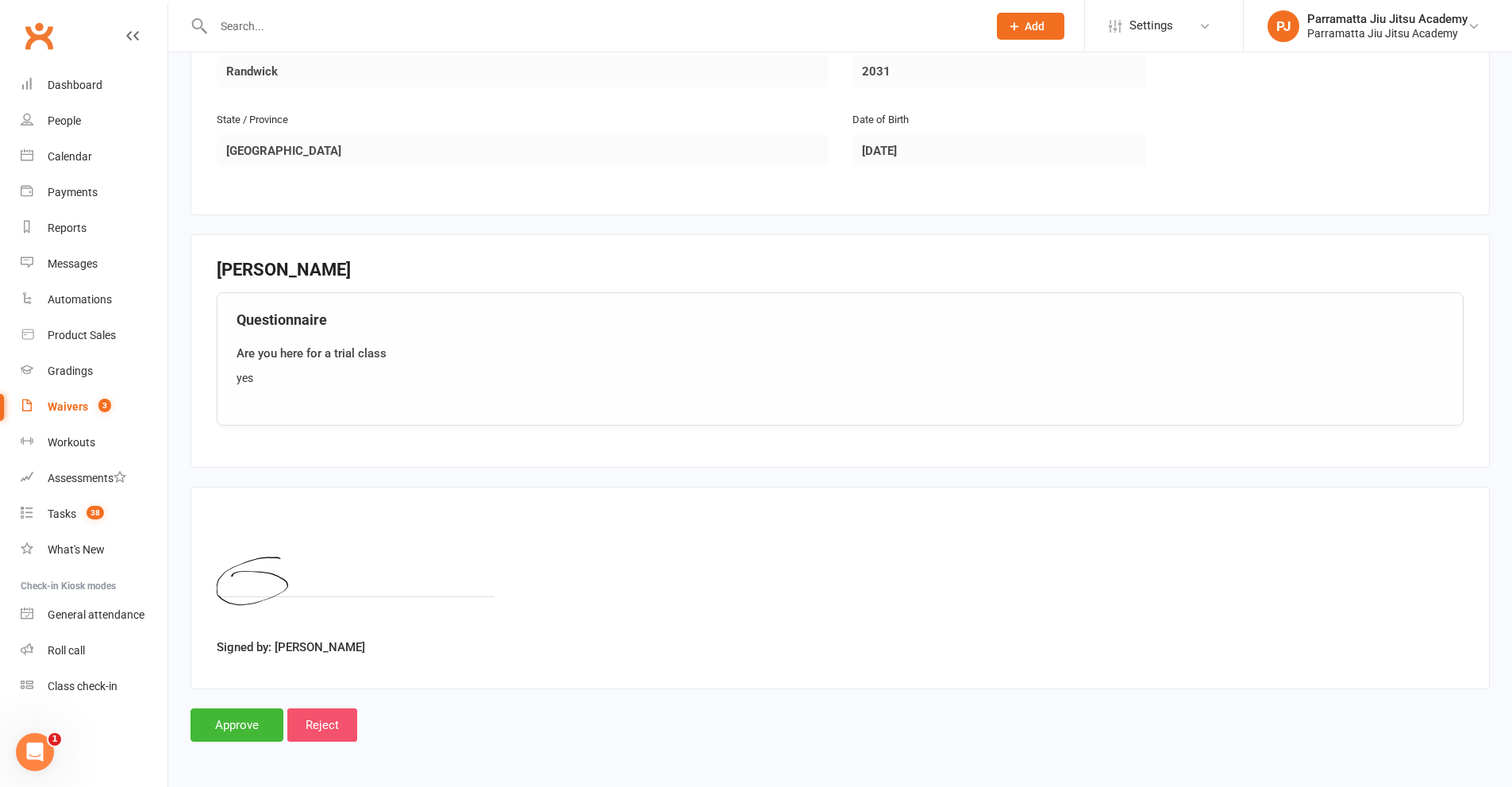
click at [324, 718] on input "Reject" at bounding box center [322, 725] width 70 height 33
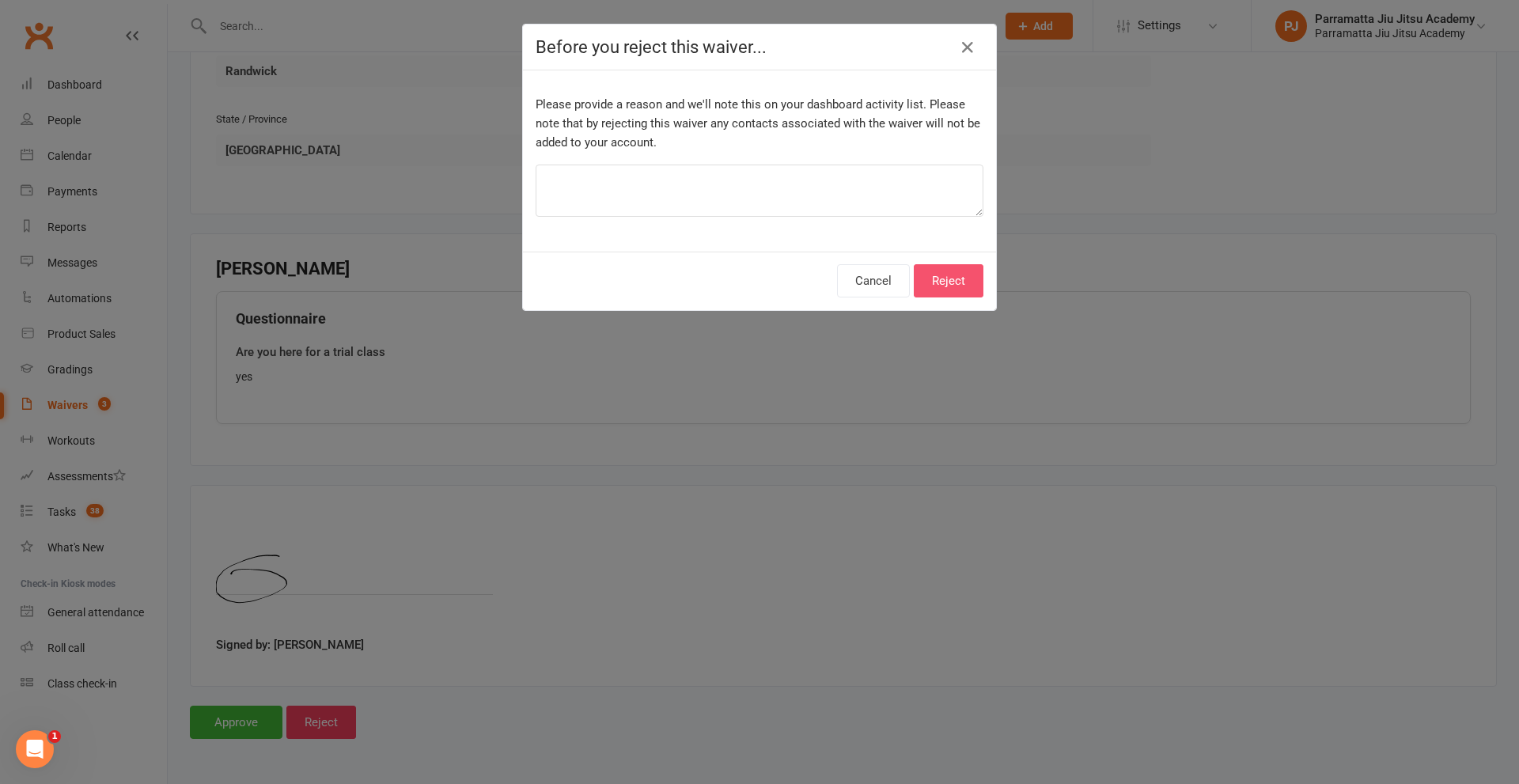
click at [960, 278] on button "Reject" at bounding box center [949, 280] width 70 height 33
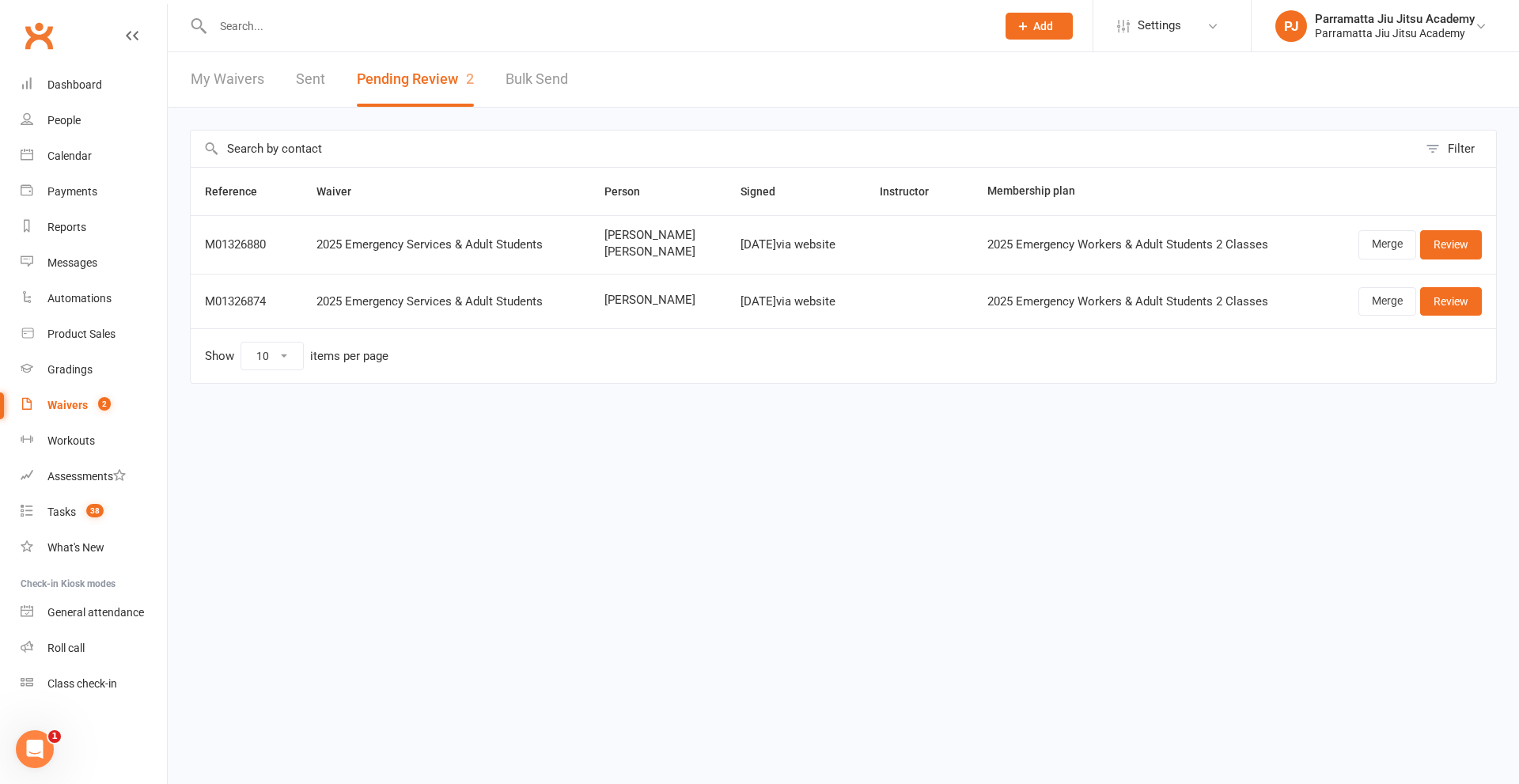
click at [85, 402] on div "Waivers" at bounding box center [68, 405] width 41 height 13
select select "100"
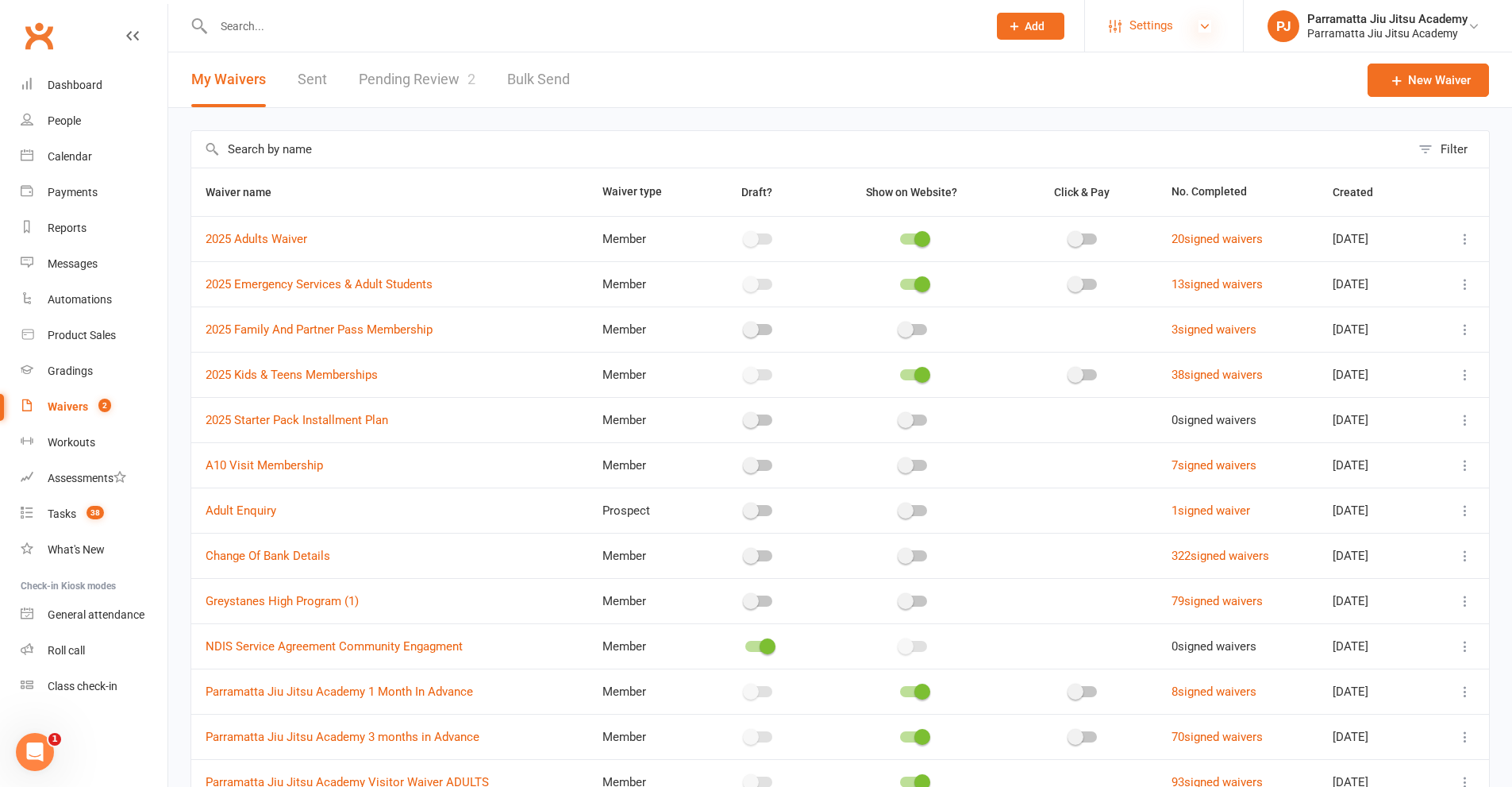
click at [1205, 28] on icon at bounding box center [1204, 25] width 13 height 13
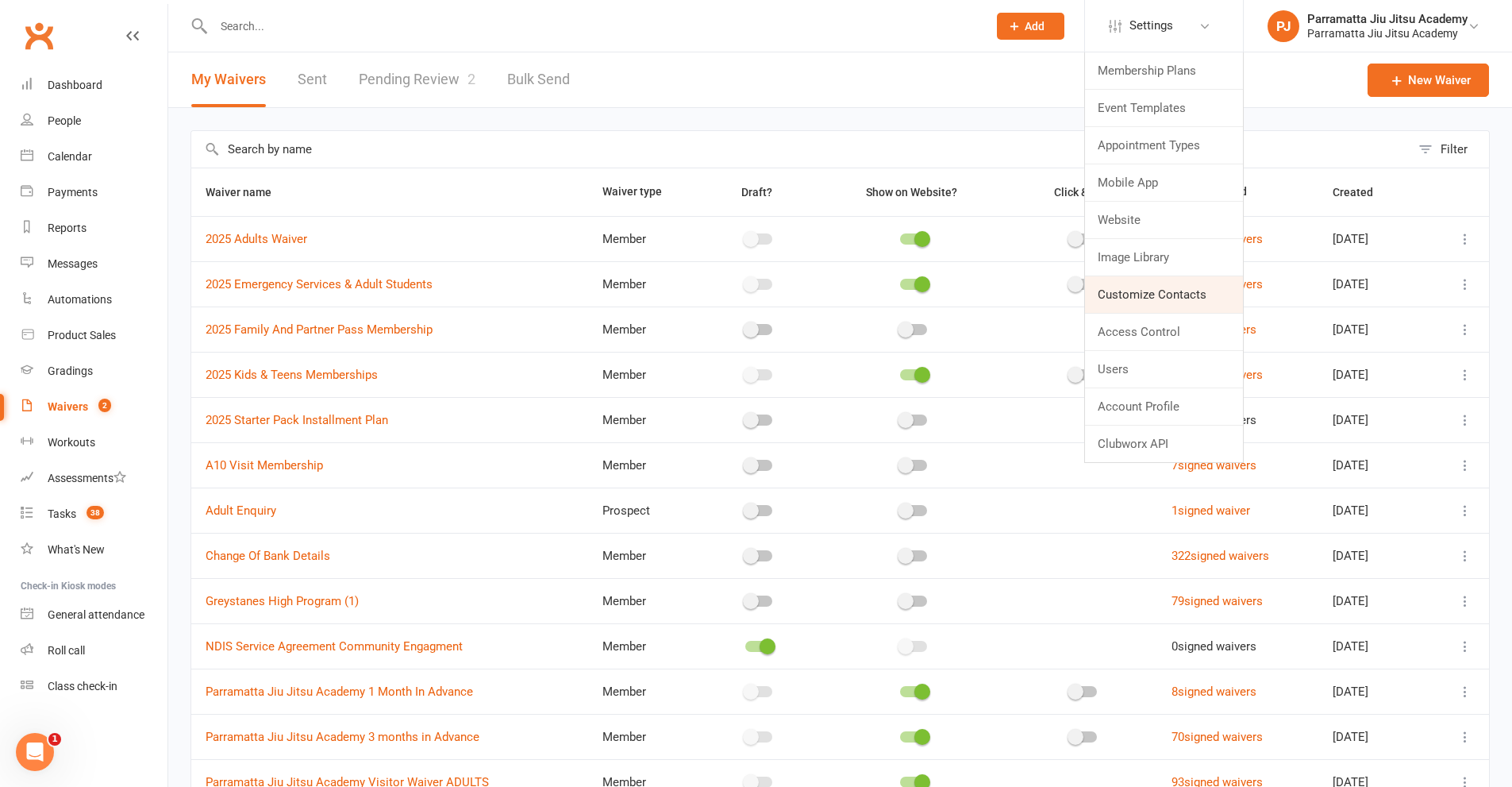
click at [1179, 296] on link "Customize Contacts" at bounding box center [1164, 295] width 158 height 37
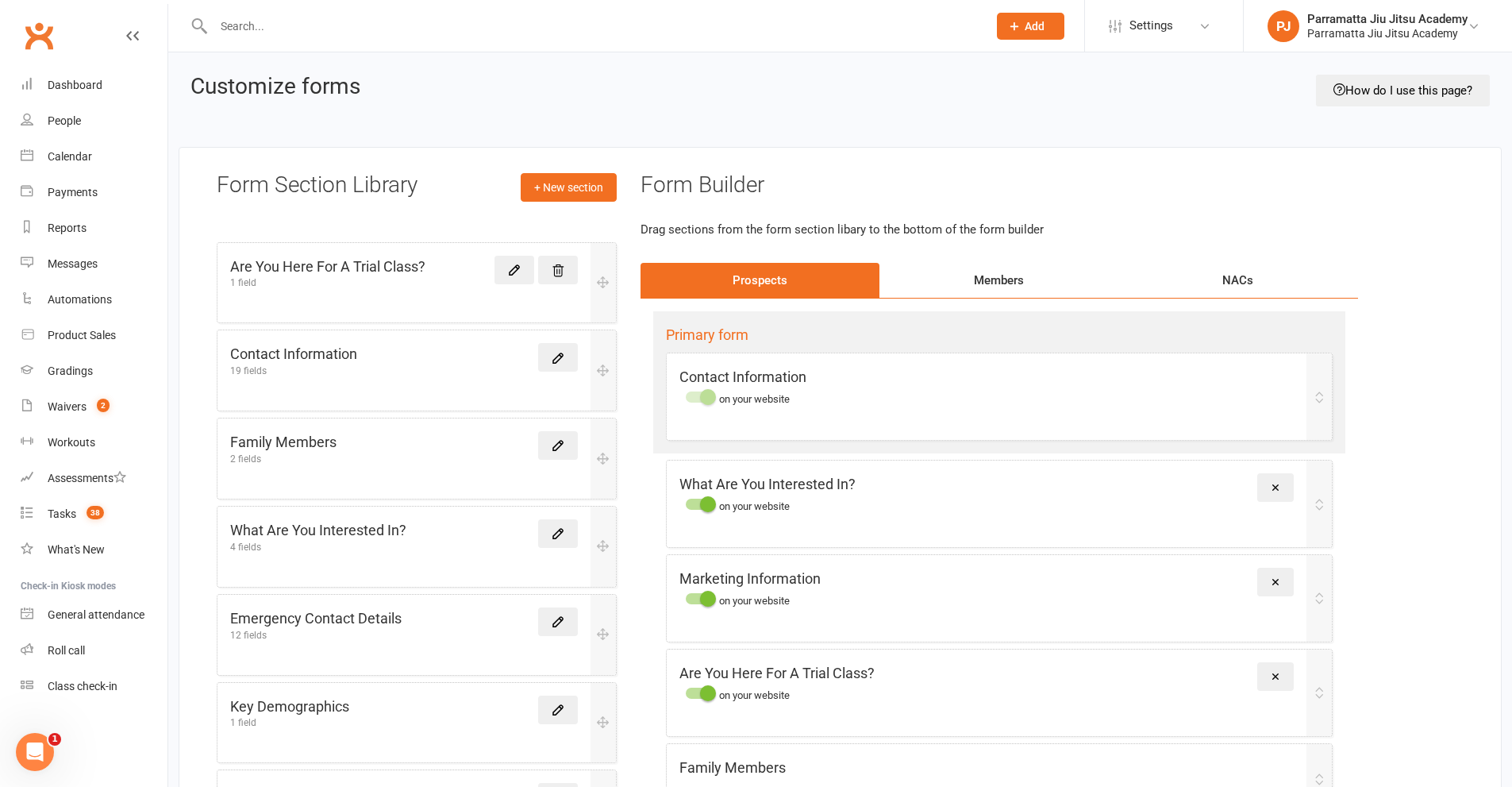
click at [1008, 278] on div "Members" at bounding box center [998, 281] width 239 height 35
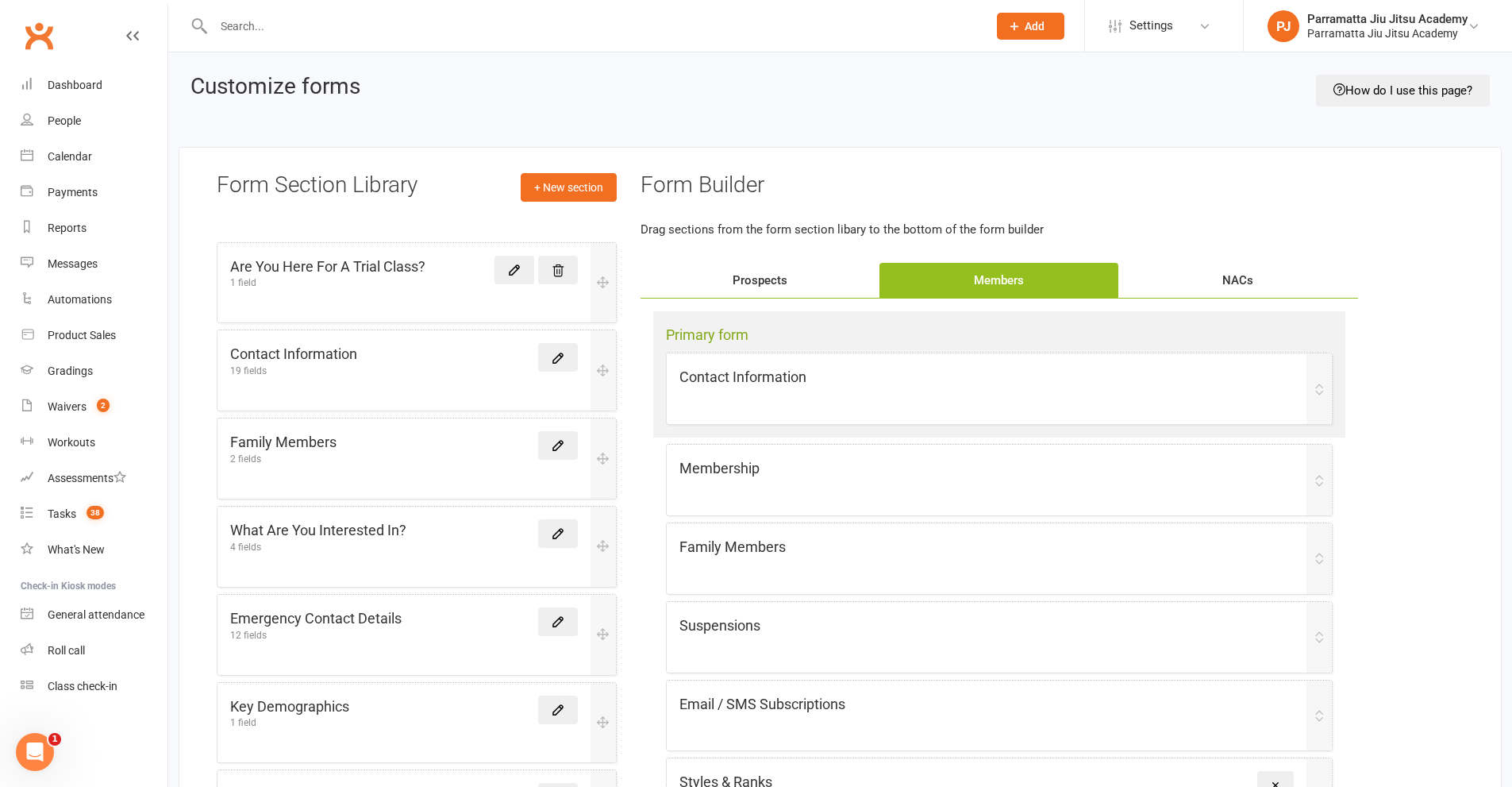
click at [760, 278] on div "Prospects" at bounding box center [759, 281] width 239 height 35
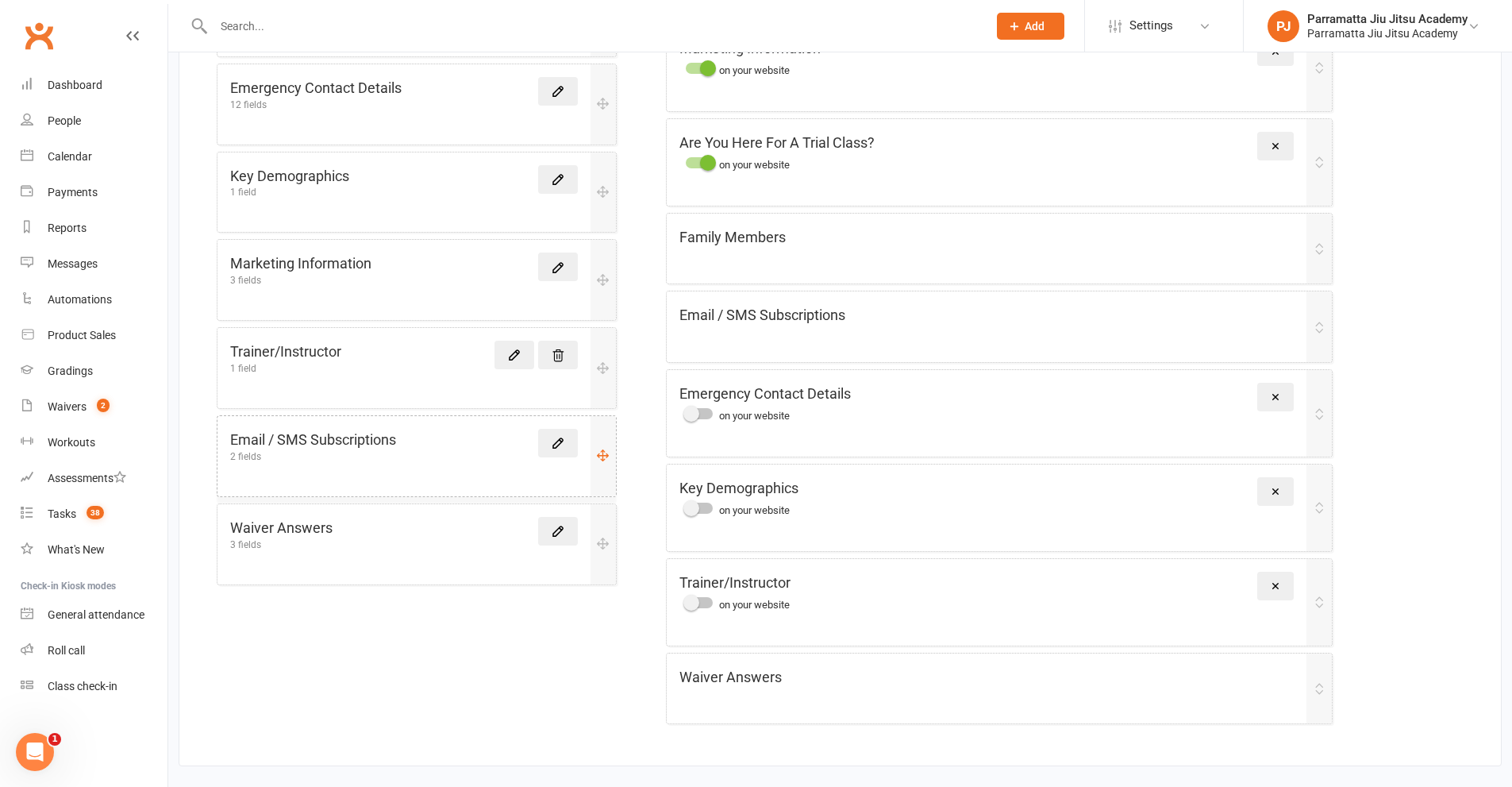
scroll to position [533, 0]
click at [428, 540] on div "Waiver Answers 3 fields" at bounding box center [403, 530] width 348 height 32
click at [558, 527] on icon at bounding box center [558, 529] width 15 height 15
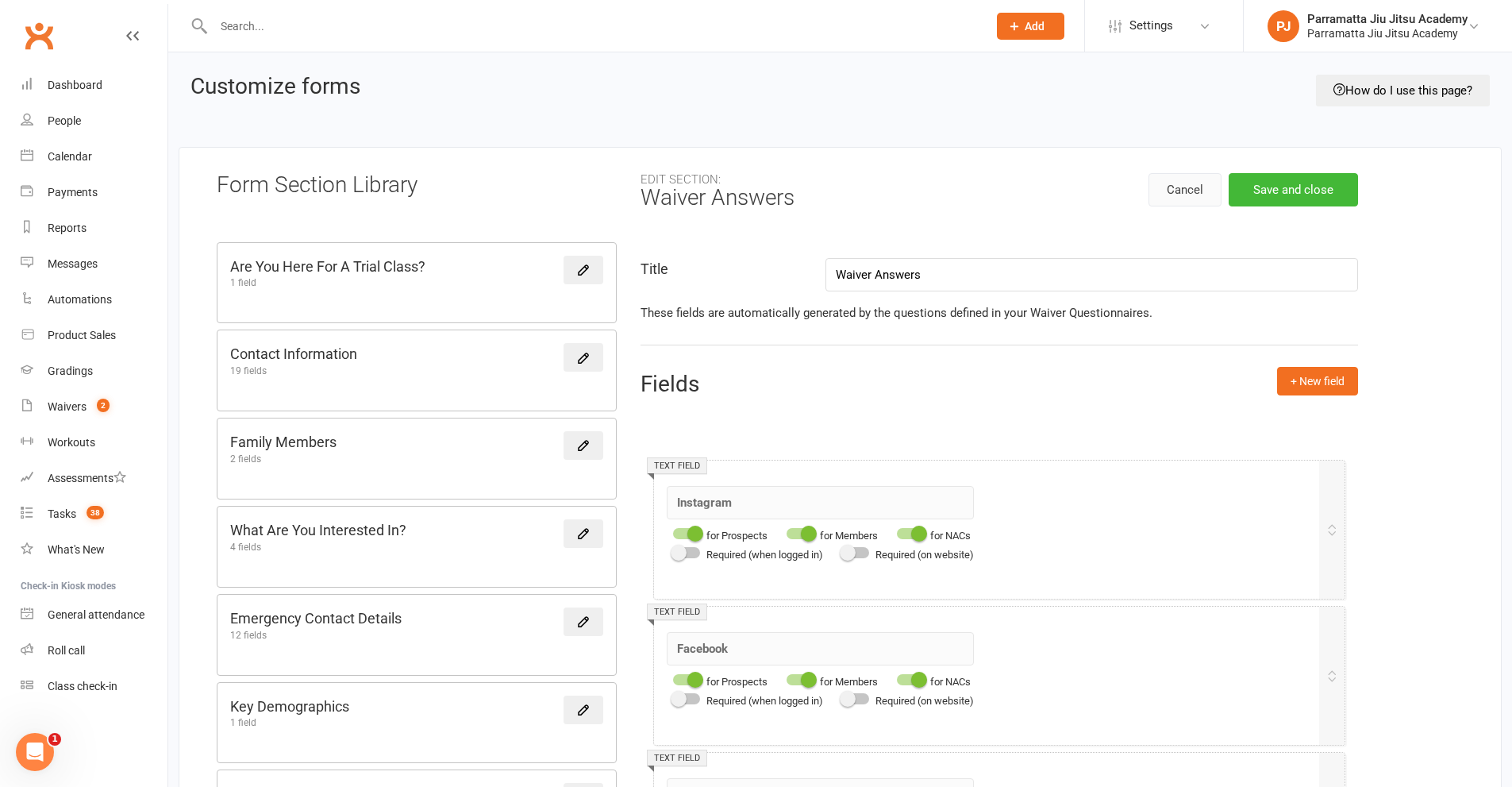
click at [1193, 185] on button "Cancel" at bounding box center [1185, 190] width 73 height 33
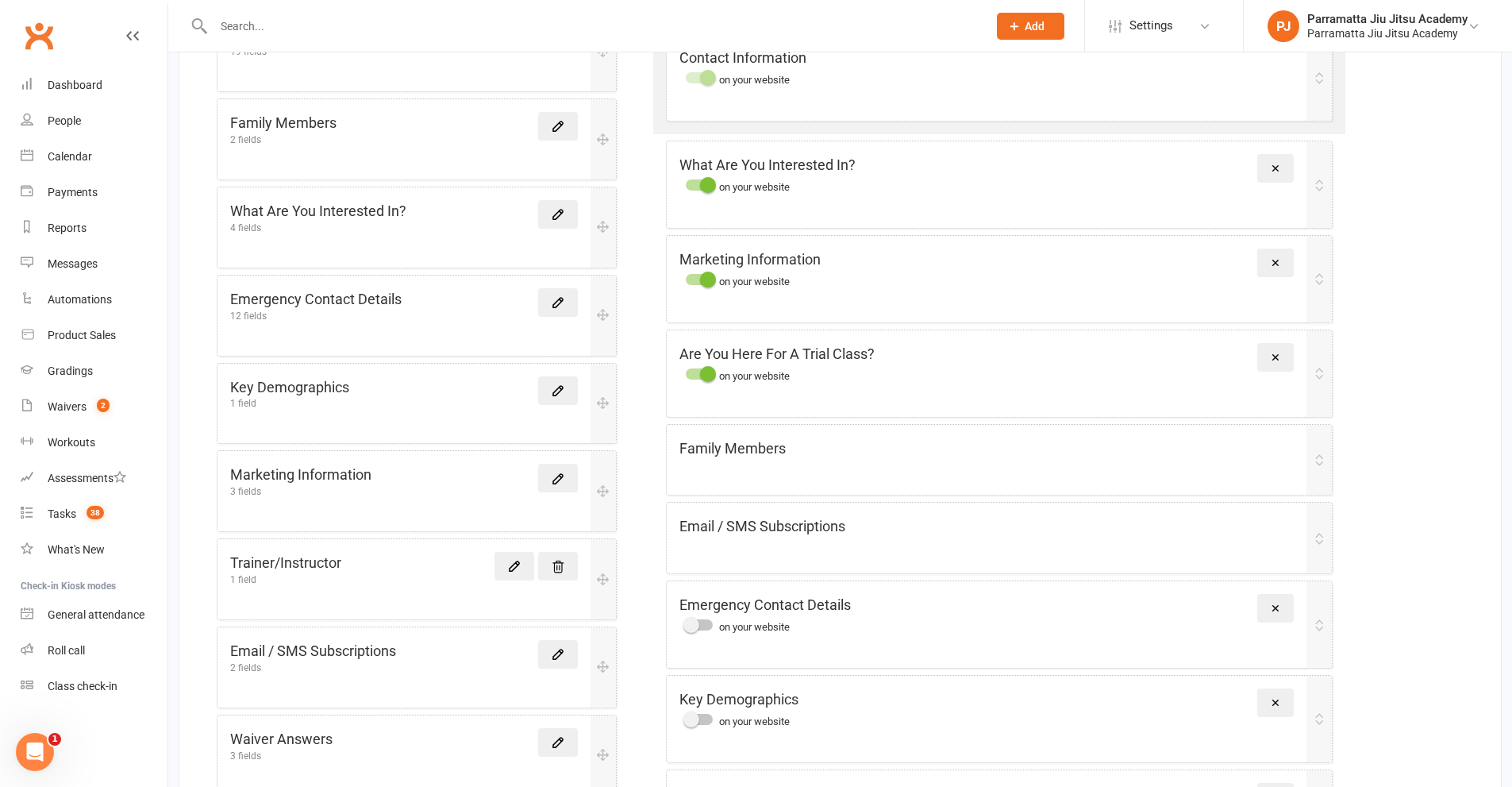
scroll to position [294, 0]
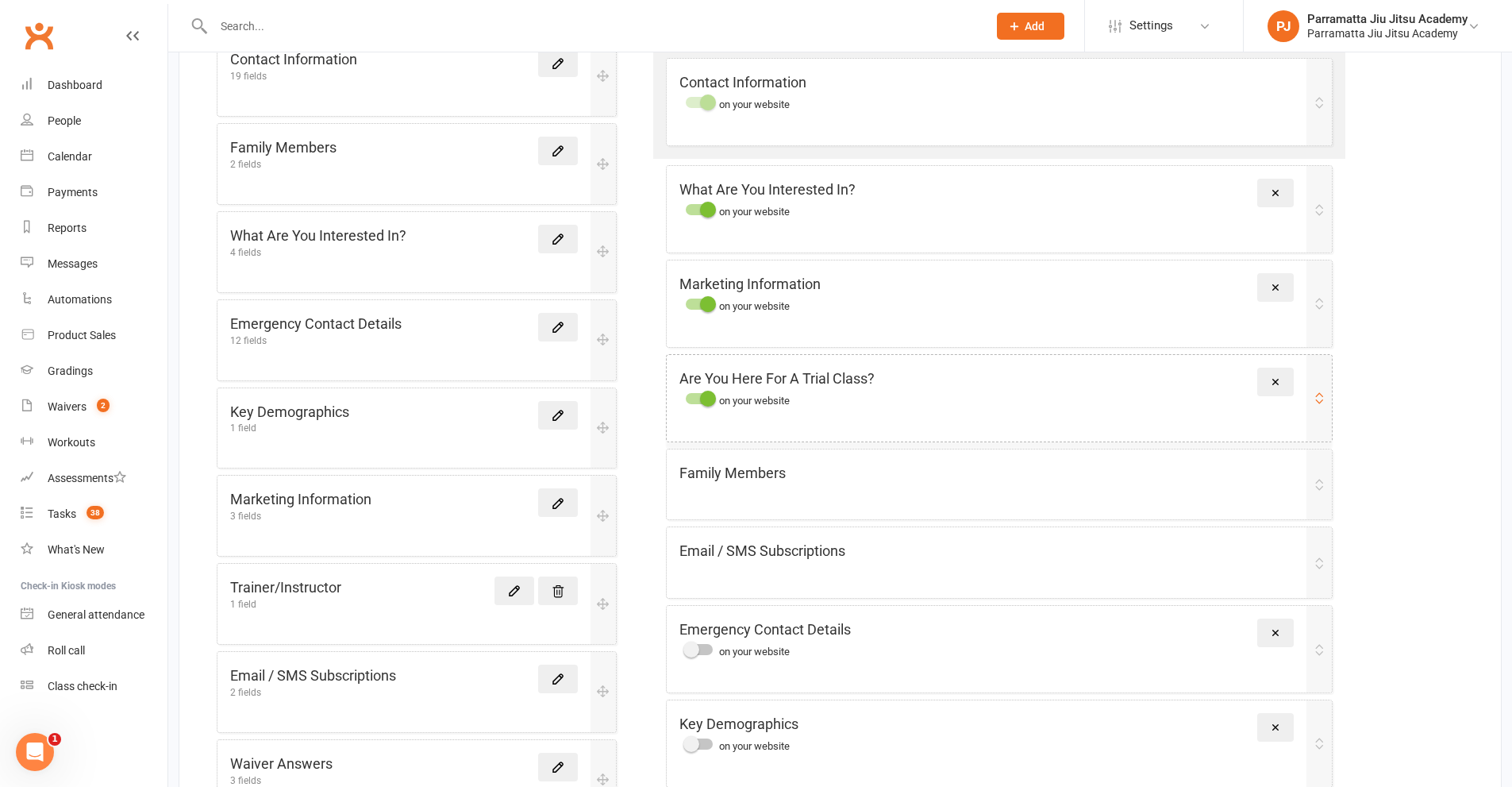
click at [712, 402] on span at bounding box center [708, 398] width 16 height 16
click at [685, 396] on input "checkbox" at bounding box center [685, 396] width 0 height 0
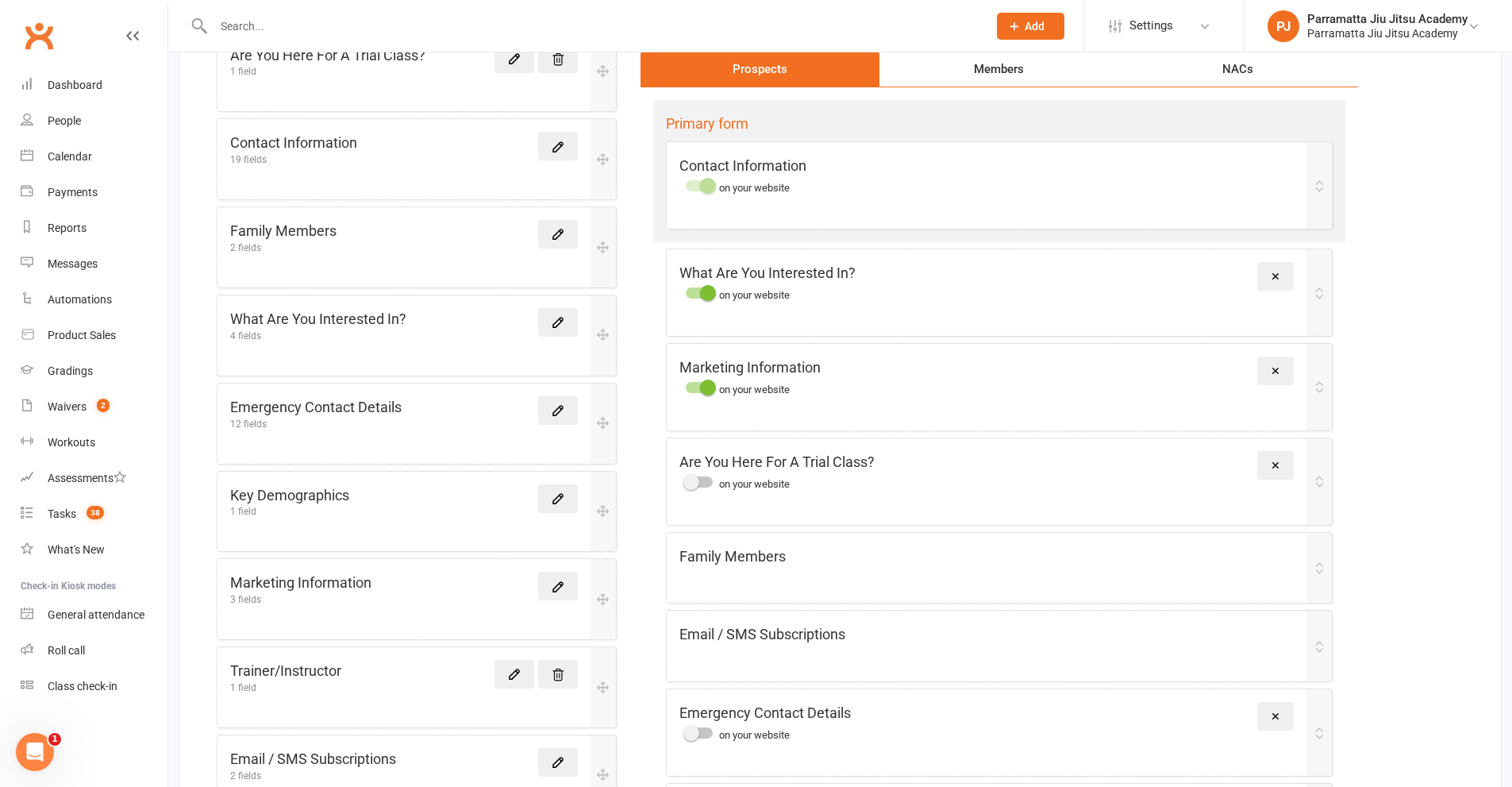
scroll to position [215, 0]
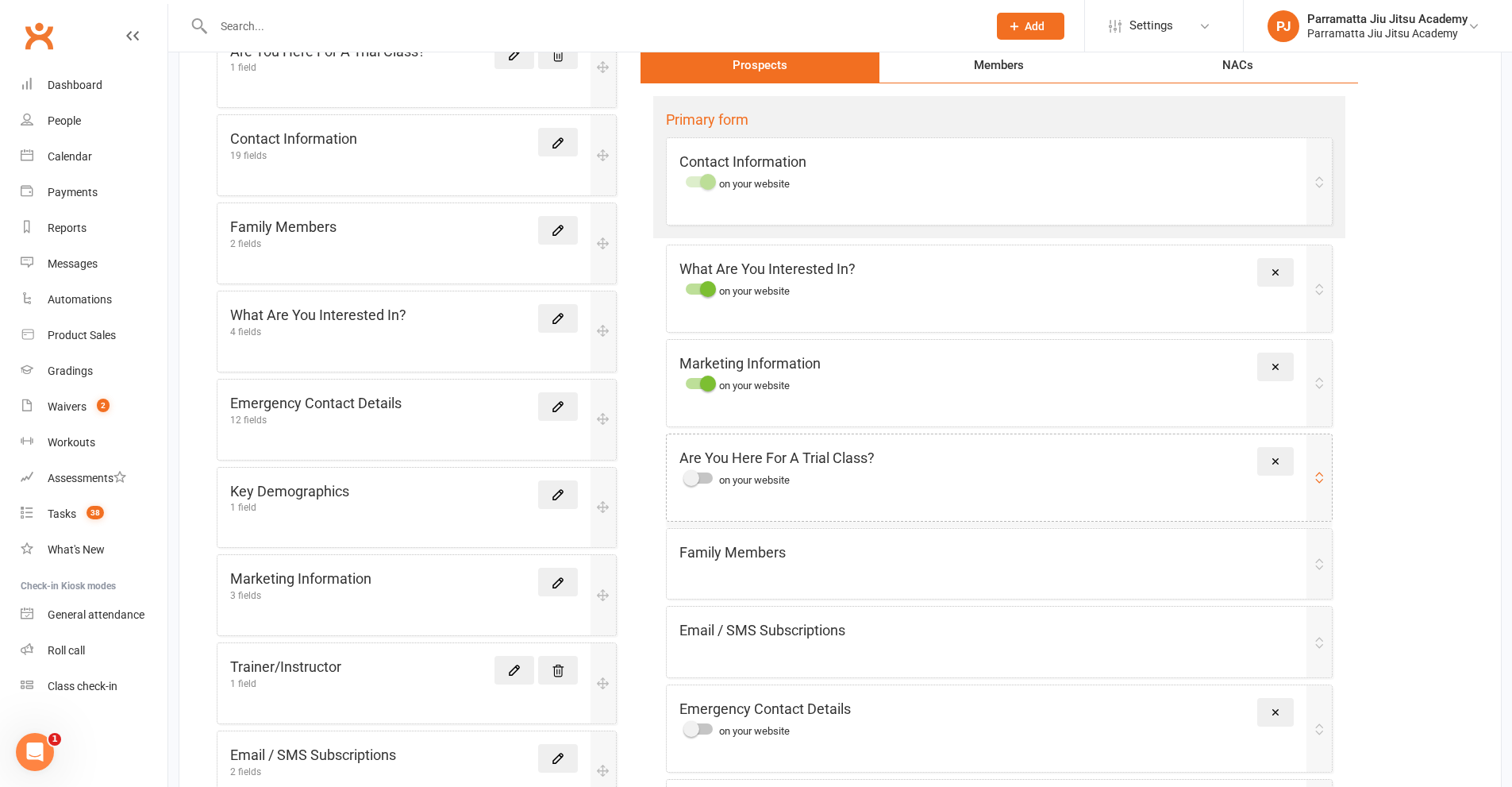
click at [696, 479] on span at bounding box center [691, 478] width 16 height 16
click at [685, 475] on input "checkbox" at bounding box center [685, 475] width 0 height 0
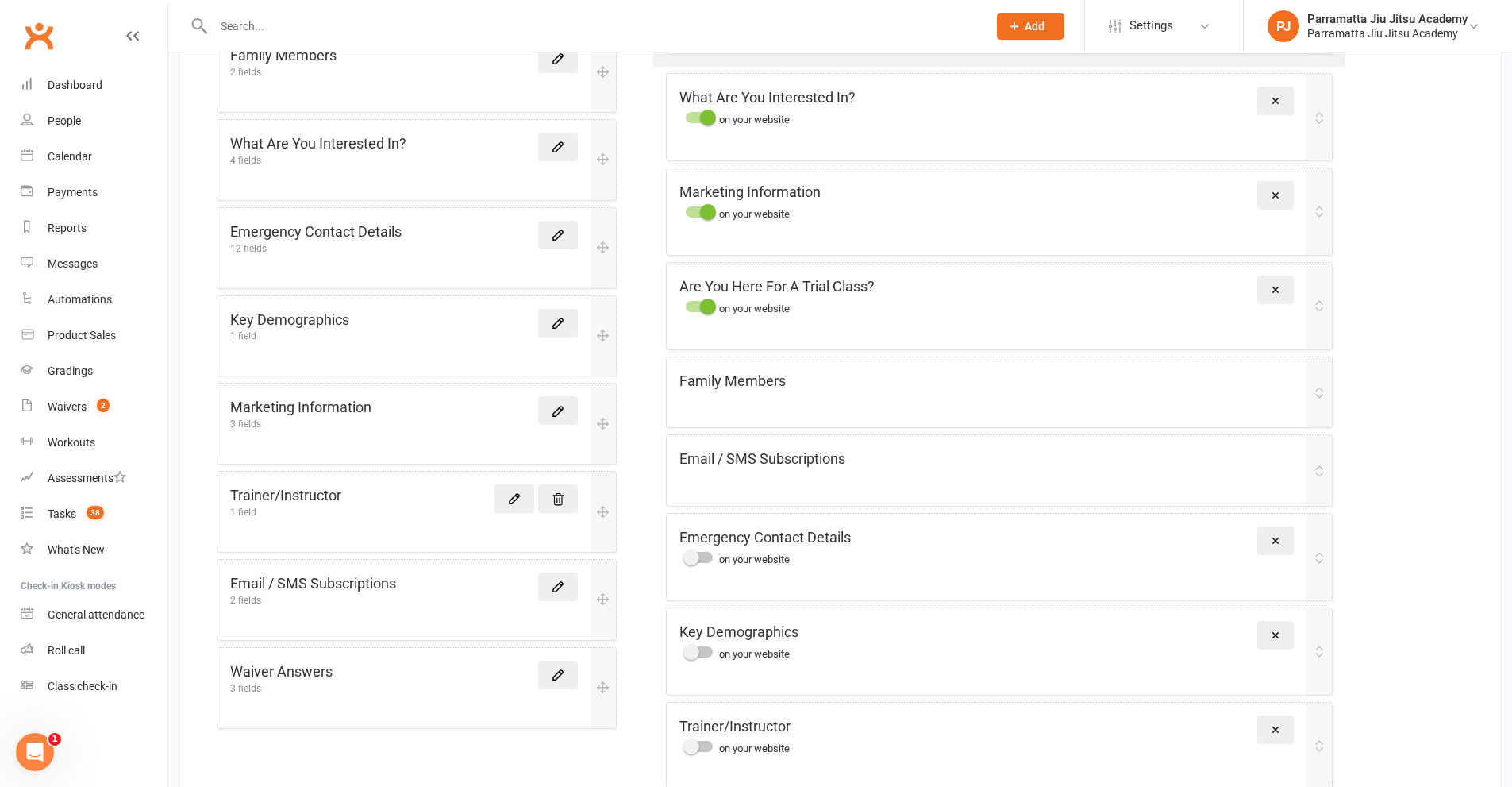
scroll to position [454, 0]
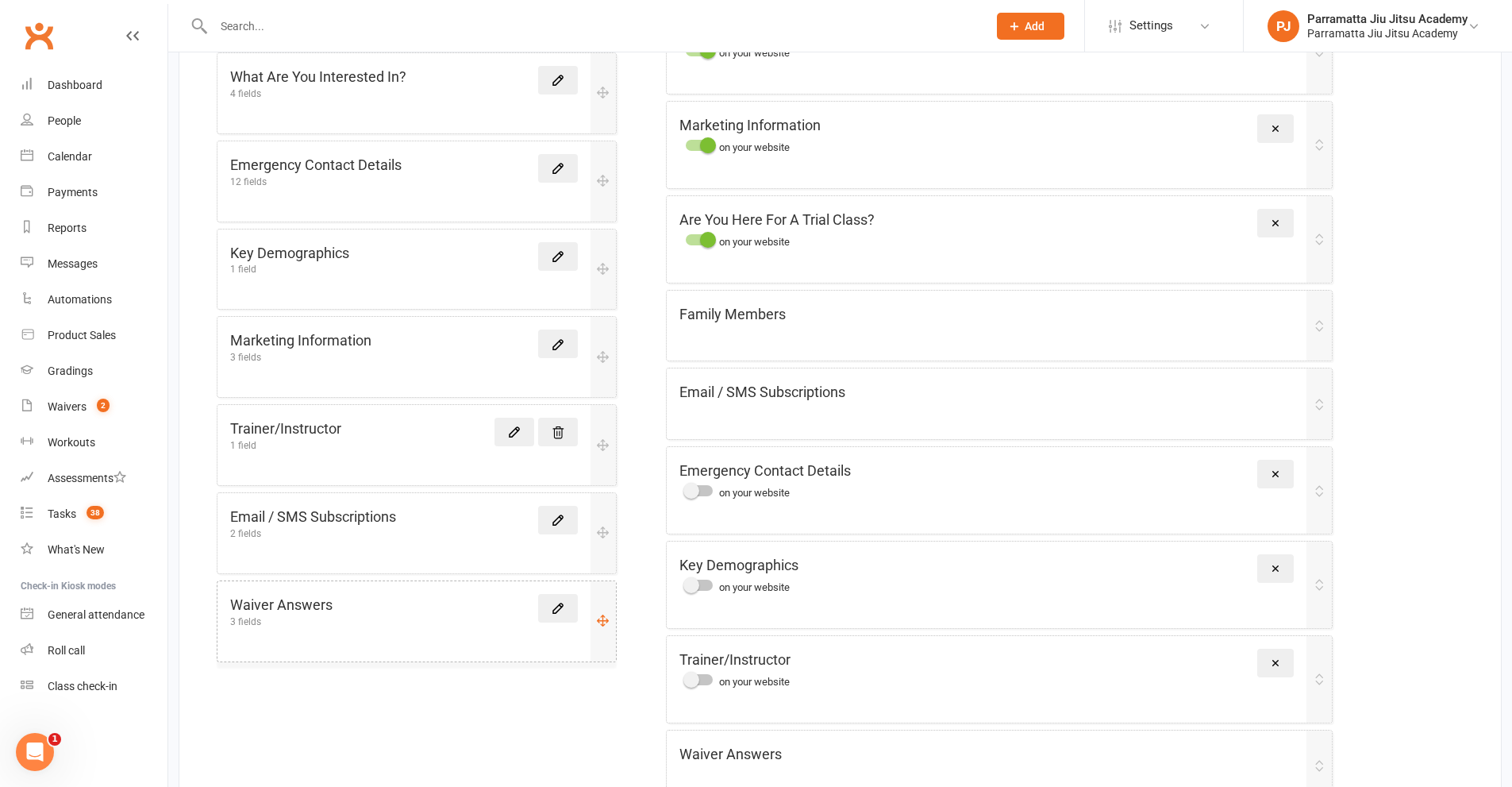
click at [335, 608] on div "Waiver Answers 3 fields" at bounding box center [403, 610] width 348 height 32
click at [361, 622] on div "Waiver Answers 3 fields" at bounding box center [403, 610] width 348 height 32
click at [374, 620] on div "Waiver Answers 3 fields" at bounding box center [403, 610] width 348 height 32
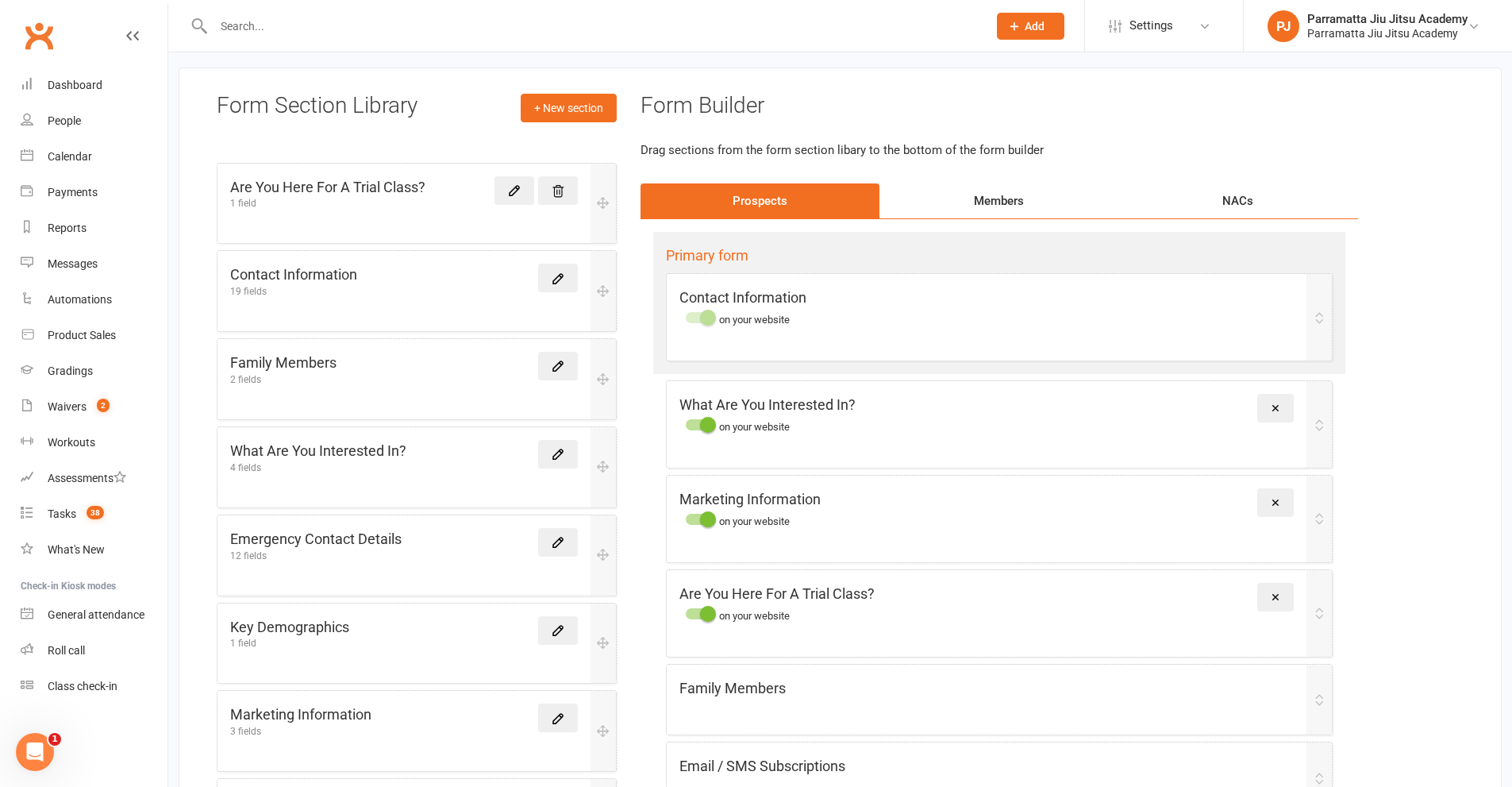
scroll to position [0, 0]
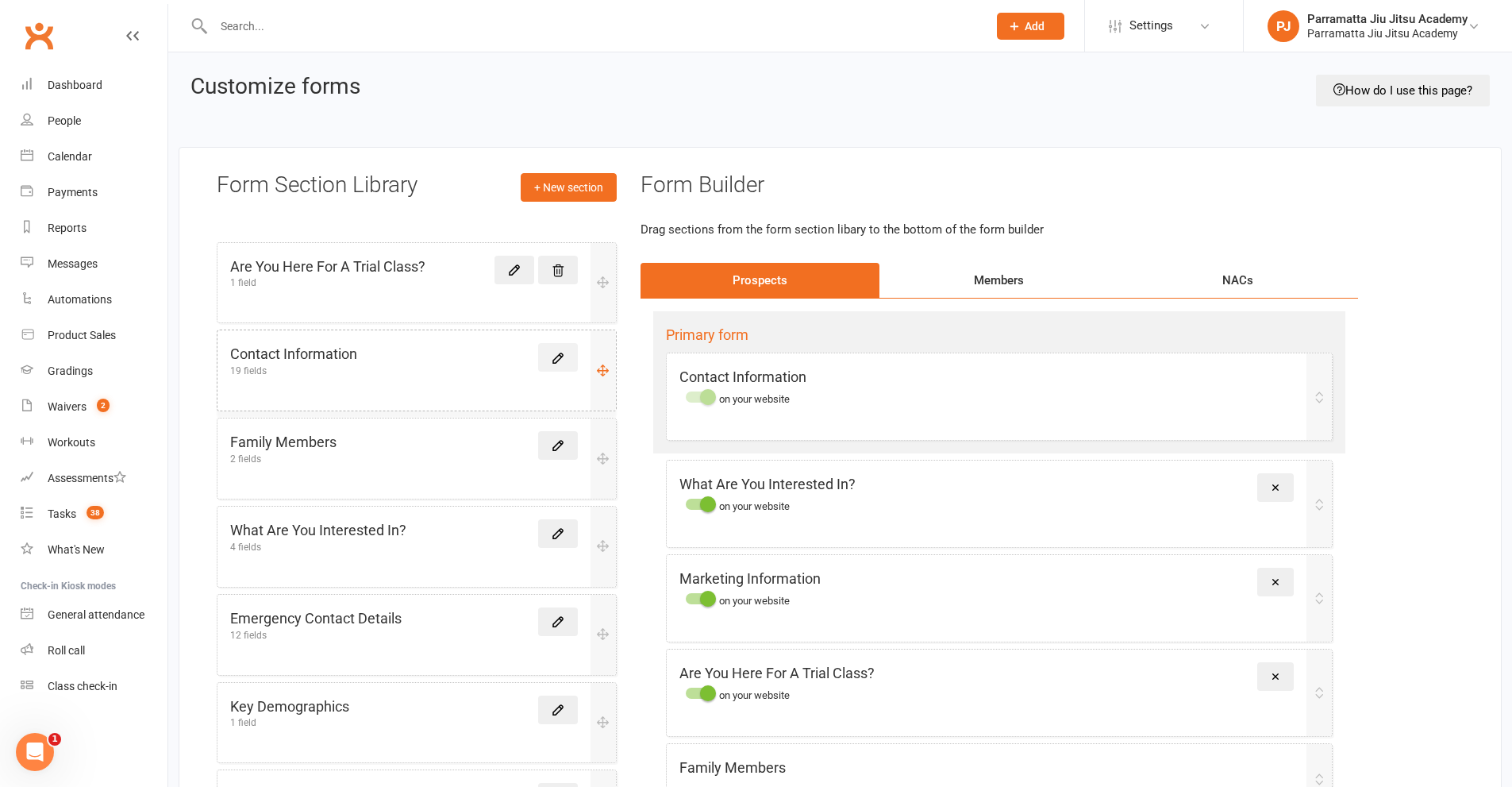
click at [559, 358] on icon at bounding box center [558, 358] width 10 height 10
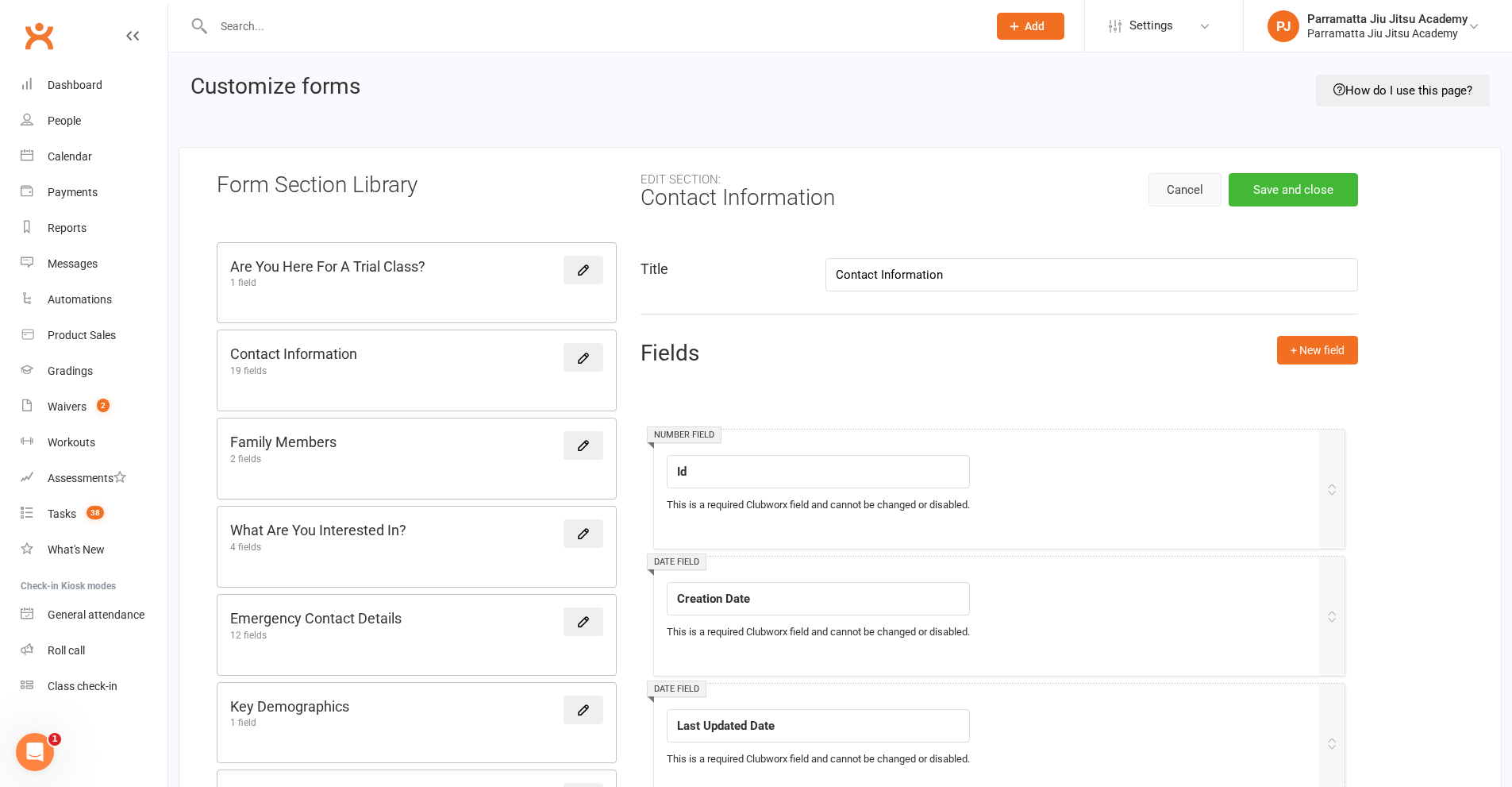
click at [1199, 202] on button "Cancel" at bounding box center [1185, 190] width 73 height 33
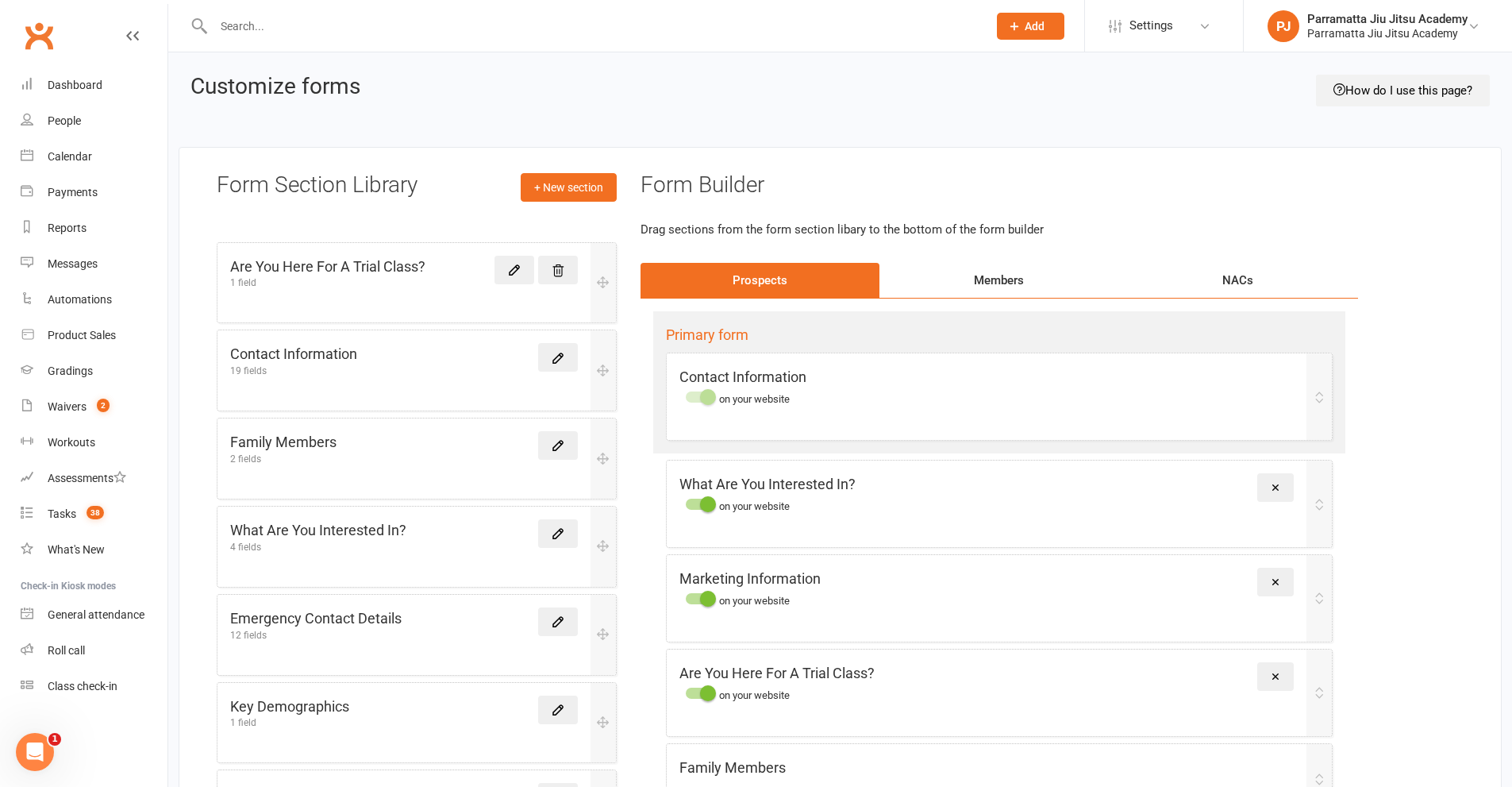
click at [1378, 86] on link "How do I use this page?" at bounding box center [1403, 91] width 174 height 32
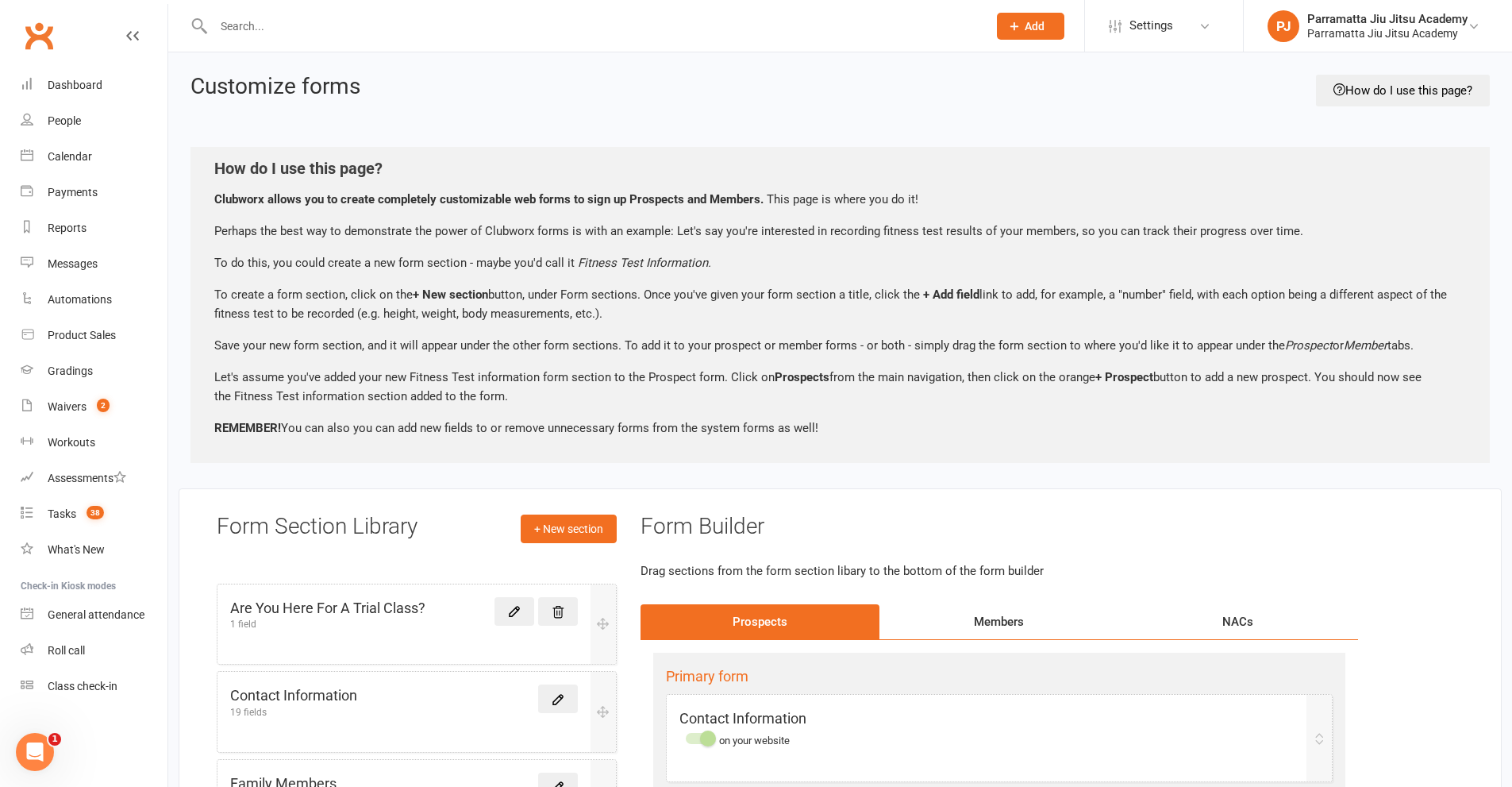
click at [1014, 35] on button "Add" at bounding box center [1030, 26] width 67 height 27
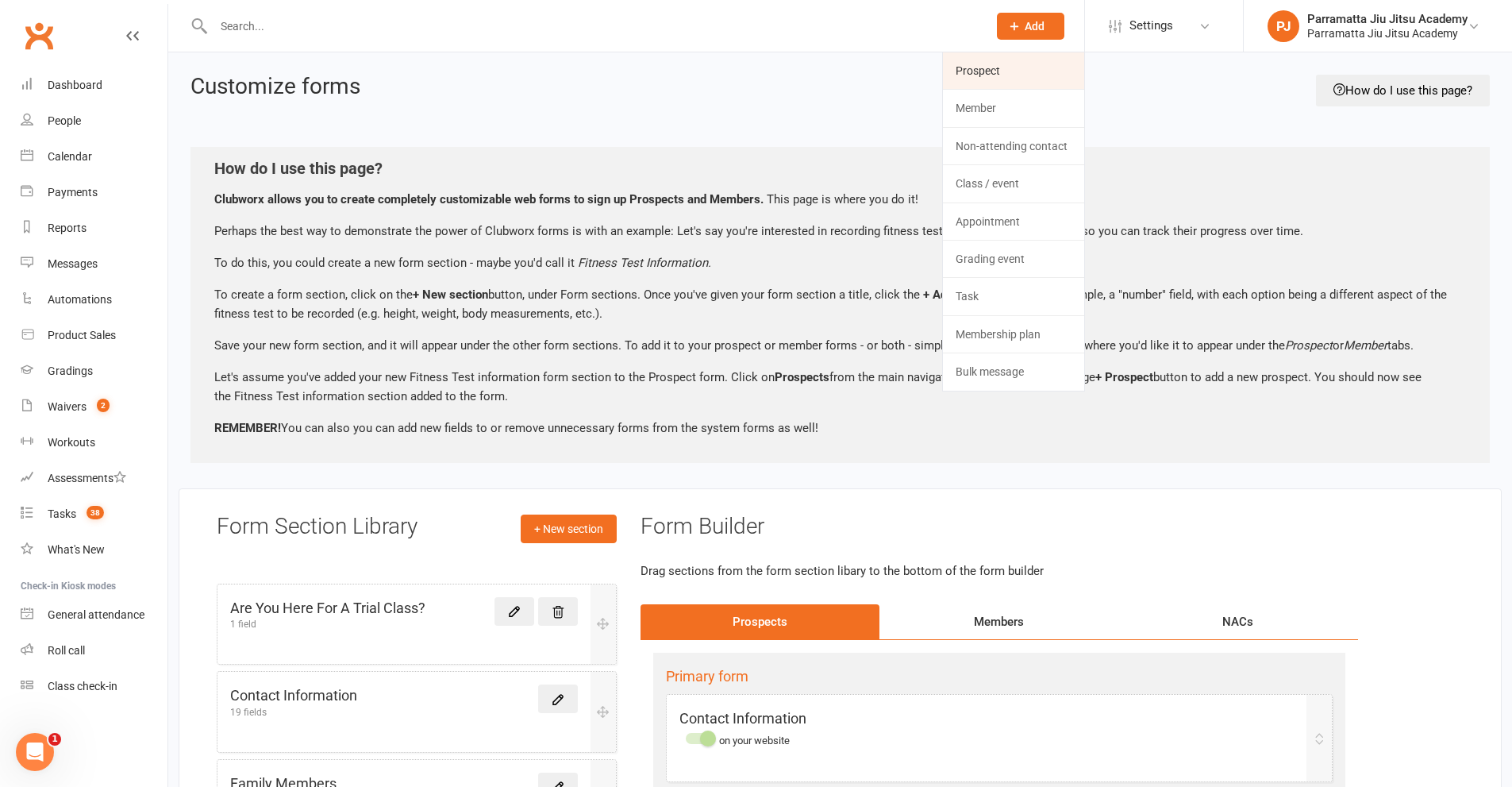
click at [1013, 80] on link "Prospect" at bounding box center [1014, 71] width 141 height 37
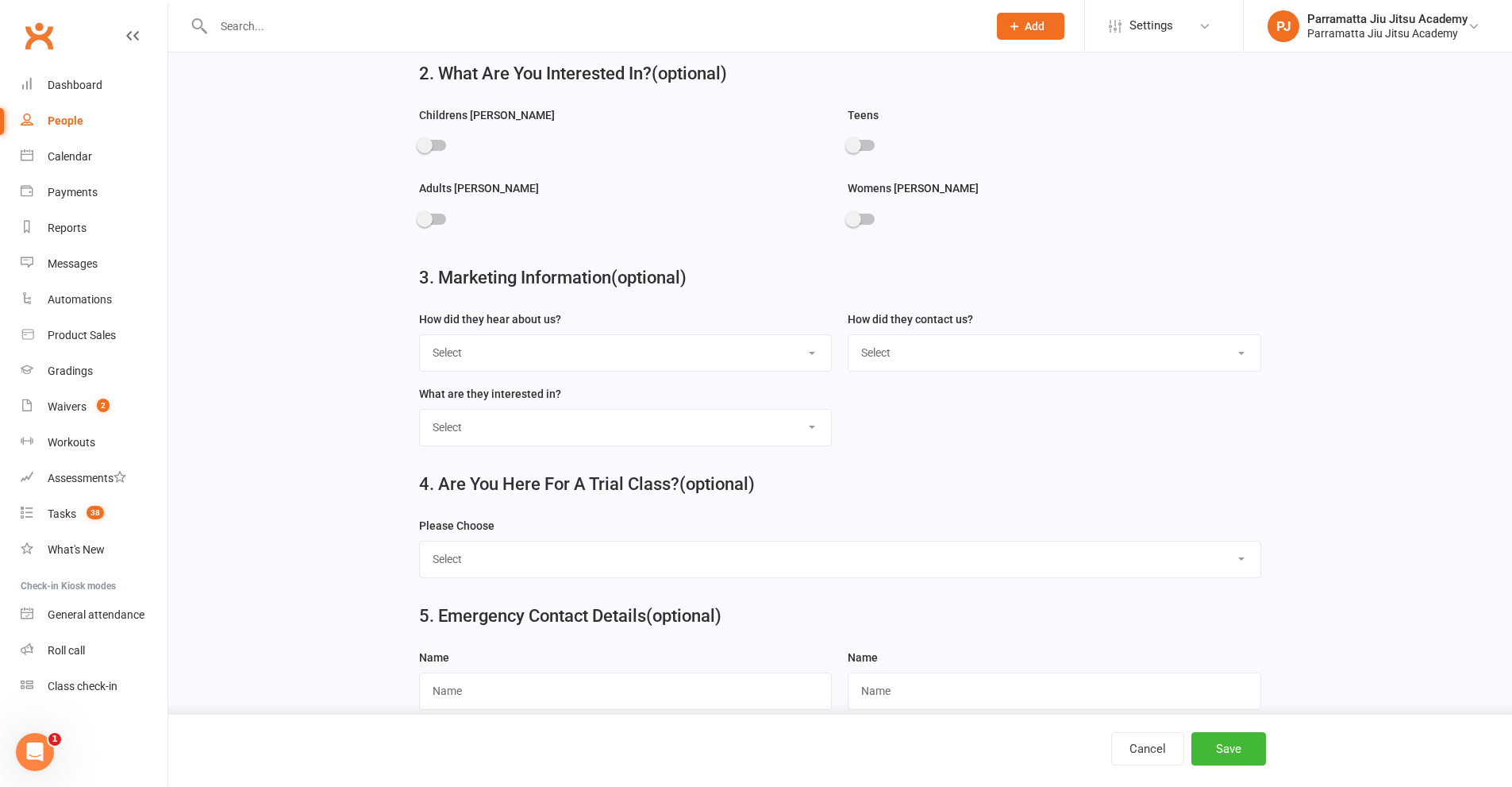
scroll to position [635, 0]
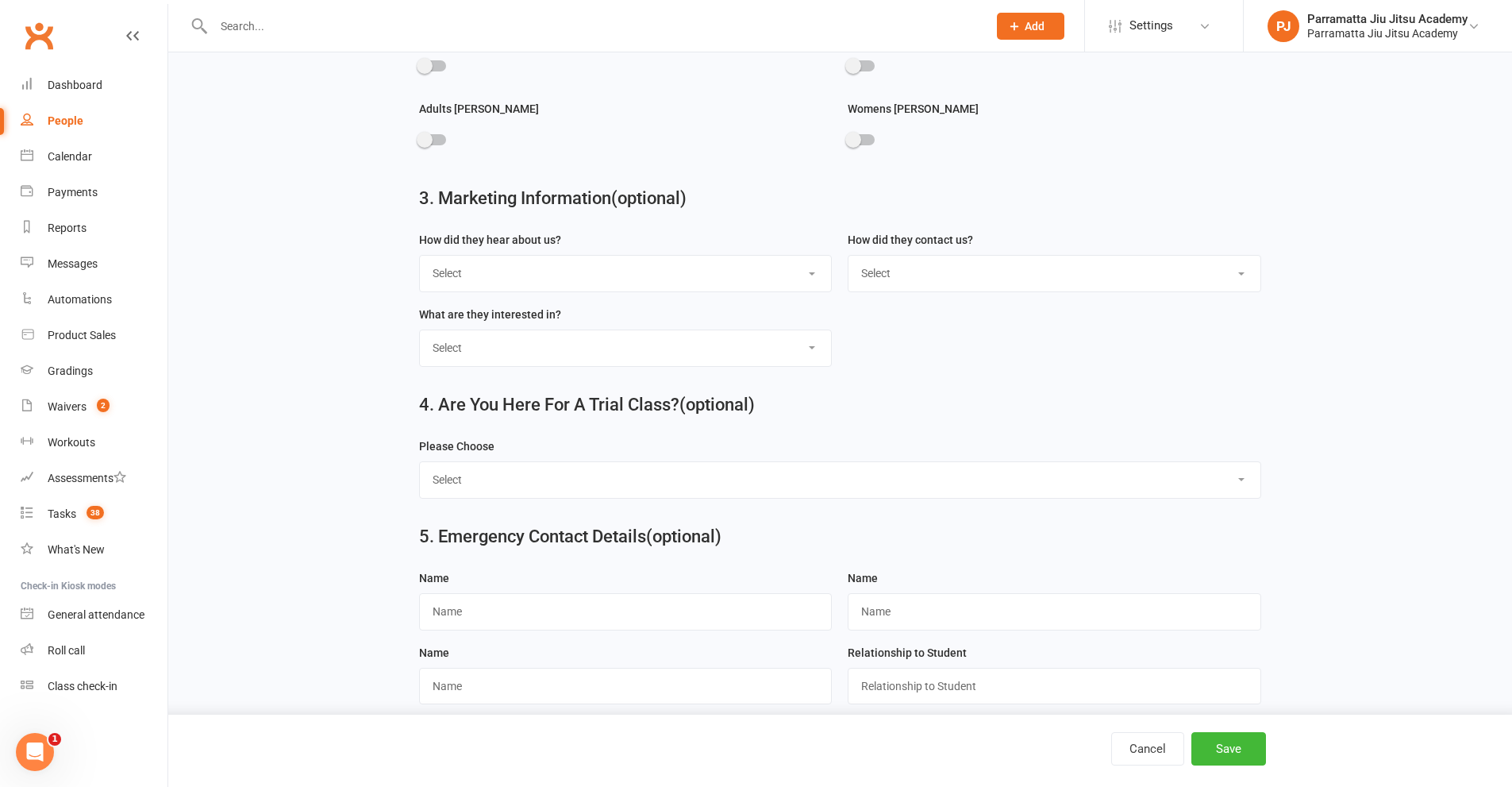
click at [621, 492] on select "Select Yes No" at bounding box center [839, 480] width 840 height 35
click at [625, 491] on select "Select Yes No" at bounding box center [839, 480] width 840 height 35
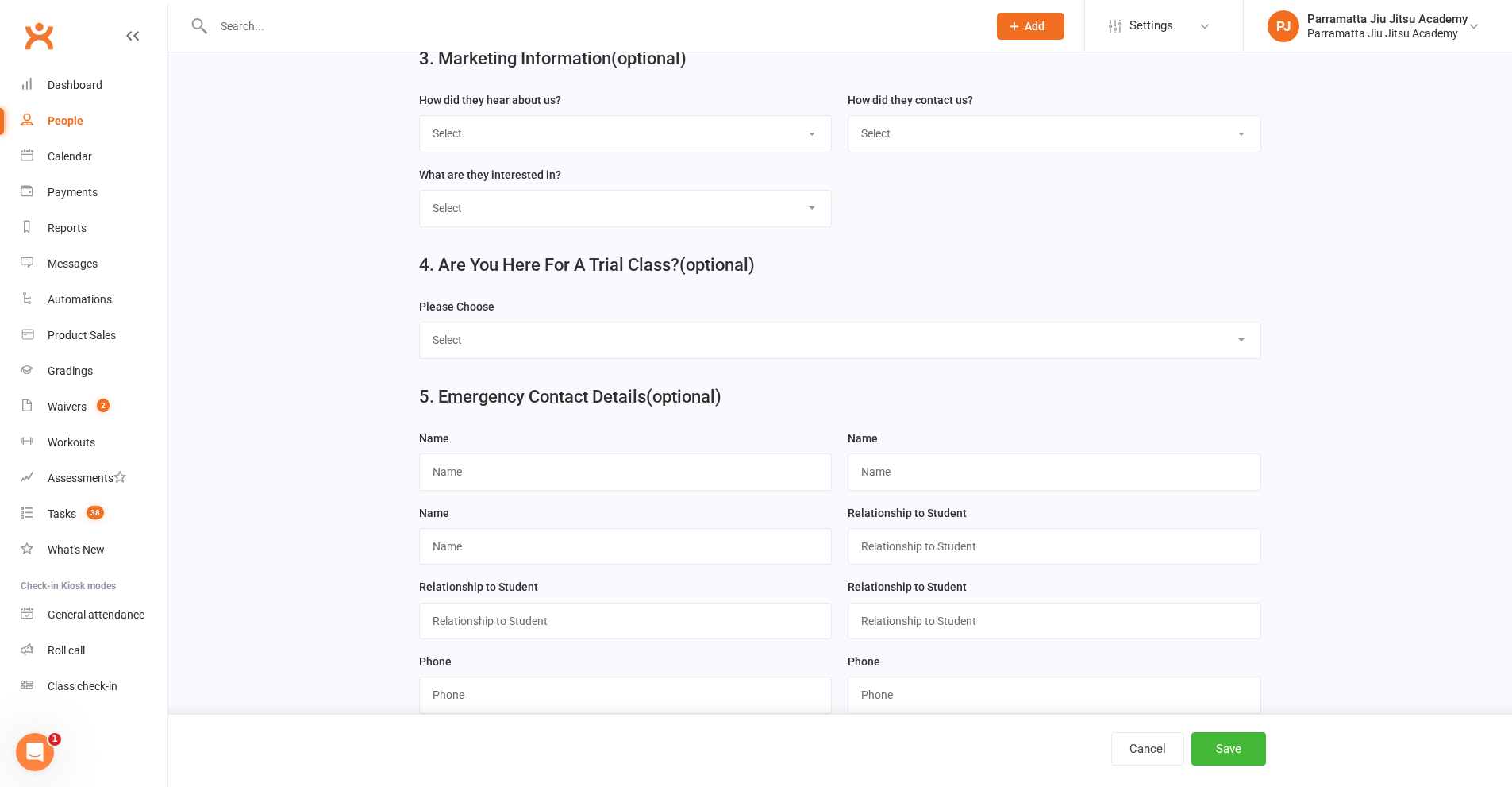
scroll to position [794, 0]
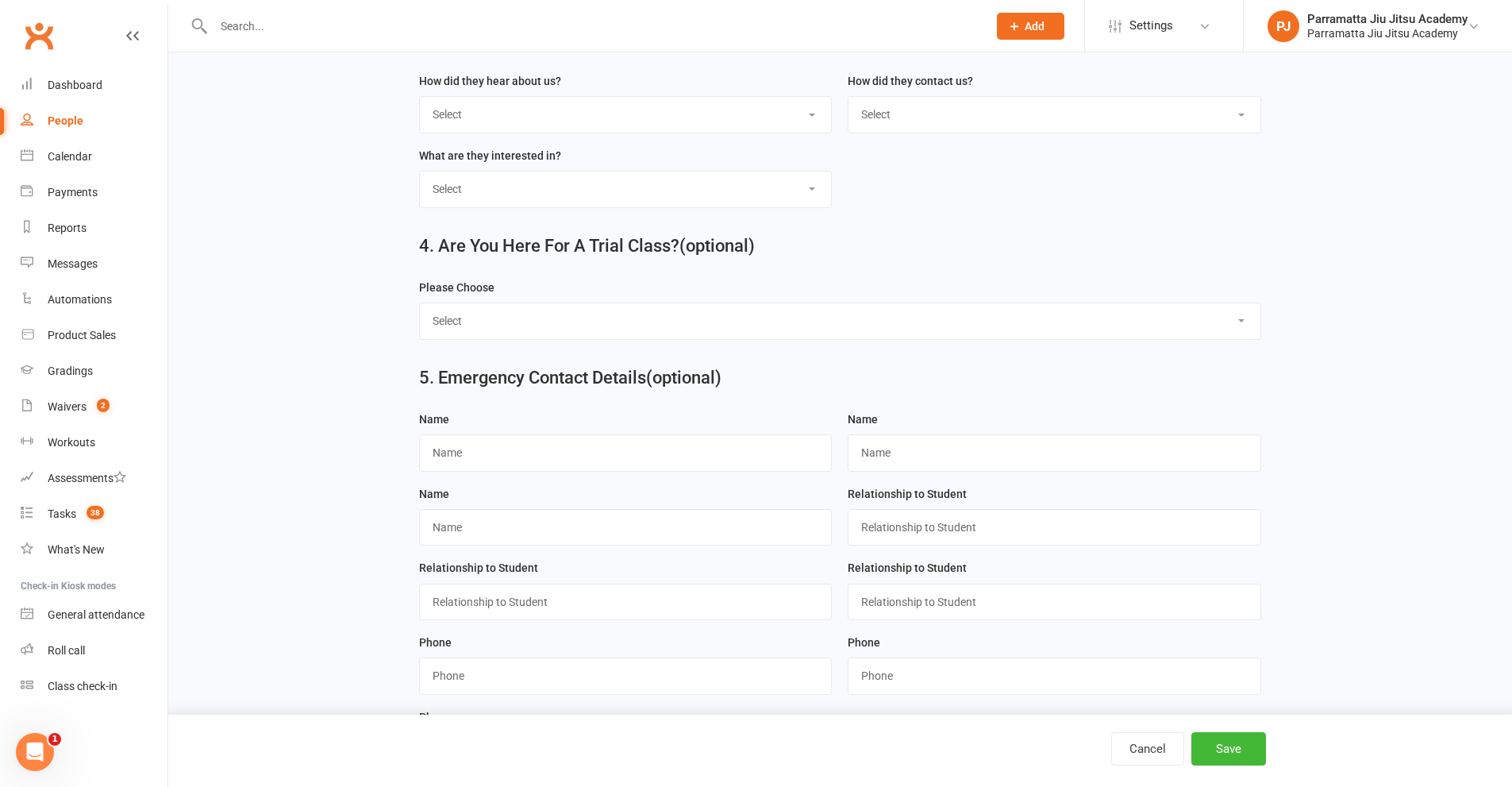
click at [32, 751] on icon "Open Intercom Messenger" at bounding box center [35, 752] width 26 height 26
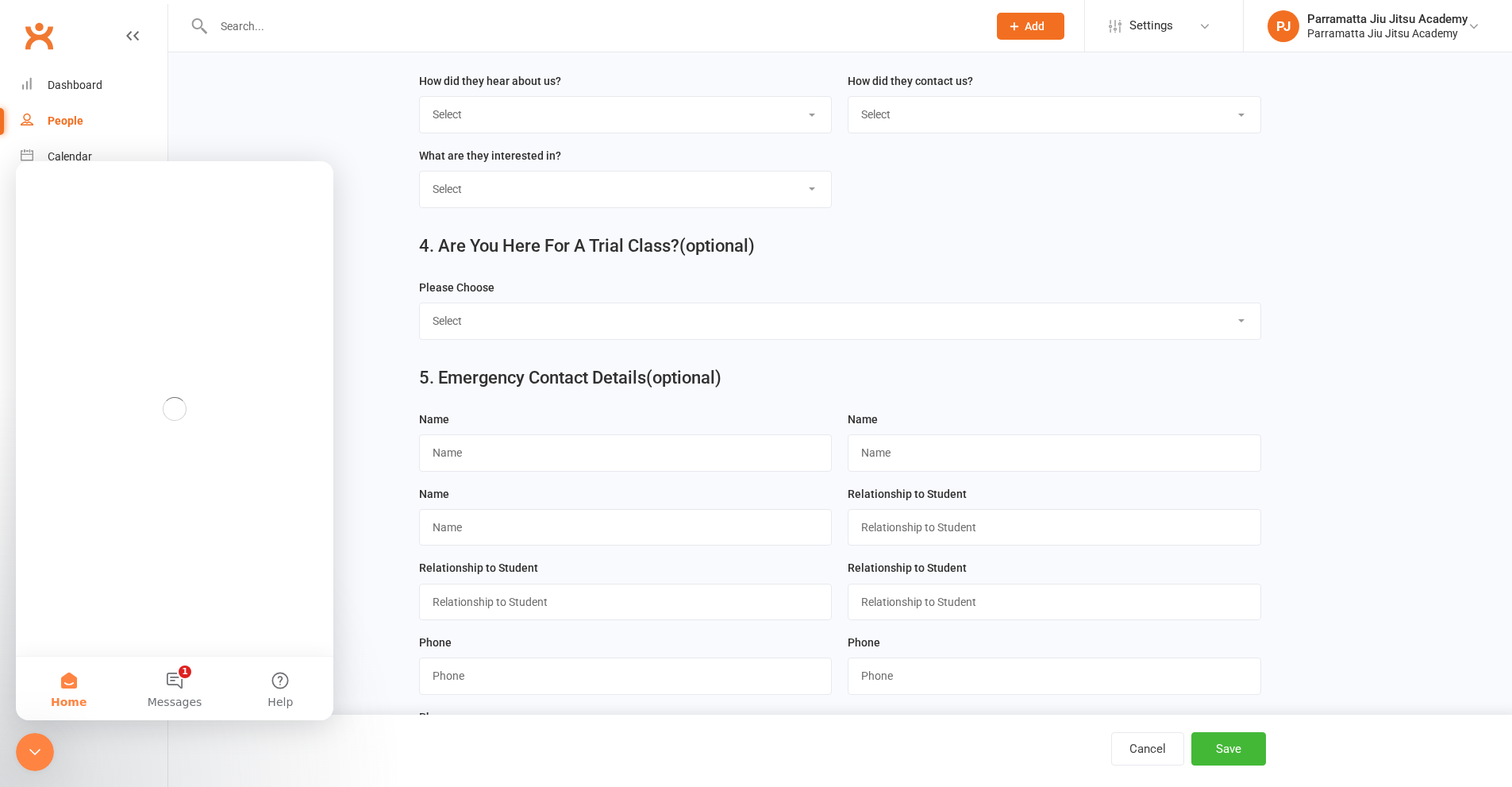
scroll to position [0, 0]
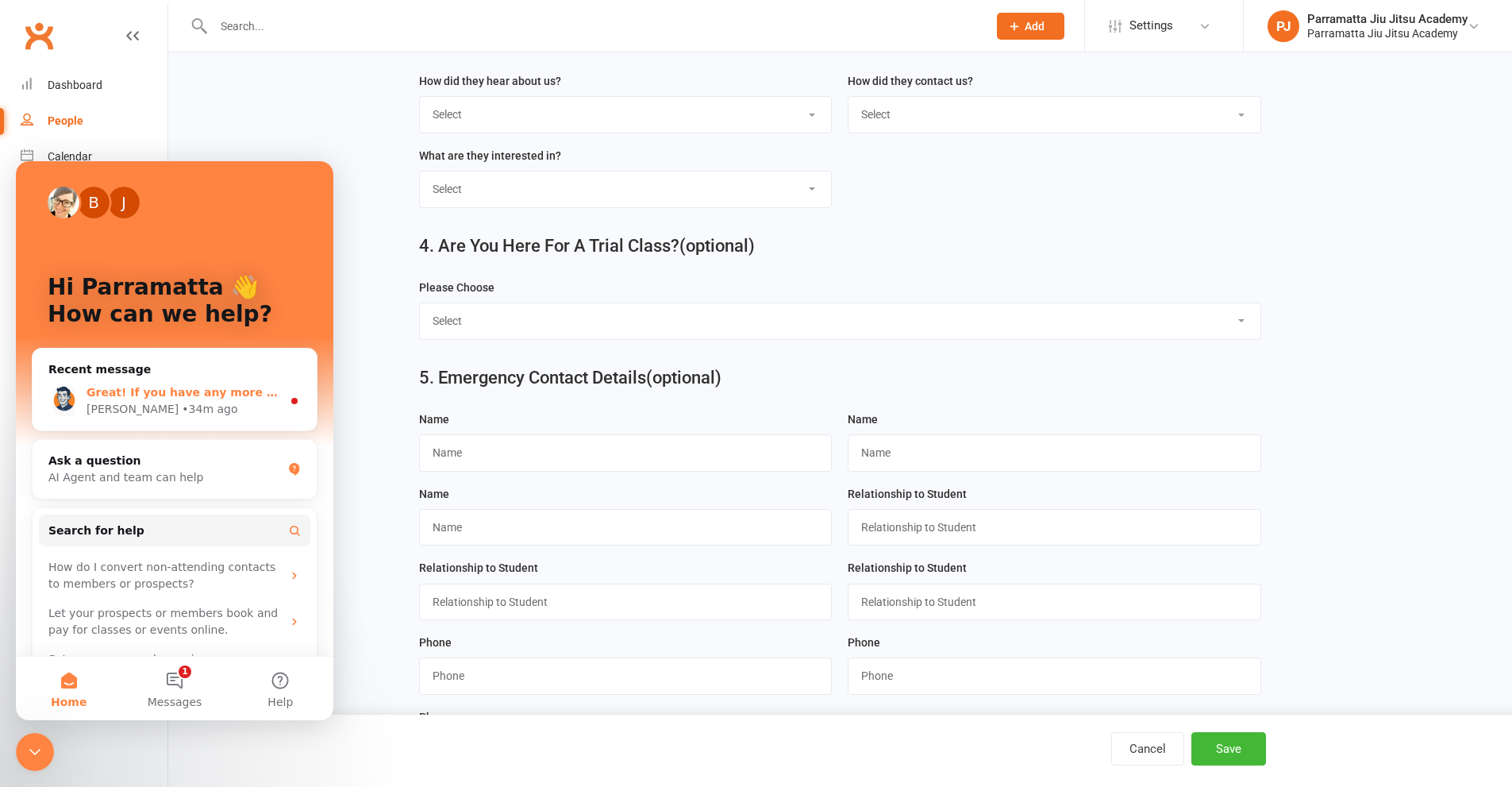
click at [199, 403] on div "Toby • 34m ago" at bounding box center [184, 409] width 196 height 17
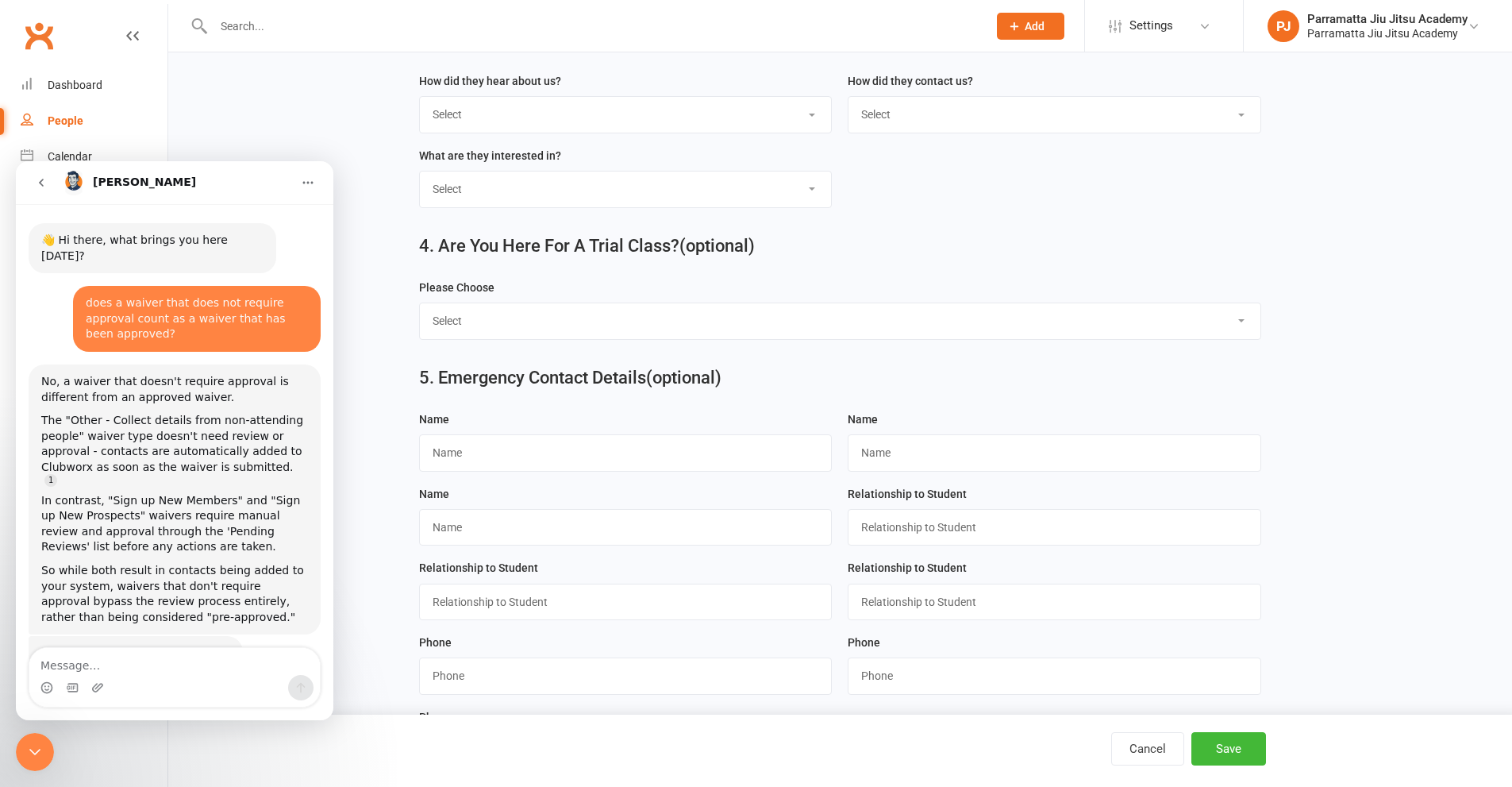
scroll to position [19, 0]
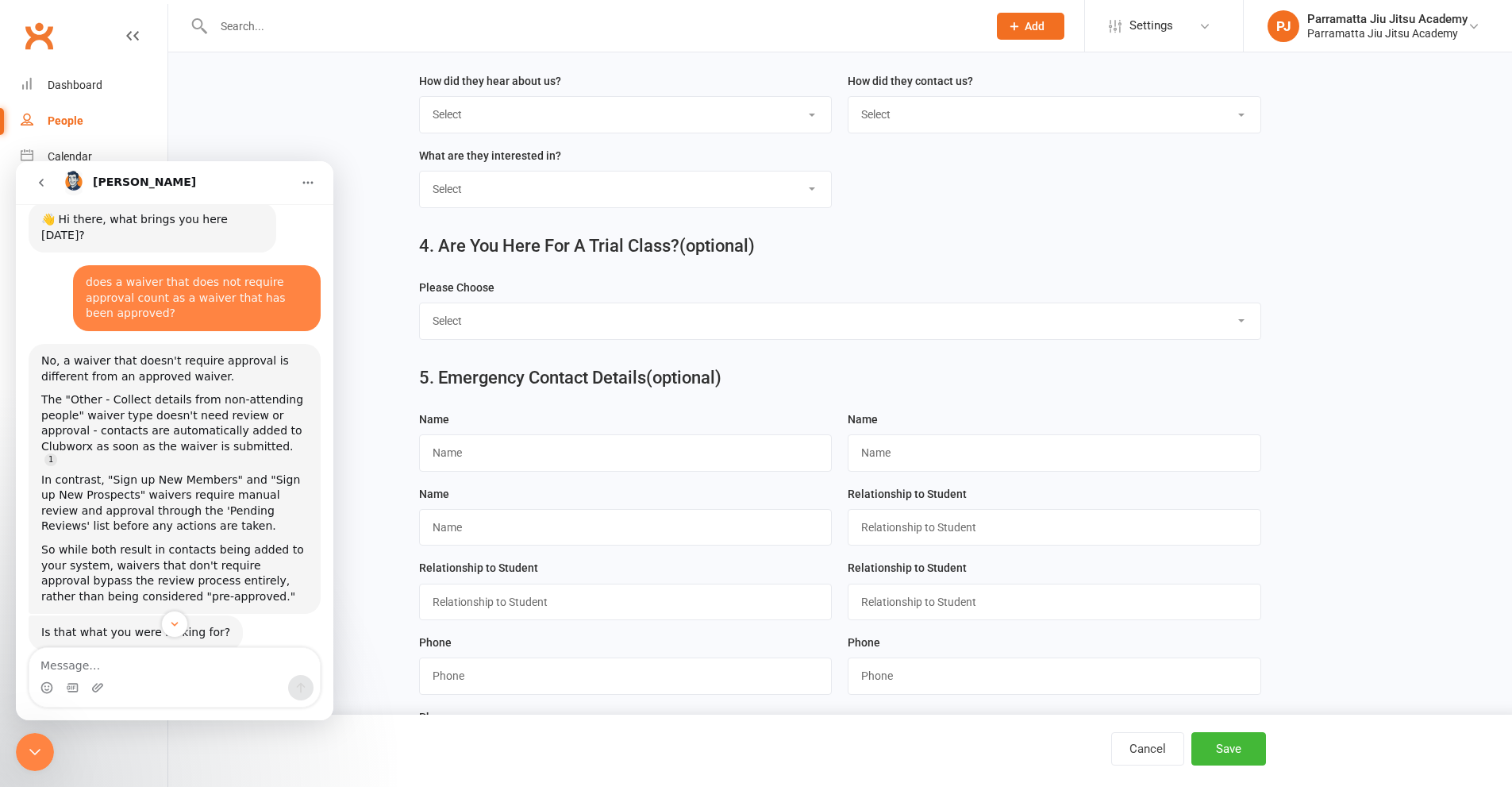
click at [177, 671] on textarea "Message…" at bounding box center [174, 661] width 290 height 27
type textarea "how do I generate a waiver that collects all the data from the add prospect sec…"
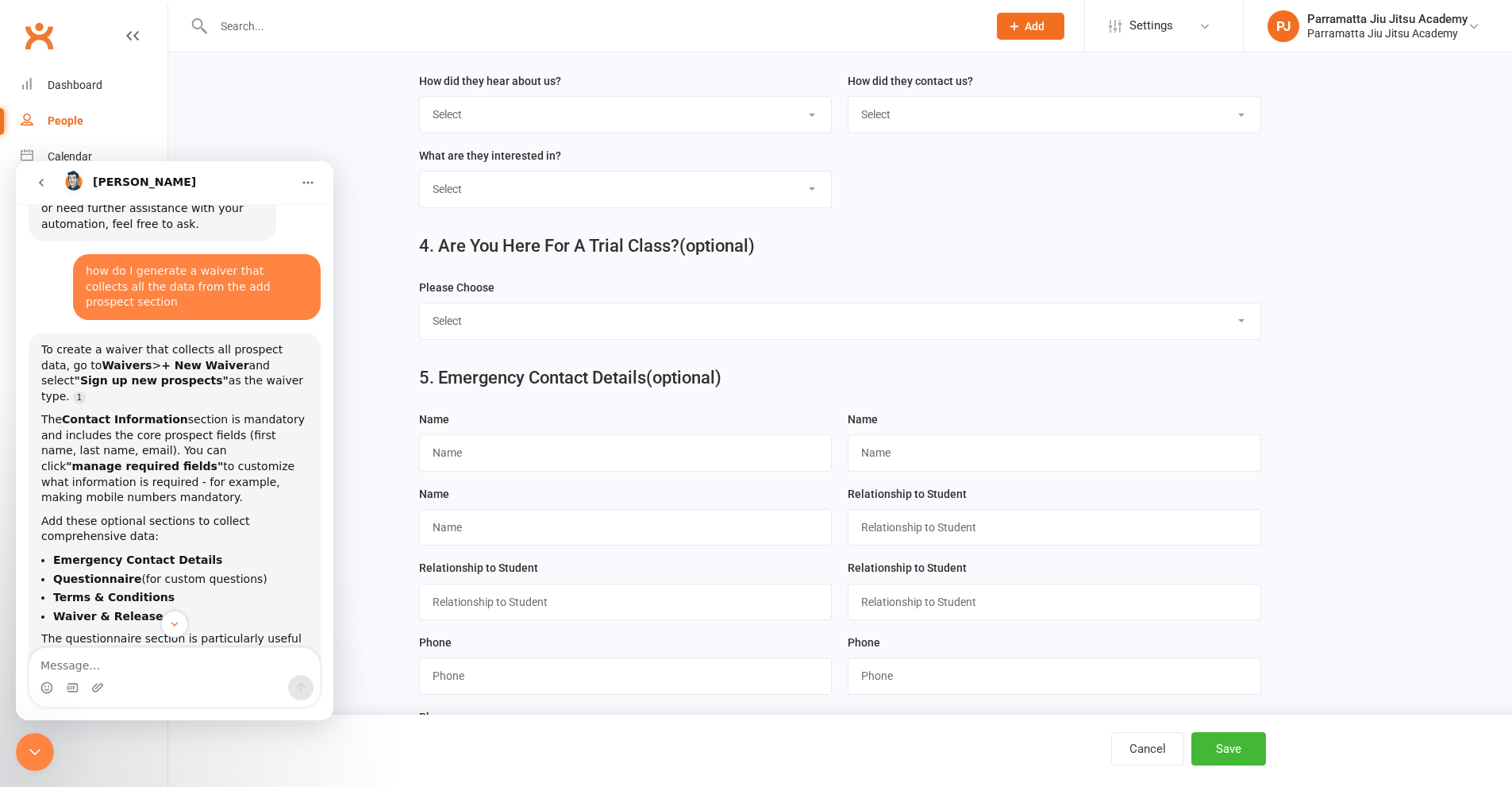
scroll to position [1043, 0]
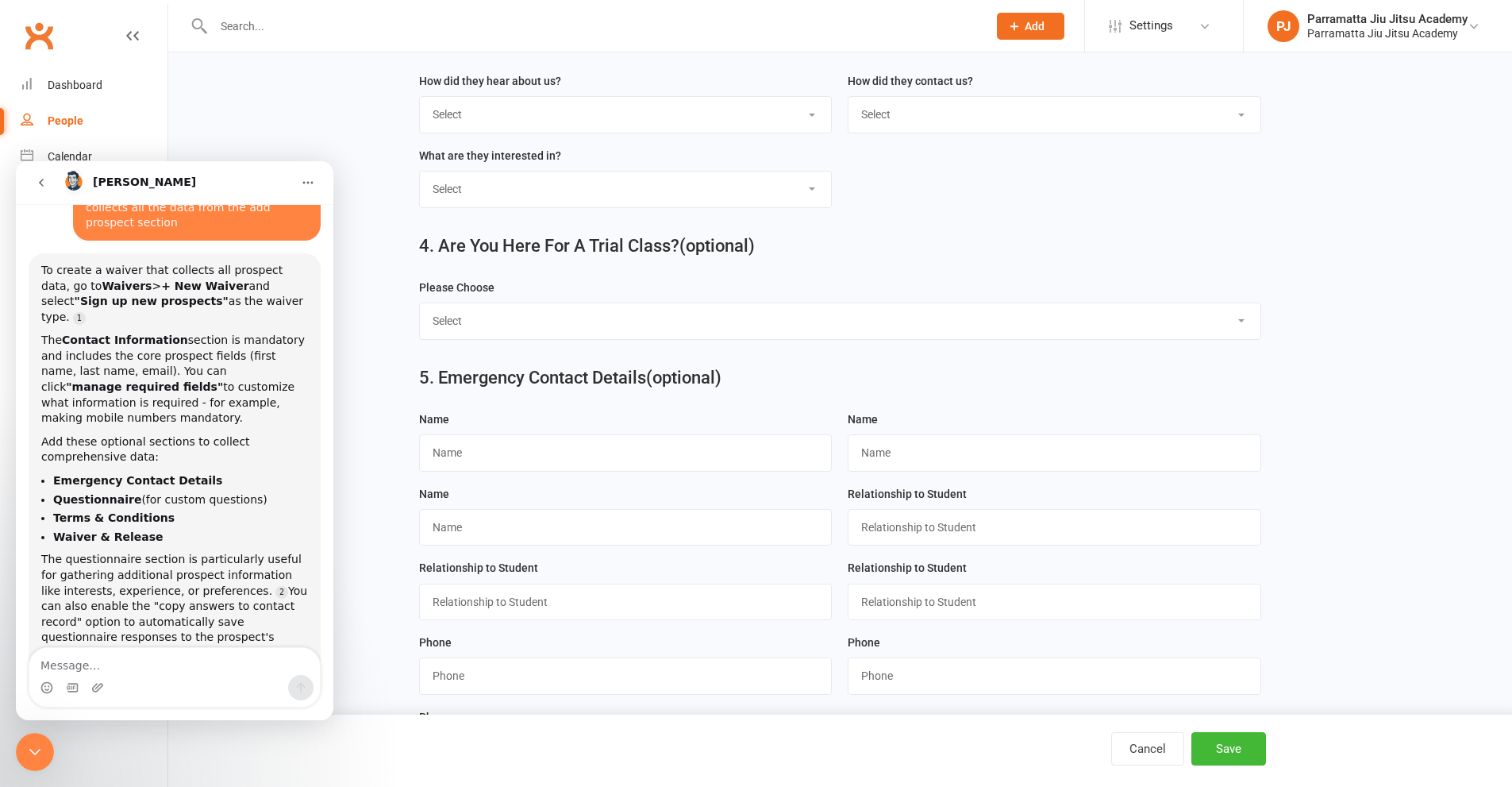
click at [335, 138] on main "1. Contact Information Drop profile image here 300×300 Choose file First Name L…" at bounding box center [840, 249] width 1300 height 1889
click at [376, 514] on main "1. Contact Information Drop profile image here 300×300 Choose file First Name L…" at bounding box center [840, 249] width 1300 height 1889
click at [36, 754] on icon "Close Intercom Messenger" at bounding box center [34, 752] width 11 height 7
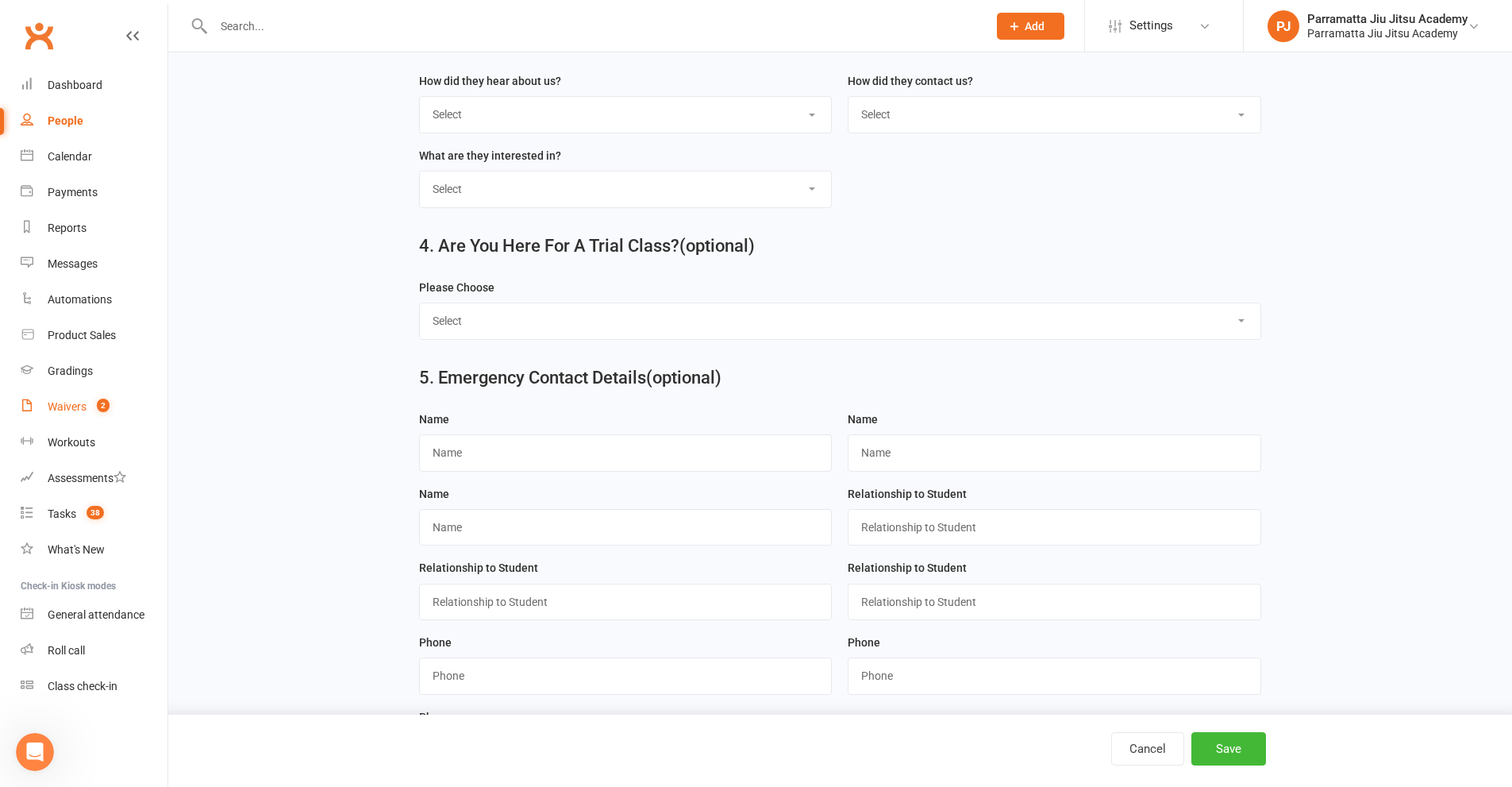
click at [62, 399] on link "Waivers 2" at bounding box center [93, 407] width 147 height 36
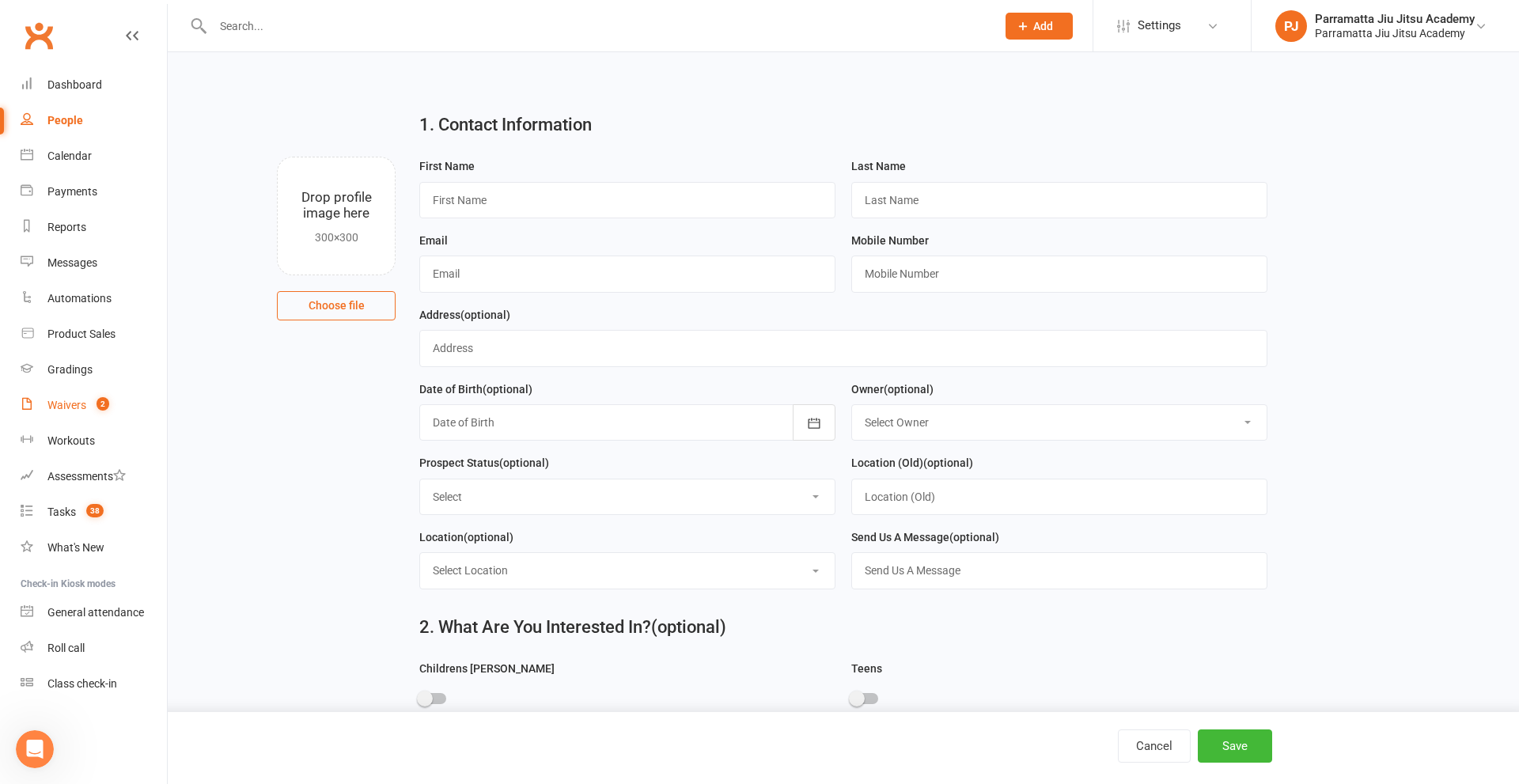
select select "100"
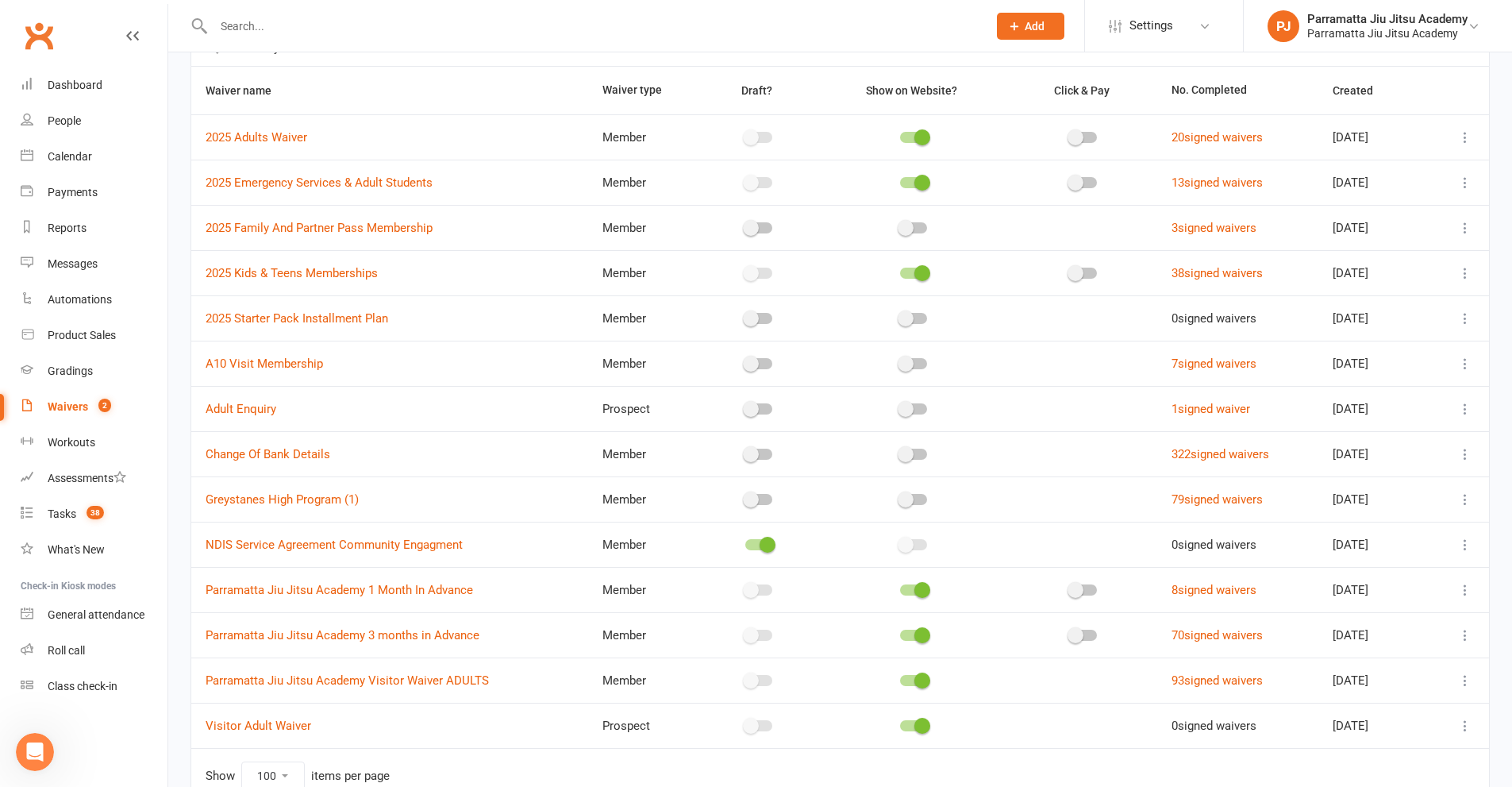
scroll to position [186, 0]
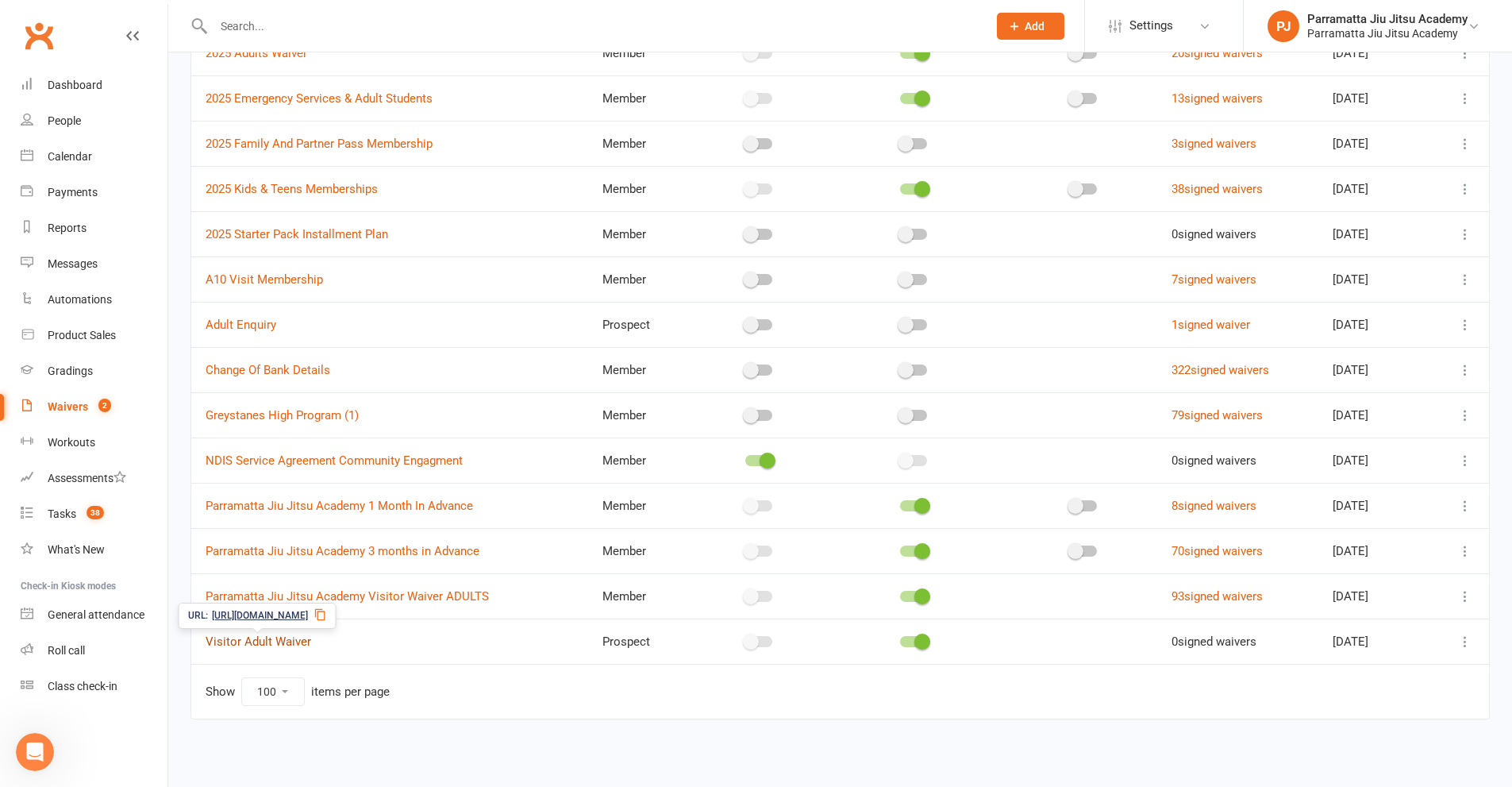
click at [265, 639] on link "Visitor Adult Waiver" at bounding box center [258, 641] width 105 height 15
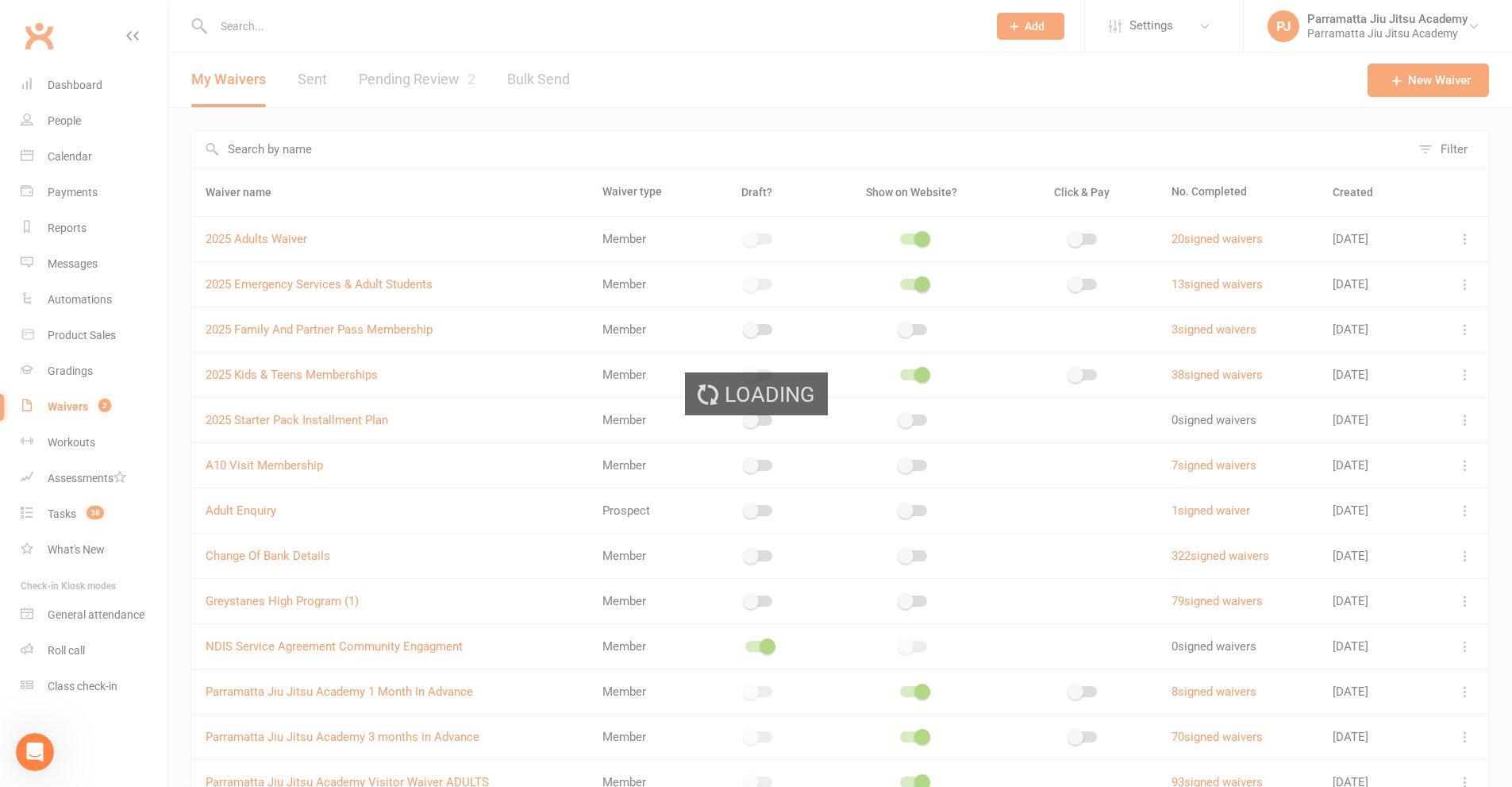
select select "select"
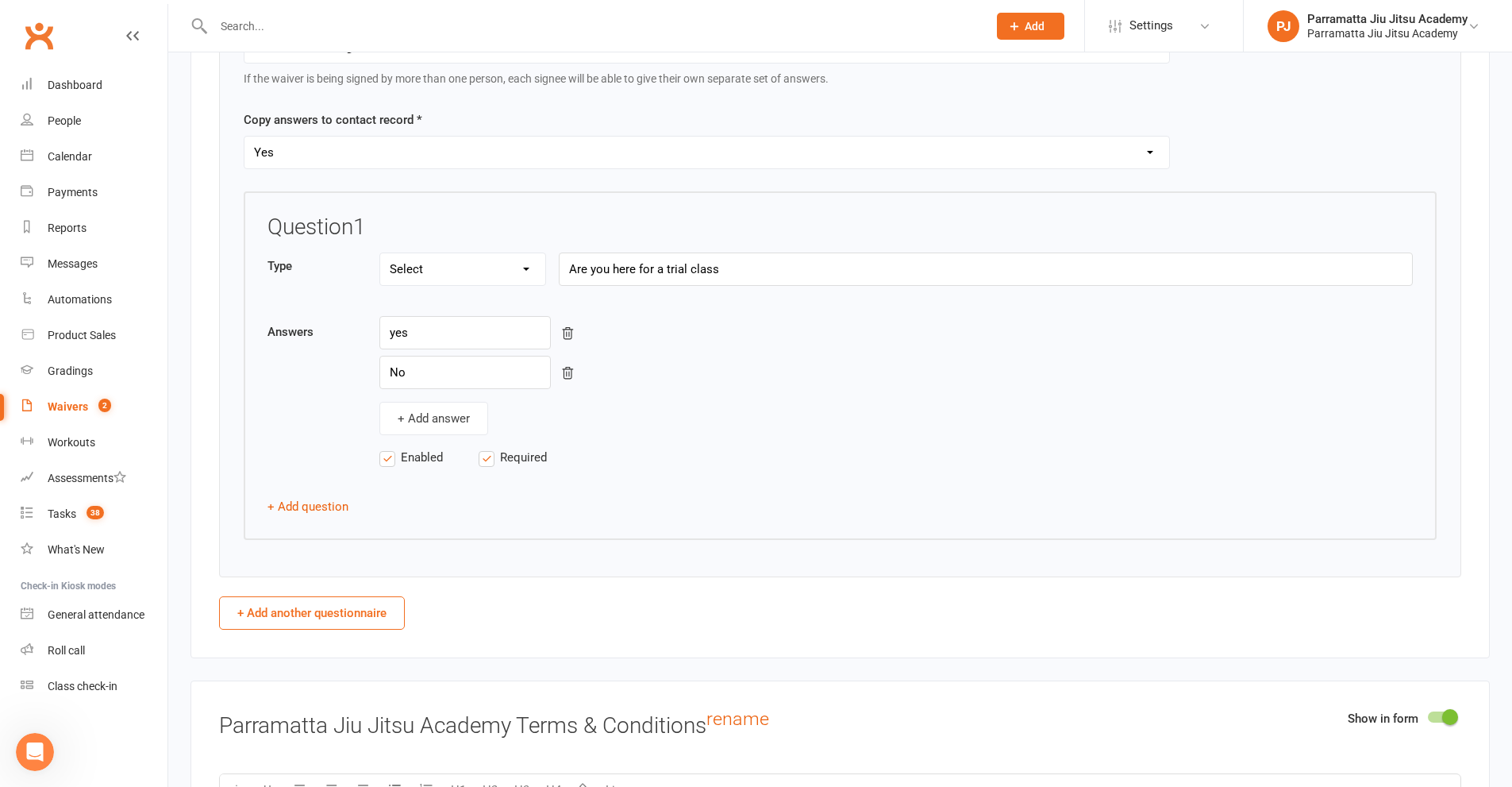
scroll to position [2171, 0]
click at [353, 613] on button "+ Add another questionnaire" at bounding box center [312, 613] width 186 height 33
select select "do_not_copy_answers"
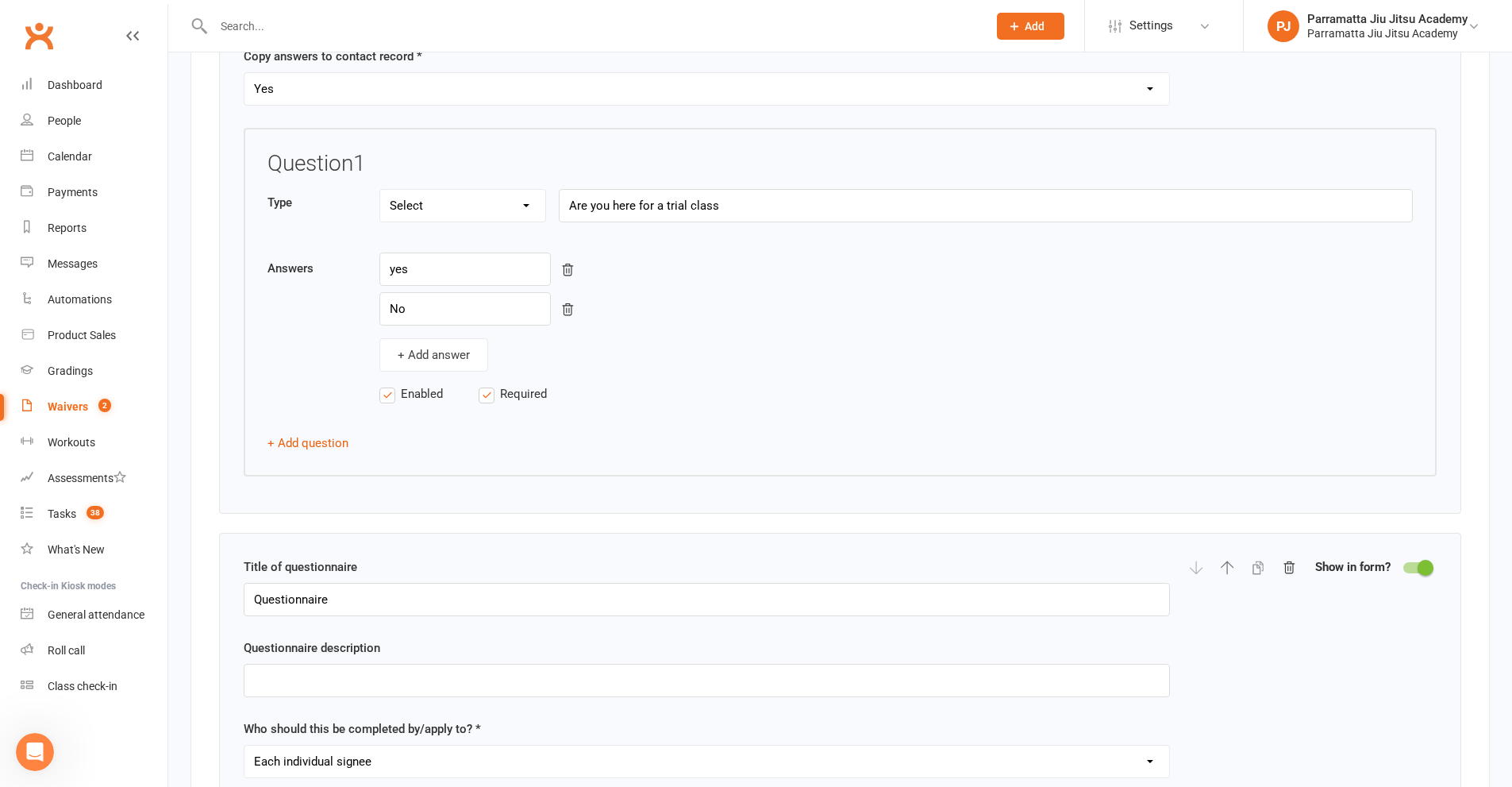
scroll to position [2330, 0]
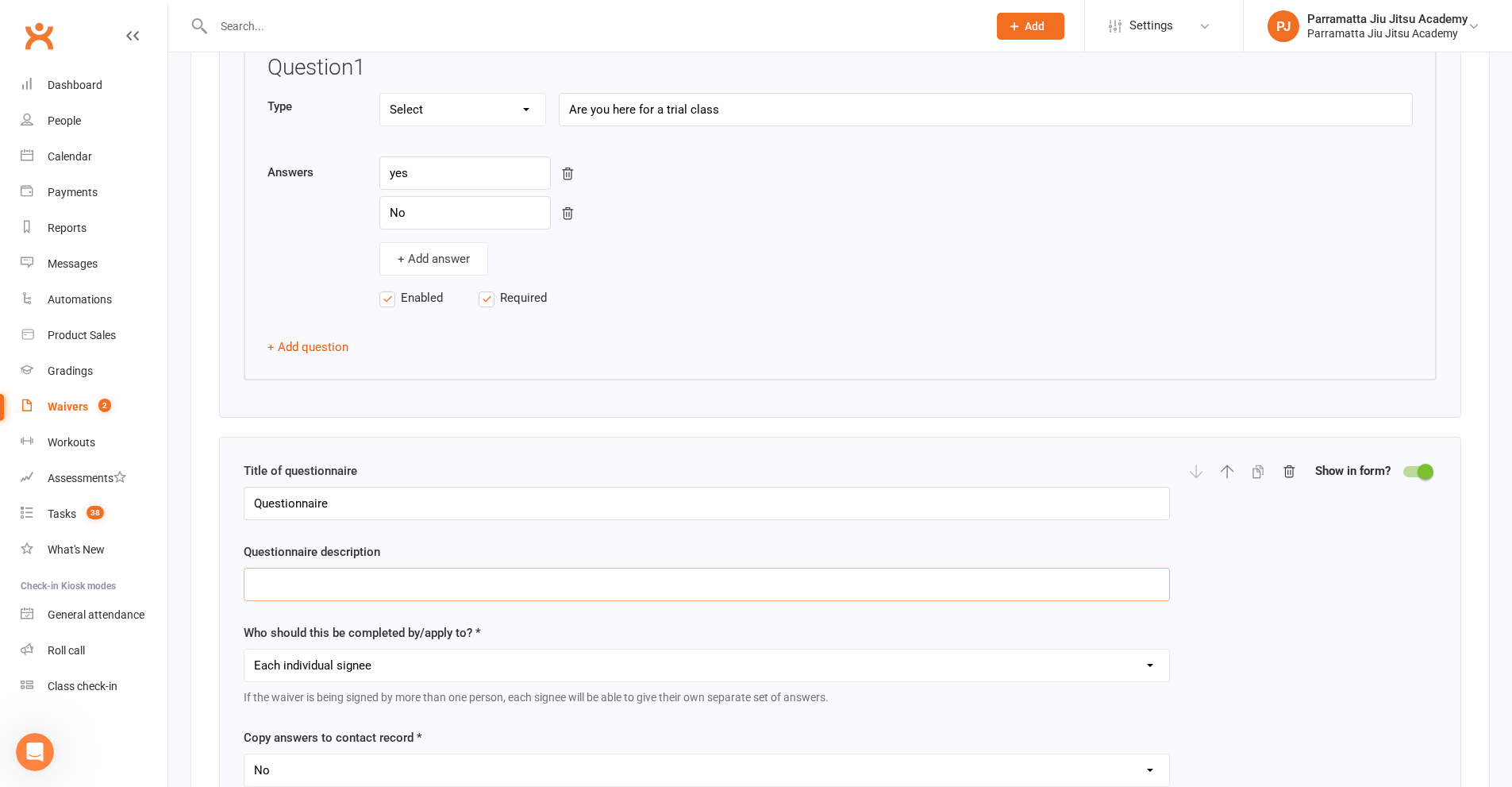
click at [540, 588] on input "text" at bounding box center [706, 584] width 926 height 33
click at [540, 587] on input "text" at bounding box center [706, 584] width 926 height 33
click at [1289, 465] on icon "button" at bounding box center [1289, 471] width 15 height 15
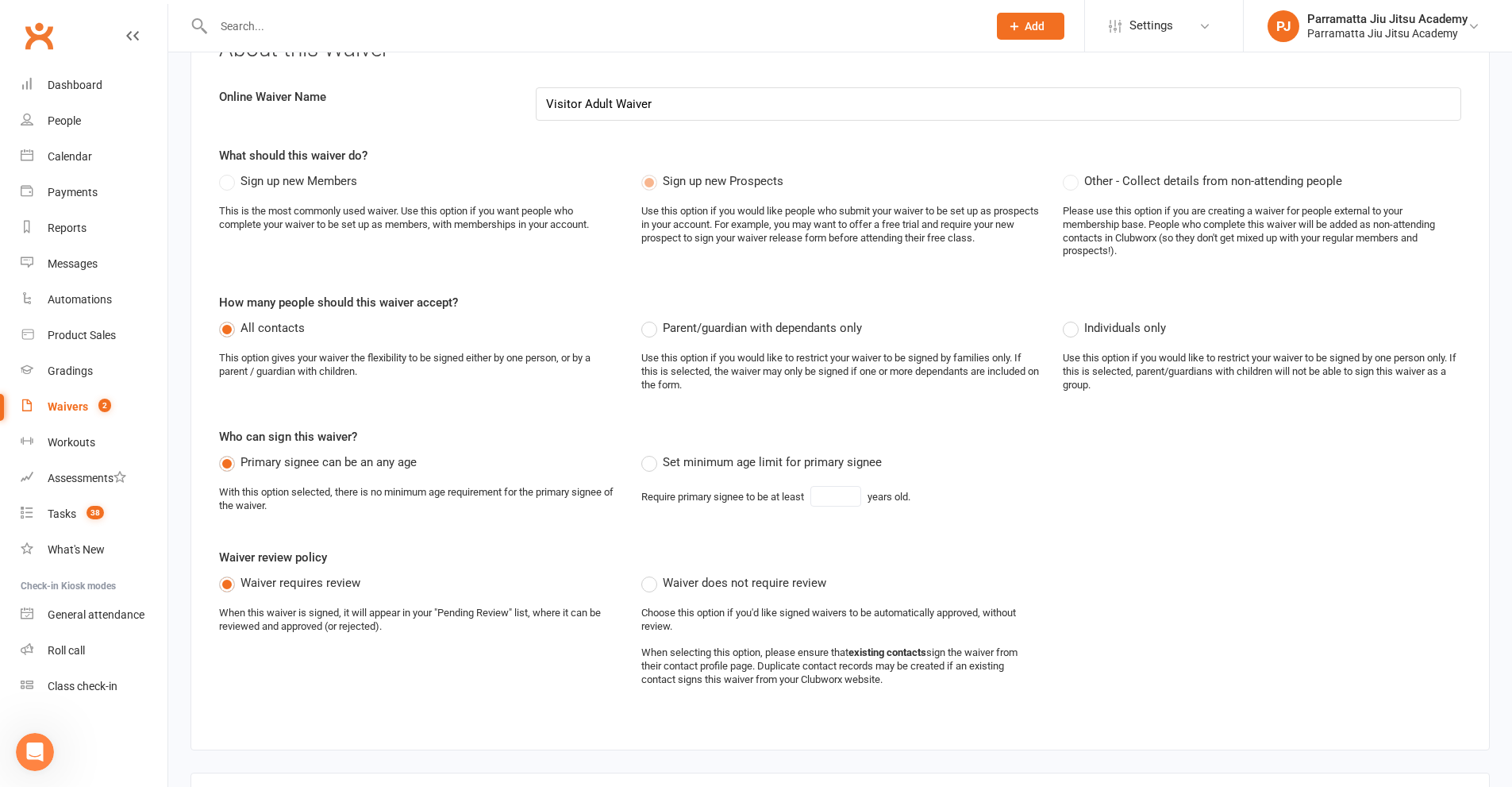
scroll to position [106, 0]
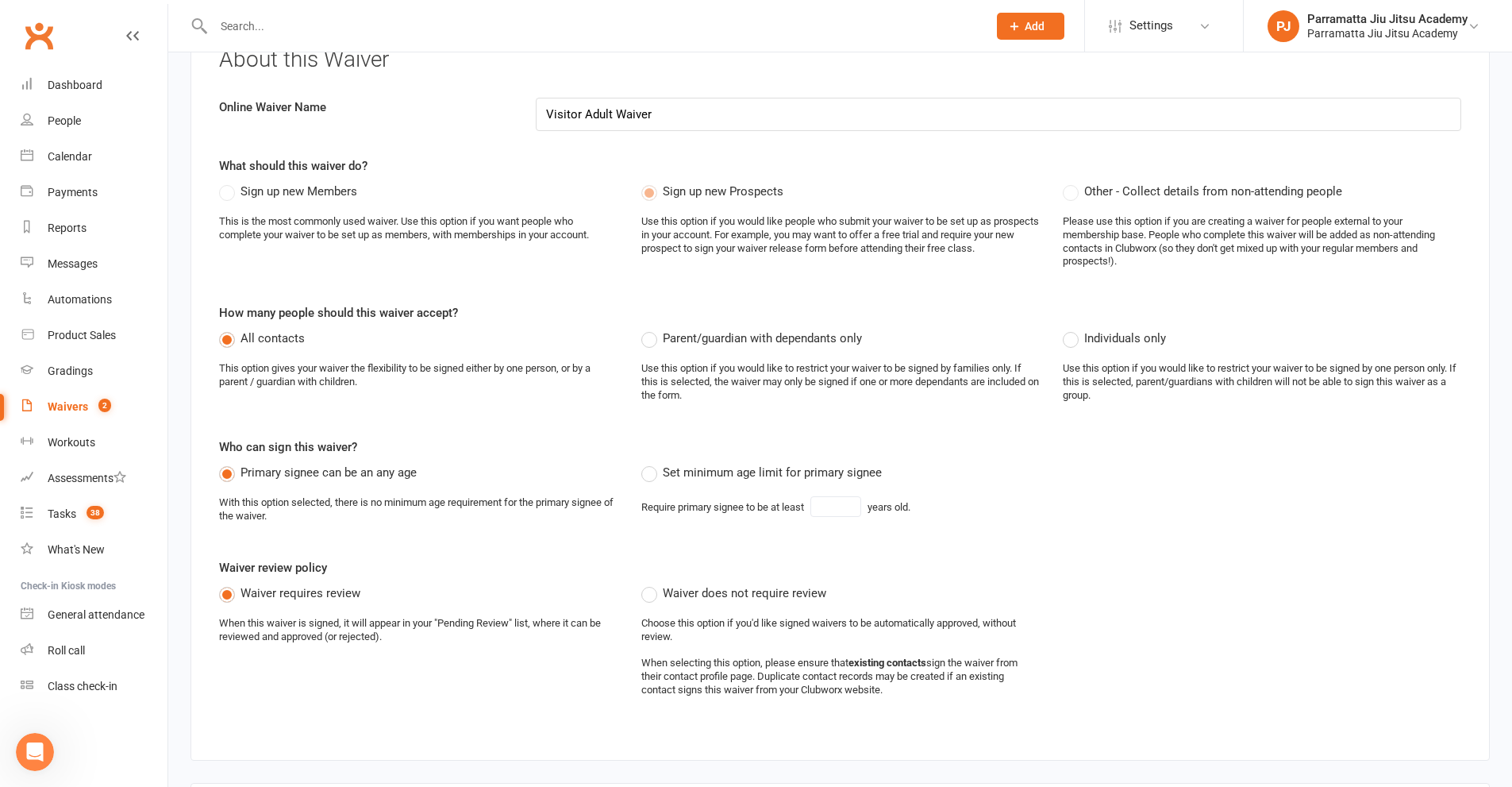
click at [644, 594] on label "Waiver does not require review" at bounding box center [734, 593] width 185 height 19
click at [644, 583] on input "Waiver does not require review" at bounding box center [646, 583] width 11 height 0
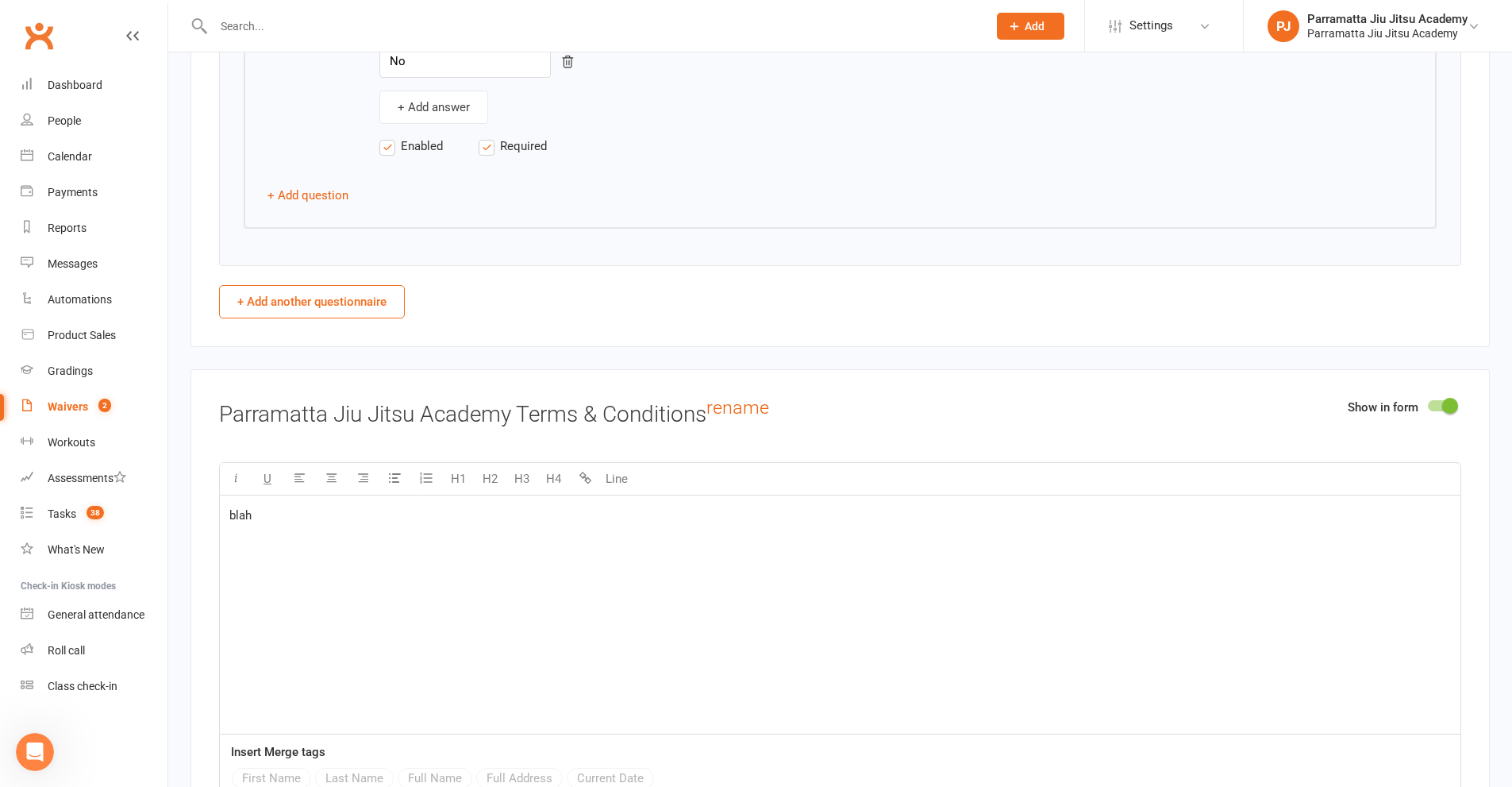
scroll to position [2541, 0]
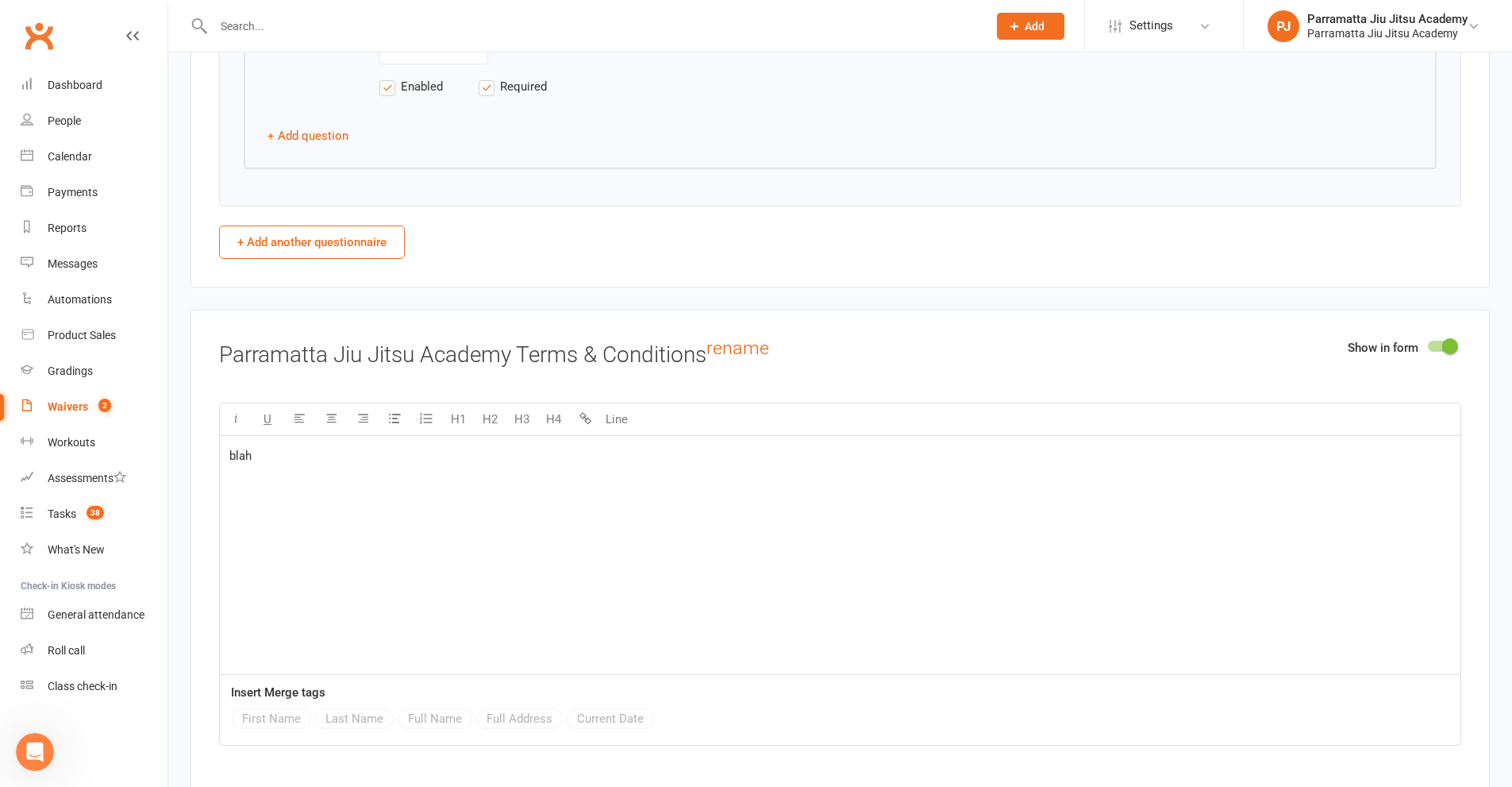
drag, startPoint x: 31, startPoint y: 749, endPoint x: 41, endPoint y: 749, distance: 10.0
click at [34, 749] on icon "Open Intercom Messenger" at bounding box center [35, 752] width 26 height 26
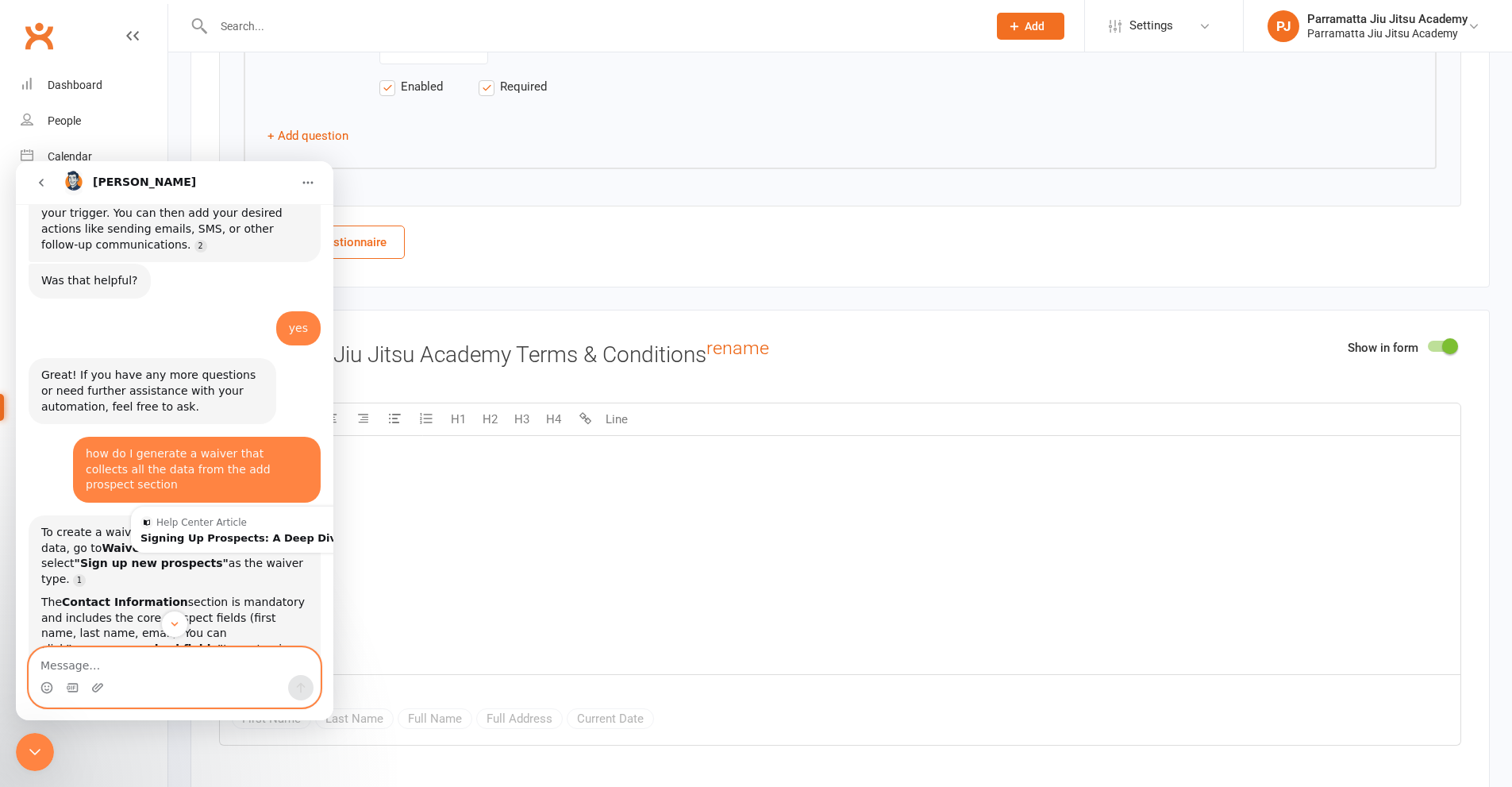
scroll to position [806, 0]
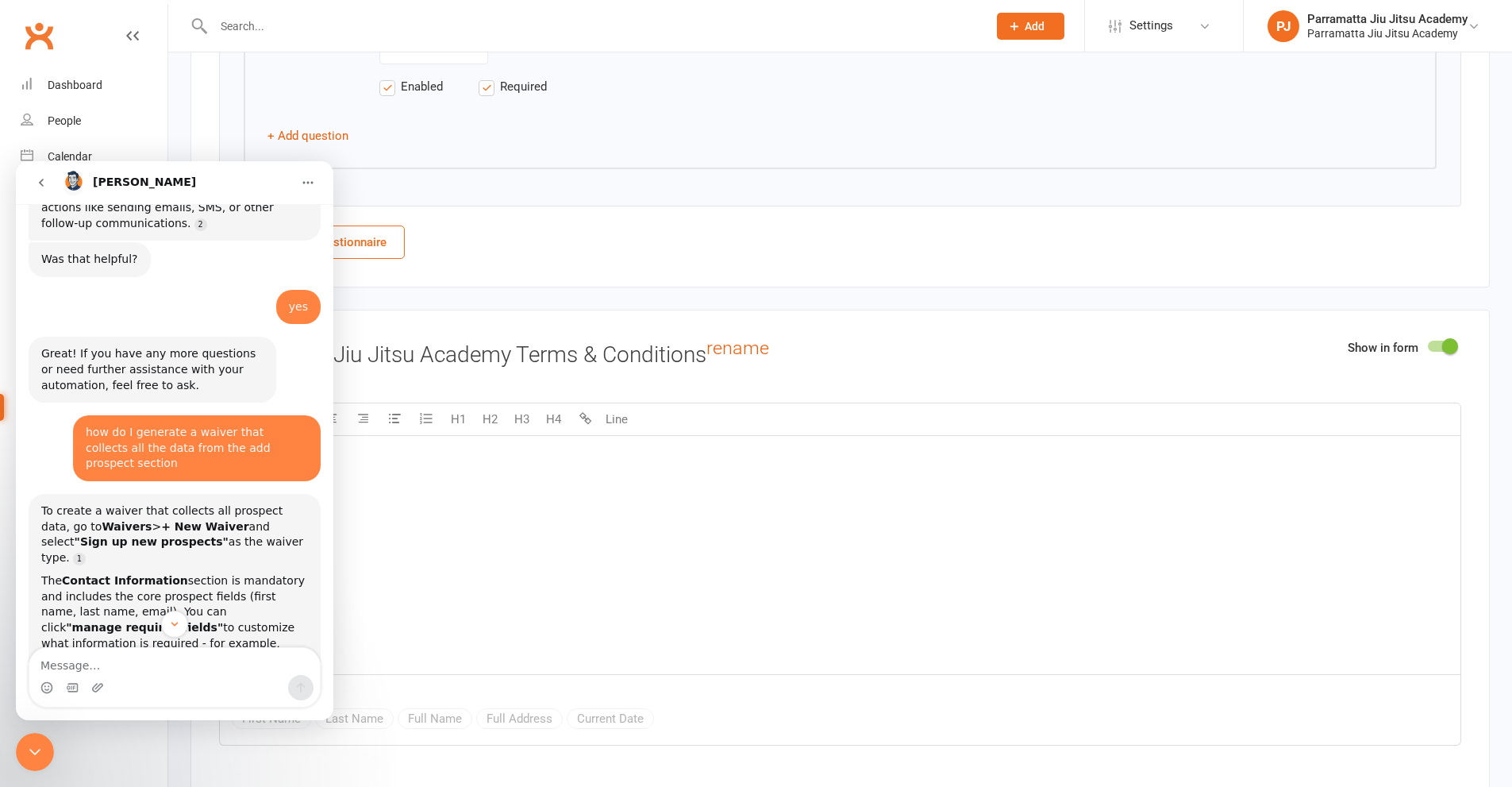
click at [1016, 22] on icon at bounding box center [1014, 26] width 15 height 15
click at [1016, 69] on link "Prospect" at bounding box center [1014, 71] width 141 height 37
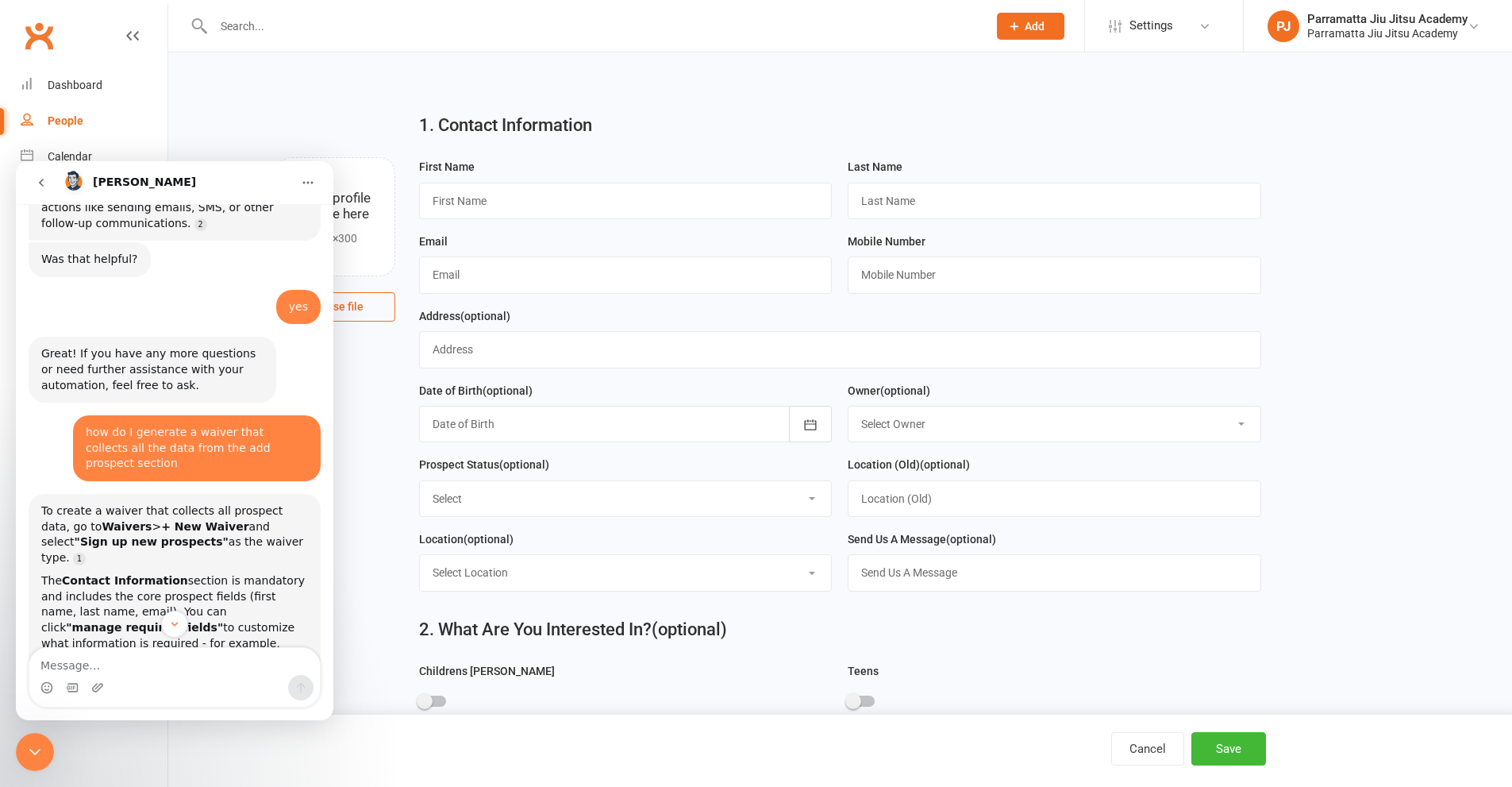
click at [45, 178] on icon "go back" at bounding box center [41, 182] width 13 height 13
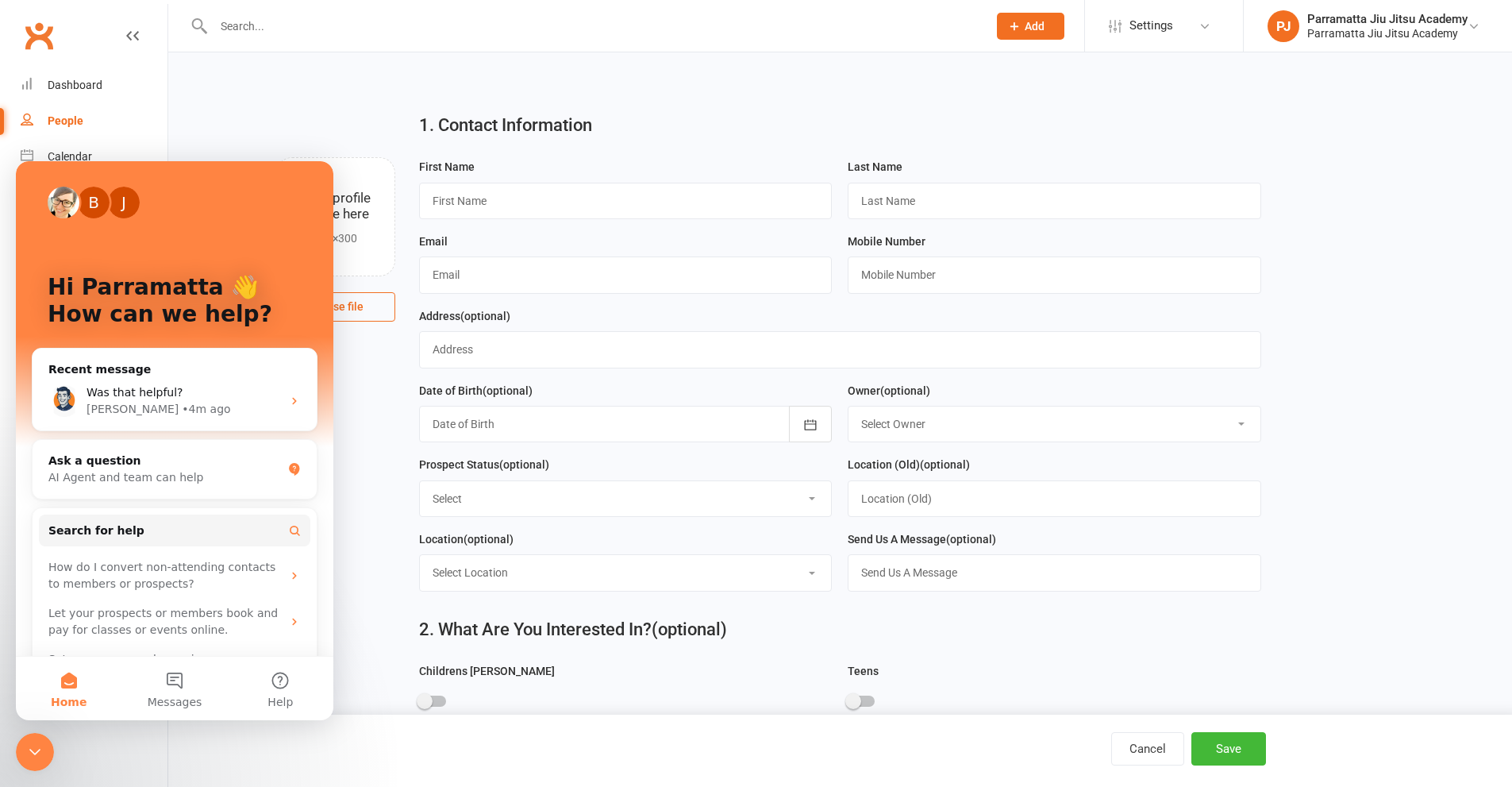
click at [599, 41] on div at bounding box center [583, 25] width 786 height 52
click at [34, 759] on icon "Close Intercom Messenger" at bounding box center [35, 752] width 19 height 19
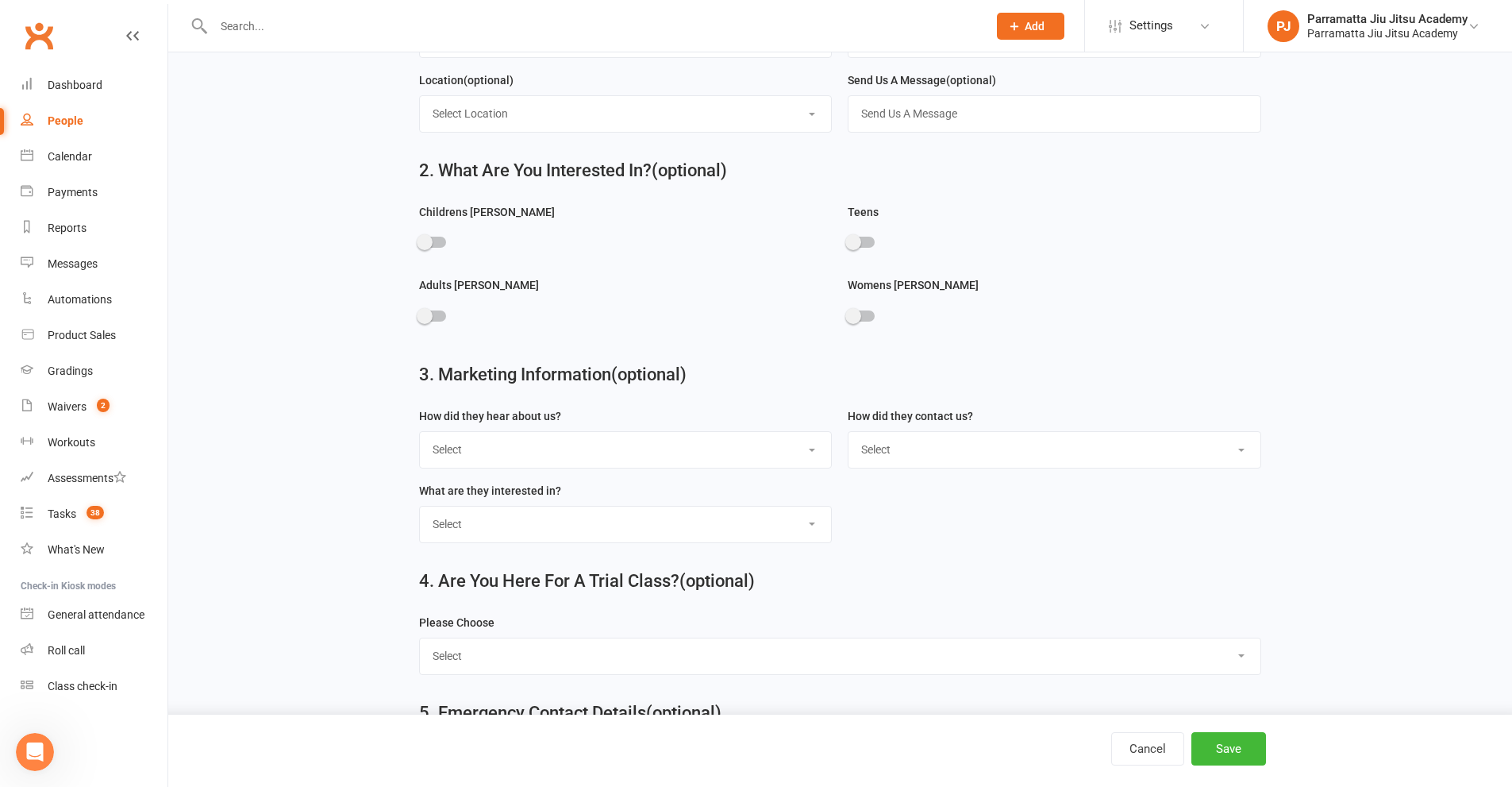
scroll to position [476, 0]
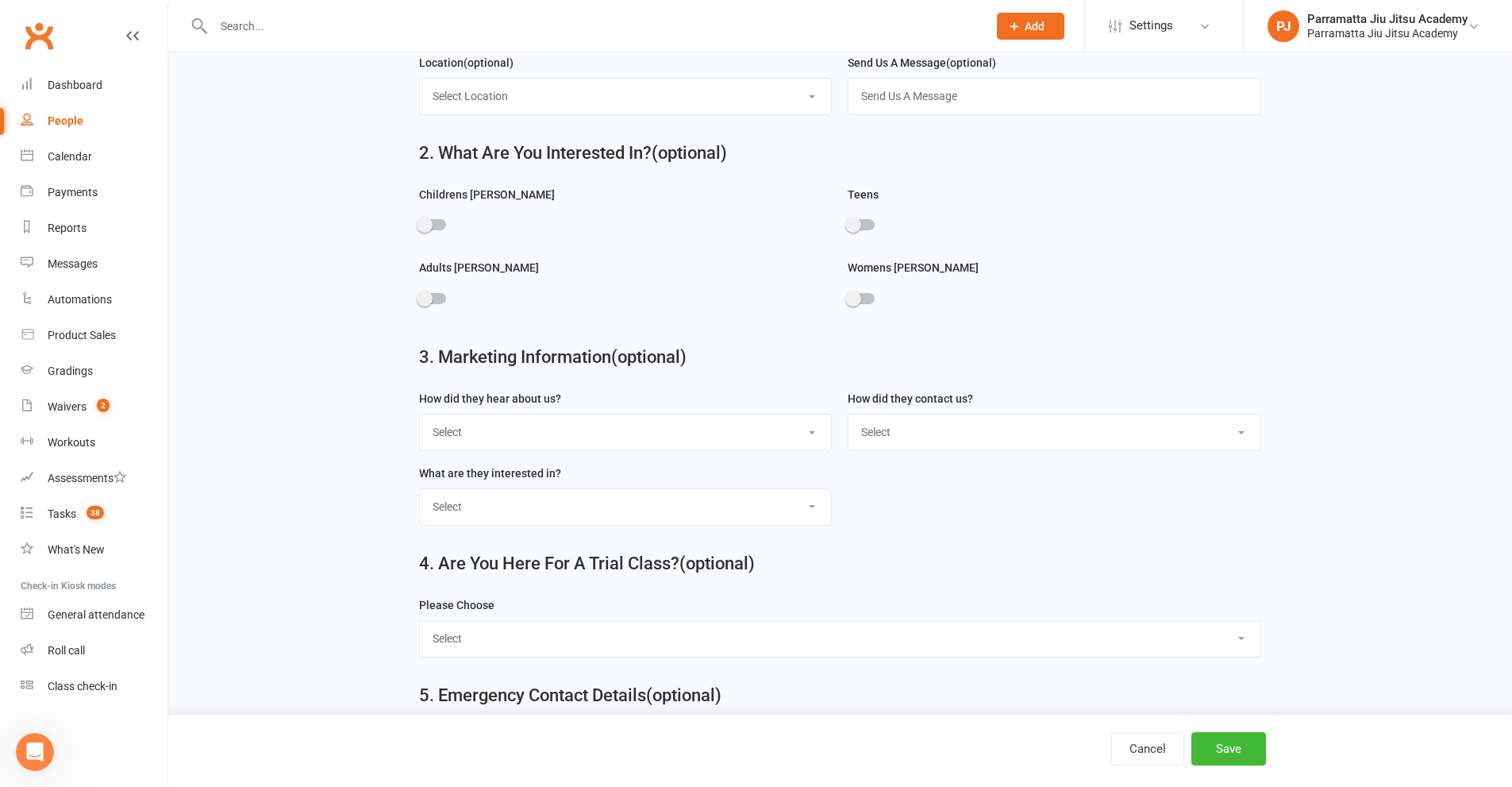
click at [732, 449] on select "Select Google Through A Friend Poster Magazine Walk by Letter Box Drop Facebook" at bounding box center [625, 432] width 412 height 35
click at [997, 441] on select "Select Phone Email In-Facility" at bounding box center [1054, 432] width 412 height 35
click at [542, 515] on select "Select Womens Jiu Jitsu Adult Jiu Jitsu Kids Jiu Jitsu" at bounding box center [625, 506] width 412 height 35
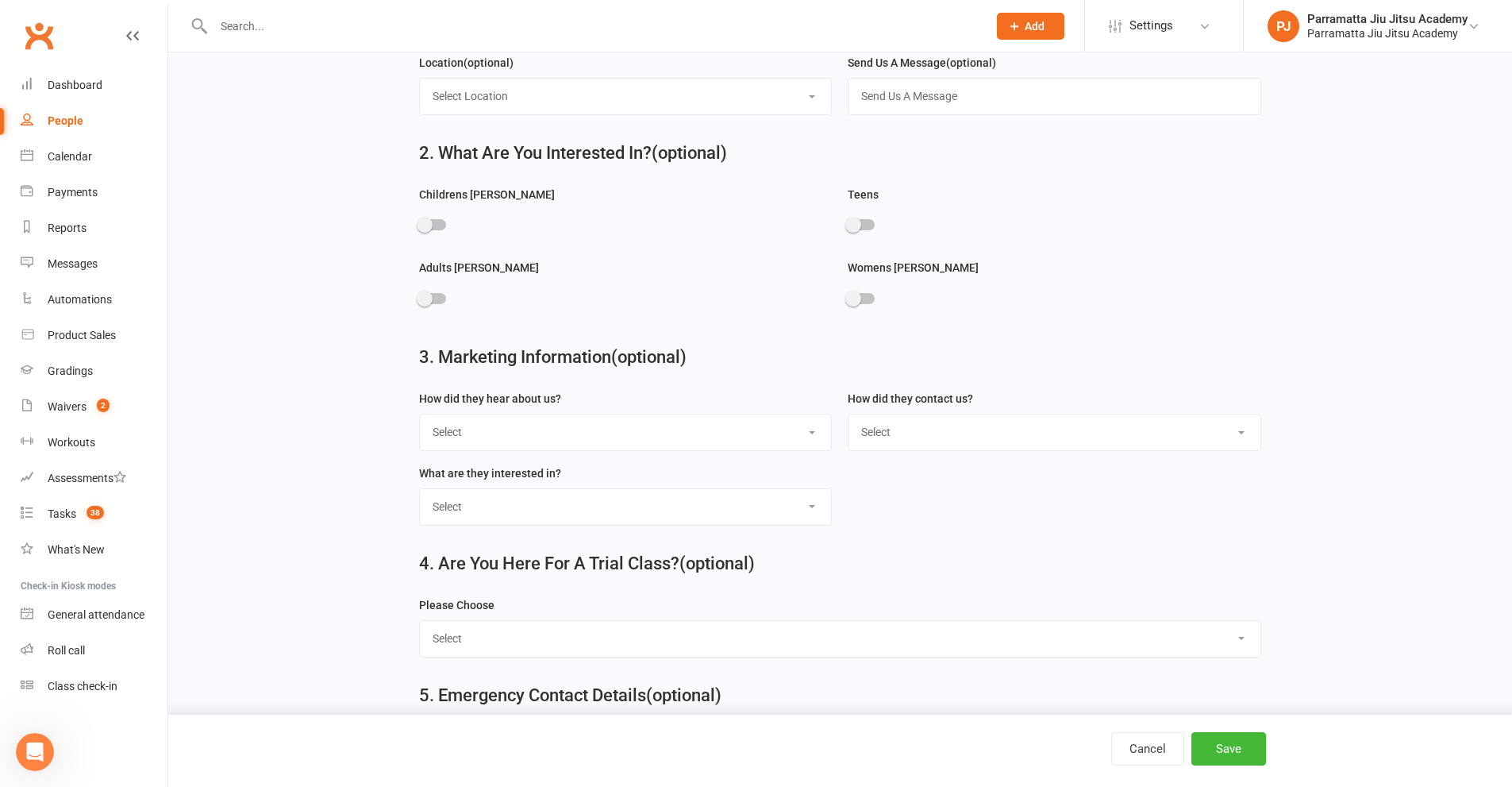
click at [336, 516] on main "1. Contact Information Drop profile image here 300×300 Choose file First Name L…" at bounding box center [840, 568] width 1300 height 1889
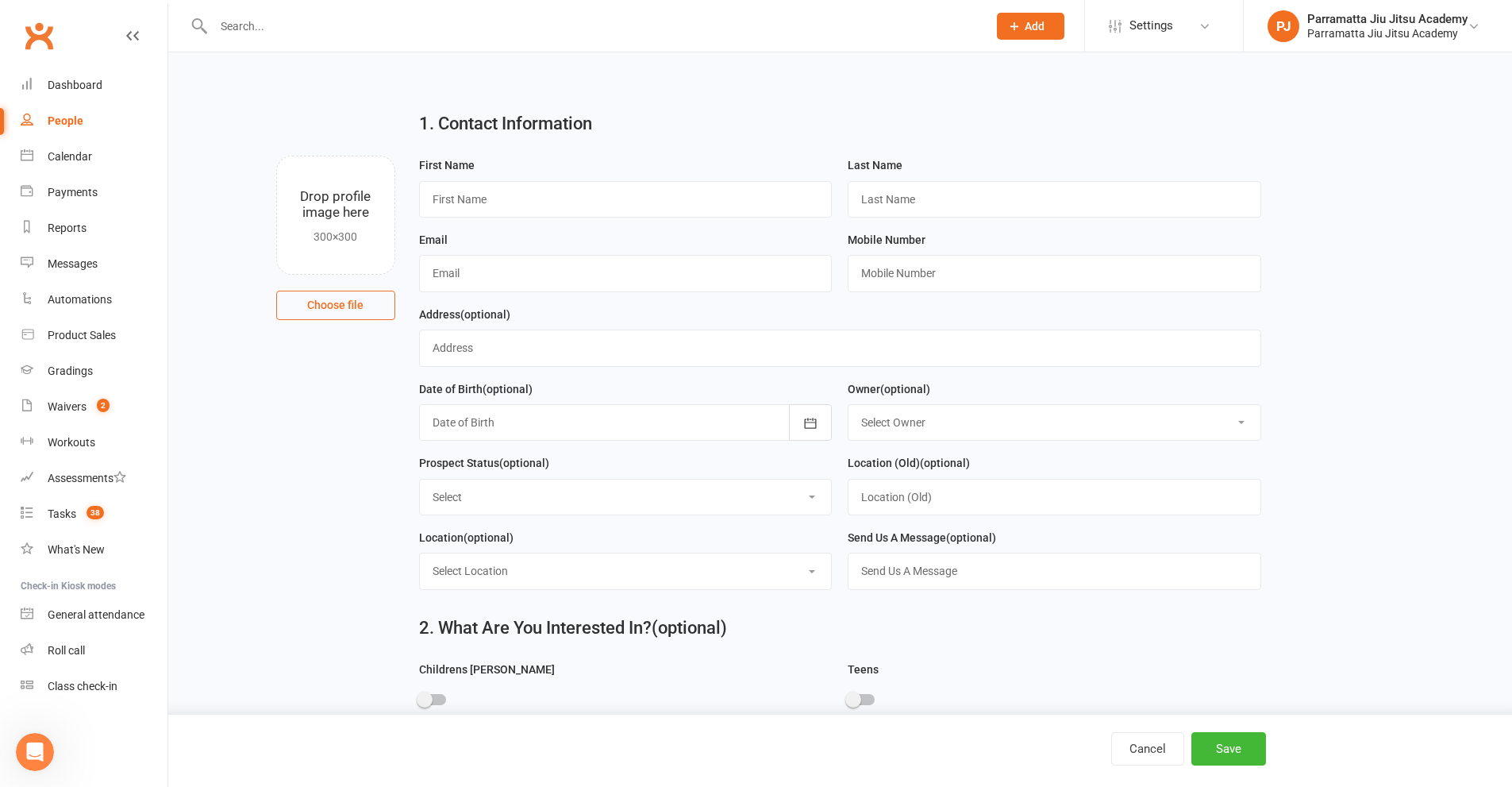
scroll to position [0, 0]
click at [89, 89] on div "Dashboard" at bounding box center [75, 85] width 55 height 13
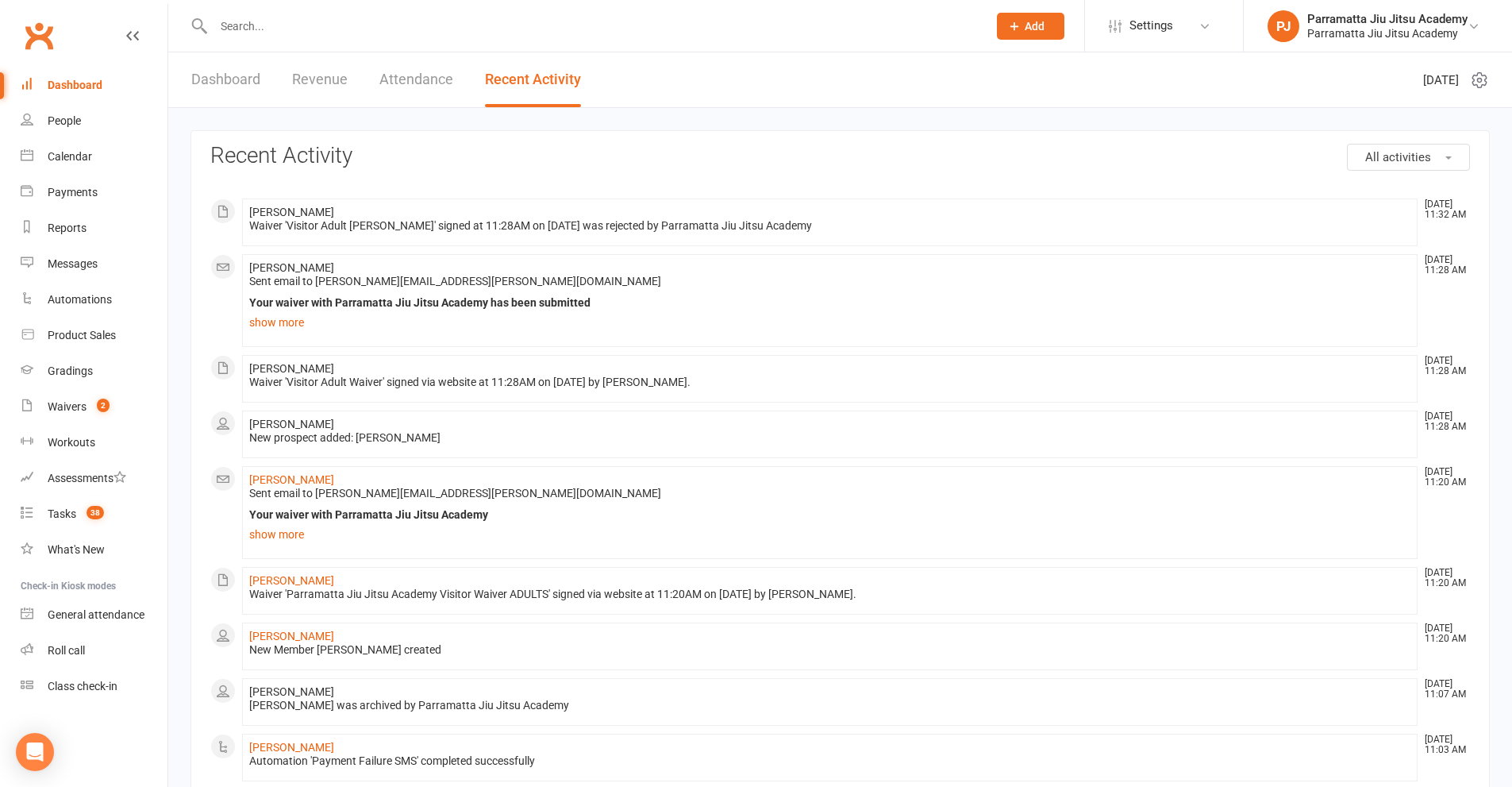
click at [74, 89] on div "Dashboard" at bounding box center [75, 85] width 55 height 13
